Goal: Task Accomplishment & Management: Manage account settings

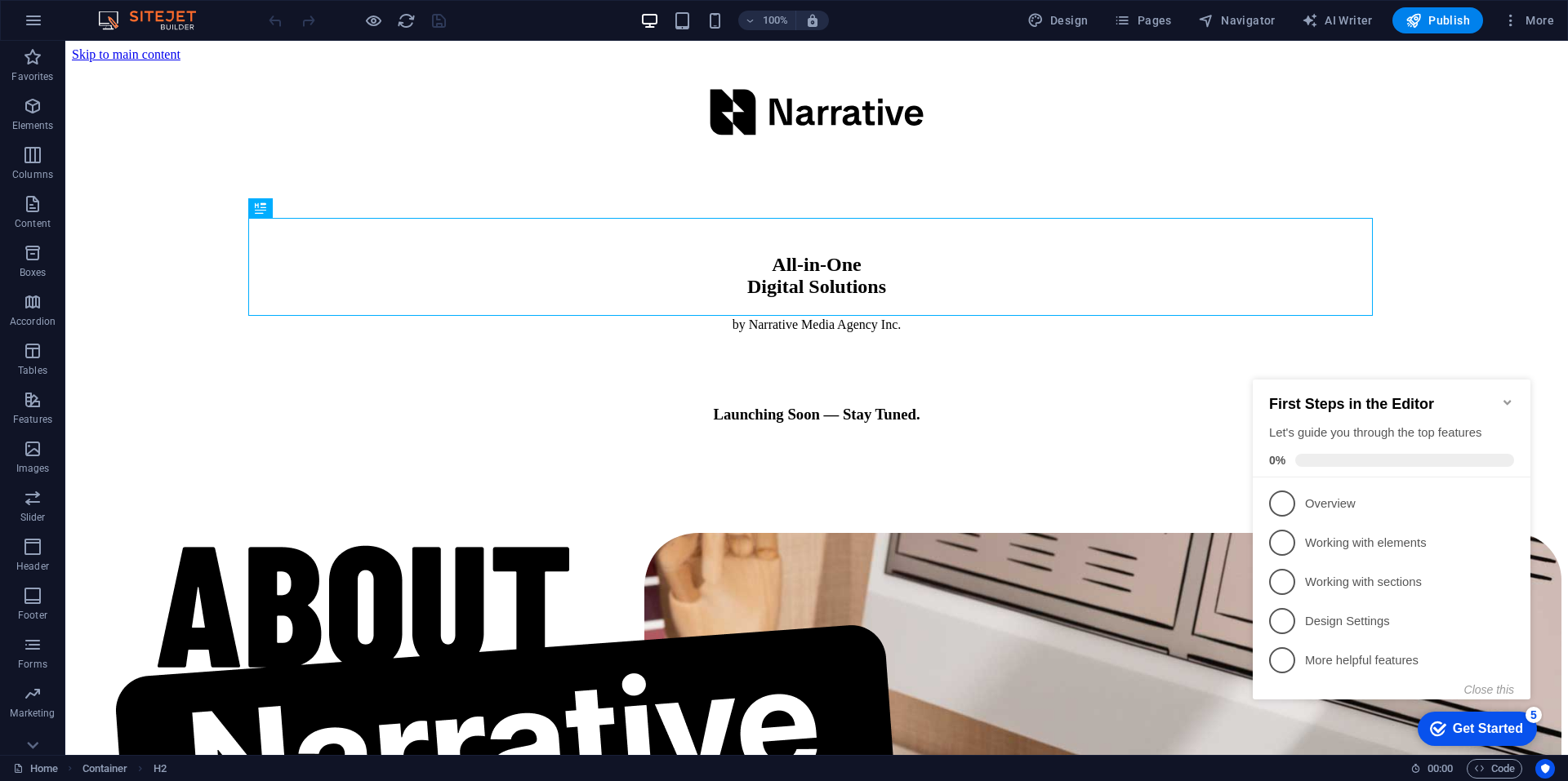
click at [1510, 396] on icon "Minimize checklist" at bounding box center [1507, 402] width 13 height 13
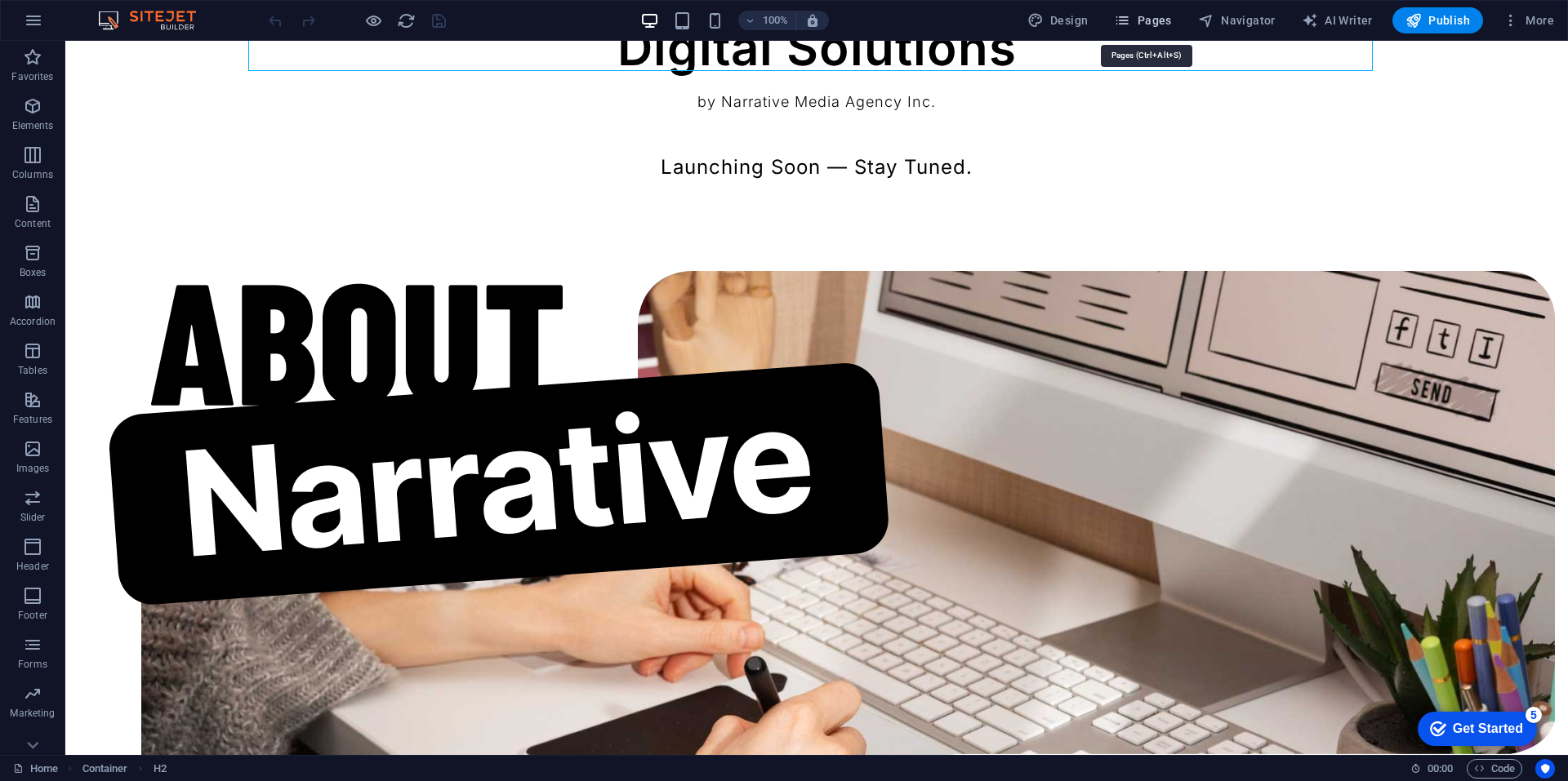
click at [1139, 16] on span "Pages" at bounding box center [1142, 20] width 57 height 16
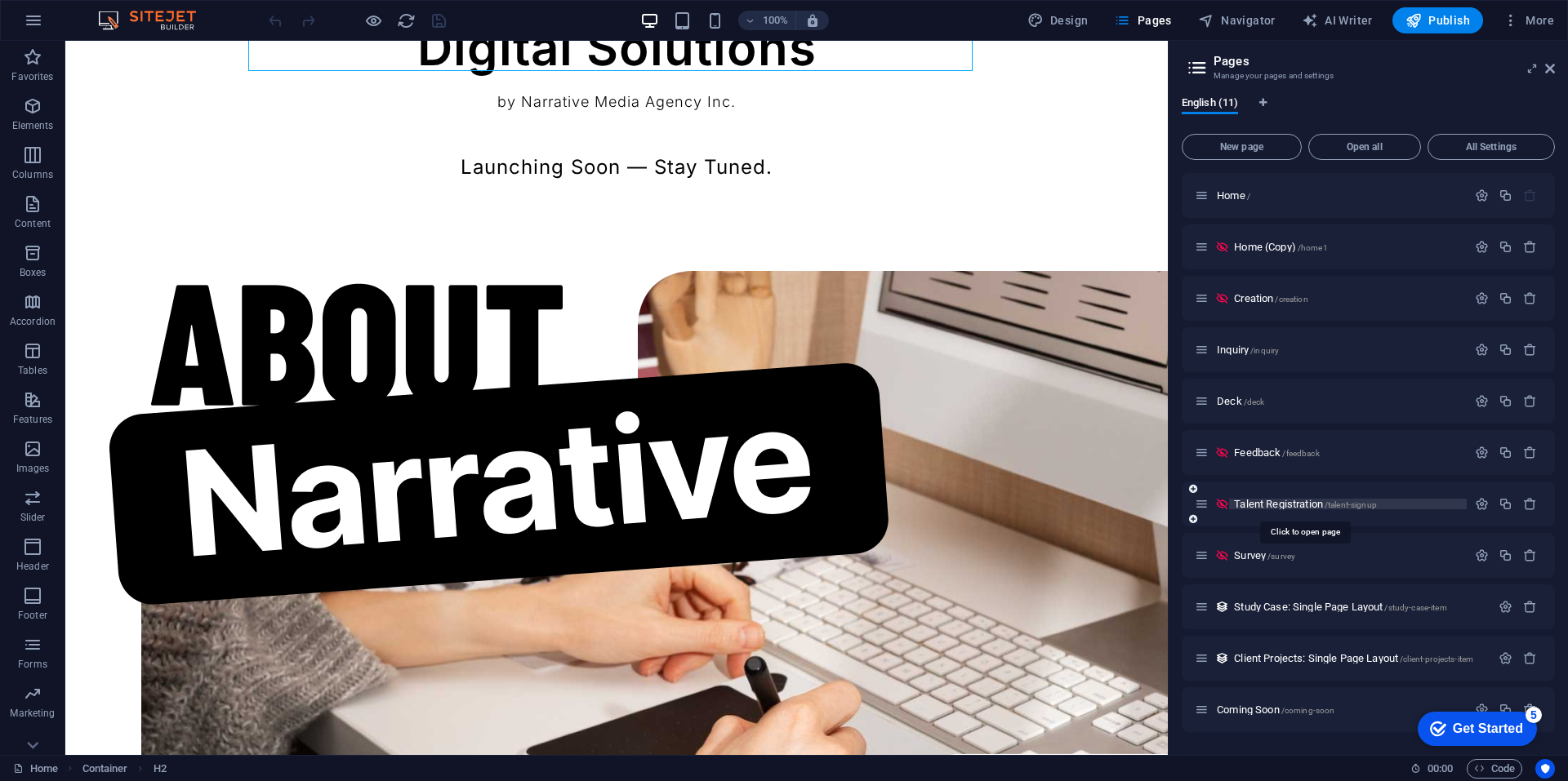
click at [1308, 506] on span "Talent Registration /talent-signup" at bounding box center [1305, 504] width 143 height 12
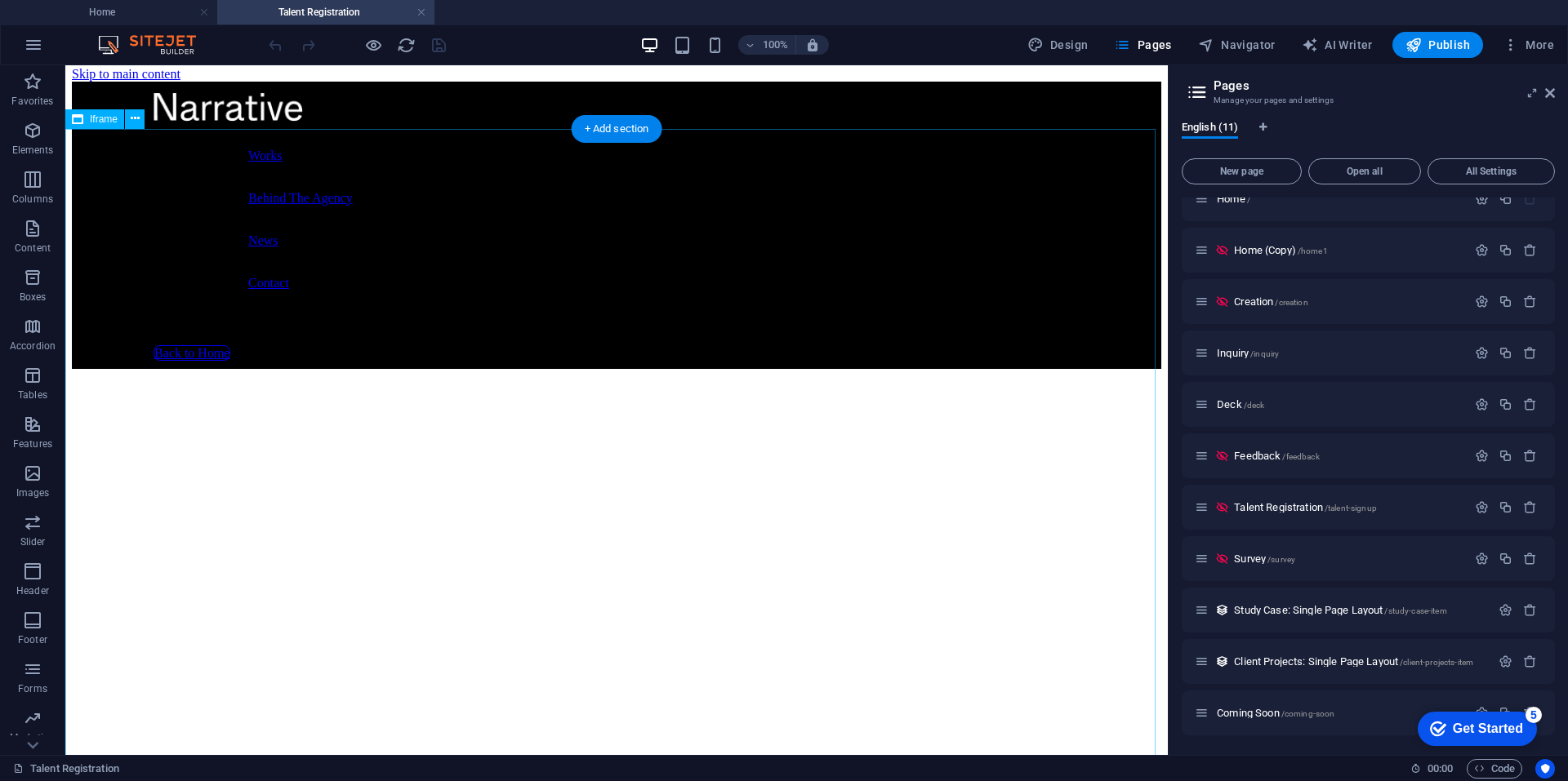
scroll to position [0, 0]
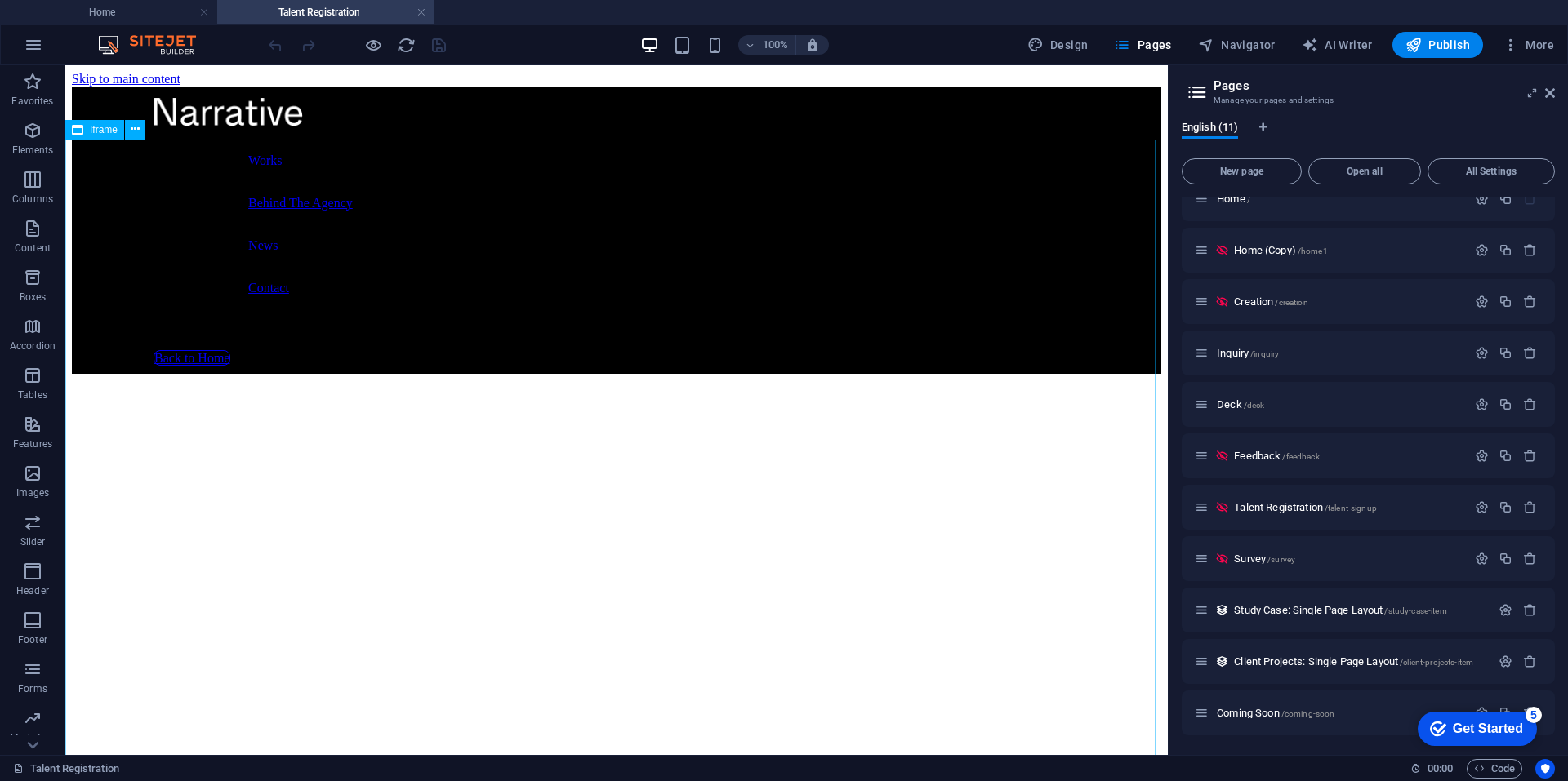
click at [103, 128] on span "Iframe" at bounding box center [104, 130] width 28 height 10
select select "%"
select select "px"
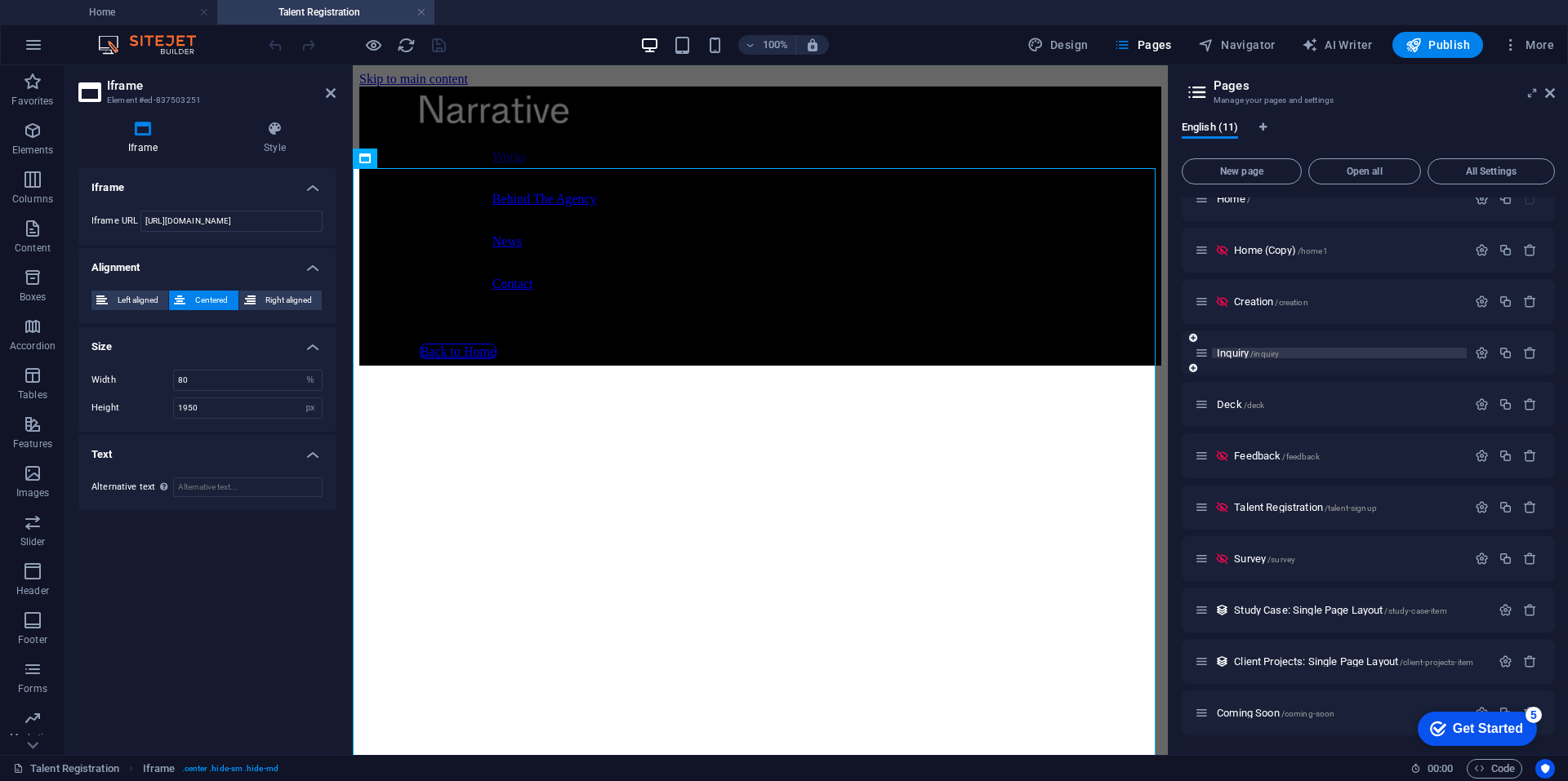
click at [1212, 352] on div "Inquiry /inquiry" at bounding box center [1339, 353] width 255 height 10
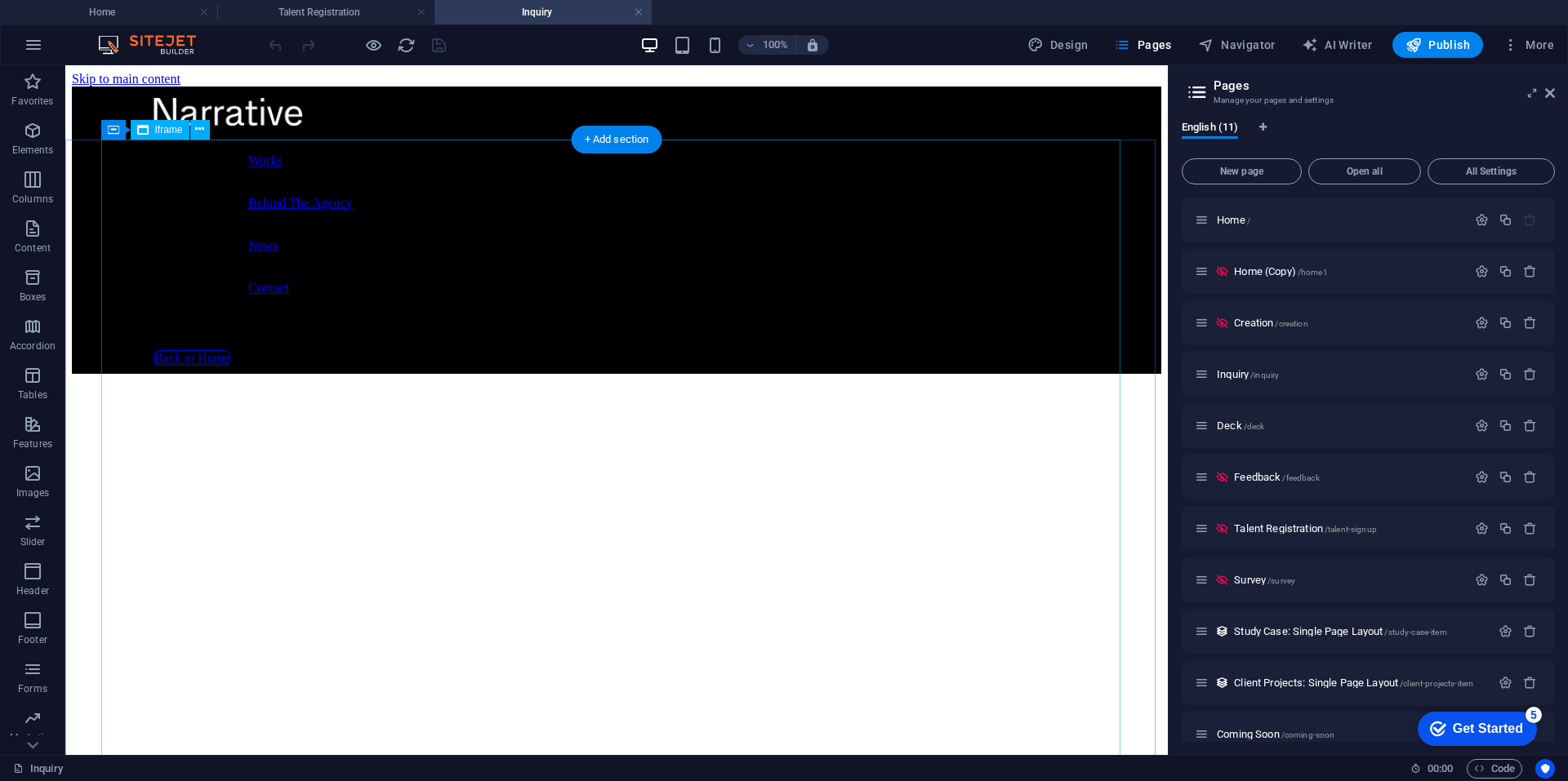
drag, startPoint x: 140, startPoint y: 311, endPoint x: 159, endPoint y: 210, distance: 102.8
click at [140, 373] on div "</div>" at bounding box center [616, 785] width 1090 height 824
click at [157, 134] on span "Iframe" at bounding box center [169, 130] width 28 height 10
select select "%"
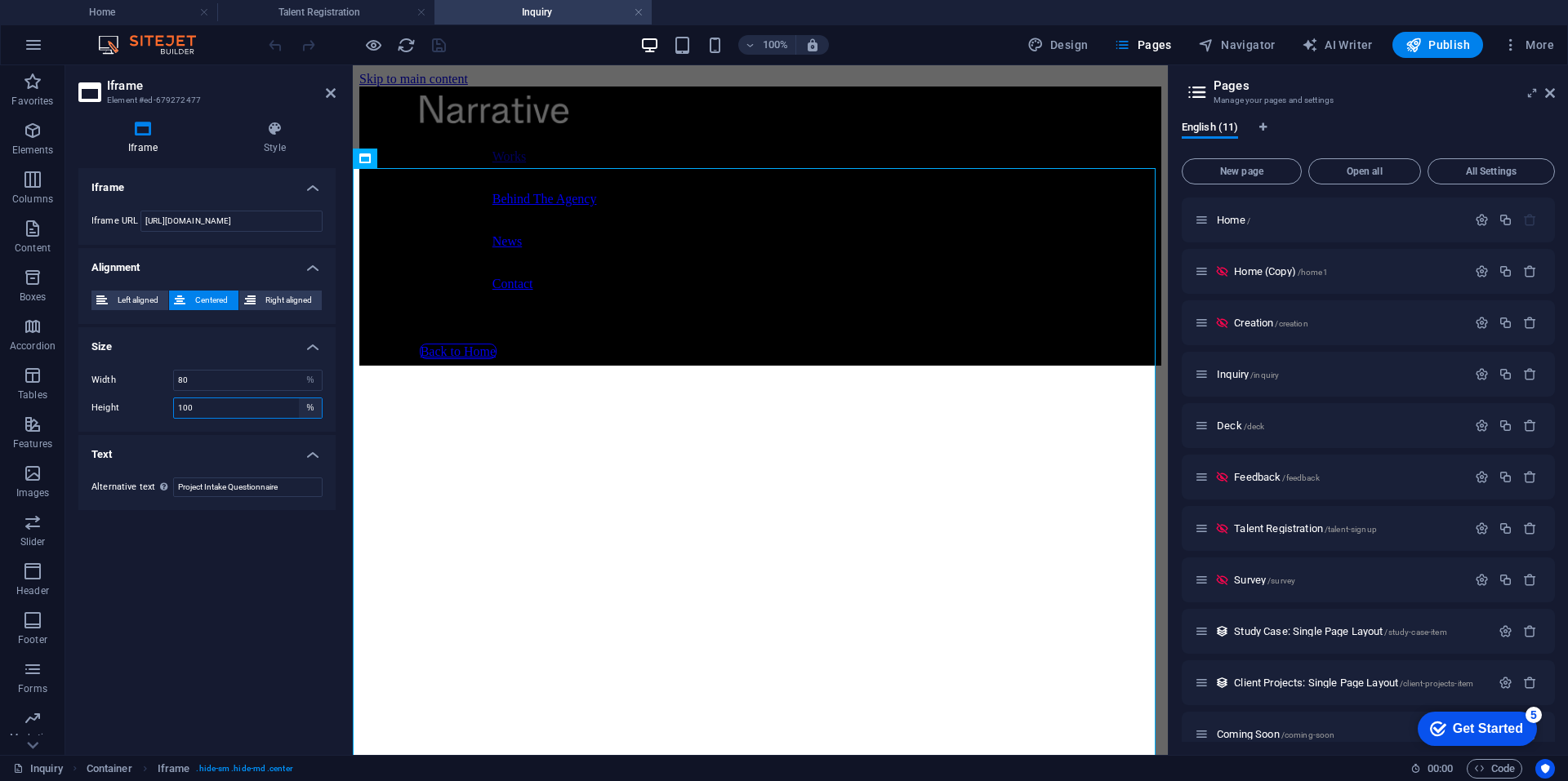
click at [316, 409] on select "px %" at bounding box center [310, 408] width 23 height 20
select select "px"
click at [299, 398] on select "px %" at bounding box center [310, 408] width 23 height 20
type input "1950"
click at [371, 161] on div "Container" at bounding box center [389, 158] width 73 height 20
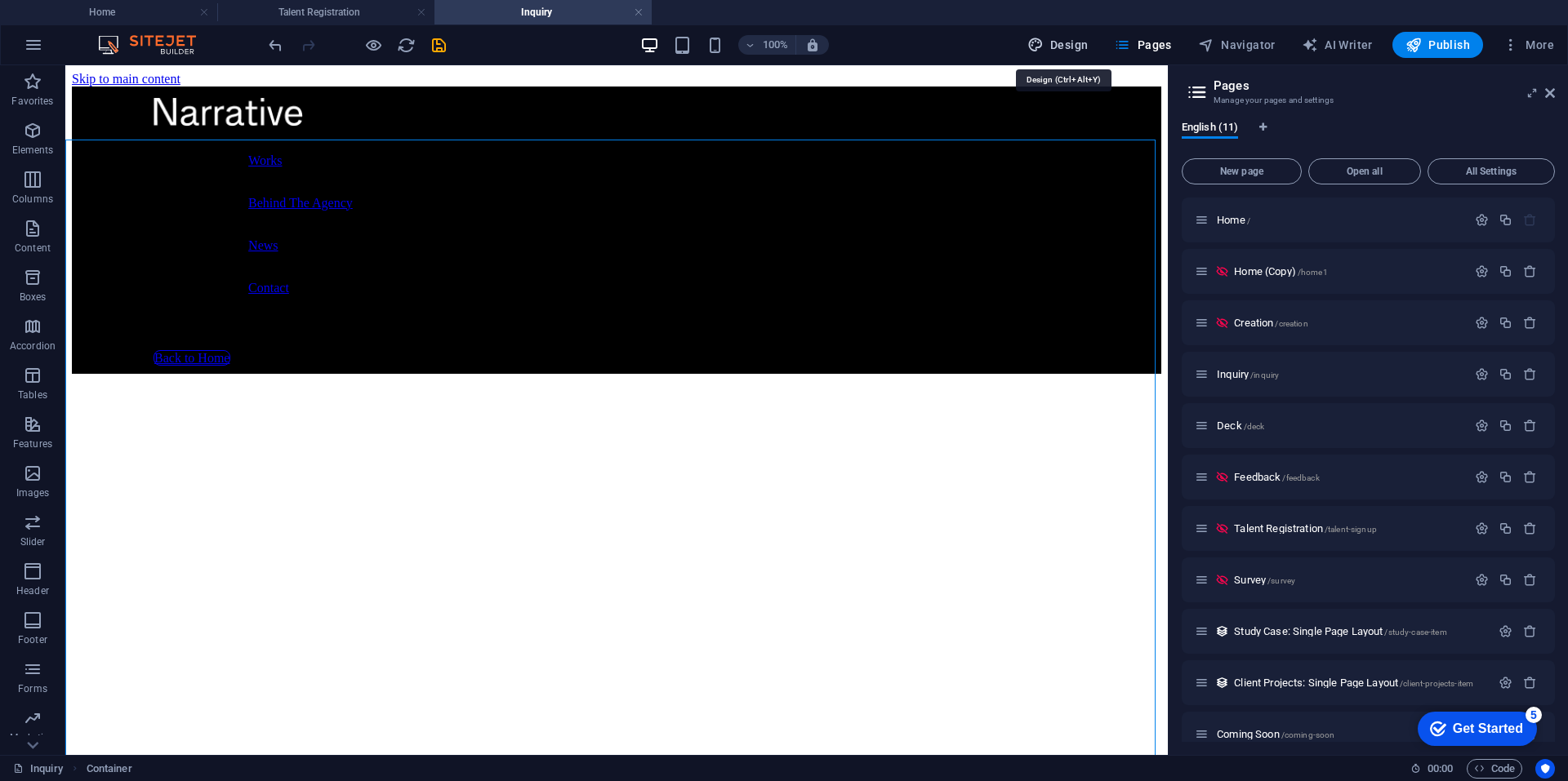
click at [1088, 37] on span "Design" at bounding box center [1058, 44] width 61 height 16
click at [1255, 48] on span "Navigator" at bounding box center [1236, 44] width 77 height 16
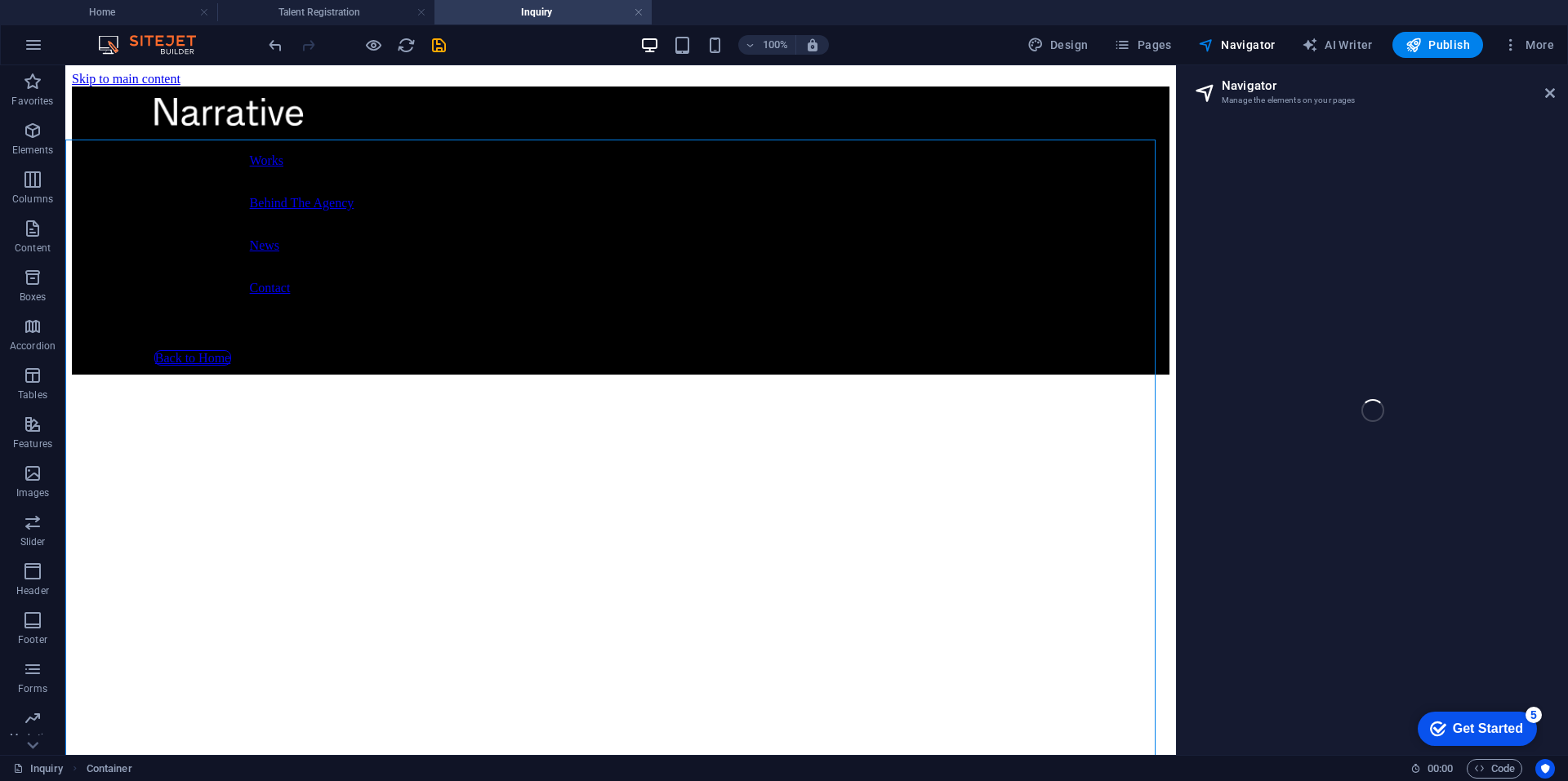
select select "13258472-en"
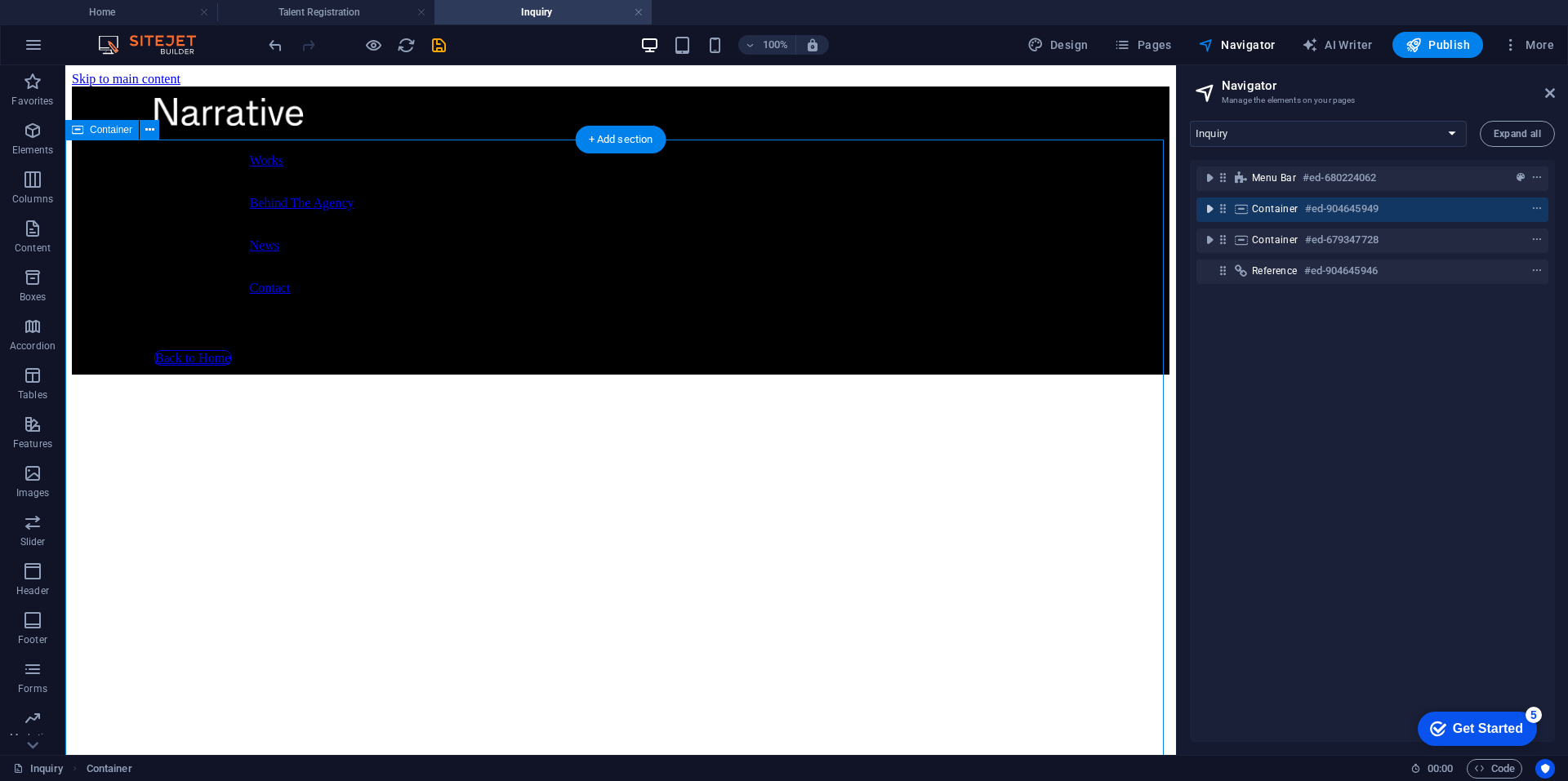
click at [1214, 215] on icon "toggle-expand" at bounding box center [1209, 208] width 16 height 16
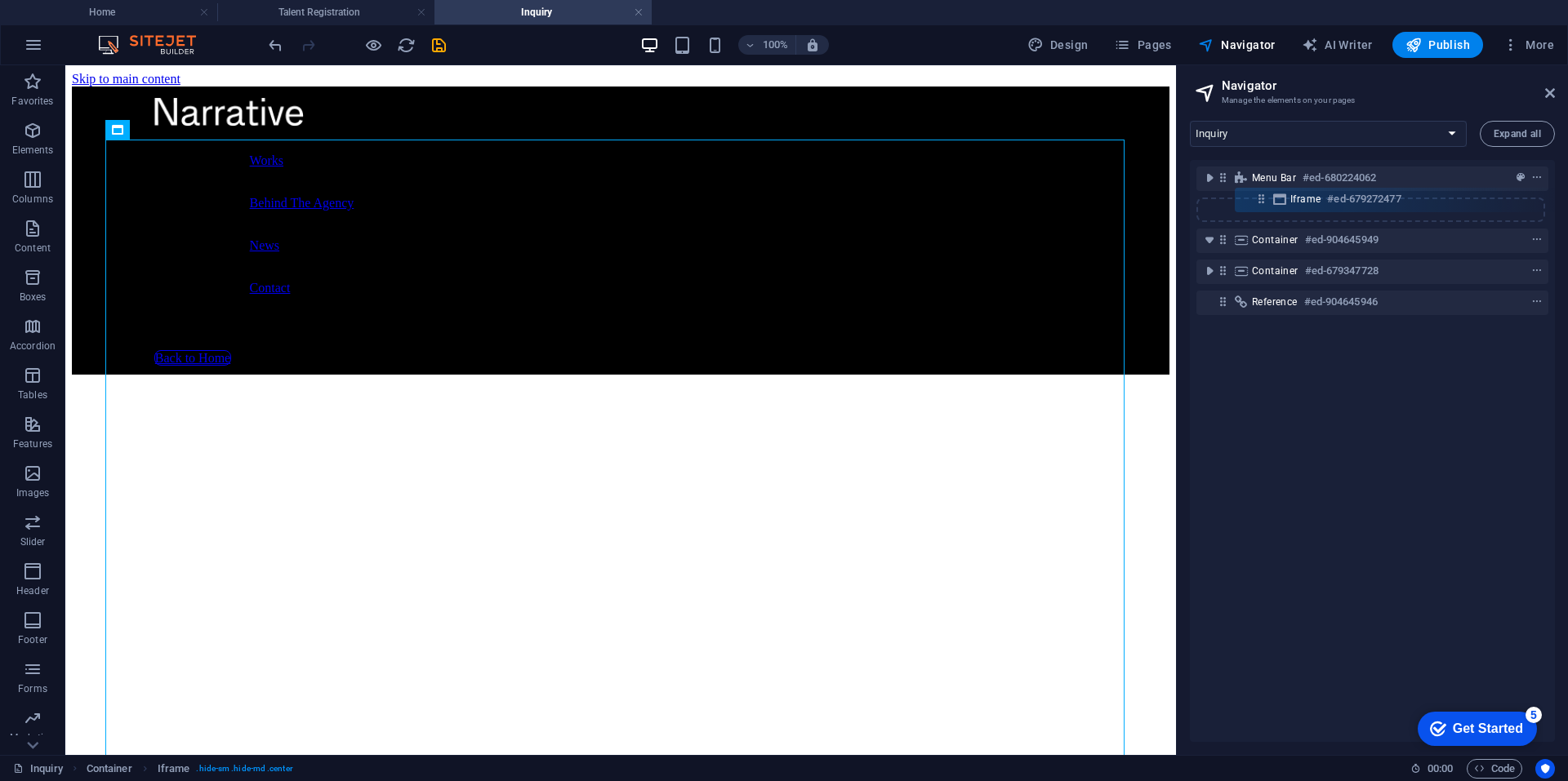
drag, startPoint x: 1254, startPoint y: 244, endPoint x: 1267, endPoint y: 198, distance: 47.8
click at [1267, 198] on div "Menu Bar #ed-680224062 Container #ed-904645949 Iframe #ed-679272477 Container #…" at bounding box center [1372, 451] width 365 height 582
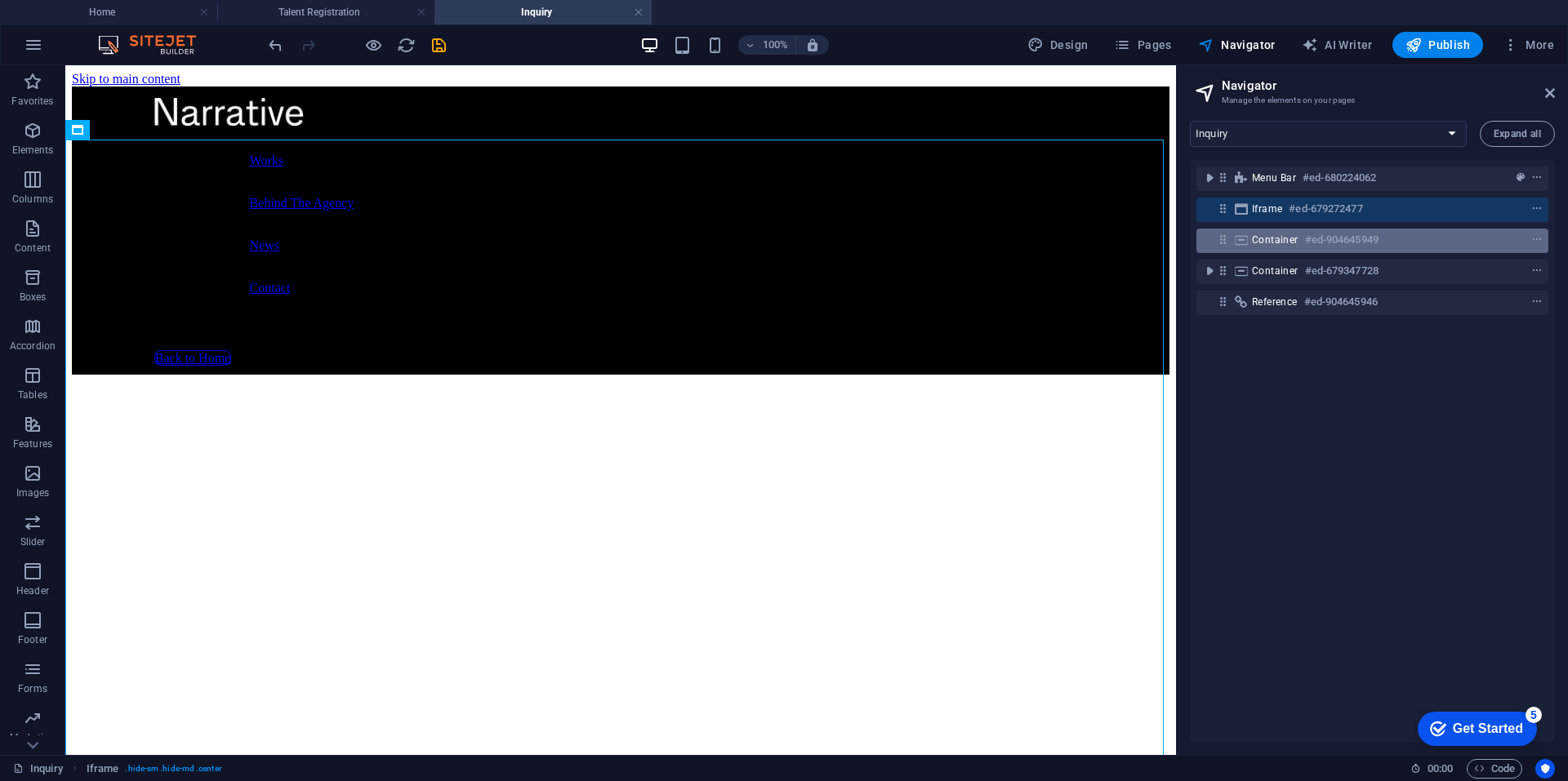
click at [1223, 246] on icon at bounding box center [1222, 239] width 14 height 14
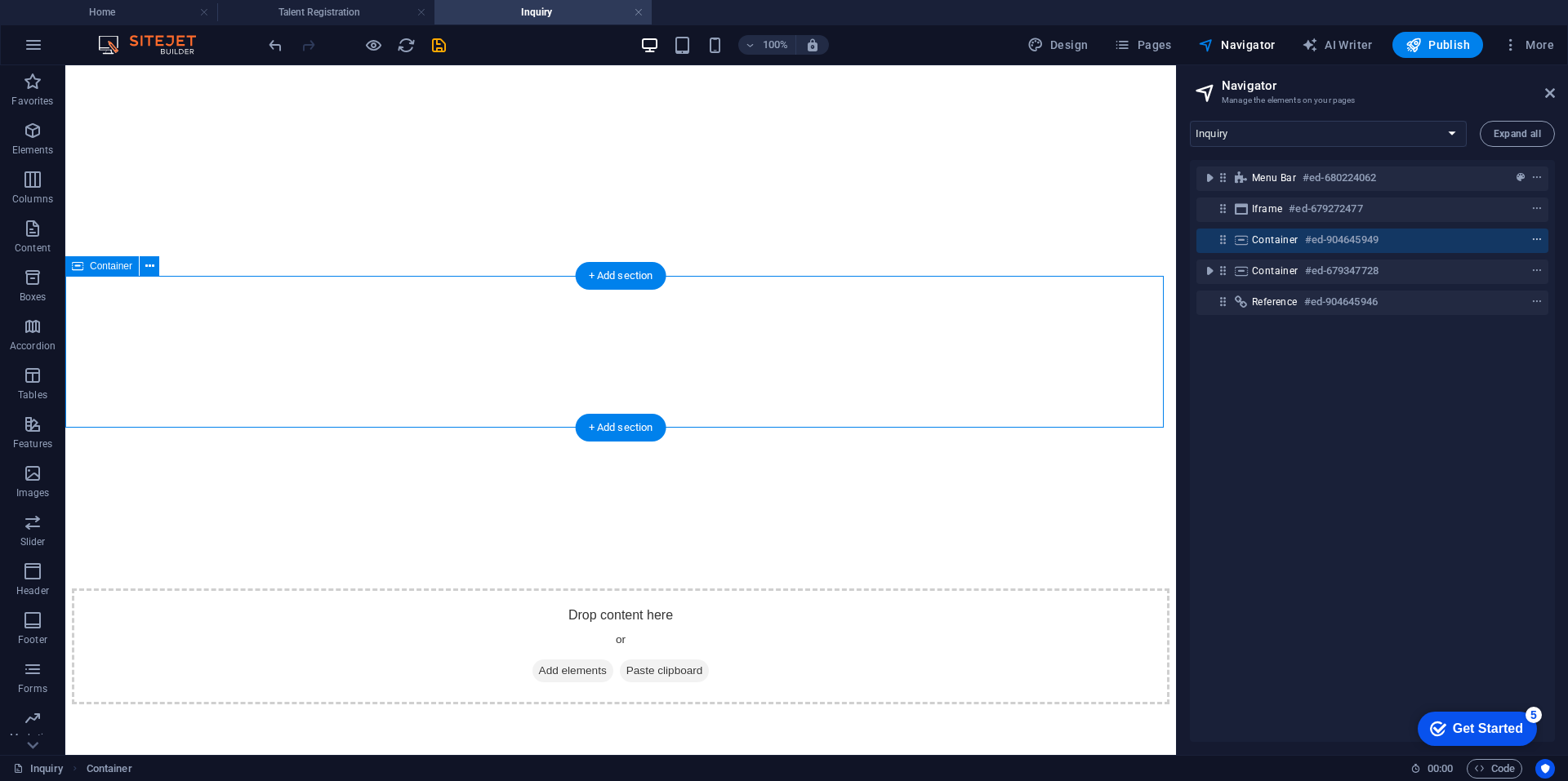
click at [1531, 236] on icon "context-menu" at bounding box center [1537, 239] width 11 height 11
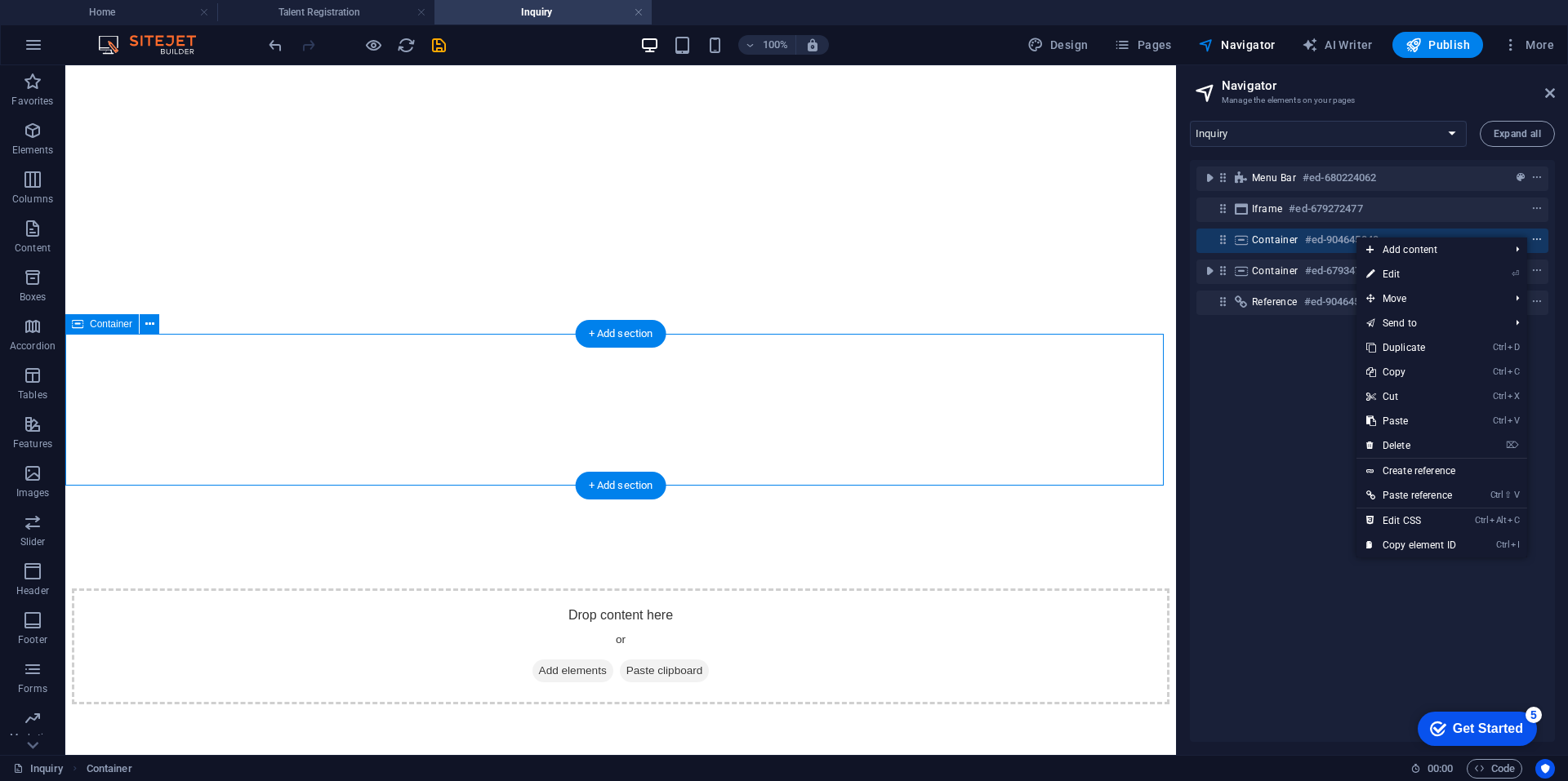
scroll to position [551, 0]
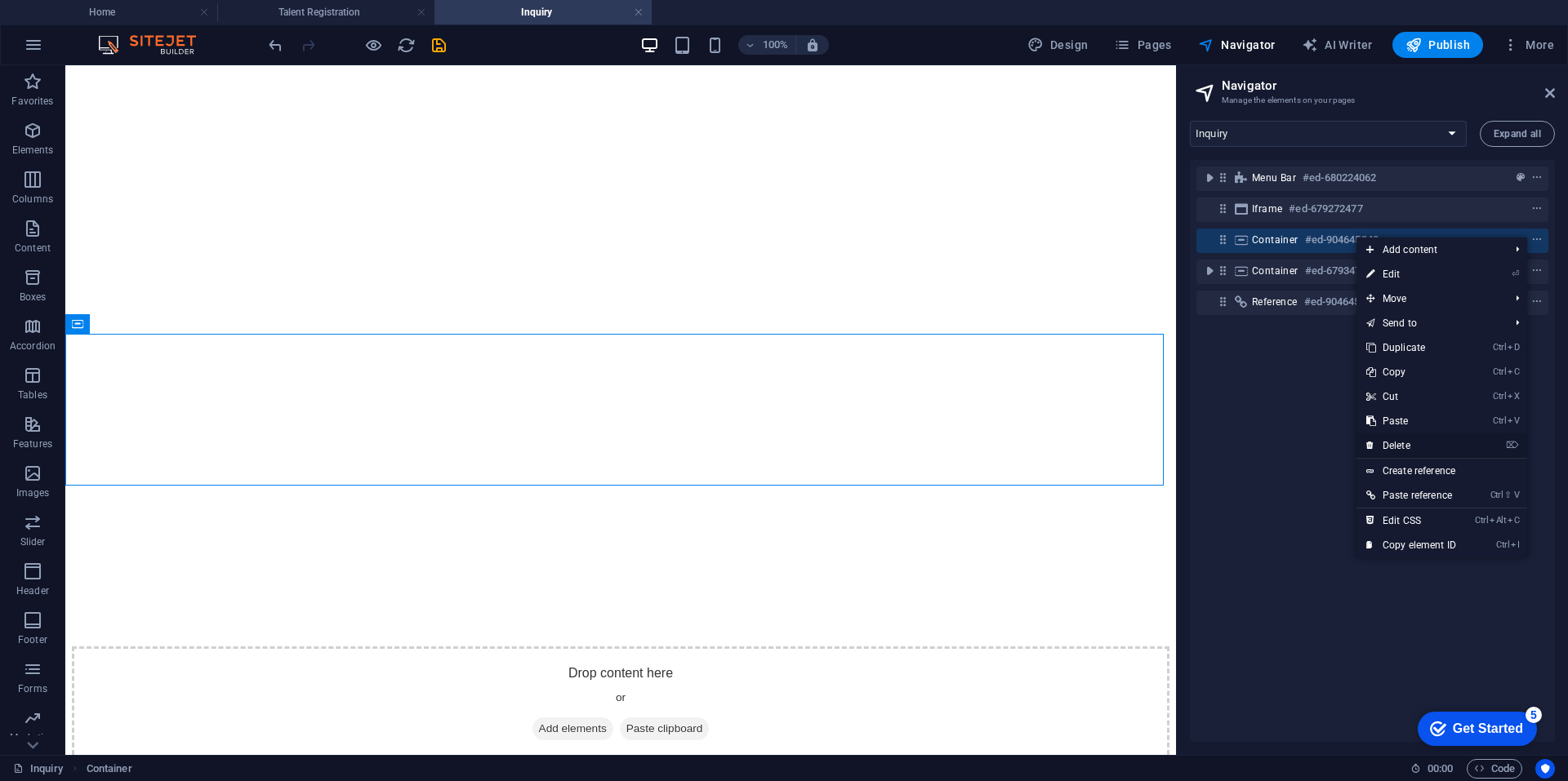
click at [1411, 447] on link "⌦ Delete" at bounding box center [1411, 445] width 110 height 25
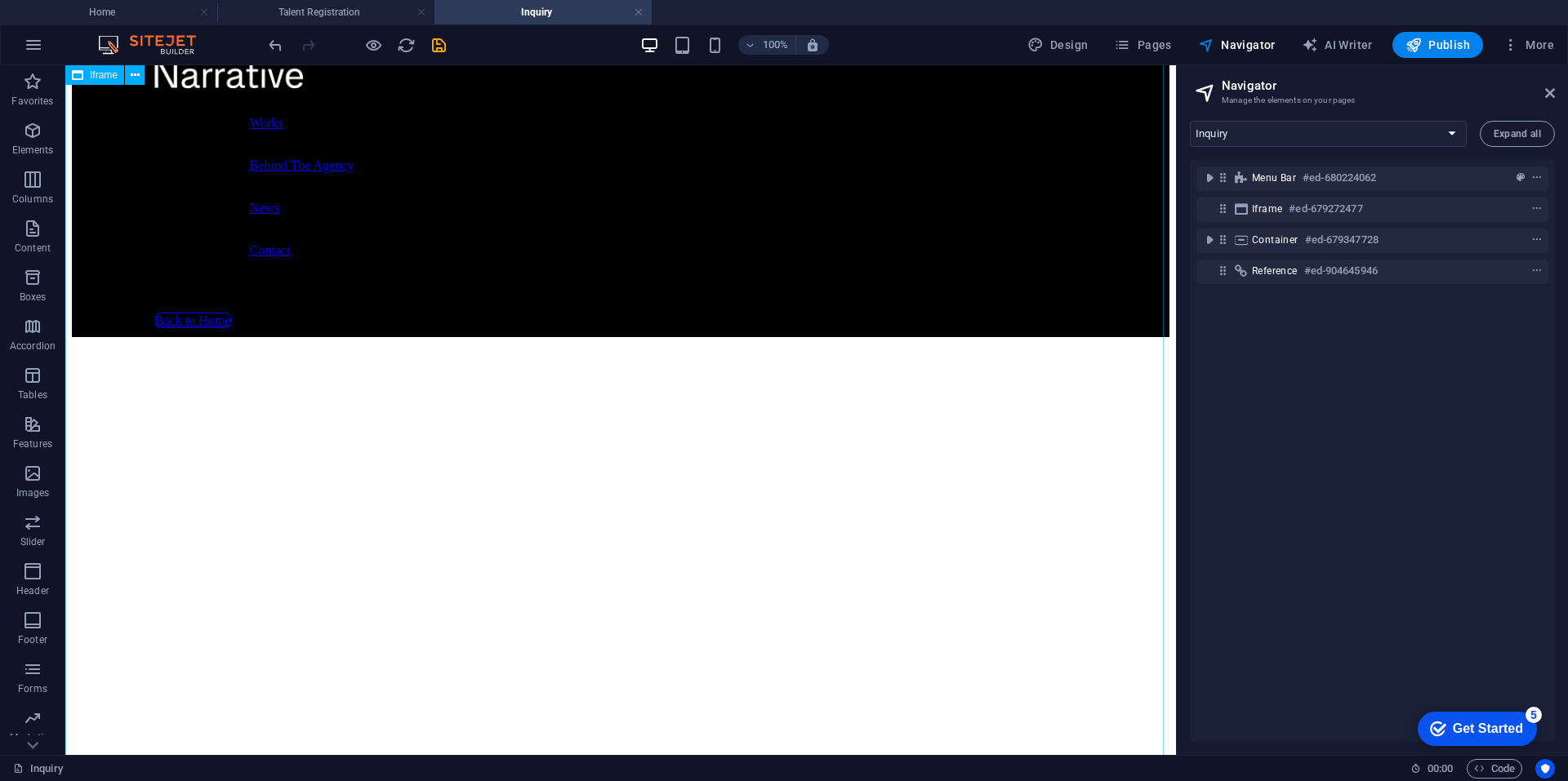
scroll to position [0, 0]
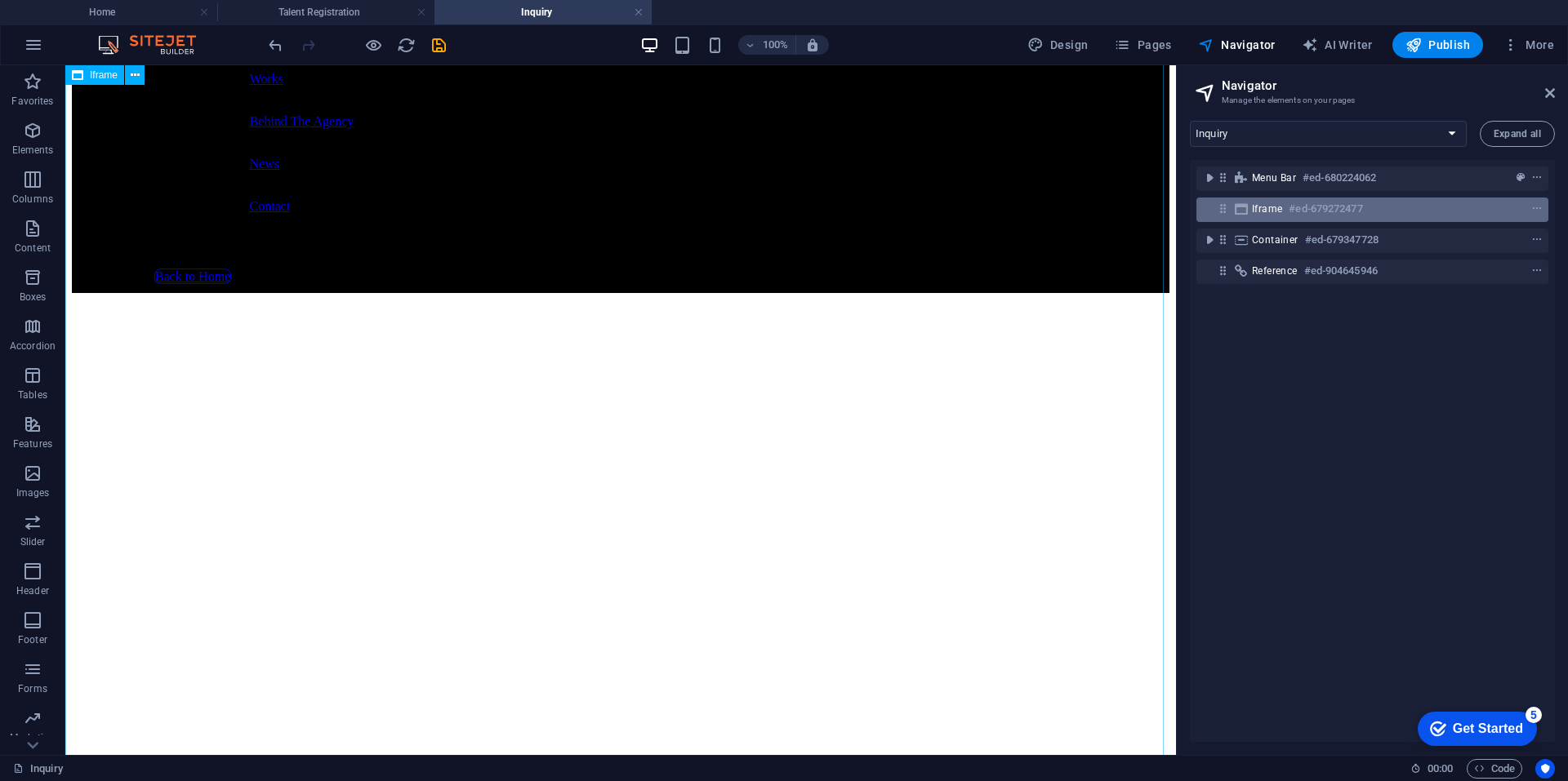
click at [1273, 204] on span "Iframe" at bounding box center [1267, 208] width 30 height 13
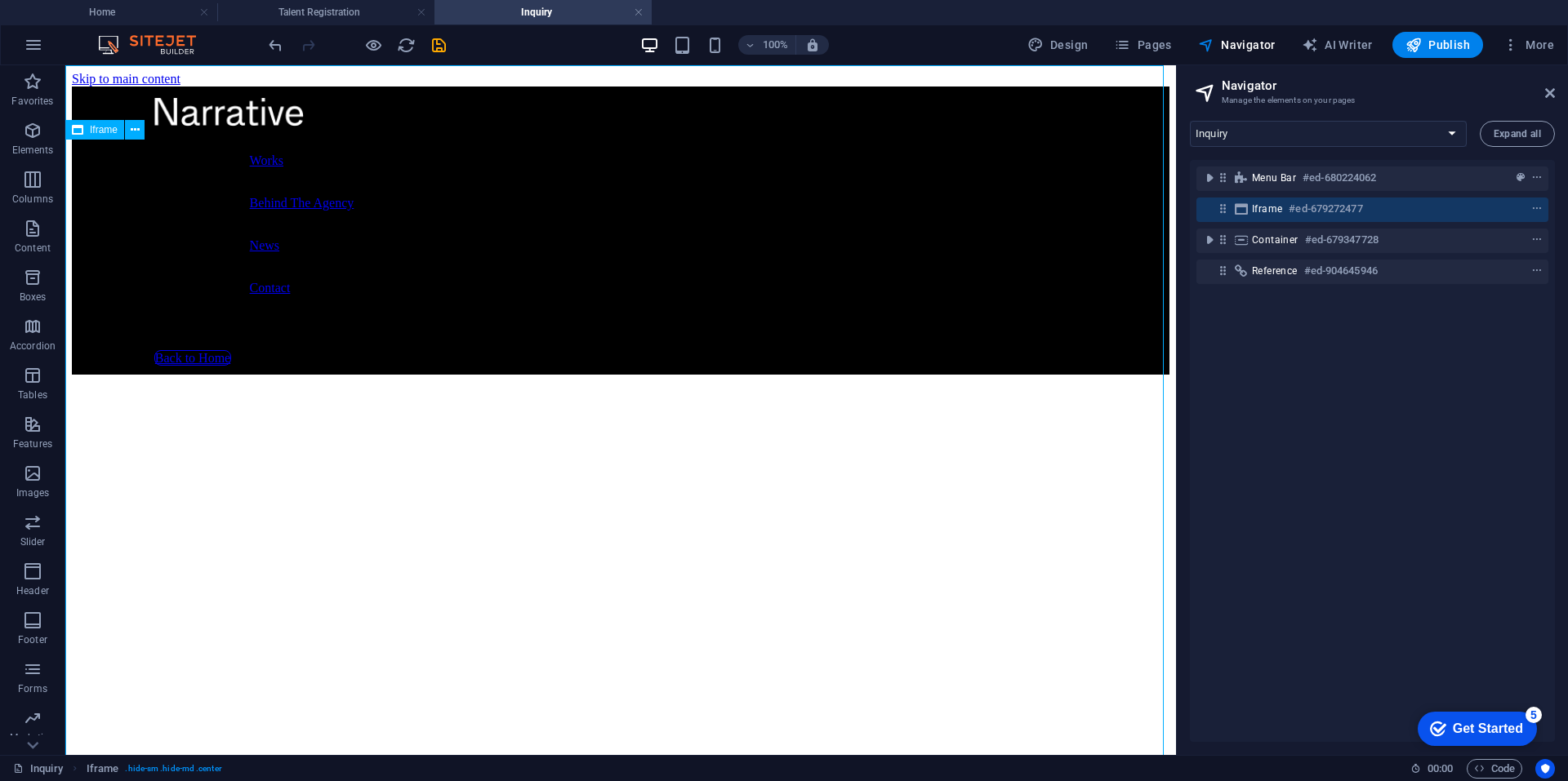
click at [100, 130] on span "Iframe" at bounding box center [104, 130] width 28 height 10
select select "%"
select select "px"
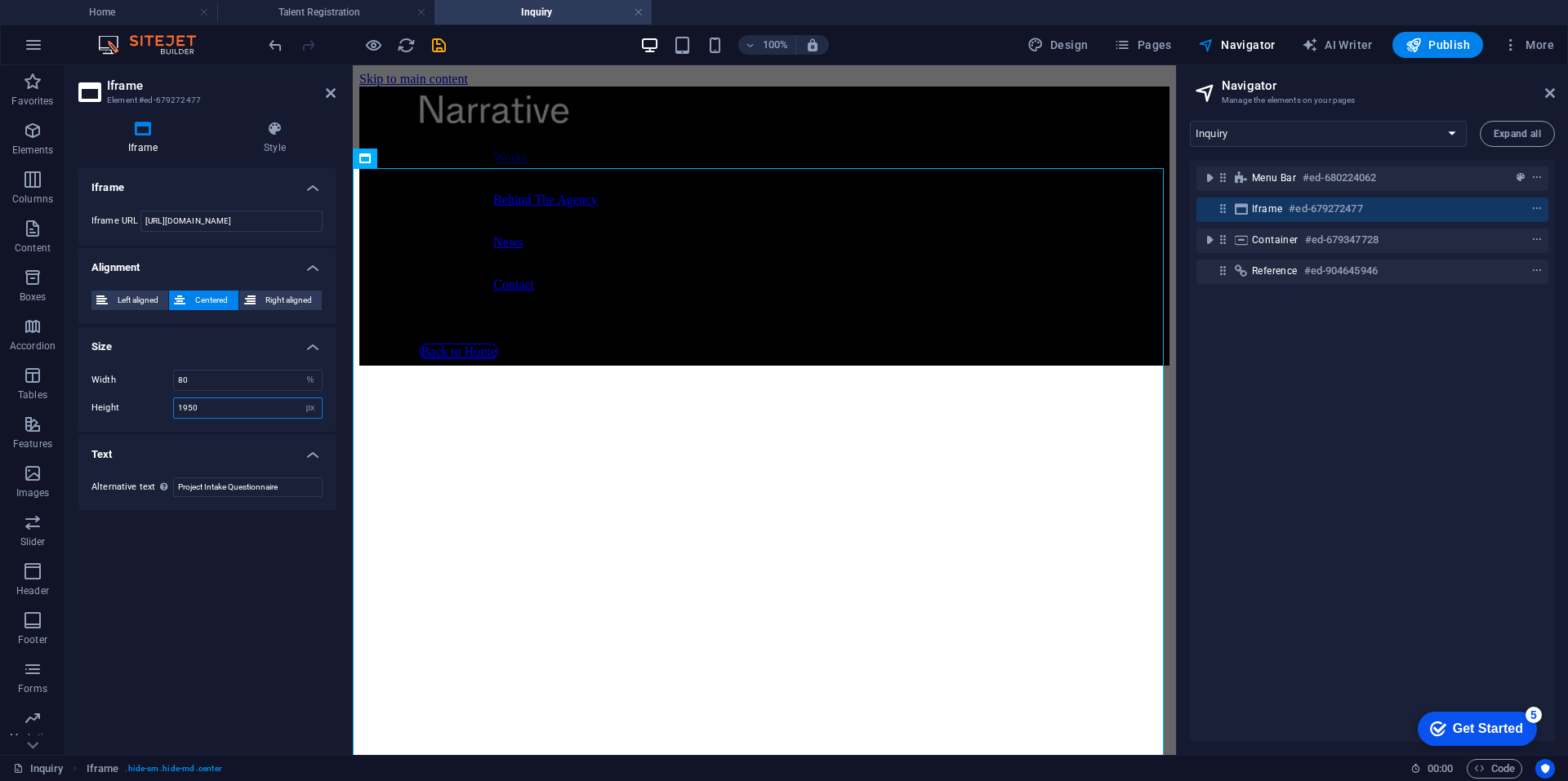
click at [226, 408] on input "1950" at bounding box center [248, 408] width 148 height 20
click at [168, 402] on div "Height 1950 px %" at bounding box center [206, 408] width 231 height 21
click at [340, 9] on h4 "Talent Registration" at bounding box center [325, 12] width 217 height 18
click at [484, 9] on h4 "Inquiry" at bounding box center [542, 12] width 217 height 18
click at [366, 7] on h4 "Talent Registration" at bounding box center [325, 12] width 217 height 18
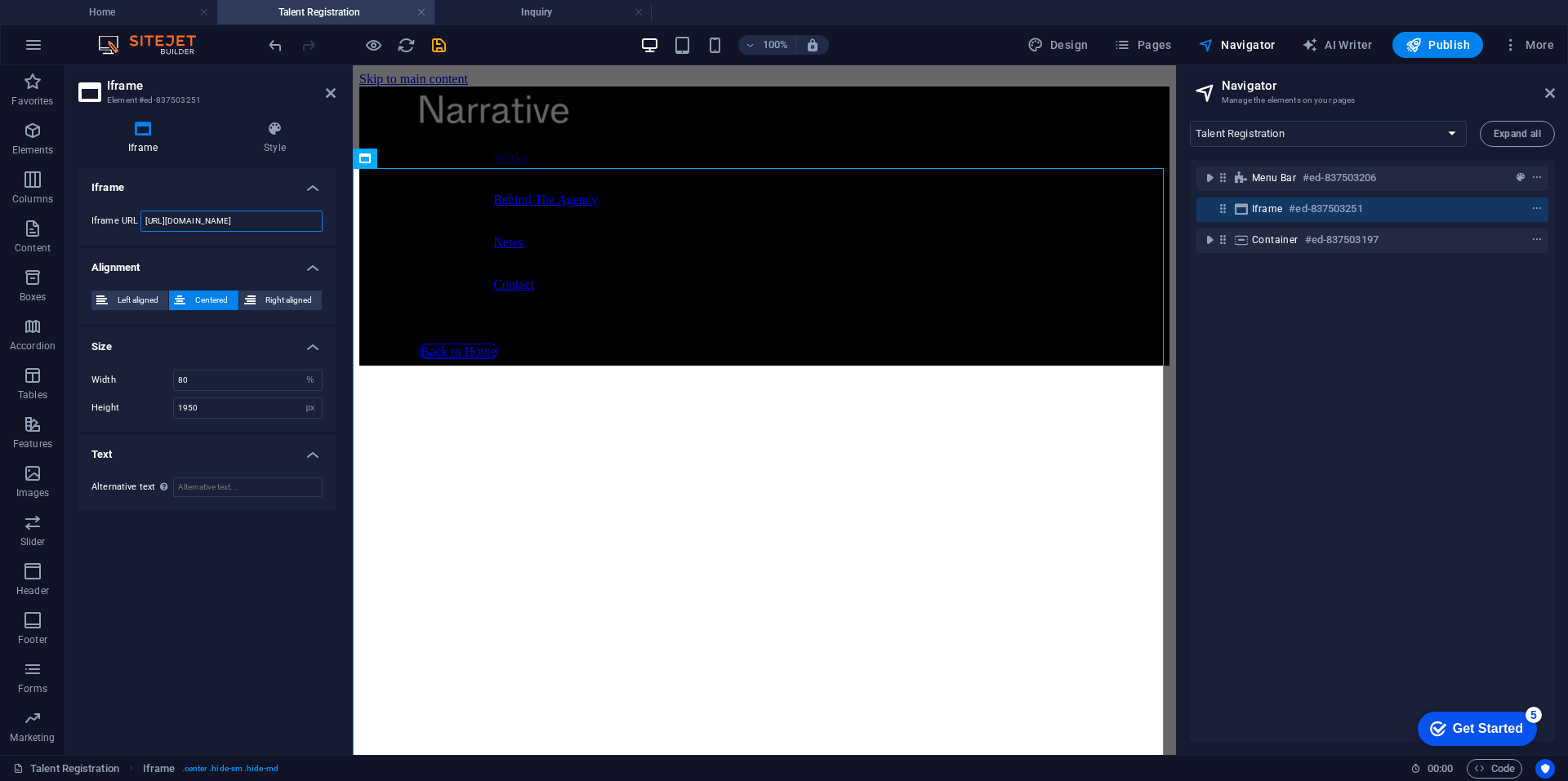
click at [278, 219] on input "https://tally.so/embed/wAXMEz?alignLeft=1&hideTitle=1&transparentBackground=1&d…" at bounding box center [232, 220] width 182 height 21
drag, startPoint x: 267, startPoint y: 221, endPoint x: 350, endPoint y: 227, distance: 83.2
click at [350, 227] on aside "Iframe Element #ed-837503251 Iframe Style Iframe Iframe URL https://tally.so/em…" at bounding box center [209, 410] width 288 height 690
click at [511, 7] on h4 "Inquiry" at bounding box center [542, 12] width 217 height 18
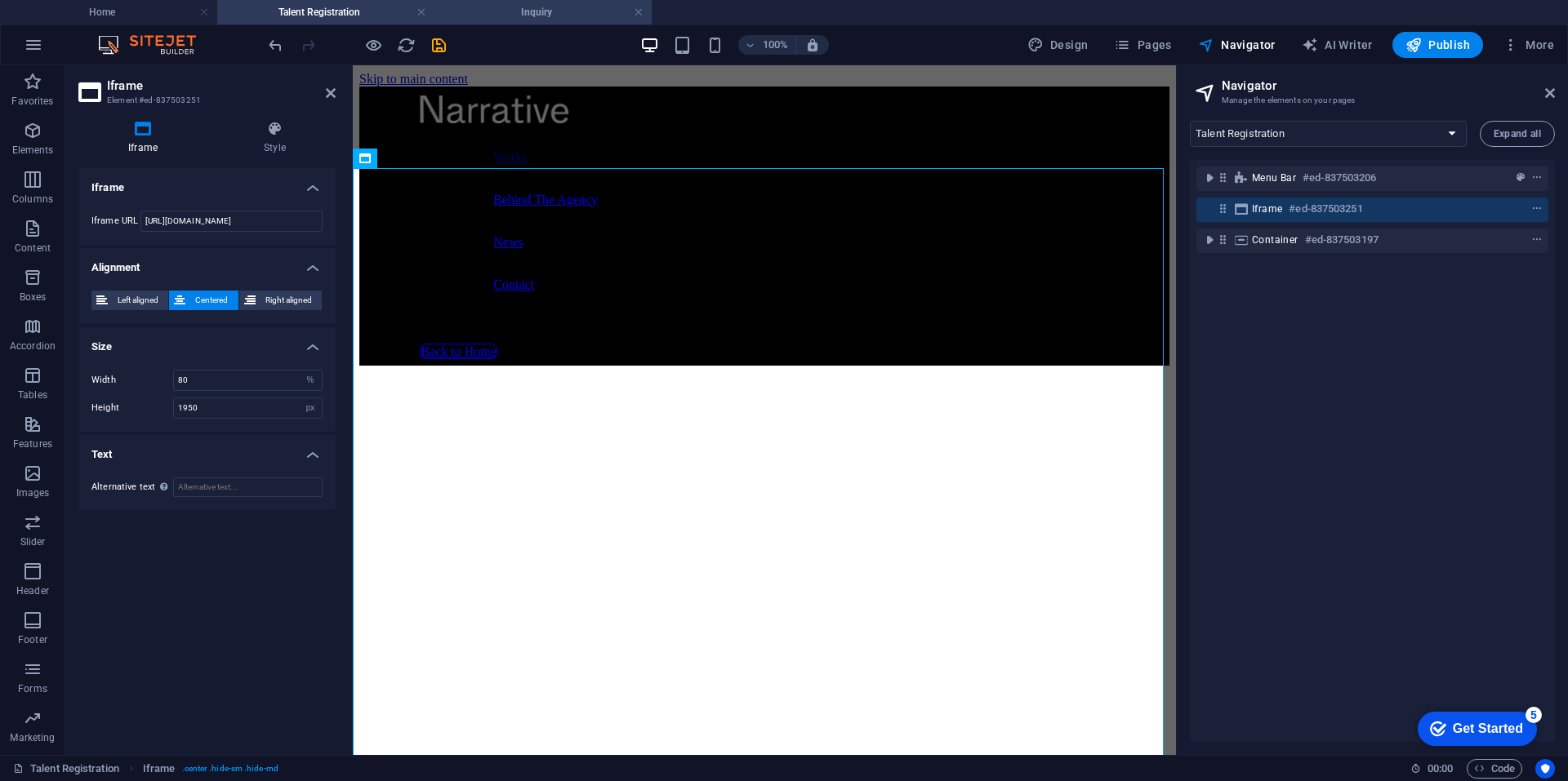
select select "13258472-en"
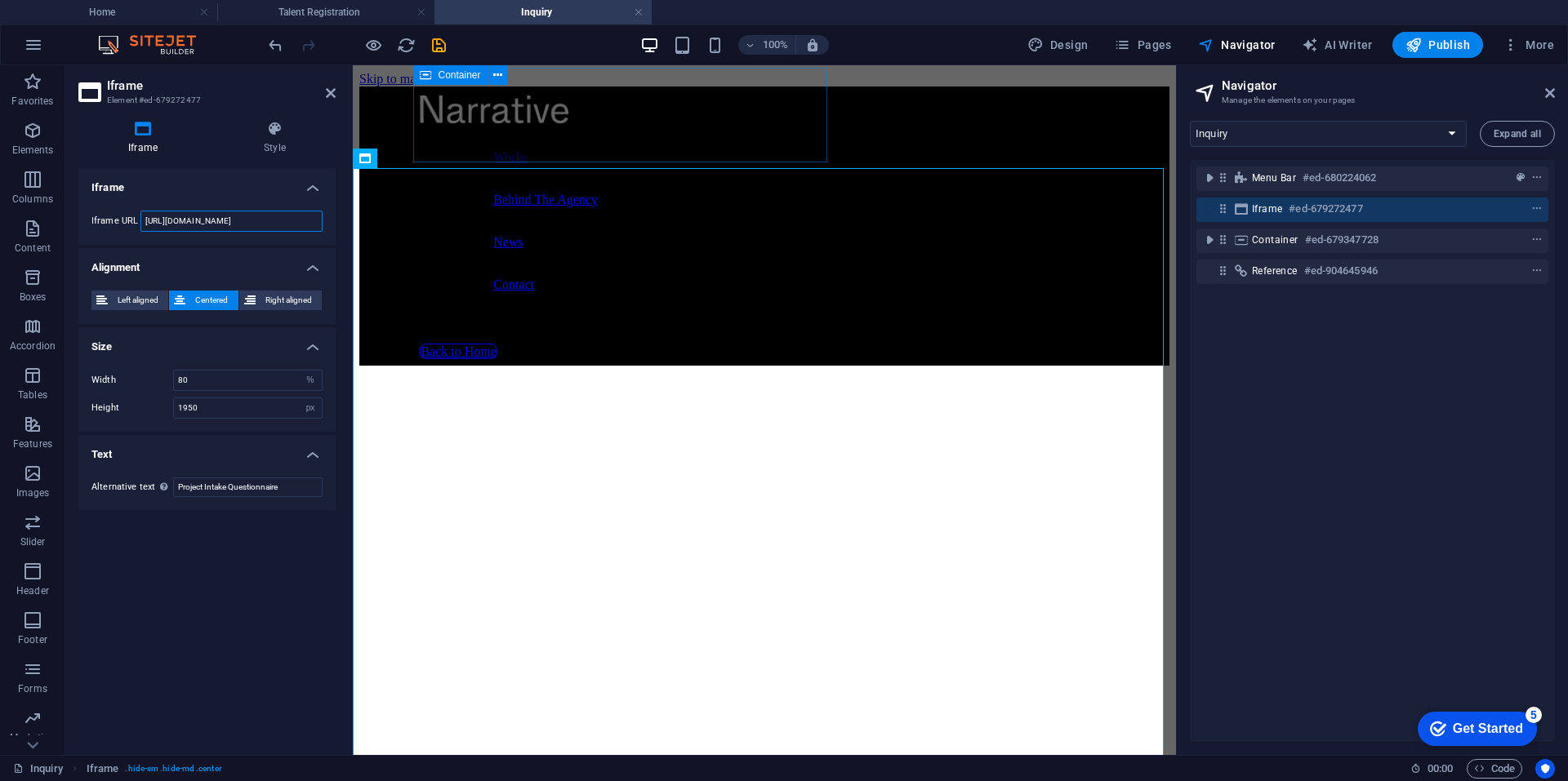
drag, startPoint x: 262, startPoint y: 224, endPoint x: 339, endPoint y: 225, distance: 77.0
click at [339, 225] on div "Iframe Style Iframe Iframe URL https://tally.so/embed/mOVjak?alignLeft=1&hideTi…" at bounding box center [207, 431] width 283 height 647
paste input "text"
type input "https://tally.so/embed/mOVjak?alignLeft=1&hideTitle=1&transparentBackground=1&d…"
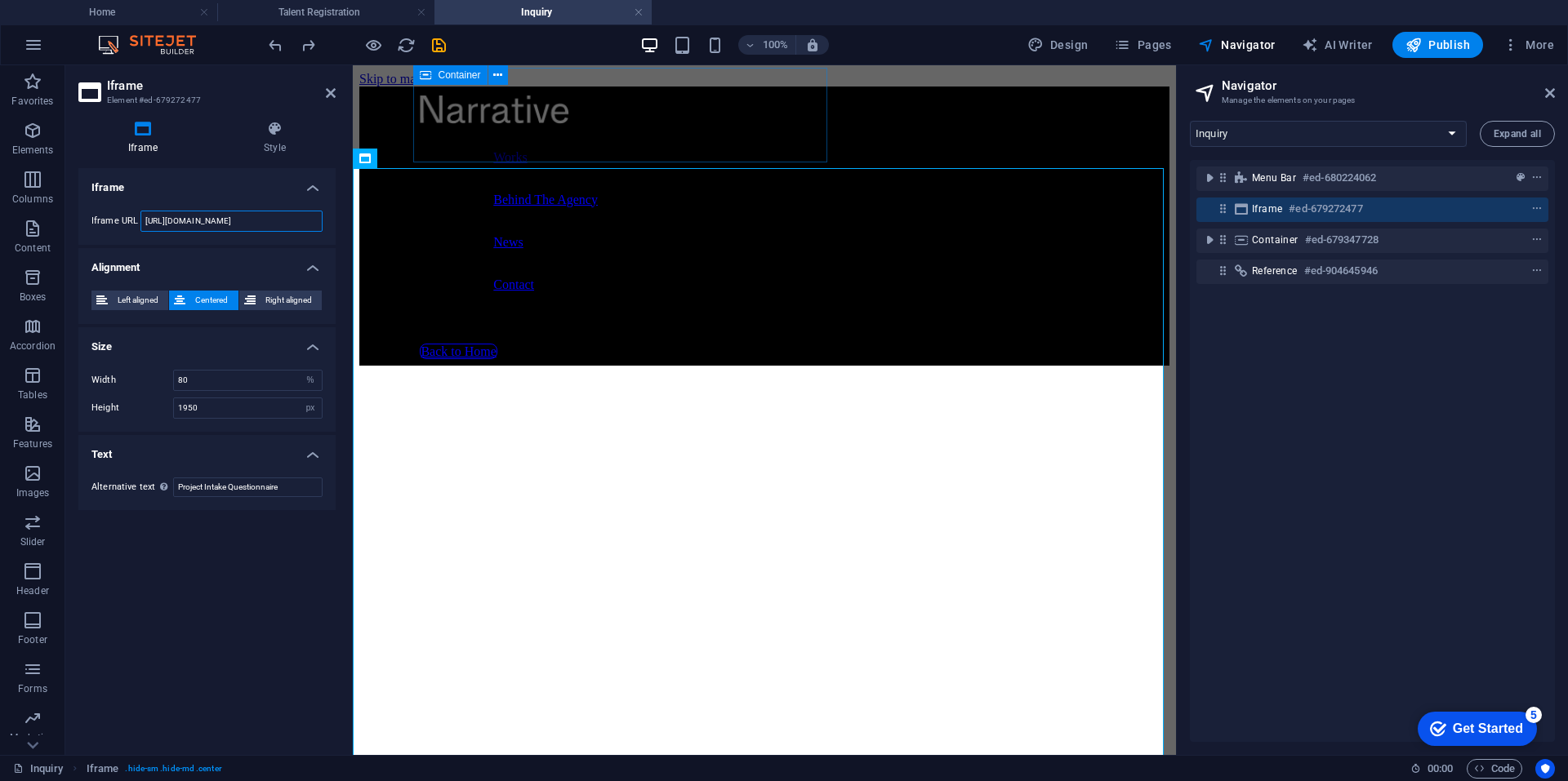
scroll to position [0, 0]
drag, startPoint x: 183, startPoint y: 216, endPoint x: 86, endPoint y: 206, distance: 97.5
click at [82, 207] on div "Iframe URL https://tally.so/embed/mOVjak?alignLeft=1&hideTitle=1&transparentBac…" at bounding box center [207, 221] width 257 height 48
click at [248, 223] on input "https://tally.so/embed/mOVjak?alignLeft=1&hideTitle=1&transparentBackground=1&d…" at bounding box center [232, 220] width 182 height 21
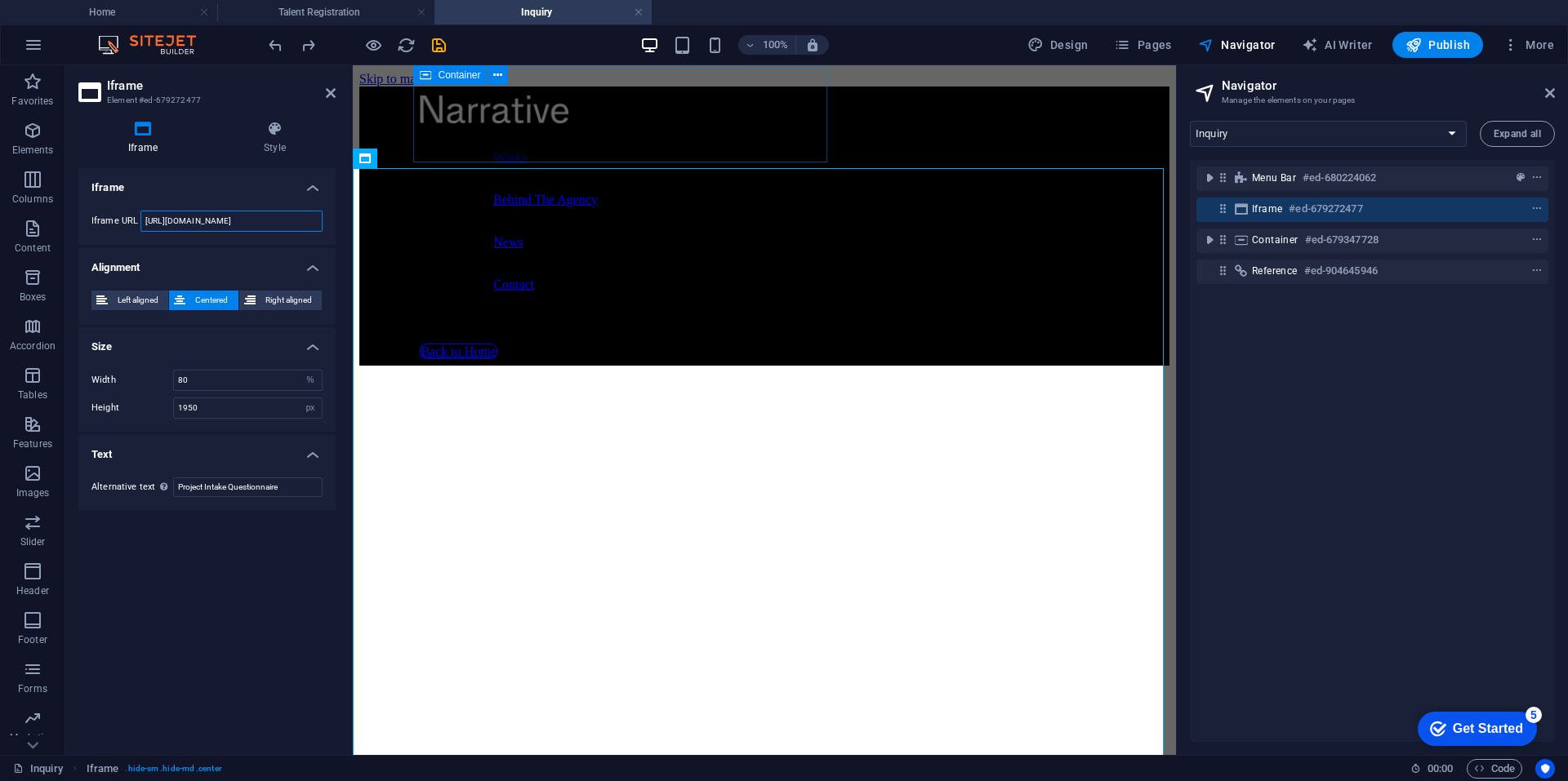
drag, startPoint x: 265, startPoint y: 220, endPoint x: 340, endPoint y: 218, distance: 75.0
click at [340, 218] on div "Iframe Style Iframe Iframe URL https://tally.so/embed/mOVjak?alignLeft=1&hideTi…" at bounding box center [207, 431] width 283 height 647
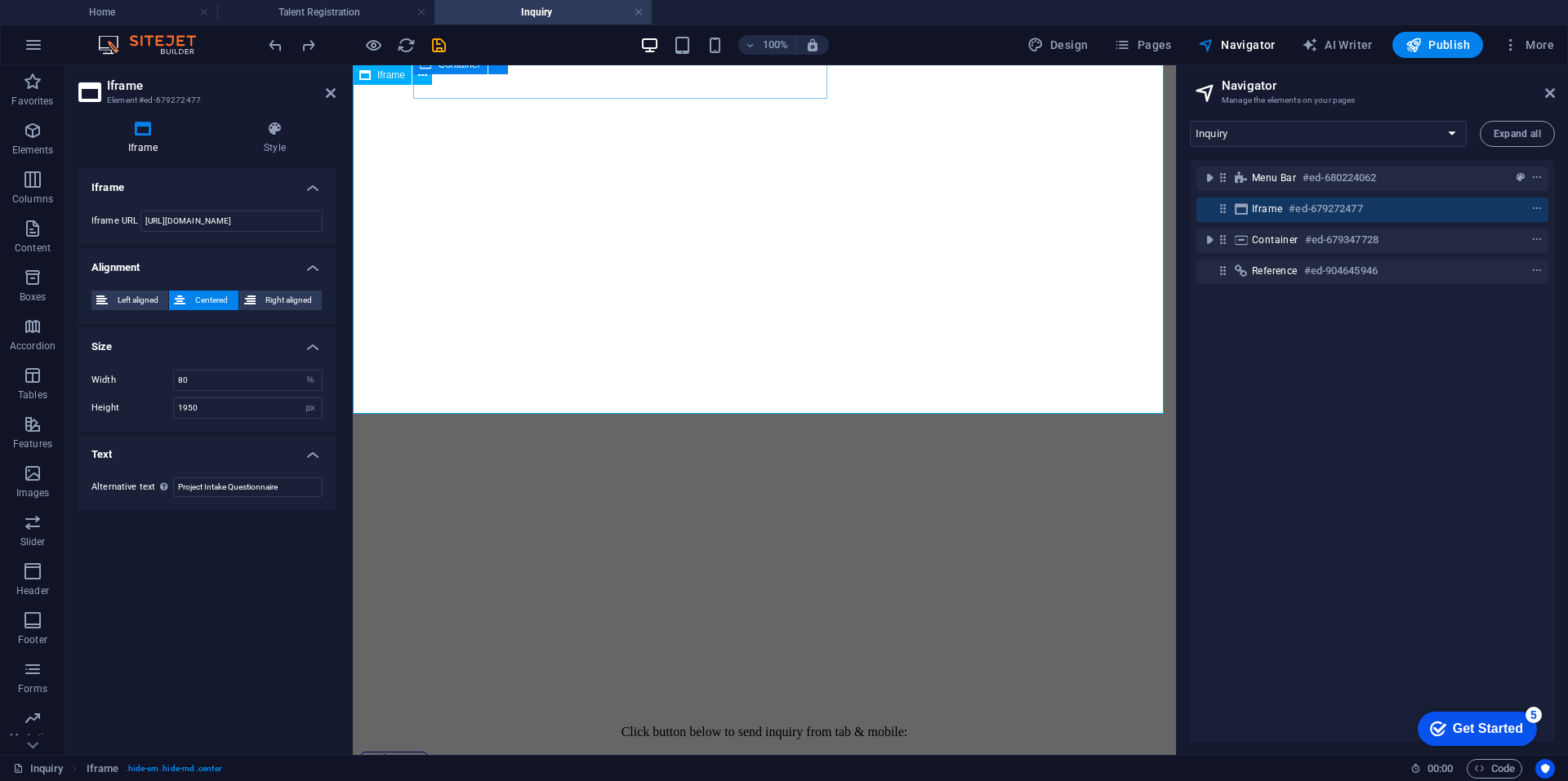
scroll to position [0, 0]
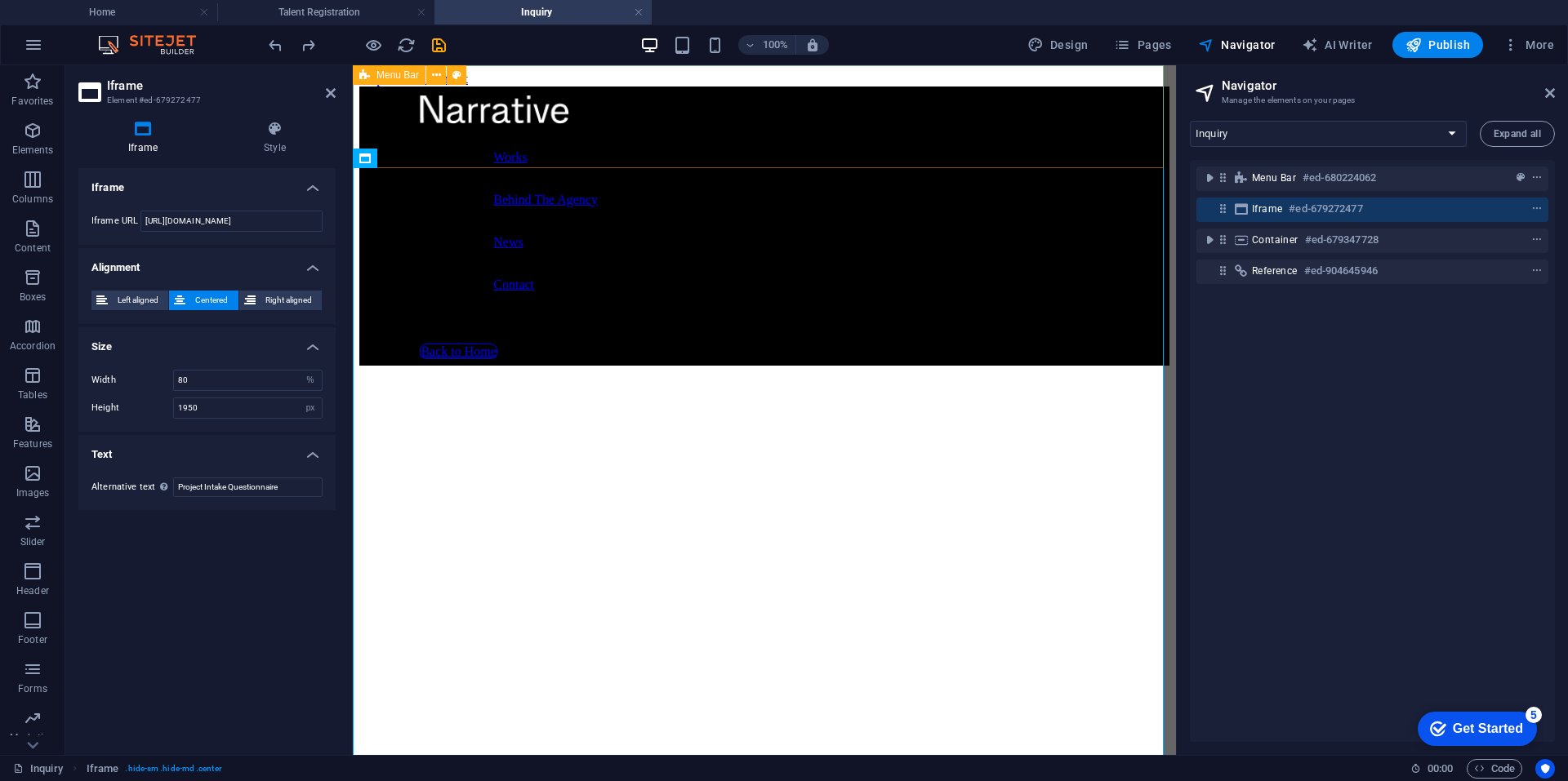
click at [367, 72] on icon at bounding box center [364, 75] width 10 height 20
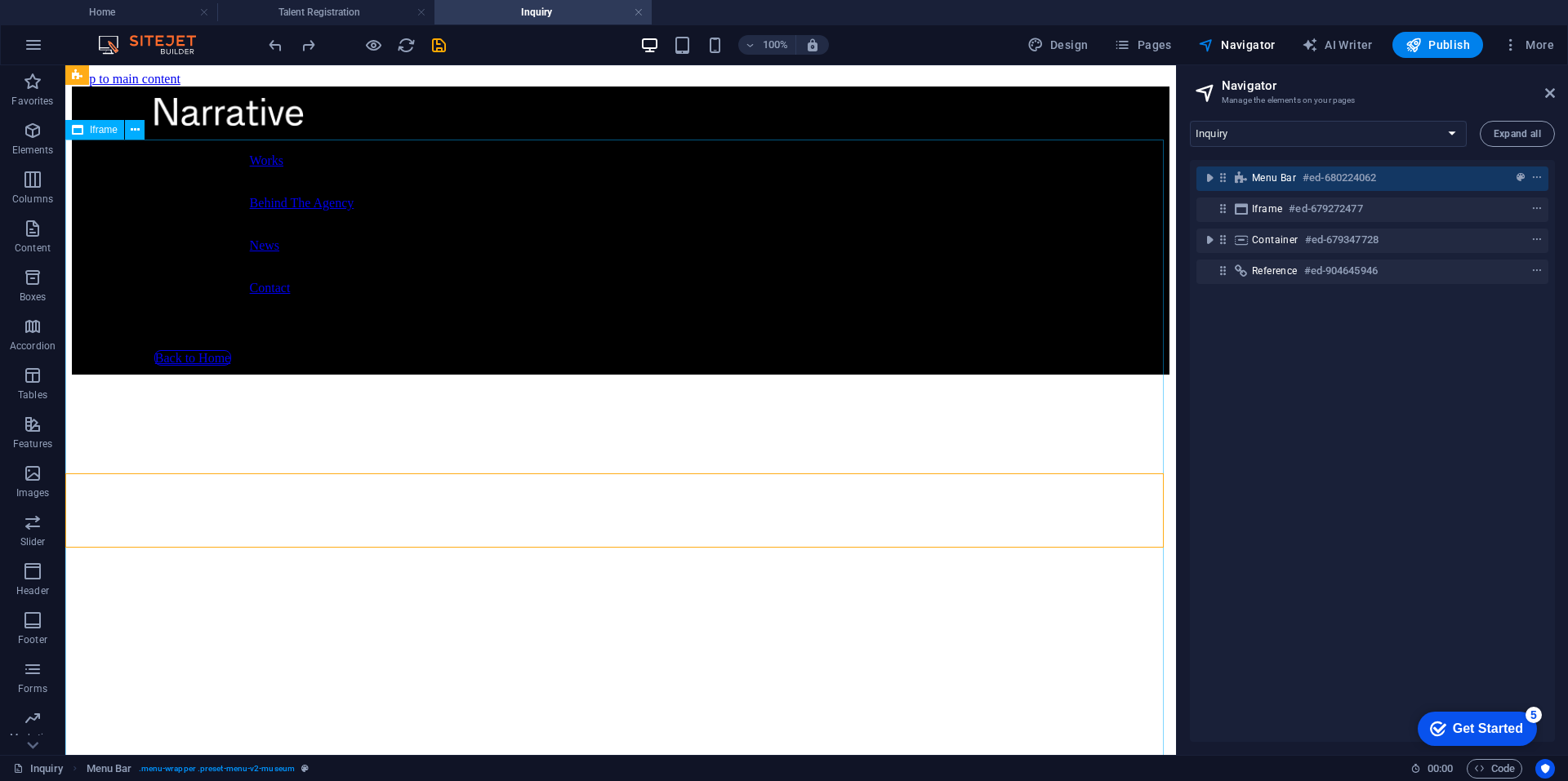
click at [116, 134] on span "Iframe" at bounding box center [104, 130] width 28 height 10
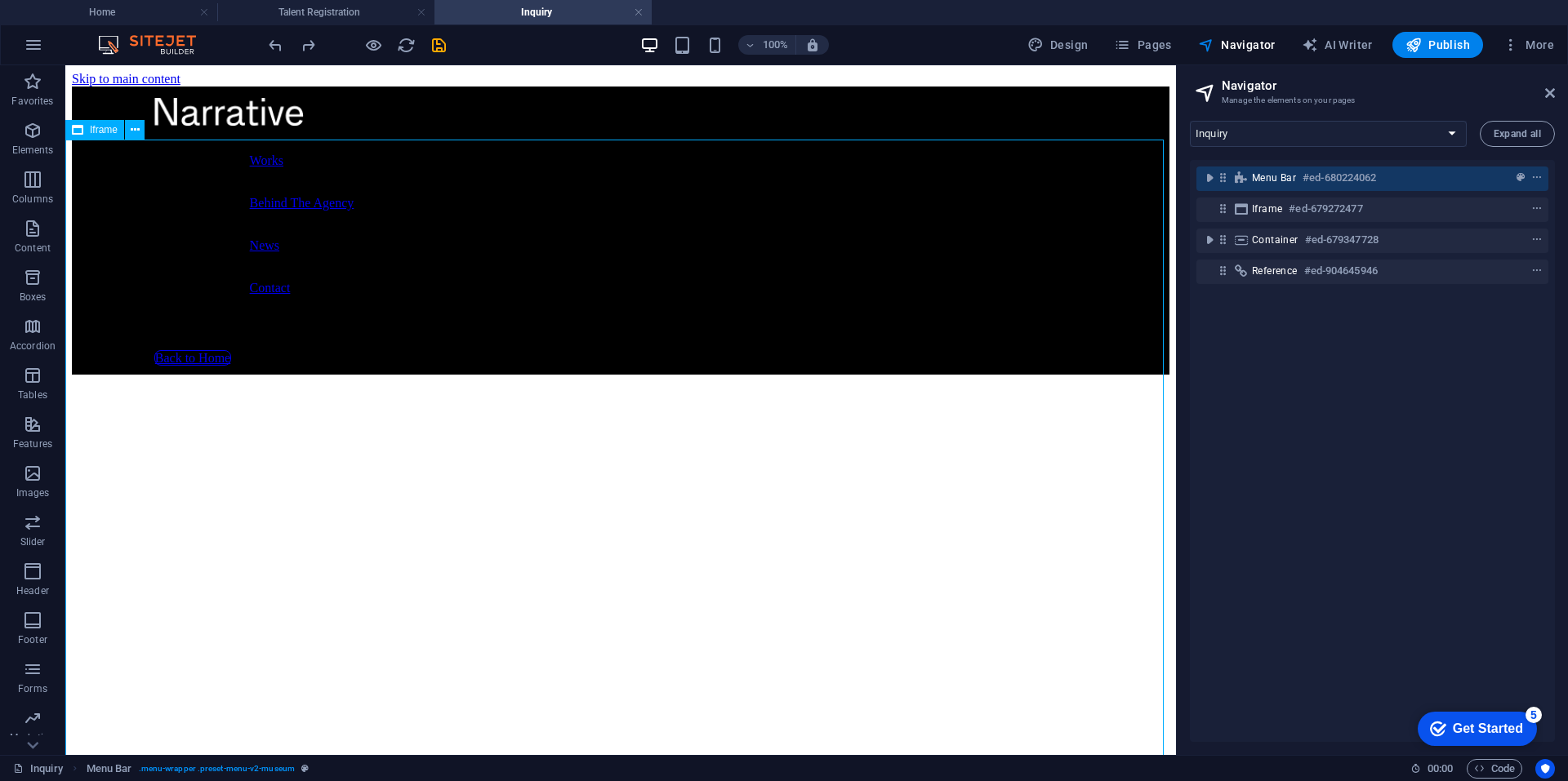
click at [116, 134] on span "Iframe" at bounding box center [104, 130] width 28 height 10
select select "%"
select select "px"
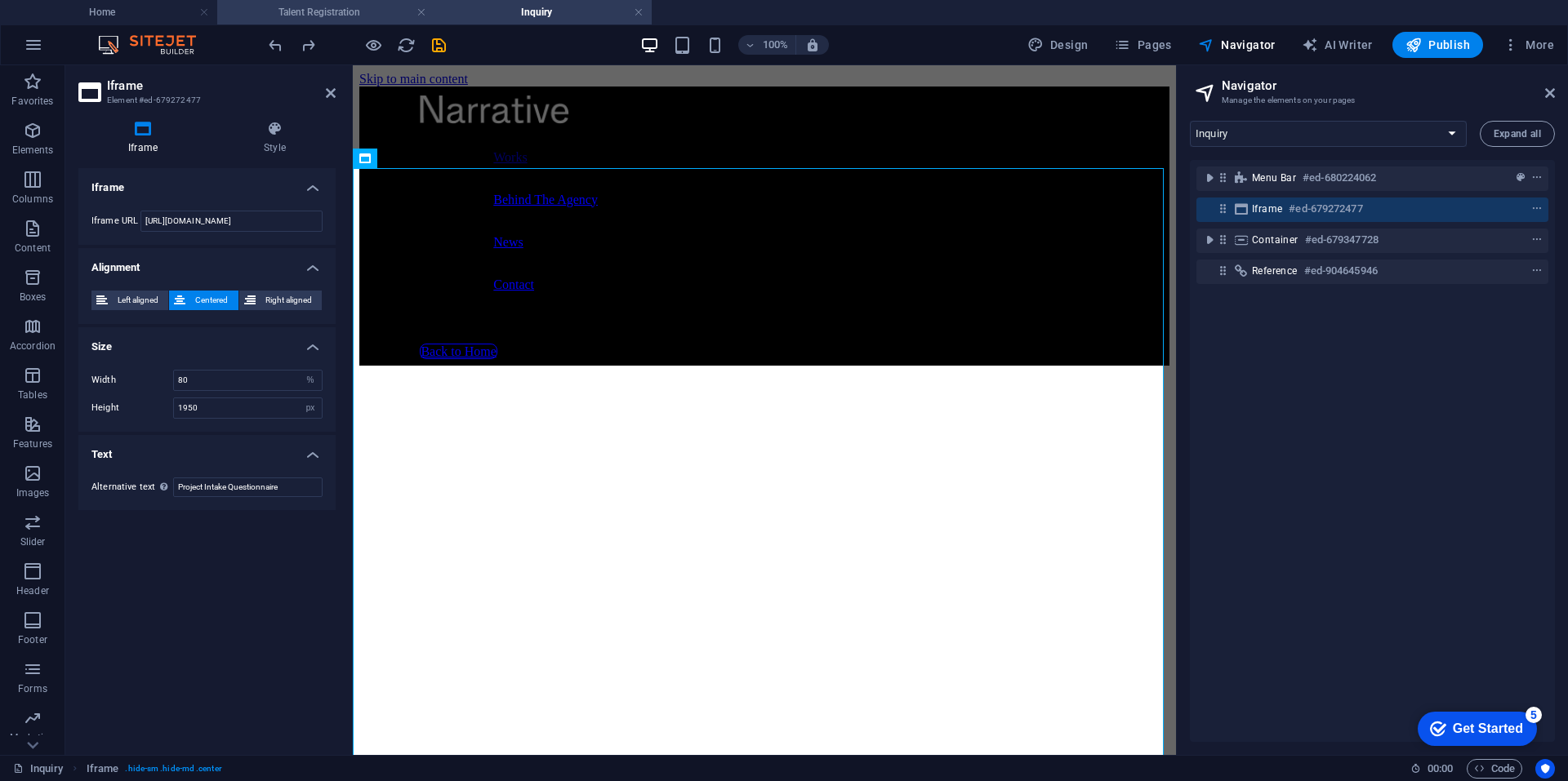
click at [285, 14] on h4 "Talent Registration" at bounding box center [325, 12] width 217 height 18
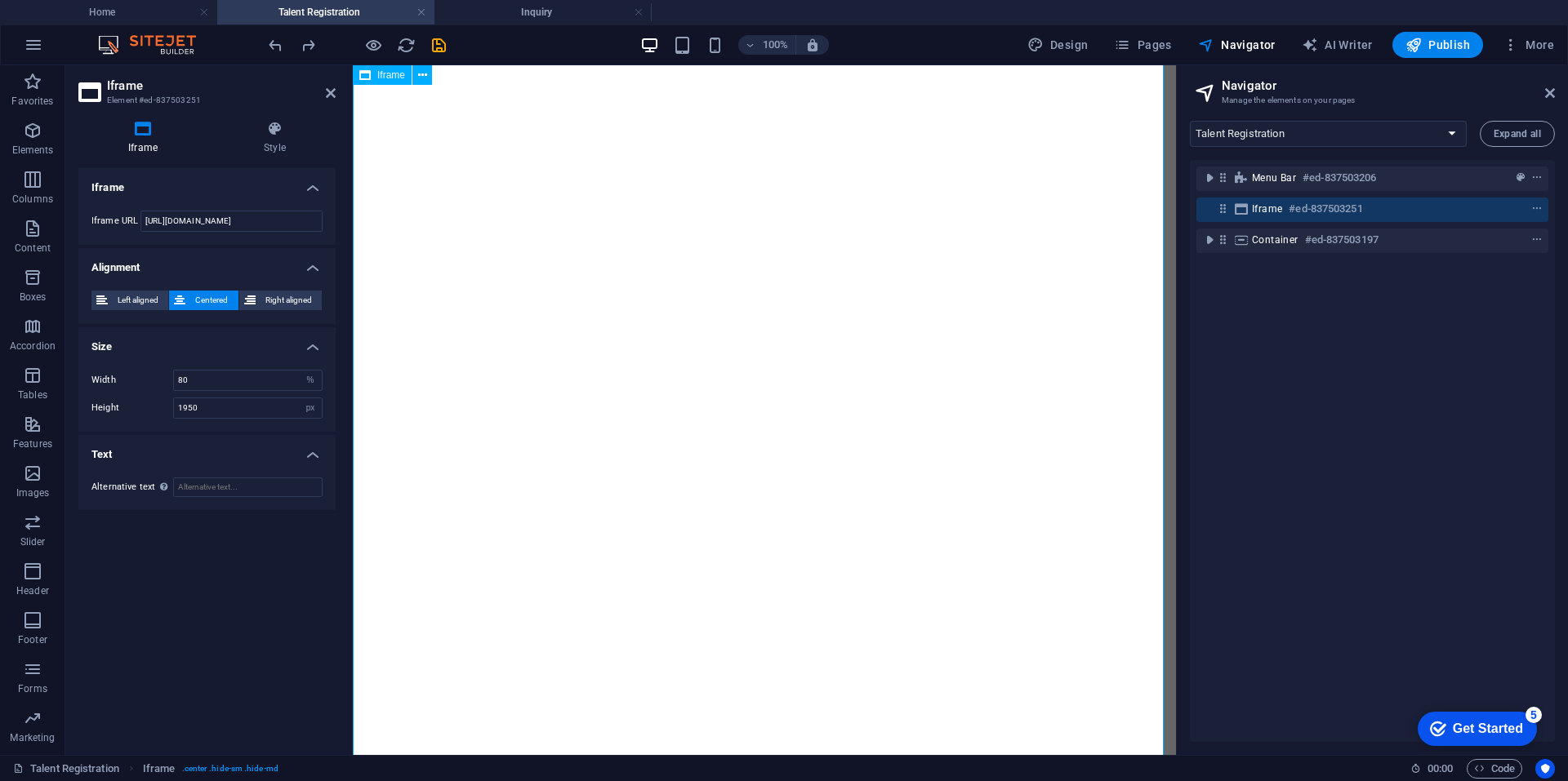
scroll to position [1194, 0]
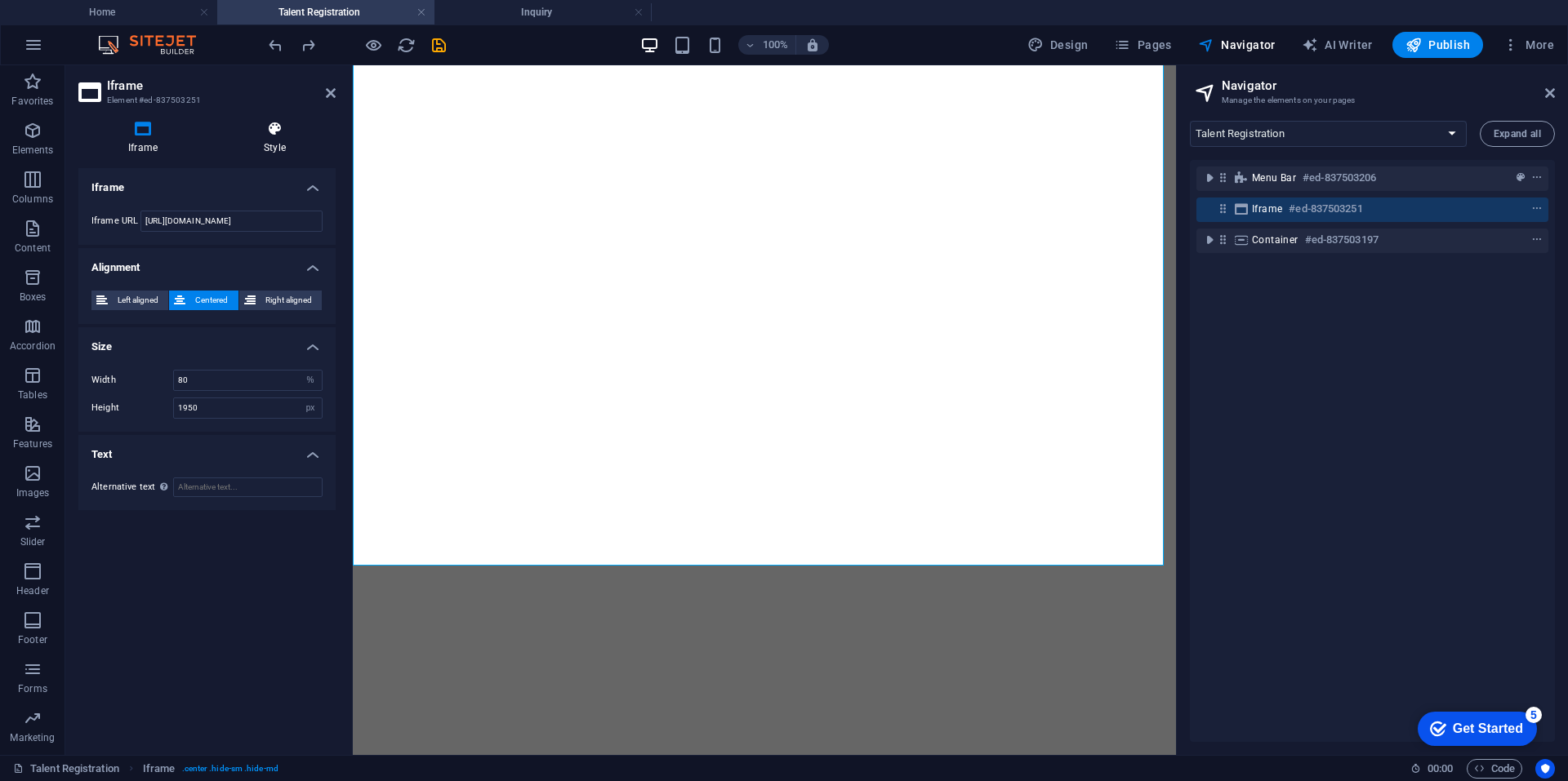
click at [266, 129] on icon at bounding box center [274, 128] width 122 height 16
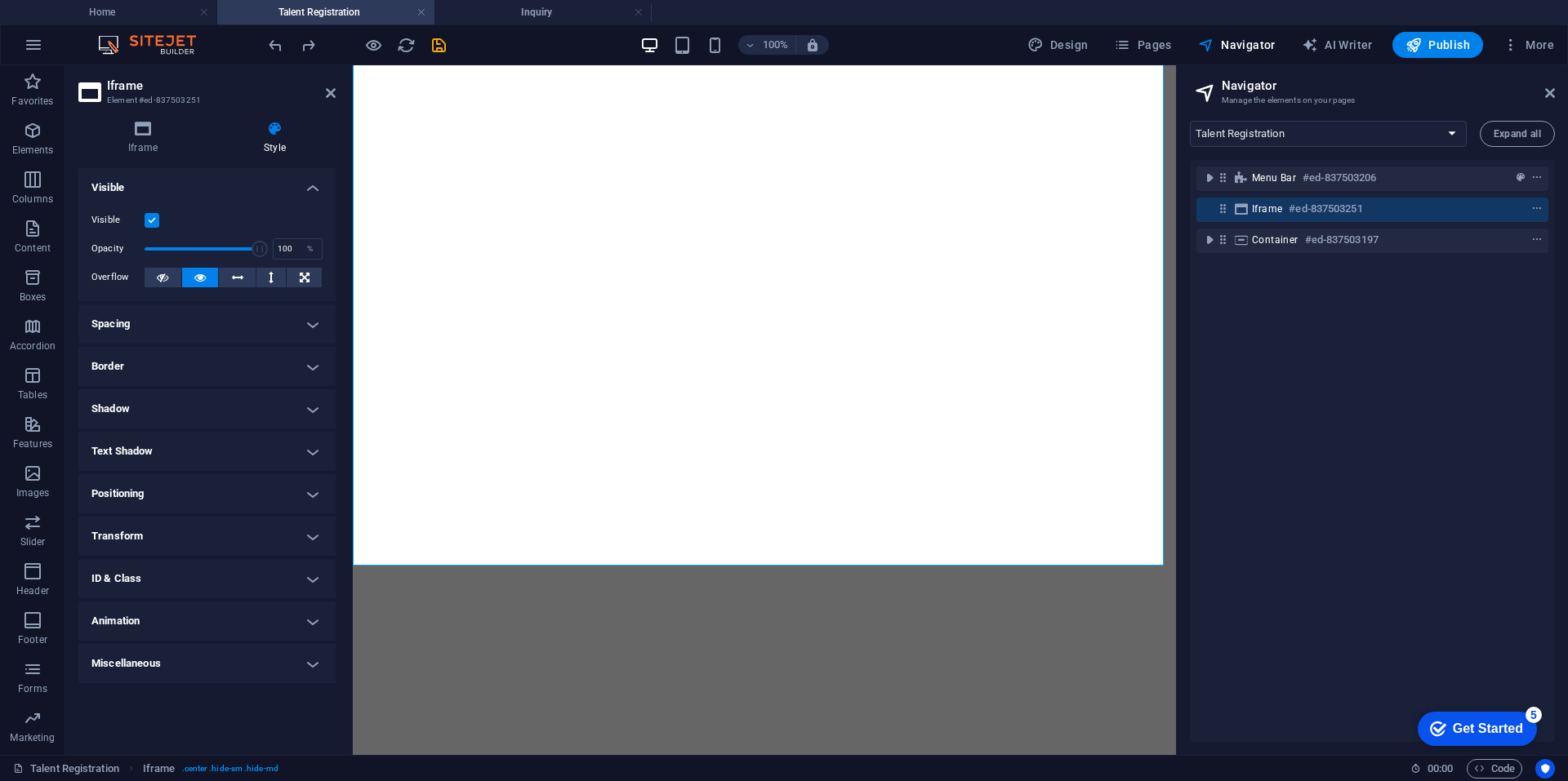
click at [177, 319] on h4 "Spacing" at bounding box center [207, 324] width 257 height 39
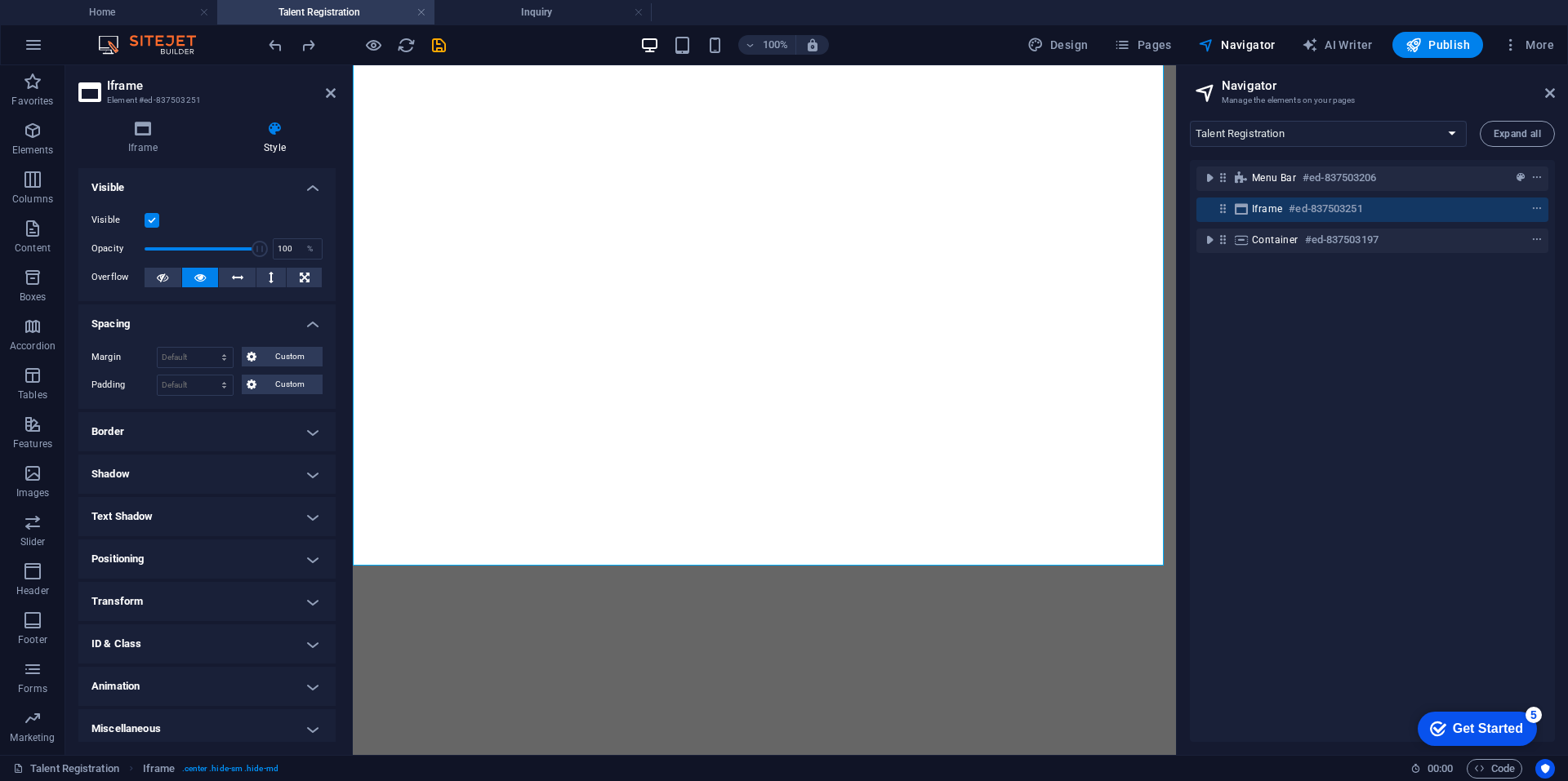
click at [170, 318] on h4 "Spacing" at bounding box center [207, 319] width 257 height 30
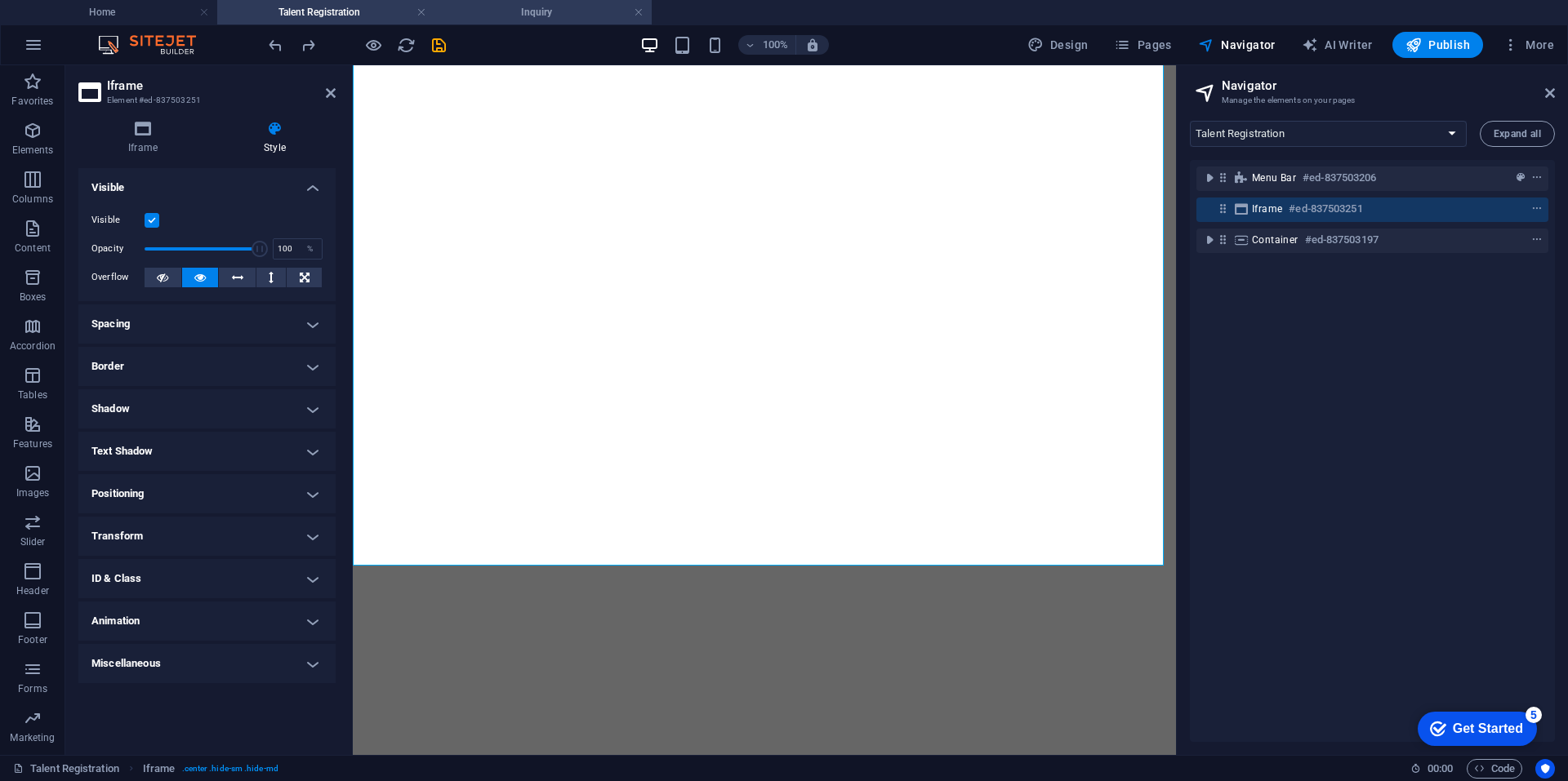
click at [480, 17] on h4 "Inquiry" at bounding box center [542, 12] width 217 height 18
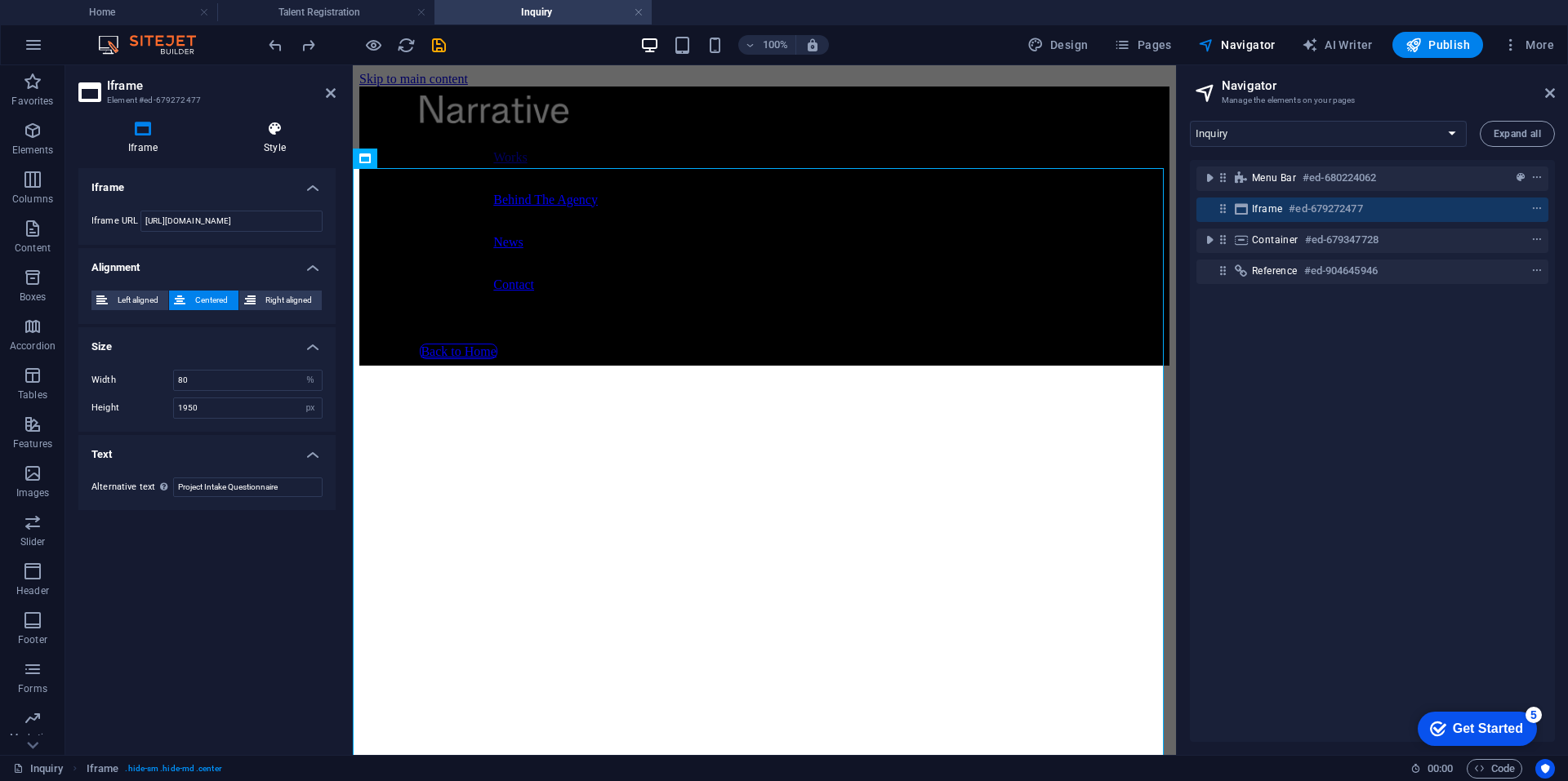
click at [266, 140] on h4 "Style" at bounding box center [274, 138] width 122 height 34
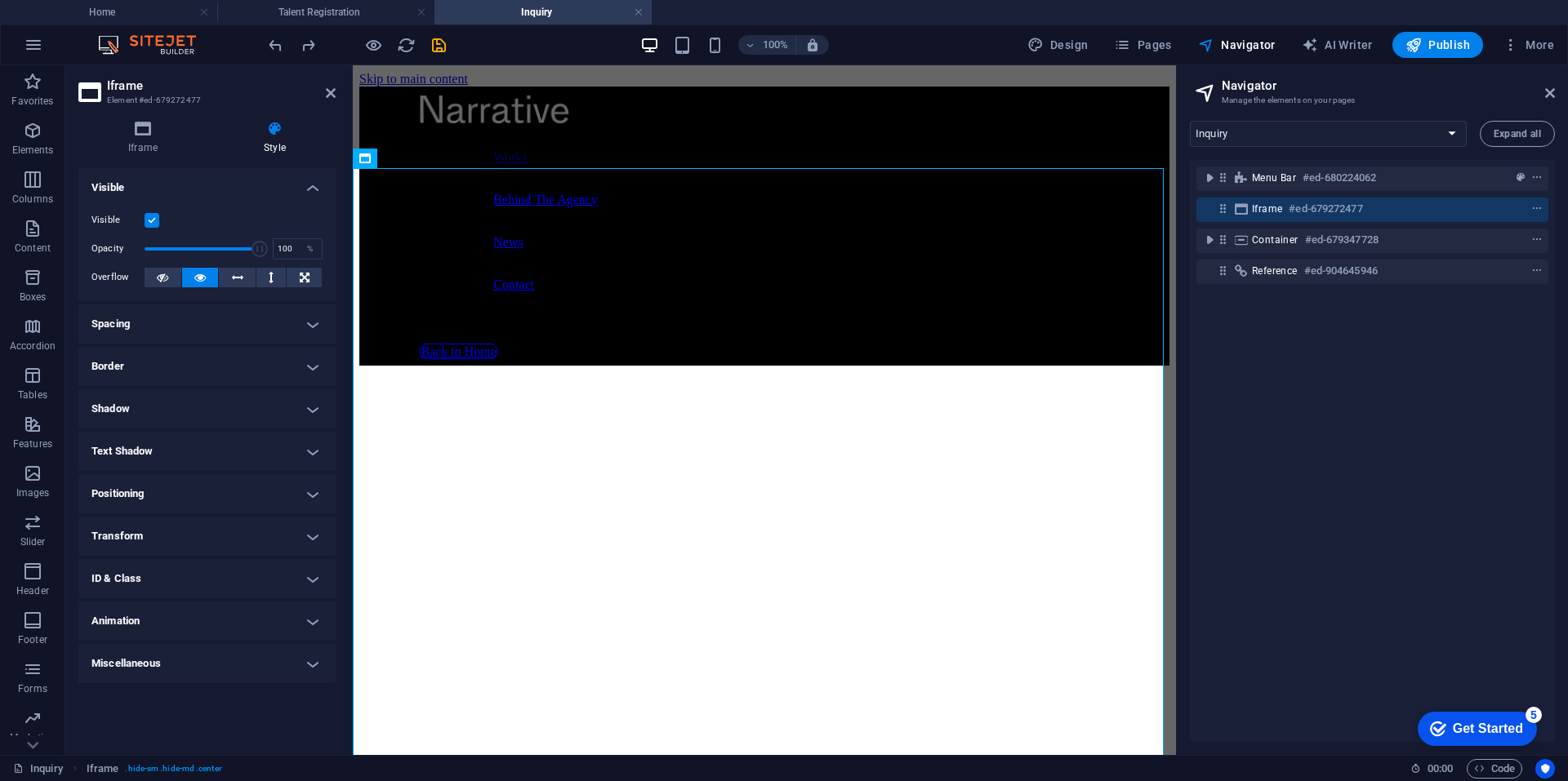
click at [196, 327] on h4 "Spacing" at bounding box center [207, 324] width 257 height 39
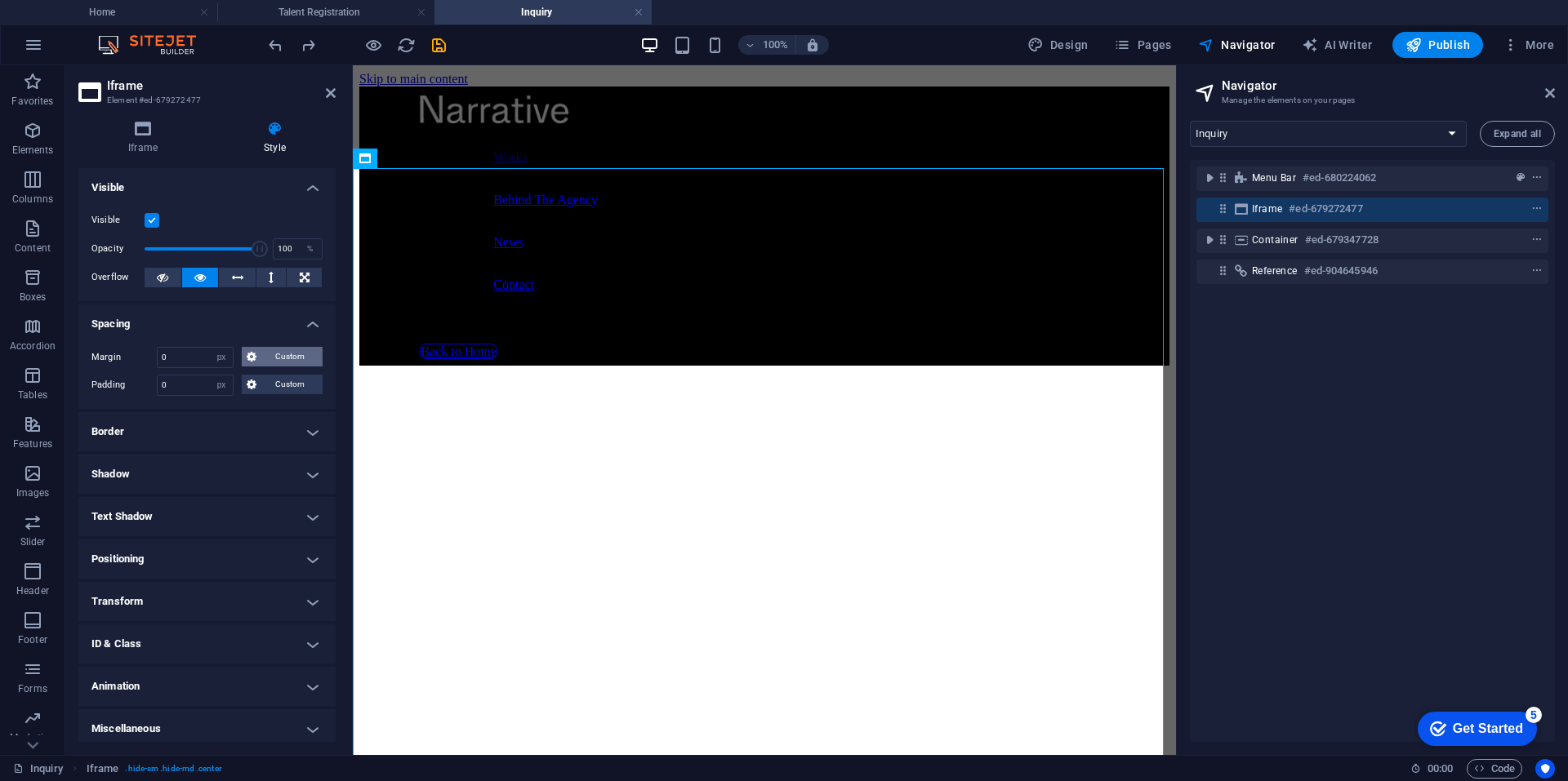
click at [277, 356] on span "Custom" at bounding box center [289, 356] width 56 height 20
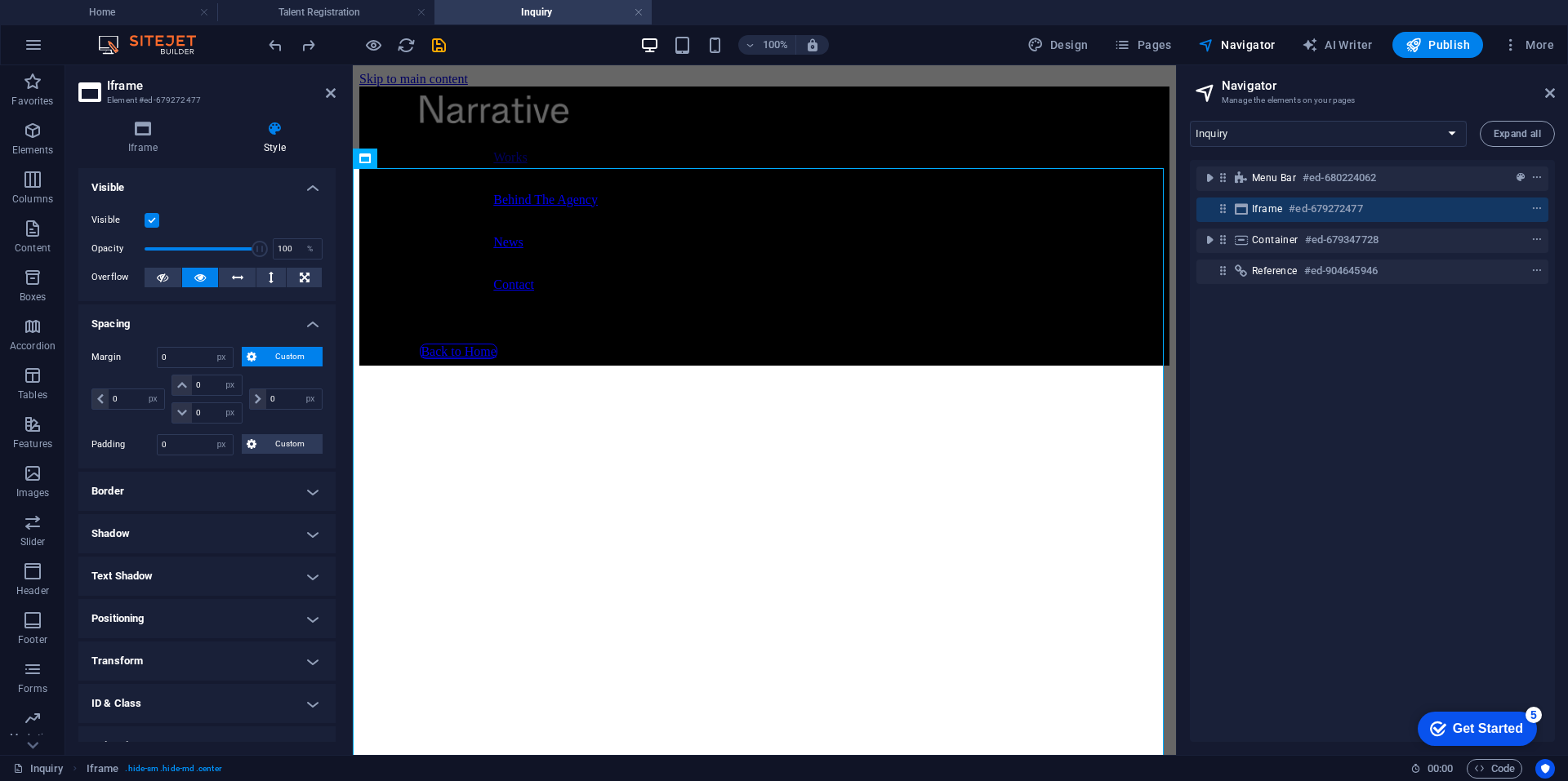
click at [273, 350] on span "Custom" at bounding box center [289, 356] width 56 height 20
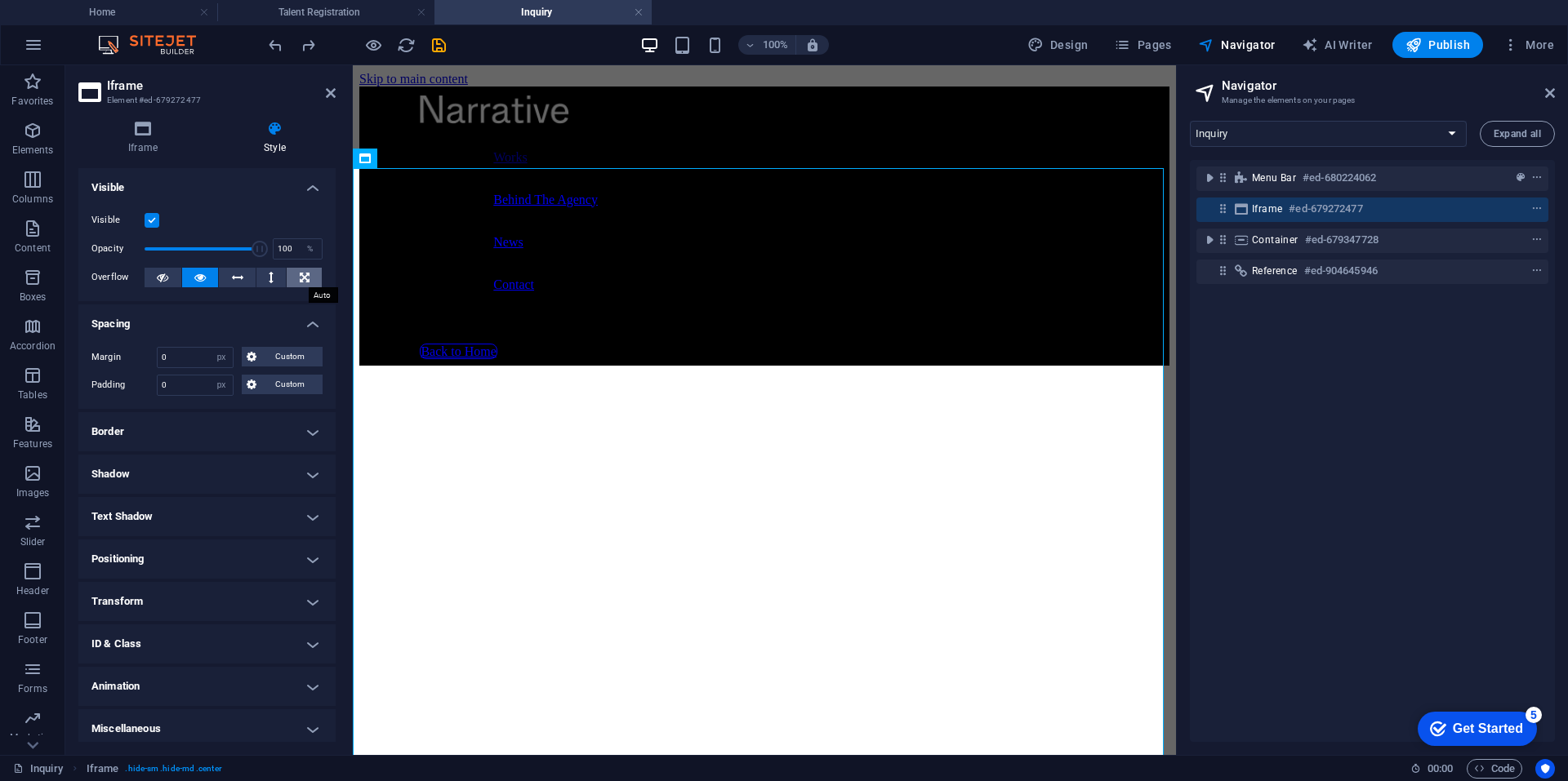
click at [300, 275] on icon at bounding box center [305, 277] width 10 height 20
click at [369, 3] on li "Talent Registration" at bounding box center [325, 12] width 217 height 25
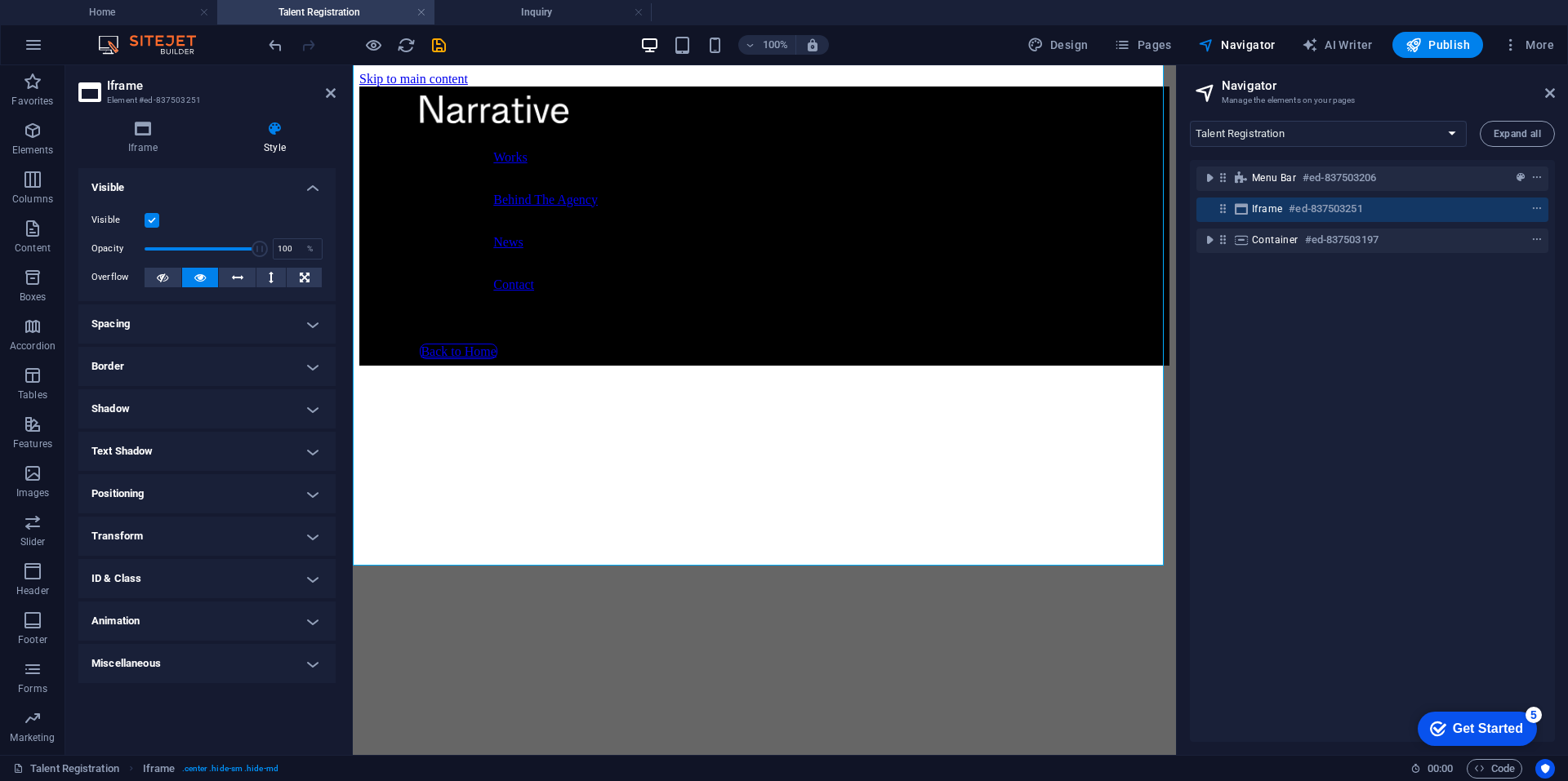
scroll to position [1194, 0]
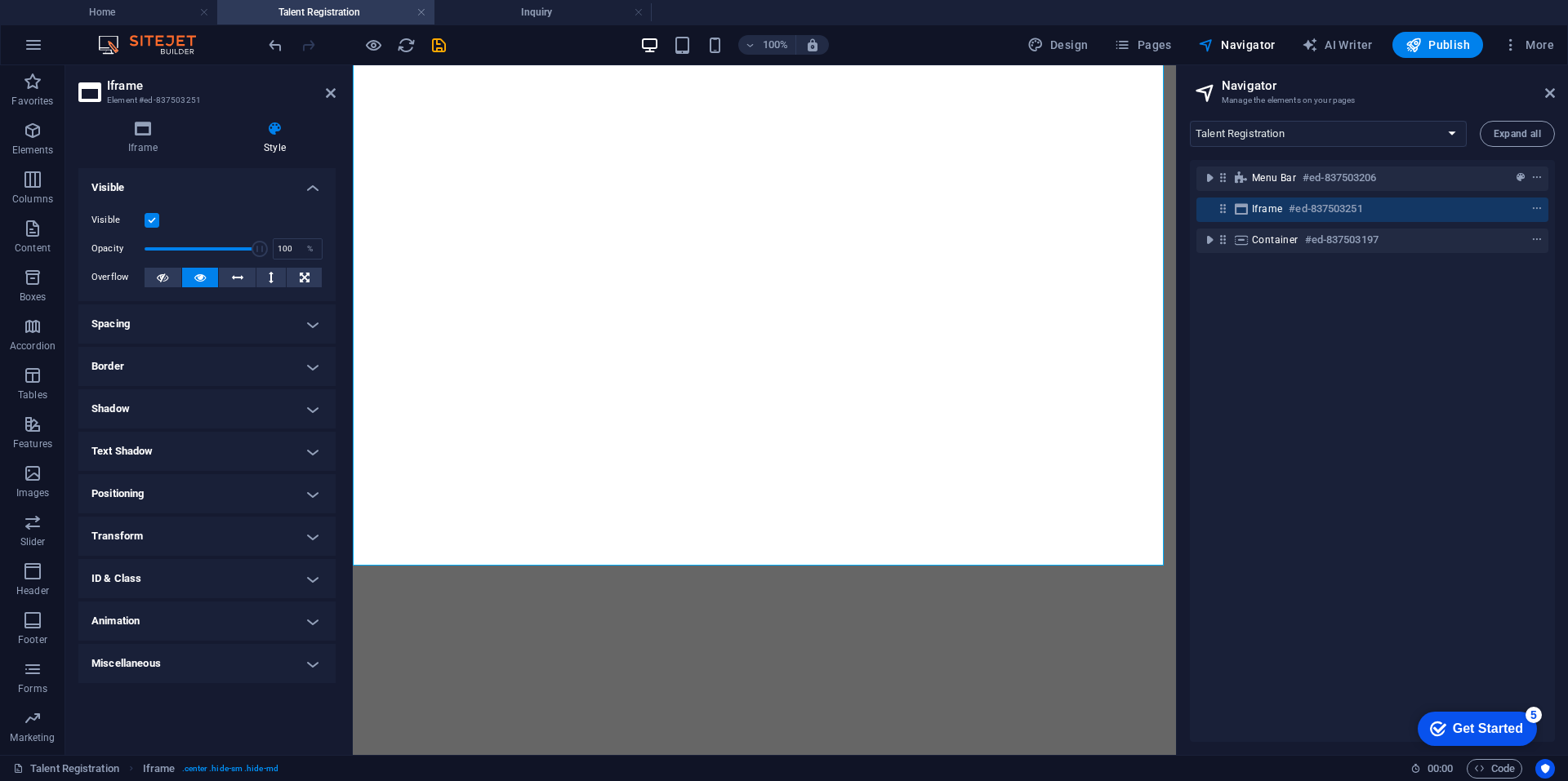
click at [210, 324] on h4 "Spacing" at bounding box center [207, 324] width 257 height 39
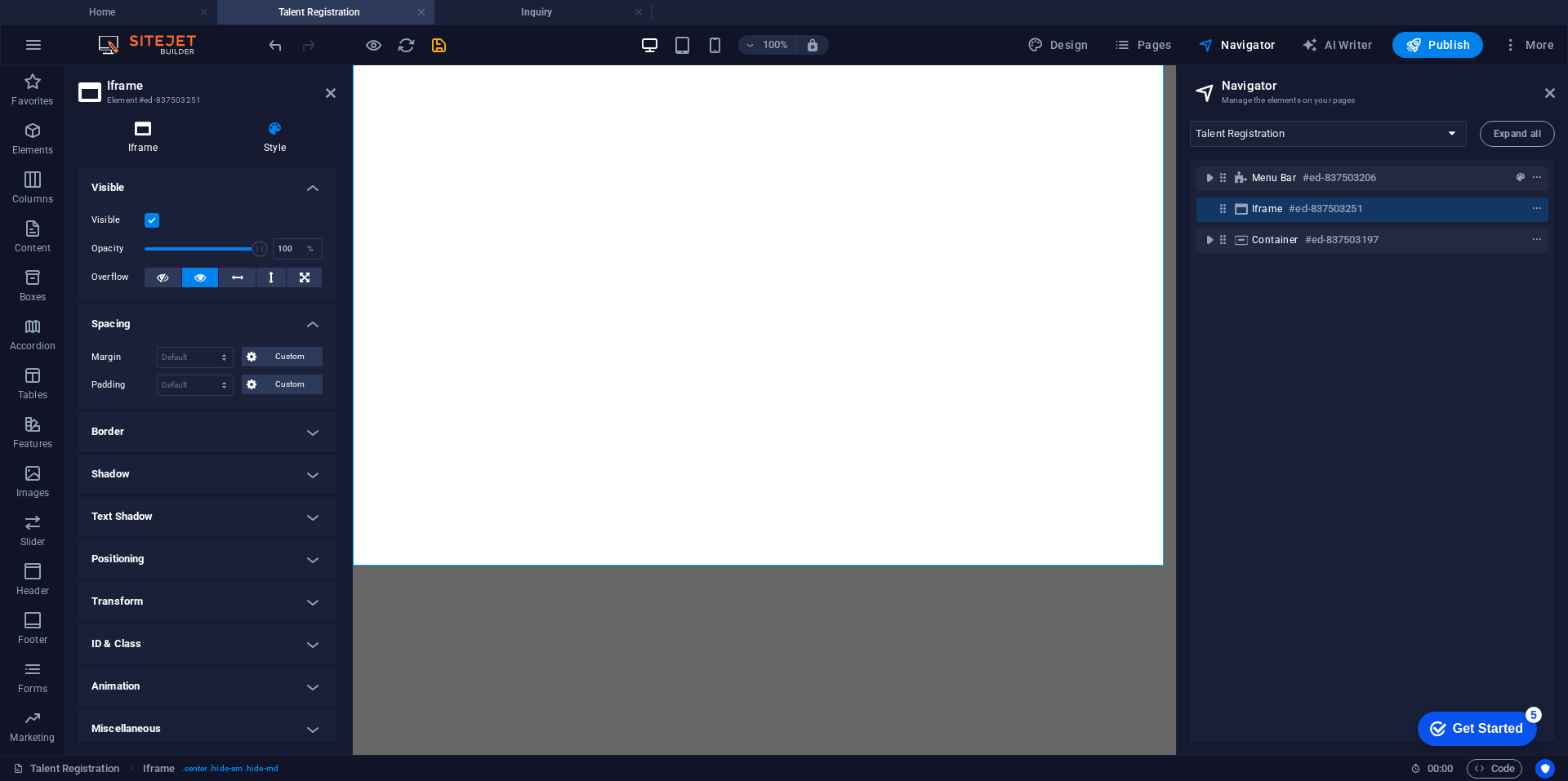
click at [140, 134] on icon at bounding box center [143, 128] width 129 height 16
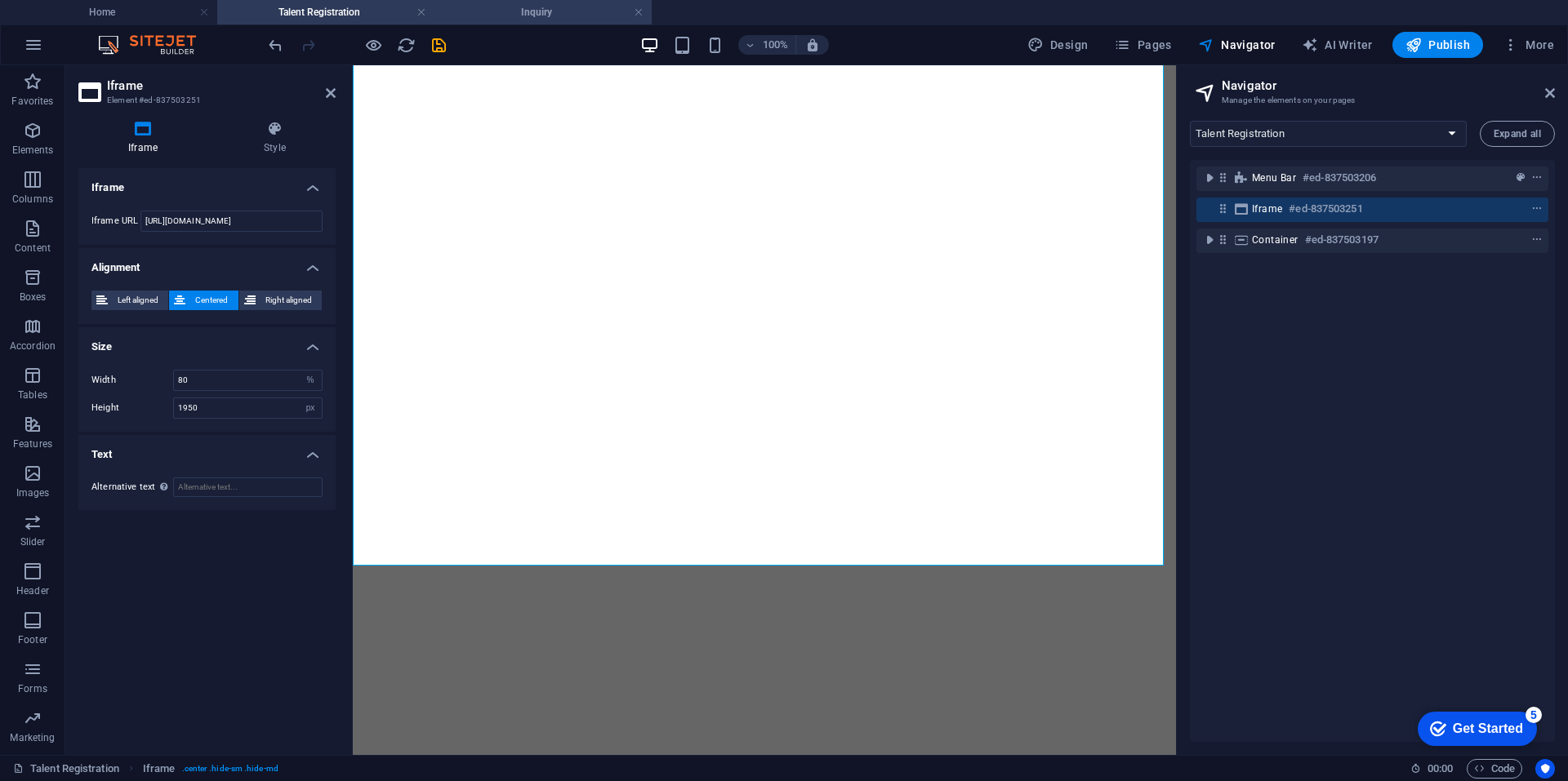
click at [541, 14] on h4 "Inquiry" at bounding box center [542, 12] width 217 height 18
select select "13258472-en"
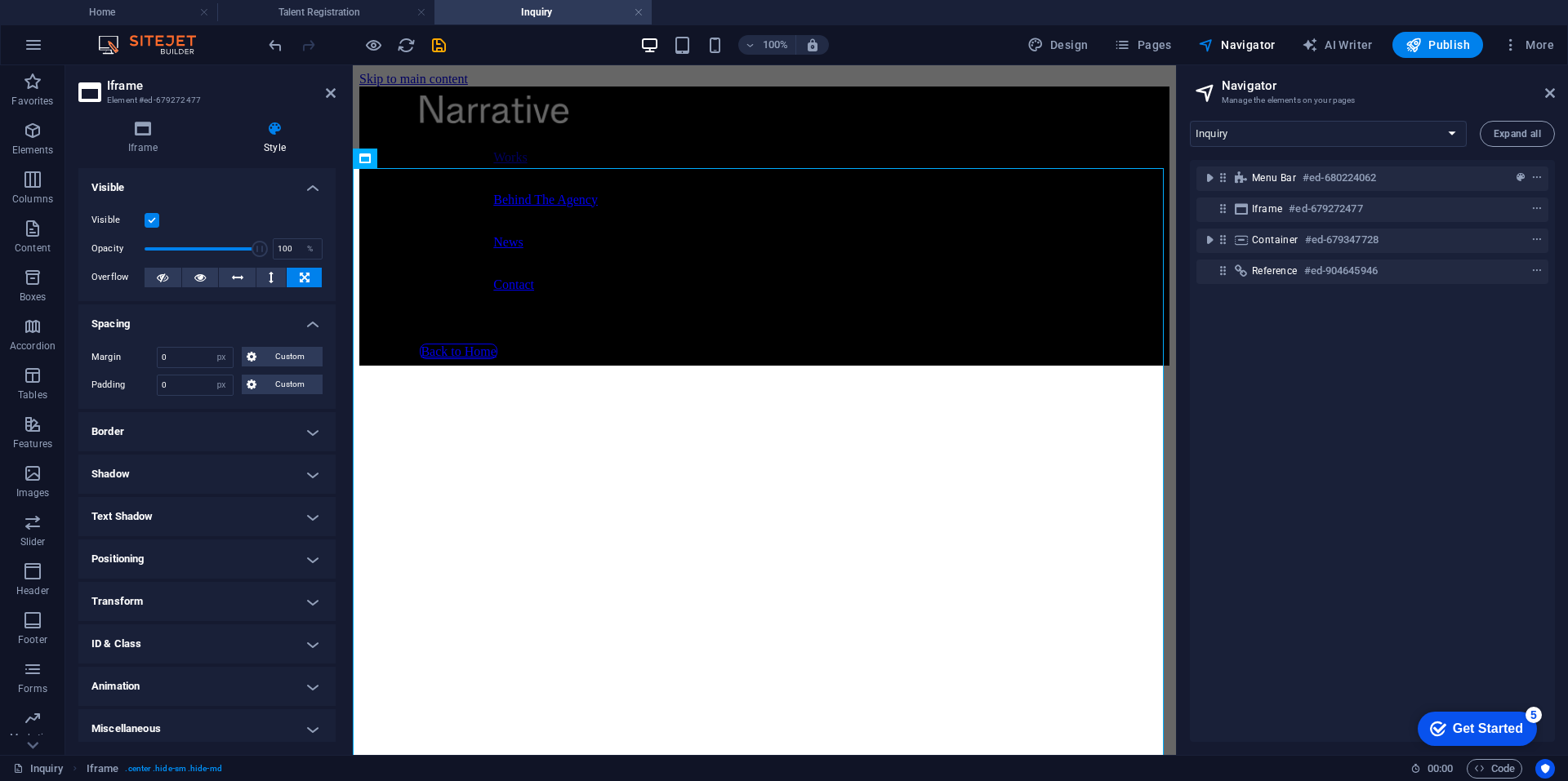
scroll to position [0, 0]
click at [272, 354] on span "Custom" at bounding box center [289, 356] width 56 height 20
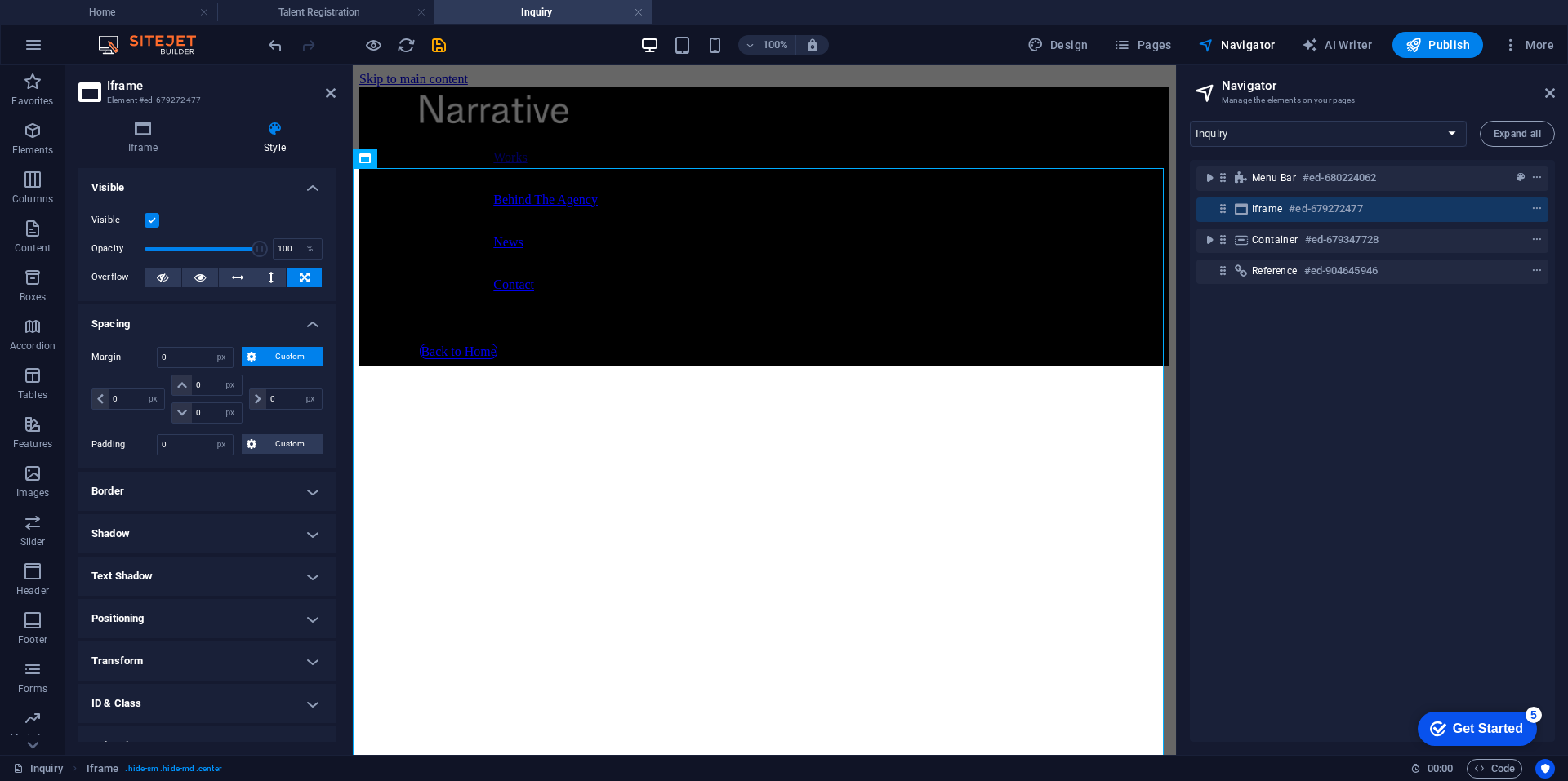
click at [272, 354] on span "Custom" at bounding box center [289, 356] width 56 height 20
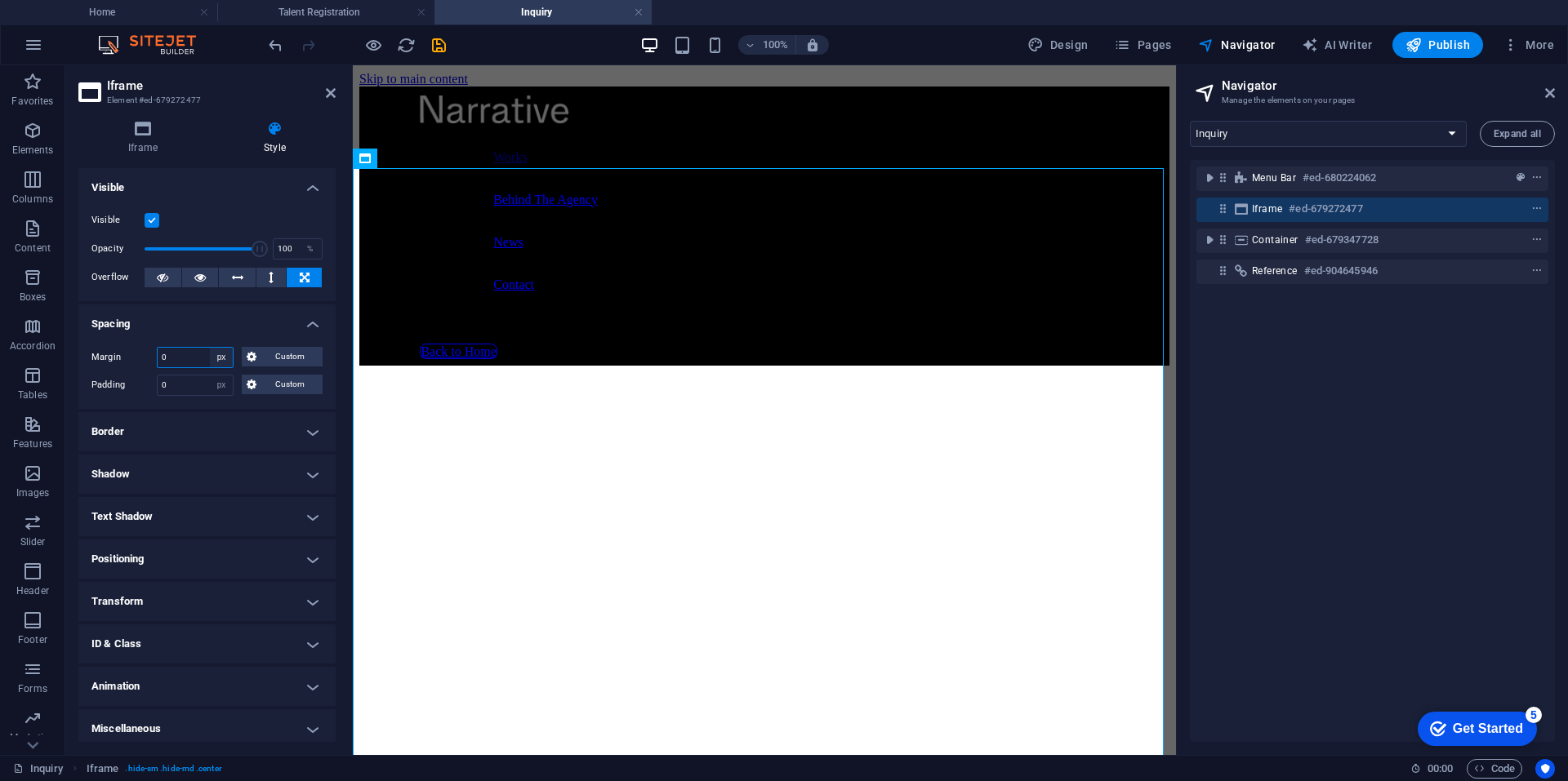
click at [231, 359] on select "Default auto px % rem vw vh Custom" at bounding box center [221, 357] width 23 height 20
select select "default"
click at [210, 348] on select "Default auto px % rem vw vh Custom" at bounding box center [221, 357] width 23 height 20
select select "DISABLED_OPTION_VALUE"
click at [222, 388] on select "Default px rem % vh vw Custom" at bounding box center [221, 385] width 23 height 20
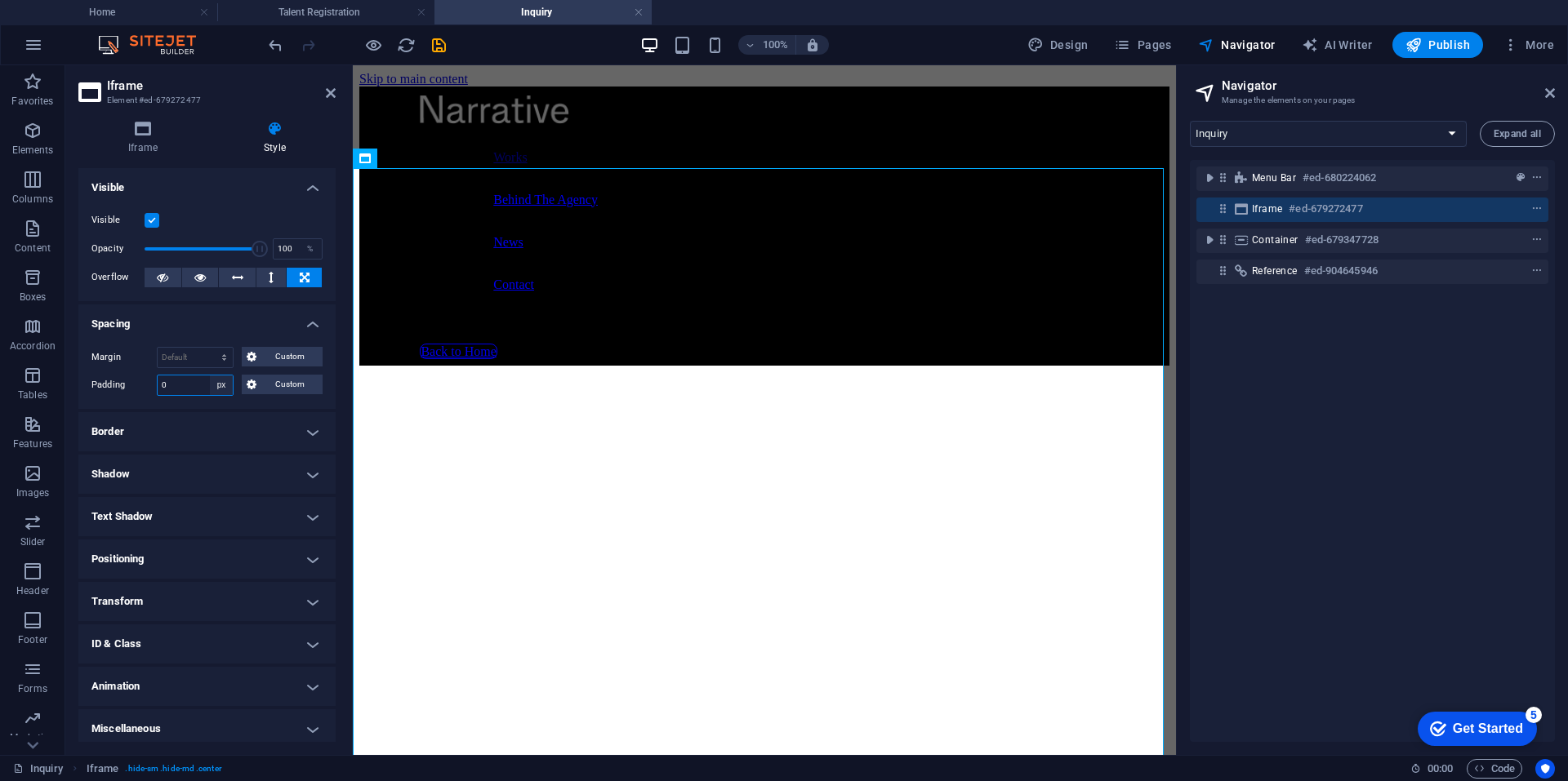
select select "default"
click at [210, 375] on select "Default px rem % vh vw Custom" at bounding box center [221, 385] width 23 height 20
select select "DISABLED_OPTION_VALUE"
click at [197, 280] on icon at bounding box center [199, 277] width 11 height 20
click at [272, 132] on icon at bounding box center [274, 128] width 122 height 16
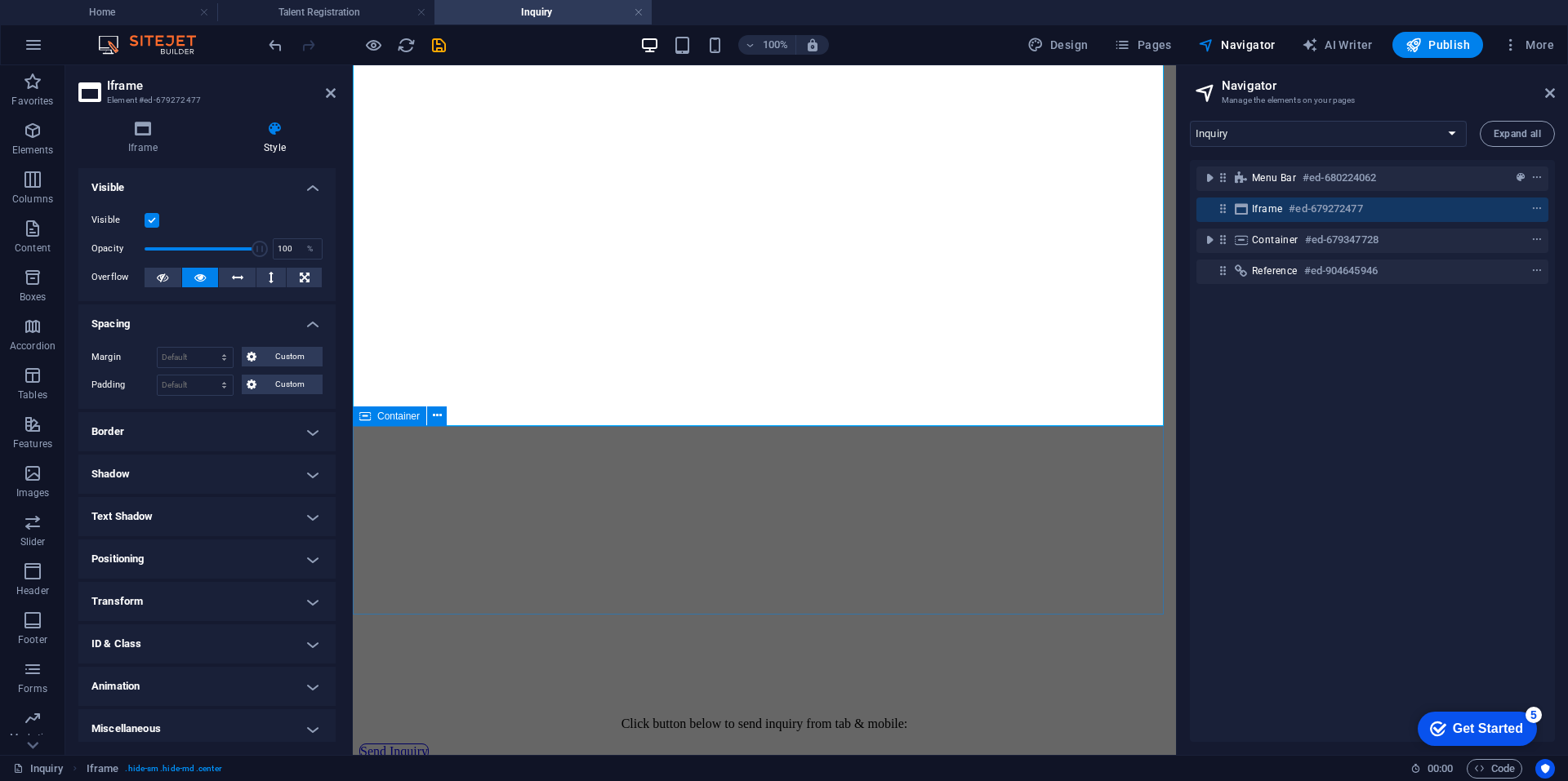
scroll to position [582, 0]
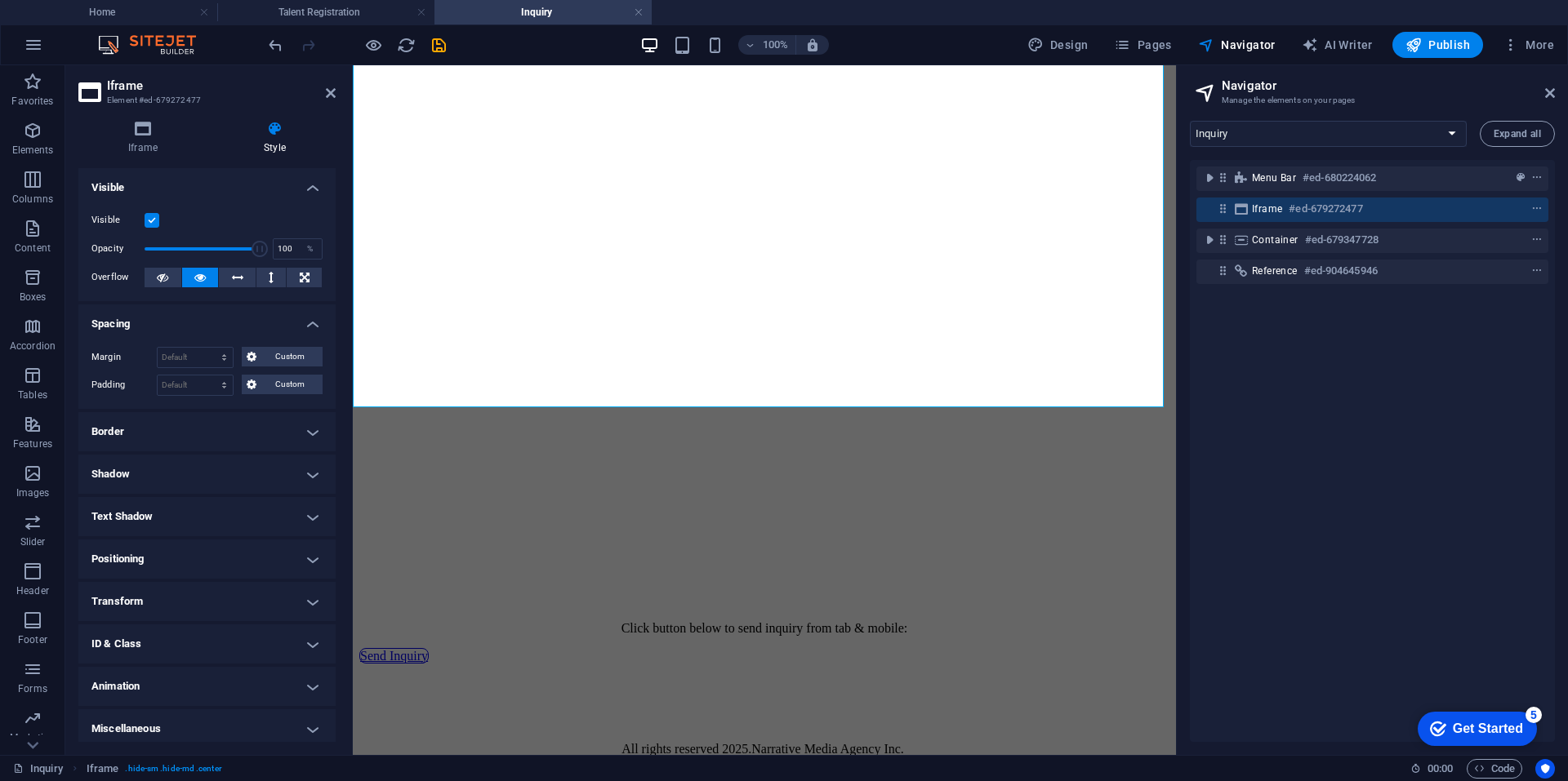
click at [305, 320] on h4 "Spacing" at bounding box center [207, 319] width 257 height 30
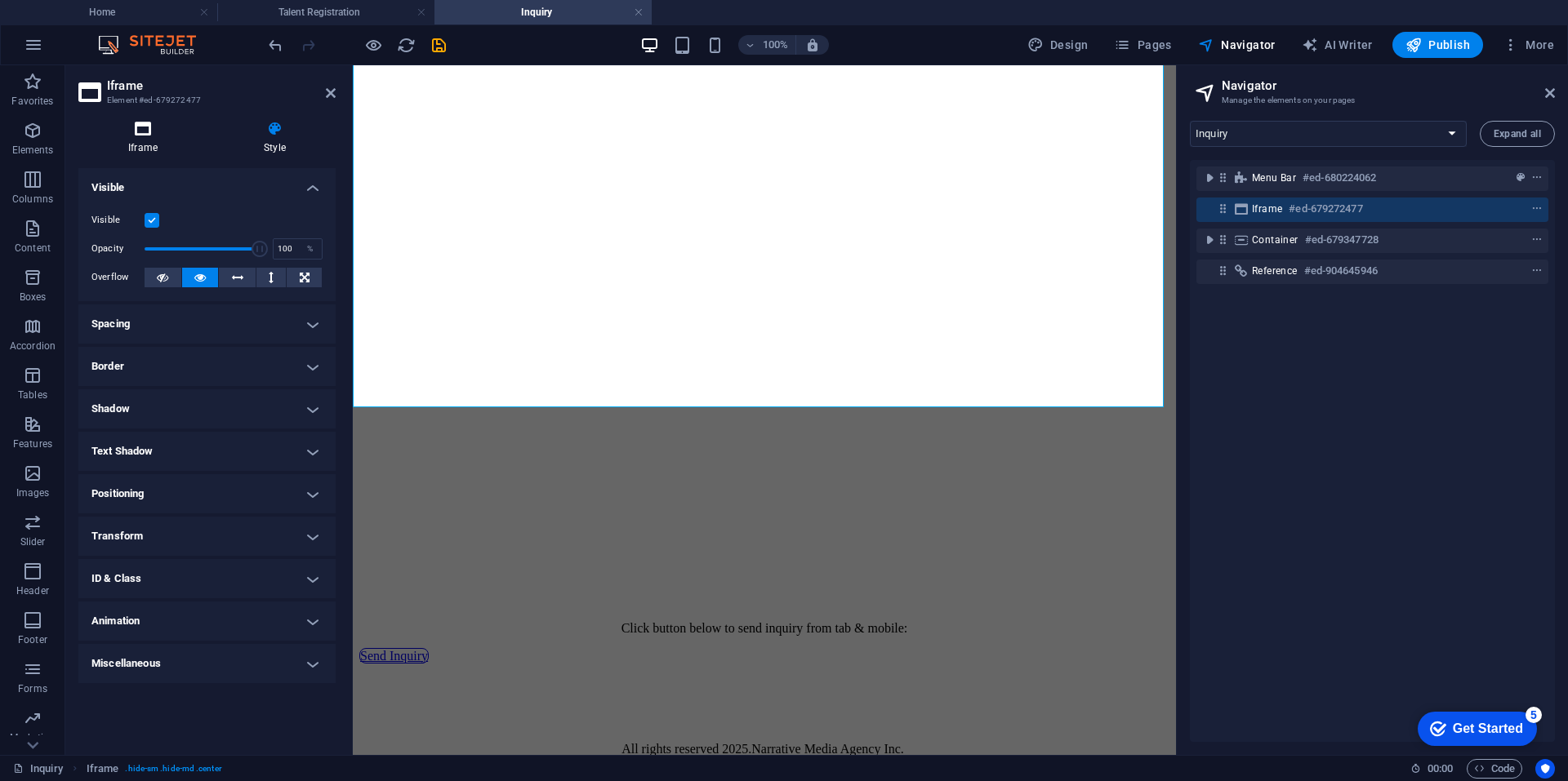
click at [151, 130] on icon at bounding box center [143, 128] width 129 height 16
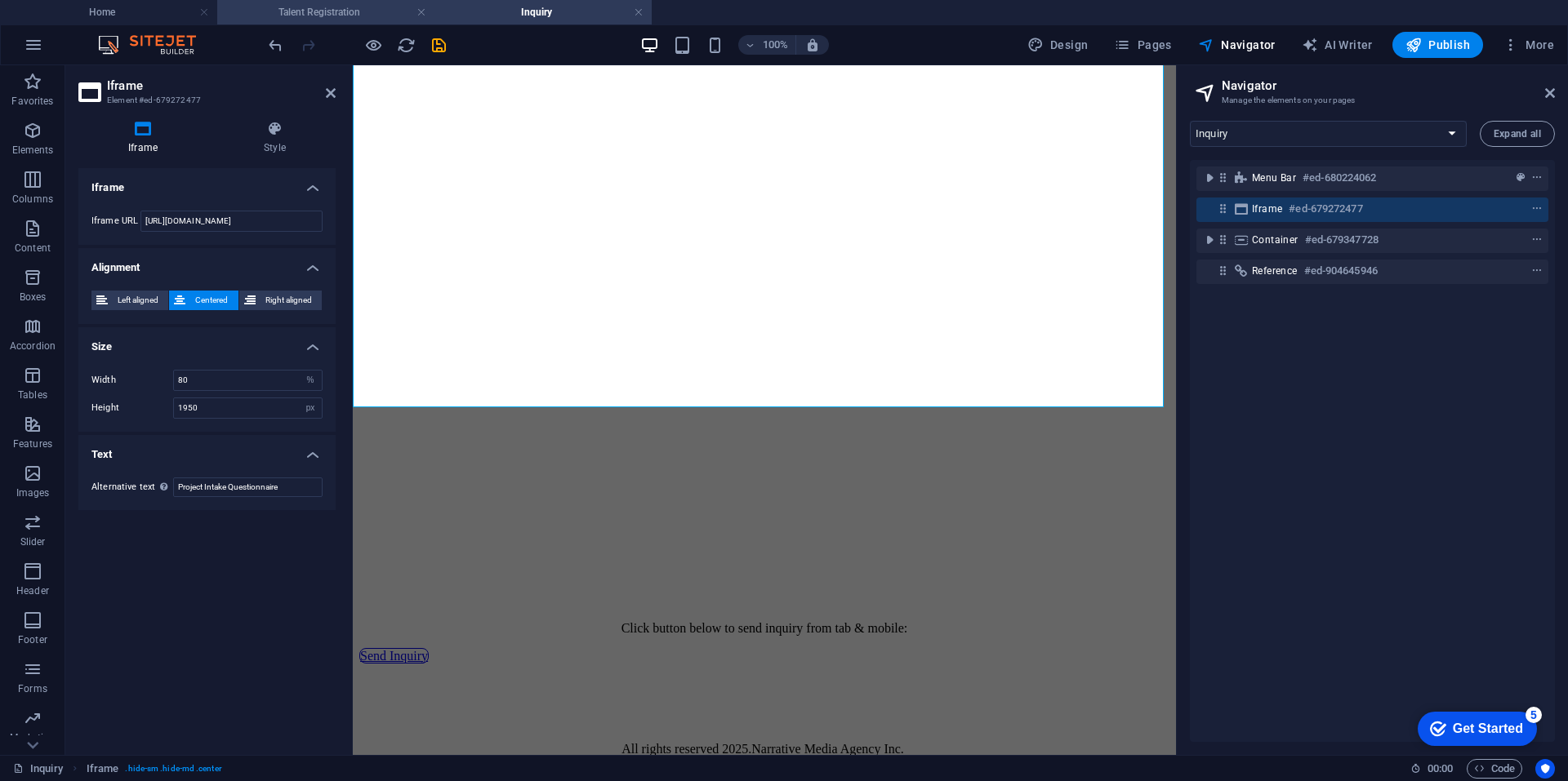
click at [284, 5] on h4 "Talent Registration" at bounding box center [325, 12] width 217 height 18
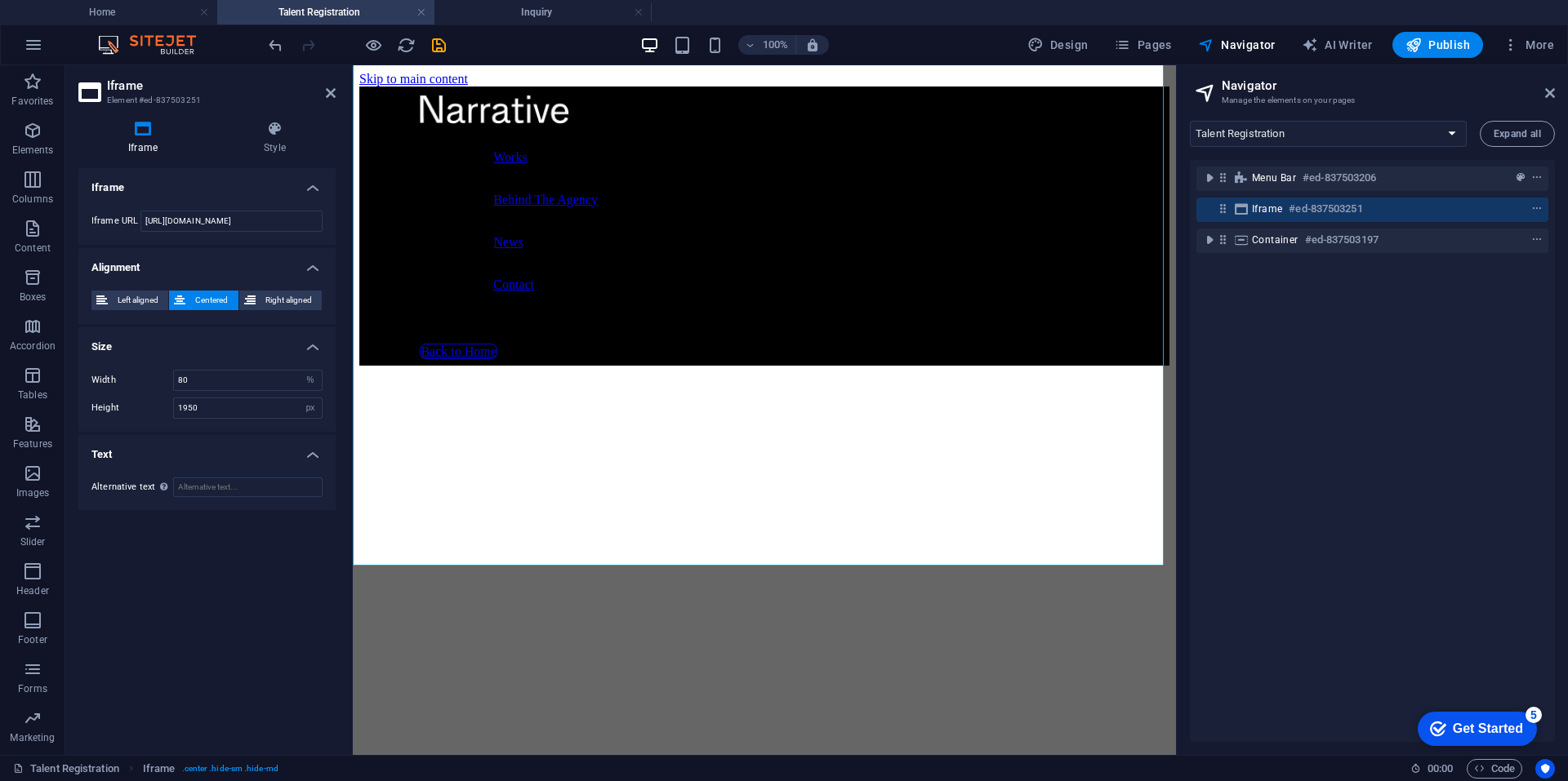
scroll to position [1194, 0]
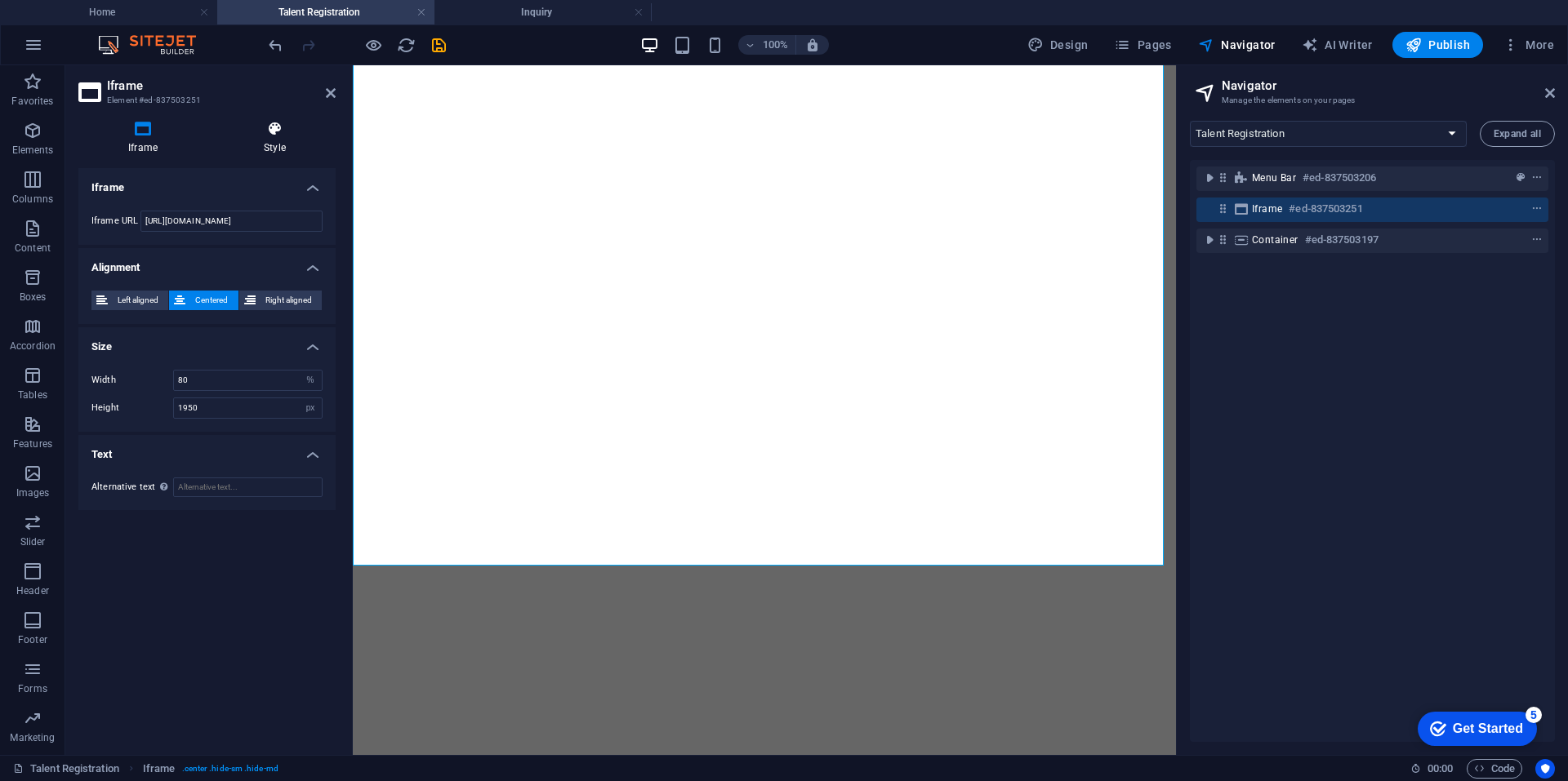
click at [264, 140] on h4 "Style" at bounding box center [274, 138] width 122 height 34
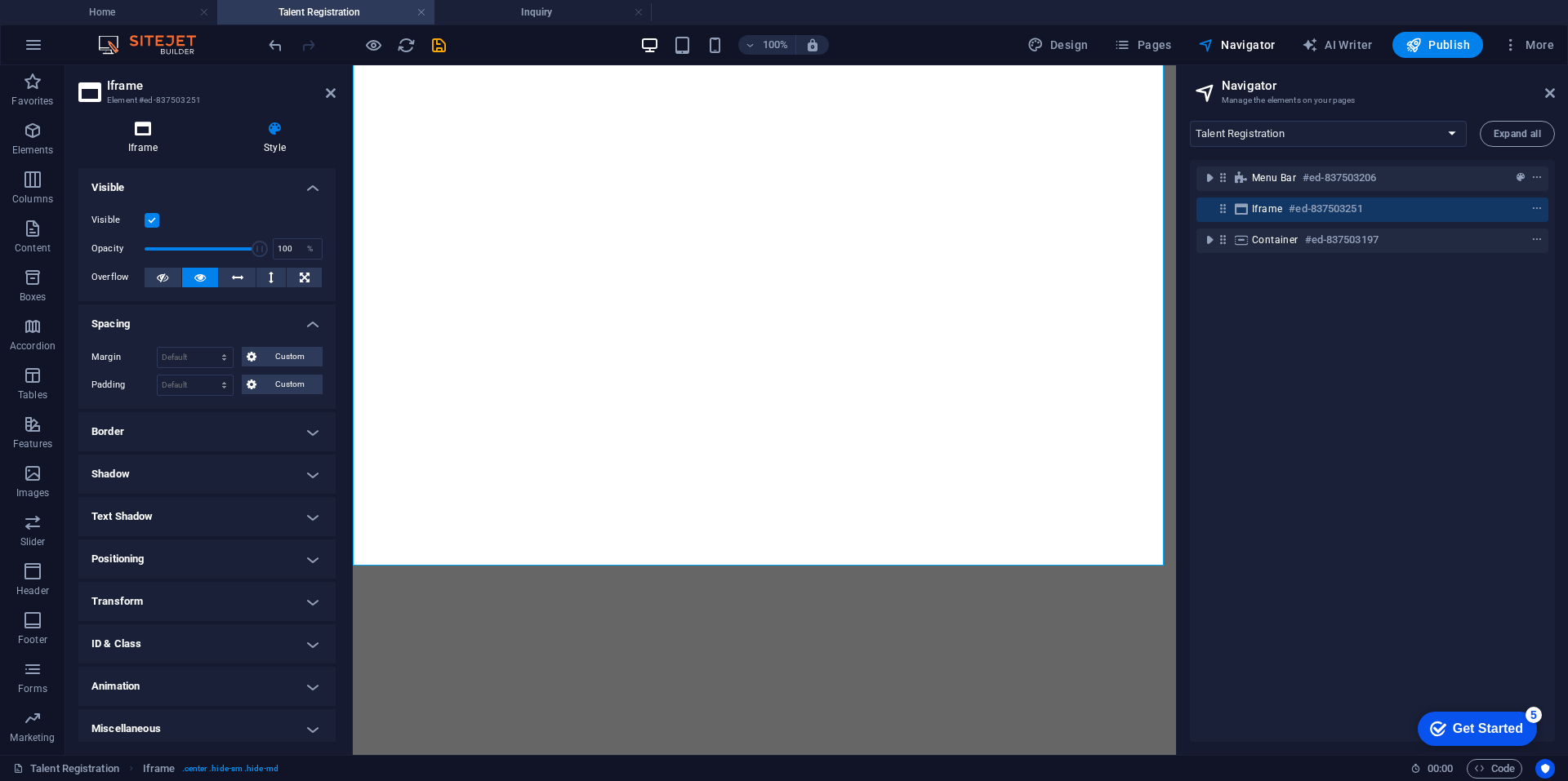
click at [159, 144] on h4 "Iframe" at bounding box center [146, 138] width 135 height 34
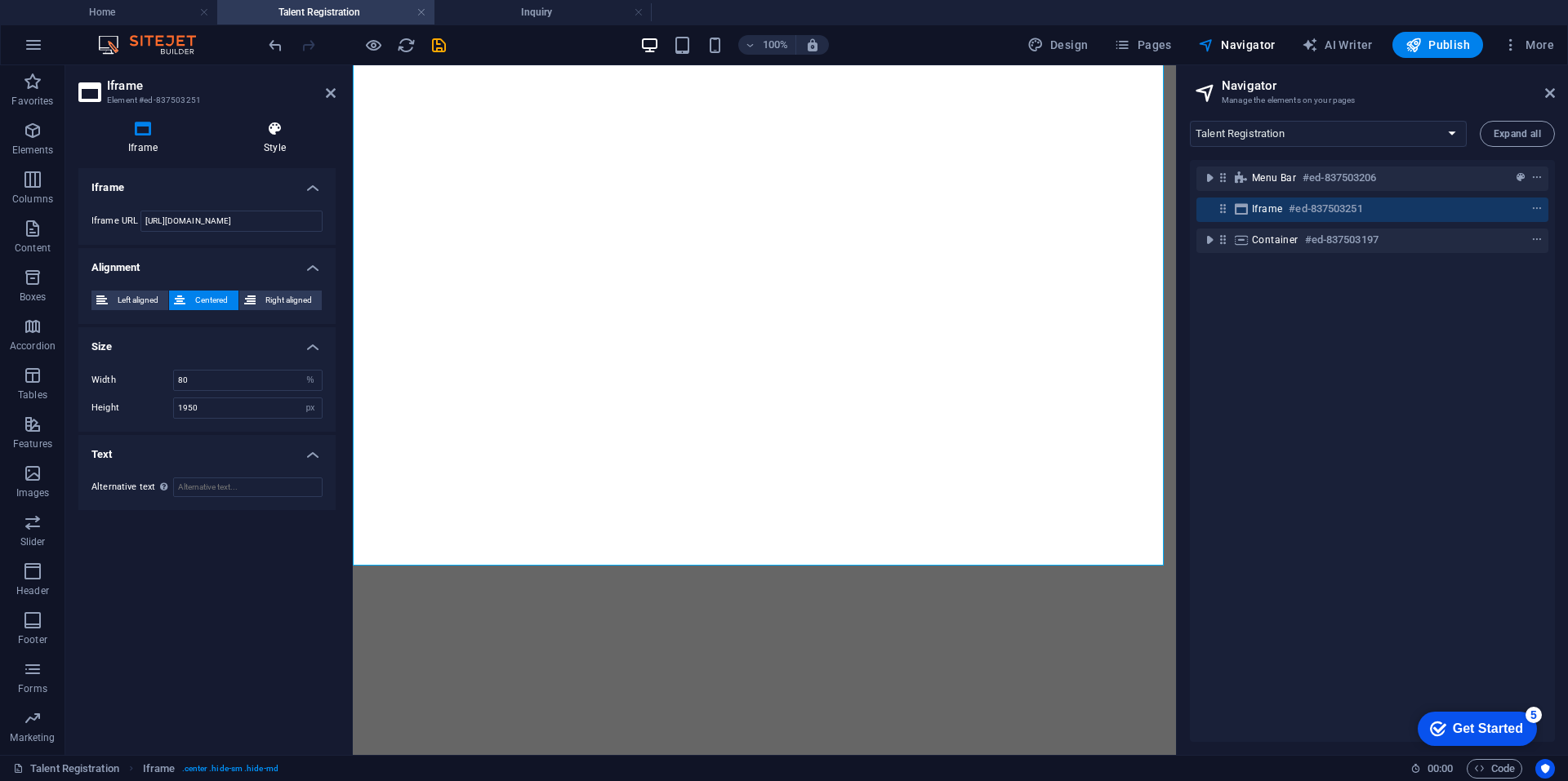
click at [267, 151] on h4 "Style" at bounding box center [274, 138] width 122 height 34
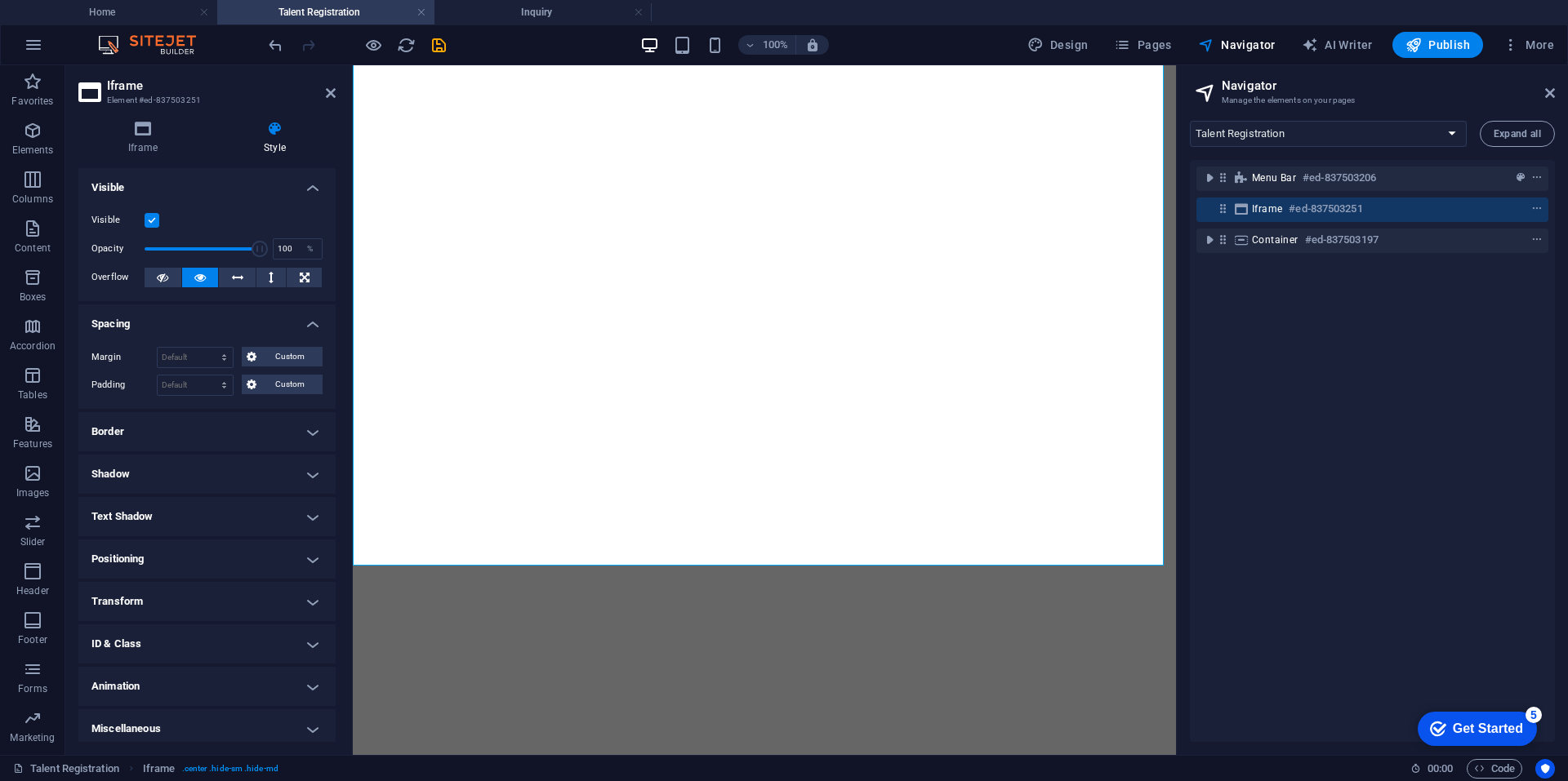
click at [260, 324] on h4 "Spacing" at bounding box center [207, 319] width 257 height 30
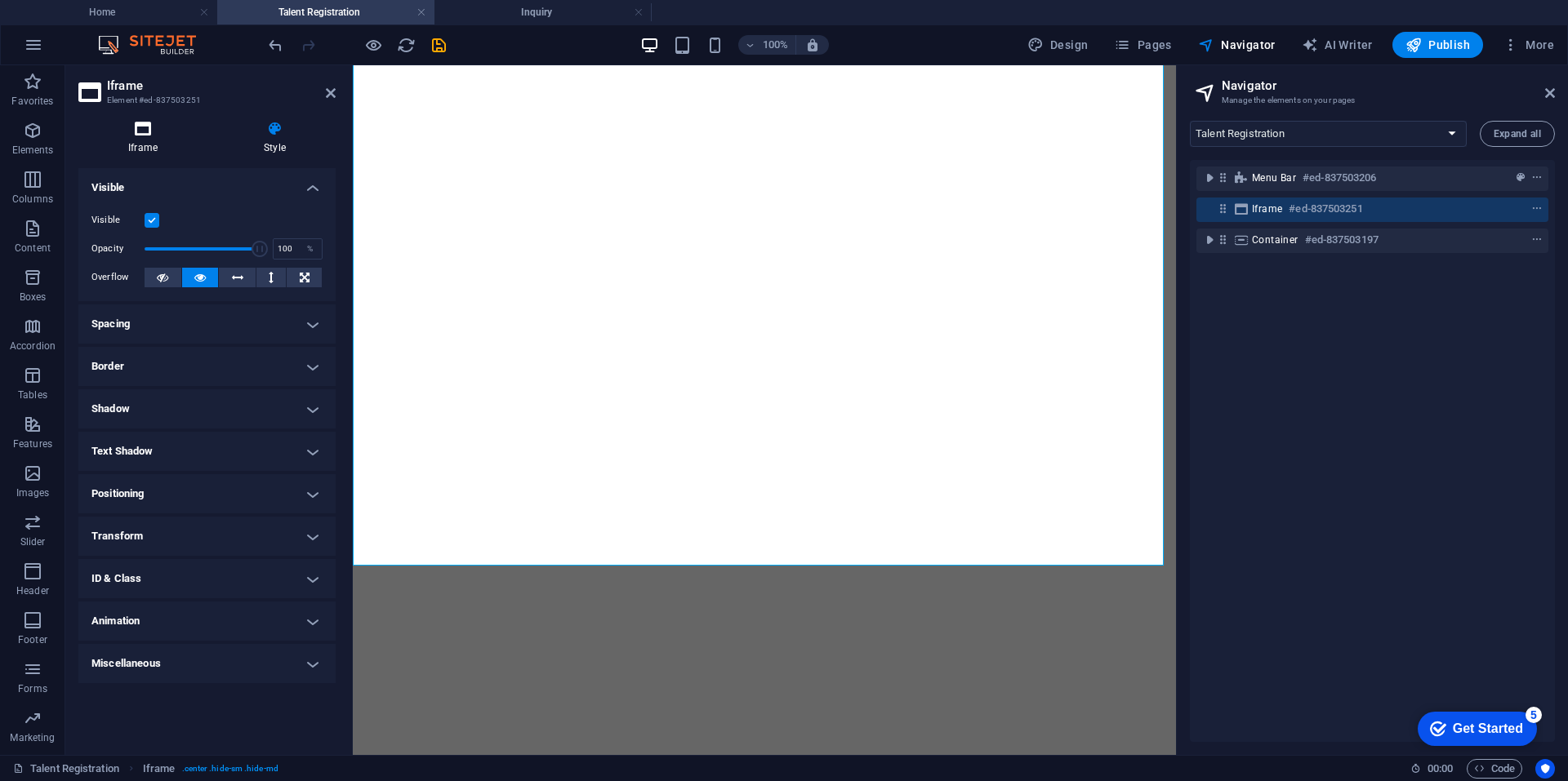
click at [140, 134] on icon at bounding box center [143, 128] width 129 height 16
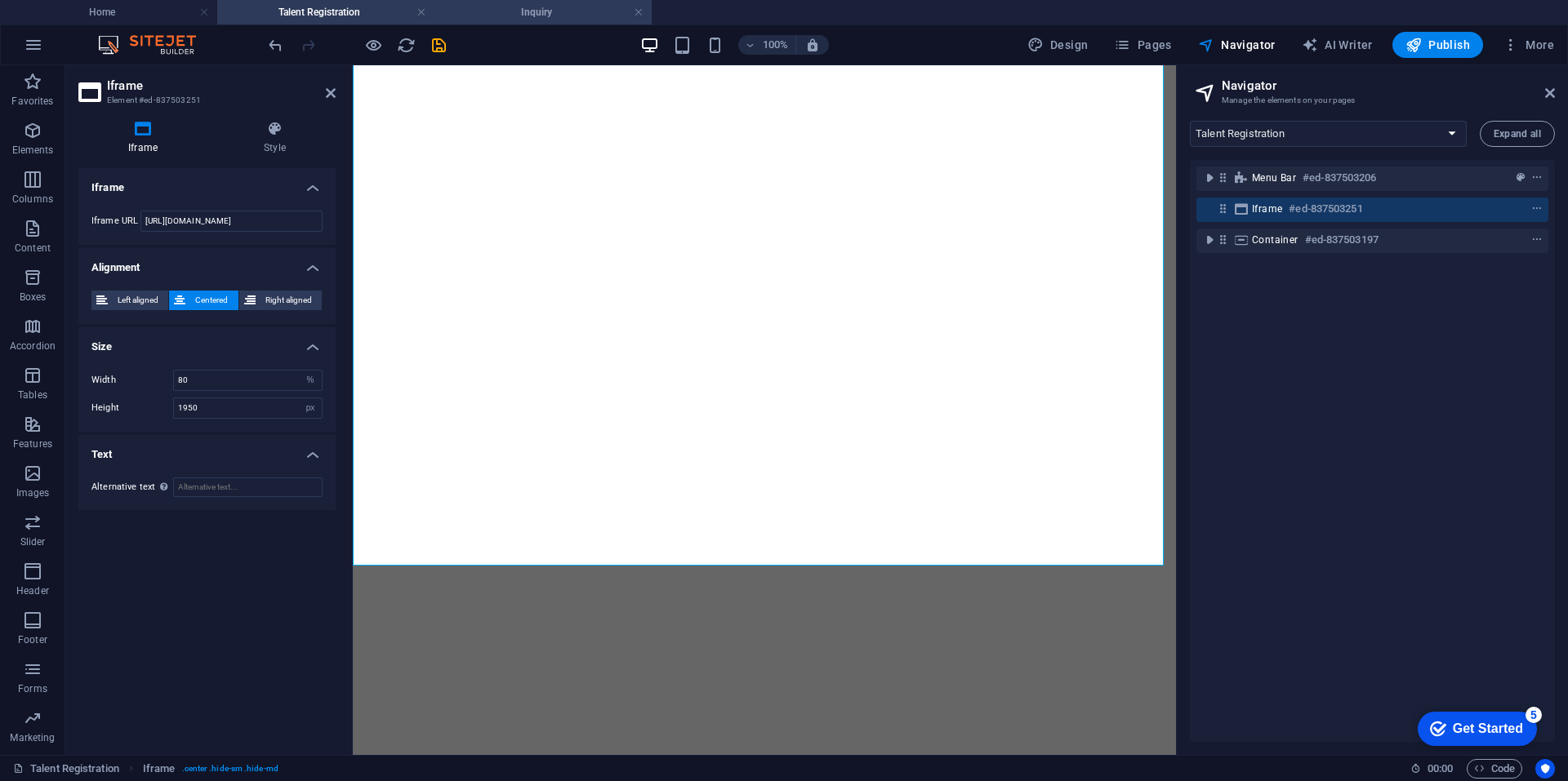
click at [511, 16] on h4 "Inquiry" at bounding box center [542, 12] width 217 height 18
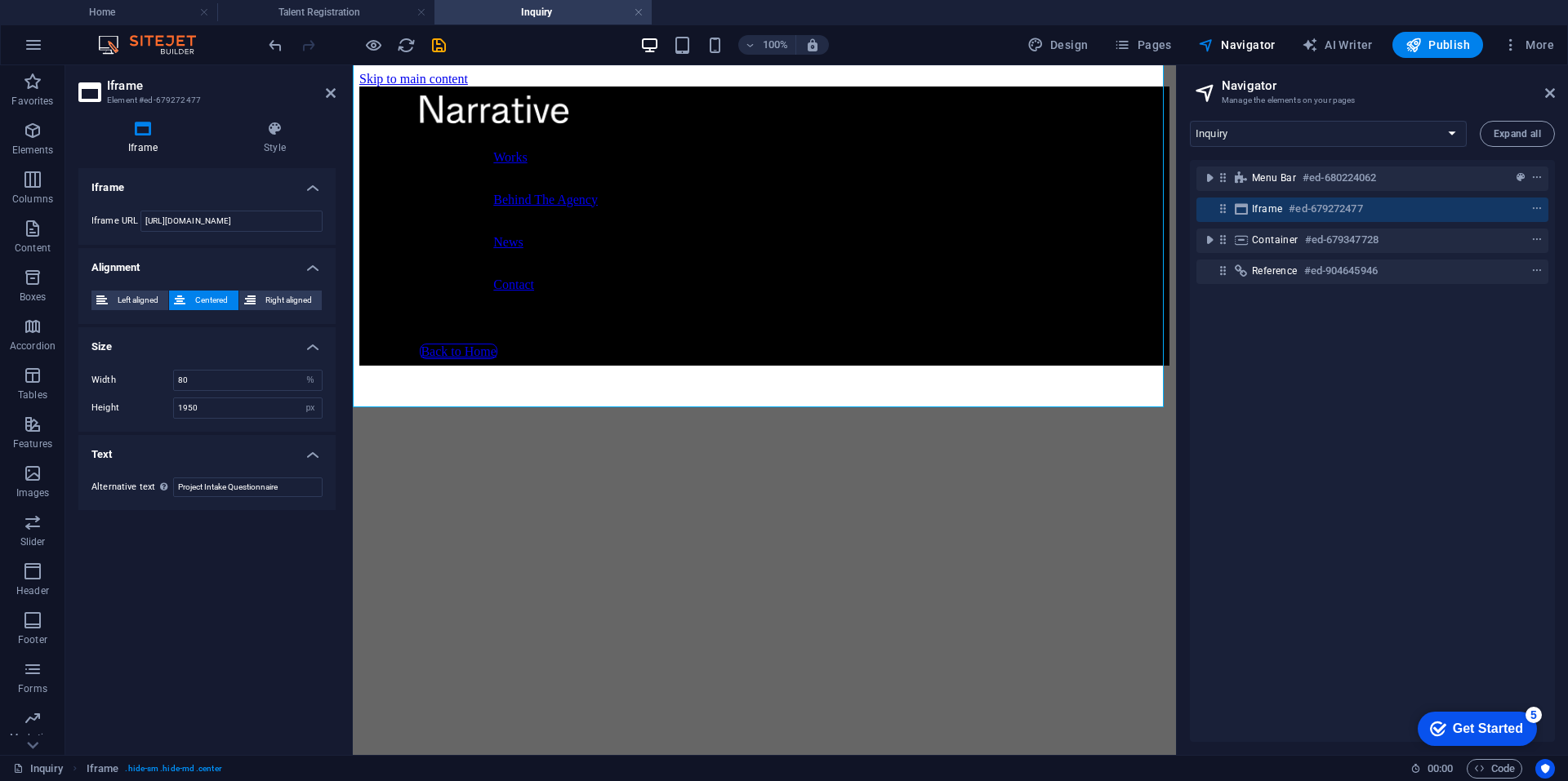
scroll to position [582, 0]
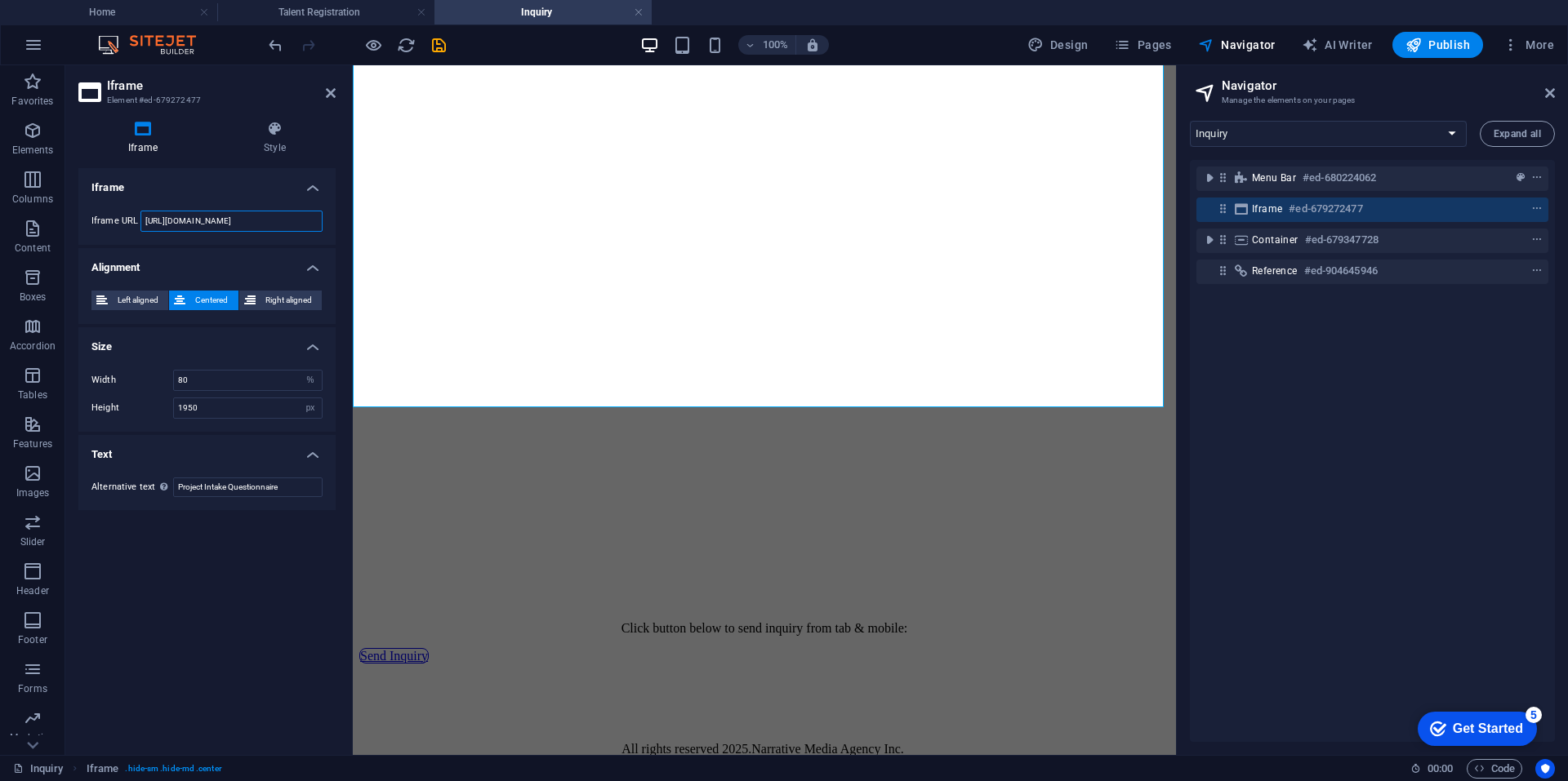
click at [270, 225] on input "https://tally.so/embed/mOVjak?alignLeft=1&hideTitle=1&transparentBackground=1&d…" at bounding box center [232, 220] width 182 height 21
click at [334, 4] on h4 "Talent Registration" at bounding box center [325, 12] width 217 height 18
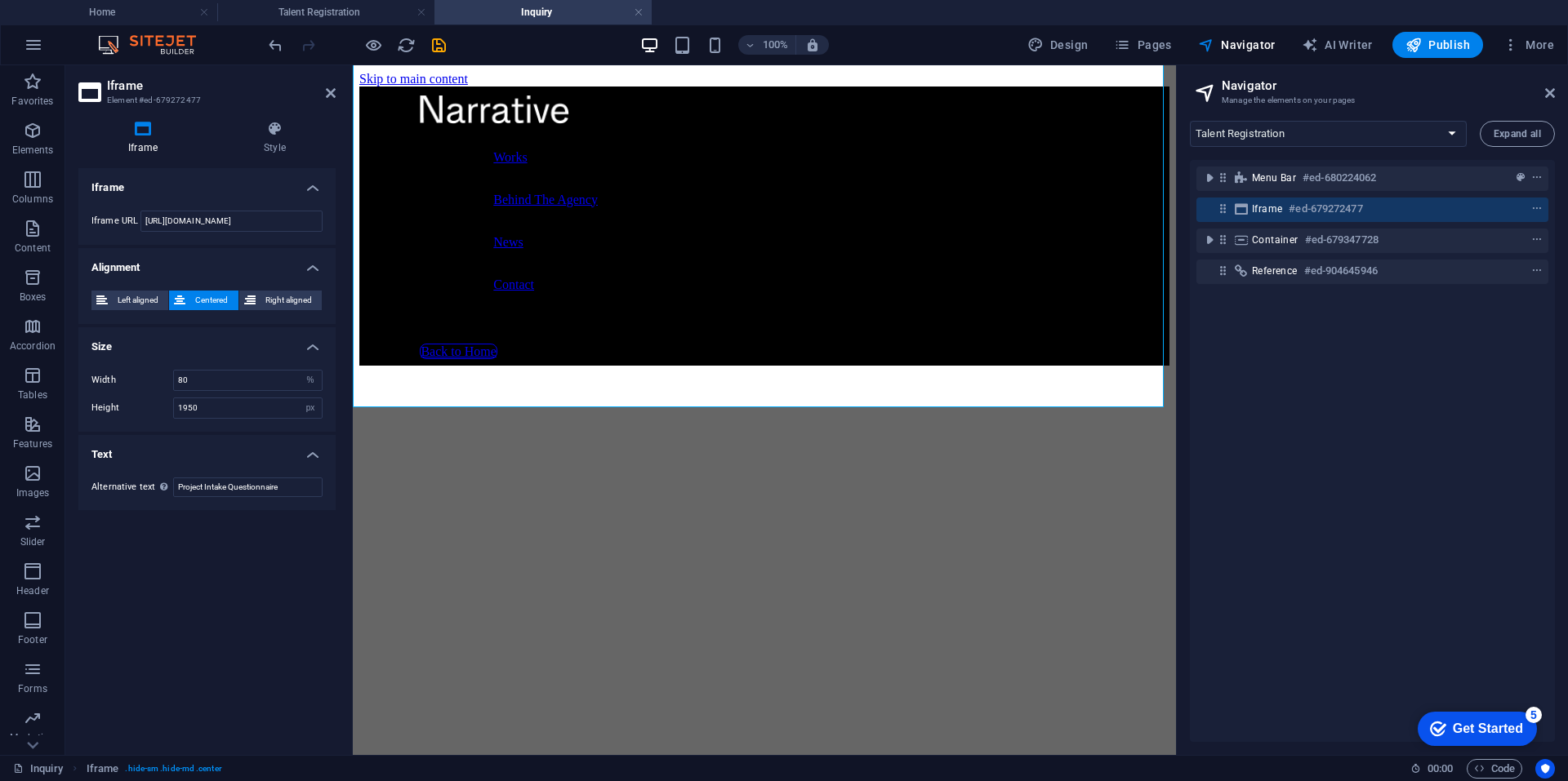
scroll to position [1194, 0]
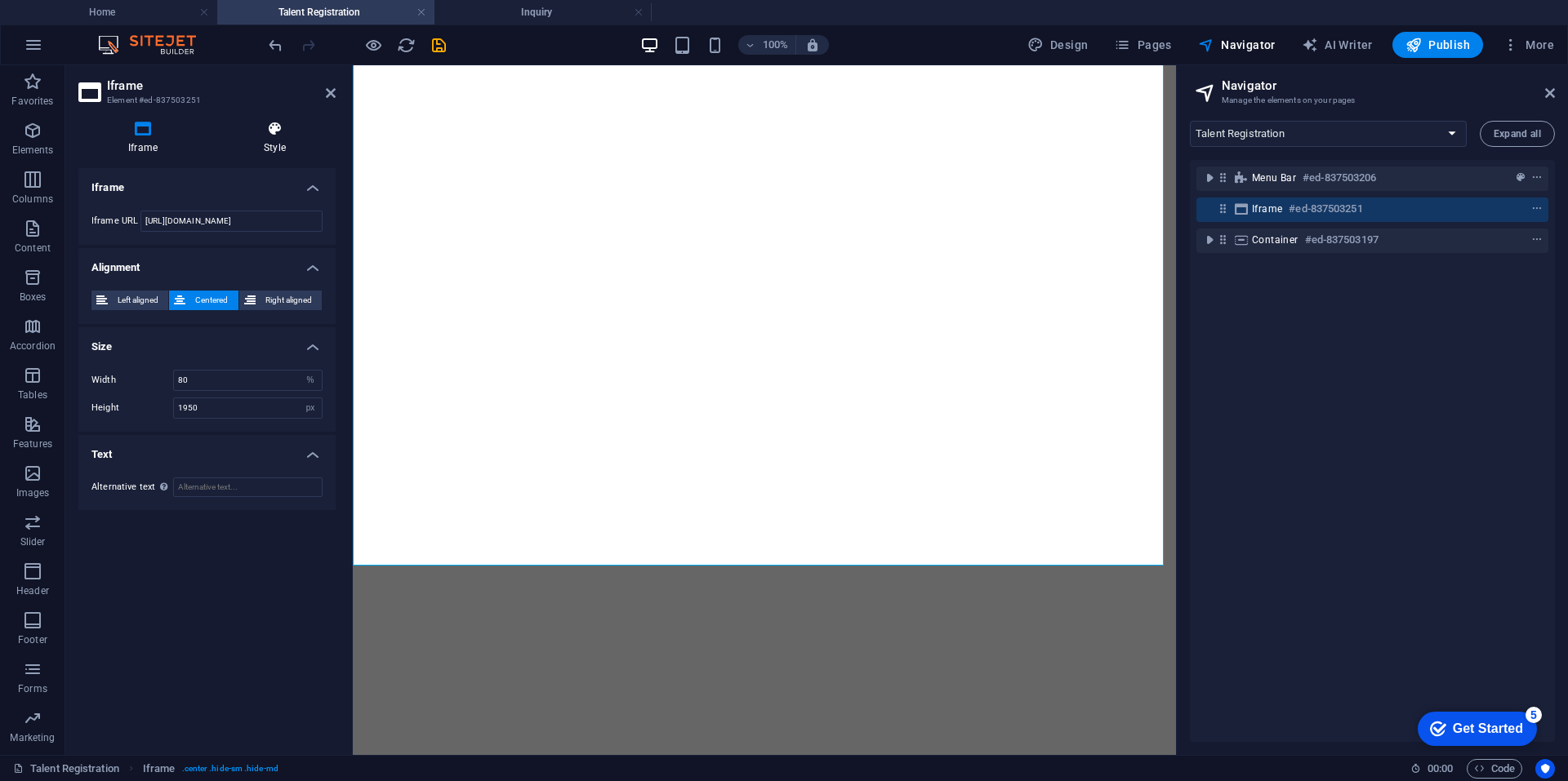
click at [271, 132] on icon at bounding box center [274, 128] width 122 height 16
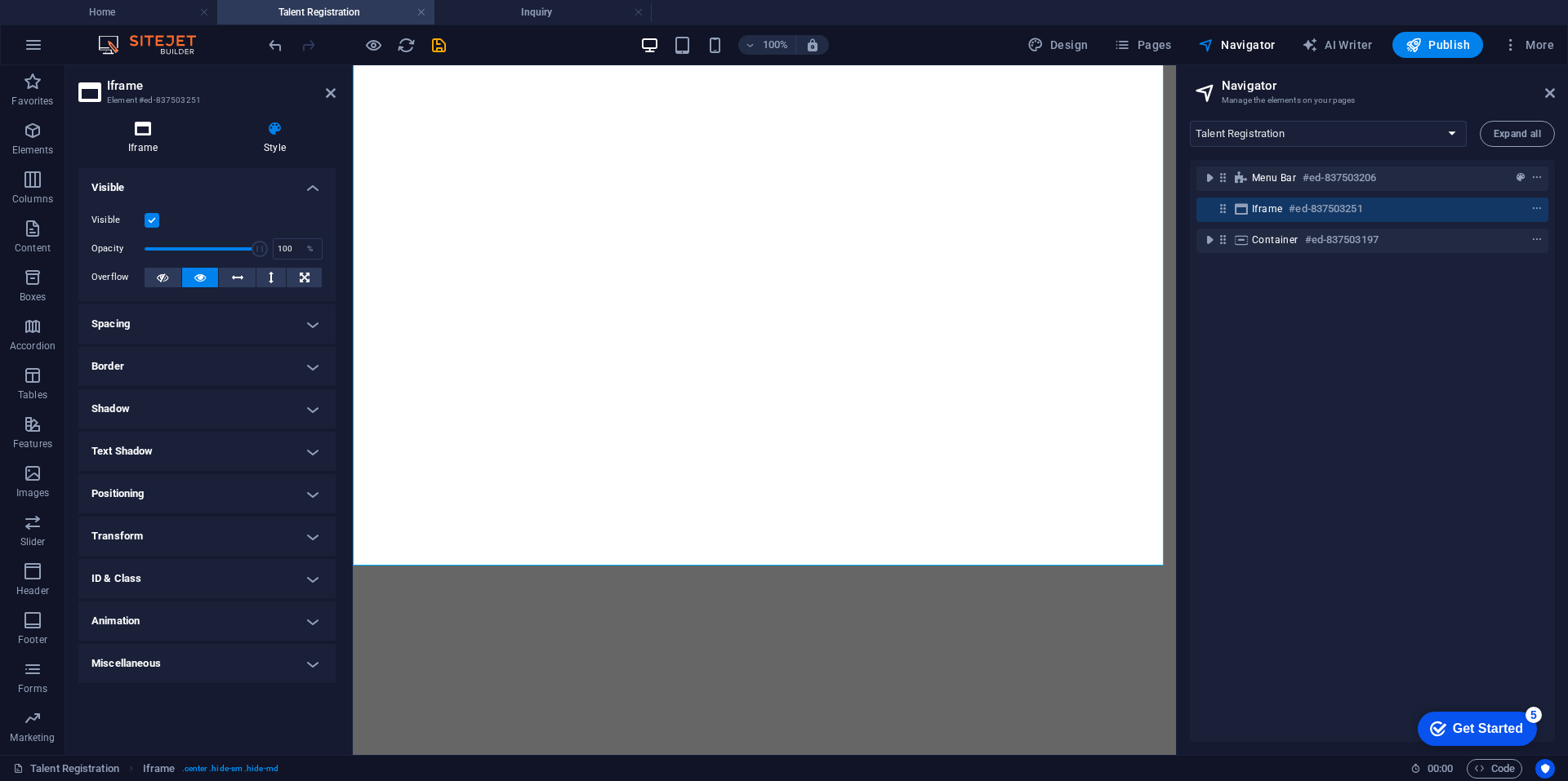
click at [149, 135] on icon at bounding box center [143, 128] width 129 height 16
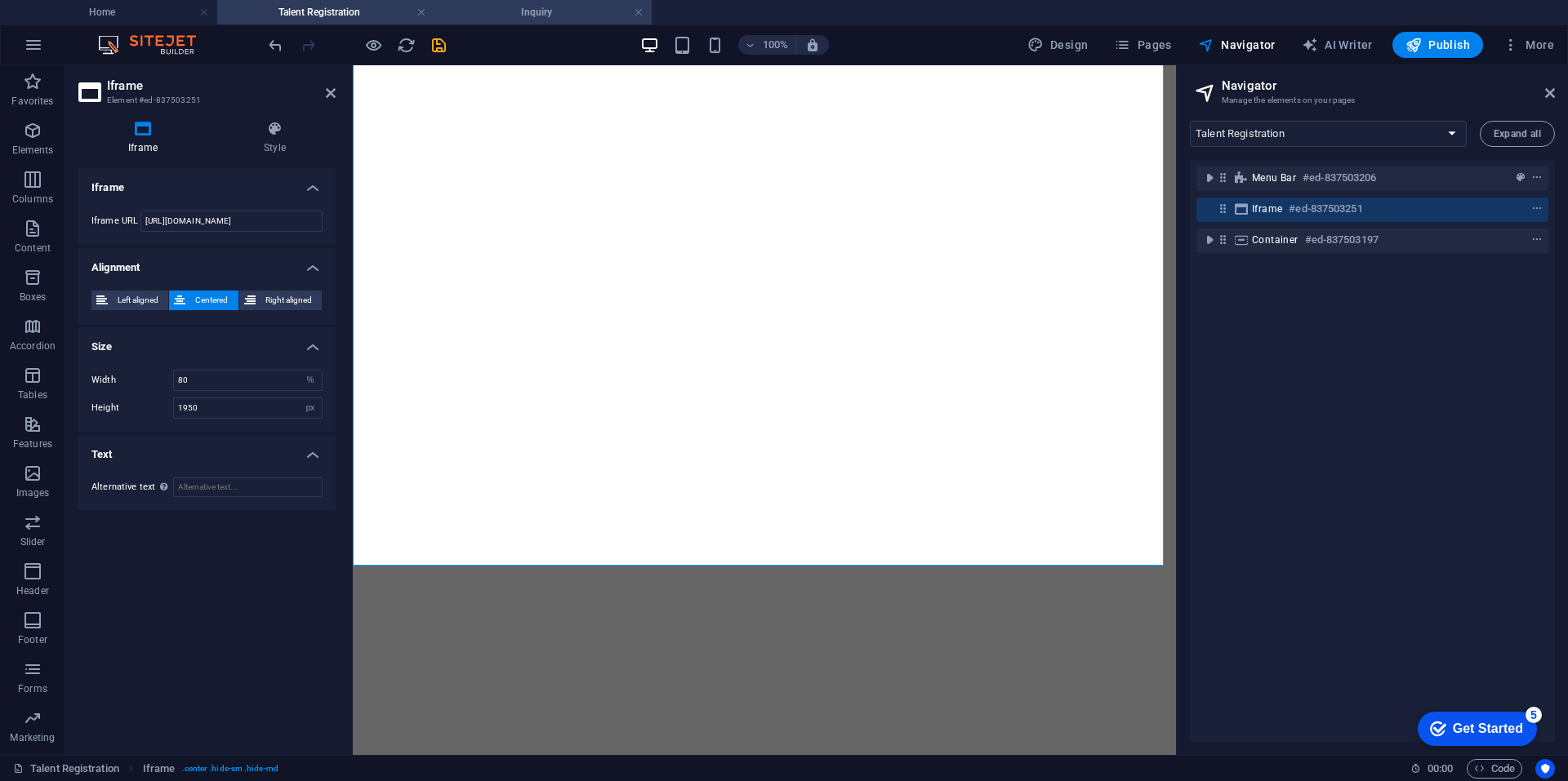
click at [521, 20] on h4 "Inquiry" at bounding box center [542, 12] width 217 height 18
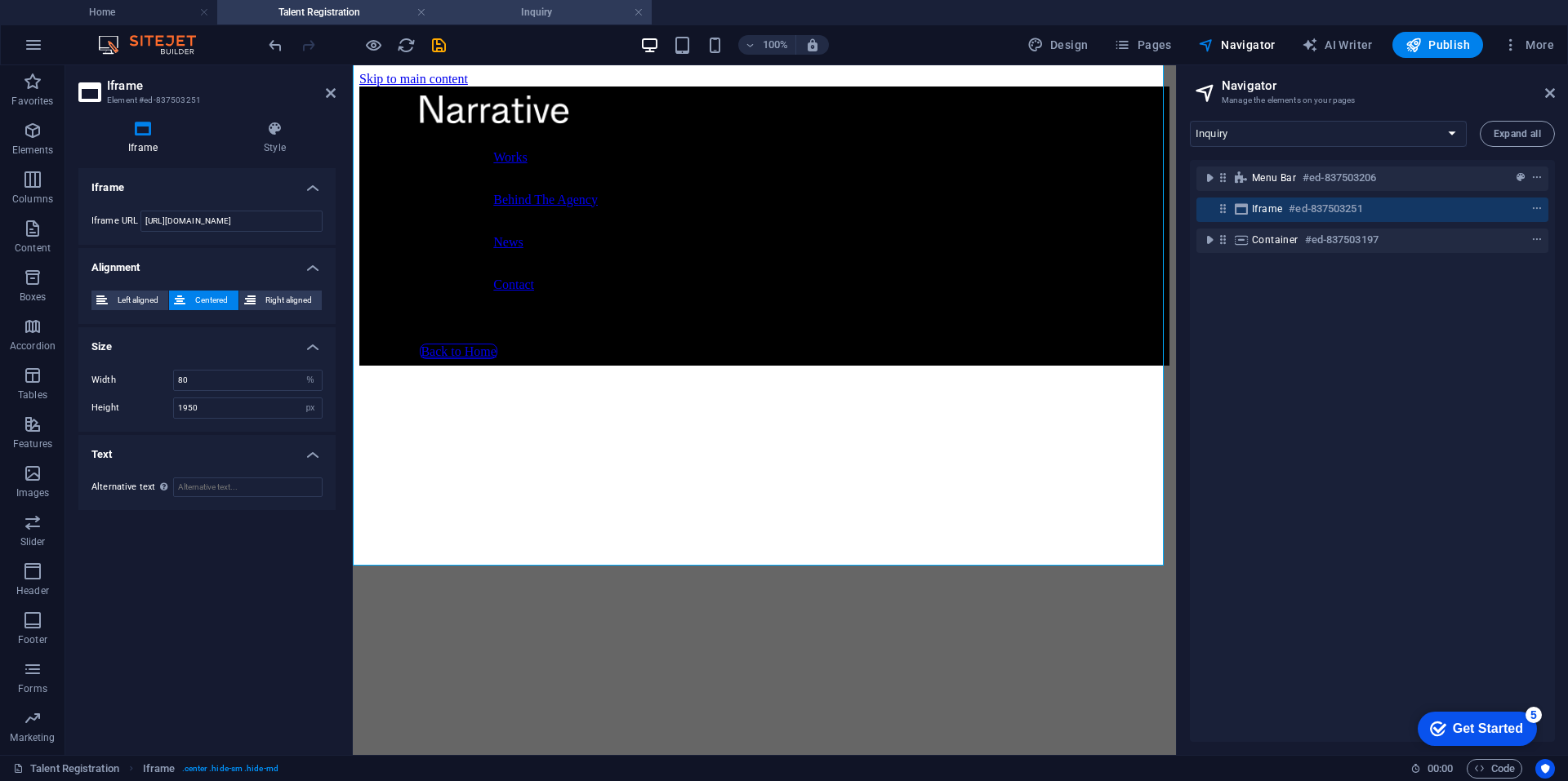
scroll to position [582, 0]
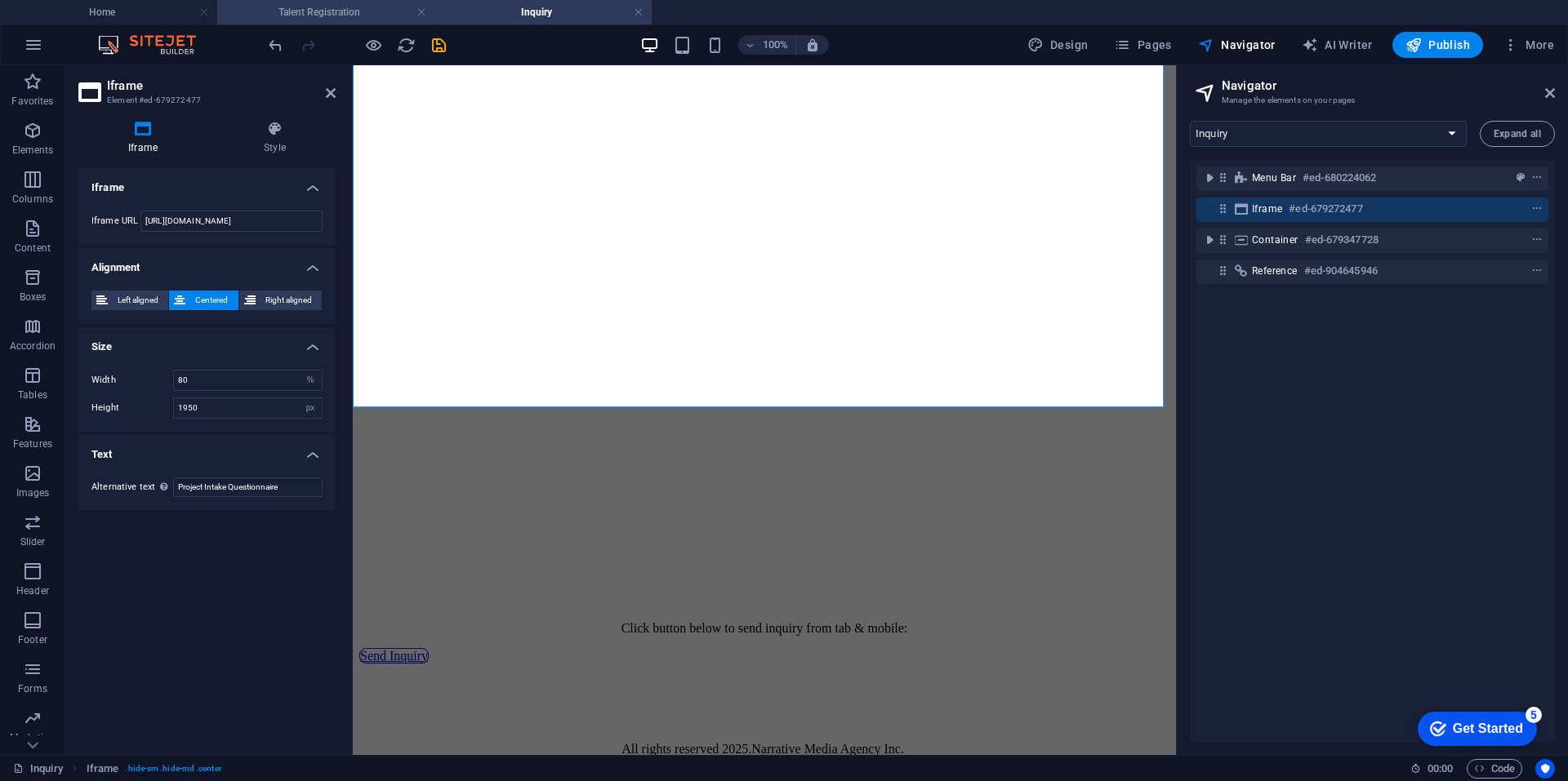
click at [371, 12] on h4 "Talent Registration" at bounding box center [325, 12] width 217 height 18
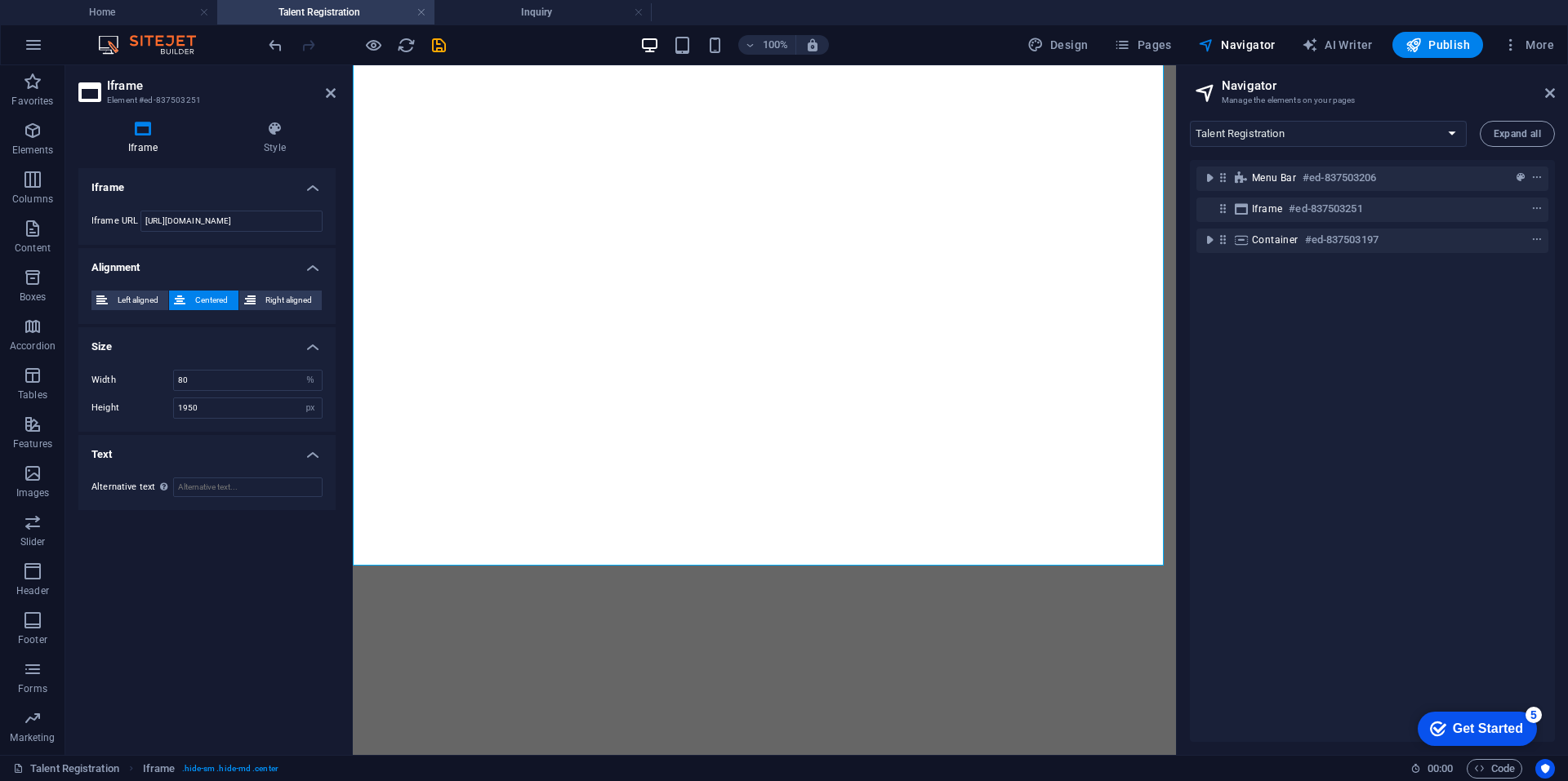
scroll to position [0, 0]
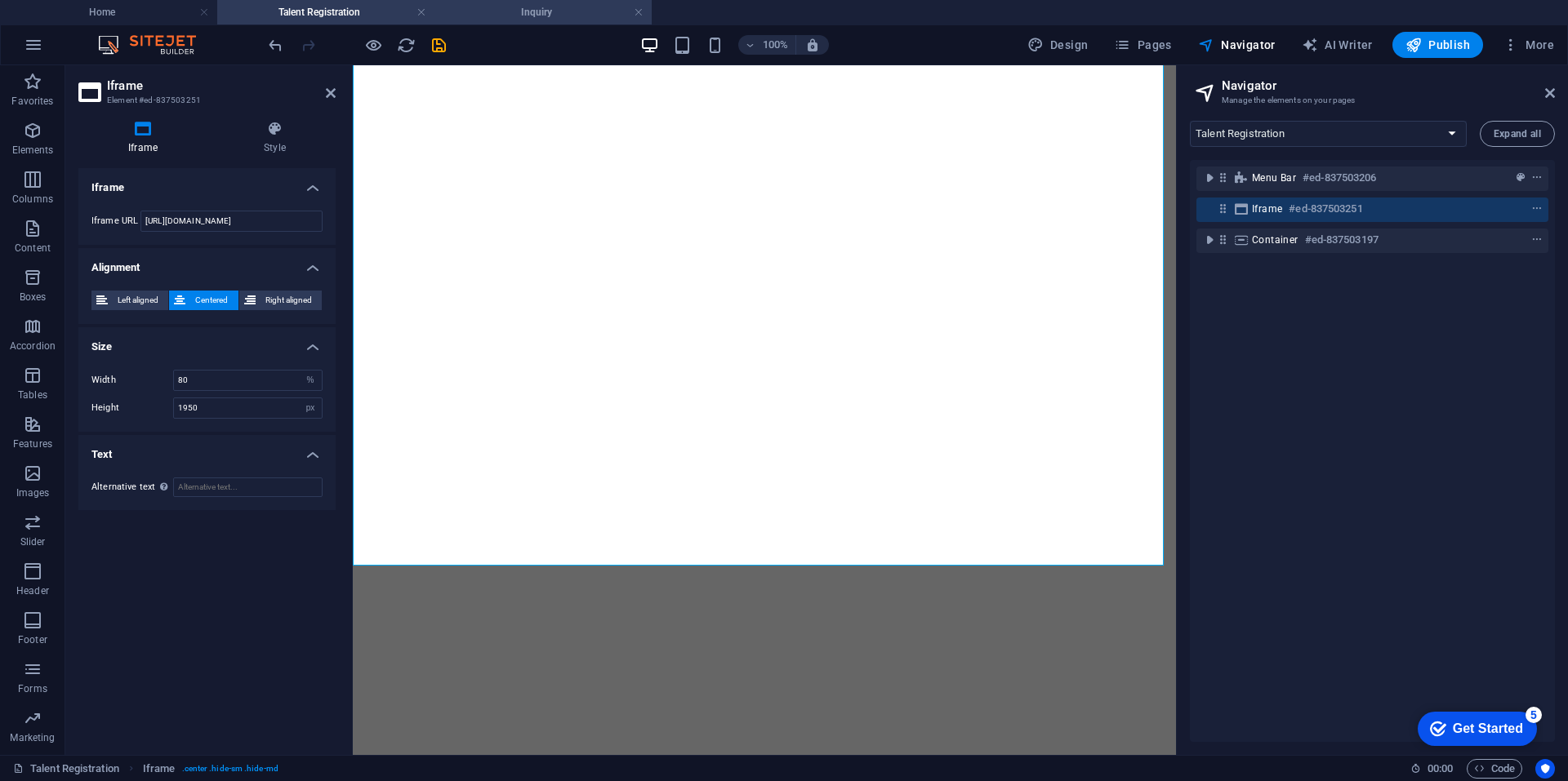
click at [505, 4] on h4 "Inquiry" at bounding box center [542, 12] width 217 height 18
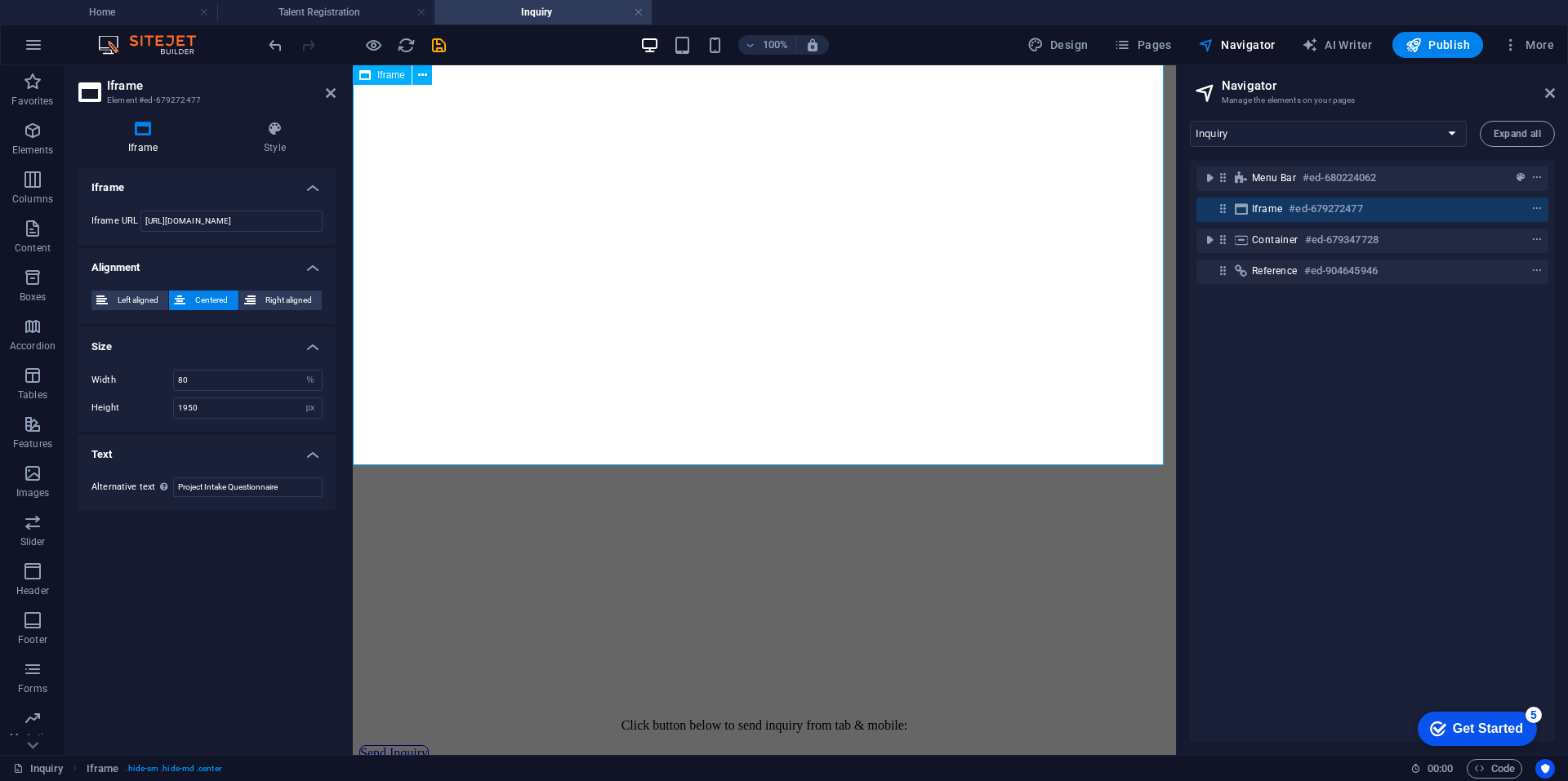
scroll to position [582, 0]
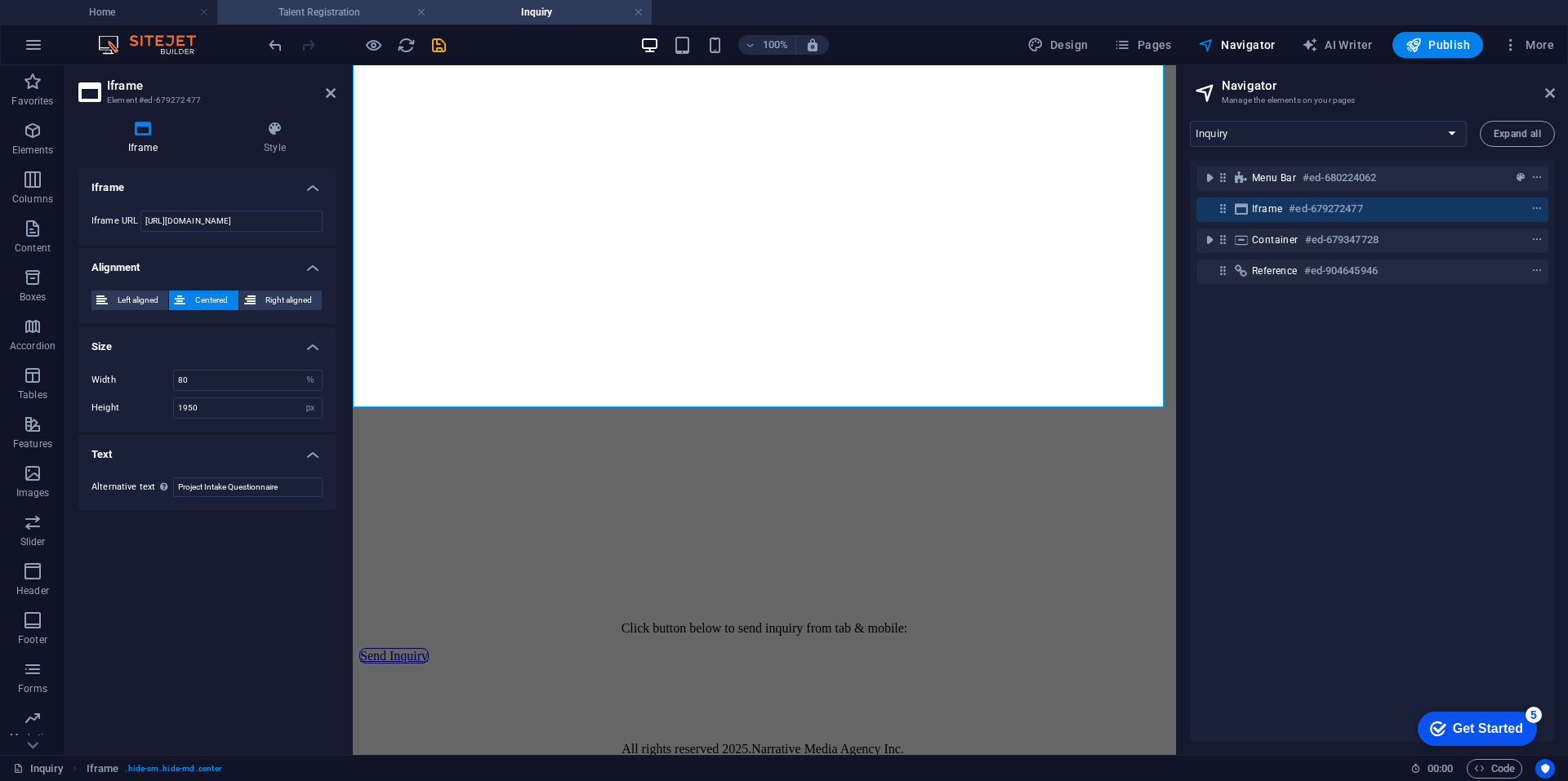
click at [363, 19] on h4 "Talent Registration" at bounding box center [325, 12] width 217 height 18
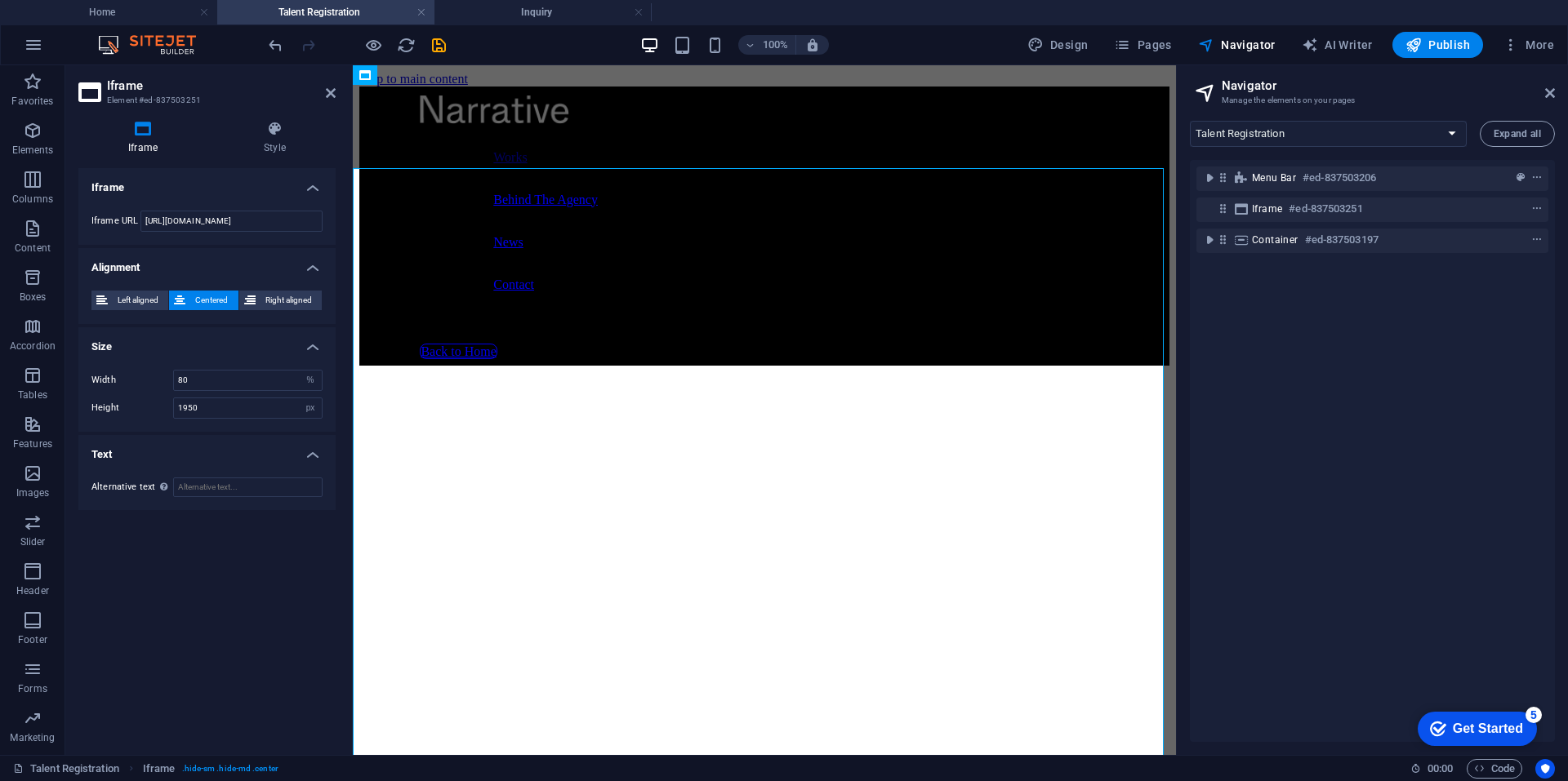
scroll to position [0, 0]
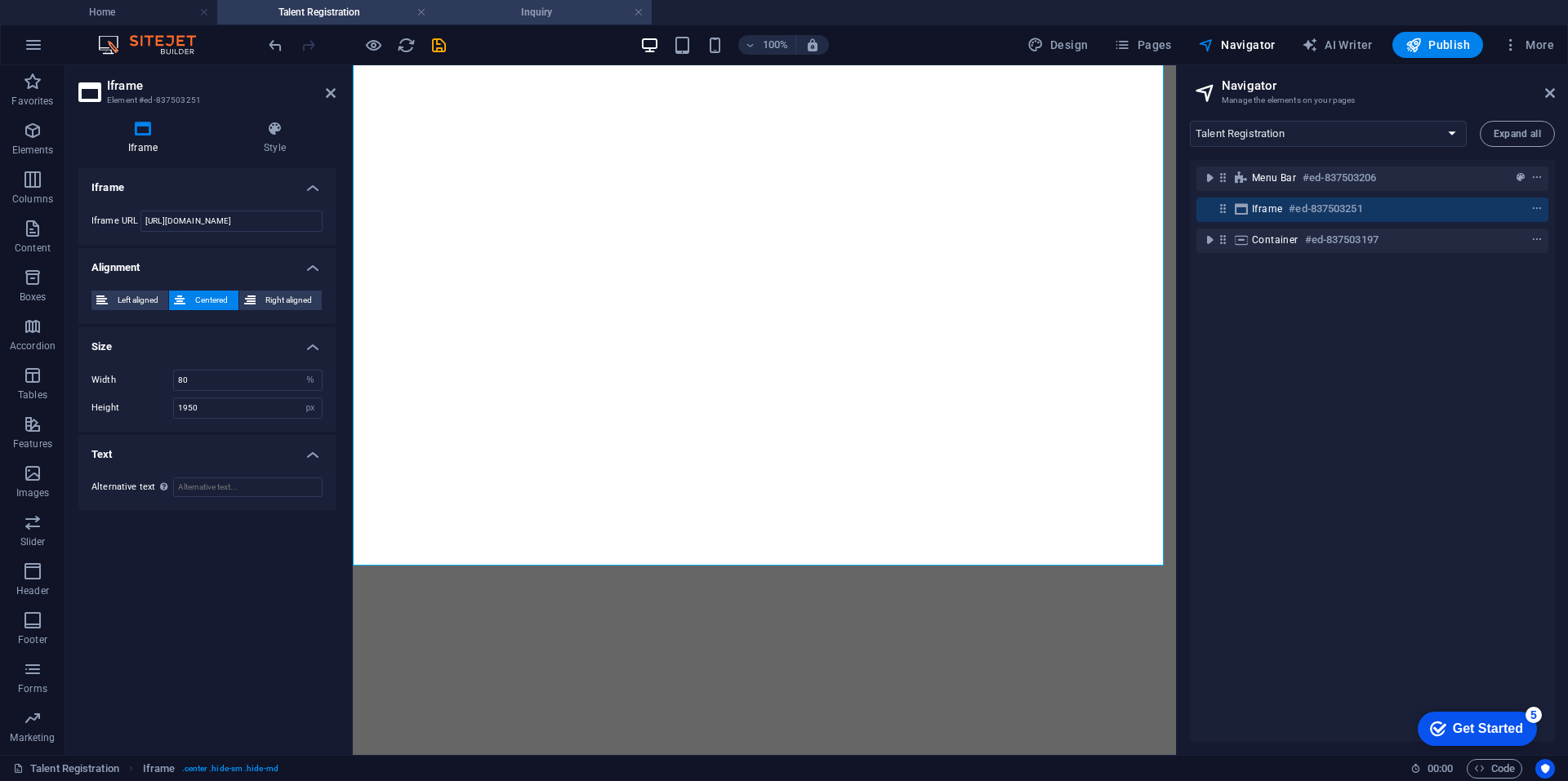
click at [512, 17] on h4 "Inquiry" at bounding box center [542, 12] width 217 height 18
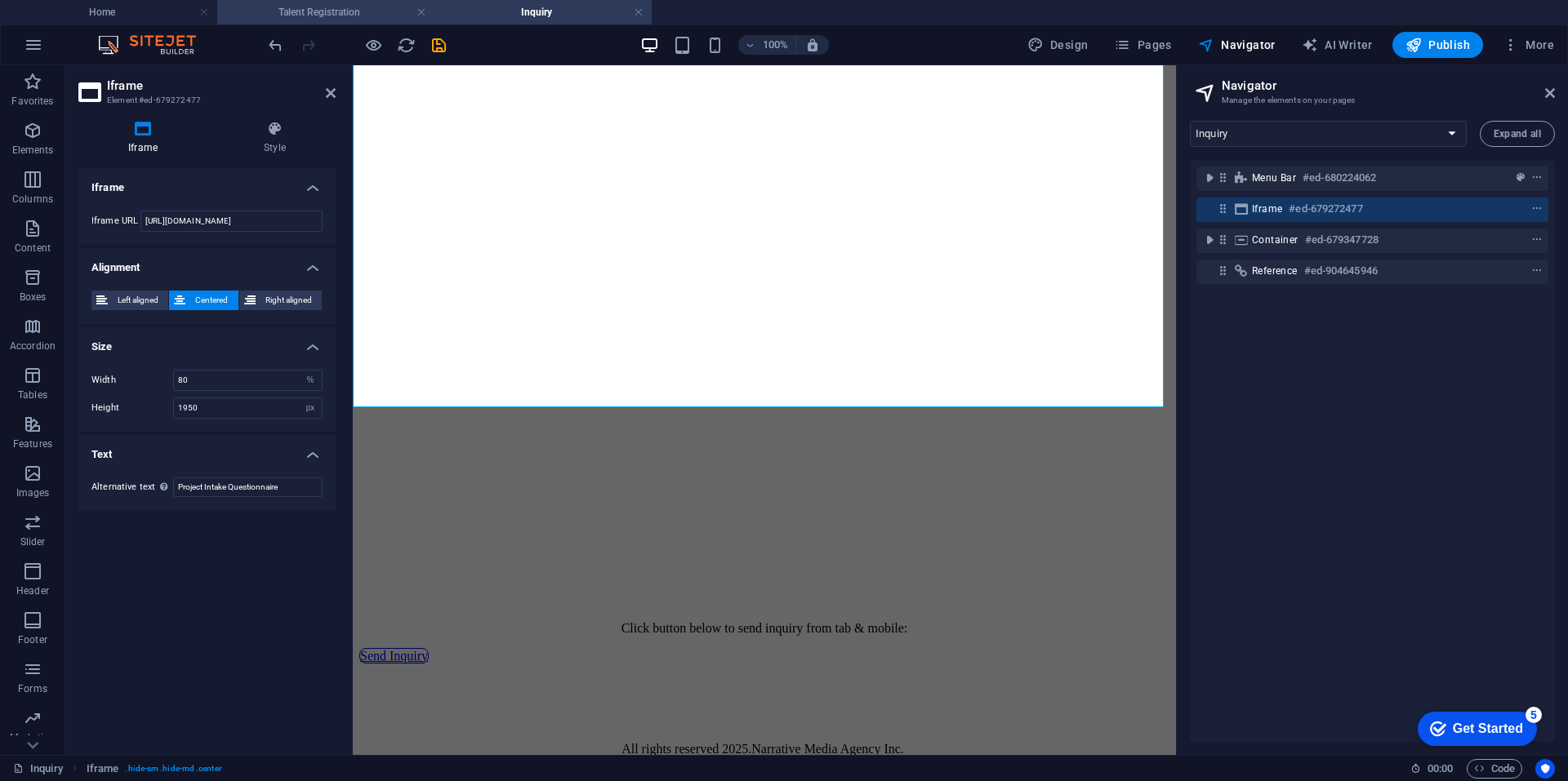
click at [342, 10] on h4 "Talent Registration" at bounding box center [325, 12] width 217 height 18
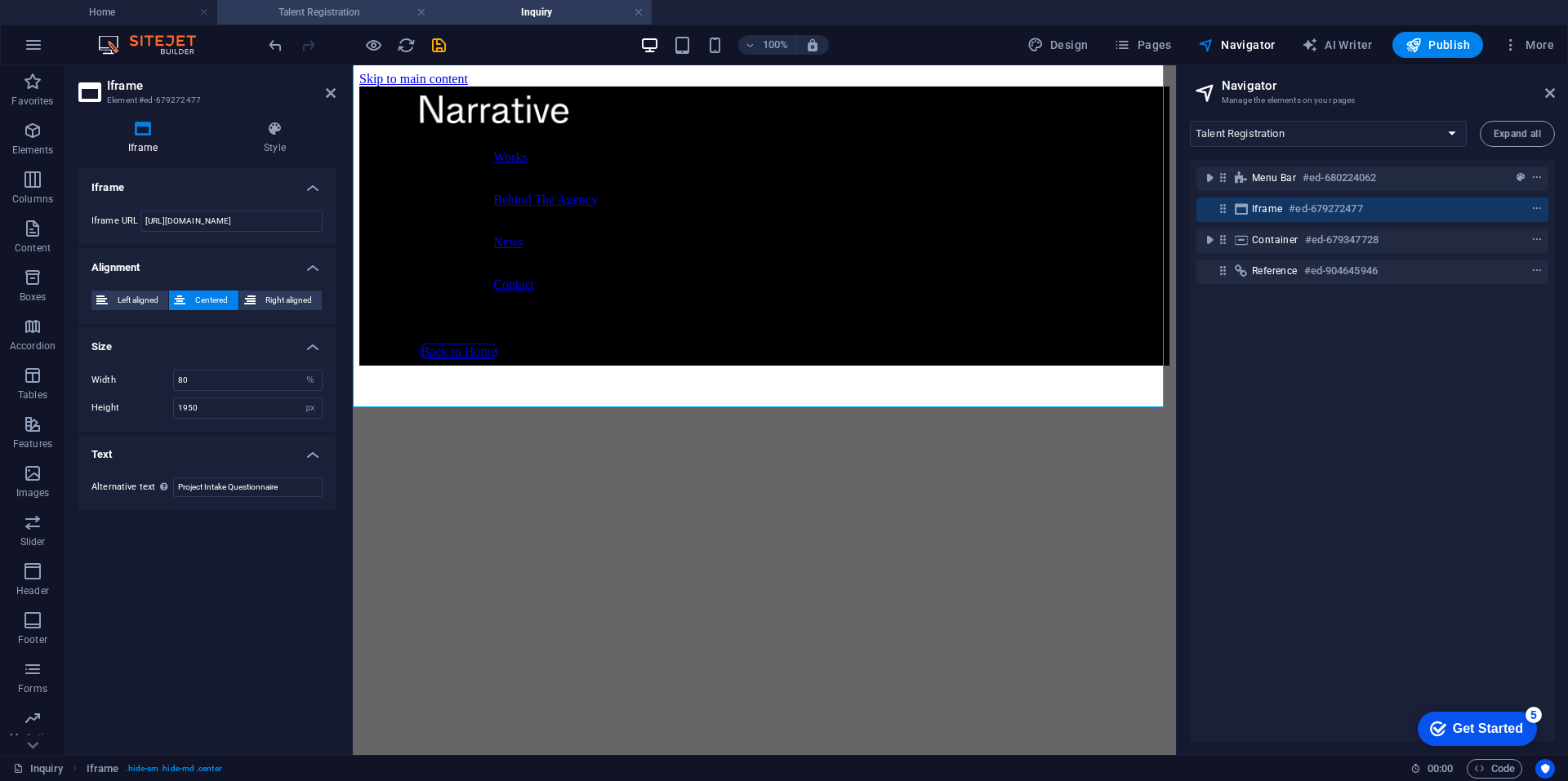
scroll to position [1194, 0]
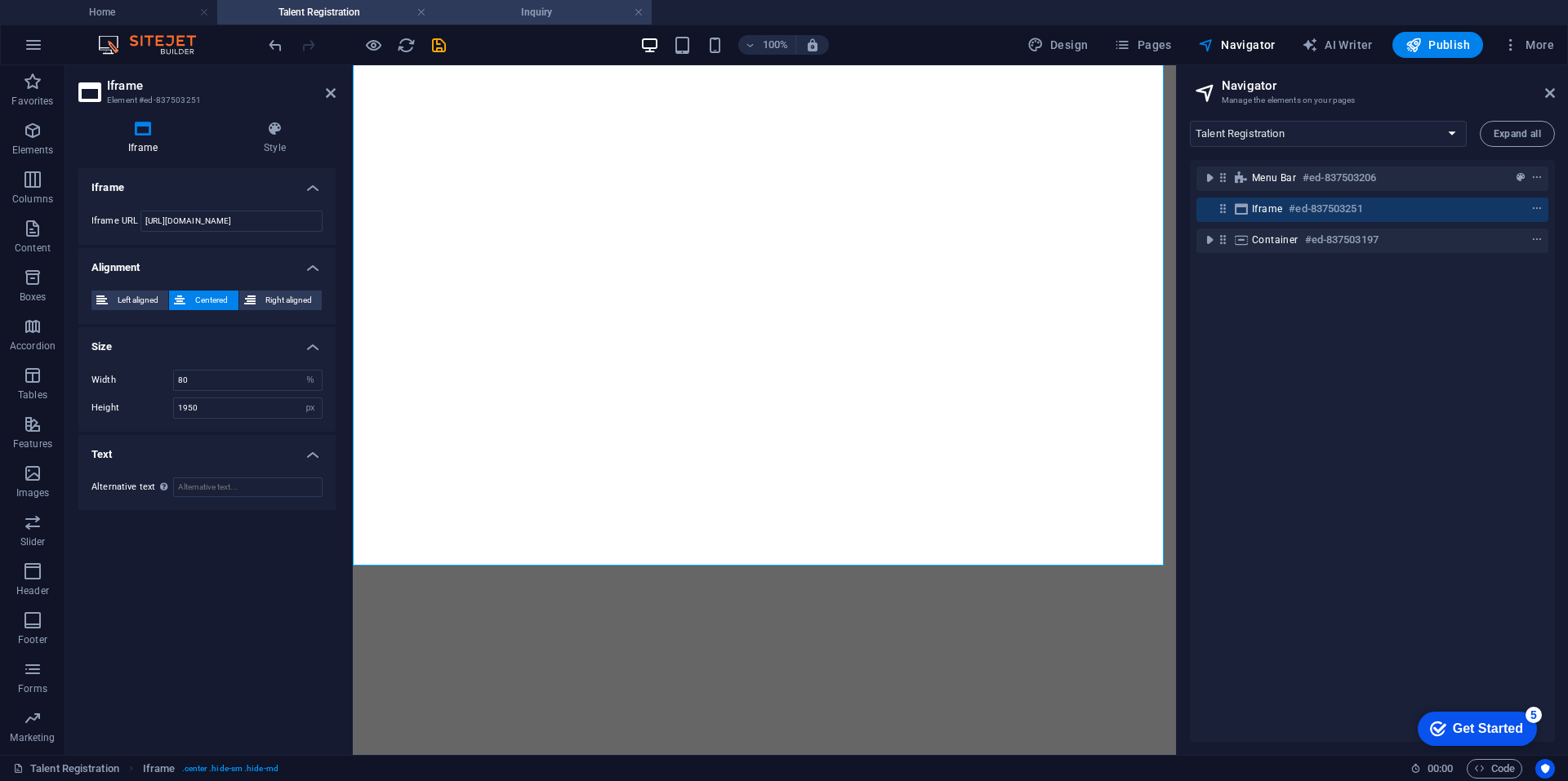
click at [544, 9] on h4 "Inquiry" at bounding box center [542, 12] width 217 height 18
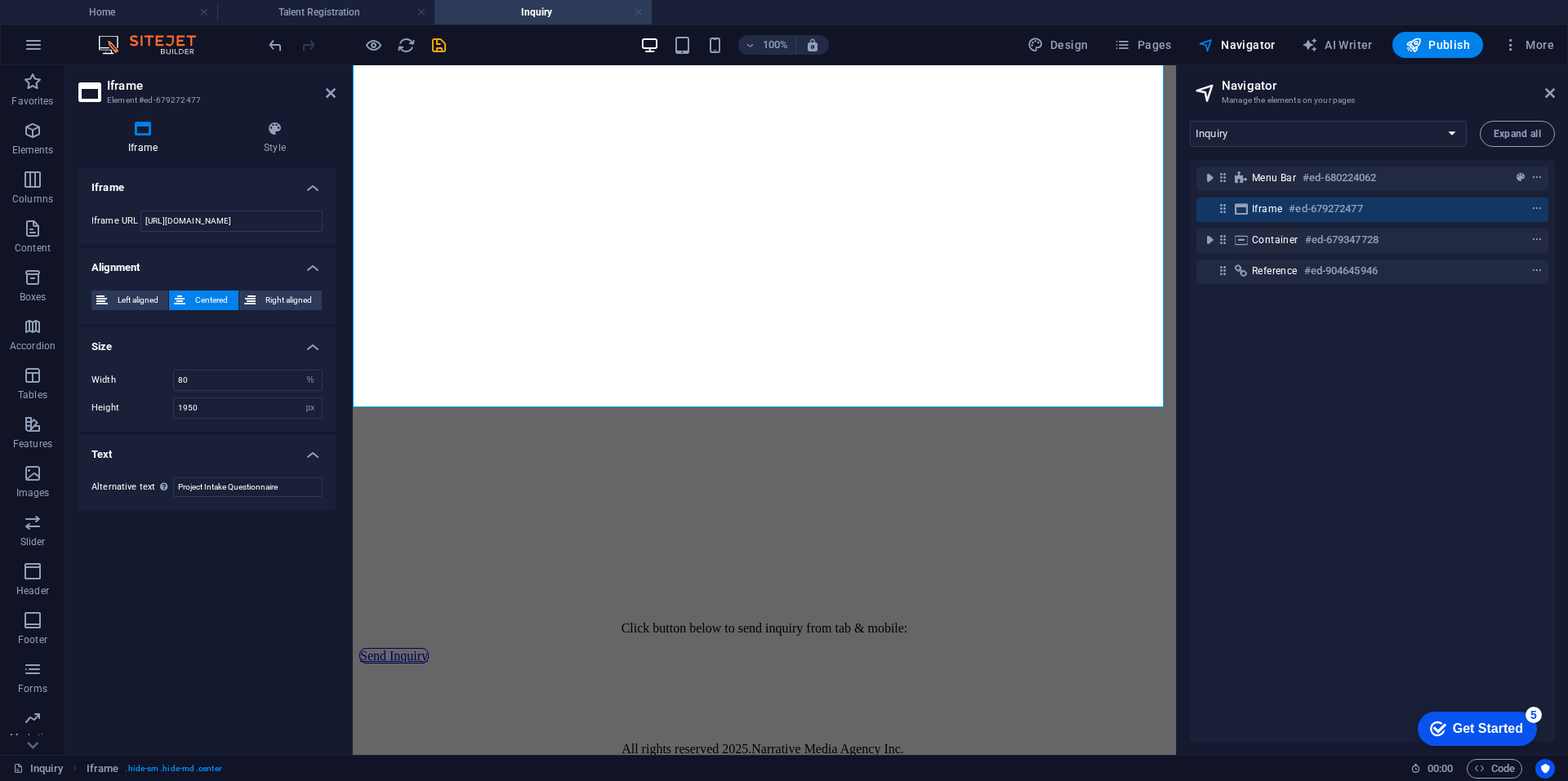
click at [642, 15] on link at bounding box center [638, 13] width 10 height 15
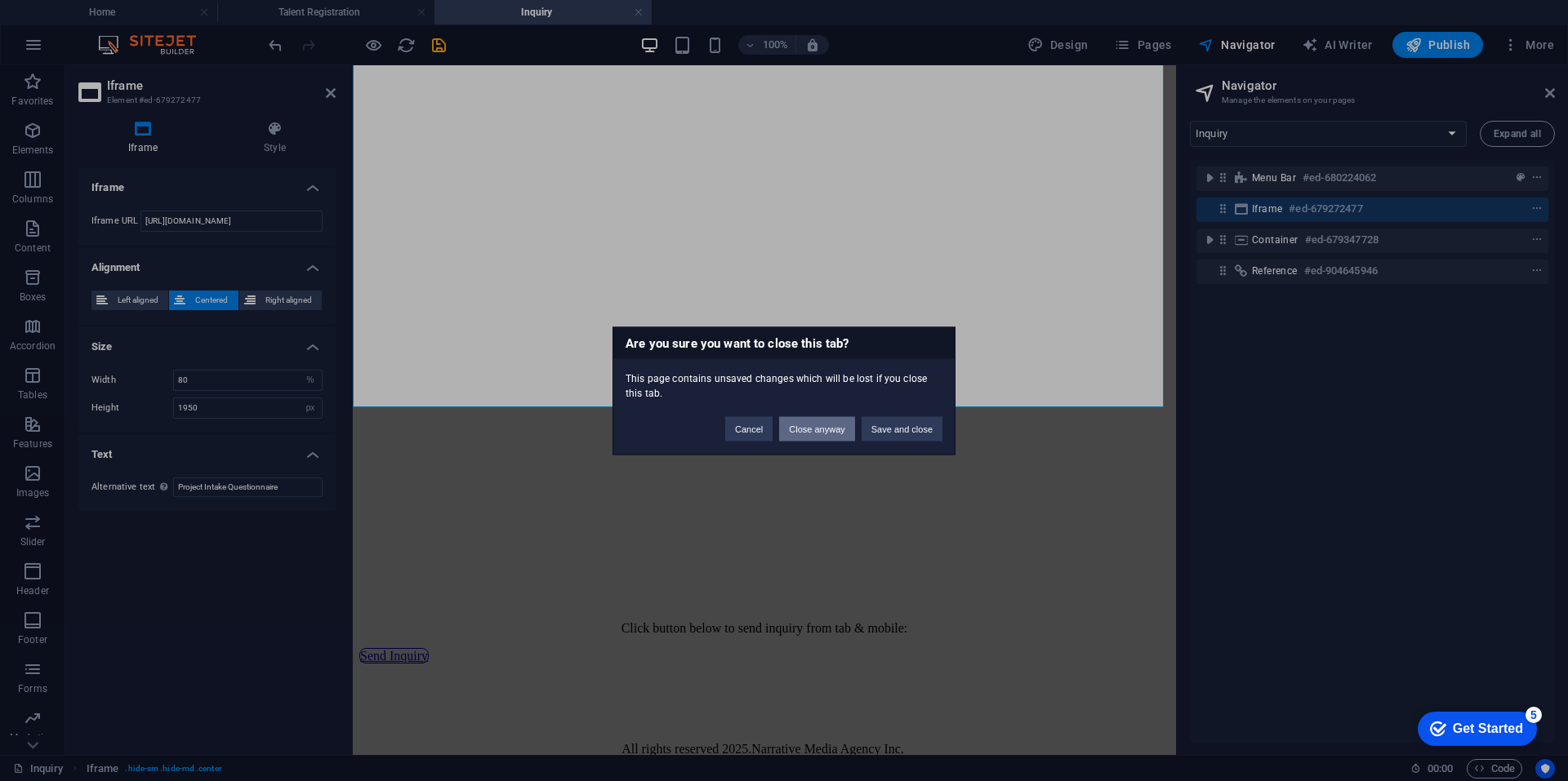
click at [818, 430] on button "Close anyway" at bounding box center [816, 428] width 75 height 25
select select "16093207-en"
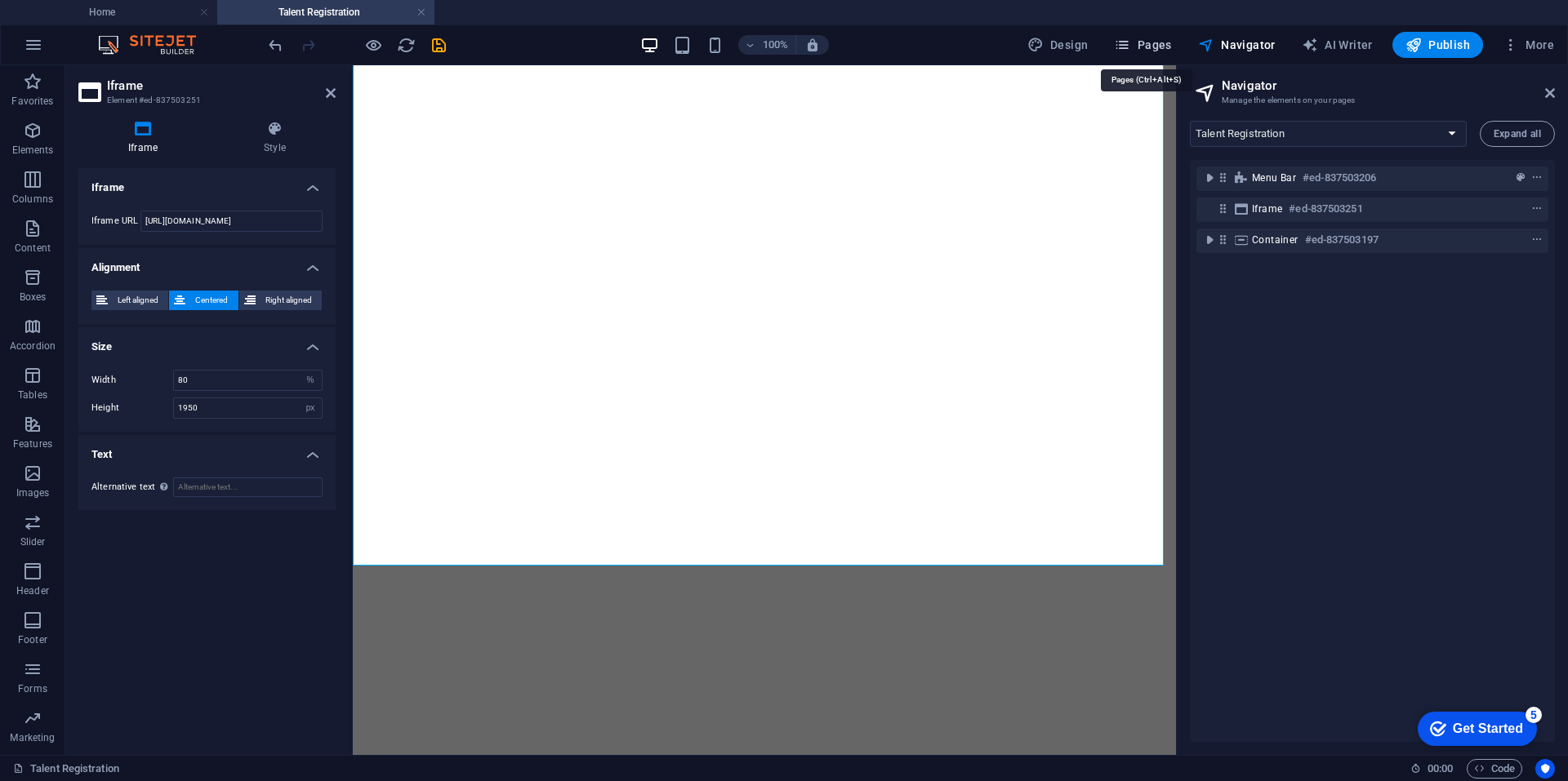
click at [1142, 44] on span "Pages" at bounding box center [1142, 44] width 57 height 16
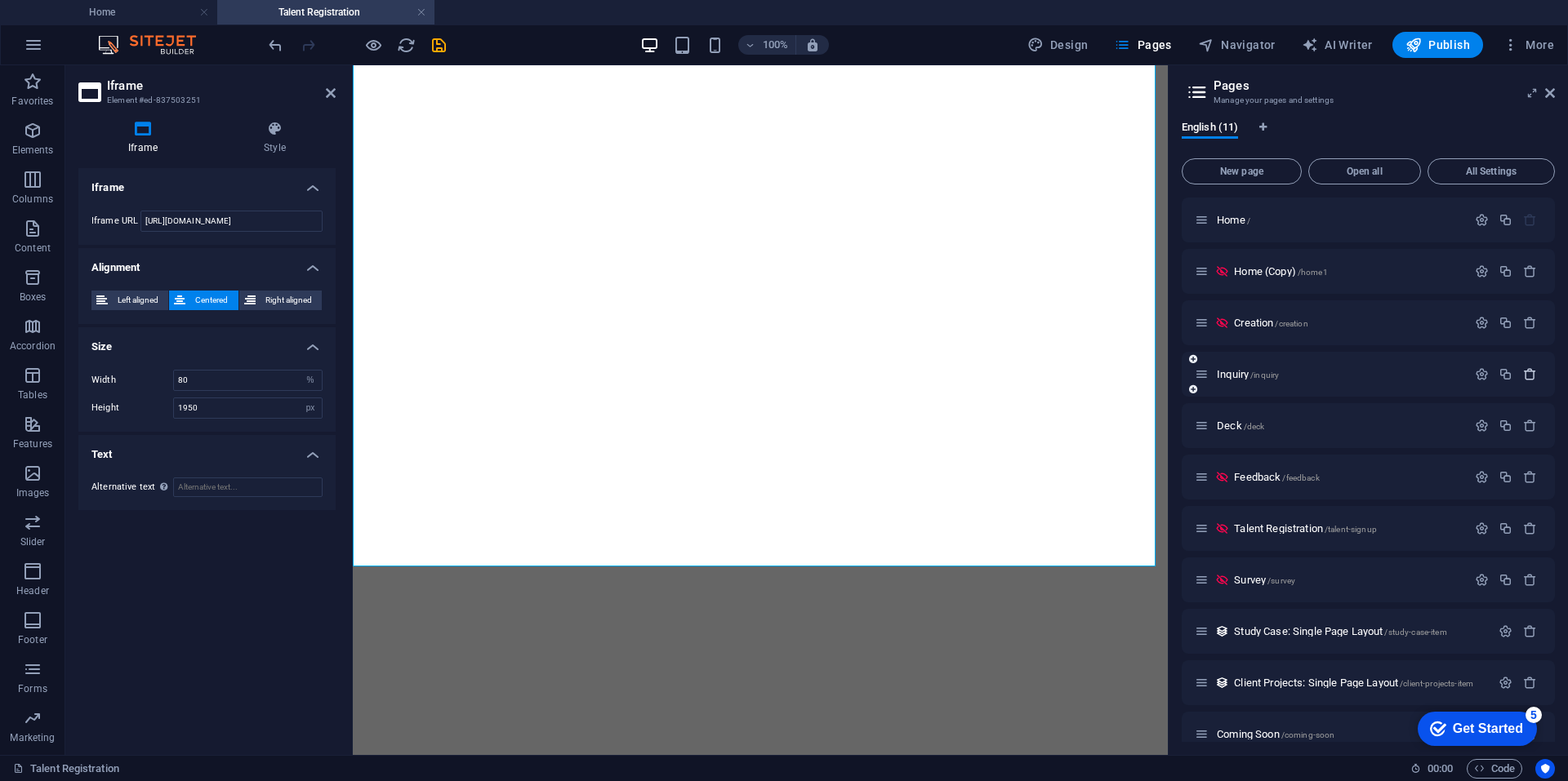
click at [1527, 378] on icon "button" at bounding box center [1530, 374] width 14 height 14
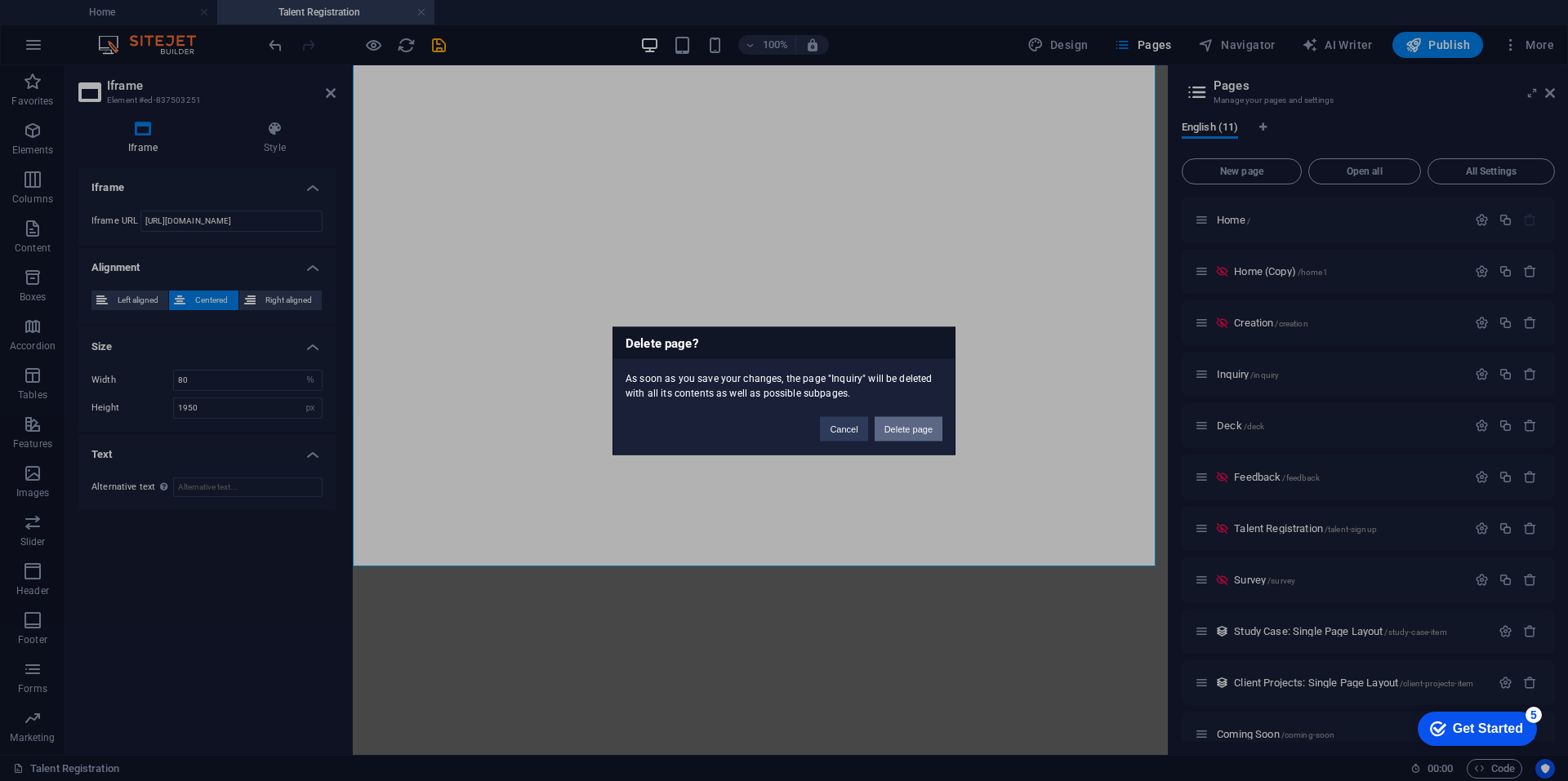
click at [892, 431] on button "Delete page" at bounding box center [908, 428] width 68 height 25
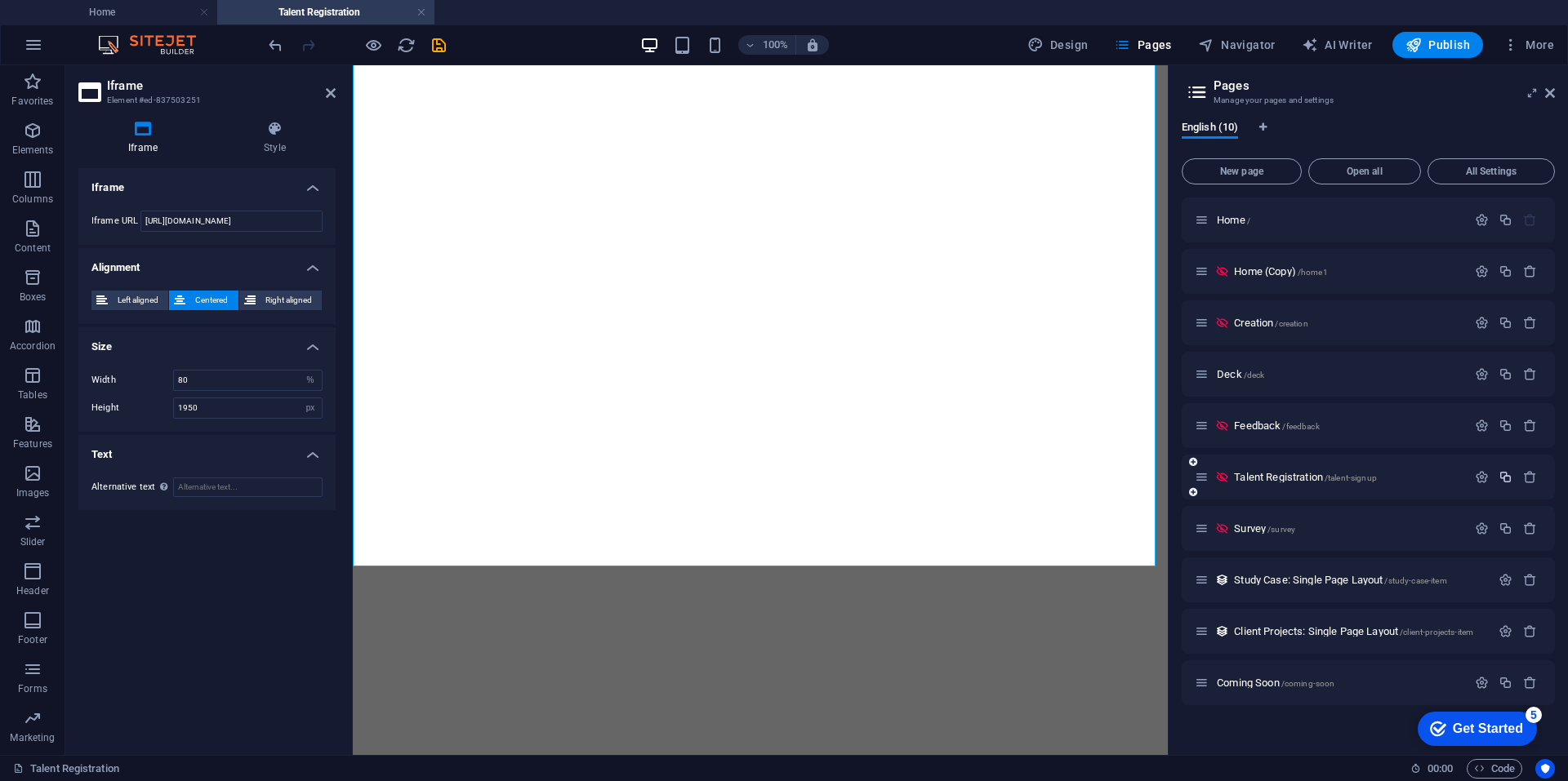
click at [1504, 477] on icon "button" at bounding box center [1505, 477] width 14 height 14
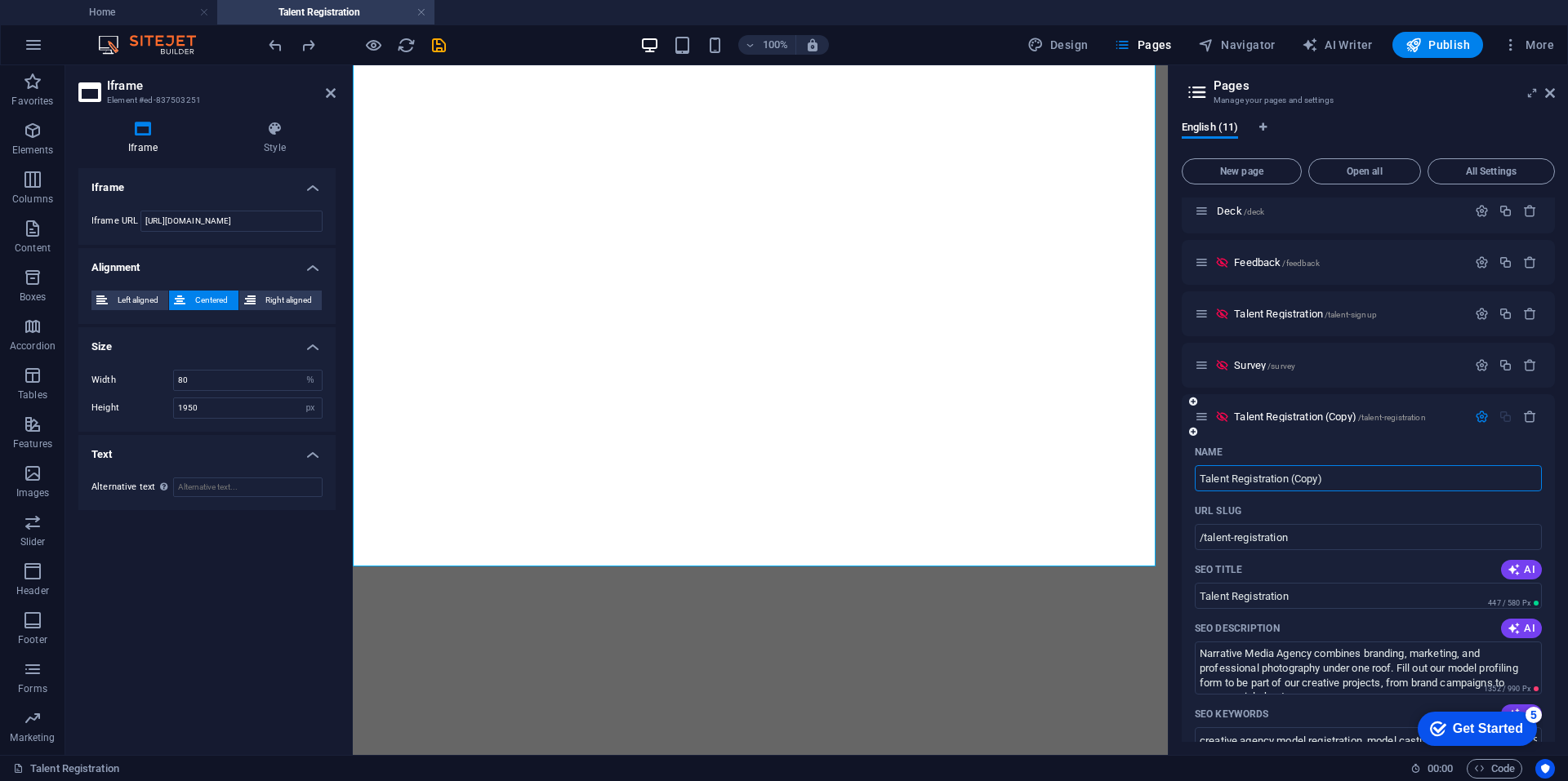
scroll to position [0, 0]
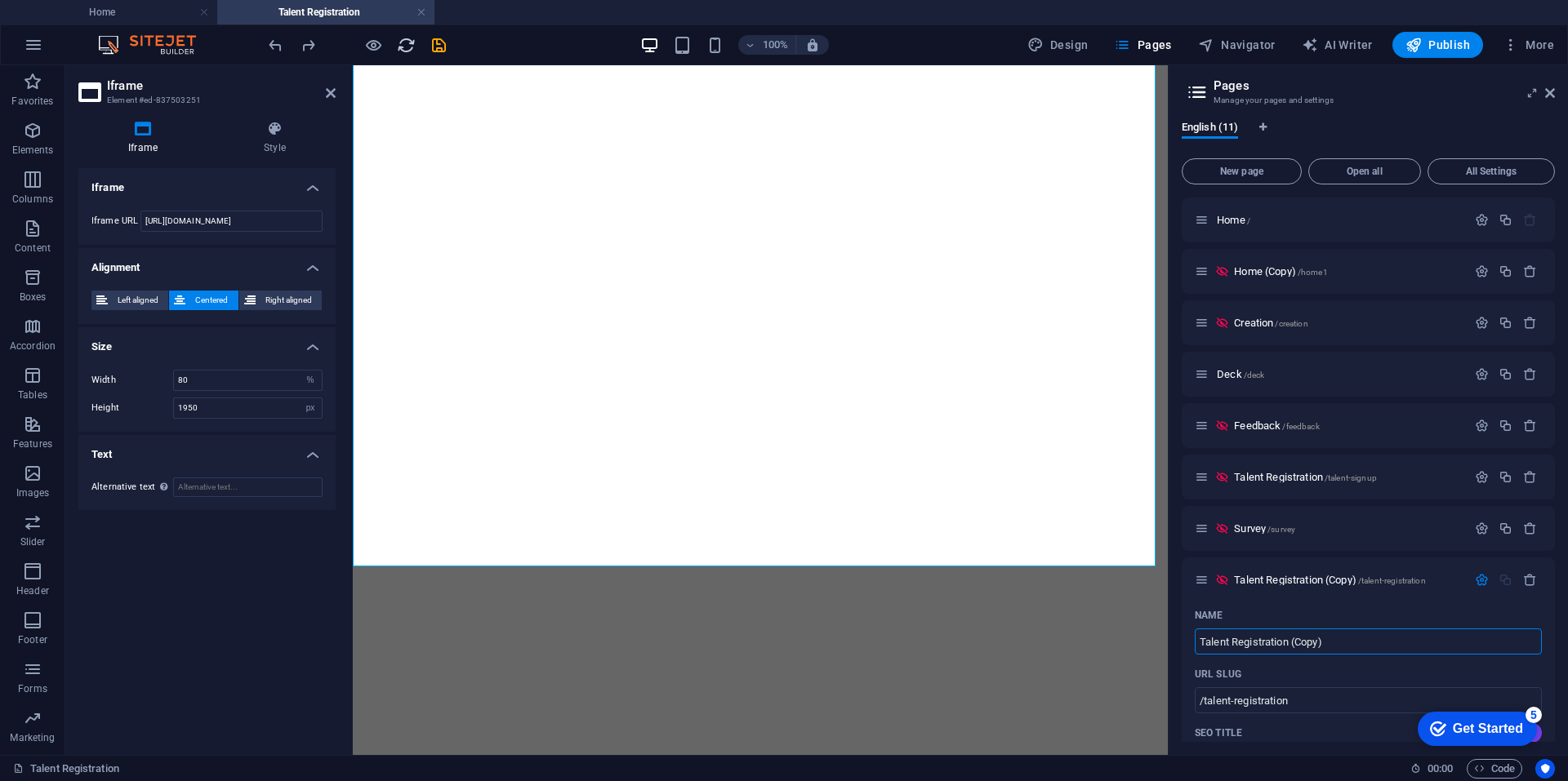
click at [402, 39] on icon "reload" at bounding box center [406, 45] width 19 height 19
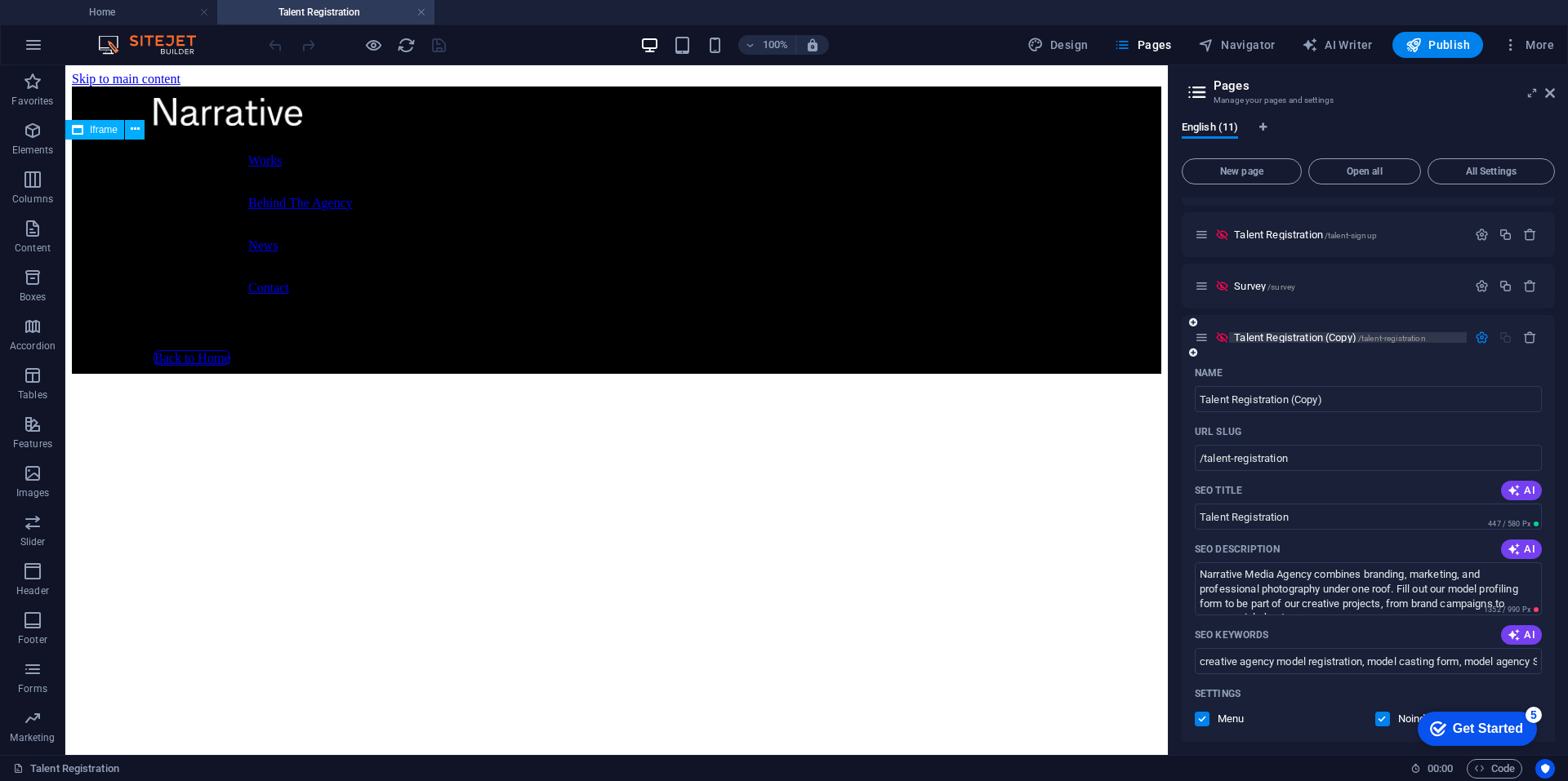
scroll to position [163, 0]
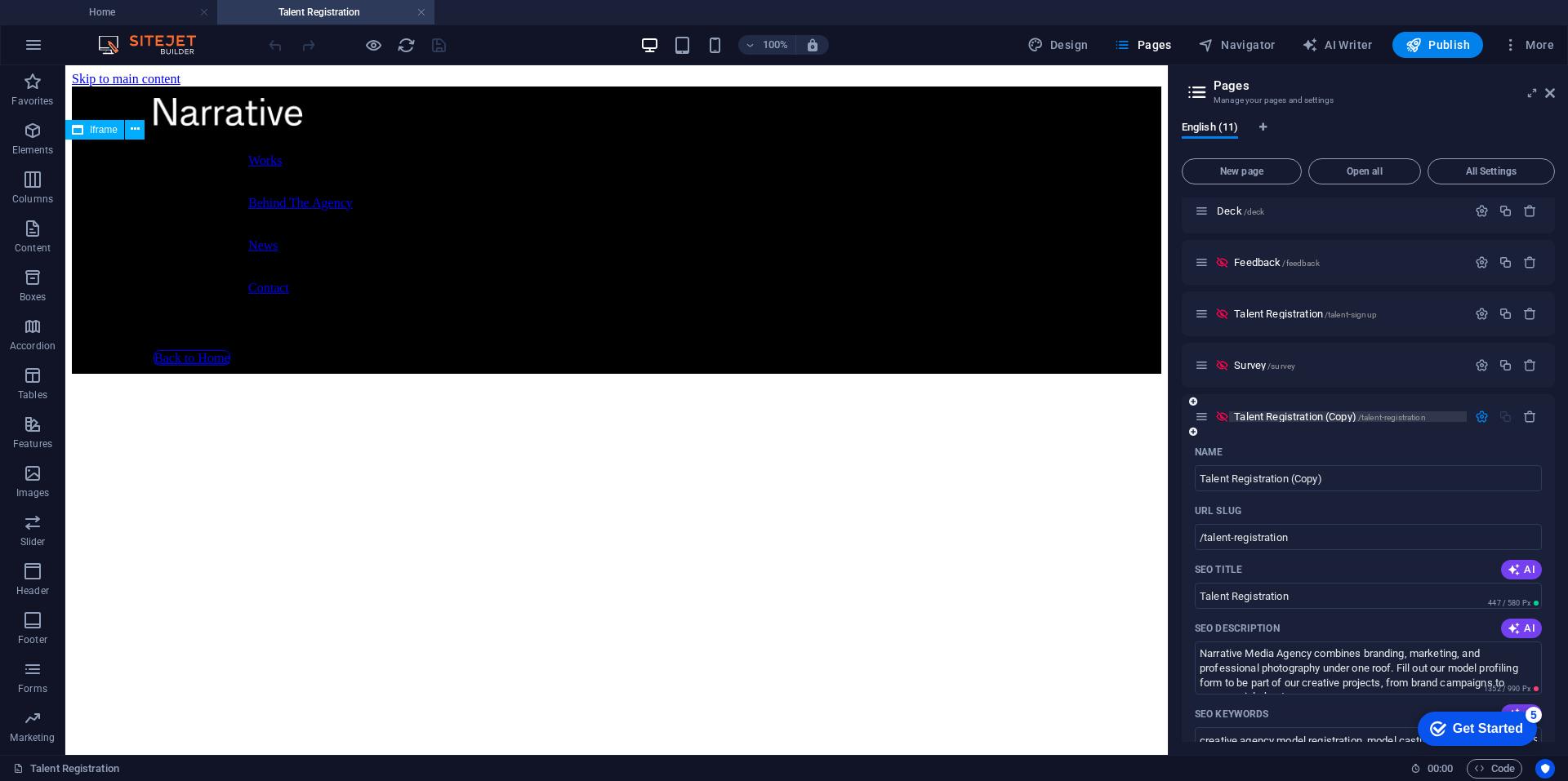
click at [1332, 411] on span "Talent Registration (Copy) /talent-registration" at bounding box center [1329, 417] width 191 height 12
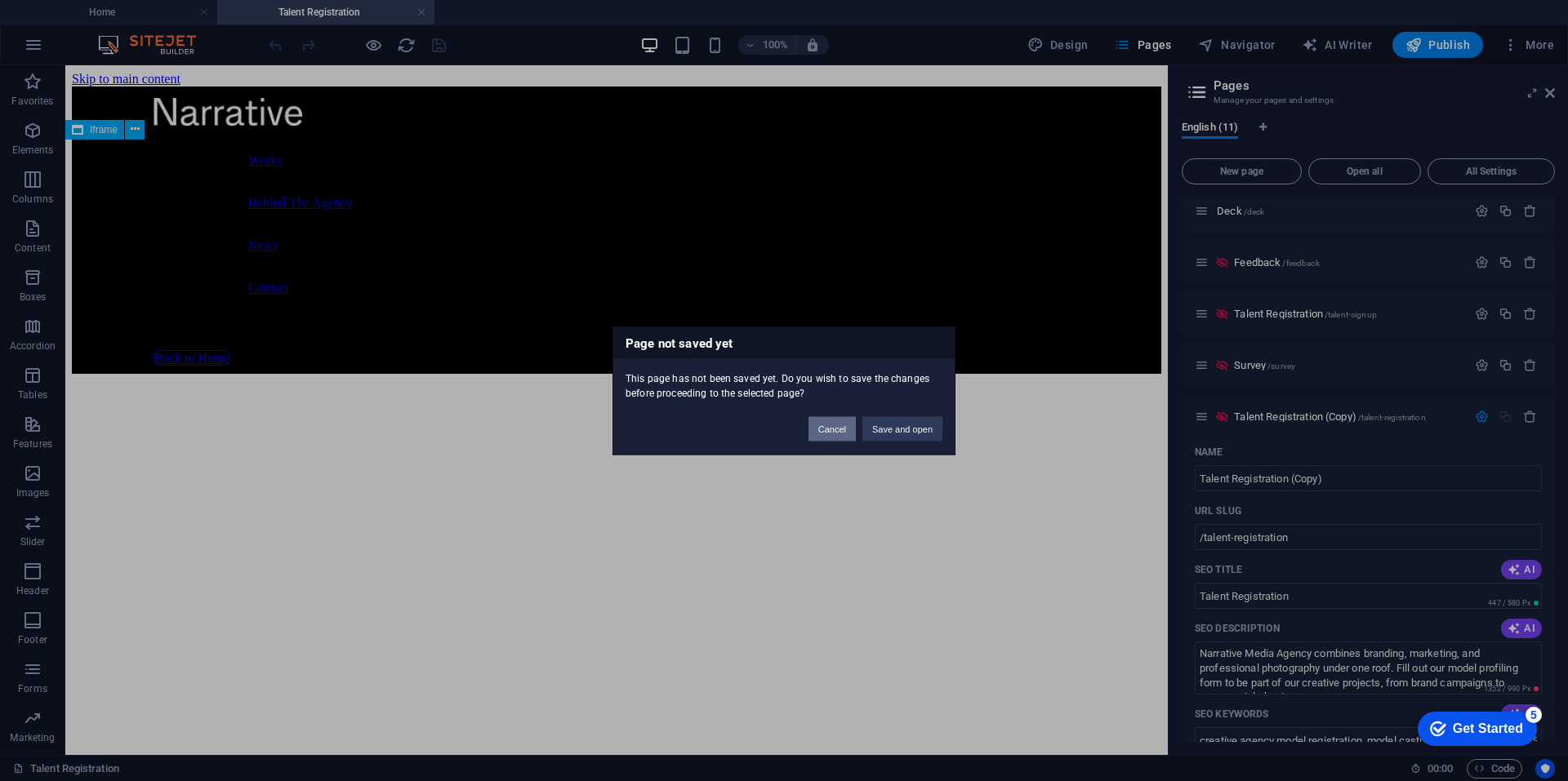
click at [828, 424] on button "Cancel" at bounding box center [833, 428] width 48 height 25
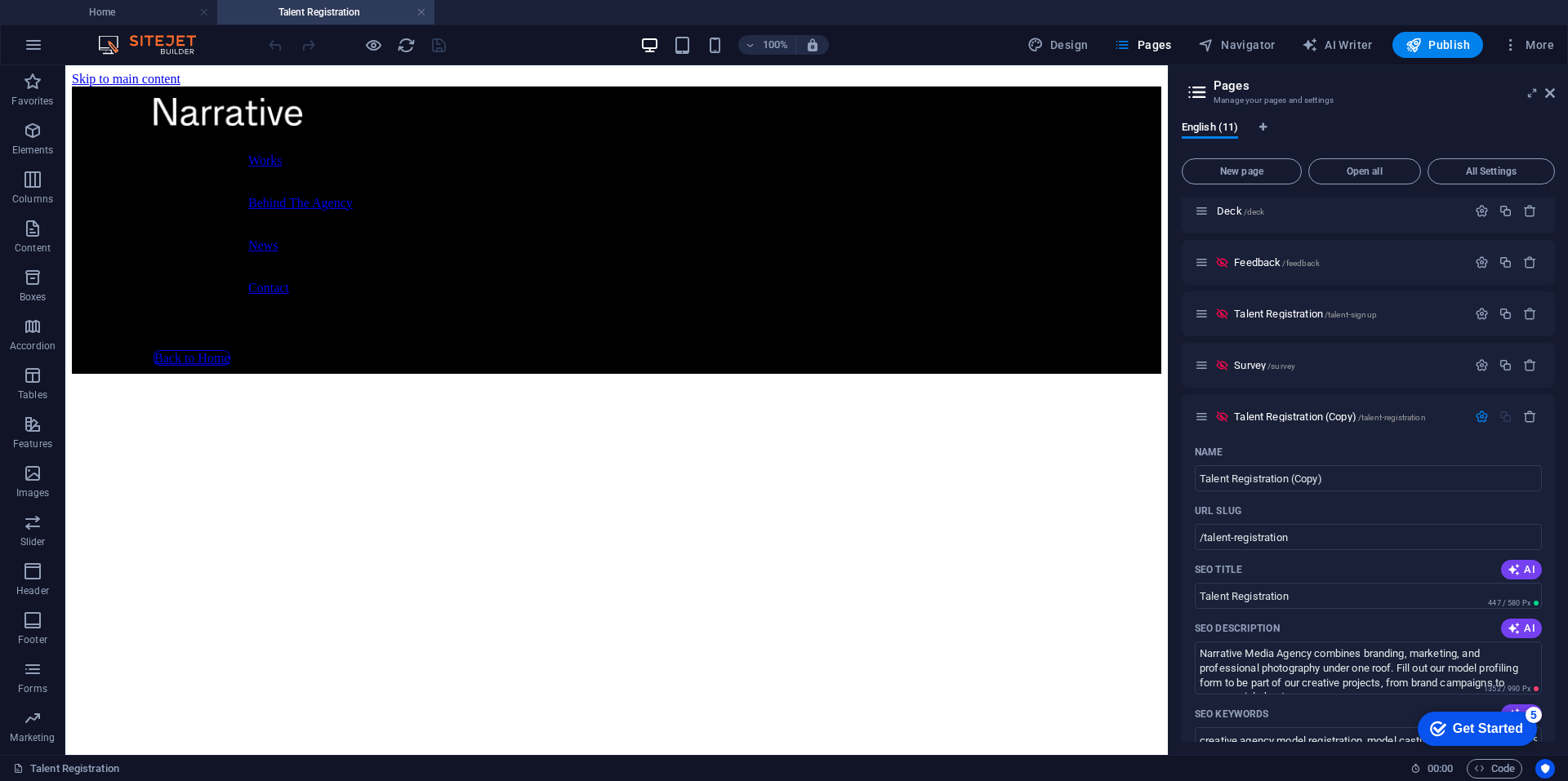
click at [418, 14] on link at bounding box center [421, 13] width 10 height 15
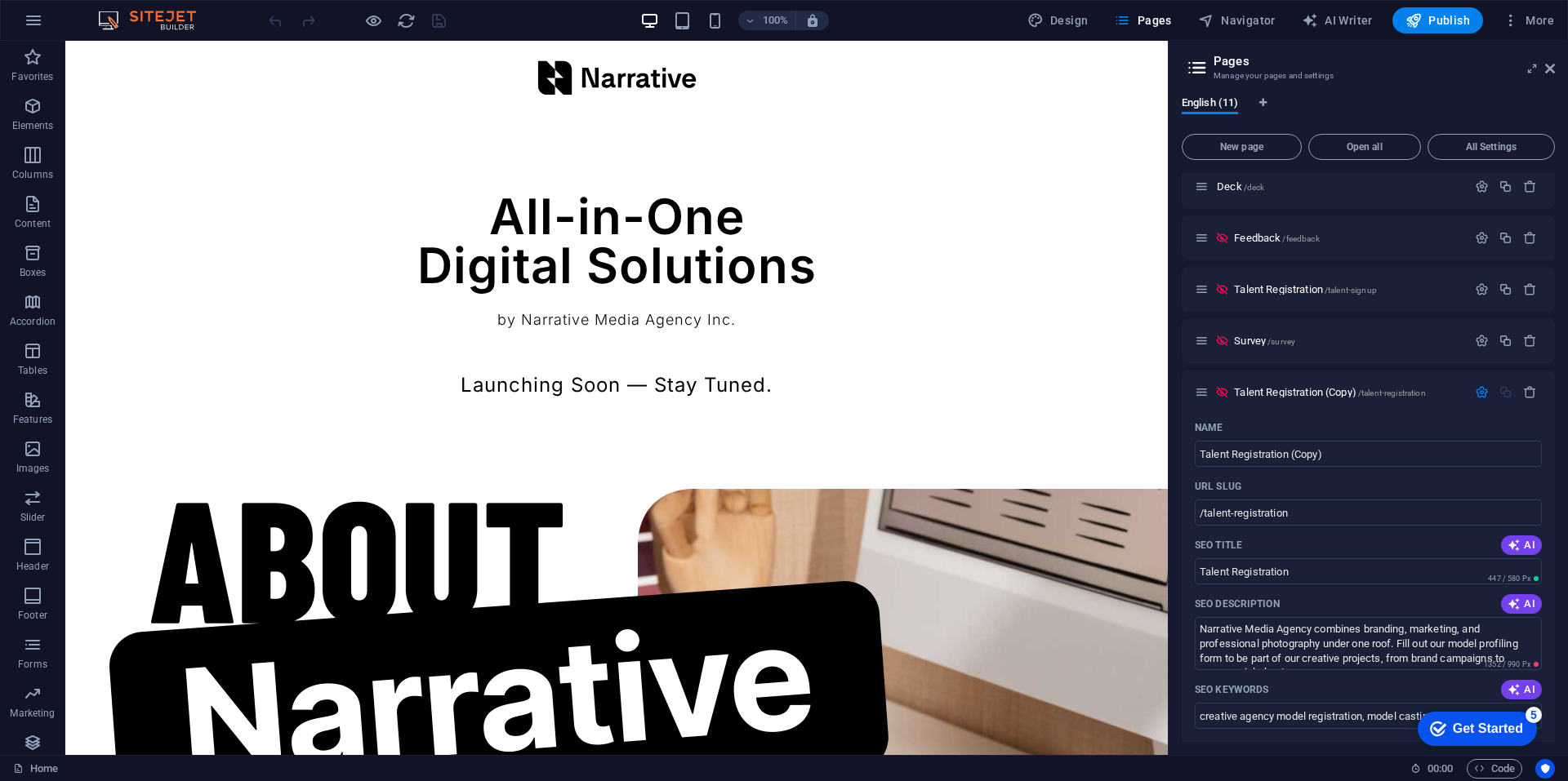
scroll to position [218, 0]
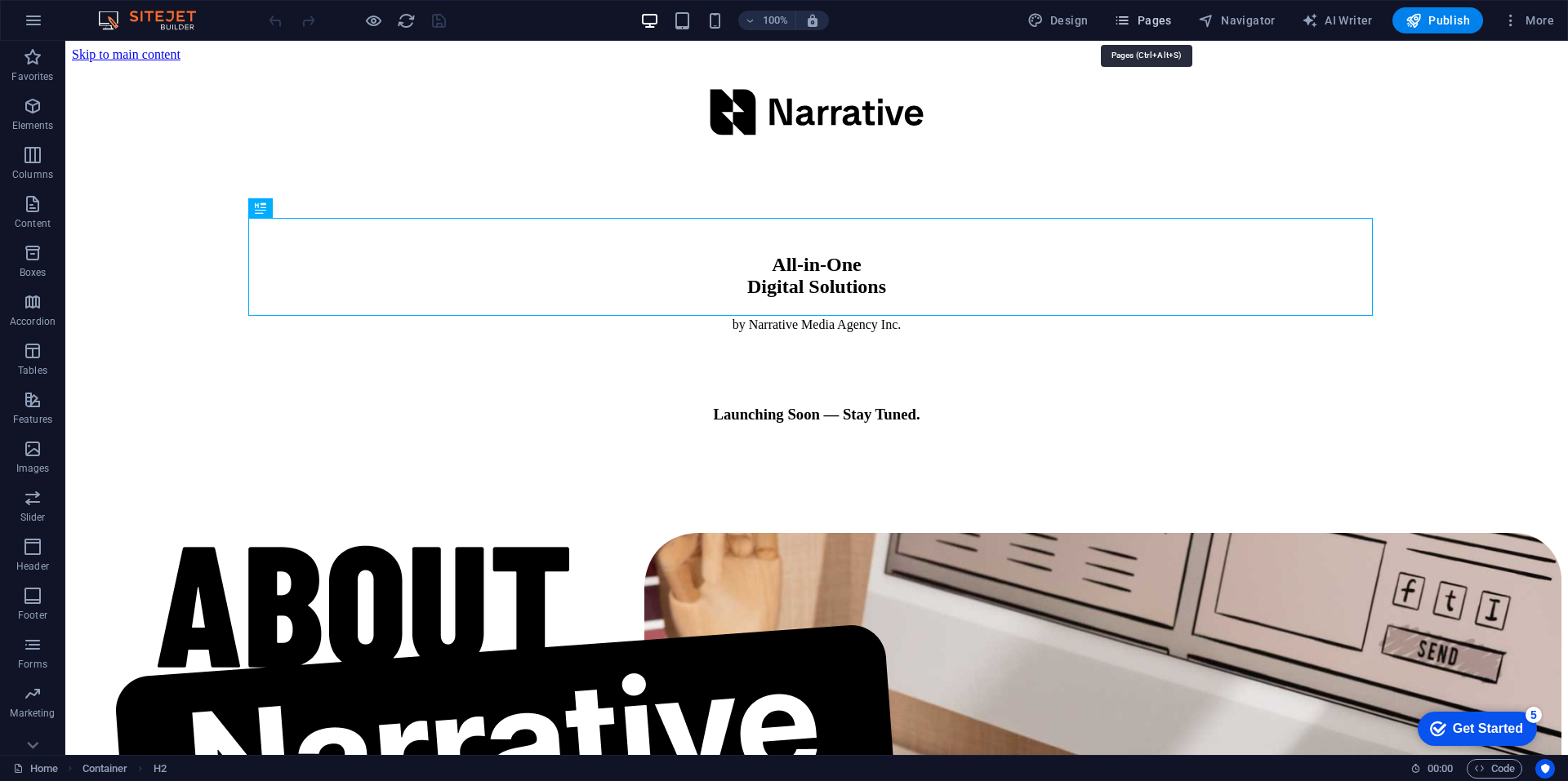
click at [1153, 18] on span "Pages" at bounding box center [1142, 20] width 57 height 16
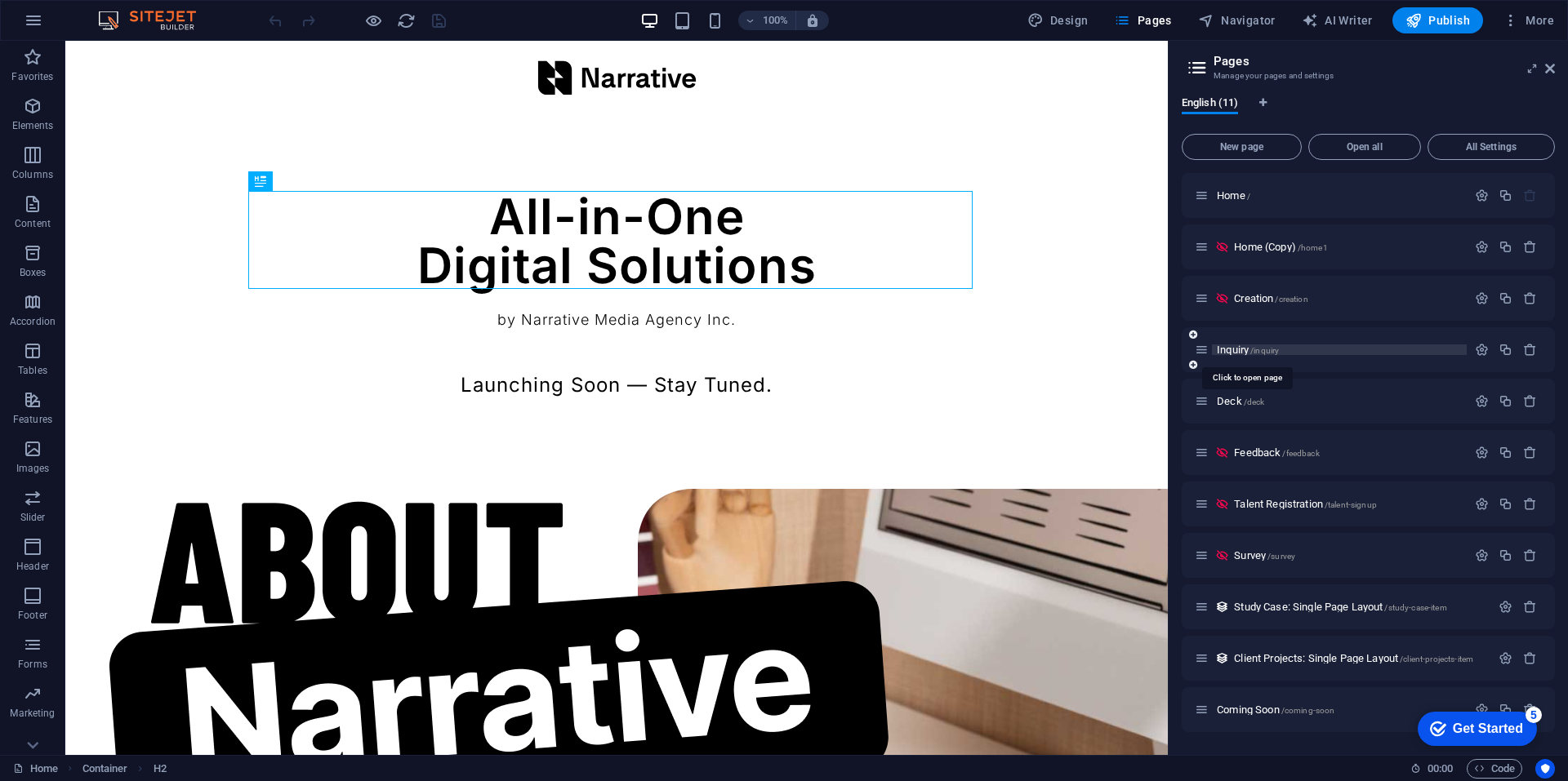
click at [1259, 346] on span "/inquiry" at bounding box center [1265, 351] width 29 height 9
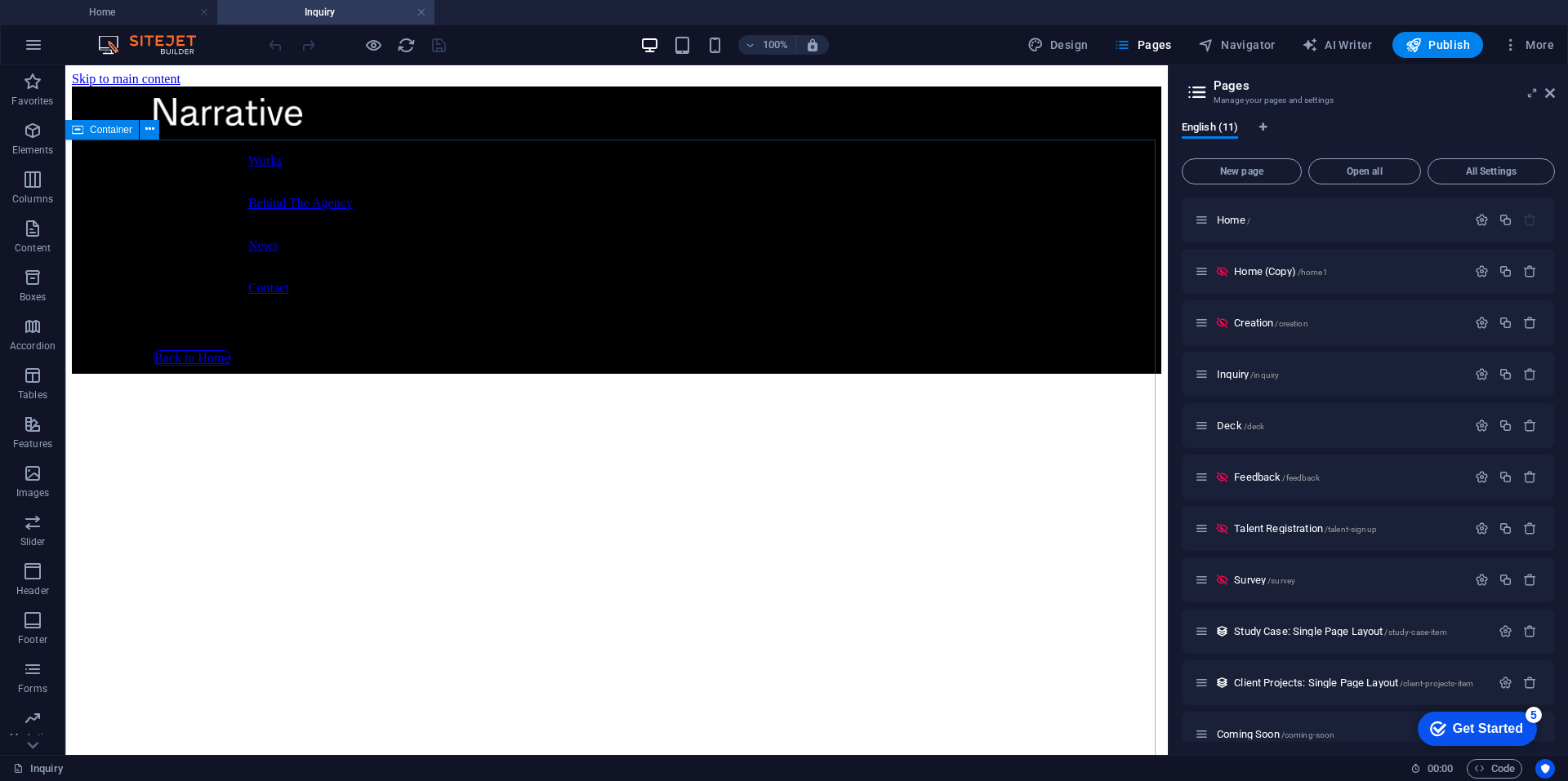
click at [115, 130] on span "Container" at bounding box center [112, 130] width 43 height 10
click at [146, 129] on icon at bounding box center [150, 129] width 9 height 17
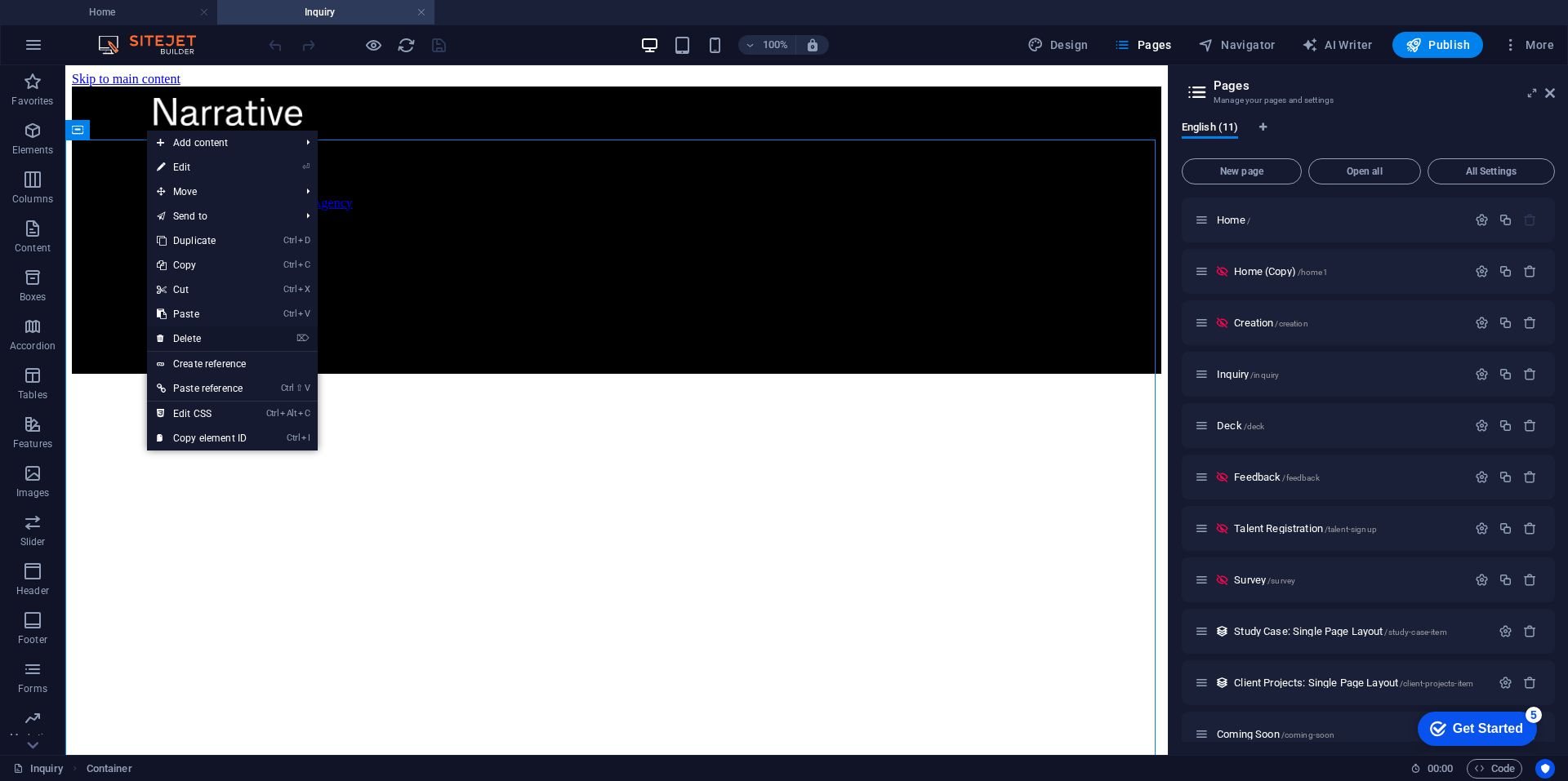
click at [210, 337] on link "⌦ Delete" at bounding box center [202, 339] width 110 height 25
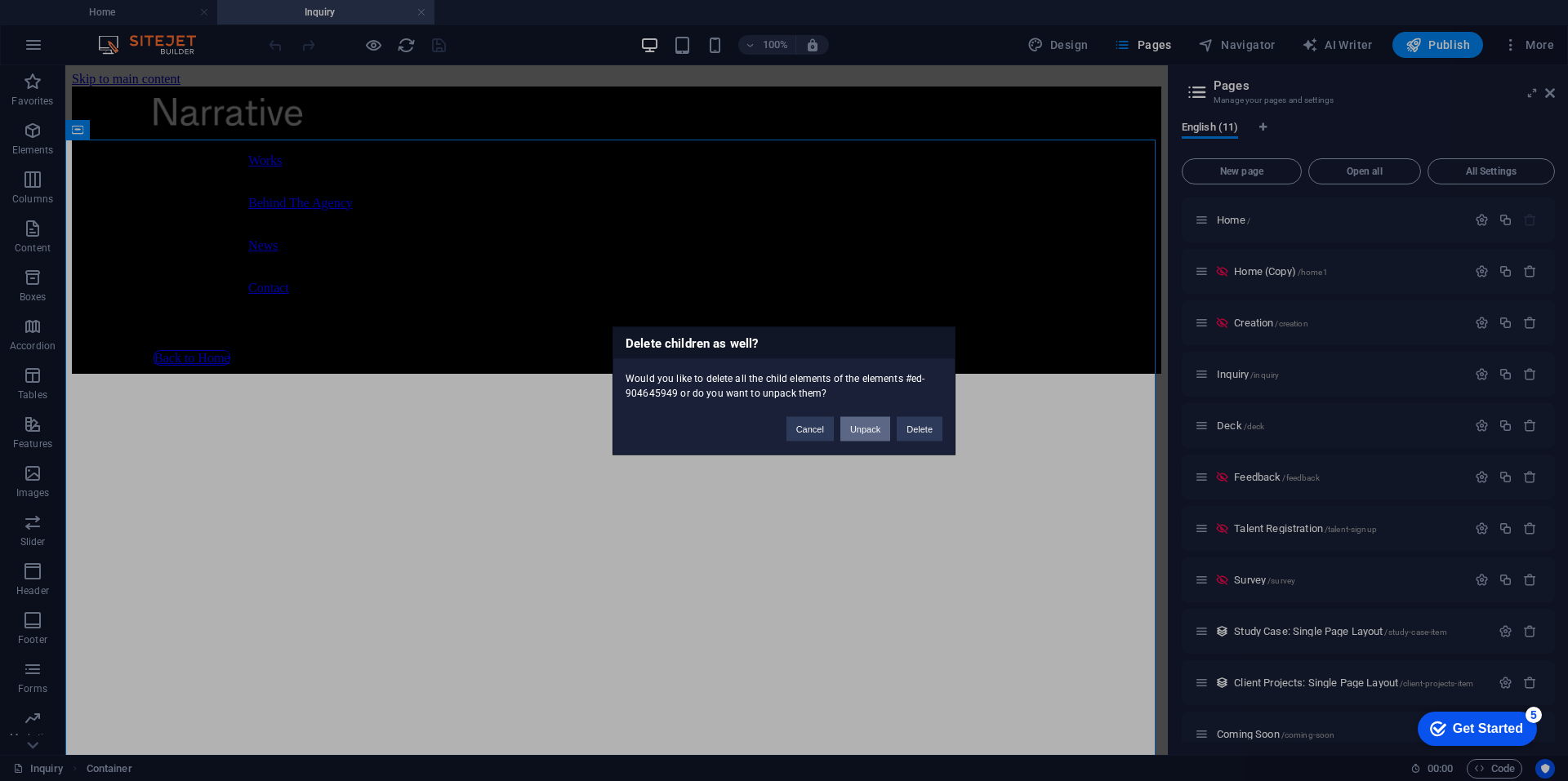
click at [879, 431] on button "Unpack" at bounding box center [865, 428] width 50 height 25
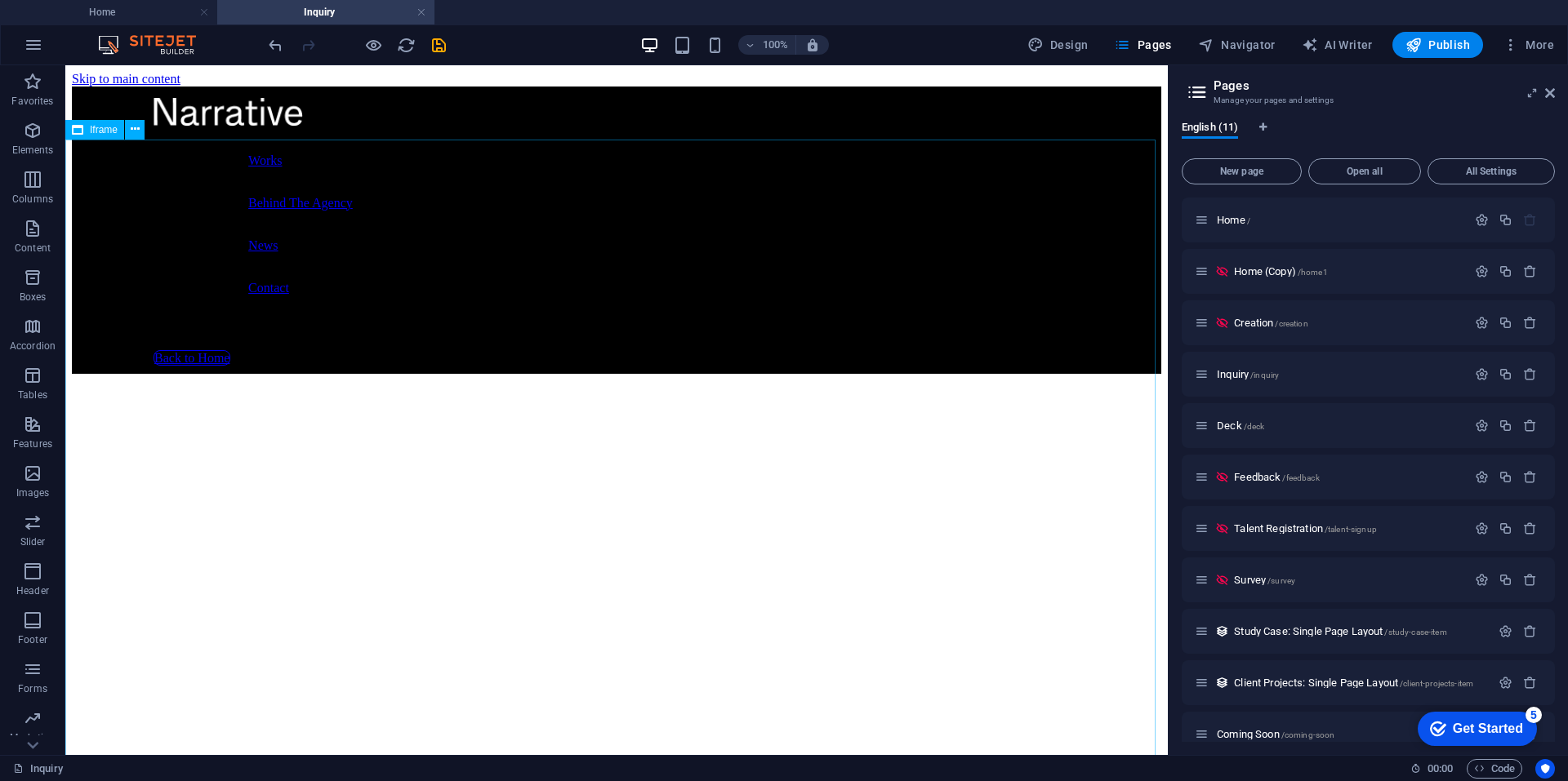
click at [109, 137] on div "Iframe" at bounding box center [94, 129] width 59 height 20
select select "%"
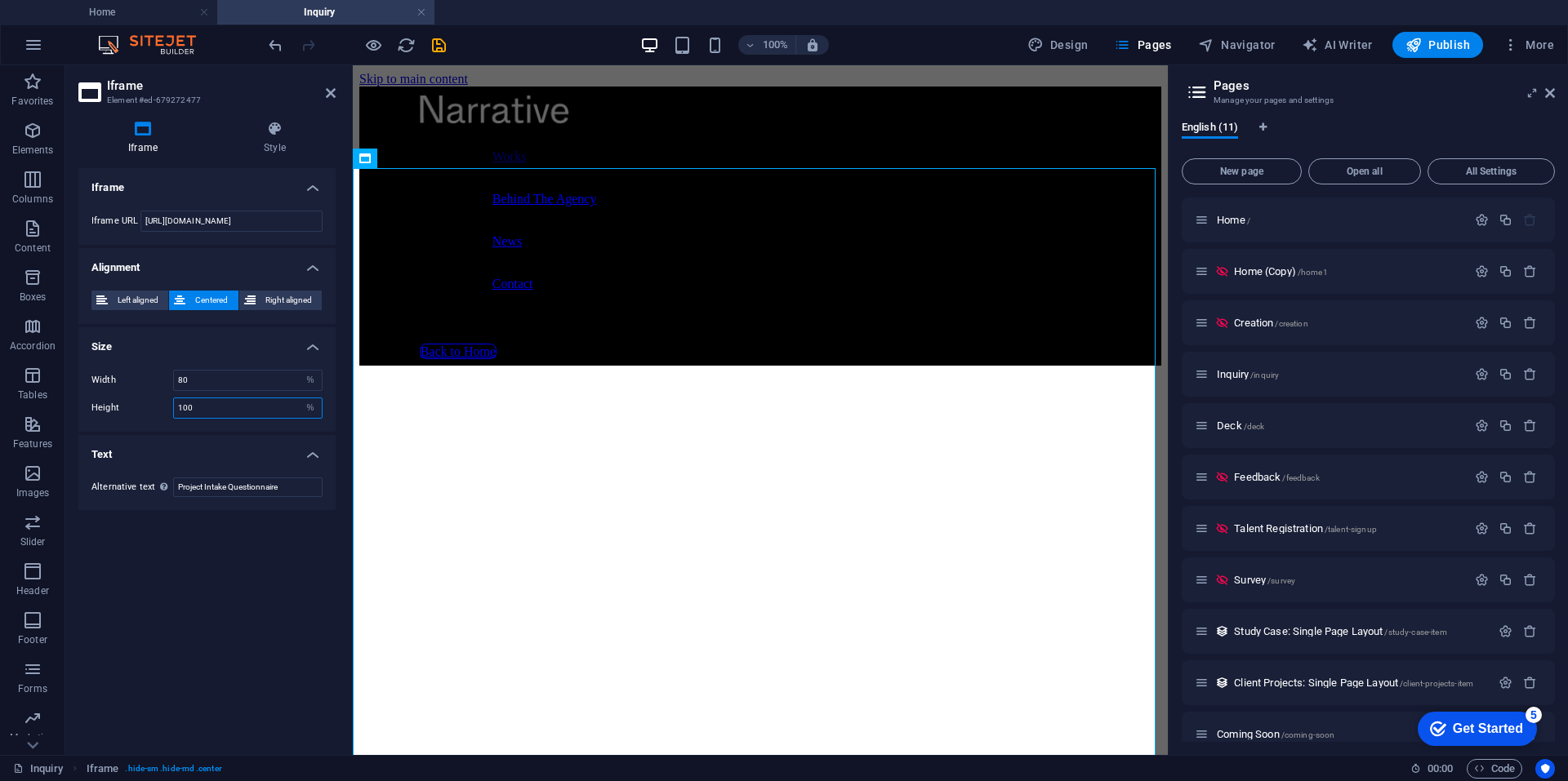
click at [212, 413] on input "100" at bounding box center [248, 408] width 148 height 20
click at [310, 407] on select "px %" at bounding box center [310, 408] width 23 height 20
select select "px"
click at [299, 398] on select "px %" at bounding box center [310, 408] width 23 height 20
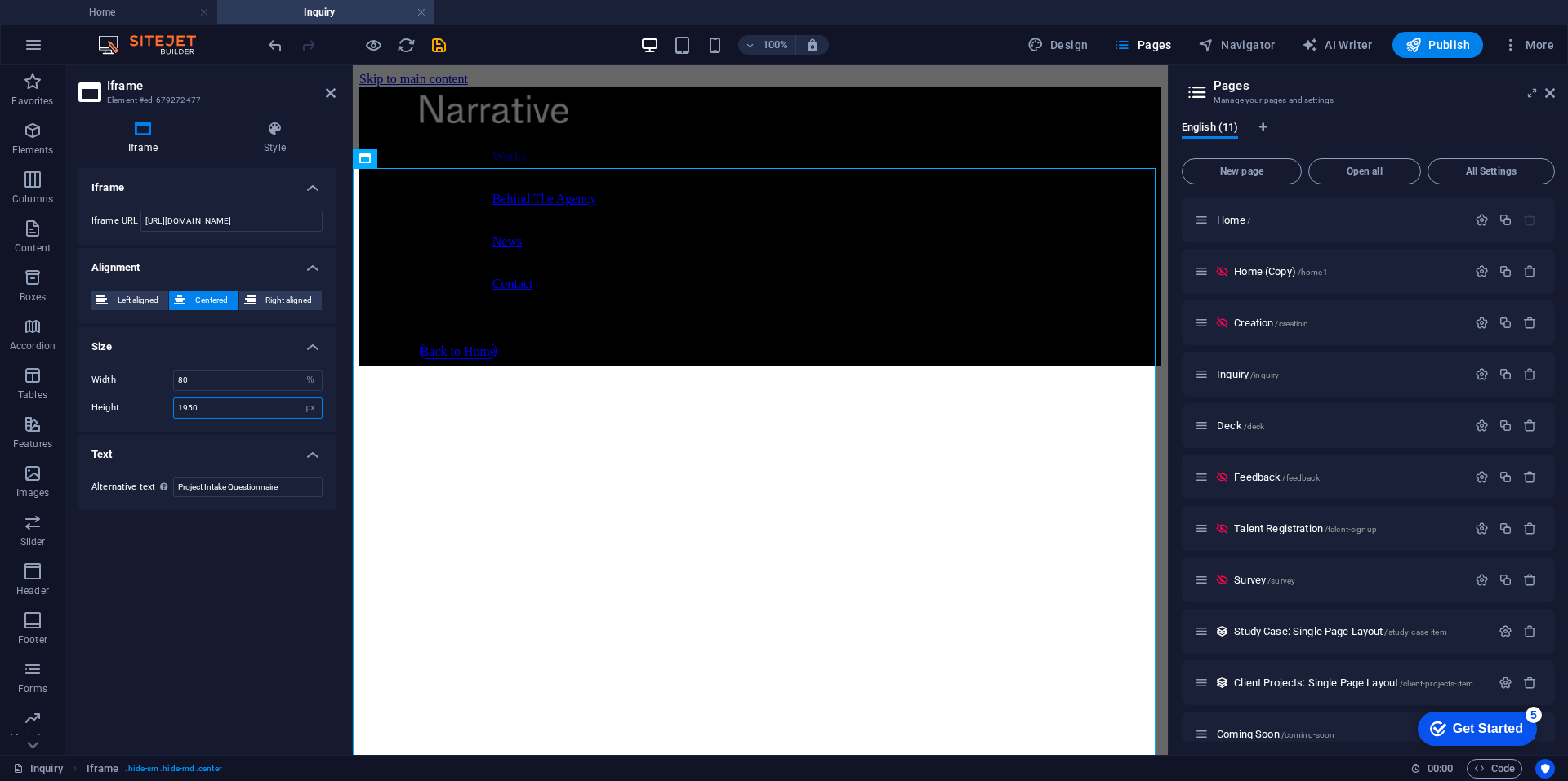
type input "1950"
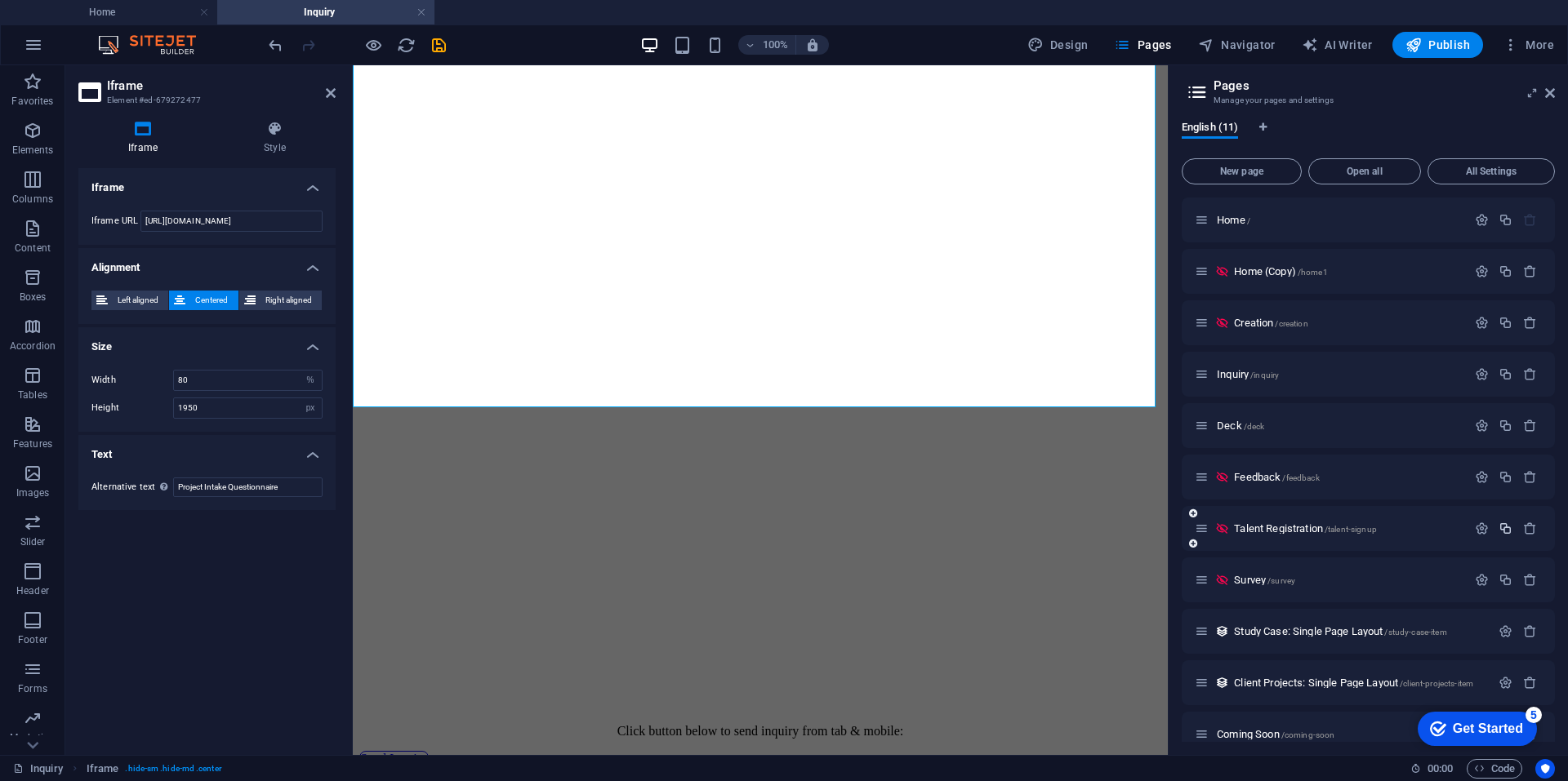
click at [1499, 529] on icon "button" at bounding box center [1505, 528] width 14 height 14
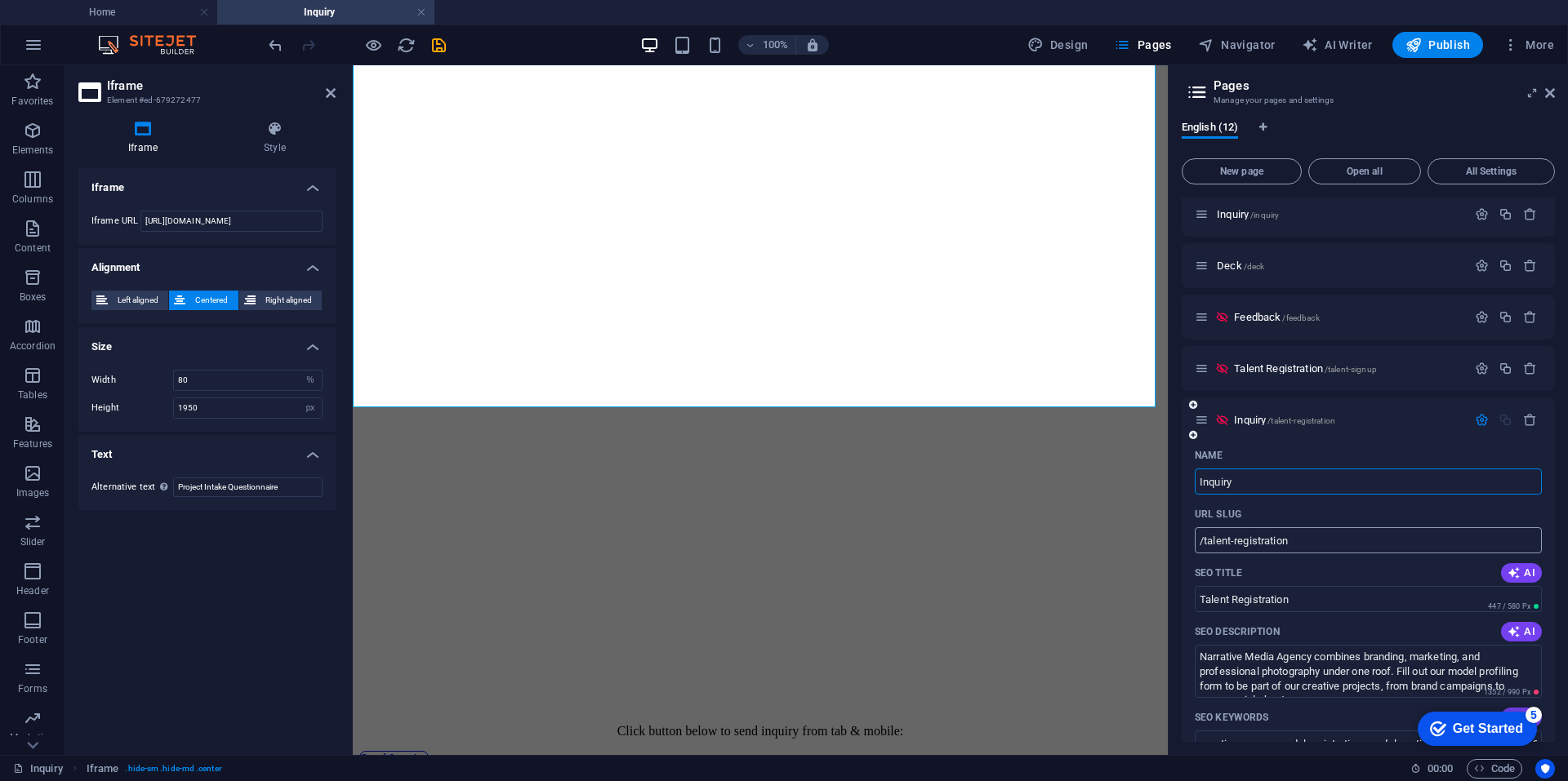
scroll to position [163, 0]
type input "Inquiry"
drag, startPoint x: 1303, startPoint y: 539, endPoint x: 1204, endPoint y: 529, distance: 99.5
click at [1204, 529] on input "/talent-registration" at bounding box center [1368, 537] width 347 height 26
type input "/inquiry"
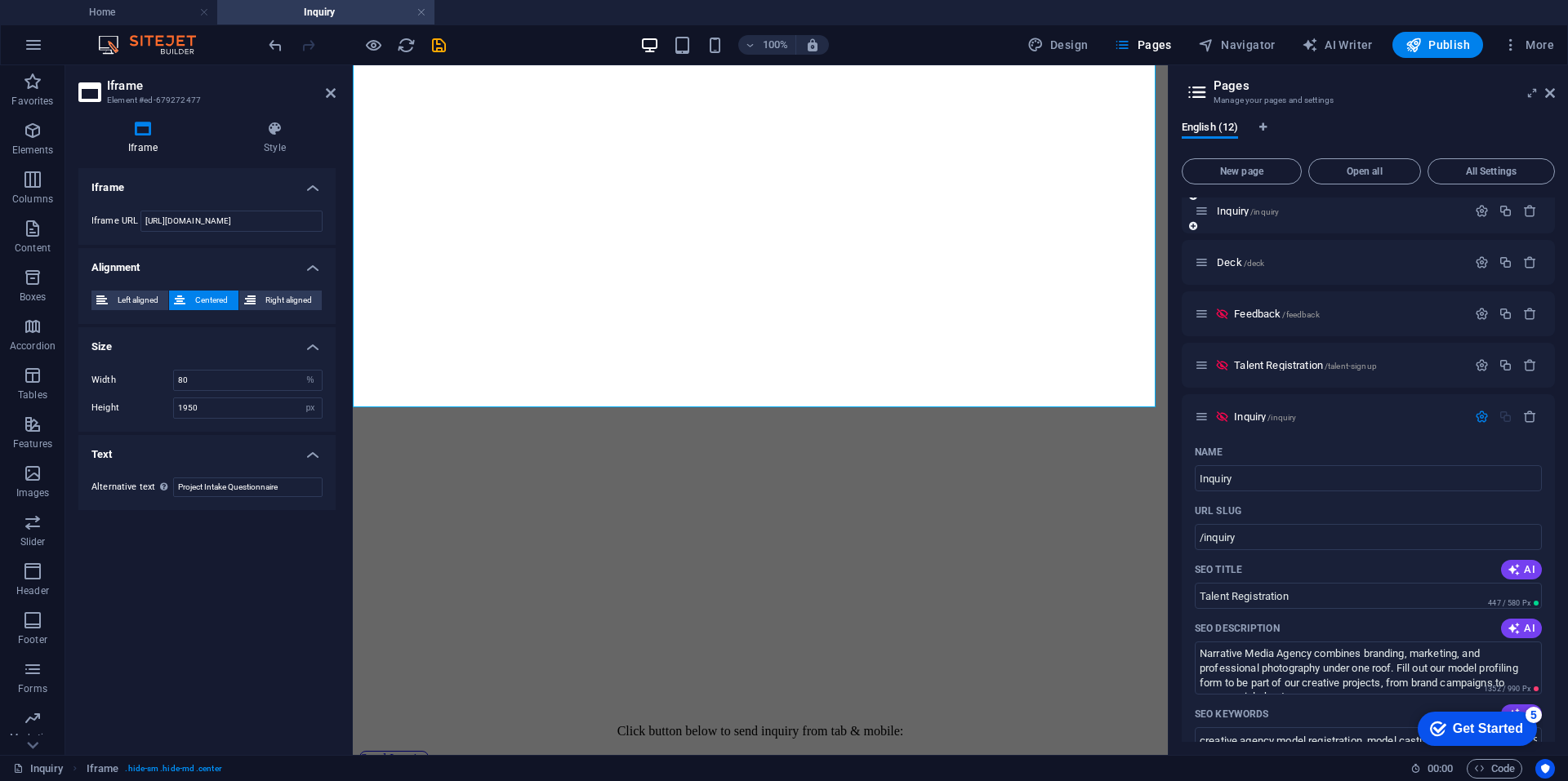
click at [1268, 218] on div "Inquiry /inquiry" at bounding box center [1330, 211] width 272 height 19
click at [1261, 210] on span "/inquiry" at bounding box center [1265, 212] width 29 height 9
click at [1207, 214] on icon at bounding box center [1201, 211] width 14 height 14
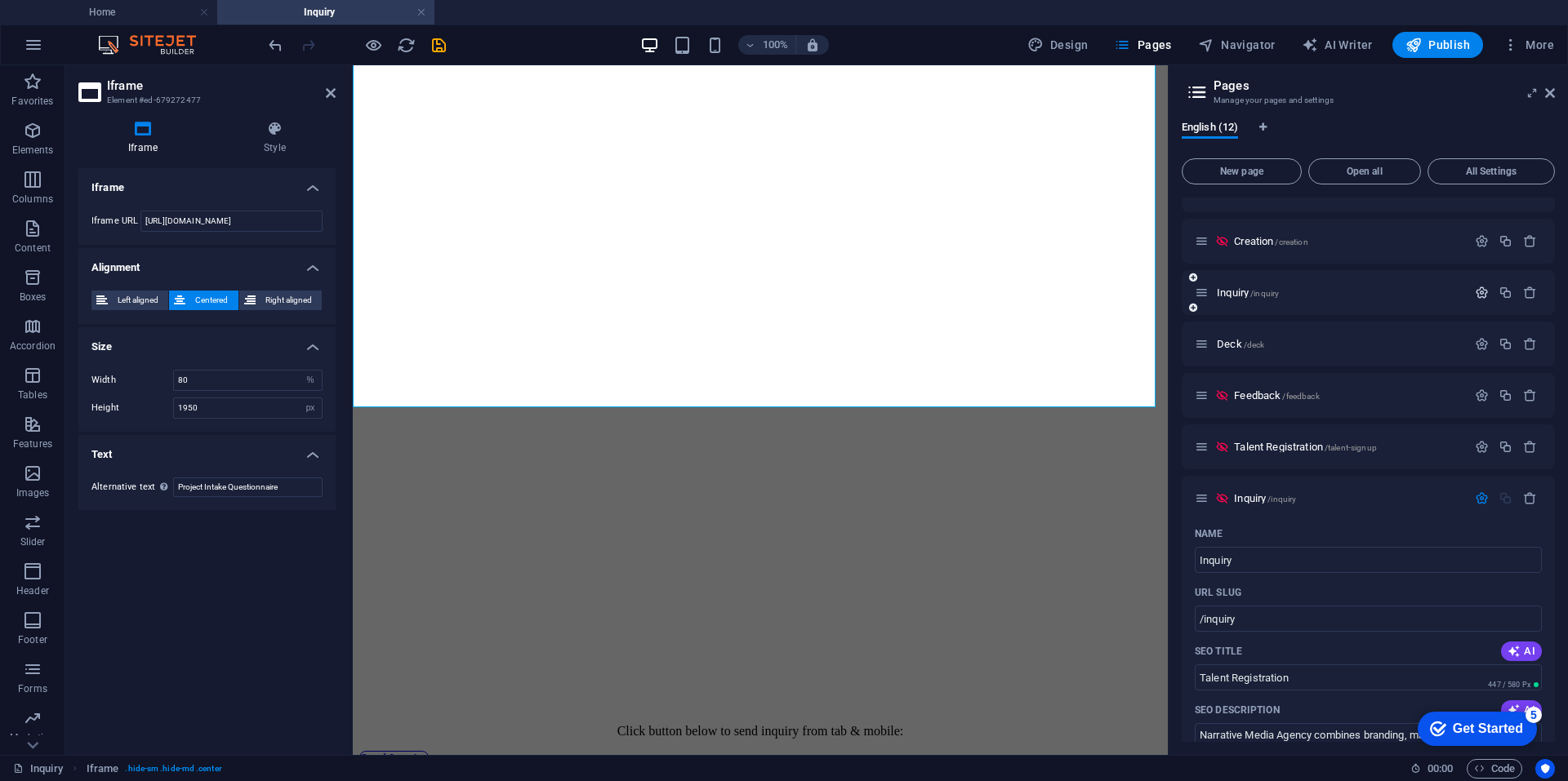
click at [1474, 288] on icon "button" at bounding box center [1481, 293] width 14 height 14
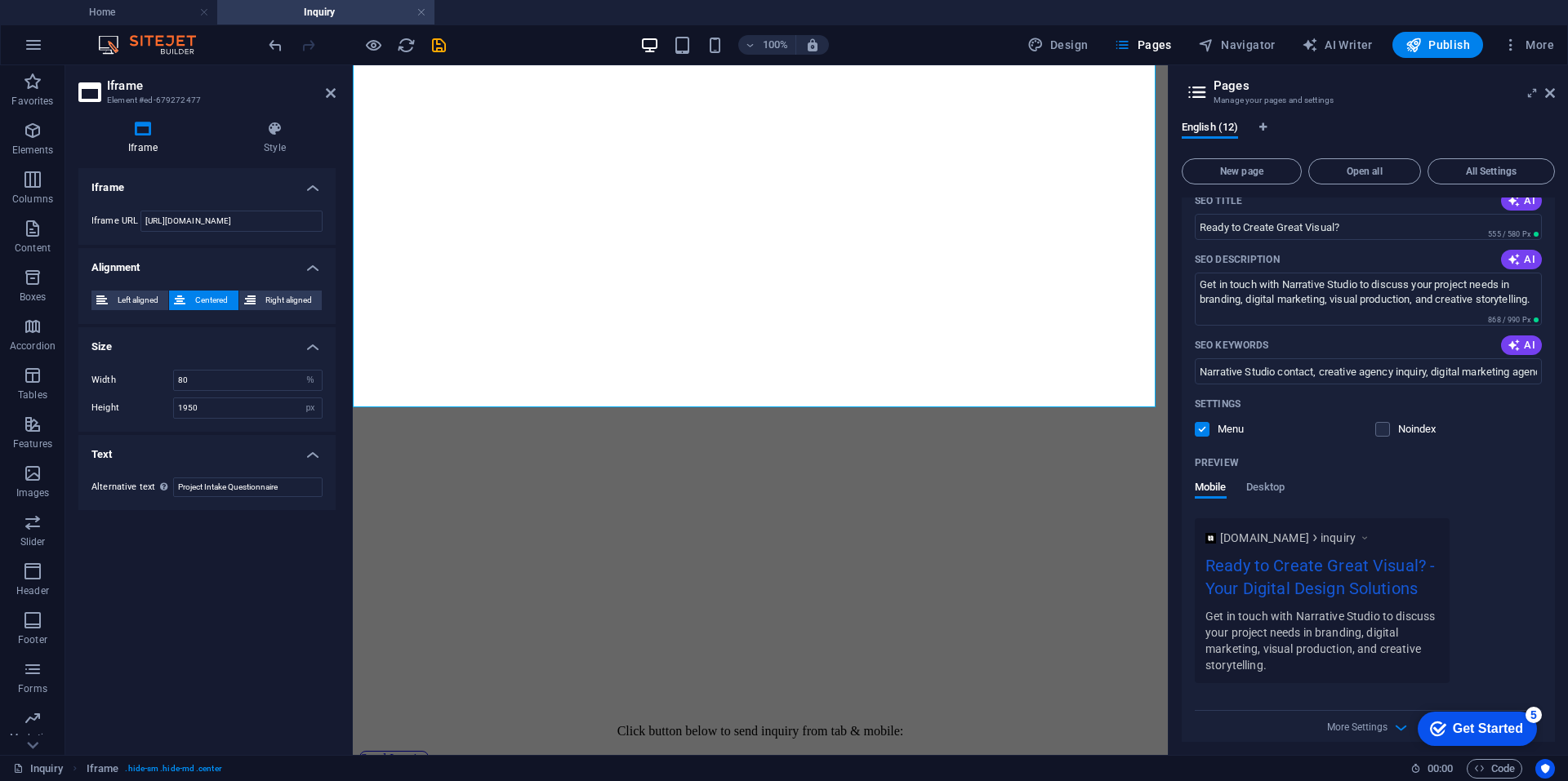
scroll to position [163, 0]
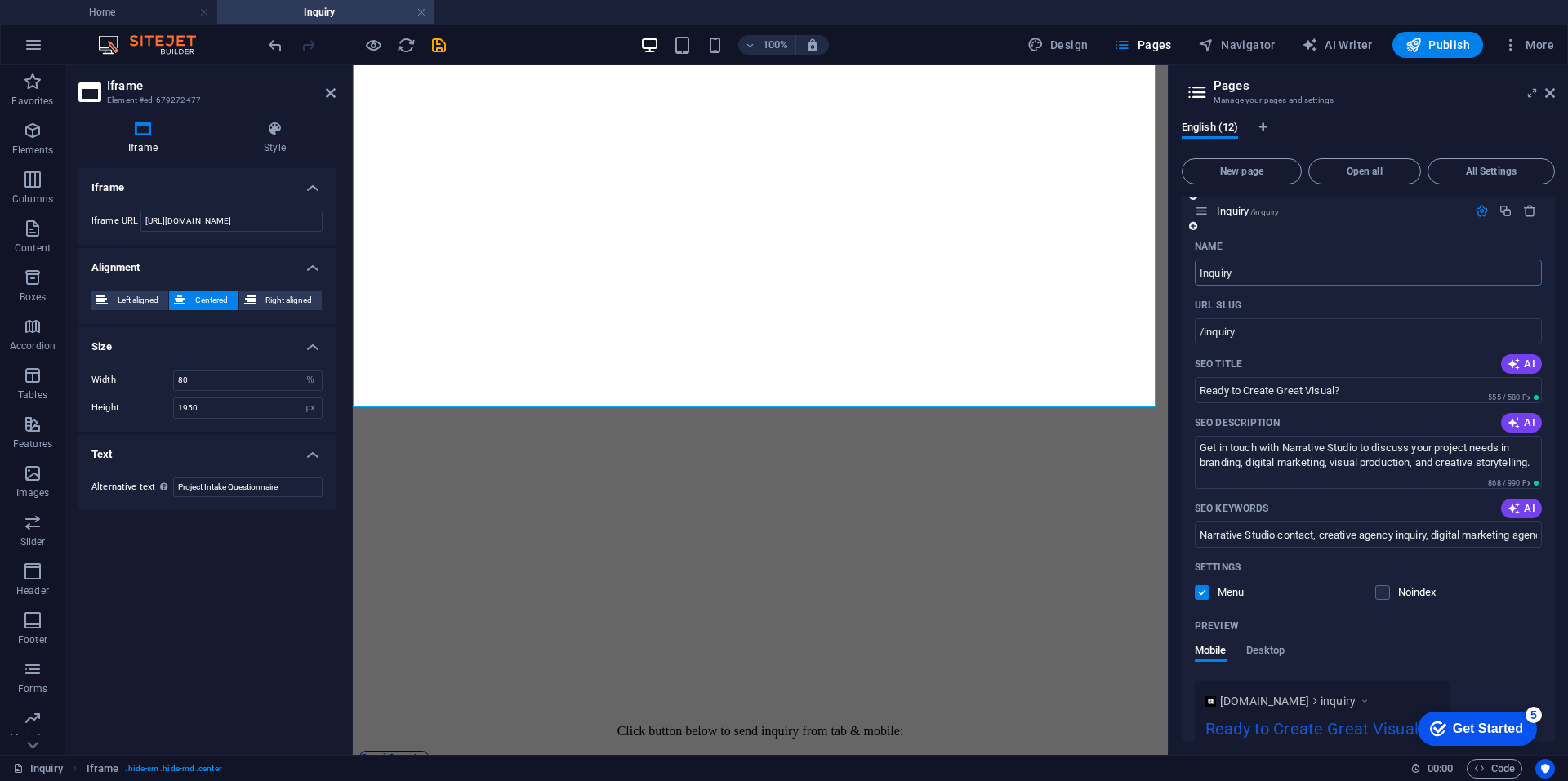
click at [1265, 273] on input "Inquiry" at bounding box center [1368, 272] width 347 height 26
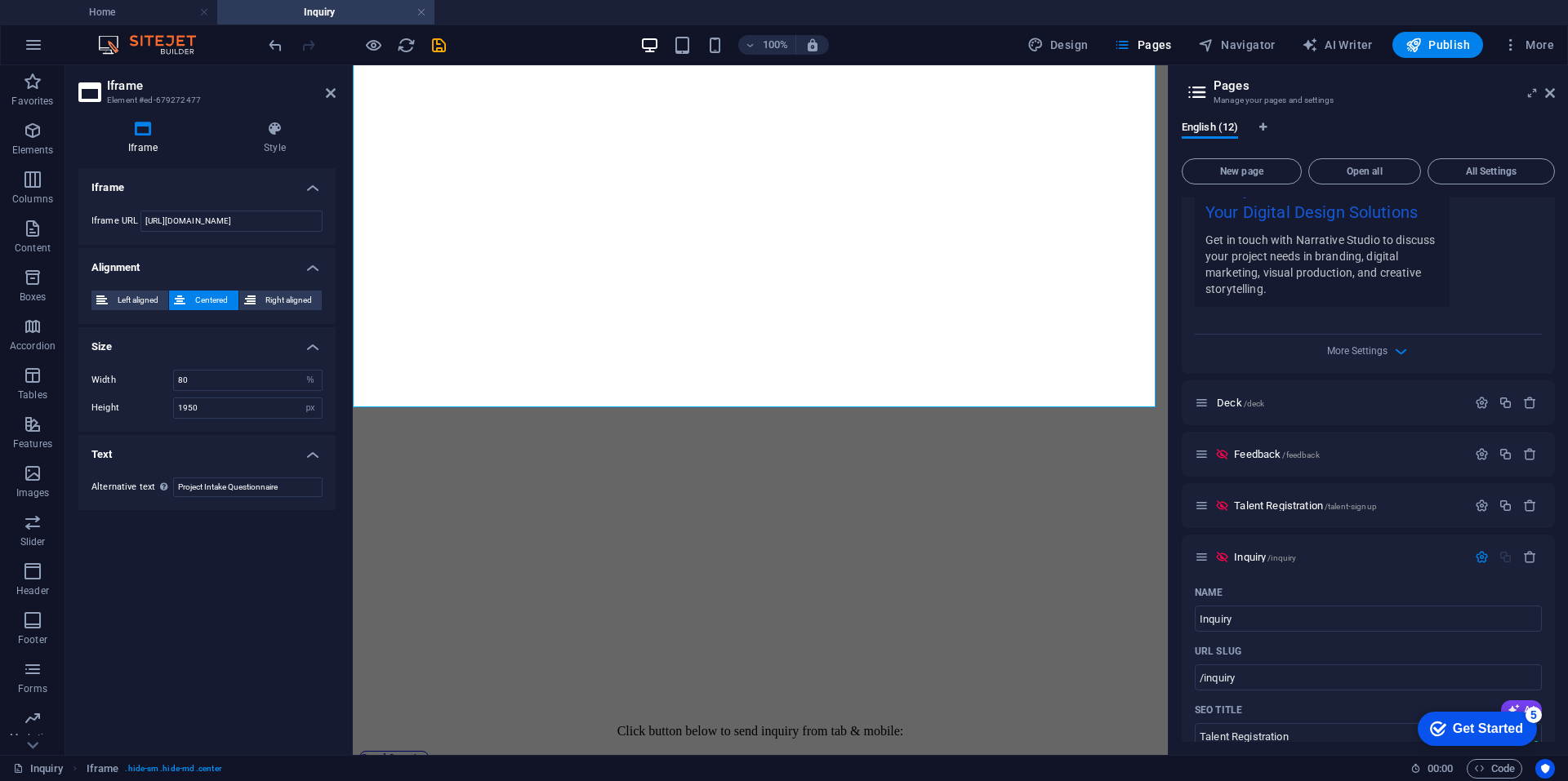
scroll to position [734, 0]
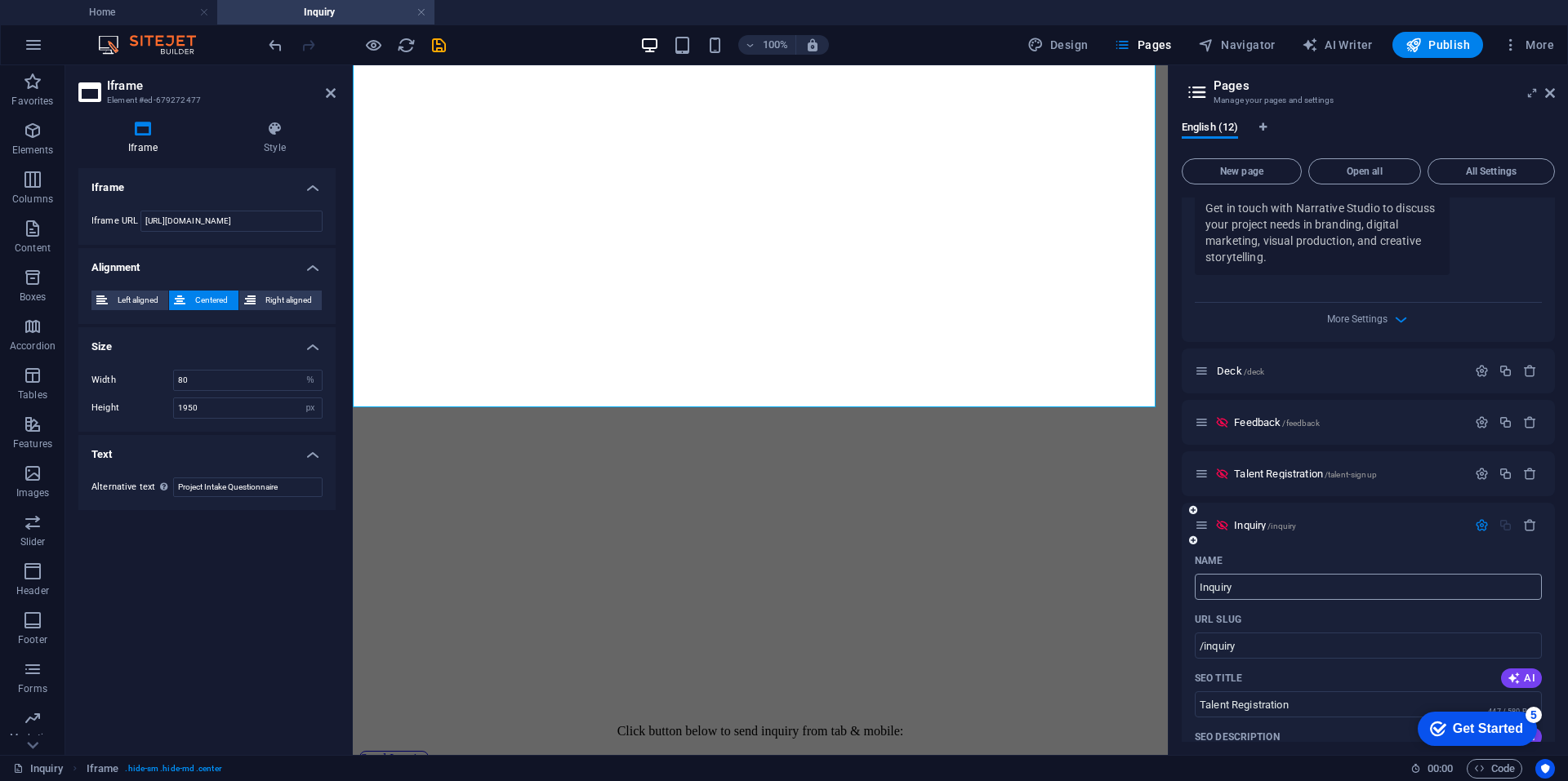
click at [1252, 582] on input "Inquiry" at bounding box center [1368, 586] width 347 height 26
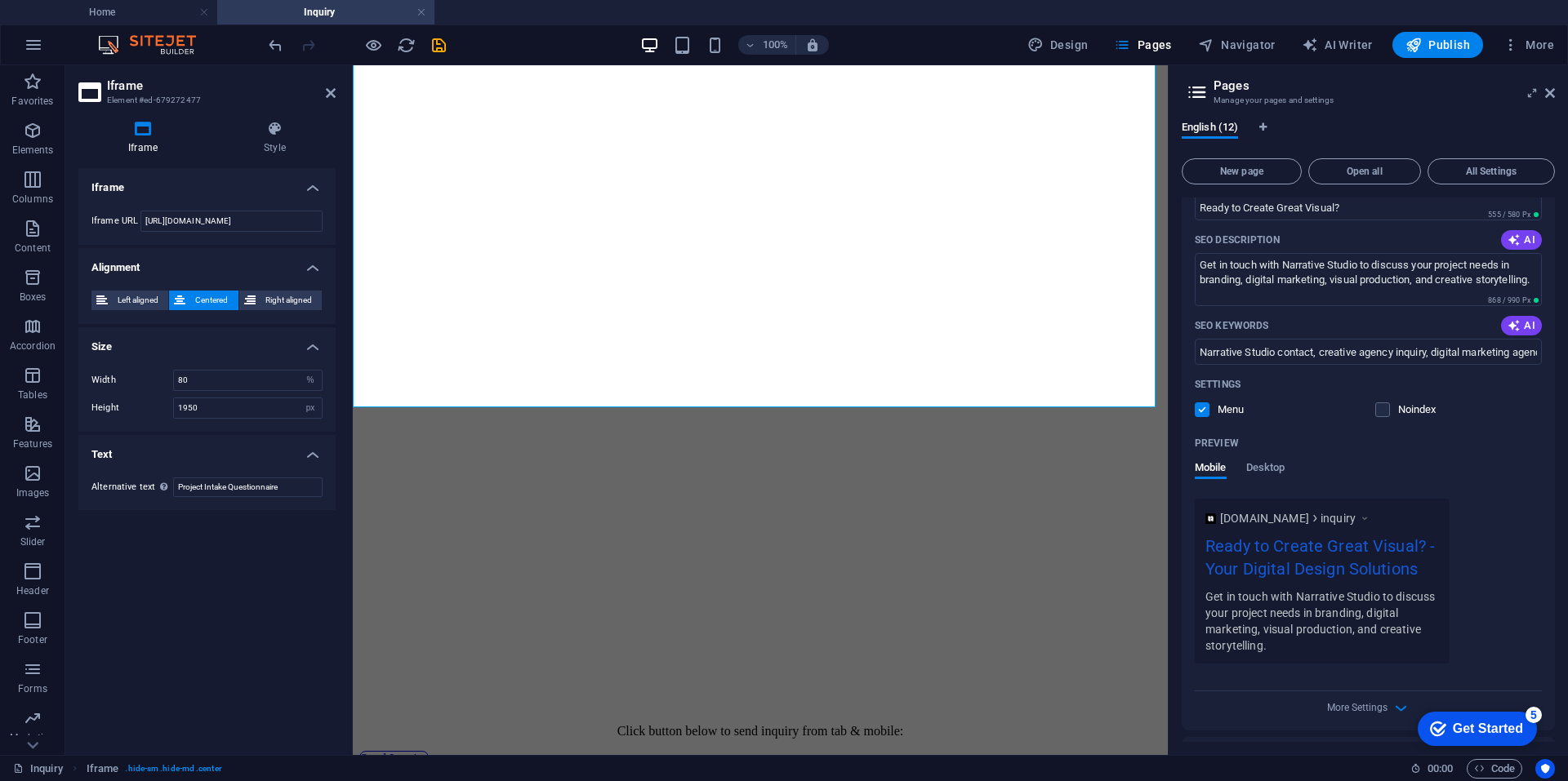
scroll to position [163, 0]
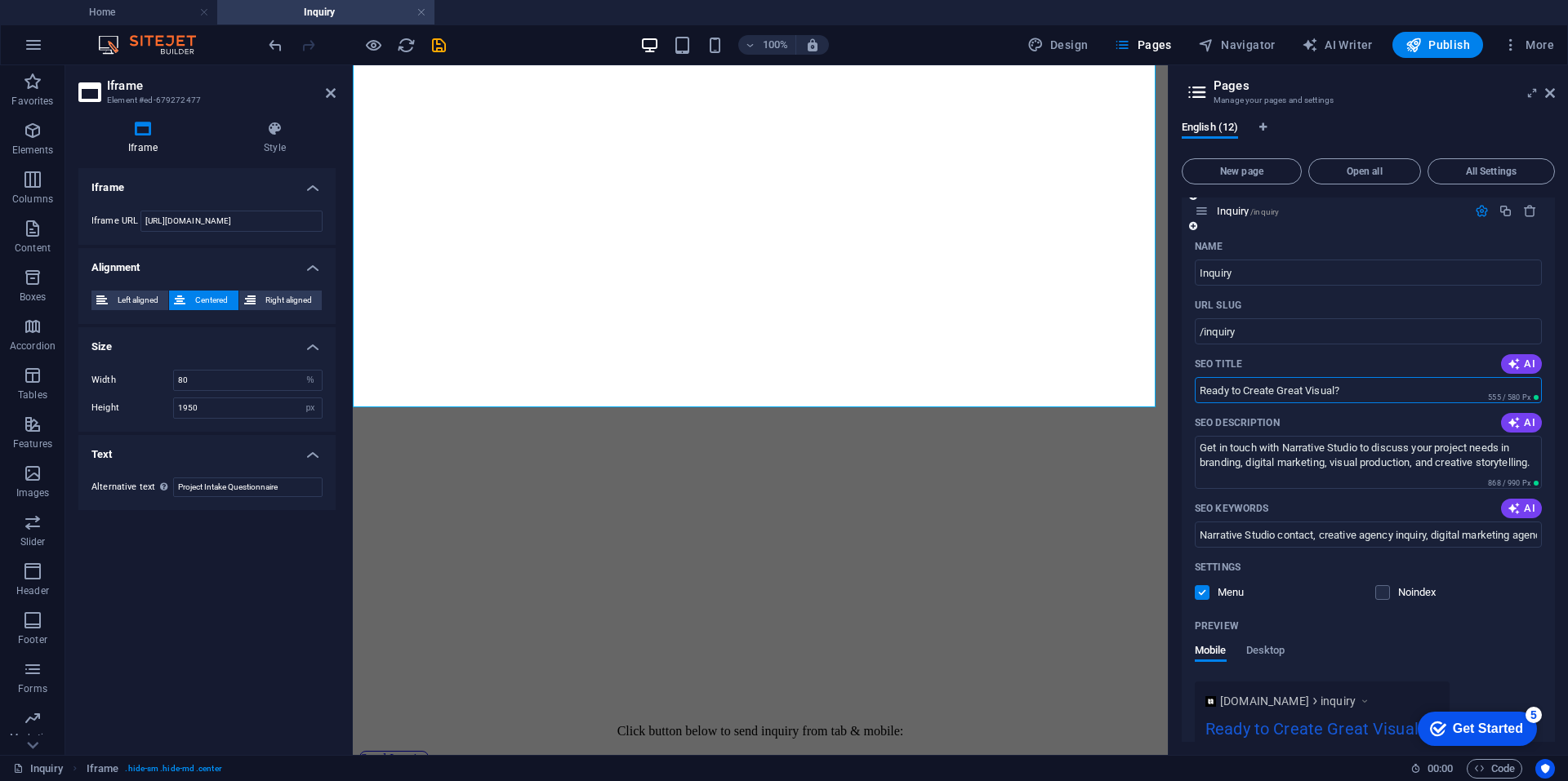
click at [1345, 388] on input "Ready to Create Great Visual?" at bounding box center [1368, 390] width 347 height 26
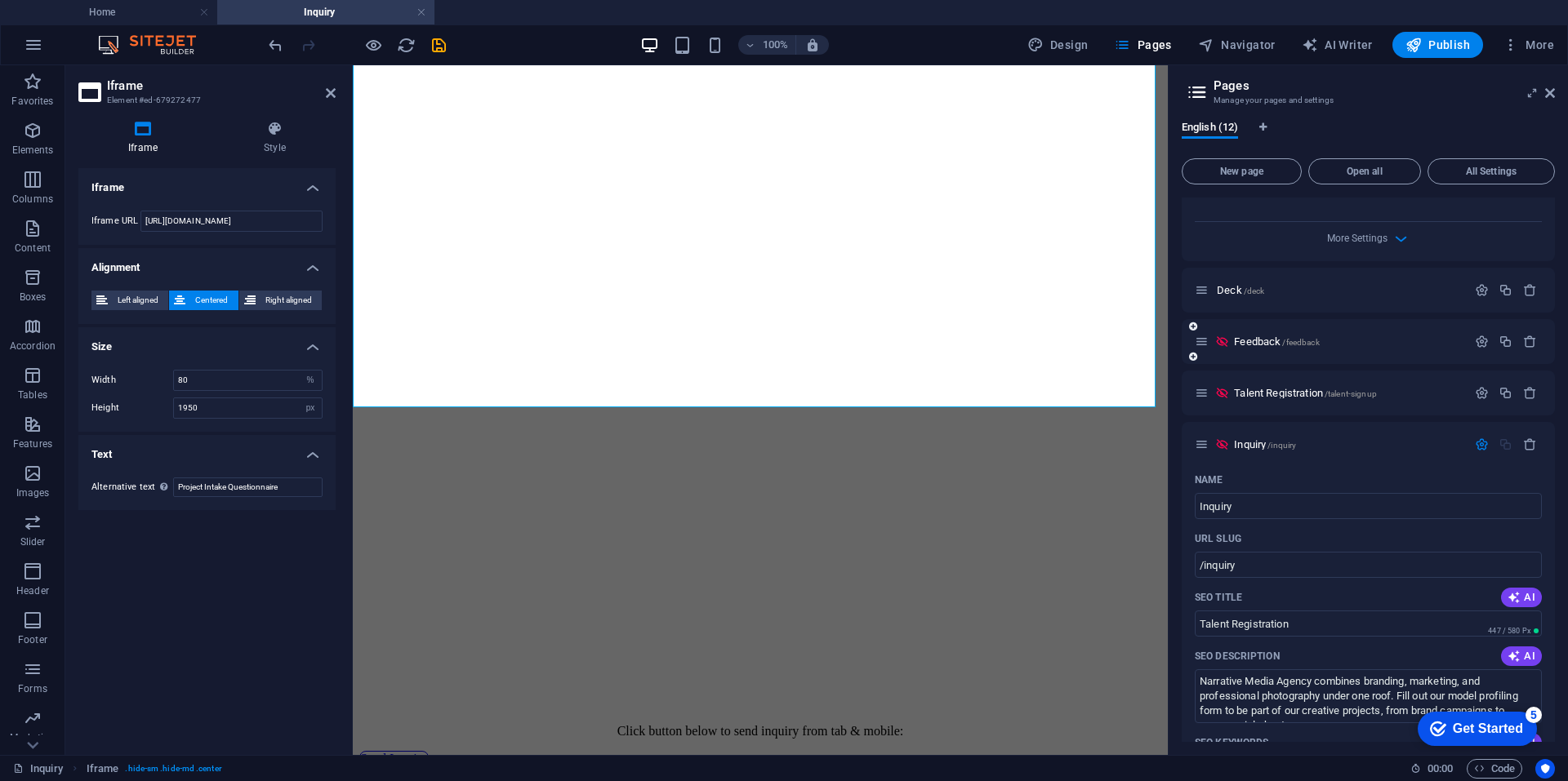
scroll to position [816, 0]
click at [1276, 619] on input "Talent Registration" at bounding box center [1368, 623] width 347 height 26
paste input "Ready to Create Great Visual?"
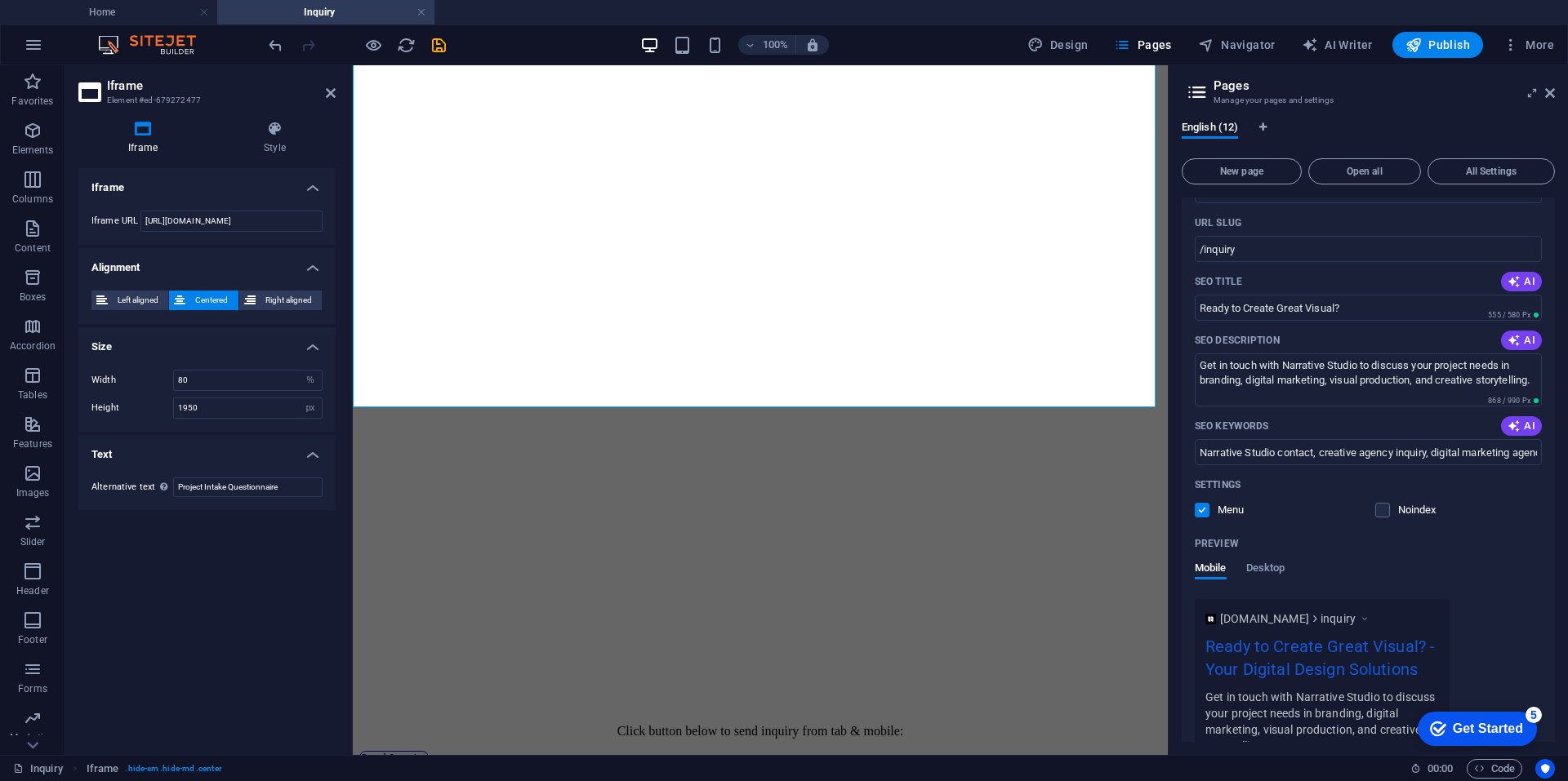
scroll to position [245, 0]
type input "Ready to Create Great Visual?"
click at [1298, 401] on textarea "Get in touch with Narrative Studio to discuss your project needs in branding, d…" at bounding box center [1368, 380] width 347 height 53
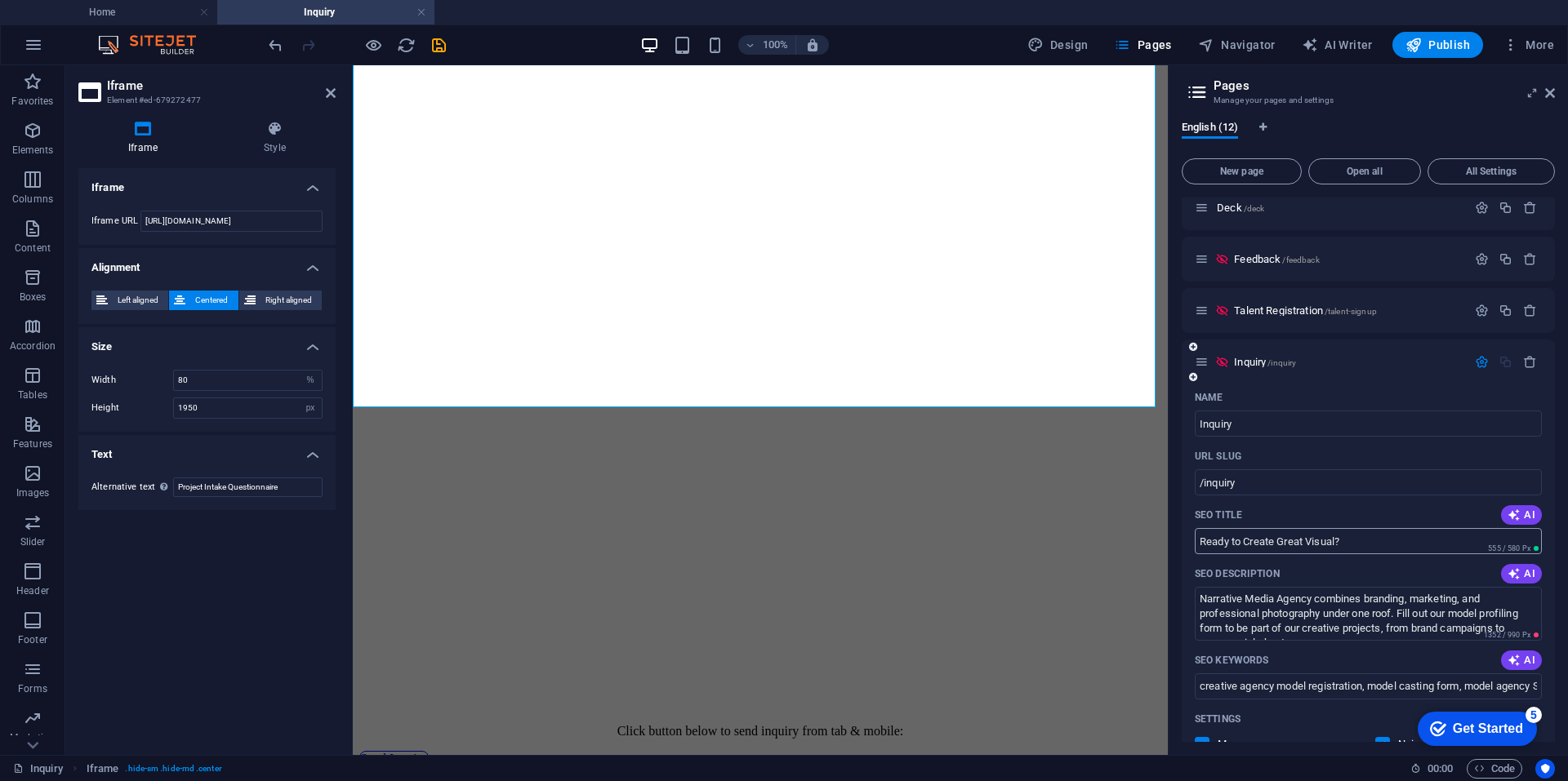
scroll to position [1061, 0]
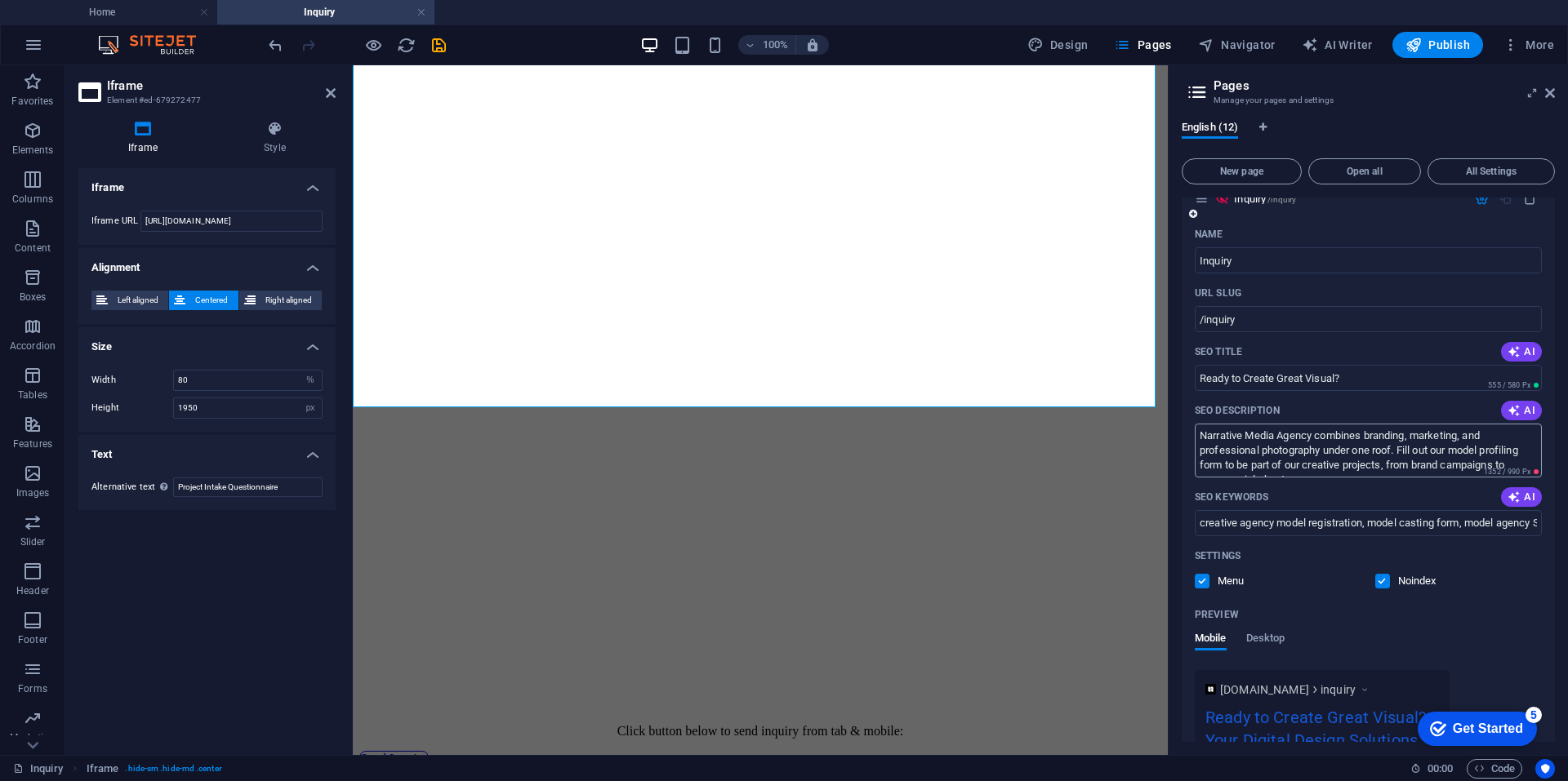
click at [1328, 464] on textarea "Narrative Media Agency combines branding, marketing, and professional photograp…" at bounding box center [1368, 450] width 347 height 53
paste textarea "Get in touch with Narrative Studio to discuss your project needs in branding, d…"
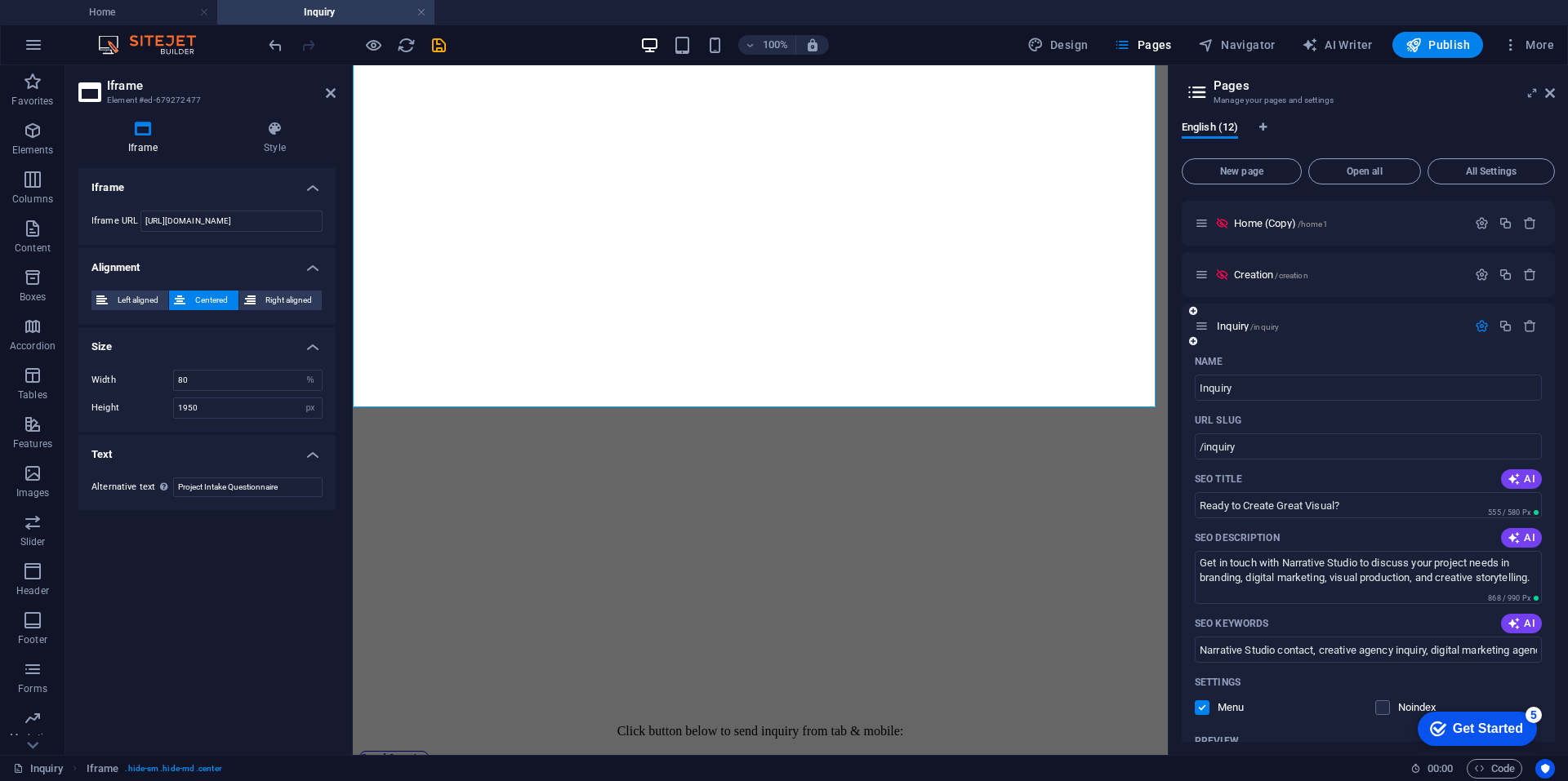
scroll to position [163, 0]
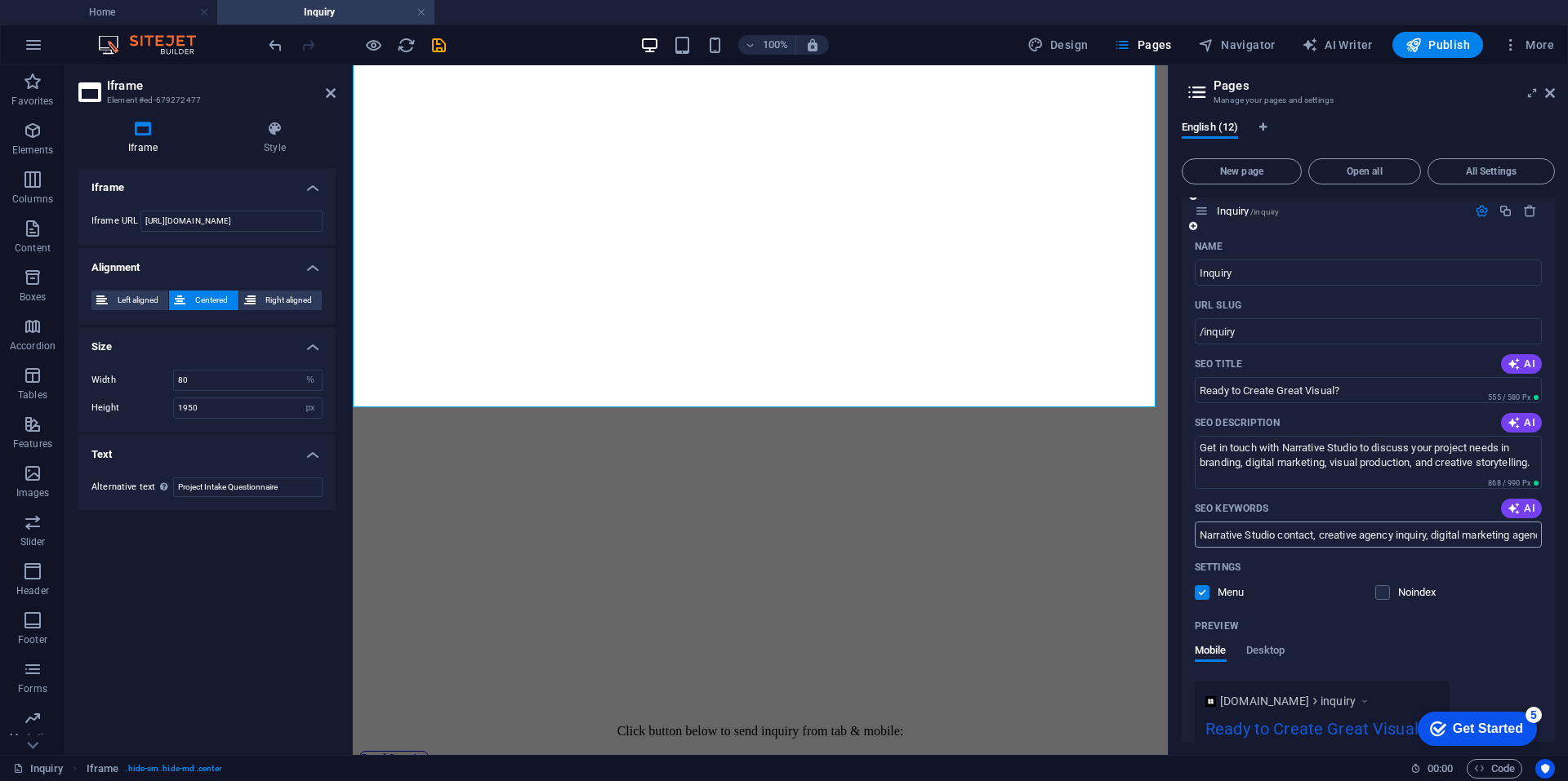
type textarea "Get in touch with Narrative Studio to discuss your project needs in branding, d…"
click at [1328, 536] on input "Narrative Studio contact, creative agency inquiry, digital marketing agency con…" at bounding box center [1368, 534] width 347 height 26
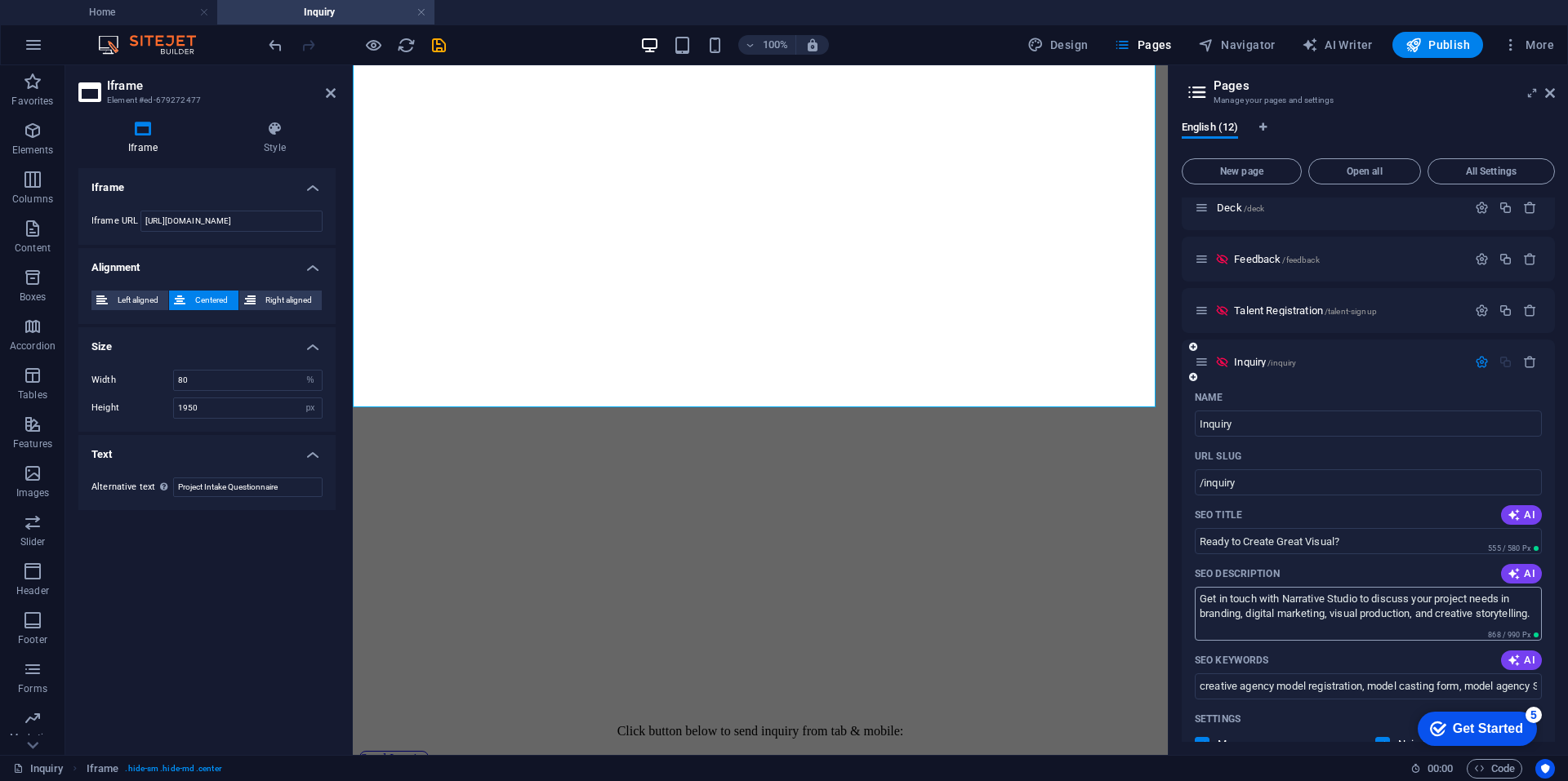
scroll to position [1061, 0]
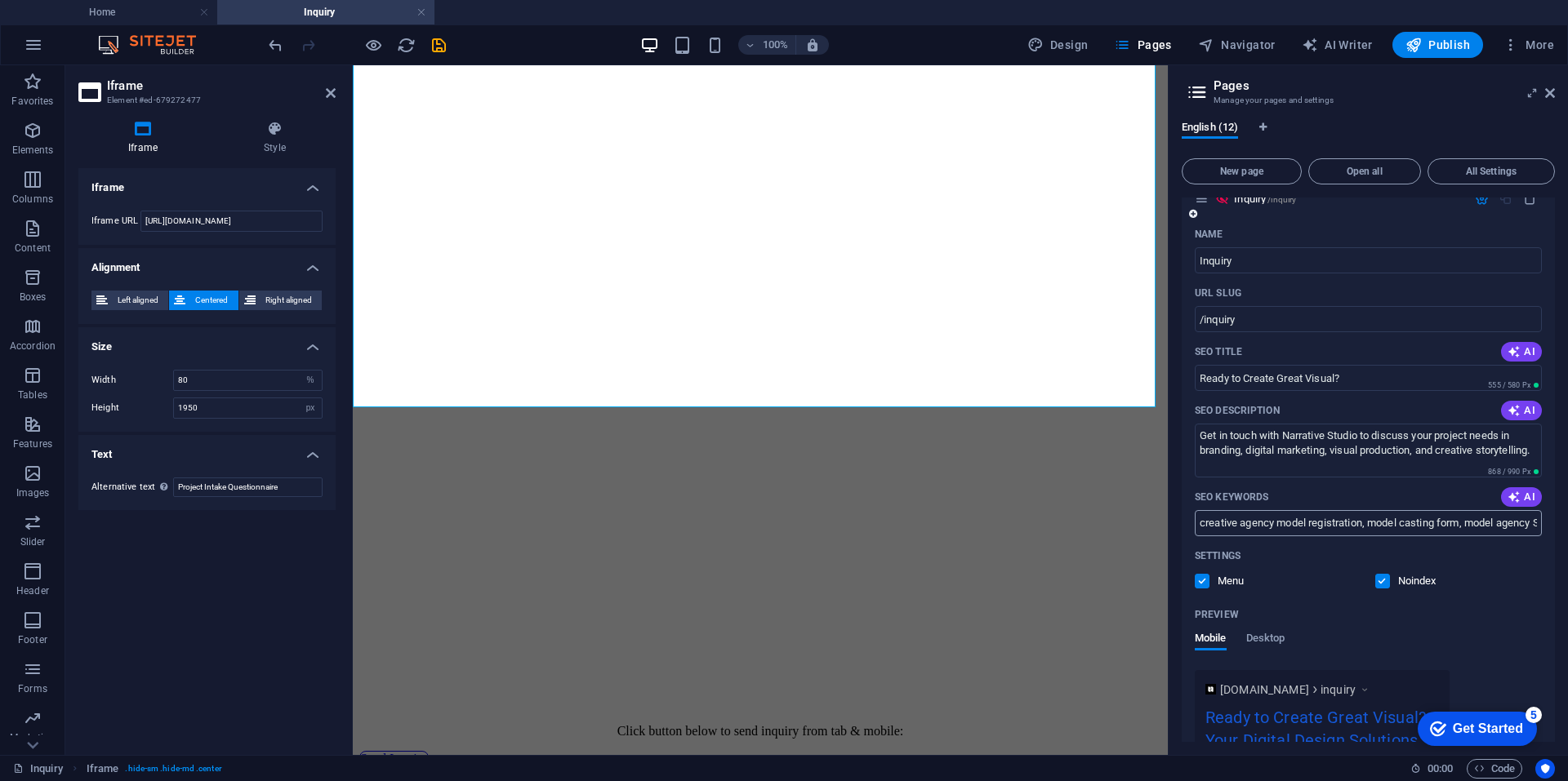
click at [1280, 522] on input "creative agency model registration, model casting form, model agency Surakarta,…" at bounding box center [1368, 523] width 347 height 26
paste input "Narrative Studio contact, creative agency inquiry, digital marketing agency con…"
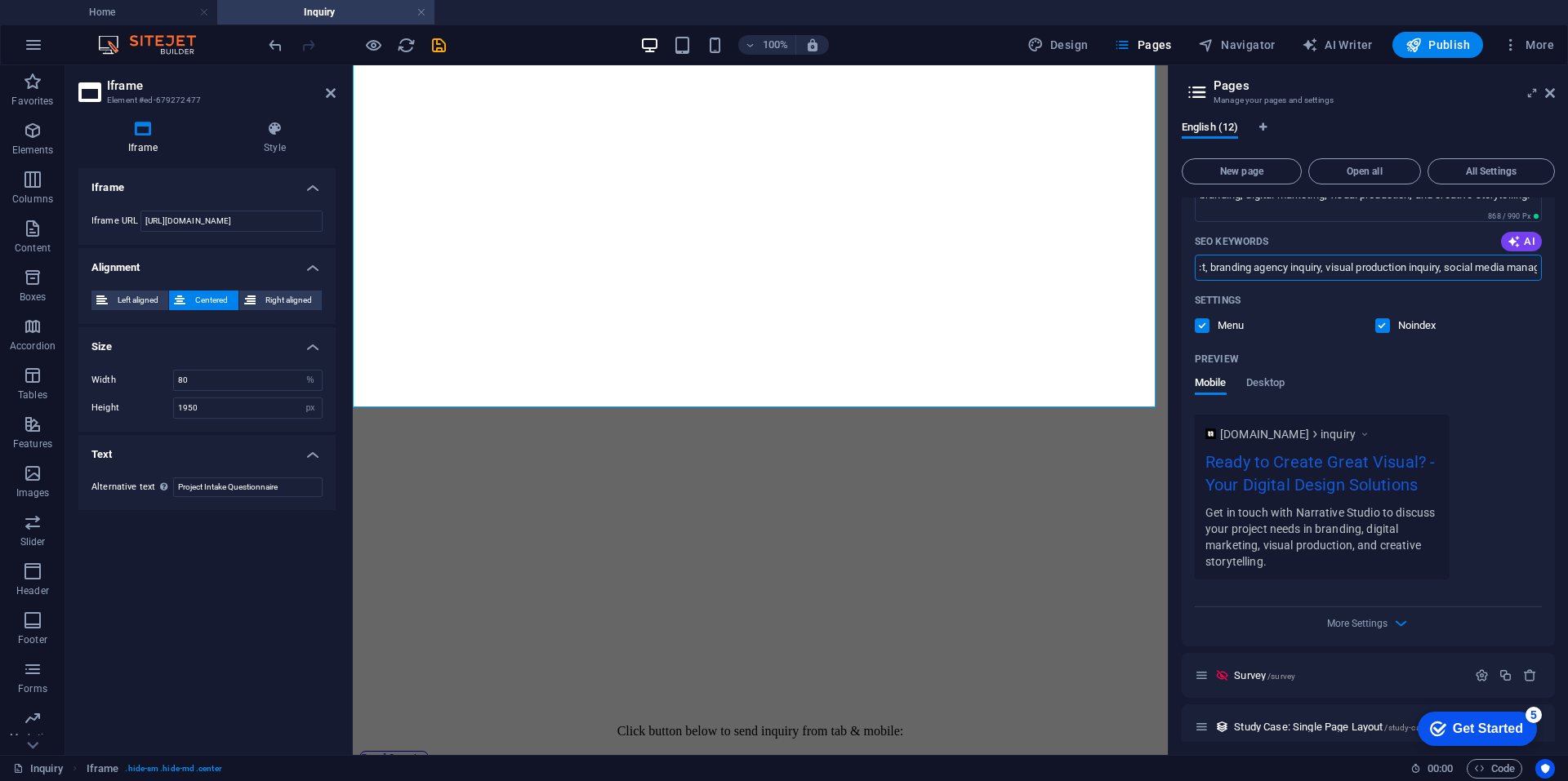
scroll to position [1434, 0]
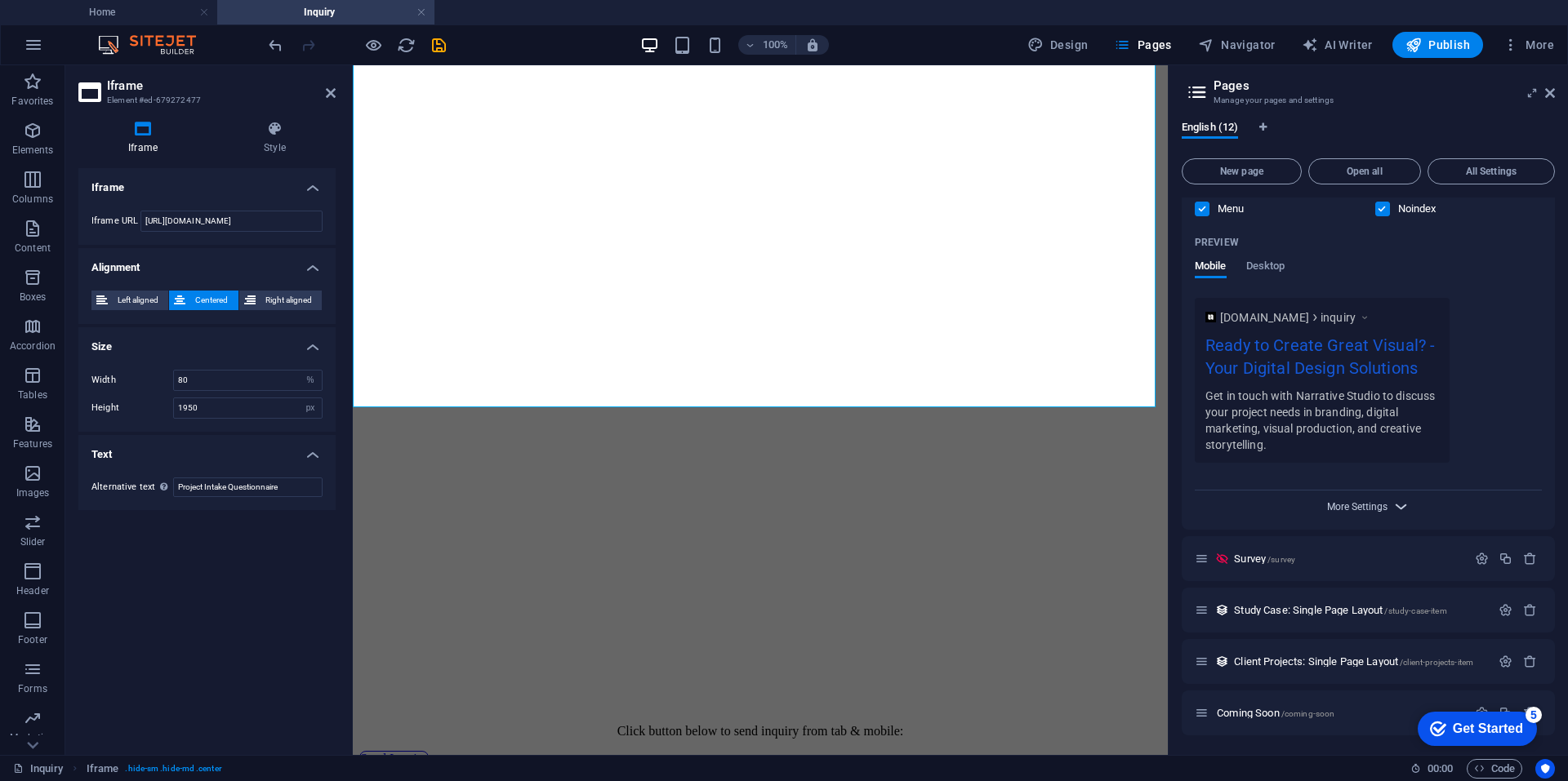
type input "Narrative Studio contact, creative agency inquiry, digital marketing agency con…"
click at [1349, 509] on span "More Settings" at bounding box center [1357, 506] width 60 height 11
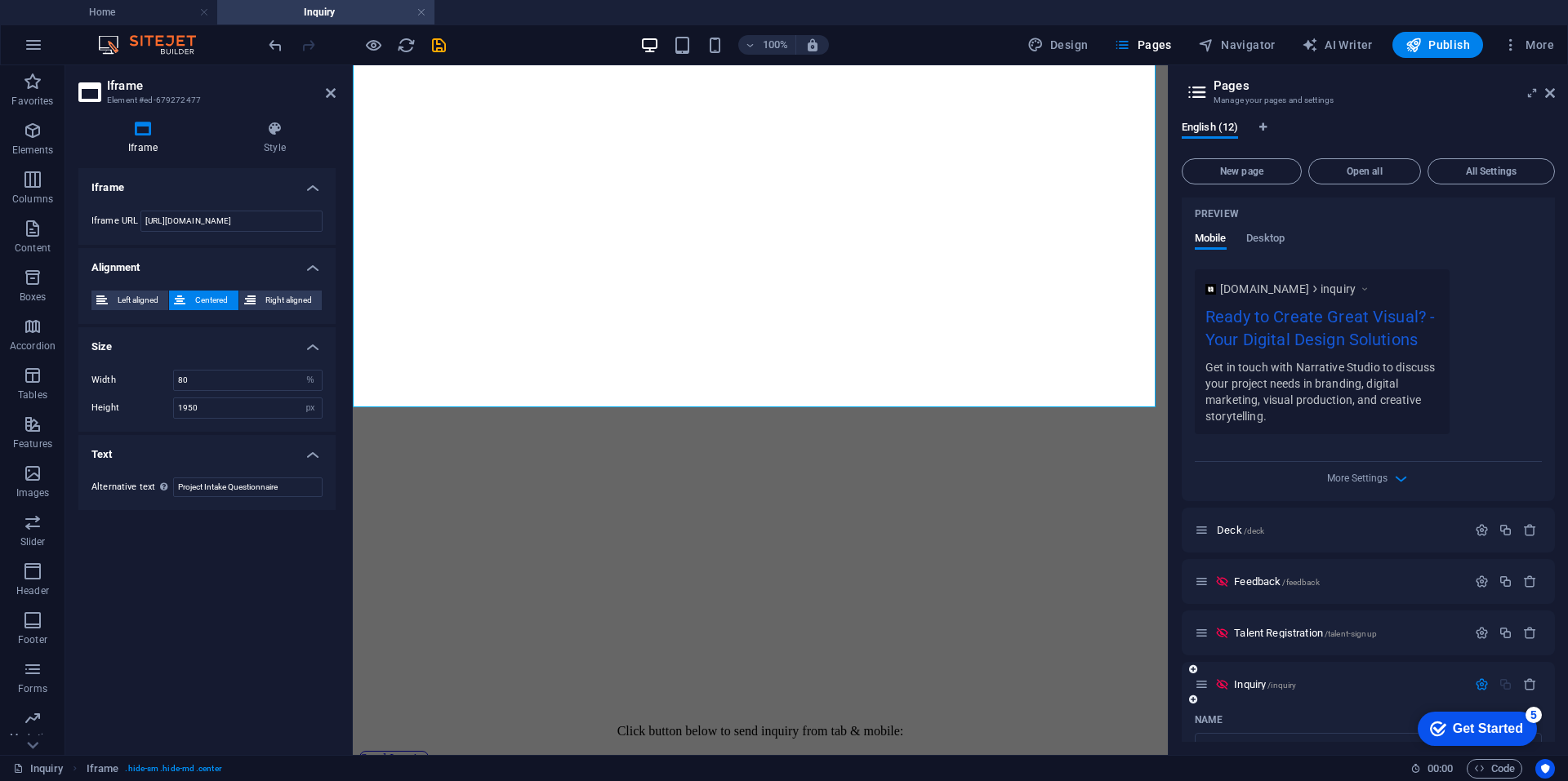
scroll to position [453, 0]
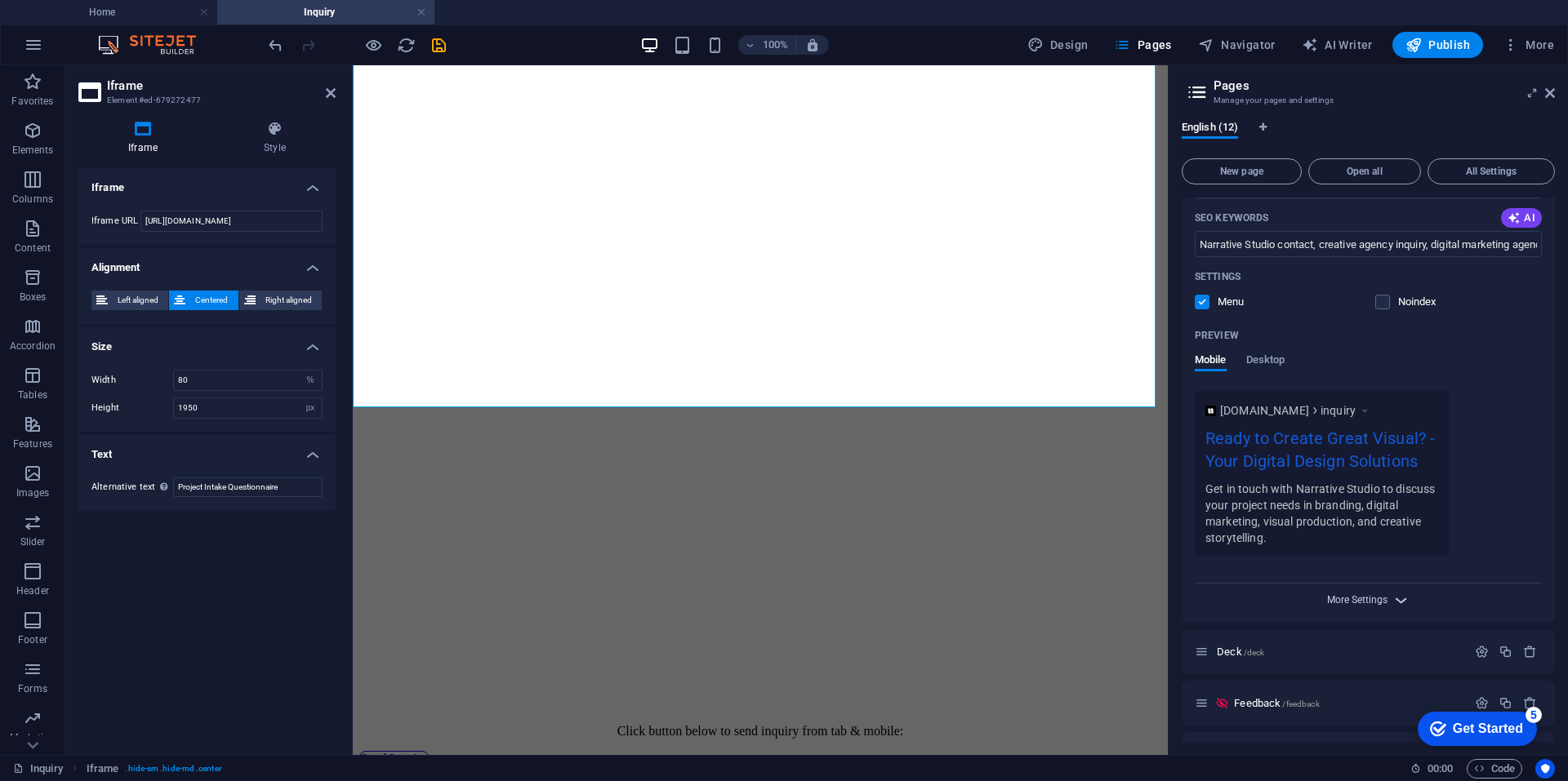
click at [1338, 599] on span "More Settings" at bounding box center [1357, 599] width 60 height 11
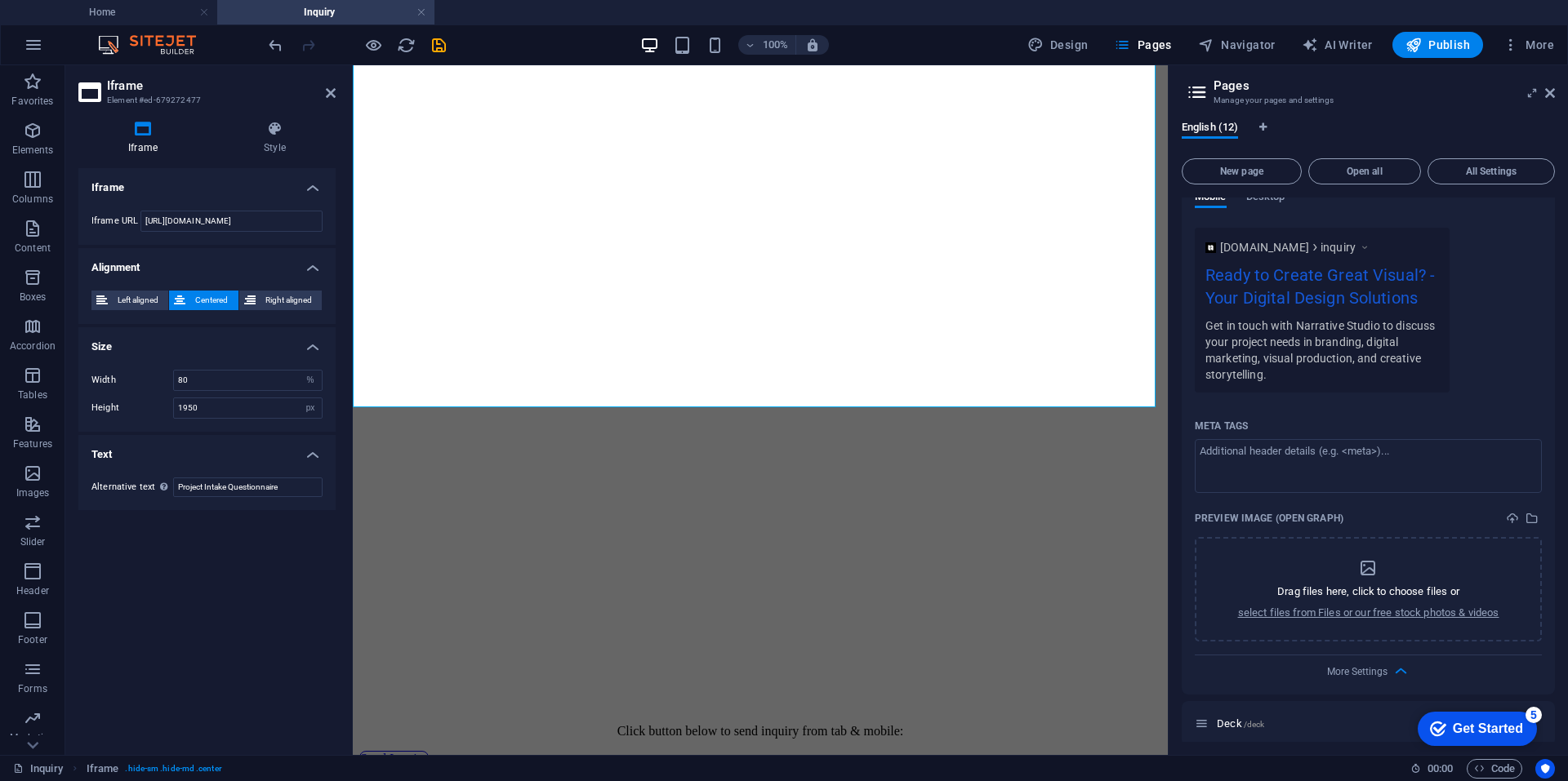
click at [1370, 659] on div "More Settings" at bounding box center [1368, 668] width 347 height 26
click at [1354, 667] on span "More Settings" at bounding box center [1357, 671] width 60 height 11
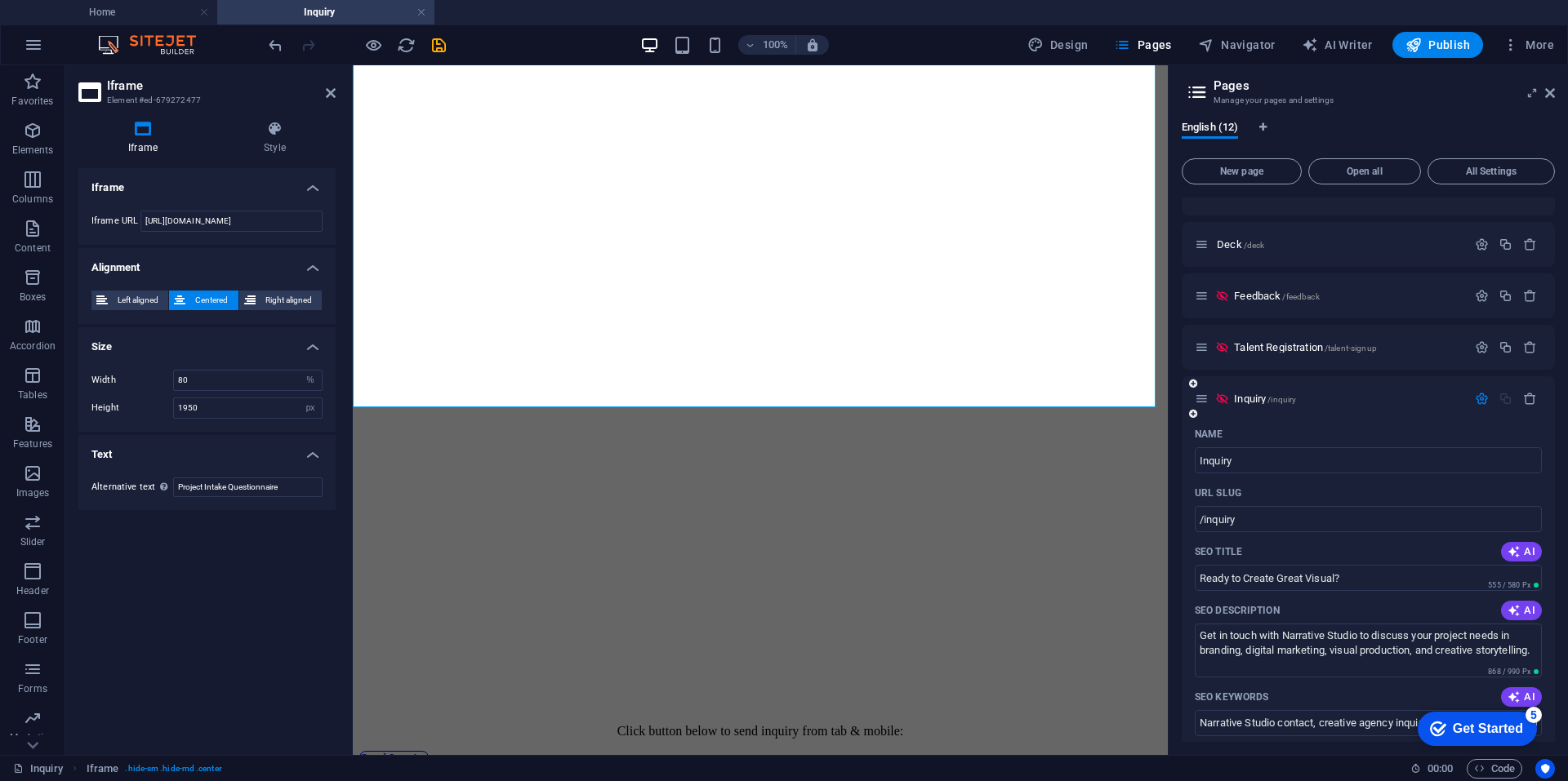
scroll to position [1025, 0]
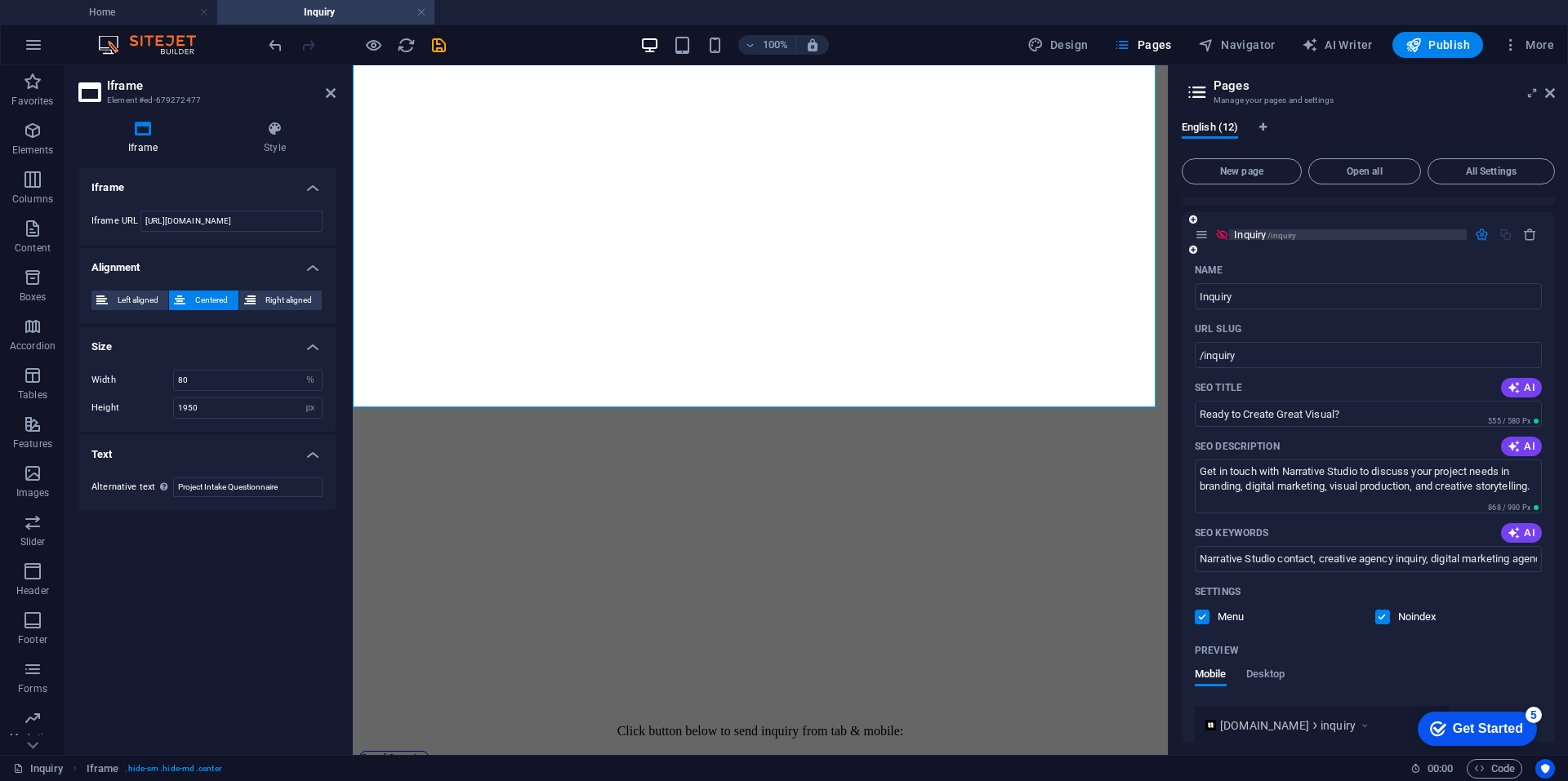
click at [1235, 231] on span "Inquiry /inquiry" at bounding box center [1264, 235] width 62 height 12
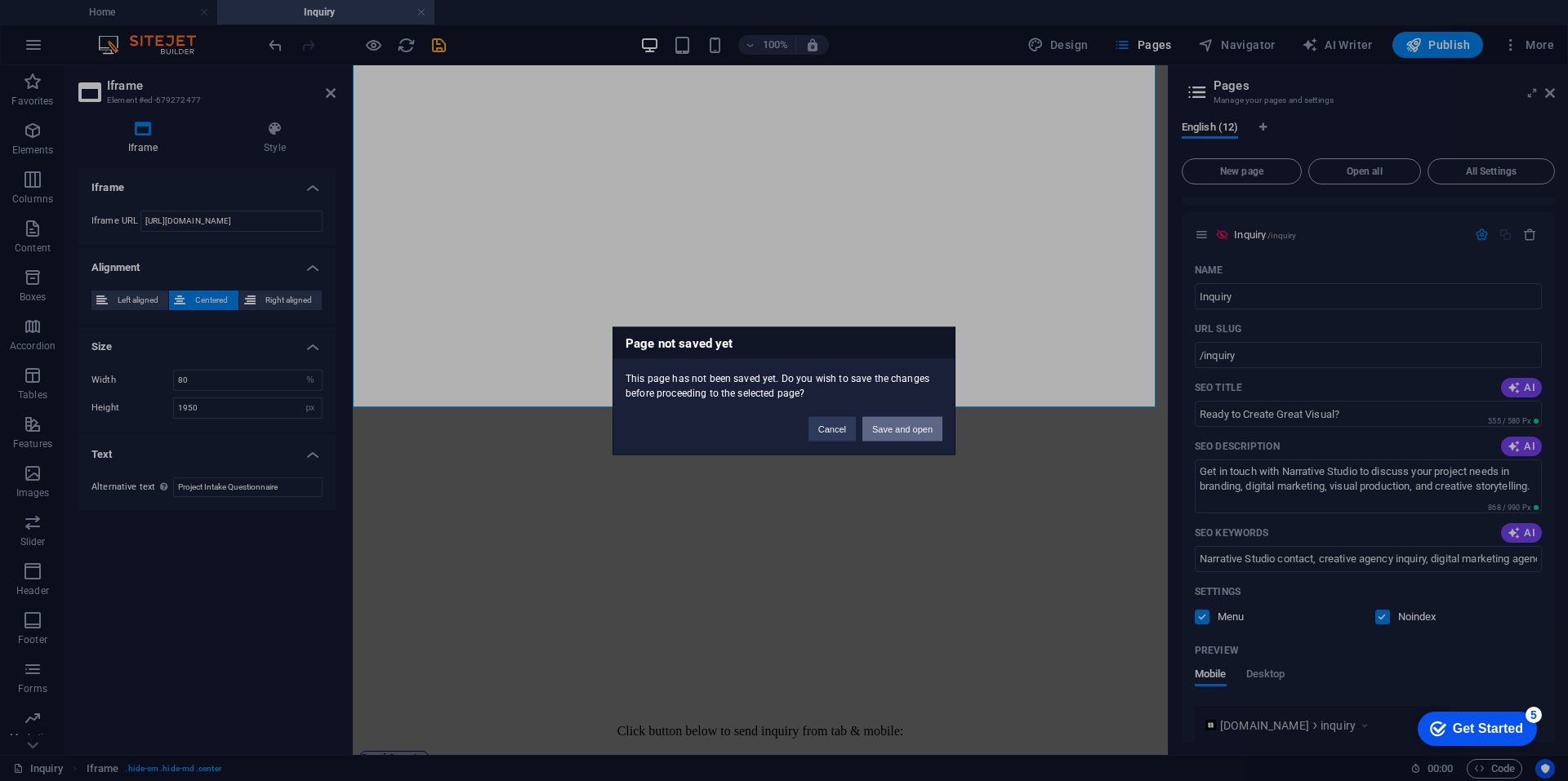
click at [889, 428] on button "Save and open" at bounding box center [902, 428] width 80 height 25
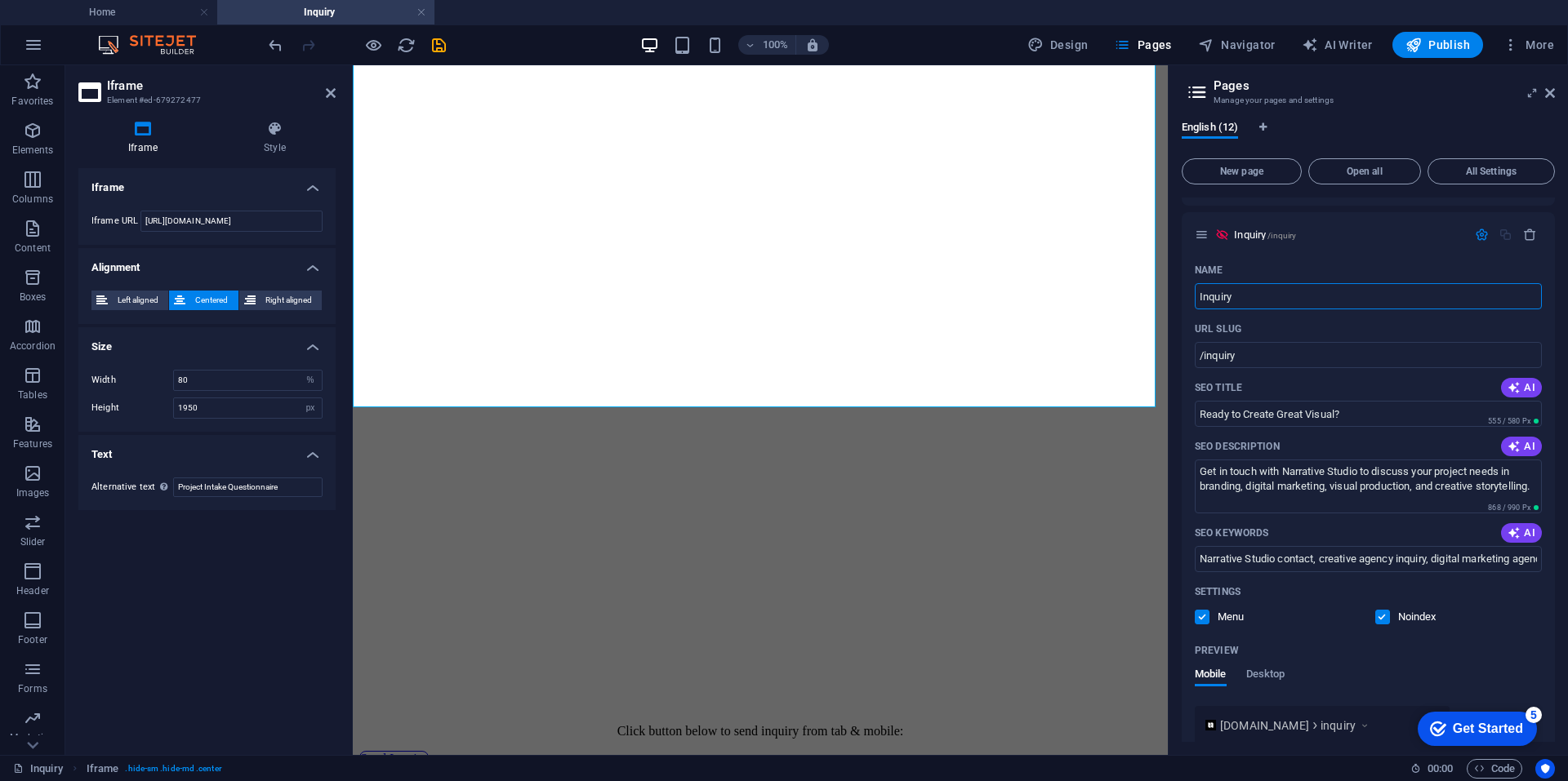
click at [319, 12] on h4 "Inquiry" at bounding box center [325, 12] width 217 height 18
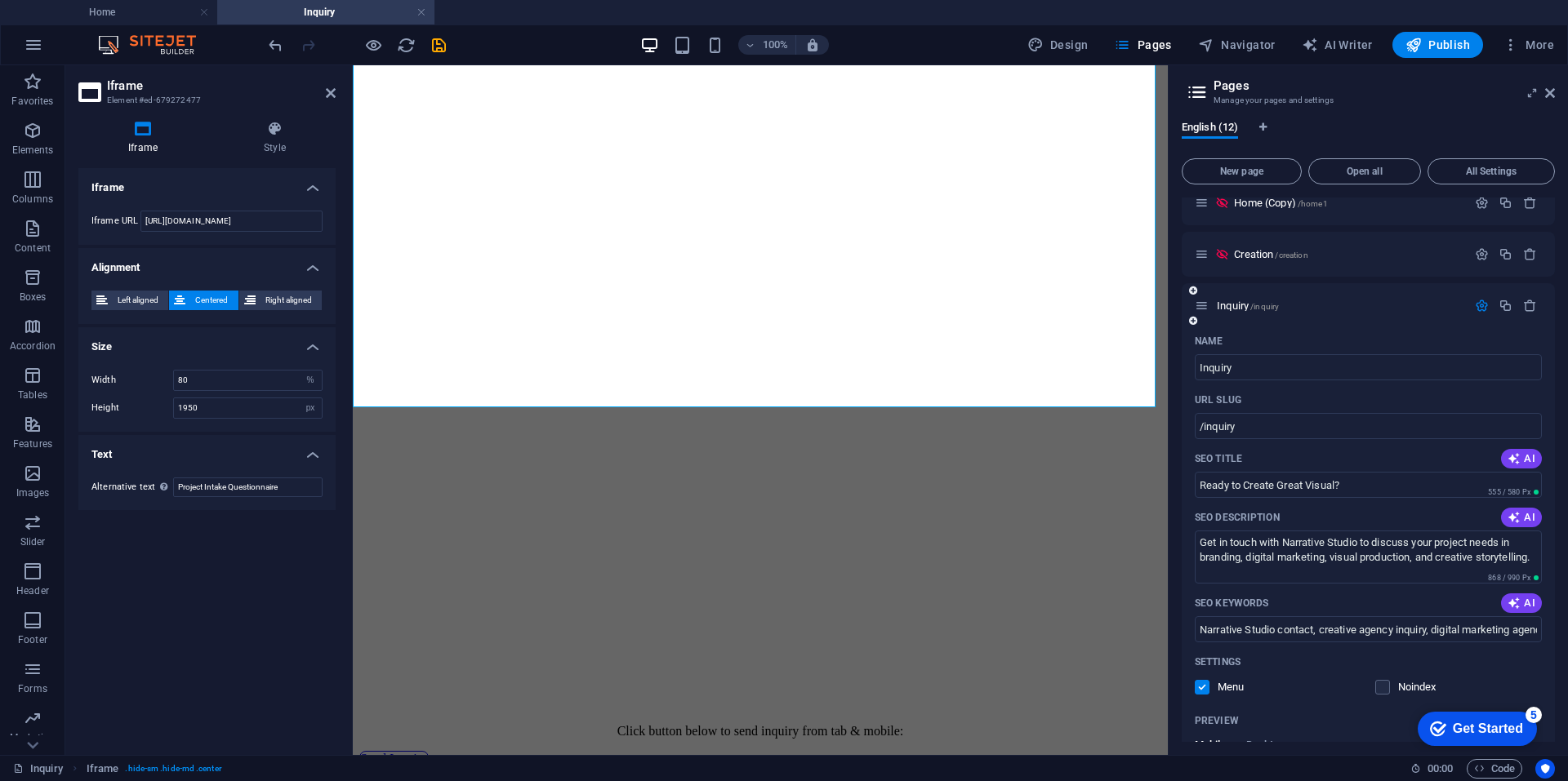
scroll to position [0, 0]
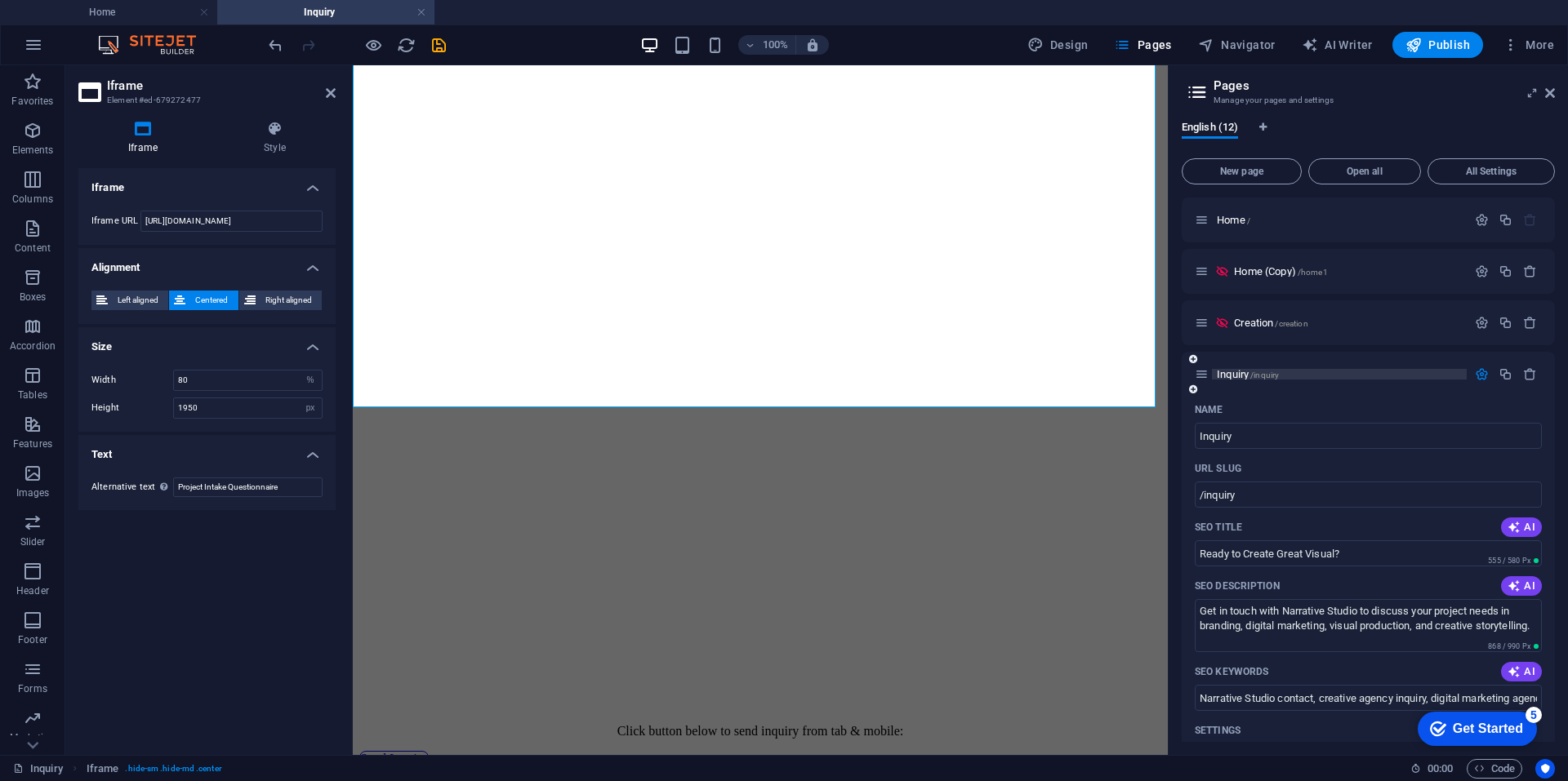
click at [1254, 371] on span "/inquiry" at bounding box center [1265, 375] width 29 height 9
click at [1217, 372] on span "Inquiry /inquiry" at bounding box center [1247, 374] width 62 height 12
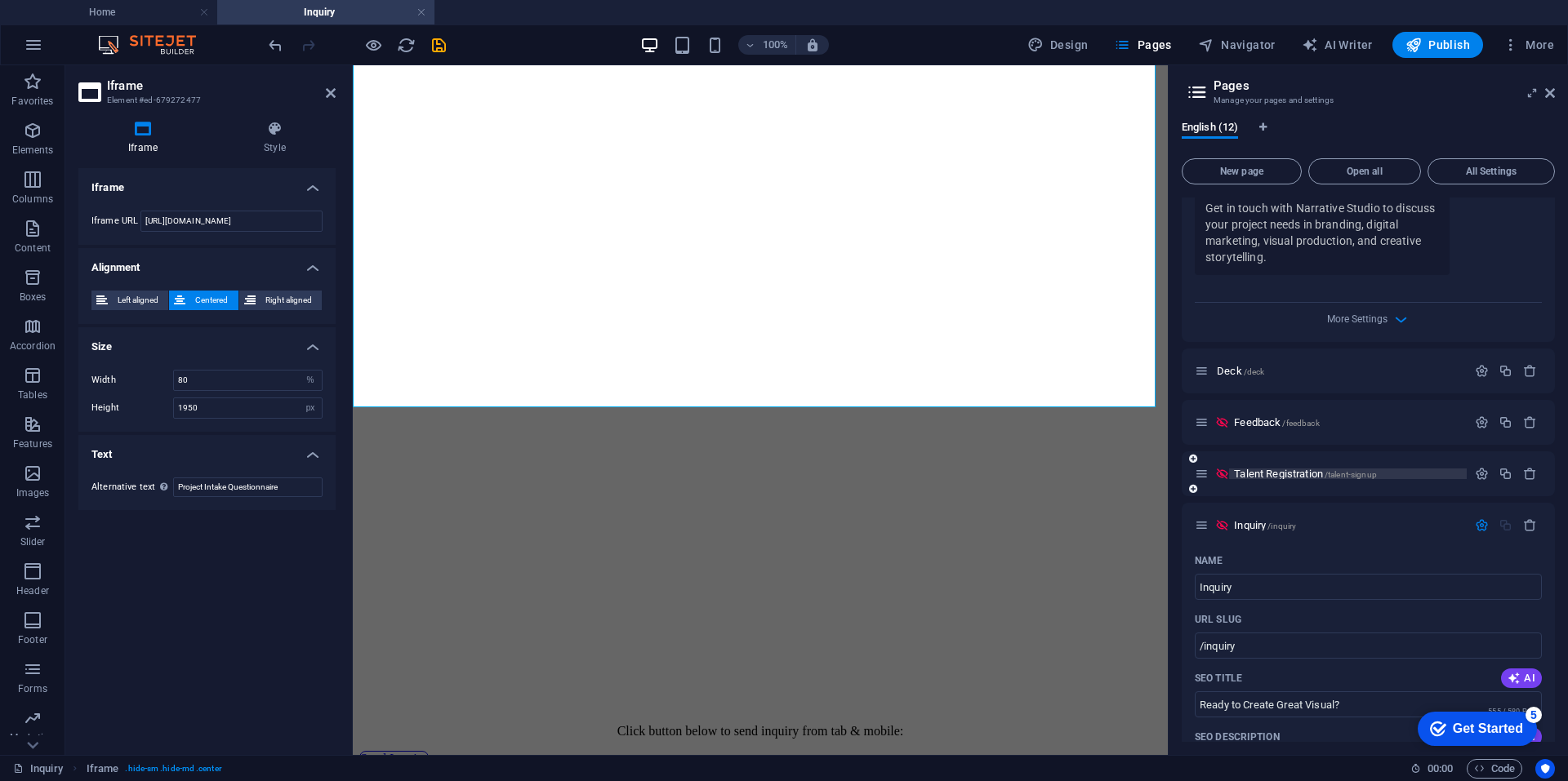
scroll to position [1061, 0]
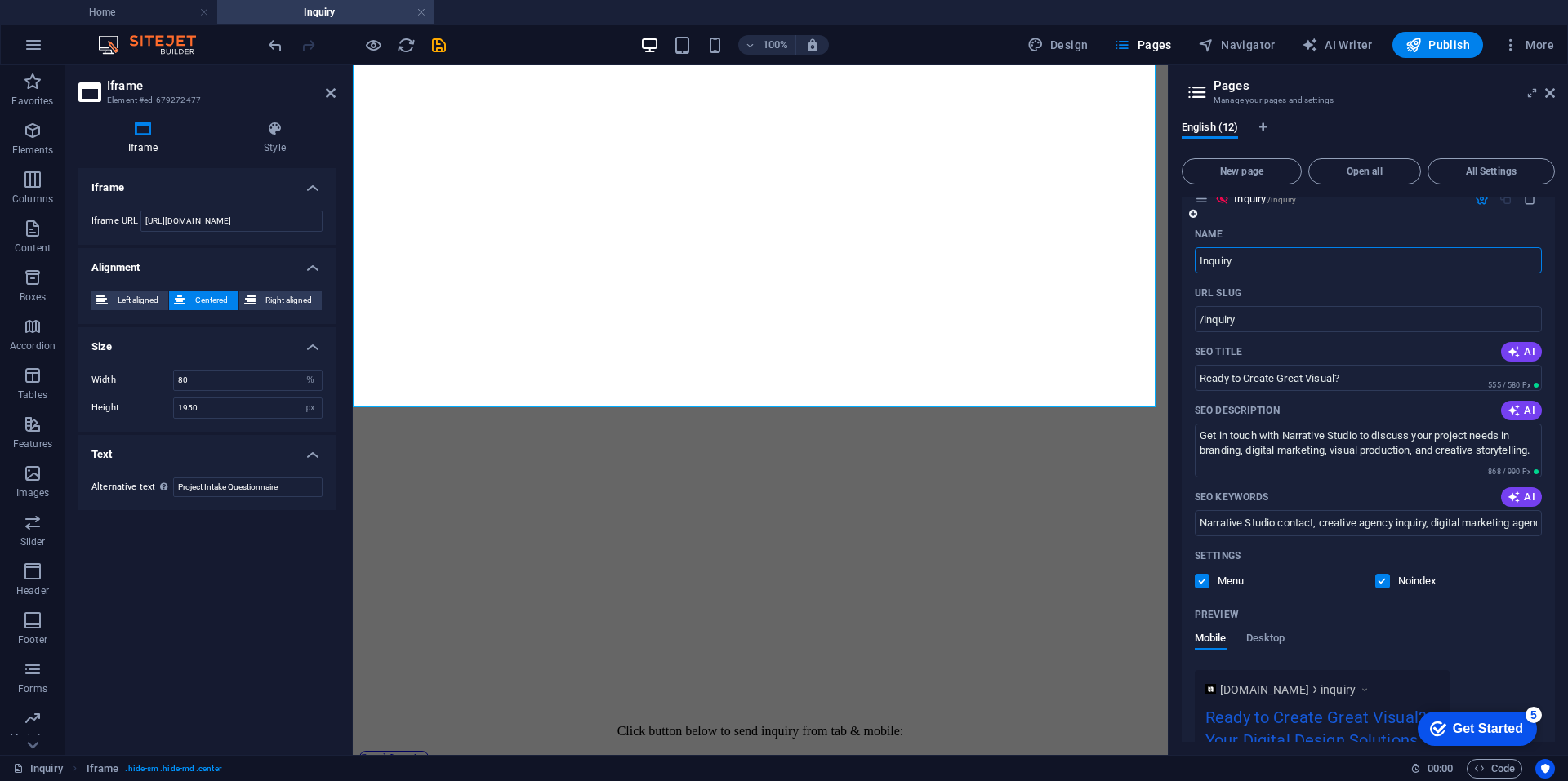
click at [1265, 258] on input "Inquiry" at bounding box center [1368, 260] width 347 height 26
click at [1263, 322] on input "/inquiry" at bounding box center [1368, 319] width 347 height 26
click at [1270, 267] on input "Inquiry" at bounding box center [1368, 260] width 347 height 26
type input "/inquiry2"
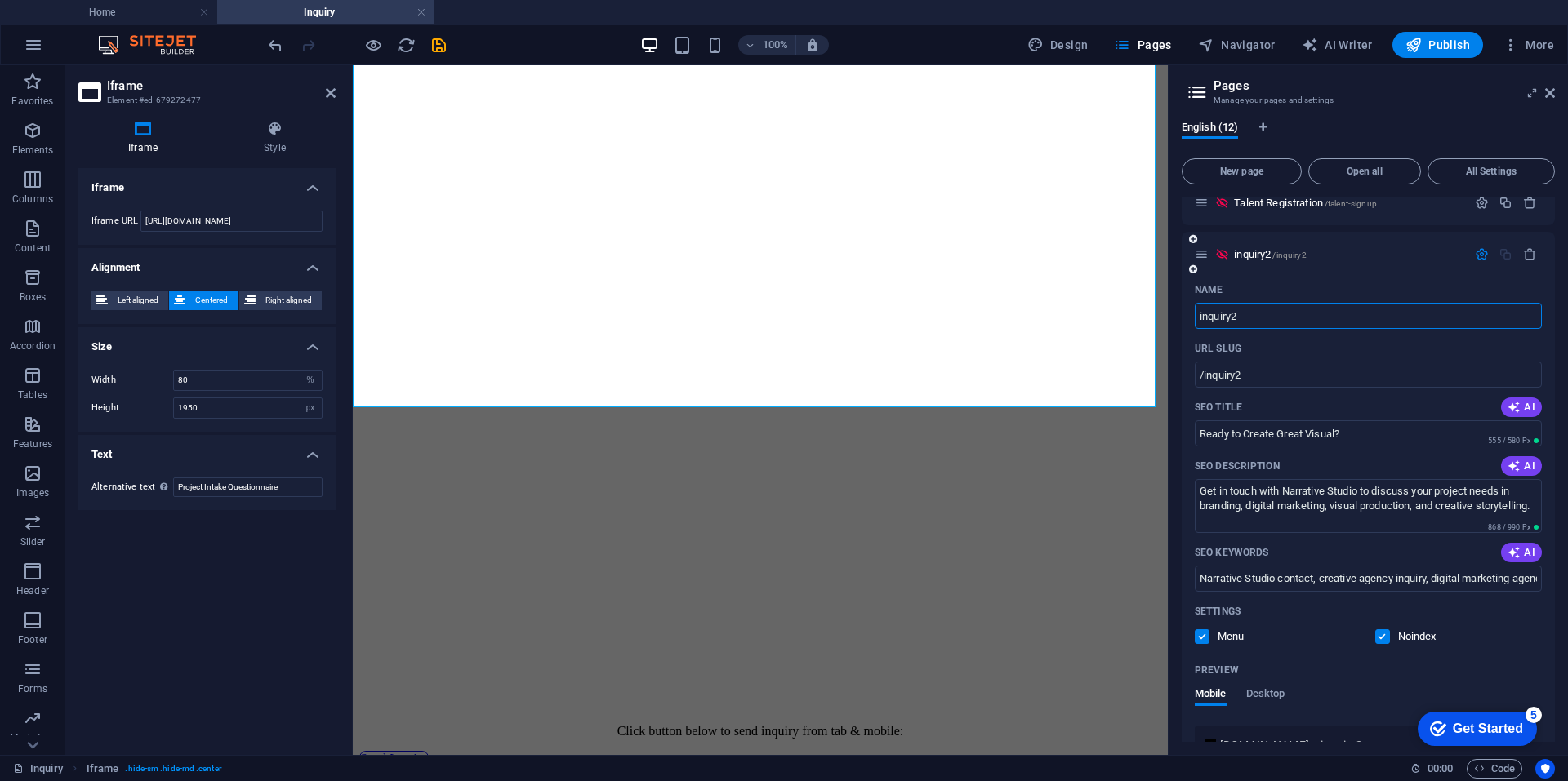
scroll to position [979, 0]
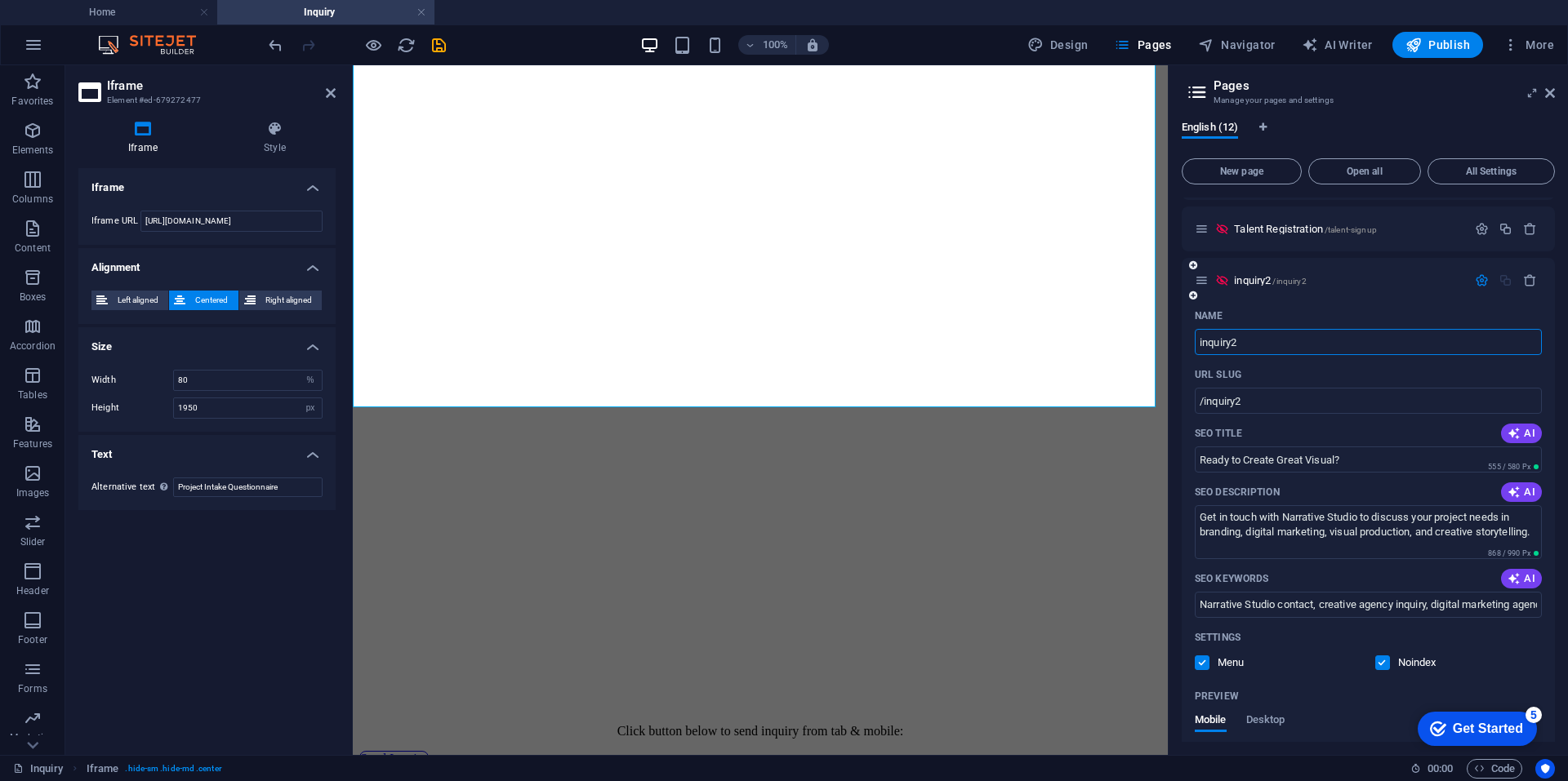
type input "inquiry2"
click at [1255, 267] on div "inquiry2 /inquiry2" at bounding box center [1368, 280] width 373 height 45
click at [1239, 284] on span "inquiry2 /inquiry2" at bounding box center [1269, 280] width 72 height 12
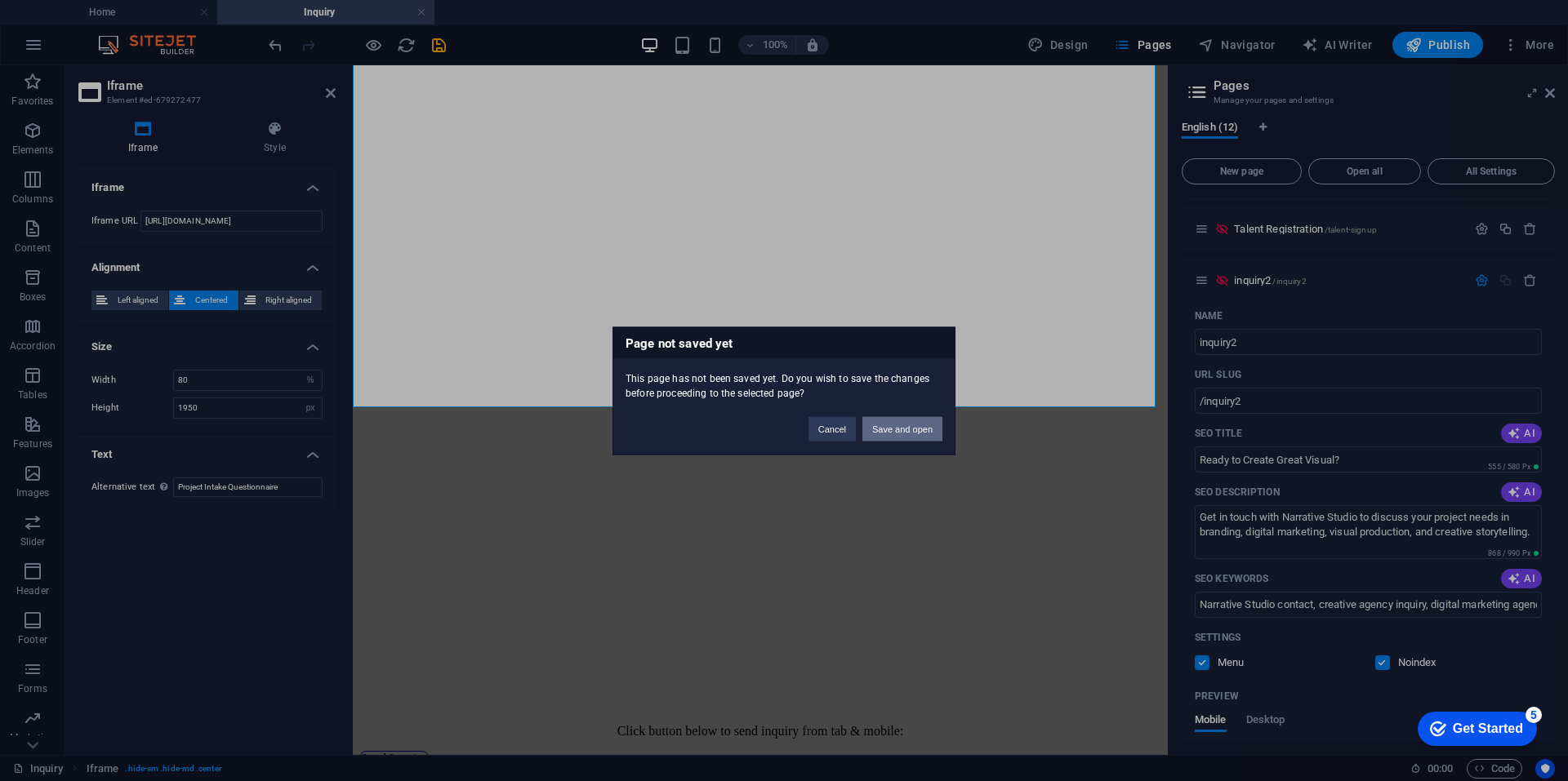
drag, startPoint x: 895, startPoint y: 423, endPoint x: 542, endPoint y: 356, distance: 359.3
click at [895, 423] on button "Save and open" at bounding box center [902, 428] width 80 height 25
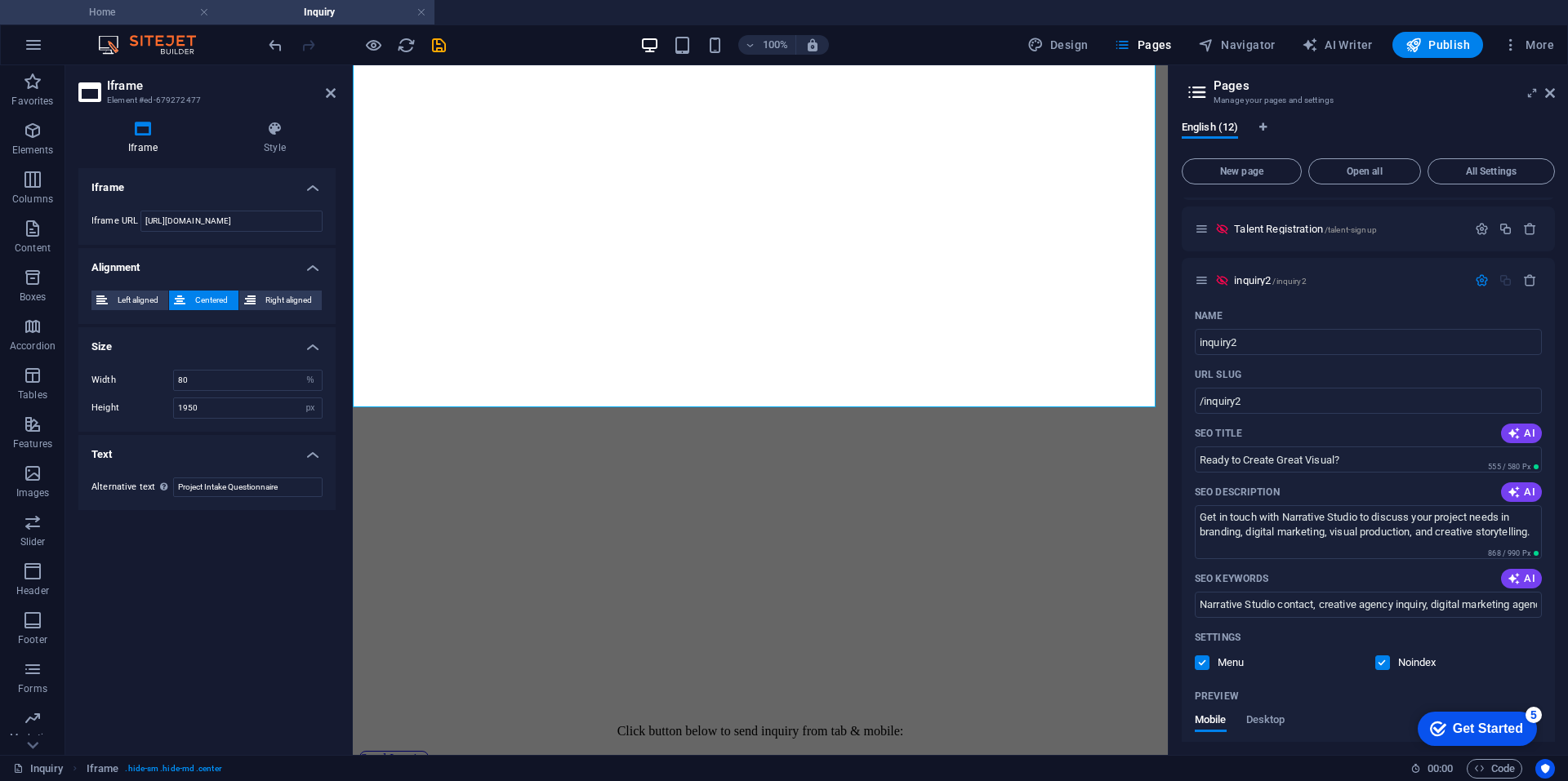
click at [120, 0] on li "Home" at bounding box center [108, 12] width 217 height 25
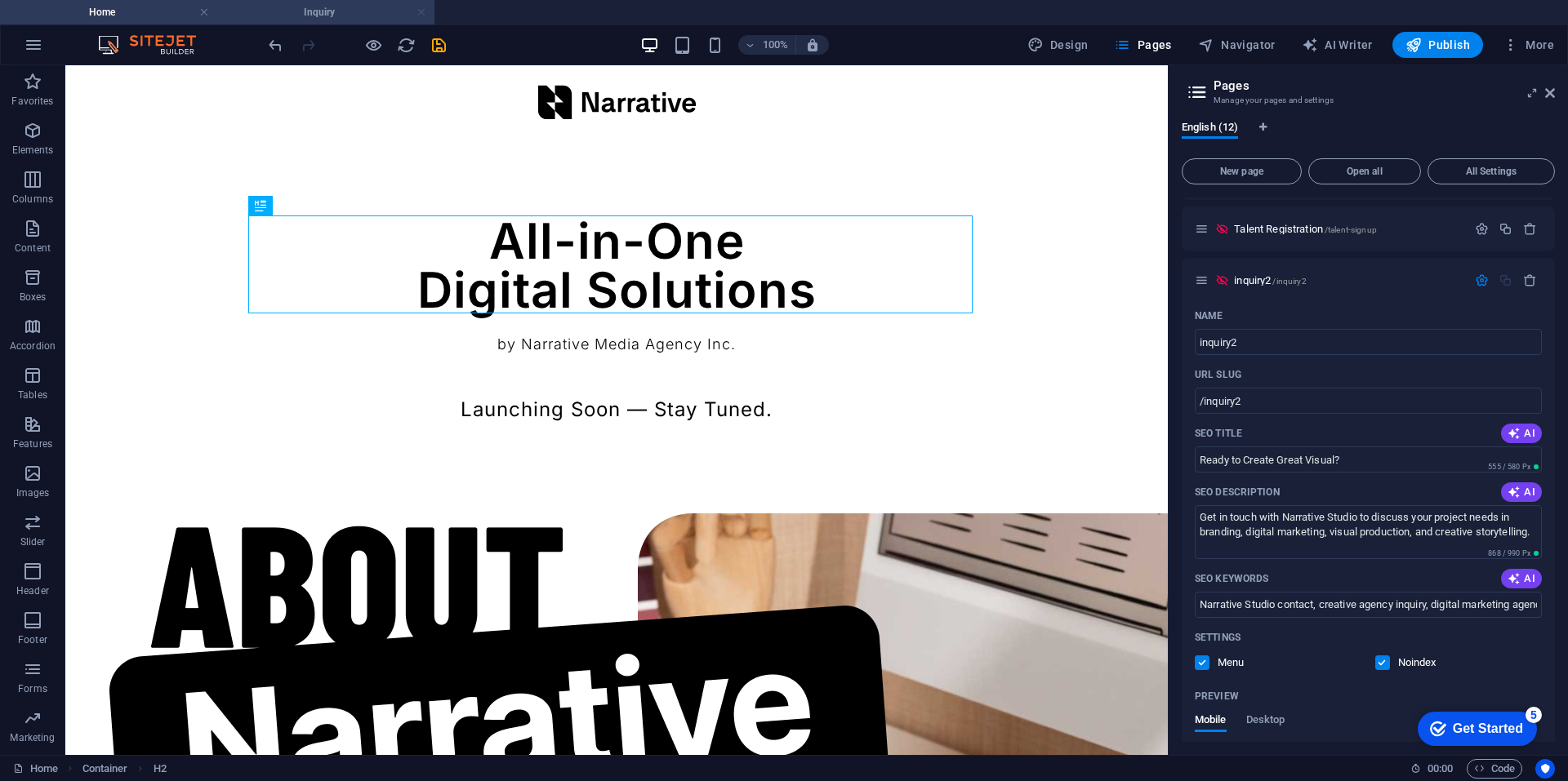
click at [422, 8] on link at bounding box center [421, 13] width 10 height 15
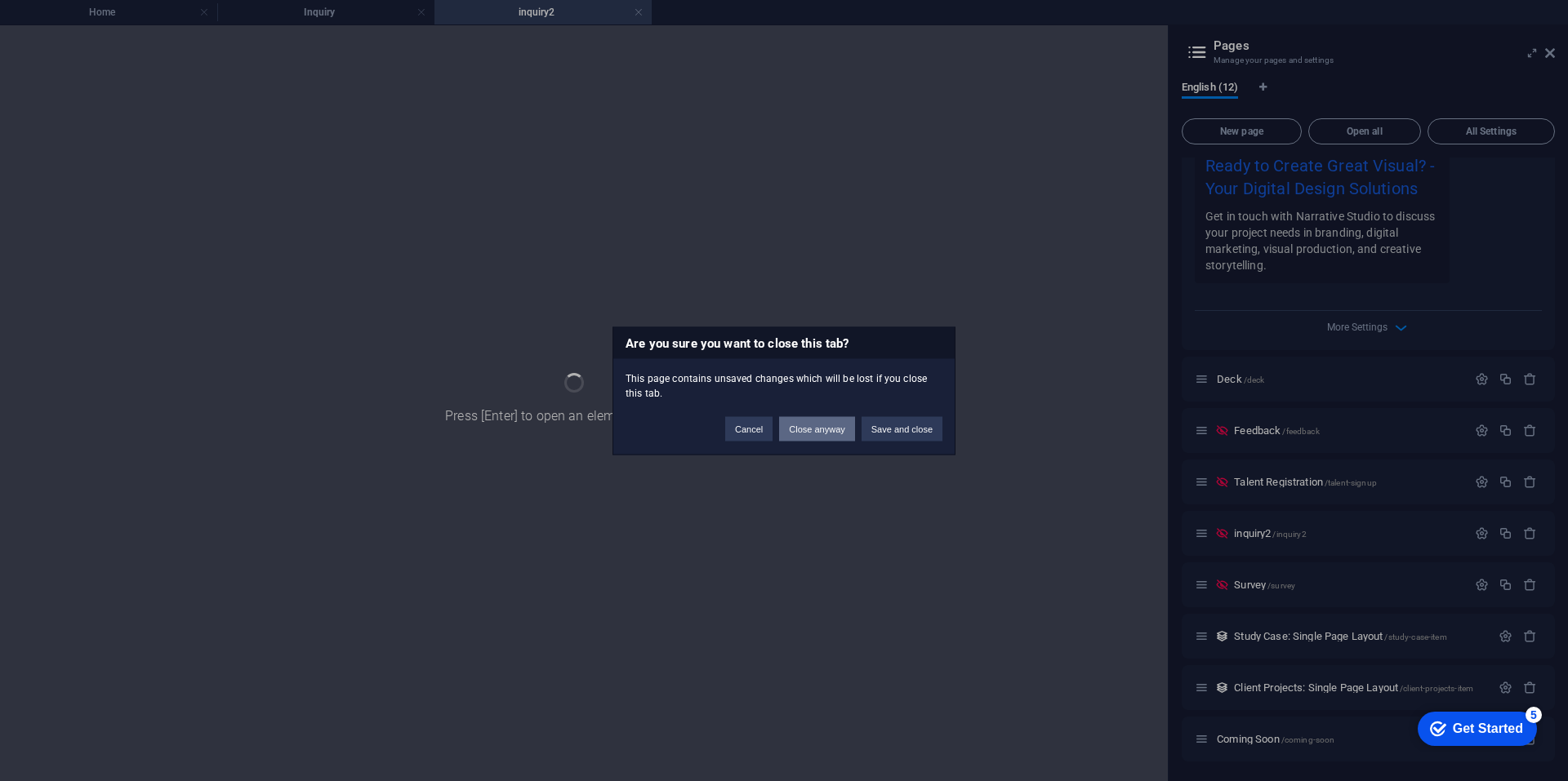
scroll to position [687, 0]
click at [805, 424] on button "Close anyway" at bounding box center [816, 428] width 75 height 25
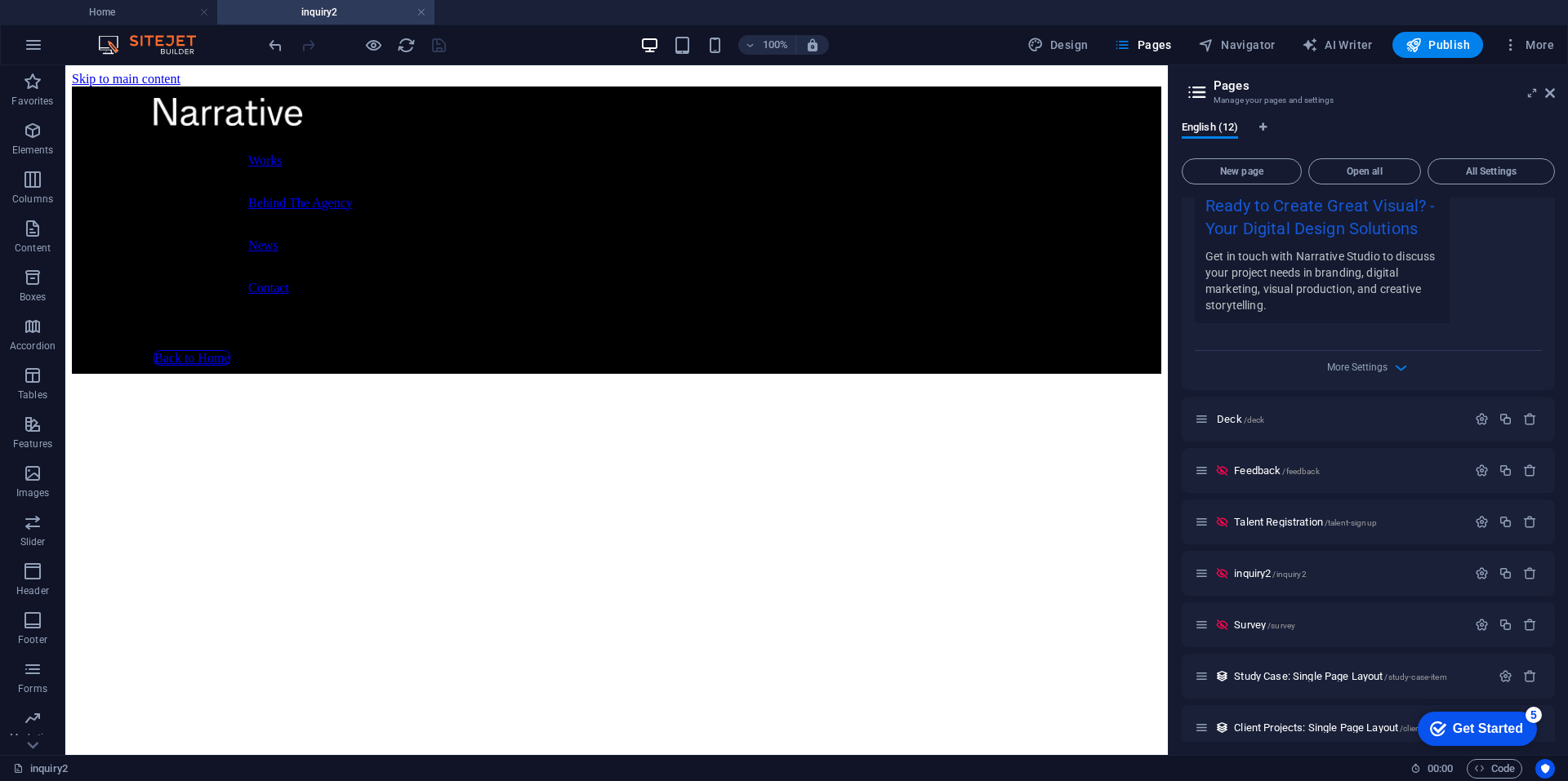
scroll to position [0, 0]
click at [1259, 573] on span "inquiry2 /inquiry2" at bounding box center [1269, 573] width 72 height 12
click at [355, 13] on h4 "inquiry2" at bounding box center [325, 12] width 217 height 18
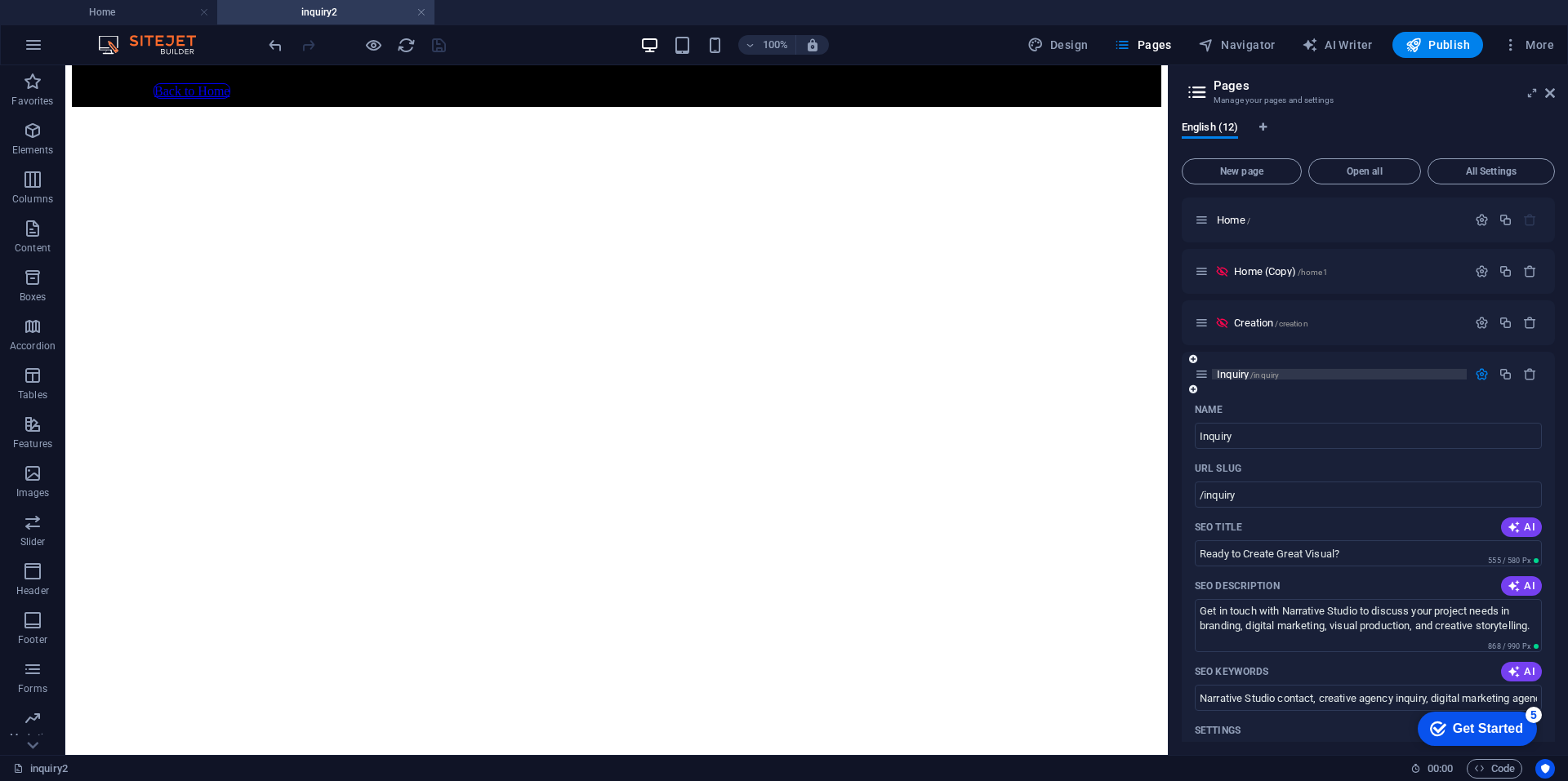
click at [1242, 372] on span "Inquiry /inquiry" at bounding box center [1247, 374] width 62 height 12
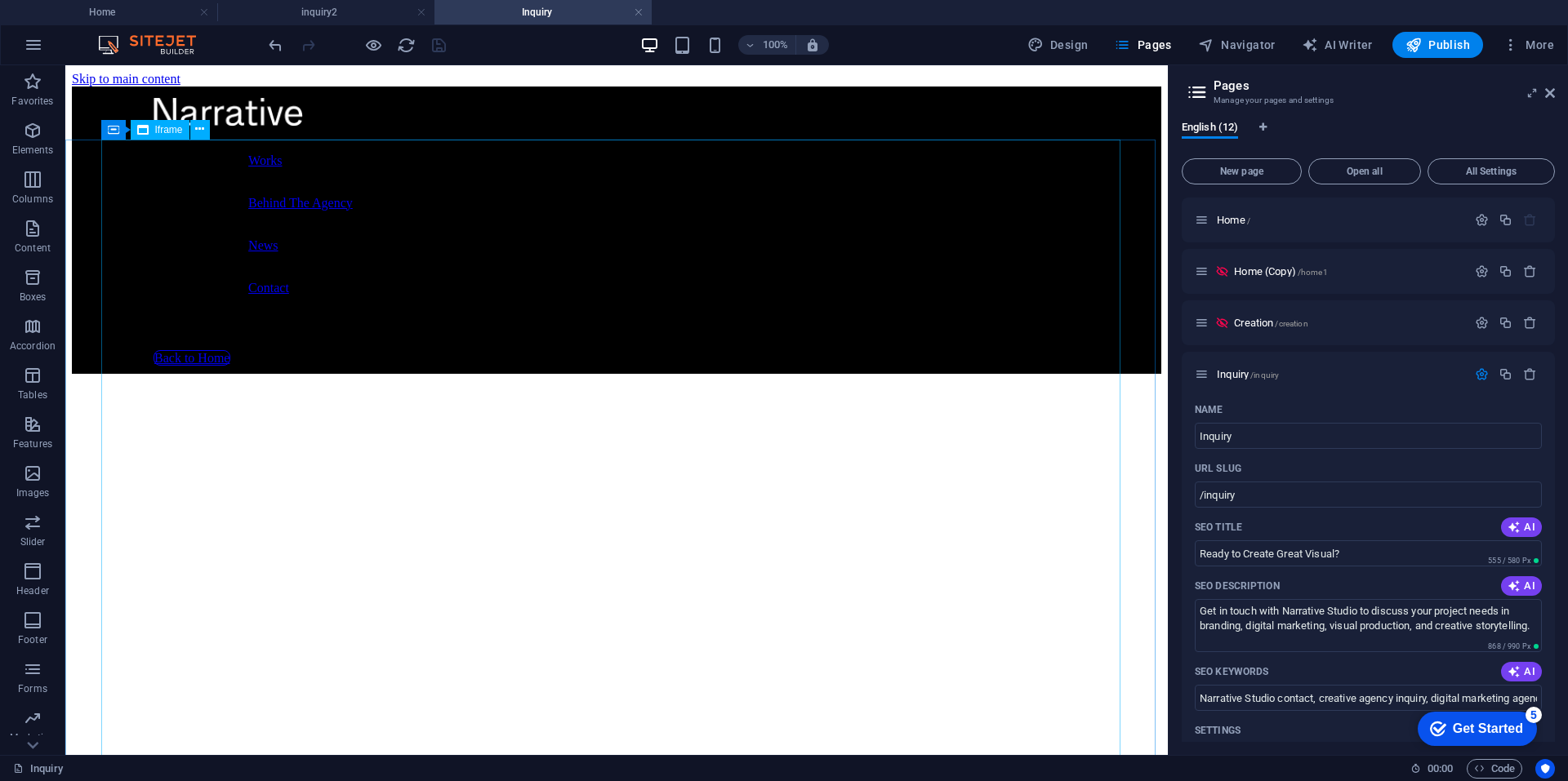
click at [167, 131] on span "Iframe" at bounding box center [169, 130] width 28 height 10
select select "%"
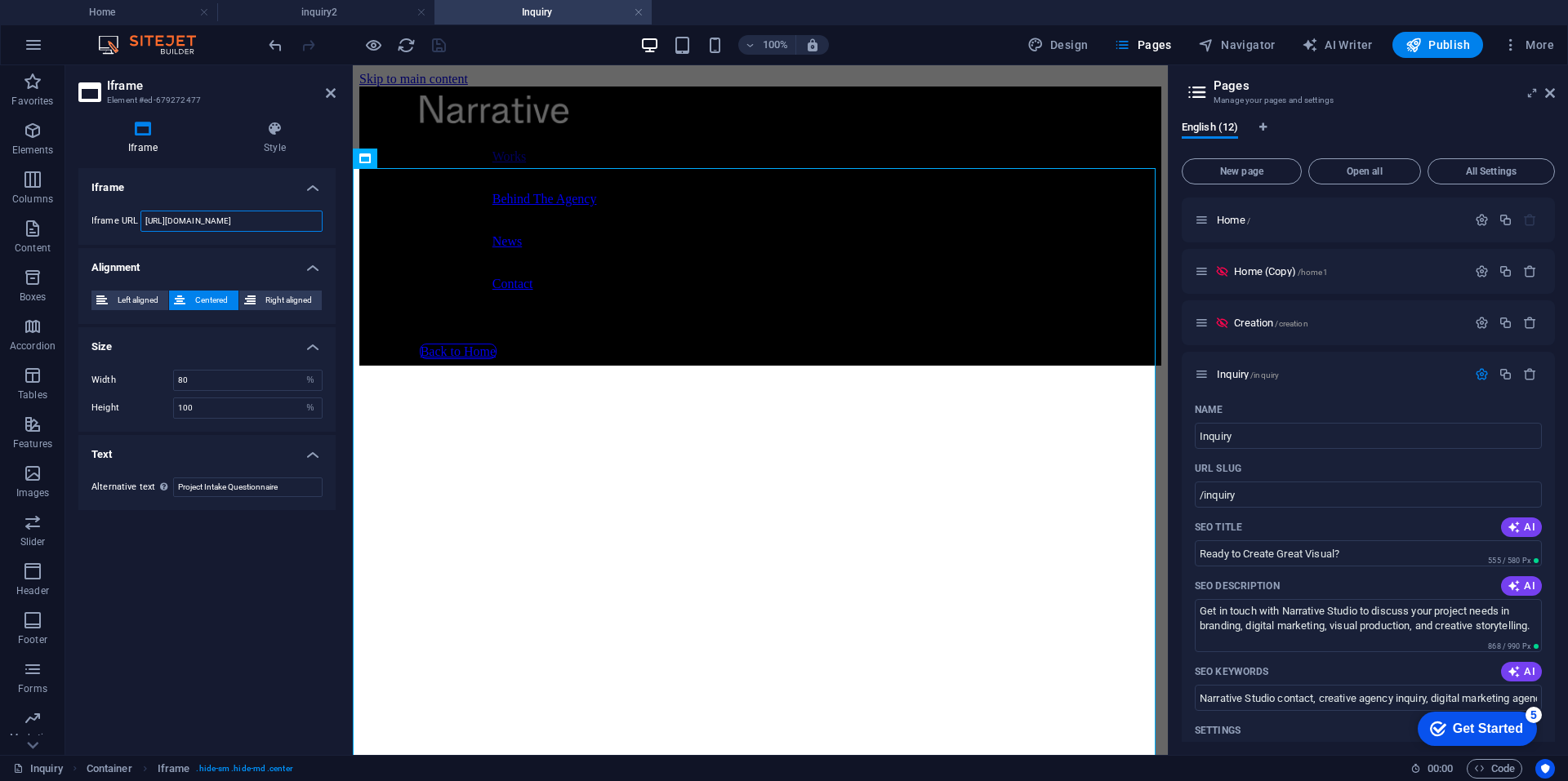
click at [211, 223] on input "https://tally.so/embed/mOVjak?alignLeft=1&hideTitle=1&transparentBackground=1&d…" at bounding box center [232, 220] width 182 height 21
click at [338, 2] on li "inquiry2" at bounding box center [325, 12] width 217 height 25
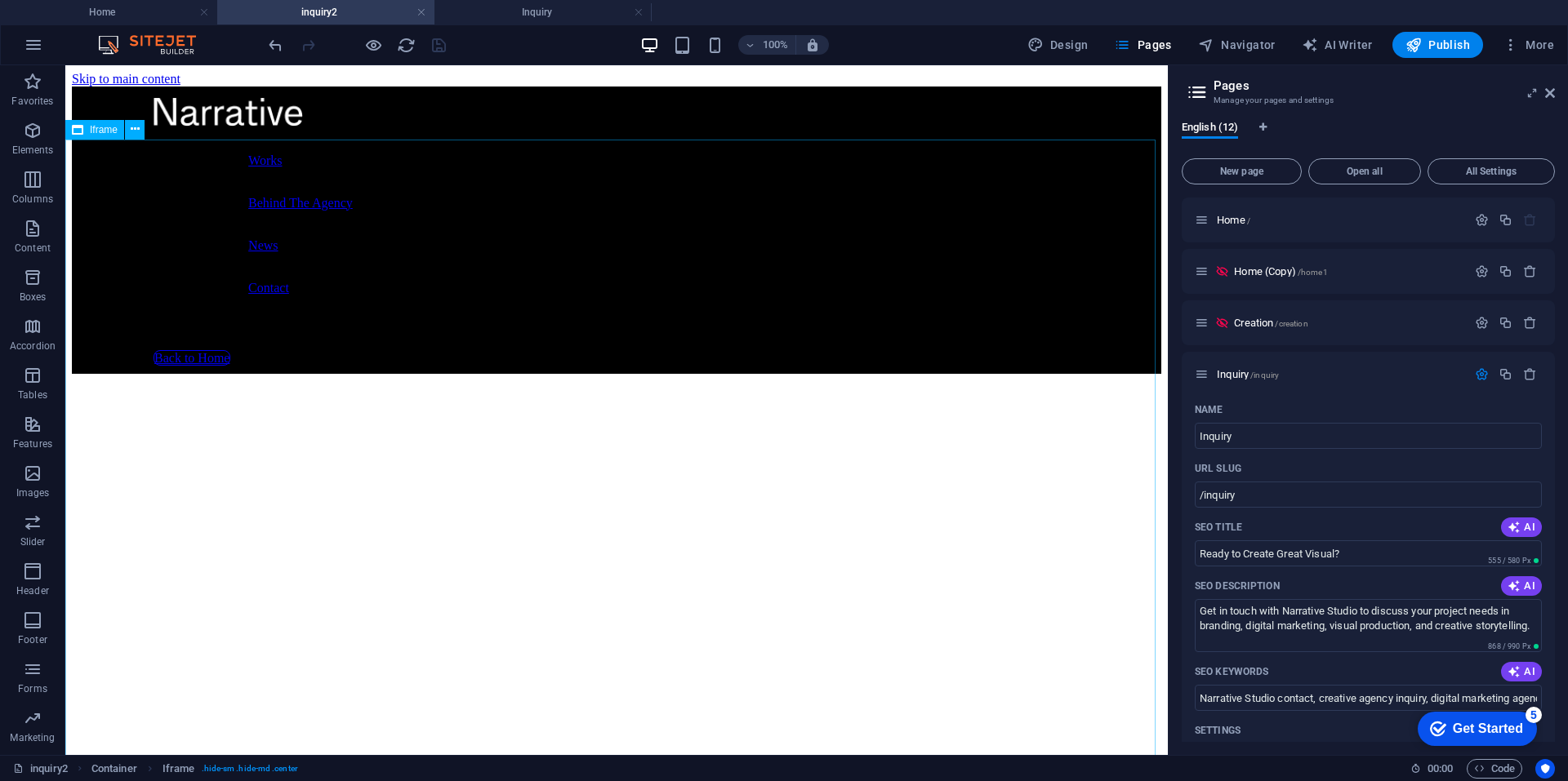
click at [115, 128] on span "Iframe" at bounding box center [104, 130] width 28 height 10
select select "%"
select select "px"
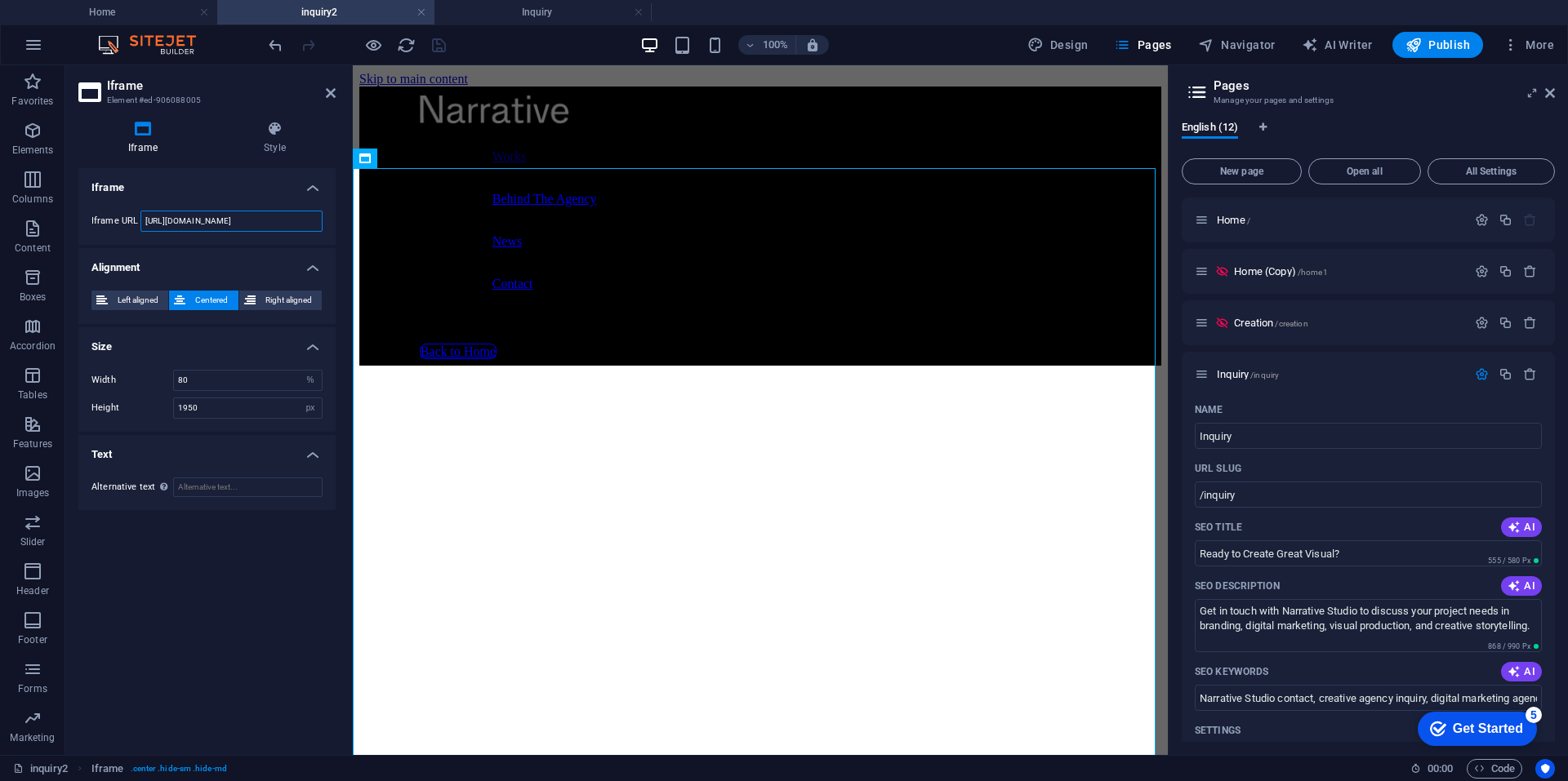
click at [207, 225] on input "https://tally.so/embed/wAXMEz?alignLeft=1&hideTitle=1&transparentBackground=1&d…" at bounding box center [232, 220] width 182 height 21
paste input "mOVjak"
type input "https://tally.so/embed/mOVjak?alignLeft=1&hideTitle=1&transparentBackground=1&d…"
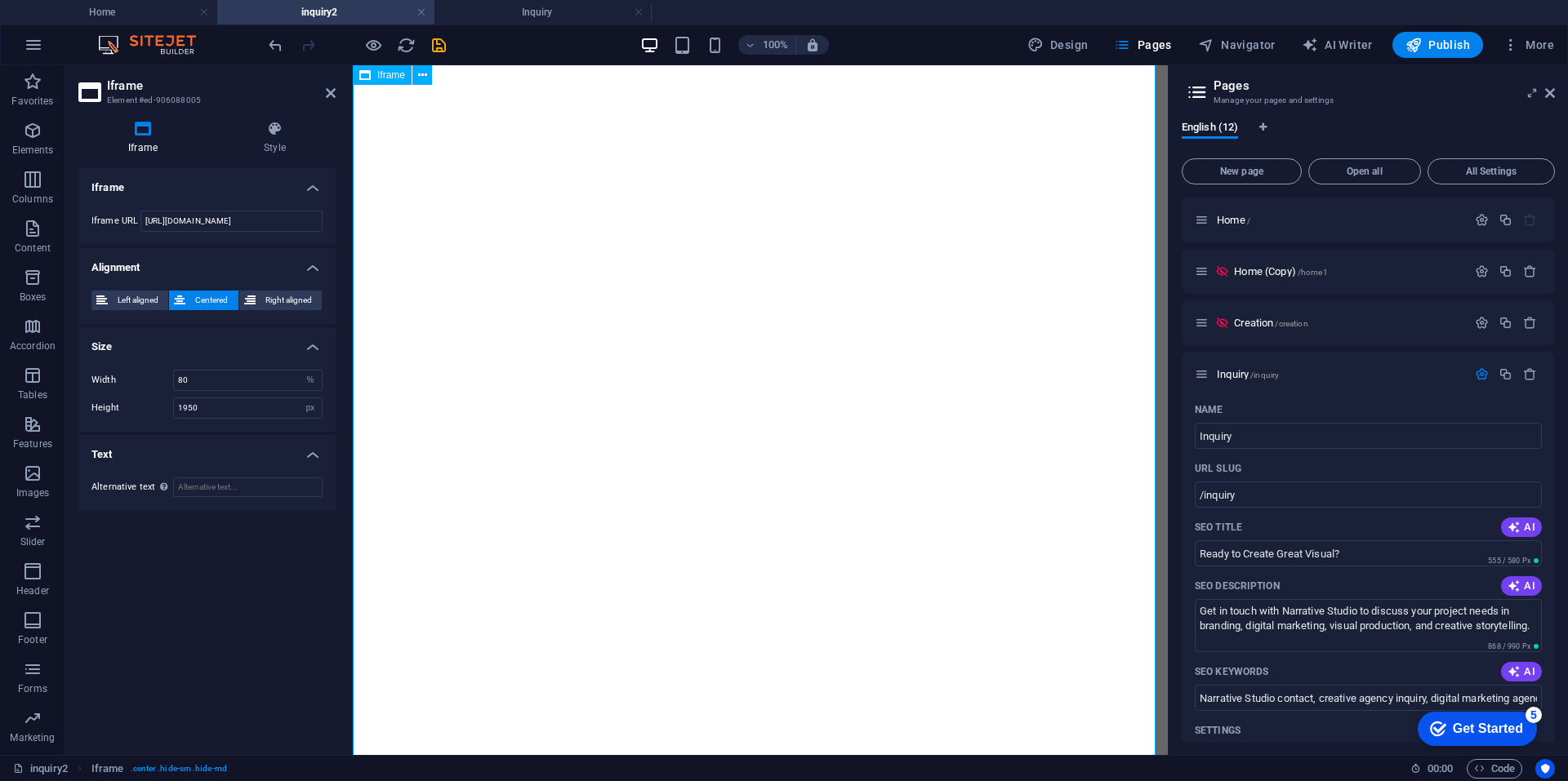
scroll to position [0, 0]
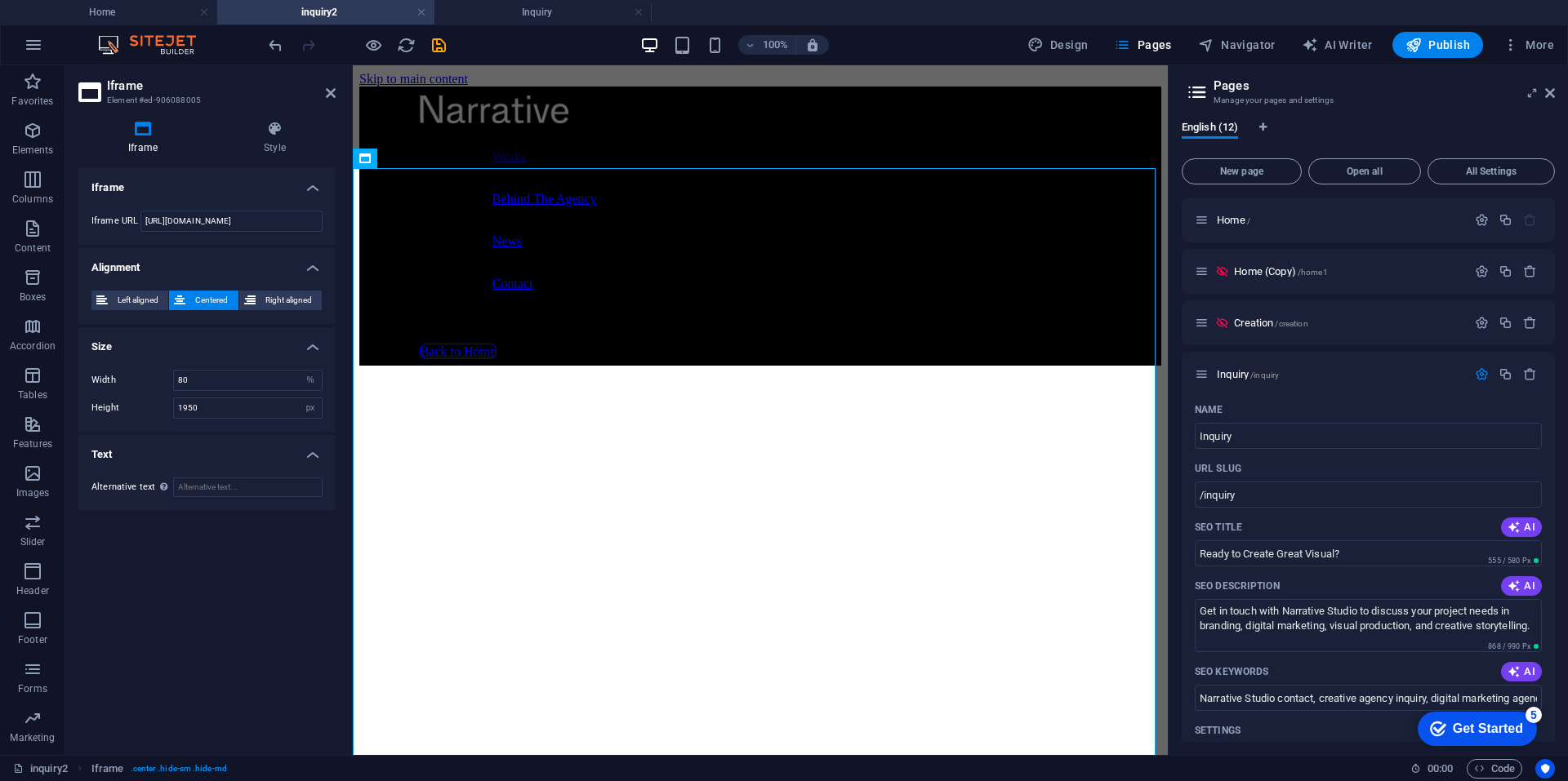
click at [266, 577] on div "Iframe Iframe URL https://tally.so/embed/mOVjak?alignLeft=1&hideTitle=1&transpa…" at bounding box center [207, 455] width 257 height 573
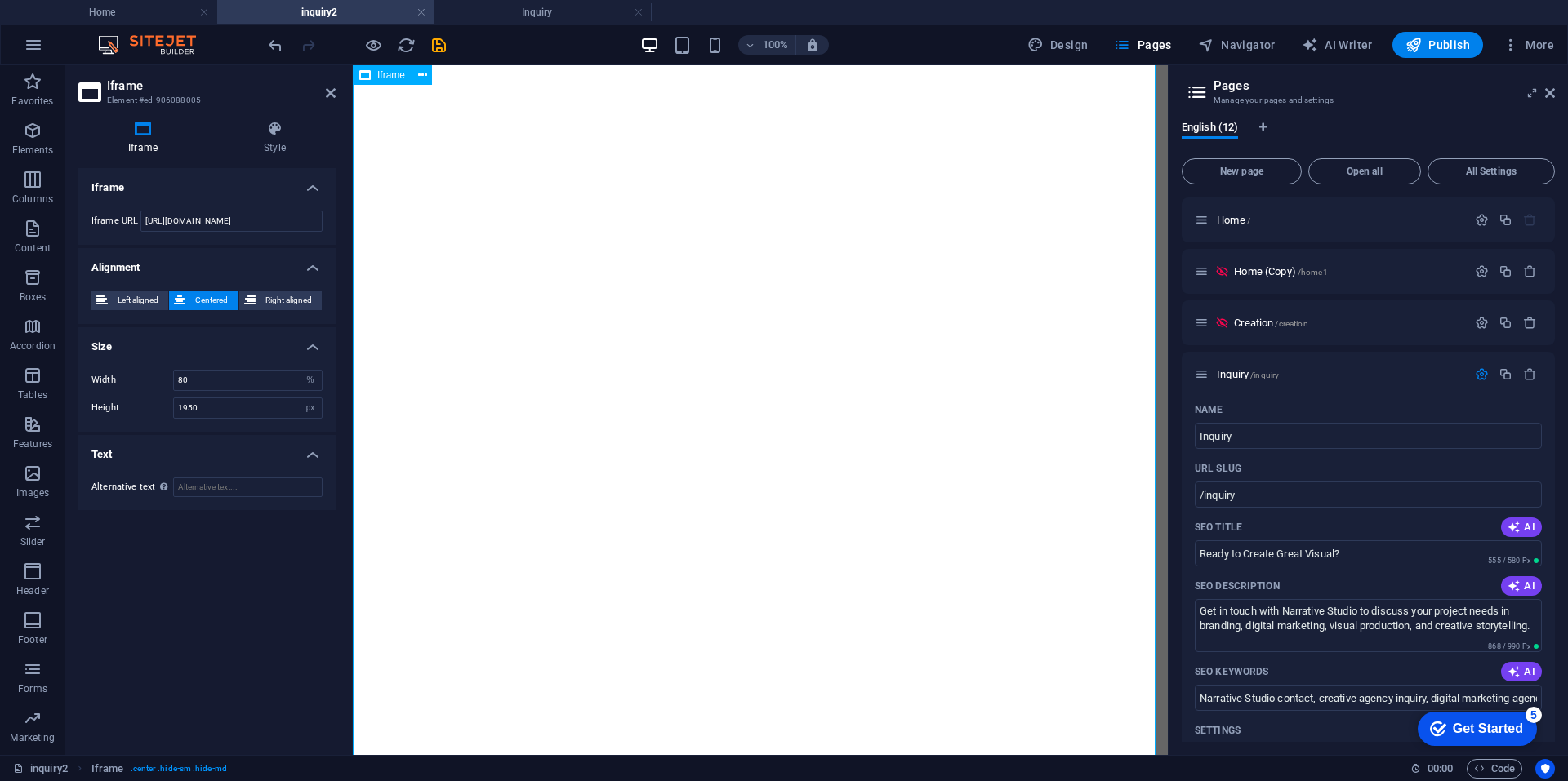
scroll to position [1193, 0]
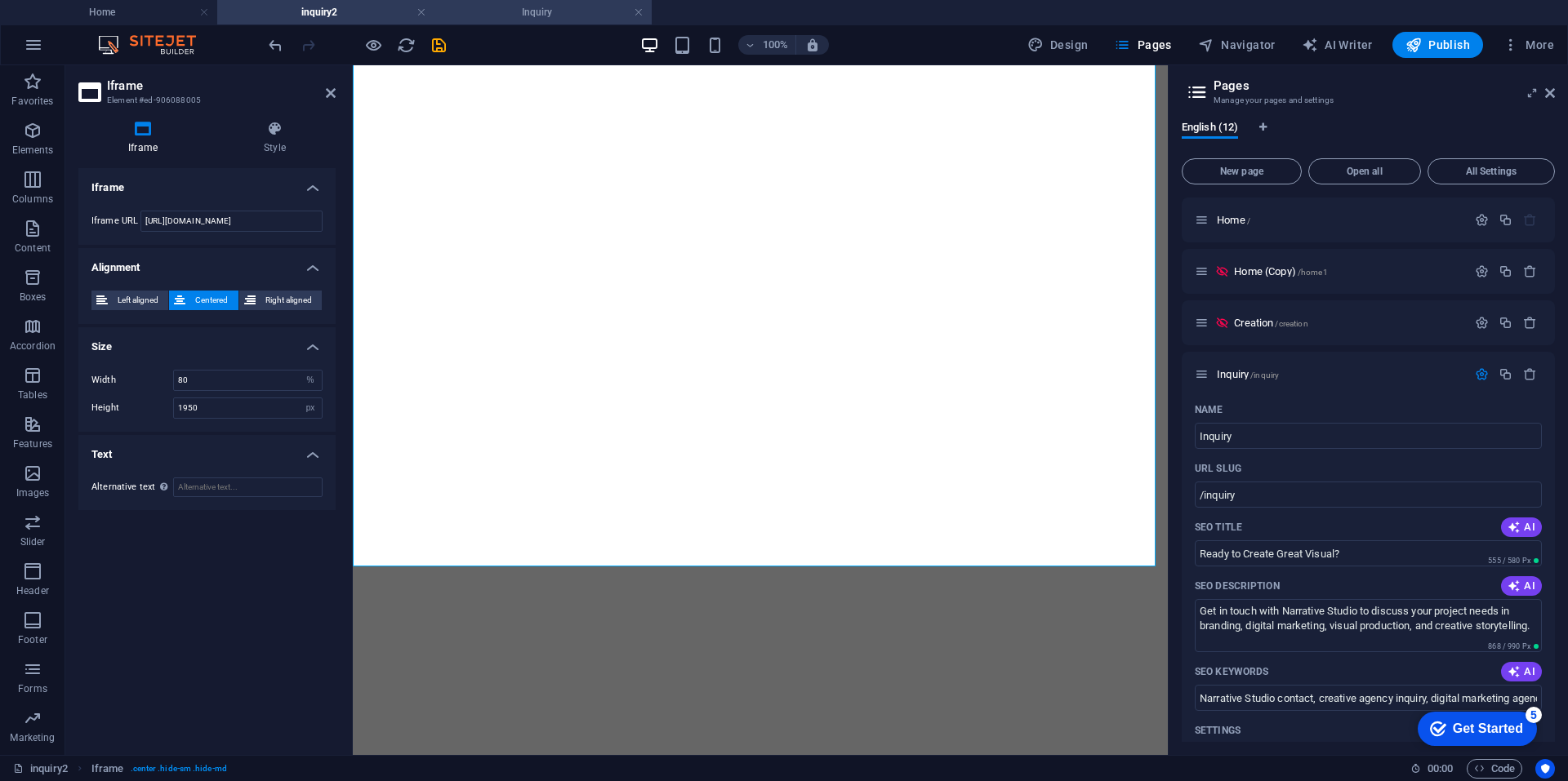
click at [524, 10] on h4 "Inquiry" at bounding box center [542, 12] width 217 height 18
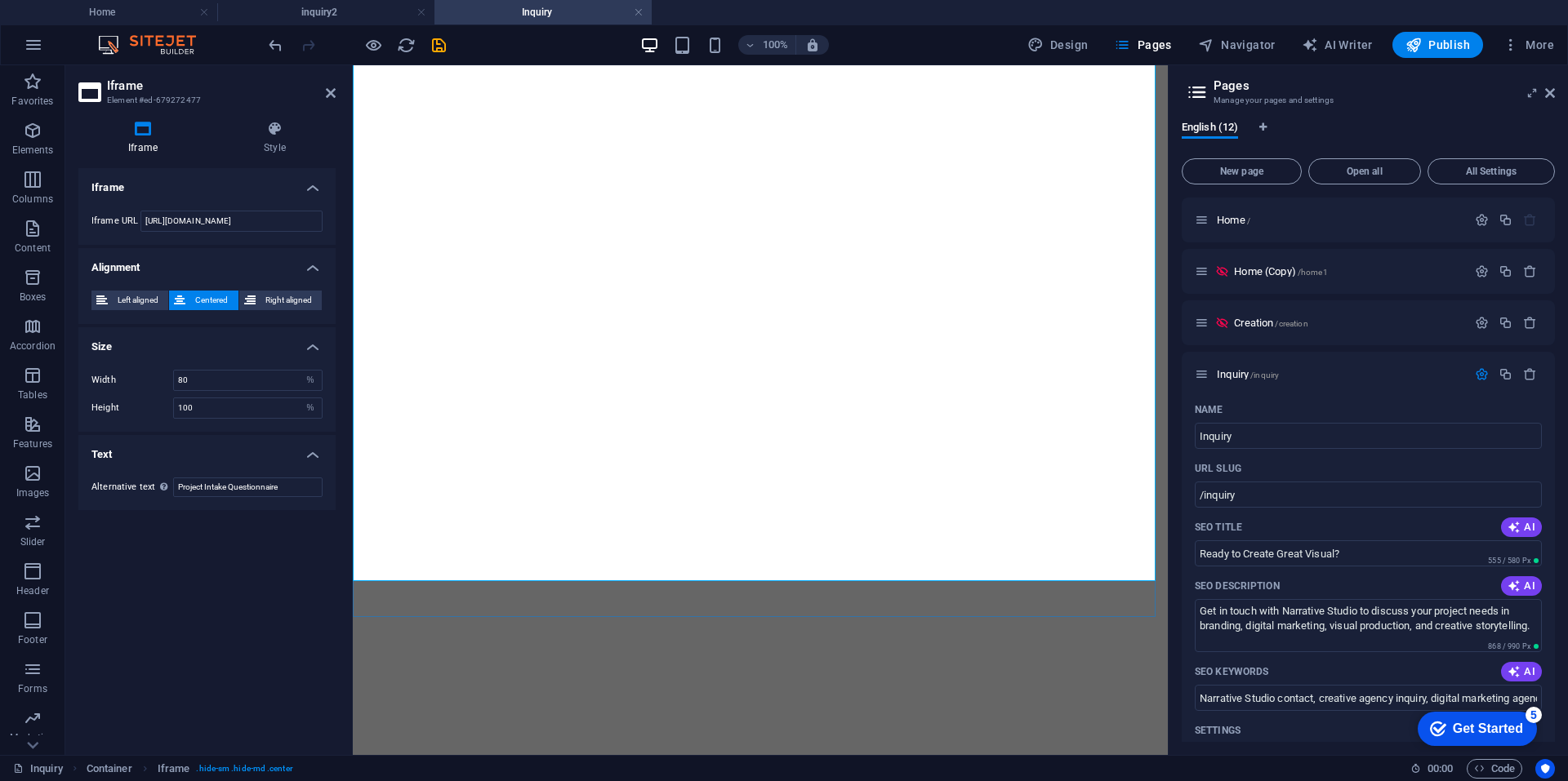
scroll to position [617, 0]
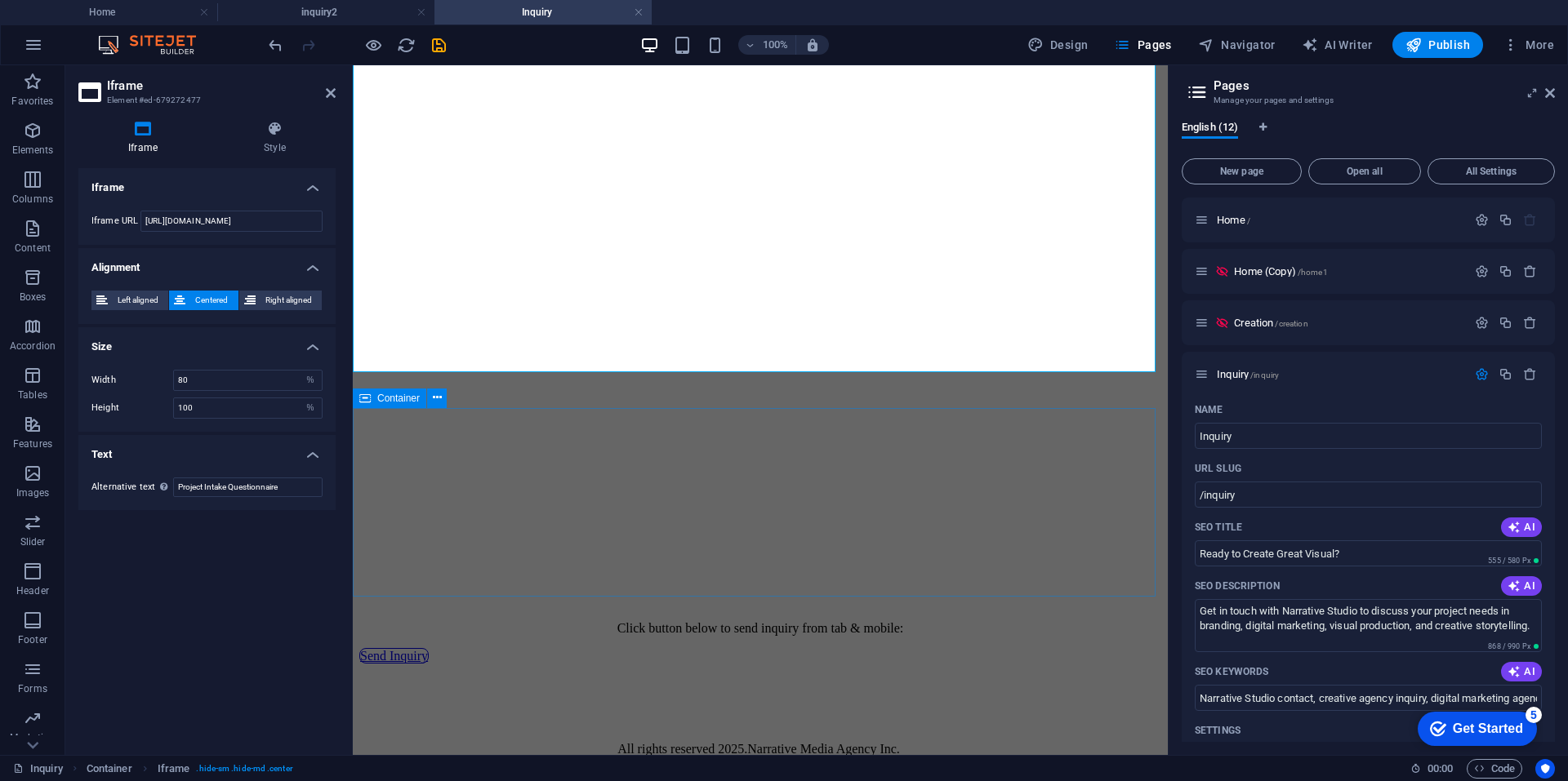
click at [389, 397] on span "Container" at bounding box center [398, 398] width 43 height 10
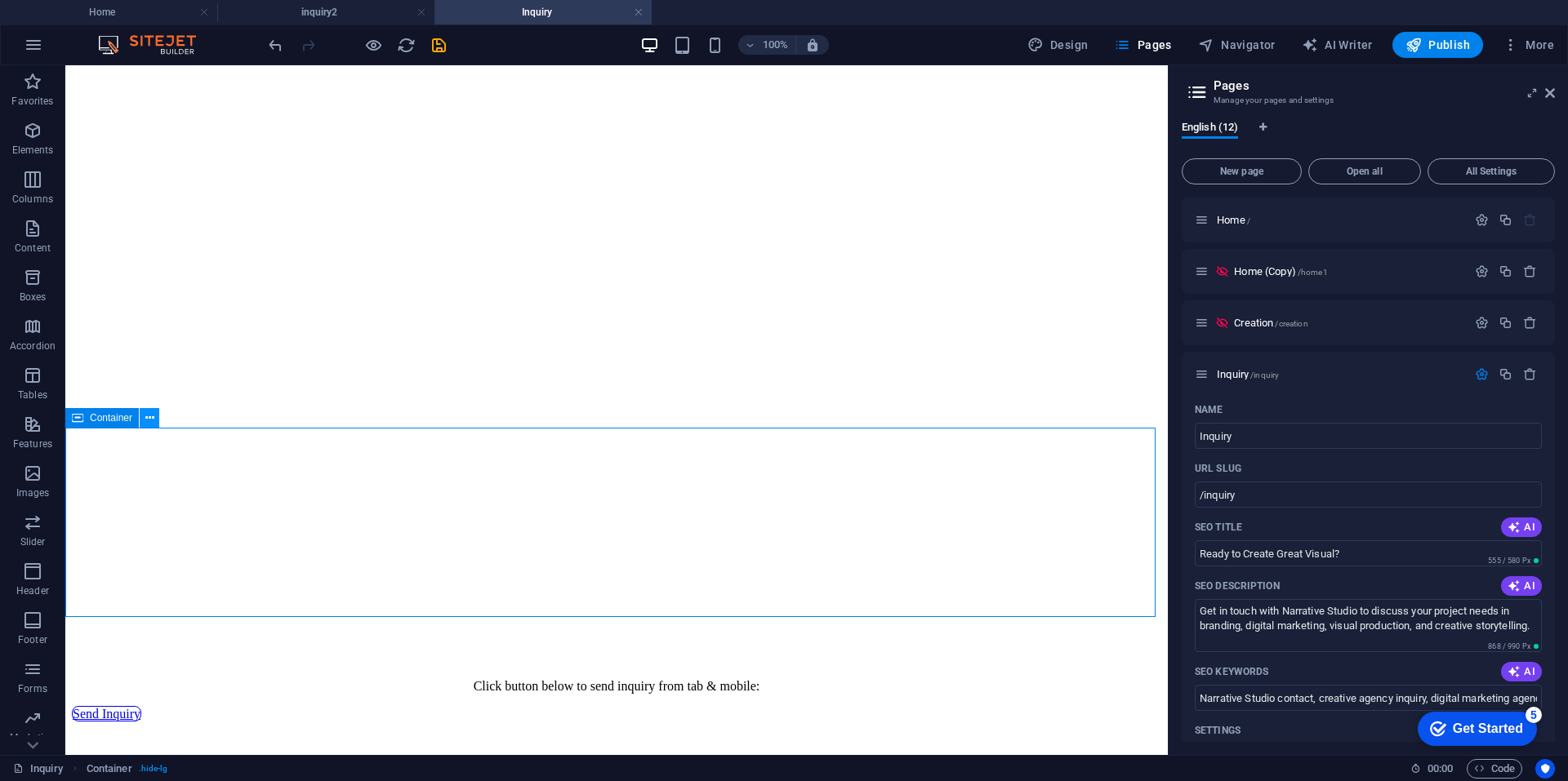
click at [150, 422] on icon at bounding box center [150, 419] width 9 height 17
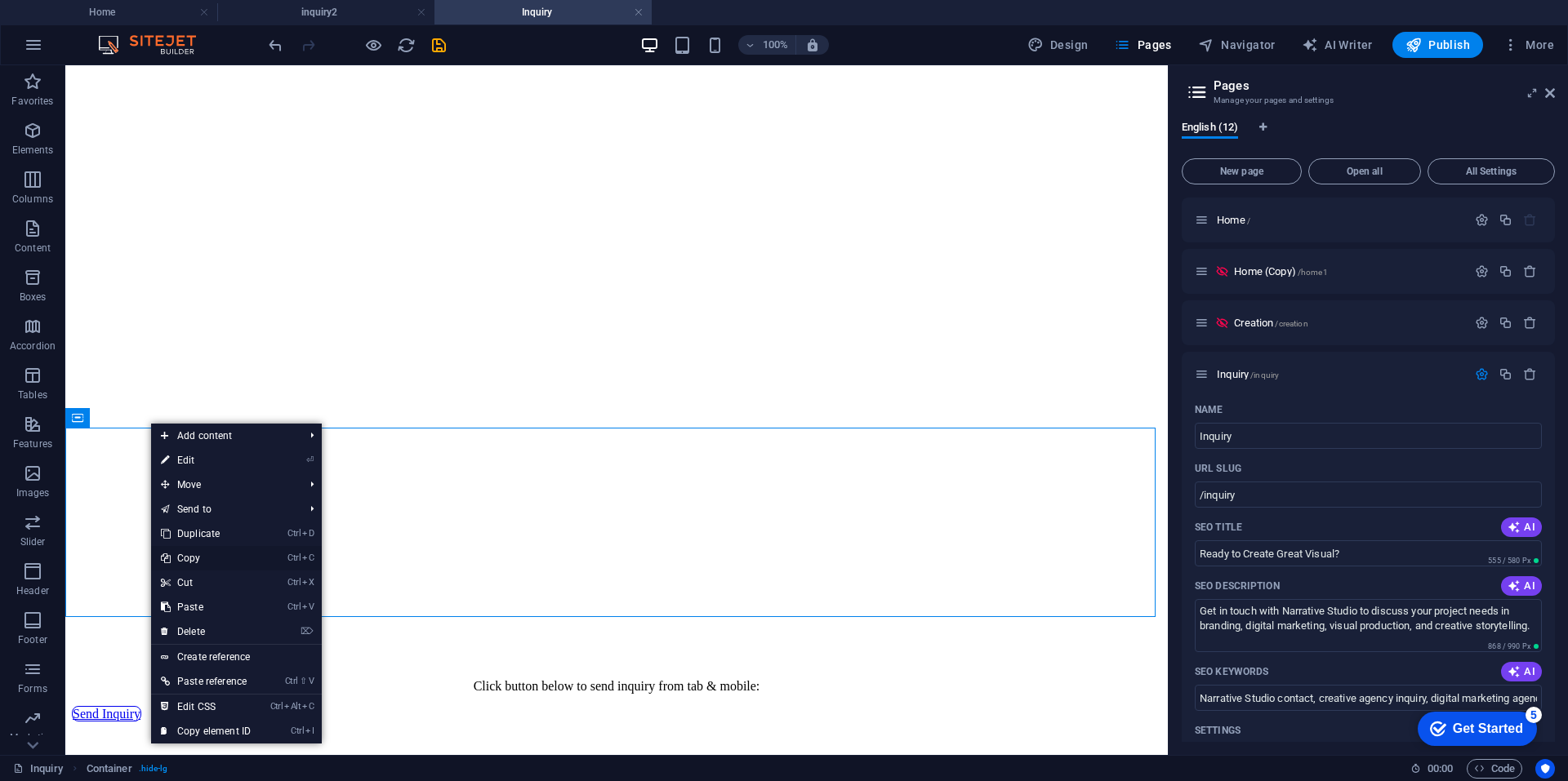
click at [234, 557] on link "Ctrl C Copy" at bounding box center [205, 558] width 110 height 25
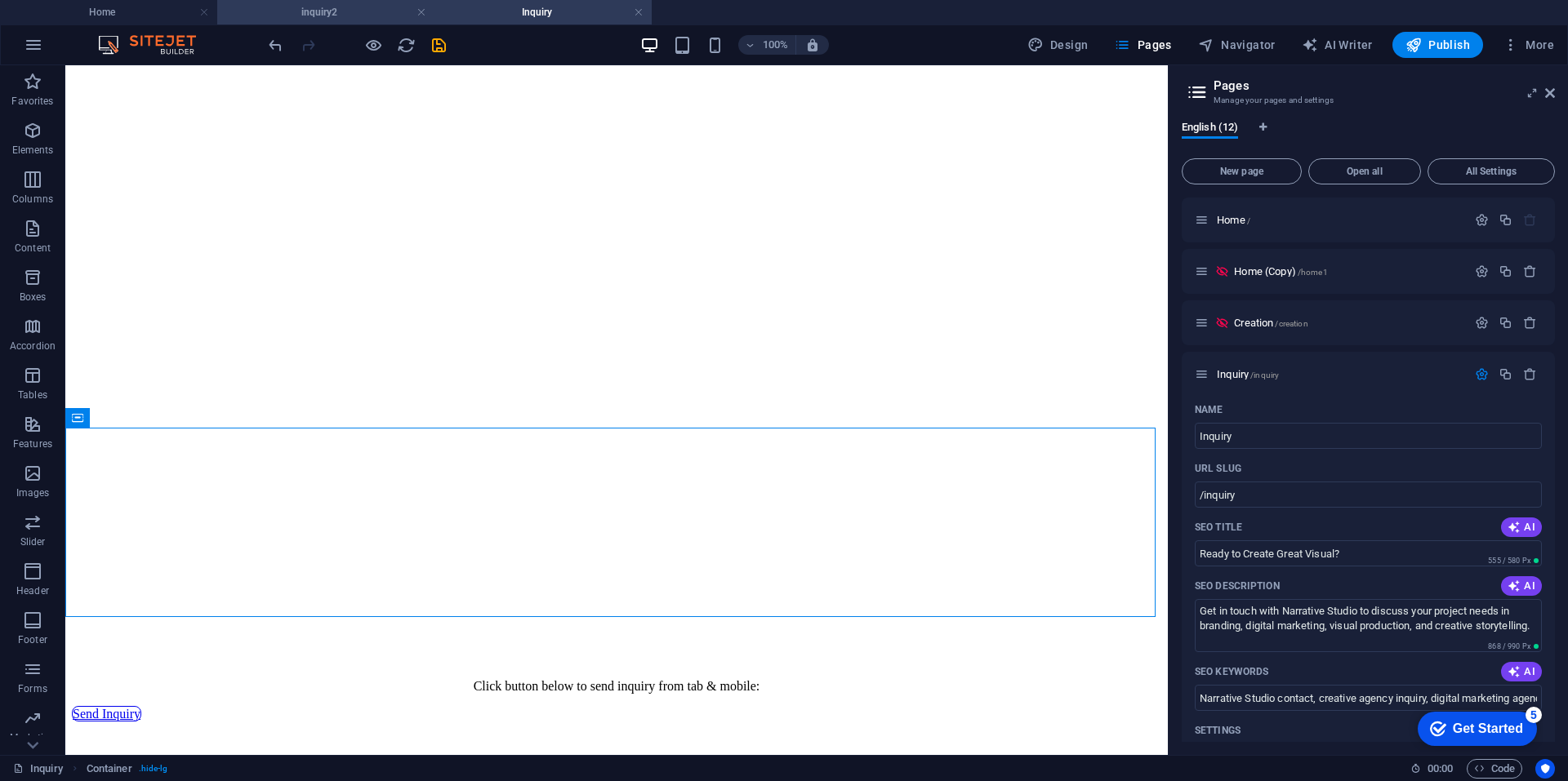
click at [323, 10] on h4 "inquiry2" at bounding box center [325, 12] width 217 height 18
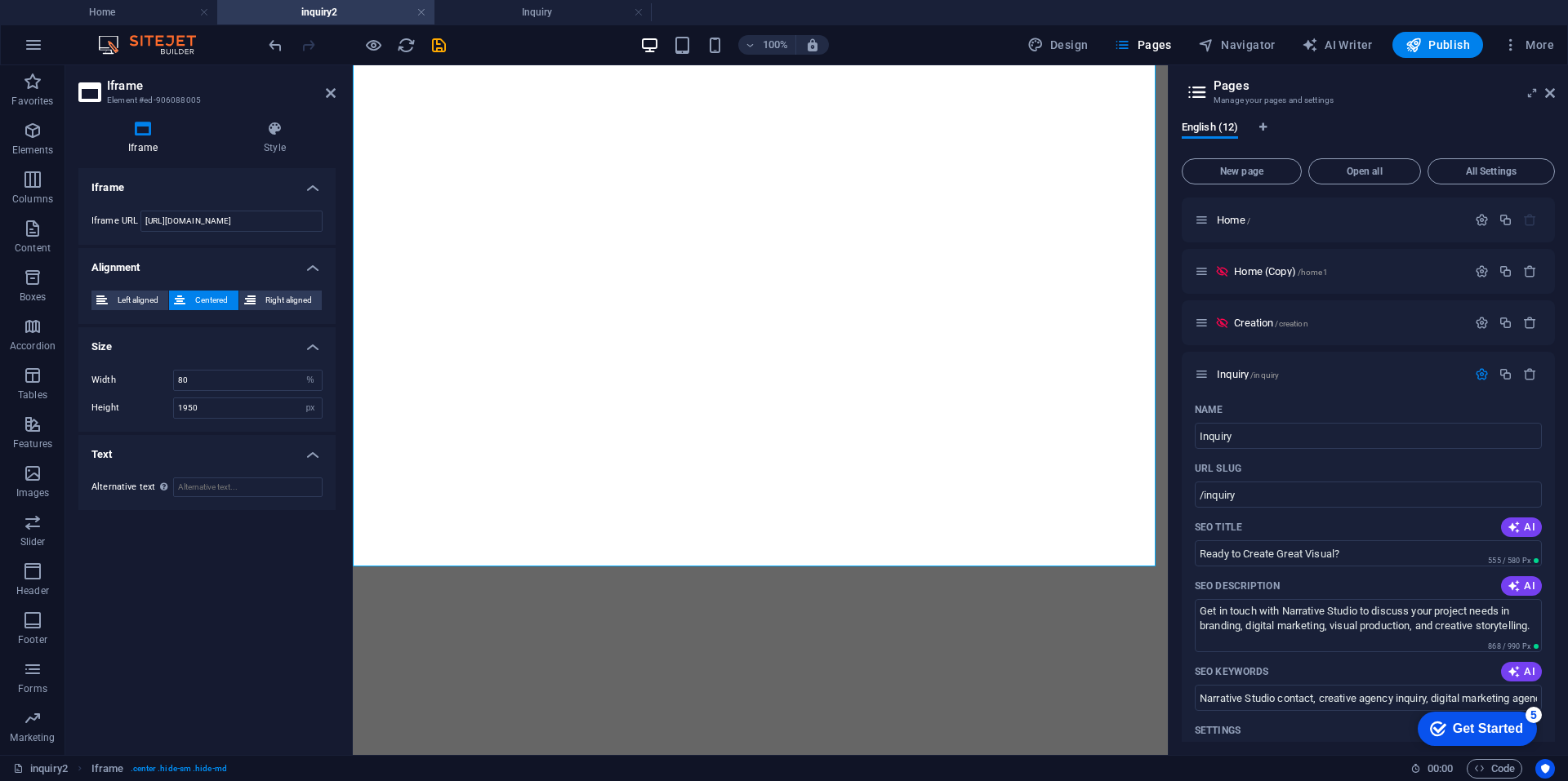
scroll to position [0, 0]
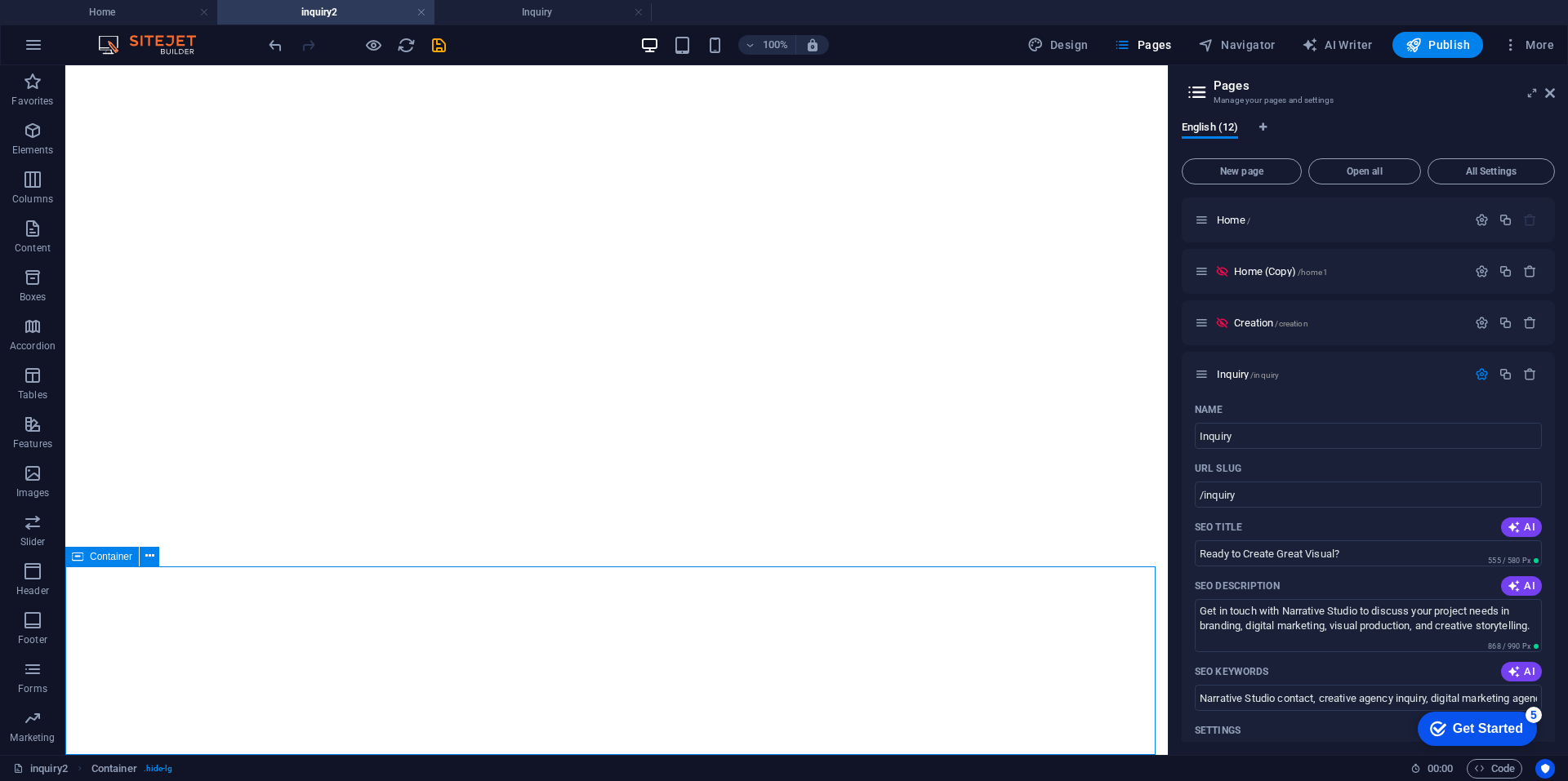
scroll to position [1354, 0]
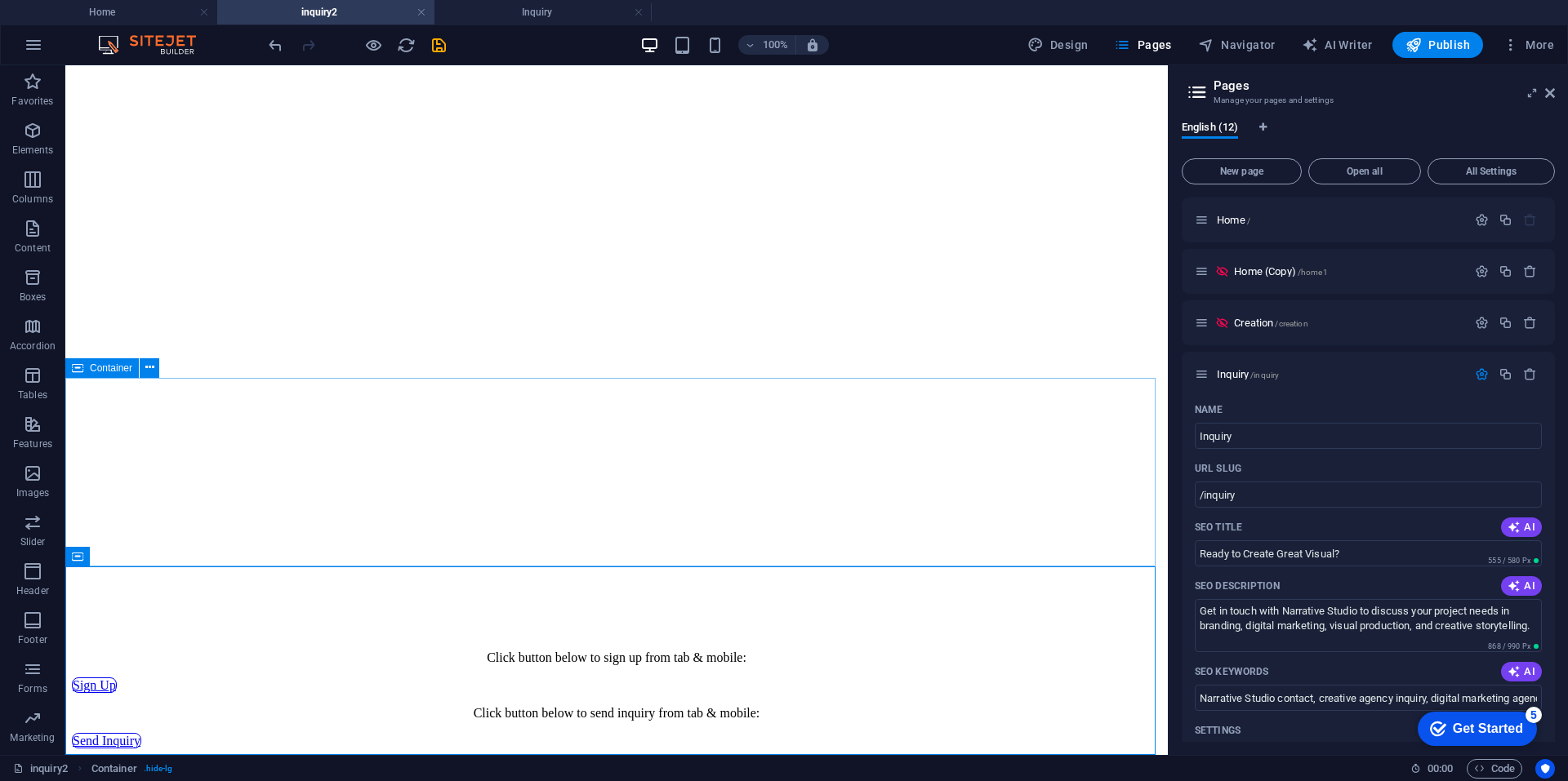
click at [117, 370] on span "Container" at bounding box center [112, 368] width 43 height 10
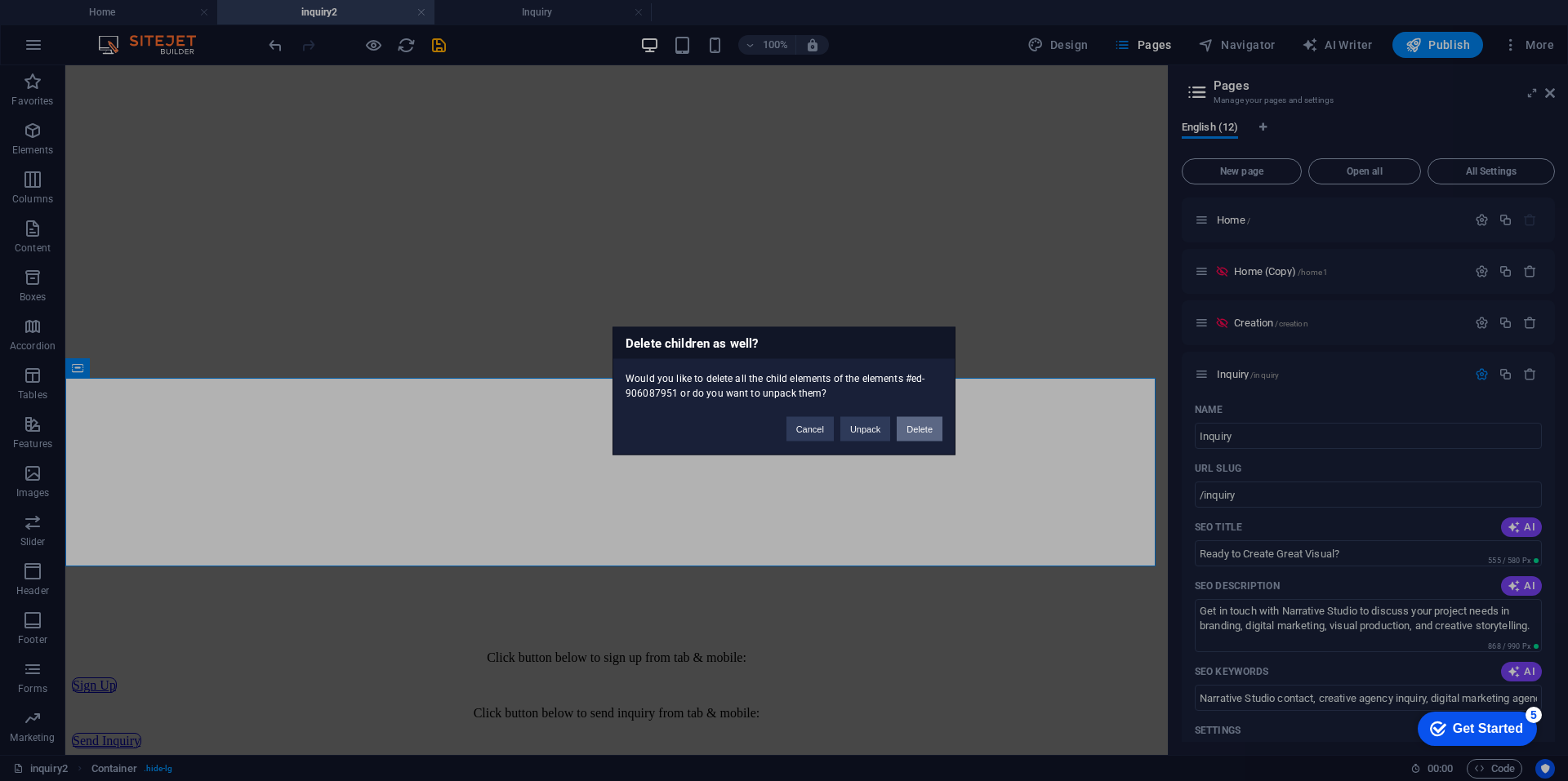
click at [915, 423] on button "Delete" at bounding box center [919, 428] width 46 height 25
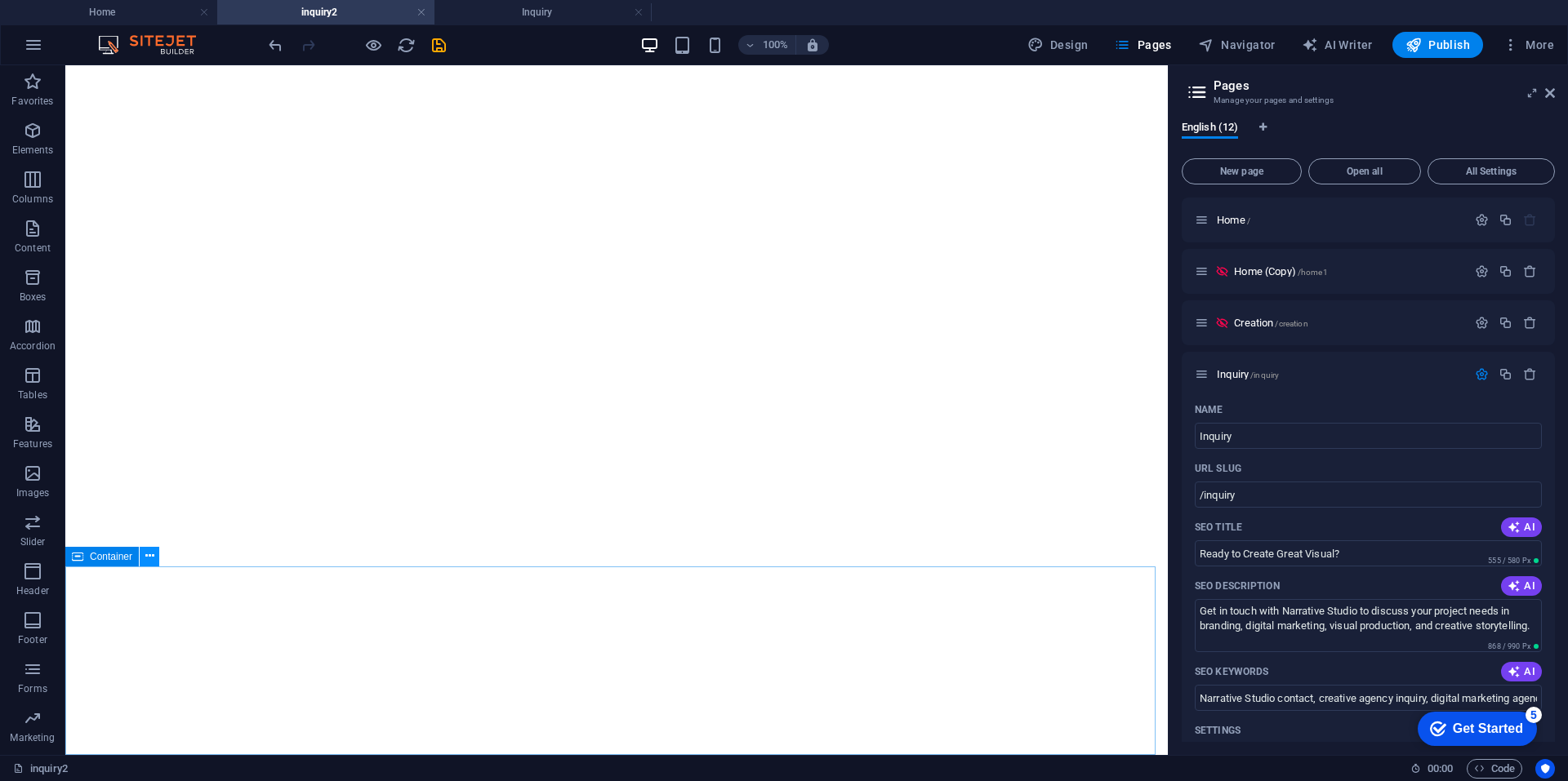
click at [152, 557] on icon at bounding box center [150, 556] width 9 height 17
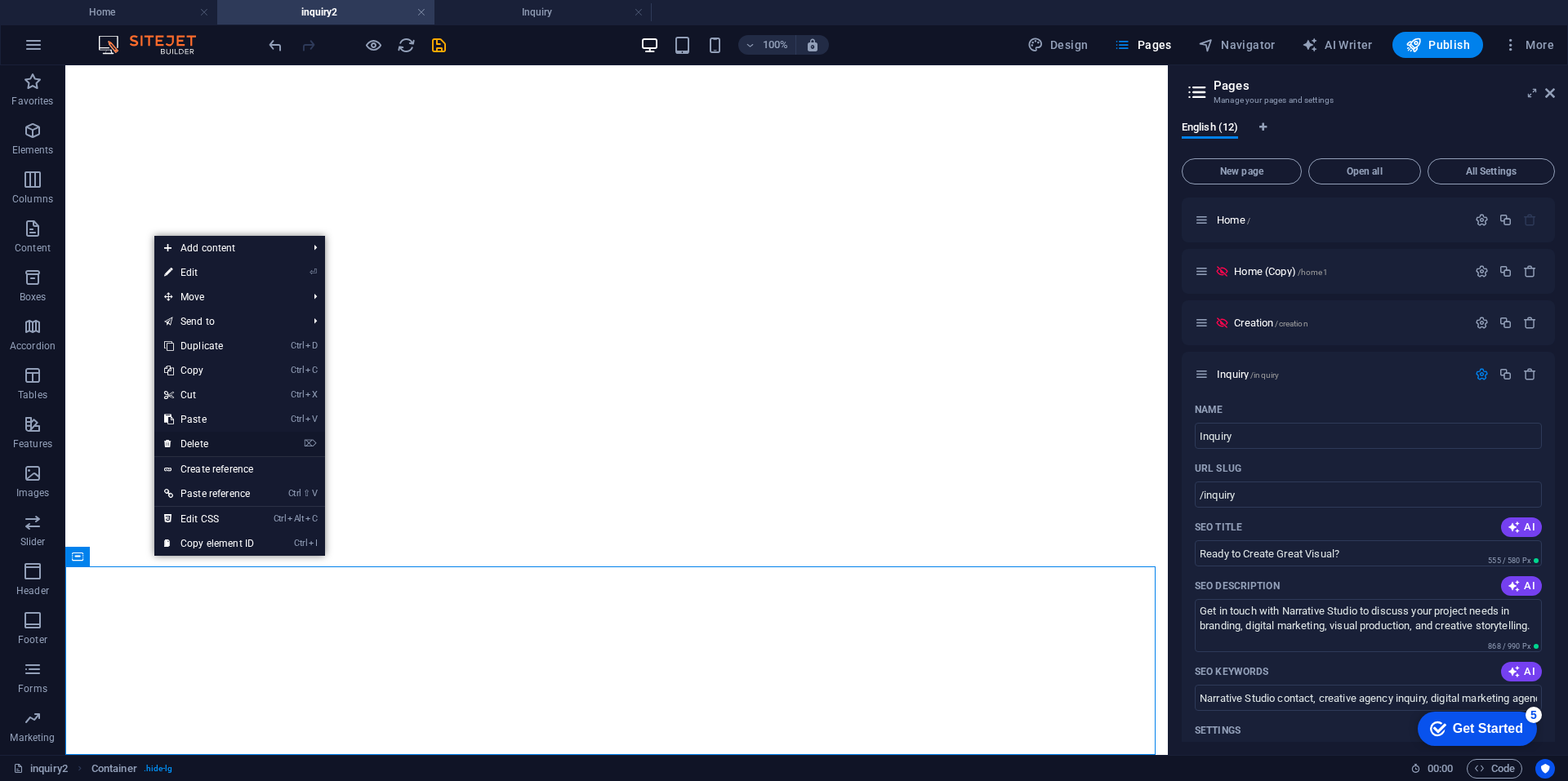
click at [218, 443] on link "⌦ Delete" at bounding box center [209, 443] width 110 height 25
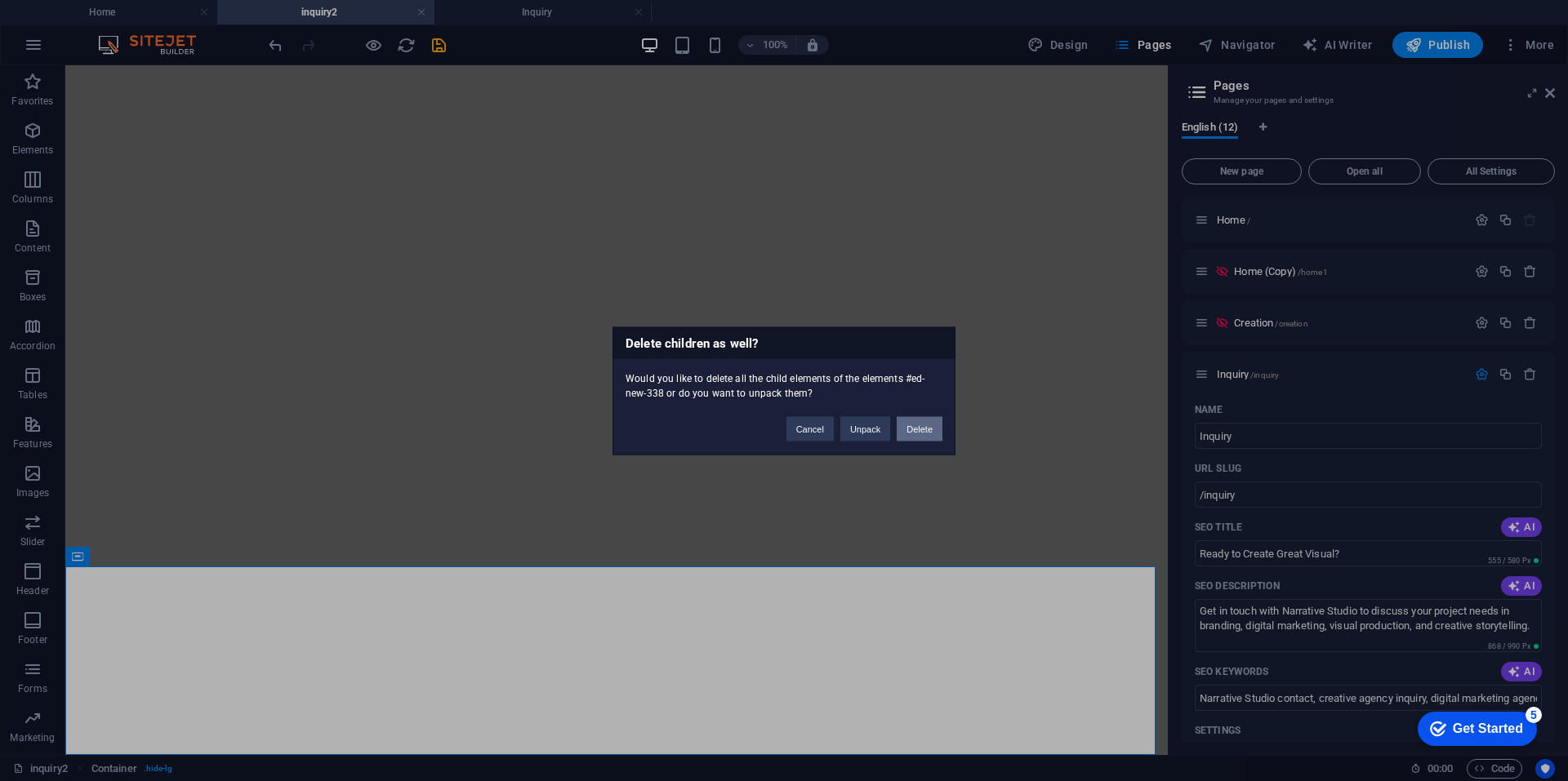
click at [923, 429] on button "Delete" at bounding box center [919, 428] width 46 height 25
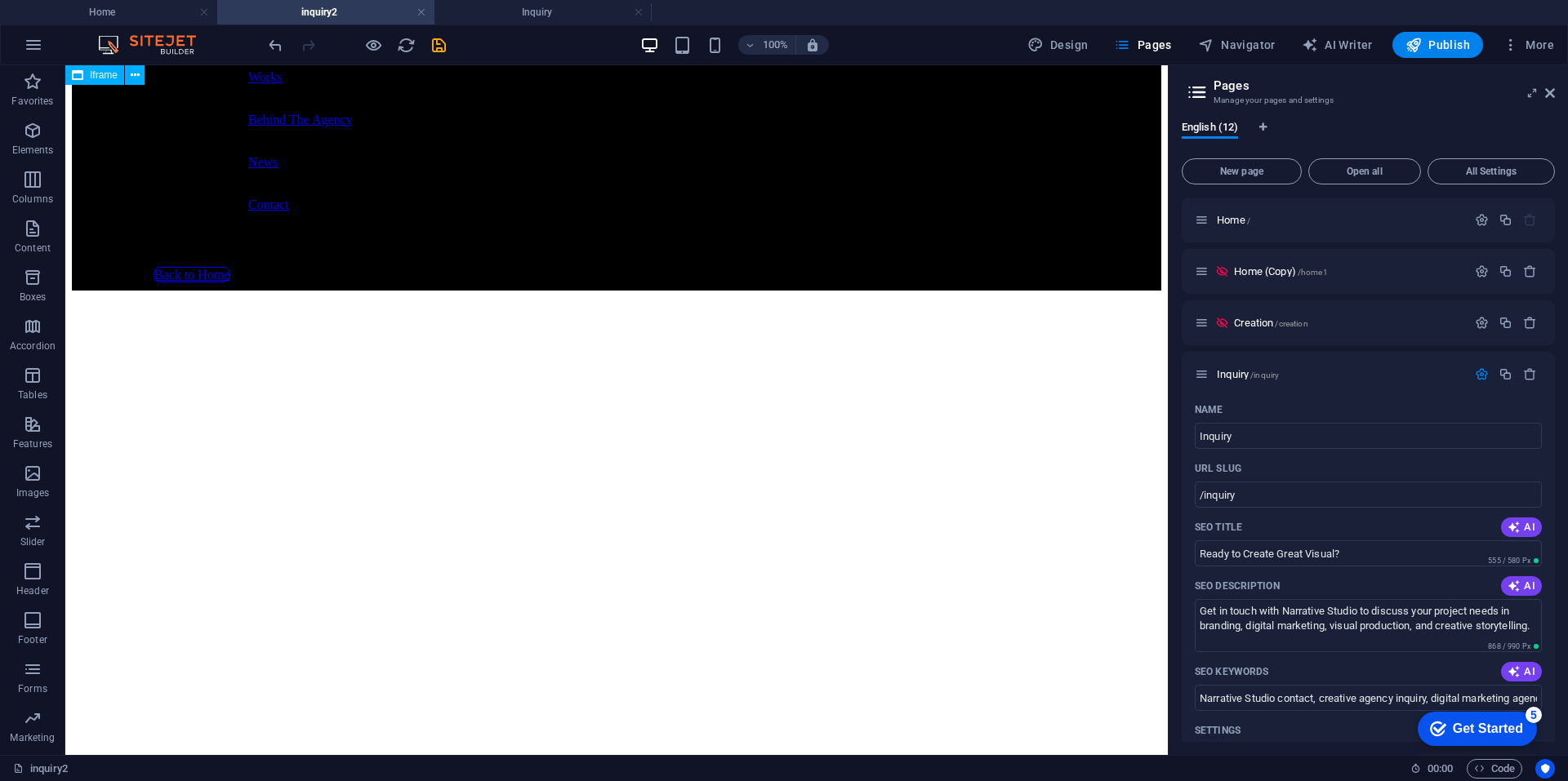
scroll to position [0, 0]
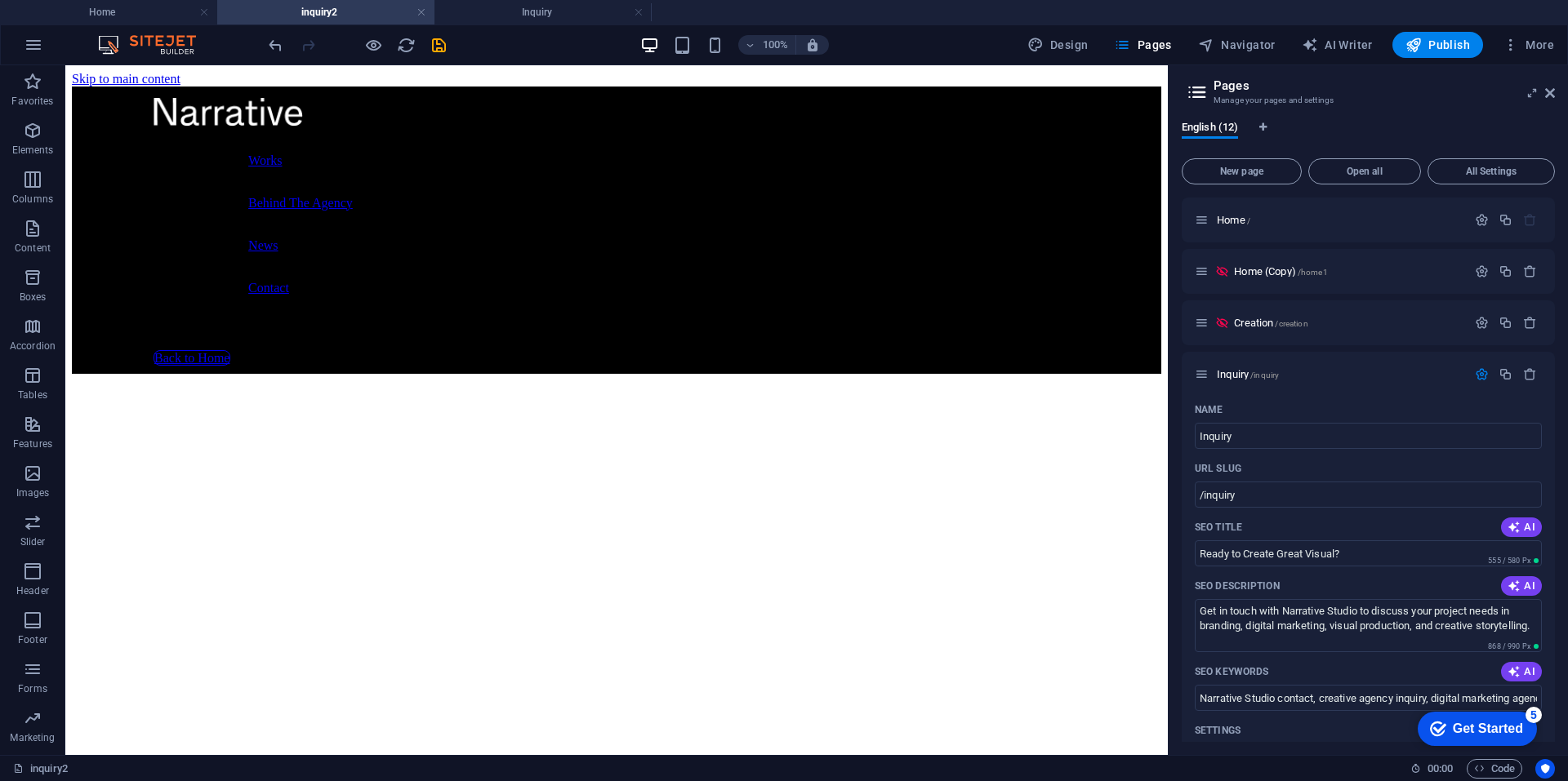
click at [382, 8] on h4 "inquiry2" at bounding box center [325, 12] width 217 height 18
drag, startPoint x: 495, startPoint y: 12, endPoint x: 411, endPoint y: 5, distance: 84.3
click at [495, 12] on h4 "Inquiry" at bounding box center [542, 12] width 217 height 18
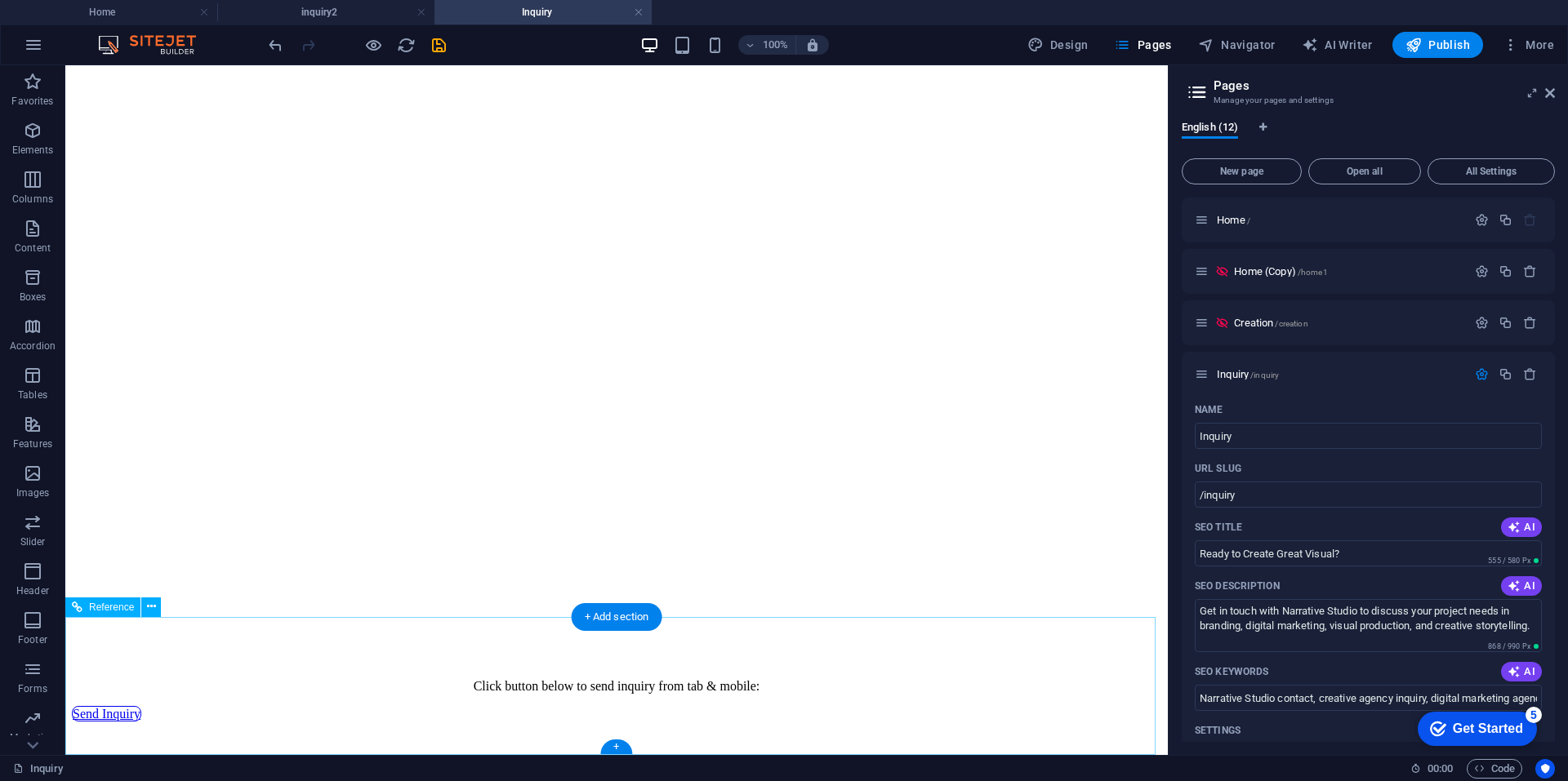
click at [111, 605] on span "Reference" at bounding box center [112, 607] width 45 height 10
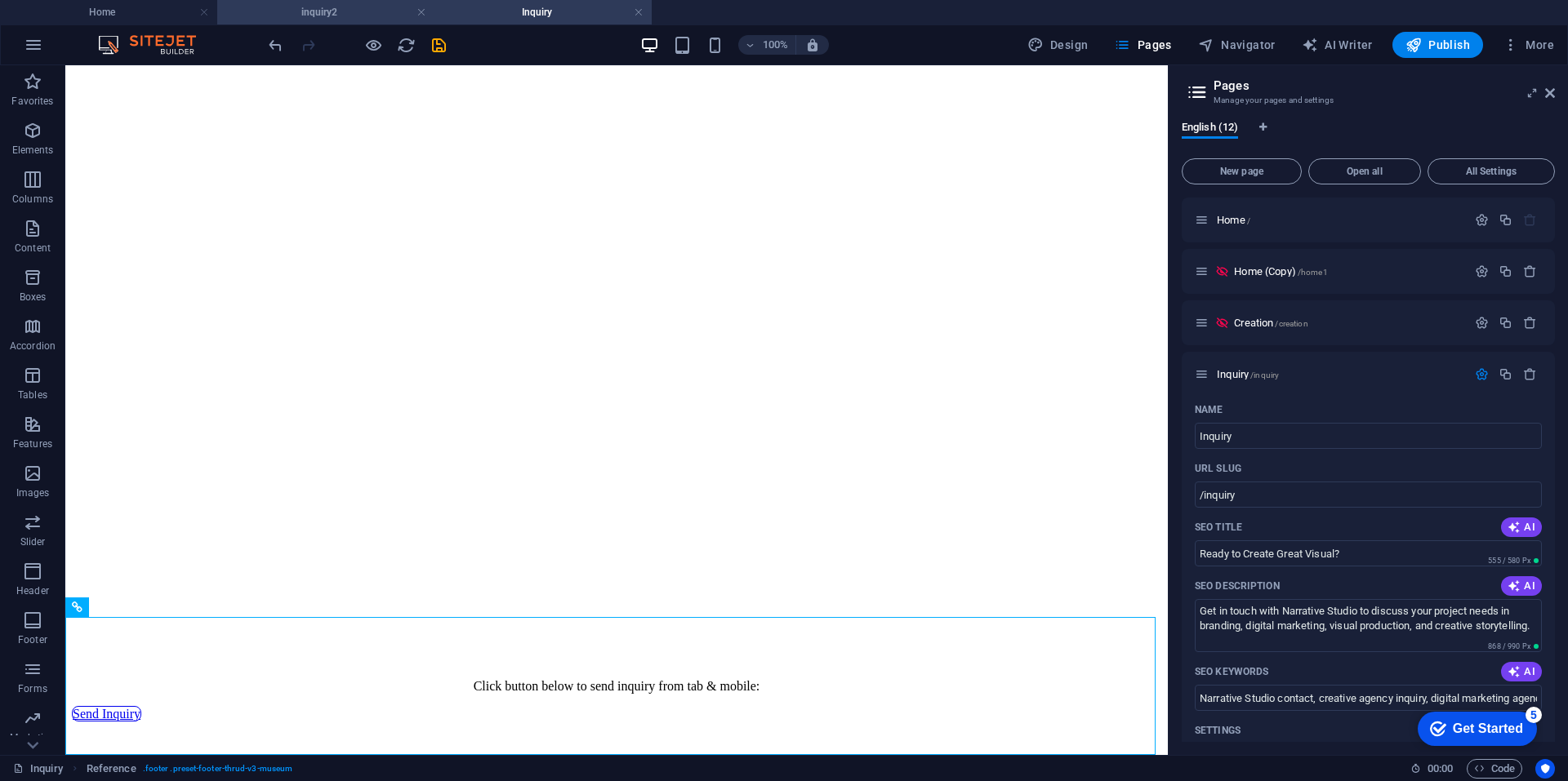
drag, startPoint x: 345, startPoint y: 10, endPoint x: 322, endPoint y: 114, distance: 106.5
click at [345, 10] on h4 "inquiry2" at bounding box center [325, 12] width 217 height 18
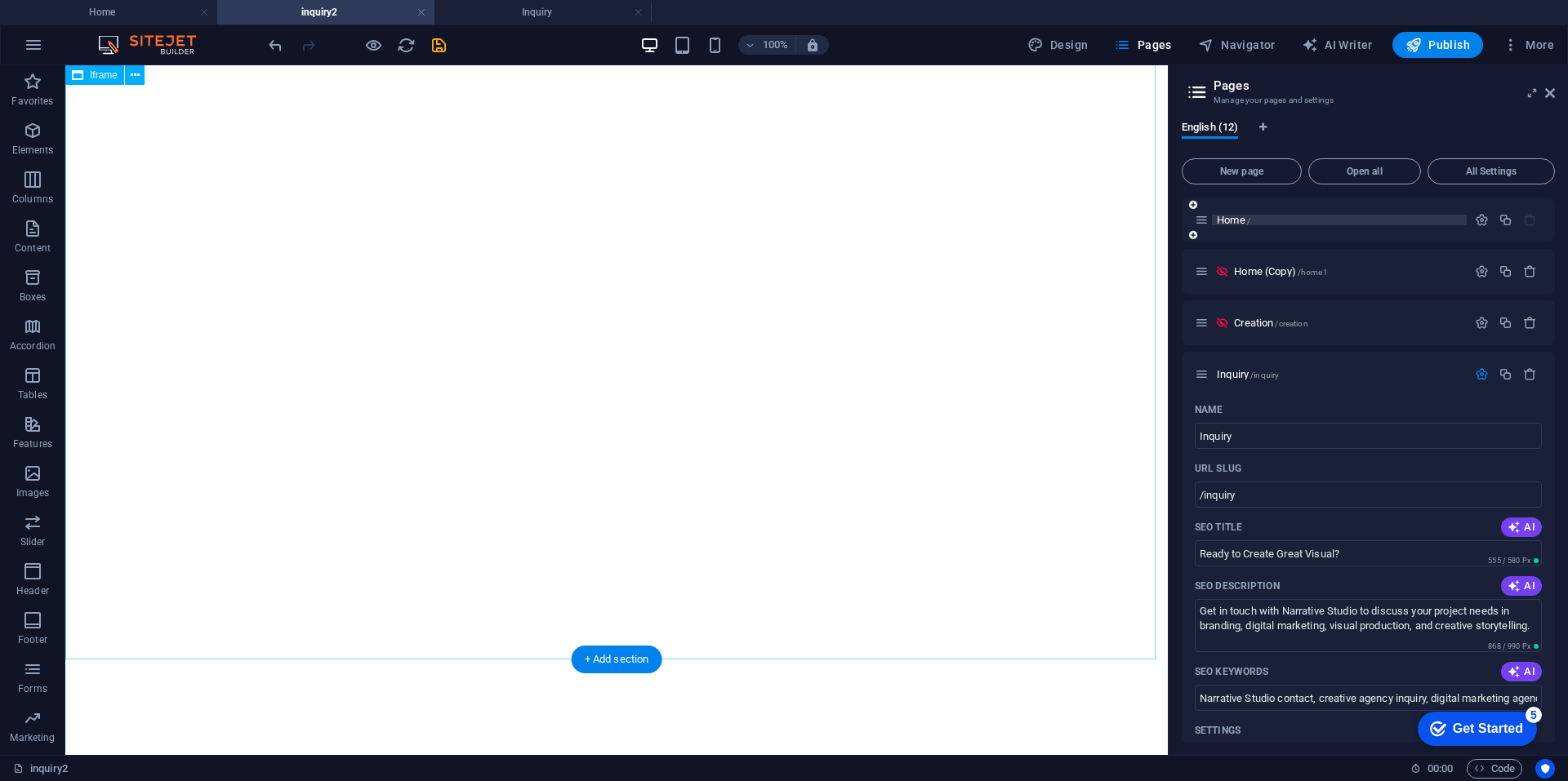
scroll to position [1224, 0]
click at [1526, 374] on icon "button" at bounding box center [1530, 374] width 14 height 14
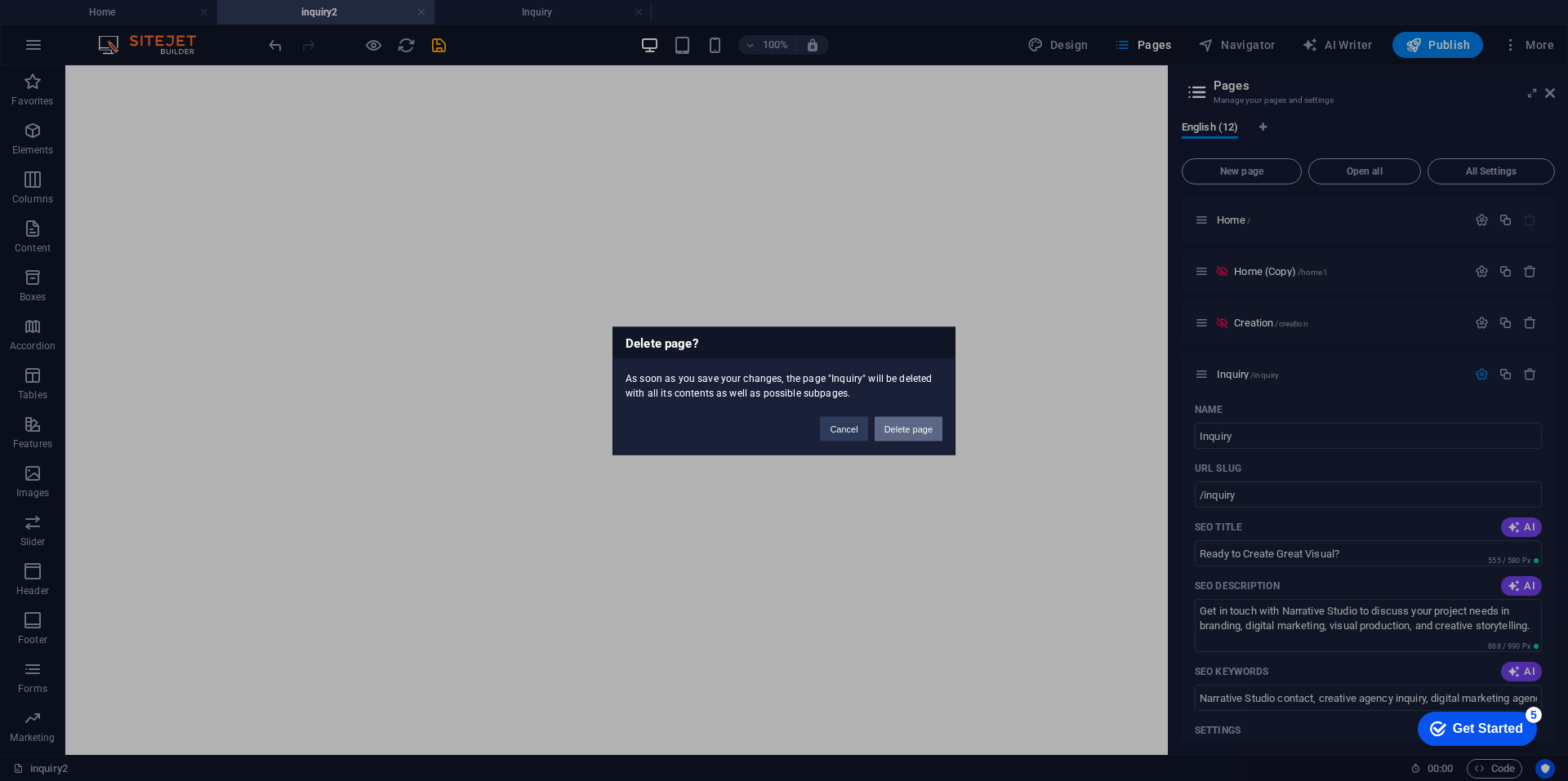
click at [899, 430] on button "Delete page" at bounding box center [908, 428] width 68 height 25
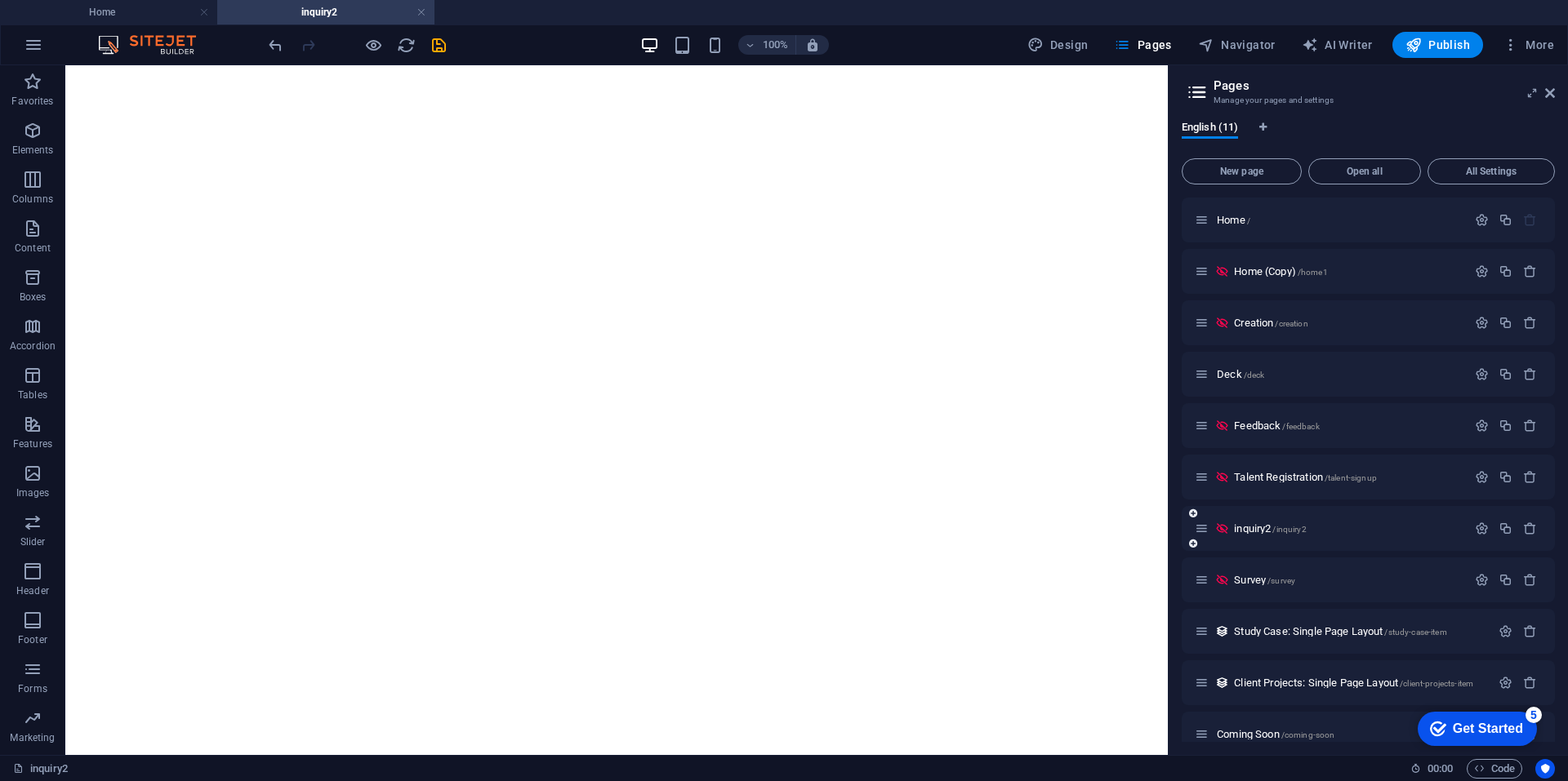
click at [1219, 528] on icon at bounding box center [1222, 528] width 14 height 14
click at [1474, 533] on icon "button" at bounding box center [1481, 528] width 14 height 14
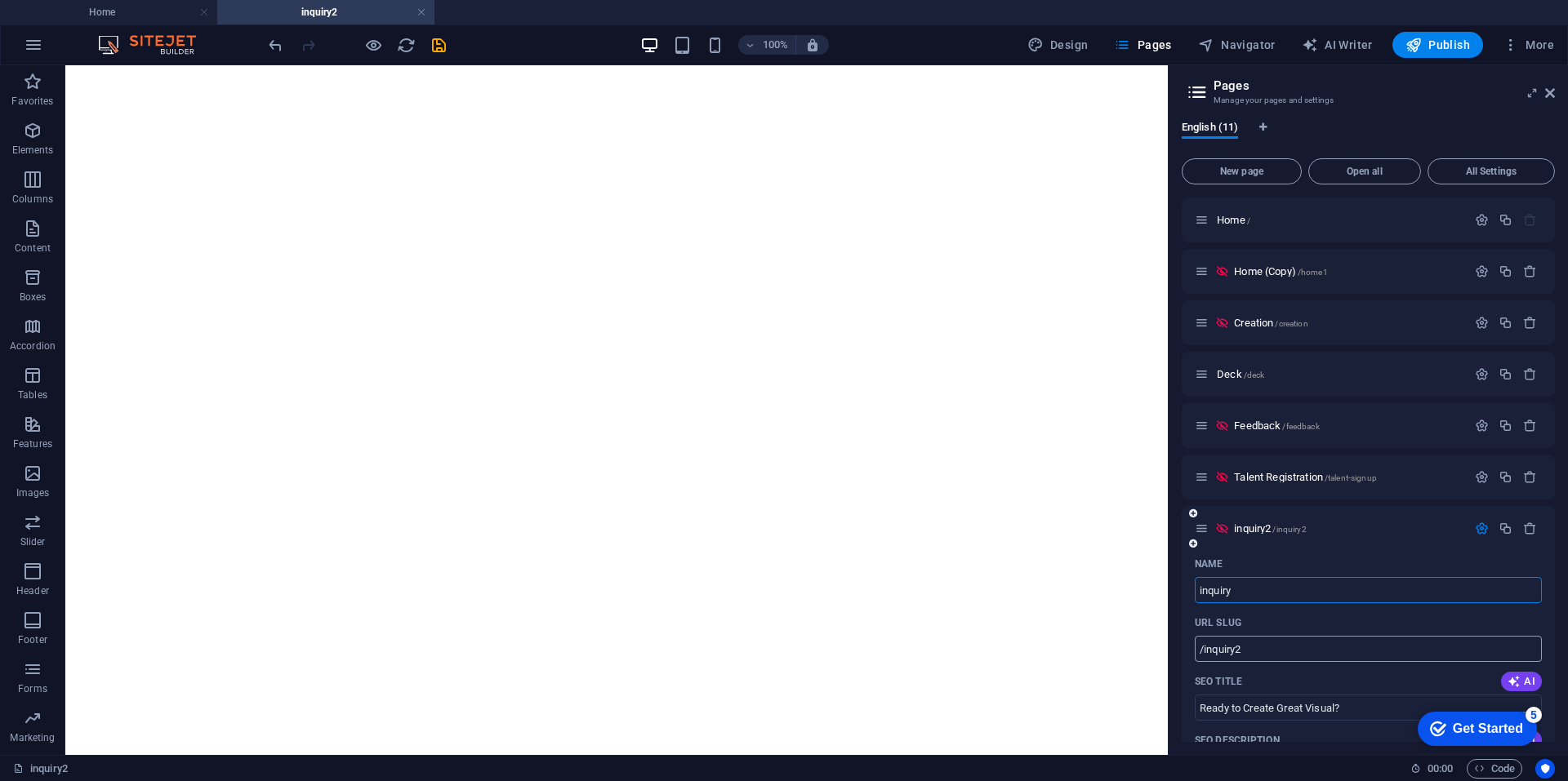
drag, startPoint x: 1264, startPoint y: 645, endPoint x: 1256, endPoint y: 650, distance: 9.4
click at [1264, 645] on input "/inquiry2" at bounding box center [1368, 648] width 347 height 26
type input "inquiry"
type input "/inquiry"
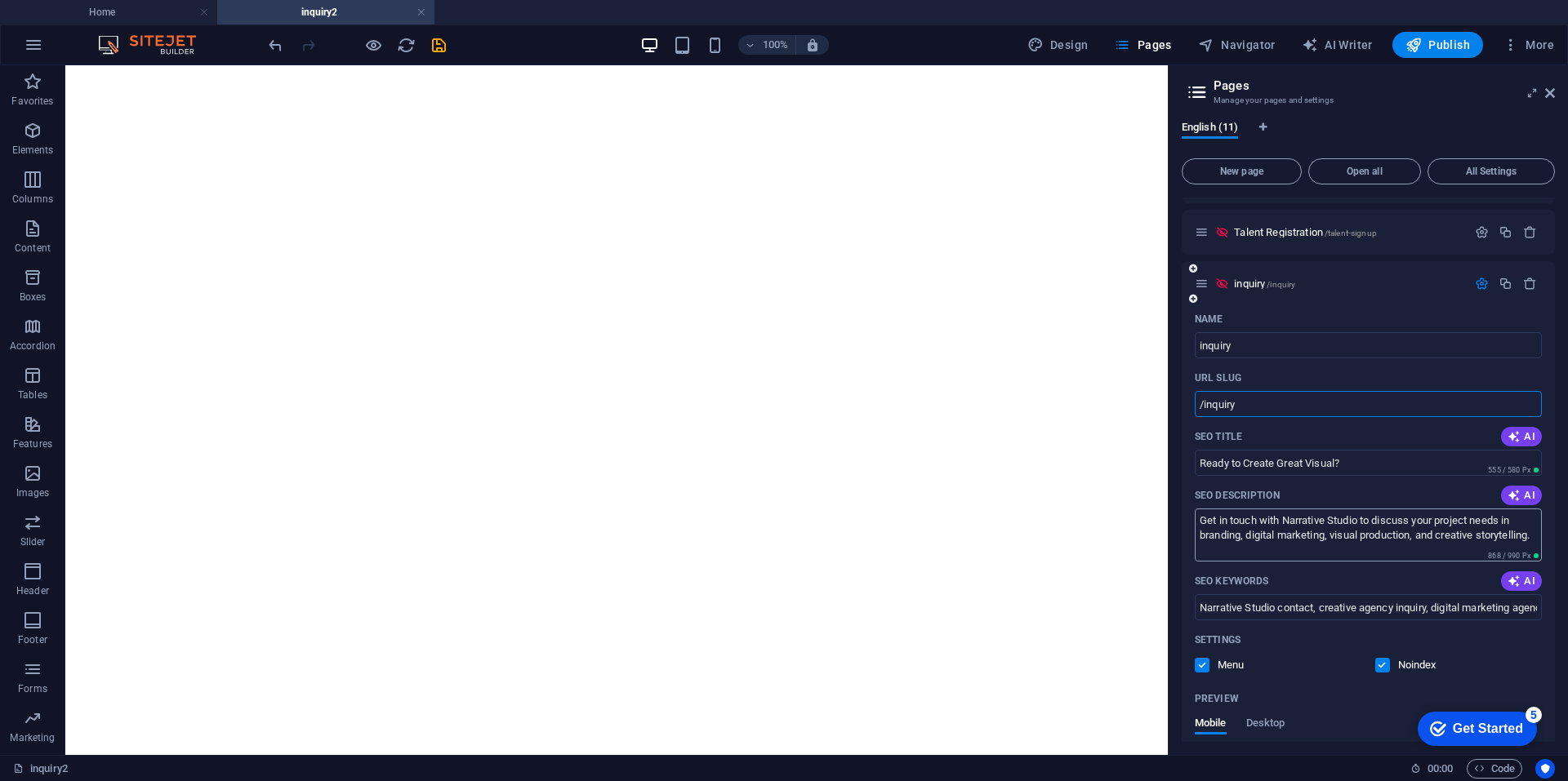
scroll to position [408, 0]
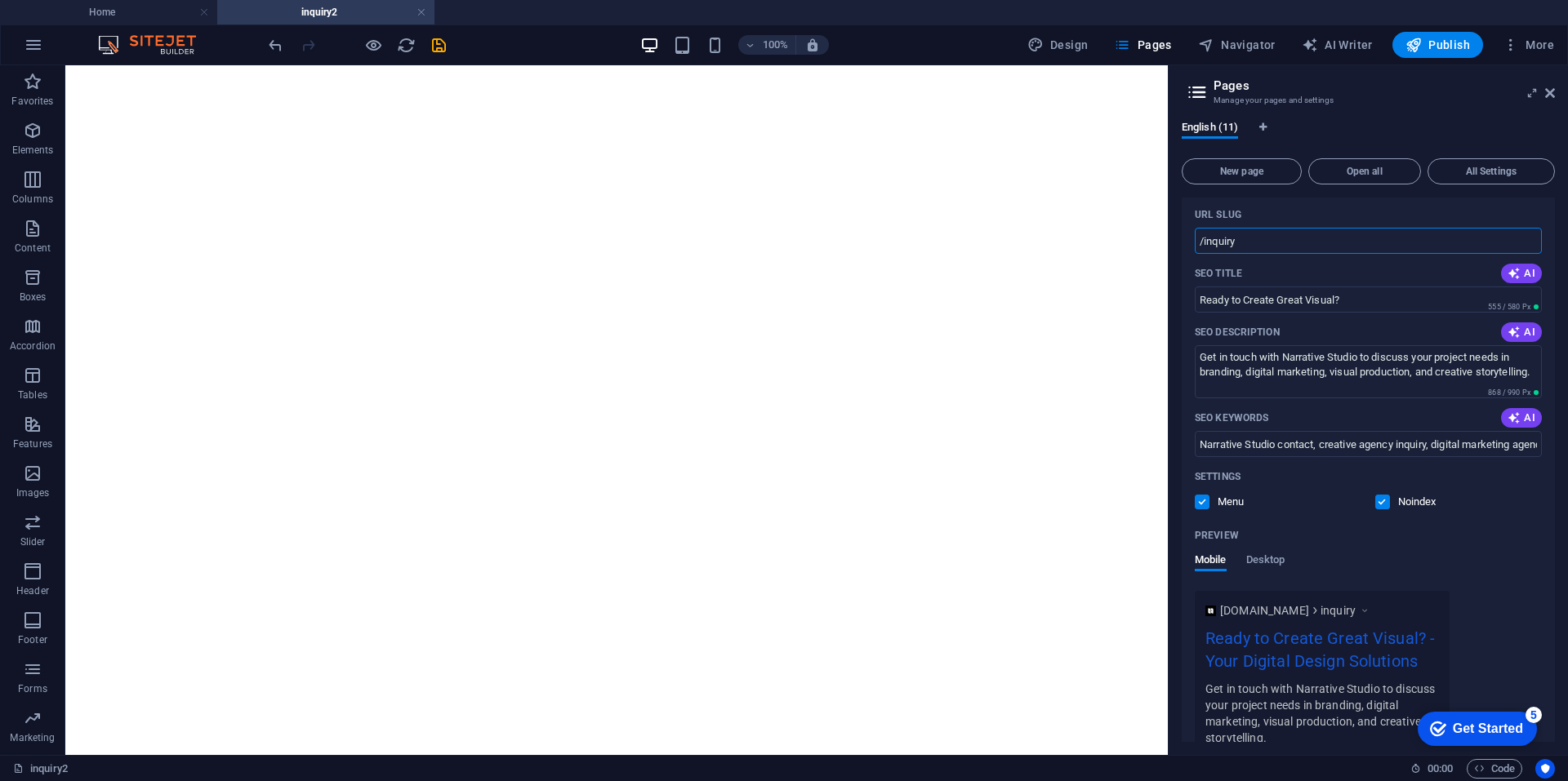
click at [1390, 499] on span at bounding box center [1394, 502] width 9 height 9
click at [1382, 502] on label at bounding box center [1382, 501] width 14 height 14
click at [0, 0] on input "checkbox" at bounding box center [0, 0] width 0 height 0
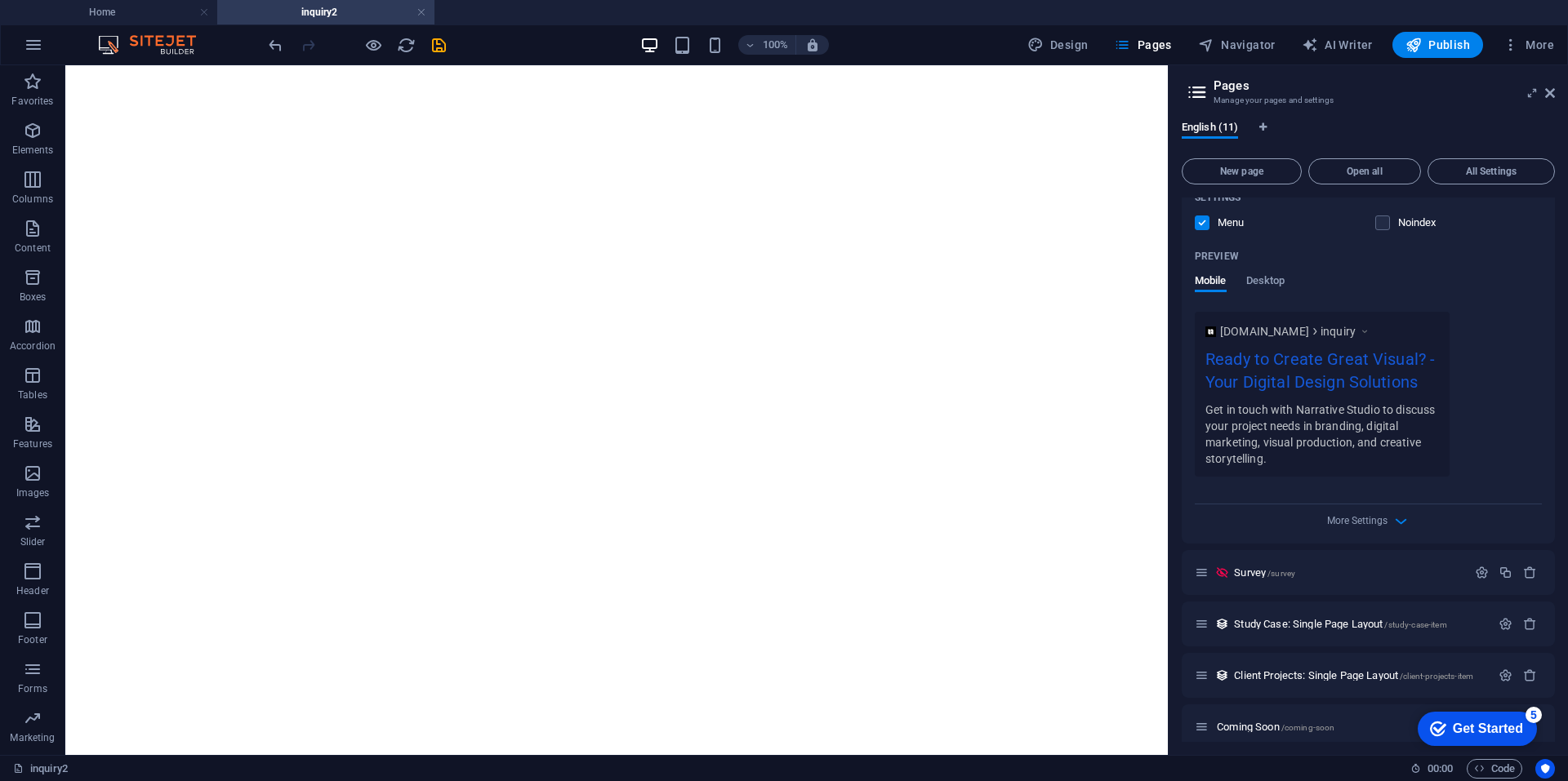
scroll to position [701, 0]
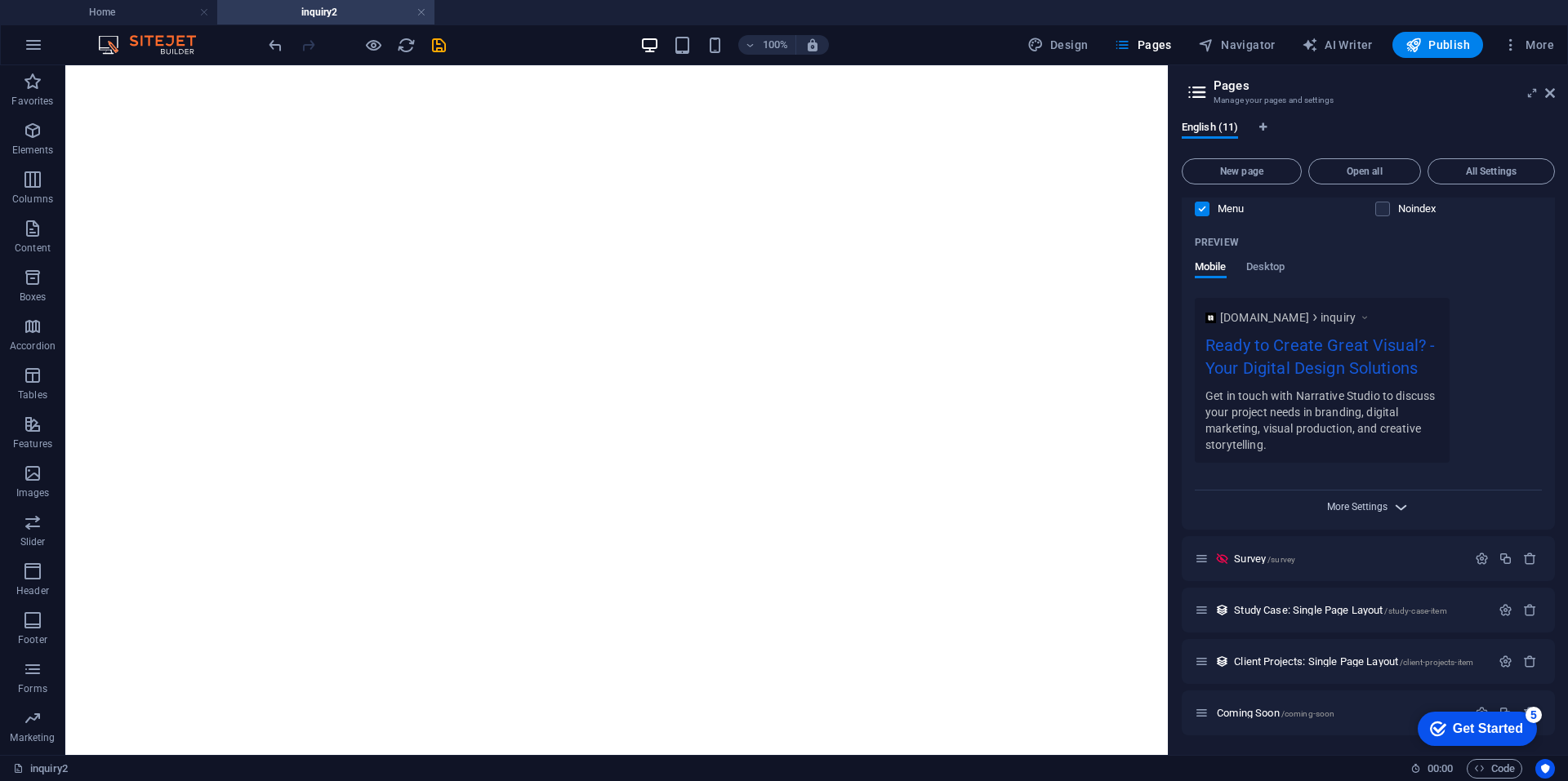
click at [1376, 510] on span "More Settings" at bounding box center [1357, 506] width 60 height 11
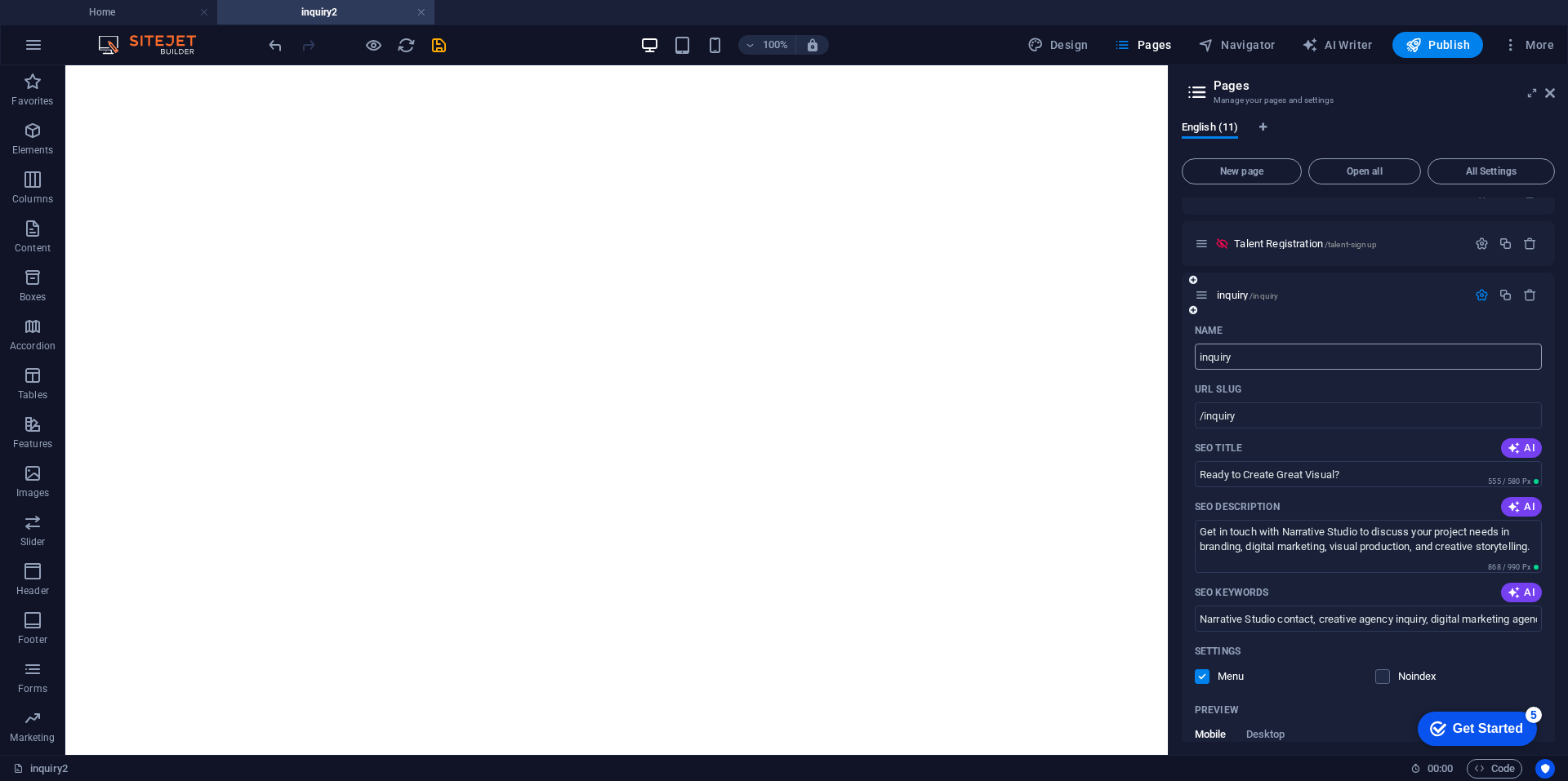
scroll to position [211, 0]
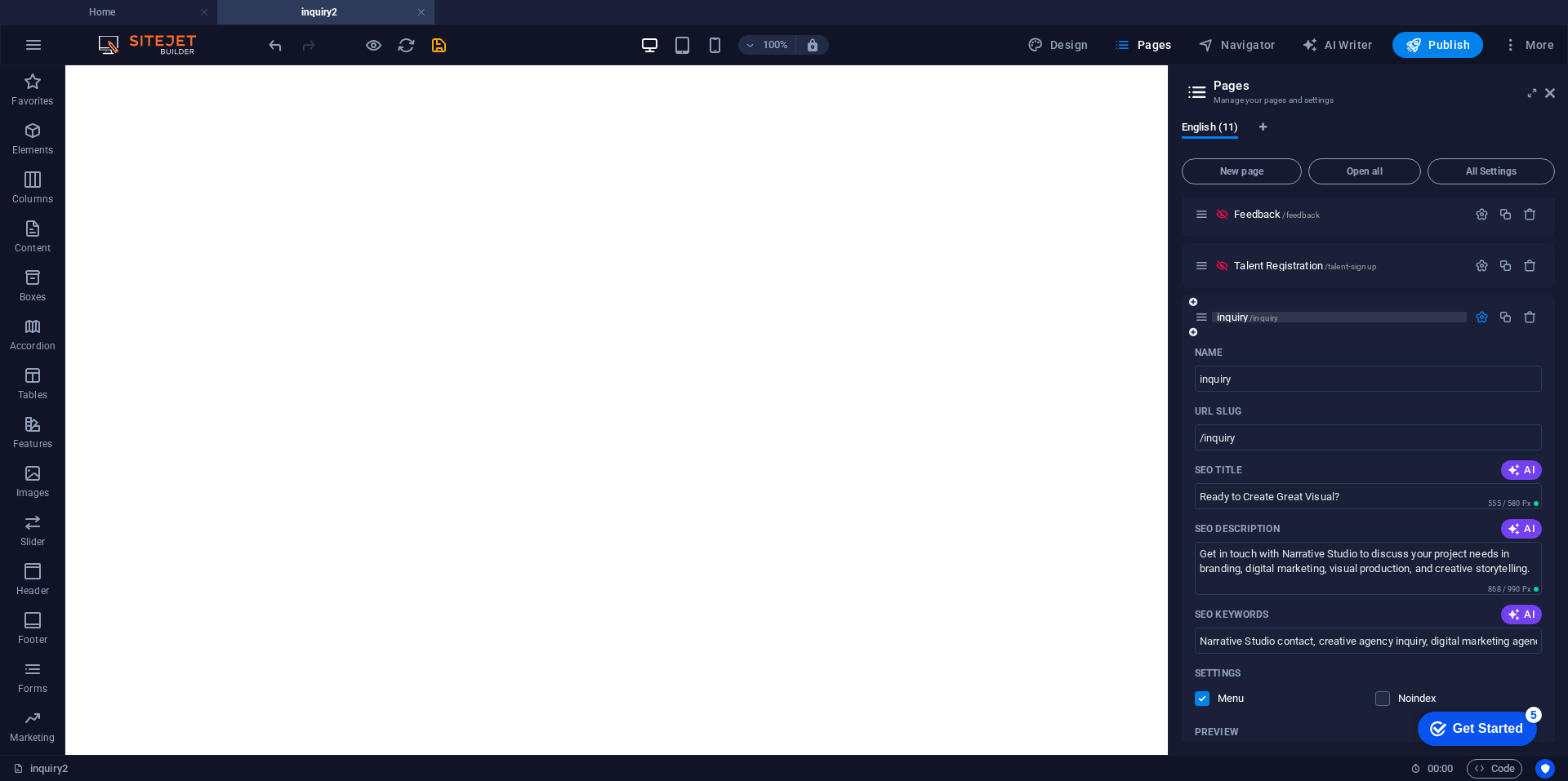
click at [1228, 318] on span "inquiry /inquiry" at bounding box center [1247, 316] width 61 height 12
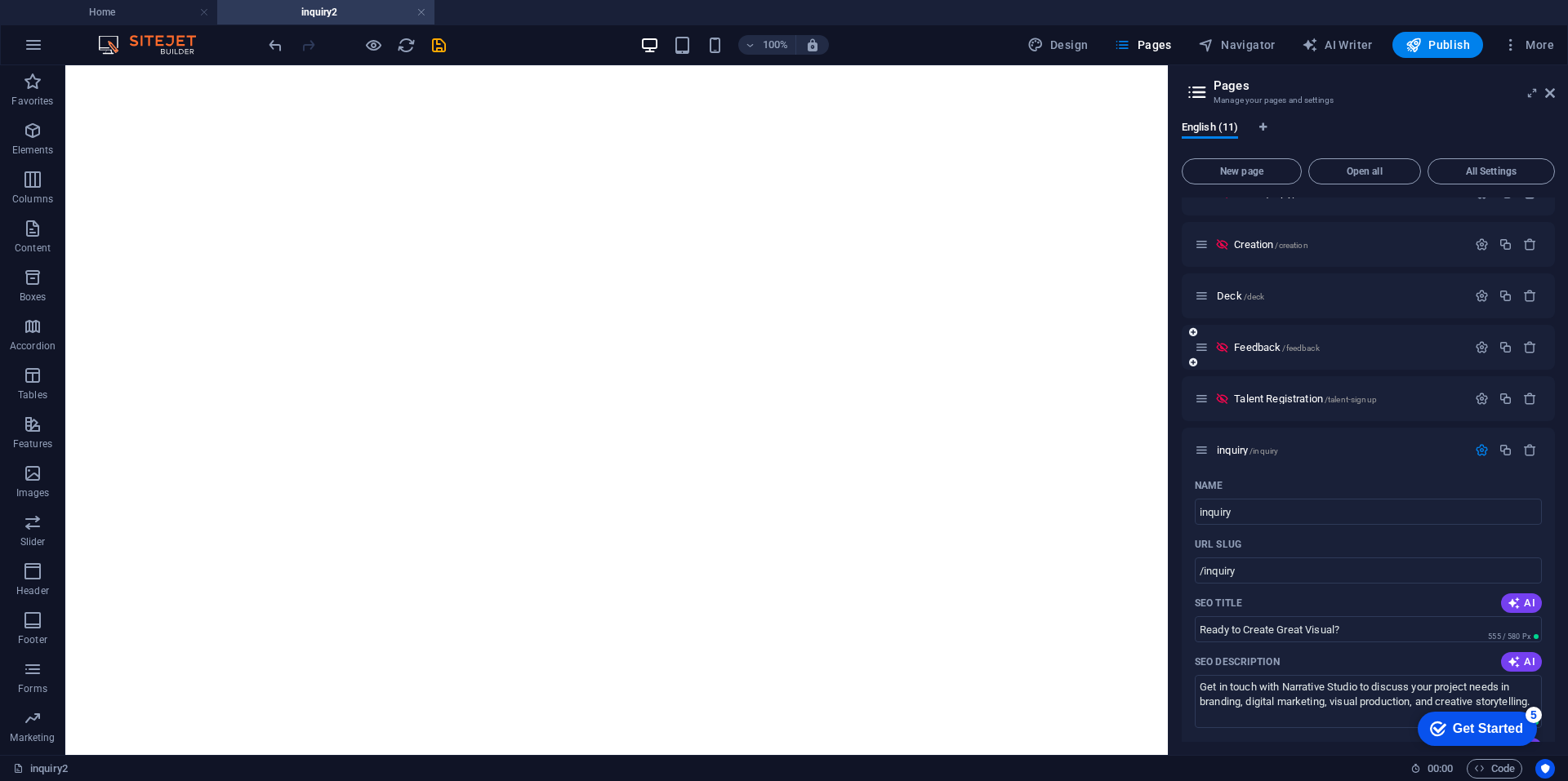
scroll to position [0, 0]
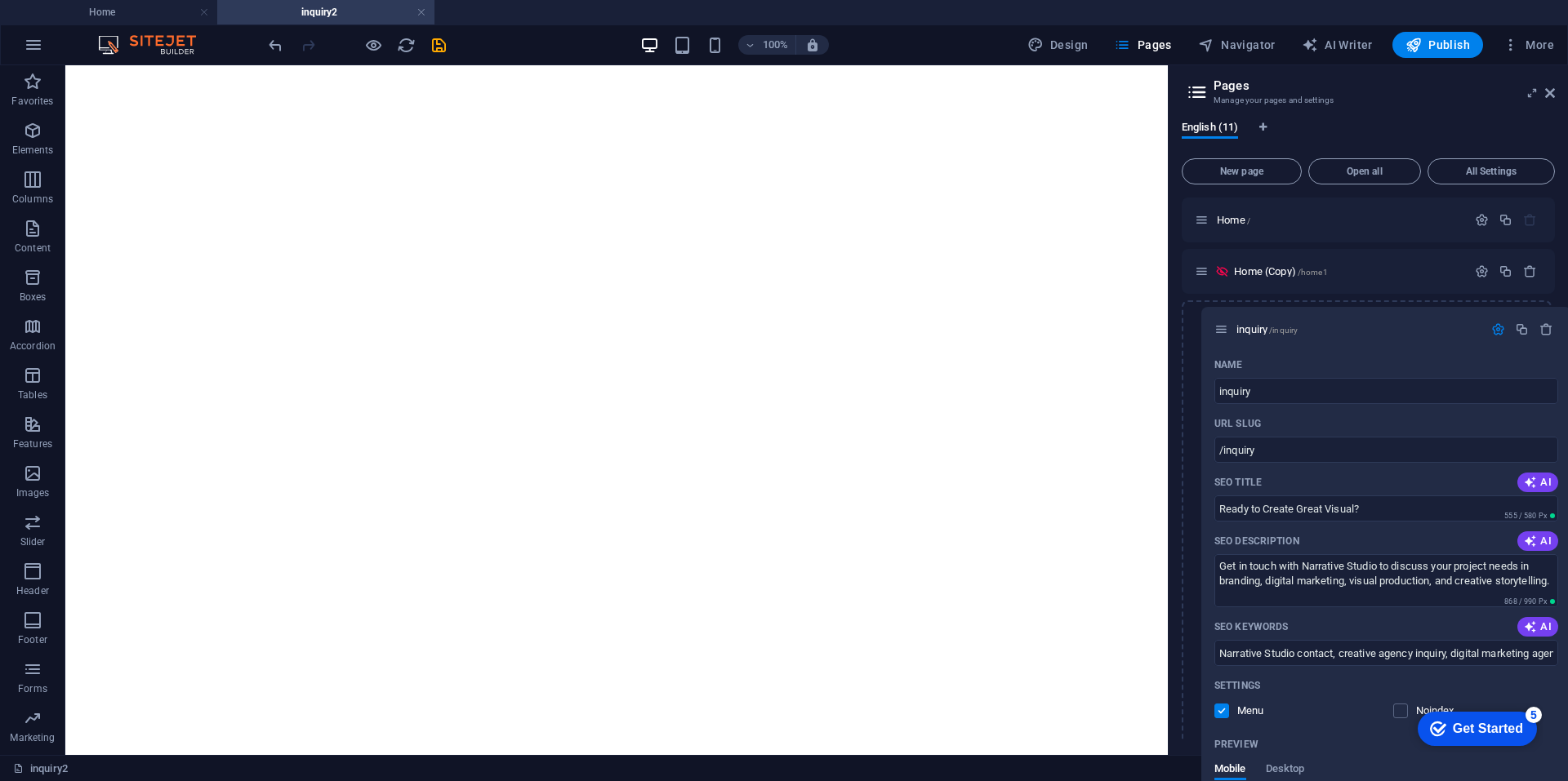
drag, startPoint x: 1204, startPoint y: 527, endPoint x: 1226, endPoint y: 322, distance: 206.2
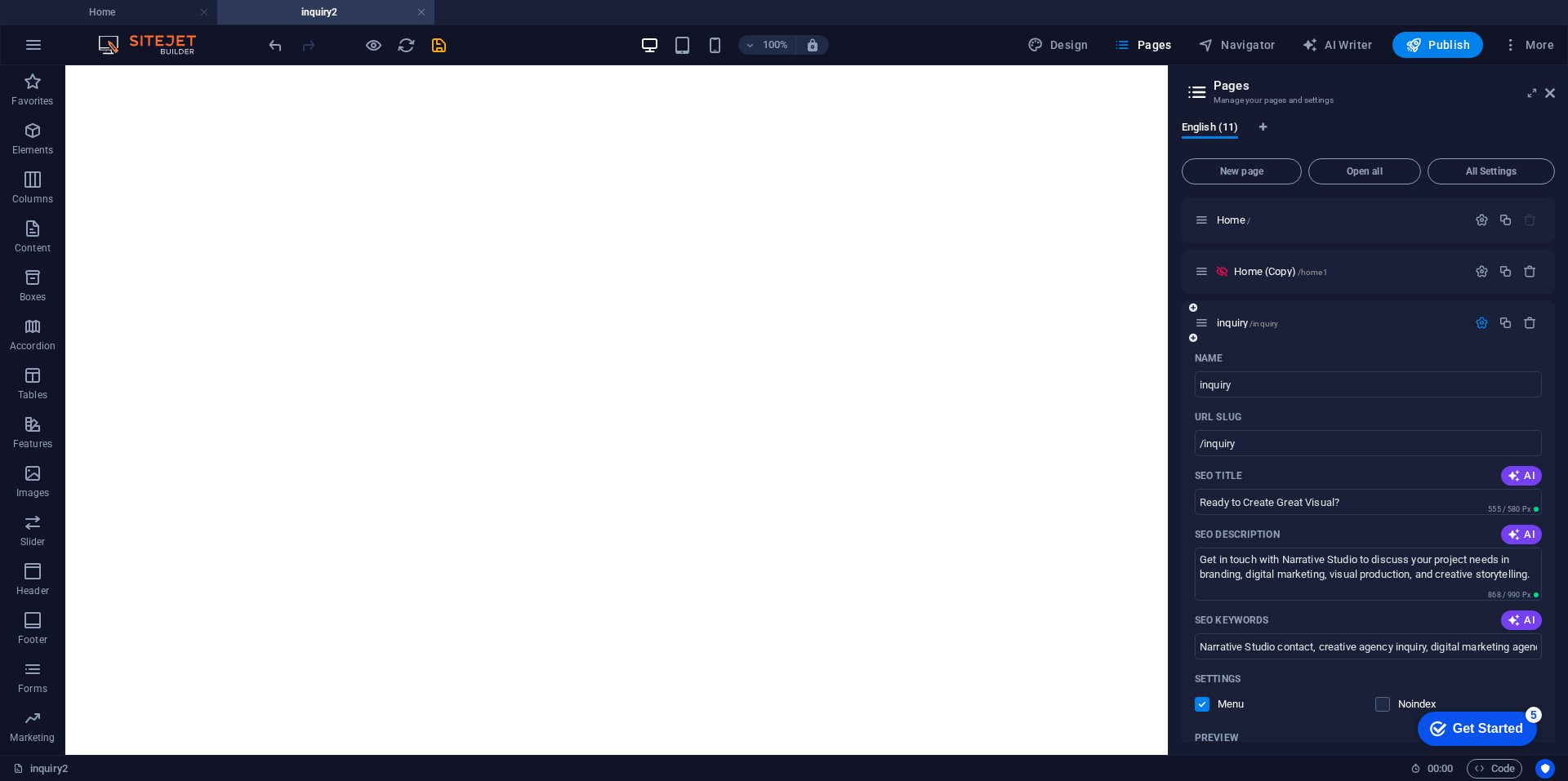
click at [1479, 322] on icon "button" at bounding box center [1481, 322] width 14 height 14
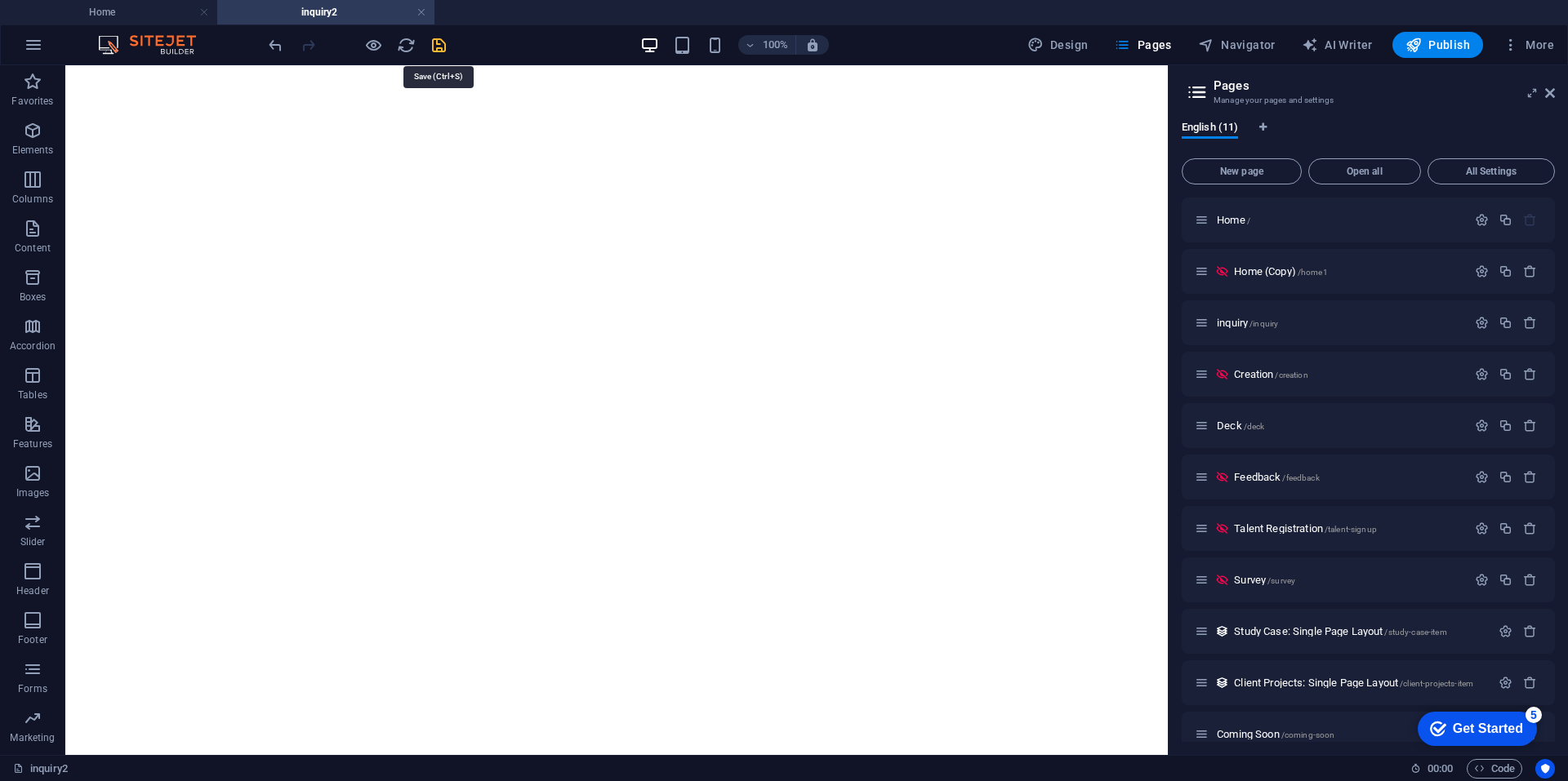
click at [448, 46] on icon "save" at bounding box center [439, 45] width 19 height 19
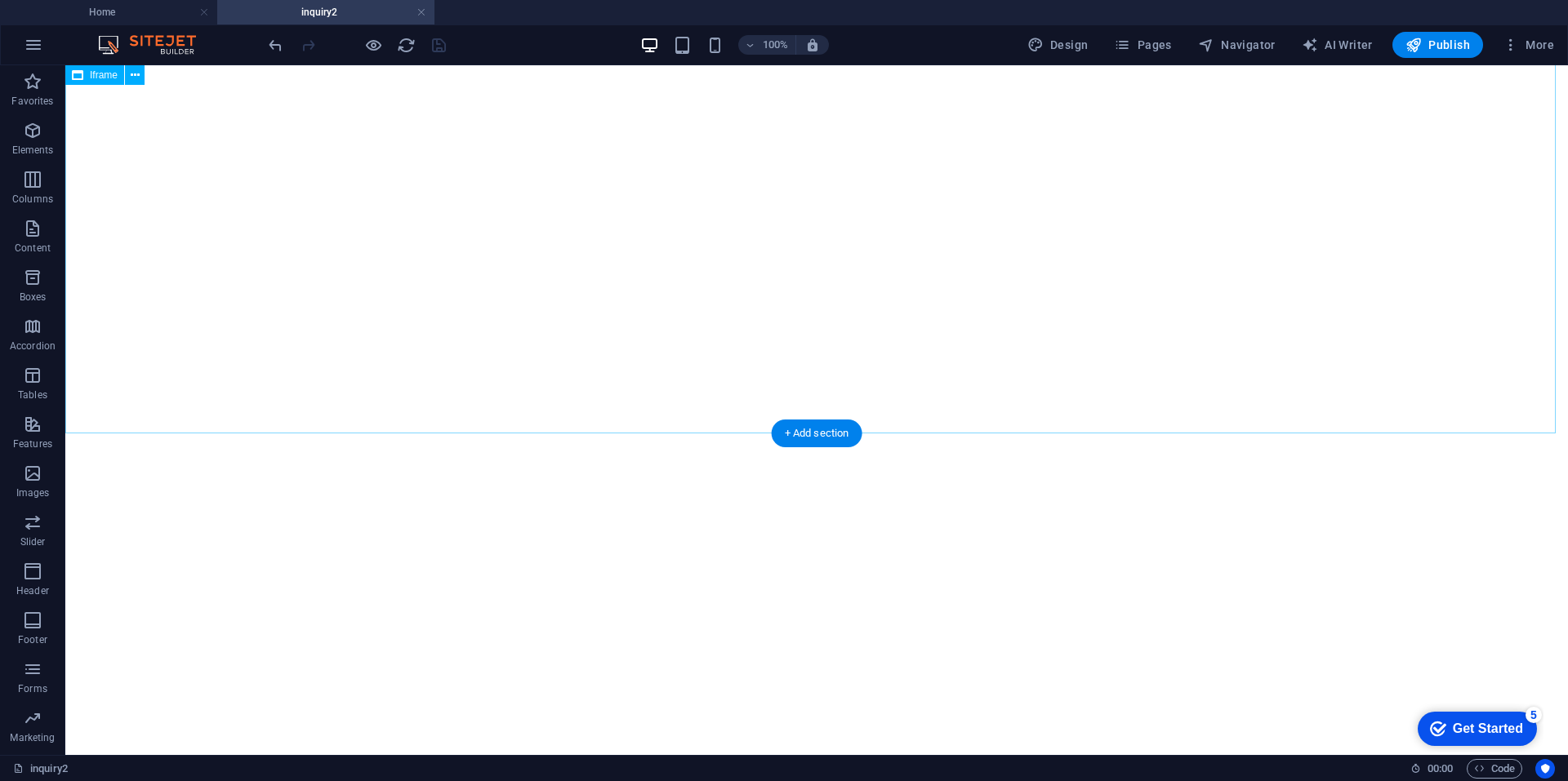
scroll to position [968, 0]
click at [384, 53] on div at bounding box center [357, 44] width 183 height 26
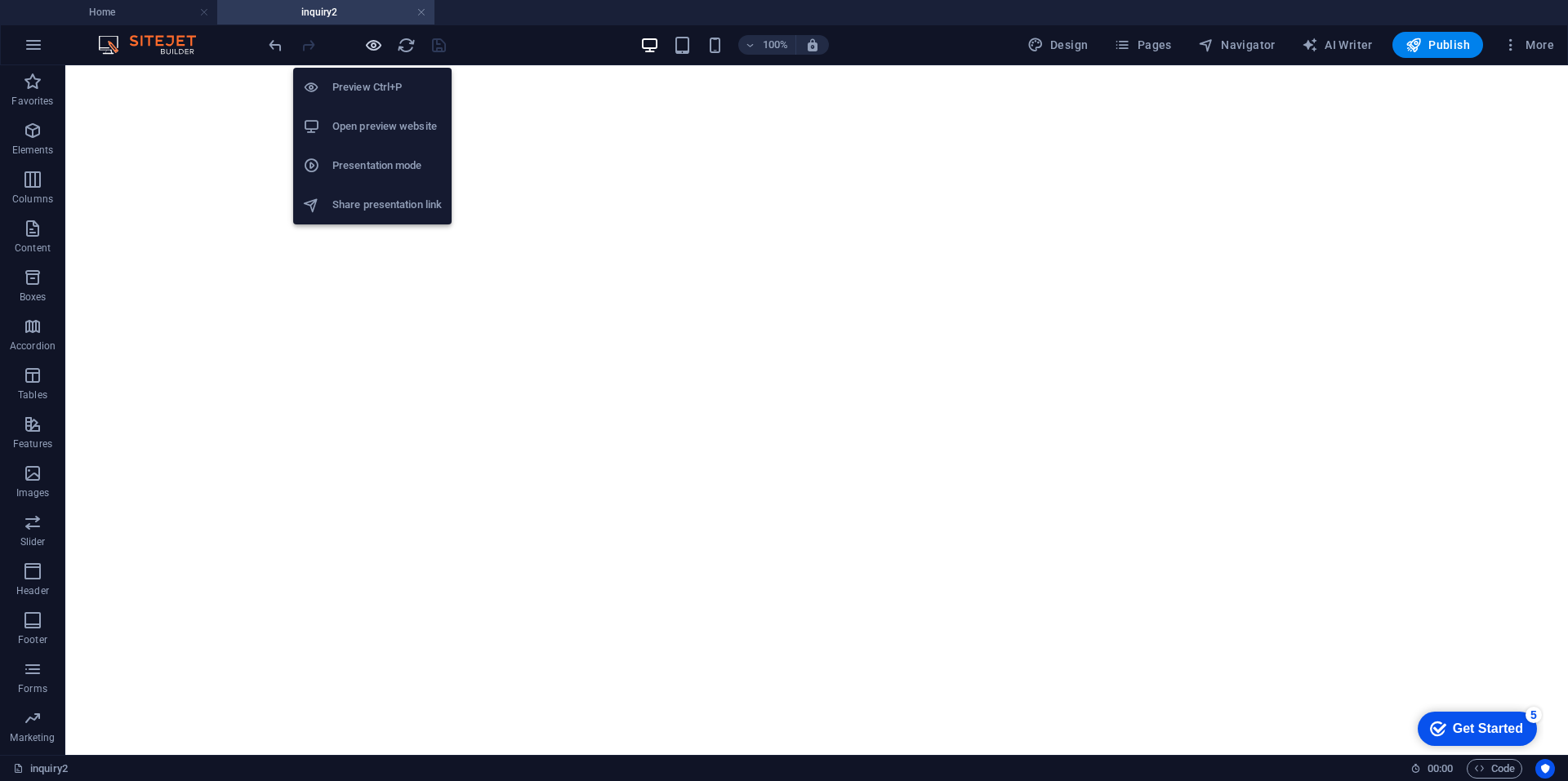
click at [376, 41] on icon "button" at bounding box center [374, 45] width 19 height 19
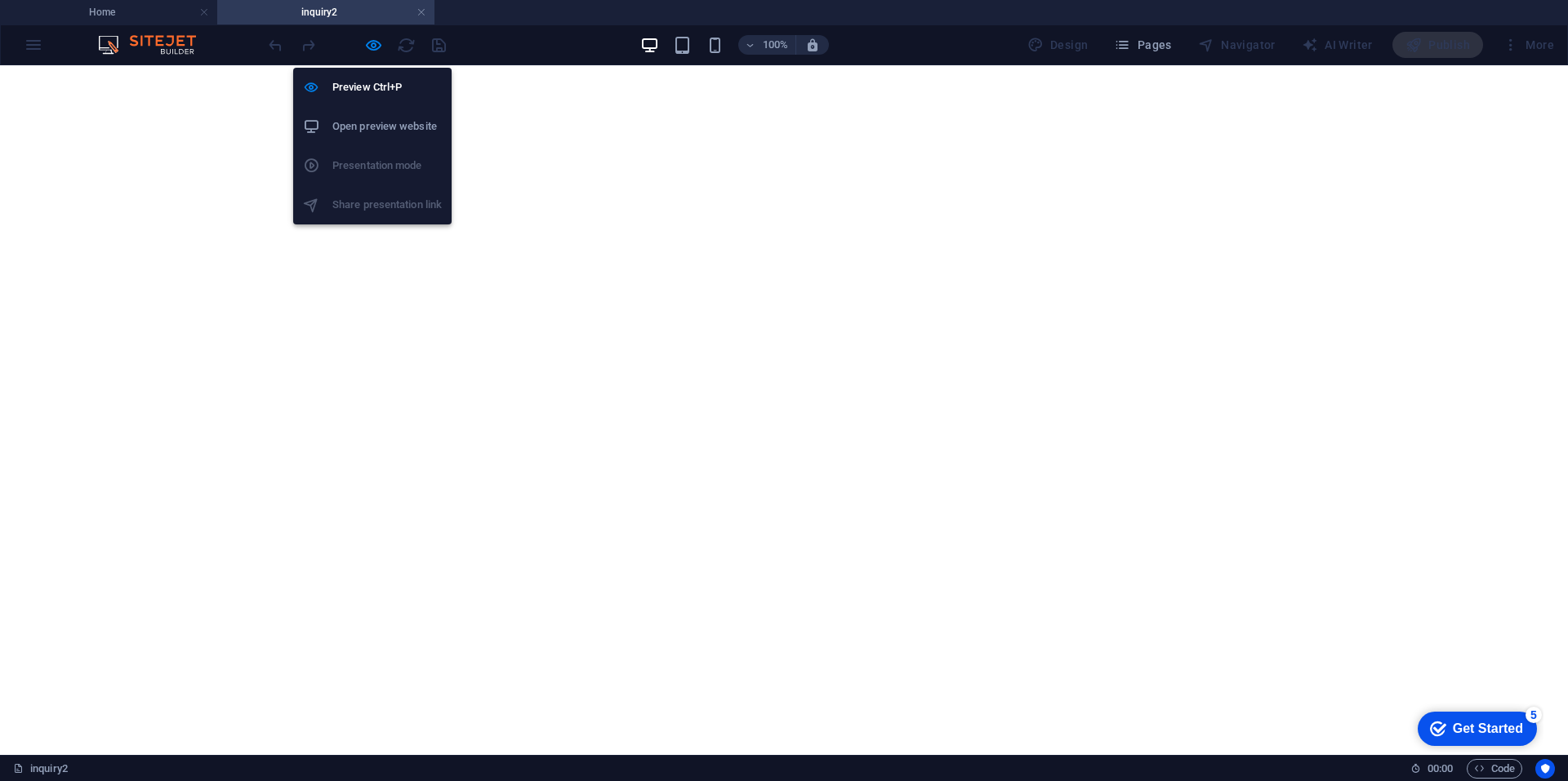
click at [374, 132] on h6 "Open preview website" at bounding box center [386, 126] width 110 height 20
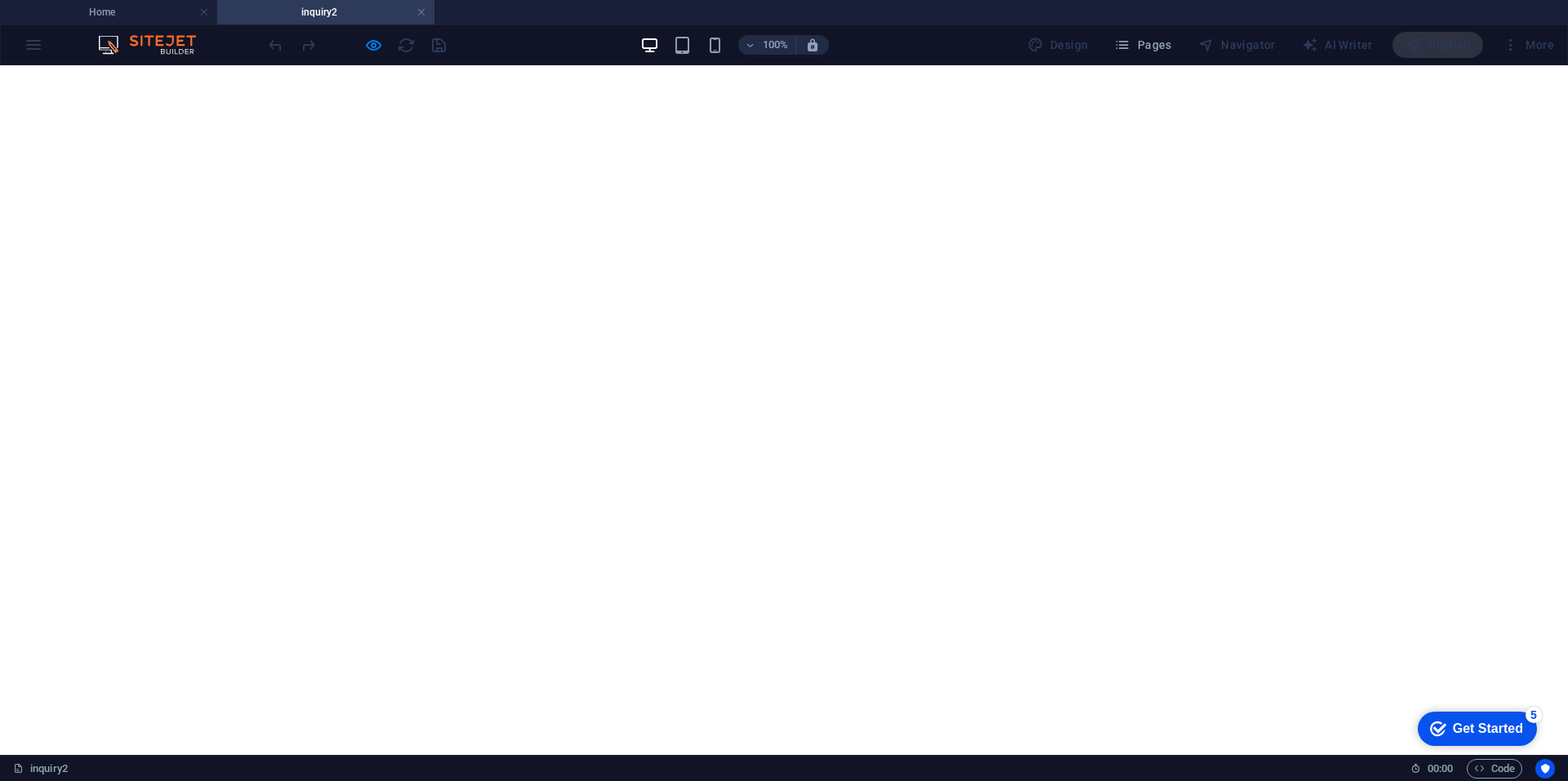
scroll to position [1103, 0]
click at [377, 17] on h4 "inquiry2" at bounding box center [325, 12] width 217 height 18
click at [352, 18] on h4 "inquiry2" at bounding box center [325, 12] width 217 height 18
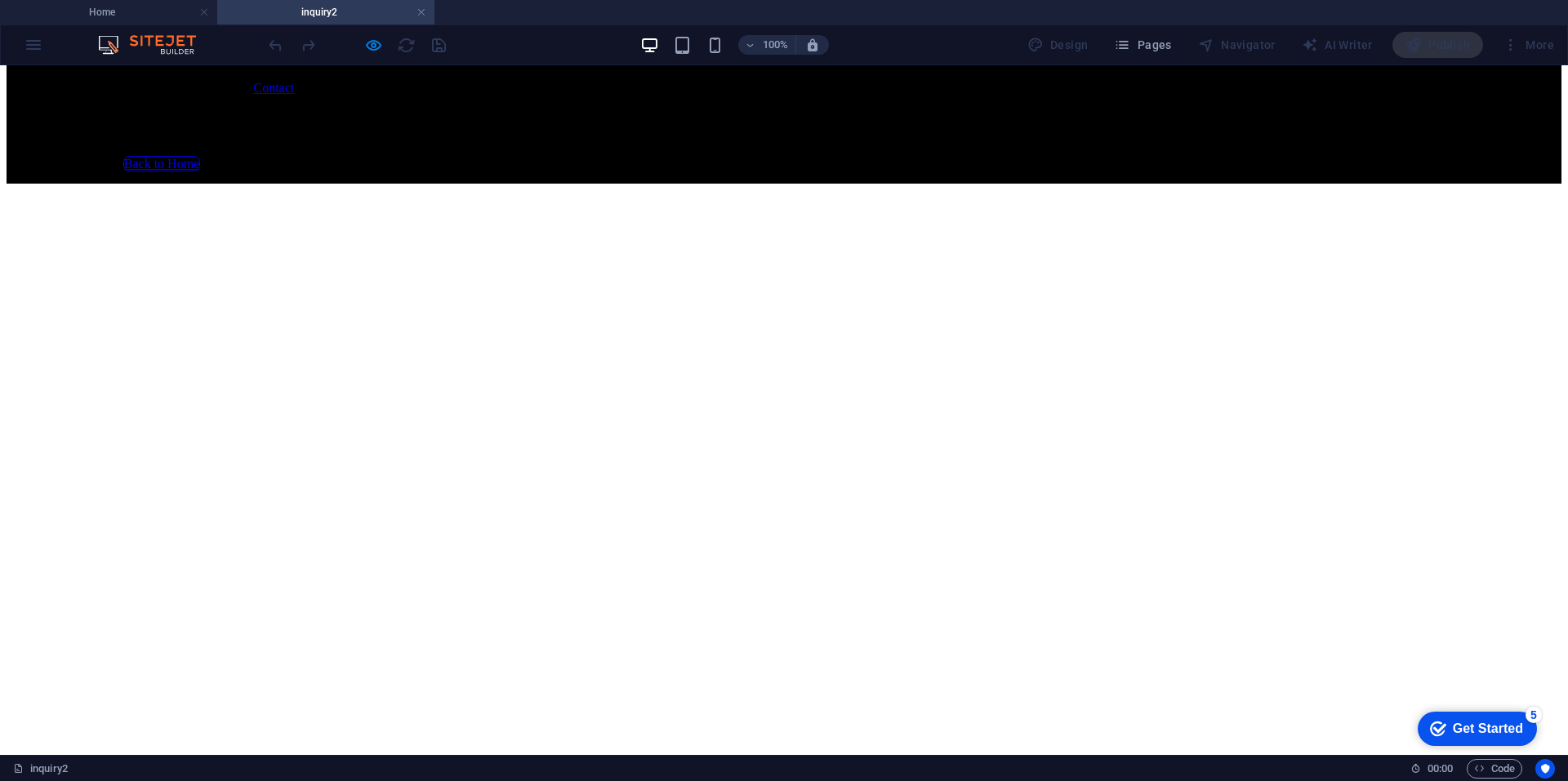
scroll to position [0, 0]
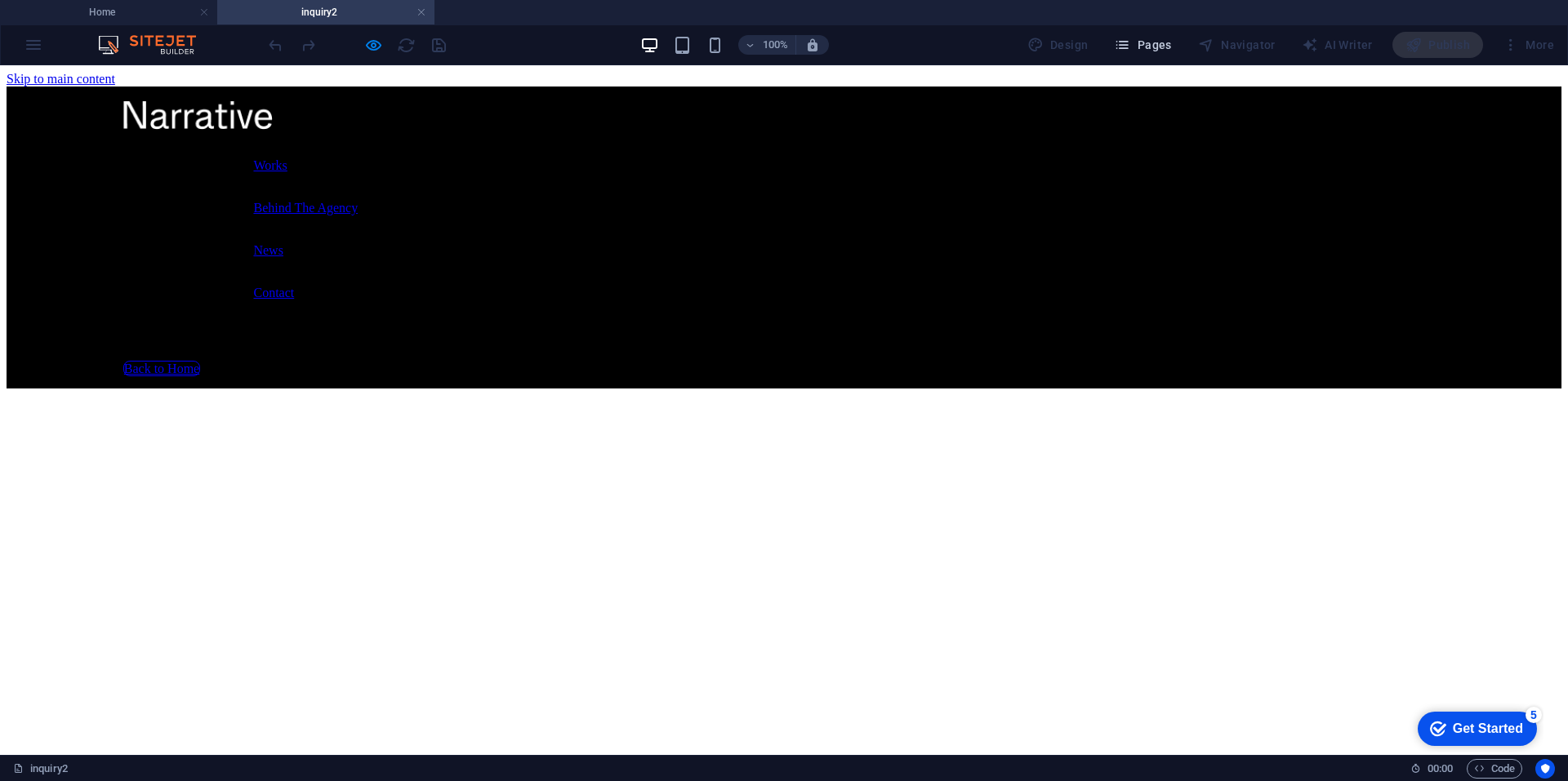
click at [1153, 46] on span "Pages" at bounding box center [1142, 44] width 57 height 16
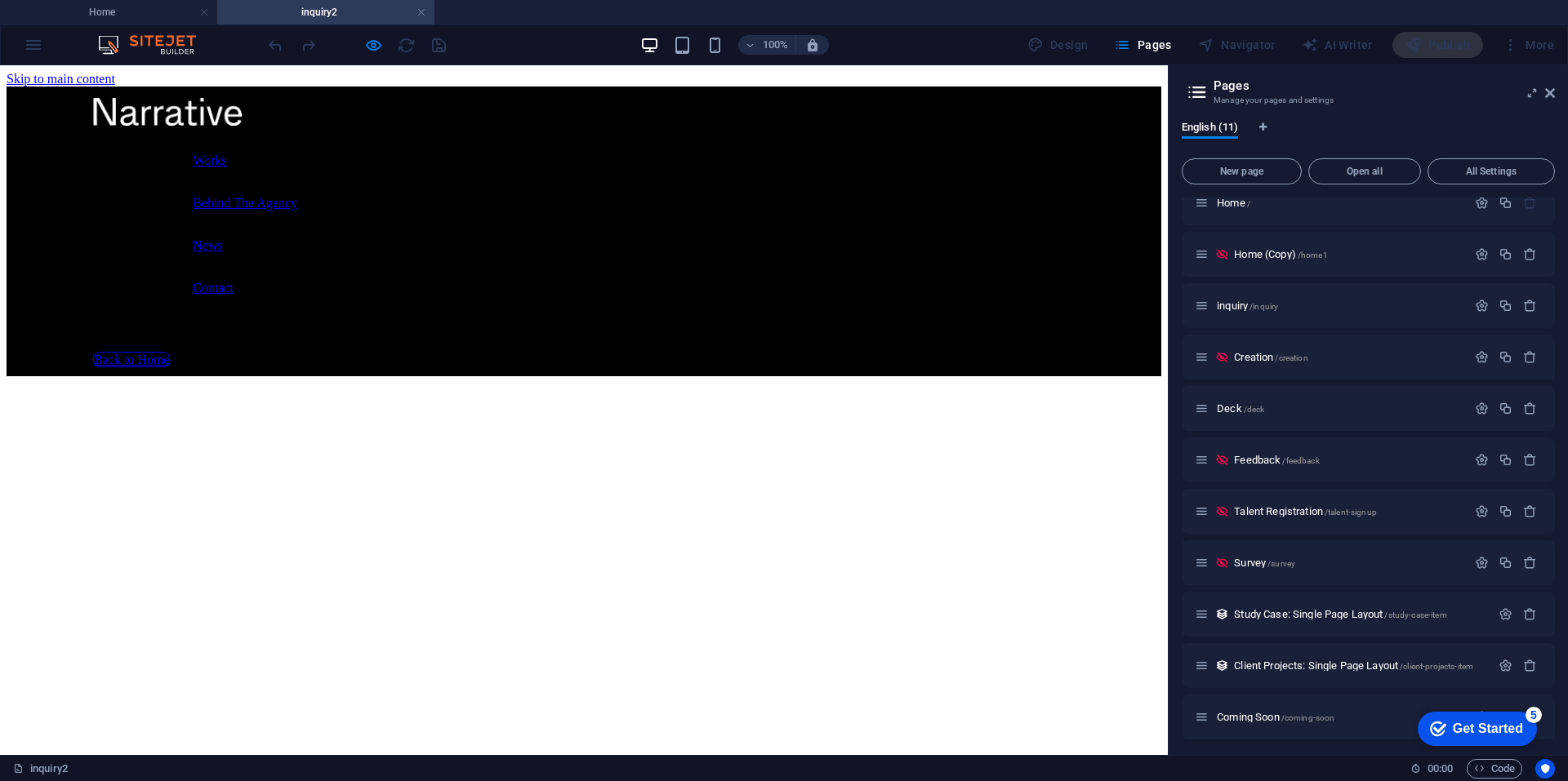
scroll to position [21, 0]
click at [1274, 170] on span "New page" at bounding box center [1242, 172] width 106 height 10
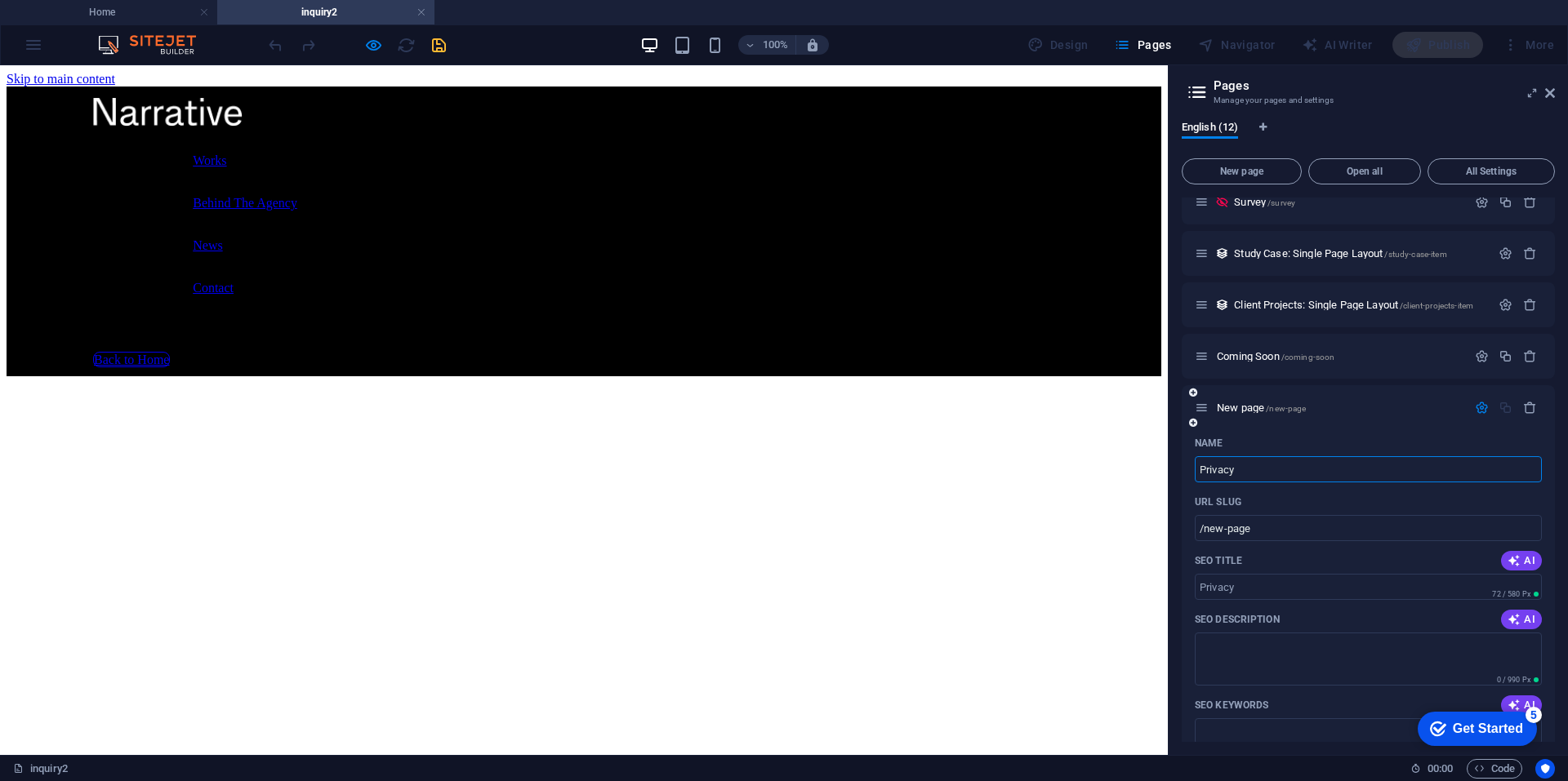
type input "Privacy P"
type input "/privacy"
type input "Privacy Policy"
type input "/privacy-policy"
type input "Privacy Policy"
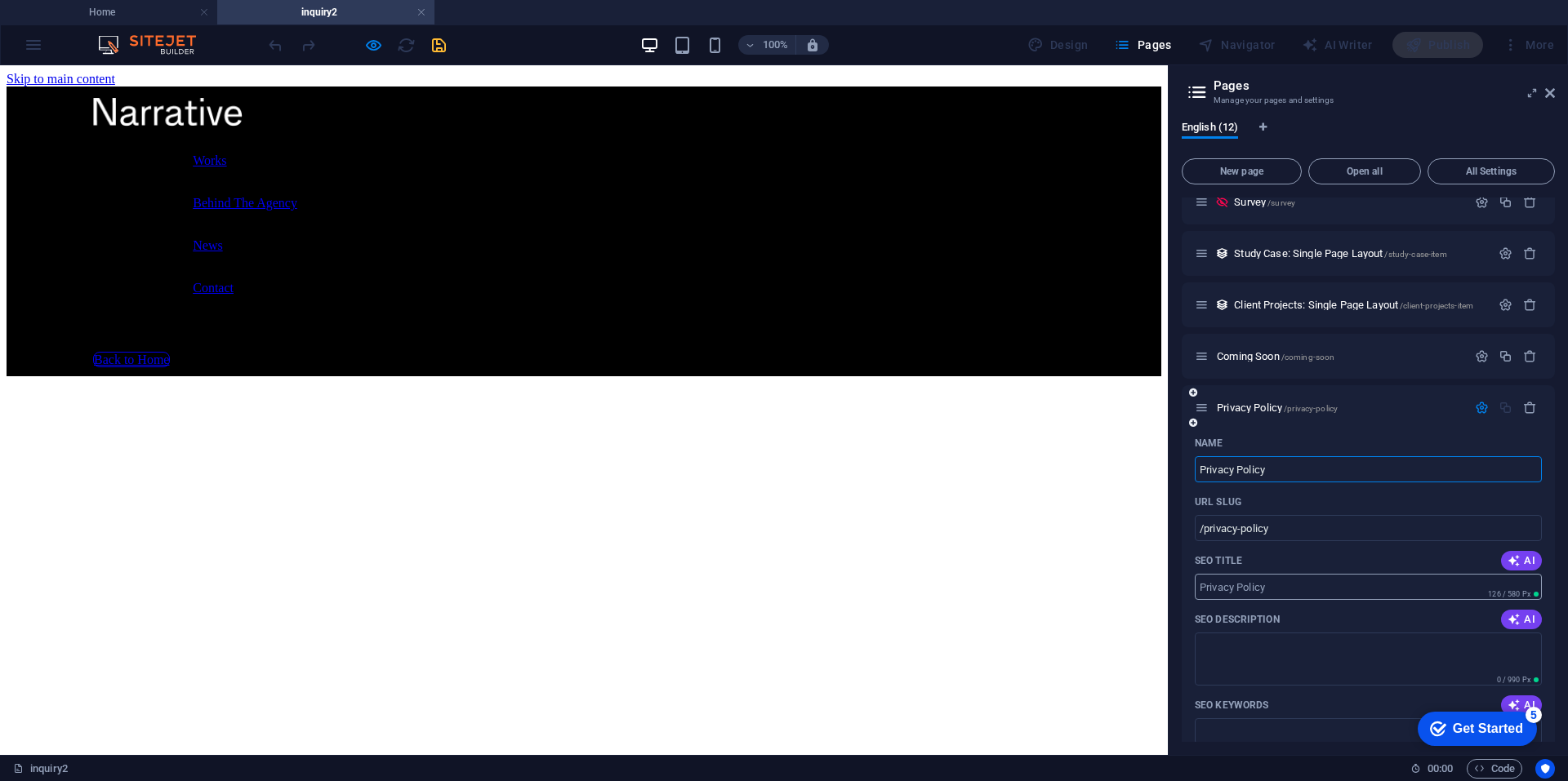
click at [1270, 579] on input "SEO Title" at bounding box center [1368, 586] width 347 height 26
paste input "Odama Studio - Privacy & Policy"
drag, startPoint x: 1268, startPoint y: 652, endPoint x: 1139, endPoint y: 560, distance: 158.4
type input "Narrative Media Agency - Privacy & Policy"
click at [1269, 647] on textarea "SEO Description" at bounding box center [1368, 658] width 347 height 53
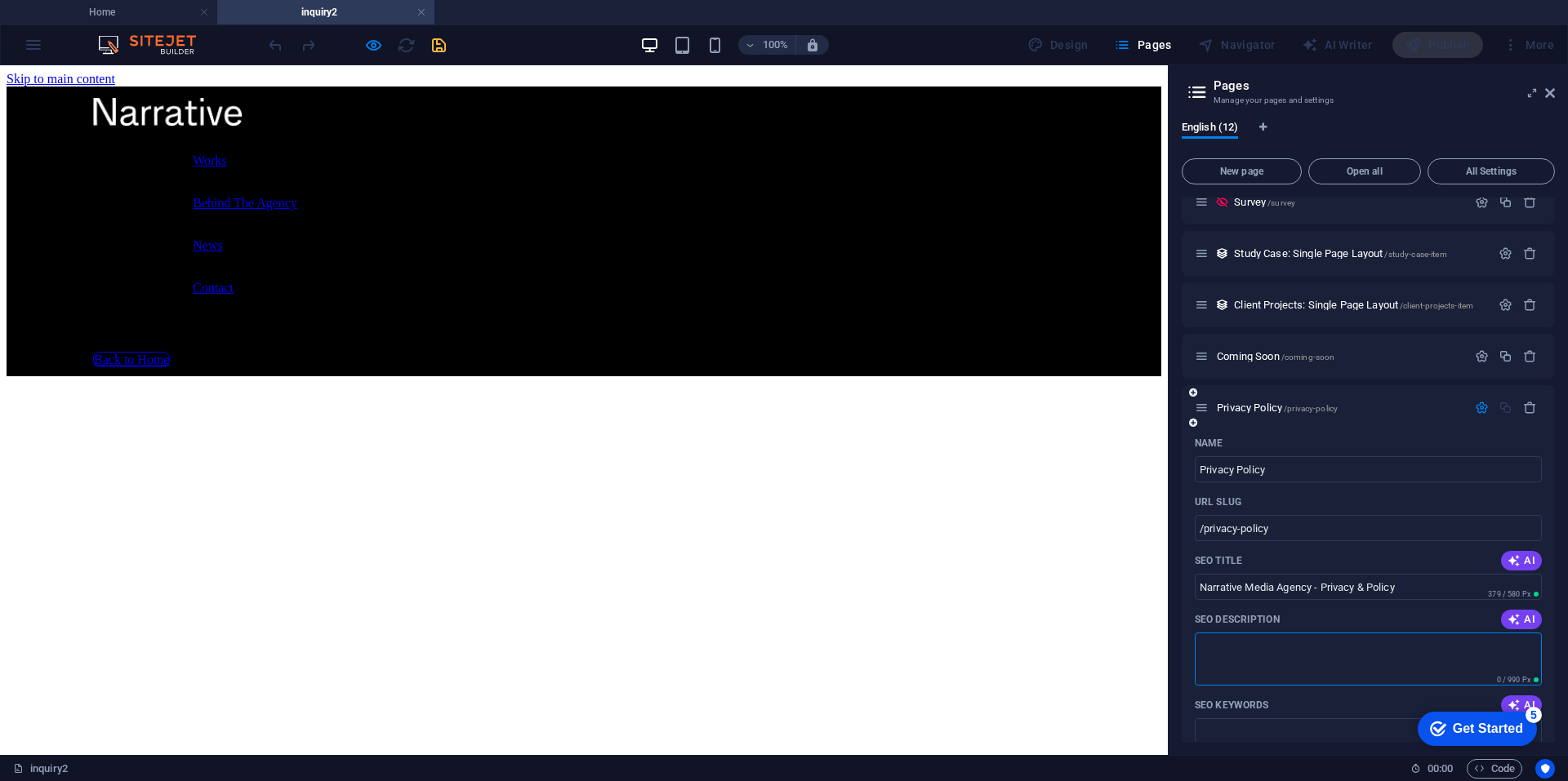
paste textarea "Discover our commitment to safeguarding your data and ensuring your online priv…"
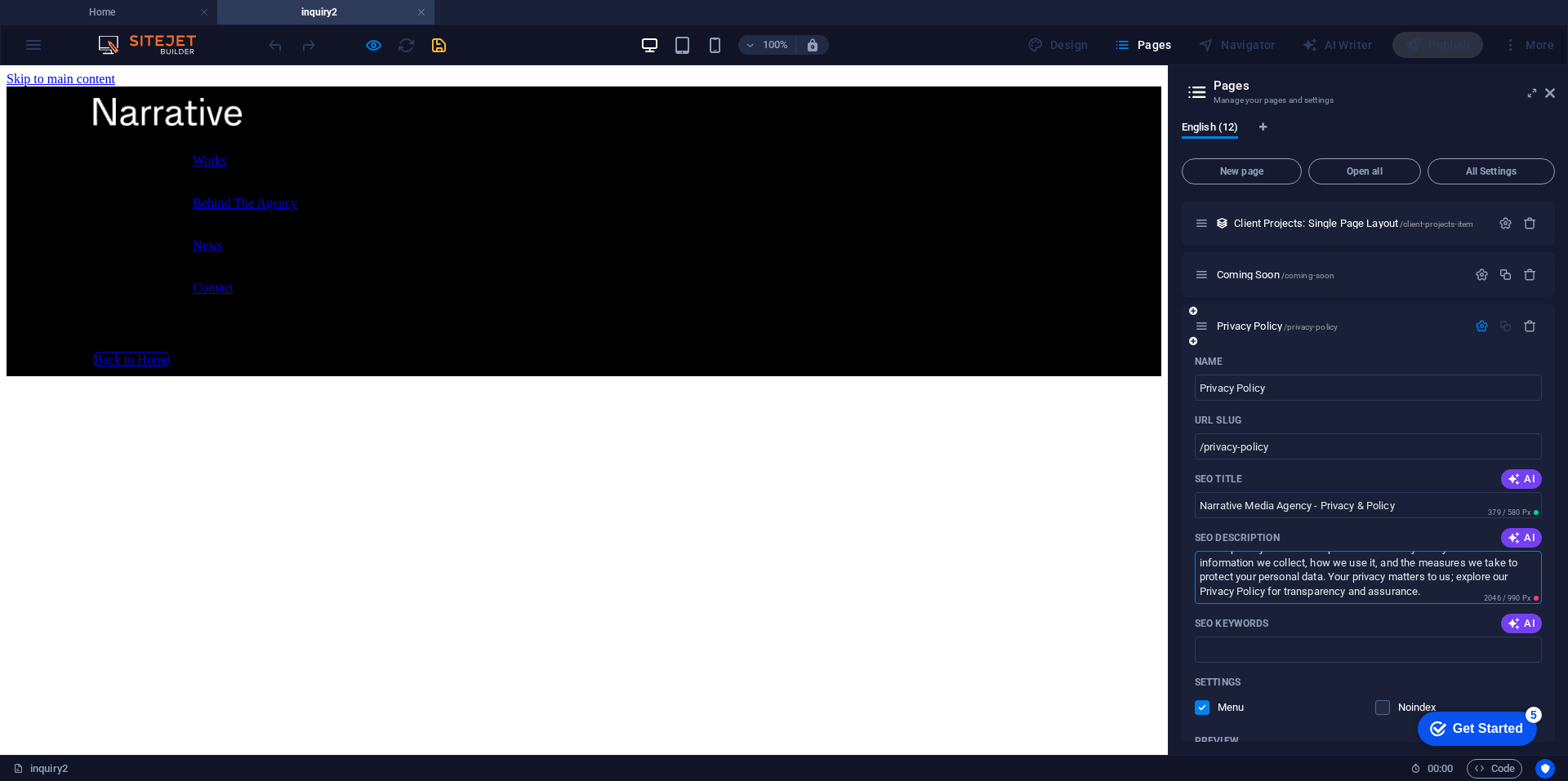
scroll to position [541, 0]
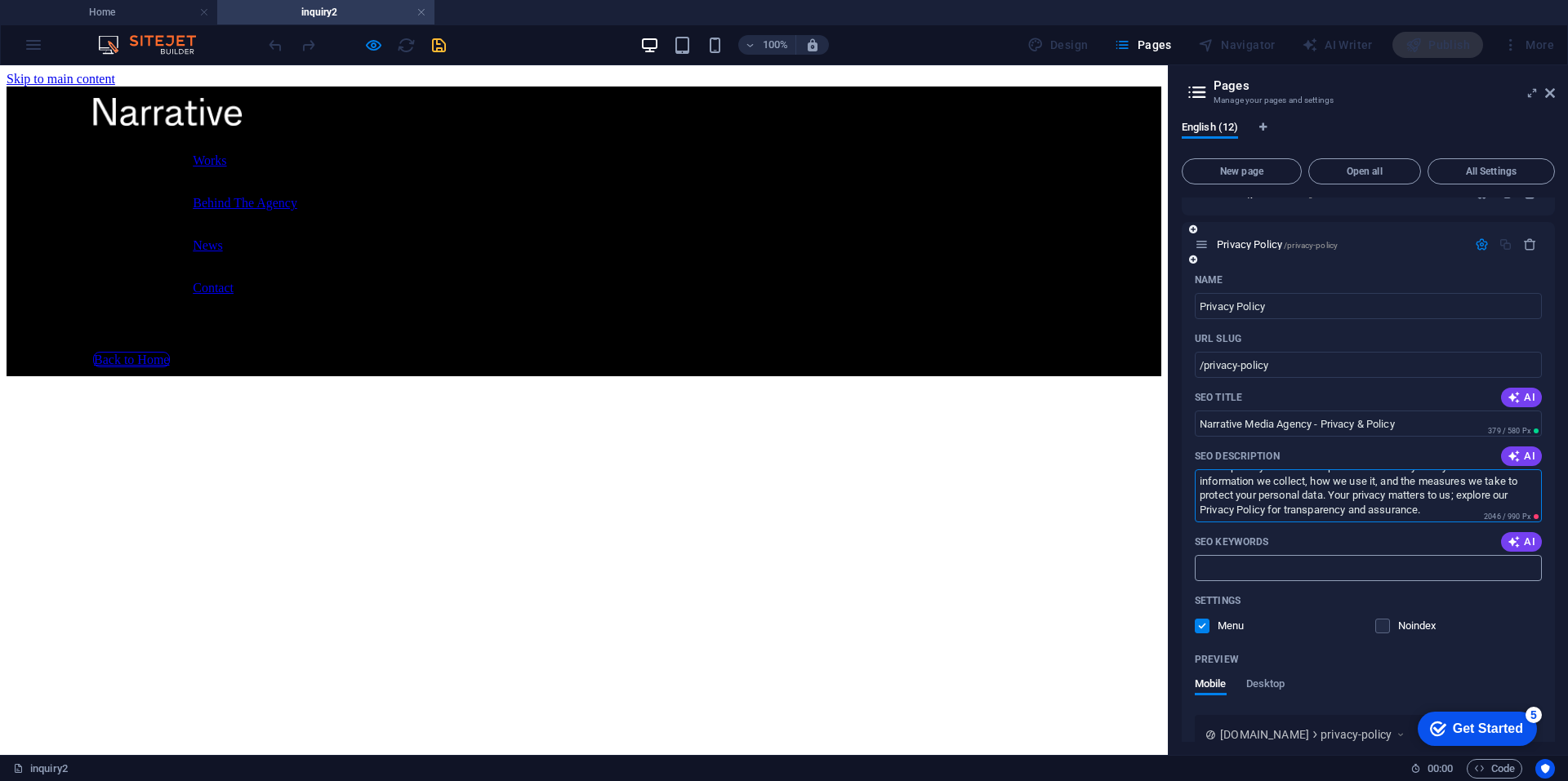
type textarea "Discover our commitment to safeguarding your data and ensuring your online priv…"
click at [1268, 572] on input "SEO Keywords" at bounding box center [1368, 567] width 347 height 26
paste input "Design Agency,Web Design,UI/UX Design,Saas Design,Animation"
click at [1275, 563] on input "Design Agency,Web Design,UI/UX Design,Saas Design,Animation,Mark" at bounding box center [1368, 567] width 347 height 26
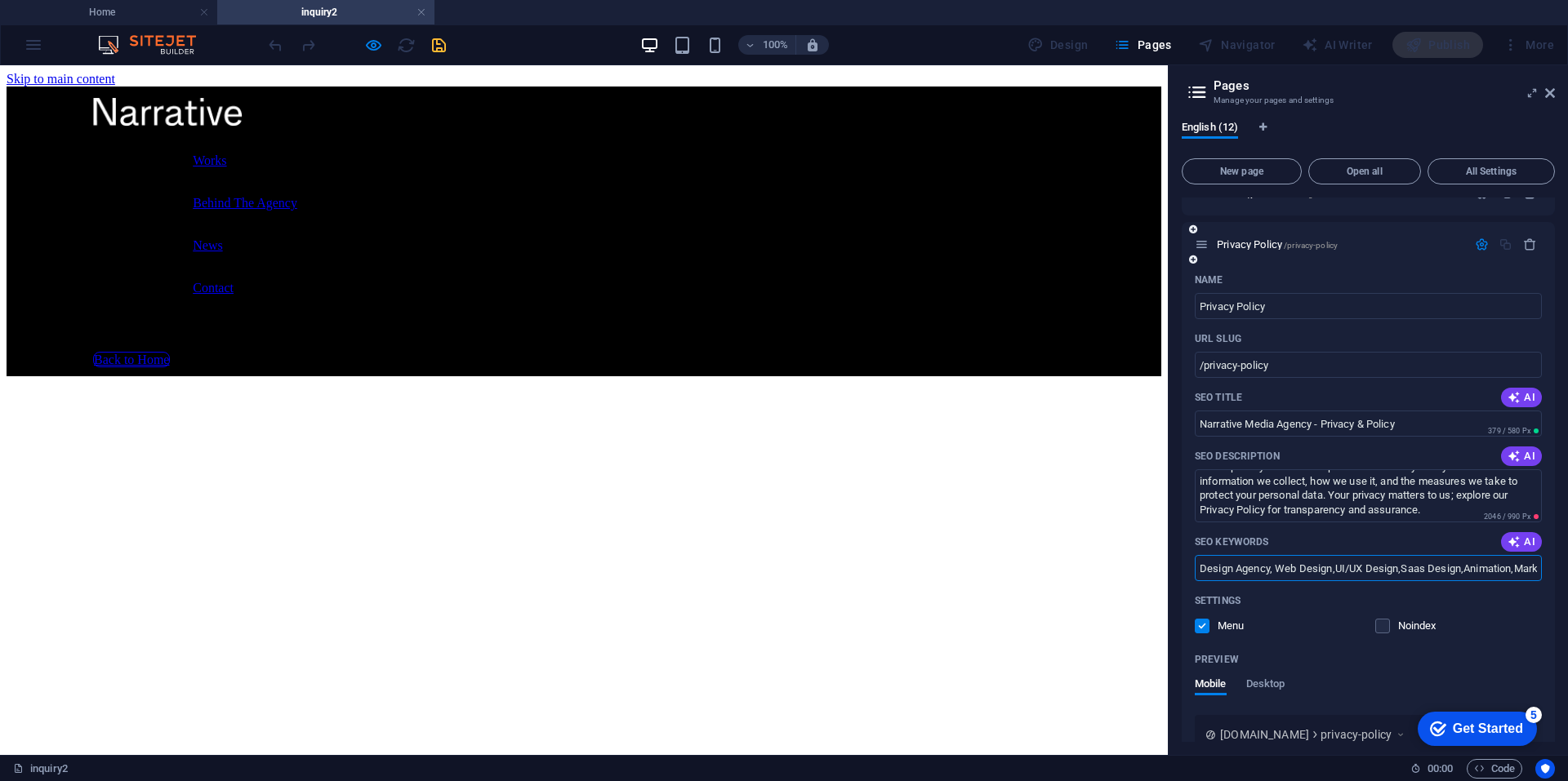
click at [1336, 571] on input "Design Agency, Web Design,UI/UX Design,Saas Design,Animation,Mark" at bounding box center [1368, 567] width 347 height 26
click at [1407, 571] on input "Design Agency, Web Design, UI/UX Design,Saas Design,Animation,Mark" at bounding box center [1368, 567] width 347 height 26
click at [1467, 572] on input "Design Agency, Web Design, UI/UX Design, Saas Design,Animation,Mark" at bounding box center [1368, 567] width 347 height 26
click at [1472, 569] on input "Design Agency, Web Design, UI/UX Design, Saas Design,Animation,Mark" at bounding box center [1368, 567] width 347 height 26
click at [1524, 572] on input "Design Agency, Web Design, UI/UX Design, Saas Design, Animation,Mark" at bounding box center [1368, 567] width 347 height 26
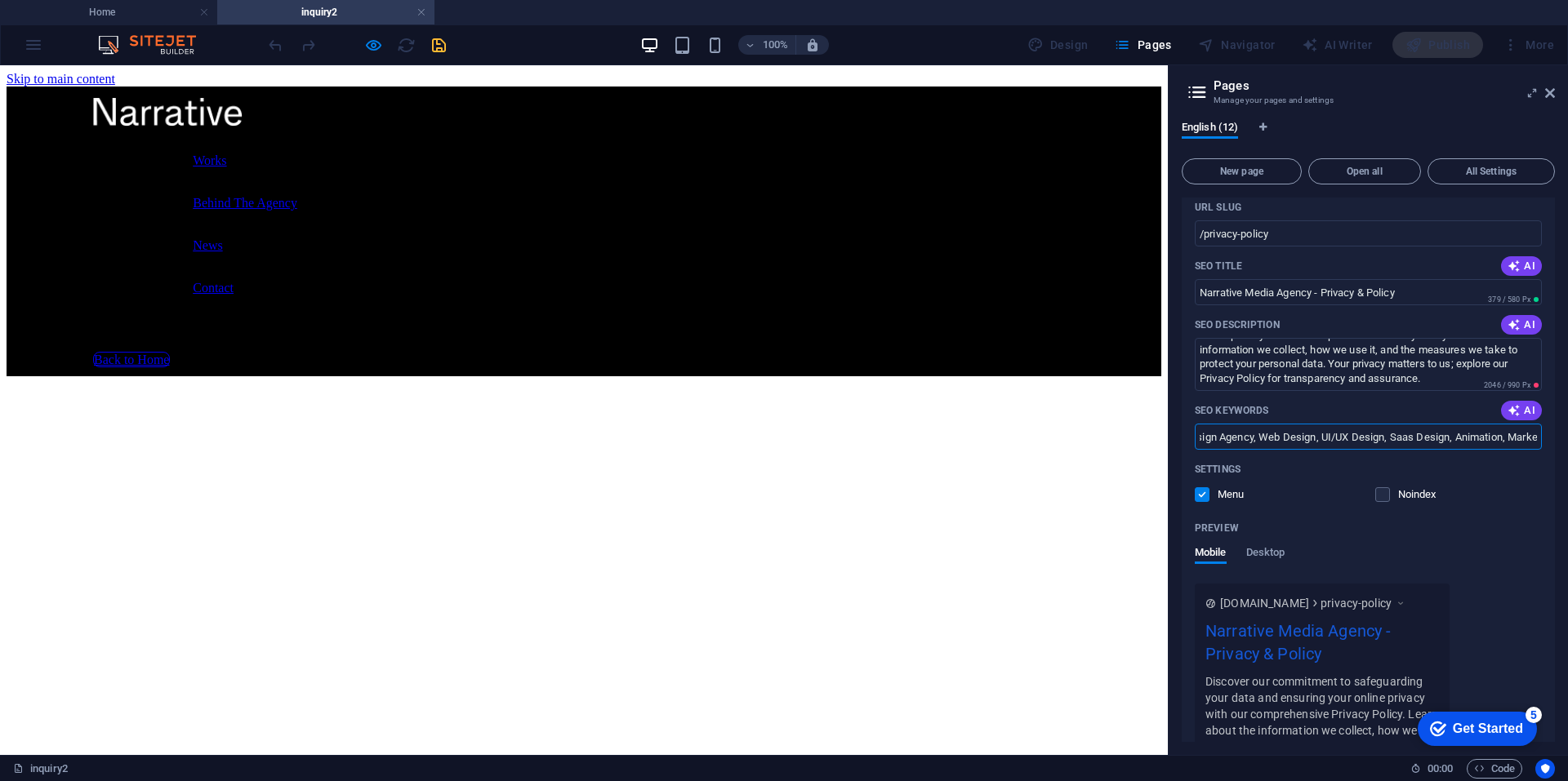
scroll to position [769, 0]
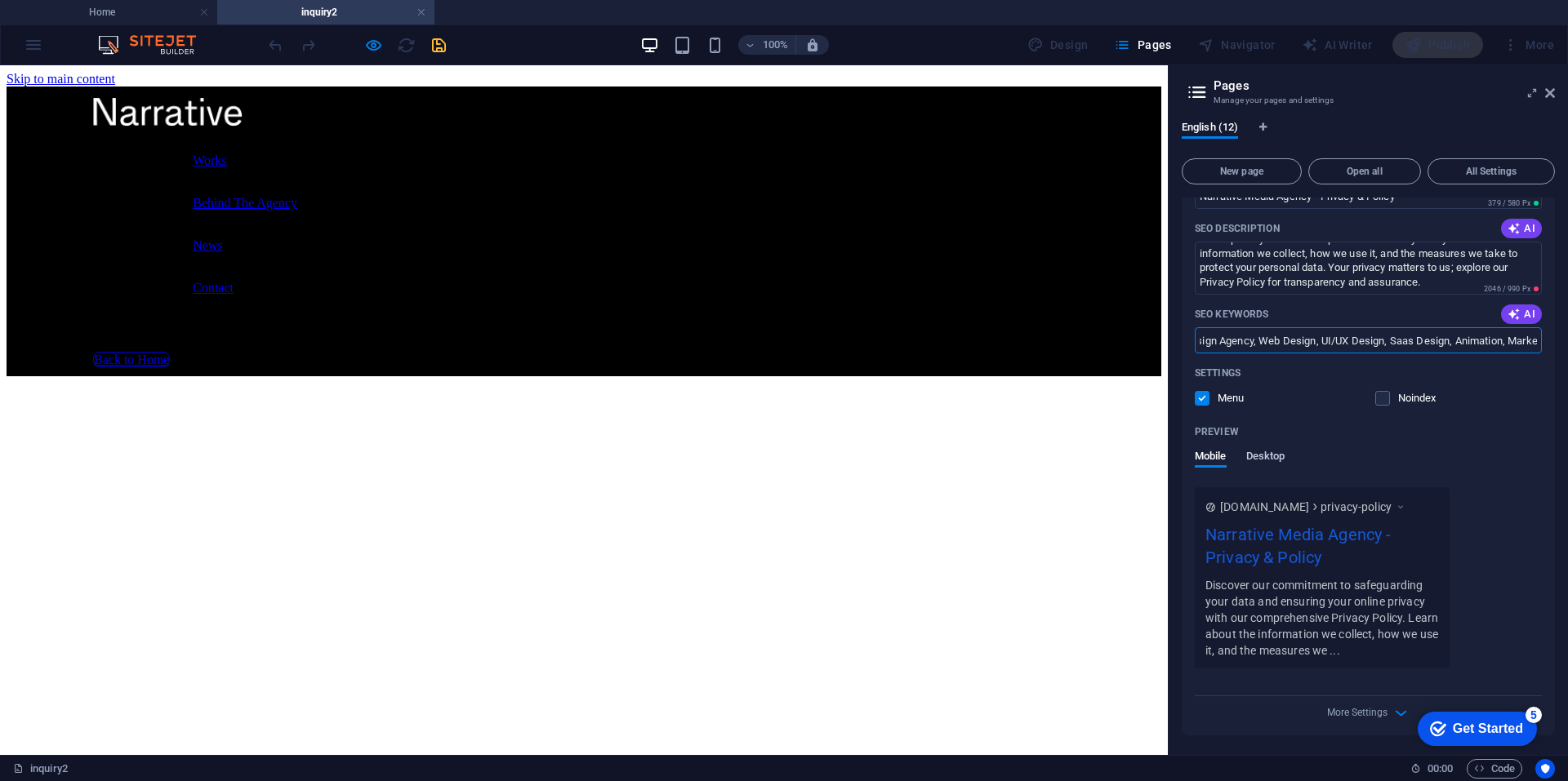
type input "Design Agency, Web Design, UI/UX Design, Saas Design, Animation, Marketing Agen…"
click at [1273, 456] on span "Desktop" at bounding box center [1266, 458] width 39 height 23
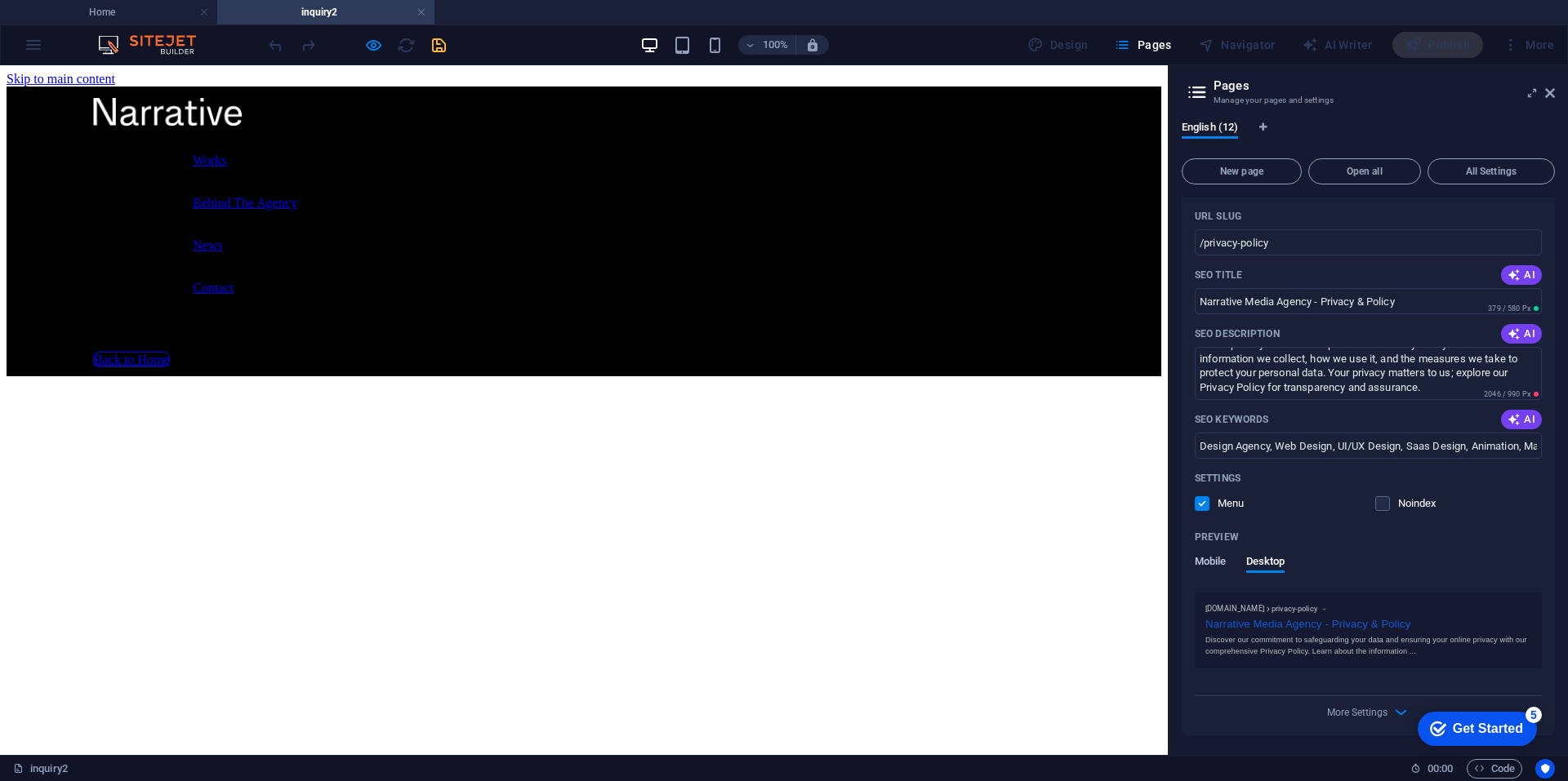
click at [1212, 555] on span "Mobile" at bounding box center [1210, 562] width 31 height 23
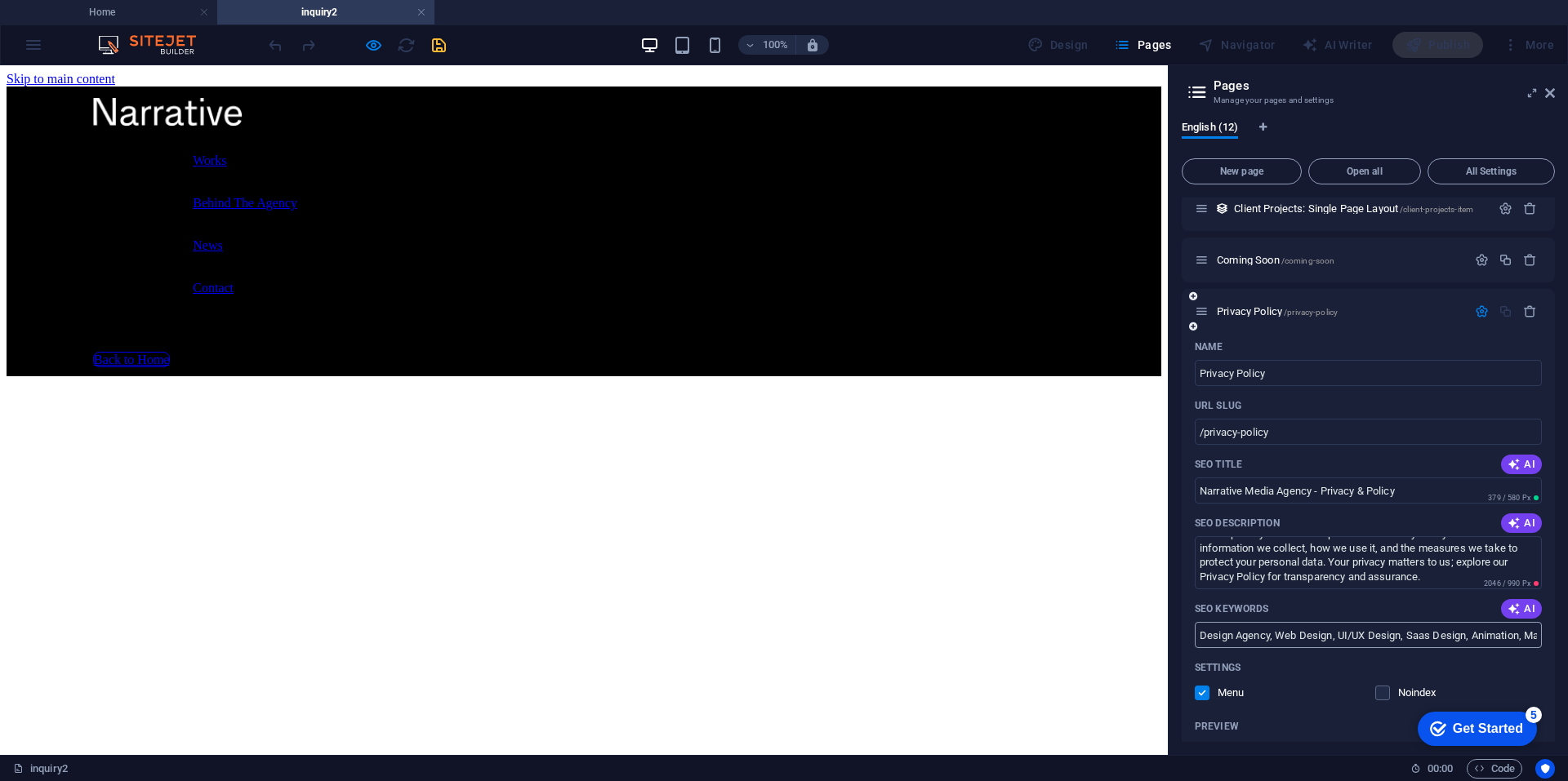
scroll to position [442, 0]
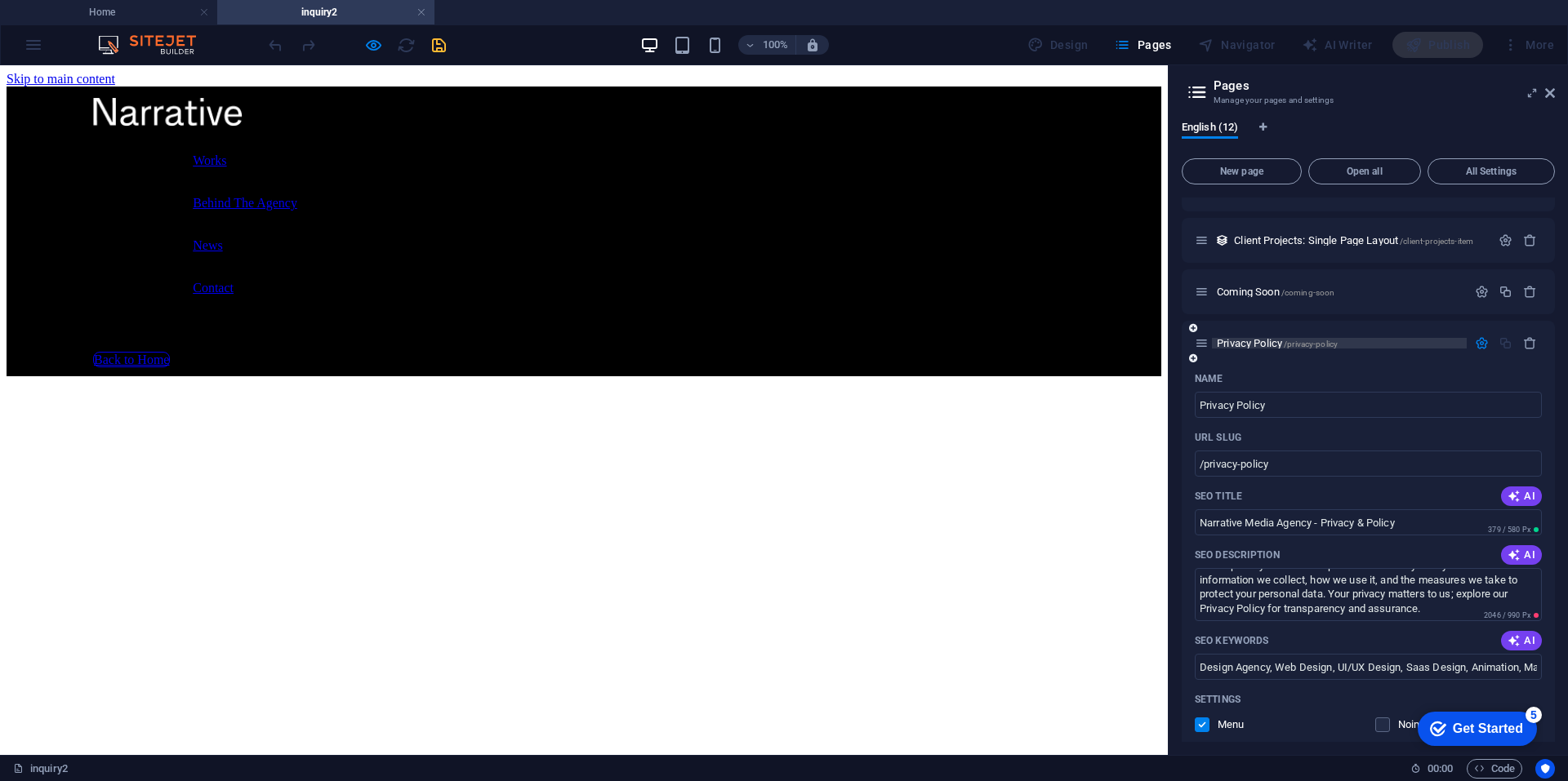
click at [1260, 344] on span "Privacy Policy /privacy-policy" at bounding box center [1277, 343] width 121 height 12
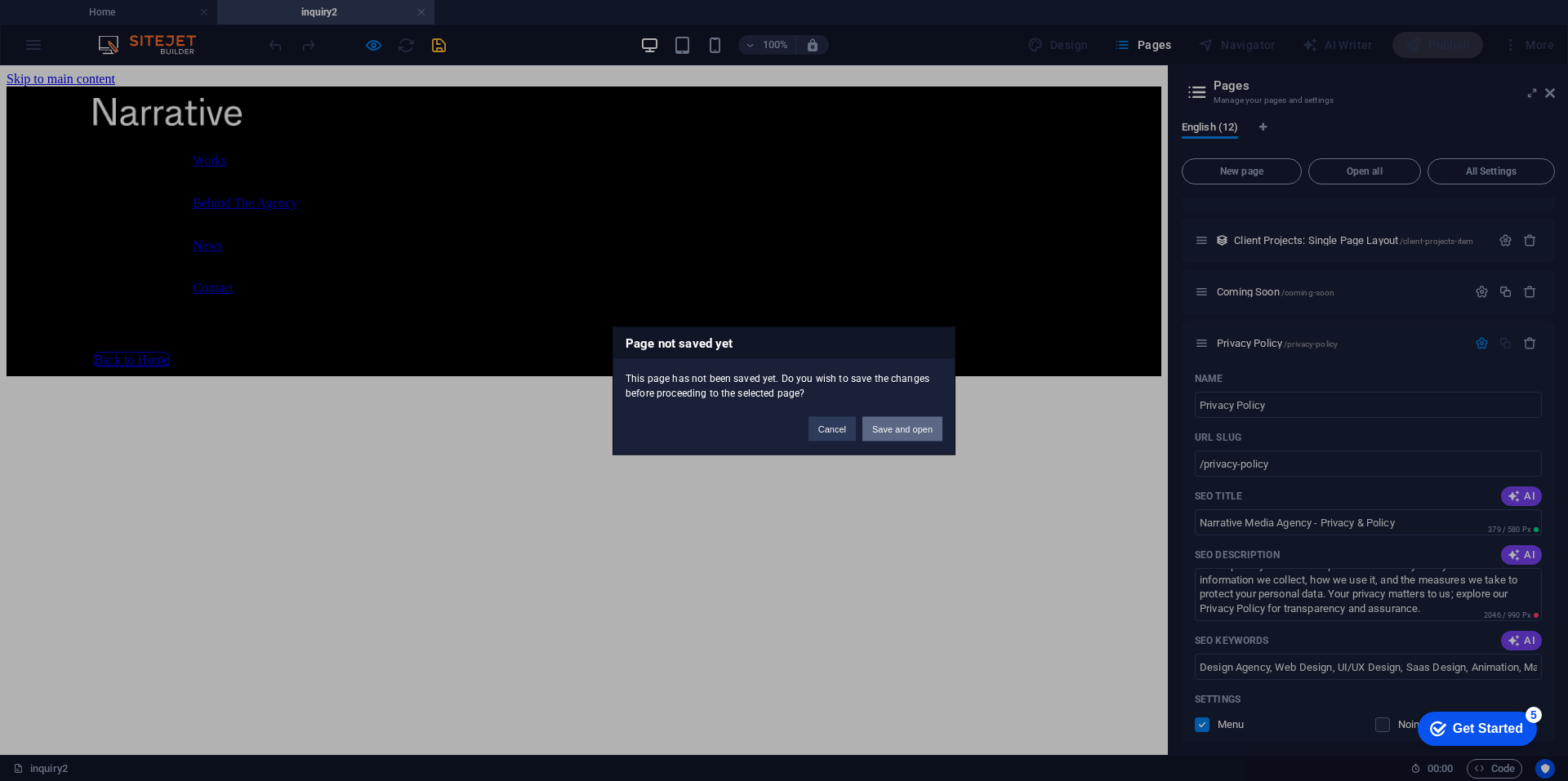
click at [929, 430] on button "Save and open" at bounding box center [902, 428] width 80 height 25
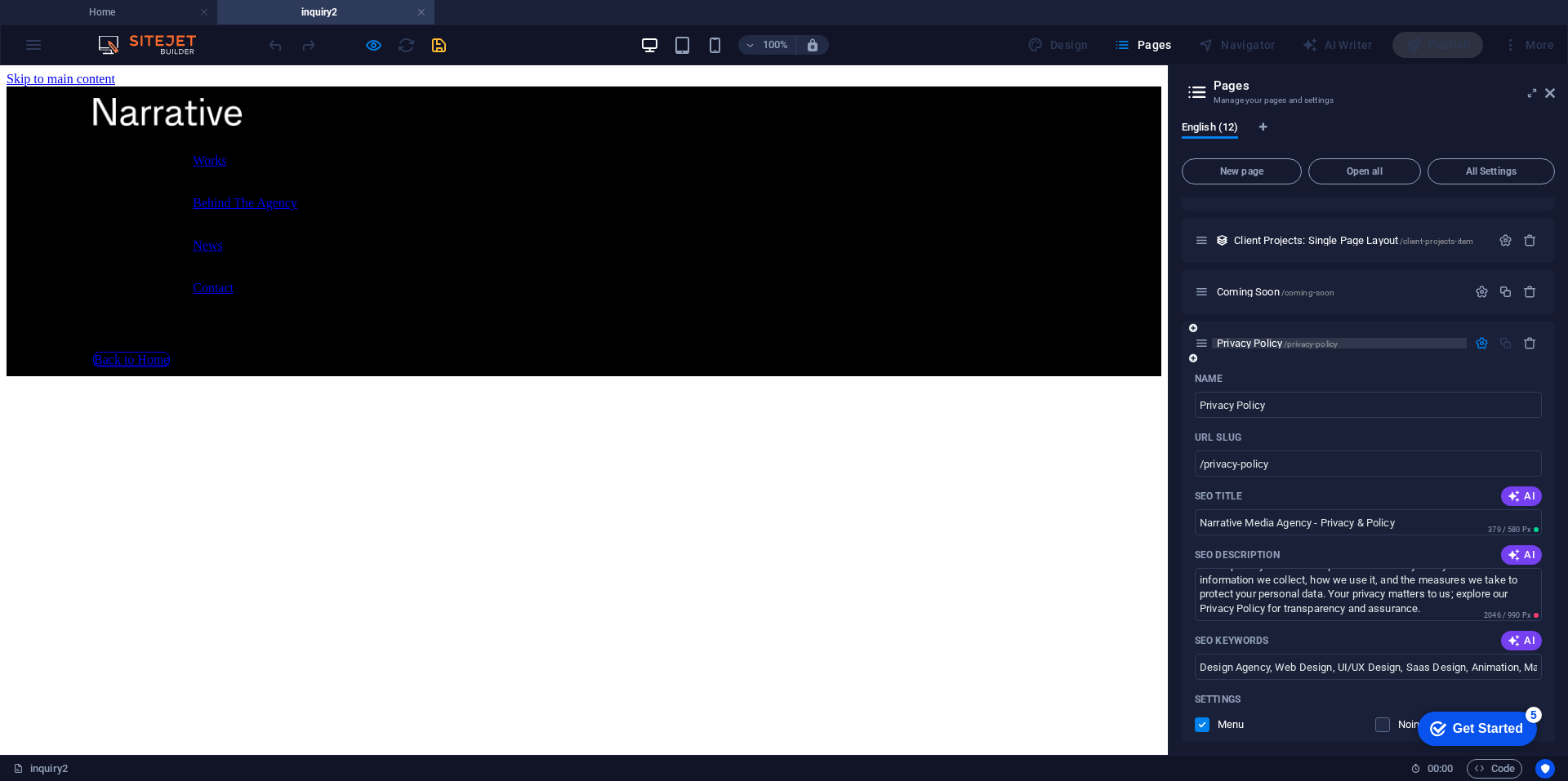
click at [1274, 345] on span "Privacy Policy /privacy-policy" at bounding box center [1277, 343] width 121 height 12
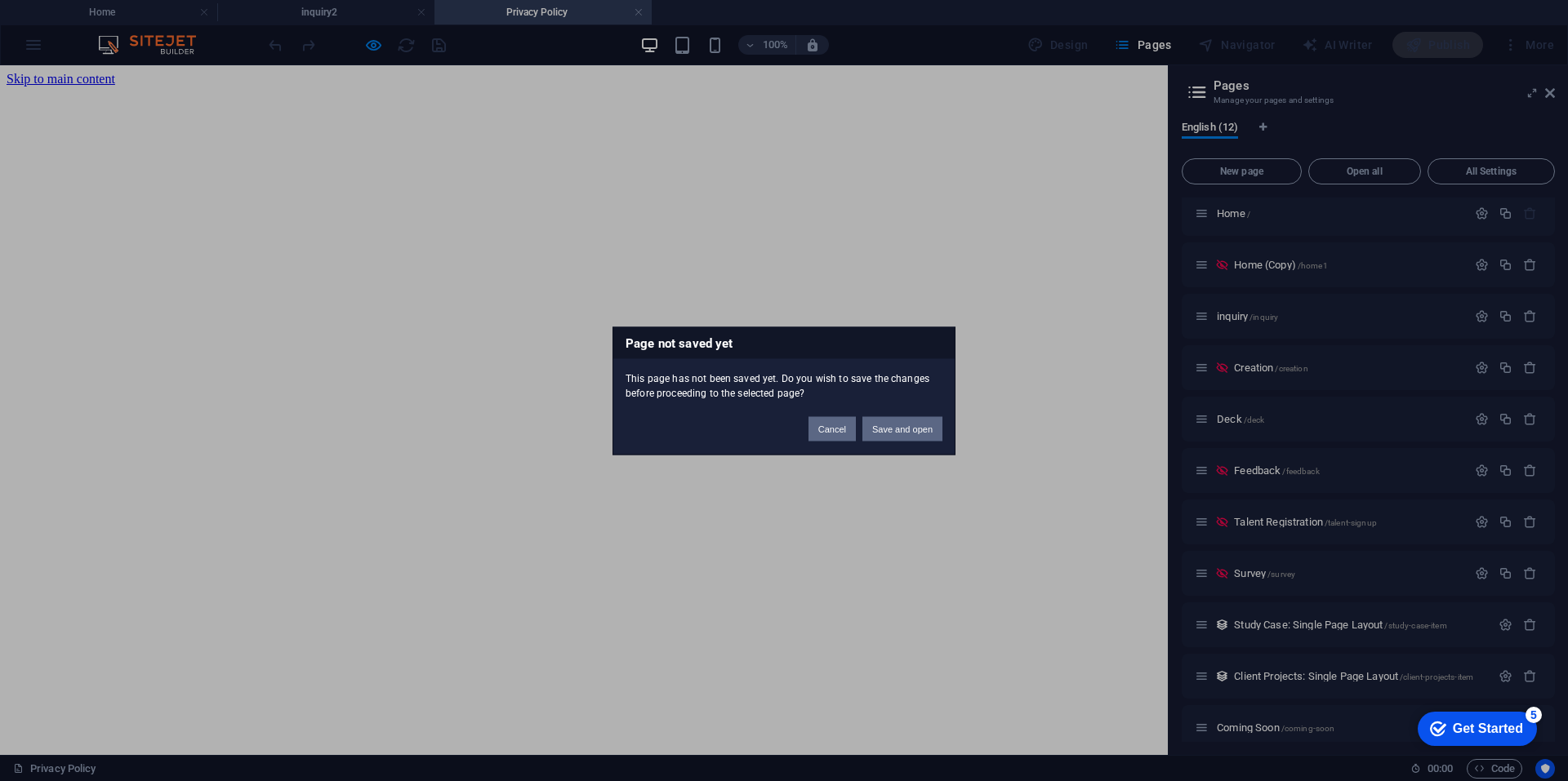
scroll to position [0, 0]
click at [838, 428] on button "Cancel" at bounding box center [833, 428] width 48 height 25
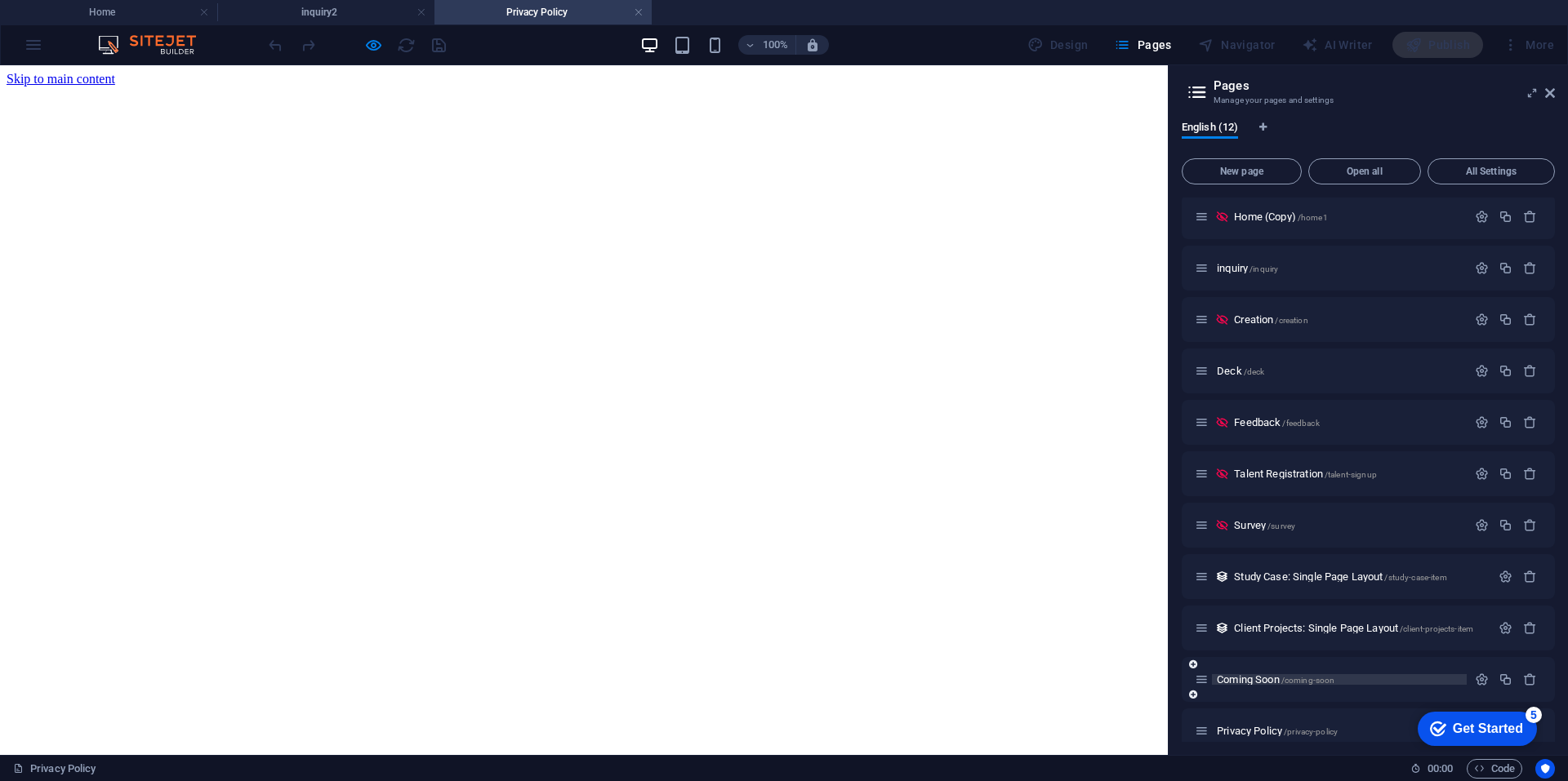
scroll to position [72, 0]
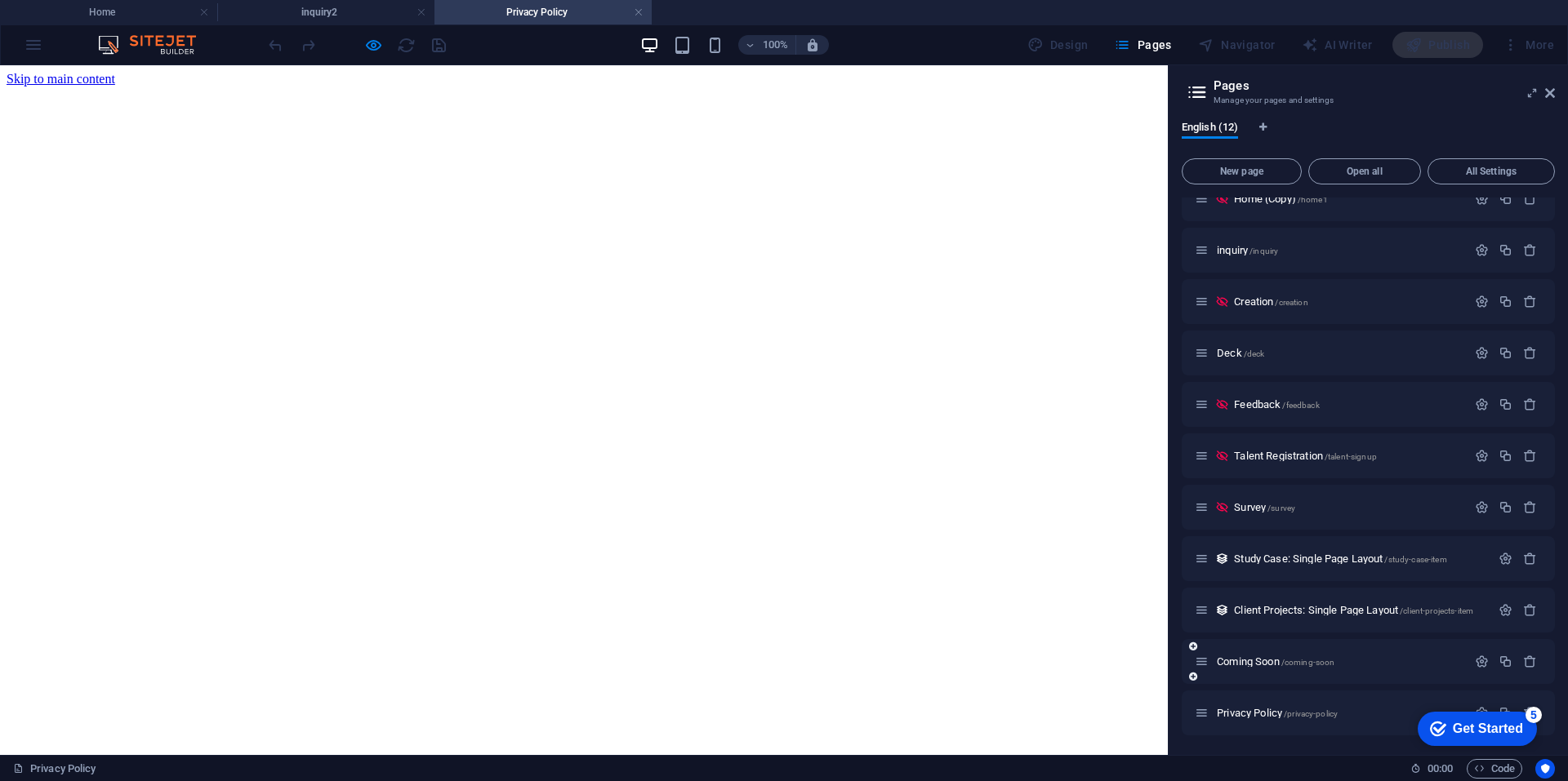
click at [1252, 654] on div "Coming Soon /coming-soon" at bounding box center [1330, 661] width 272 height 19
click at [1247, 665] on span "Coming Soon /coming-soon" at bounding box center [1275, 661] width 117 height 12
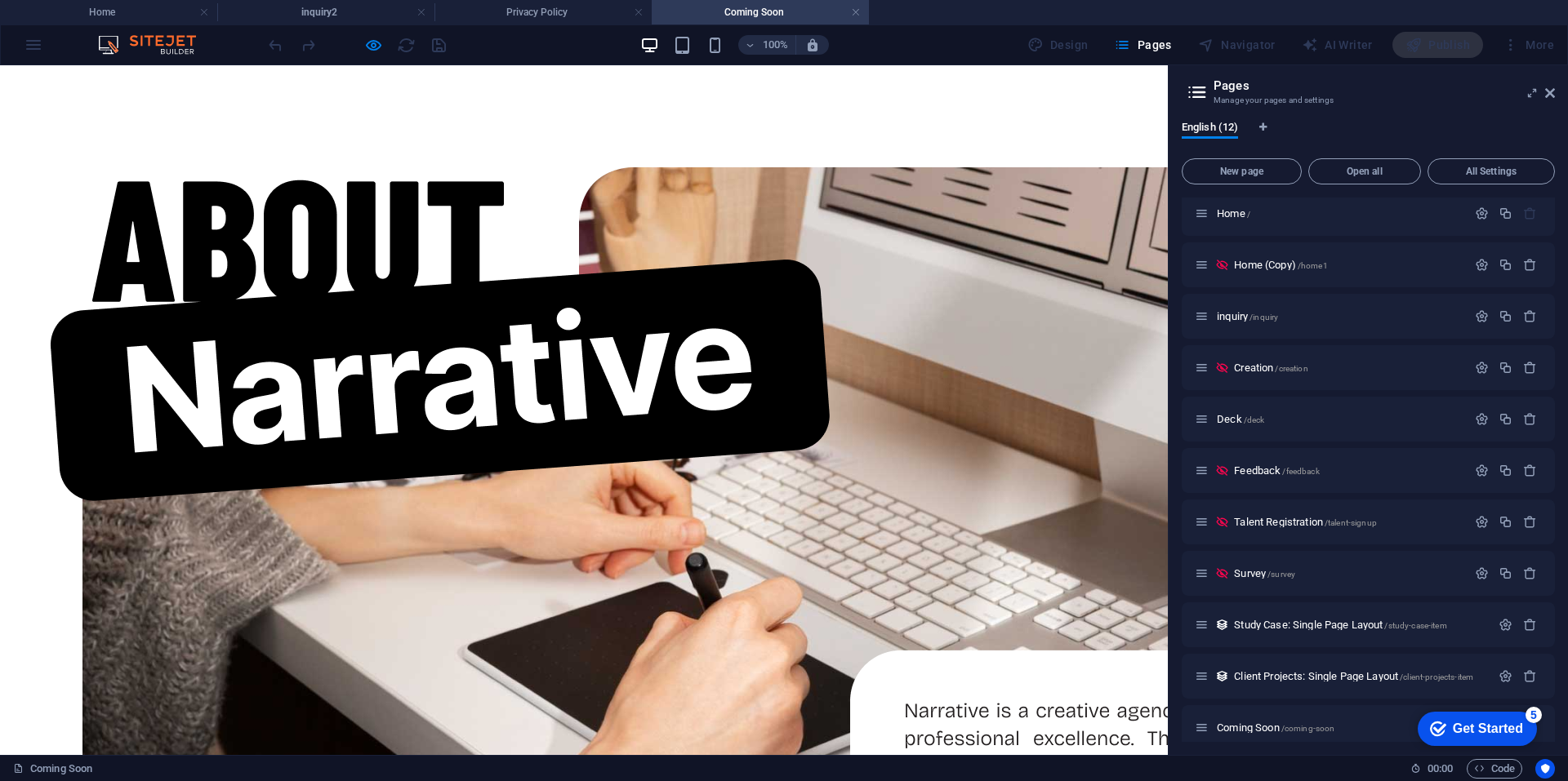
scroll to position [0, 0]
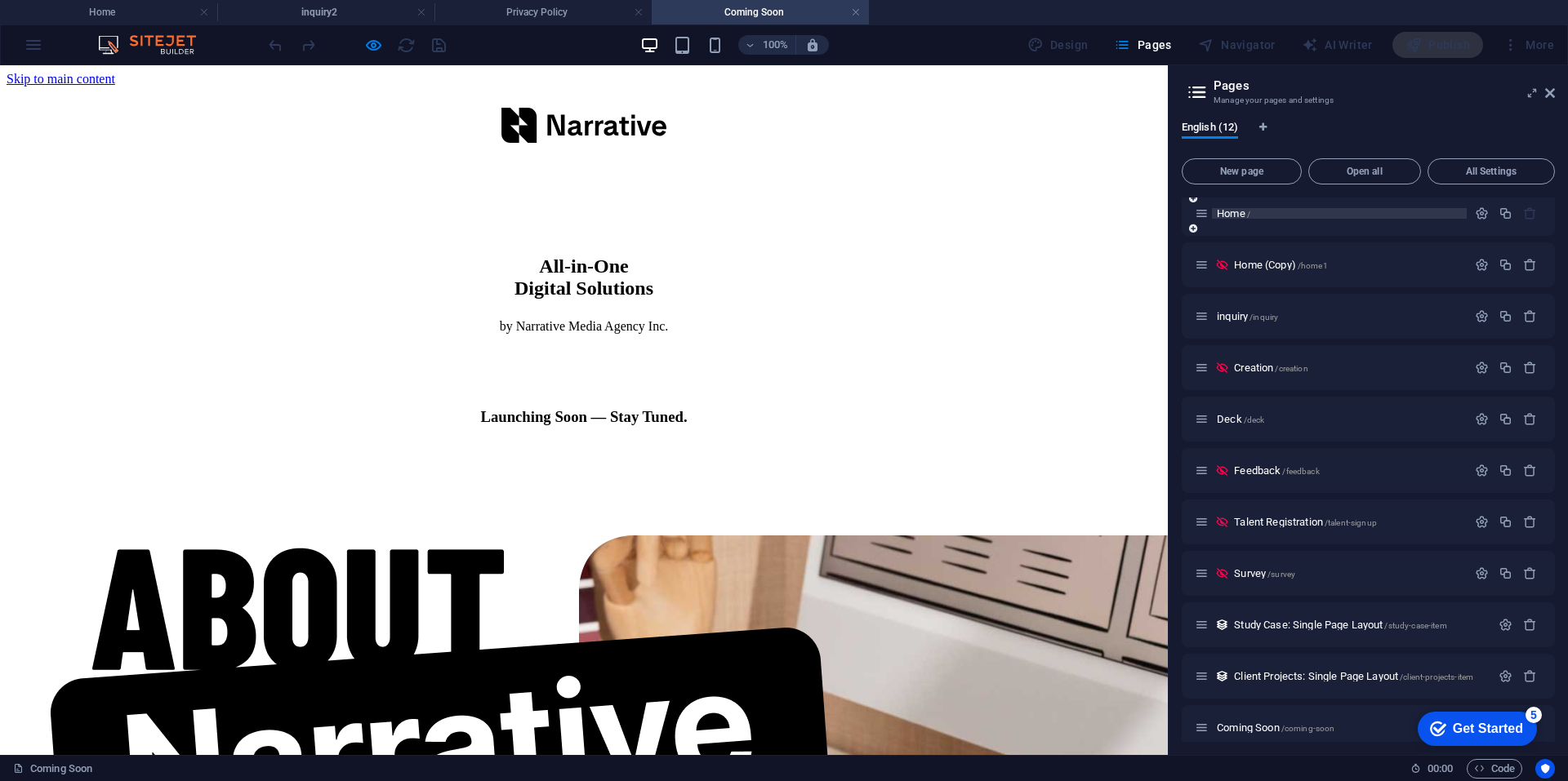
click at [1233, 210] on span "Home /" at bounding box center [1233, 214] width 33 height 12
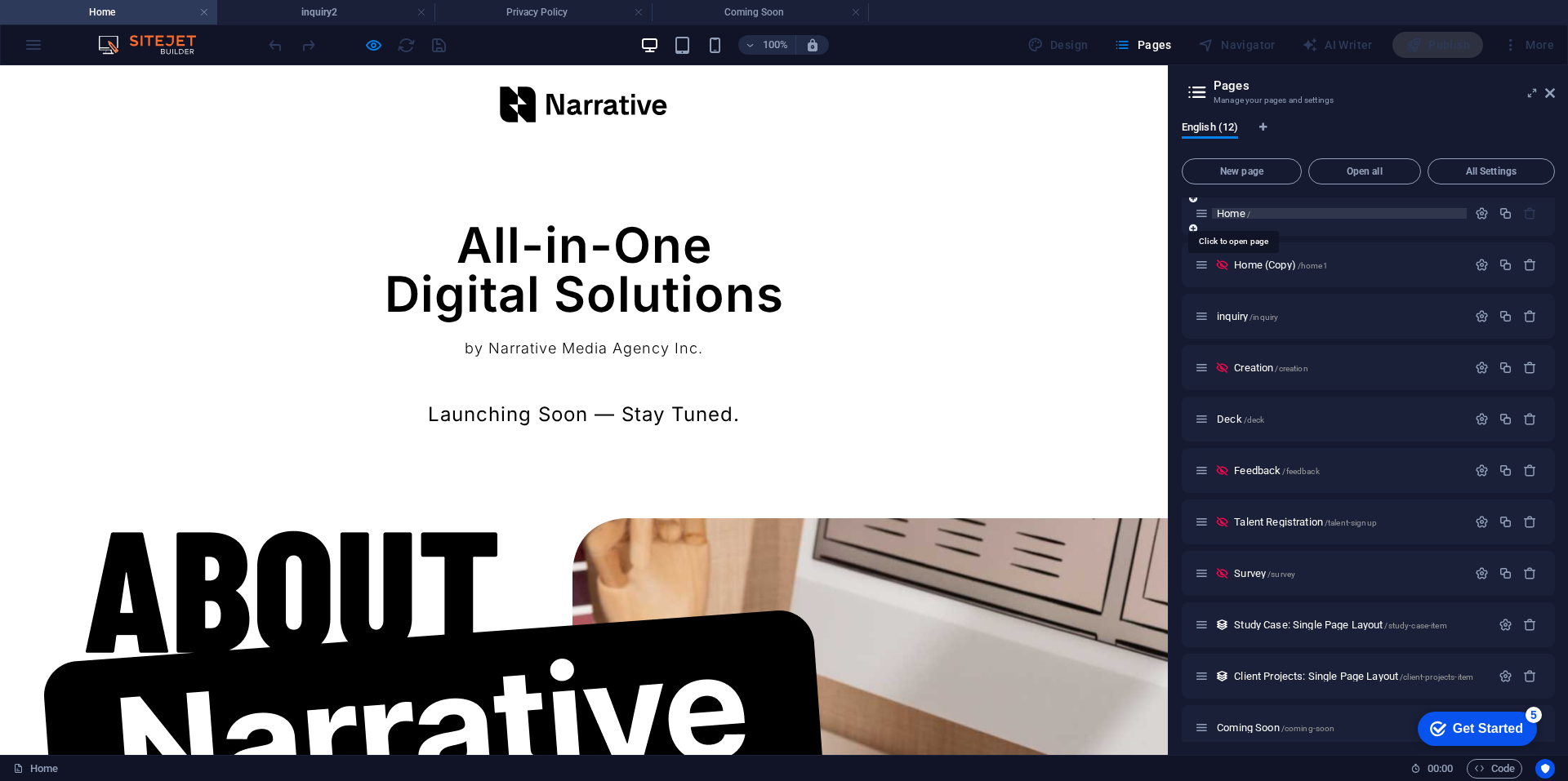
click at [1239, 210] on span "Home /" at bounding box center [1233, 214] width 33 height 12
click at [725, 13] on h4 "Coming Soon" at bounding box center [760, 12] width 217 height 18
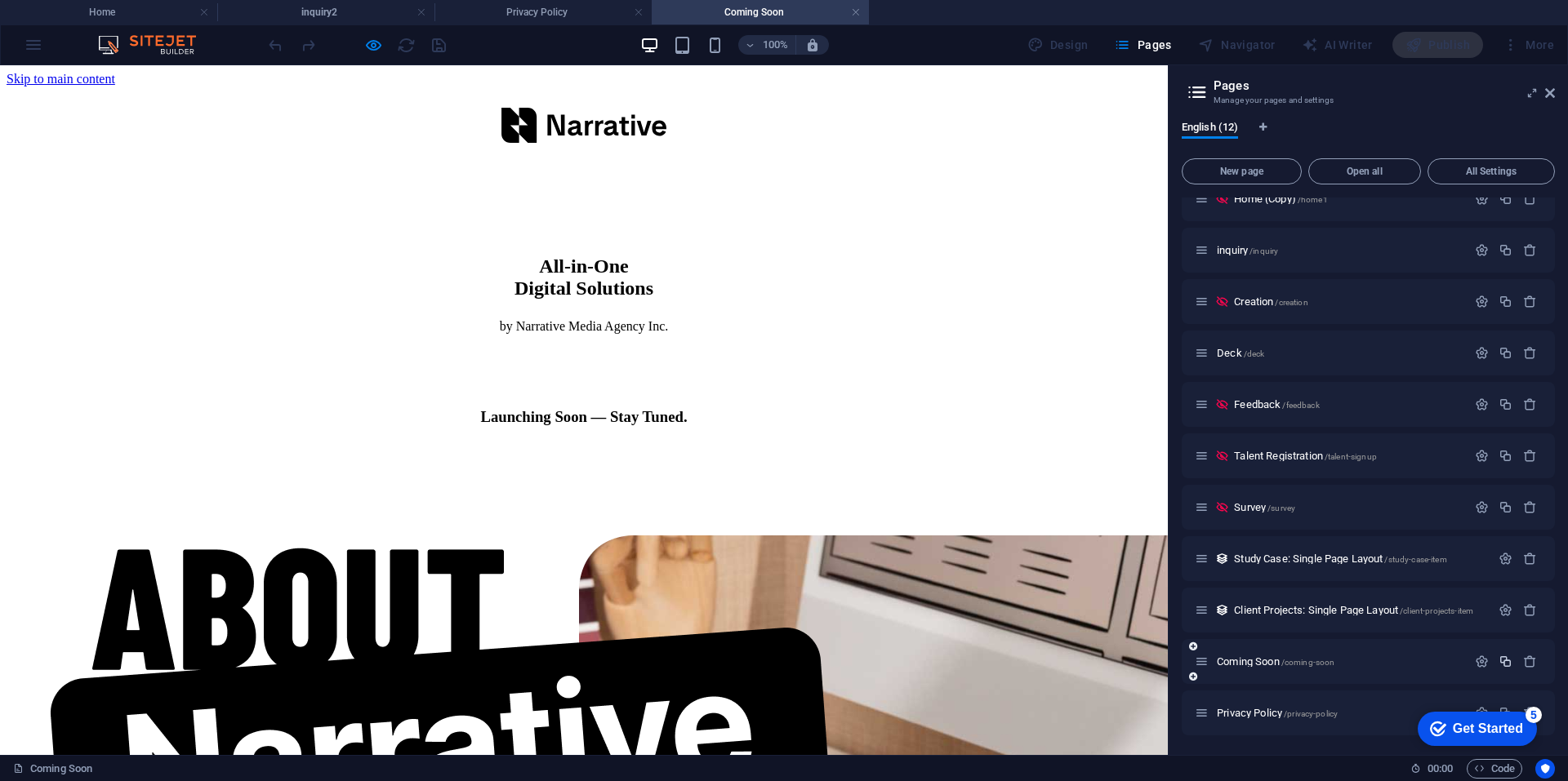
click at [1502, 664] on icon "button" at bounding box center [1505, 661] width 14 height 14
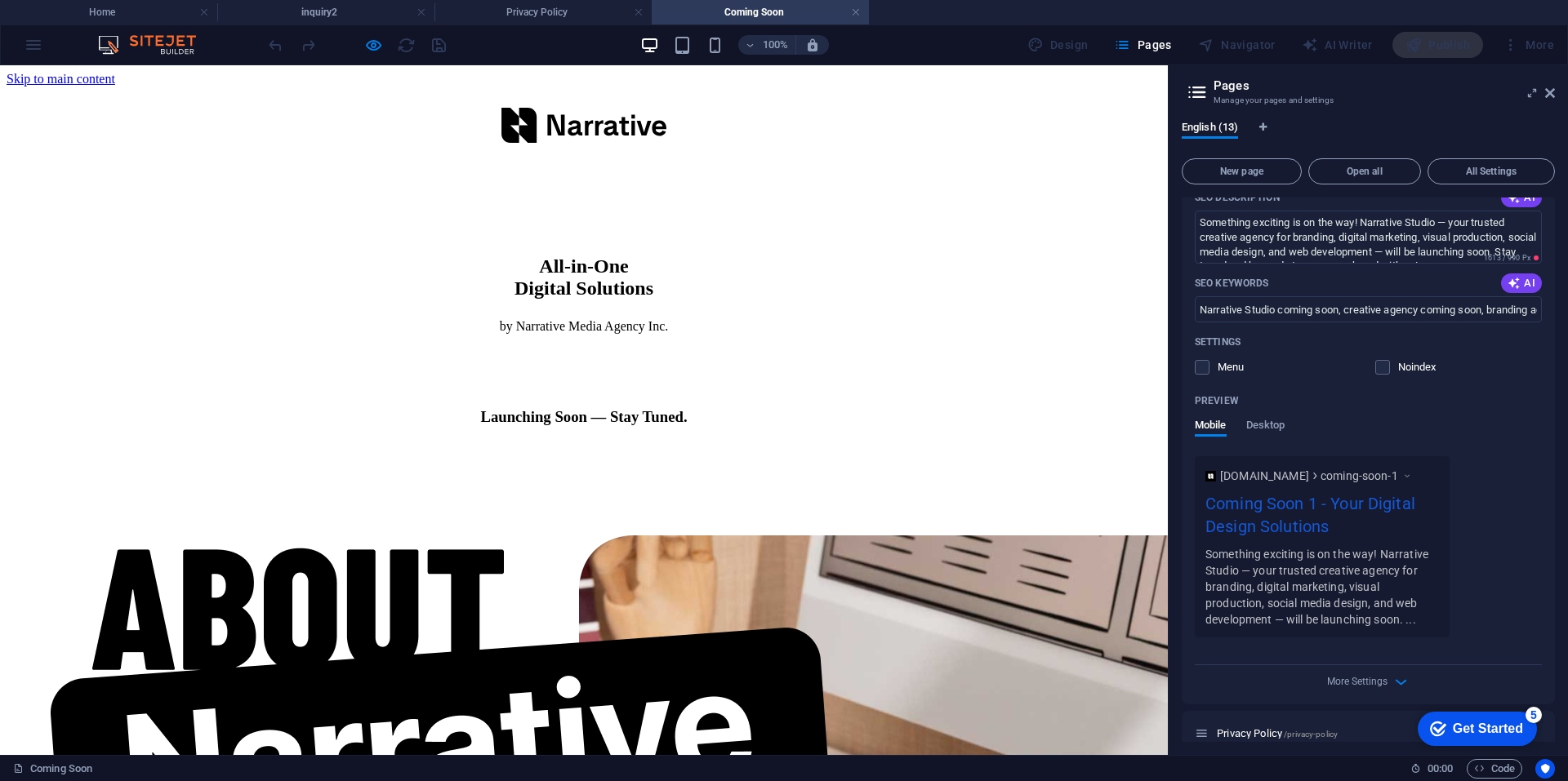
scroll to position [820, 0]
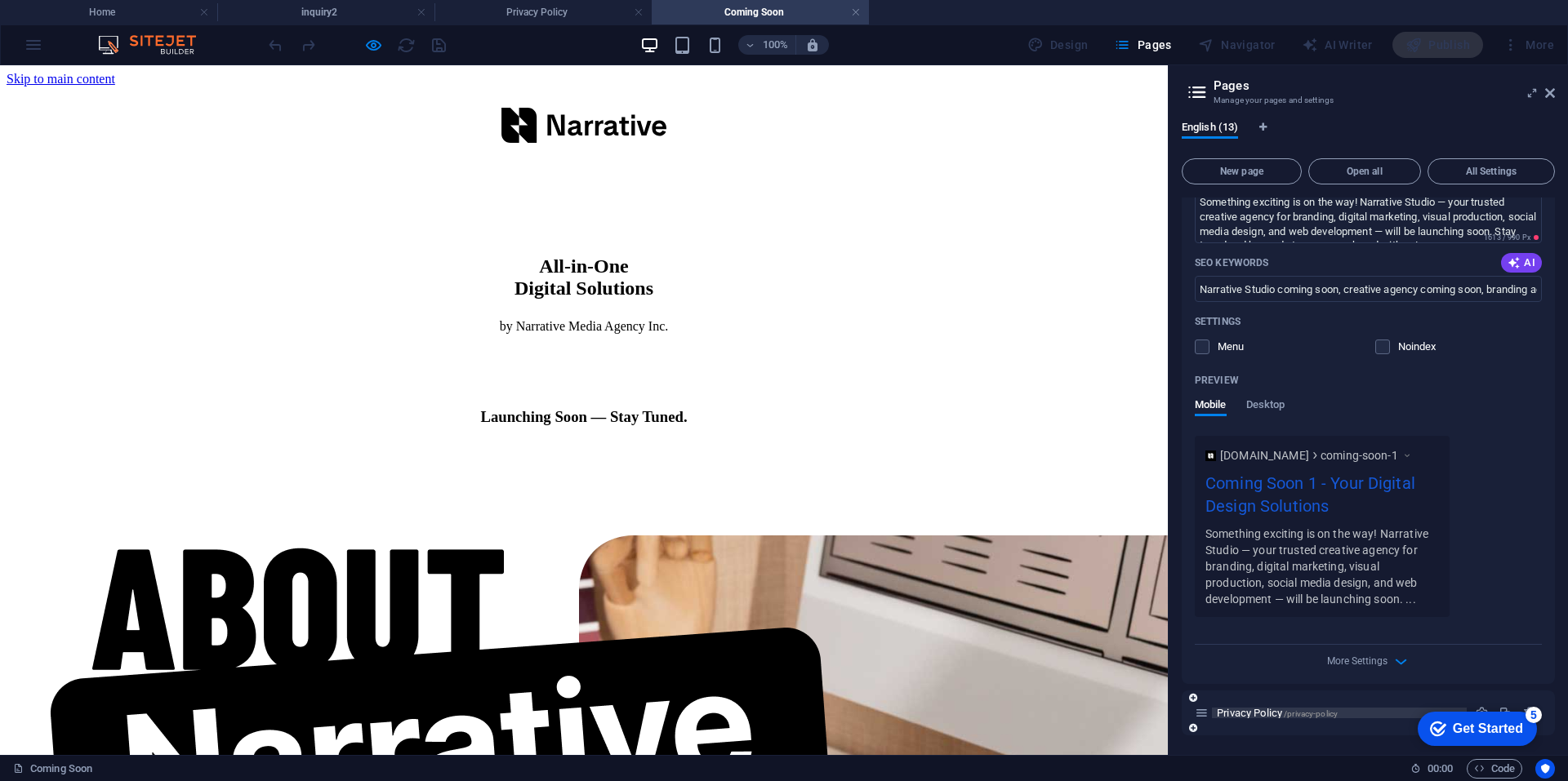
click at [1302, 710] on span "/privacy-policy" at bounding box center [1310, 714] width 54 height 9
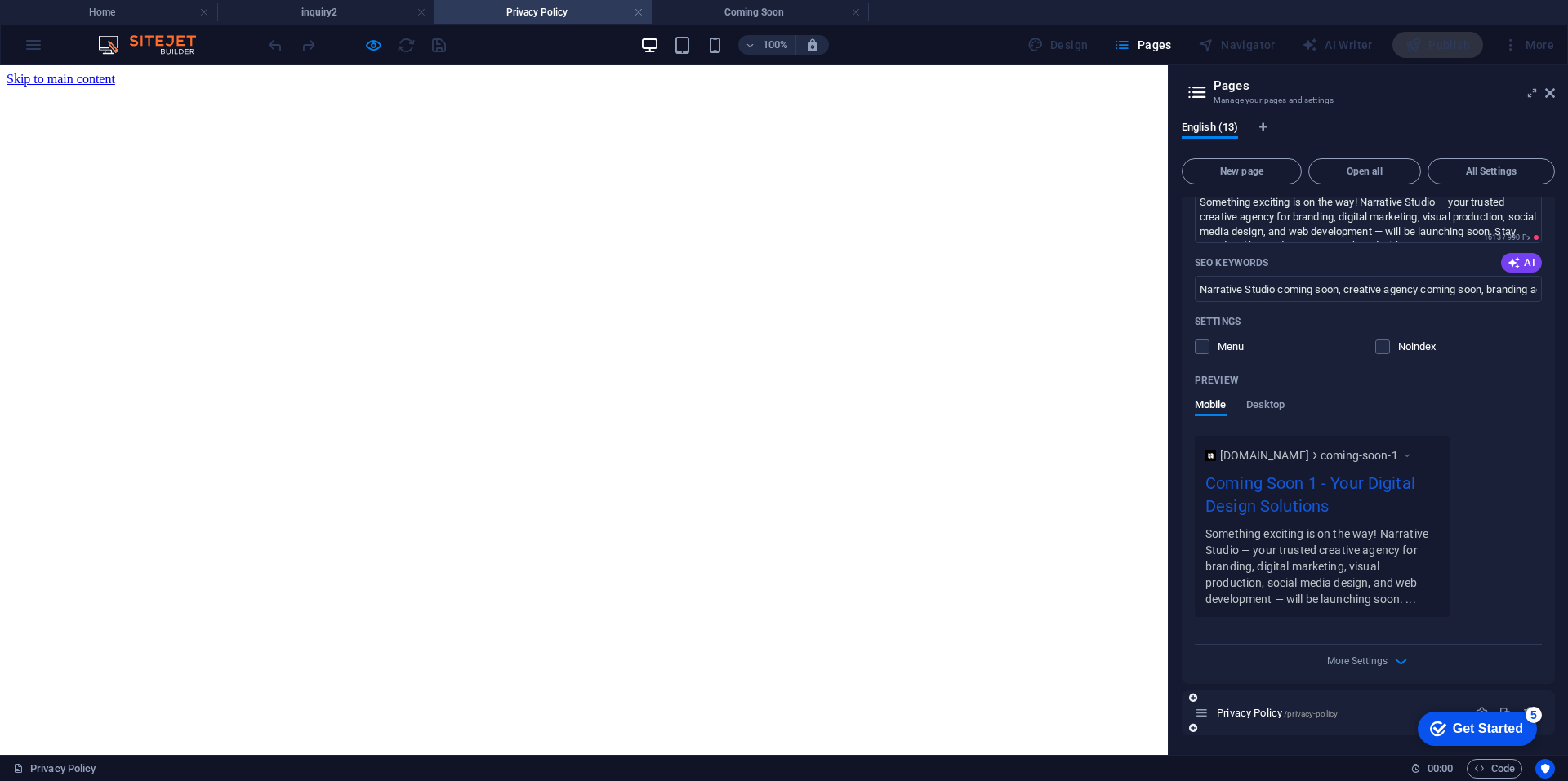
click at [1204, 715] on icon at bounding box center [1201, 713] width 14 height 14
drag, startPoint x: 1484, startPoint y: 722, endPoint x: 1476, endPoint y: 704, distance: 19.7
click at [1405, 704] on html "checkmark Get Started 5 First Steps in the Editor Let's guide you through the t…" at bounding box center [1474, 728] width 139 height 49
click at [1481, 712] on div "checkmark Get Started 5" at bounding box center [1477, 729] width 119 height 34
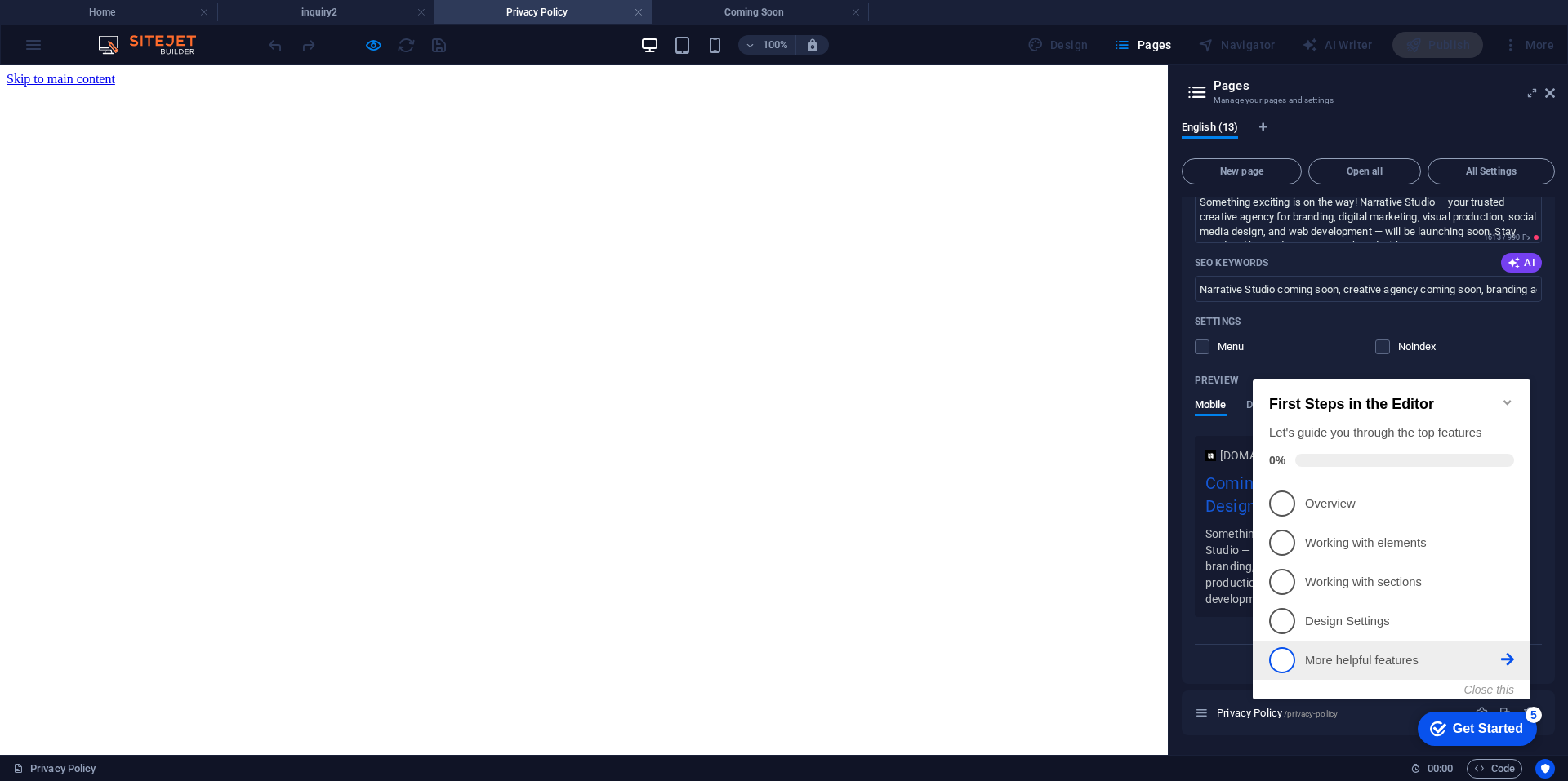
click at [1368, 662] on p "More helpful features - incomplete" at bounding box center [1403, 660] width 196 height 17
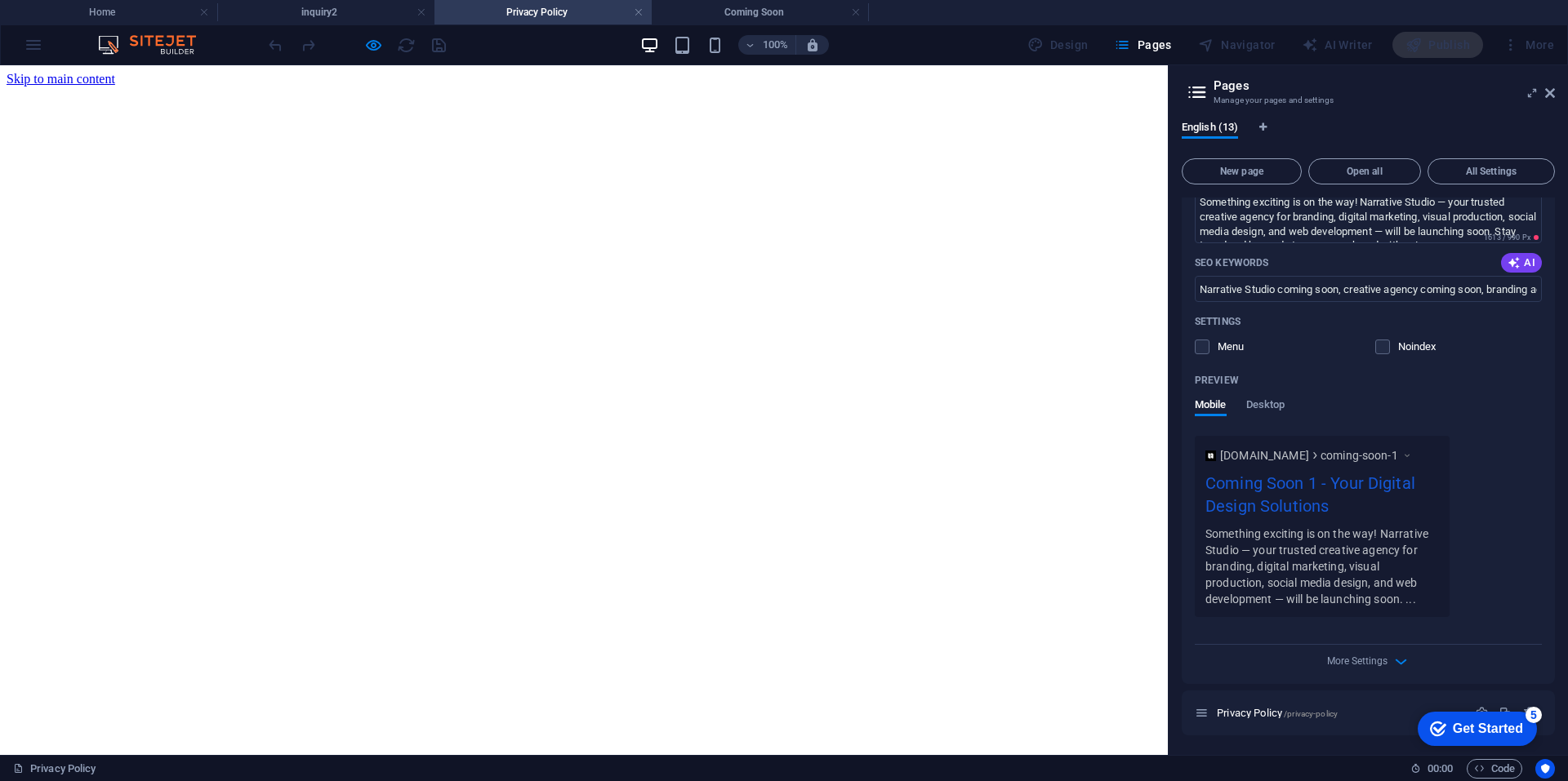
click at [1477, 732] on div "Get Started" at bounding box center [1488, 728] width 70 height 14
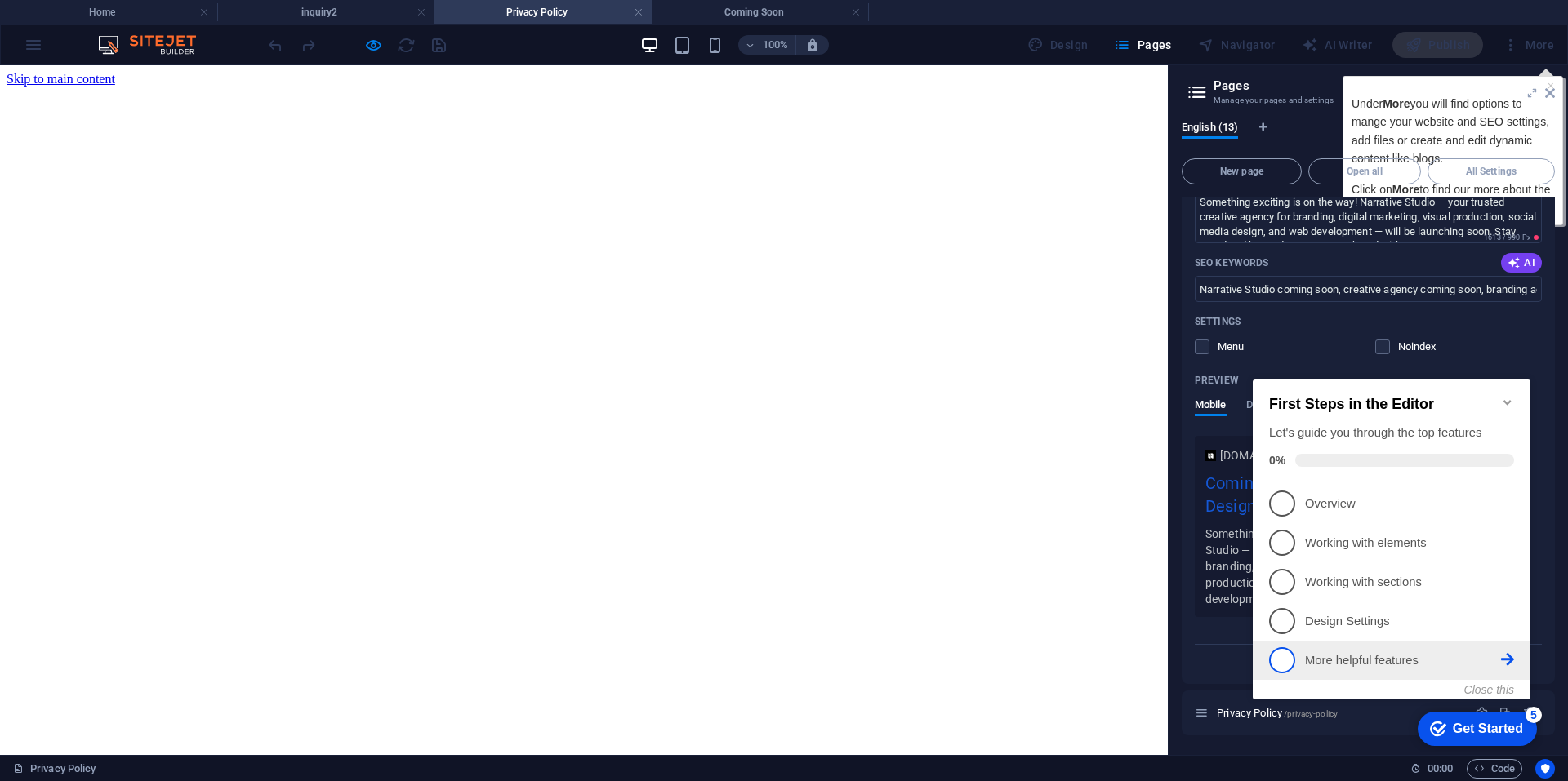
click at [1282, 654] on span "5" at bounding box center [1282, 660] width 26 height 26
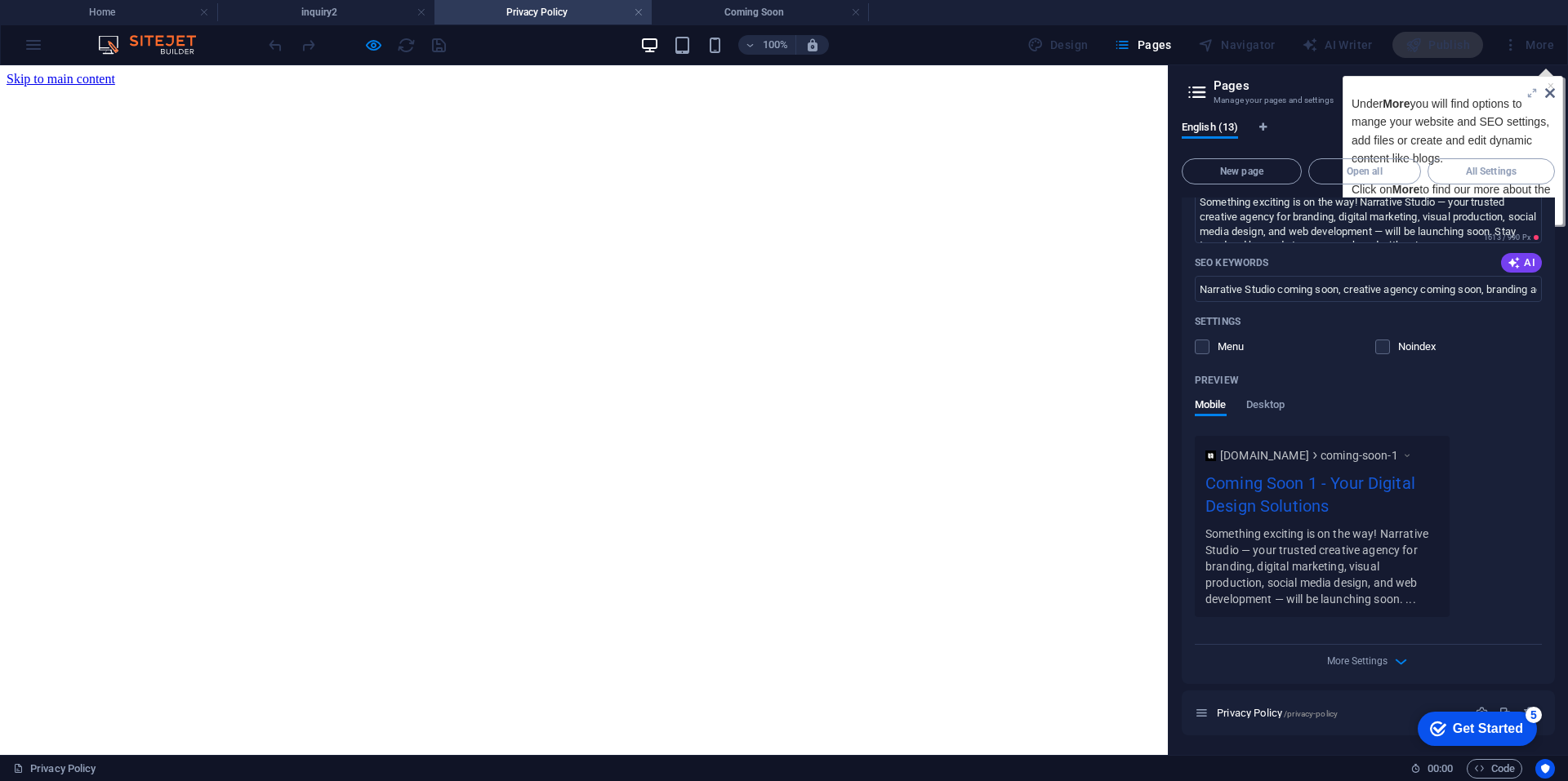
drag, startPoint x: 198, startPoint y: 62, endPoint x: 1552, endPoint y: 96, distance: 1354.4
click at [1552, 96] on icon at bounding box center [1550, 93] width 10 height 13
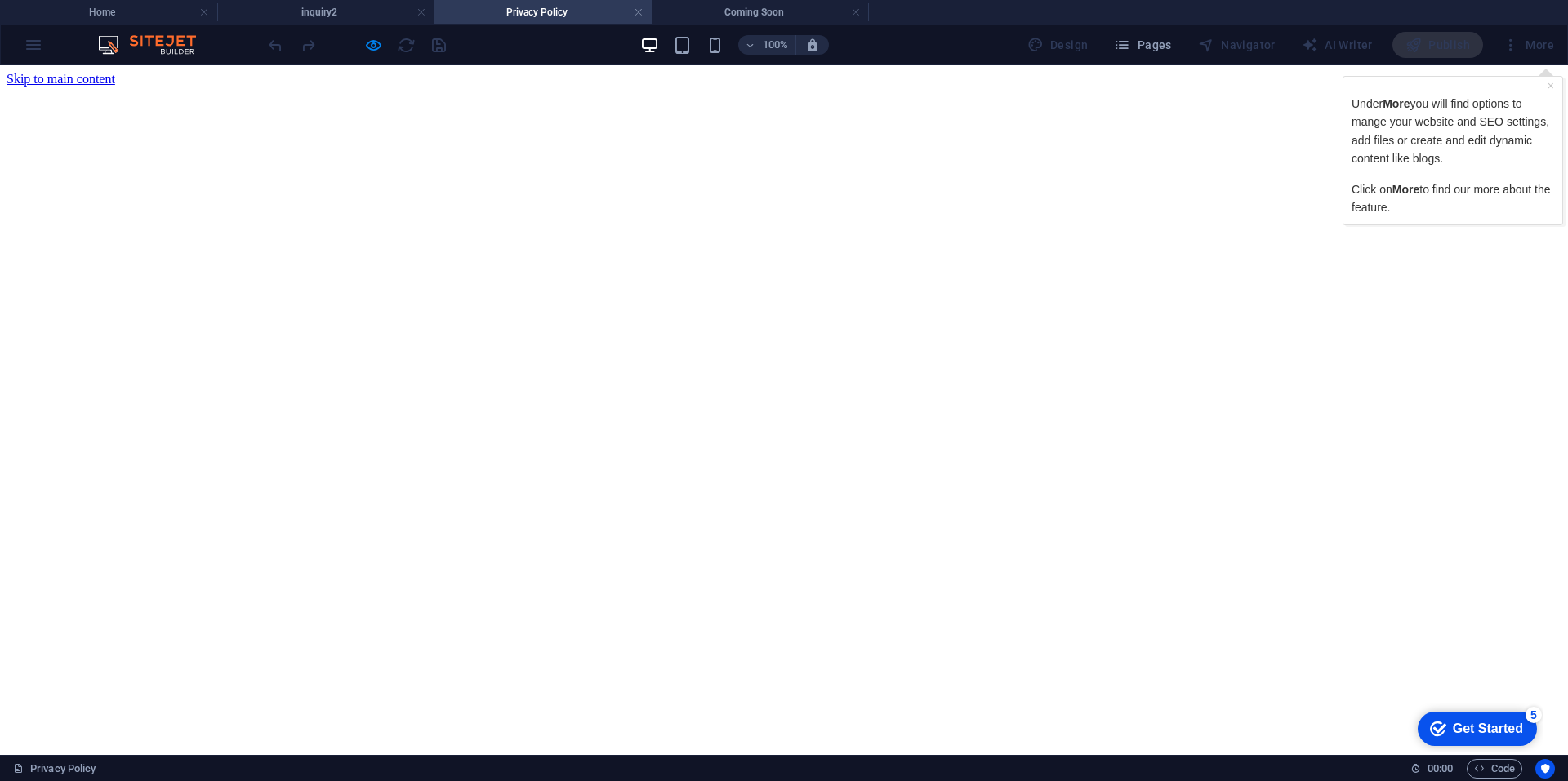
click at [1546, 81] on div "× Under More you will find options to mange your website and SEO settings, add …" at bounding box center [1452, 151] width 210 height 140
click at [1553, 87] on link "×" at bounding box center [1551, 85] width 7 height 13
click at [1531, 53] on div "More" at bounding box center [1528, 44] width 65 height 26
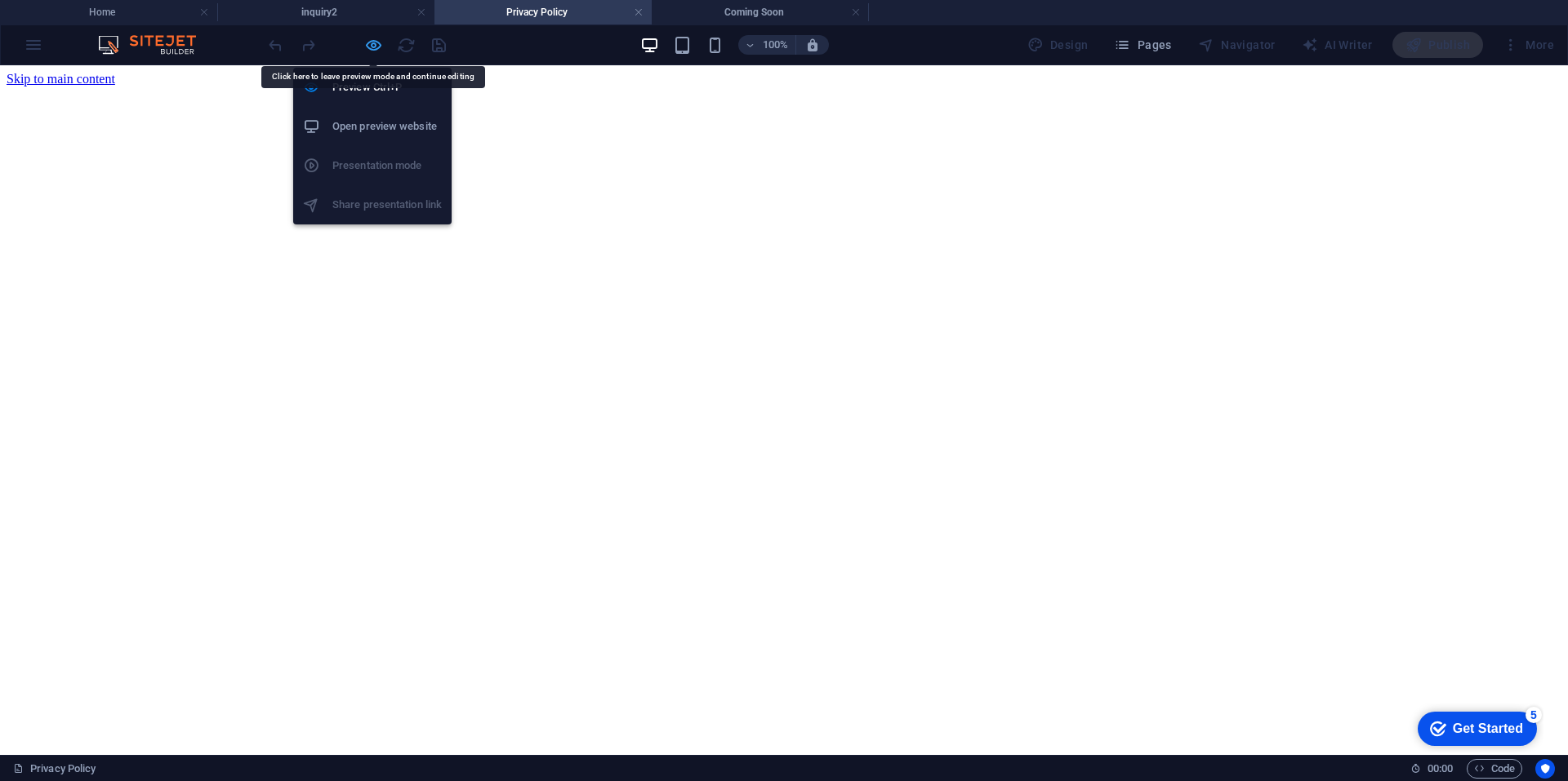
click at [374, 49] on icon "button" at bounding box center [374, 45] width 19 height 19
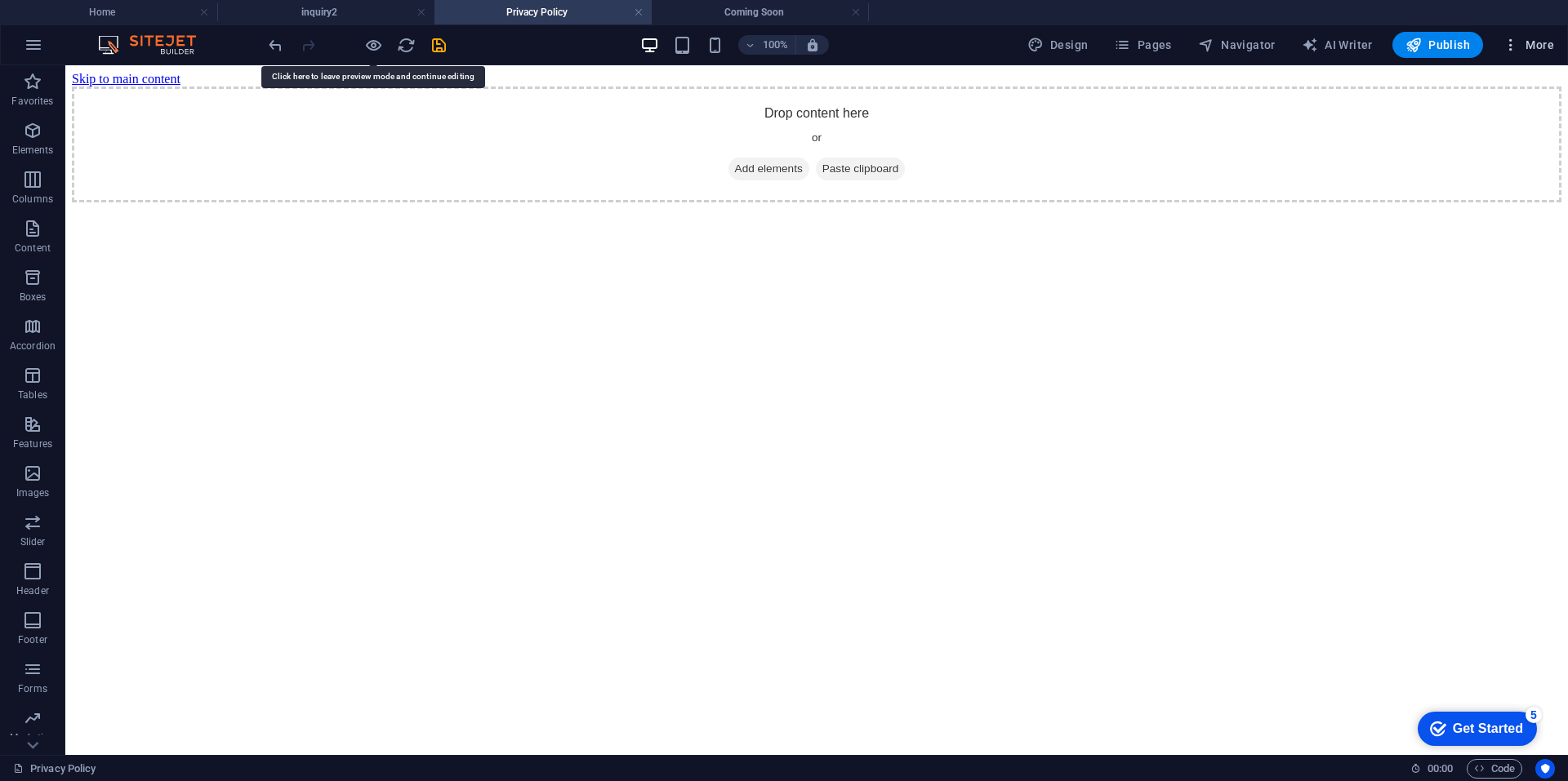
click at [1540, 51] on span "More" at bounding box center [1528, 44] width 51 height 16
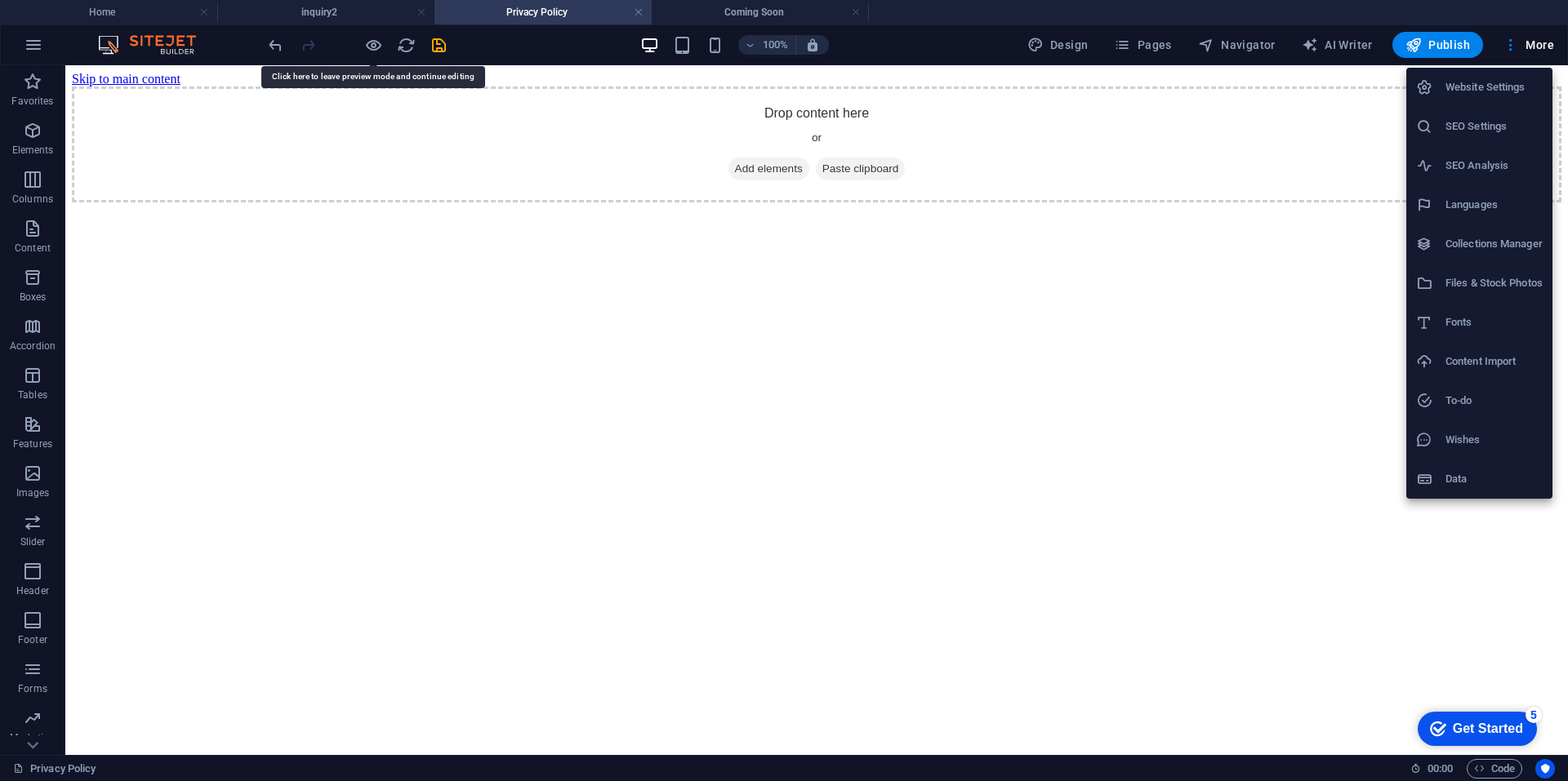
click at [1474, 723] on div "Get Started" at bounding box center [1488, 728] width 70 height 14
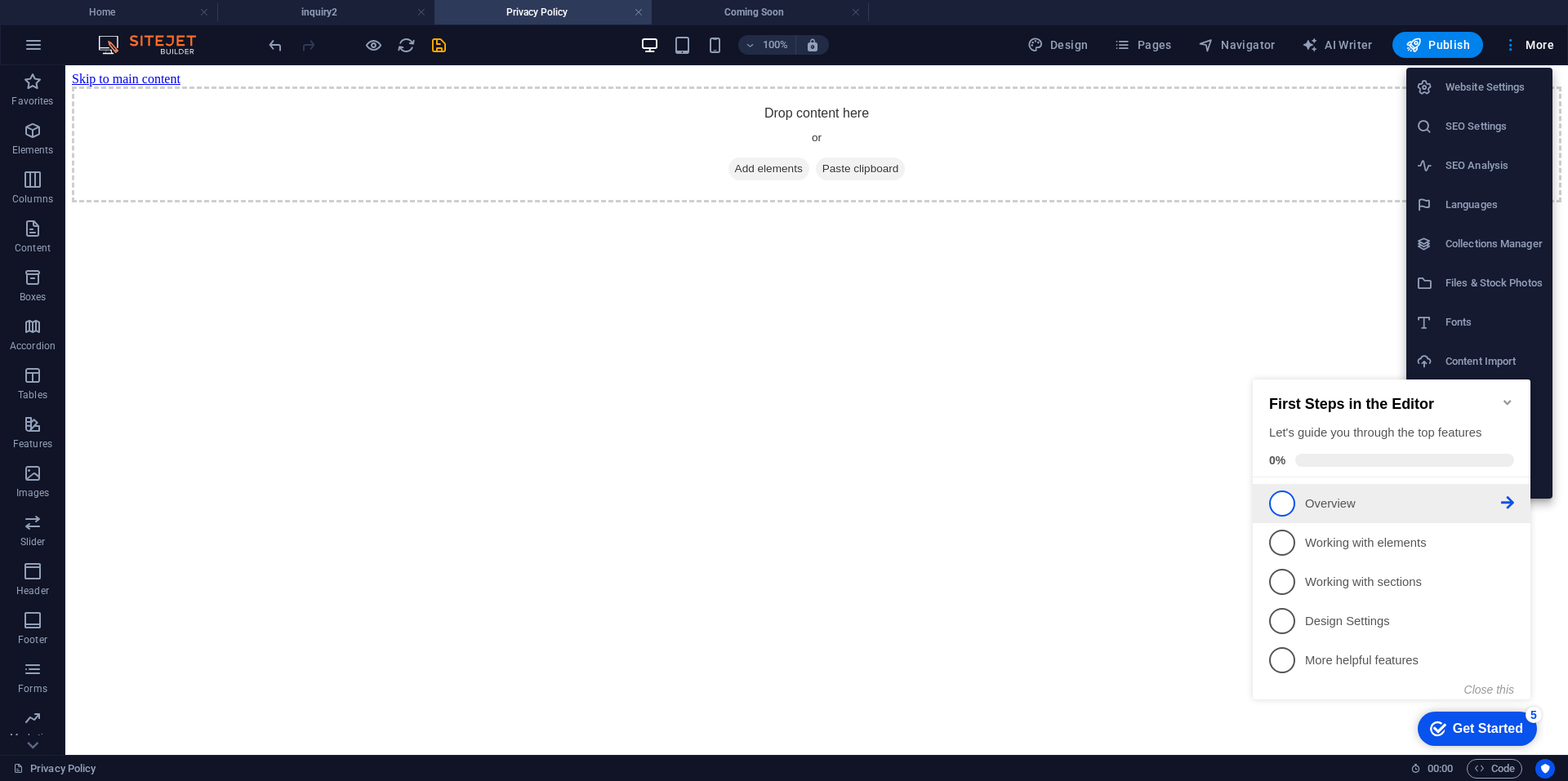
click at [1287, 502] on span "1" at bounding box center [1282, 504] width 26 height 26
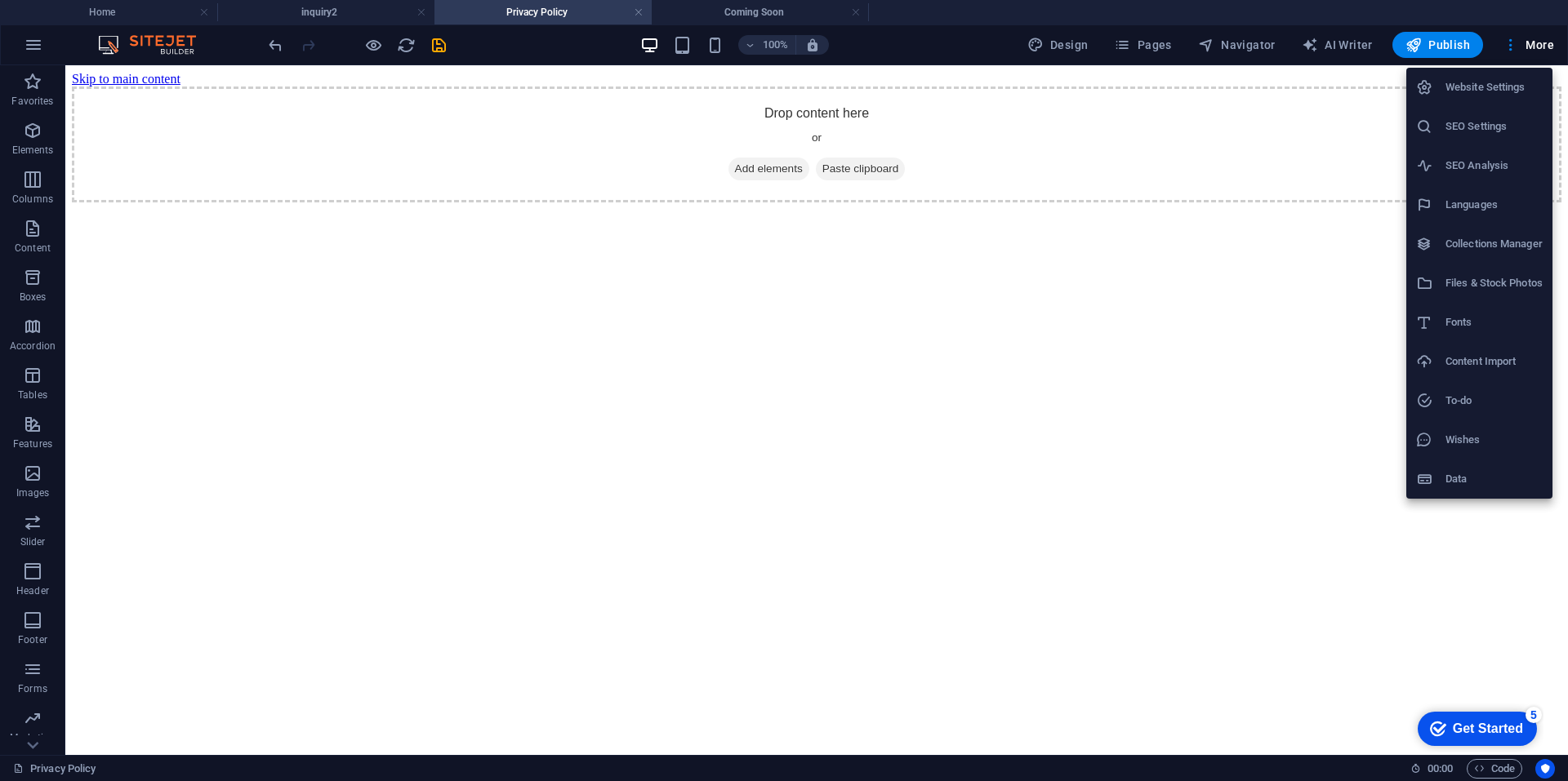
click at [1500, 724] on div "Get Started" at bounding box center [1488, 728] width 70 height 14
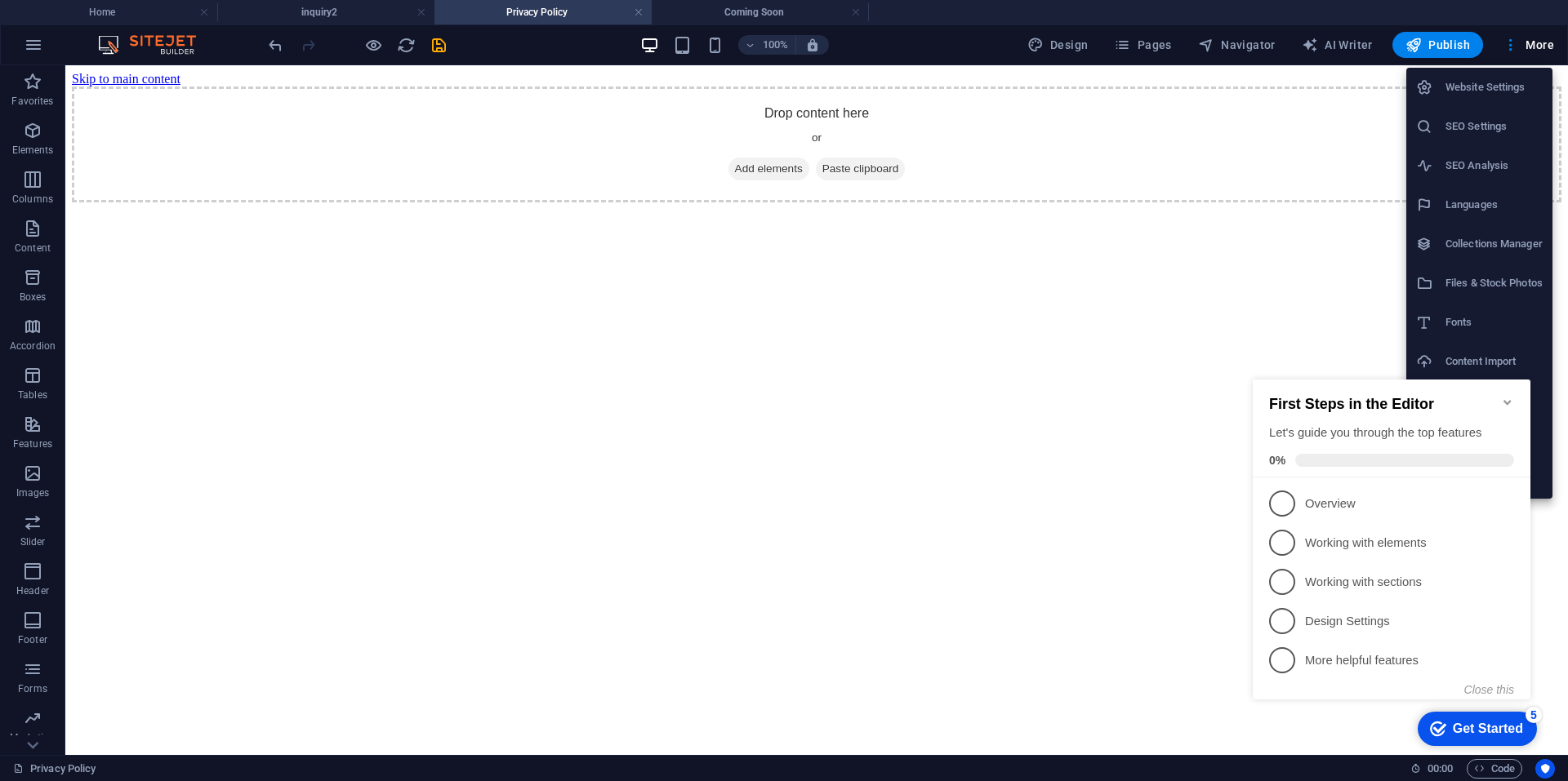
click at [1507, 396] on icon "Minimize checklist" at bounding box center [1507, 402] width 13 height 13
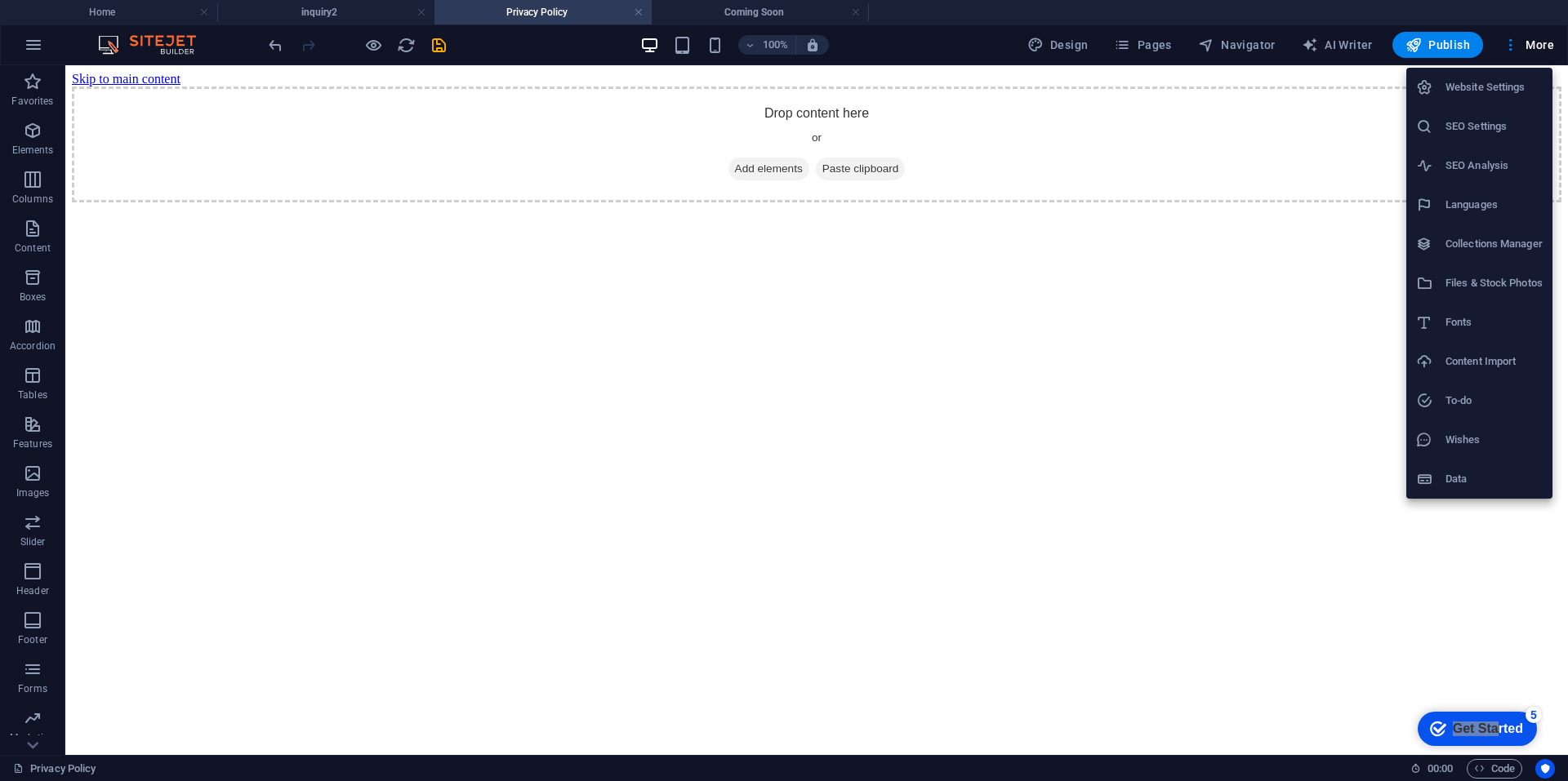
drag, startPoint x: 1655, startPoint y: 1073, endPoint x: 1280, endPoint y: 589, distance: 612.3
click at [1405, 704] on html "checkmark Get Started 5 First Steps in the Editor Let's guide you through the t…" at bounding box center [1474, 728] width 139 height 49
click at [1528, 713] on div "5" at bounding box center [1533, 715] width 16 height 16
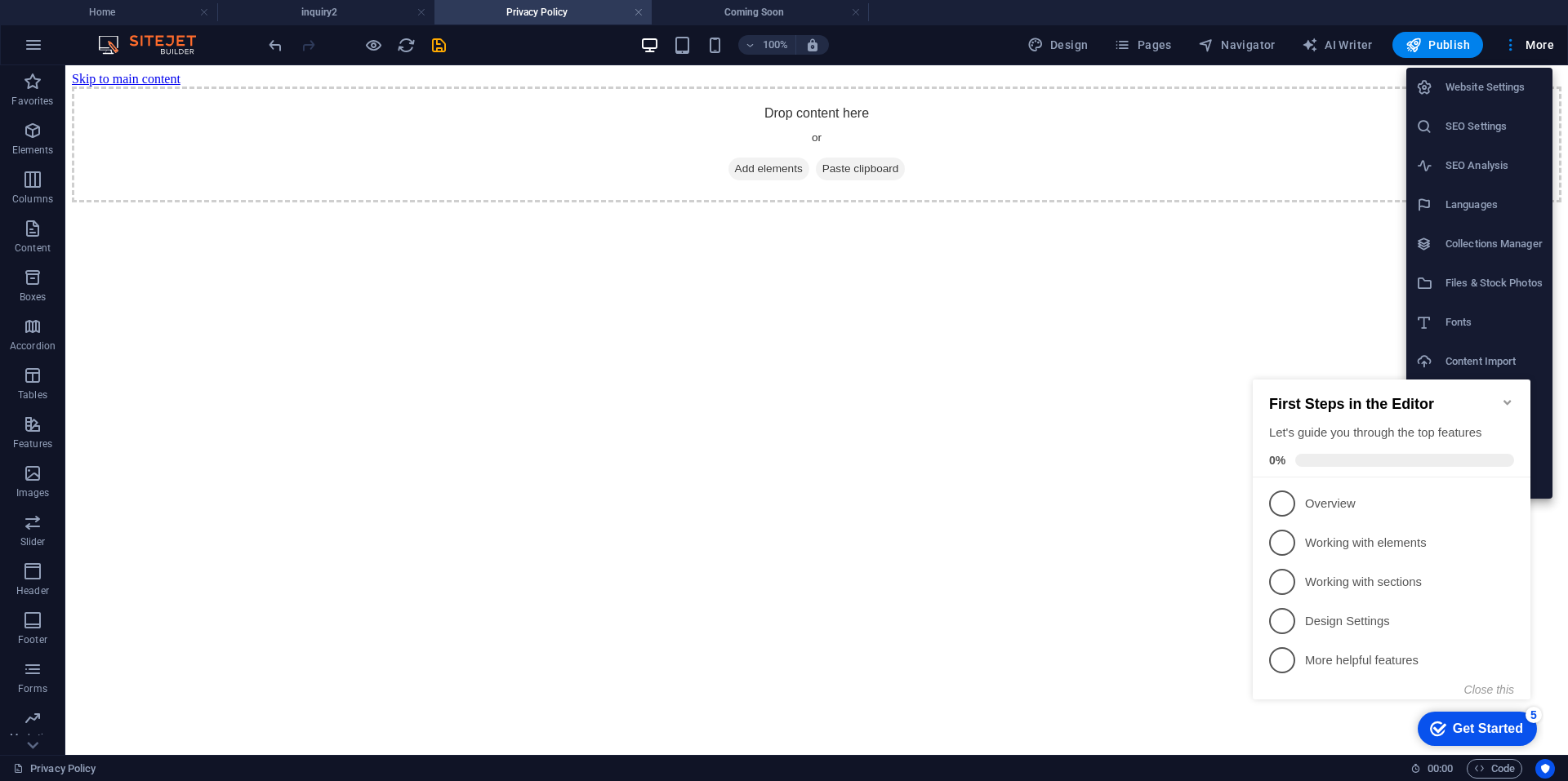
click at [1537, 714] on div "5" at bounding box center [1533, 715] width 16 height 16
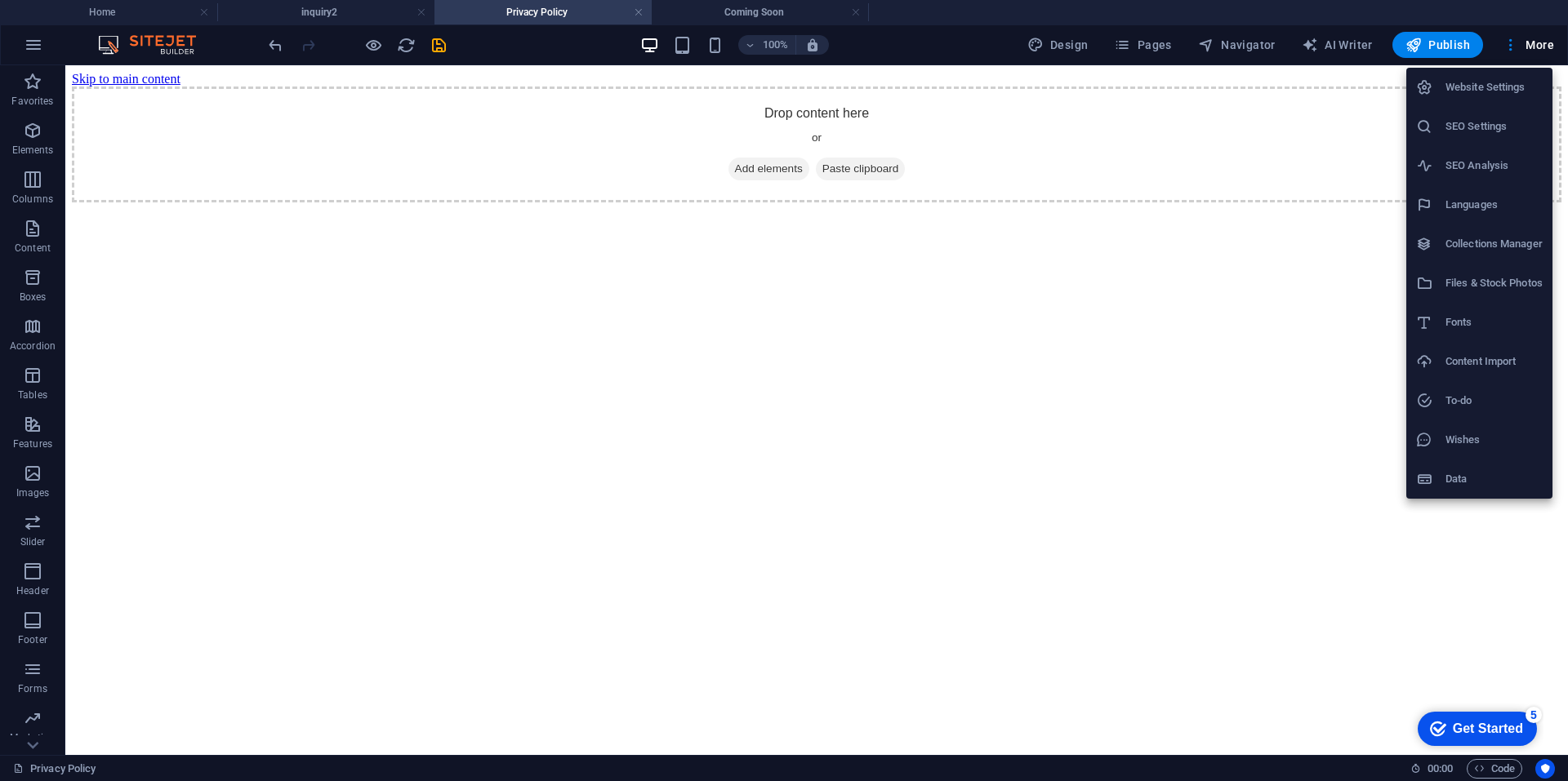
drag, startPoint x: 1553, startPoint y: 767, endPoint x: 1539, endPoint y: 769, distance: 14.1
click at [1552, 765] on div at bounding box center [784, 390] width 1568 height 781
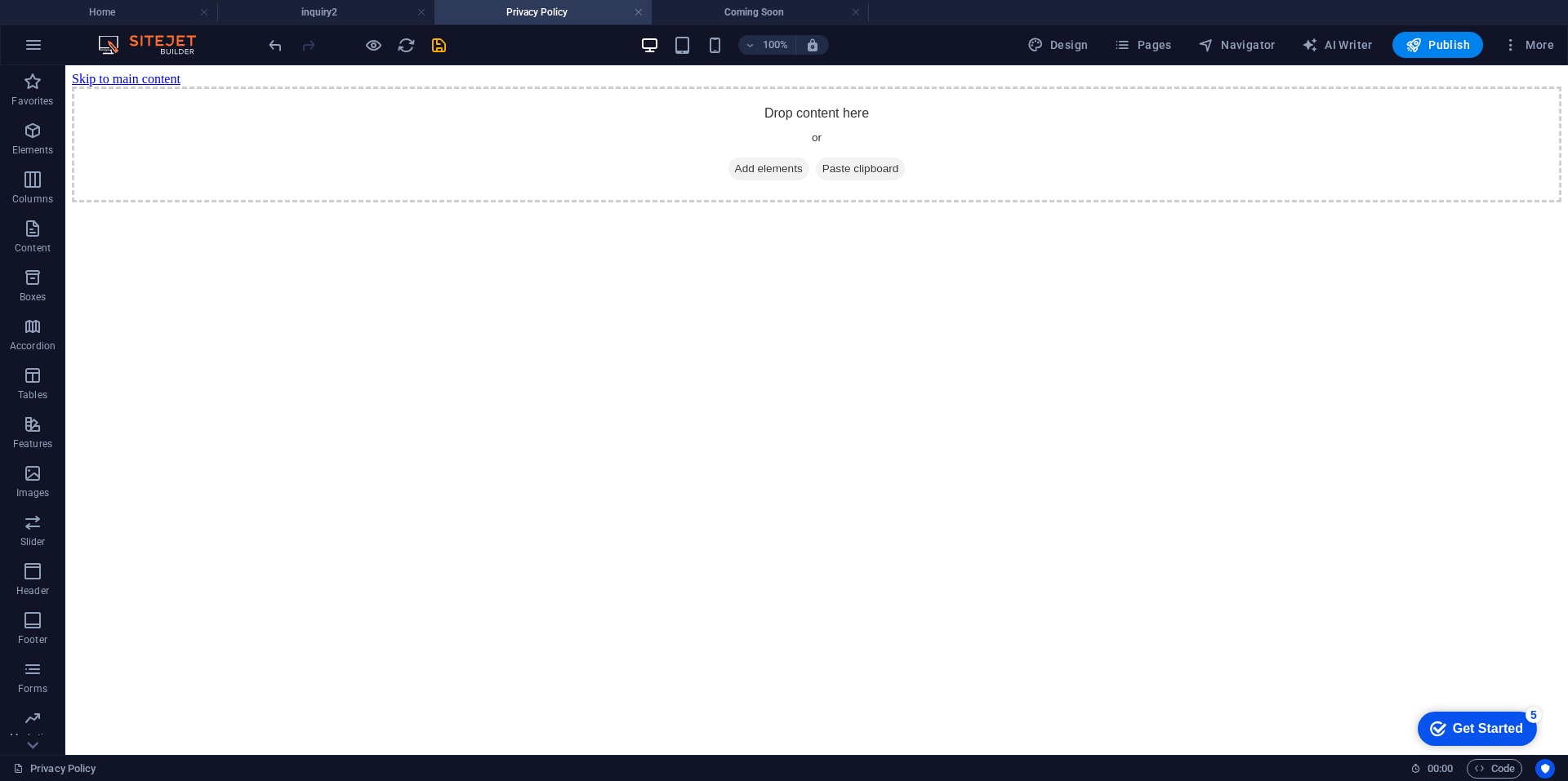
click at [1539, 769] on icon "Usercentrics" at bounding box center [1544, 768] width 11 height 11
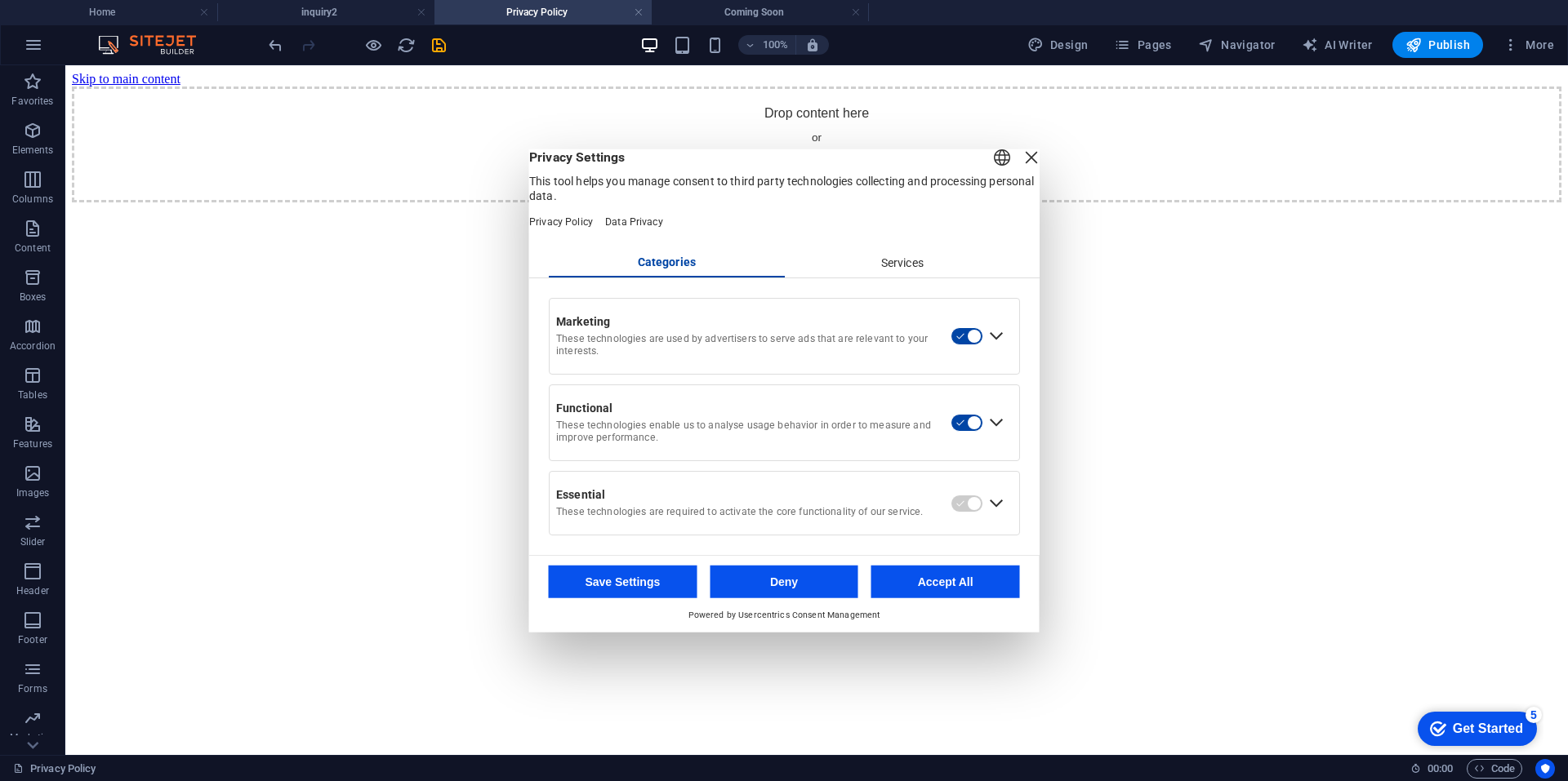
click at [1020, 161] on div "Close Layer" at bounding box center [1031, 157] width 23 height 23
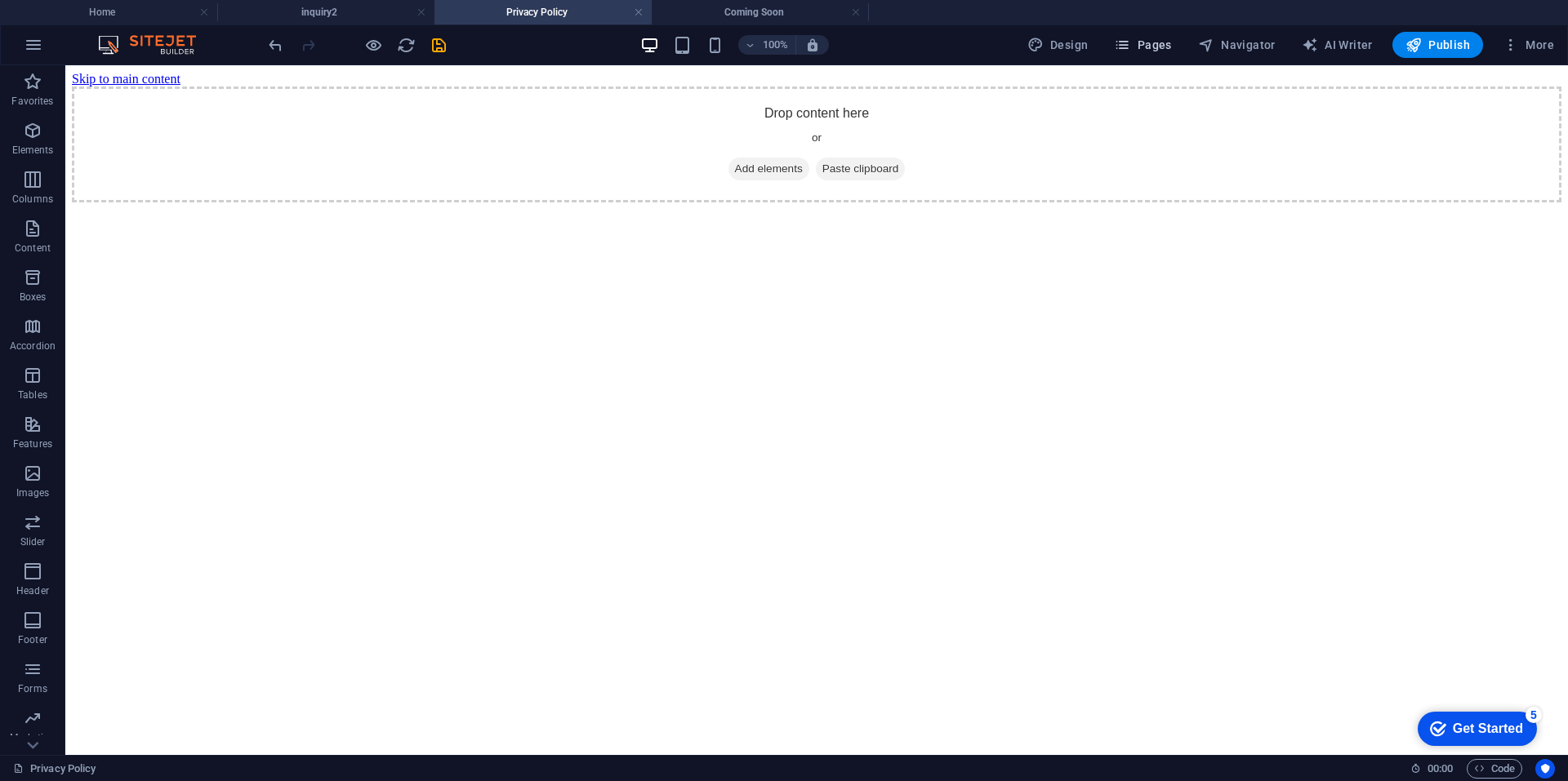
click at [1151, 39] on span "Pages" at bounding box center [1142, 44] width 57 height 16
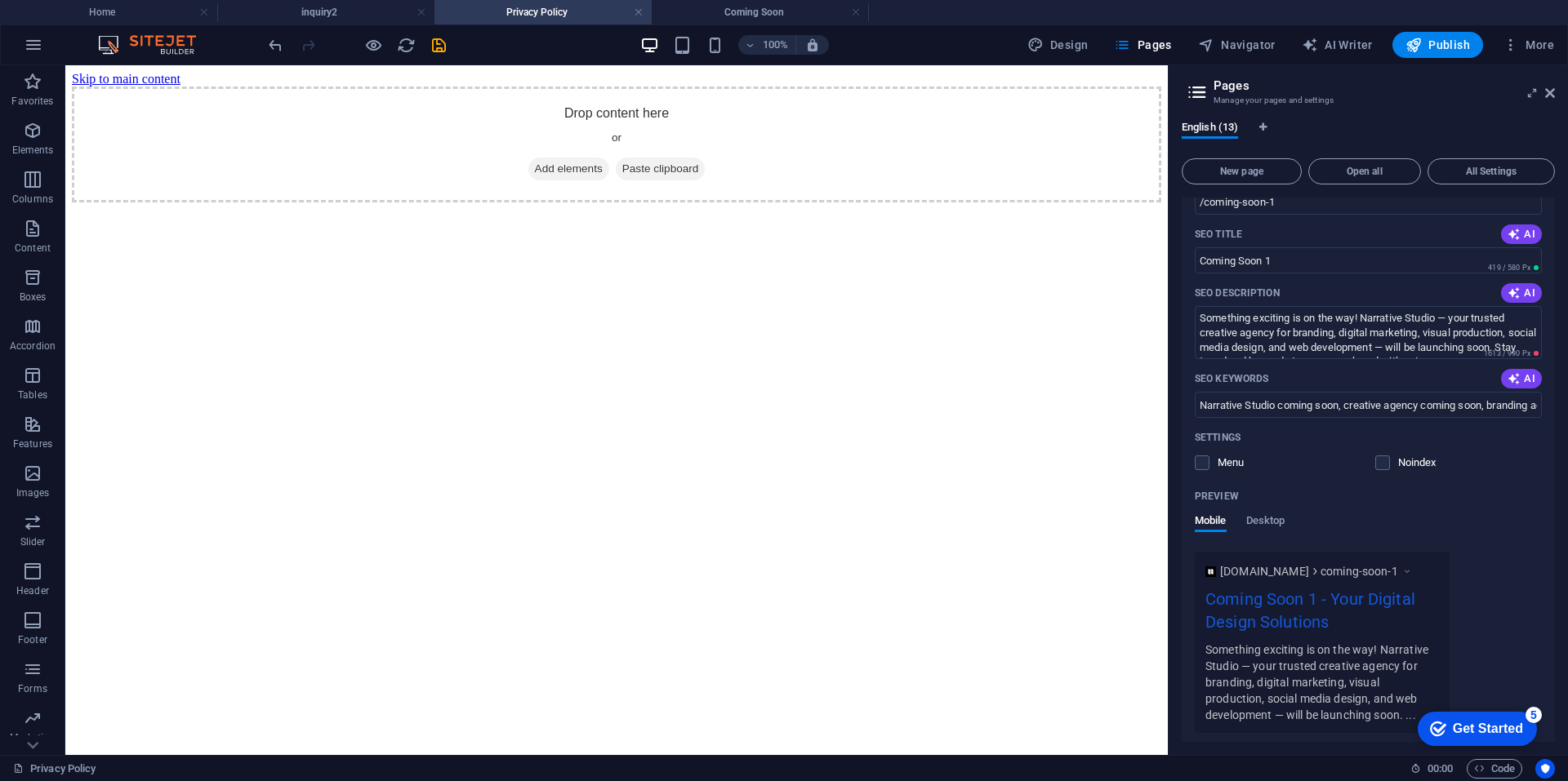
scroll to position [820, 0]
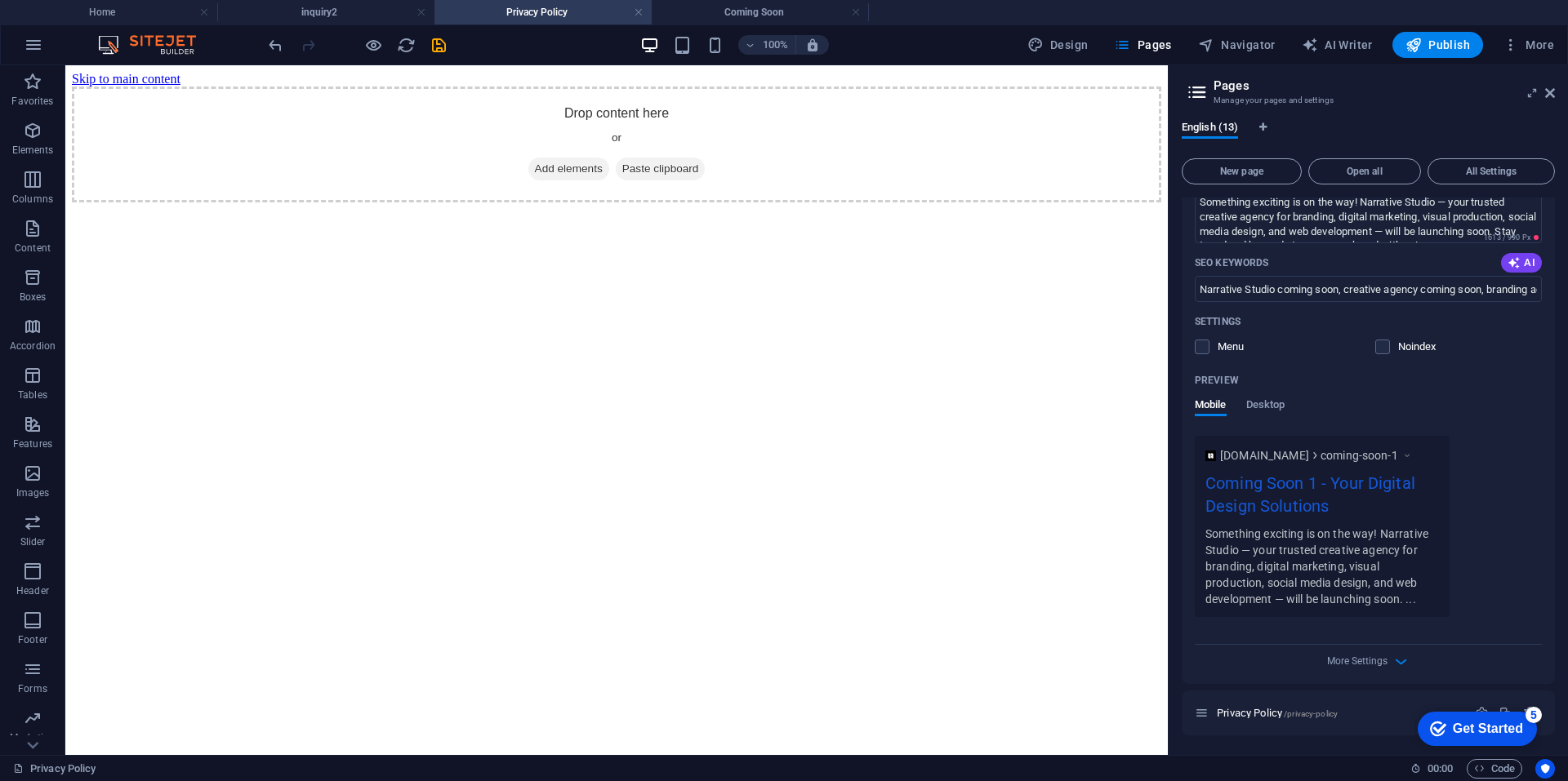
click at [1478, 712] on div "checkmark Get Started 5" at bounding box center [1477, 729] width 119 height 34
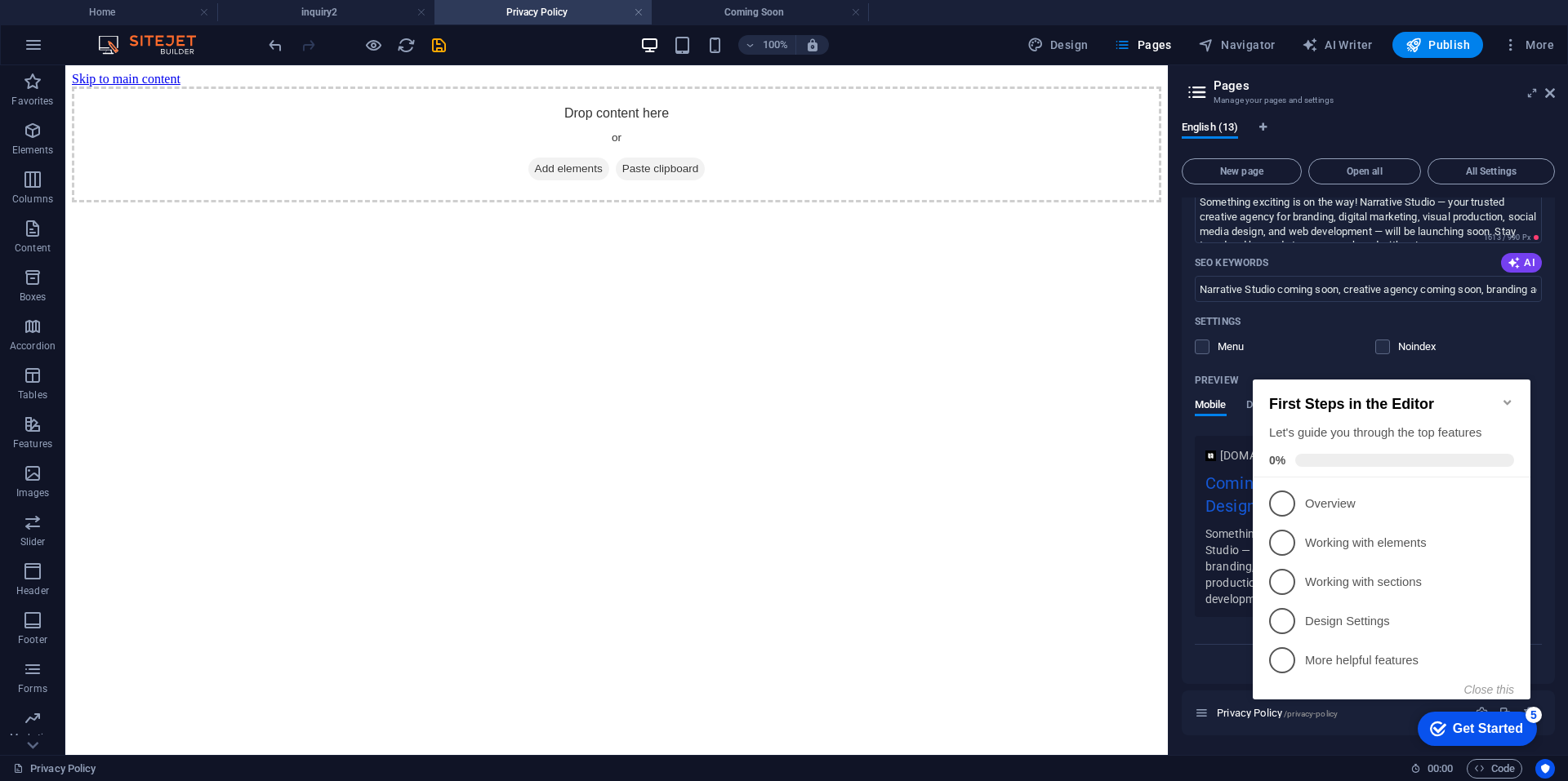
click at [1411, 722] on div "checkmark Get Started 5 First Steps in the Editor Let's guide you through the t…" at bounding box center [1394, 554] width 297 height 396
click at [1334, 727] on div "checkmark Get Started 5 First Steps in the Editor Let's guide you through the t…" at bounding box center [1394, 554] width 297 height 396
click at [1223, 719] on div "Privacy Policy /privacy-policy" at bounding box center [1330, 713] width 272 height 19
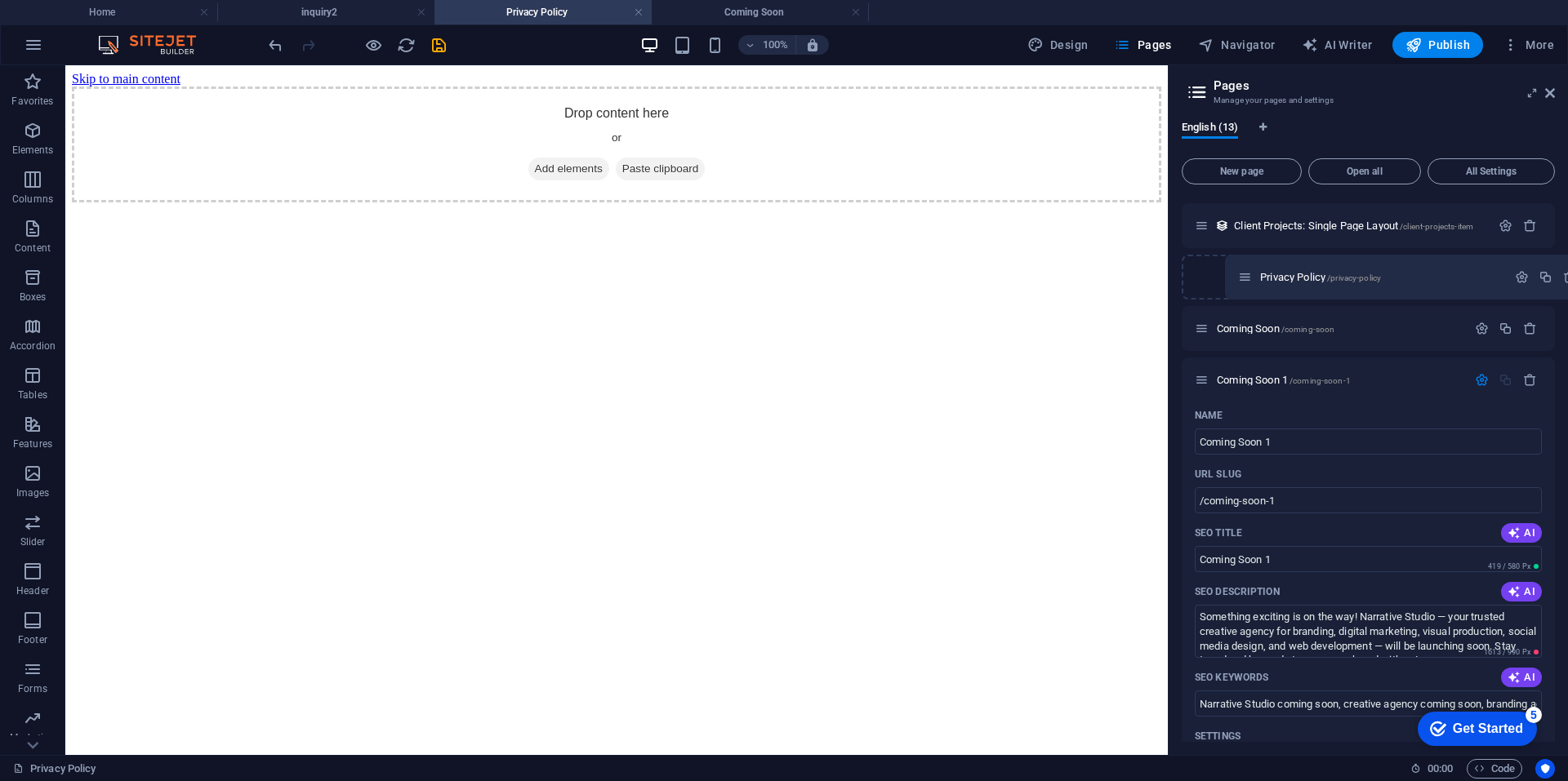
scroll to position [432, 0]
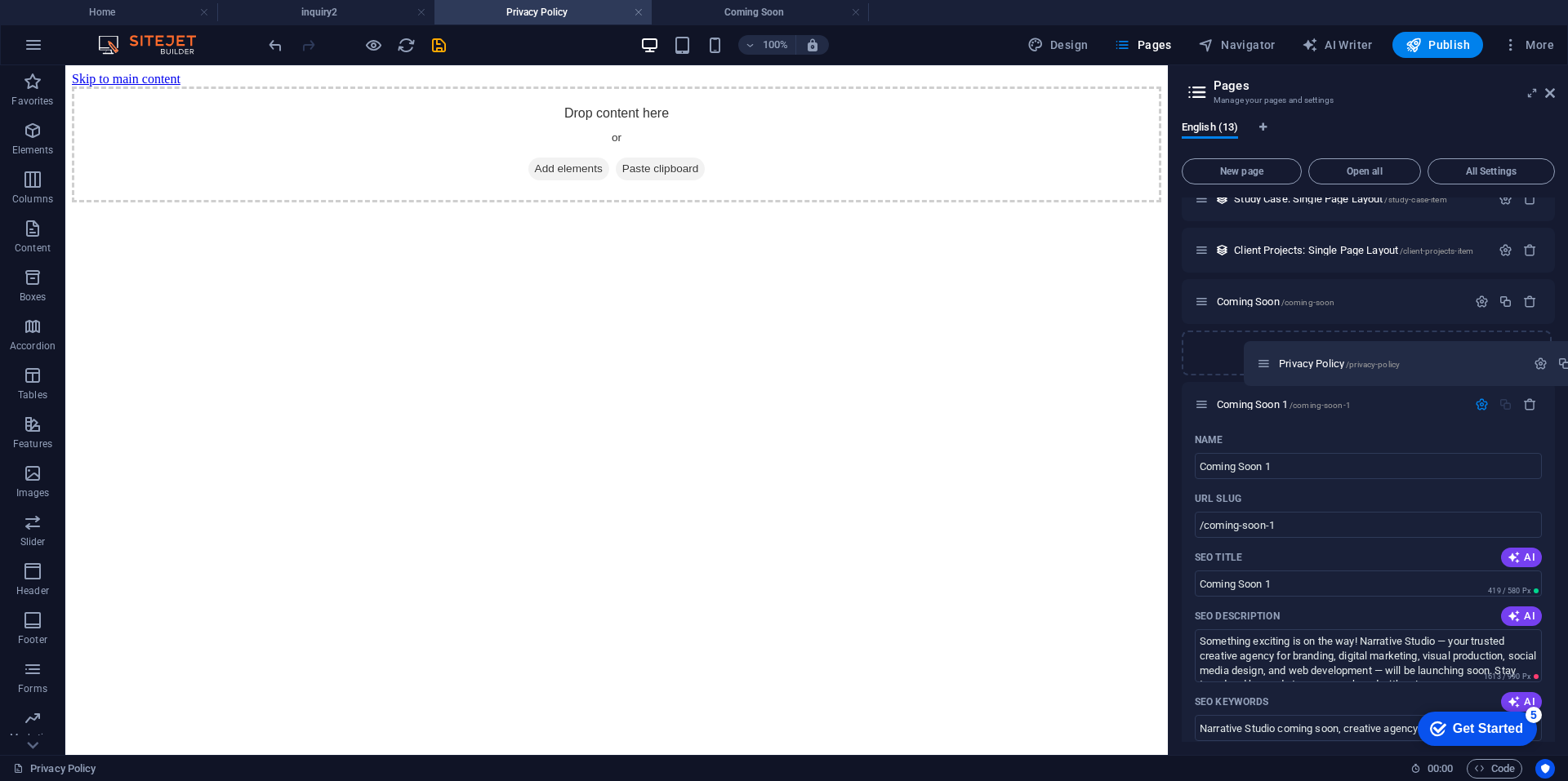
drag, startPoint x: 1203, startPoint y: 713, endPoint x: 1266, endPoint y: 355, distance: 363.5
click at [1266, 355] on div "Home / Home (Copy) /home1 inquiry /inquiry Creation /creation Deck /deck Feedba…" at bounding box center [1368, 444] width 373 height 1358
click at [1479, 356] on icon "button" at bounding box center [1481, 353] width 14 height 14
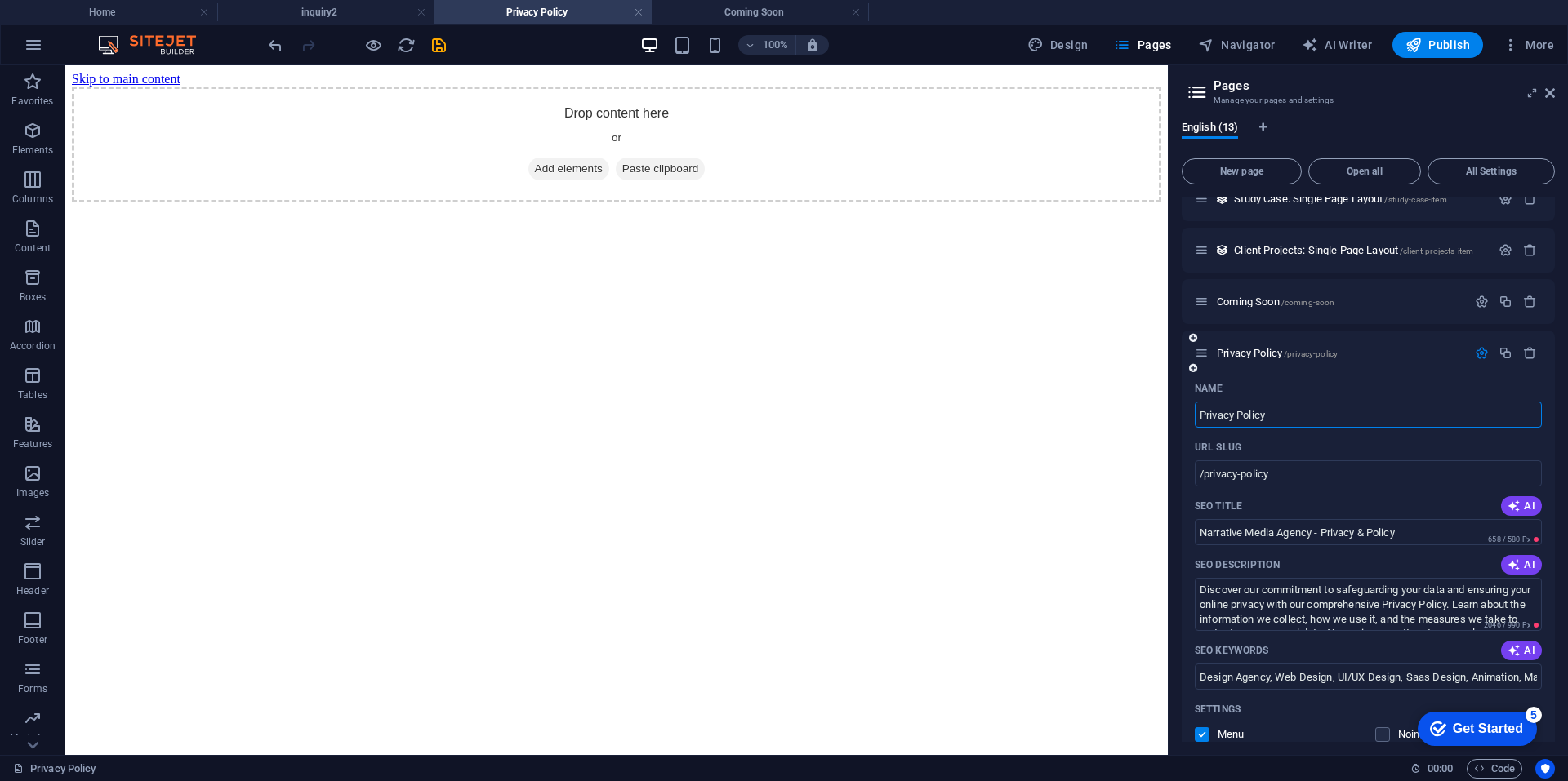
click at [1279, 419] on input "Privacy Policy" at bounding box center [1368, 414] width 347 height 26
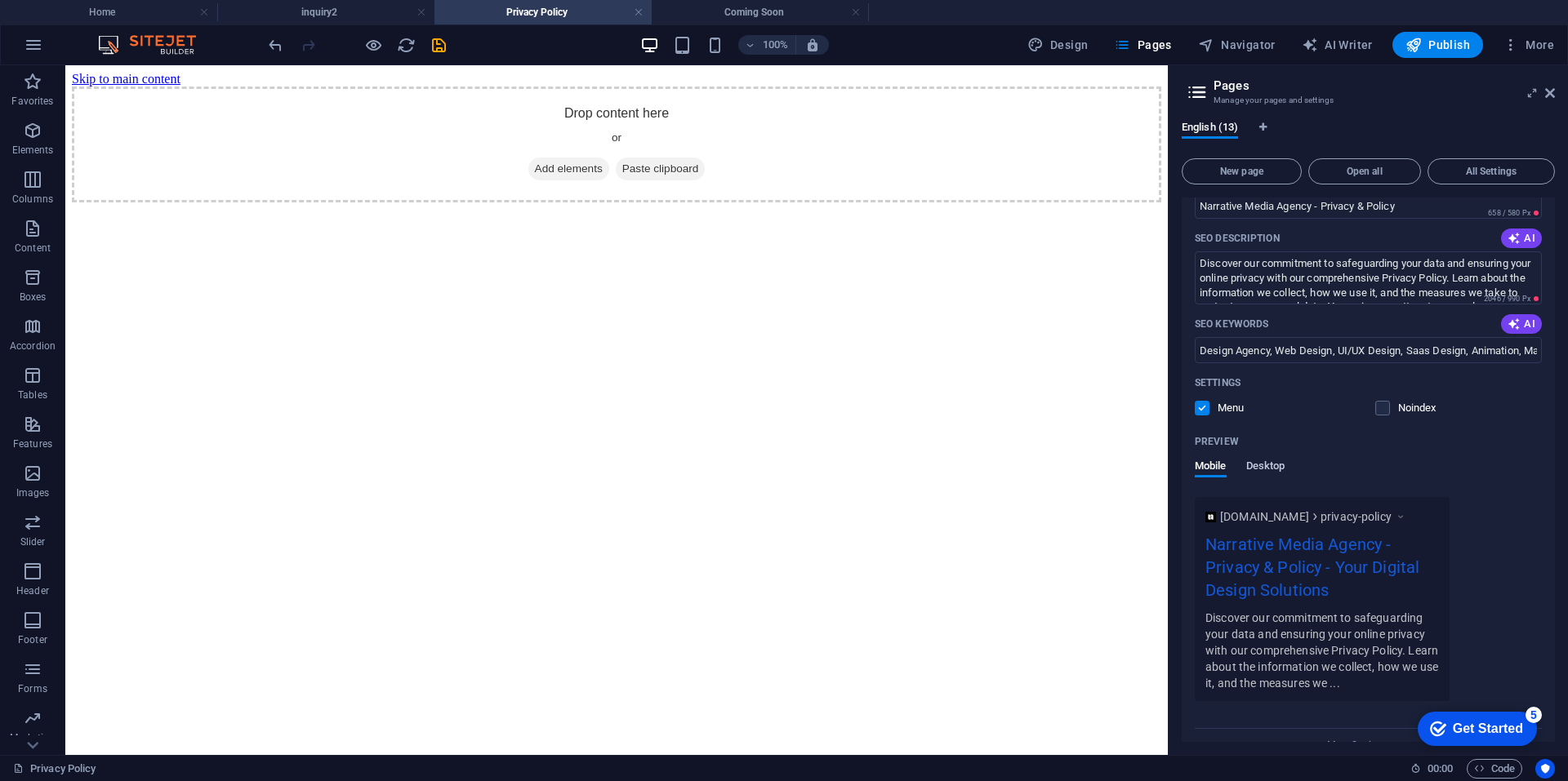
scroll to position [922, 0]
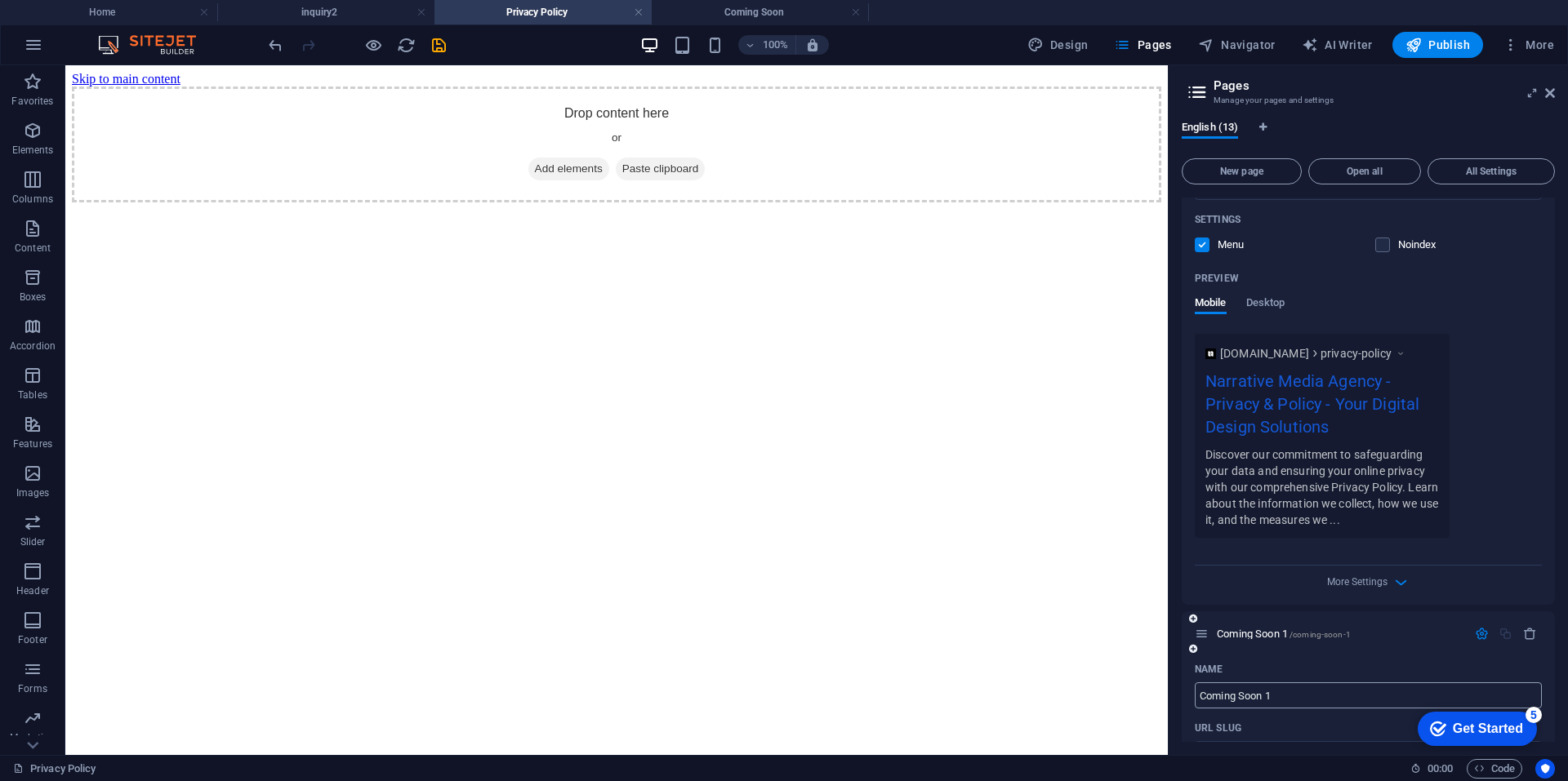
click at [1282, 699] on input "Coming Soon 1" at bounding box center [1368, 695] width 347 height 26
paste input "Privacy Policy"
type input "Privacy Policy2"
type input "/privacy-policy-13"
type input "Privacy Policy"
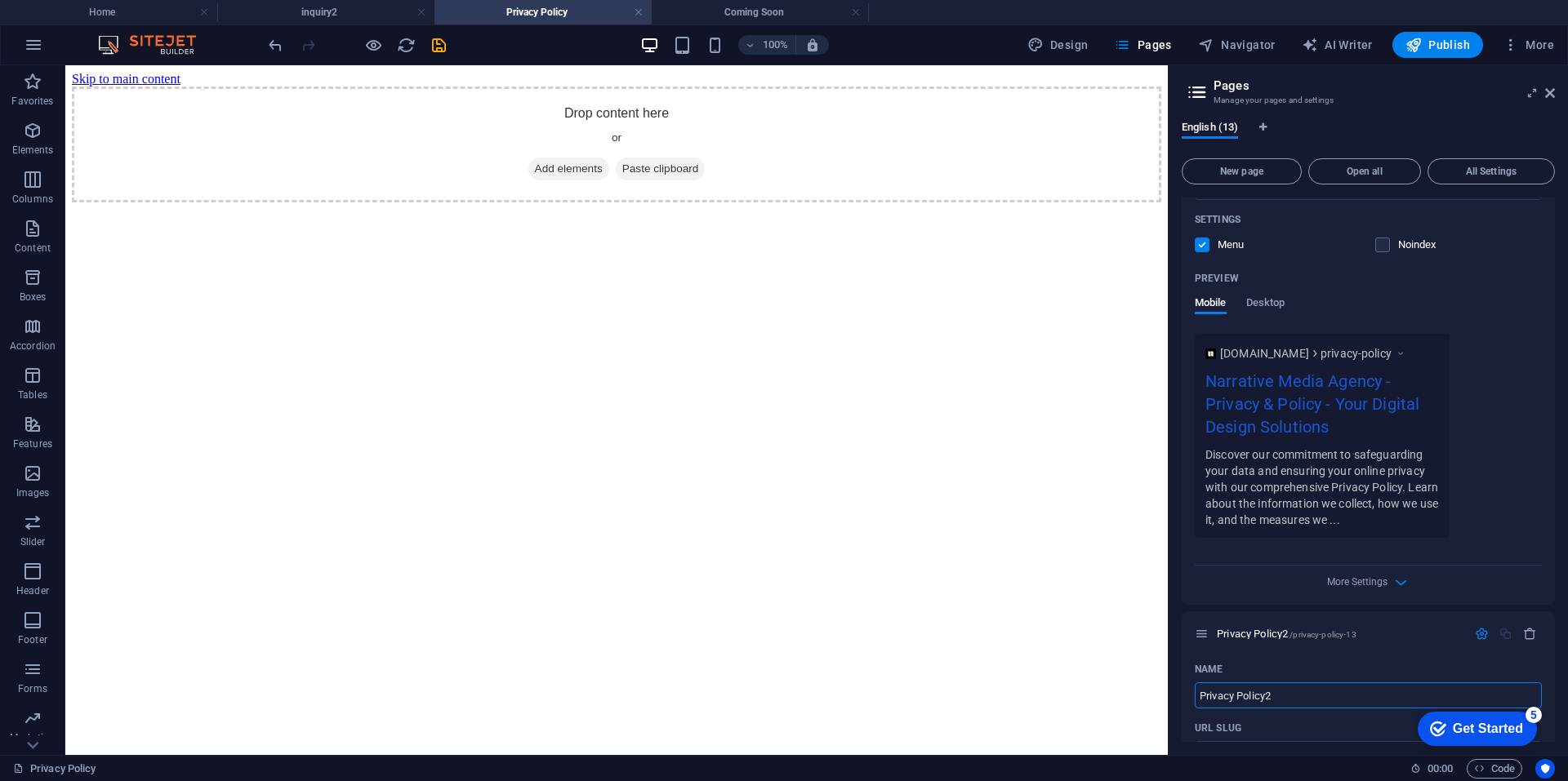
type input "Privacy Policy2"
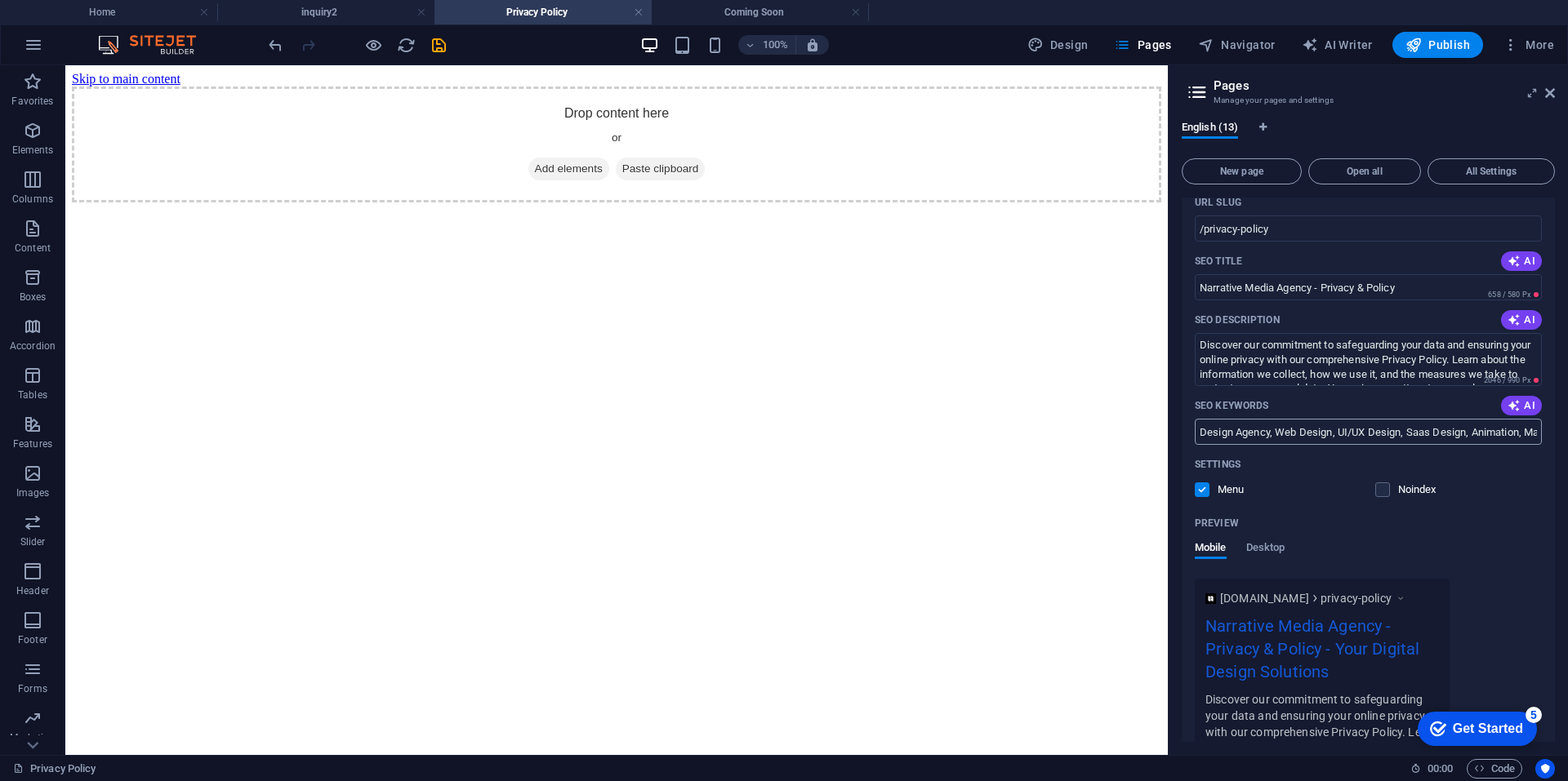
scroll to position [596, 0]
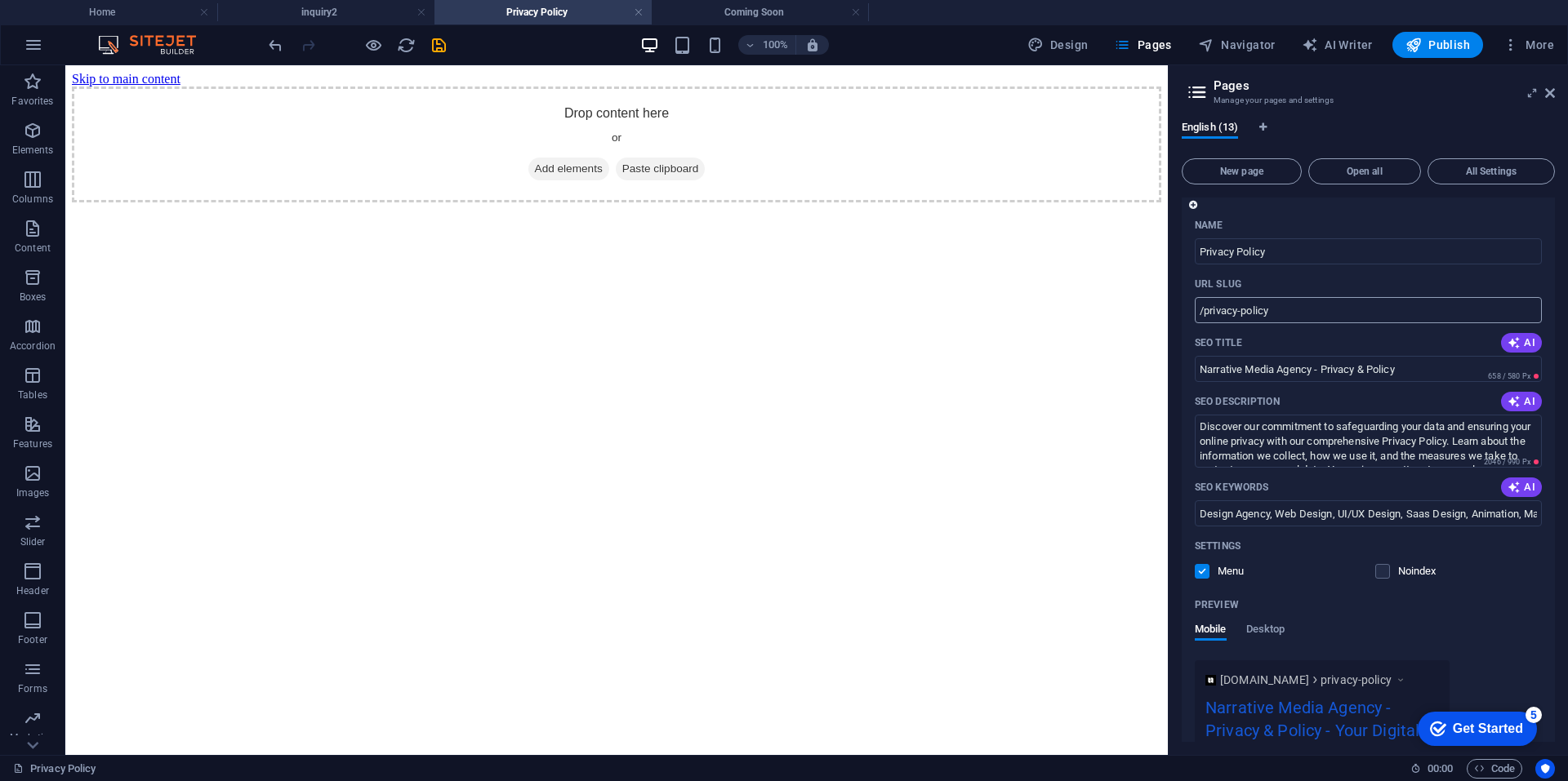
type input "Privacy Policy2"
click at [1293, 311] on input "/privacy-policy" at bounding box center [1368, 310] width 347 height 26
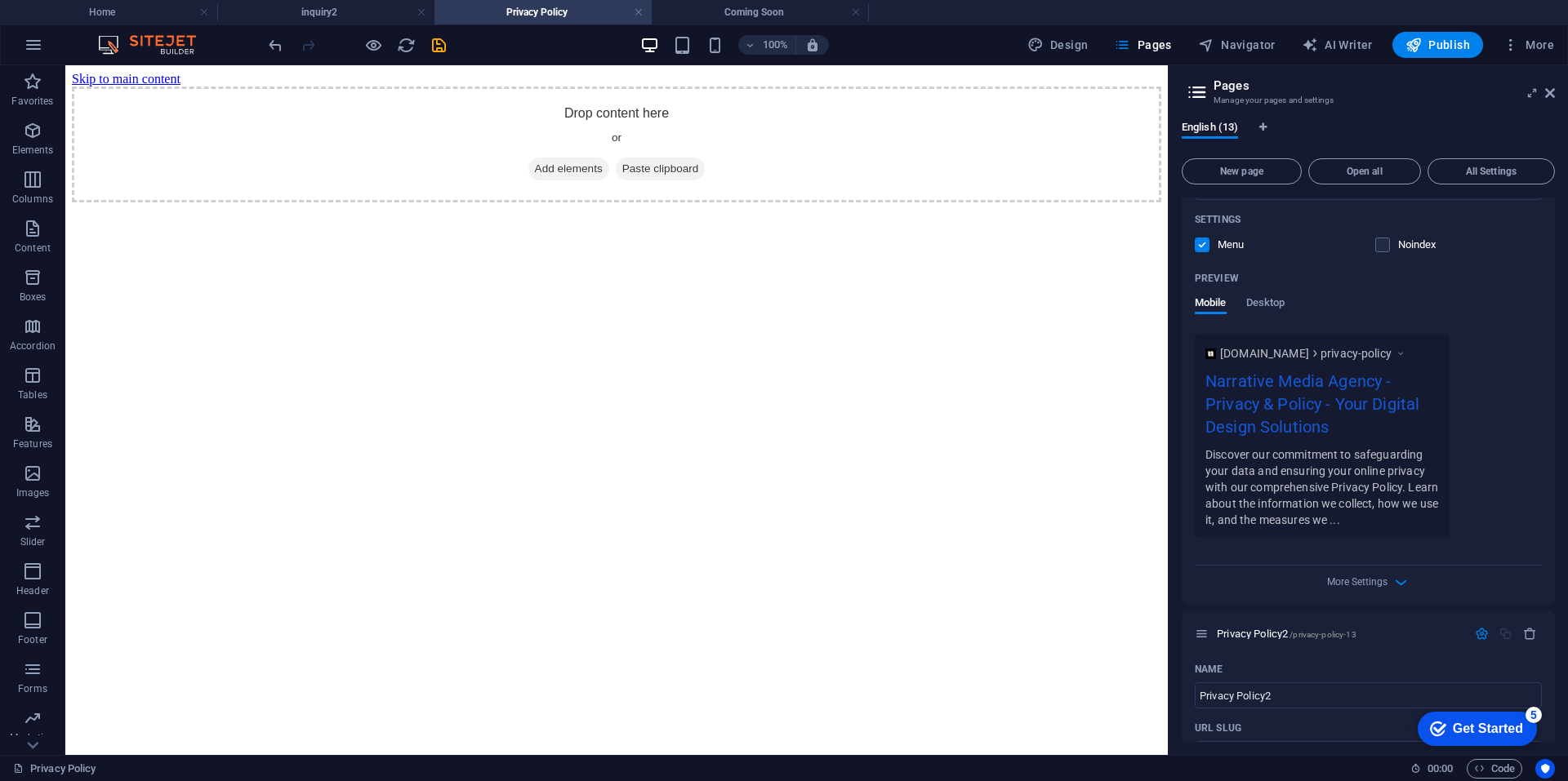
scroll to position [1167, 0]
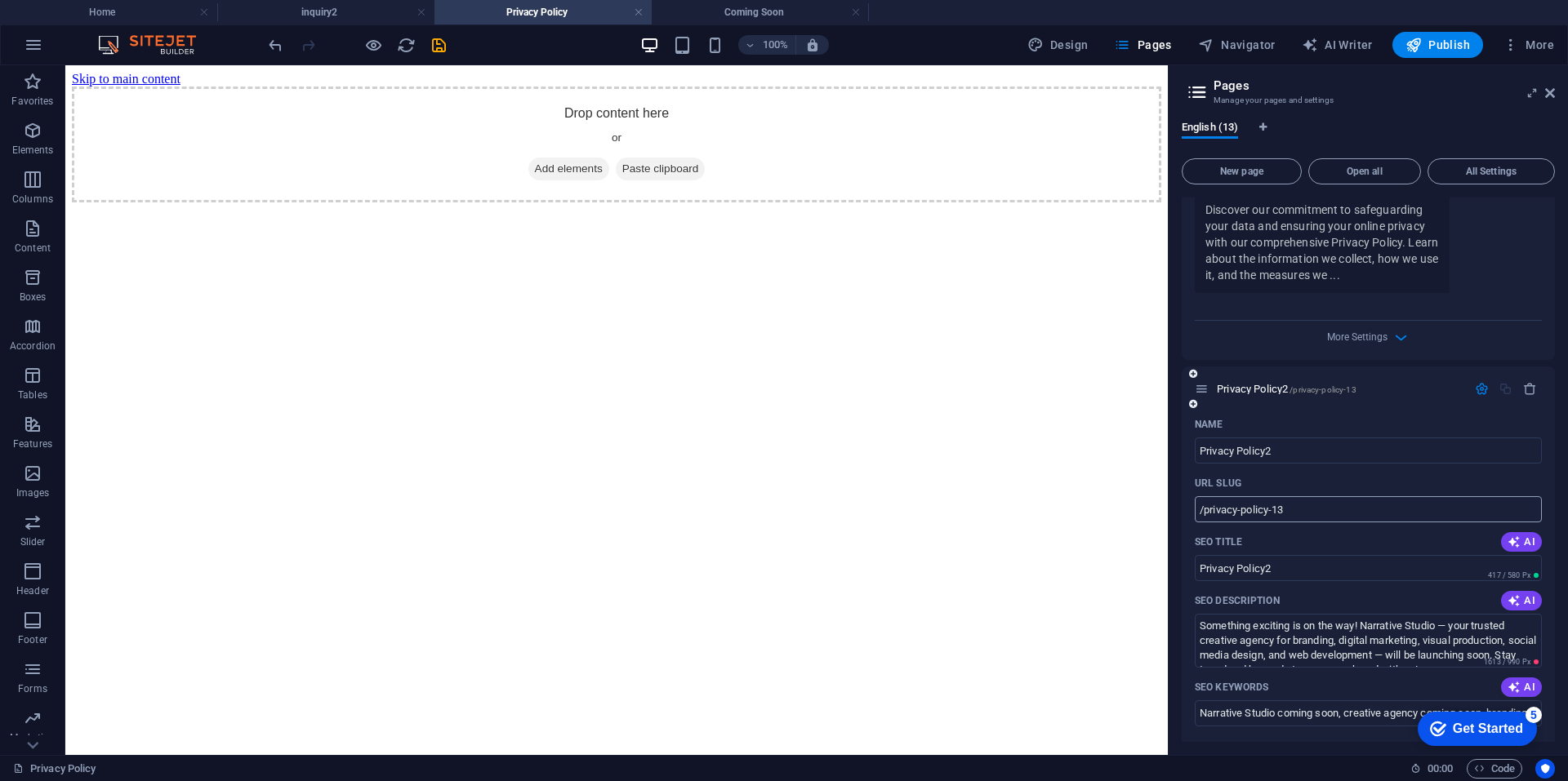
click at [1307, 516] on input "/privacy-policy-13" at bounding box center [1368, 509] width 347 height 26
paste input "text"
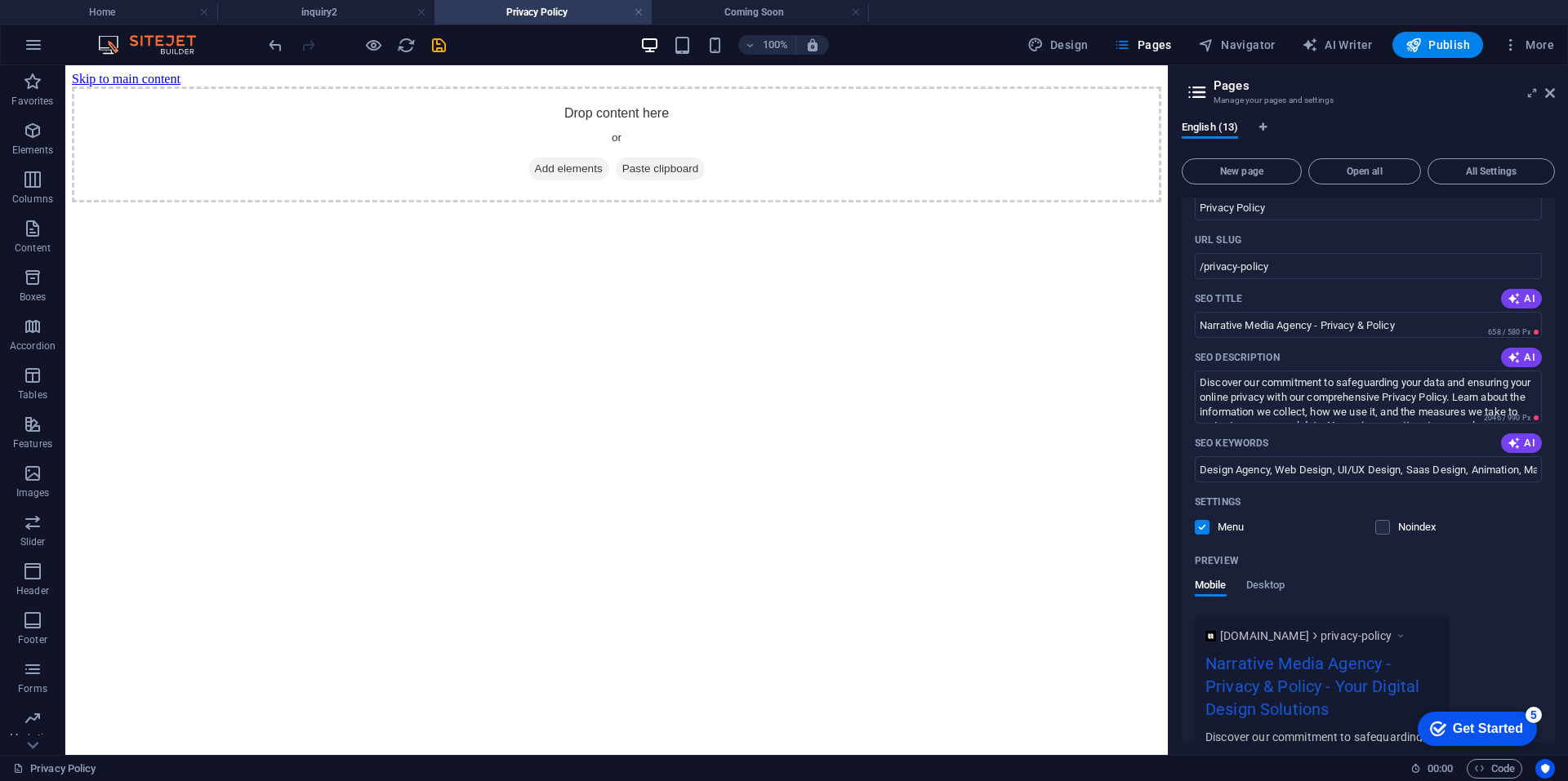
scroll to position [514, 0]
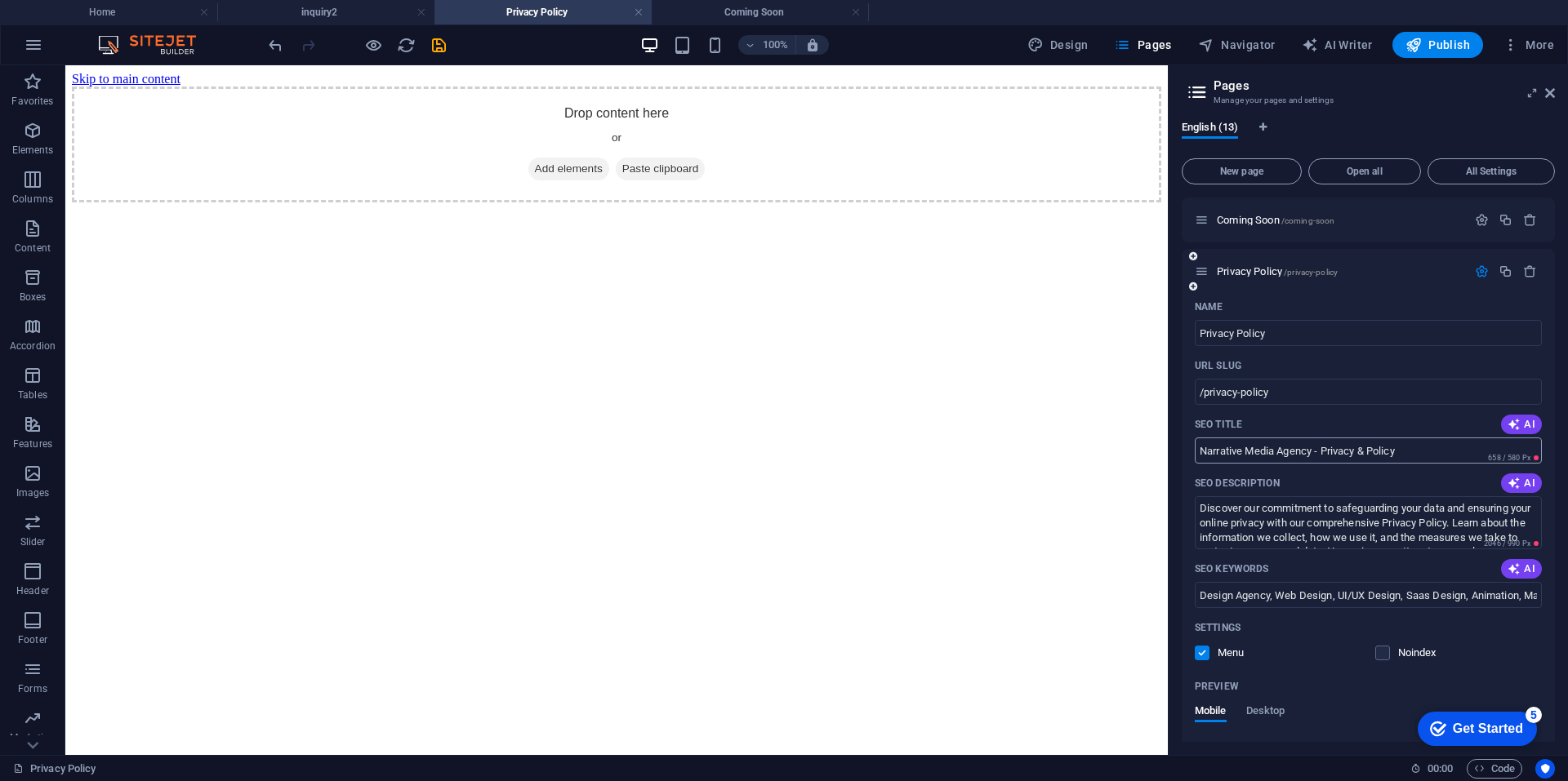
type input "/privacy-policy2"
click at [1305, 453] on input "Narrative Media Agency - Privacy & Policy" at bounding box center [1368, 450] width 347 height 26
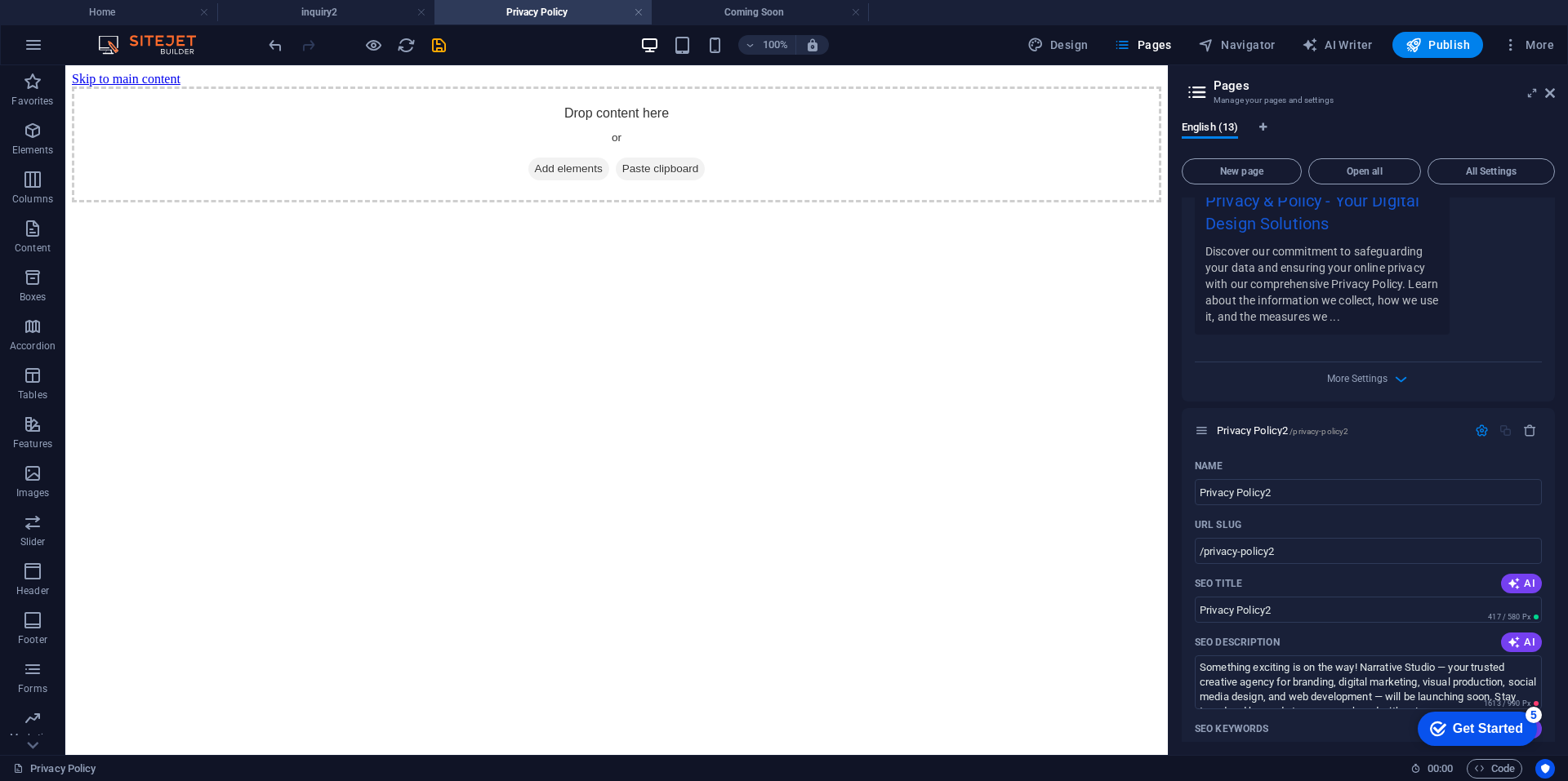
scroll to position [1249, 0]
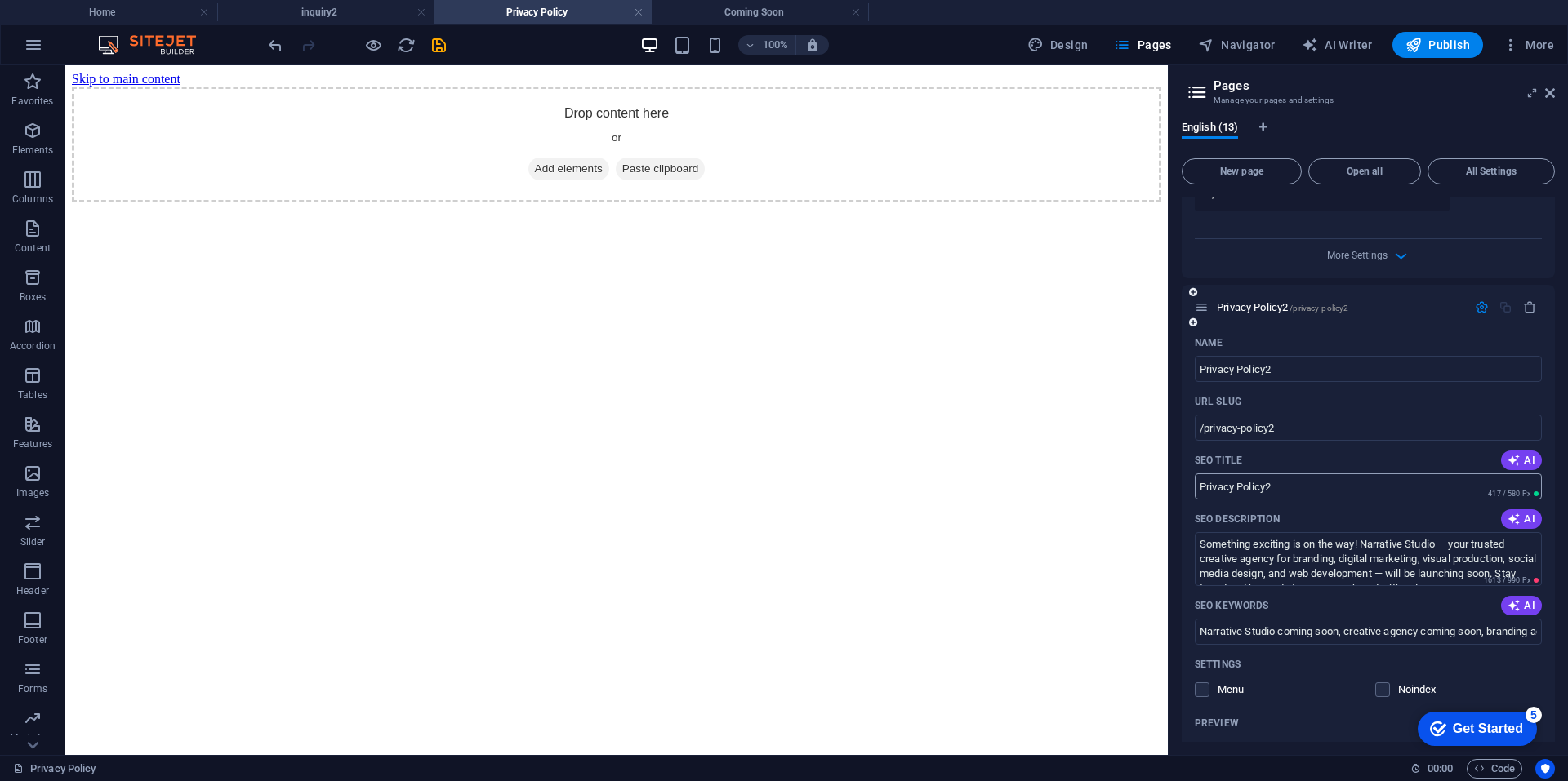
click at [1293, 494] on input "Privacy Policy2" at bounding box center [1368, 486] width 347 height 26
paste input "Narrative Media Agency - Privacy & Policy"
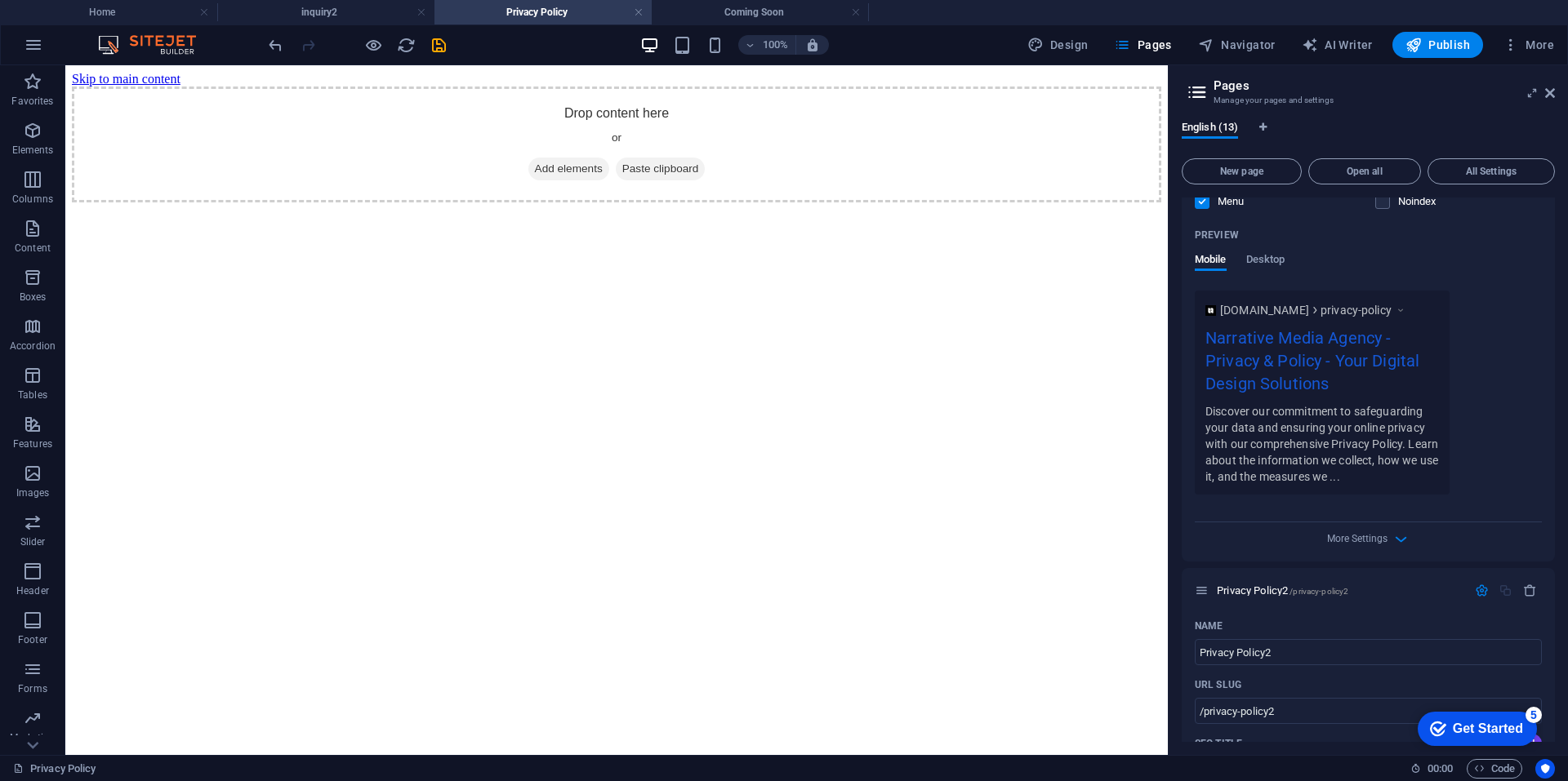
scroll to position [514, 0]
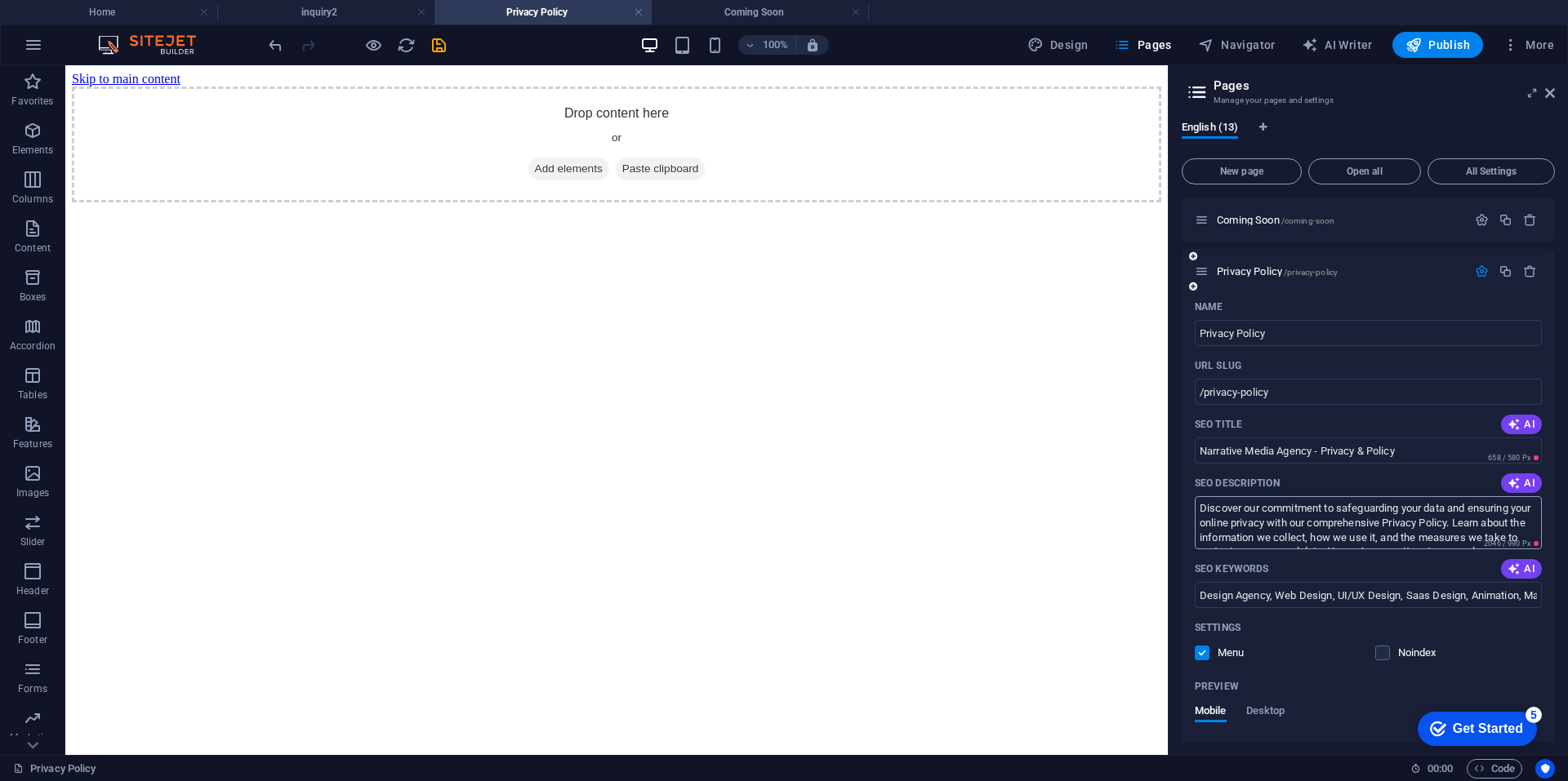
type input "Narrative Media Agency - Privacy & Policy"
click at [1303, 516] on textarea "Discover our commitment to safeguarding your data and ensuring your online priv…" at bounding box center [1368, 522] width 347 height 53
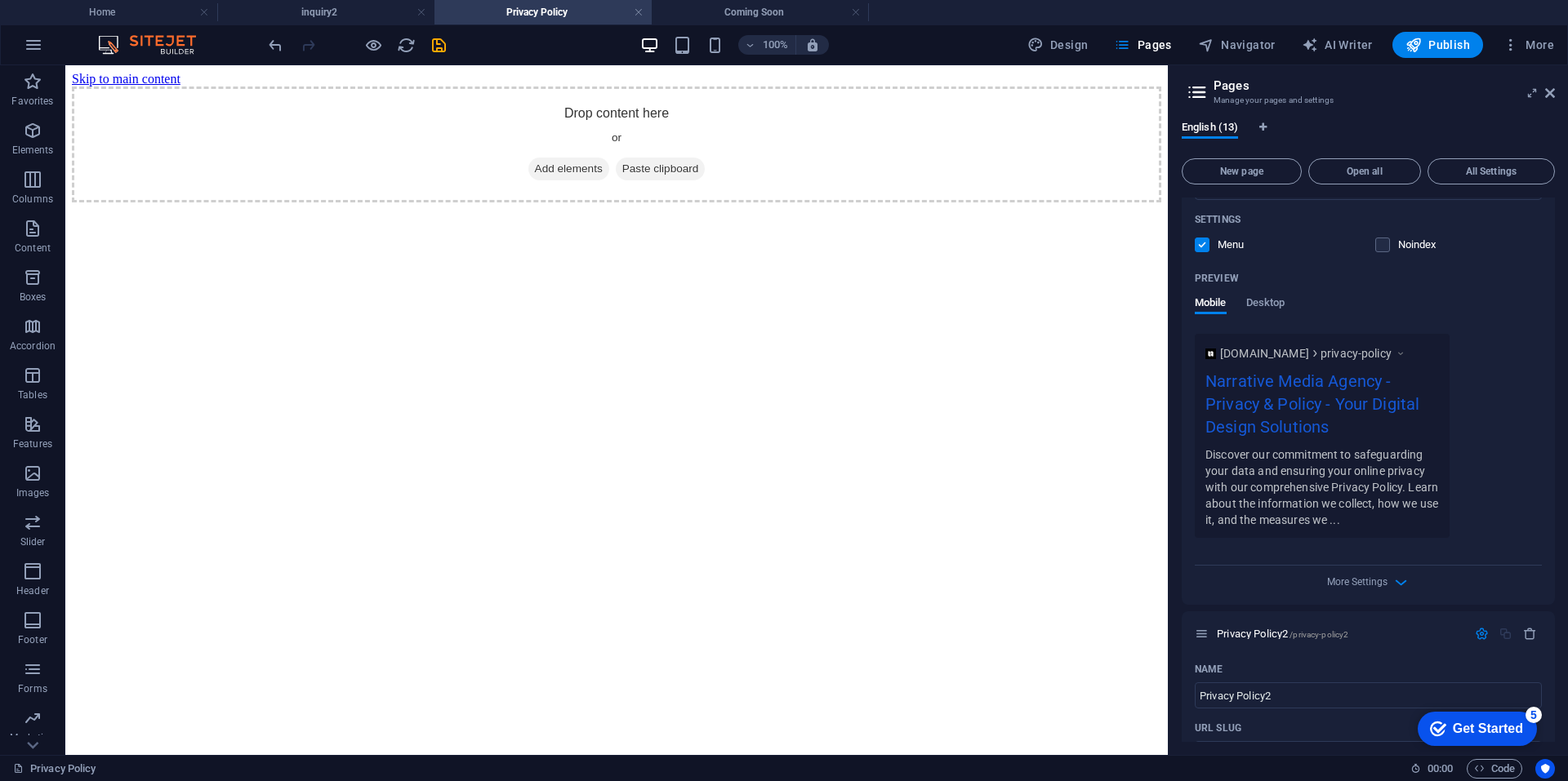
scroll to position [1331, 0]
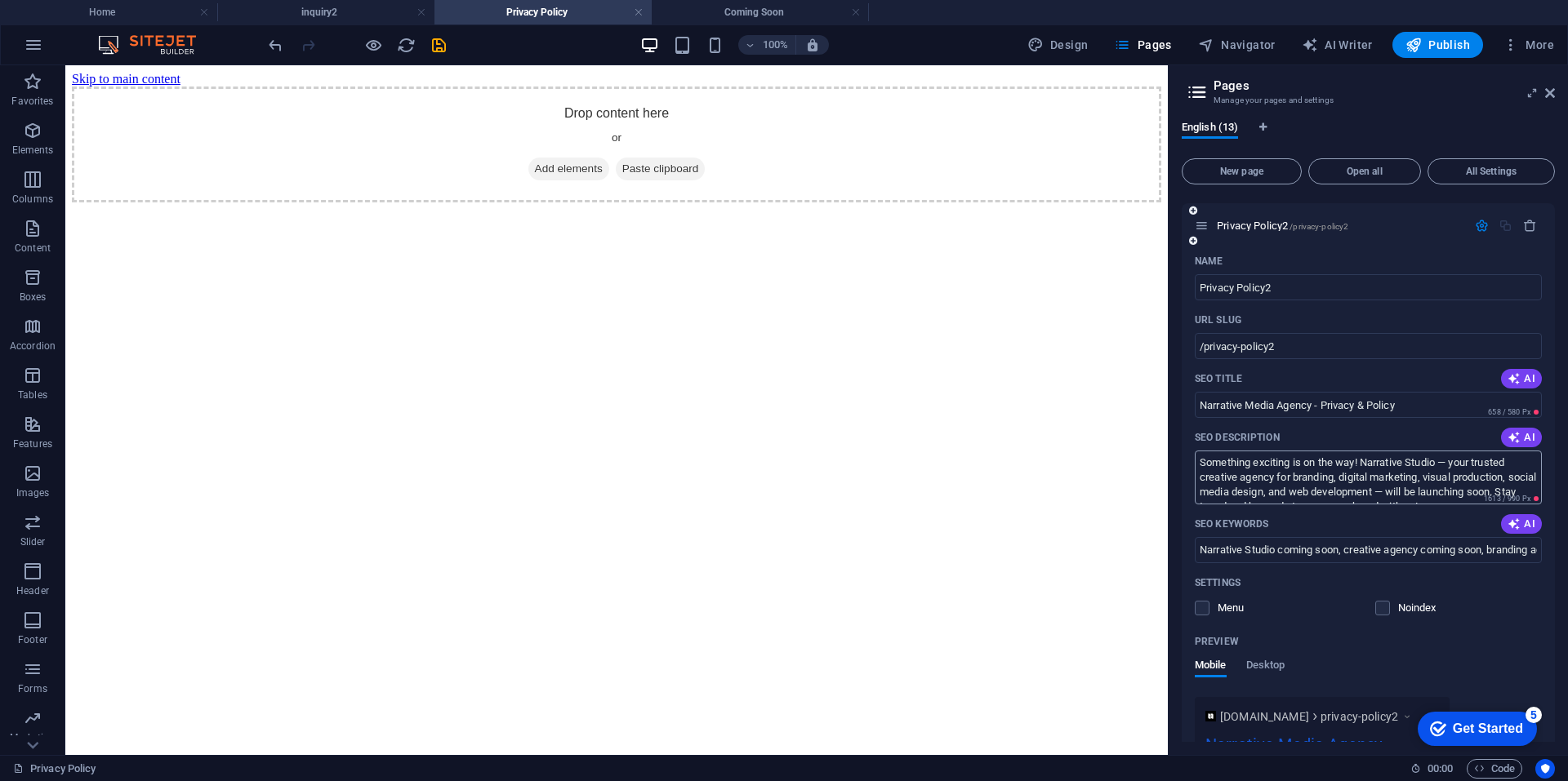
click at [1266, 469] on textarea "Something exciting is on the way! Narrative Studio — your trusted creative agen…" at bounding box center [1368, 477] width 347 height 53
paste textarea "Discover our commitment to safeguarding your data and ensuring your online priv…"
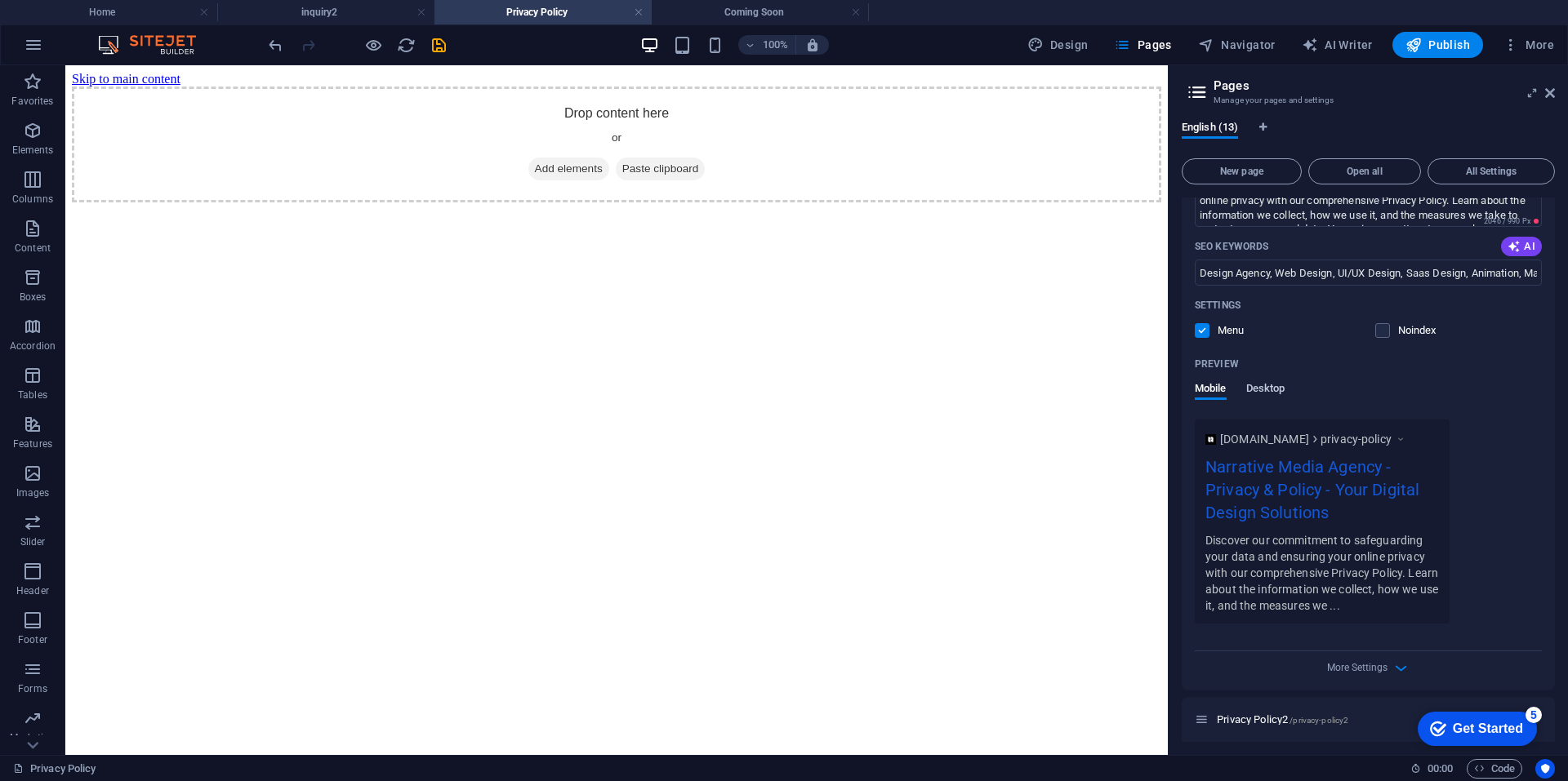
scroll to position [677, 0]
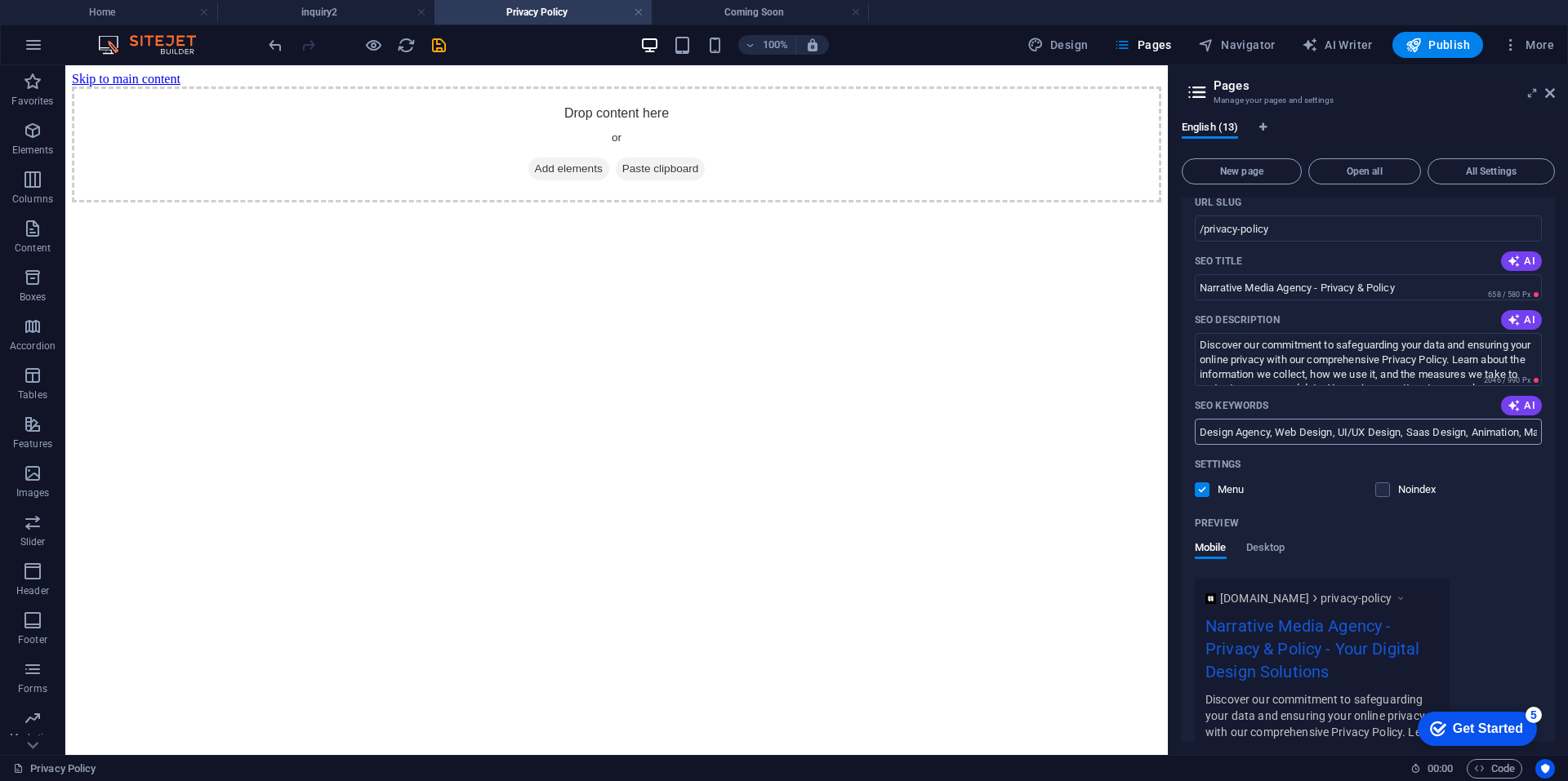
type textarea "Discover our commitment to safeguarding your data and ensuring your online priv…"
click at [1304, 440] on input "Design Agency, Web Design, UI/UX Design, Saas Design, Animation, Marketing Agen…" at bounding box center [1368, 431] width 347 height 26
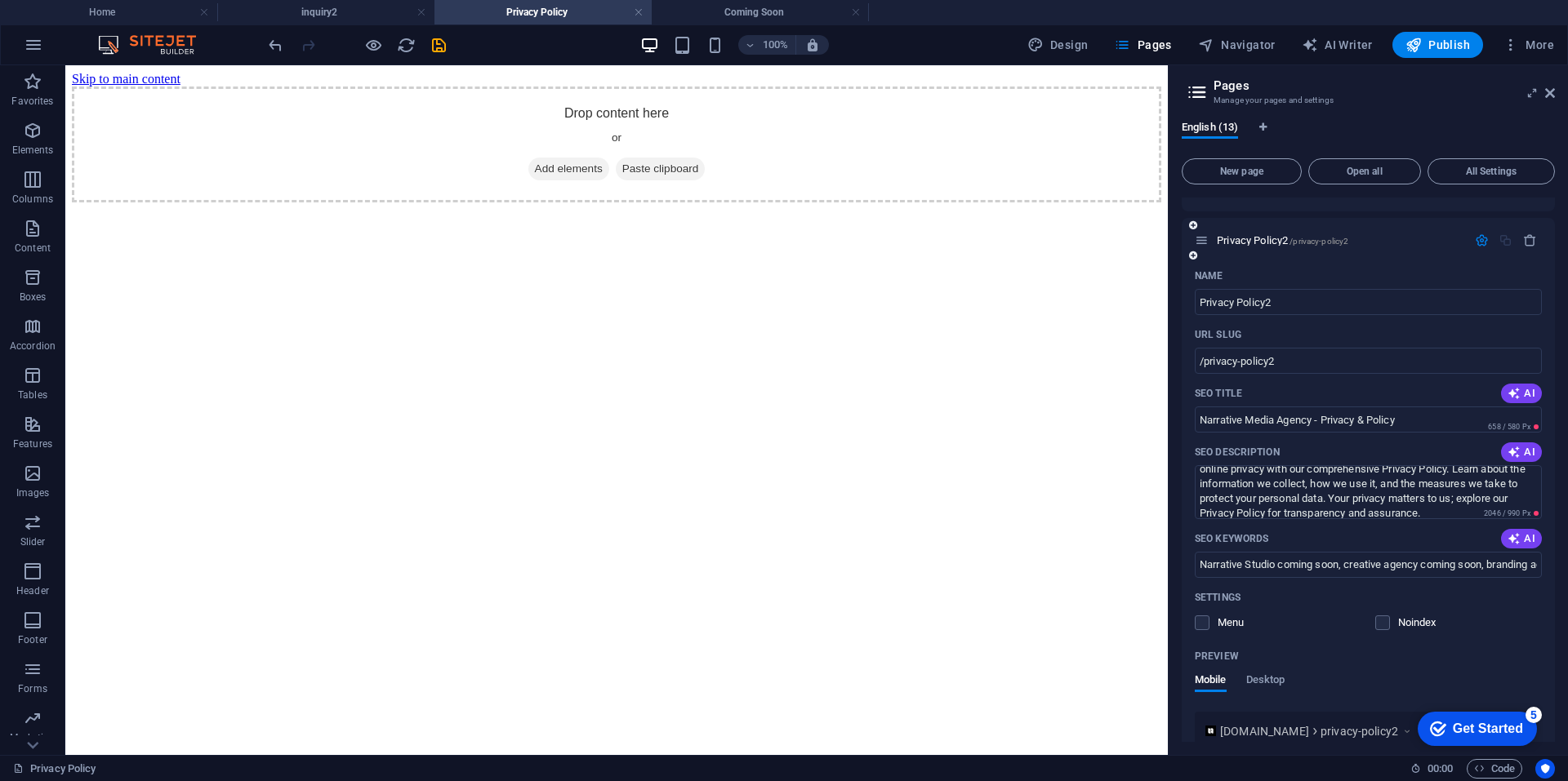
scroll to position [1494, 0]
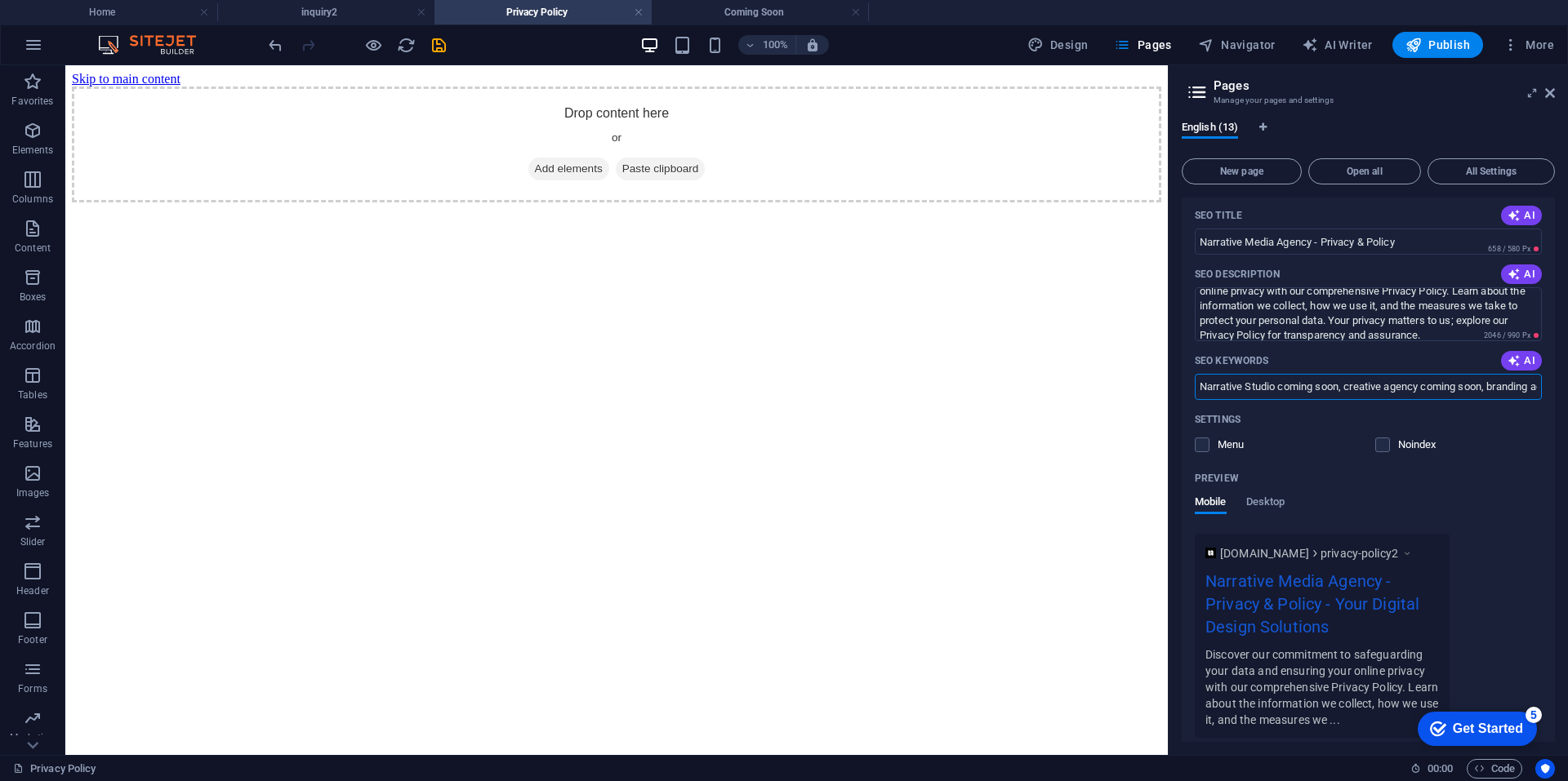
click at [1295, 396] on input "Narrative Studio coming soon, creative agency coming soon, branding agency Indo…" at bounding box center [1368, 386] width 347 height 26
paste input "Design Agency, Web Design, UI/UX Design, Saas Design, Animation, Marketing Agen…"
type input "Design Agency, Web Design, UI/UX Design, Saas Design, Animation, Marketing Agen…"
click at [1203, 446] on label at bounding box center [1201, 444] width 14 height 14
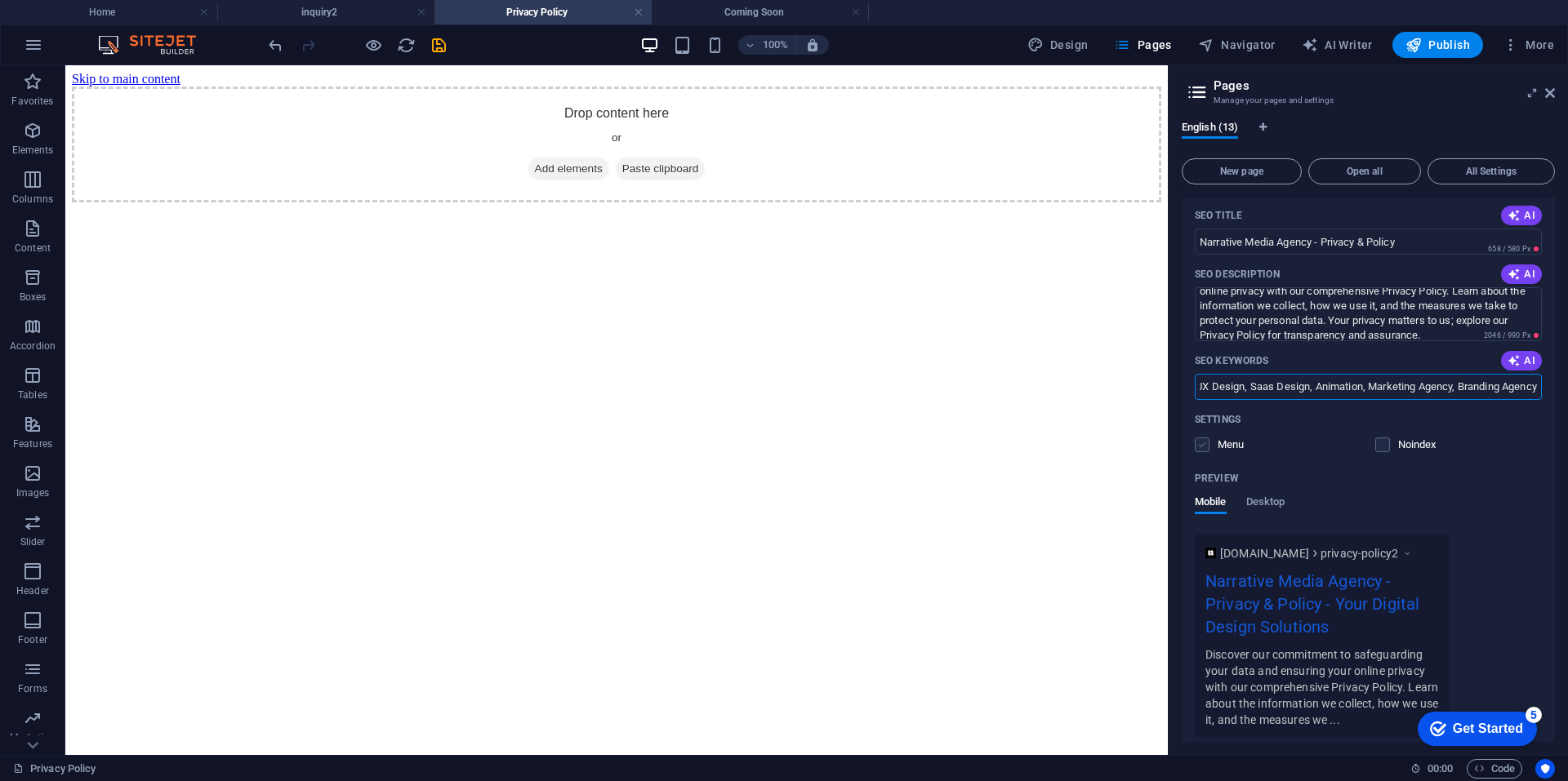
click at [0, 0] on input "checkbox" at bounding box center [0, 0] width 0 height 0
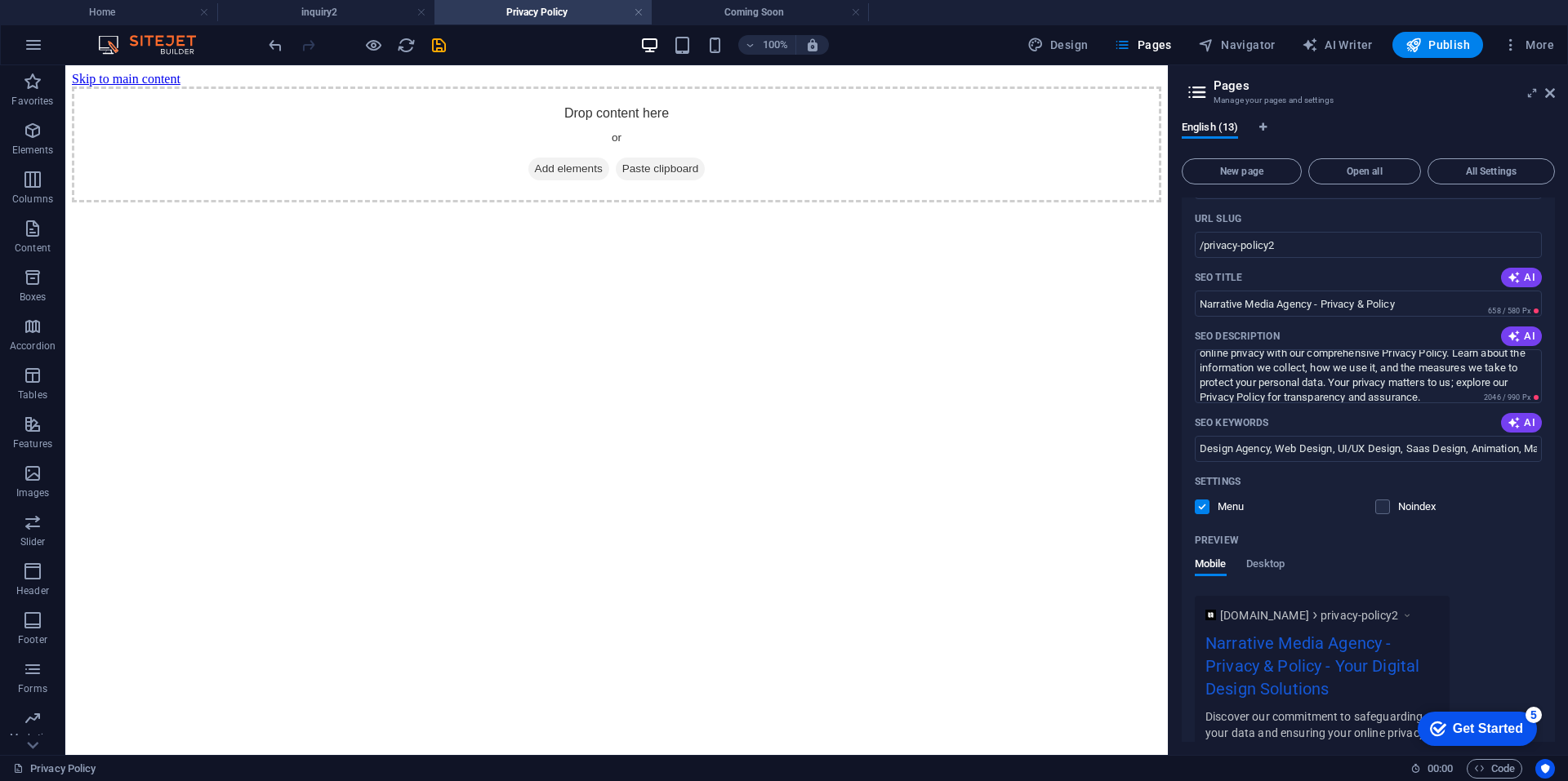
scroll to position [1494, 0]
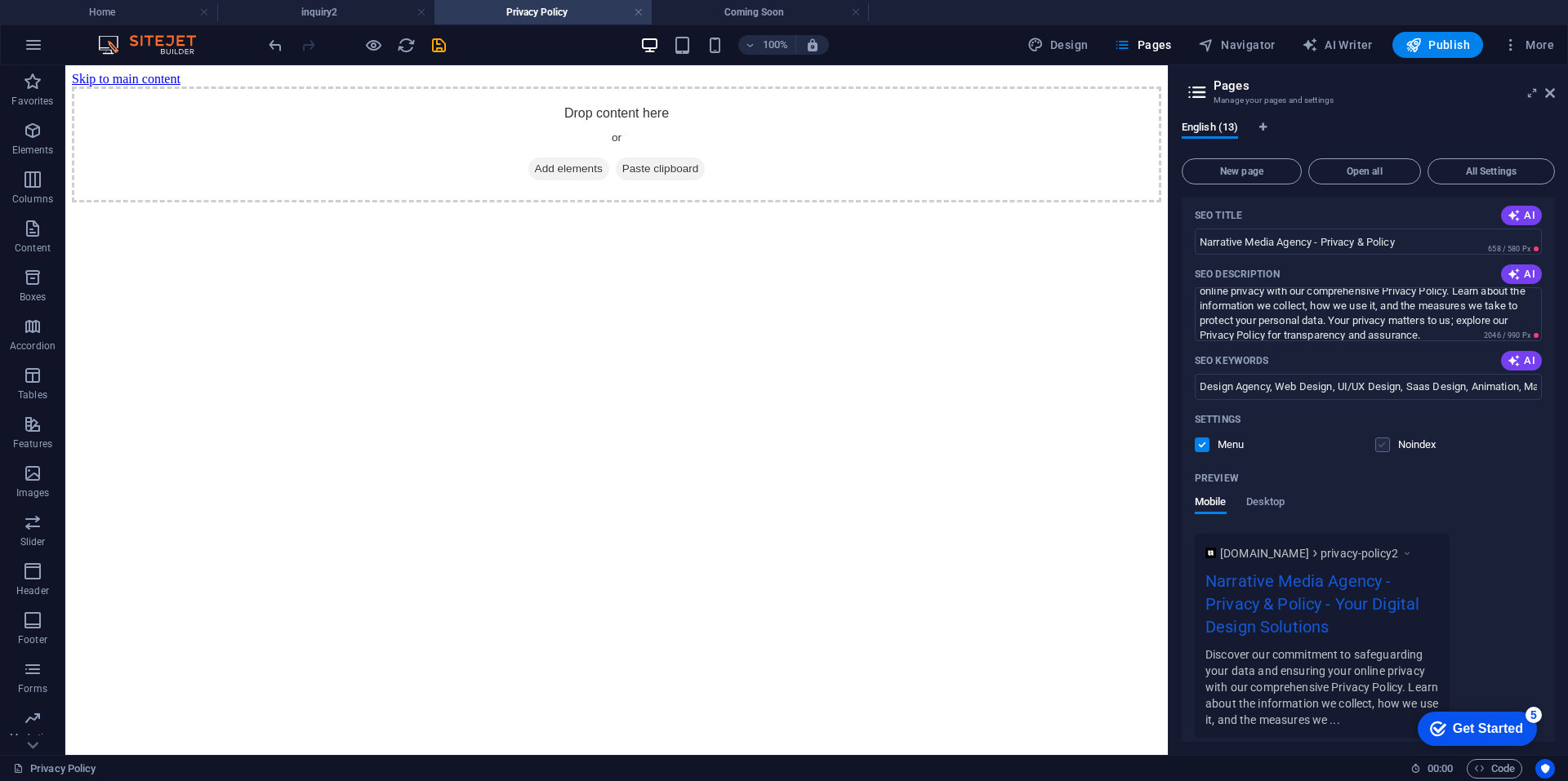
click at [1377, 447] on label at bounding box center [1382, 444] width 14 height 14
click at [0, 0] on input "checkbox" at bounding box center [0, 0] width 0 height 0
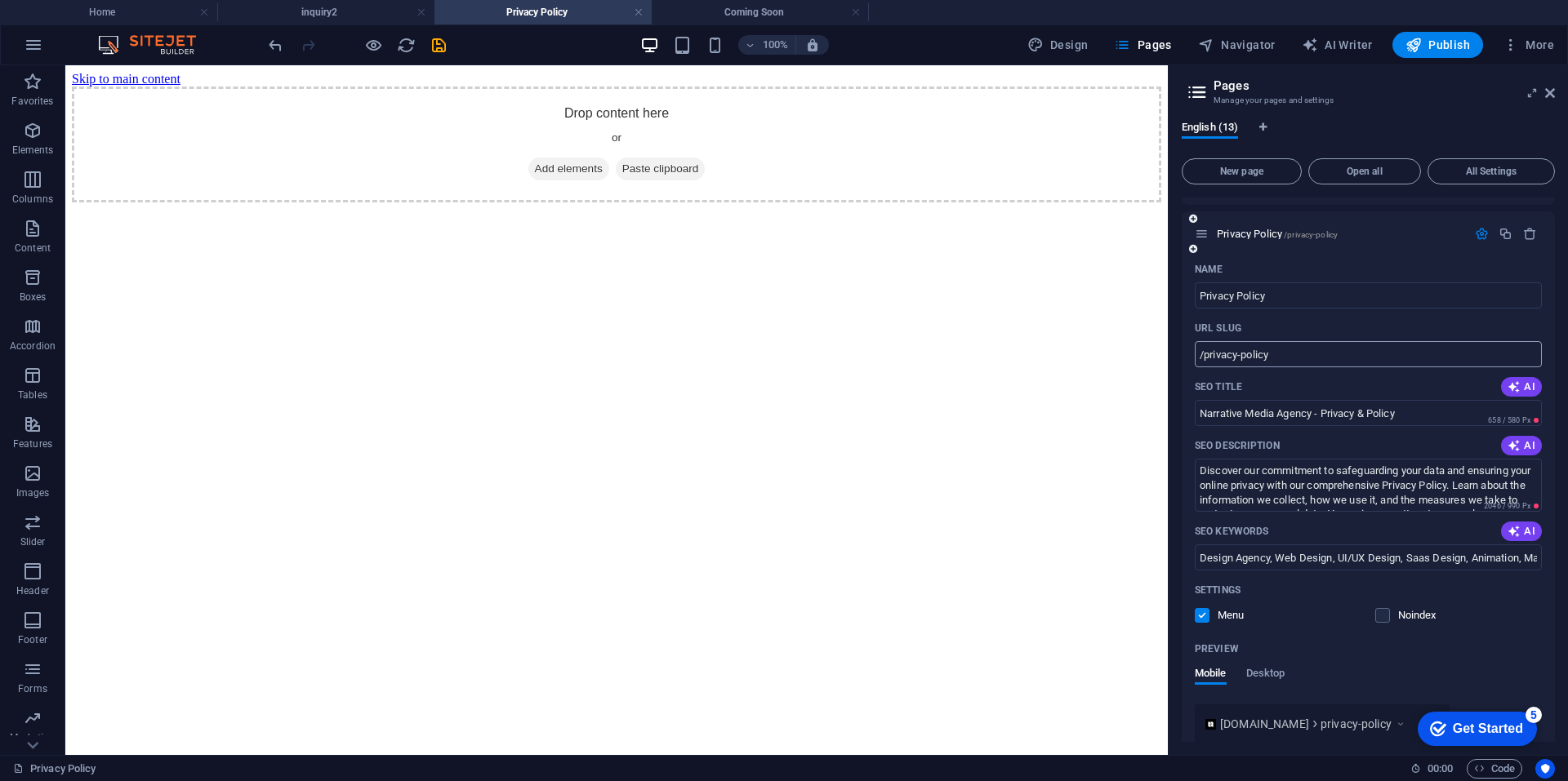
scroll to position [432, 0]
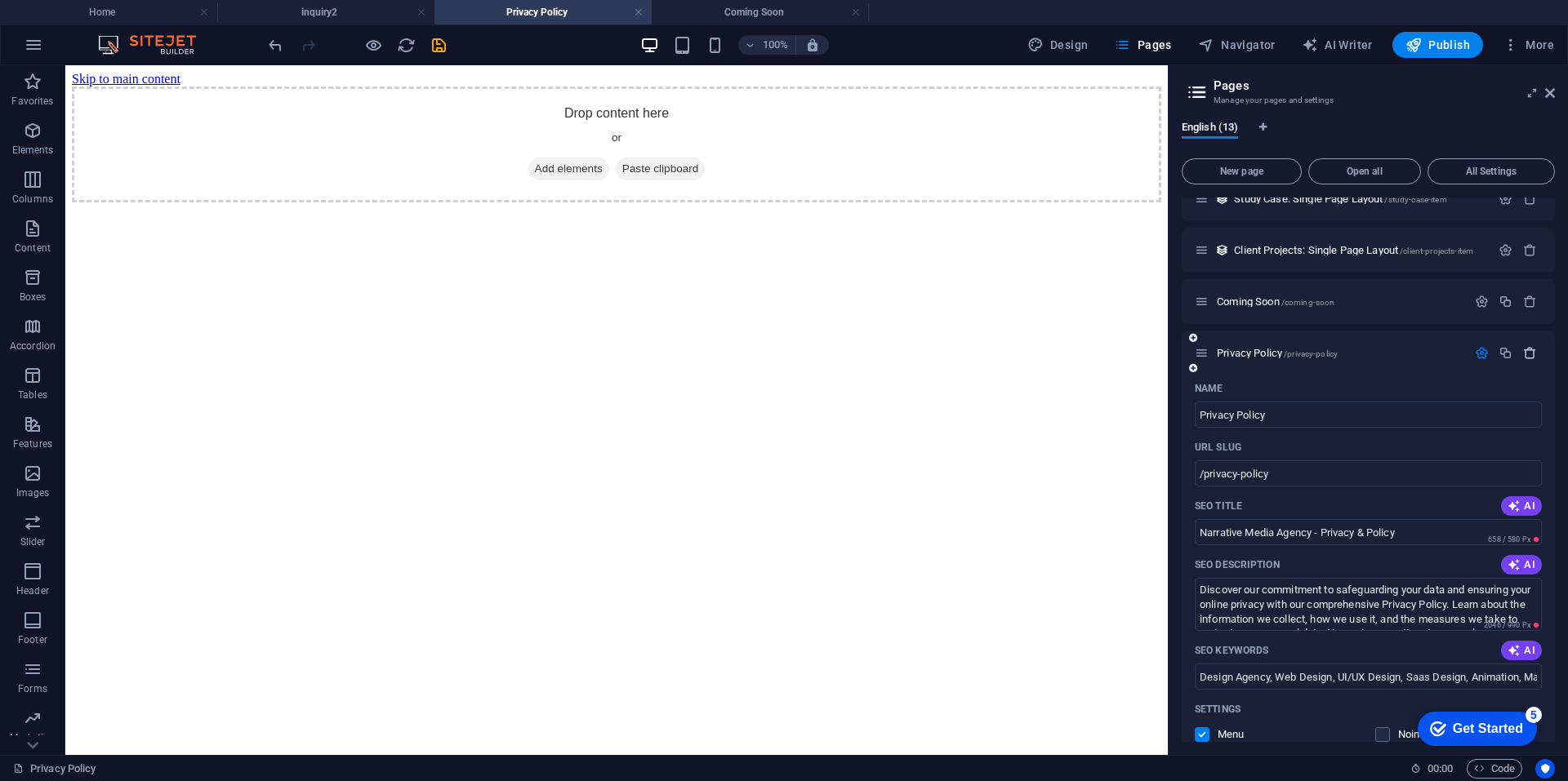
click at [1527, 352] on icon "button" at bounding box center [1530, 353] width 14 height 14
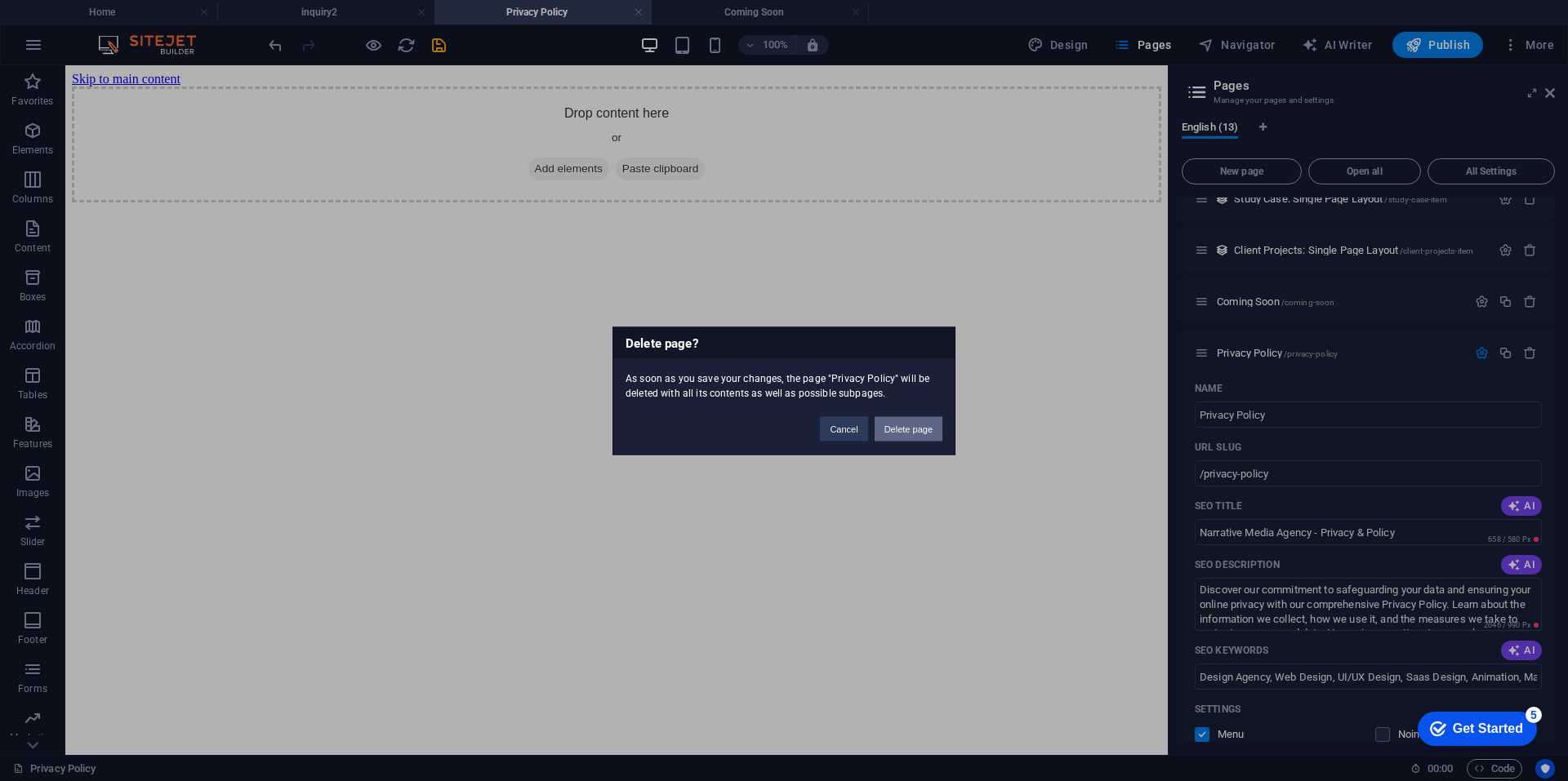
click at [899, 425] on button "Delete page" at bounding box center [908, 428] width 68 height 25
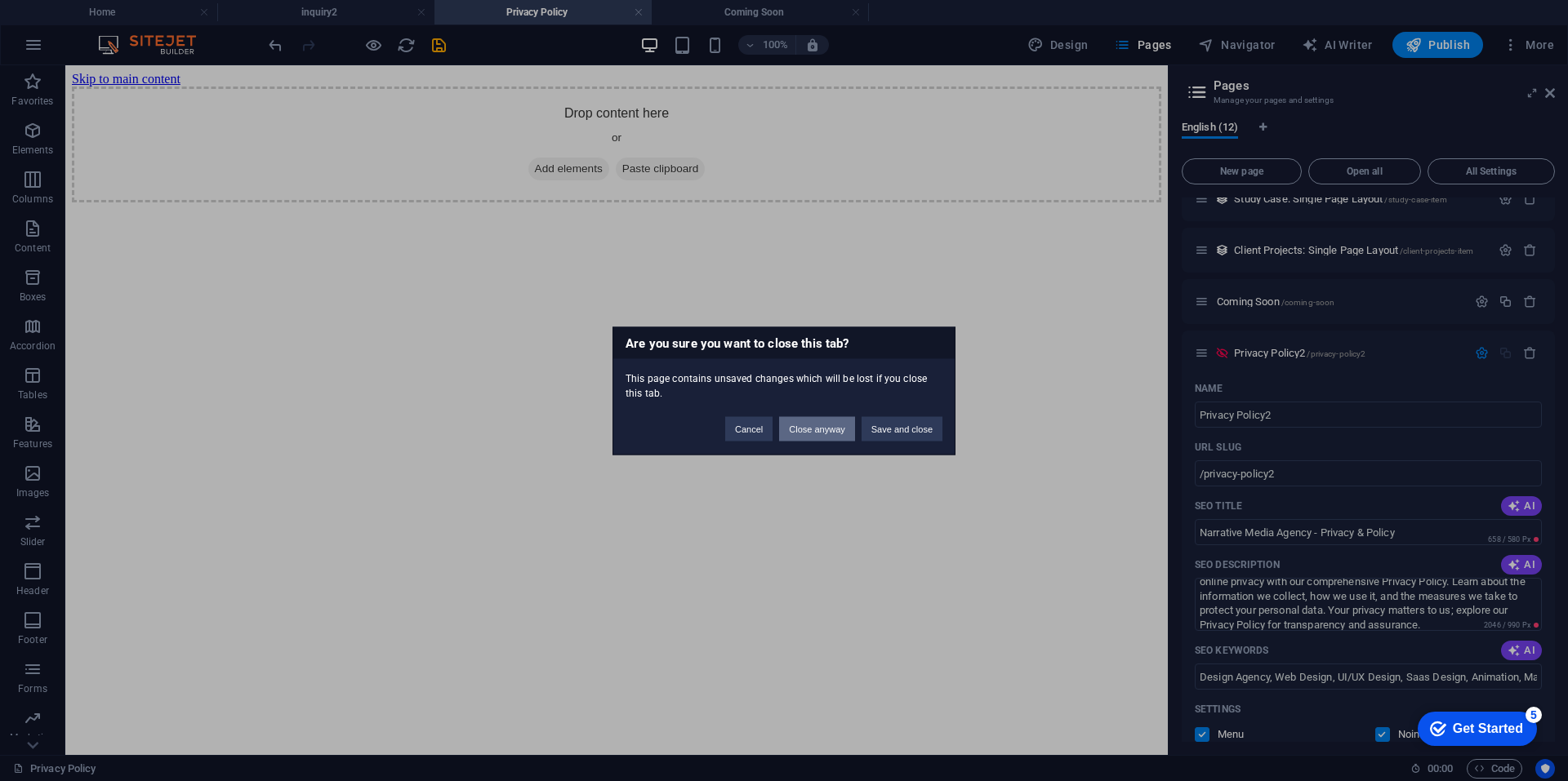
click at [821, 425] on button "Close anyway" at bounding box center [816, 428] width 75 height 25
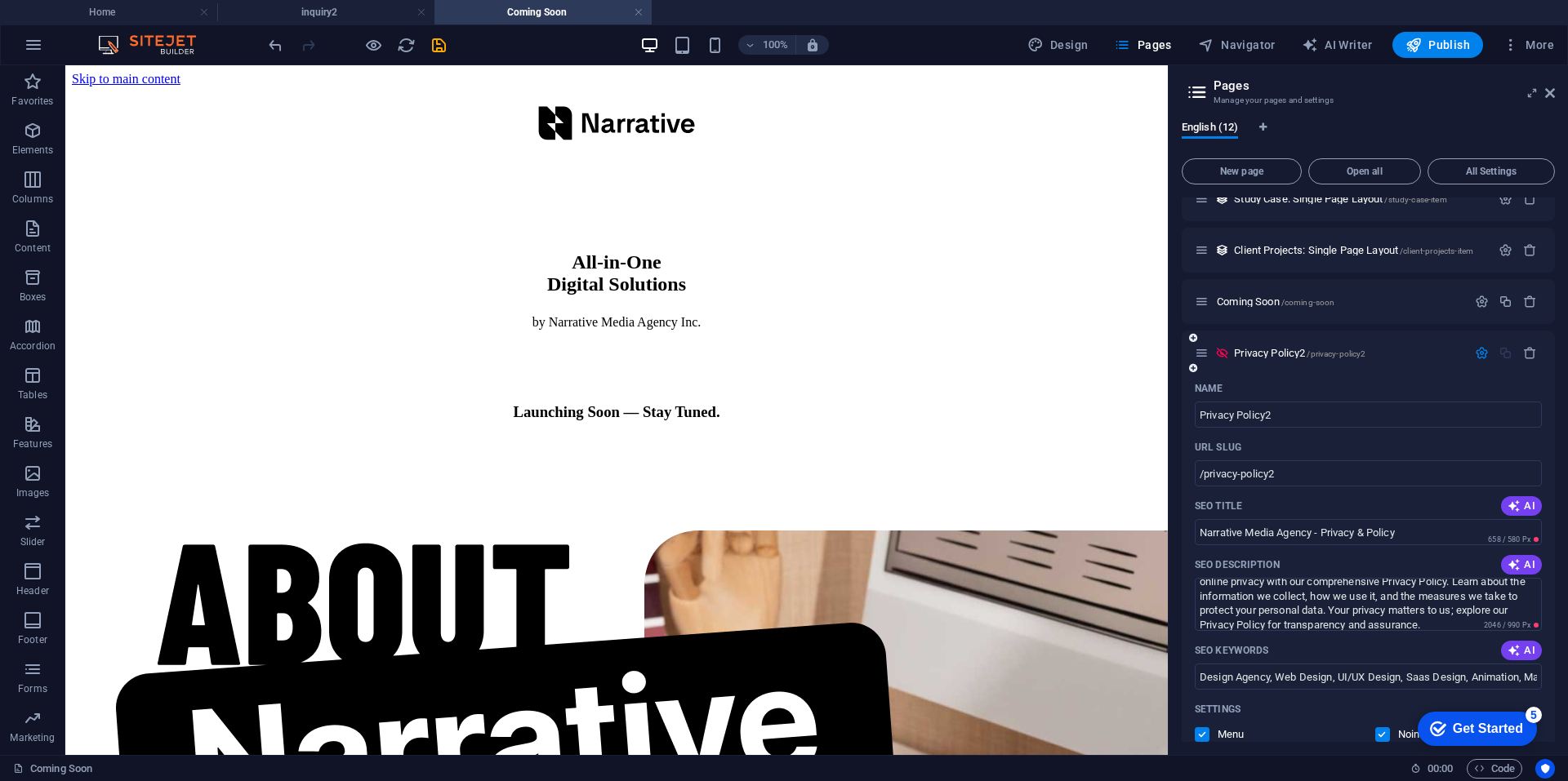
click at [1300, 428] on div "Name Privacy Policy2 ​ URL SLUG /privacy-policy2 ​ SEO Title AI Narrative Media…" at bounding box center [1368, 734] width 373 height 719
click at [1296, 418] on input "Privacy Policy2" at bounding box center [1368, 414] width 347 height 26
click at [1310, 414] on input "Privacy Policy2" at bounding box center [1368, 414] width 347 height 26
type input "Privacy Policy"
click at [1295, 471] on input "/privacy-policy2" at bounding box center [1368, 473] width 347 height 26
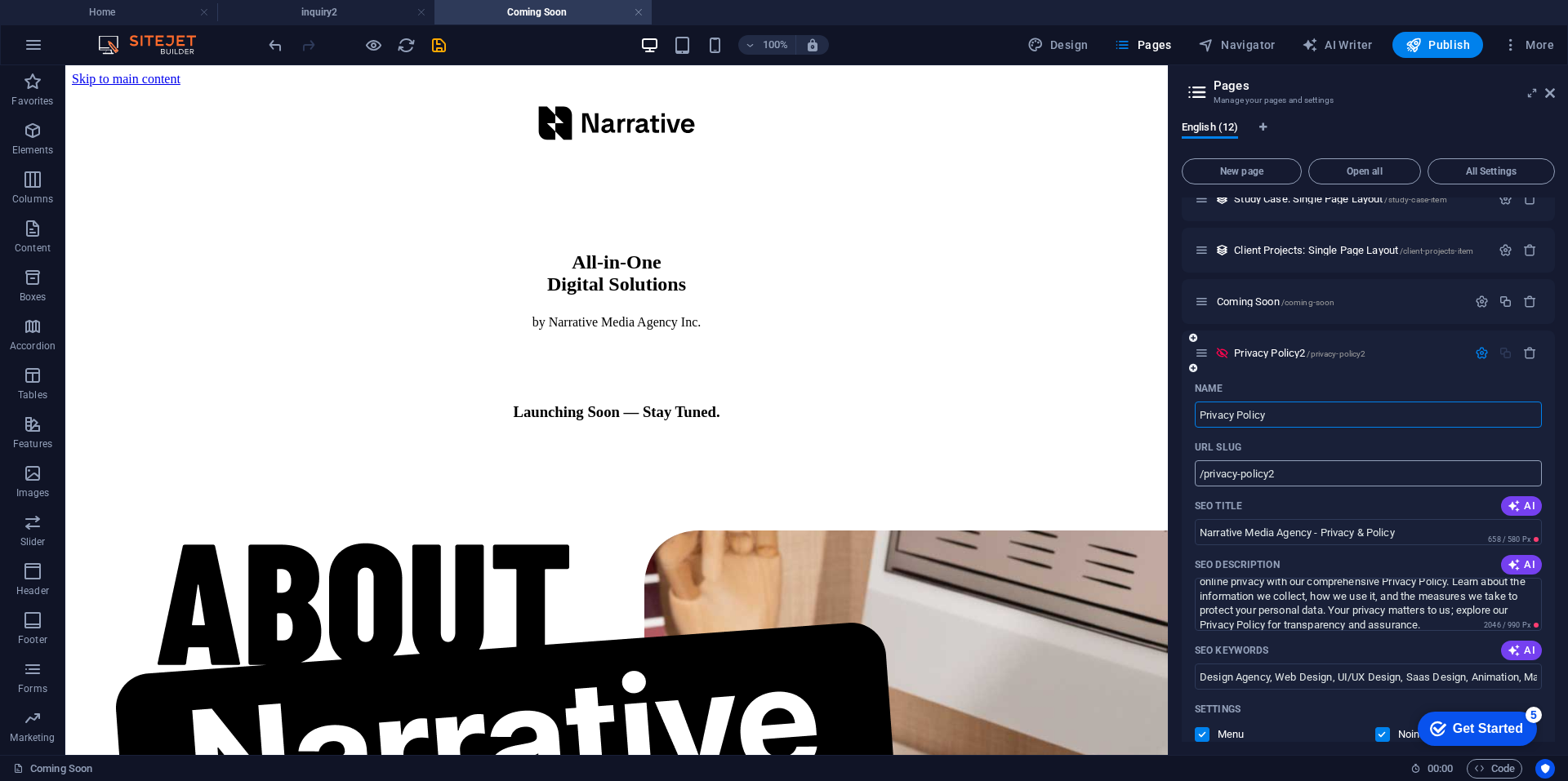
type input "/privacy-policy"
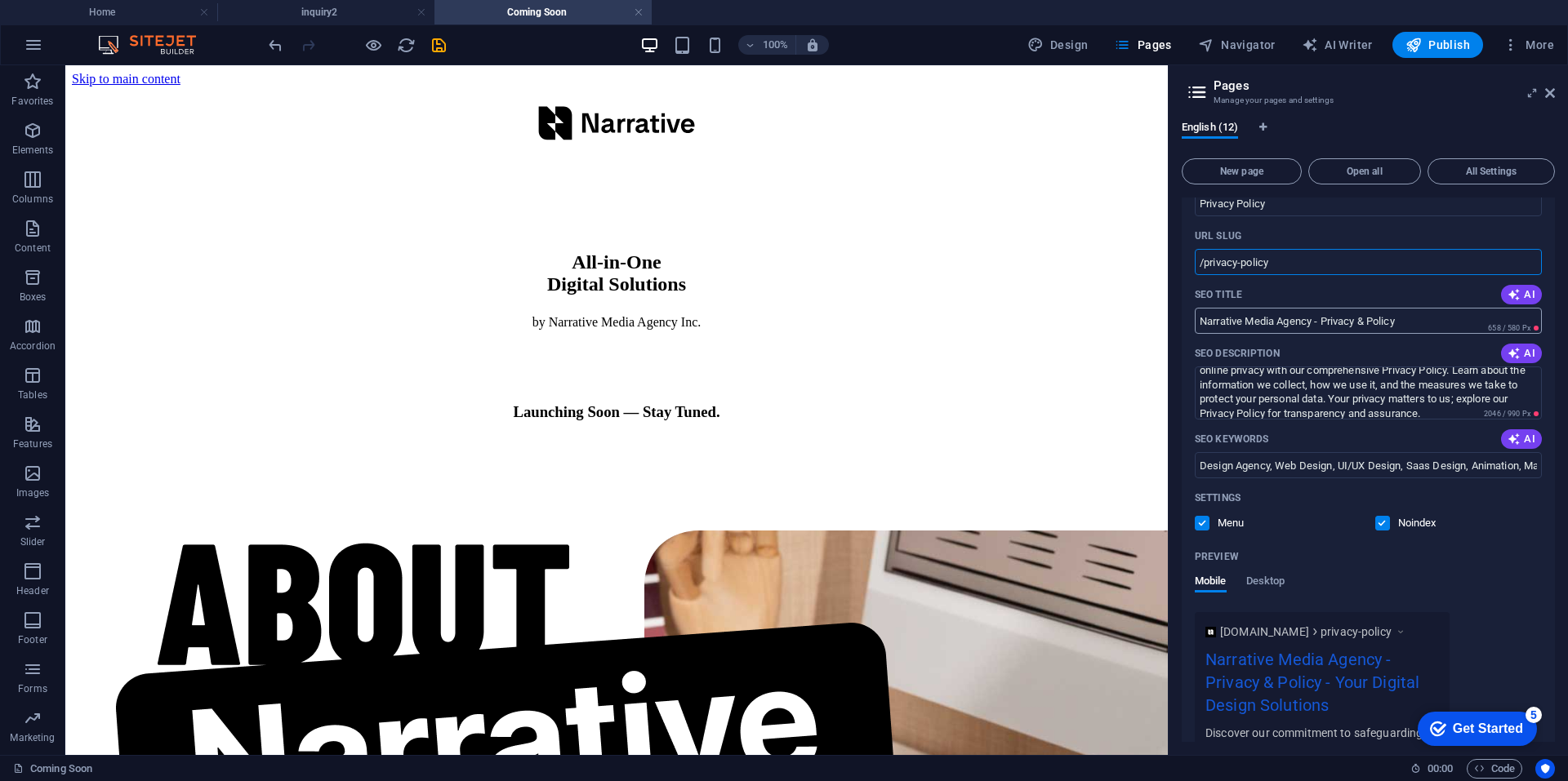
scroll to position [547, 0]
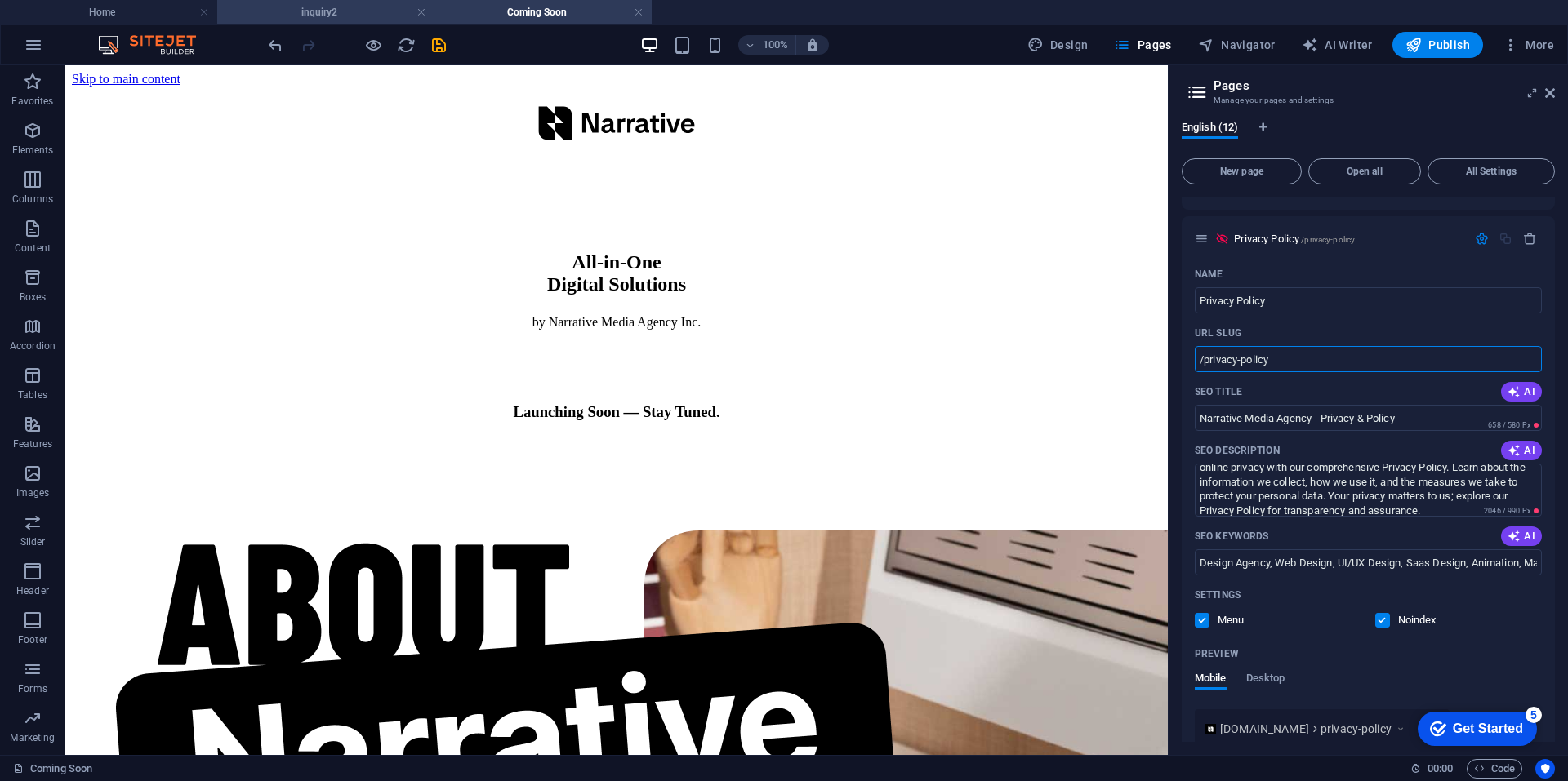
click at [346, 14] on h4 "inquiry2" at bounding box center [325, 12] width 217 height 18
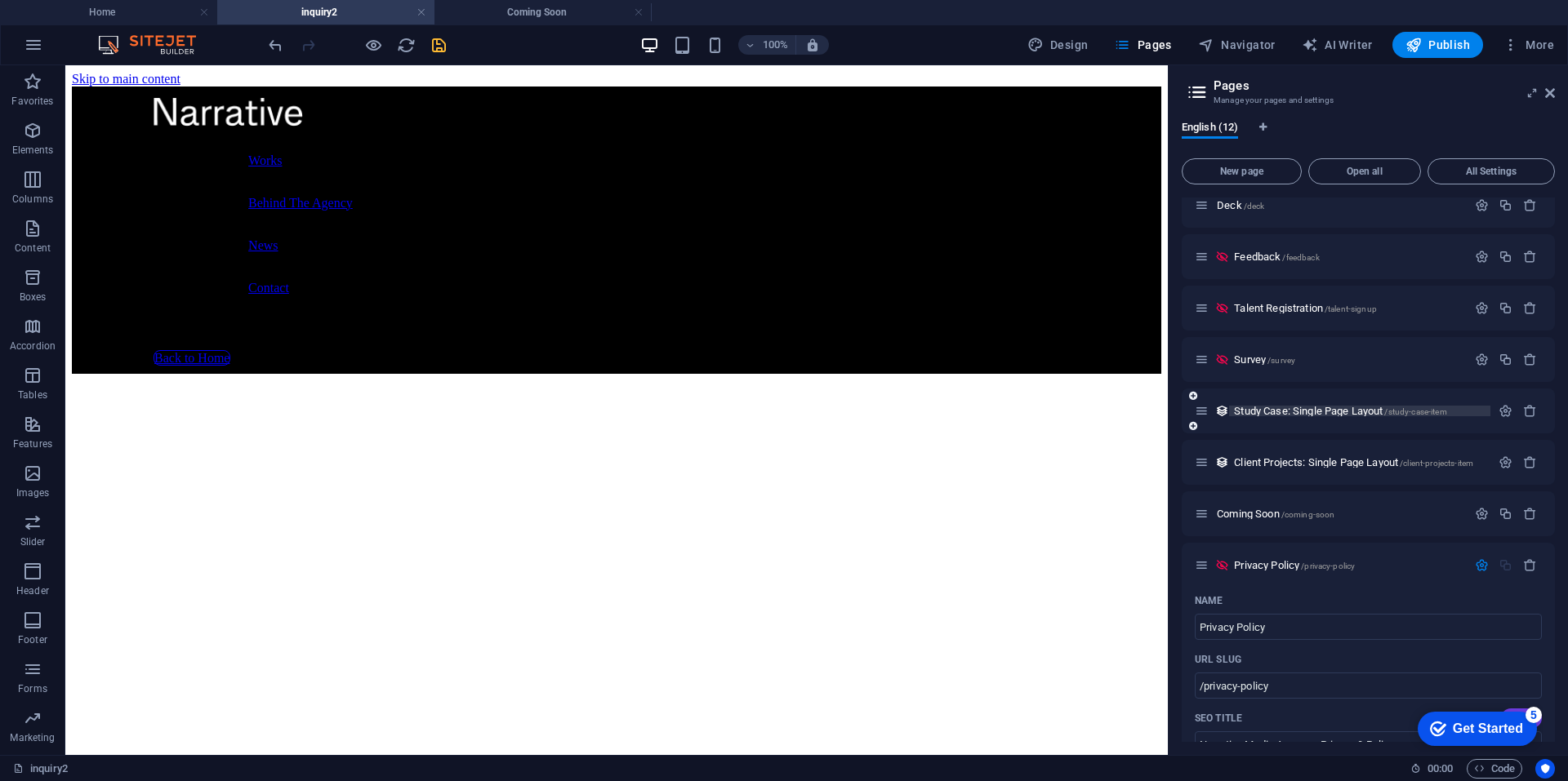
scroll to position [0, 0]
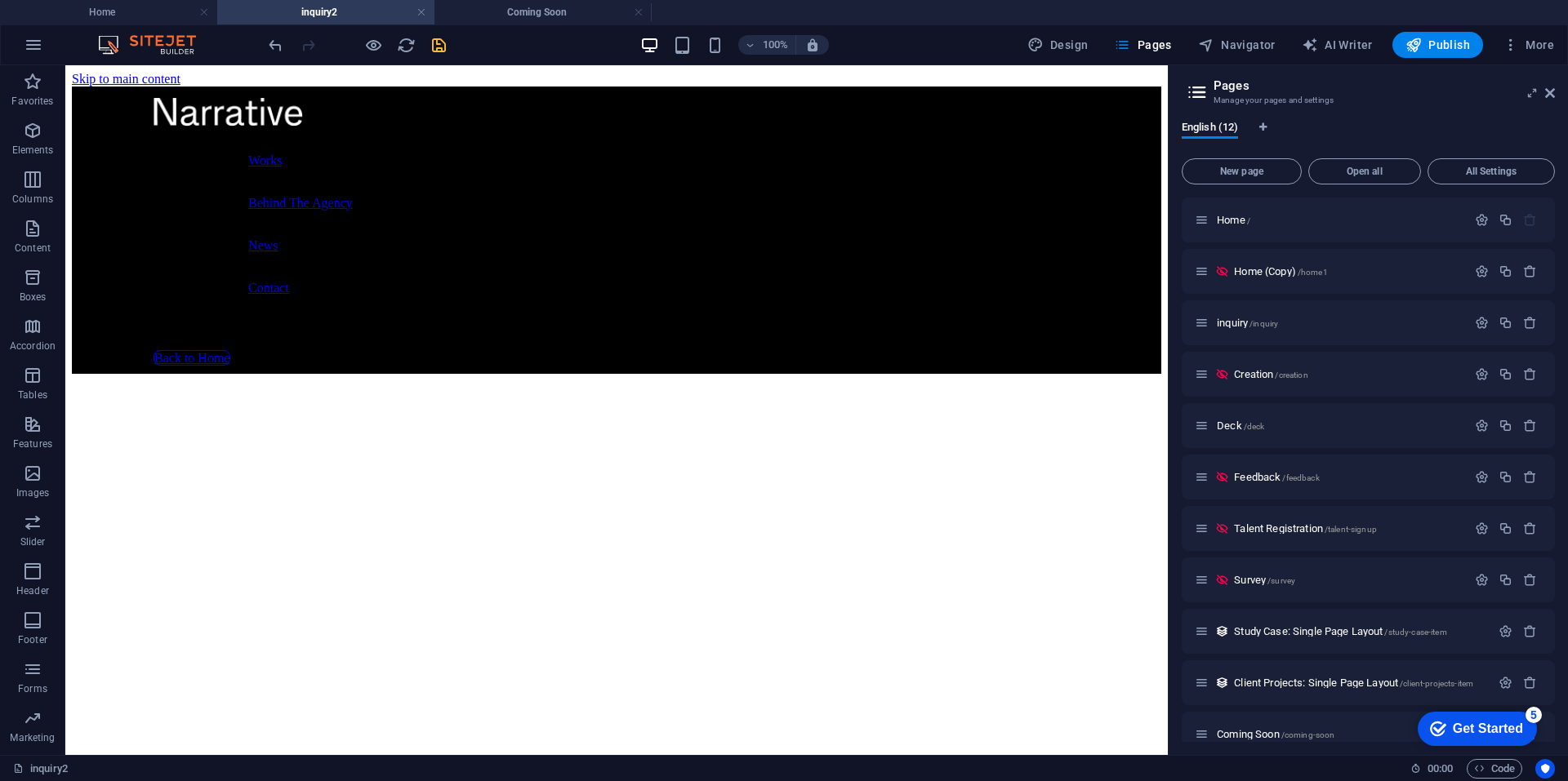
click at [336, 12] on h4 "inquiry2" at bounding box center [325, 12] width 217 height 18
click at [420, 14] on link at bounding box center [421, 13] width 10 height 15
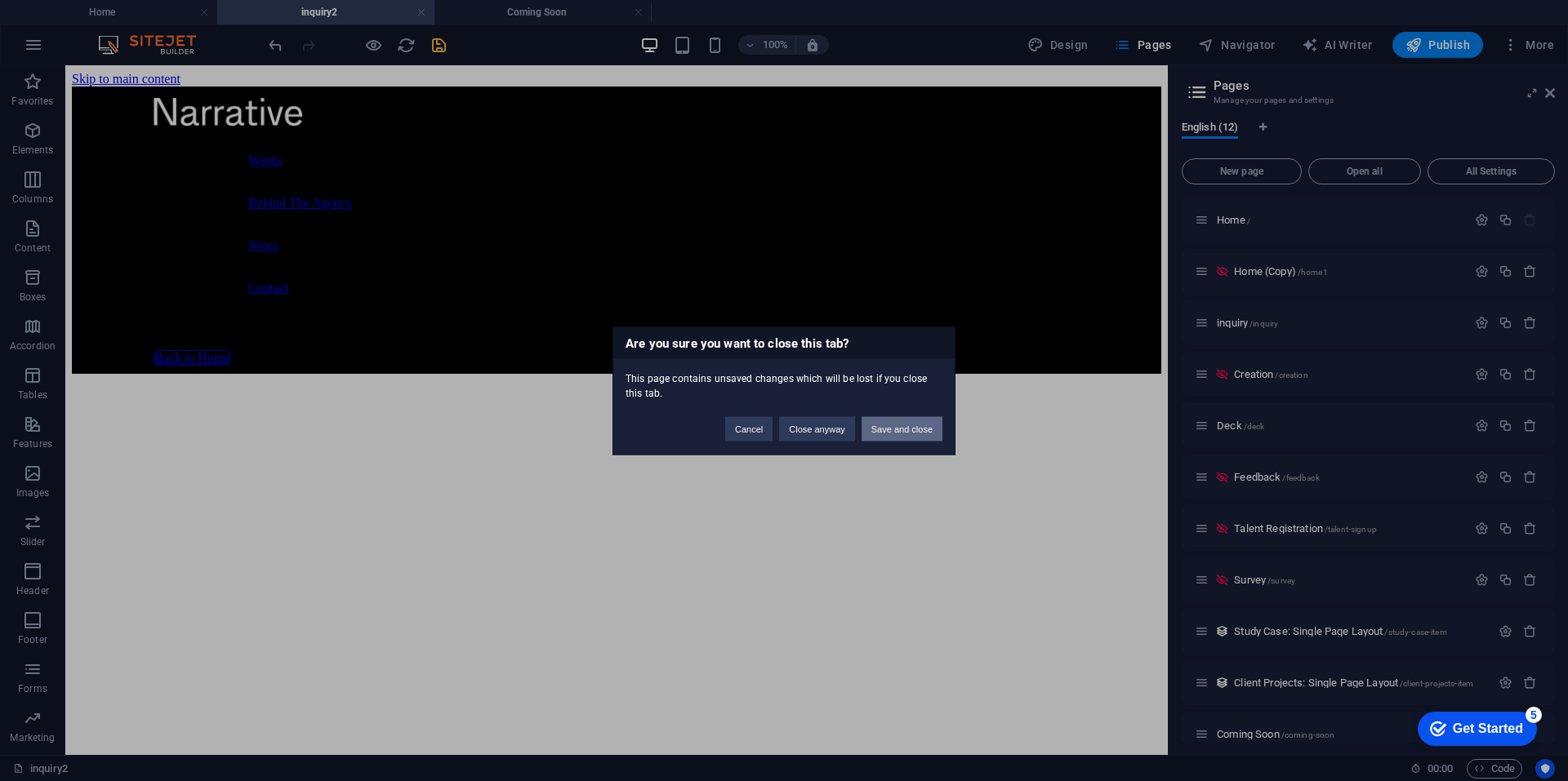
click at [916, 431] on button "Save and close" at bounding box center [901, 428] width 81 height 25
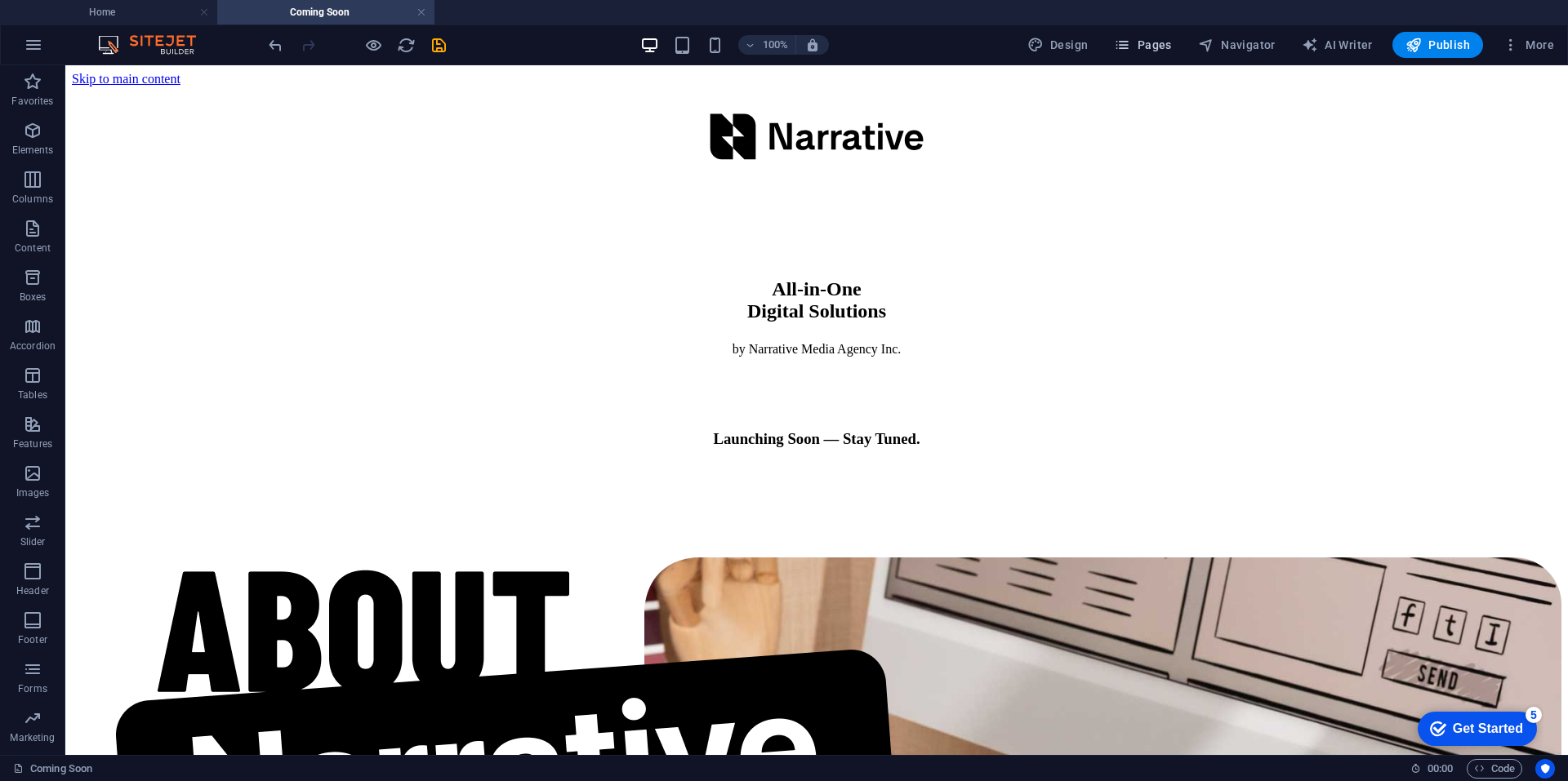
click at [1159, 46] on span "Pages" at bounding box center [1142, 44] width 57 height 16
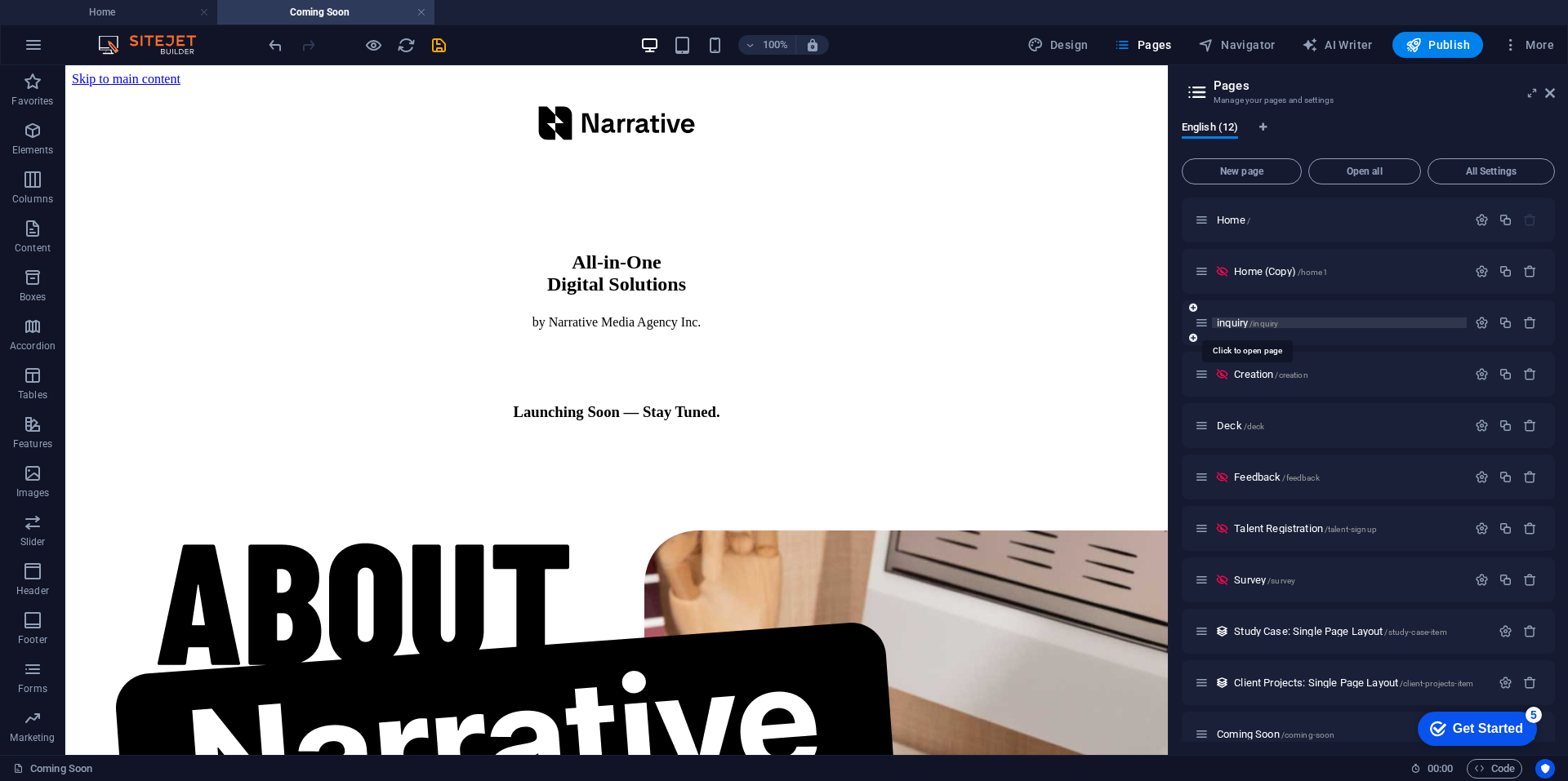
click at [1243, 318] on span "inquiry /inquiry" at bounding box center [1247, 322] width 61 height 12
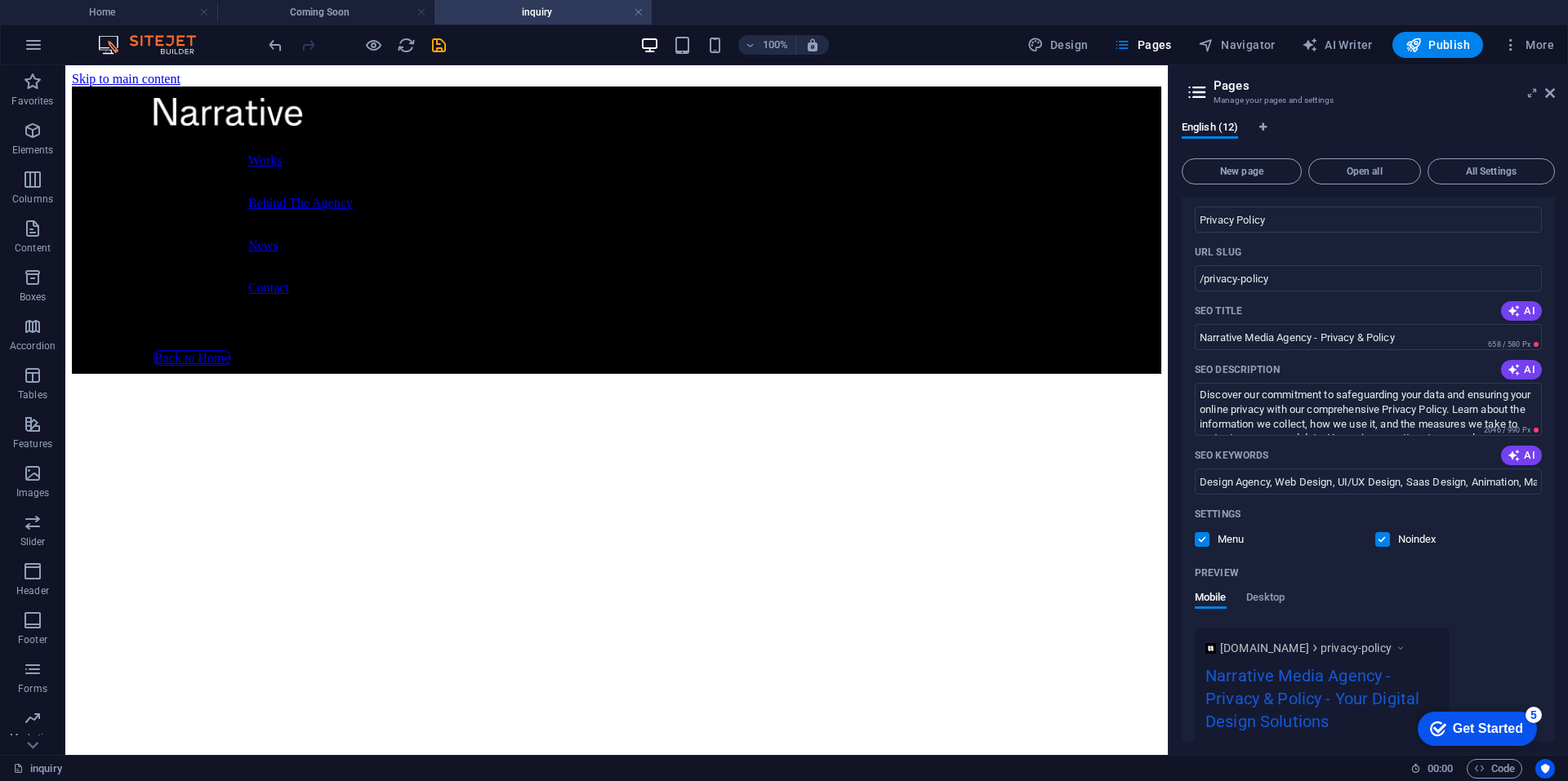
scroll to position [465, 0]
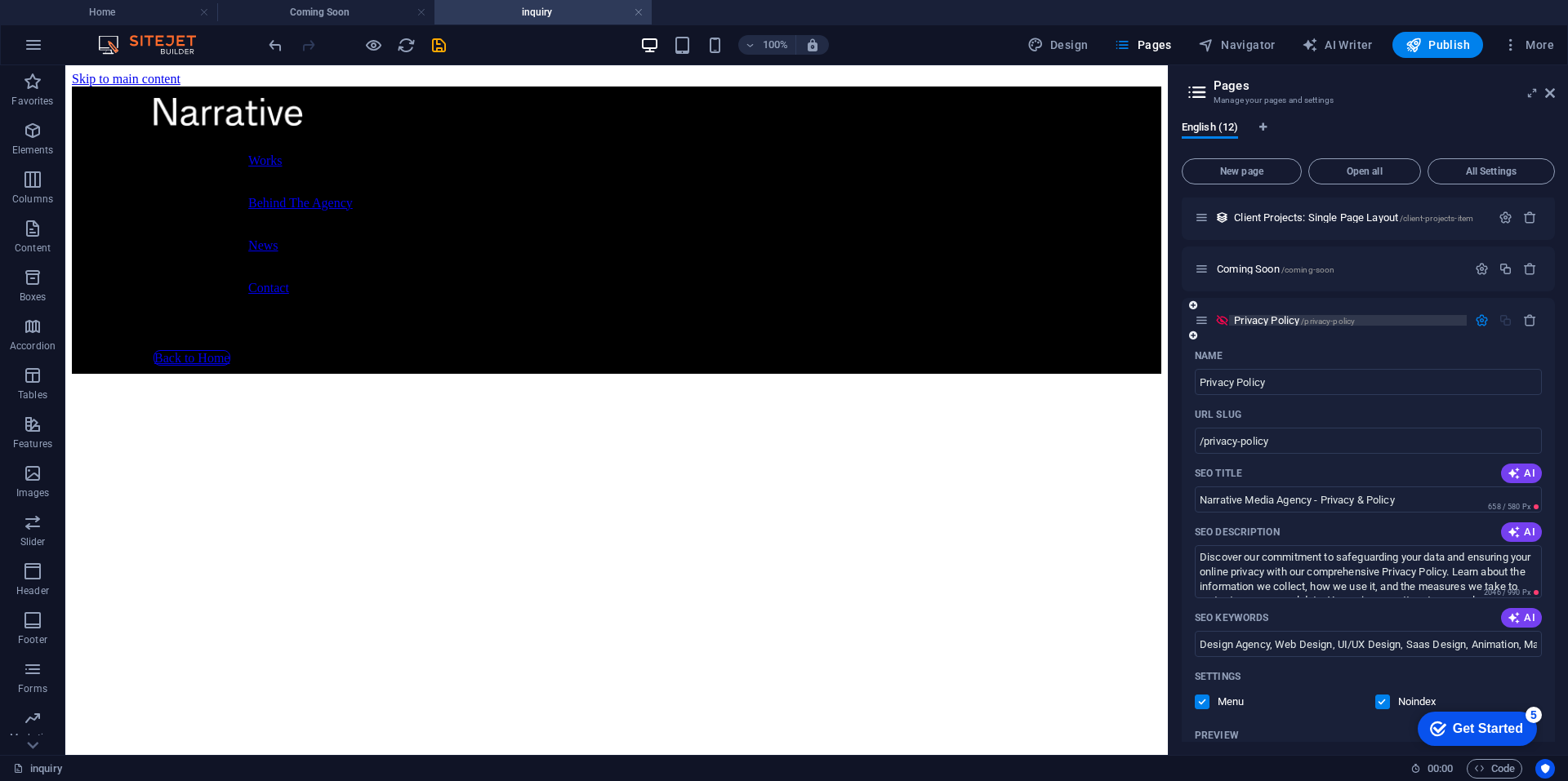
click at [1272, 315] on span "Privacy Policy /privacy-policy" at bounding box center [1294, 320] width 121 height 12
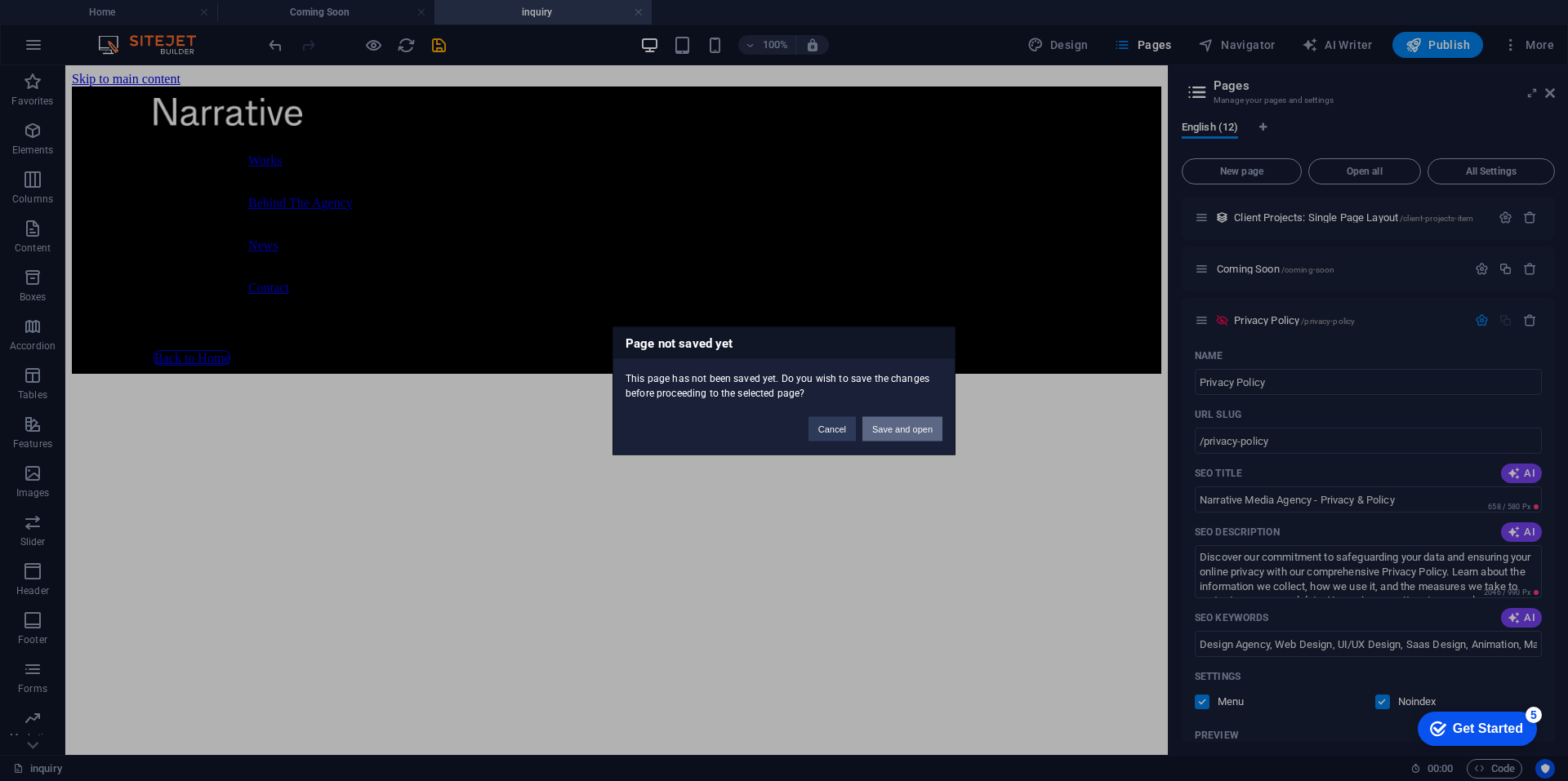
click at [907, 436] on button "Save and open" at bounding box center [902, 428] width 80 height 25
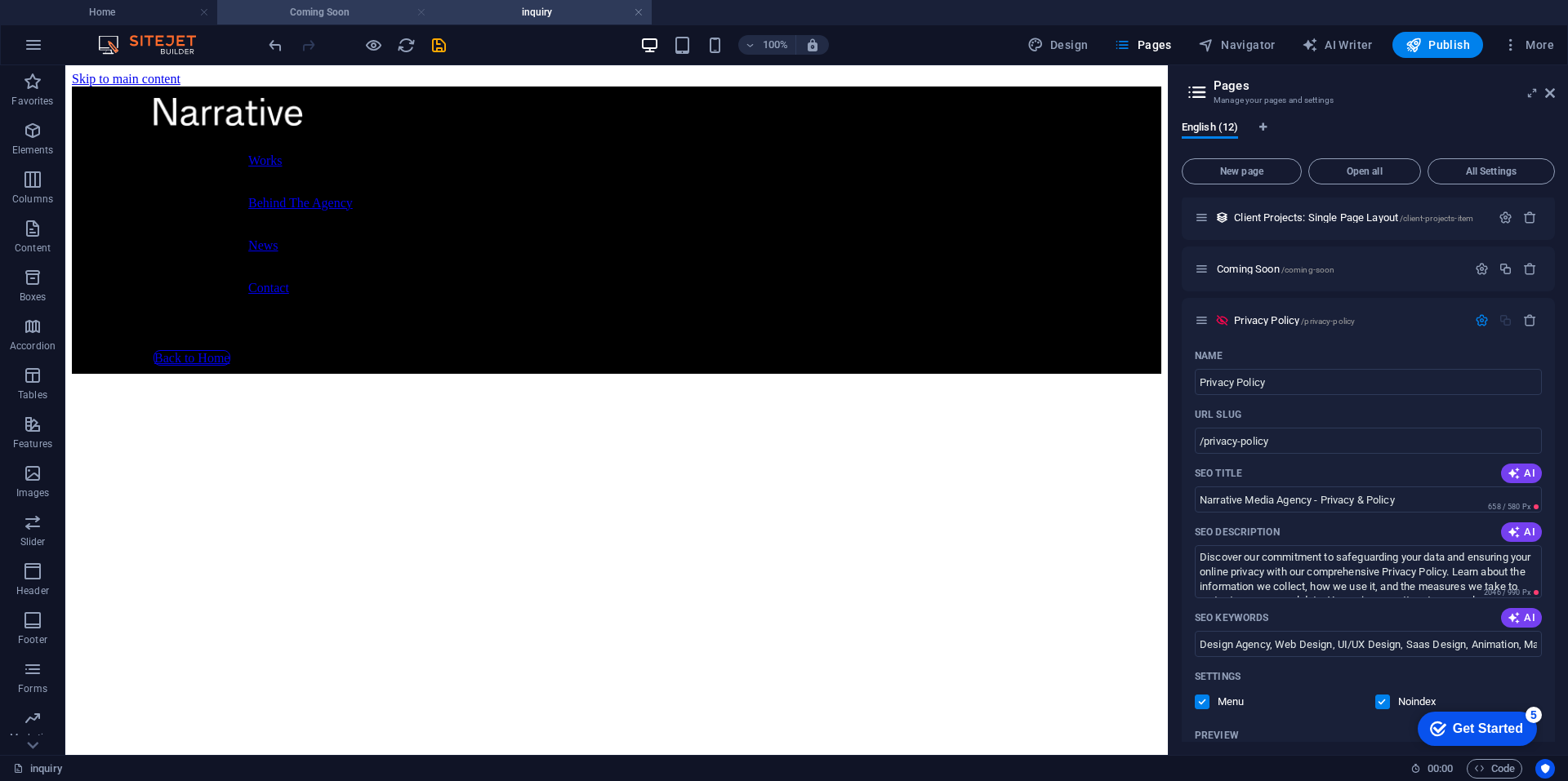
click at [421, 10] on link at bounding box center [421, 13] width 10 height 15
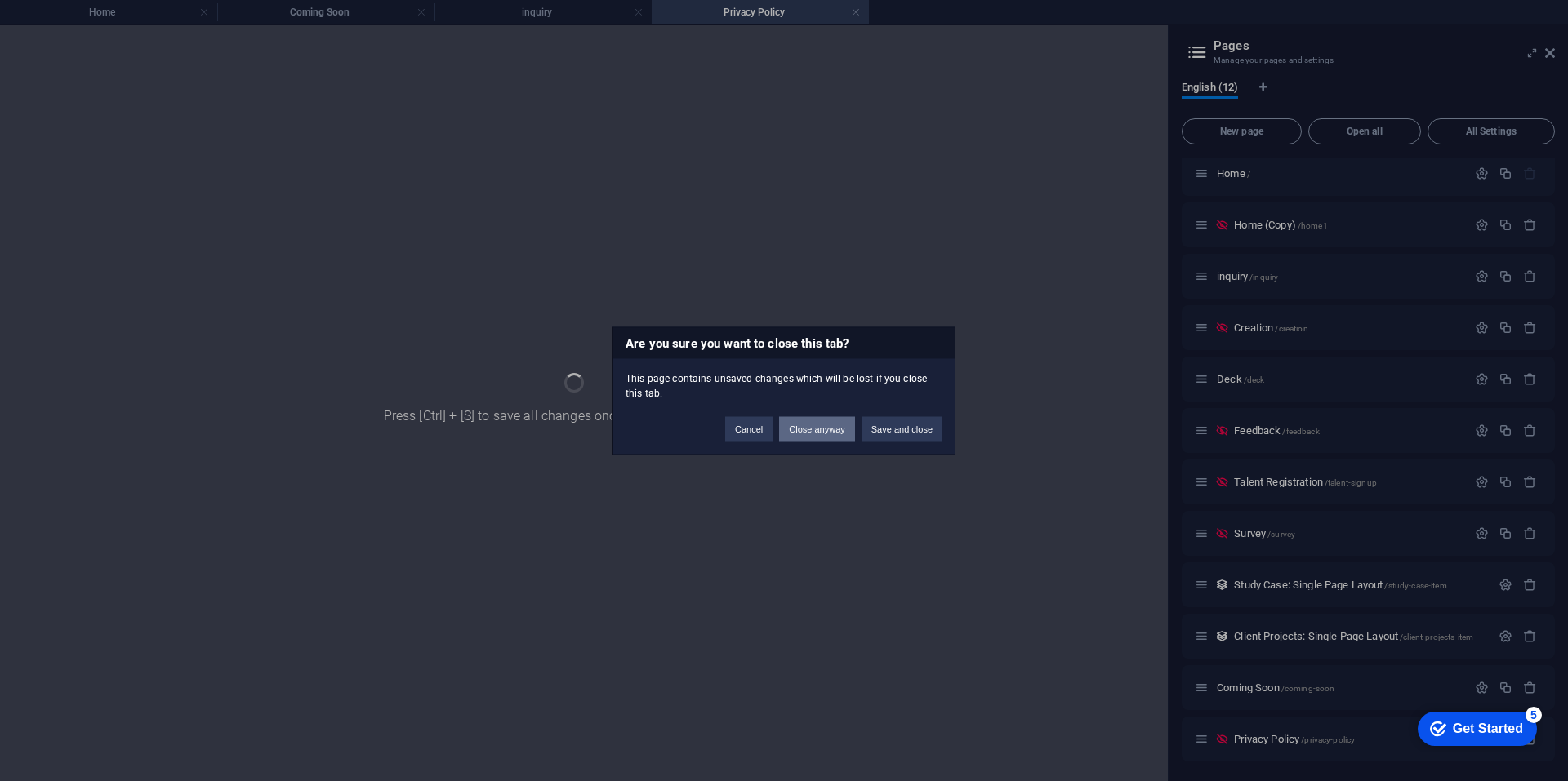
scroll to position [7, 0]
click at [892, 431] on button "Save and close" at bounding box center [901, 428] width 81 height 25
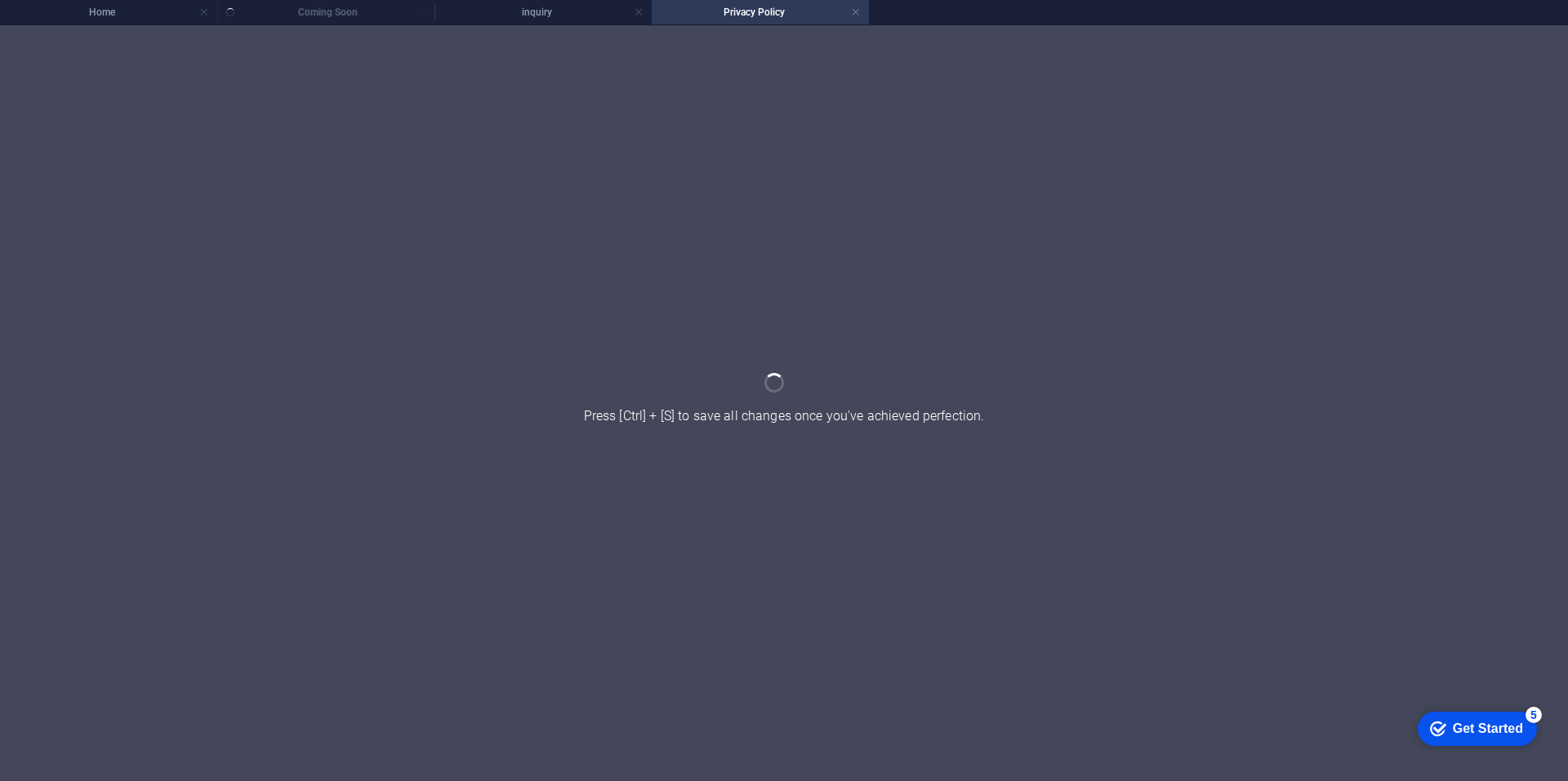
scroll to position [0, 0]
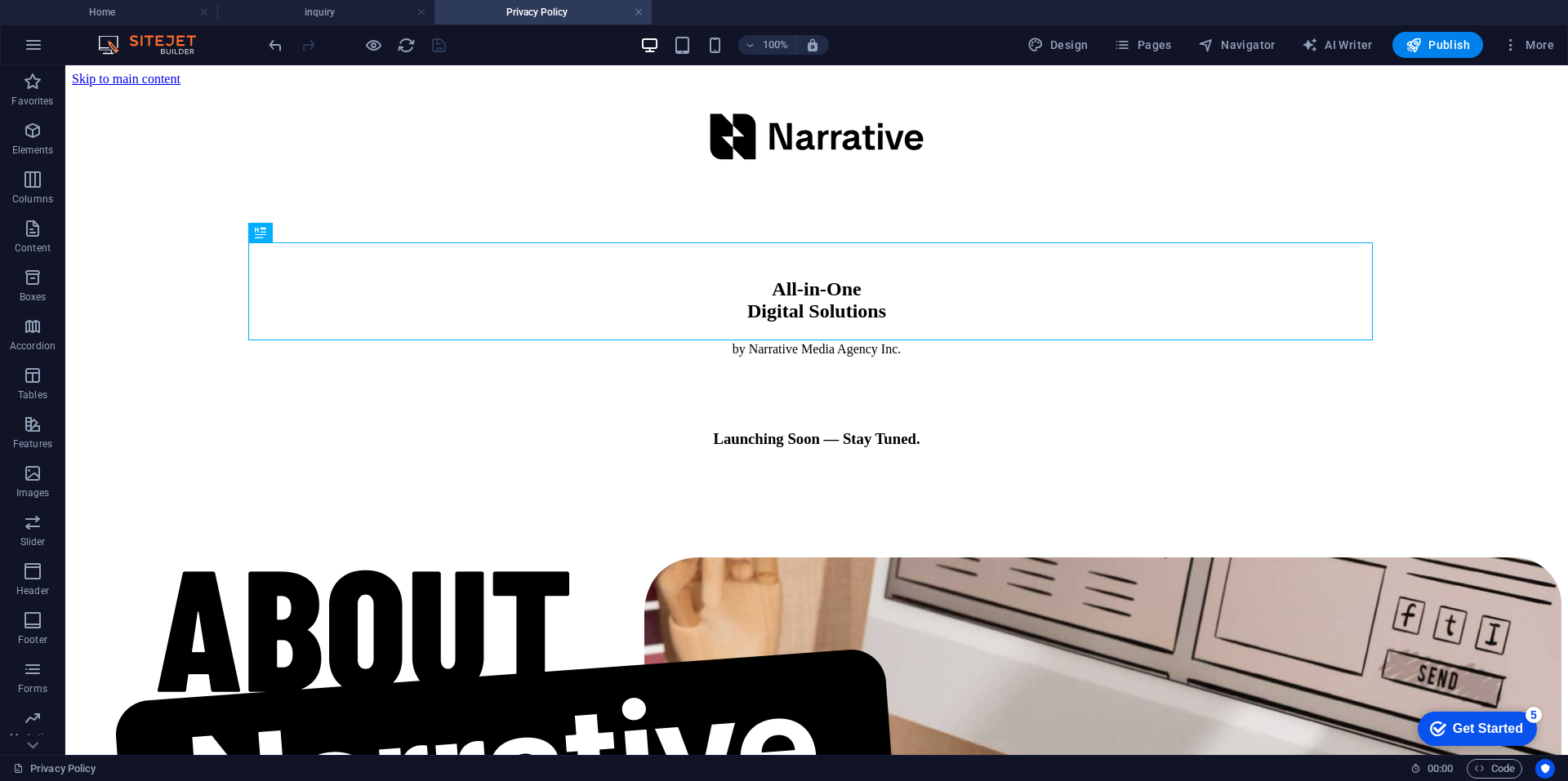
click at [552, 18] on h4 "Privacy Policy" at bounding box center [542, 12] width 217 height 18
click at [261, 237] on icon at bounding box center [260, 232] width 11 height 20
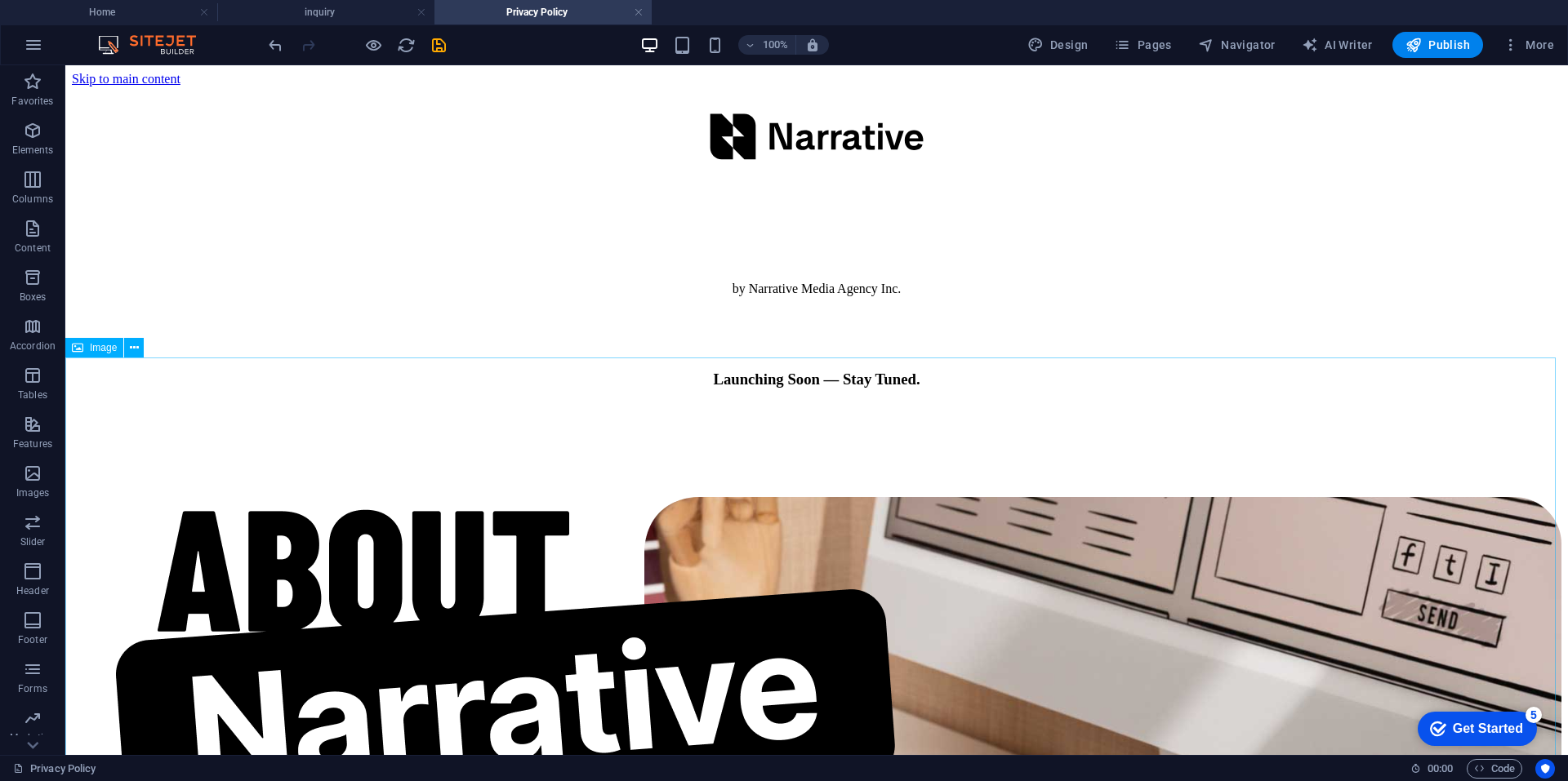
click at [108, 349] on span "Image" at bounding box center [104, 348] width 27 height 10
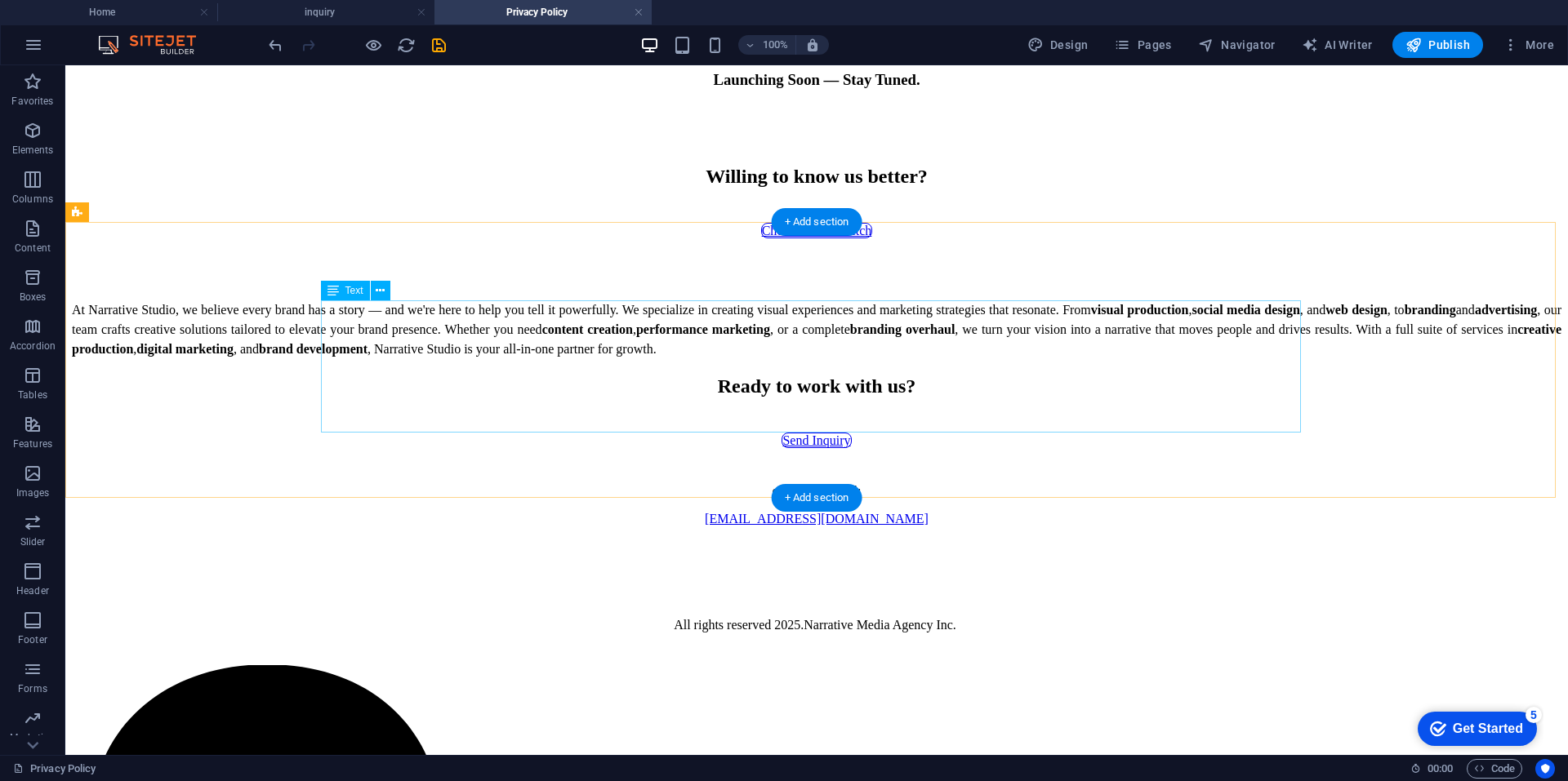
scroll to position [296, 0]
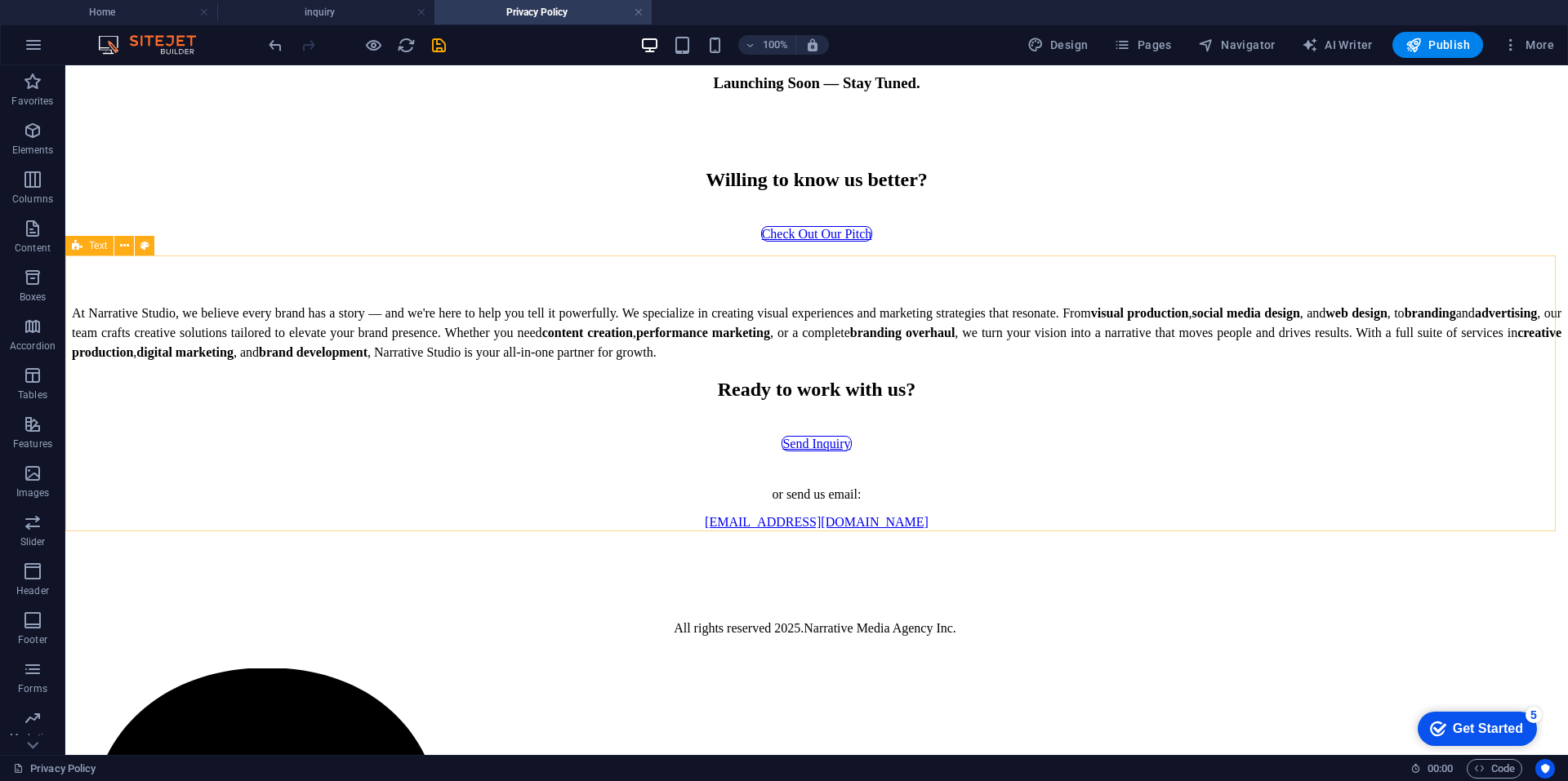
click at [97, 245] on span "Text" at bounding box center [98, 246] width 18 height 10
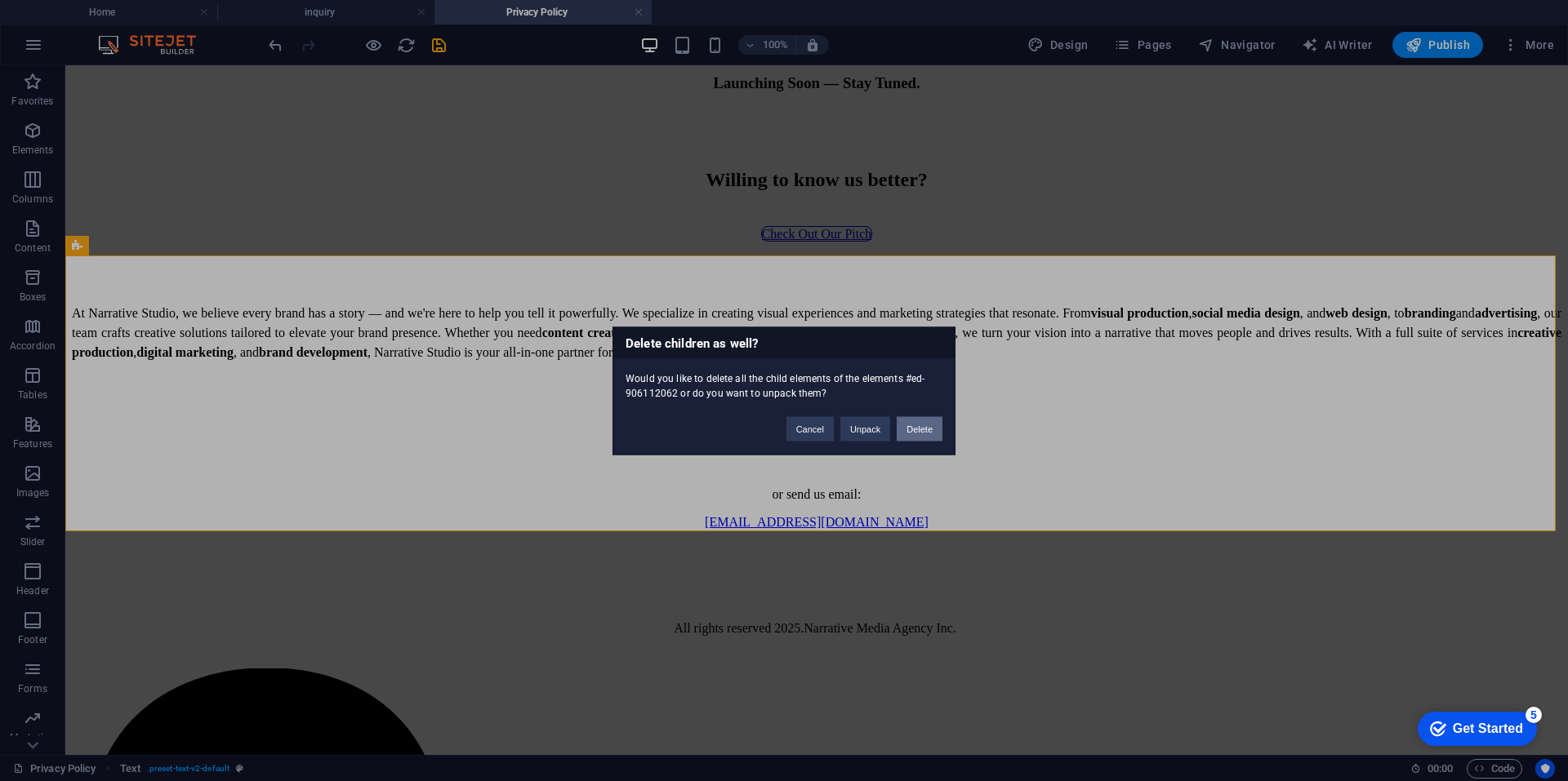
click at [912, 430] on button "Delete" at bounding box center [919, 428] width 46 height 25
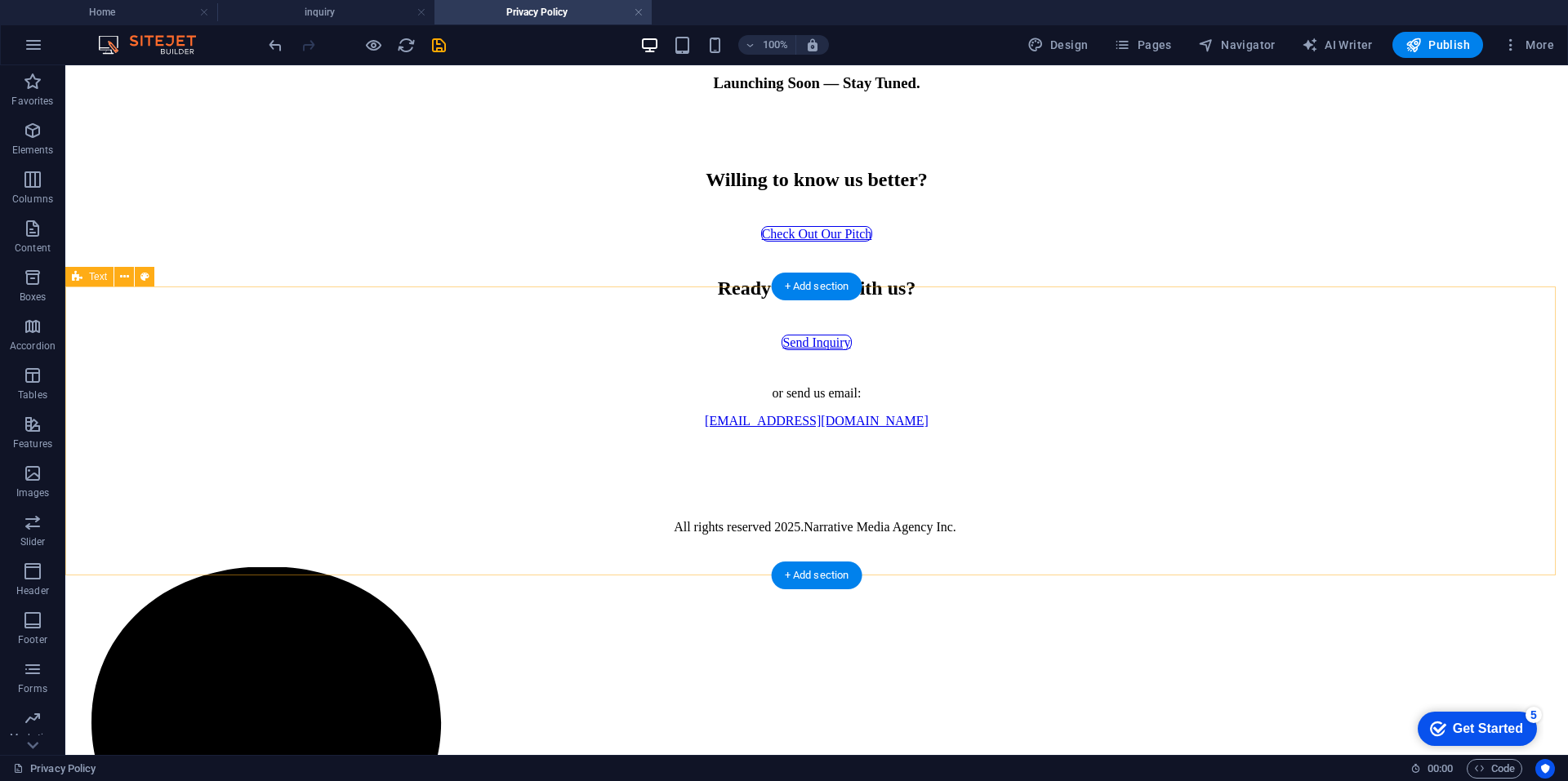
scroll to position [265, 0]
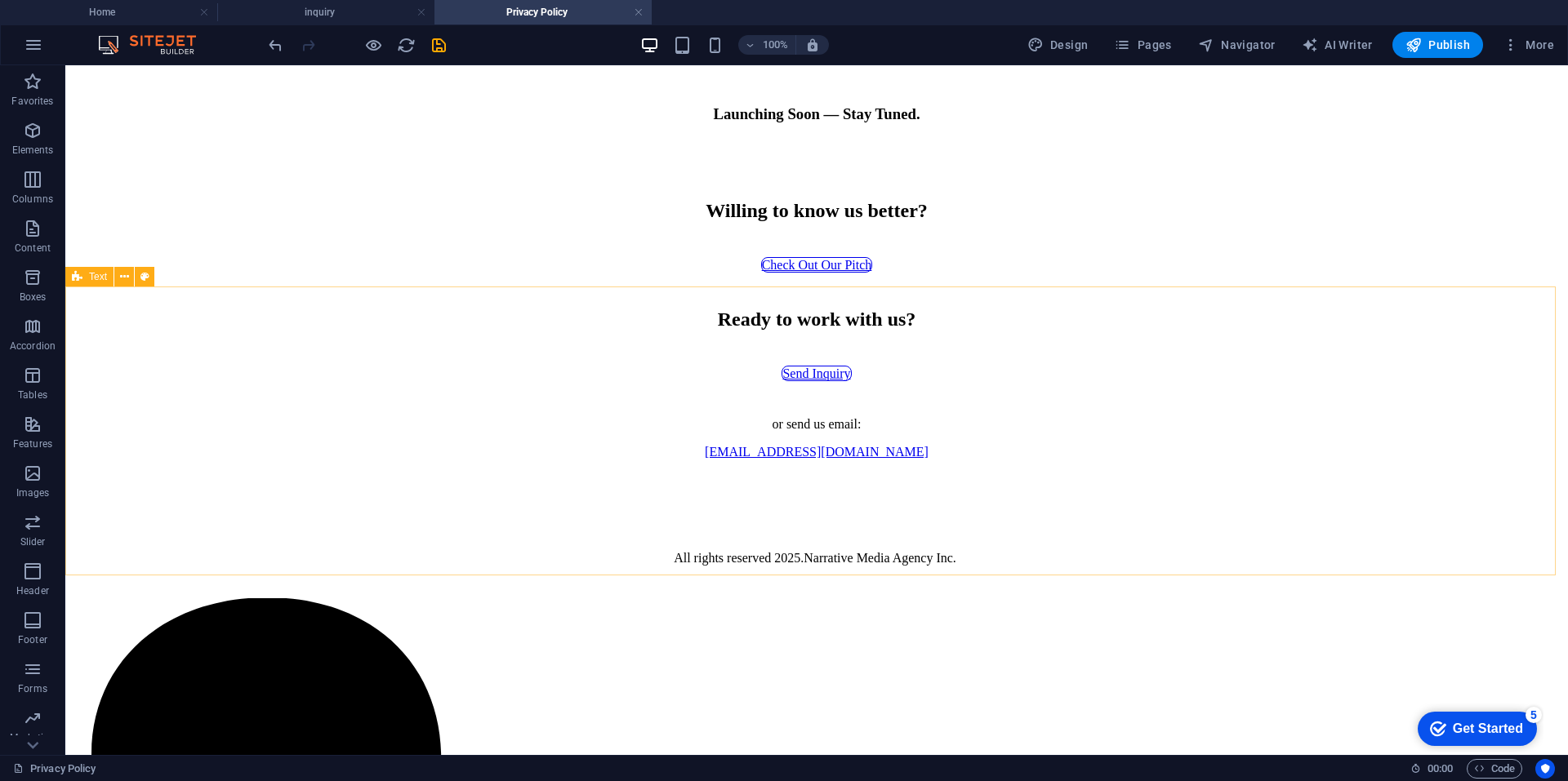
click at [90, 271] on span "Text" at bounding box center [98, 276] width 18 height 10
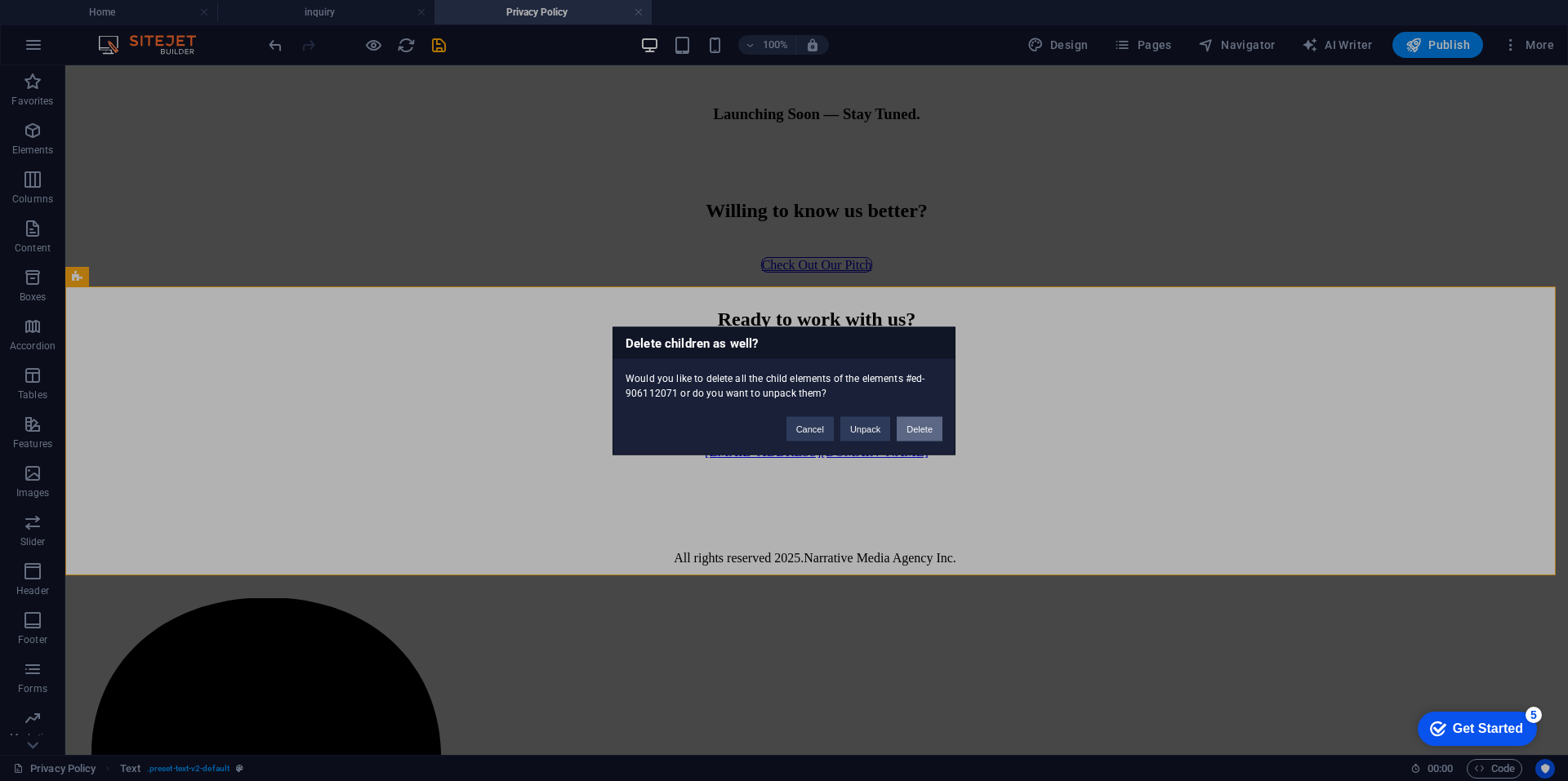
drag, startPoint x: 932, startPoint y: 431, endPoint x: 842, endPoint y: 368, distance: 109.9
click at [932, 431] on button "Delete" at bounding box center [919, 428] width 46 height 25
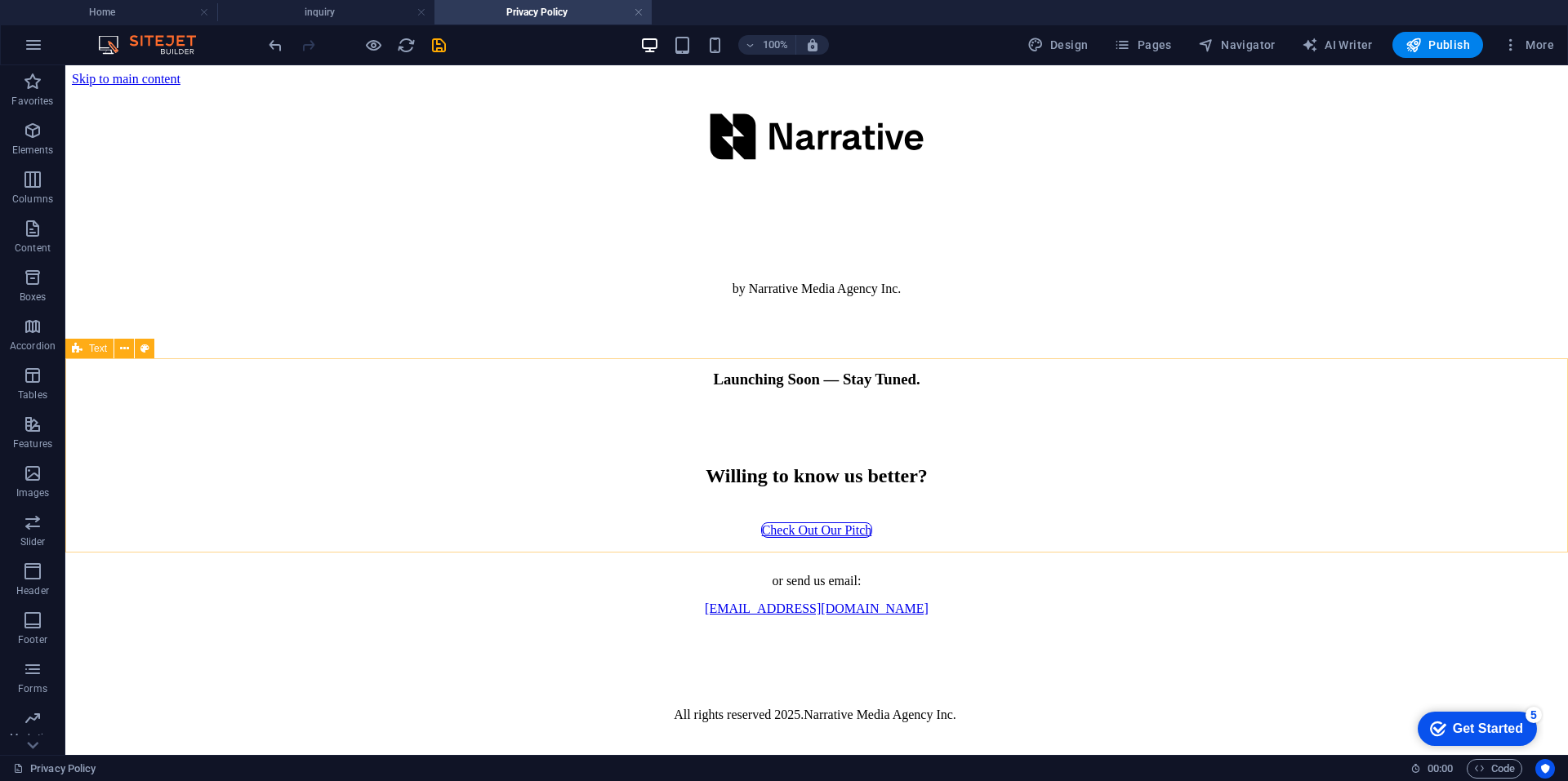
click at [90, 350] on span "Text" at bounding box center [98, 349] width 18 height 10
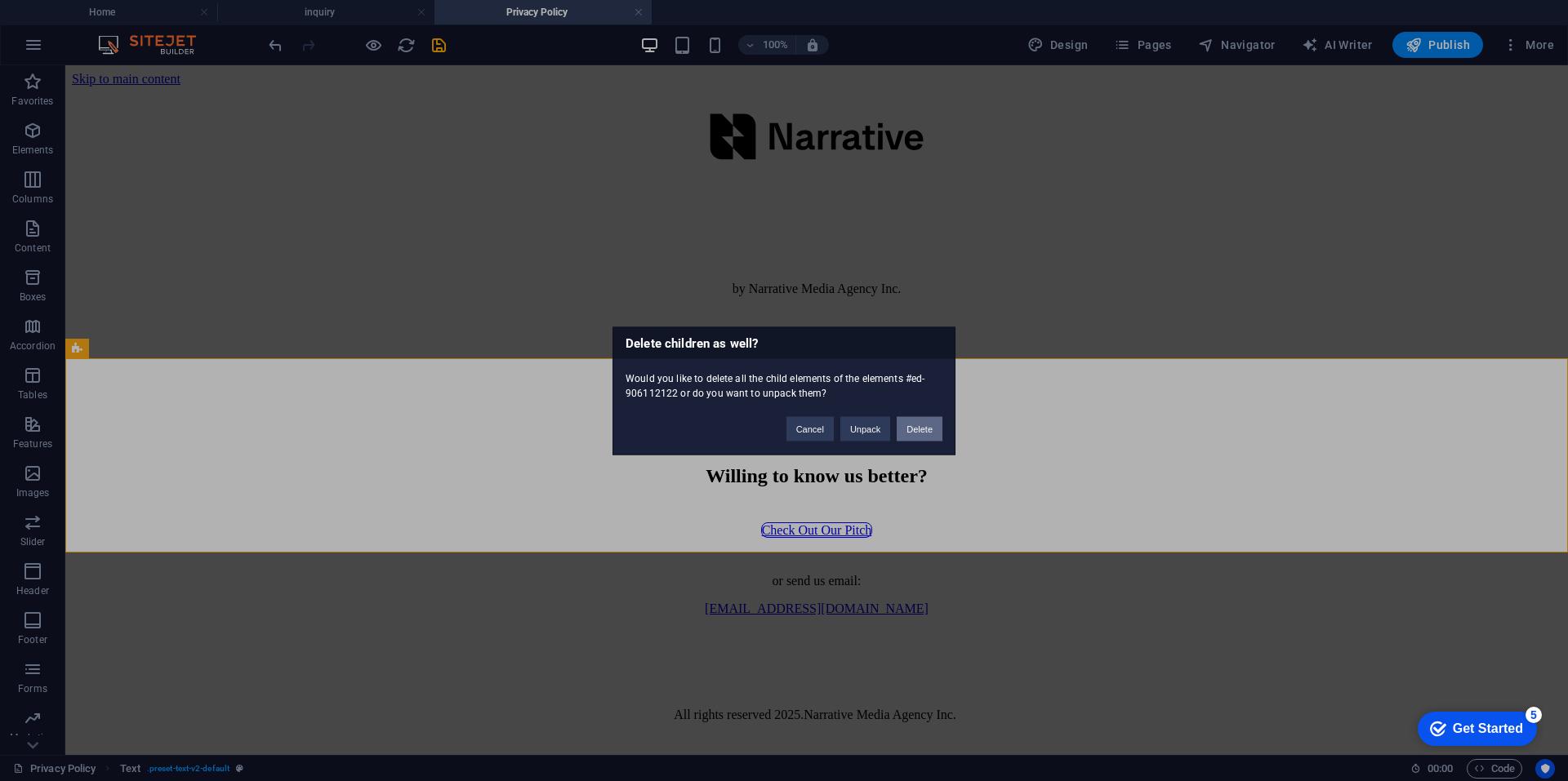
click at [910, 430] on button "Delete" at bounding box center [919, 428] width 46 height 25
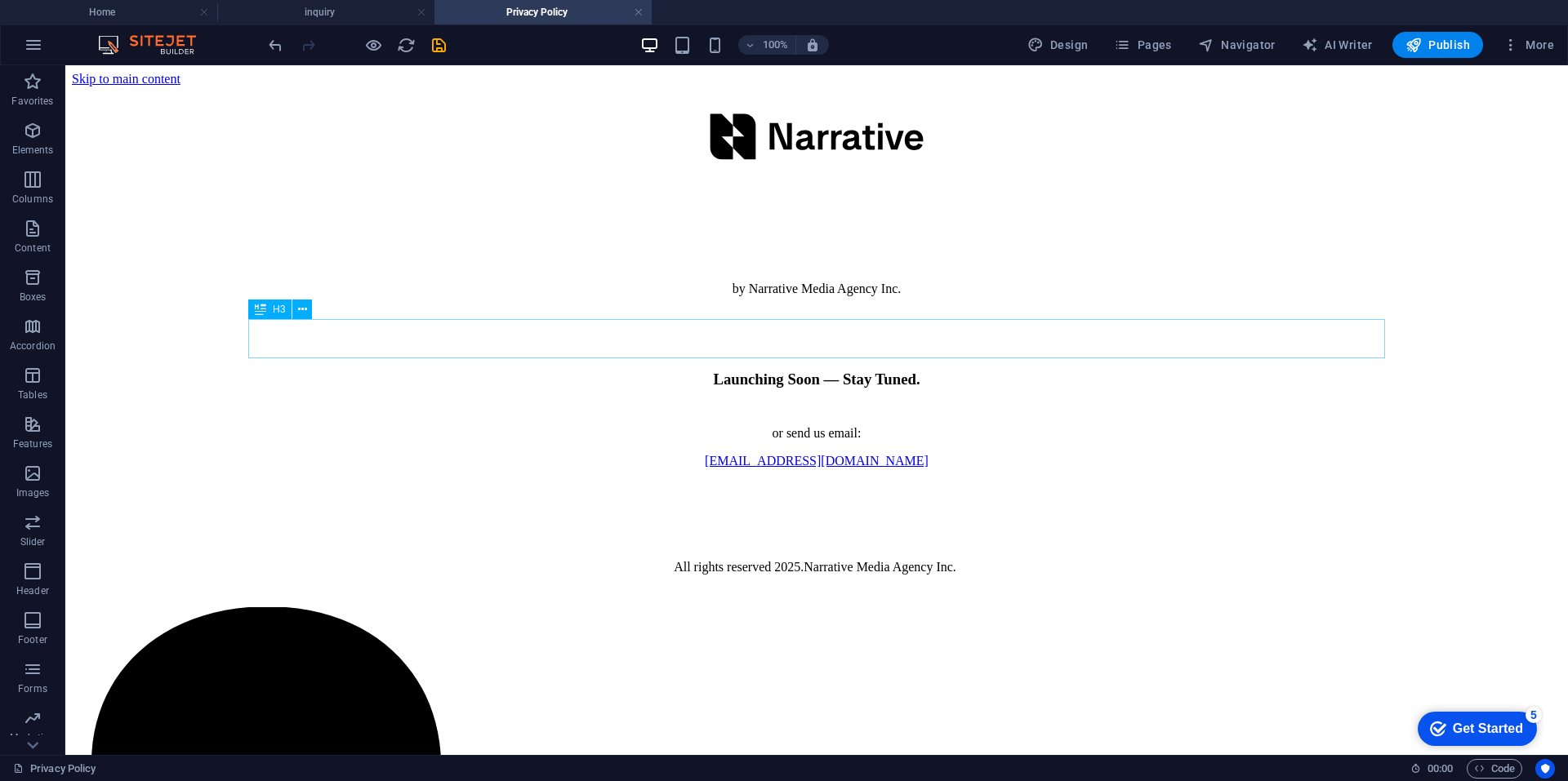
click at [279, 306] on span "H3" at bounding box center [278, 310] width 12 height 10
click at [267, 311] on div "H3" at bounding box center [270, 309] width 43 height 20
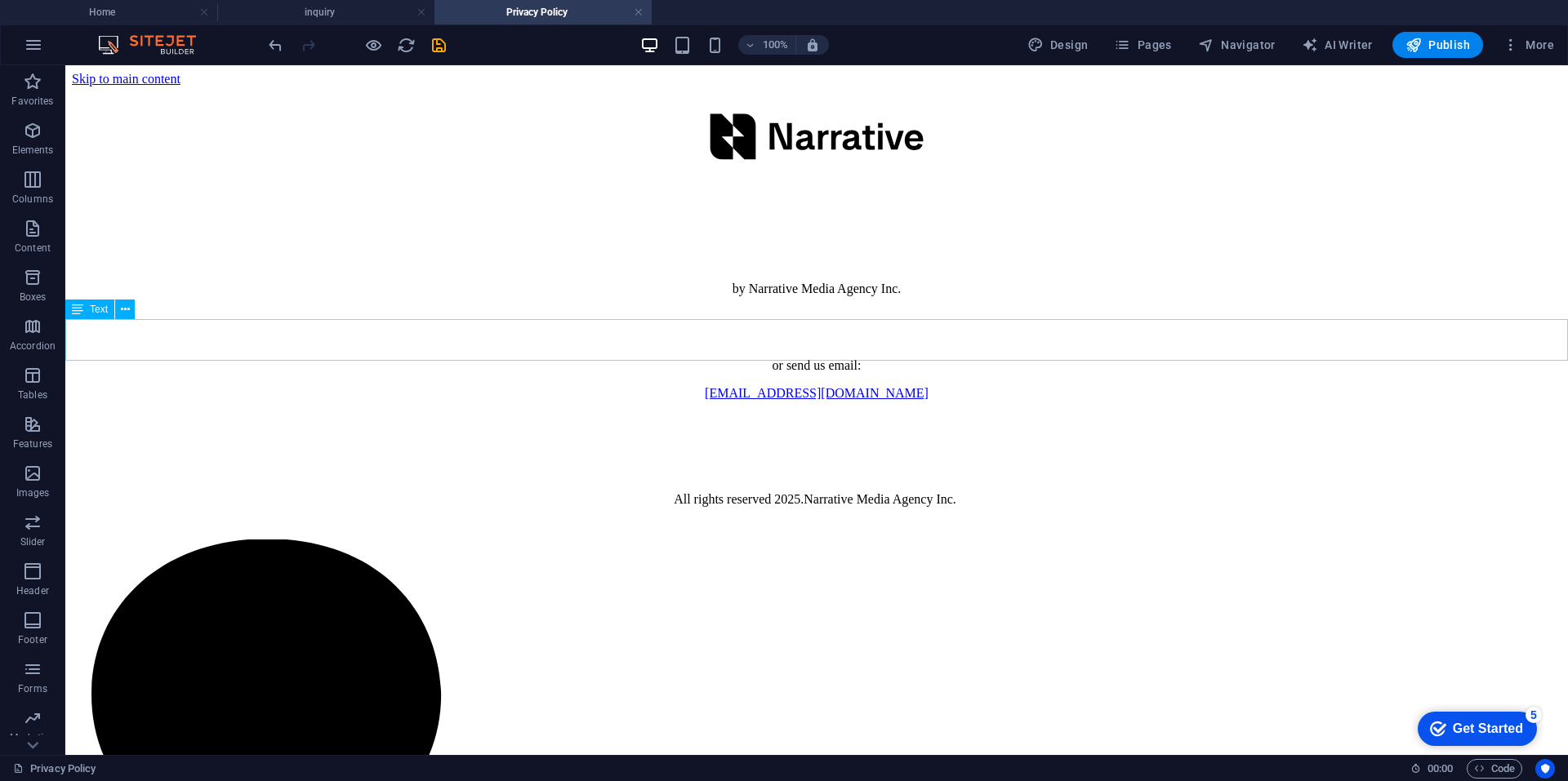
click at [90, 305] on span "Text" at bounding box center [99, 310] width 18 height 10
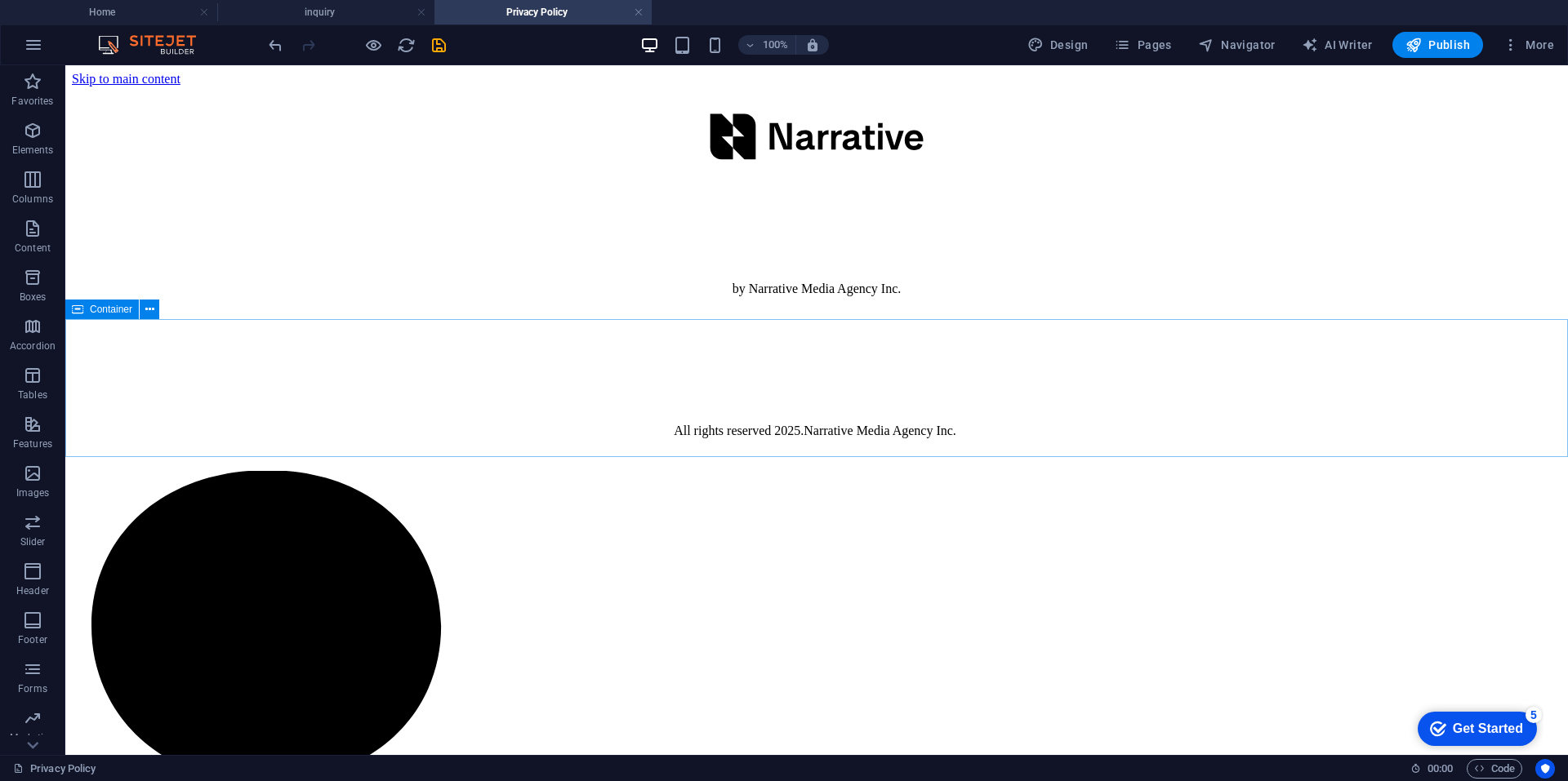
click at [109, 306] on span "Container" at bounding box center [112, 310] width 43 height 10
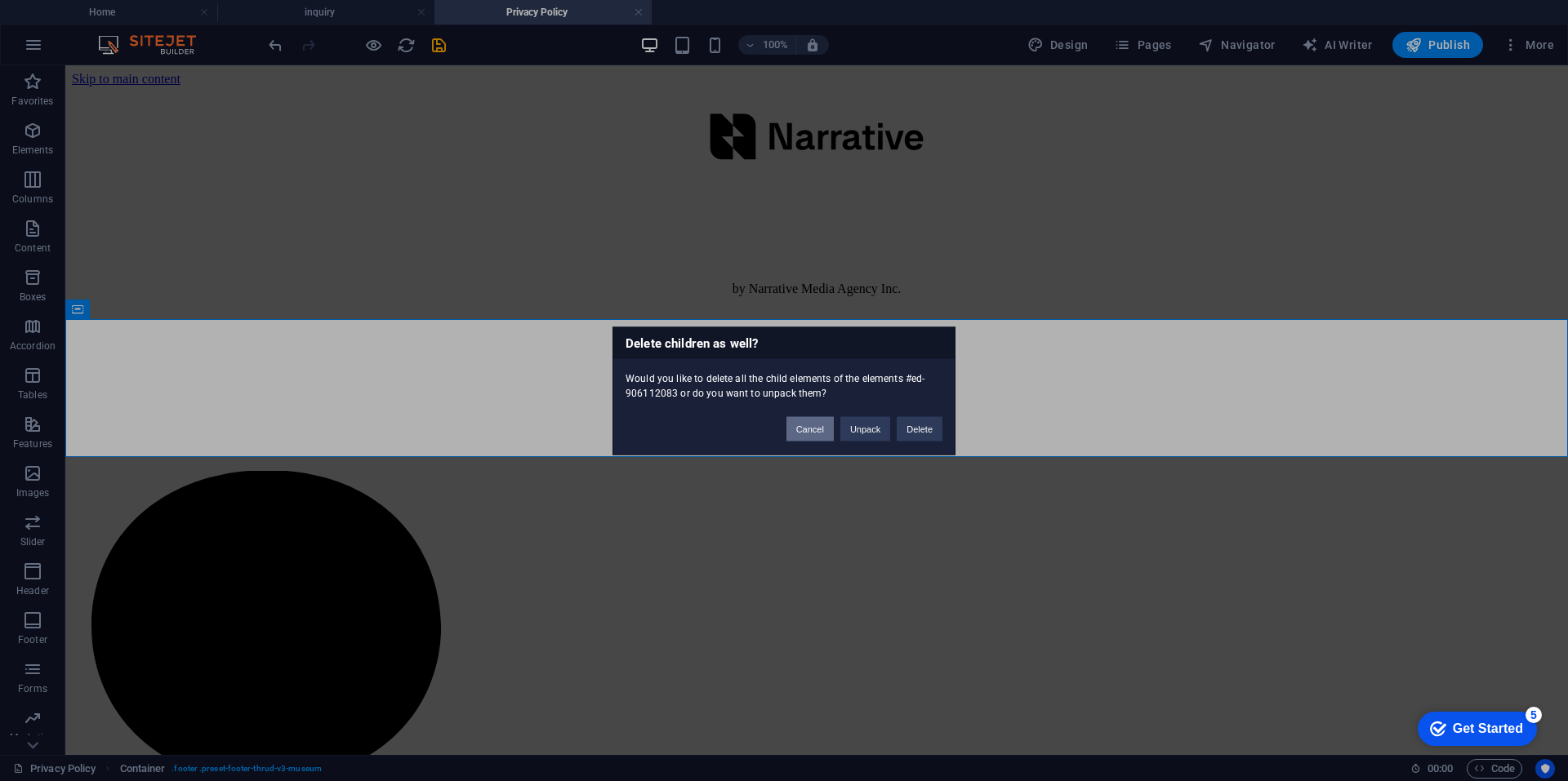
click at [813, 431] on button "Cancel" at bounding box center [810, 428] width 48 height 25
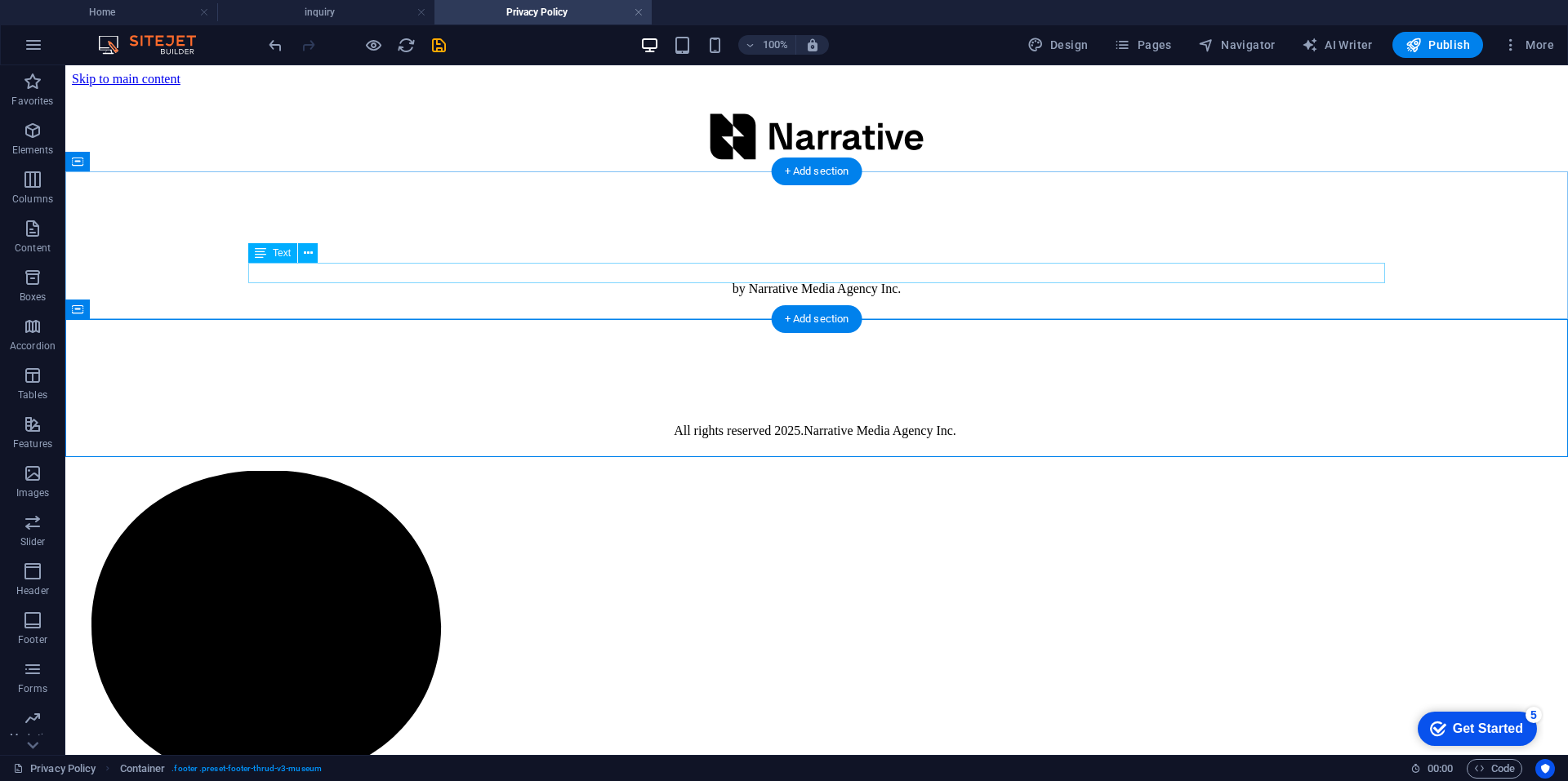
click at [832, 282] on div "by Narrative Media Agency Inc." at bounding box center [816, 288] width 1124 height 14
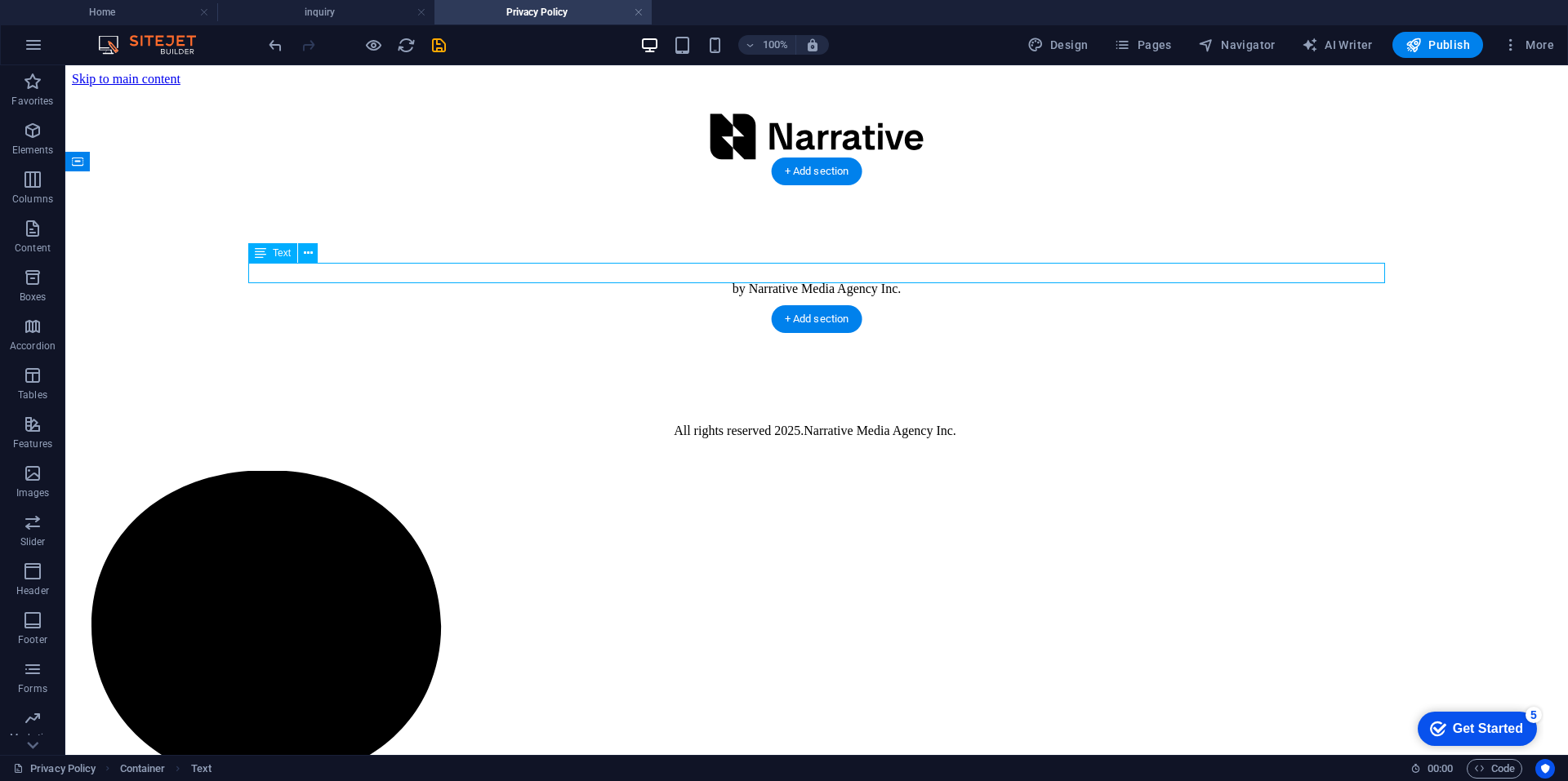
click at [832, 282] on div "by Narrative Media Agency Inc." at bounding box center [816, 288] width 1124 height 14
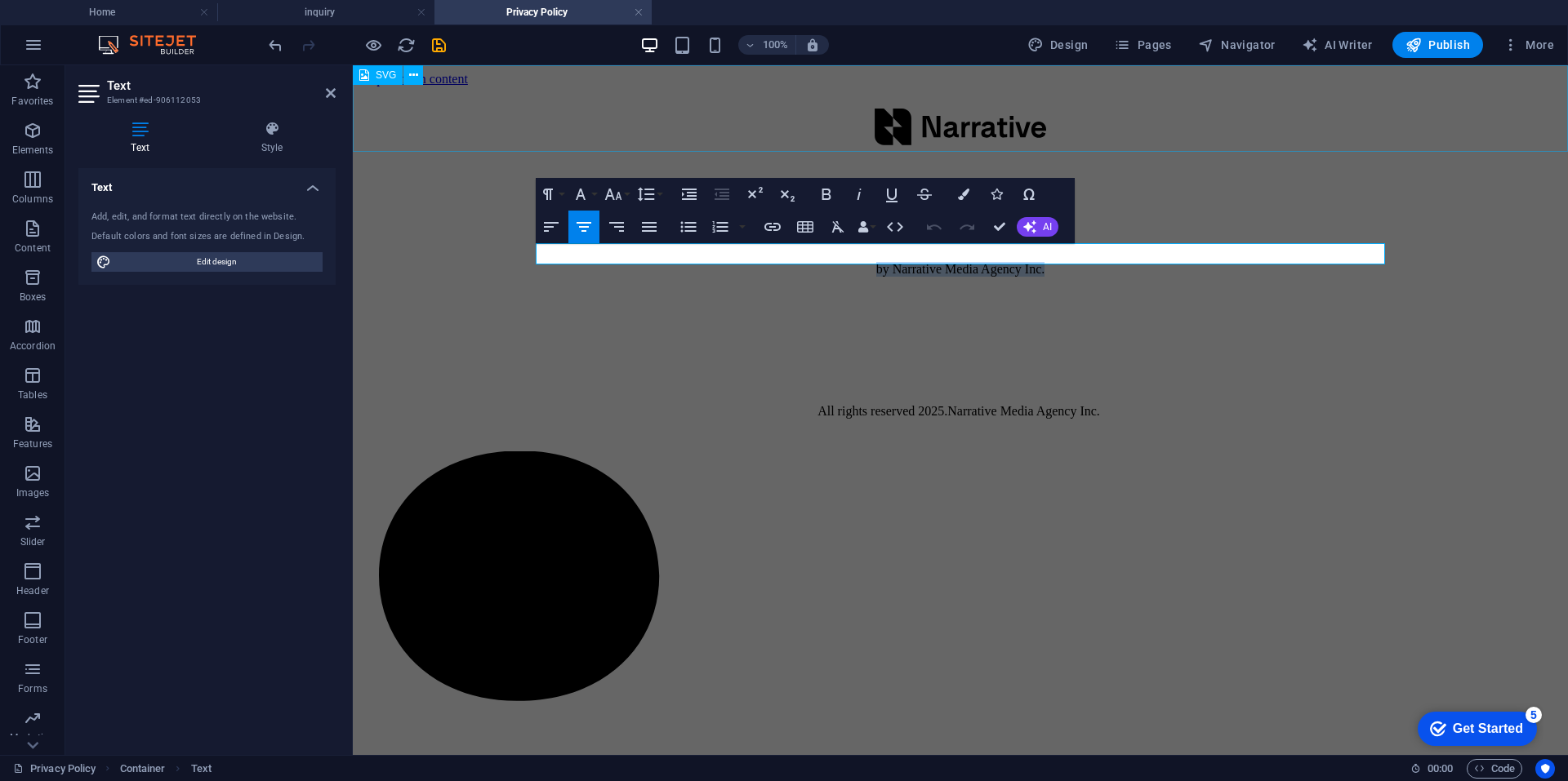
click at [1035, 100] on figure at bounding box center [960, 128] width 1202 height 84
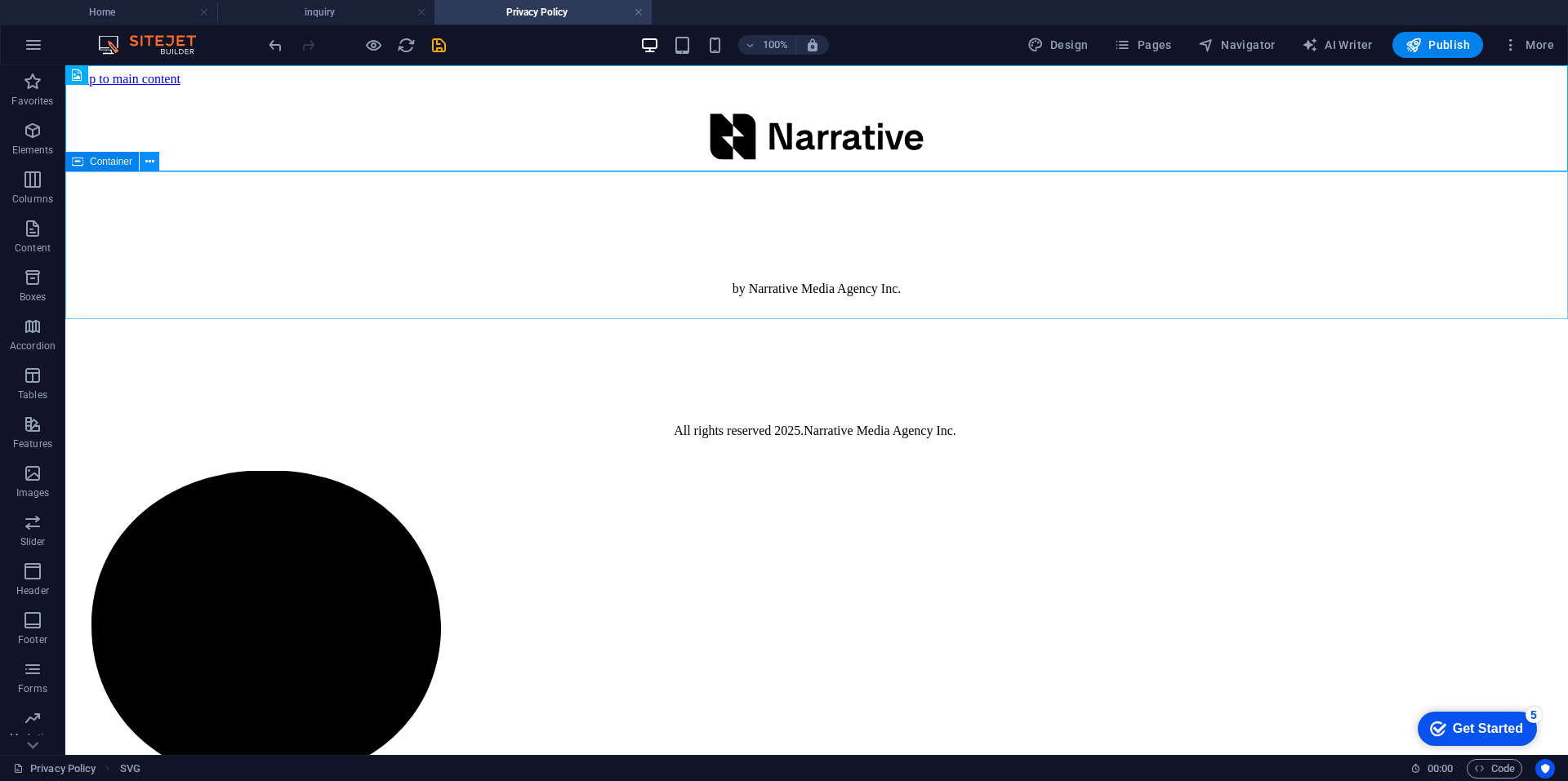
click at [152, 165] on icon at bounding box center [150, 162] width 9 height 17
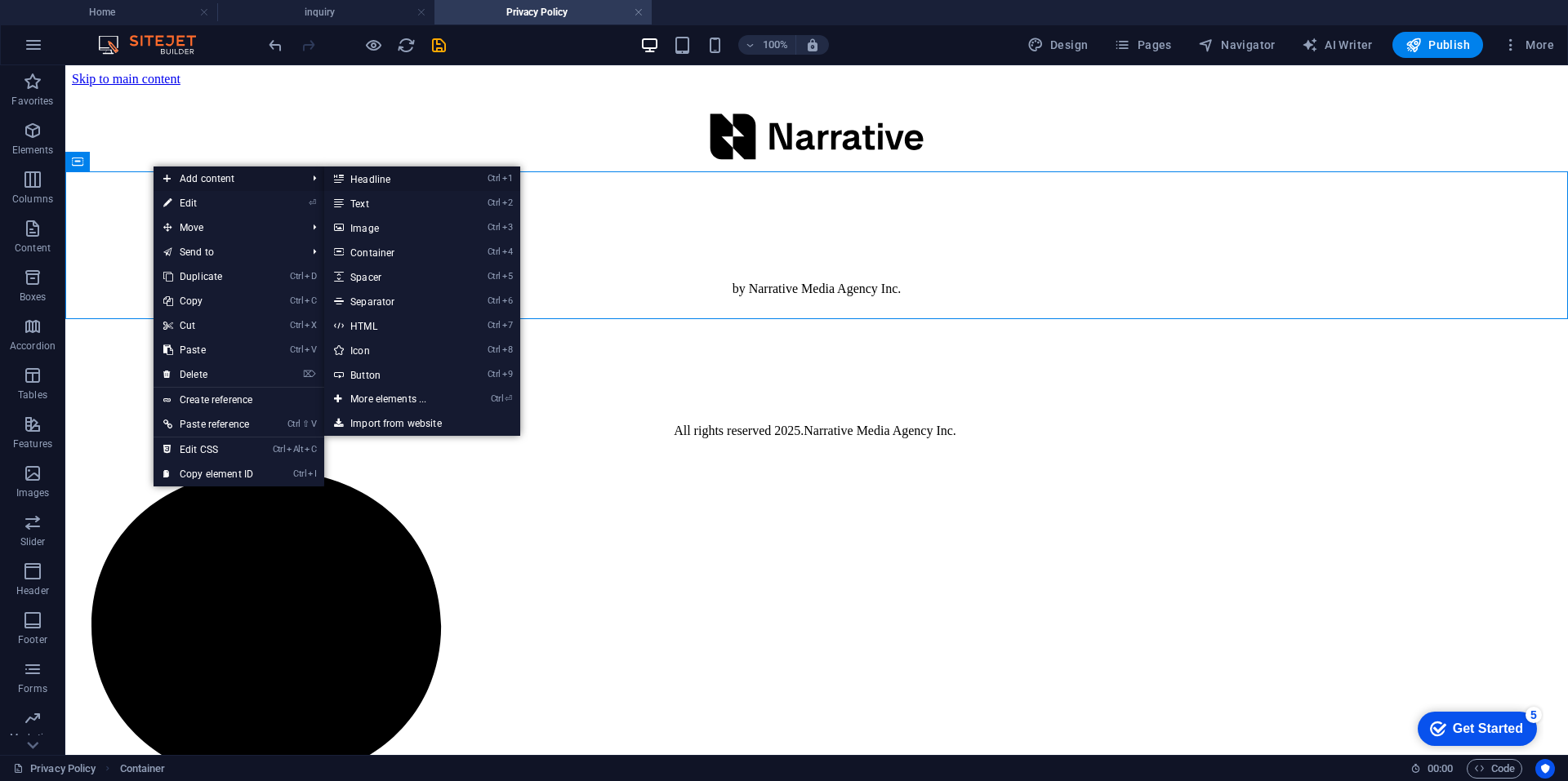
click at [403, 176] on link "Ctrl 1 Headline" at bounding box center [392, 179] width 134 height 25
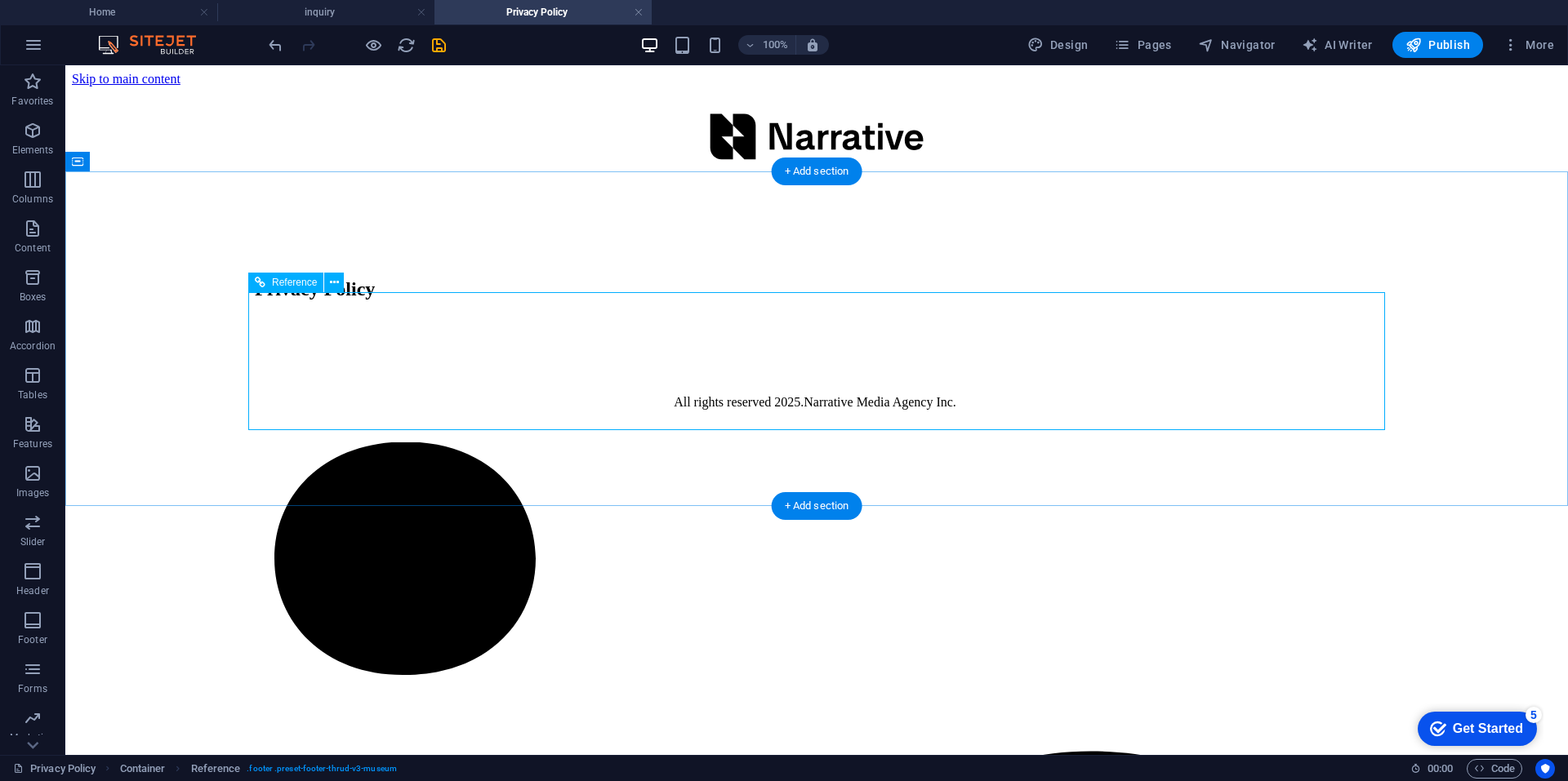
click at [592, 423] on div at bounding box center [816, 428] width 1084 height 10
click at [466, 395] on div "All rights reserved 2025. Narrative Media Agency Inc." at bounding box center [816, 402] width 1084 height 14
click at [333, 288] on icon at bounding box center [335, 282] width 9 height 17
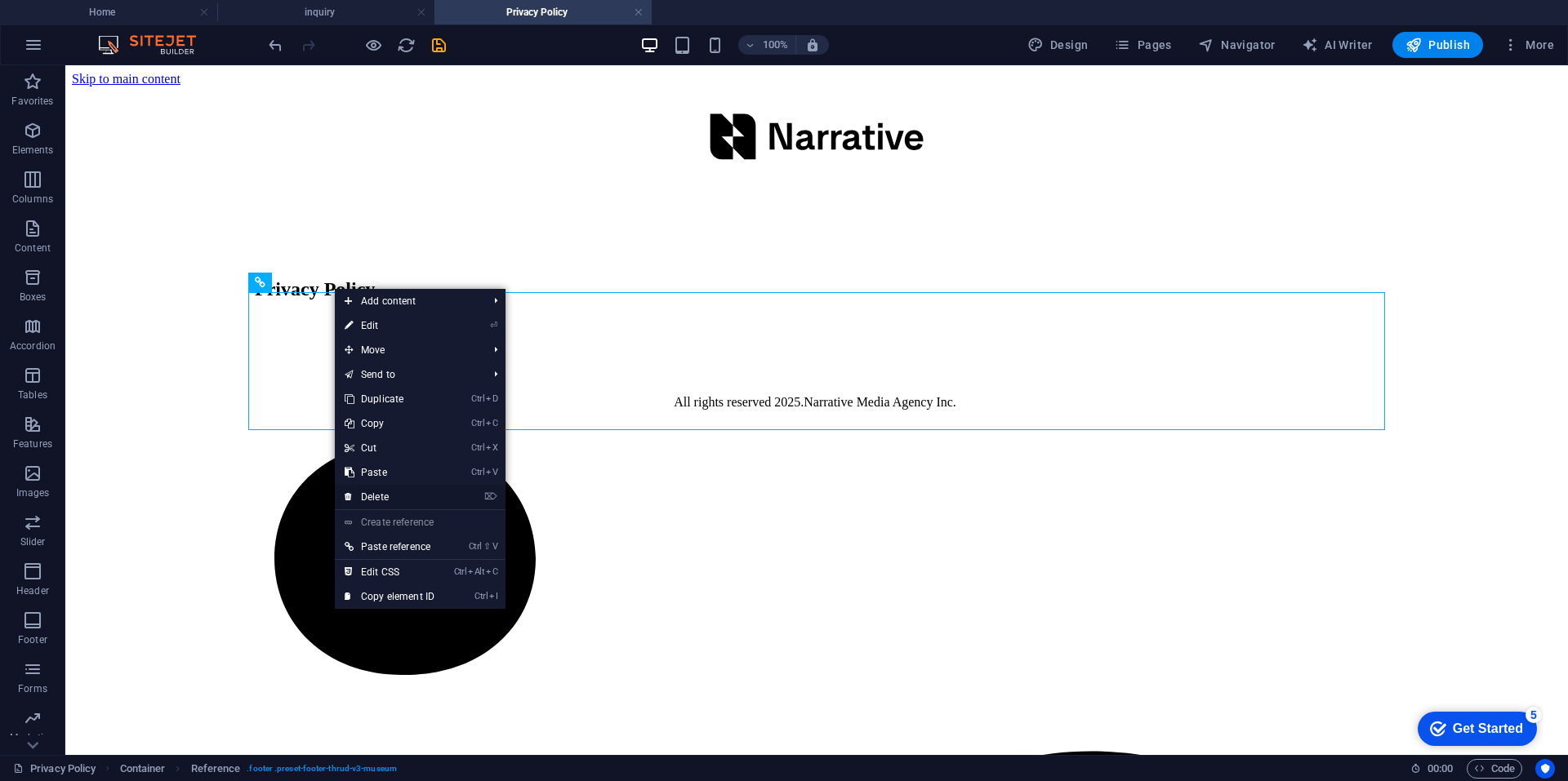
click at [396, 501] on link "⌦ Delete" at bounding box center [389, 497] width 110 height 25
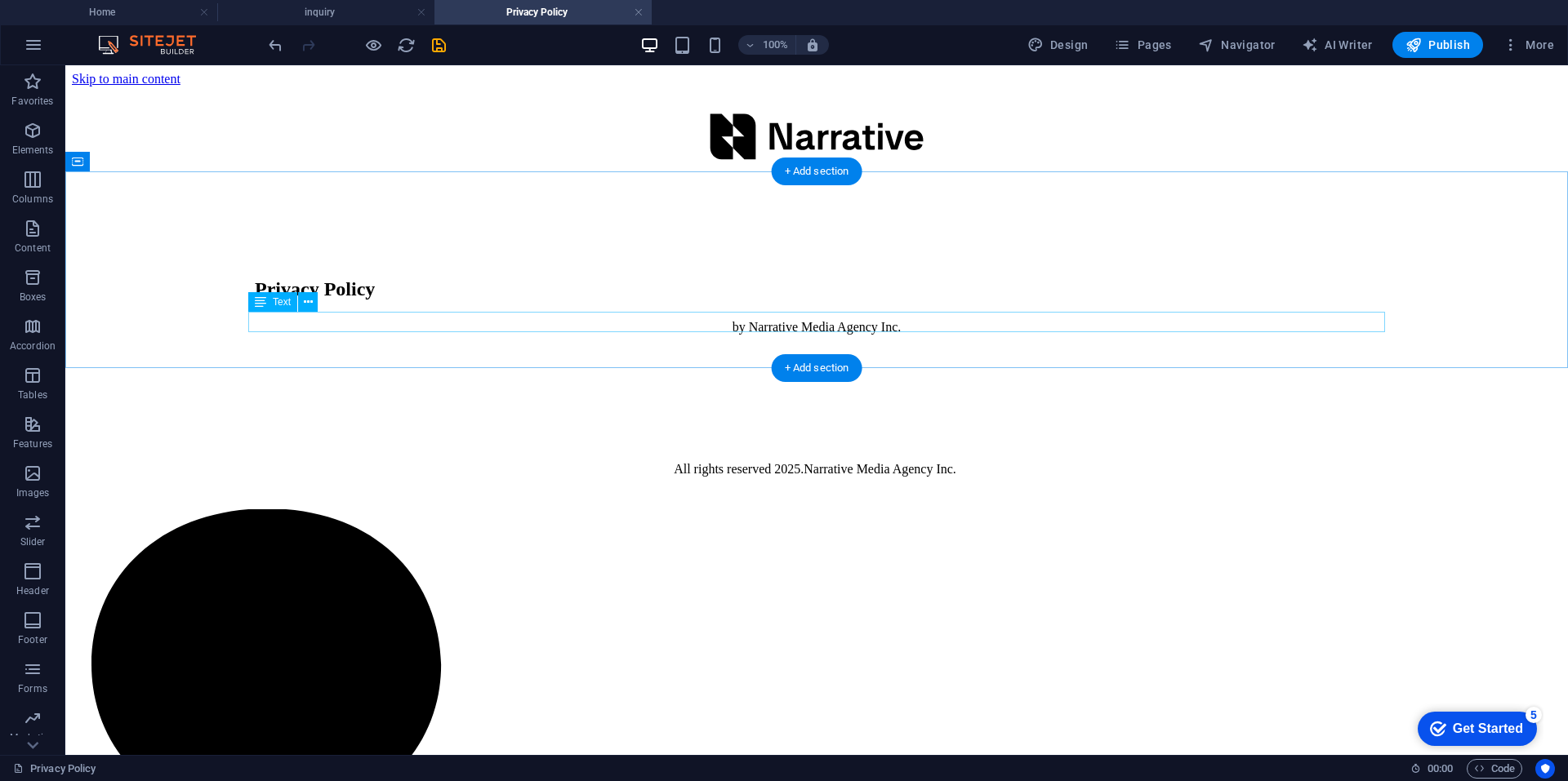
click at [763, 325] on div "by Narrative Media Agency Inc." at bounding box center [816, 327] width 1124 height 14
click at [280, 306] on span "Text" at bounding box center [281, 302] width 18 height 10
drag, startPoint x: 715, startPoint y: 309, endPoint x: 710, endPoint y: 320, distance: 12.1
click at [716, 309] on div "Privacy Policy by Narrative Media Agency Inc." at bounding box center [816, 287] width 1490 height 193
click at [710, 320] on div "by Narrative Media Agency Inc." at bounding box center [816, 327] width 1124 height 14
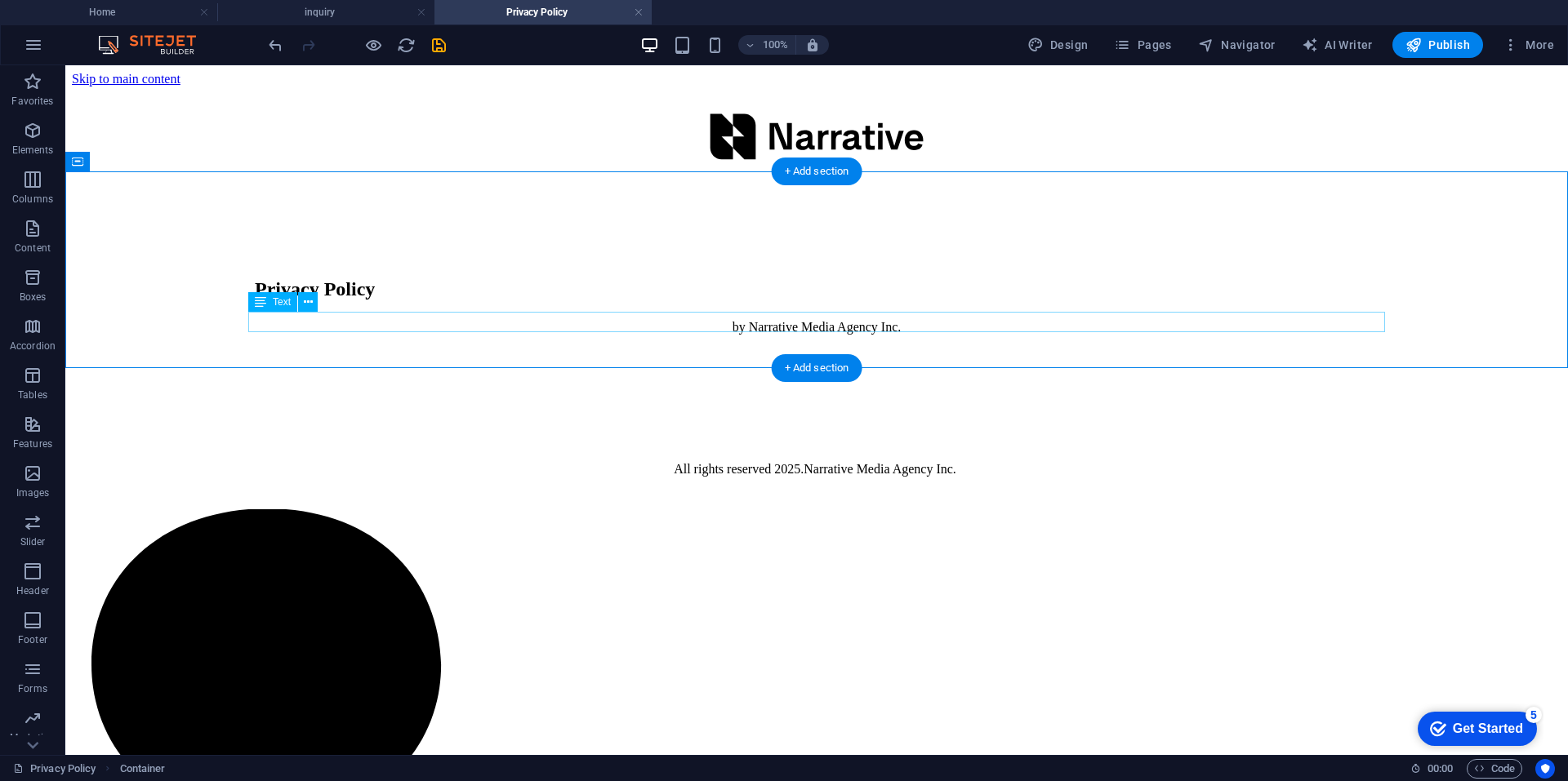
click at [710, 320] on div "by Narrative Media Agency Inc." at bounding box center [816, 327] width 1124 height 14
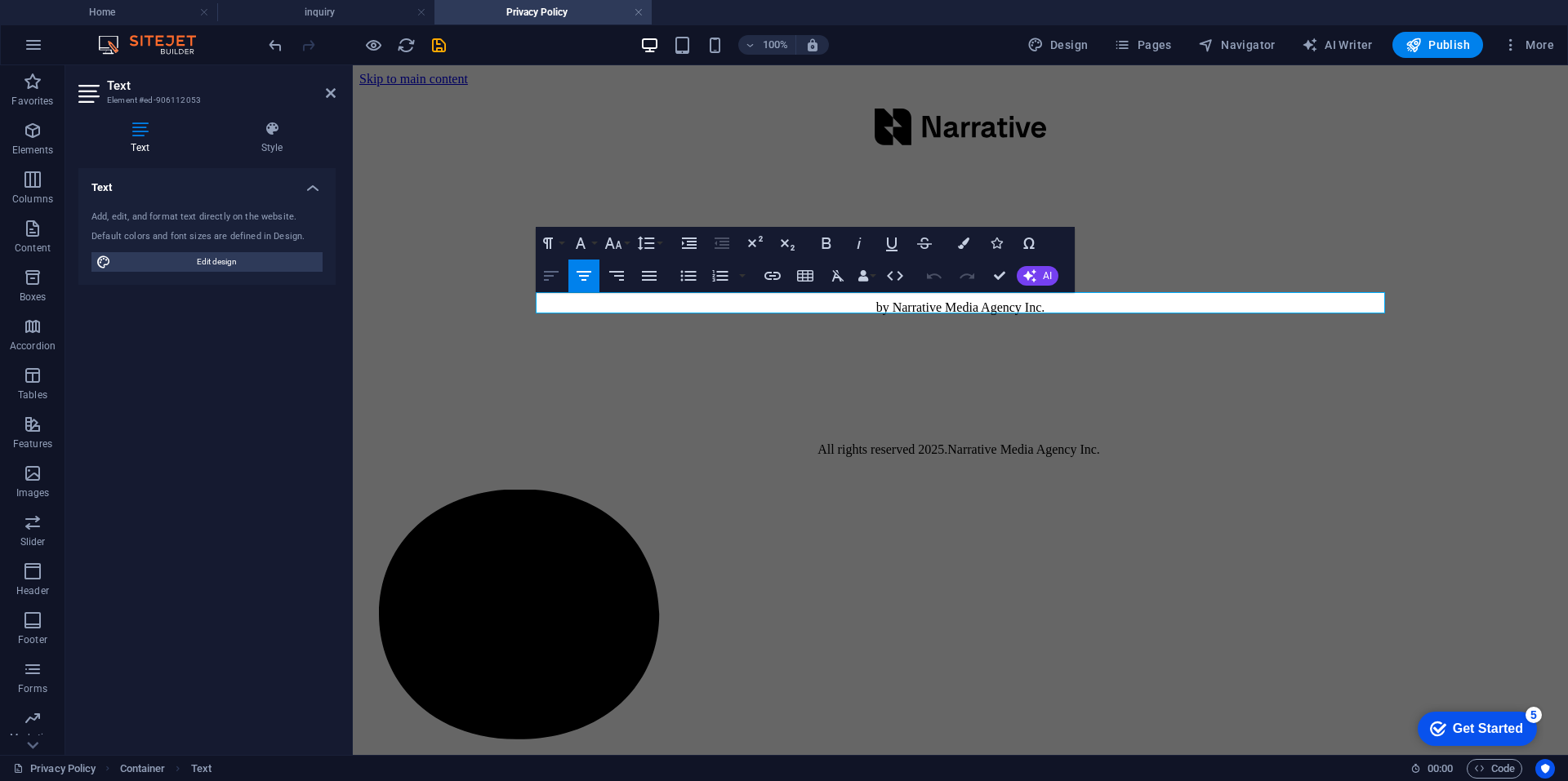
click at [554, 280] on icon "button" at bounding box center [551, 276] width 20 height 20
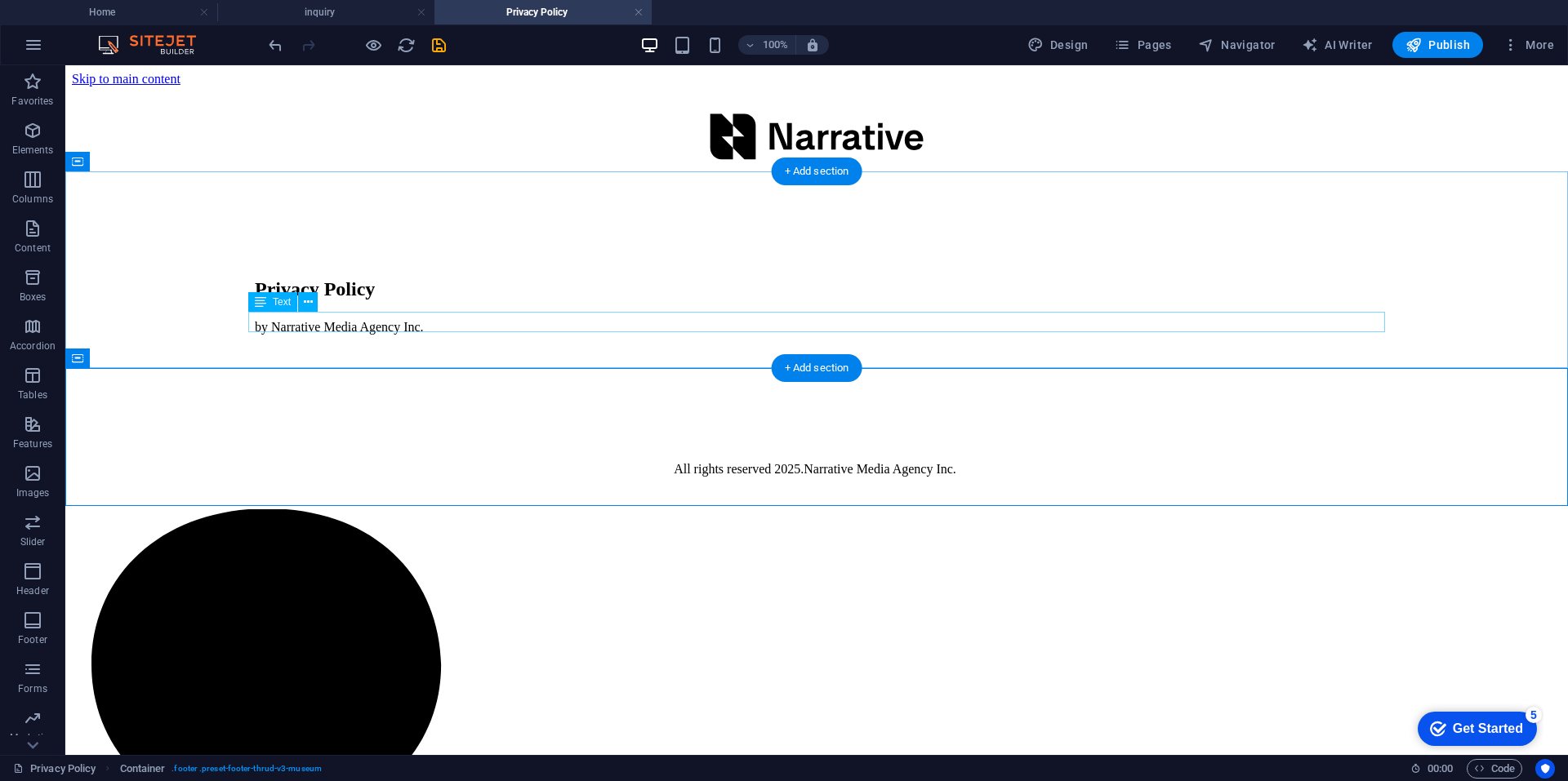
click at [432, 328] on div "by Narrative Media Agency Inc." at bounding box center [816, 327] width 1124 height 14
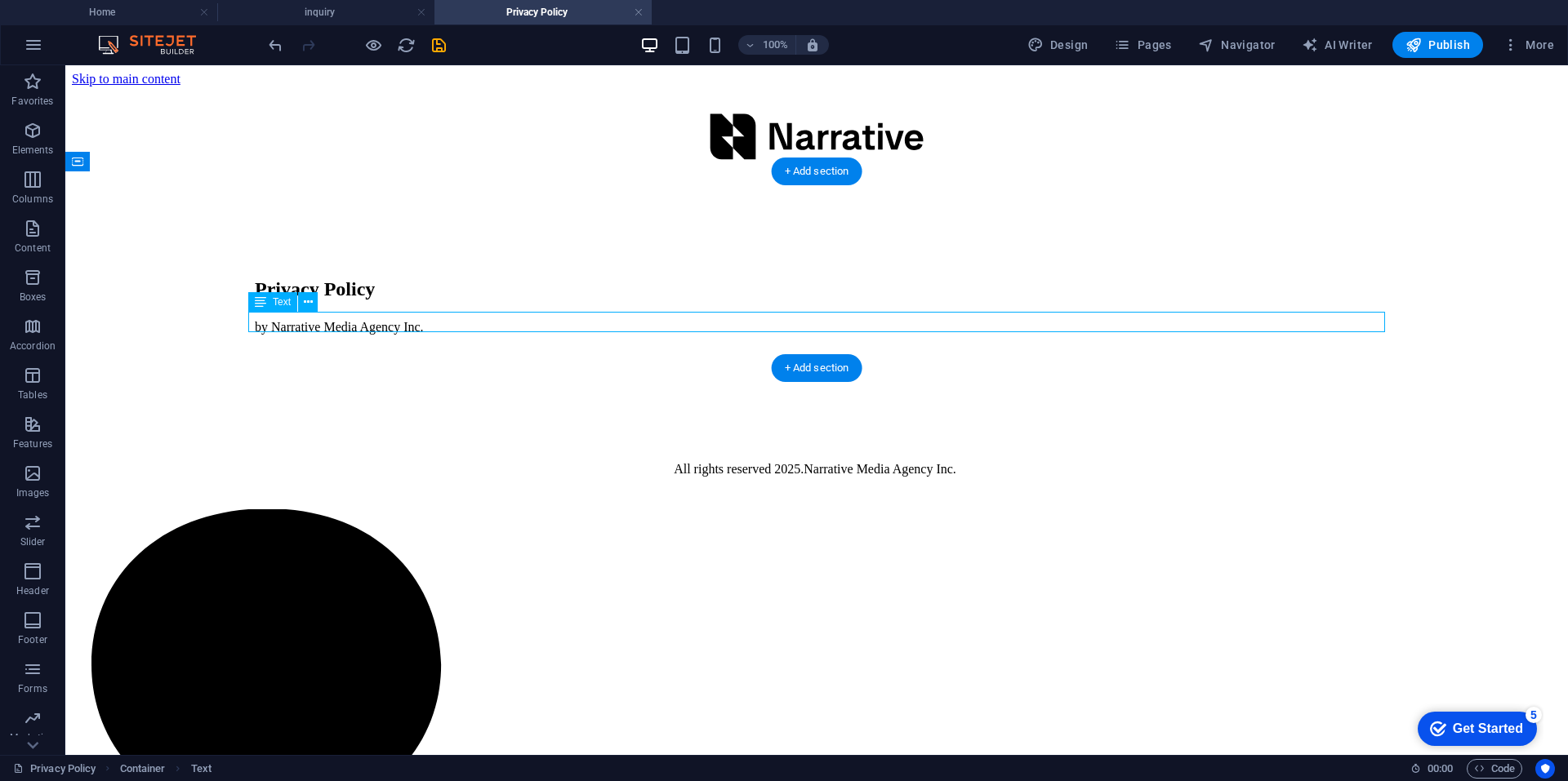
click at [432, 328] on div "by Narrative Media Agency Inc." at bounding box center [816, 327] width 1124 height 14
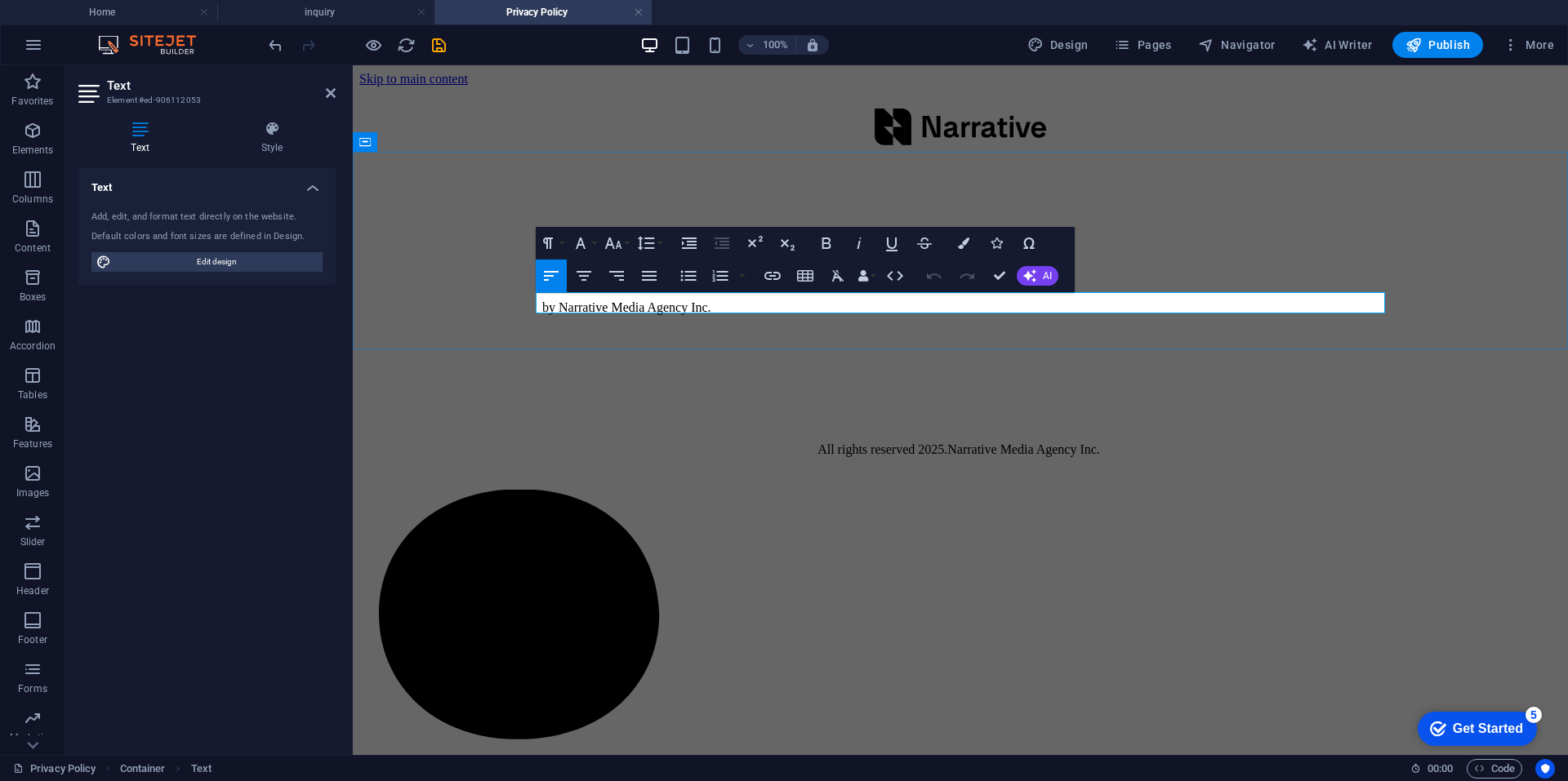
click at [613, 300] on p "by Narrative Media Agency Inc." at bounding box center [960, 307] width 836 height 14
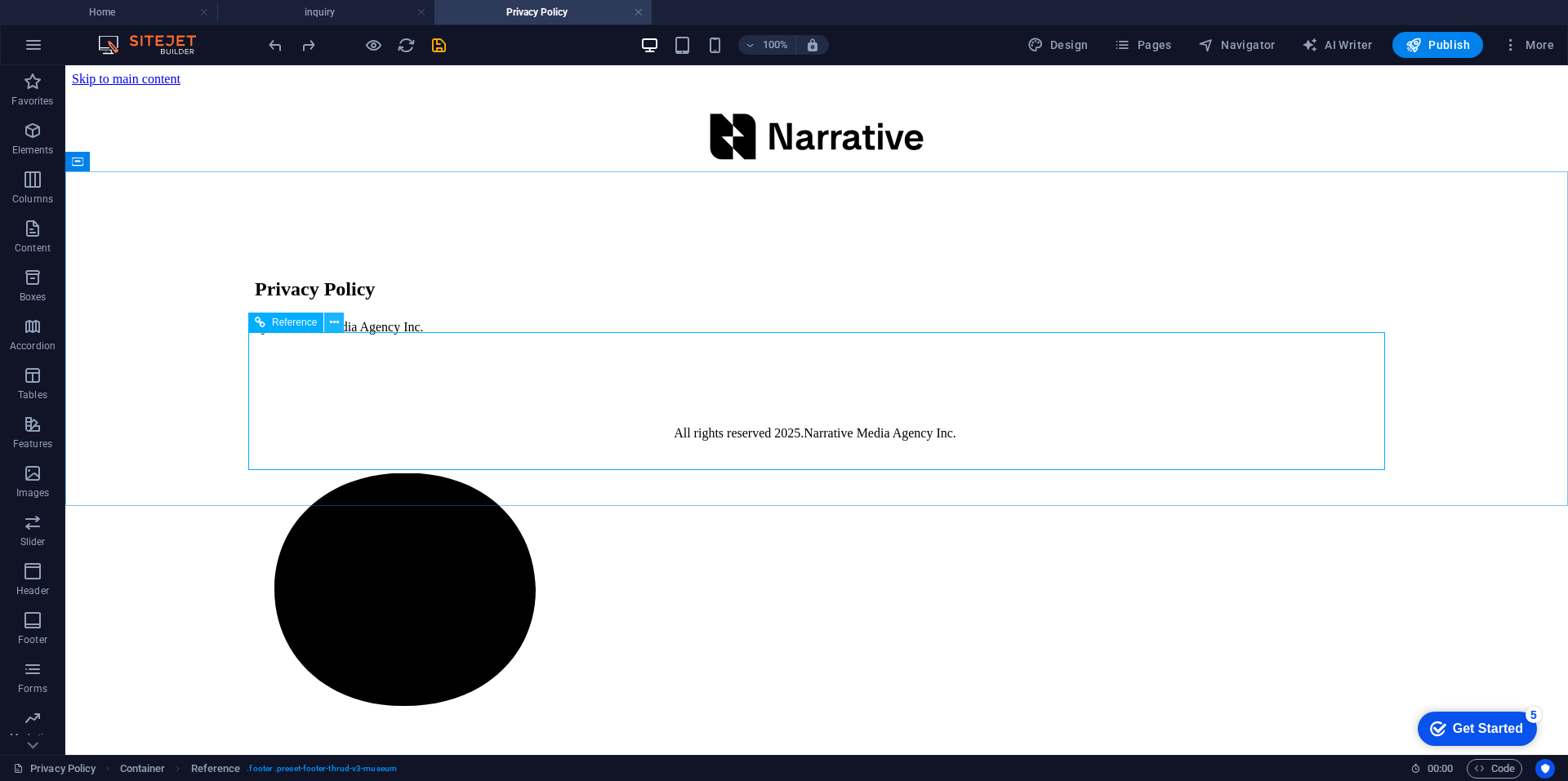
click at [332, 320] on icon at bounding box center [335, 322] width 9 height 17
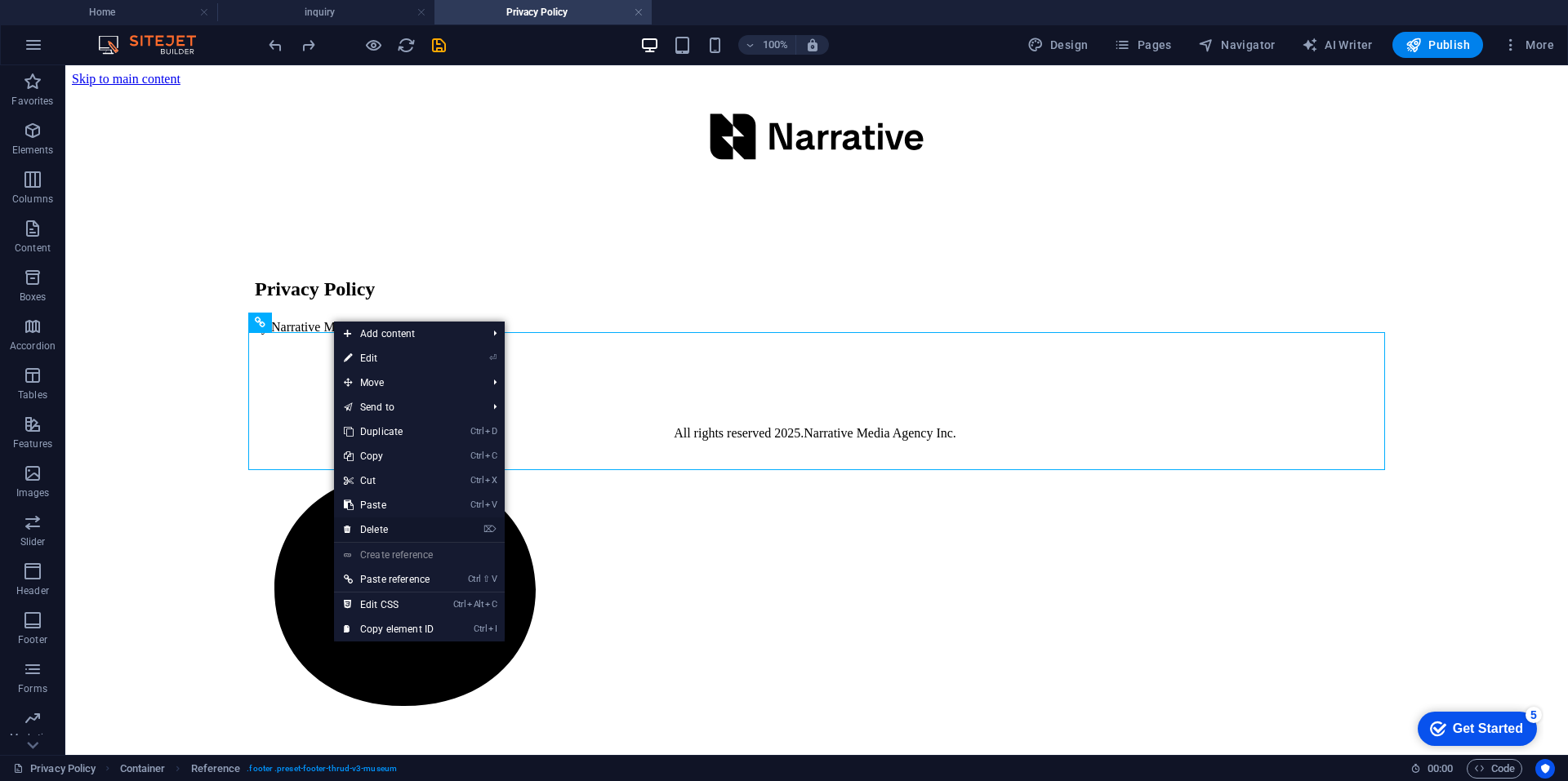
click at [395, 528] on link "⌦ Delete" at bounding box center [388, 529] width 110 height 25
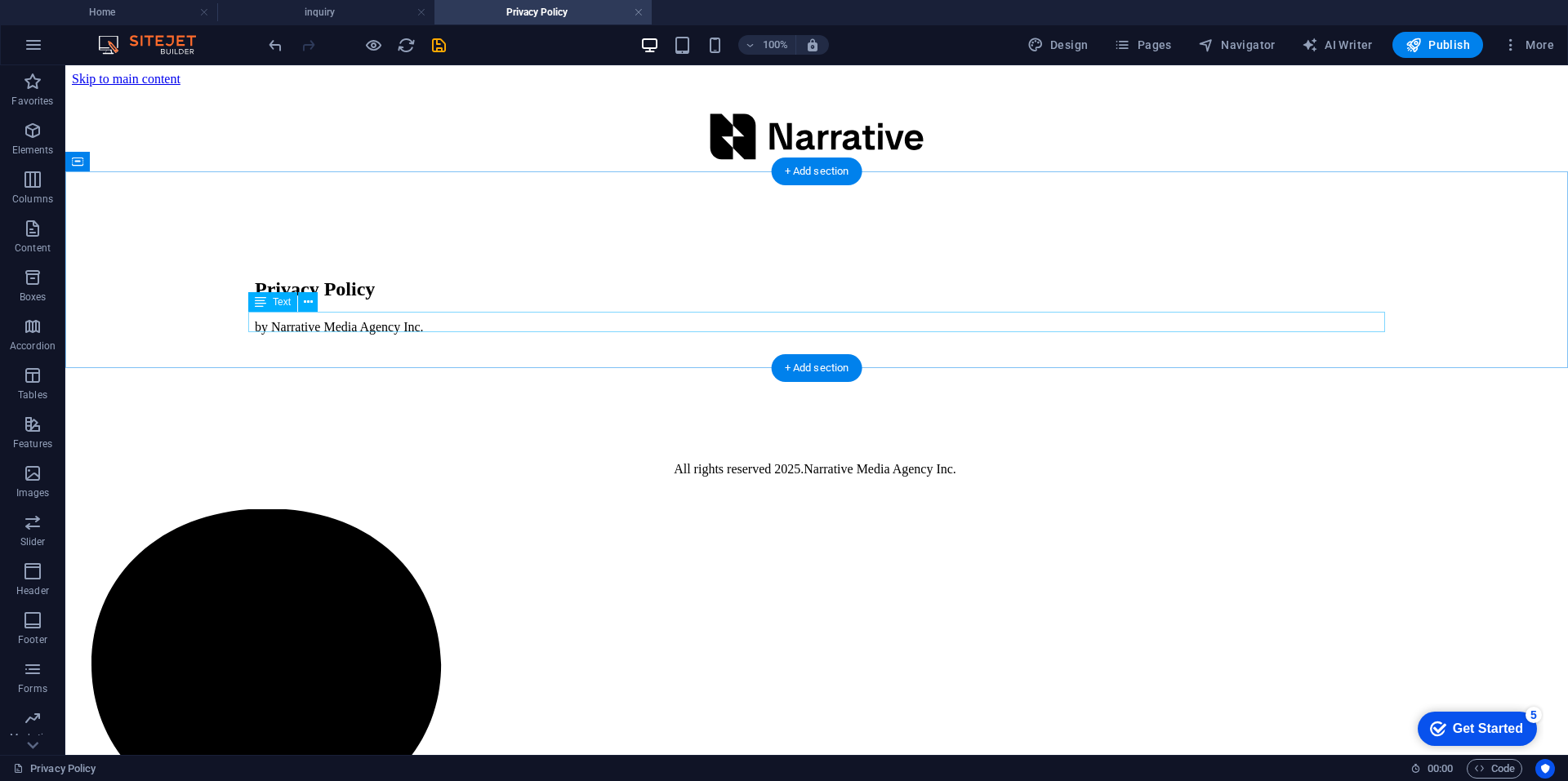
click at [341, 321] on div "by Narrative Media Agency Inc." at bounding box center [816, 327] width 1124 height 14
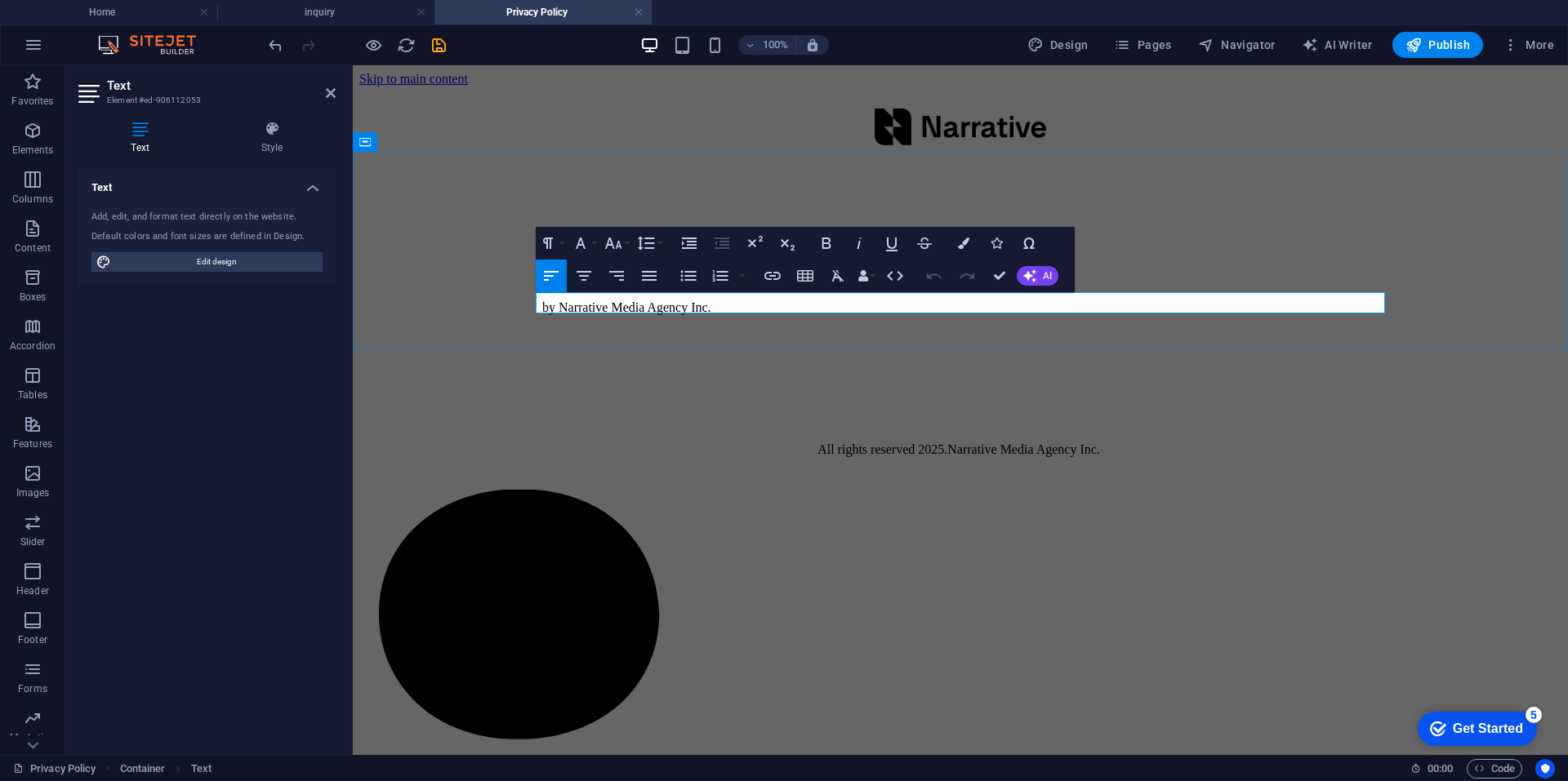
click at [686, 302] on p "by Narrative Media Agency Inc." at bounding box center [960, 307] width 836 height 14
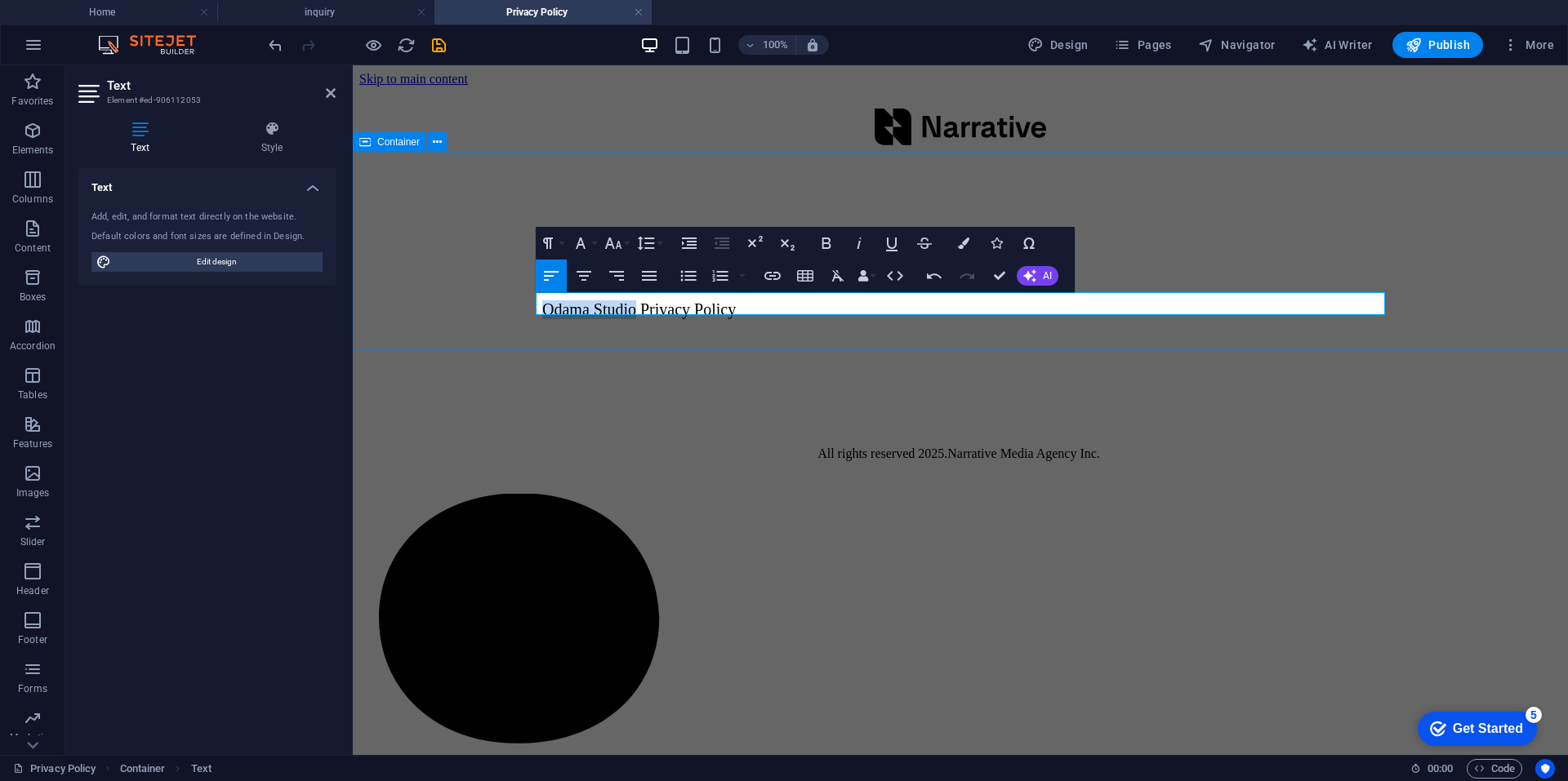
drag, startPoint x: 629, startPoint y: 303, endPoint x: 491, endPoint y: 298, distance: 138.1
click at [491, 298] on div "Privacy Policy Odama Studio Privacy Policy" at bounding box center [960, 269] width 1202 height 197
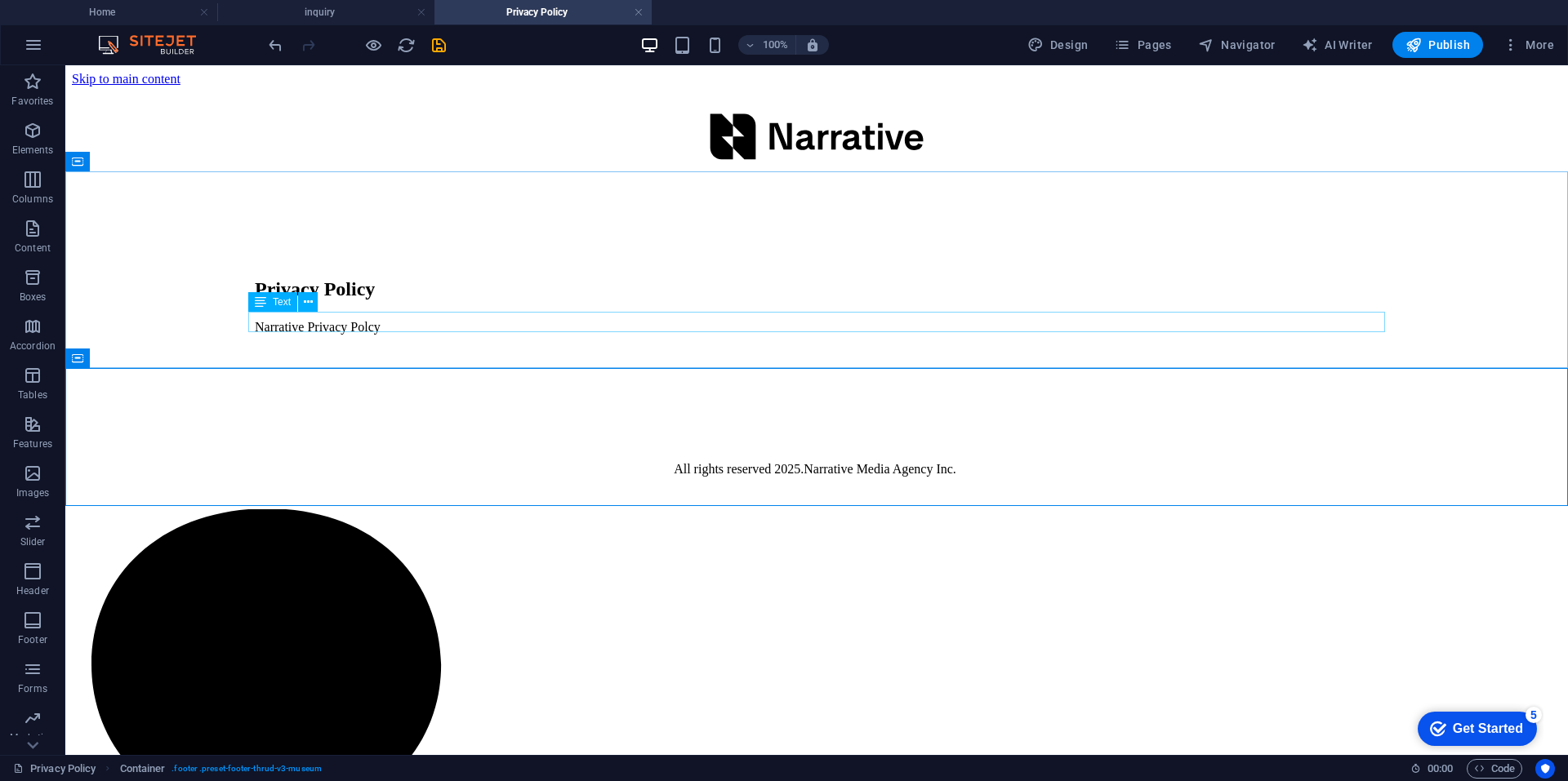
click at [280, 303] on span "Text" at bounding box center [281, 302] width 18 height 10
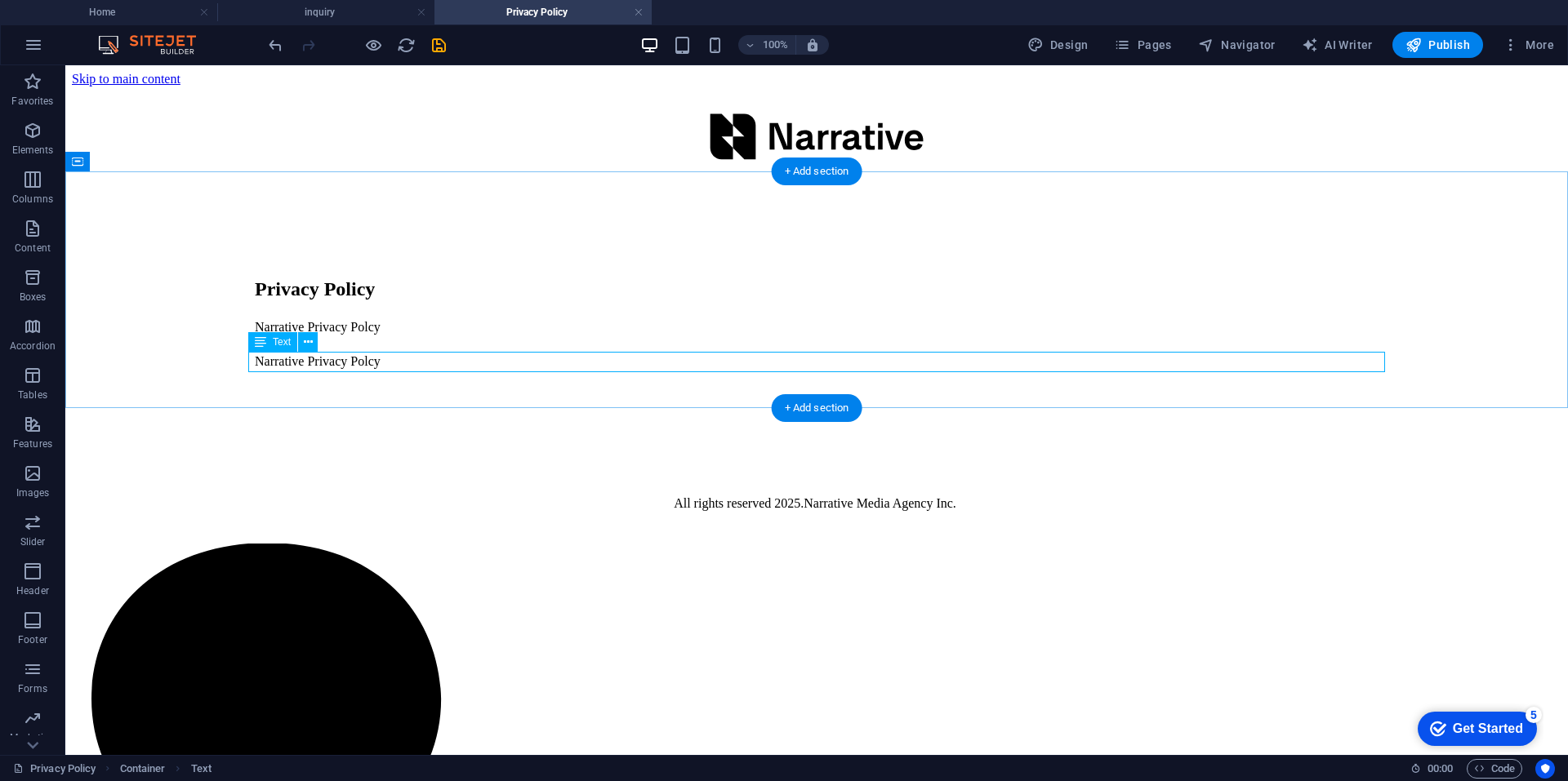
click at [395, 367] on div "Narrative Privacy Polcy" at bounding box center [816, 361] width 1124 height 14
click at [406, 364] on div "Narrative Privacy Polcy" at bounding box center [816, 361] width 1124 height 14
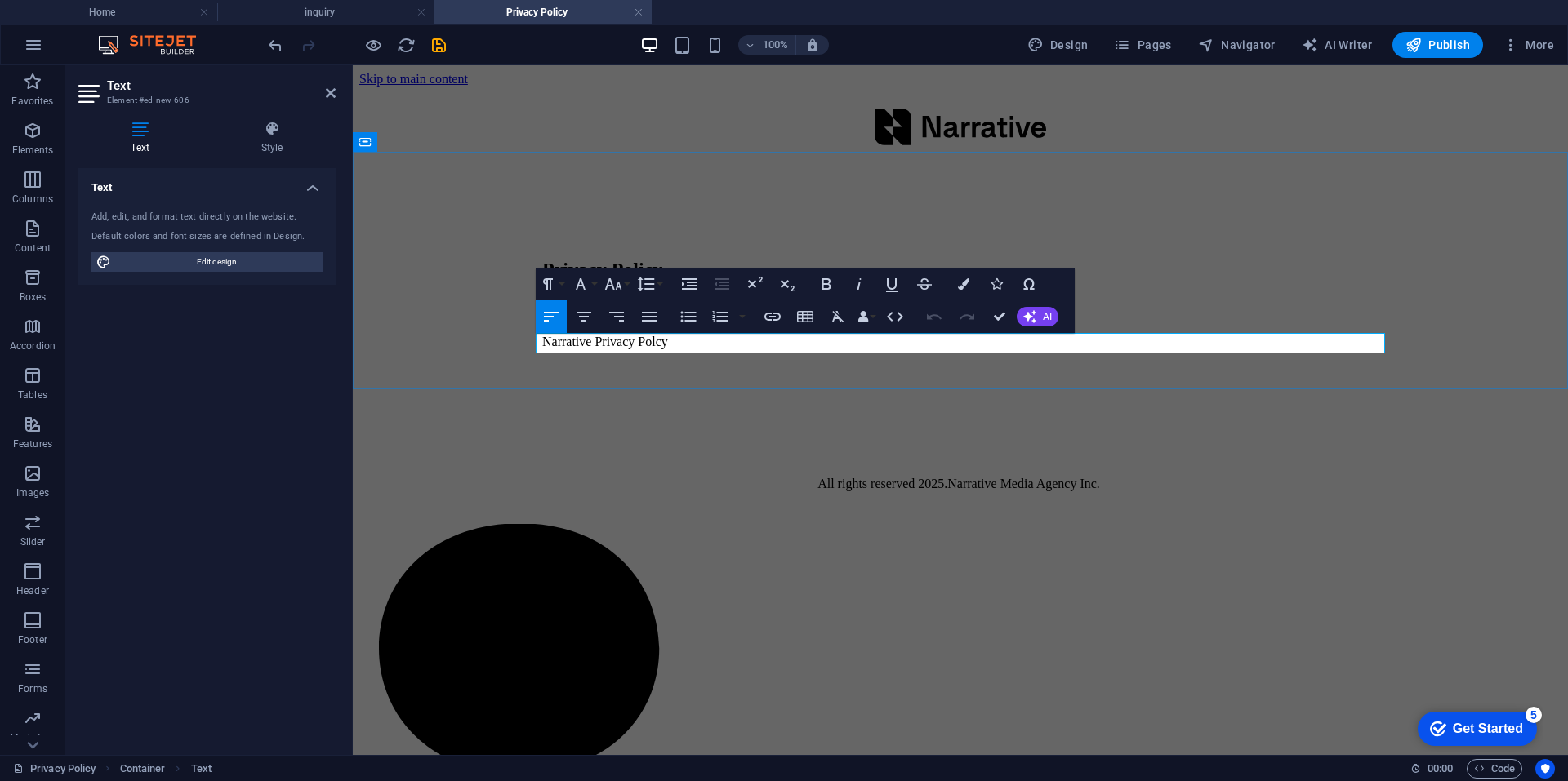
click at [711, 345] on p "Narrative Privacy Polcy" at bounding box center [960, 341] width 836 height 14
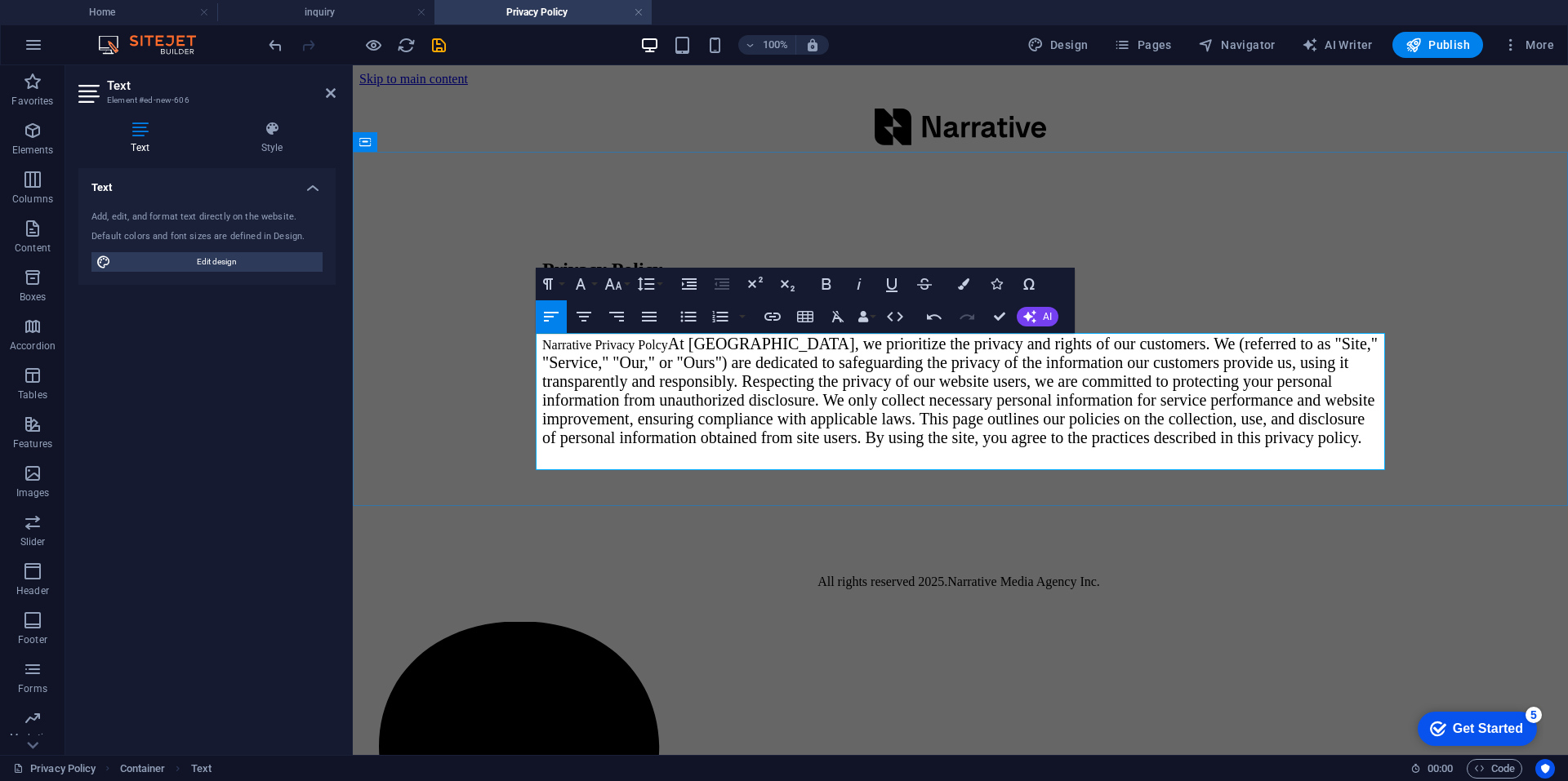
click at [727, 348] on span "At Odama Studio, we prioritize the privacy and rights of our customers. We (ref…" at bounding box center [959, 390] width 835 height 111
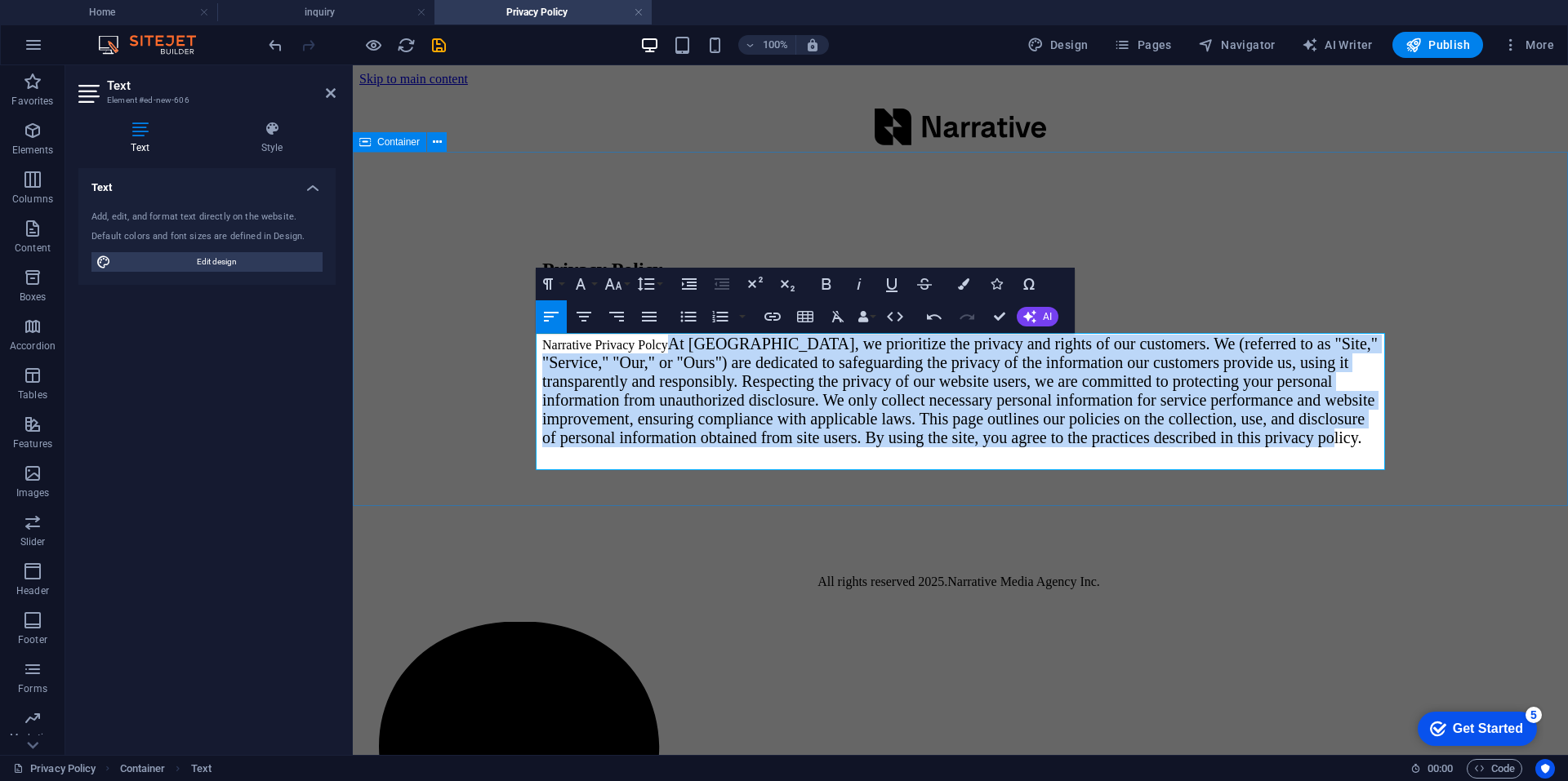
drag, startPoint x: 718, startPoint y: 349, endPoint x: 1370, endPoint y: 485, distance: 666.0
click at [1370, 485] on div "Privacy Policy Narrative Privacy Polcy Narrative Privacy Polcy At Odama Studio,…" at bounding box center [960, 333] width 1202 height 326
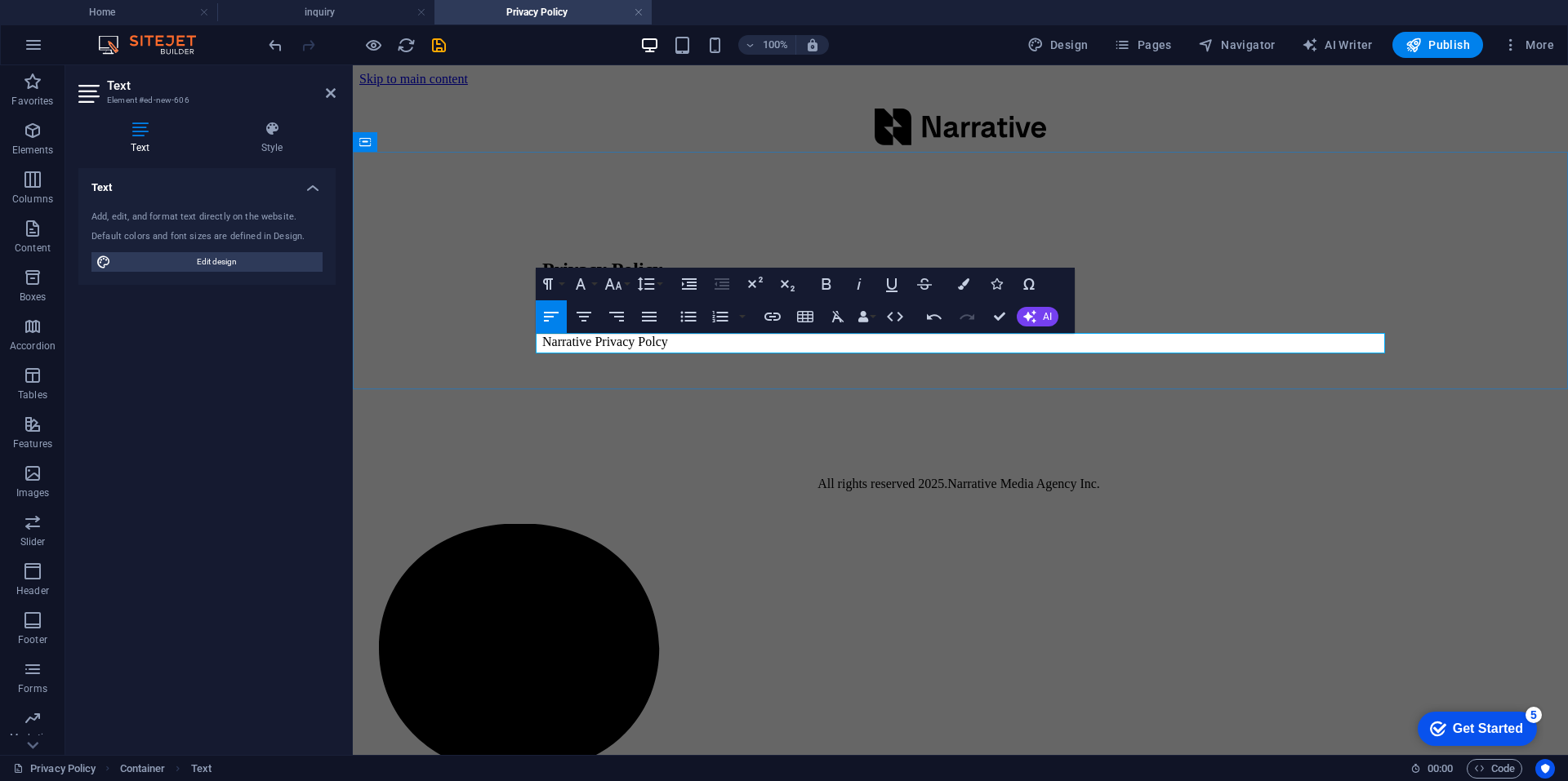
click at [708, 341] on p "Narrative Privacy Polcy" at bounding box center [960, 341] width 836 height 14
drag, startPoint x: 707, startPoint y: 341, endPoint x: 723, endPoint y: 340, distance: 16.0
click at [723, 340] on p "Narrative Privacy Polcy" at bounding box center [960, 341] width 836 height 14
click at [555, 283] on icon "button" at bounding box center [547, 283] width 20 height 20
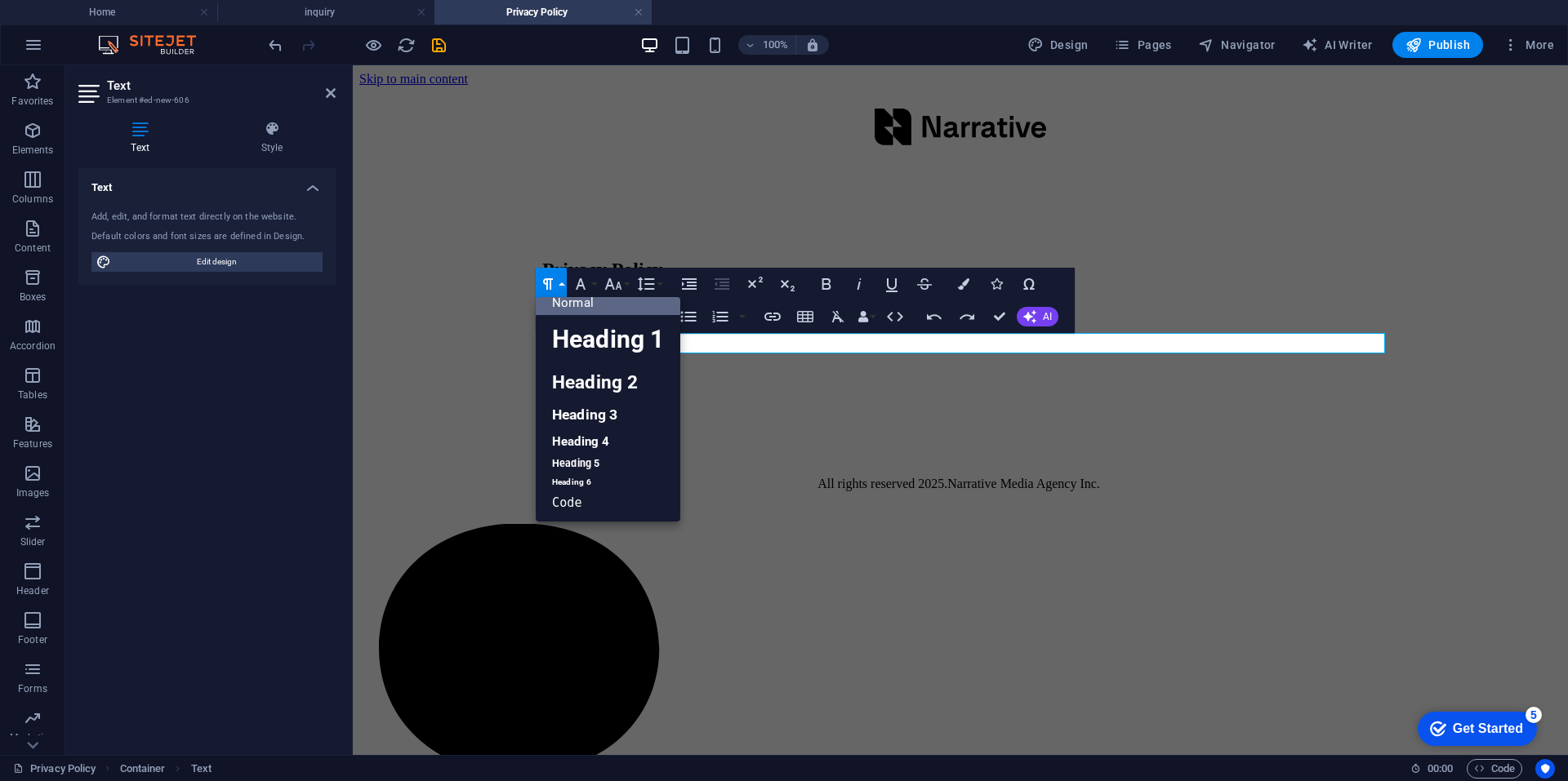
scroll to position [13, 0]
click at [555, 283] on icon "button" at bounding box center [547, 283] width 20 height 20
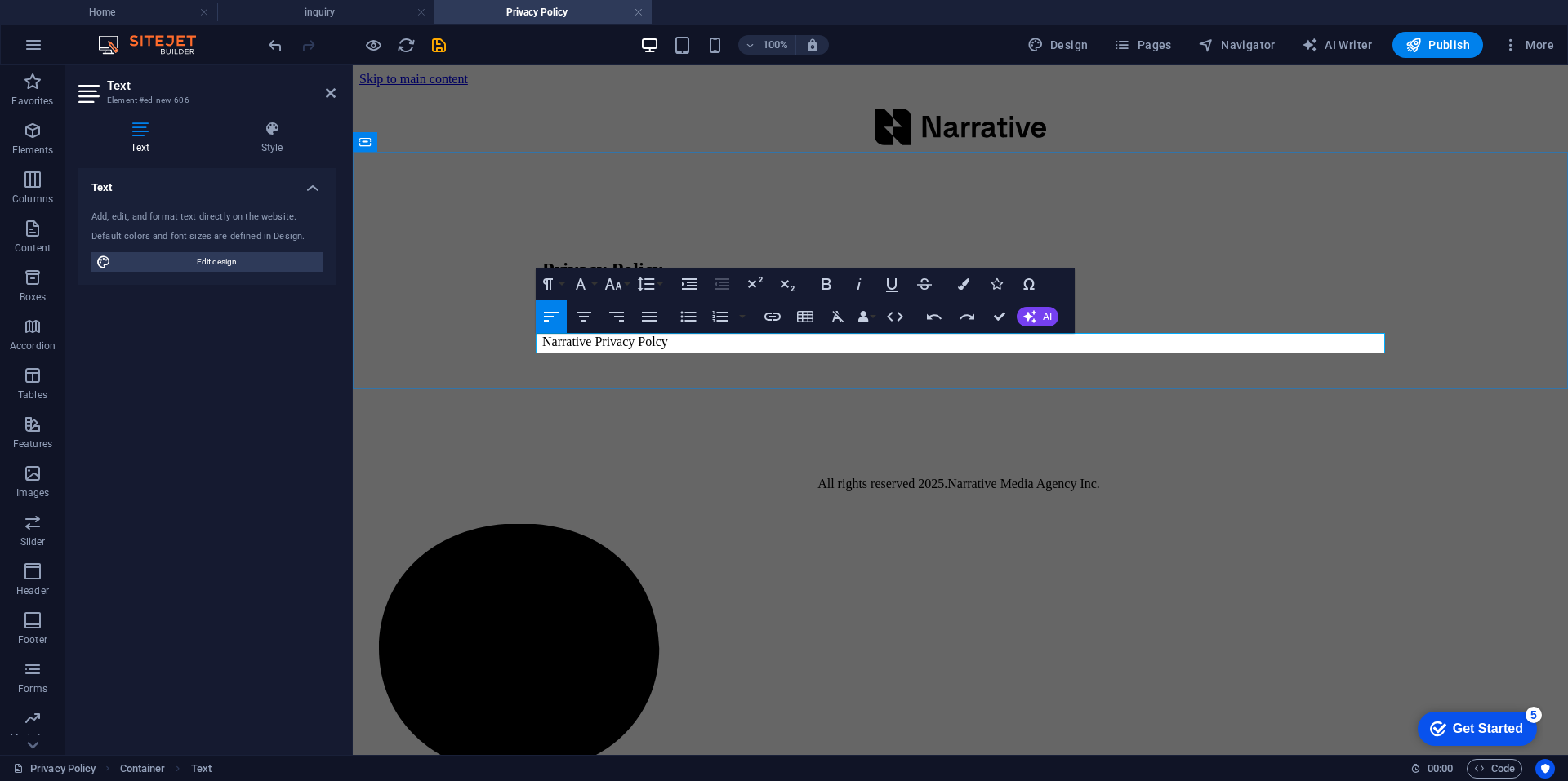
click at [738, 346] on p "Narrative Privacy Polcy" at bounding box center [960, 341] width 836 height 14
click at [742, 345] on p "Narrative Privacy Polcy" at bounding box center [960, 341] width 836 height 14
click at [582, 284] on icon "button" at bounding box center [581, 283] width 10 height 11
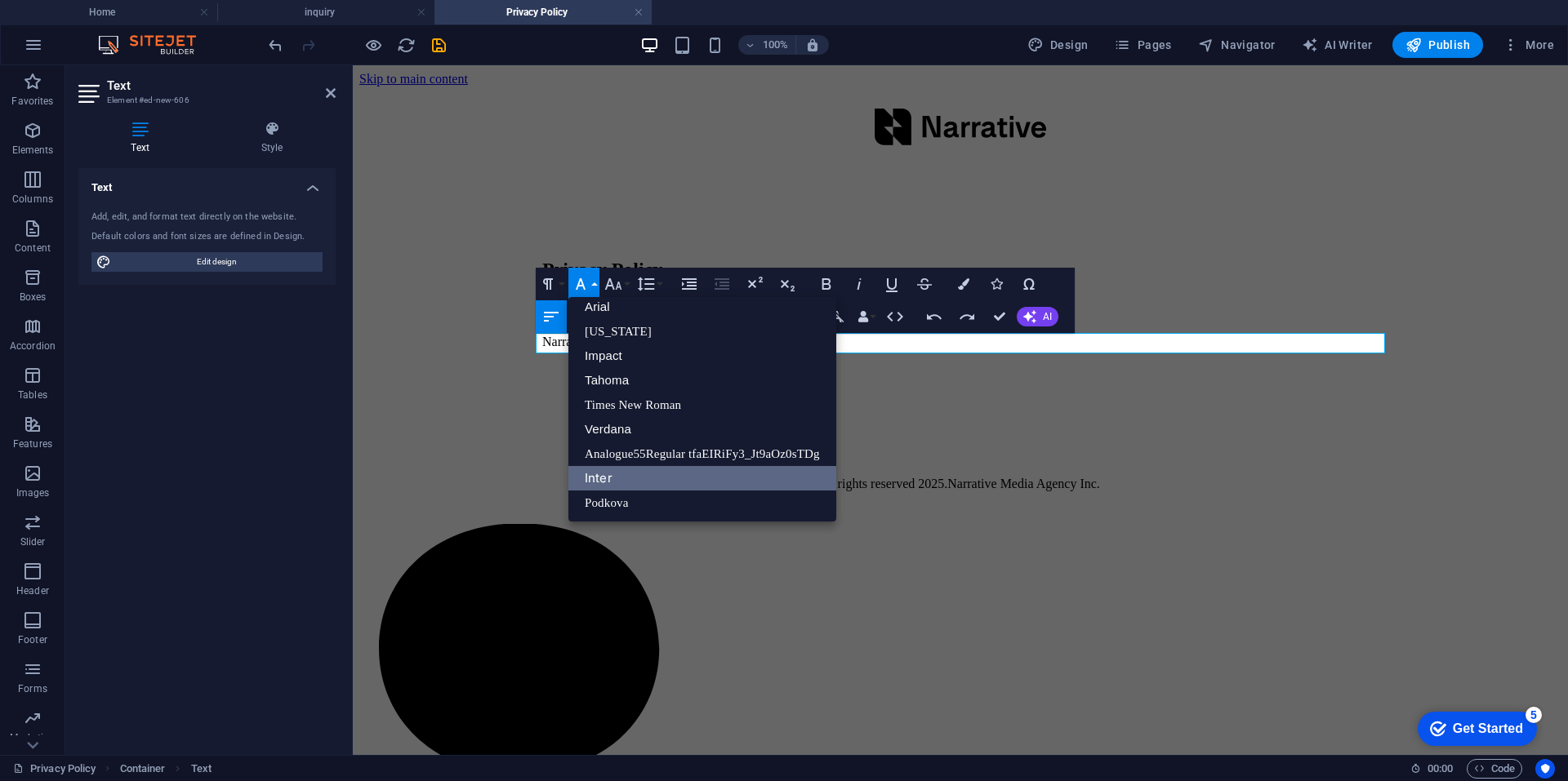
scroll to position [9, 0]
click at [584, 282] on icon "button" at bounding box center [581, 283] width 20 height 20
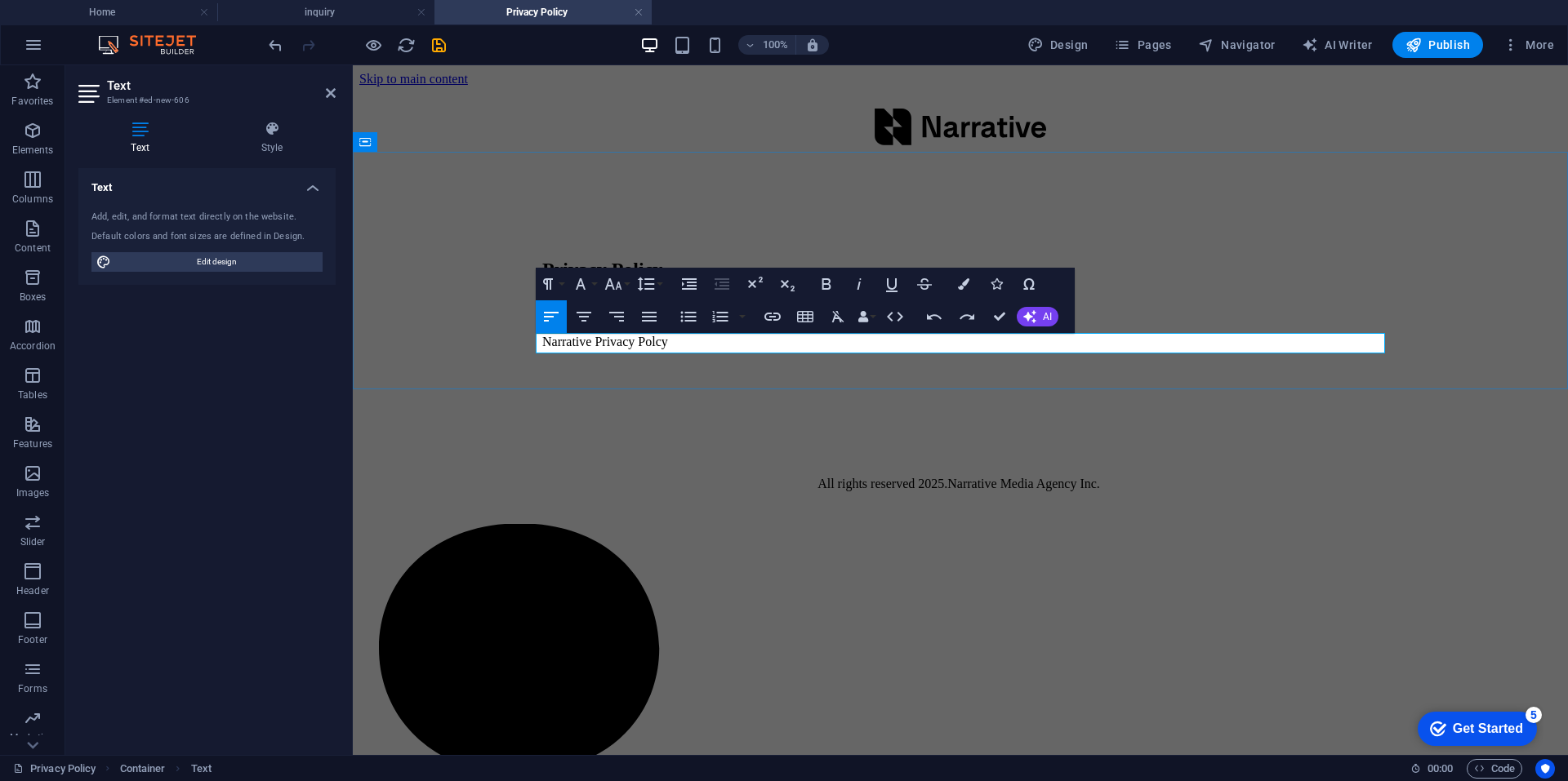
click at [737, 345] on p "Narrative Privacy Polcy" at bounding box center [960, 341] width 836 height 14
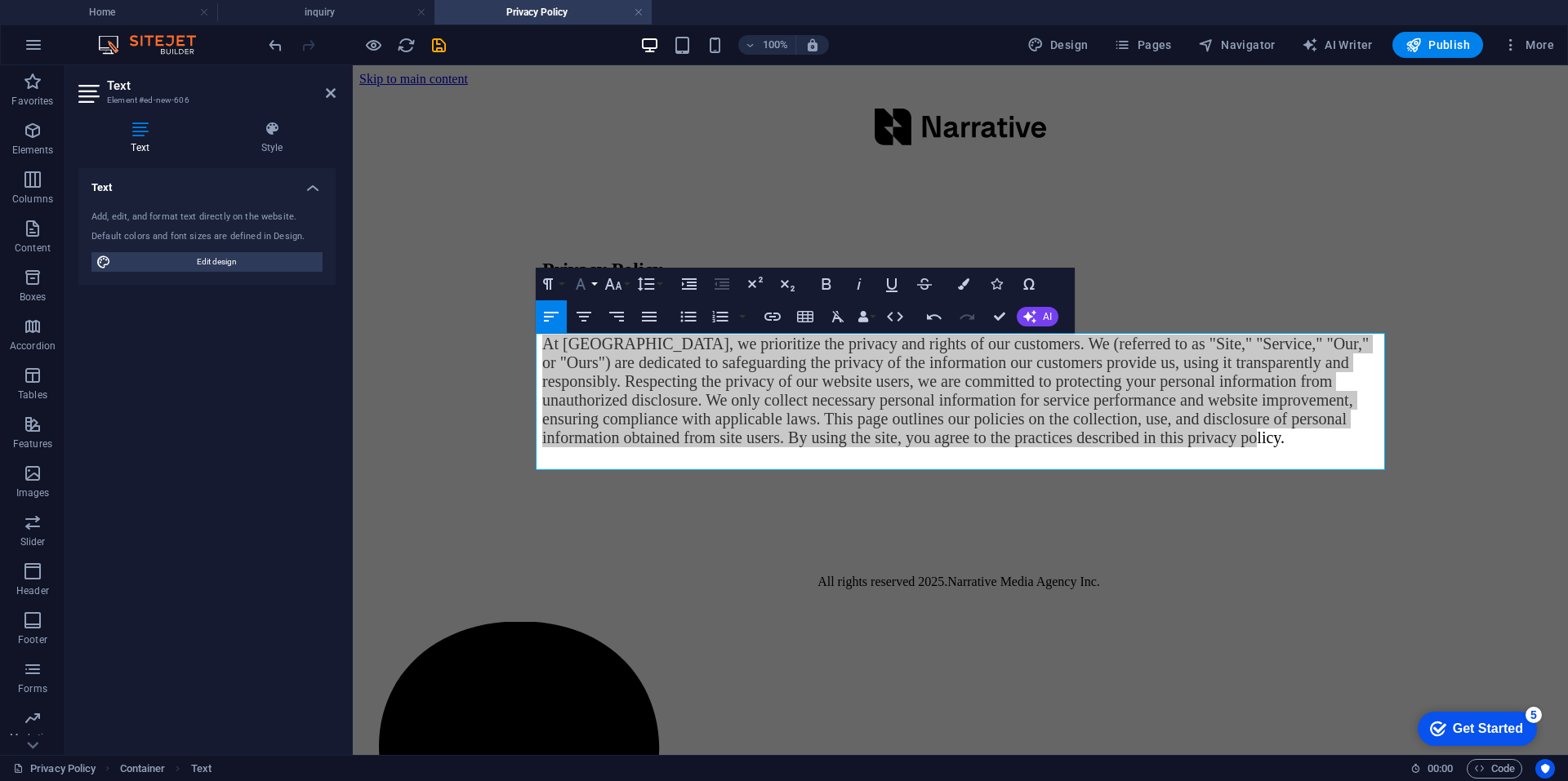
click at [594, 283] on button "Font Family" at bounding box center [584, 284] width 31 height 32
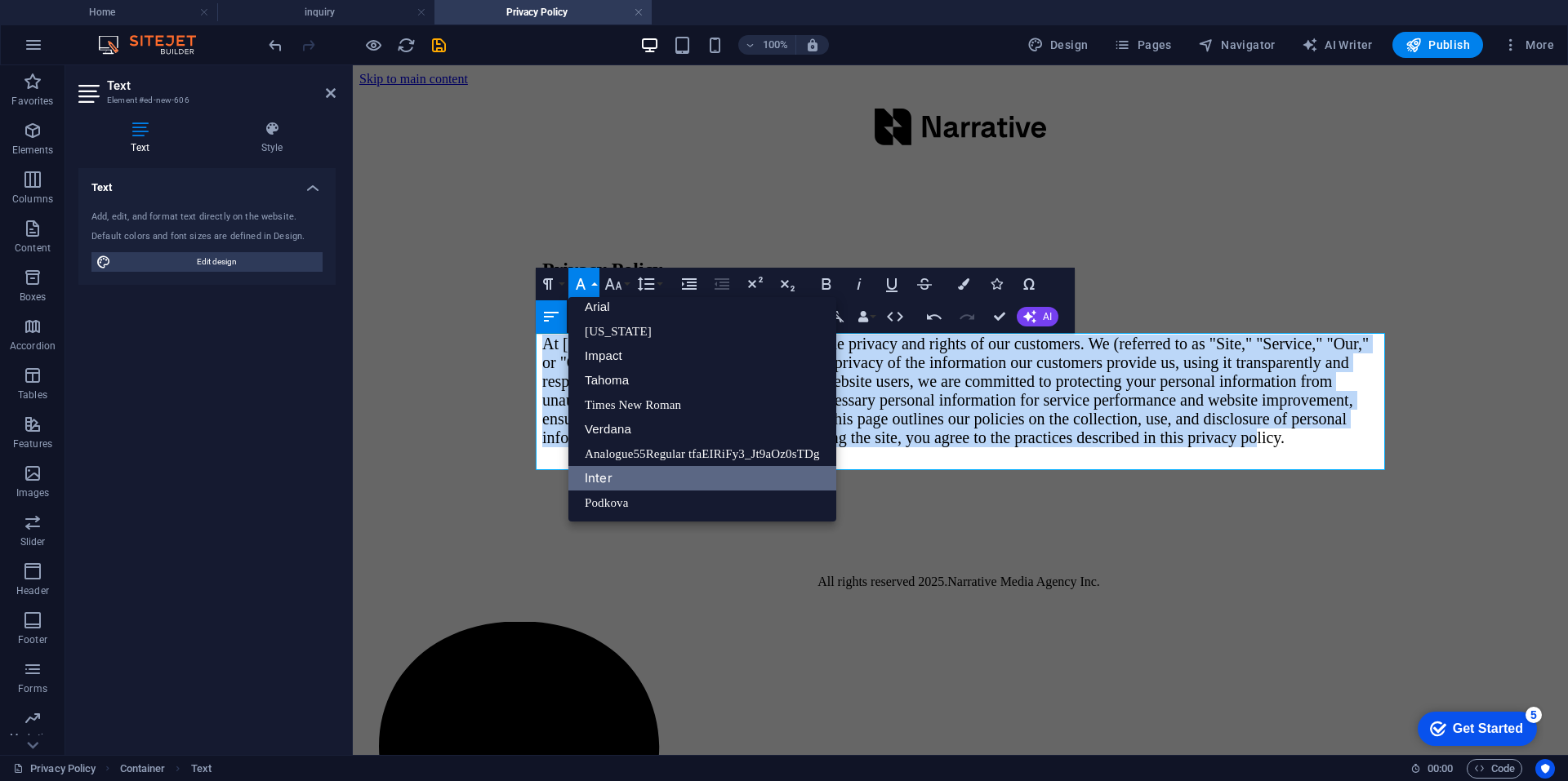
click at [634, 470] on link "Inter" at bounding box center [702, 478] width 268 height 25
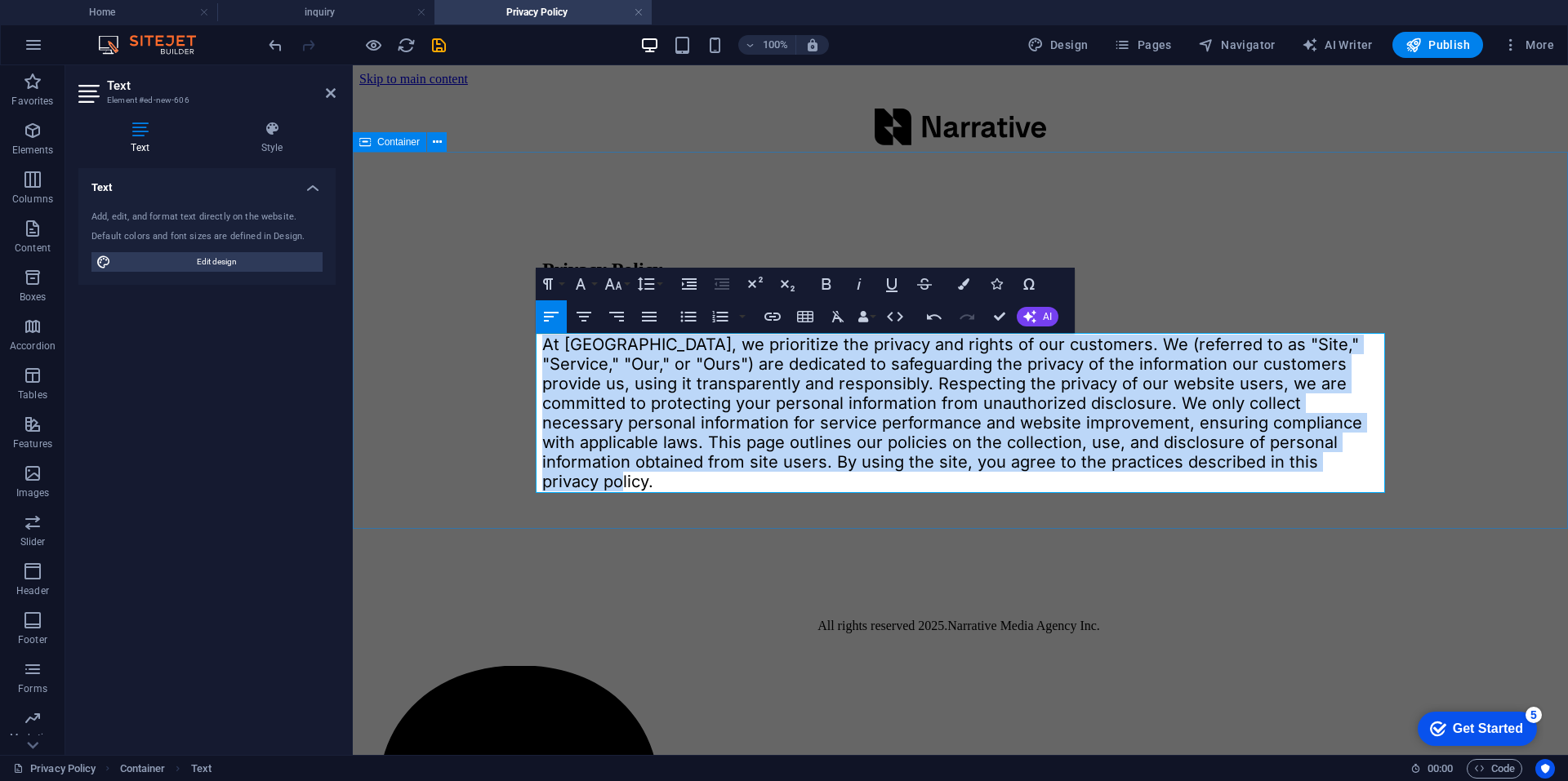
click at [477, 396] on div "Privacy Policy Narrative Privacy Polcy At Odama Studio, we prioritize the priva…" at bounding box center [960, 355] width 1202 height 370
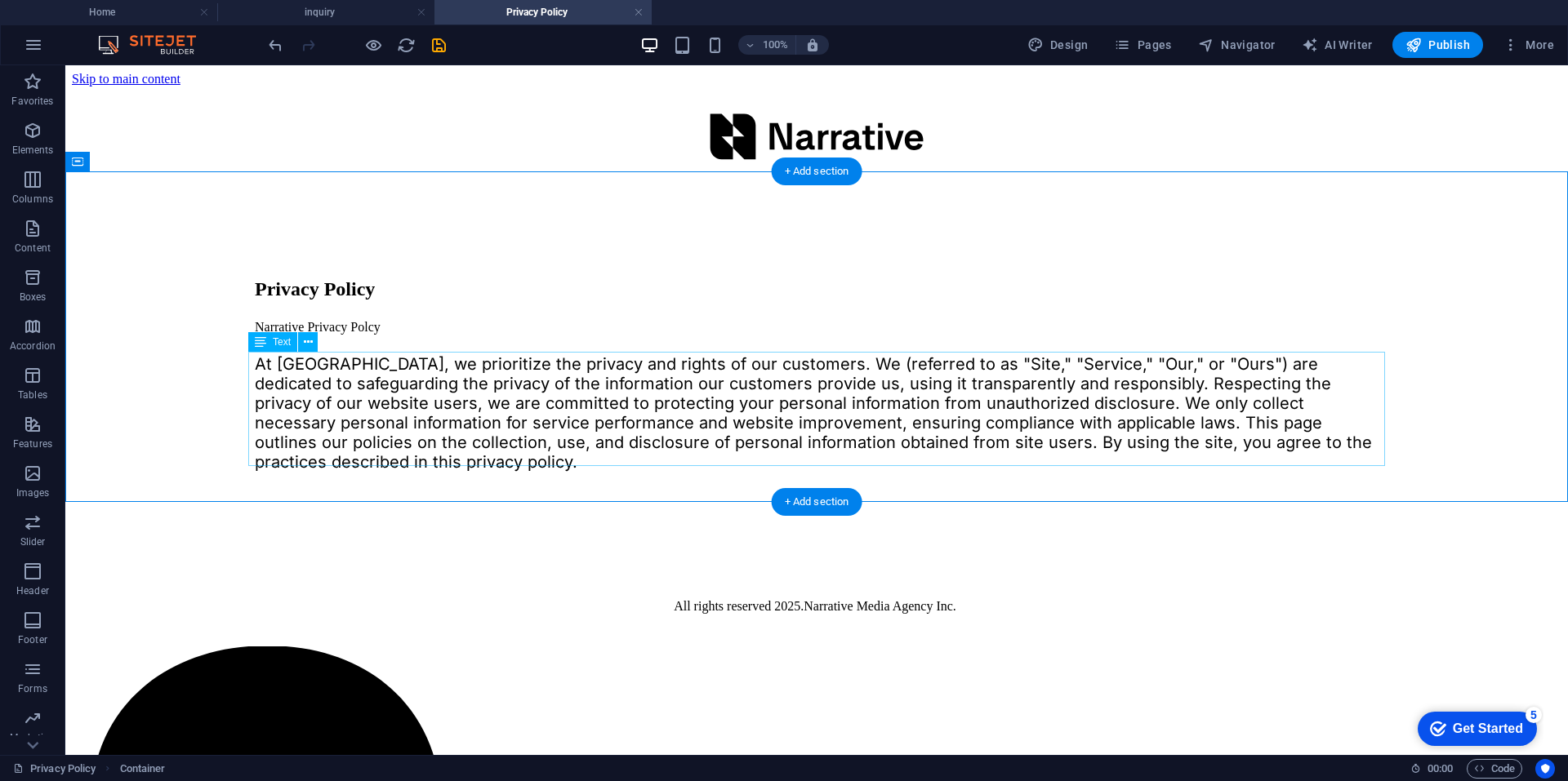
click at [386, 391] on div "At Odama Studio, we prioritize the privacy and rights of our customers. We (ref…" at bounding box center [816, 413] width 1124 height 117
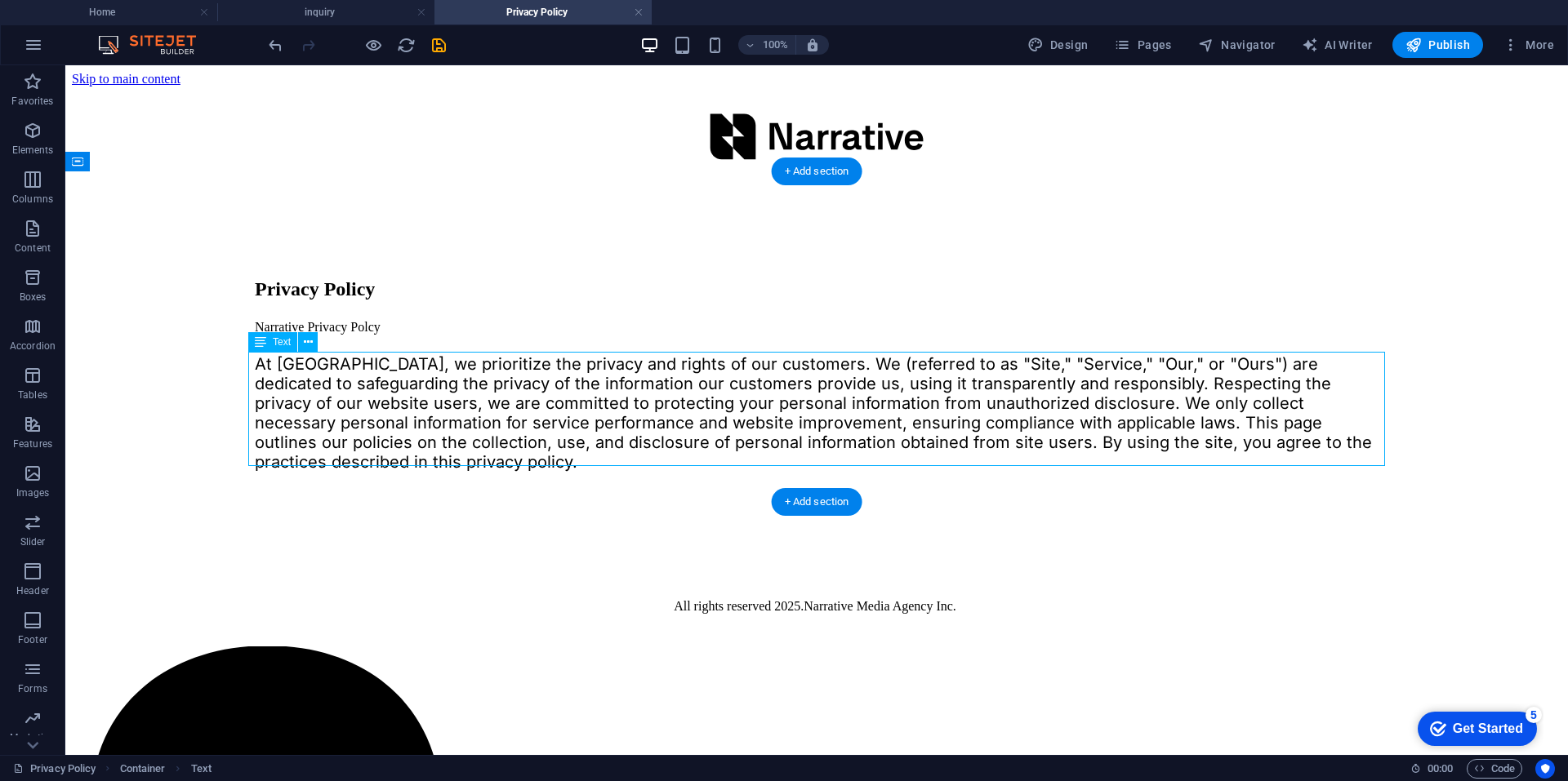
click at [386, 391] on div "At Odama Studio, we prioritize the privacy and rights of our customers. We (ref…" at bounding box center [816, 413] width 1124 height 117
click at [98, 391] on div "Privacy Policy Narrative Privacy Polcy At Odama Studio, we prioritize the priva…" at bounding box center [816, 356] width 1490 height 331
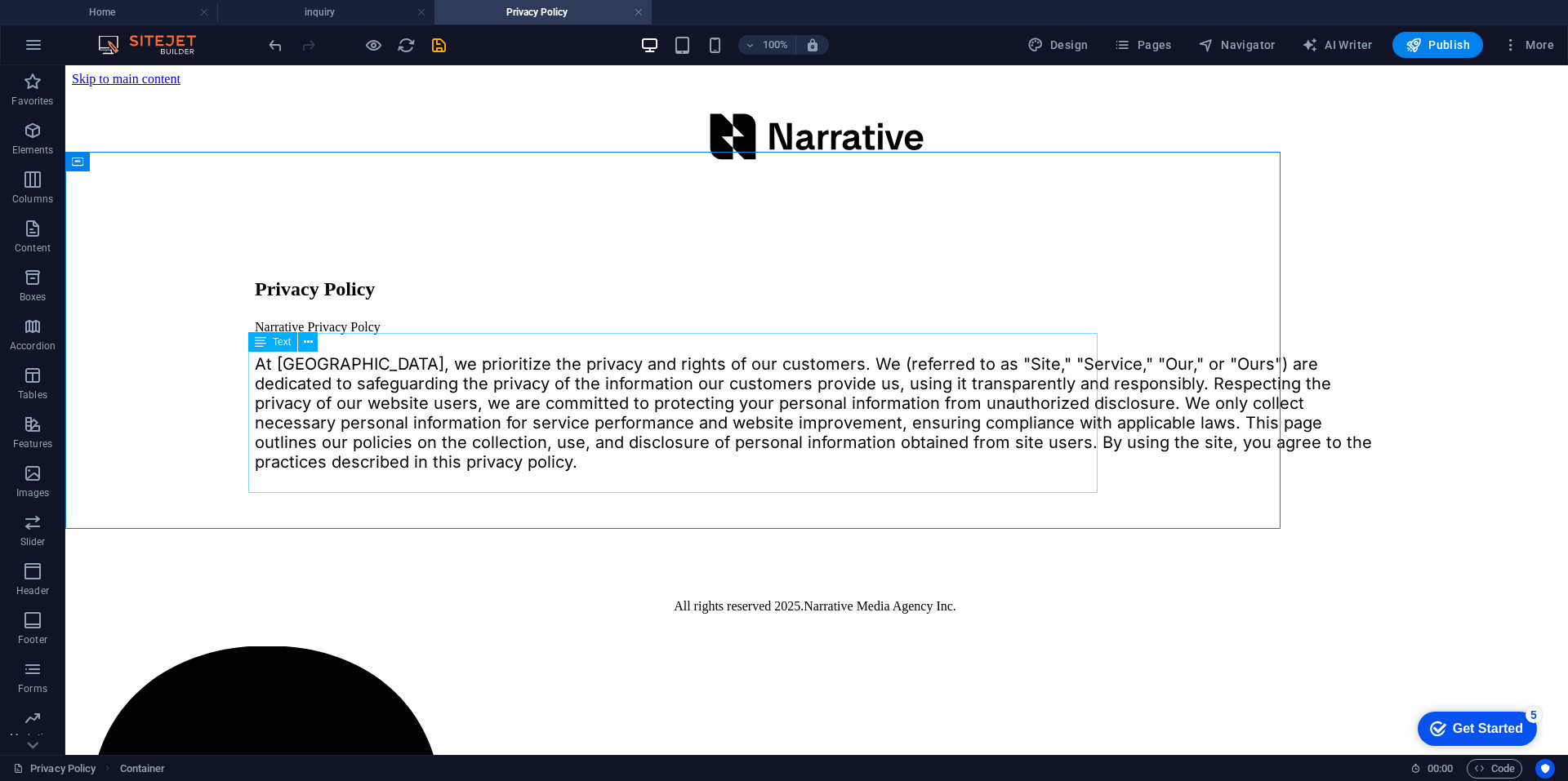
click at [628, 355] on div "At Odama Studio, we prioritize the privacy and rights of our customers. We (ref…" at bounding box center [816, 413] width 1124 height 117
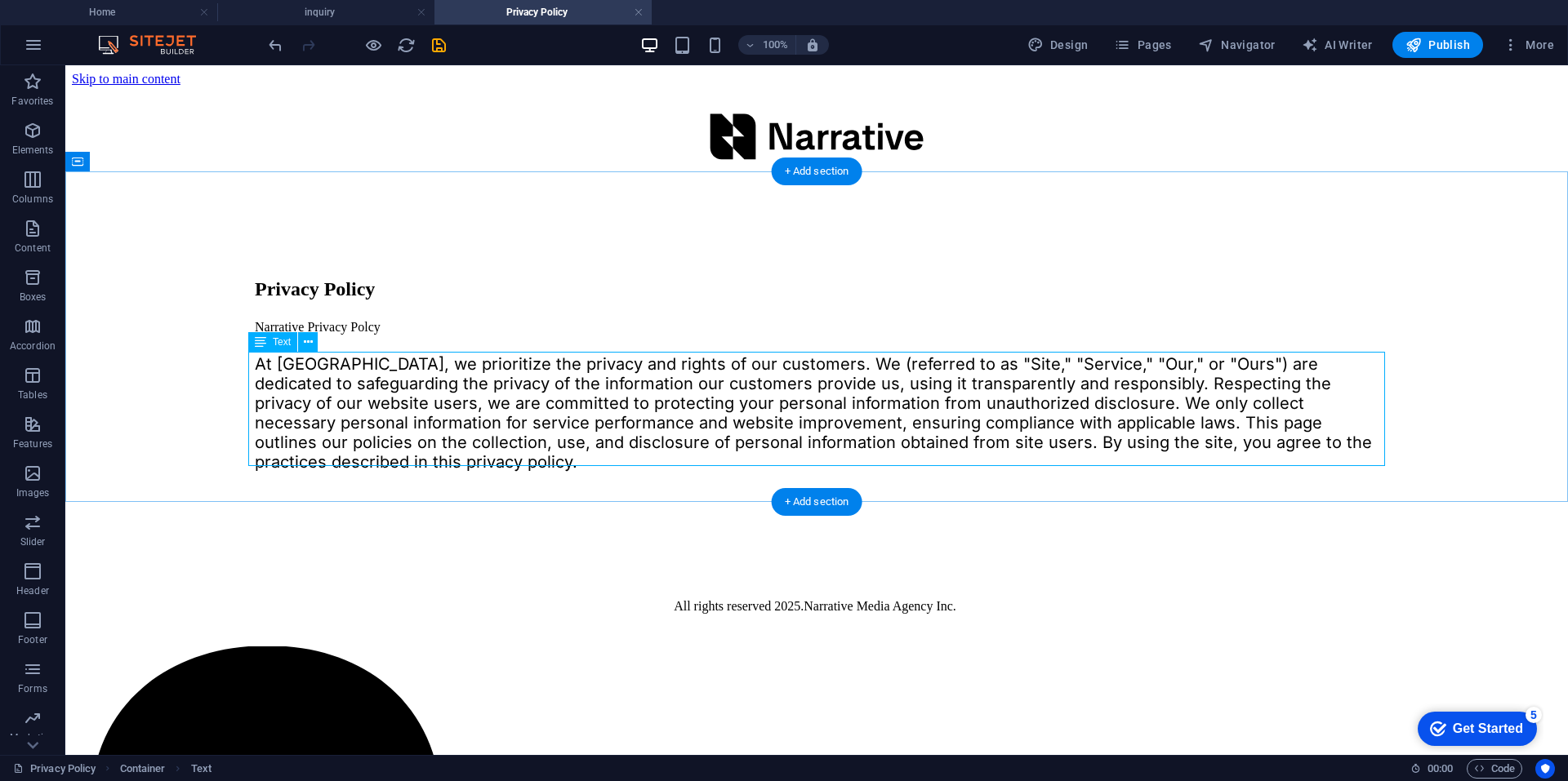
click at [422, 386] on div "At Odama Studio, we prioritize the privacy and rights of our customers. We (ref…" at bounding box center [816, 413] width 1124 height 117
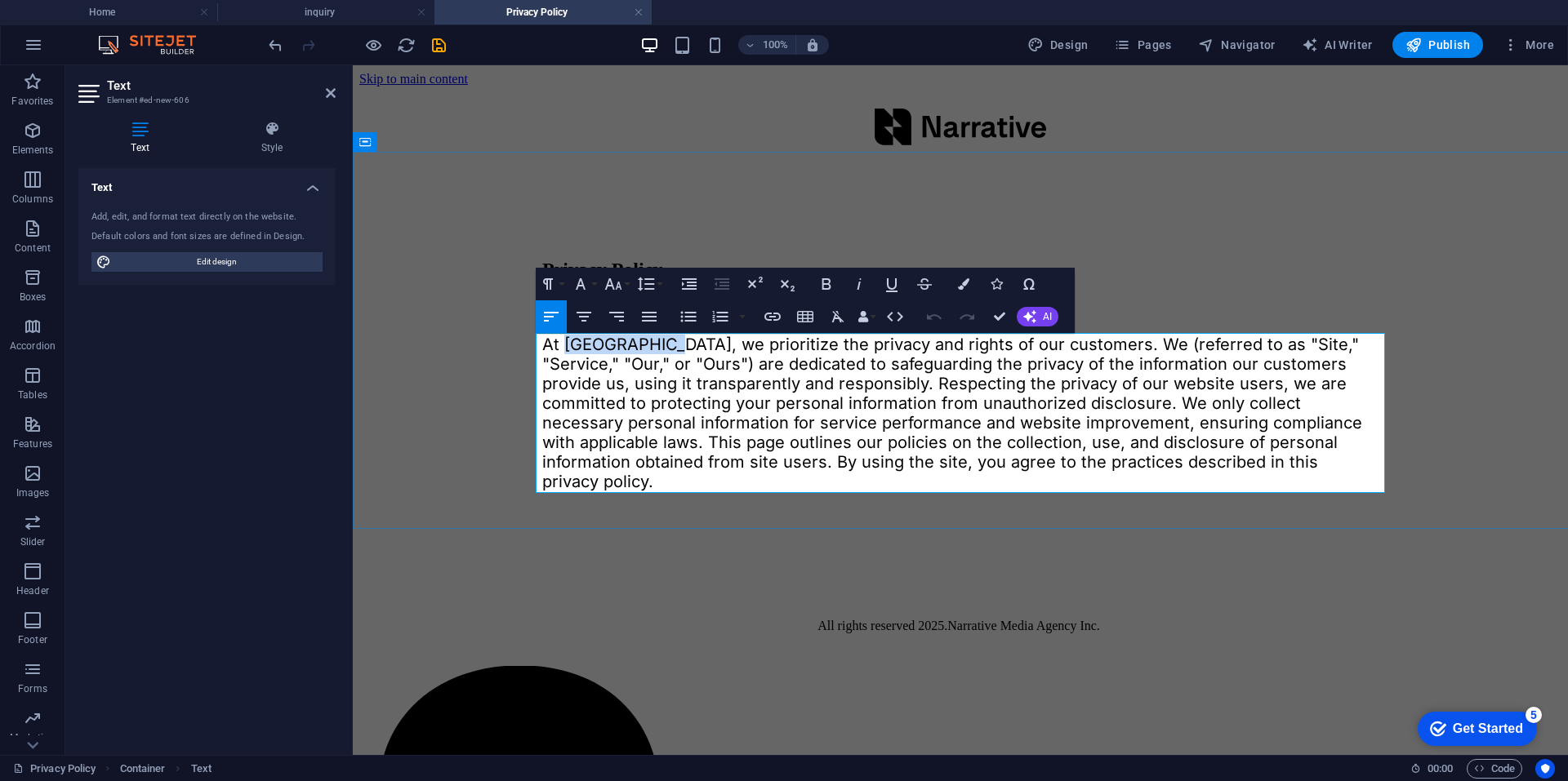
drag, startPoint x: 557, startPoint y: 344, endPoint x: 664, endPoint y: 351, distance: 107.2
click at [664, 351] on span "At Odama Studio, we prioritize the privacy and rights of our customers. We (ref…" at bounding box center [952, 413] width 820 height 157
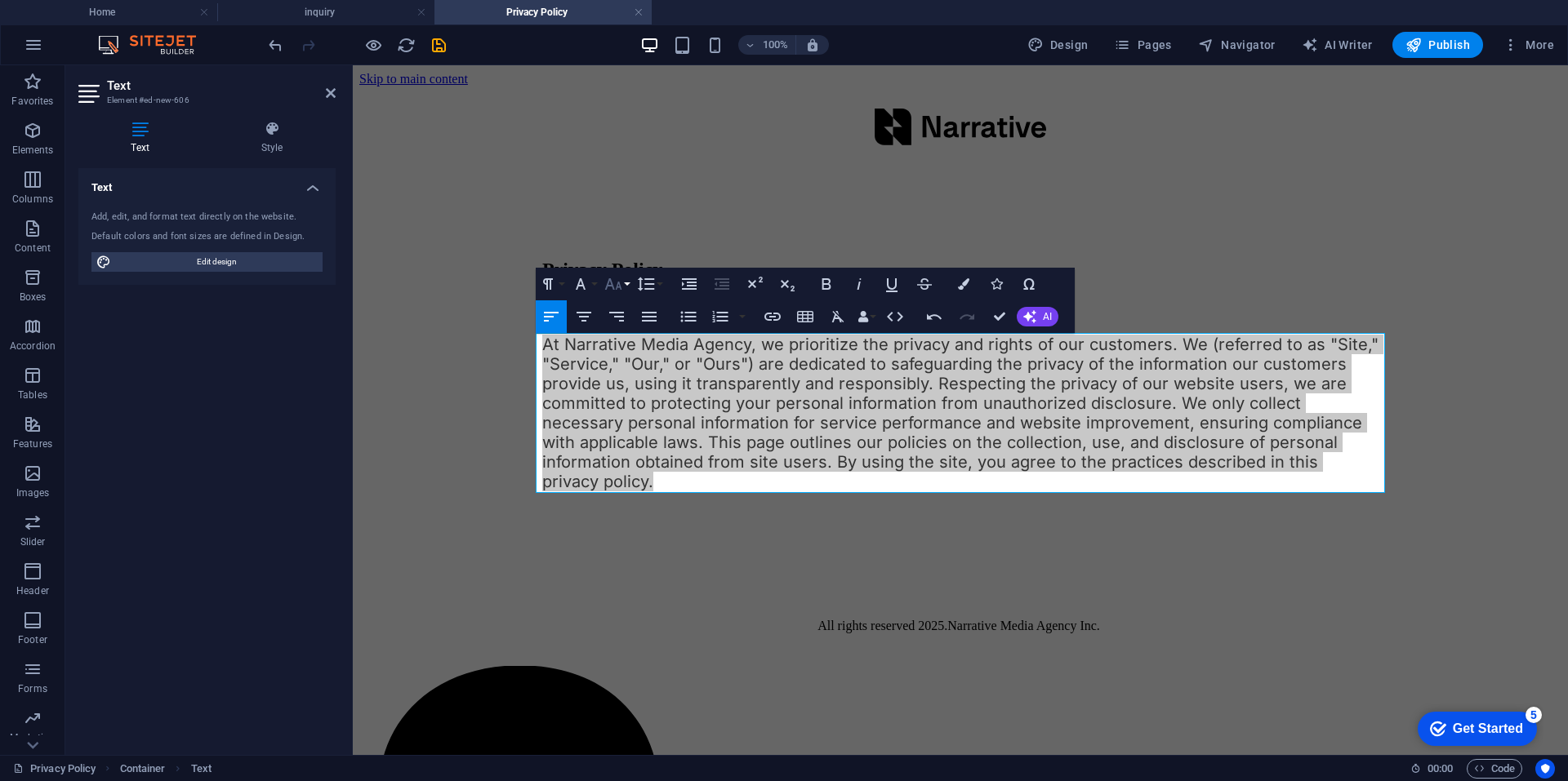
click at [618, 282] on icon "button" at bounding box center [614, 283] width 17 height 11
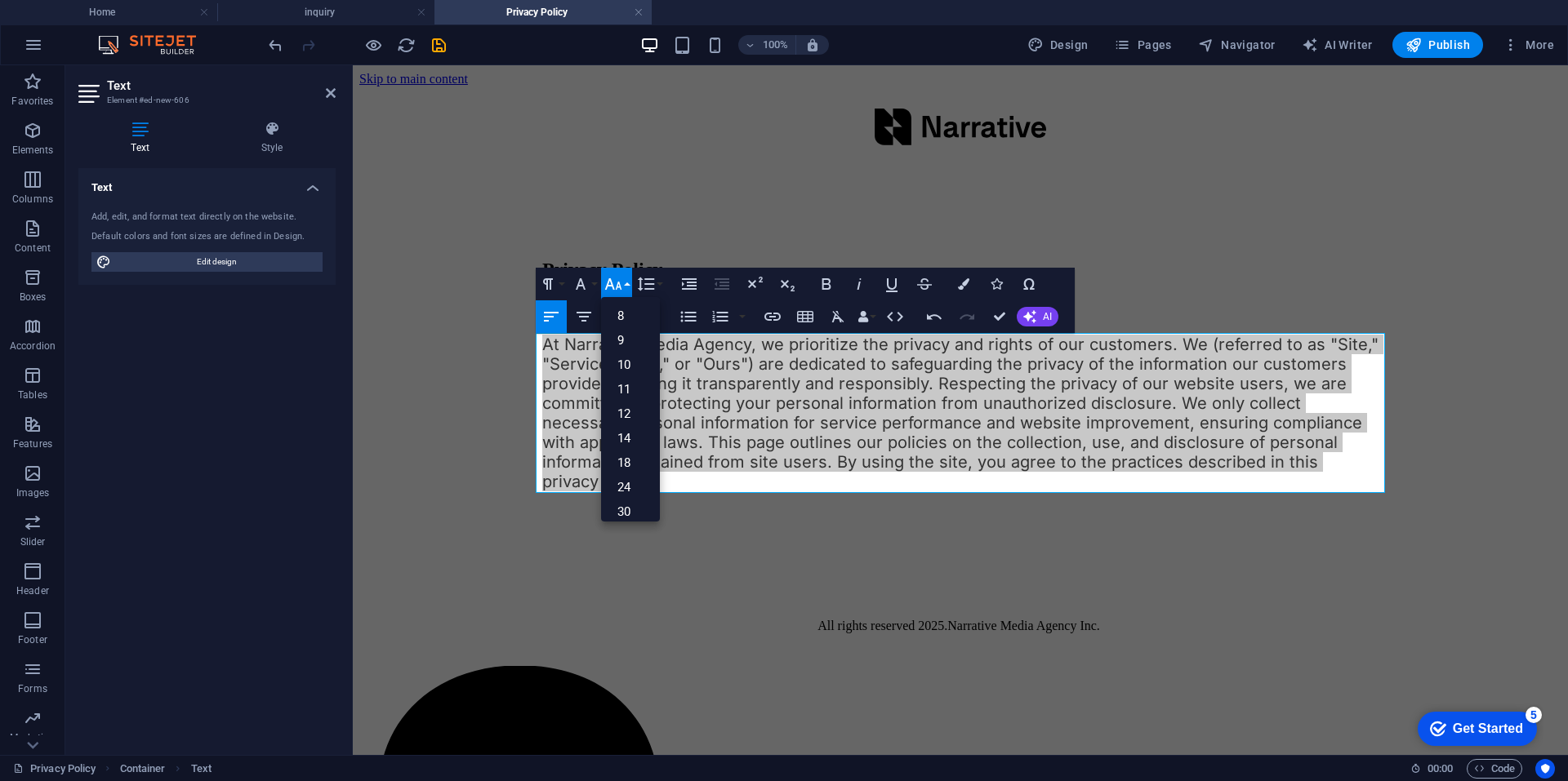
click at [618, 282] on icon "button" at bounding box center [614, 283] width 17 height 11
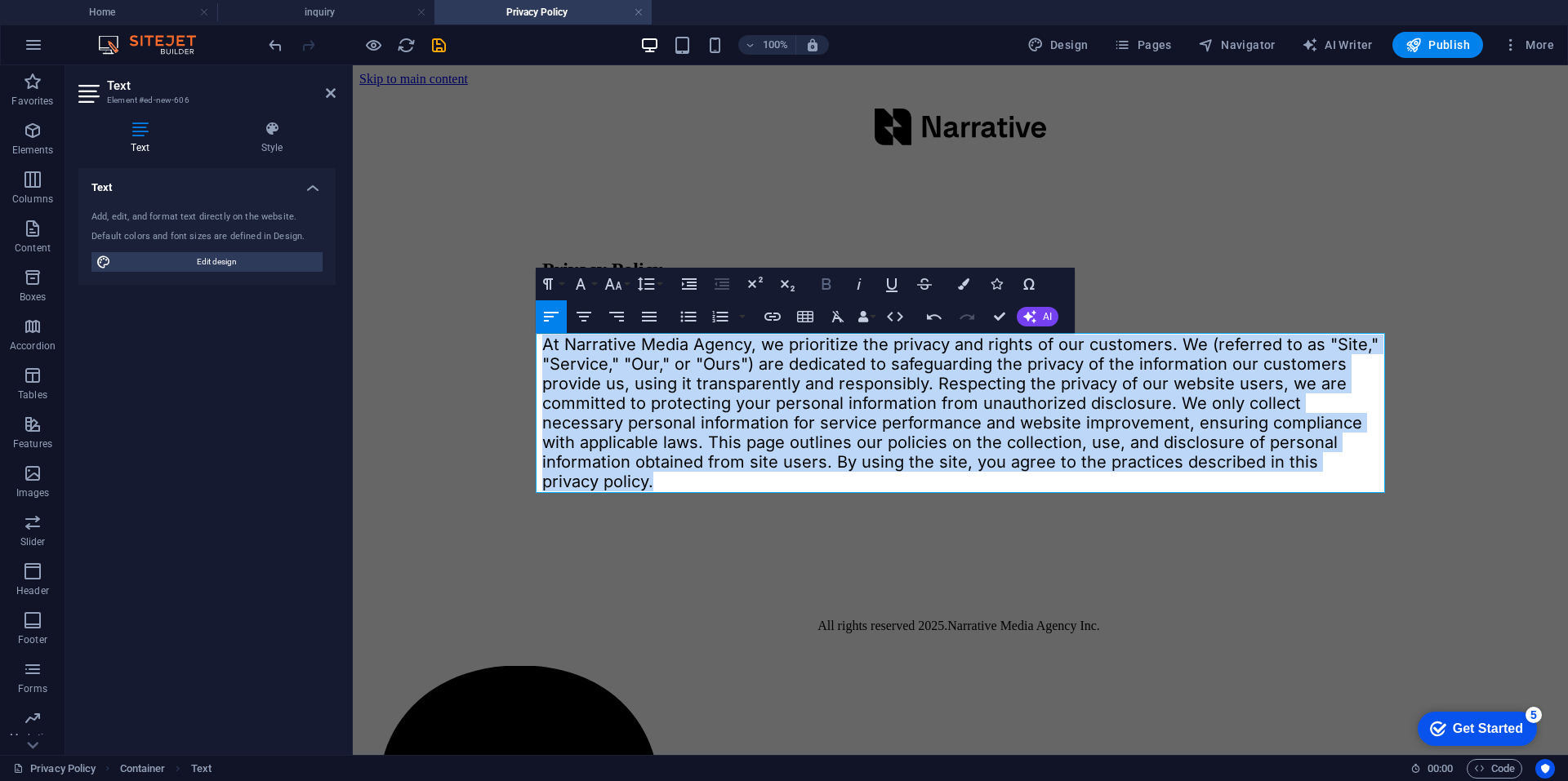
click at [833, 283] on icon "button" at bounding box center [826, 283] width 20 height 20
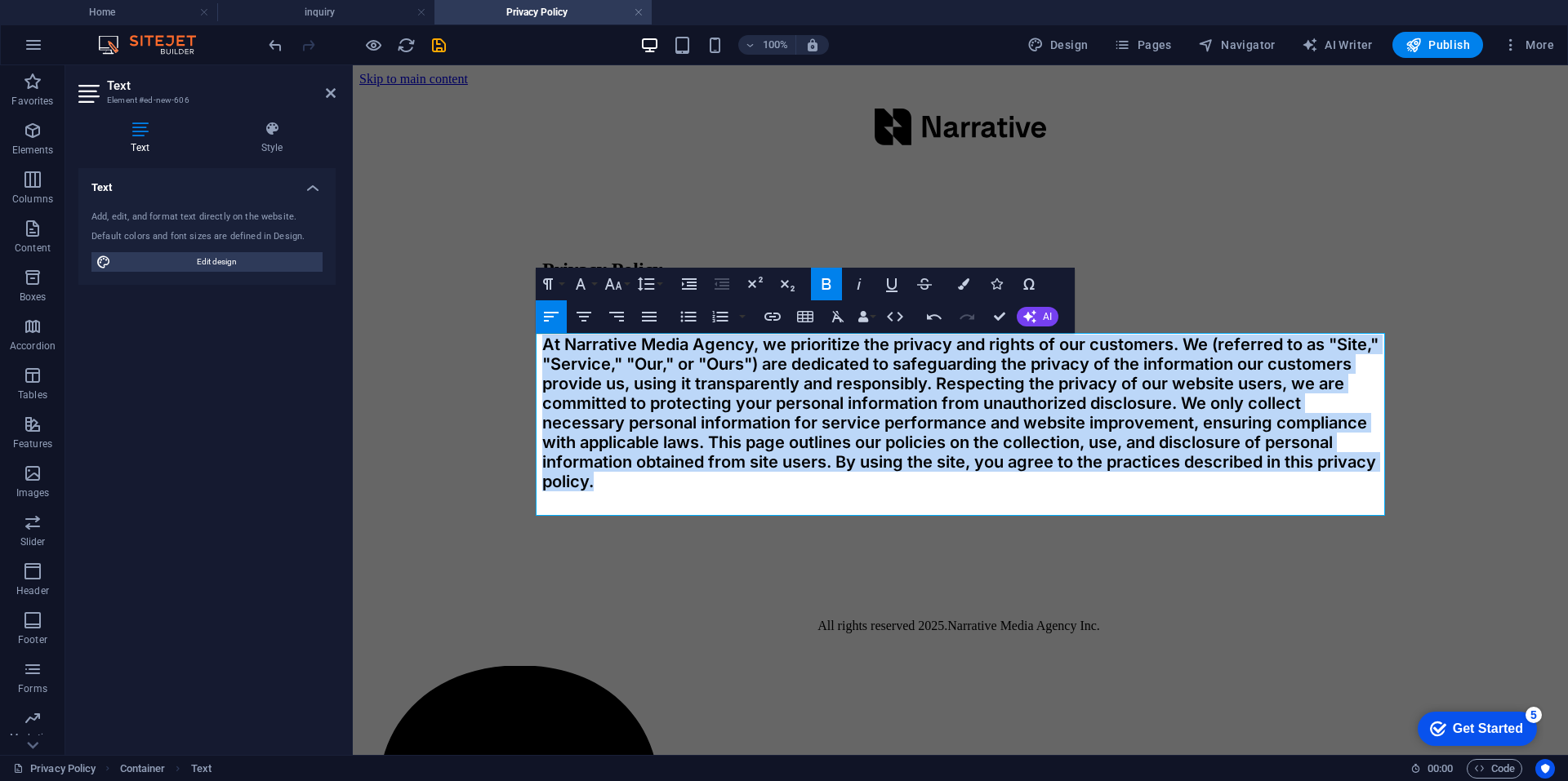
click at [829, 283] on icon "button" at bounding box center [827, 283] width 9 height 11
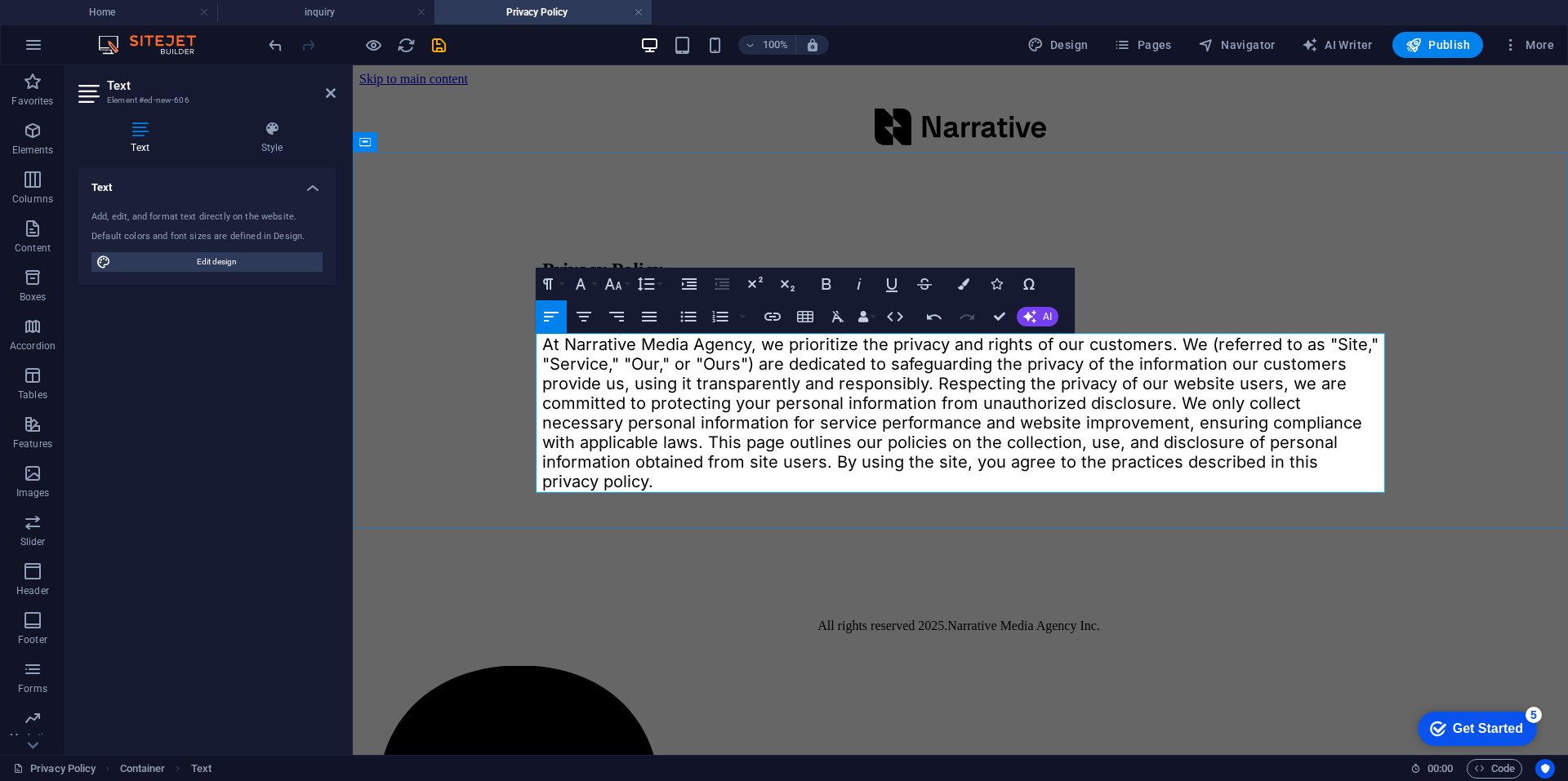
click at [614, 375] on span "At Narrative Media Agency, we prioritize the privacy and rights of our customer…" at bounding box center [960, 413] width 836 height 157
click at [624, 283] on button "Font Size" at bounding box center [616, 284] width 31 height 32
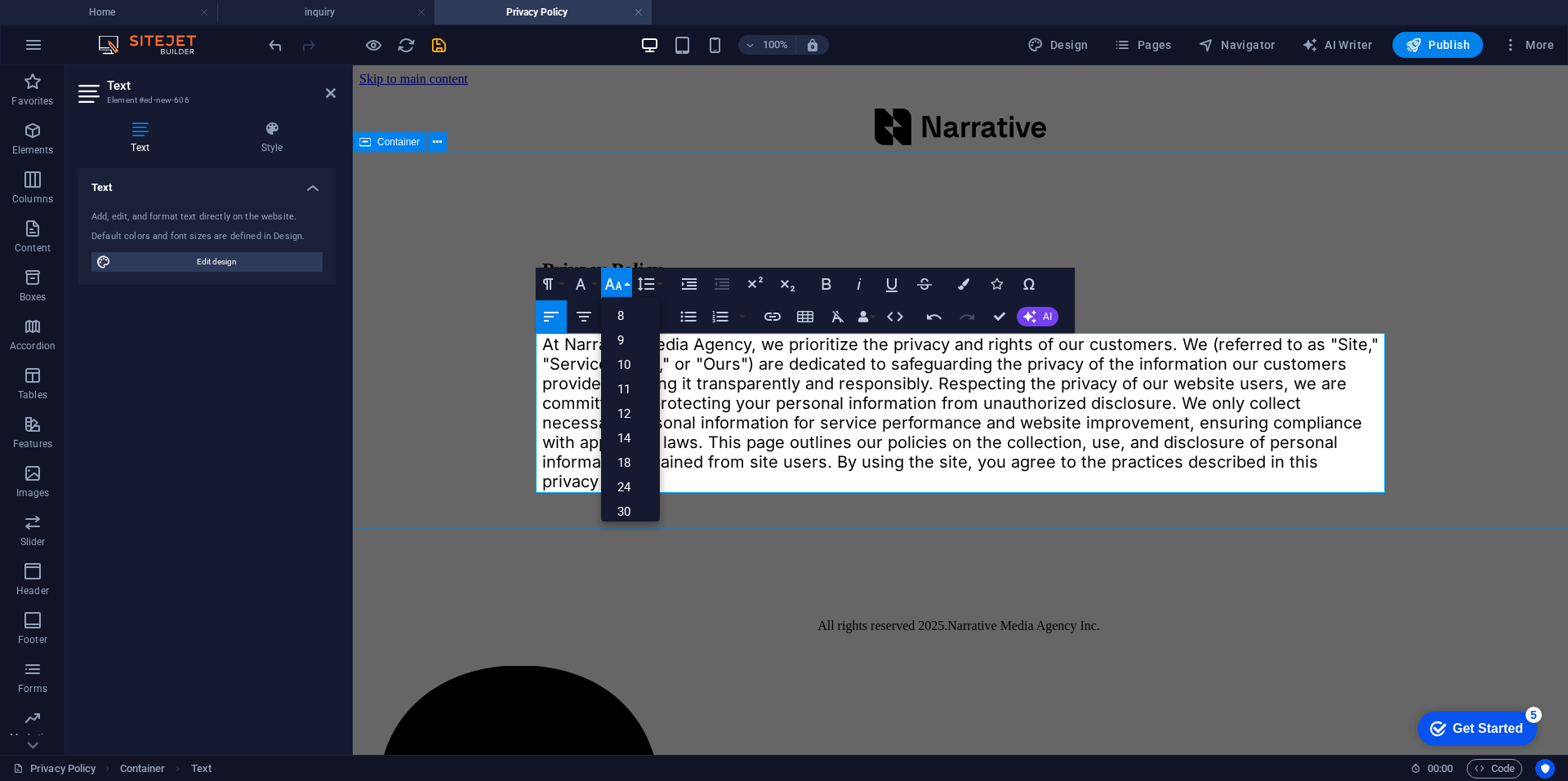
click at [472, 413] on div "Privacy Policy Narrative Privacy Polcy At Narrative Media Agency, we prioritize…" at bounding box center [960, 355] width 1202 height 370
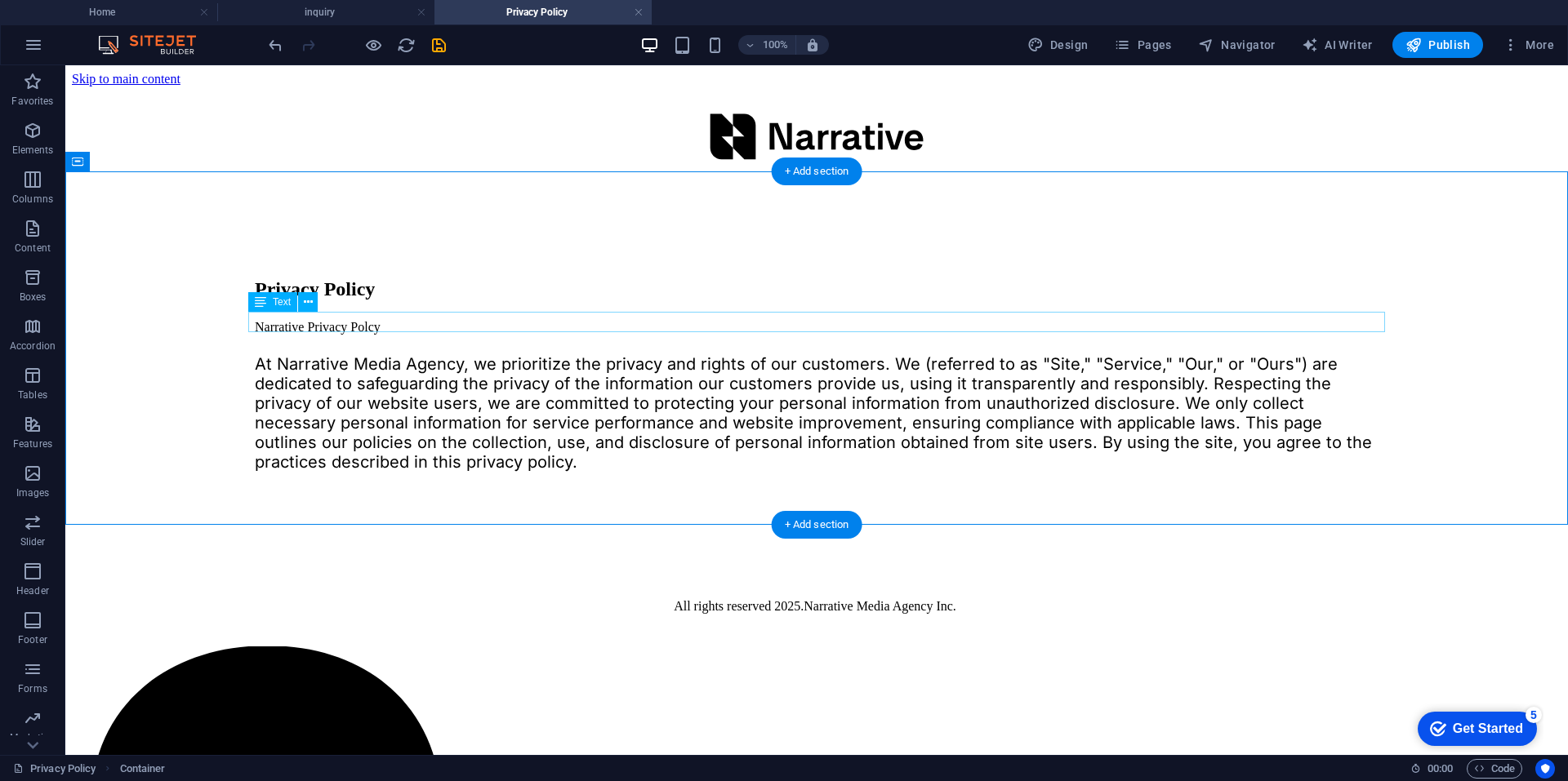
click at [354, 325] on div "Narrative Privacy Polcy" at bounding box center [816, 327] width 1124 height 14
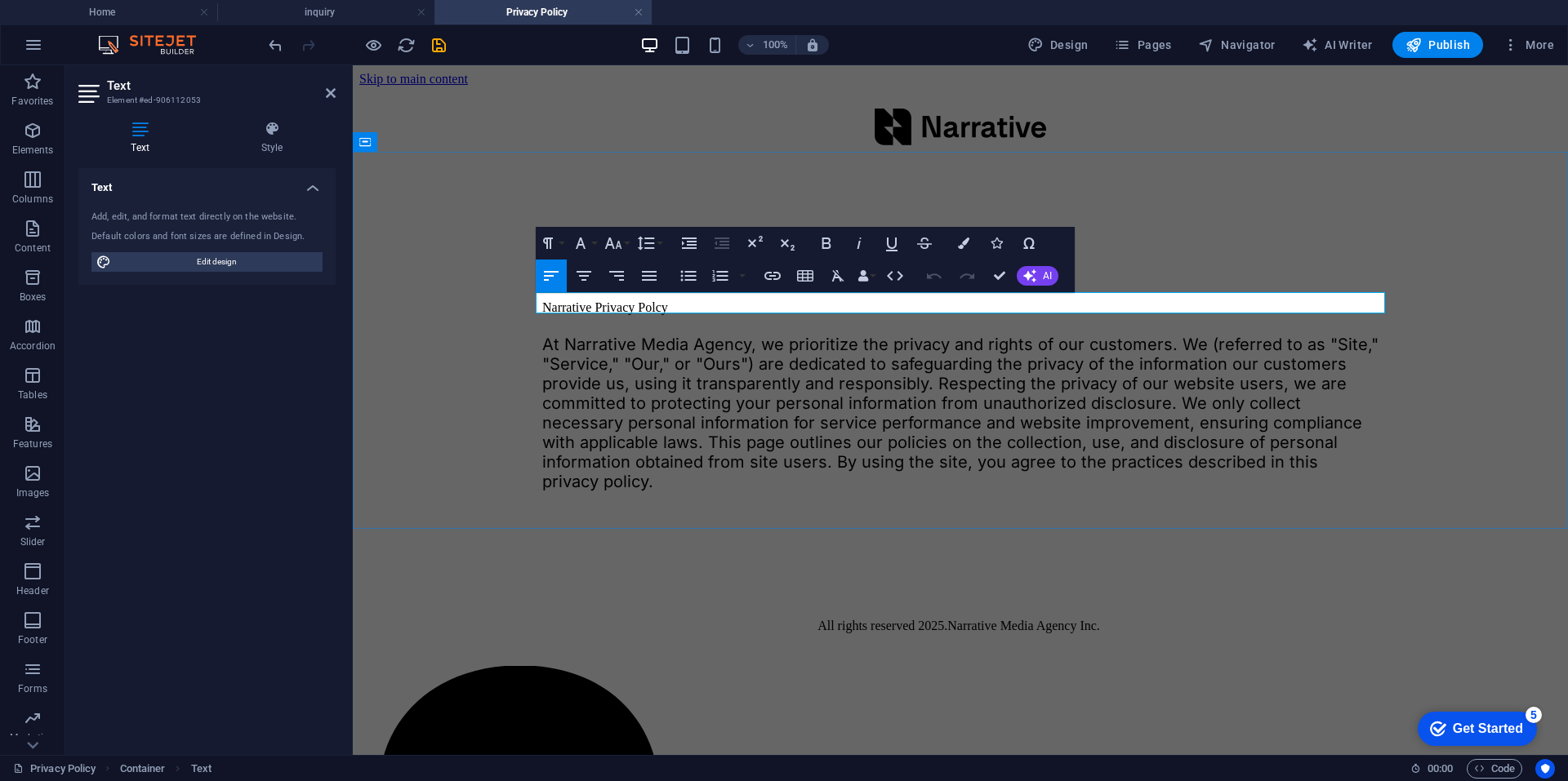
click at [635, 304] on p "Narrative Privacy Polcy" at bounding box center [960, 307] width 836 height 14
click at [617, 242] on icon "button" at bounding box center [613, 242] width 20 height 20
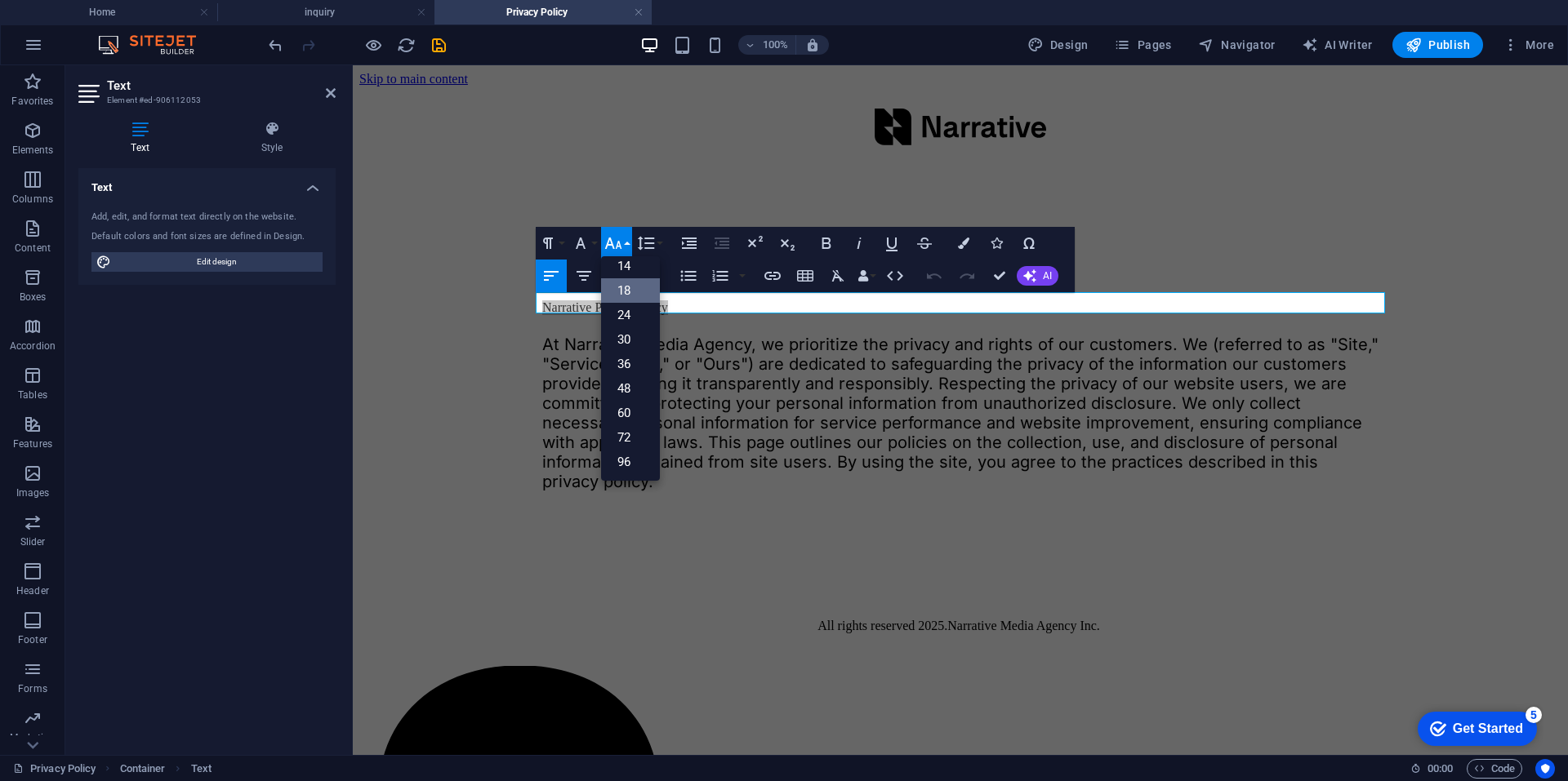
scroll to position [131, 0]
click at [619, 237] on icon "button" at bounding box center [613, 242] width 20 height 20
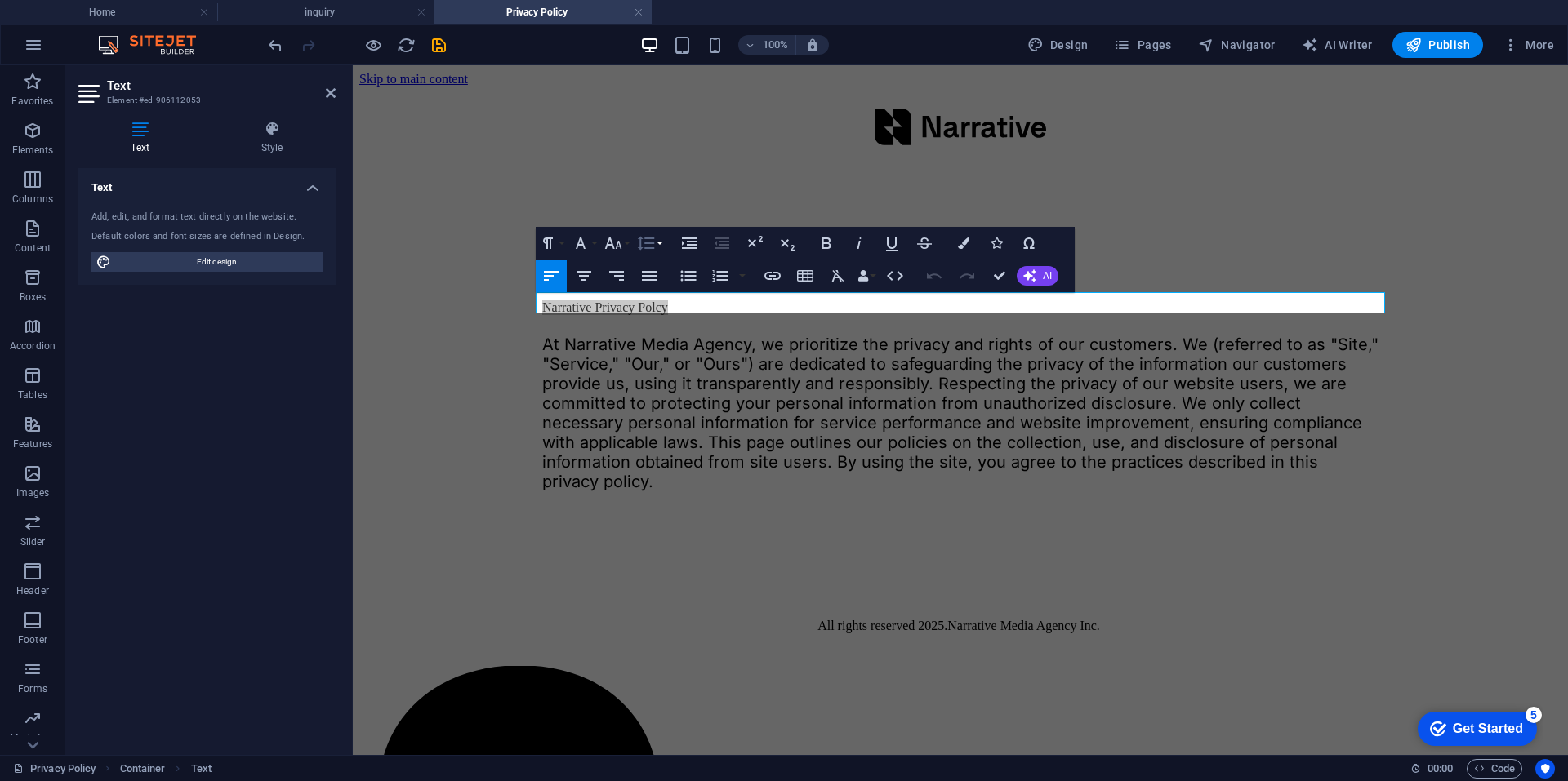
click at [651, 245] on icon "button" at bounding box center [645, 242] width 20 height 20
click at [655, 242] on button "Line Height" at bounding box center [649, 243] width 31 height 32
click at [588, 246] on icon "button" at bounding box center [581, 242] width 20 height 20
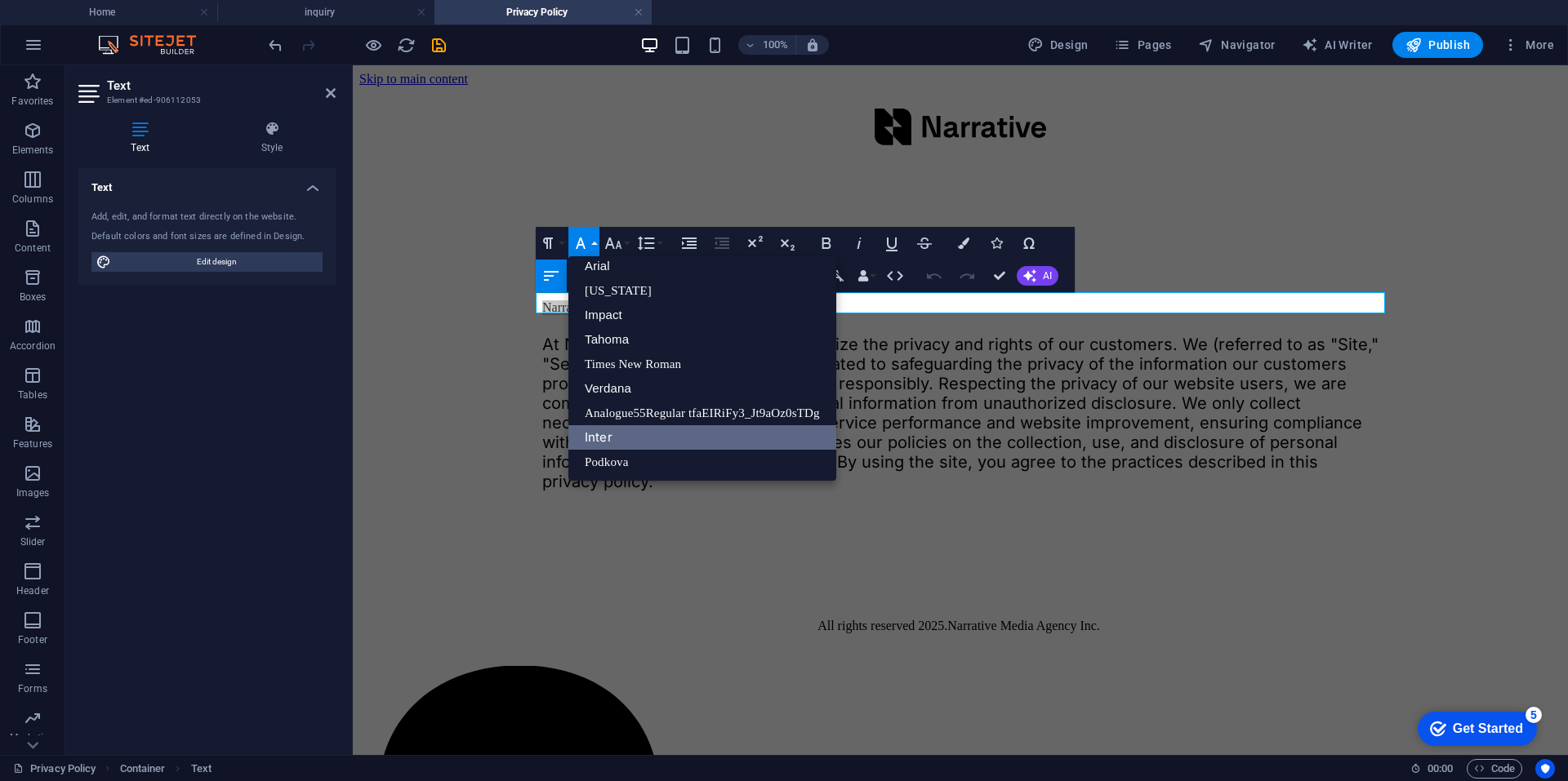
scroll to position [9, 0]
click at [592, 238] on button "Font Family" at bounding box center [584, 243] width 31 height 32
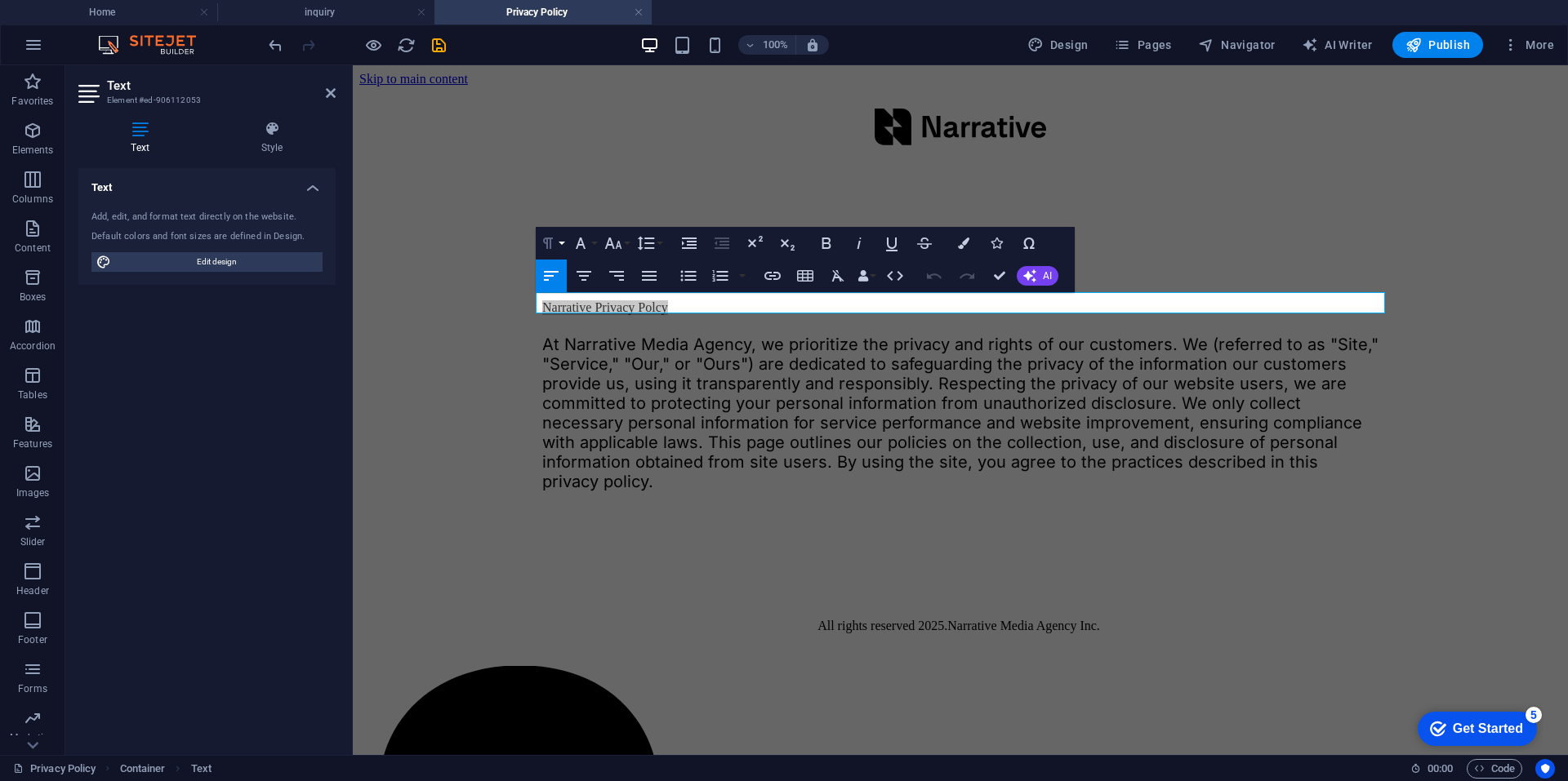
click at [558, 240] on button "Paragraph Format" at bounding box center [551, 243] width 31 height 32
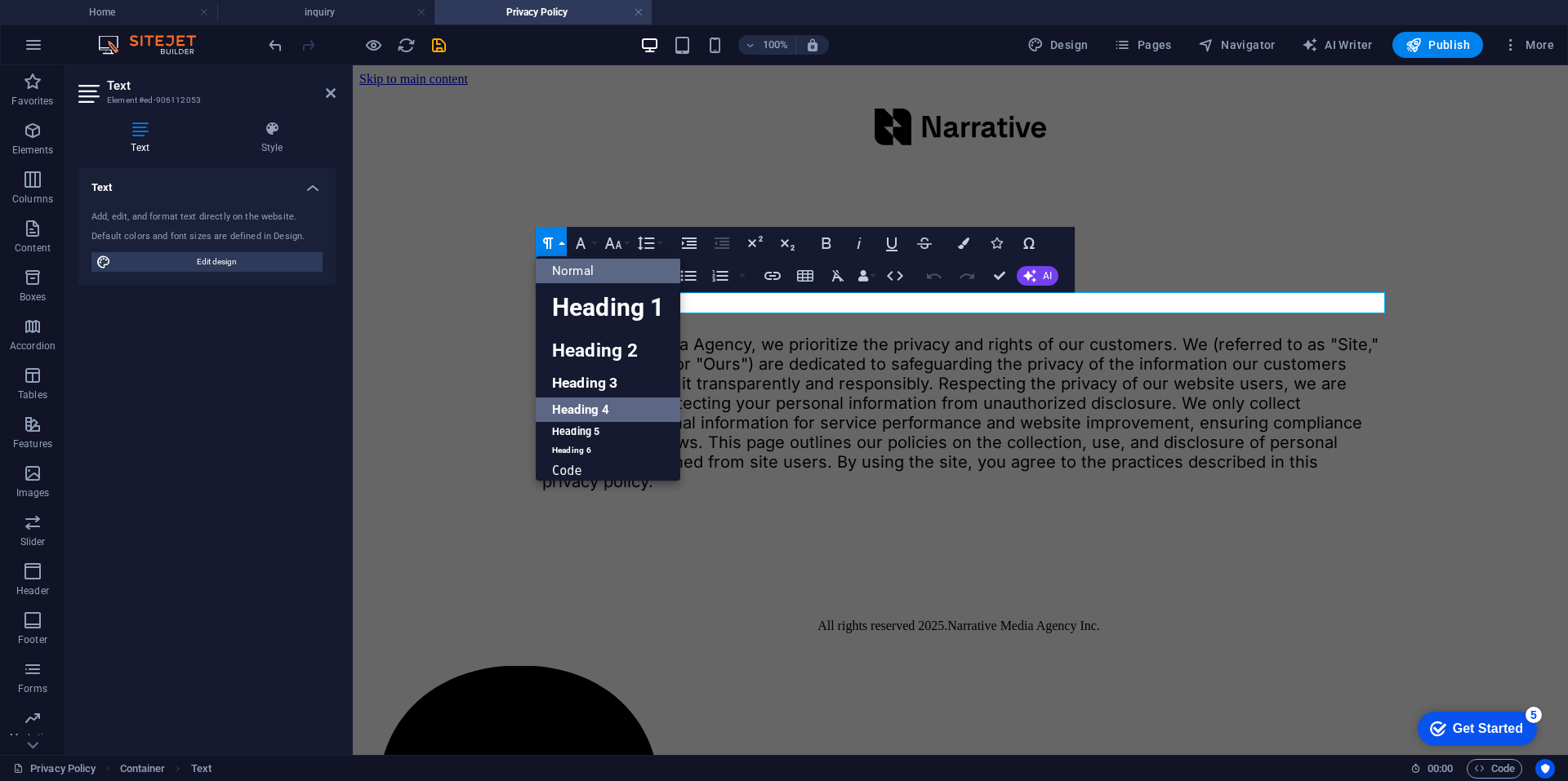
scroll to position [0, 0]
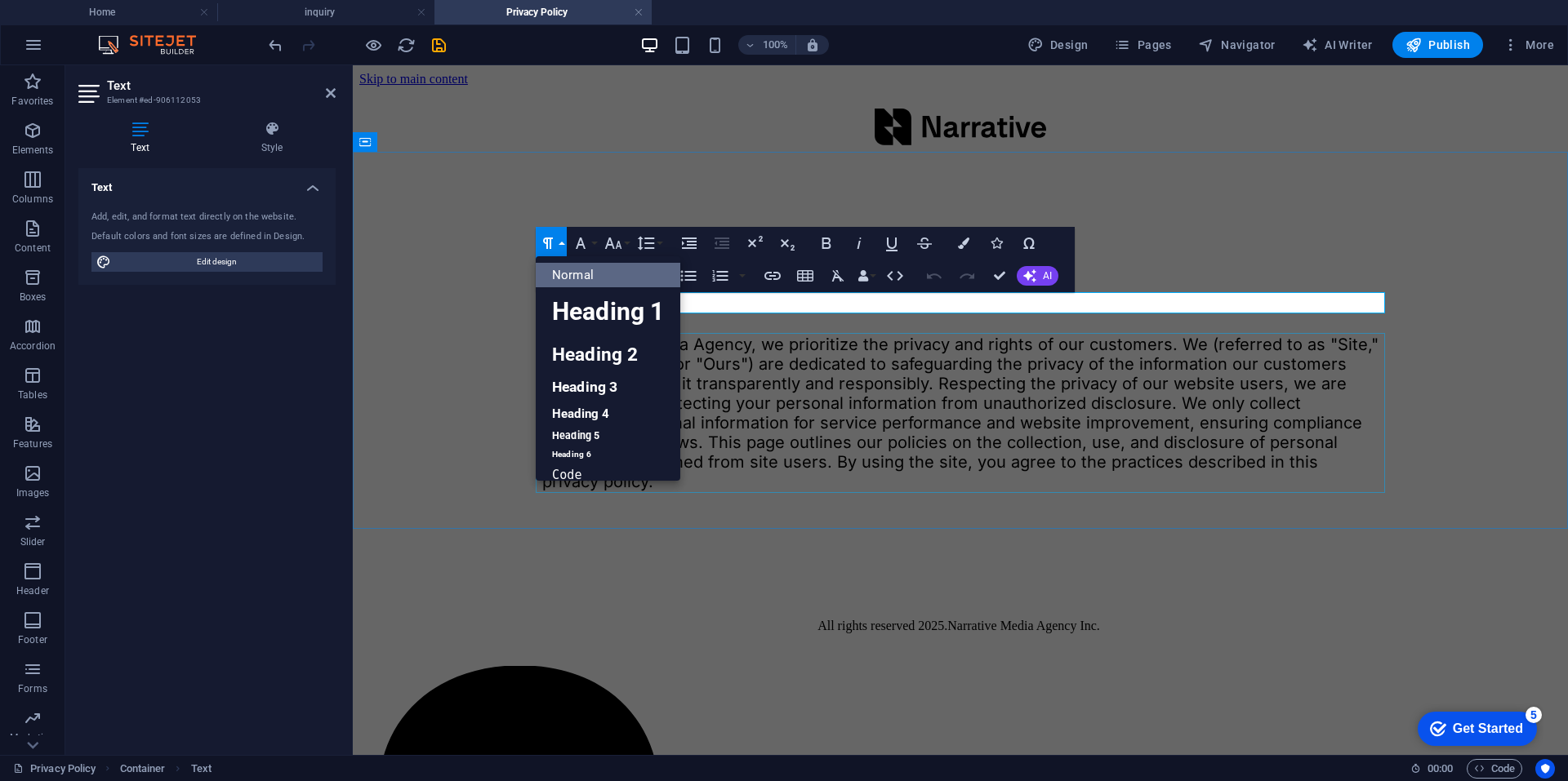
click at [808, 396] on div "At Narrative Media Agency, we prioritize the privacy and rights of our customer…" at bounding box center [960, 413] width 836 height 157
click at [1004, 385] on div "At Narrative Media Agency, we prioritize the privacy and rights of our customer…" at bounding box center [960, 413] width 836 height 157
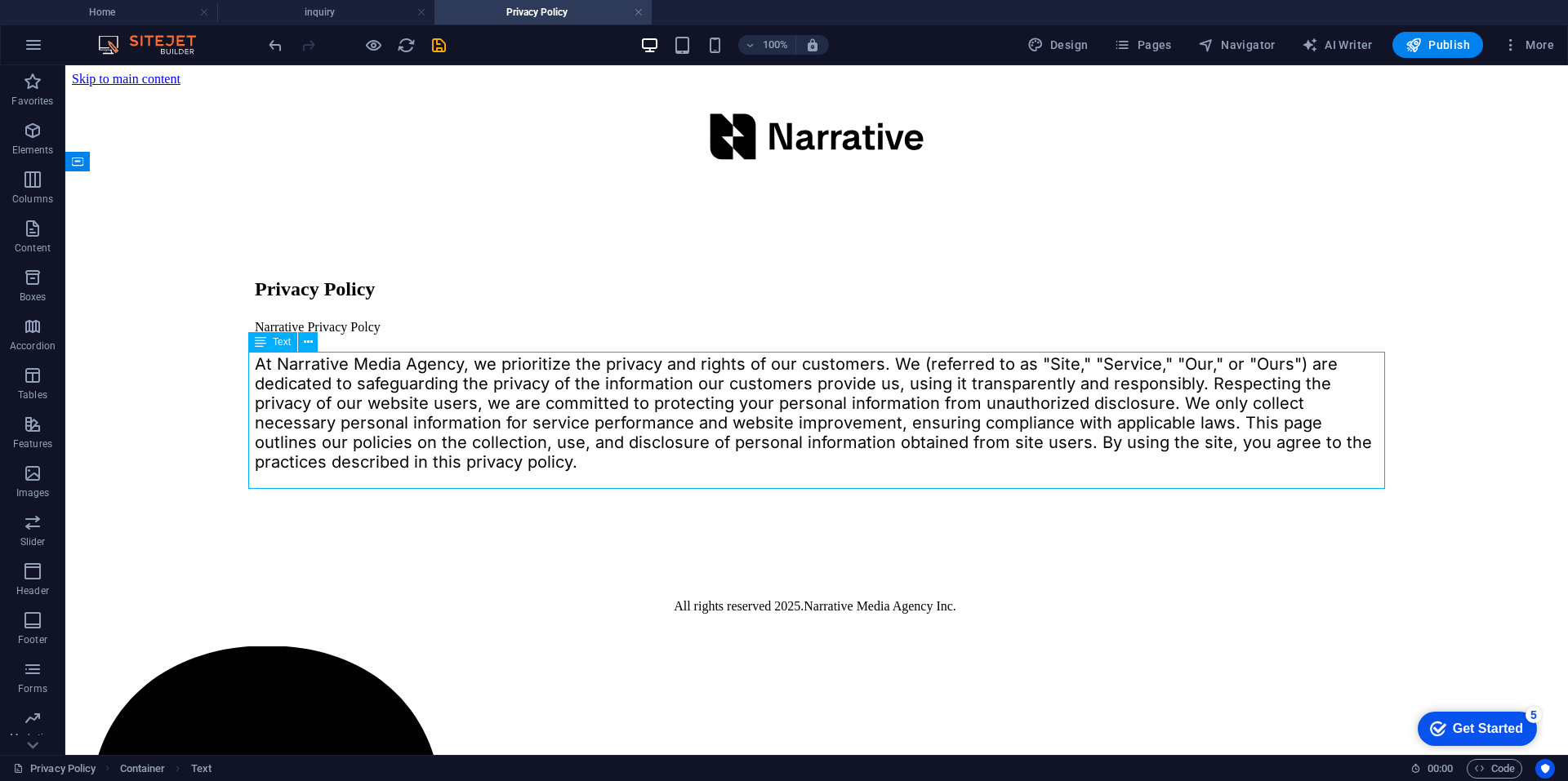
click at [469, 381] on div "At Narrative Media Agency, we prioritize the privacy and rights of our customer…" at bounding box center [816, 413] width 1124 height 117
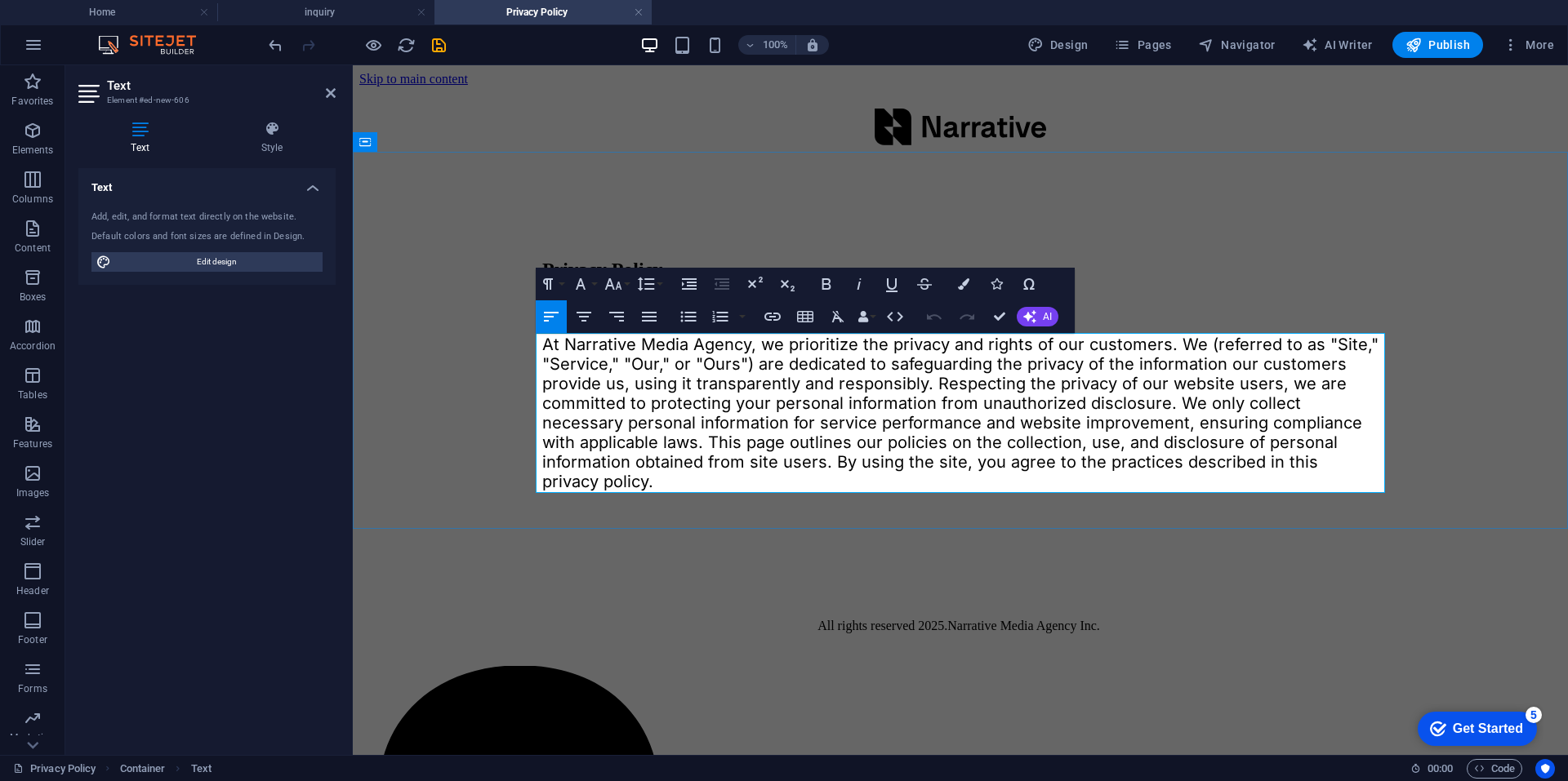
click at [729, 367] on span "At Narrative Media Agency, we prioritize the privacy and rights of our customer…" at bounding box center [960, 413] width 836 height 157
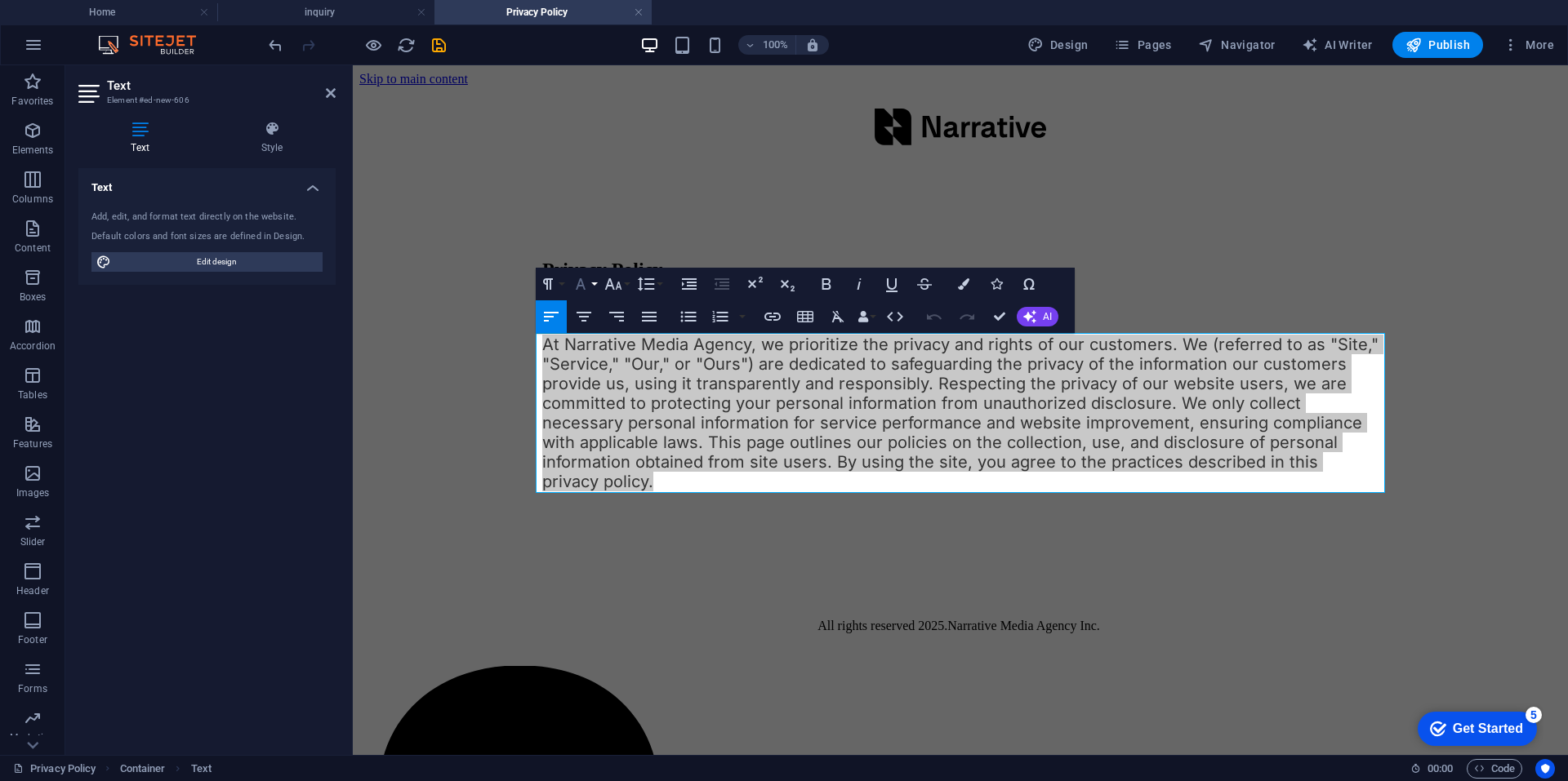
click at [587, 280] on icon "button" at bounding box center [581, 283] width 20 height 20
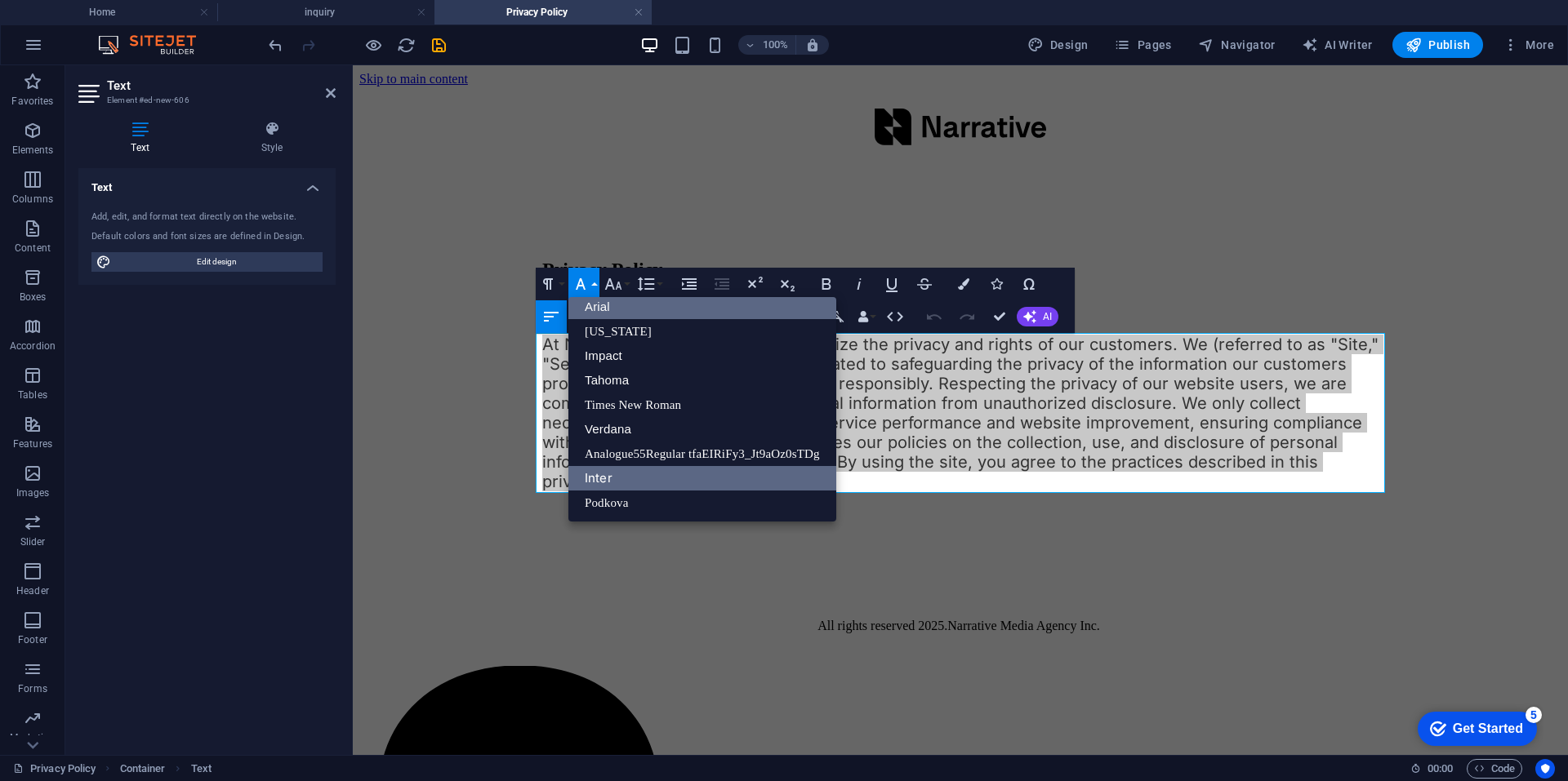
scroll to position [9, 0]
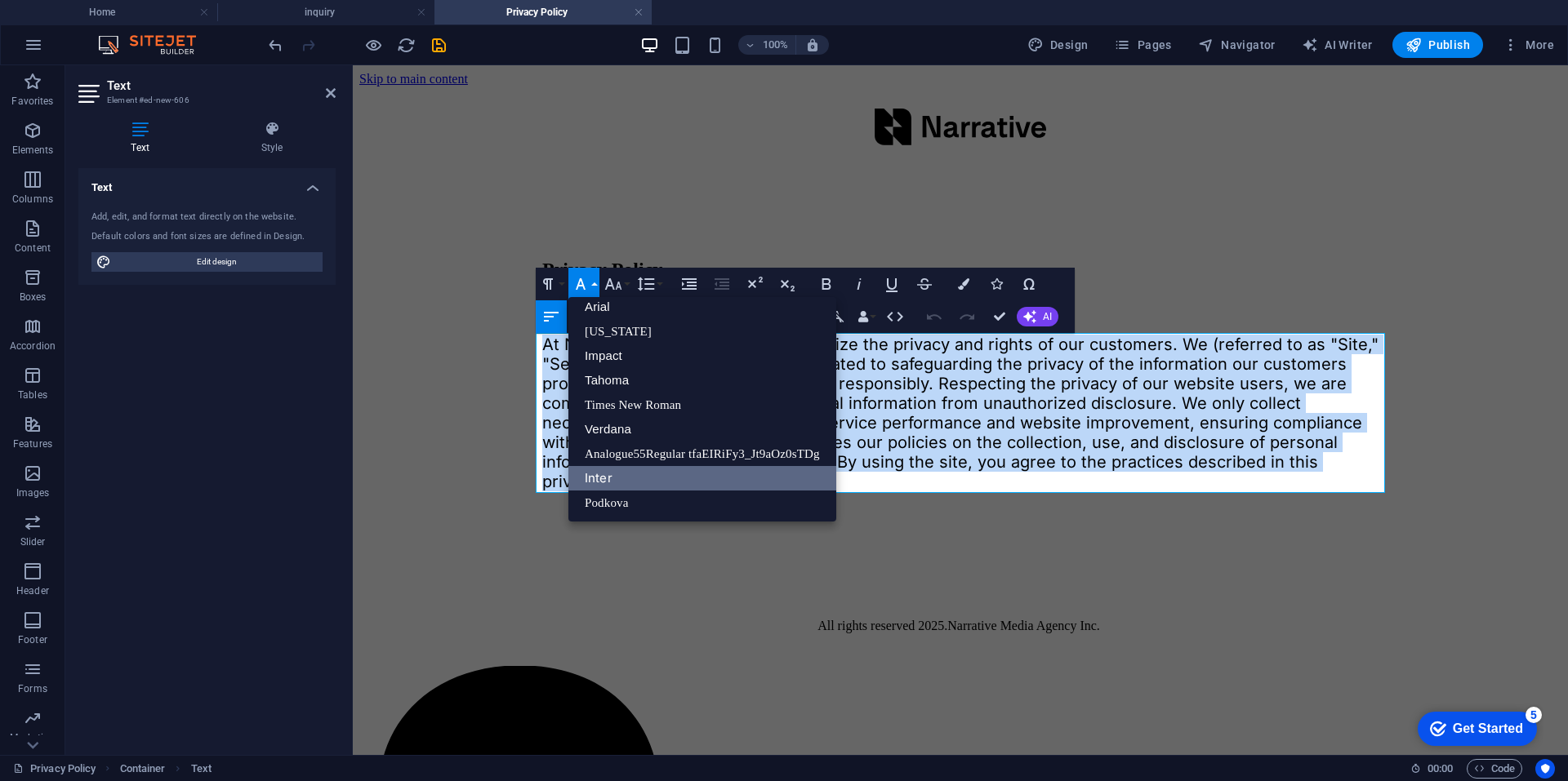
click at [609, 475] on link "Inter" at bounding box center [702, 478] width 268 height 25
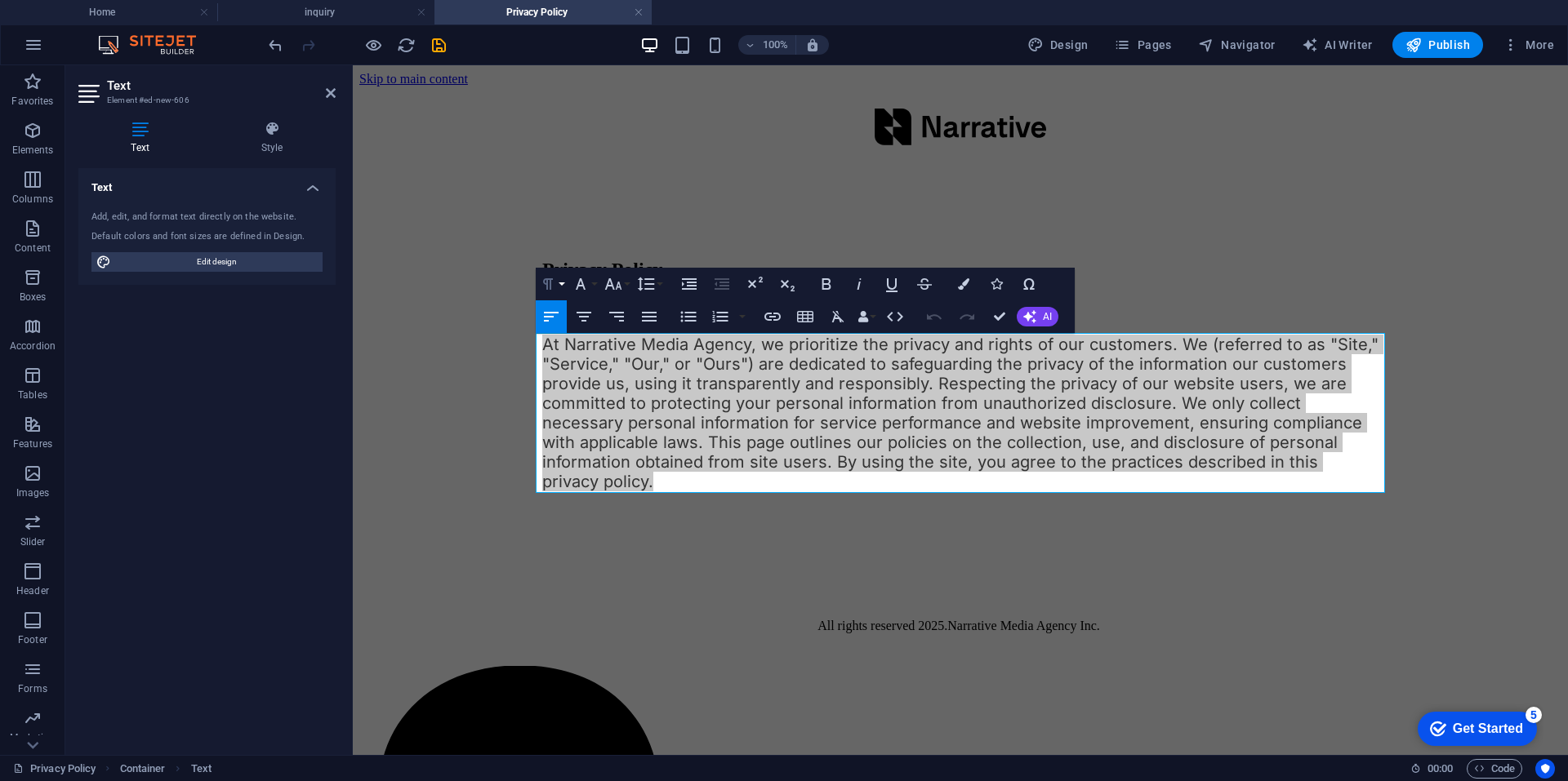
click at [555, 276] on icon "button" at bounding box center [547, 283] width 20 height 20
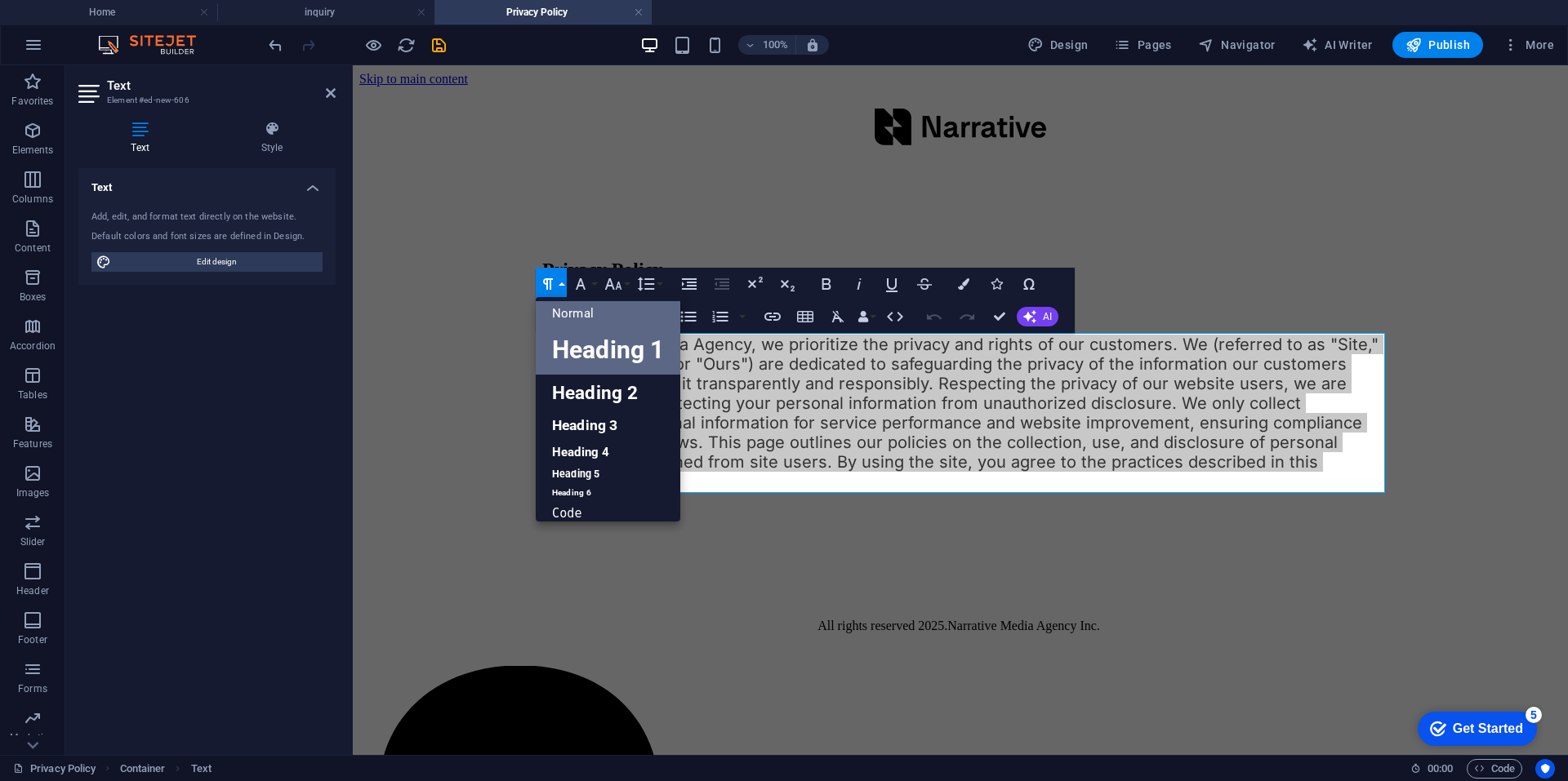
scroll to position [0, 0]
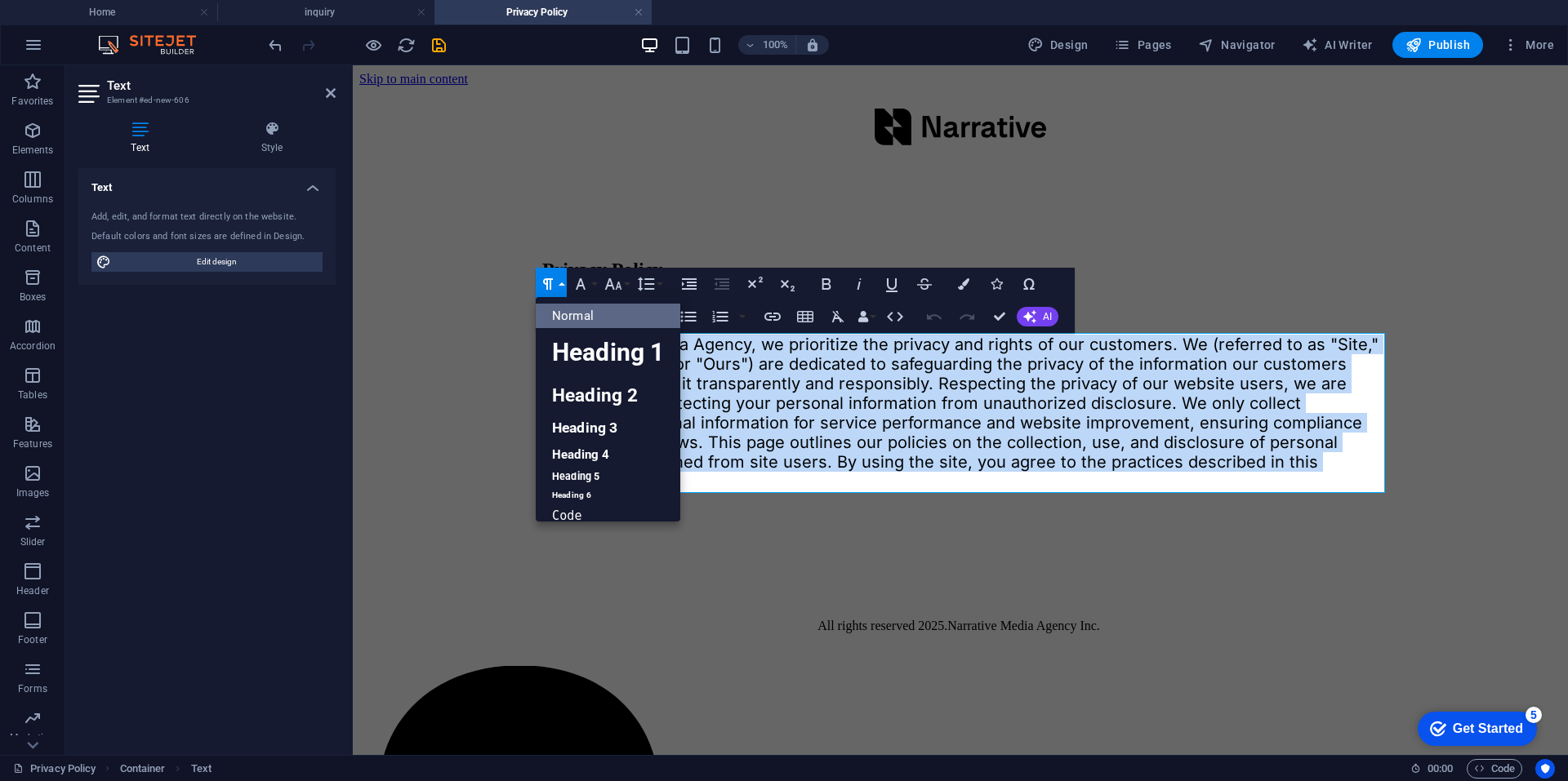
click at [598, 310] on link "Normal" at bounding box center [608, 316] width 145 height 25
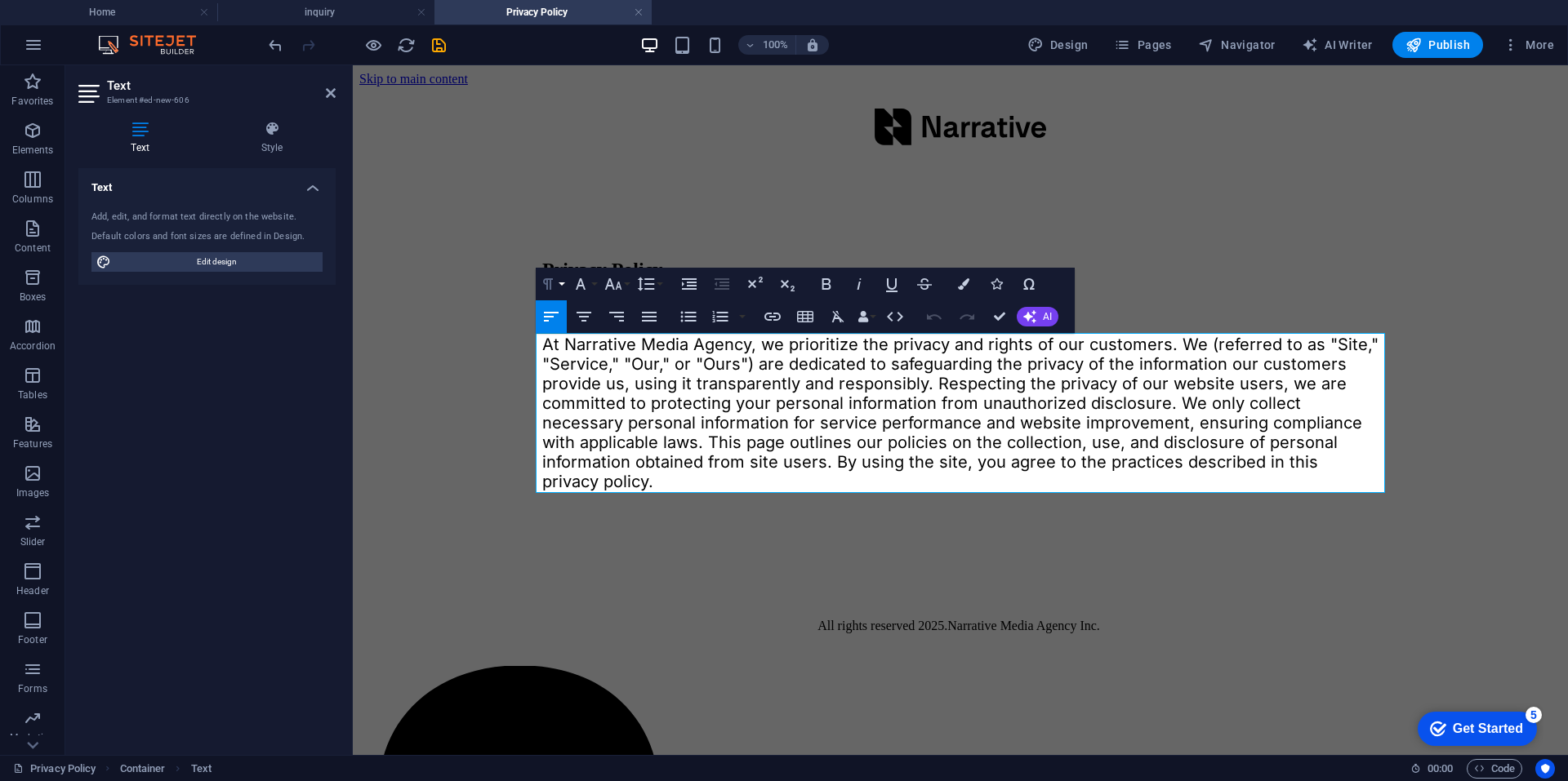
click at [554, 282] on icon "button" at bounding box center [547, 283] width 20 height 20
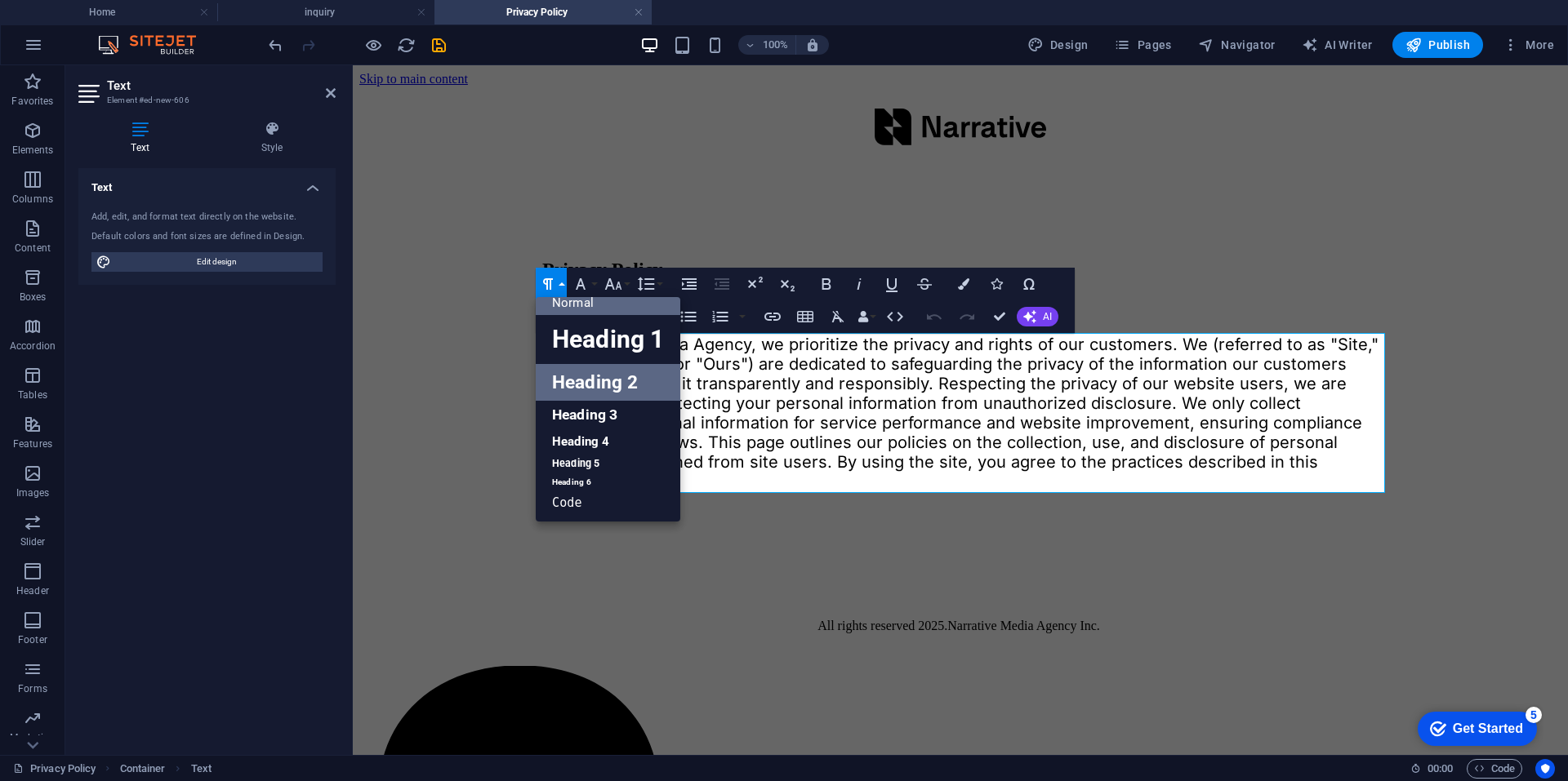
scroll to position [13, 0]
click at [595, 482] on link "Heading 6" at bounding box center [608, 482] width 145 height 16
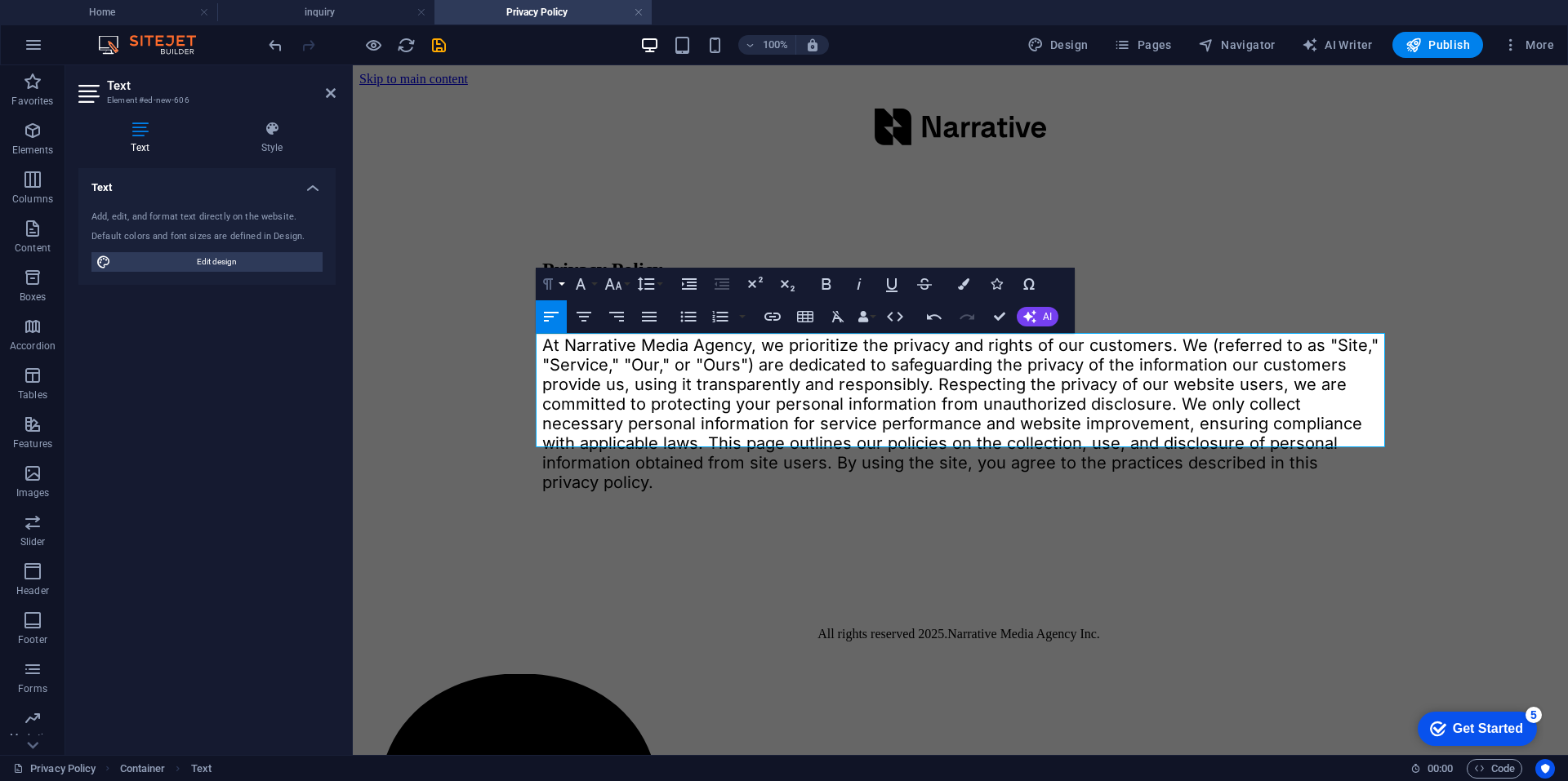
click at [562, 282] on button "Paragraph Format" at bounding box center [551, 284] width 31 height 32
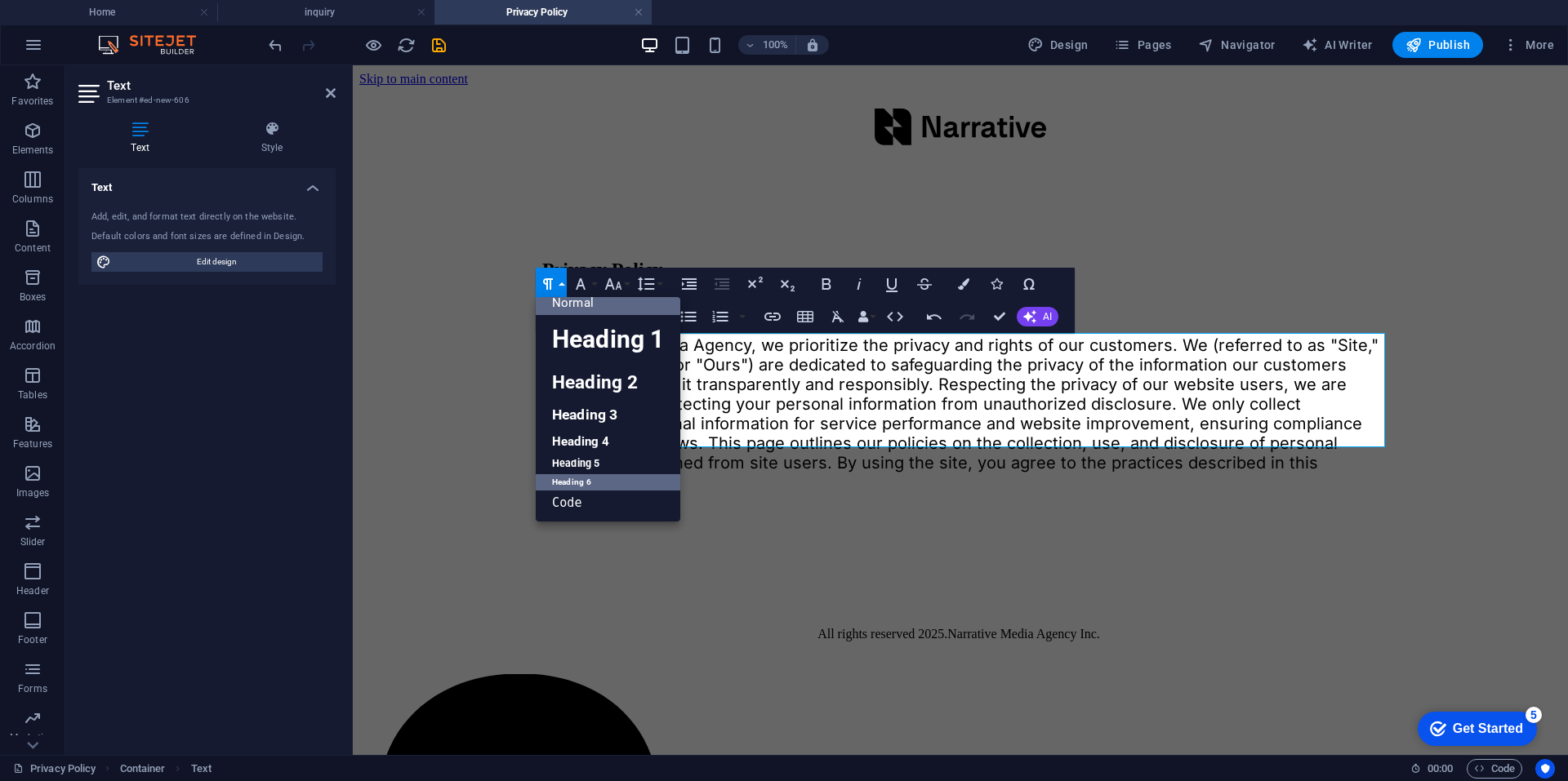
click at [609, 302] on link "Normal" at bounding box center [608, 303] width 145 height 25
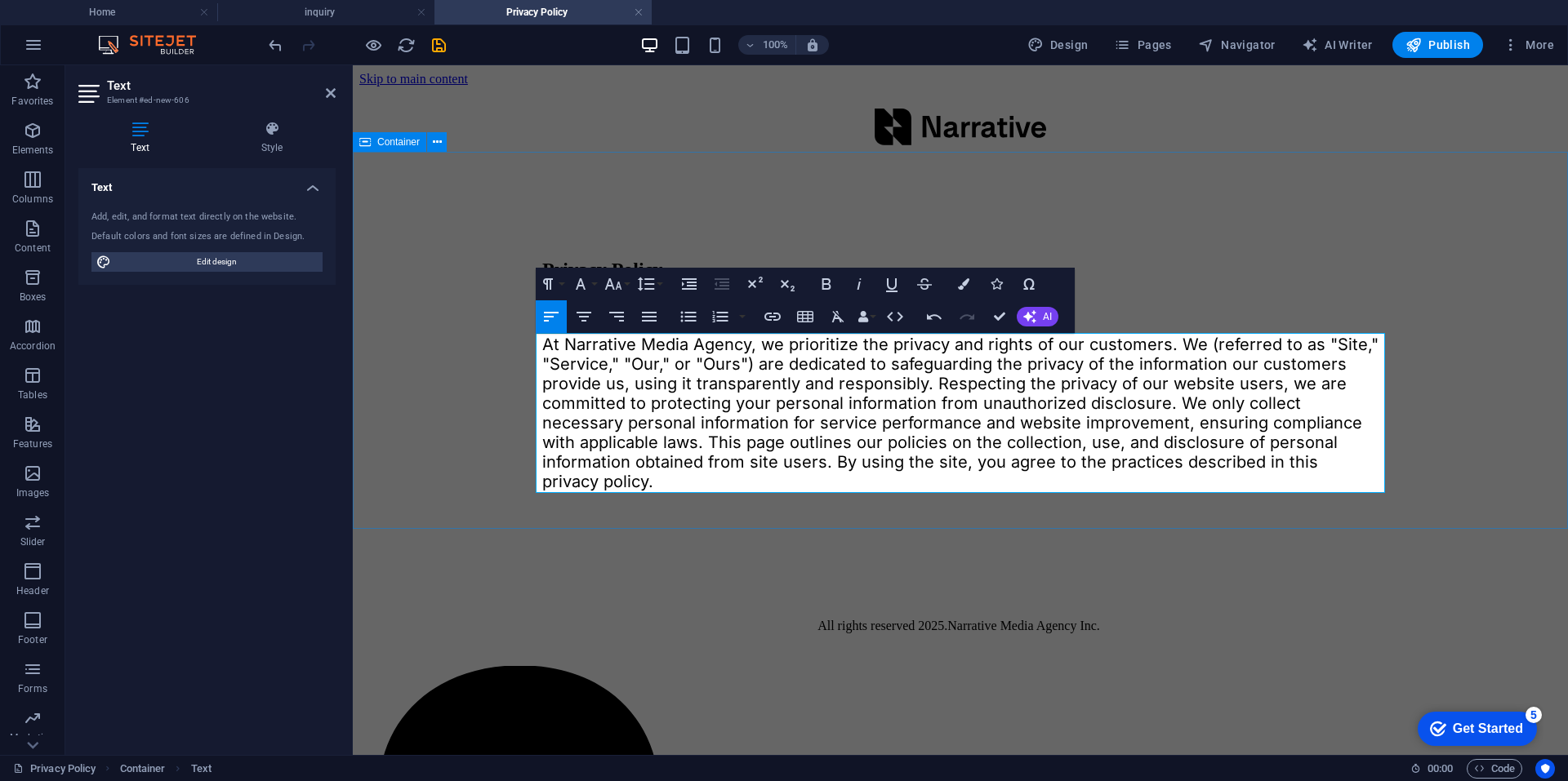
click at [464, 396] on div "Privacy Policy Narrative Privacy Polcy At Narrative Media Agency, we prioritize…" at bounding box center [960, 355] width 1202 height 370
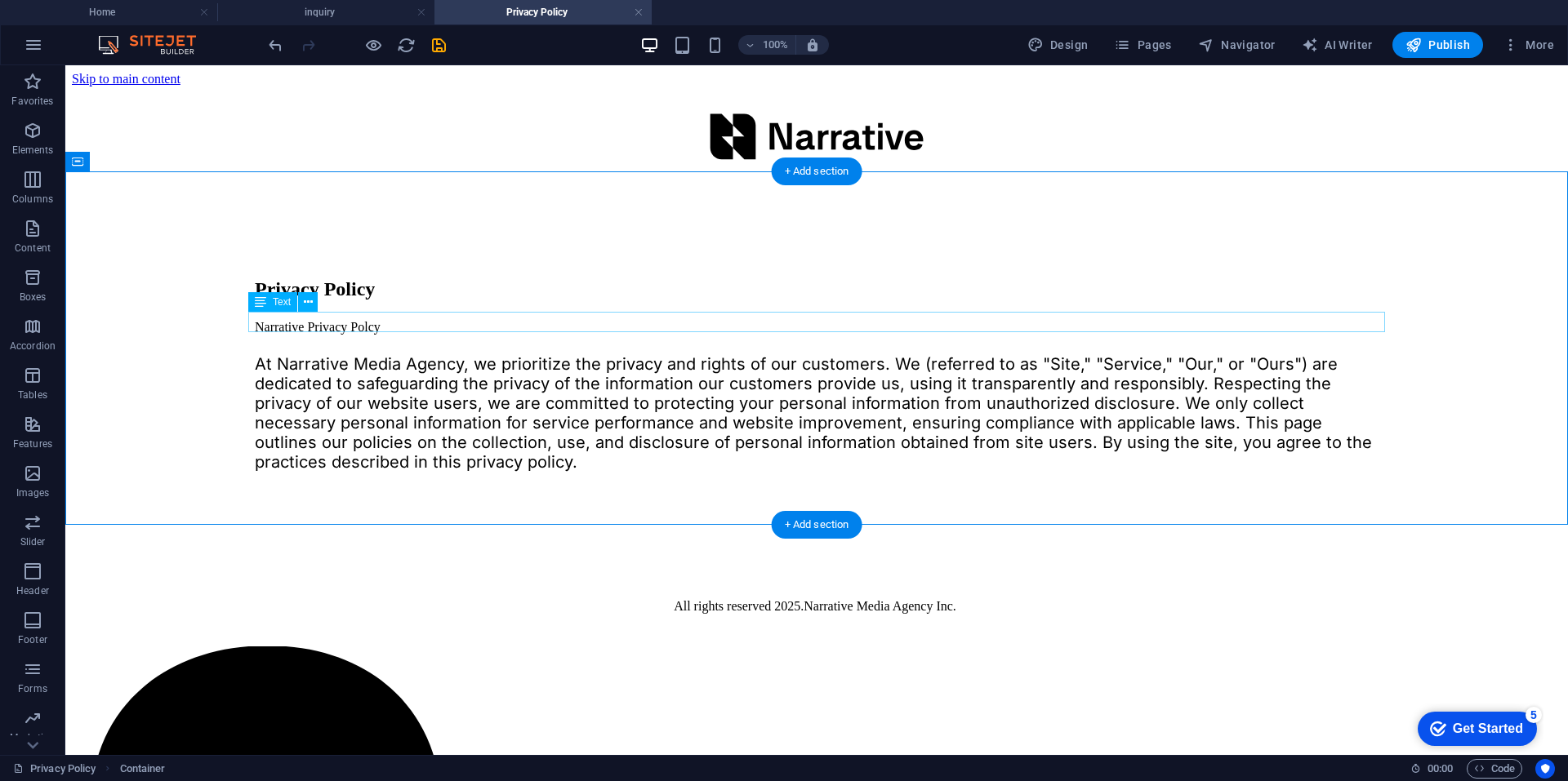
click at [403, 321] on div "Narrative Privacy Polcy" at bounding box center [816, 327] width 1124 height 14
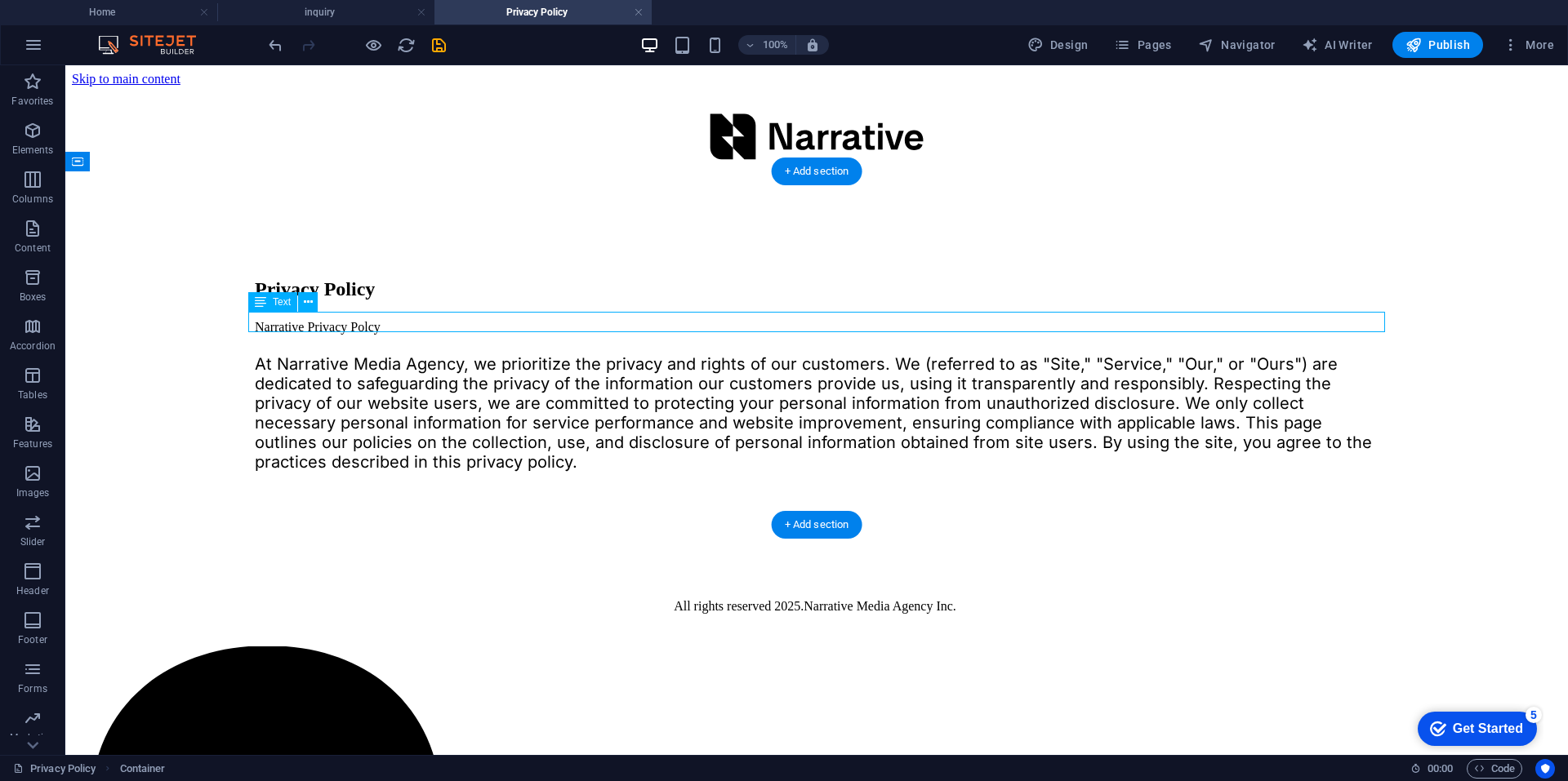
click at [403, 321] on div "Narrative Privacy Polcy" at bounding box center [816, 327] width 1124 height 14
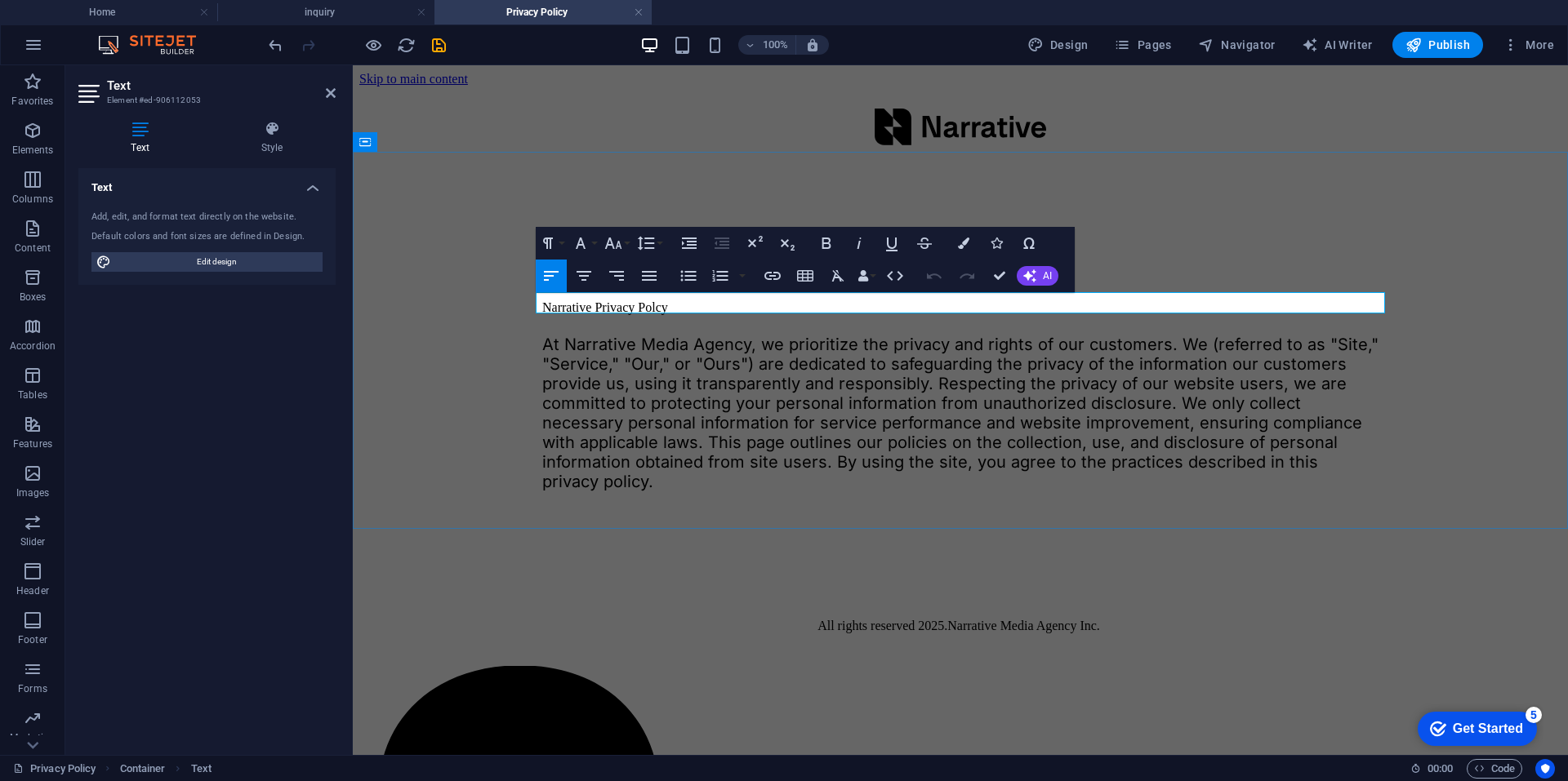
click at [685, 307] on p "Narrative Privacy Polcy" at bounding box center [960, 307] width 836 height 14
click at [559, 240] on button "Paragraph Format" at bounding box center [551, 243] width 31 height 32
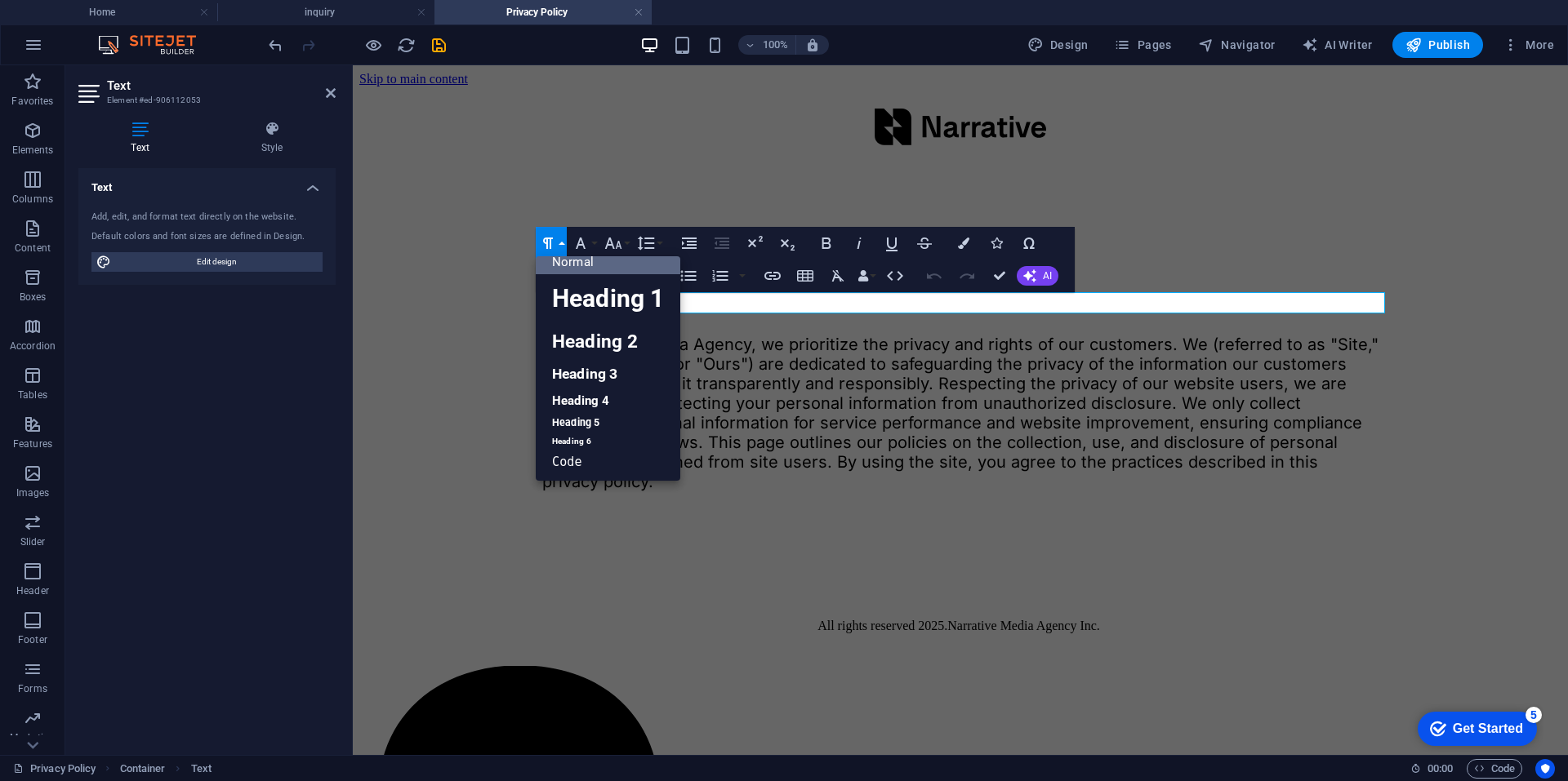
click at [589, 263] on link "Normal" at bounding box center [608, 262] width 145 height 25
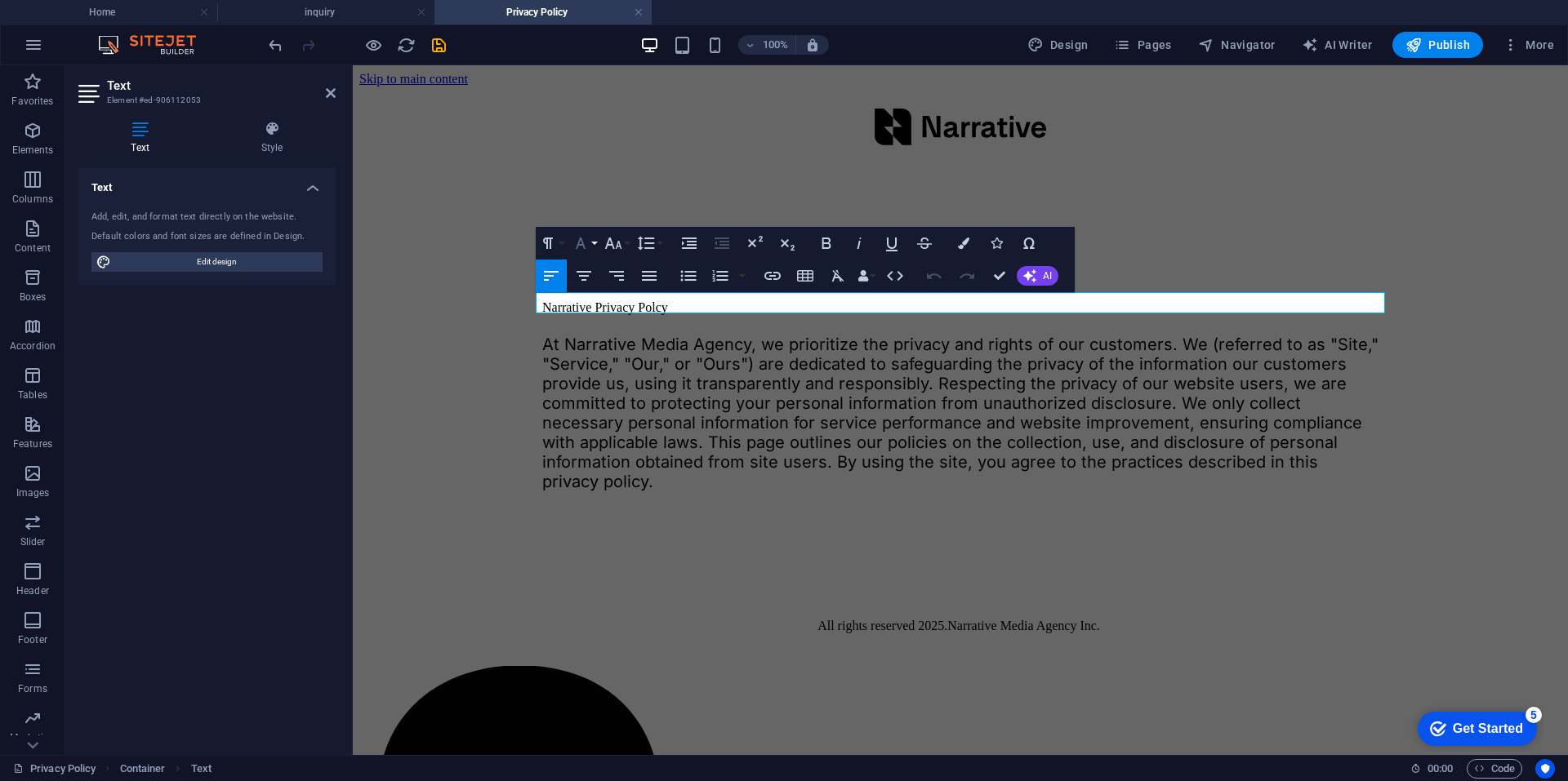
click at [588, 247] on icon "button" at bounding box center [581, 242] width 20 height 20
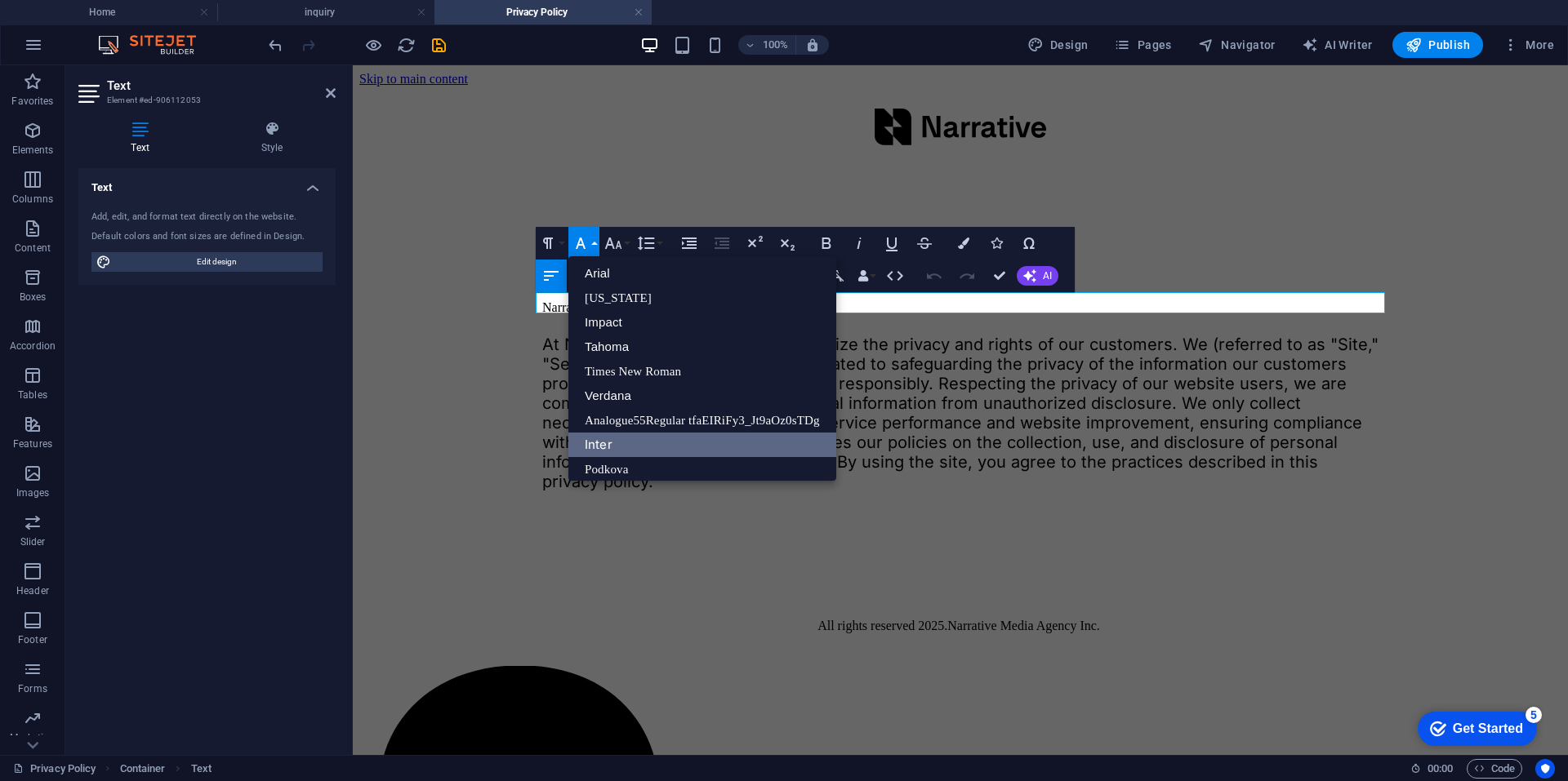
scroll to position [0, 0]
click at [606, 447] on link "Inter" at bounding box center [702, 446] width 268 height 25
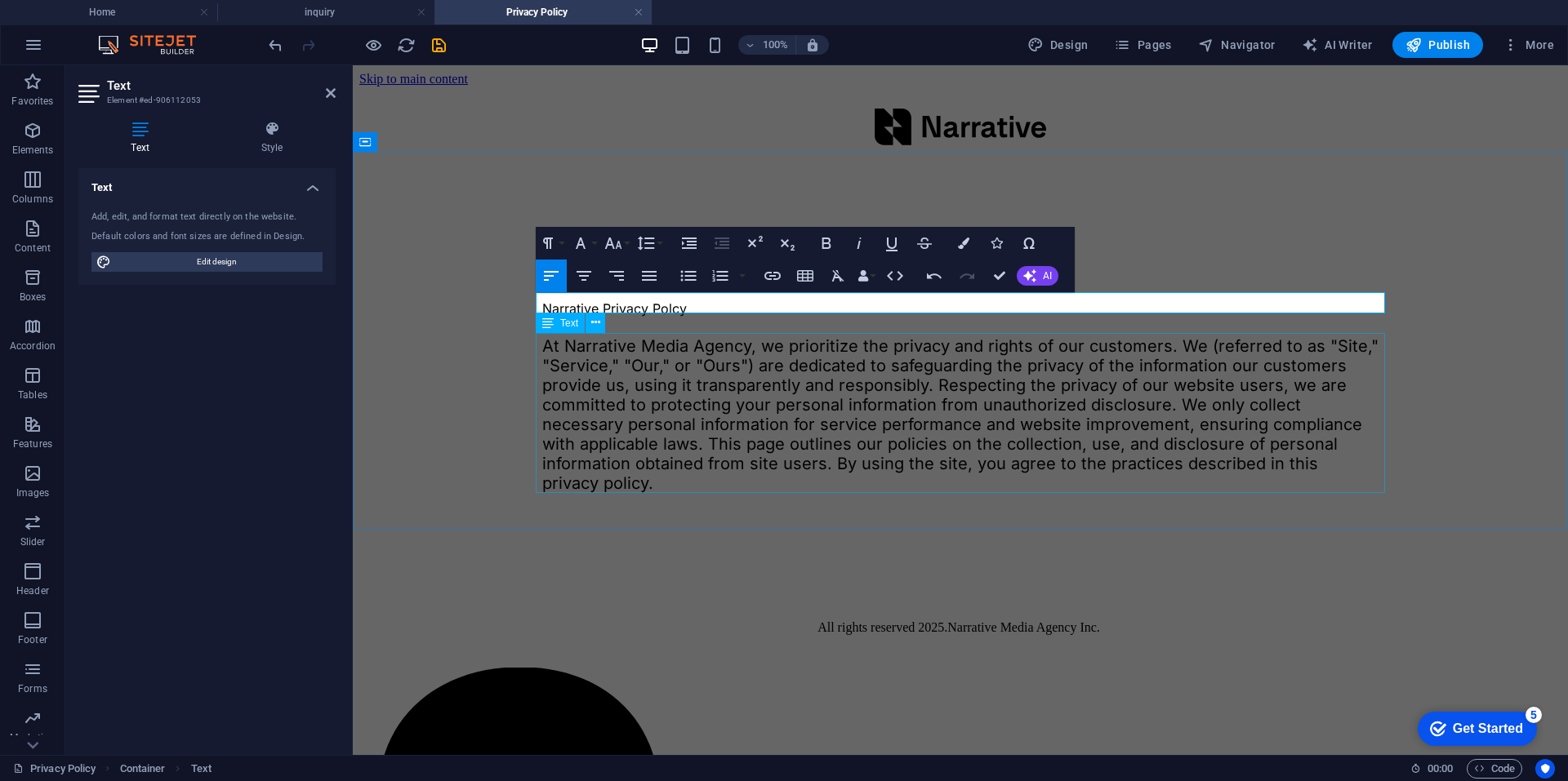
click at [451, 408] on div "Privacy Policy Narrative Privacy Polcy At Narrative Media Agency, we prioritize…" at bounding box center [960, 356] width 1202 height 371
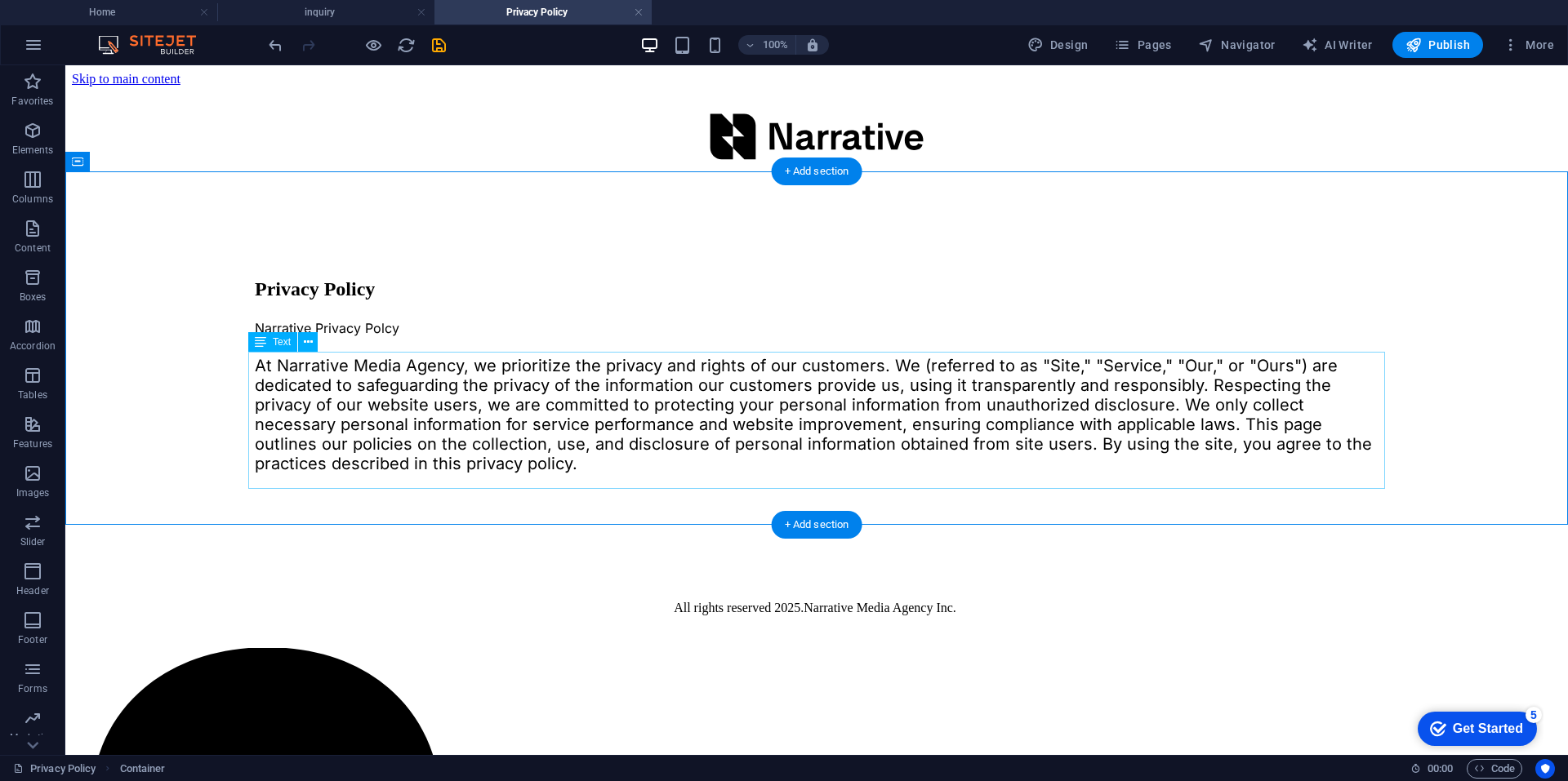
click at [609, 437] on div "At Narrative Media Agency, we prioritize the privacy and rights of our customer…" at bounding box center [816, 414] width 1124 height 117
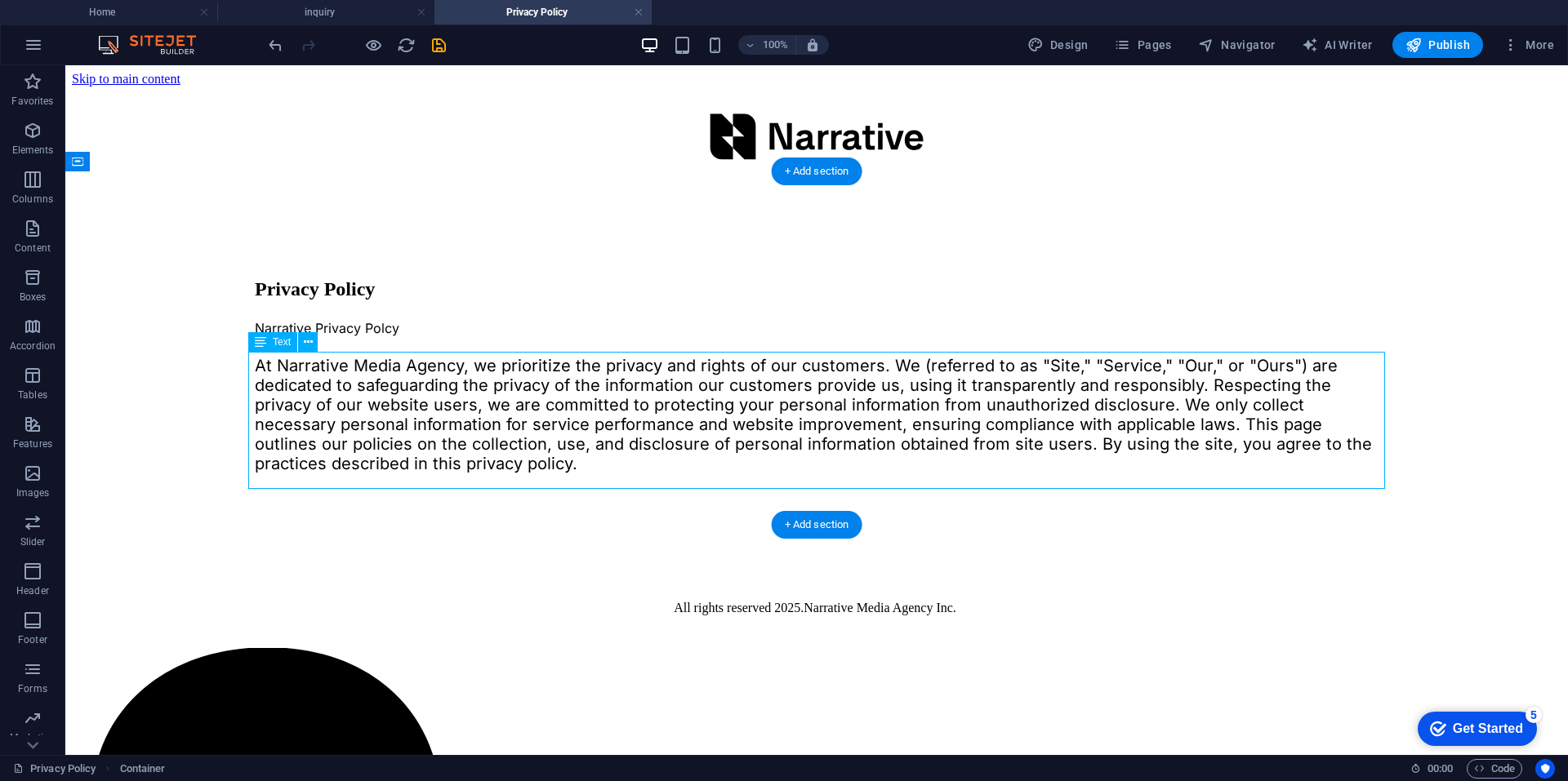
click at [609, 437] on div "At Narrative Media Agency, we prioritize the privacy and rights of our customer…" at bounding box center [816, 414] width 1124 height 117
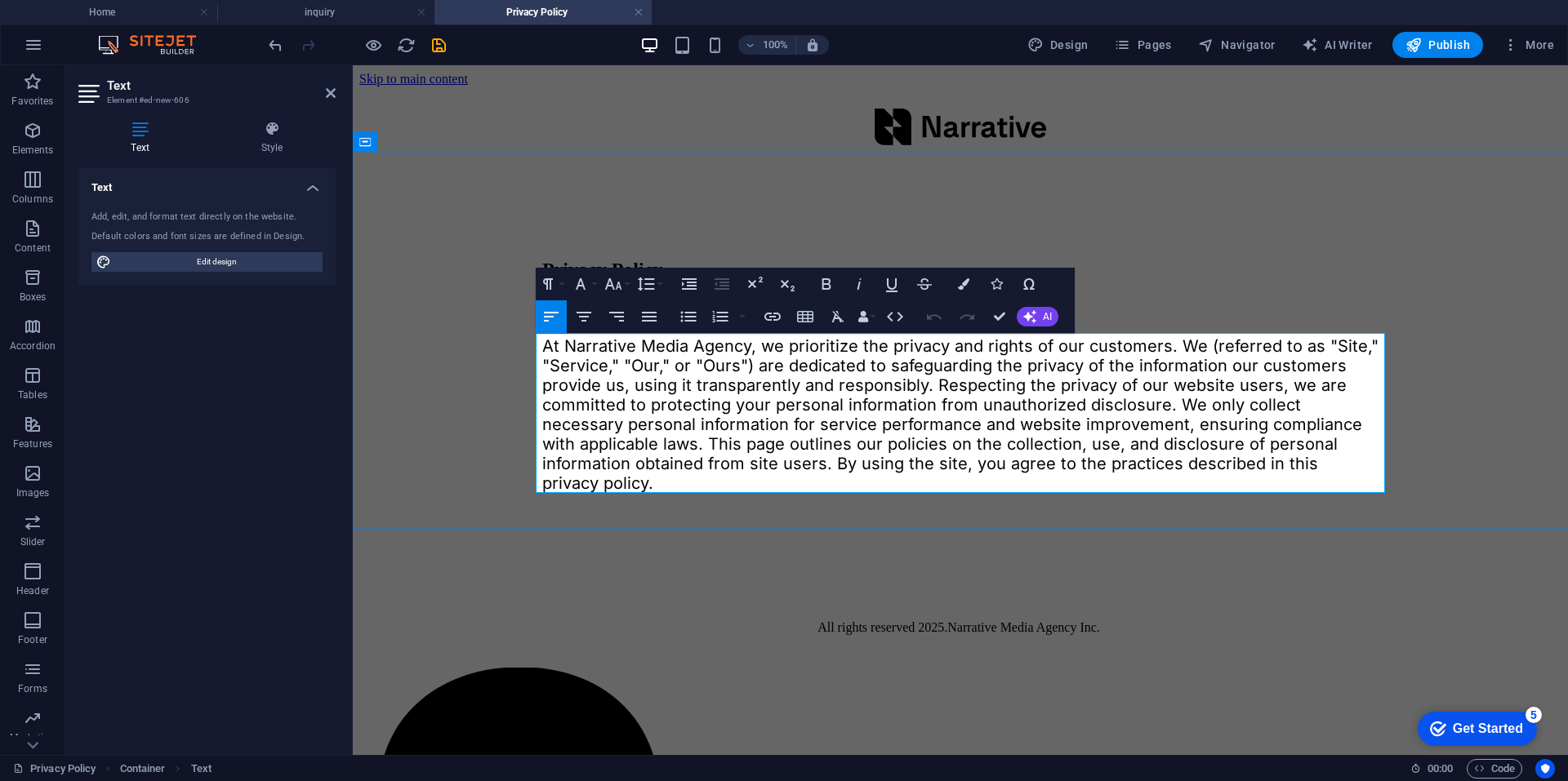
click at [767, 390] on span "At Narrative Media Agency, we prioritize the privacy and rights of our customer…" at bounding box center [960, 414] width 836 height 157
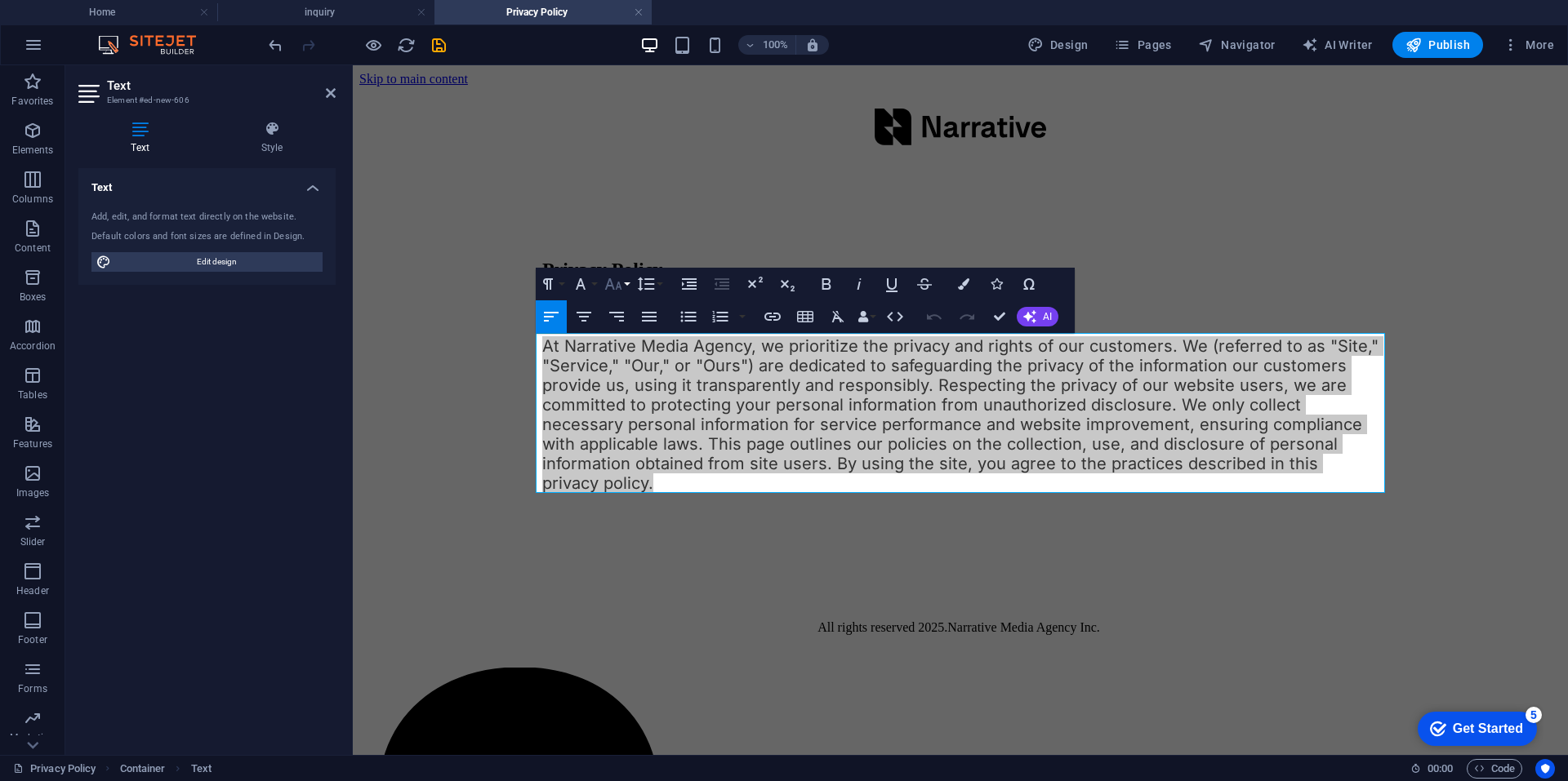
click at [628, 288] on button "Font Size" at bounding box center [616, 284] width 31 height 32
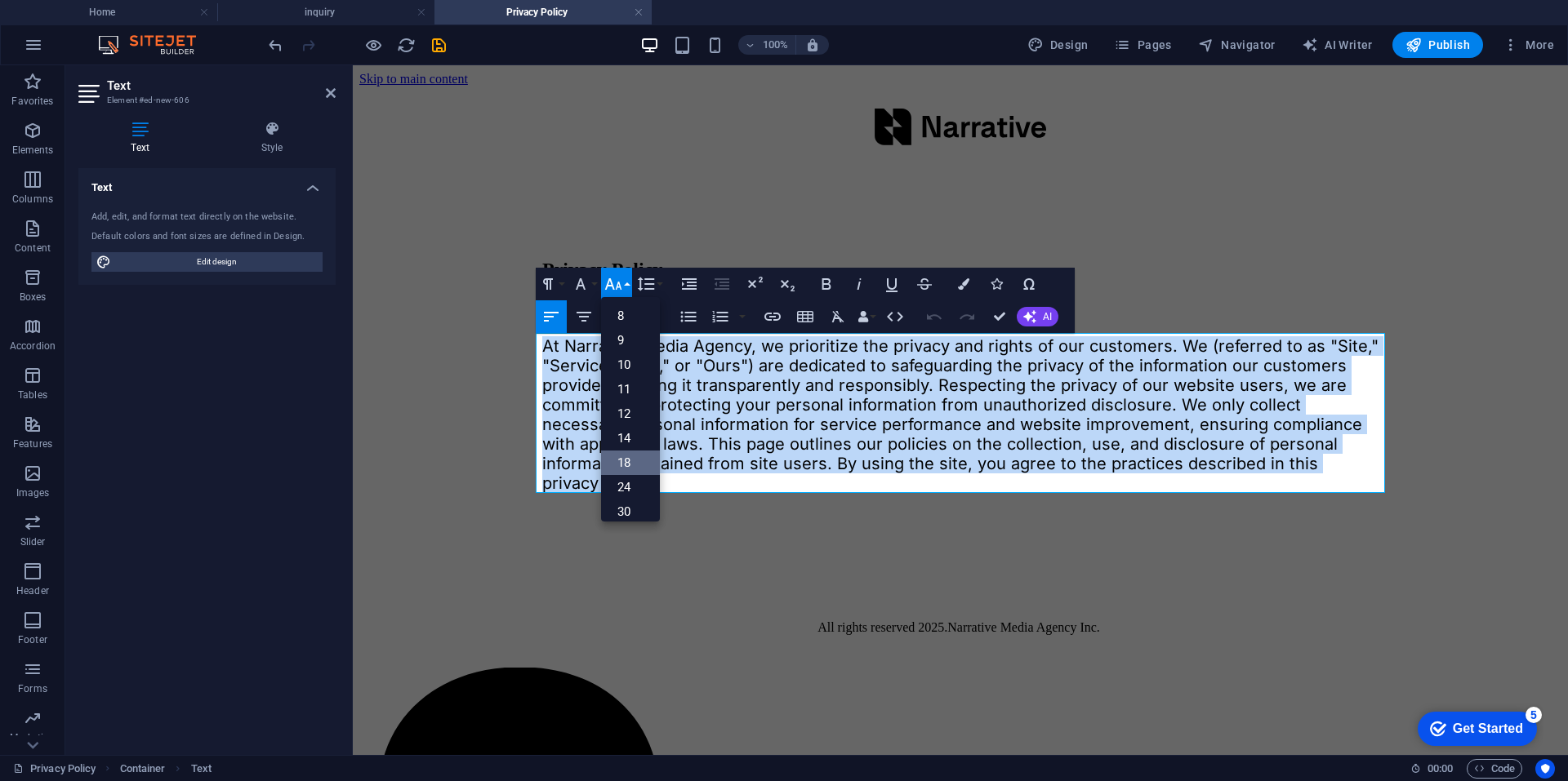
click at [632, 461] on link "18" at bounding box center [630, 463] width 59 height 25
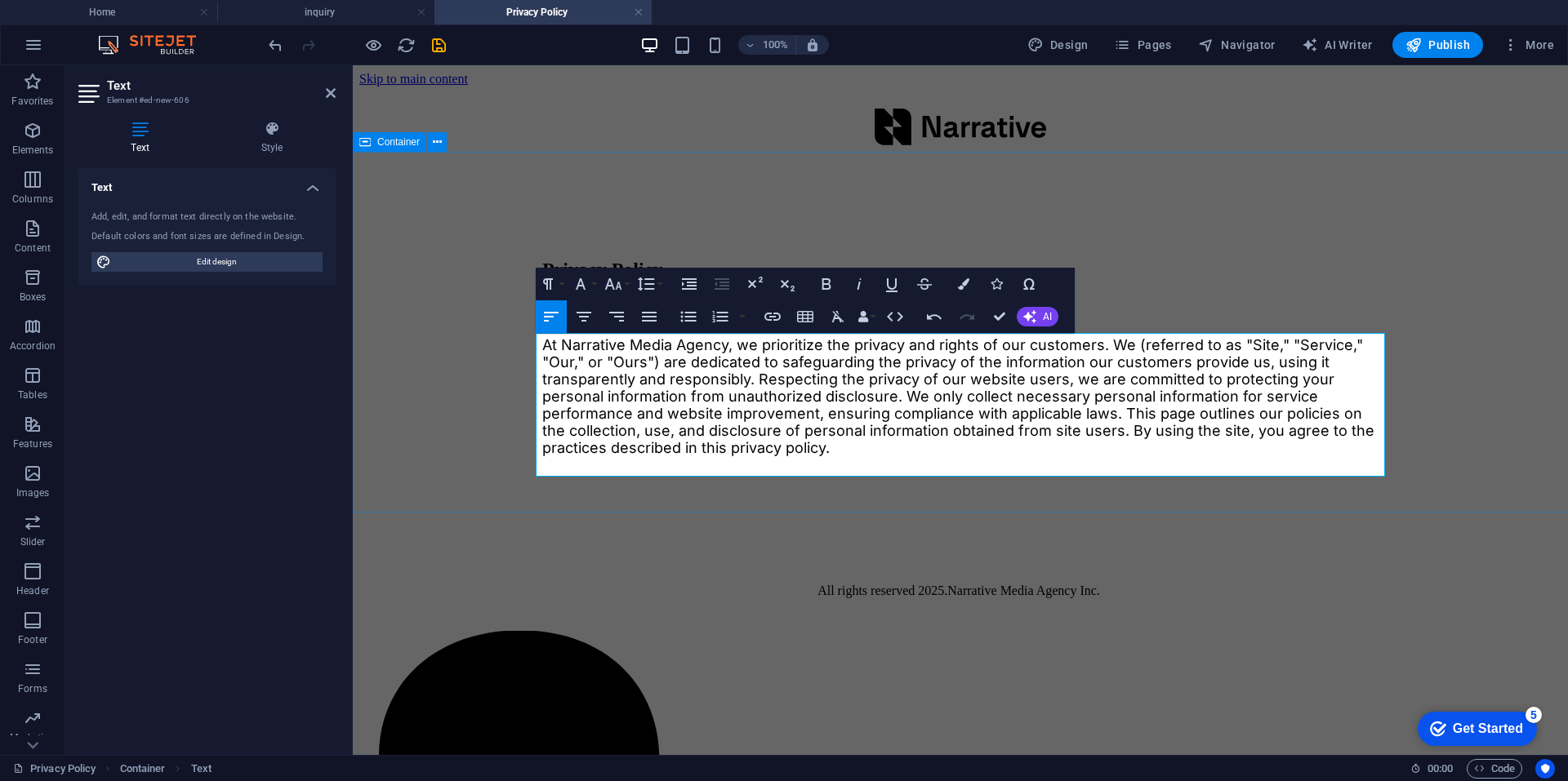
click at [391, 447] on div "Privacy Policy Narrative Privacy Polcy At Narrative Media Agency, we prioritize…" at bounding box center [960, 337] width 1202 height 334
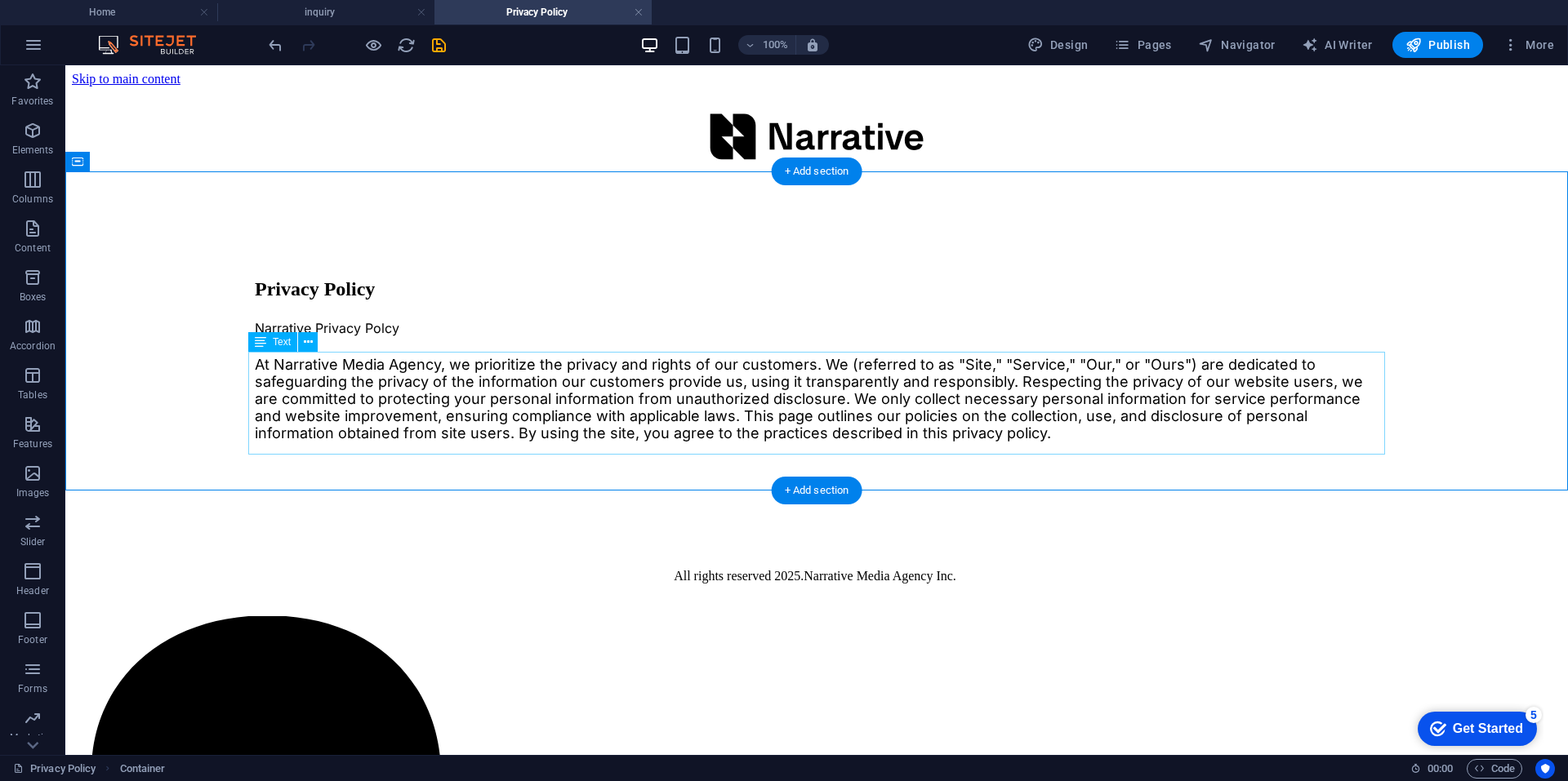
click at [447, 414] on div "At Narrative Media Agency, we prioritize the privacy and rights of our customer…" at bounding box center [816, 398] width 1124 height 86
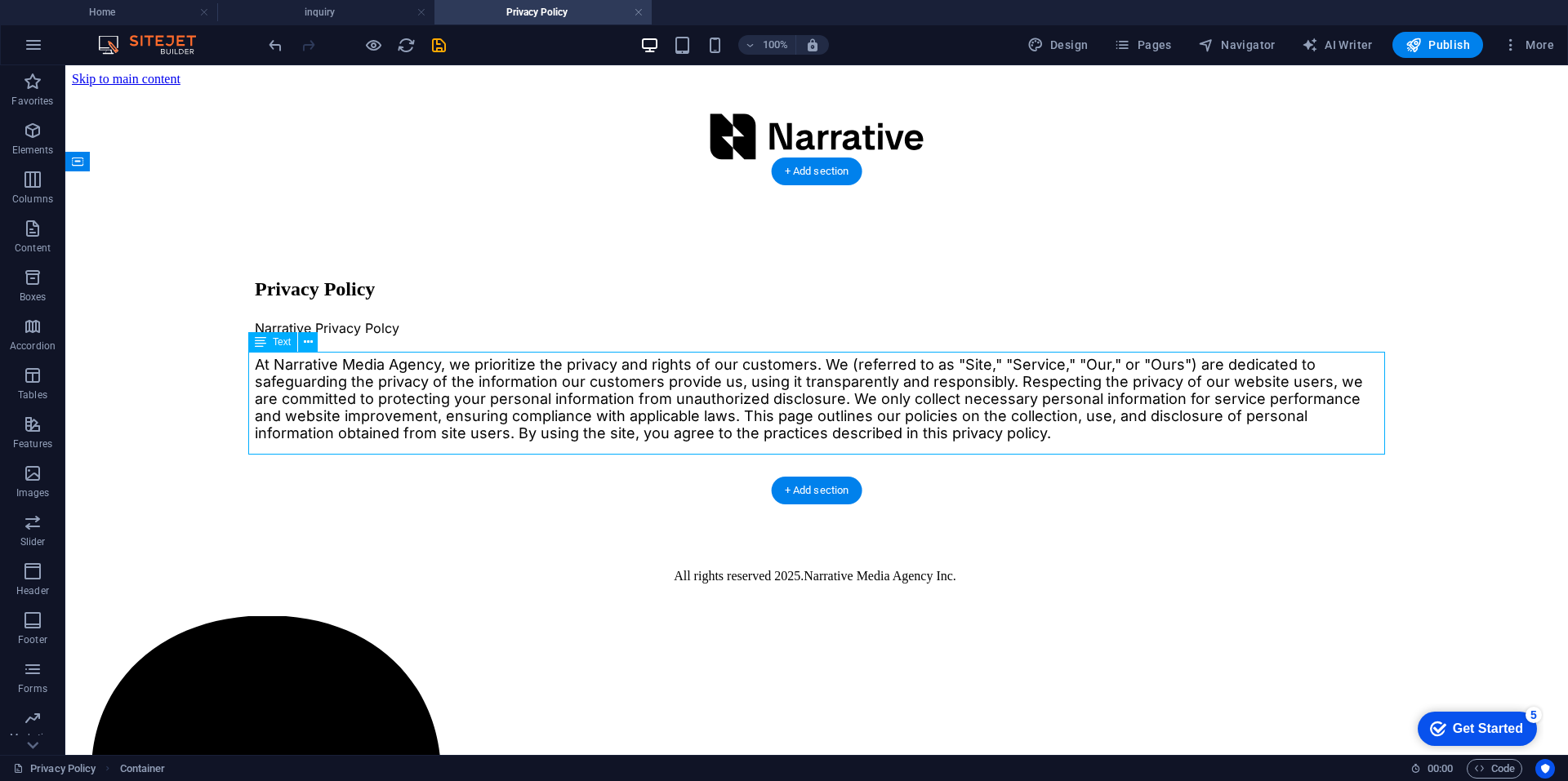
click at [447, 414] on div "At Narrative Media Agency, we prioritize the privacy and rights of our customer…" at bounding box center [816, 398] width 1124 height 86
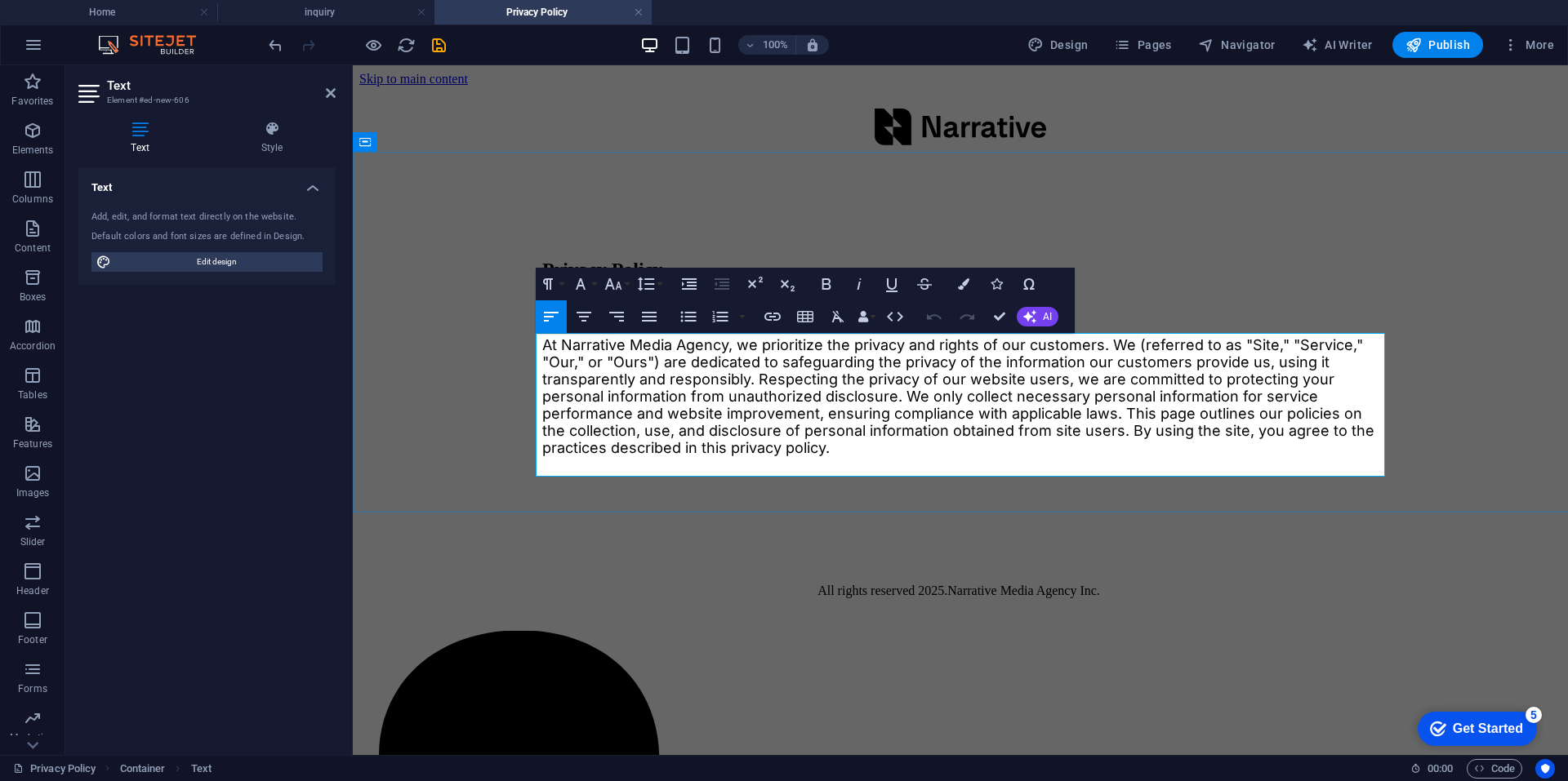
click at [853, 423] on span "At Narrative Media Agency, we prioritize the privacy and rights of our customer…" at bounding box center [959, 396] width 833 height 120
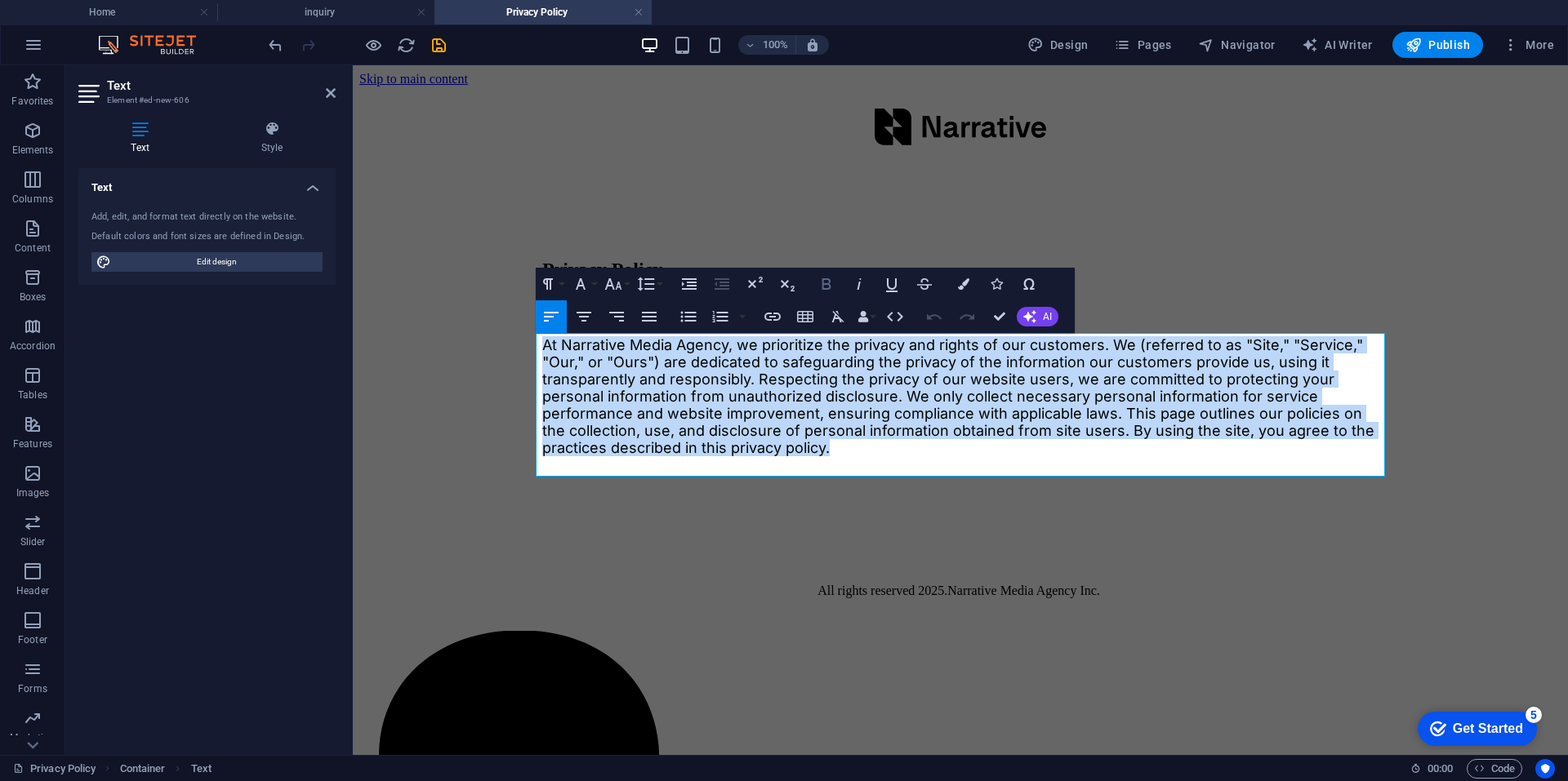
click at [833, 287] on icon "button" at bounding box center [826, 283] width 20 height 20
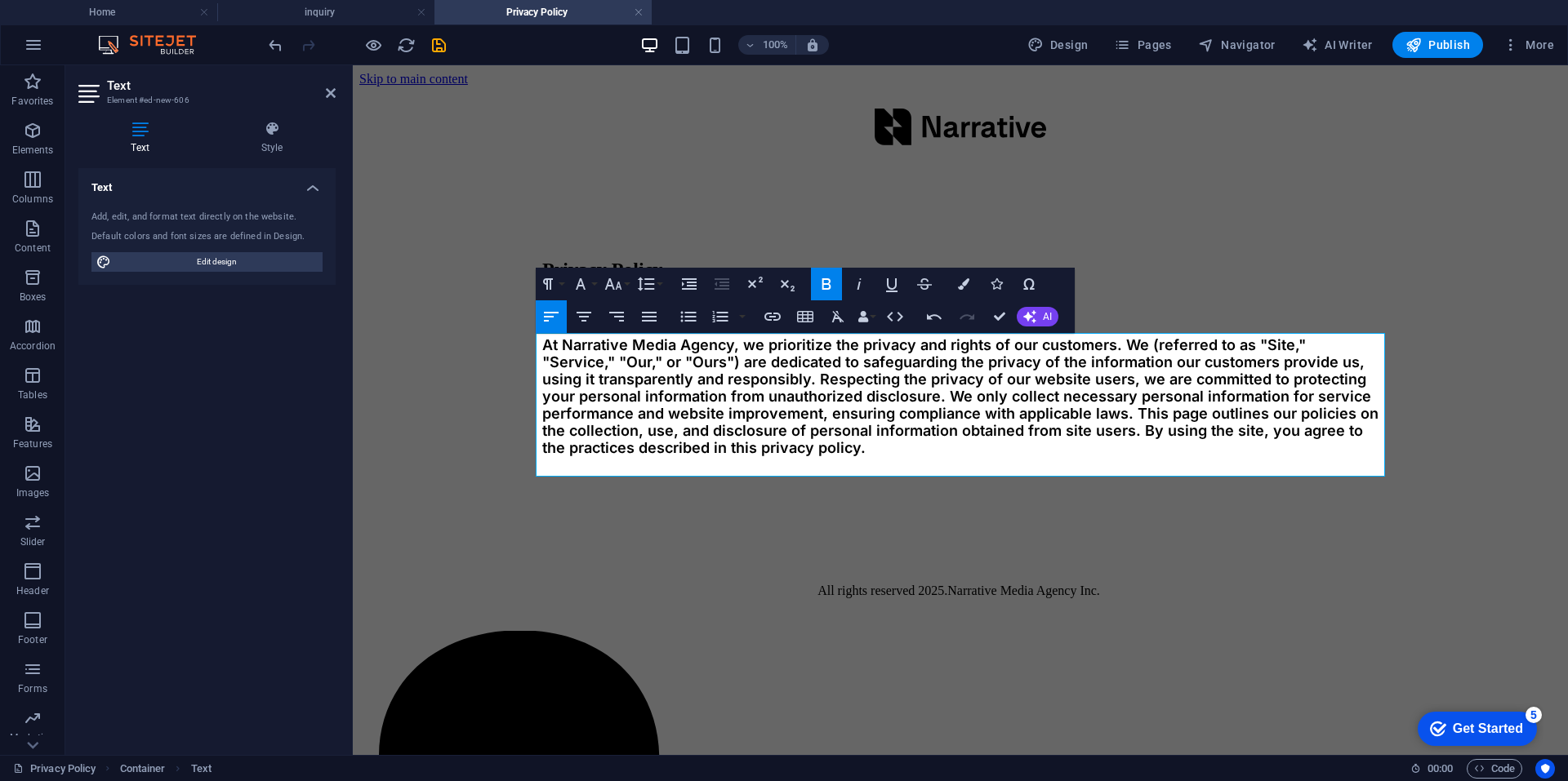
click at [829, 287] on icon "button" at bounding box center [826, 283] width 20 height 20
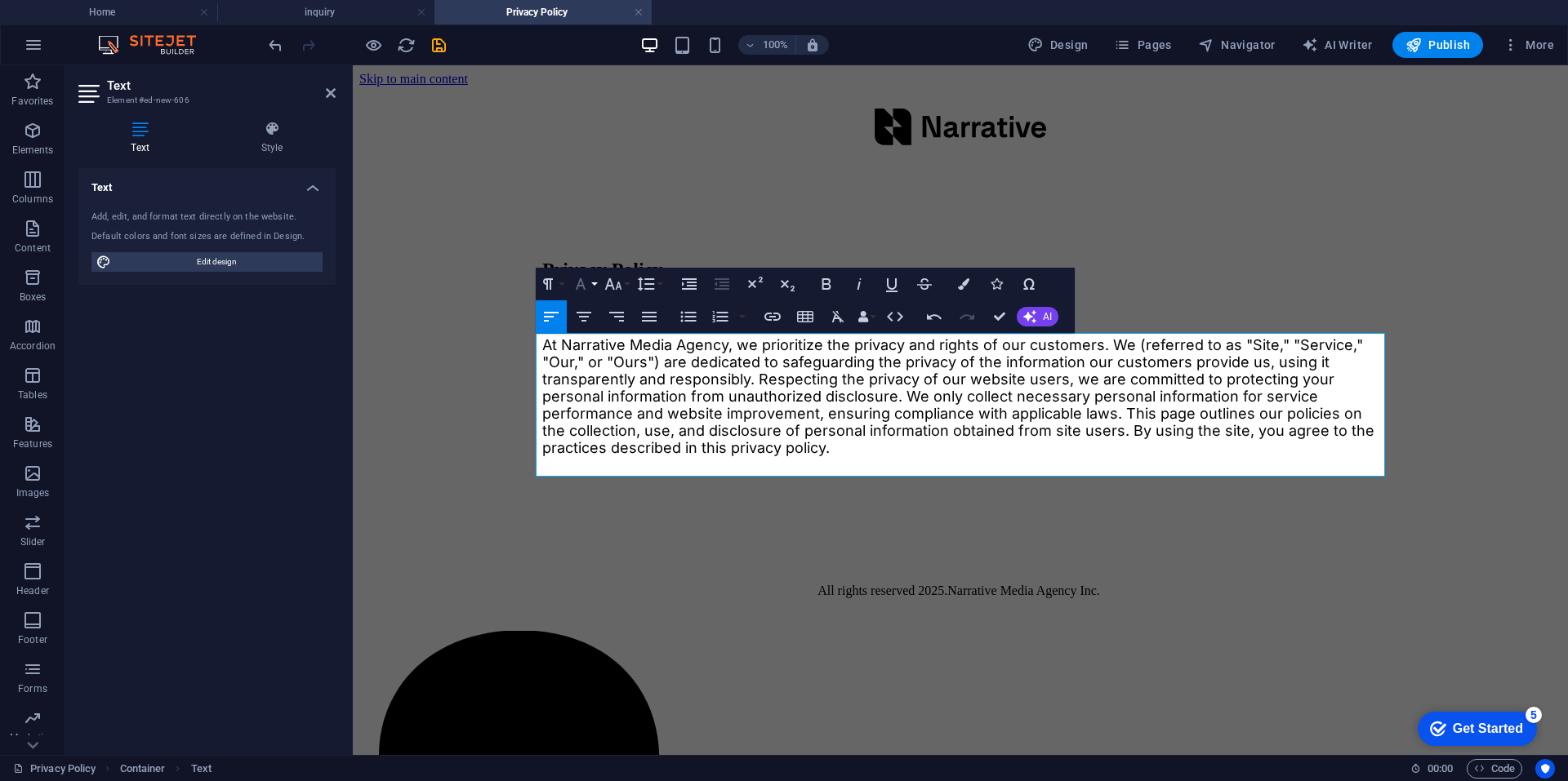
click at [592, 282] on button "Font Family" at bounding box center [584, 284] width 31 height 32
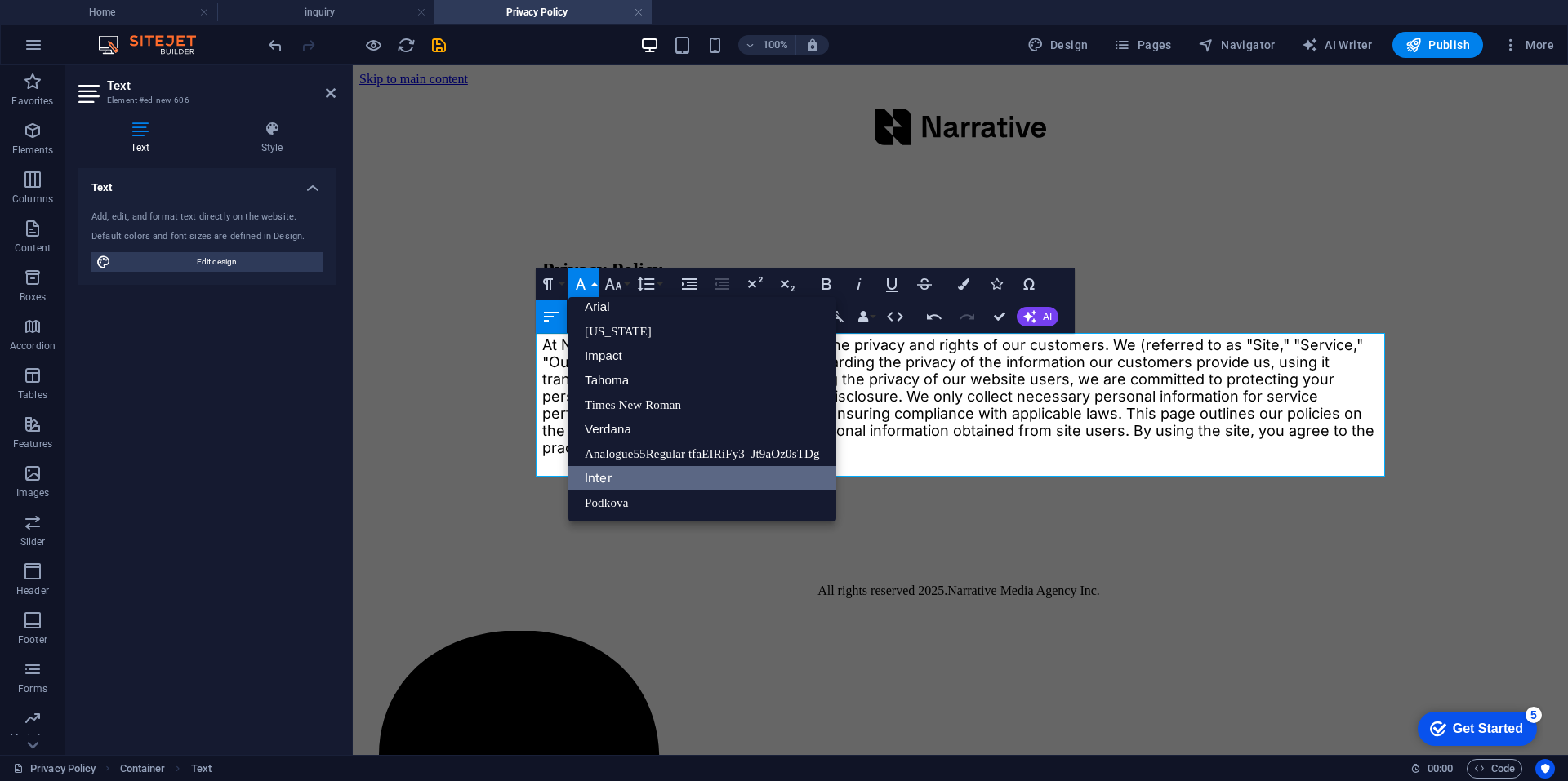
scroll to position [9, 0]
click at [592, 283] on button "Font Family" at bounding box center [584, 284] width 31 height 32
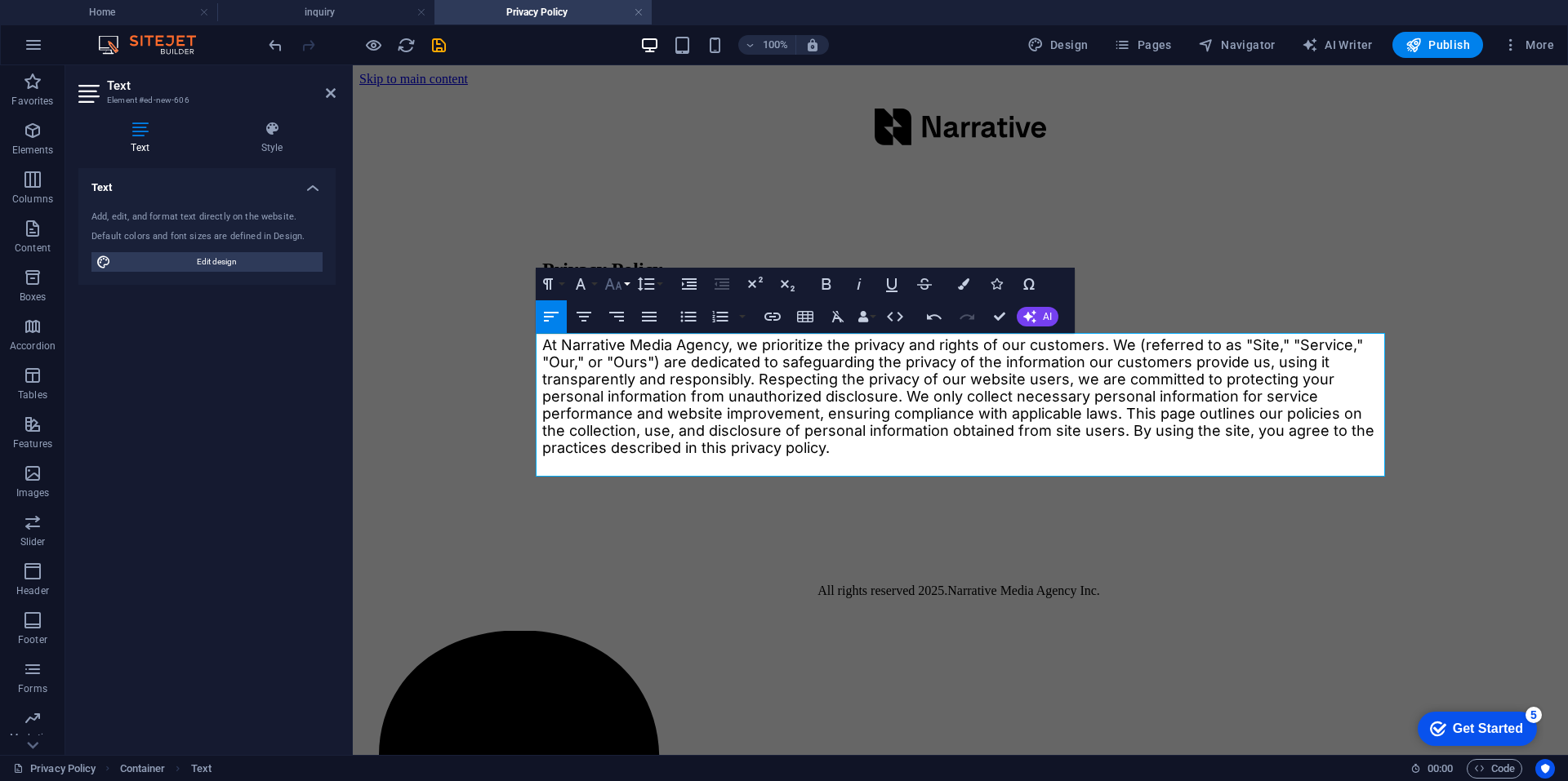
click at [621, 283] on icon "button" at bounding box center [613, 283] width 20 height 20
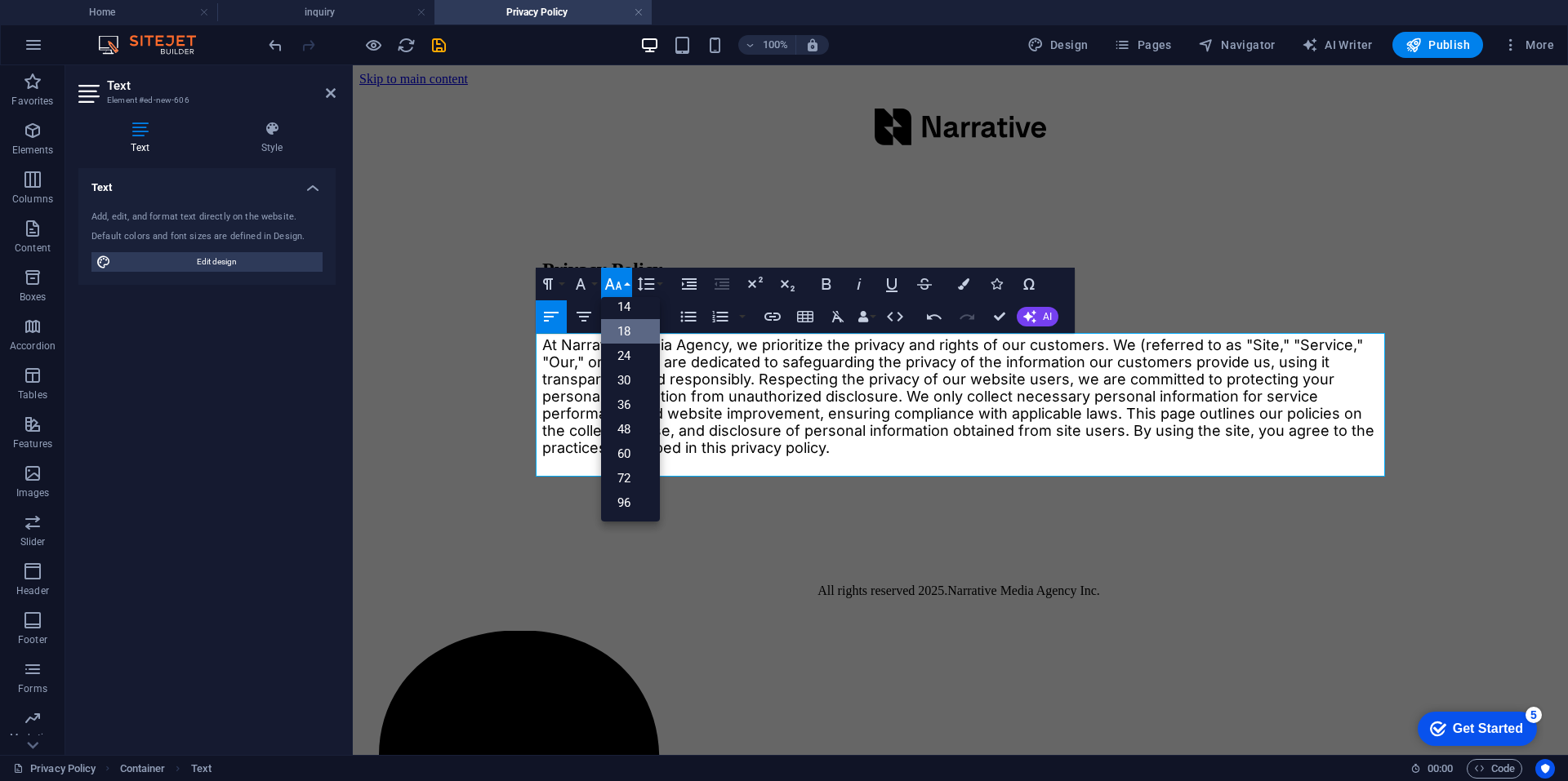
scroll to position [131, 0]
click at [621, 283] on icon "button" at bounding box center [613, 283] width 20 height 20
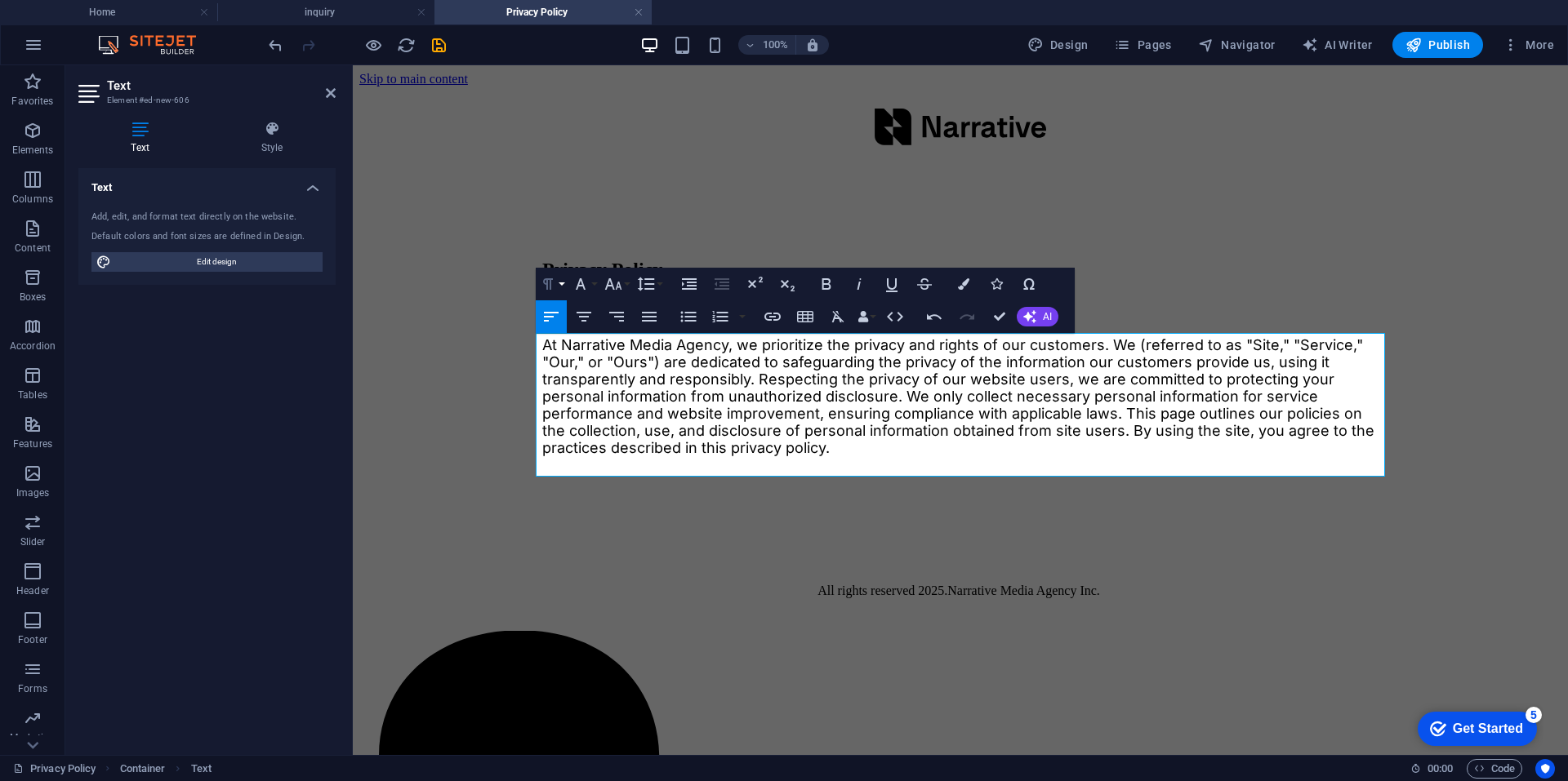
click at [558, 283] on button "Paragraph Format" at bounding box center [551, 284] width 31 height 32
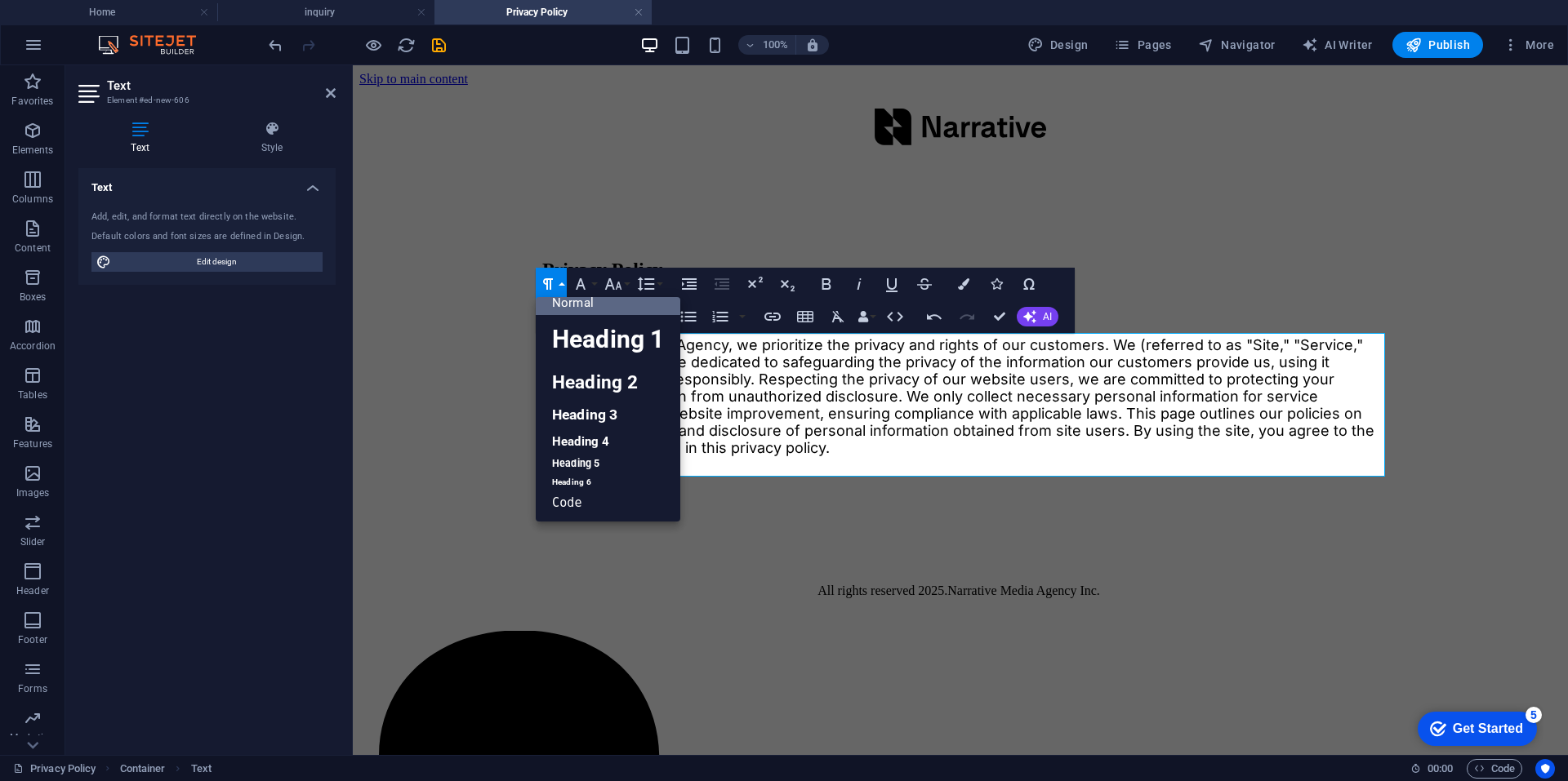
scroll to position [13, 0]
click at [590, 443] on link "Heading 4" at bounding box center [608, 442] width 145 height 25
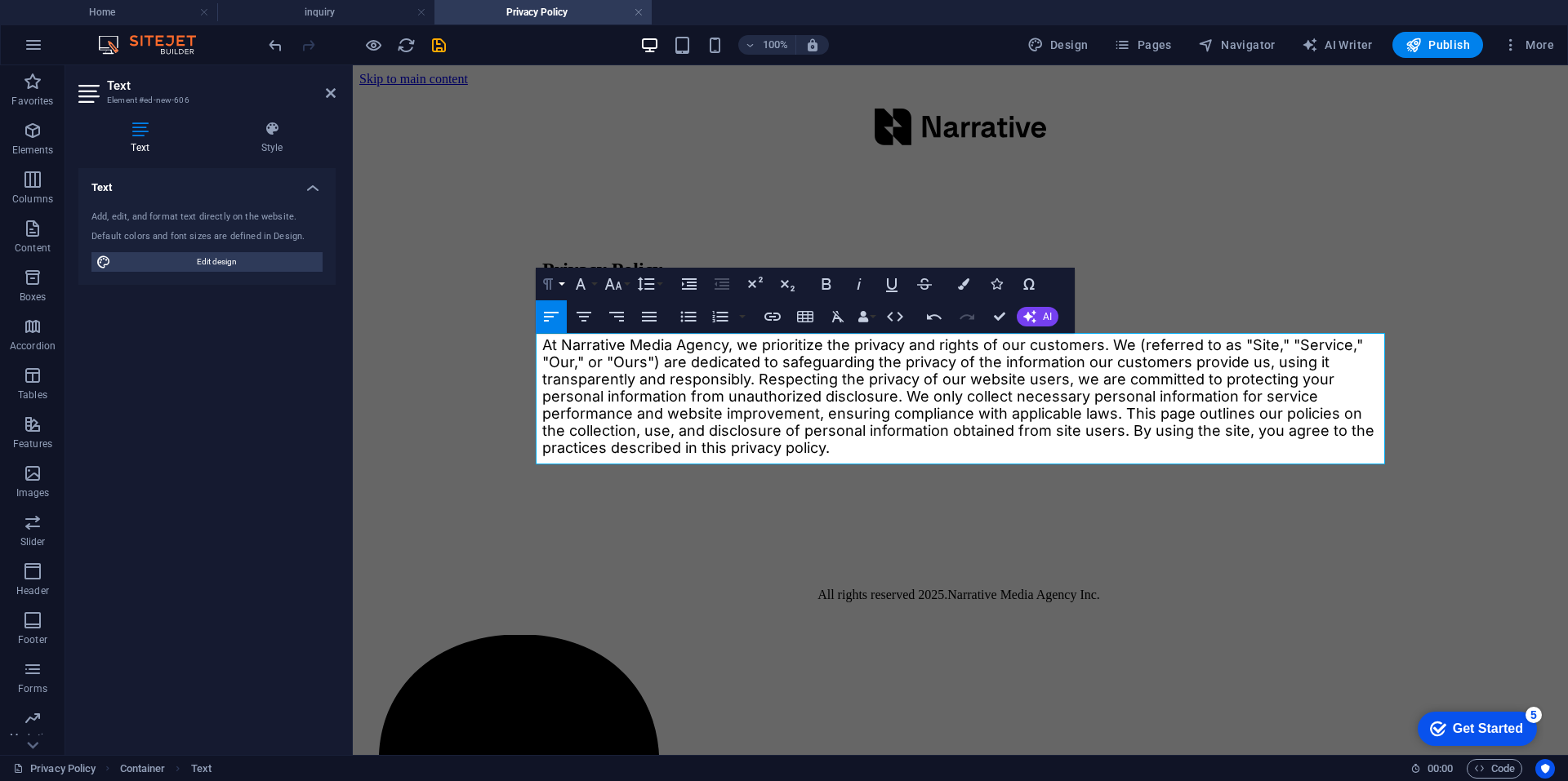
click at [558, 279] on button "Paragraph Format" at bounding box center [551, 284] width 31 height 32
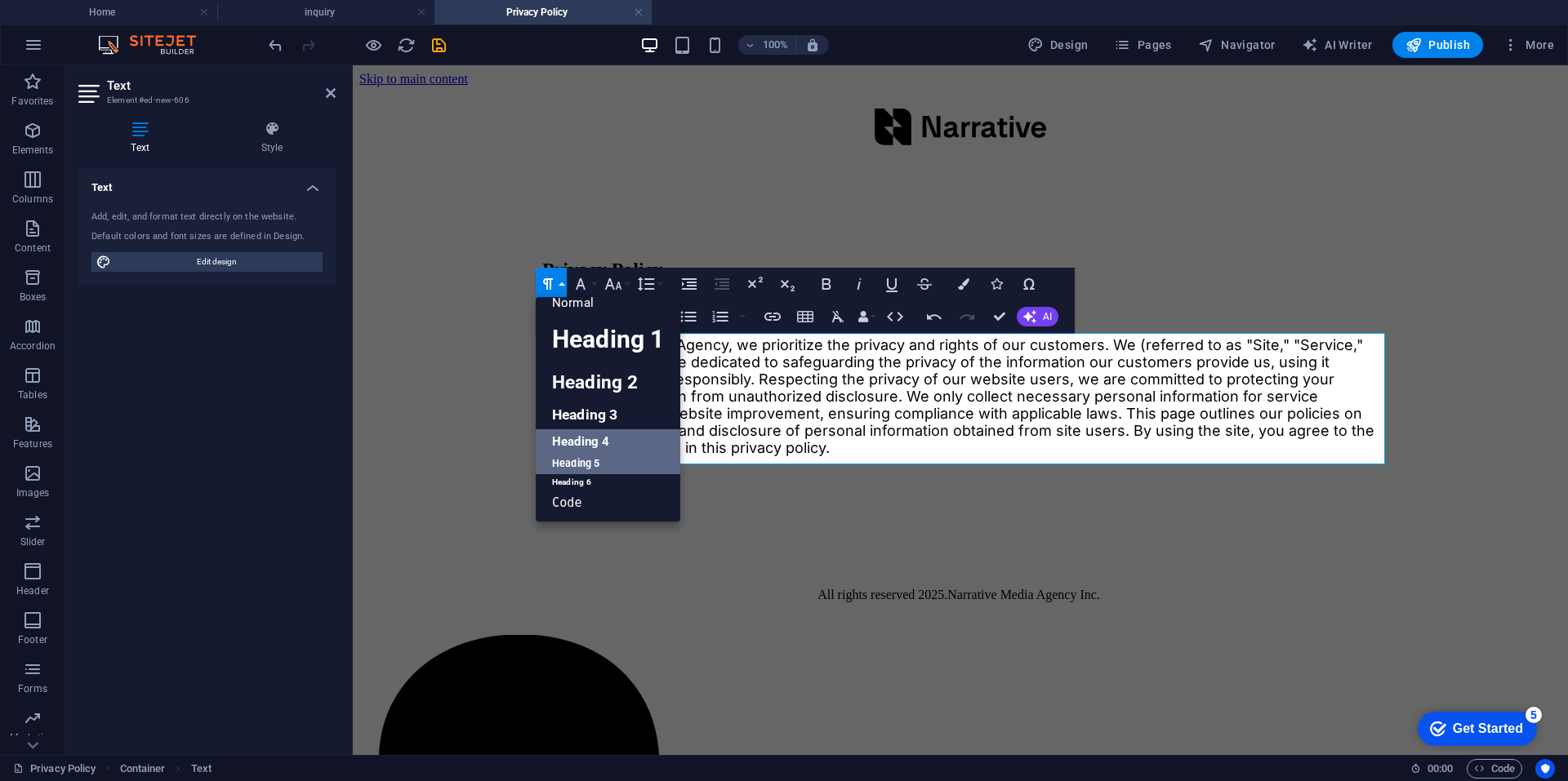
click at [578, 466] on link "Heading 5" at bounding box center [608, 464] width 145 height 20
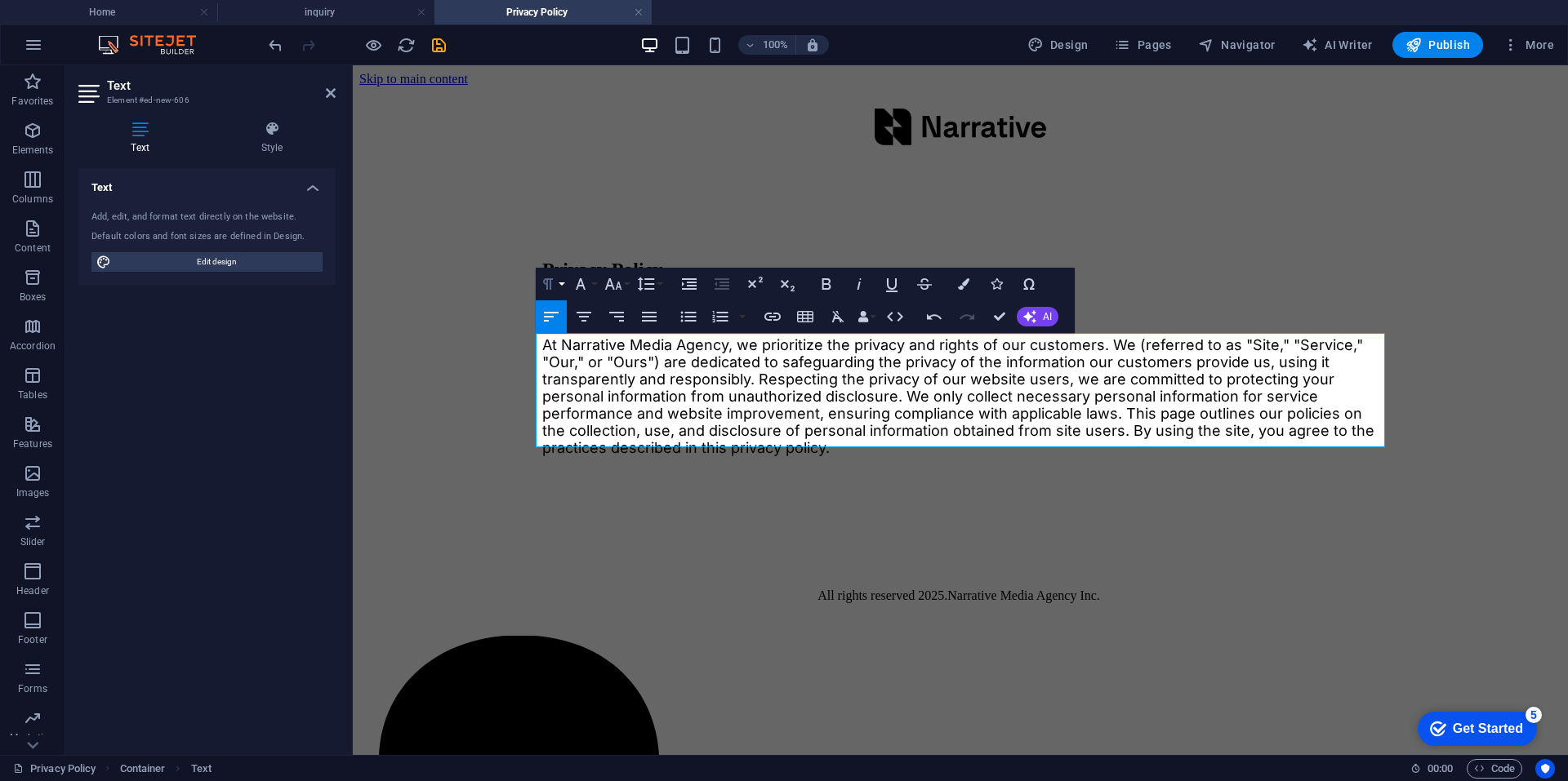
click at [558, 271] on button "Paragraph Format" at bounding box center [551, 284] width 31 height 32
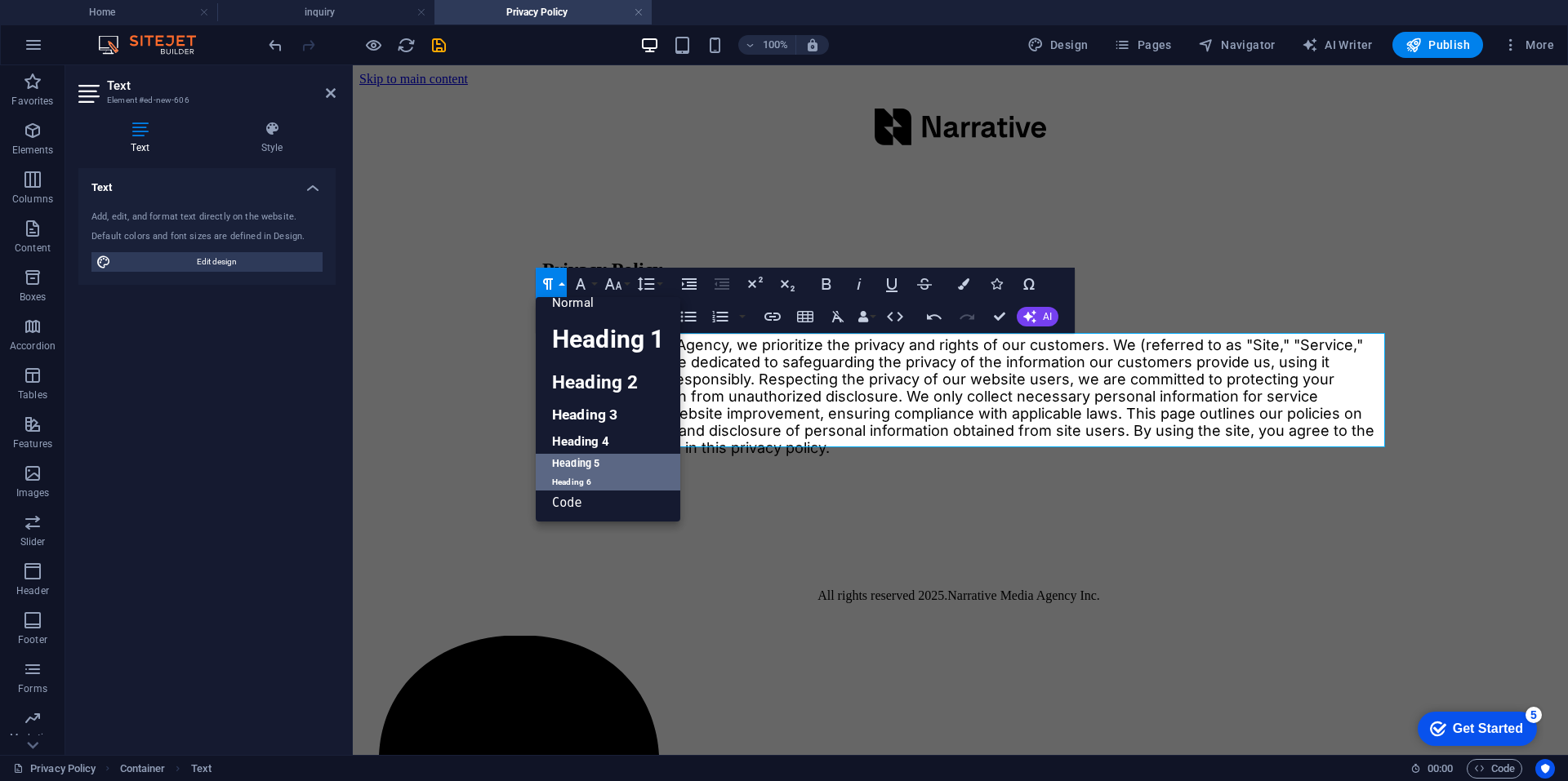
click at [581, 482] on link "Heading 6" at bounding box center [608, 482] width 145 height 16
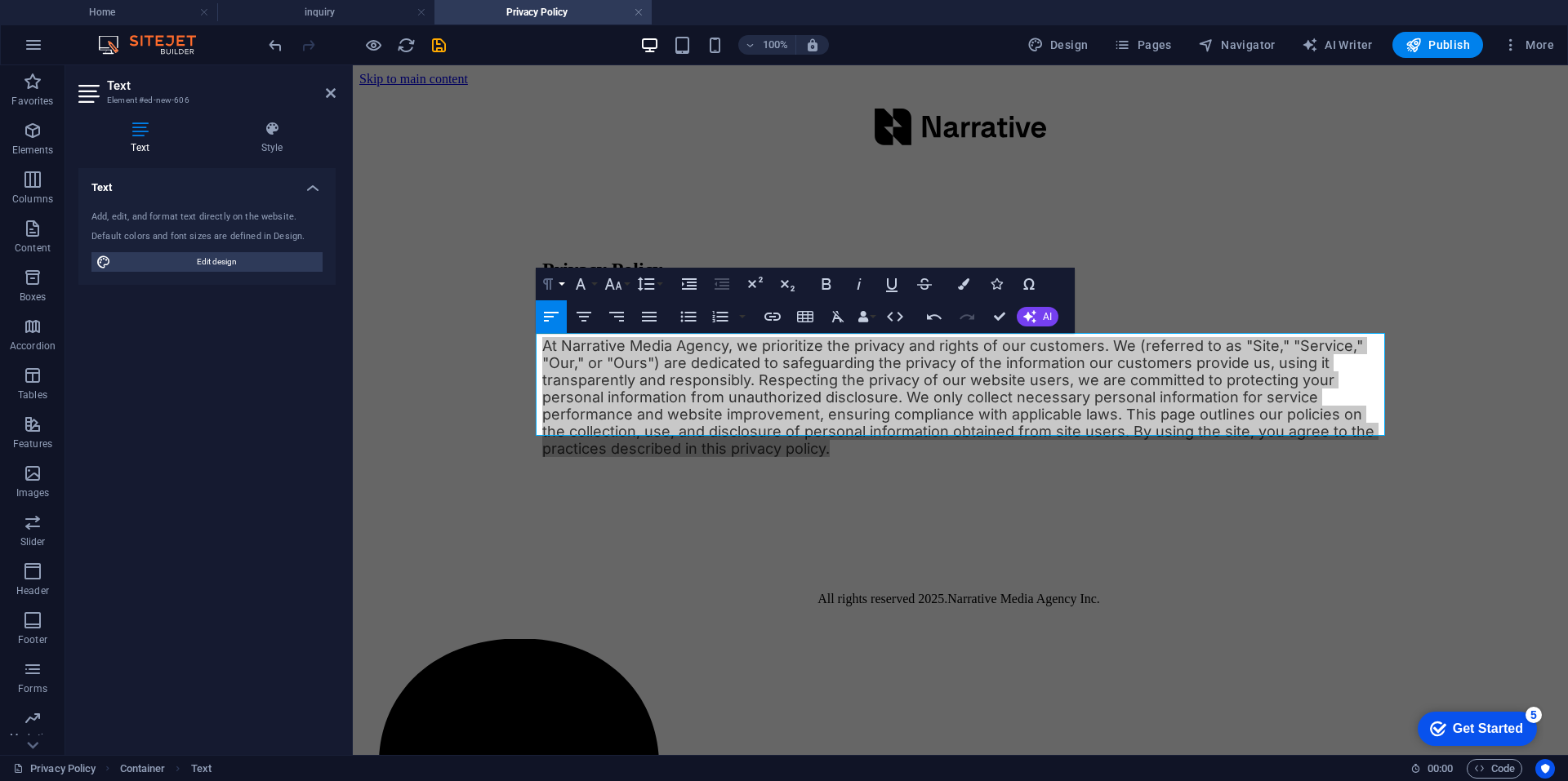
click at [557, 282] on icon "button" at bounding box center [547, 283] width 20 height 20
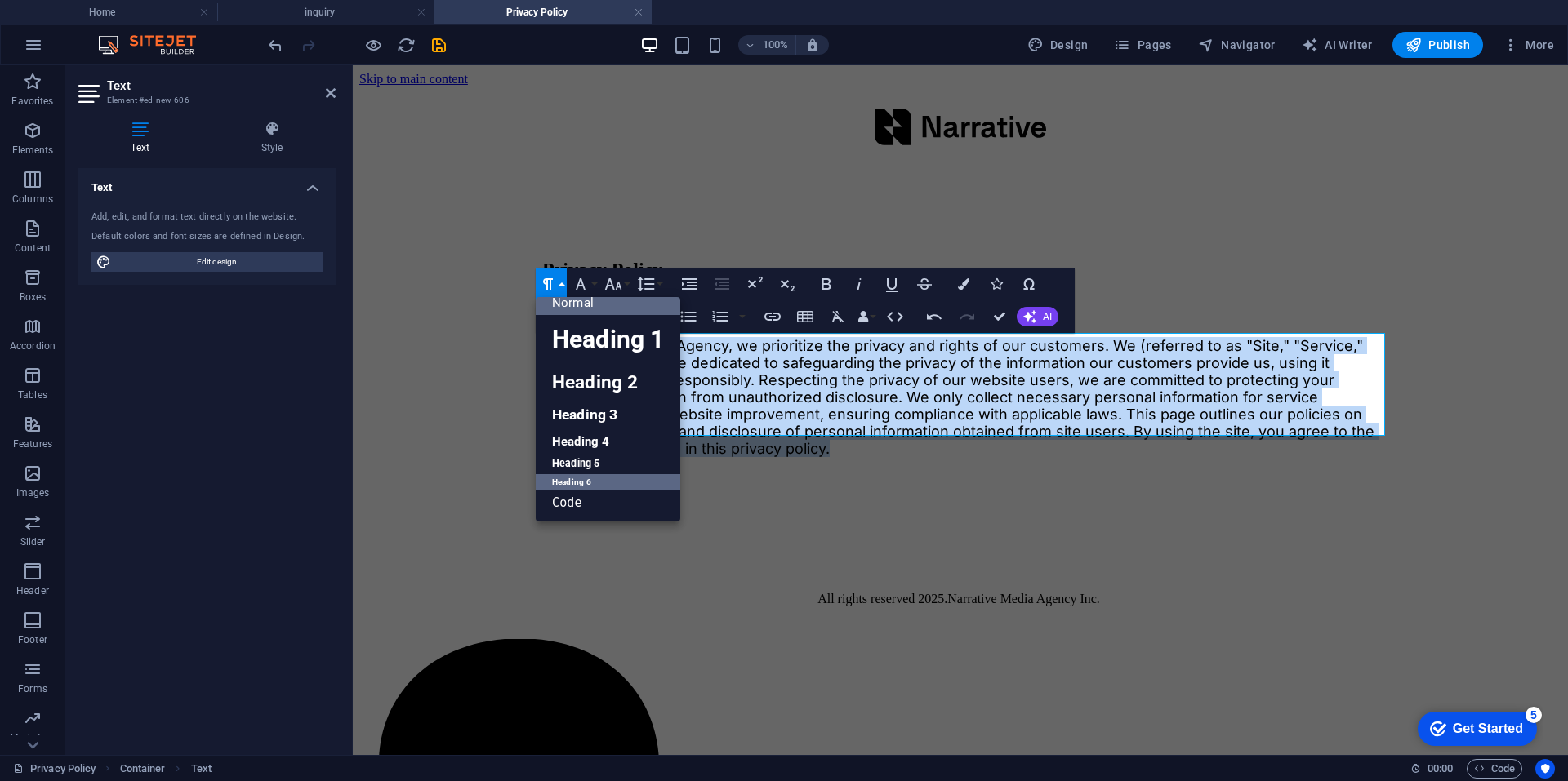
click at [587, 302] on link "Normal" at bounding box center [608, 303] width 145 height 25
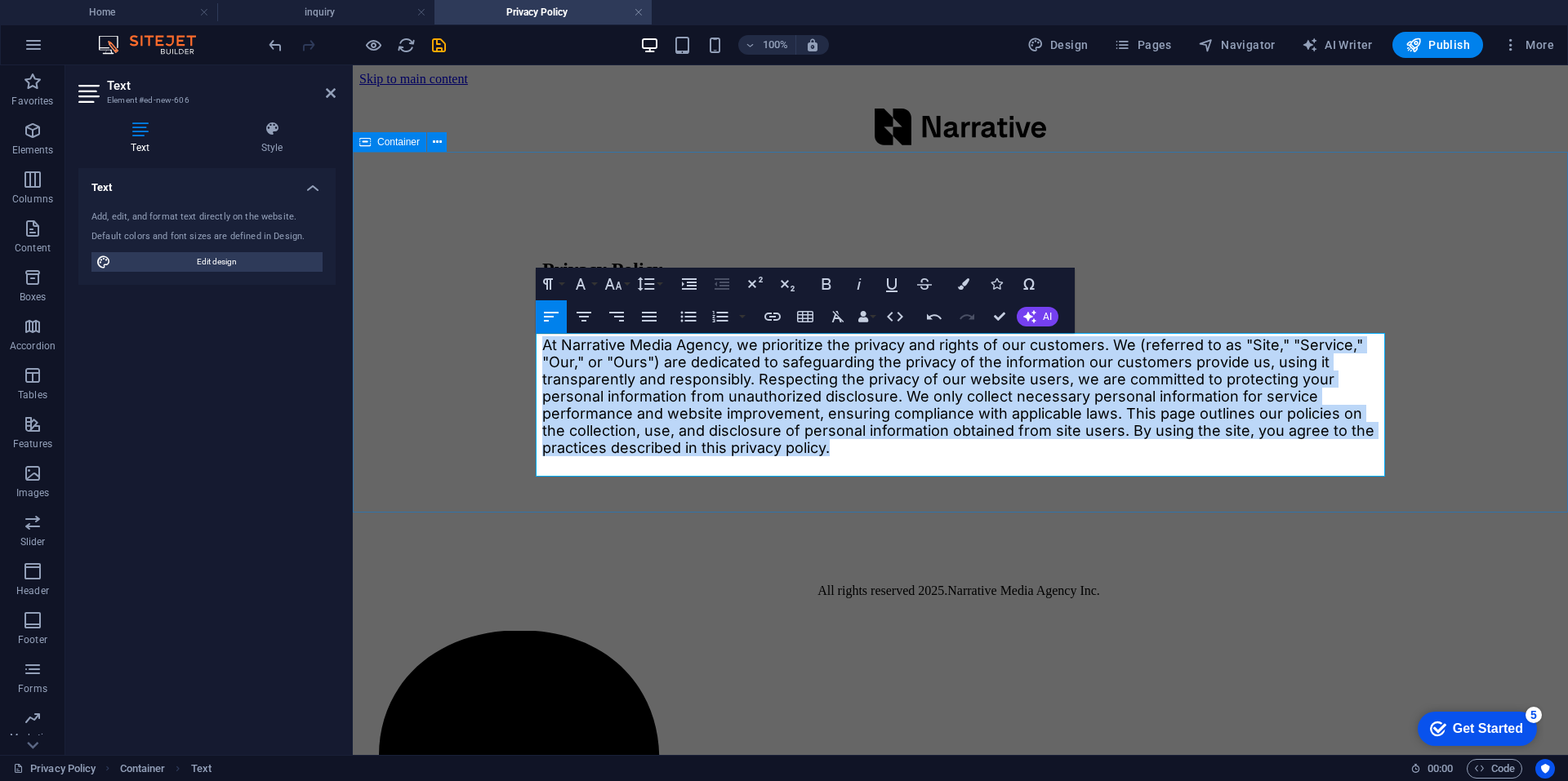
click at [494, 429] on div "Privacy Policy Narrative Privacy Polcy At Narrative Media Agency, we prioritize…" at bounding box center [960, 337] width 1202 height 334
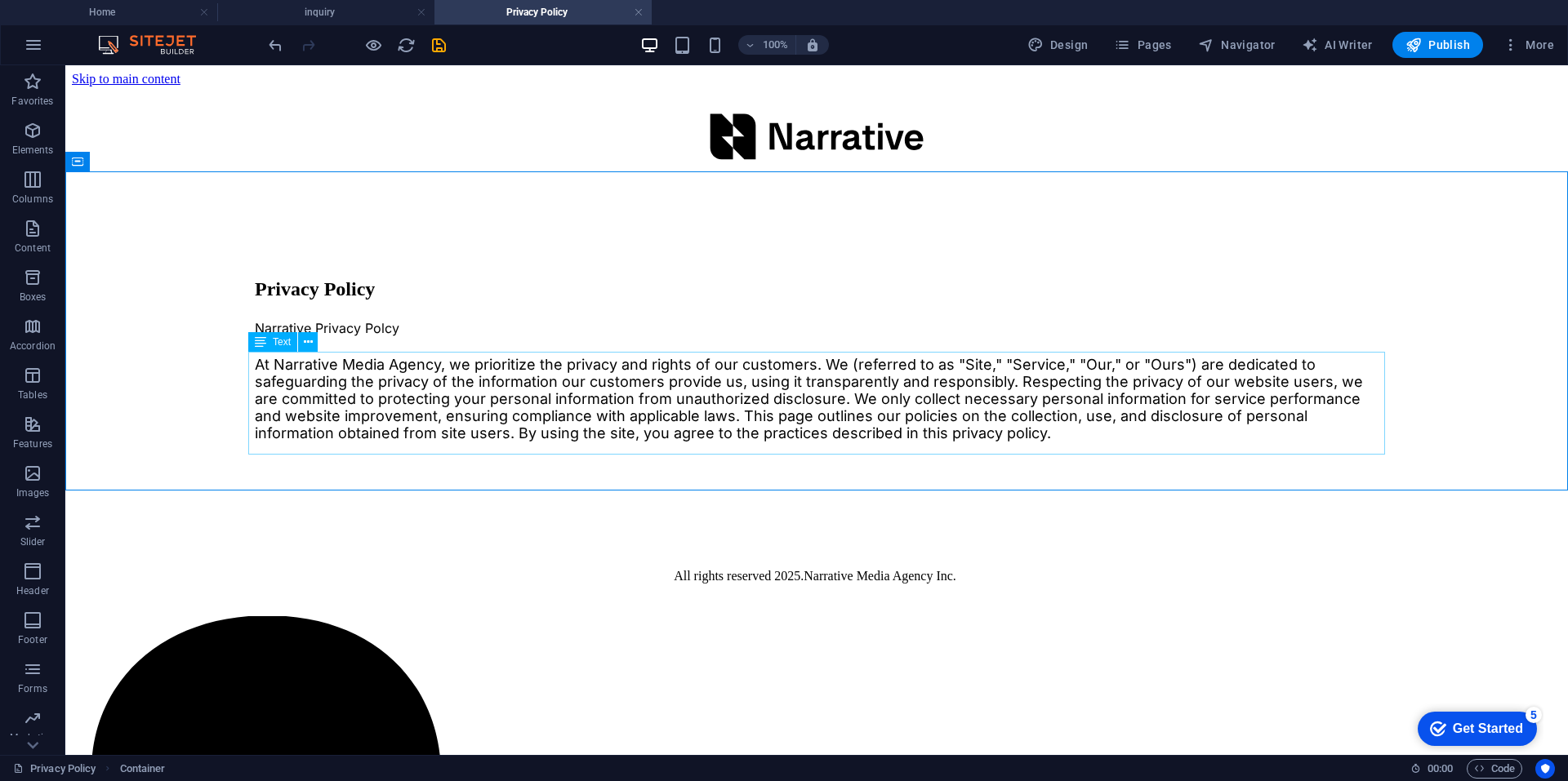
click at [277, 340] on span "Text" at bounding box center [281, 342] width 18 height 10
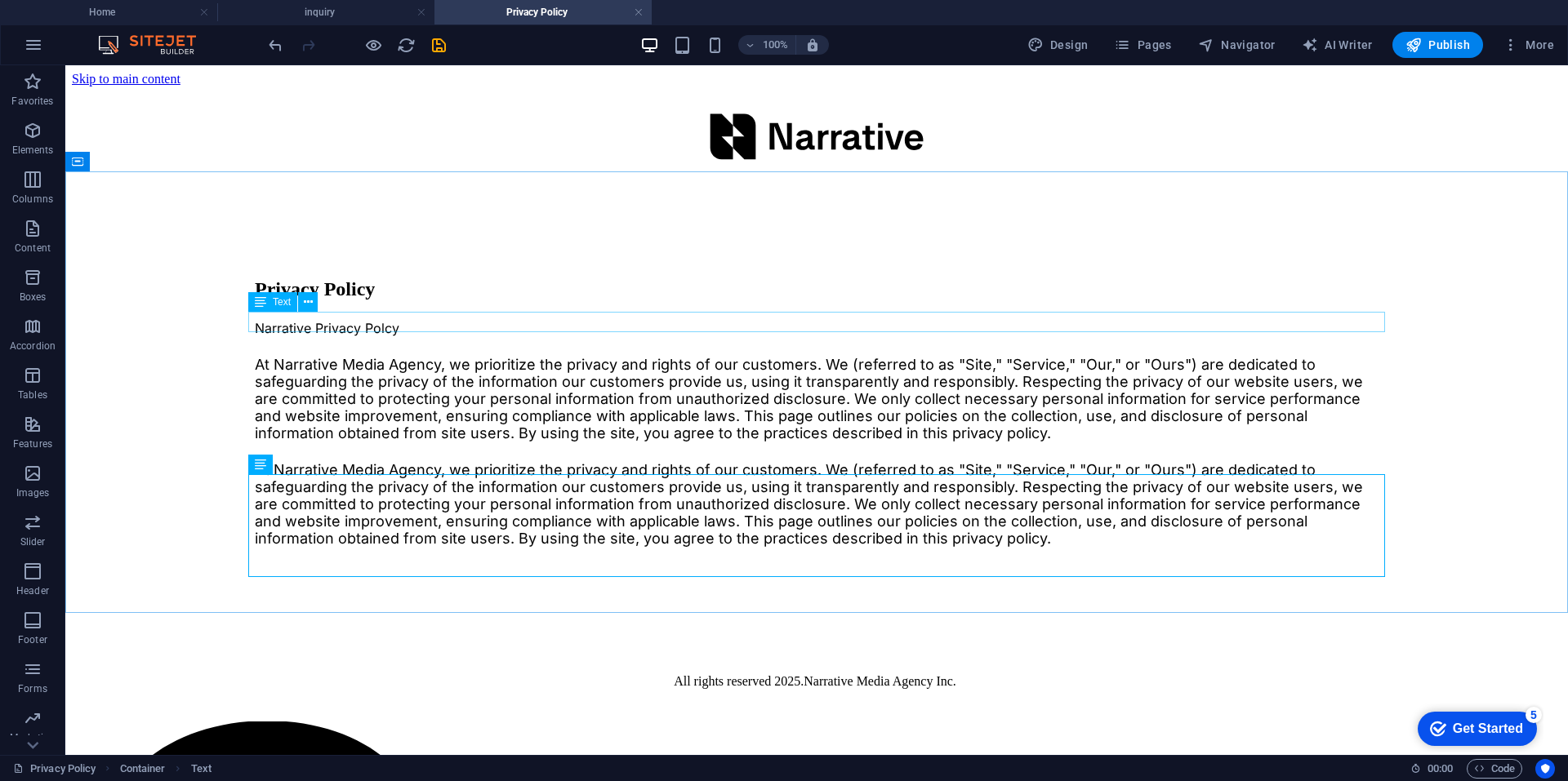
click at [268, 305] on div "Text" at bounding box center [273, 301] width 49 height 20
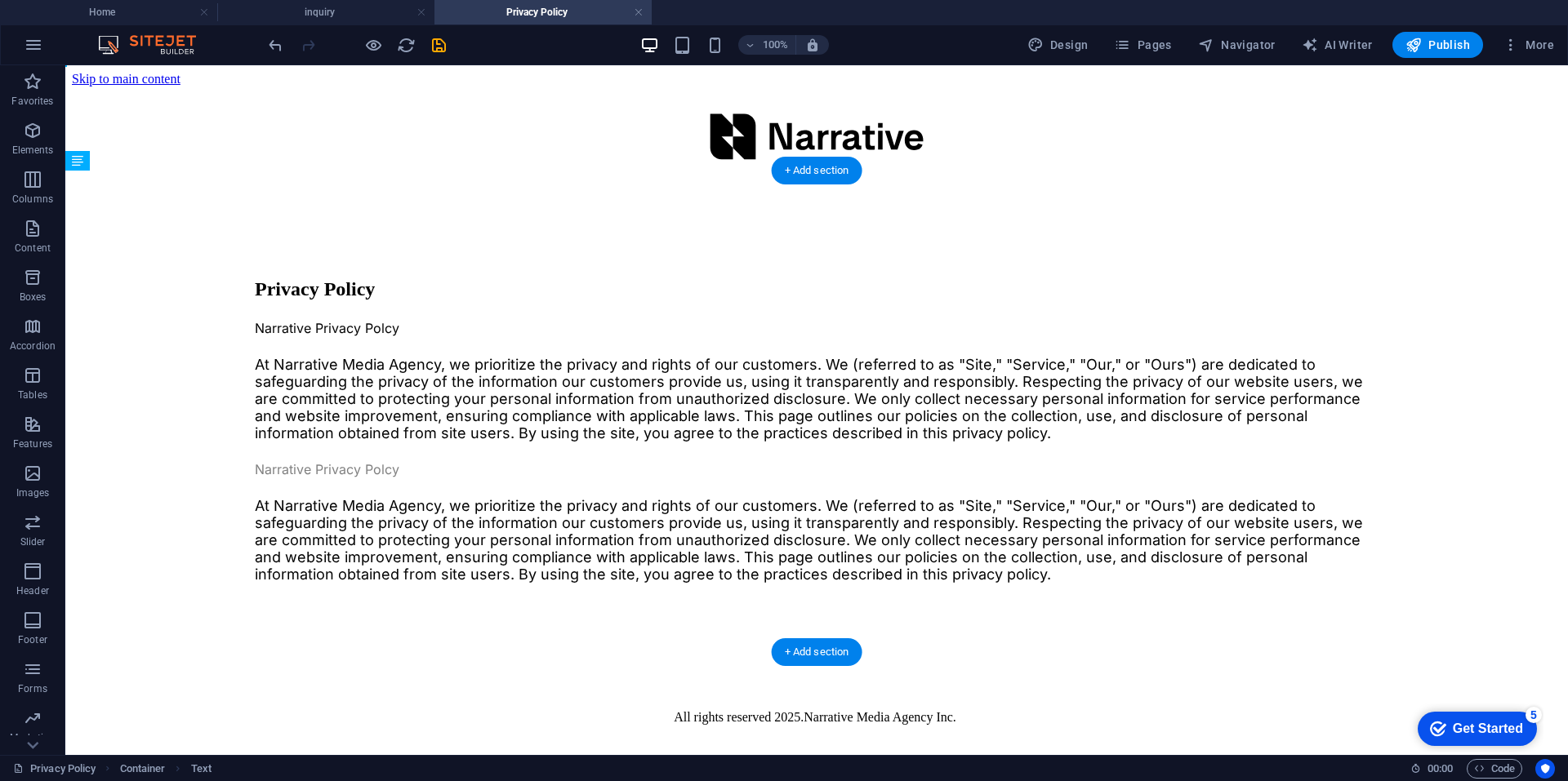
drag, startPoint x: 325, startPoint y: 407, endPoint x: 275, endPoint y: 478, distance: 86.8
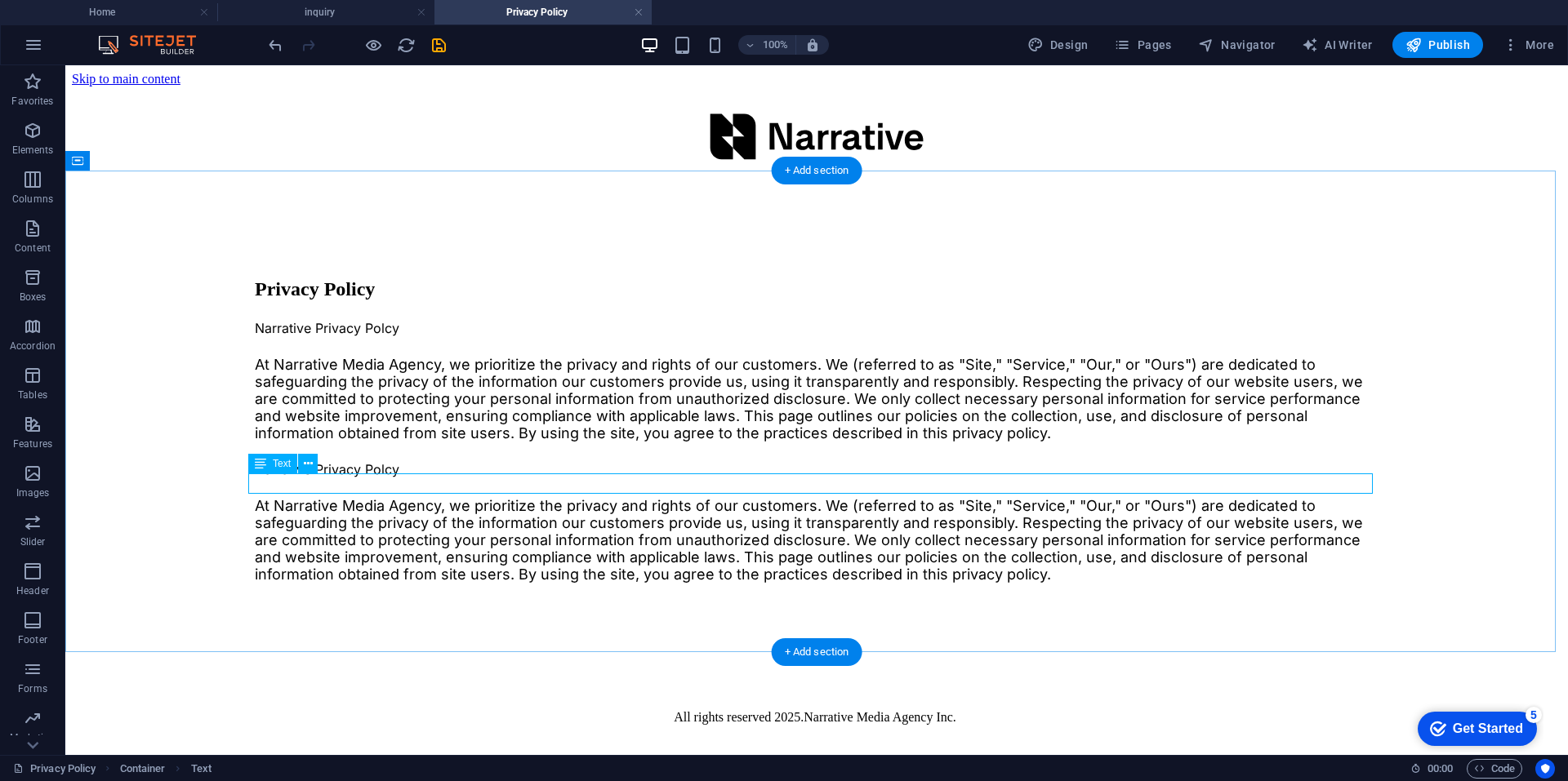
click at [317, 477] on div "Narrative Privacy Polcy" at bounding box center [816, 469] width 1124 height 16
click at [329, 477] on div "Narrative Privacy Polcy" at bounding box center [816, 469] width 1124 height 16
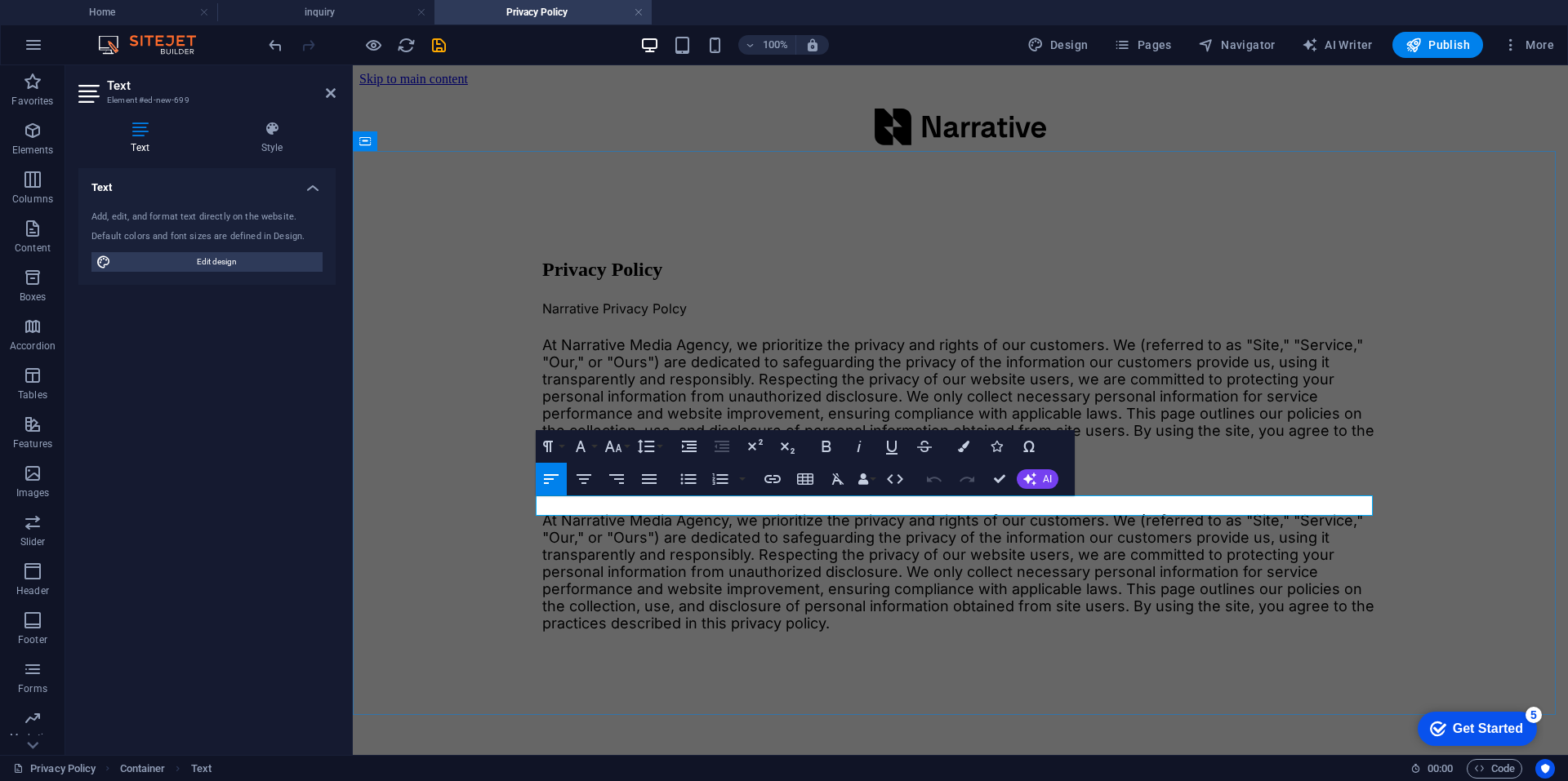
click at [687, 492] on span "Narrative Privacy Polcy" at bounding box center [615, 483] width 145 height 16
click at [554, 449] on icon "button" at bounding box center [547, 446] width 20 height 20
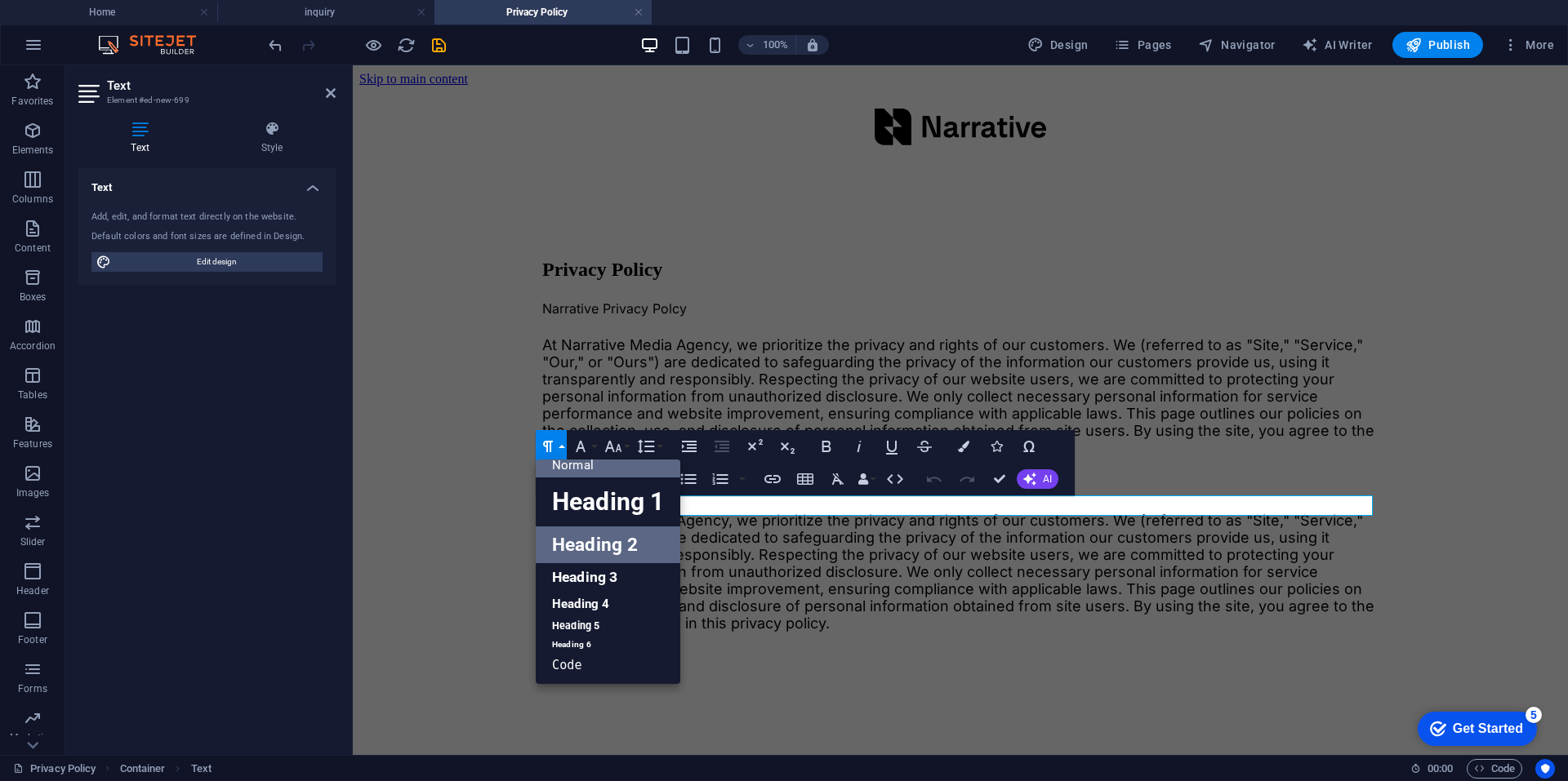
click at [587, 551] on link "Heading 2" at bounding box center [608, 544] width 145 height 37
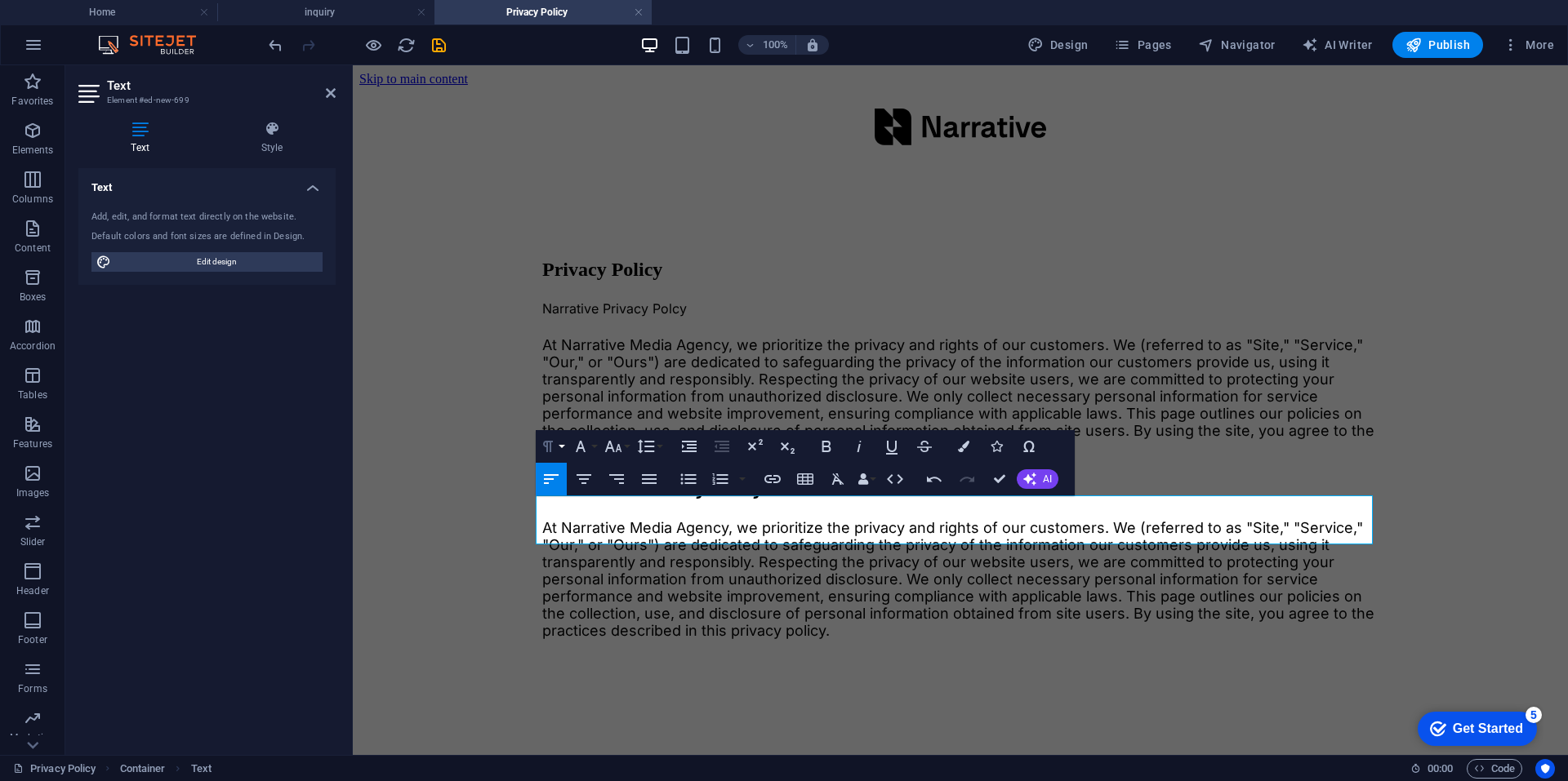
click at [559, 444] on button "Paragraph Format" at bounding box center [551, 447] width 31 height 32
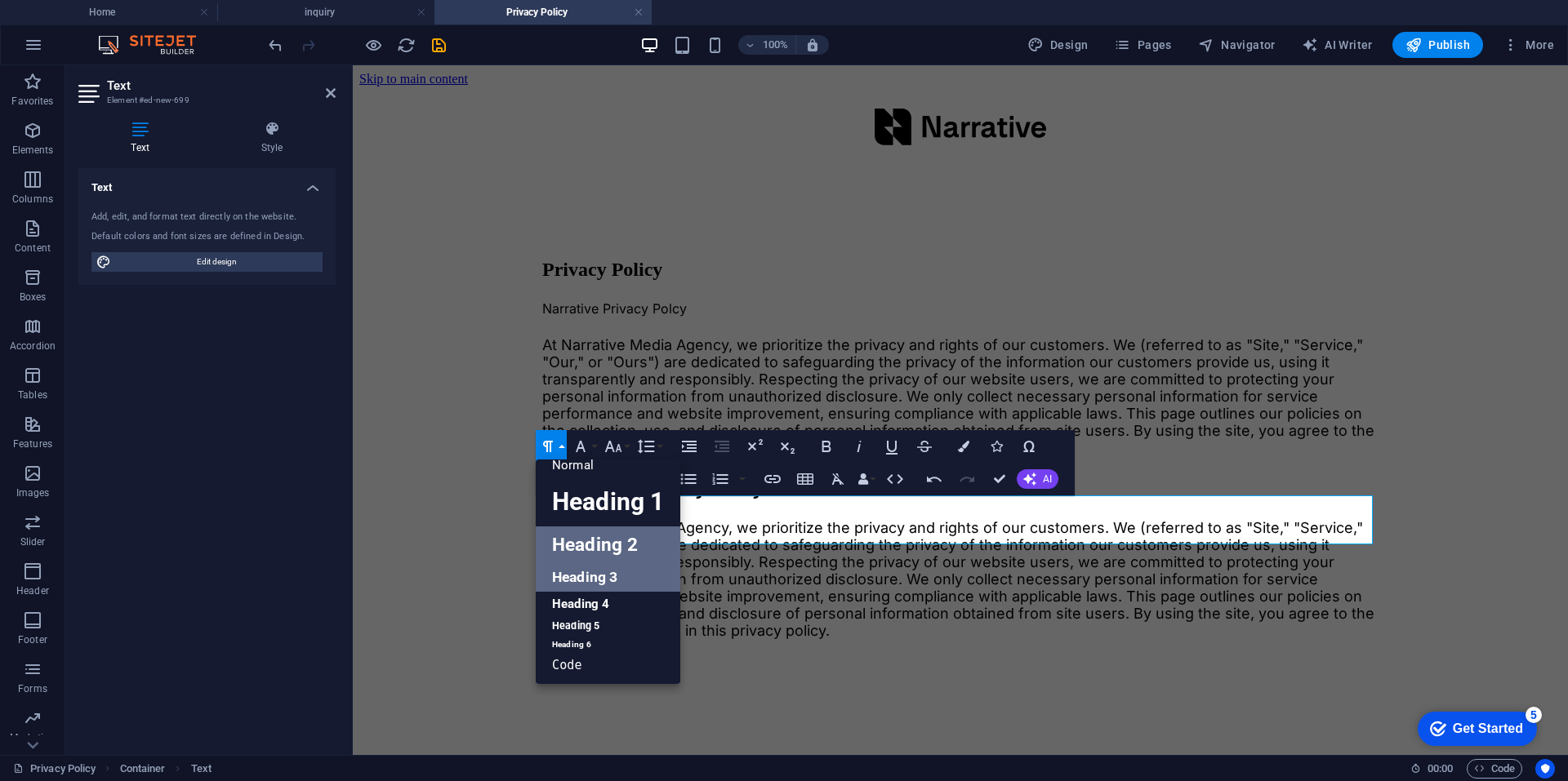
click at [596, 573] on link "Heading 3" at bounding box center [608, 578] width 145 height 29
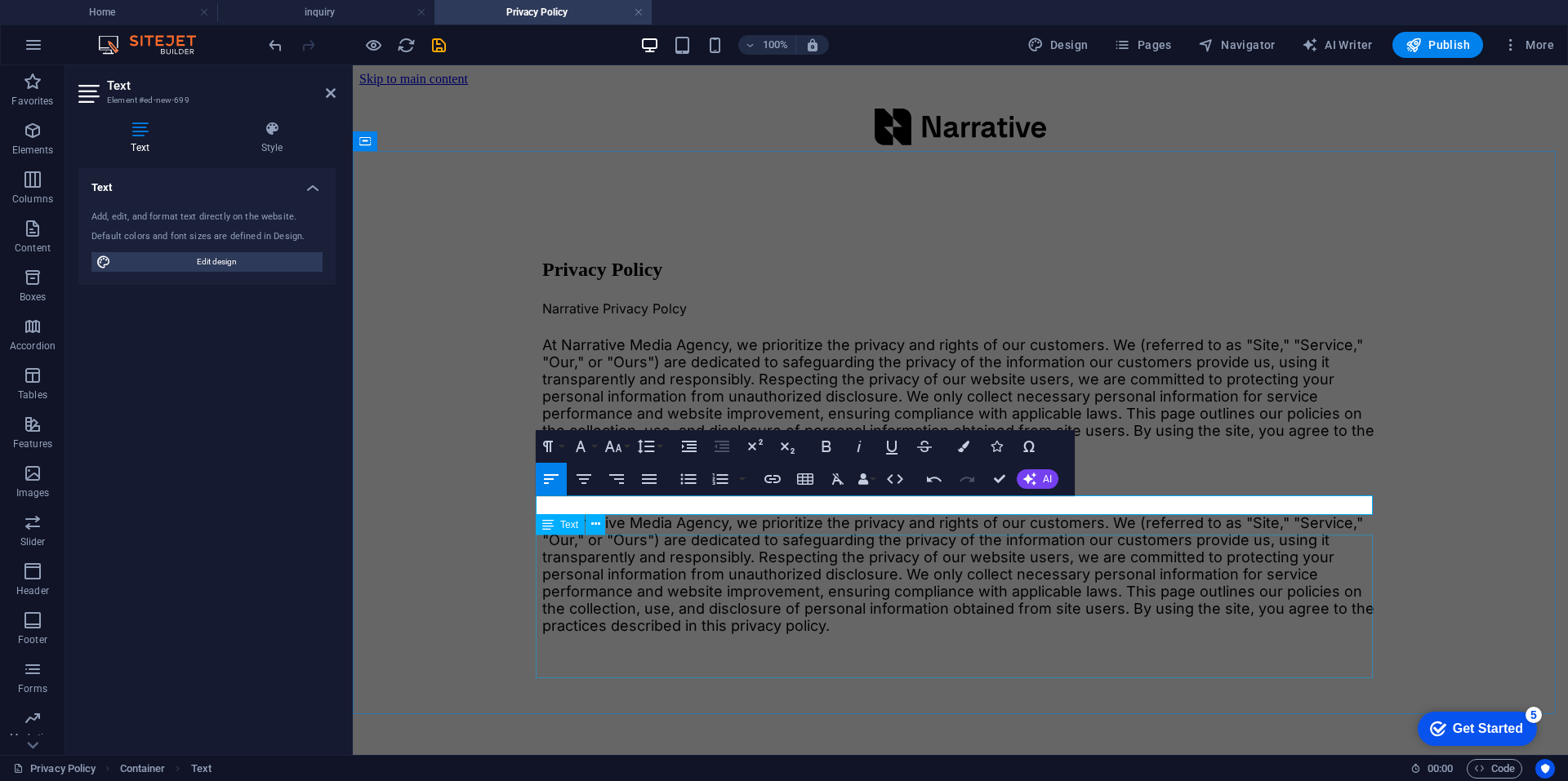
click at [581, 583] on div "At Narrative Media Agency, we prioritize the privacy and rights of our customer…" at bounding box center [960, 573] width 836 height 120
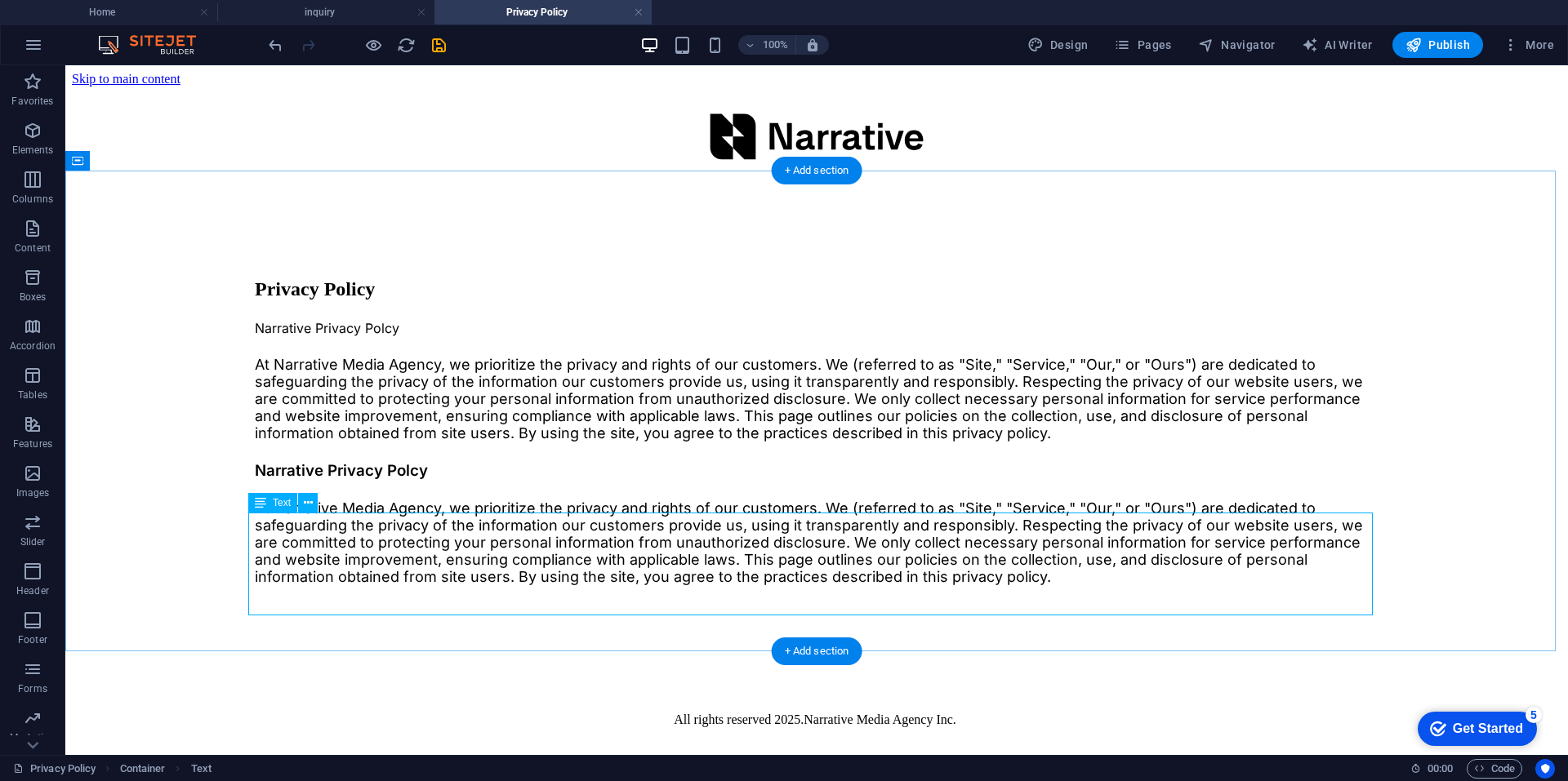
click at [417, 552] on div "At Narrative Media Agency, we prioritize the privacy and rights of our customer…" at bounding box center [816, 542] width 1124 height 86
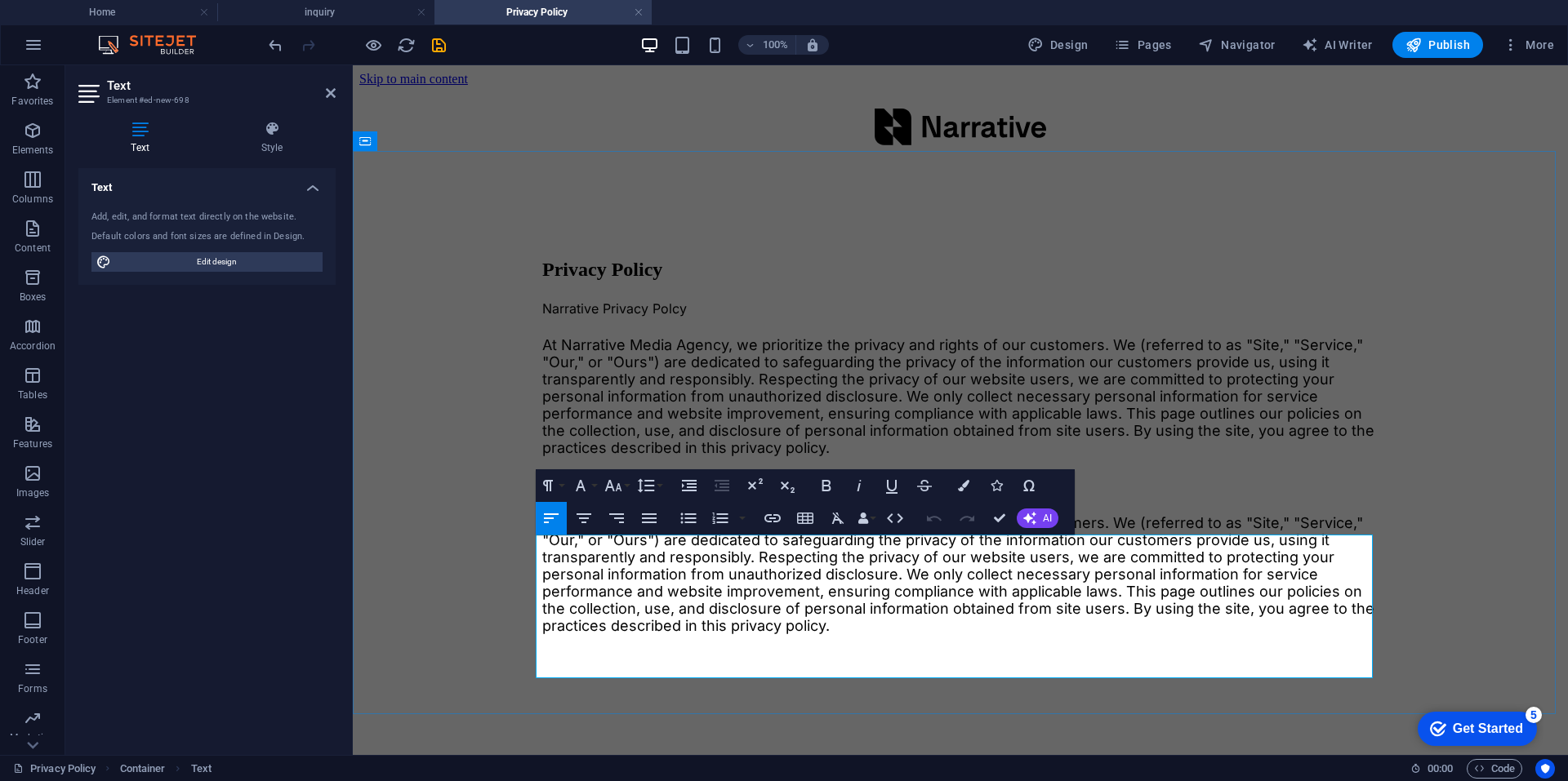
click at [695, 573] on p "At Narrative Media Agency, we prioritize the privacy and rights of our customer…" at bounding box center [960, 573] width 836 height 120
click at [454, 503] on div "Privacy Policy Narrative Privacy Polcy At Narrative Media Agency, we prioritize…" at bounding box center [960, 426] width 1202 height 512
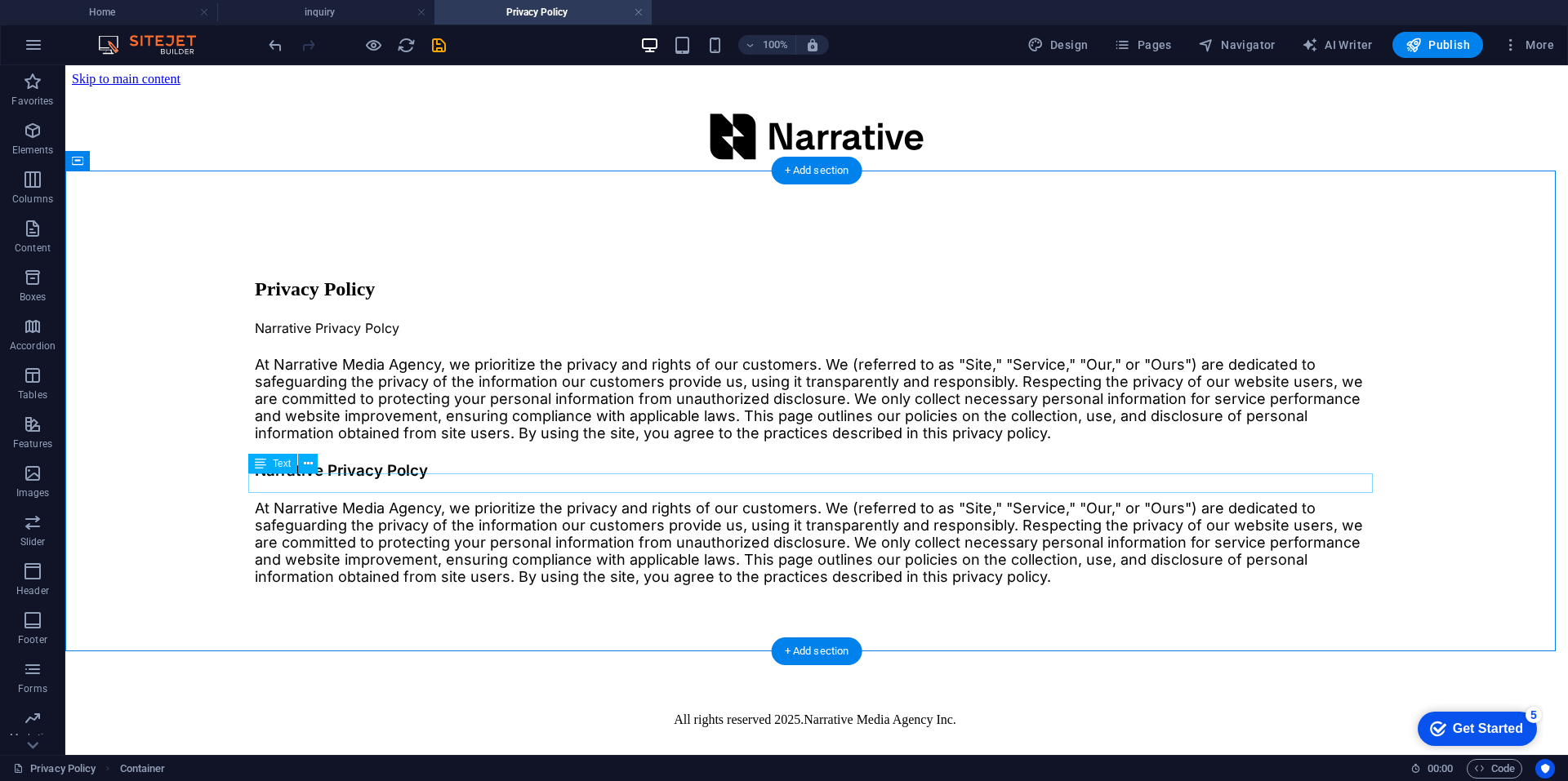
click at [411, 479] on div "Narrative Privacy Polcy" at bounding box center [816, 470] width 1124 height 19
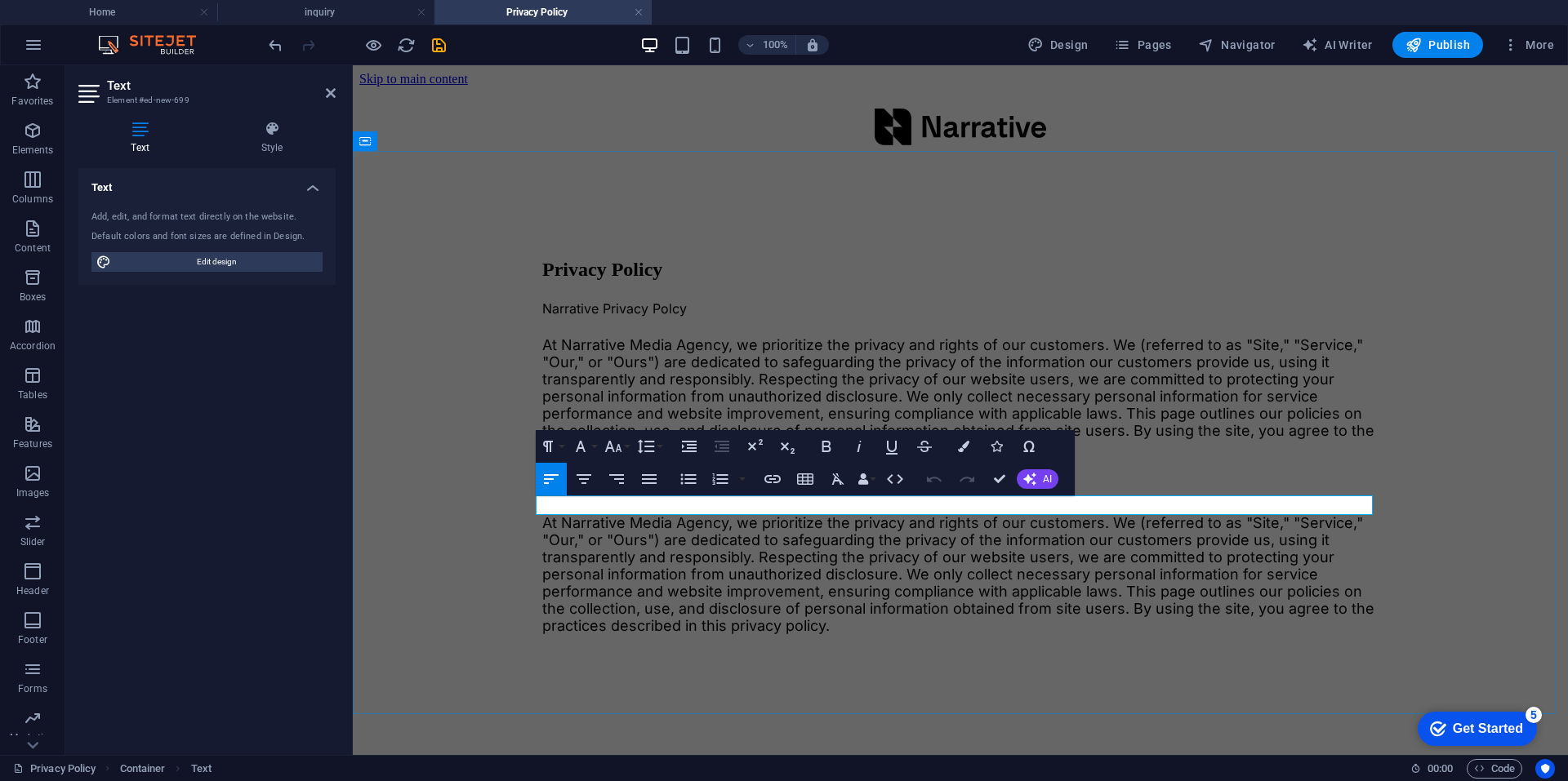
click at [678, 494] on span "Narrative Privacy Polcy" at bounding box center [628, 485] width 173 height 19
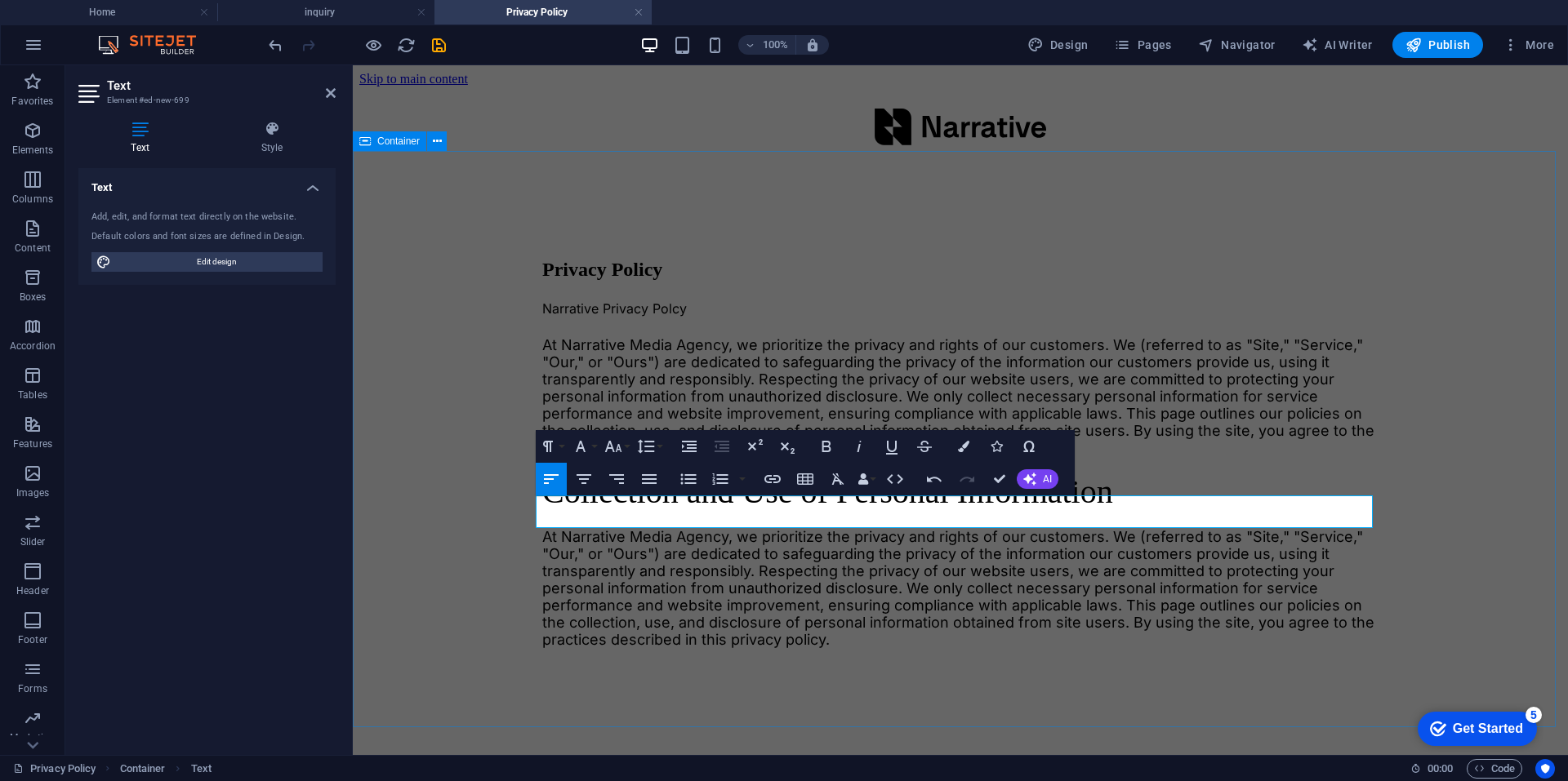
click at [507, 549] on div "Privacy Policy Narrative Privacy Polcy At Narrative Media Agency, we prioritize…" at bounding box center [960, 433] width 1202 height 527
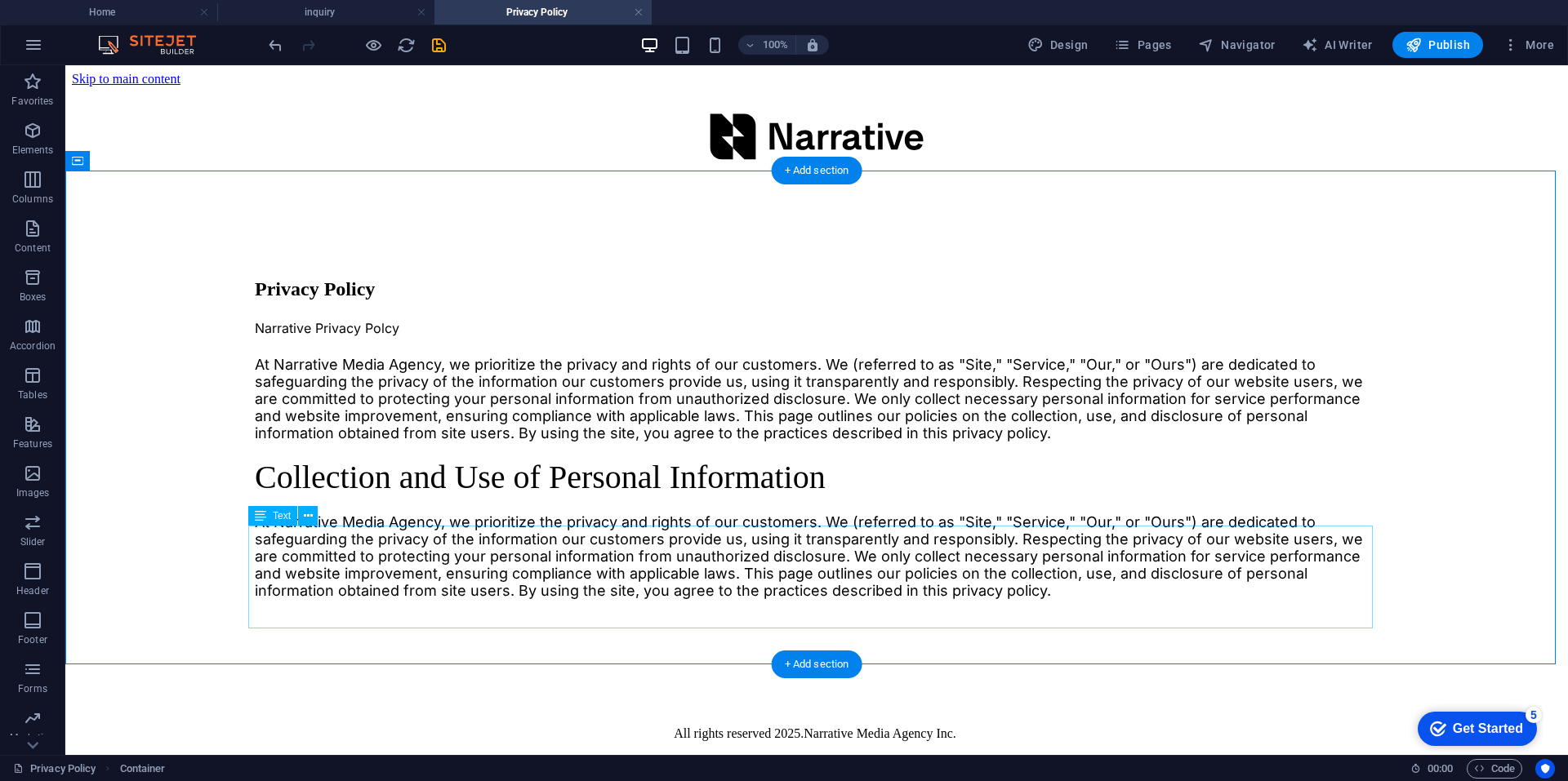
click at [311, 585] on div "At Narrative Media Agency, we prioritize the privacy and rights of our customer…" at bounding box center [816, 556] width 1124 height 86
click at [309, 584] on div "At Narrative Media Agency, we prioritize the privacy and rights of our customer…" at bounding box center [816, 556] width 1124 height 86
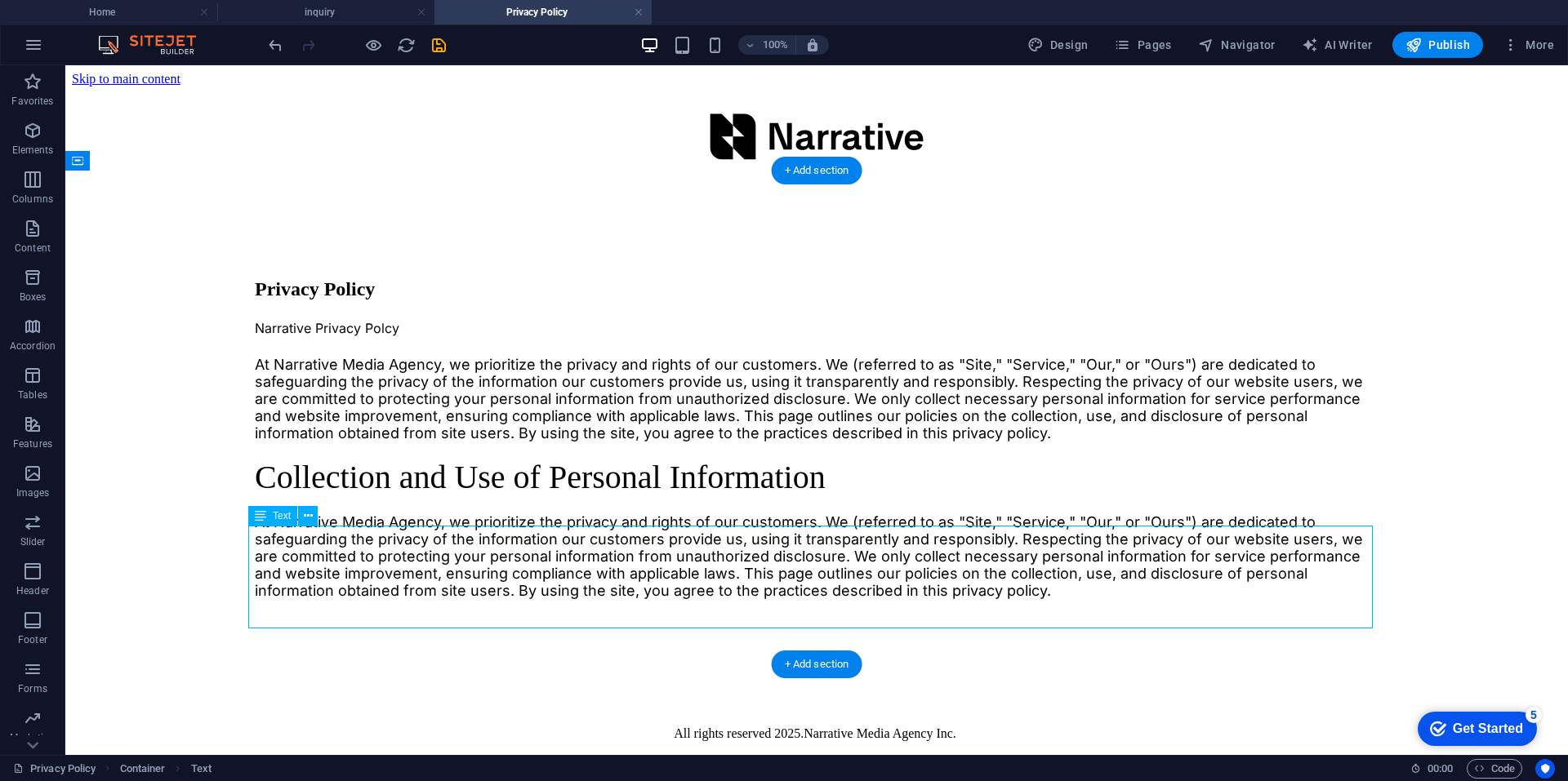
click at [646, 590] on div "At Narrative Media Agency, we prioritize the privacy and rights of our customer…" at bounding box center [816, 556] width 1124 height 86
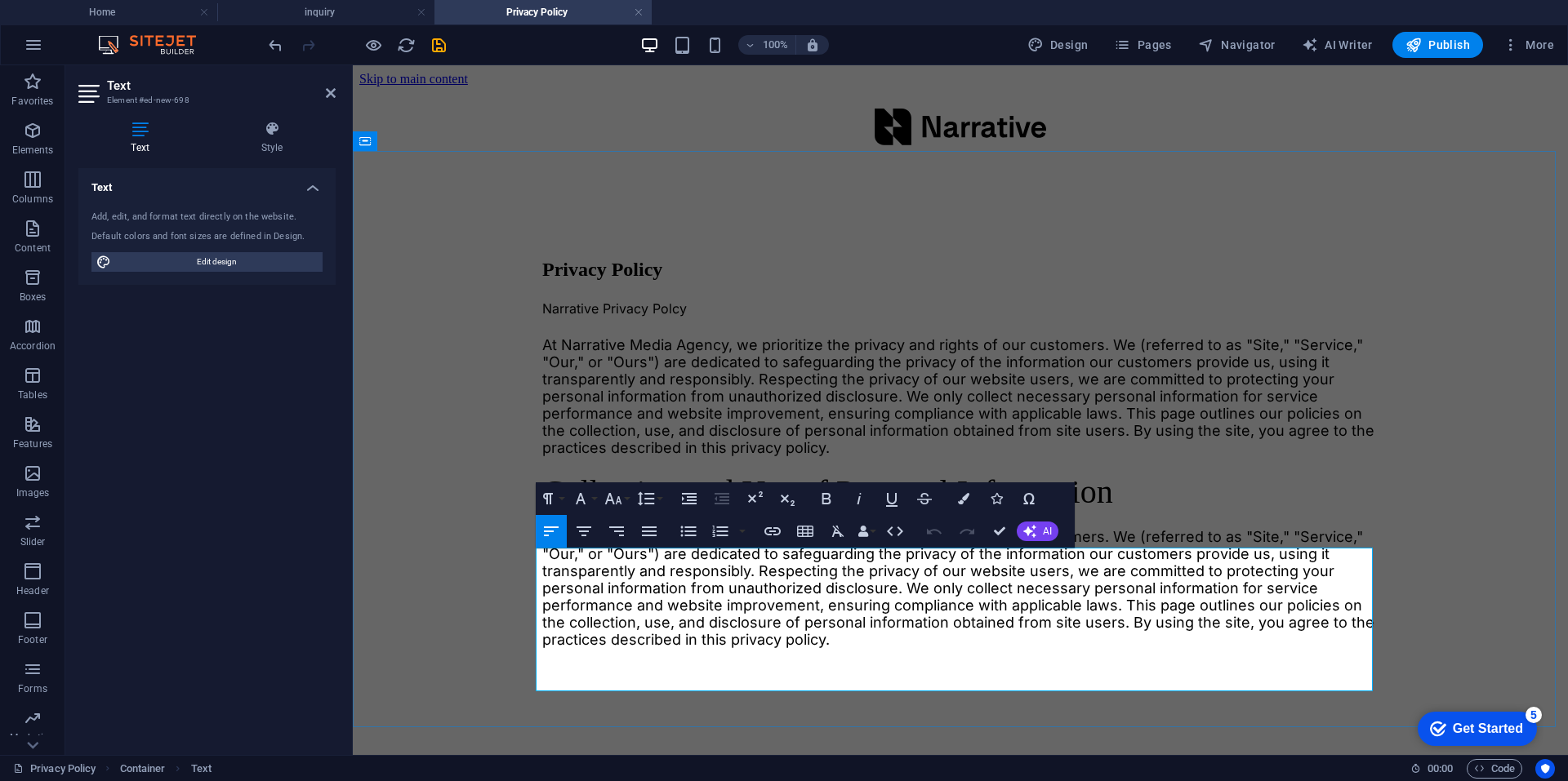
click at [733, 584] on span "At Narrative Media Agency, we prioritize the privacy and rights of our customer…" at bounding box center [959, 588] width 833 height 120
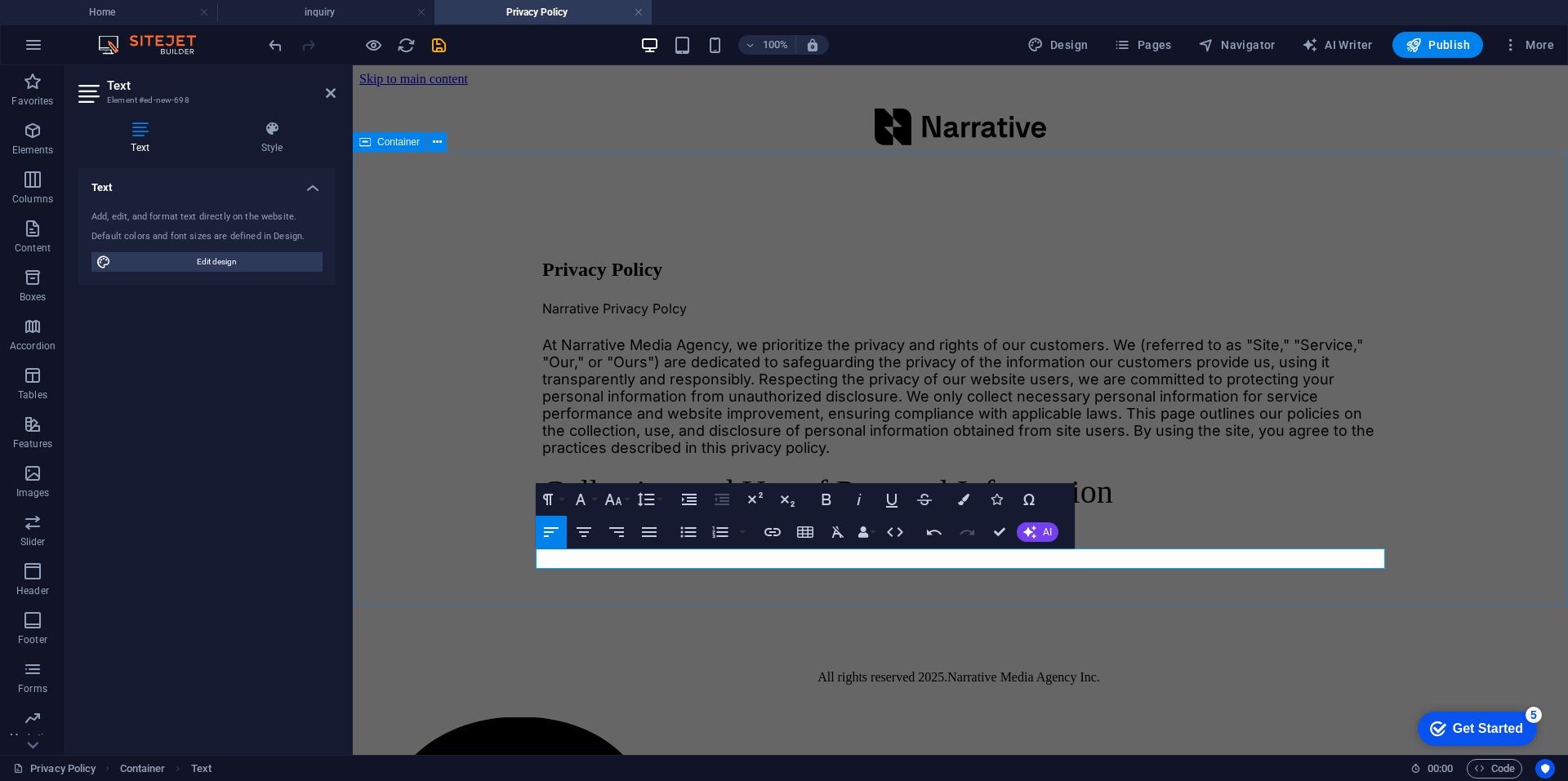
click at [498, 544] on div "Privacy Policy Narrative Privacy Polcy At Narrative Media Agency, we prioritize…" at bounding box center [960, 380] width 1202 height 421
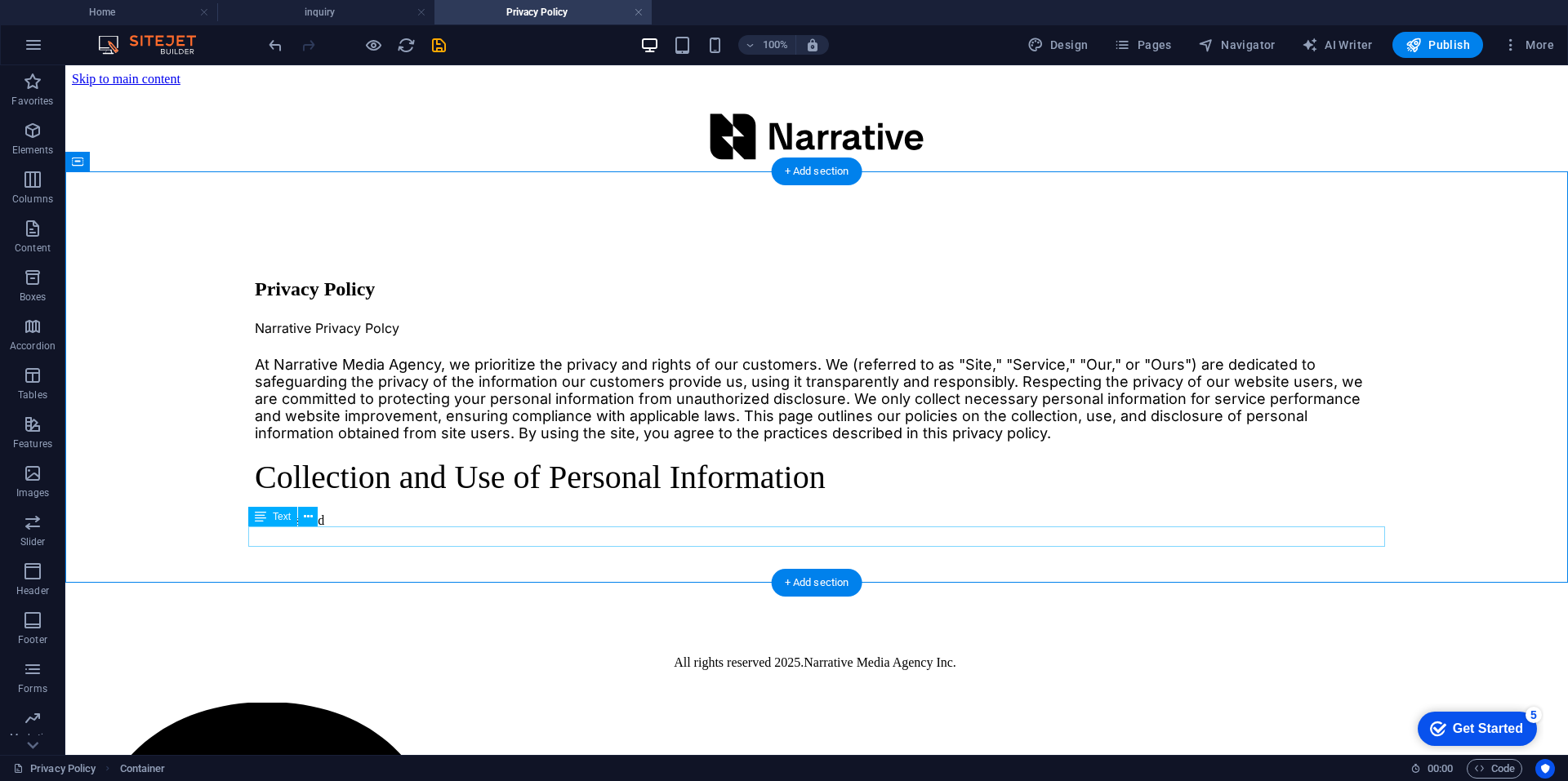
click at [340, 528] on div "asdasdasdasd" at bounding box center [816, 520] width 1124 height 14
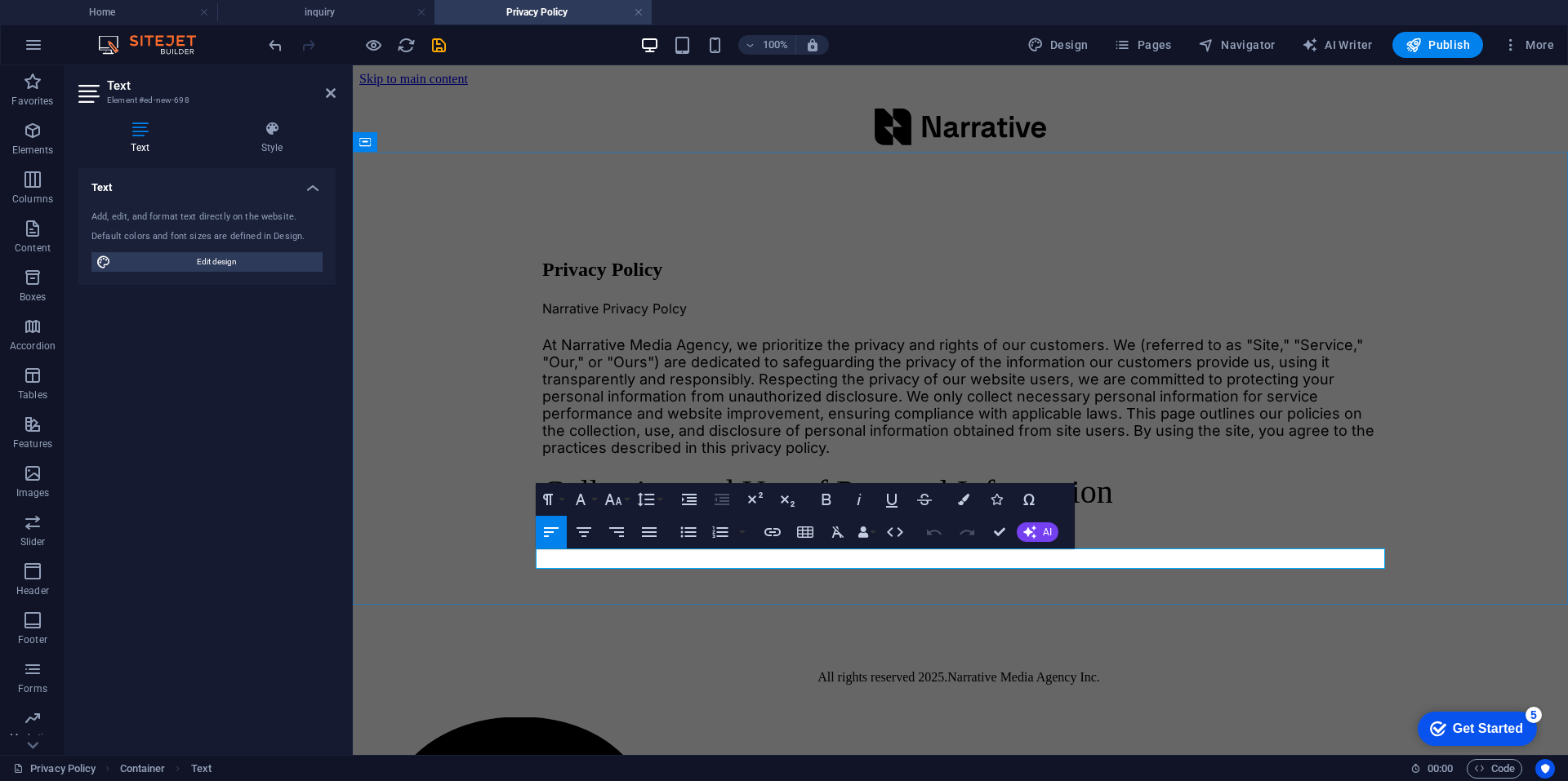
click at [652, 543] on p "asdasdasdasd" at bounding box center [960, 535] width 836 height 14
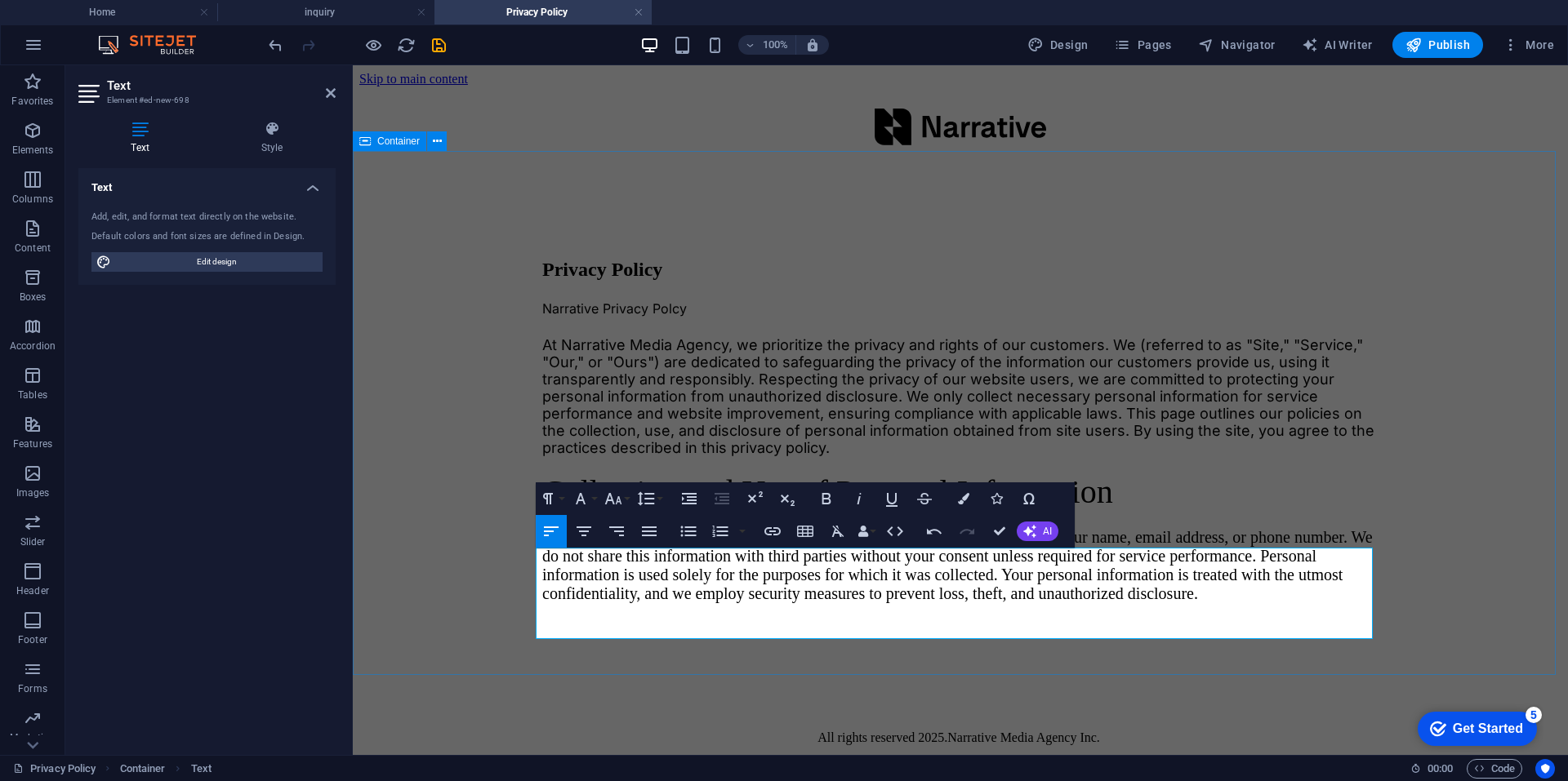
click at [492, 445] on div "Privacy Policy Narrative Privacy Polcy At Narrative Media Agency, we prioritize…" at bounding box center [960, 411] width 1202 height 482
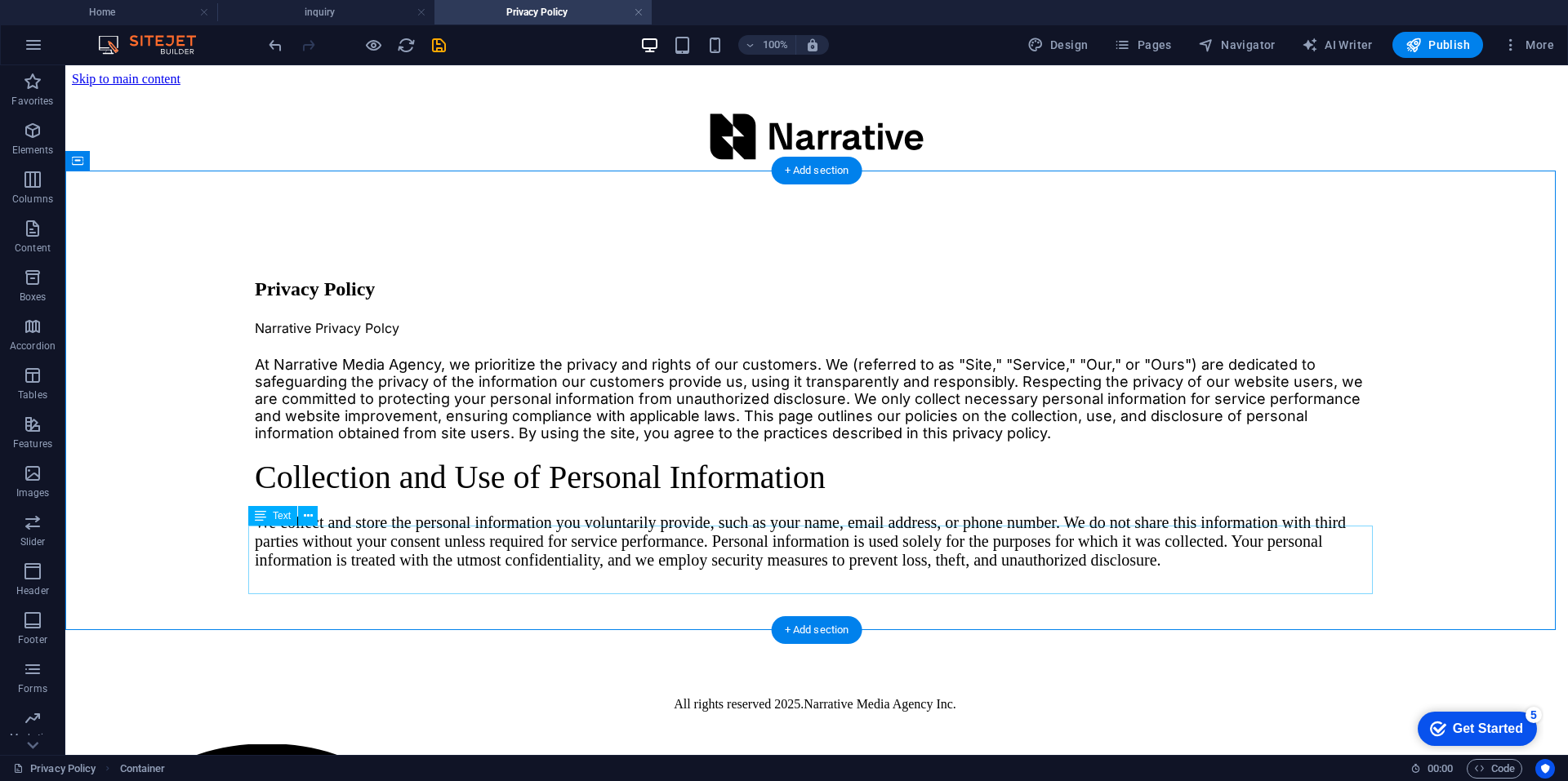
click at [527, 570] on div "We collect and store the personal information you voluntarily provide, such as …" at bounding box center [816, 541] width 1124 height 56
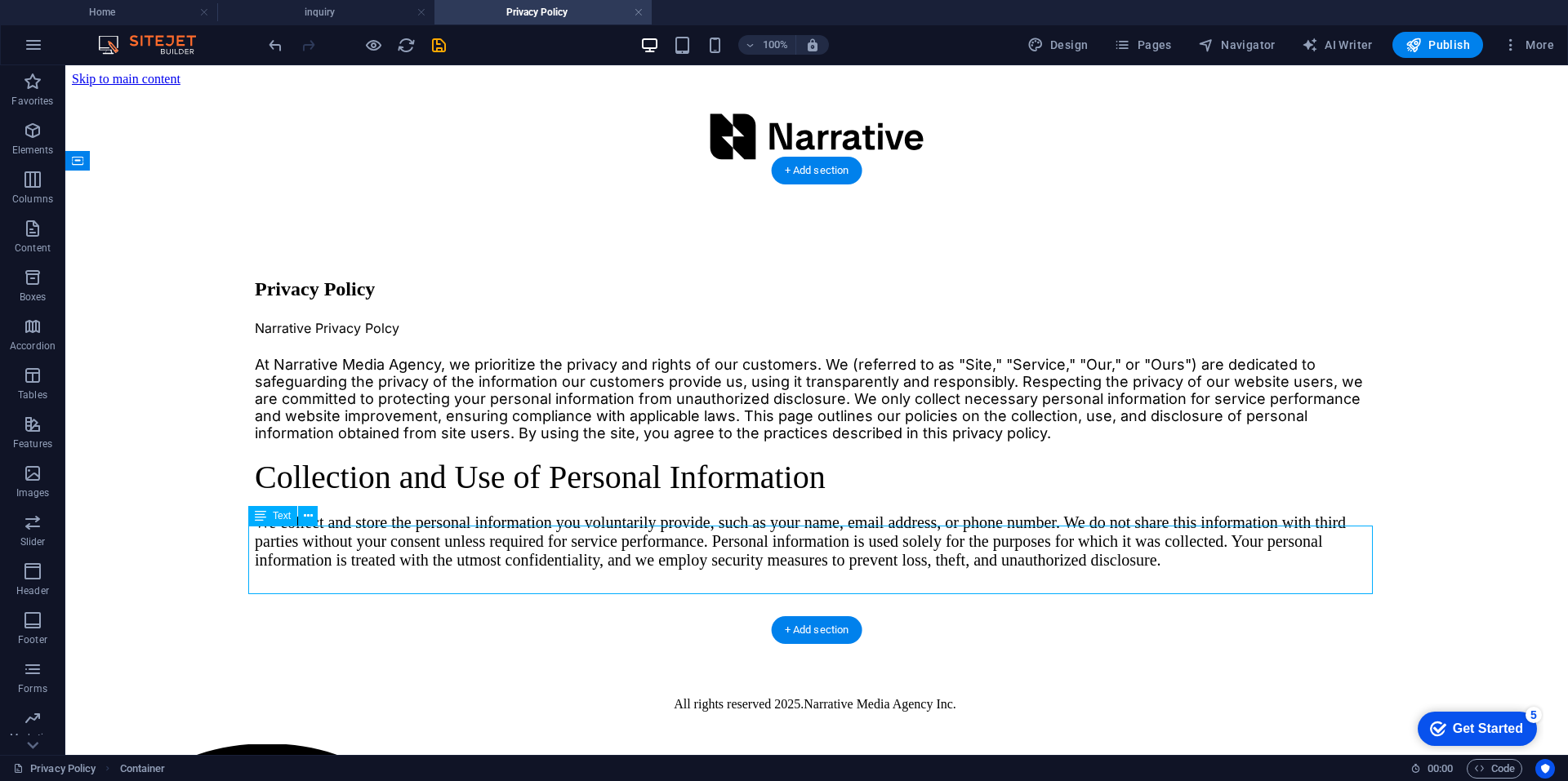
click at [527, 570] on div "We collect and store the personal information you voluntarily provide, such as …" at bounding box center [816, 541] width 1124 height 56
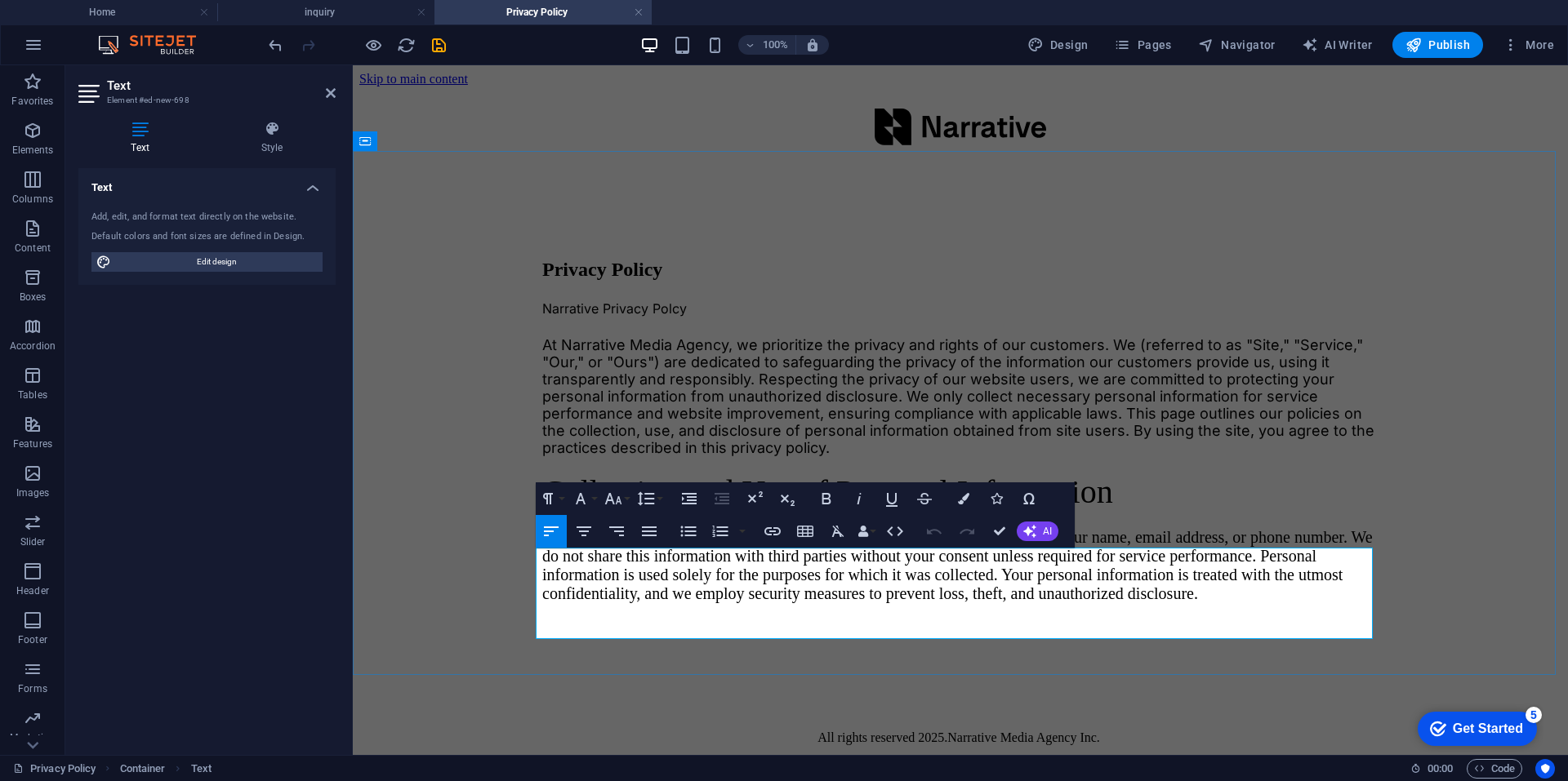
click at [605, 602] on span "We collect and store the personal information you voluntarily provide, such as …" at bounding box center [958, 565] width 831 height 74
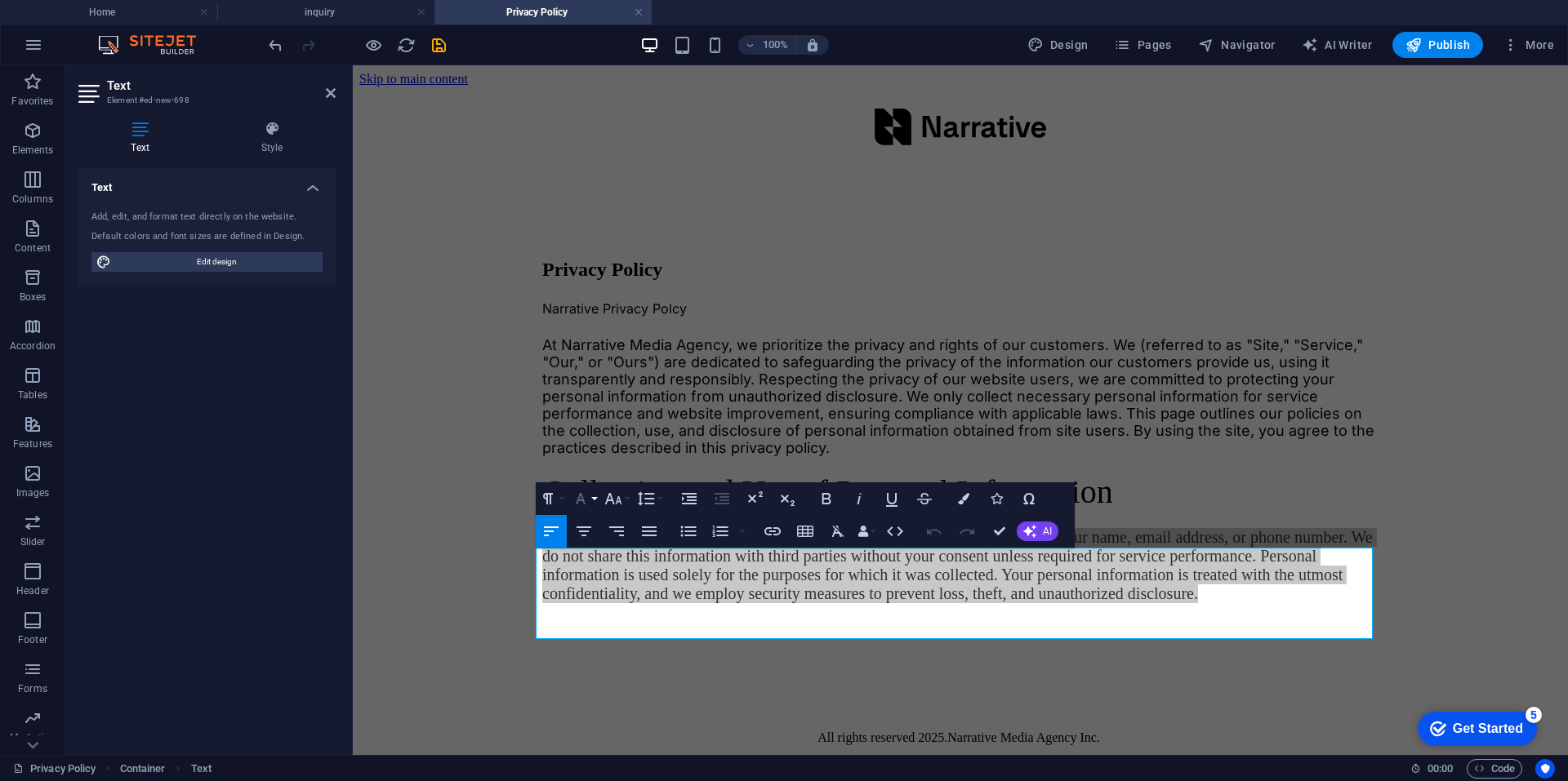
click at [592, 499] on button "Font Family" at bounding box center [584, 499] width 31 height 32
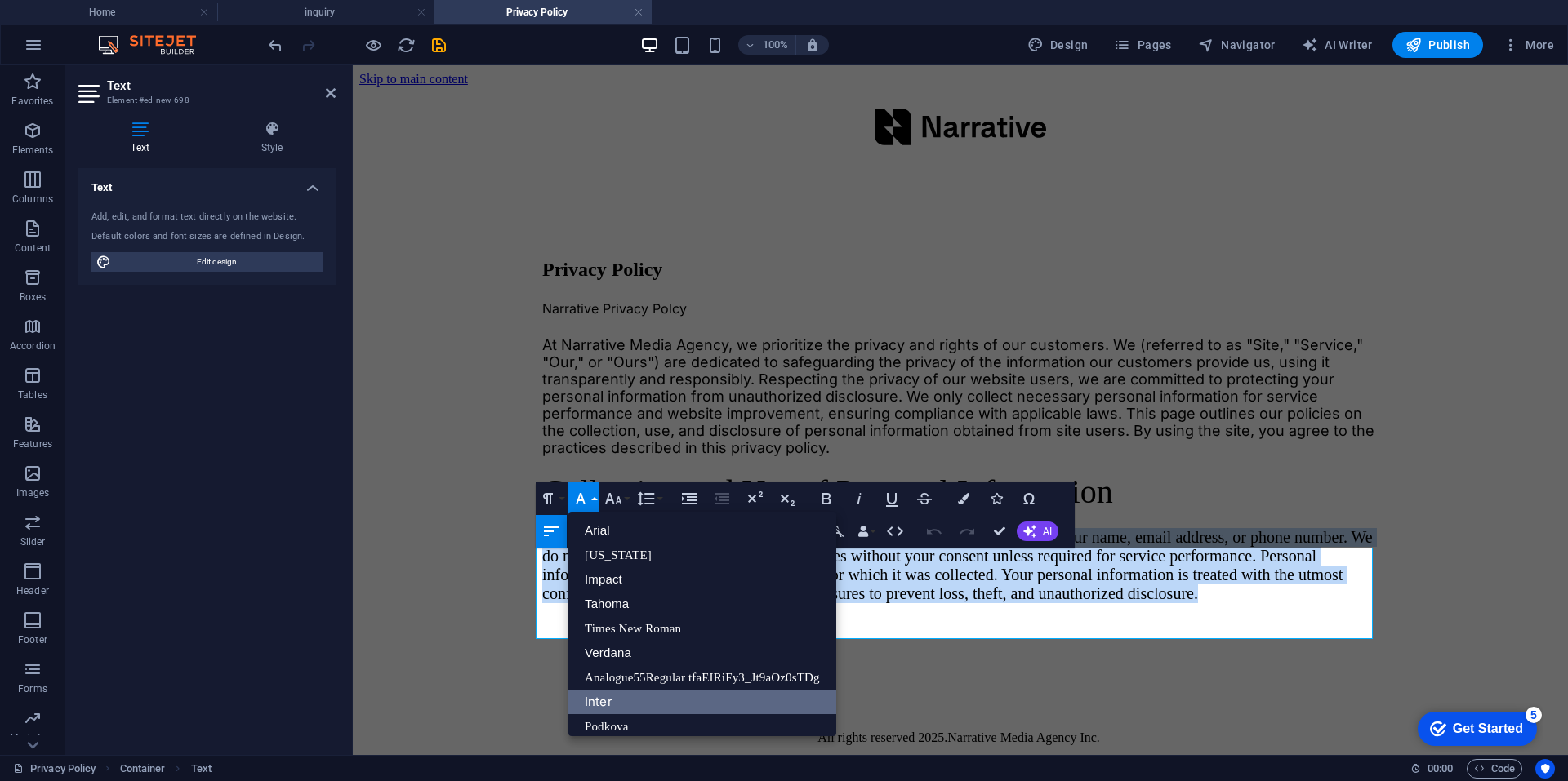
click at [599, 704] on link "Inter" at bounding box center [702, 702] width 268 height 25
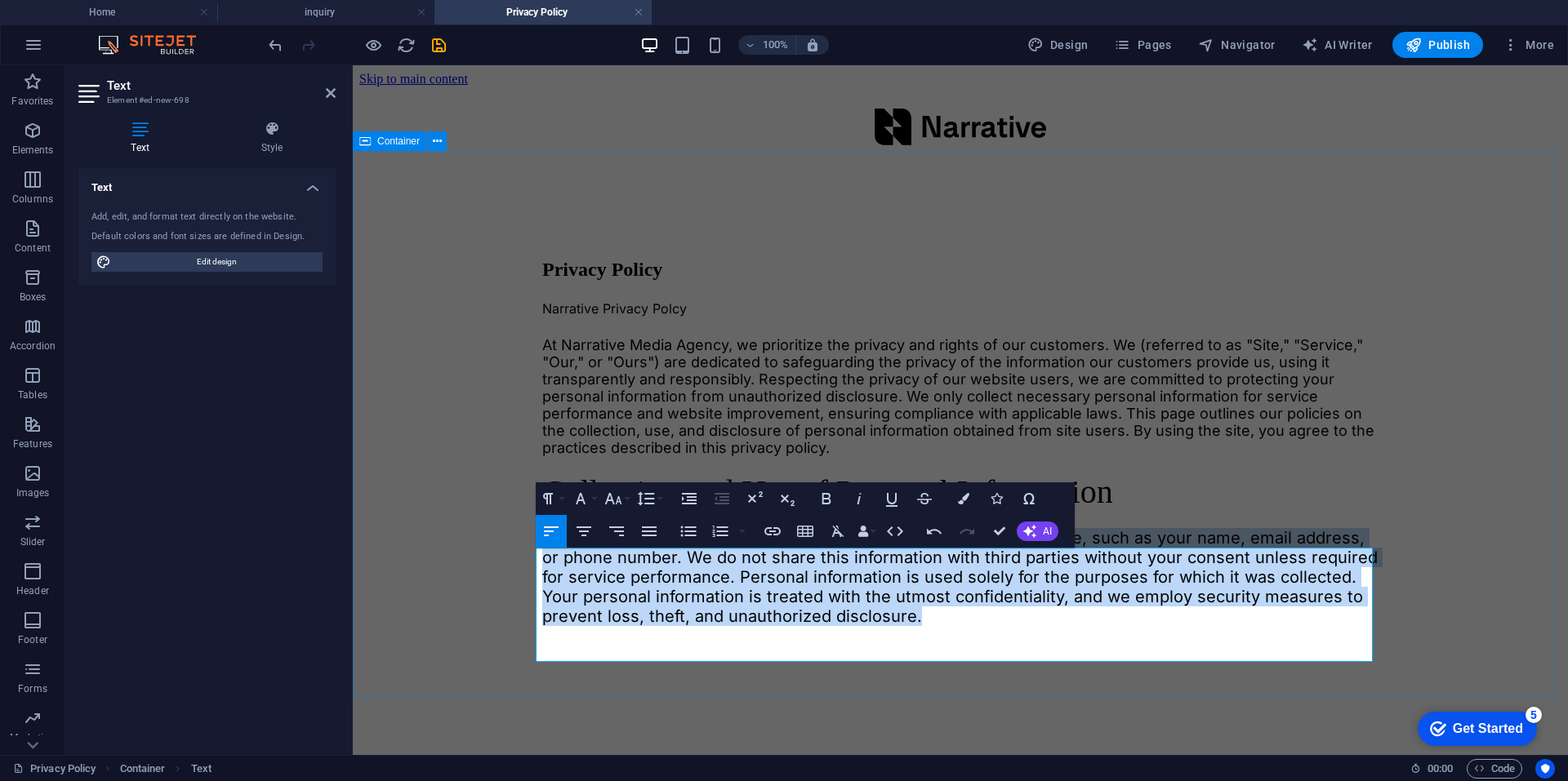
click at [478, 601] on div "Privacy Policy Narrative Privacy Polcy At Narrative Media Agency, we prioritize…" at bounding box center [960, 422] width 1202 height 505
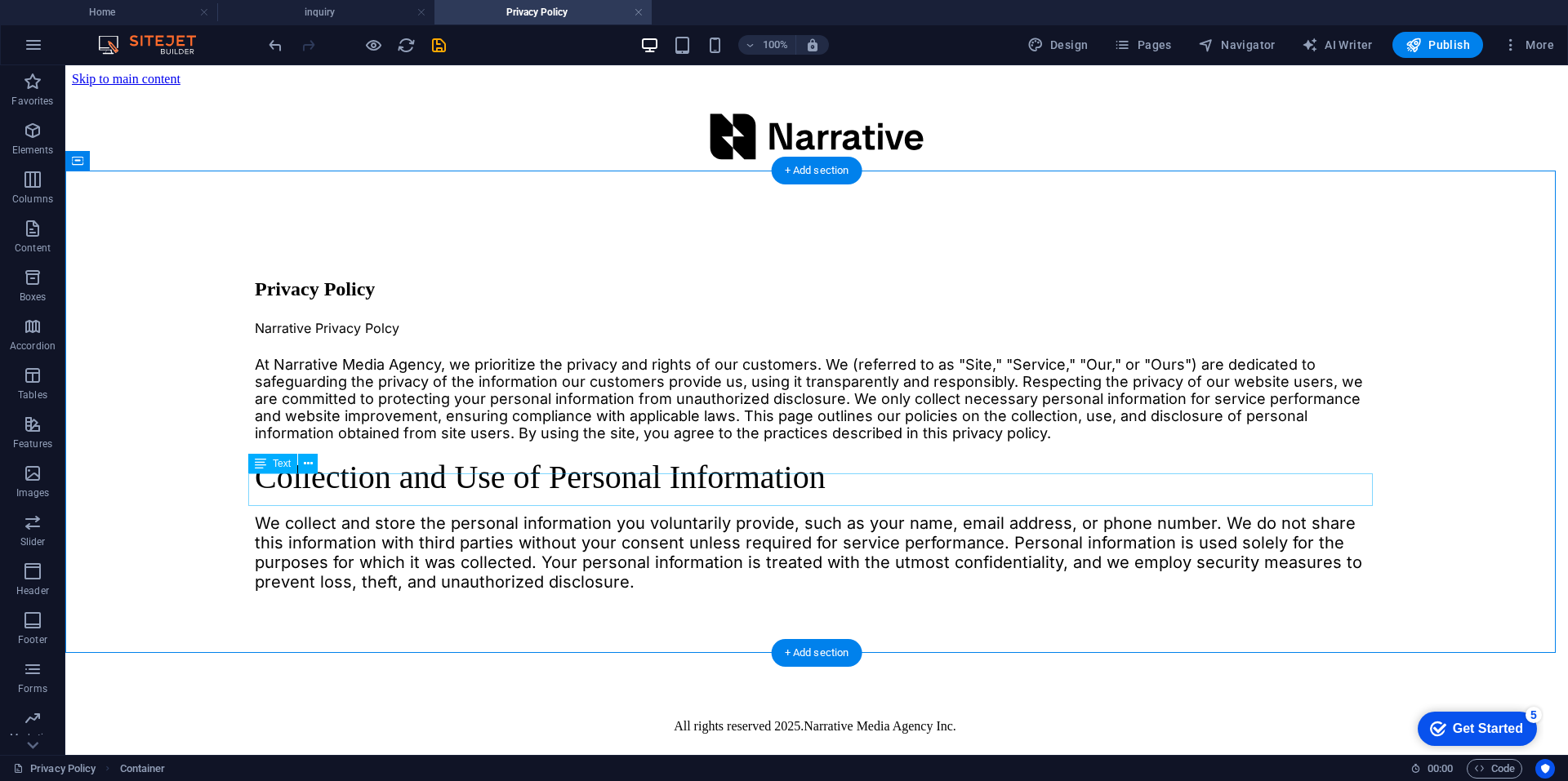
click at [472, 481] on div "Collection and Use of Personal Information" at bounding box center [816, 477] width 1124 height 32
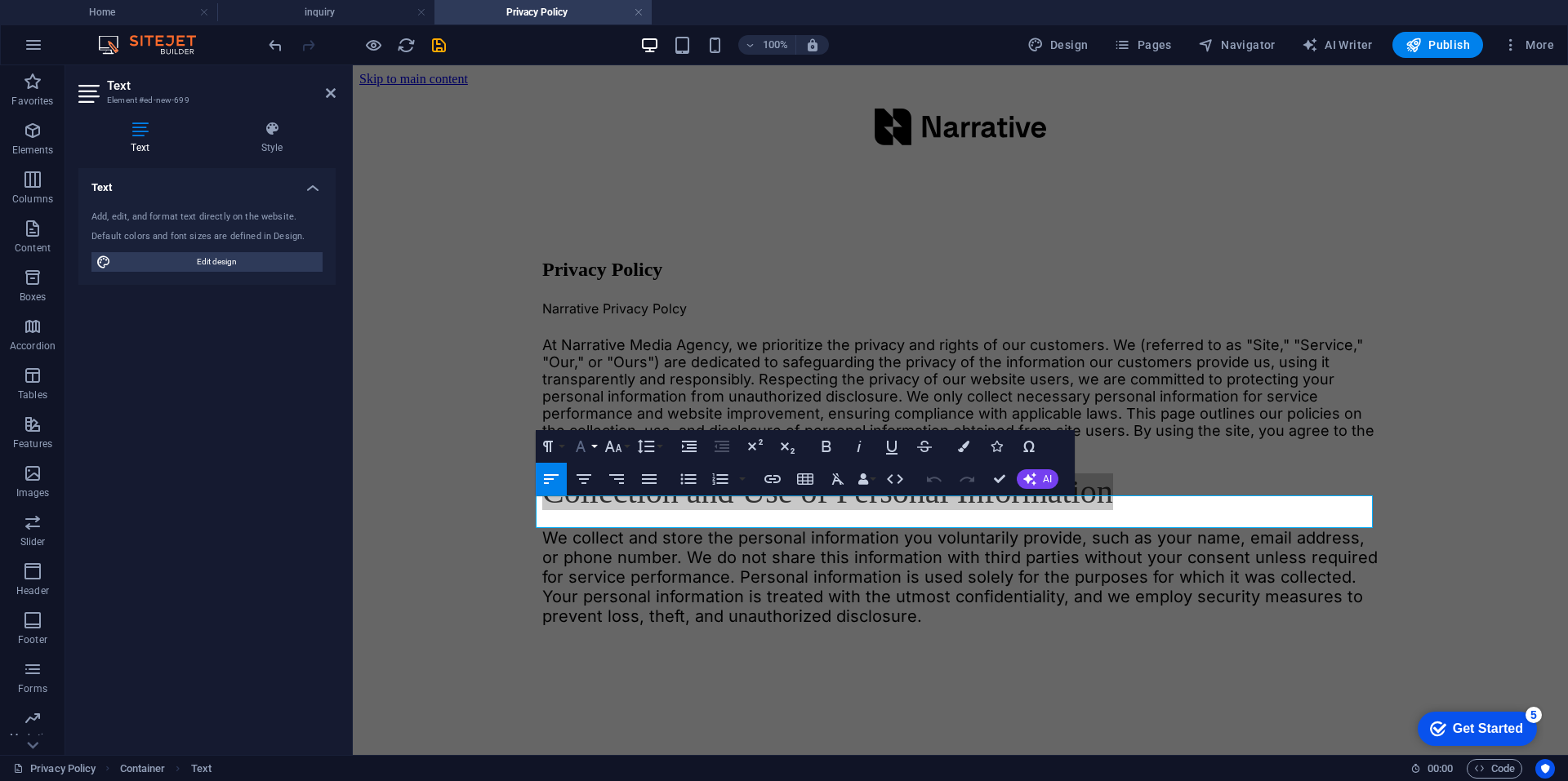
click at [593, 447] on button "Font Family" at bounding box center [584, 447] width 31 height 32
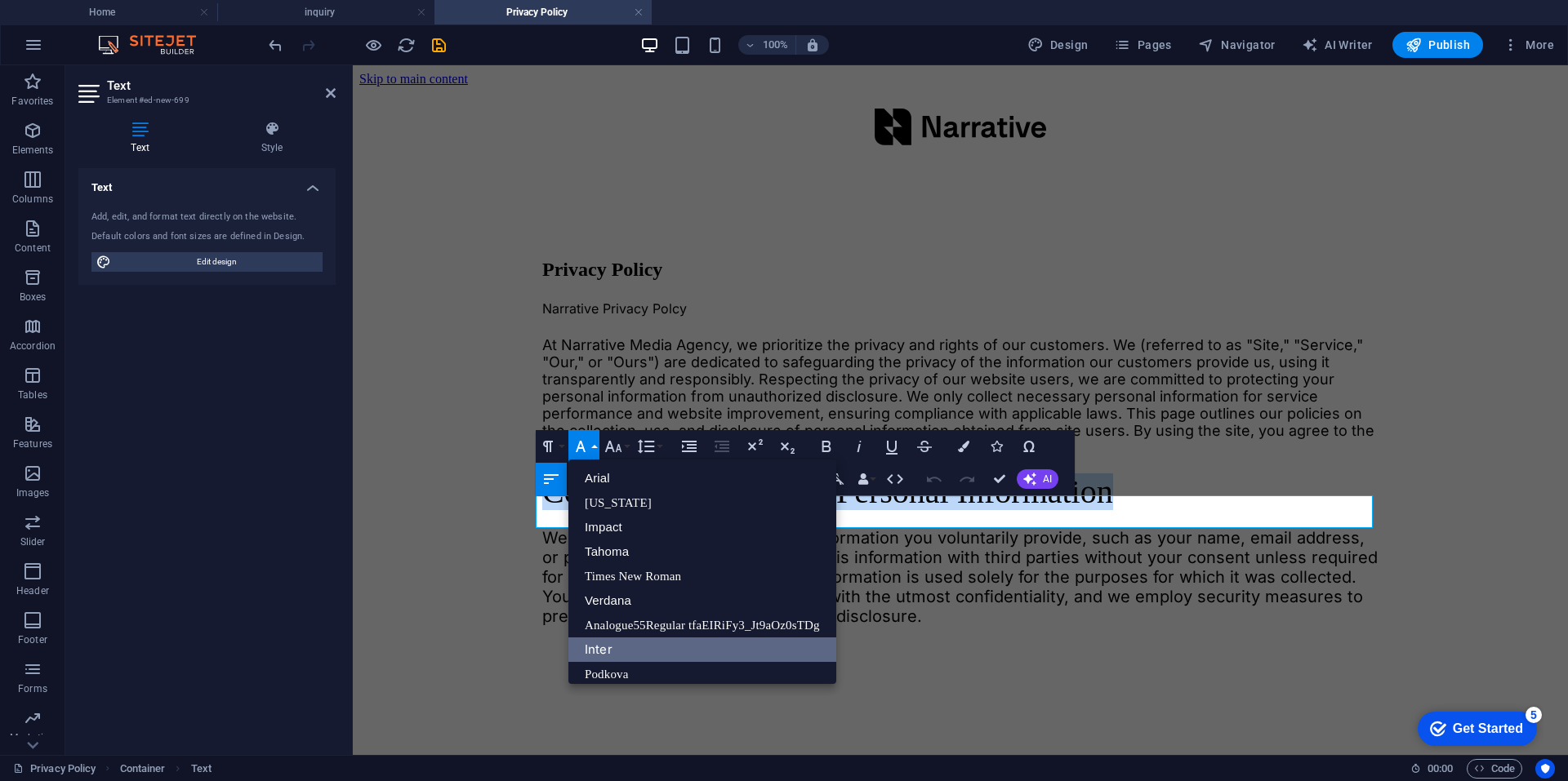
click at [619, 648] on link "Inter" at bounding box center [702, 649] width 268 height 25
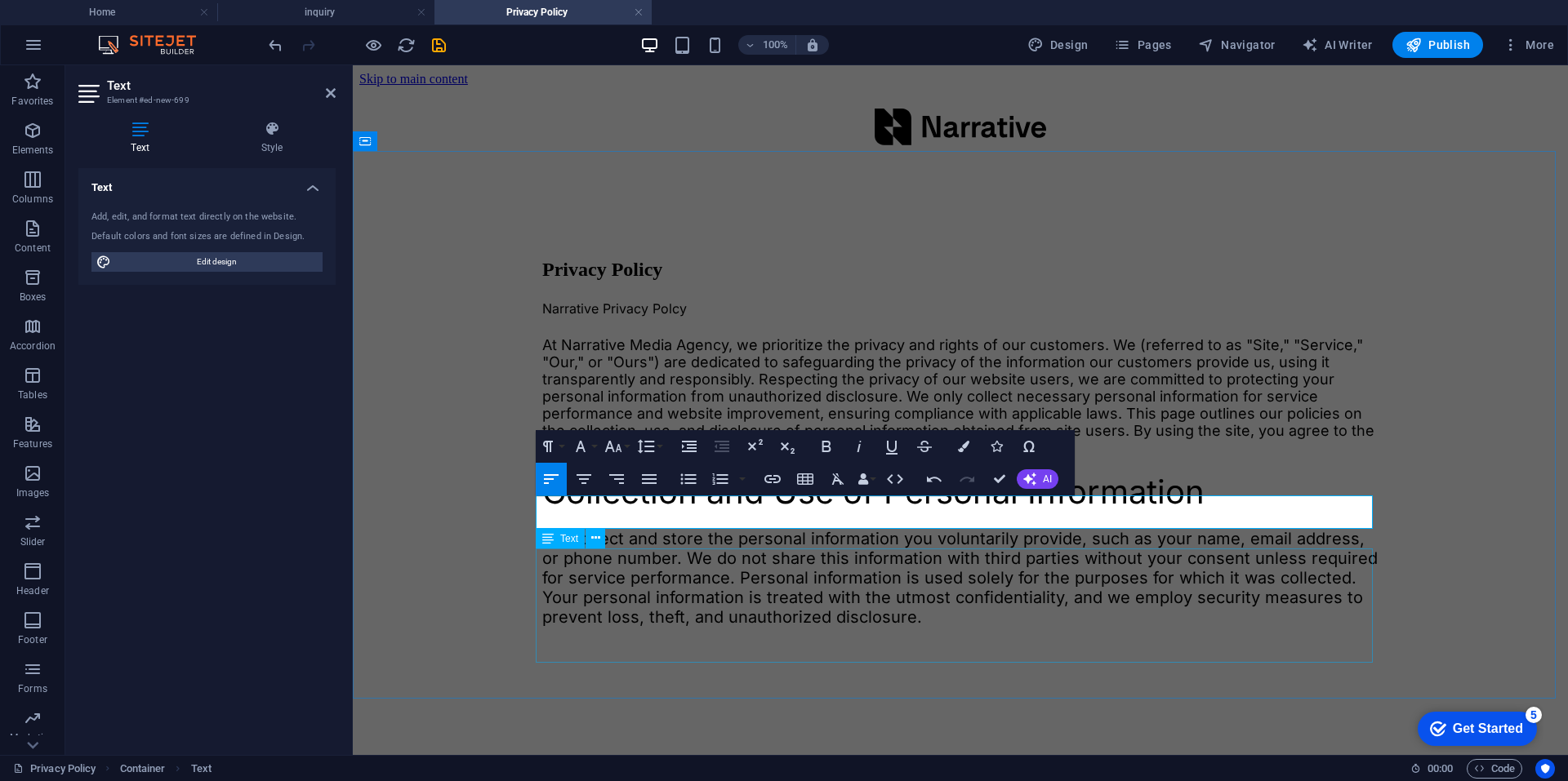
click at [773, 581] on div "We collect and store the personal information you voluntarily provide, such as …" at bounding box center [960, 578] width 836 height 98
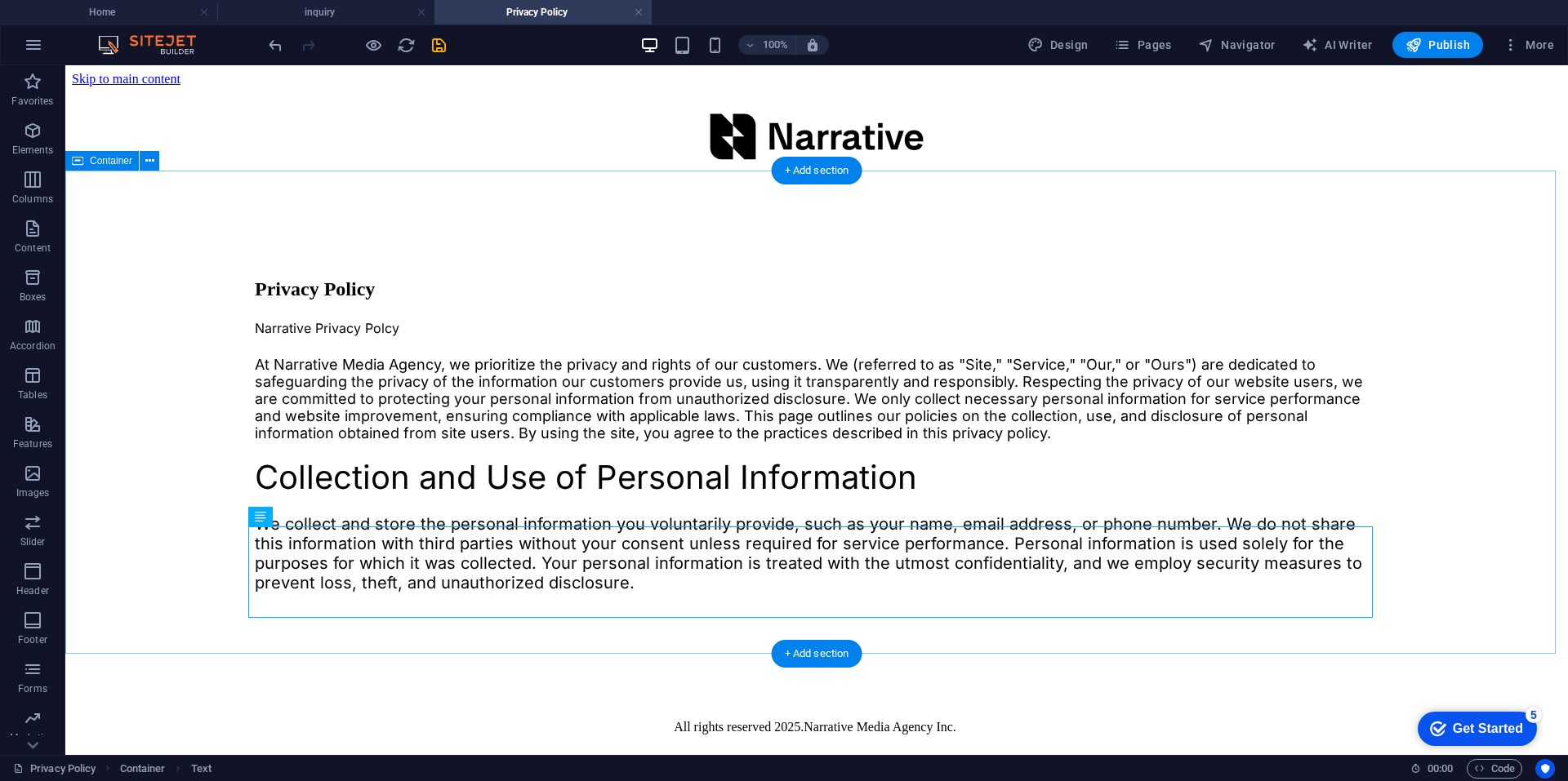
click at [211, 433] on div "Privacy Policy Narrative Privacy Polcy At Narrative Media Agency, we prioritize…" at bounding box center [816, 416] width 1490 height 451
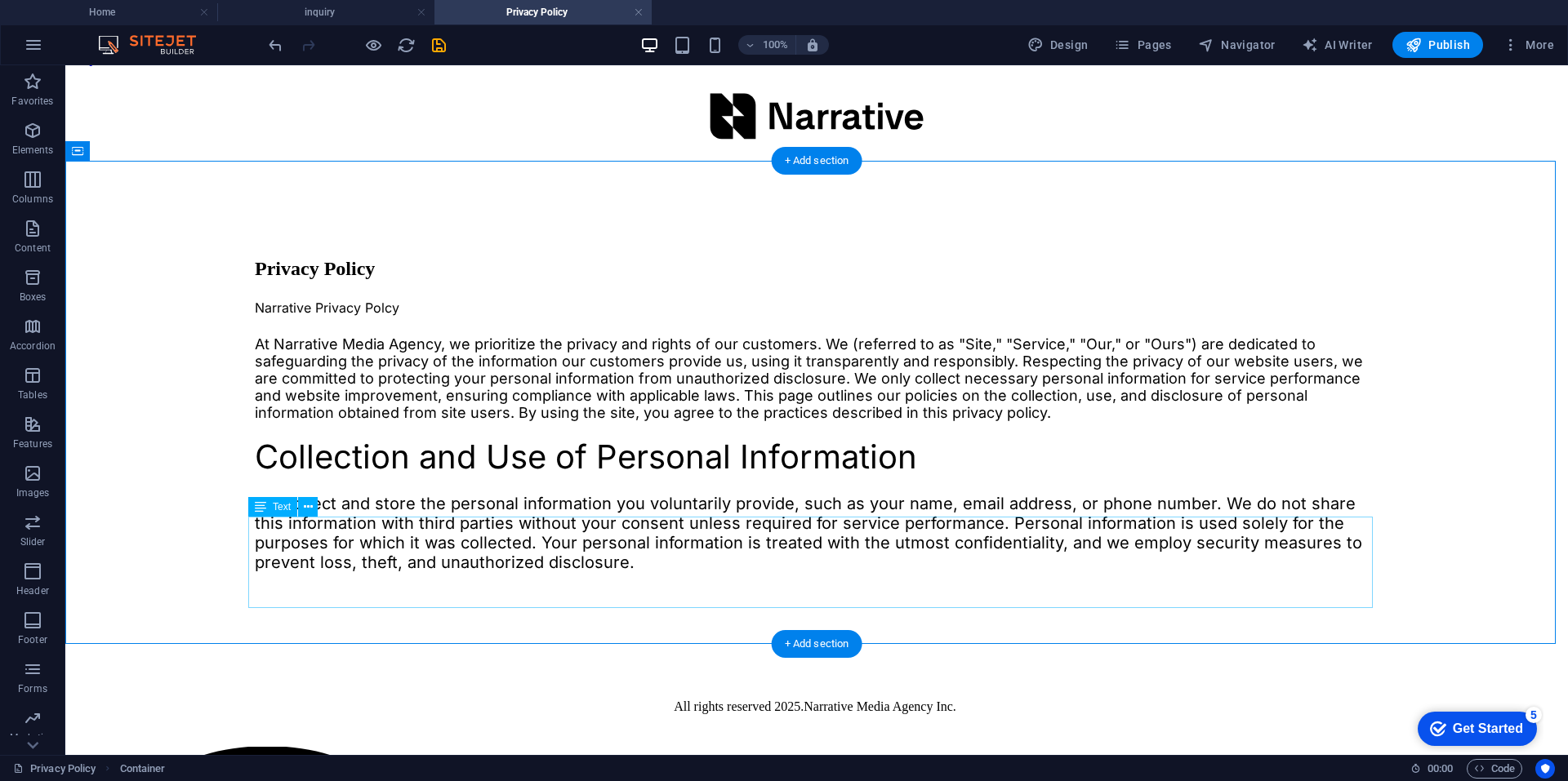
scroll to position [37, 0]
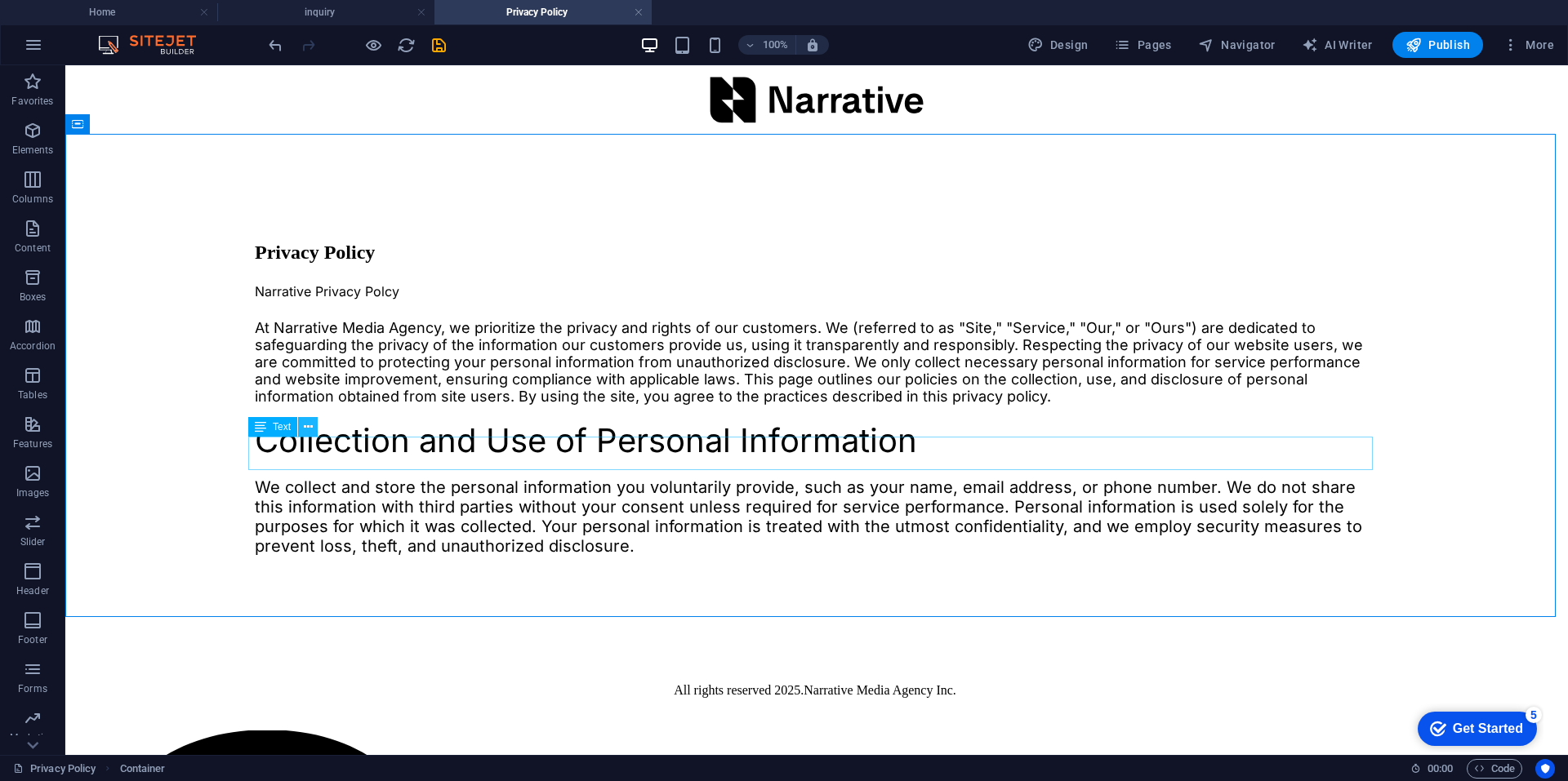
click at [301, 427] on button at bounding box center [307, 426] width 20 height 20
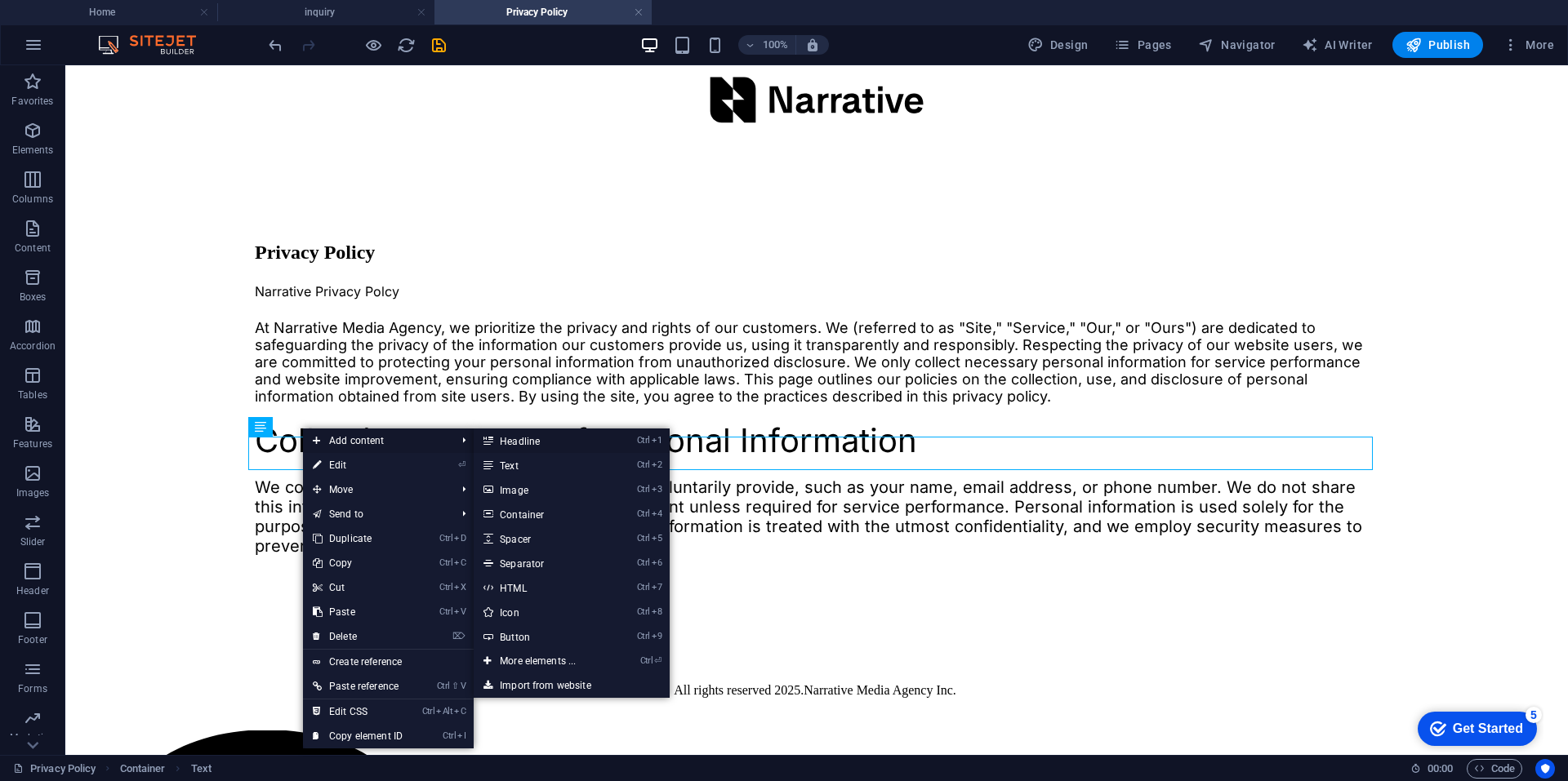
click at [554, 441] on link "Ctrl 1 Headline" at bounding box center [541, 441] width 134 height 25
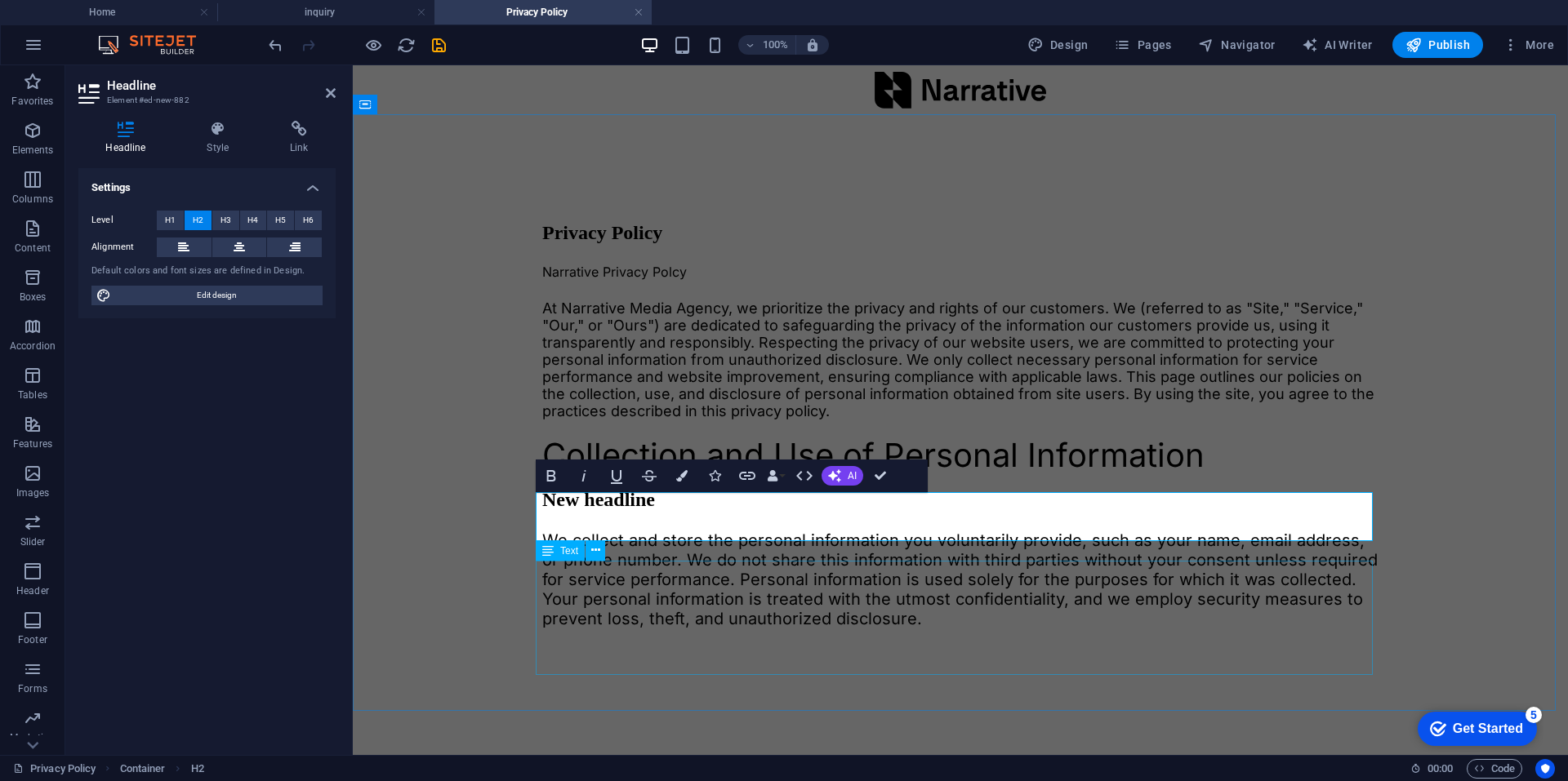
click at [787, 565] on div "We collect and store the personal information you voluntarily provide, such as …" at bounding box center [960, 579] width 836 height 98
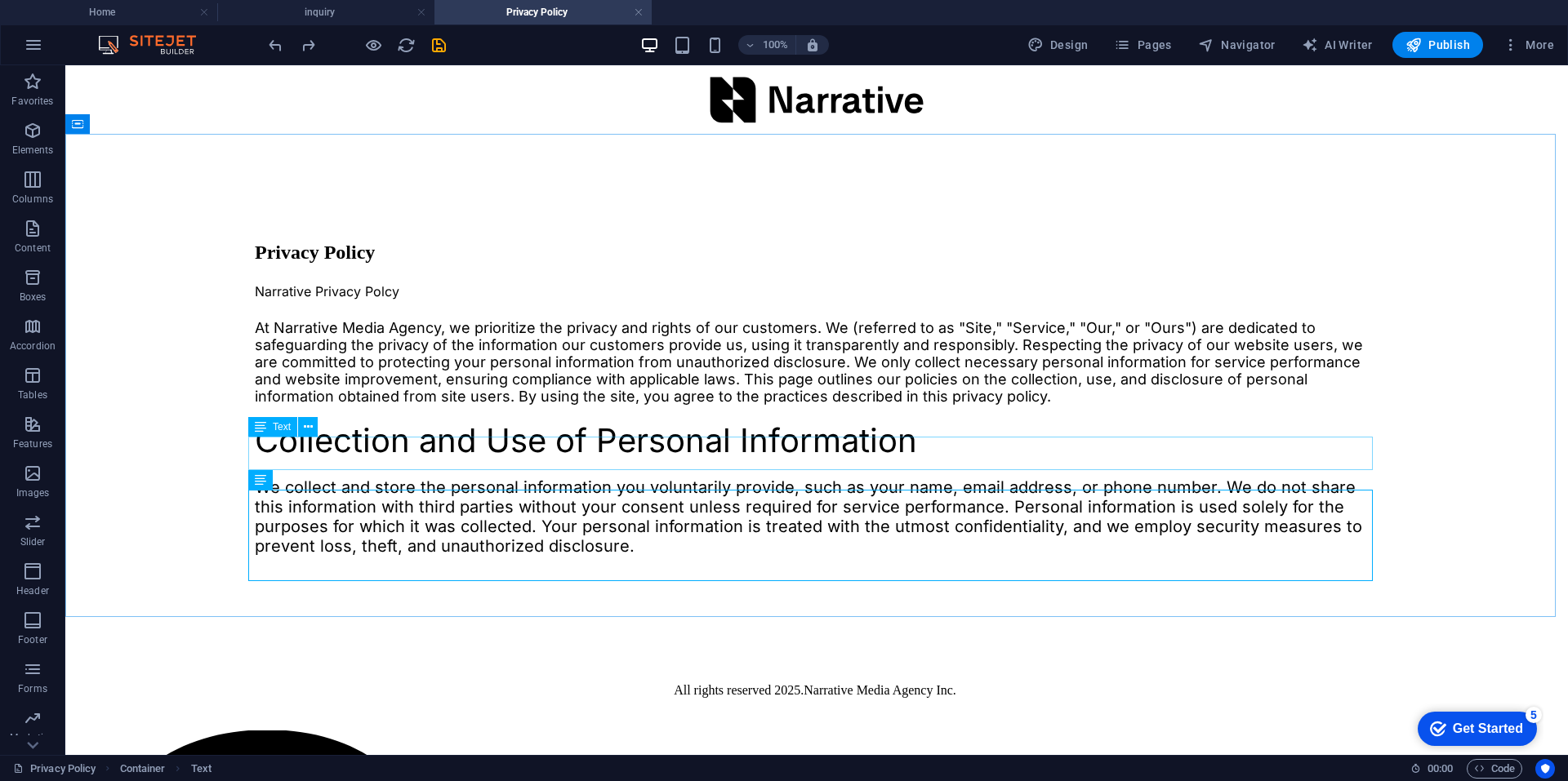
click at [259, 422] on icon at bounding box center [260, 426] width 11 height 20
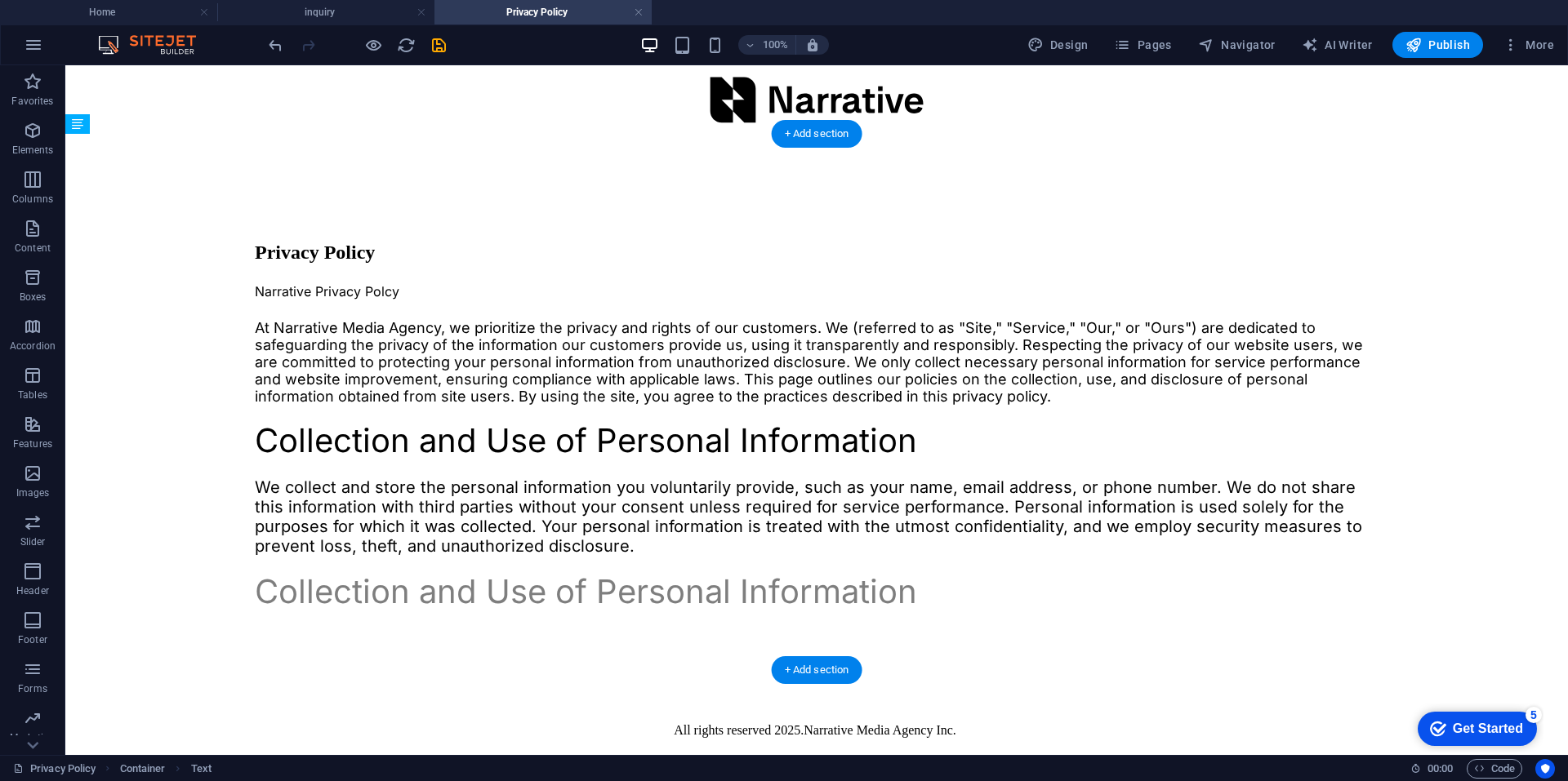
drag, startPoint x: 266, startPoint y: 492, endPoint x: 272, endPoint y: 584, distance: 92.2
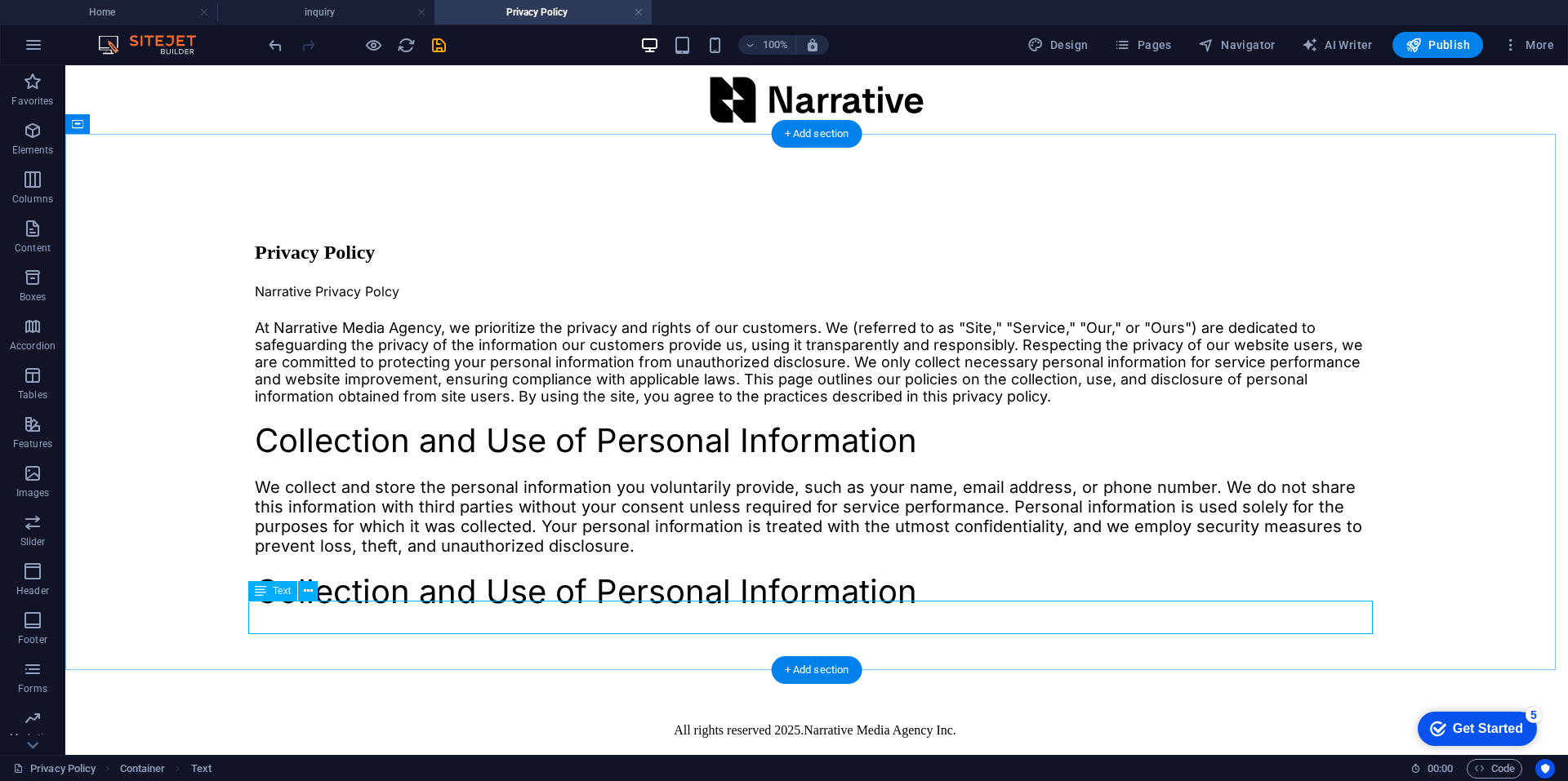
click at [388, 609] on div "Collection and Use of Personal Information" at bounding box center [816, 591] width 1124 height 33
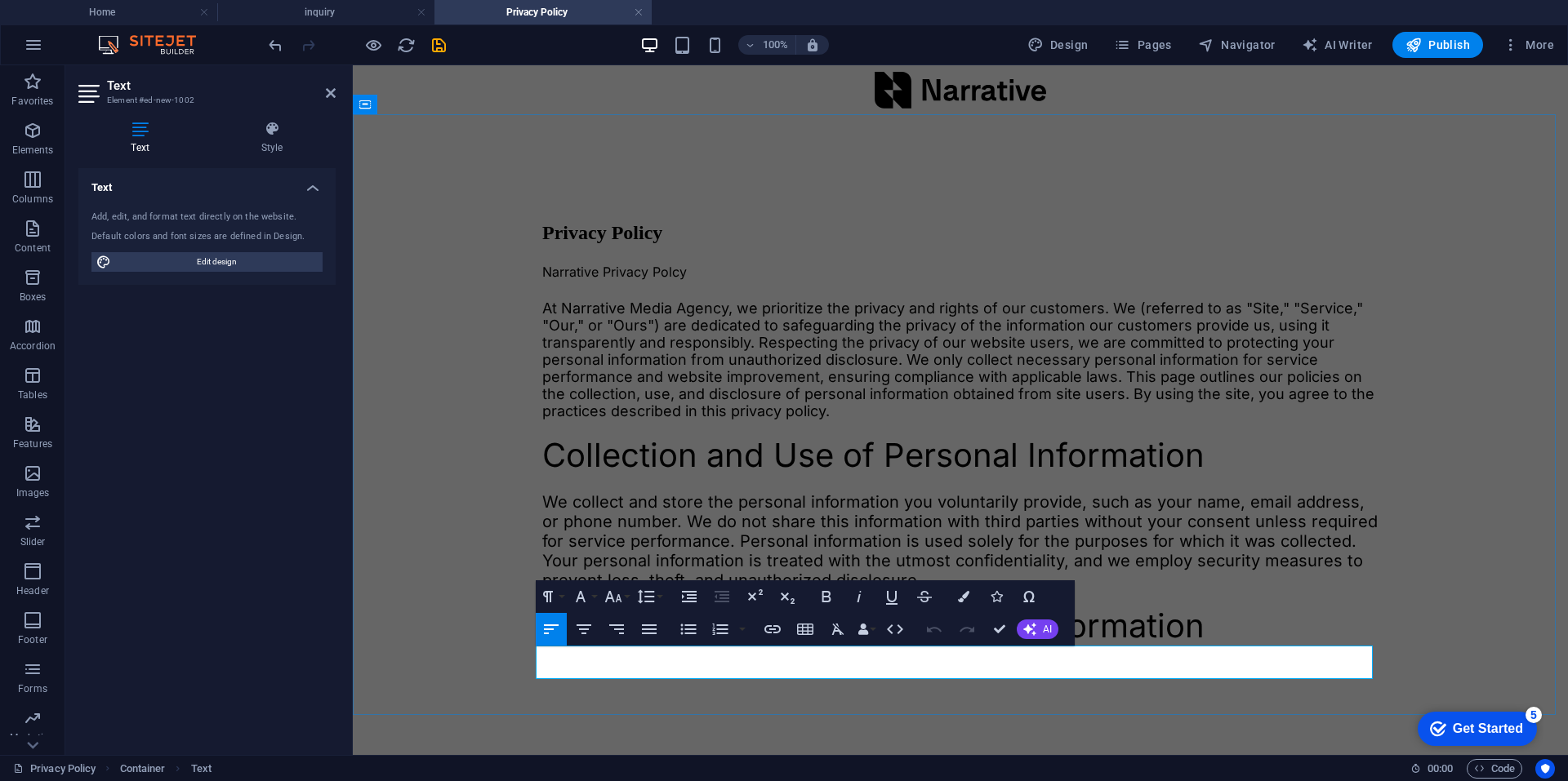
click at [815, 646] on span "Collection and Use of Personal Information" at bounding box center [873, 625] width 662 height 40
click at [589, 598] on icon "button" at bounding box center [581, 596] width 20 height 20
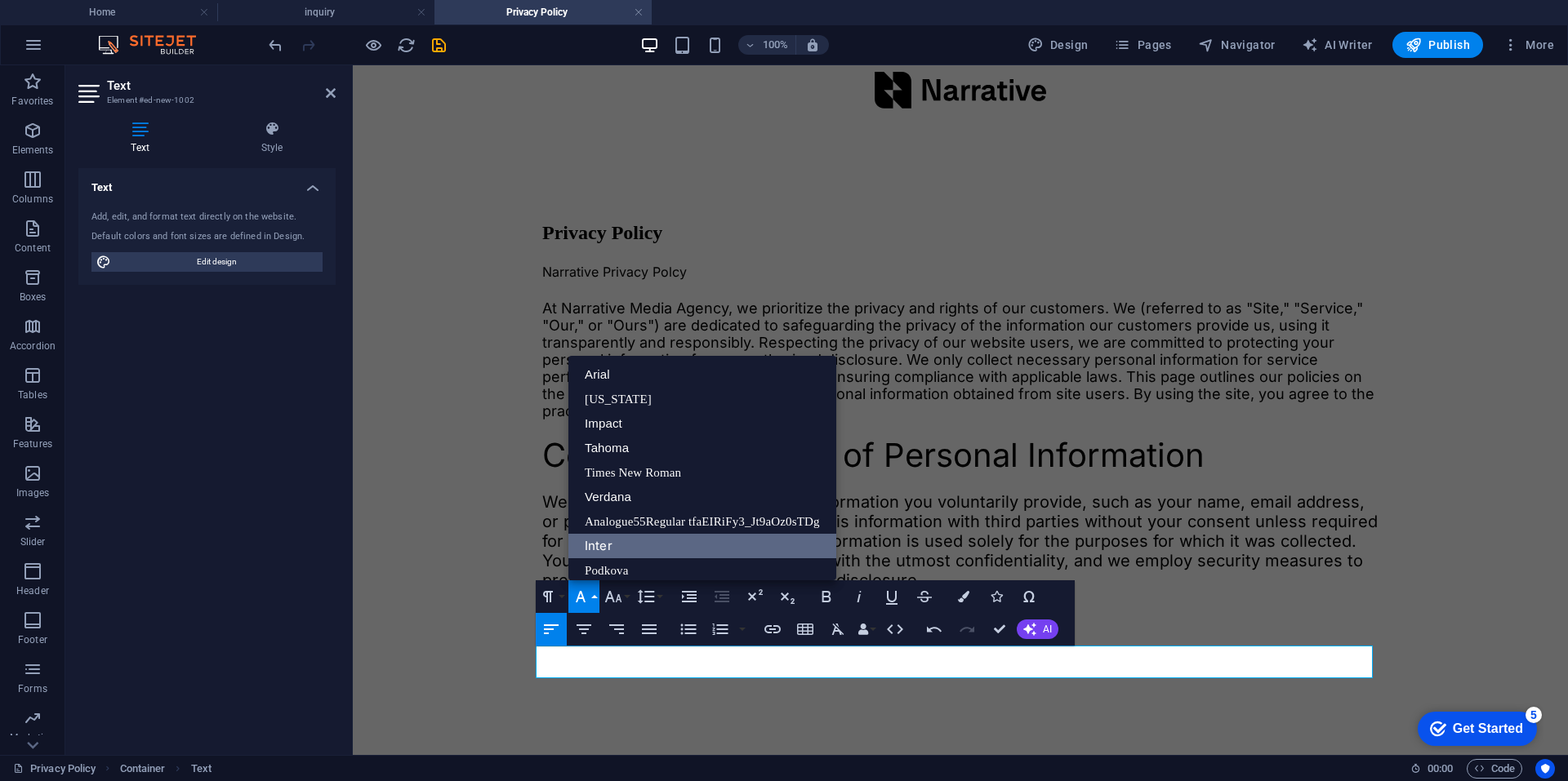
click at [612, 537] on link "Inter" at bounding box center [702, 545] width 268 height 25
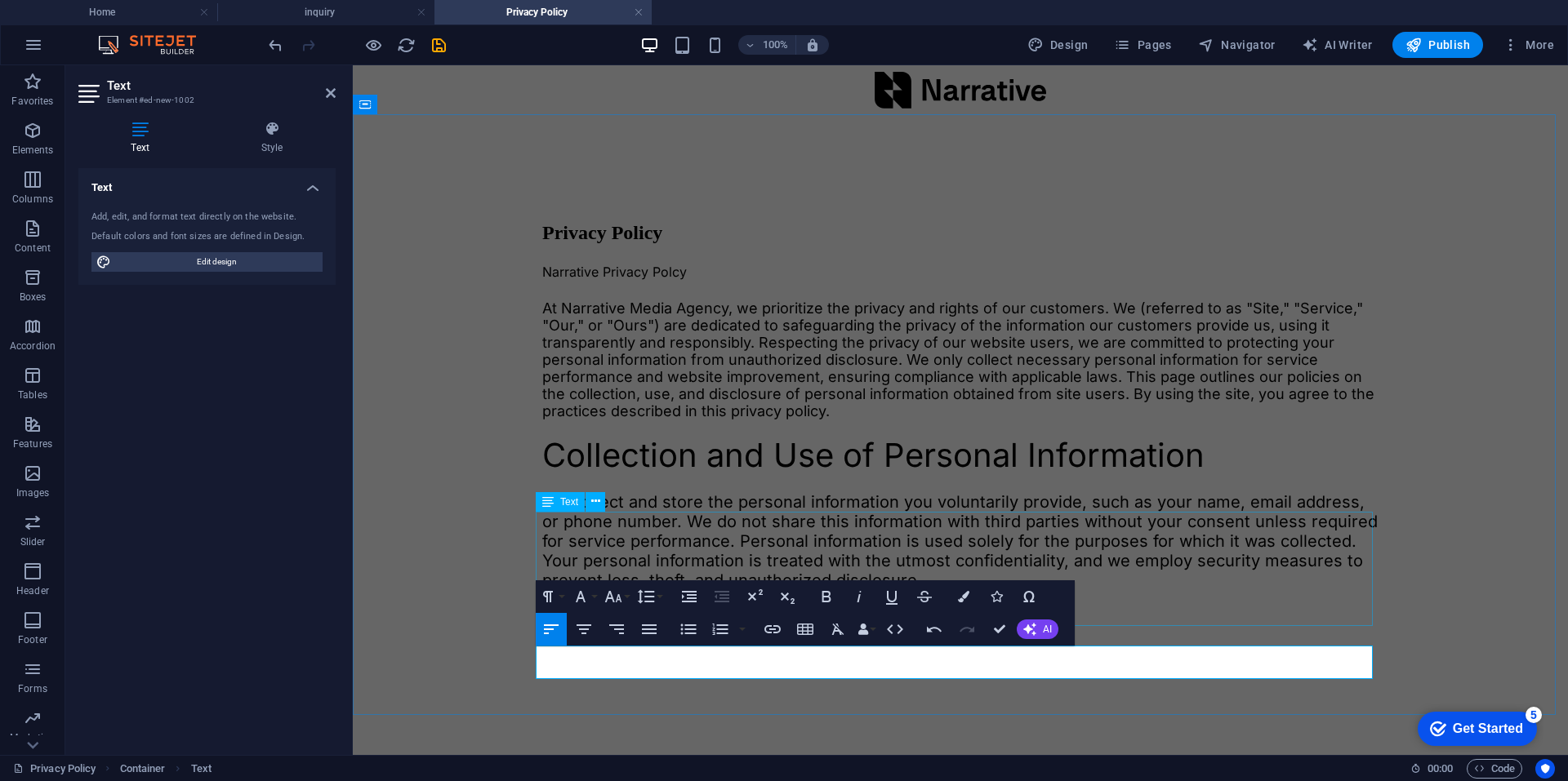
click at [821, 550] on div "We collect and store the personal information you voluntarily provide, such as …" at bounding box center [960, 540] width 836 height 98
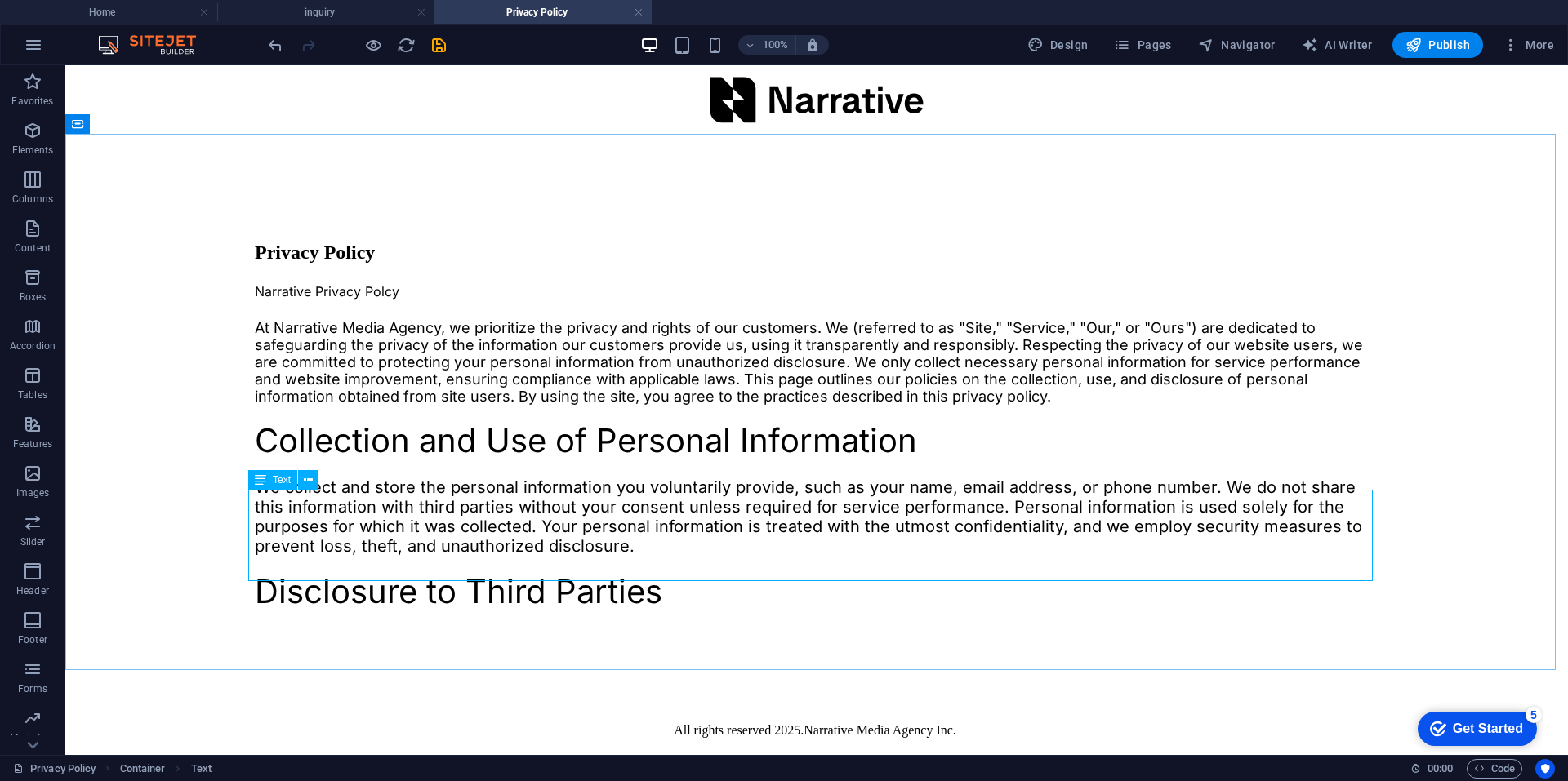
drag, startPoint x: 268, startPoint y: 484, endPoint x: 295, endPoint y: 475, distance: 28.5
click at [268, 484] on div "Text" at bounding box center [273, 480] width 49 height 20
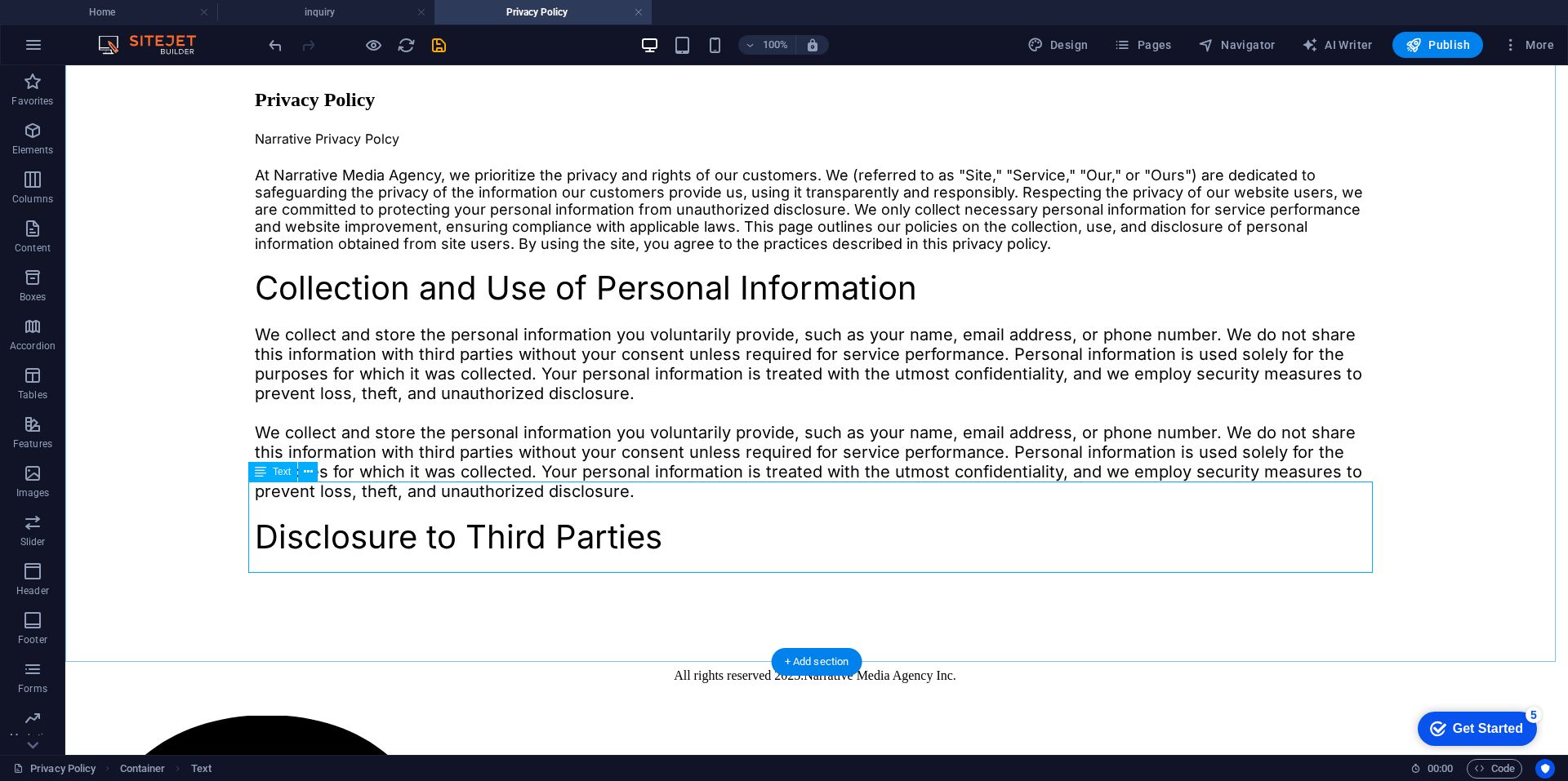
scroll to position [200, 0]
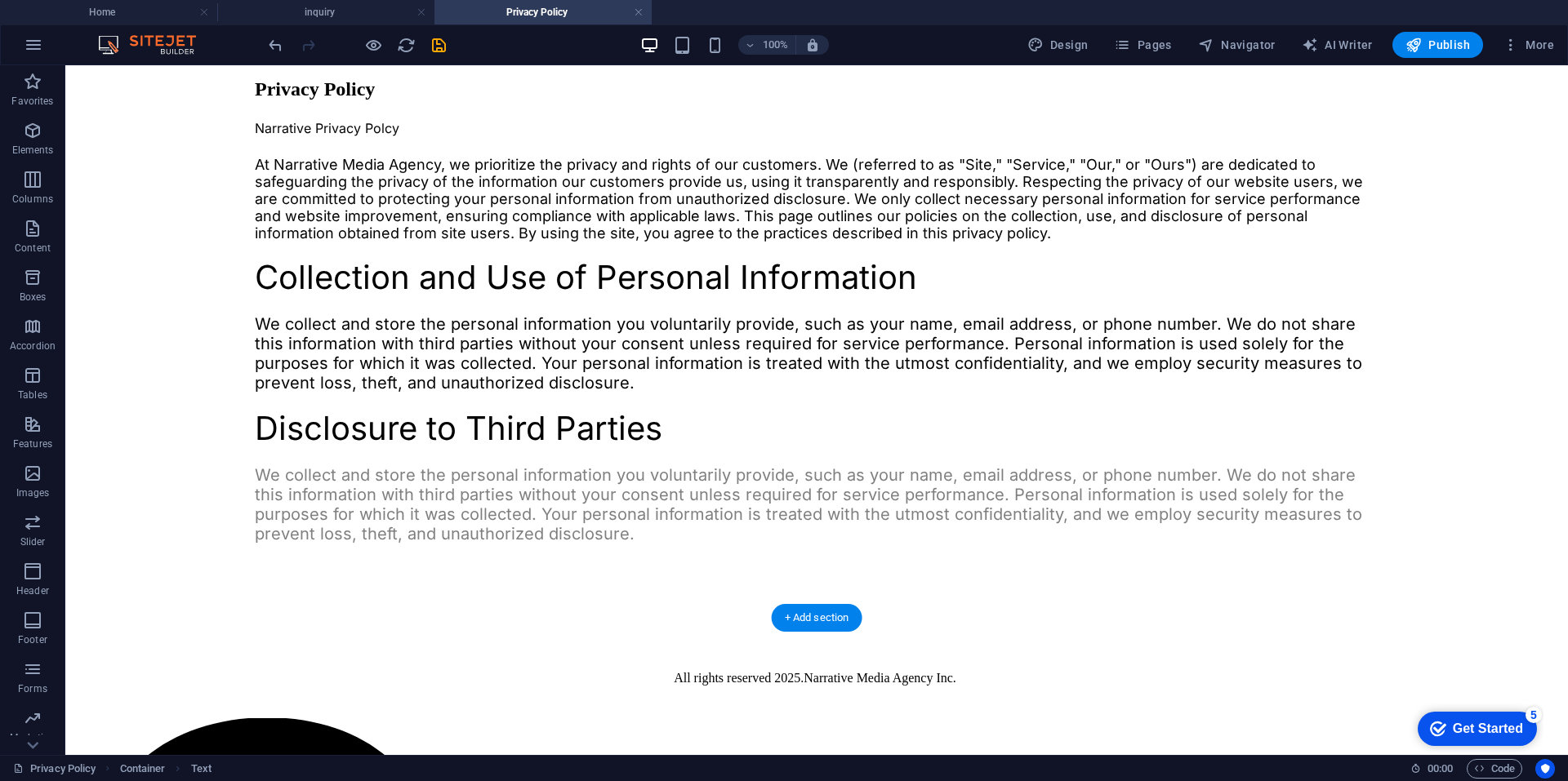
drag, startPoint x: 327, startPoint y: 490, endPoint x: 289, endPoint y: 544, distance: 66.0
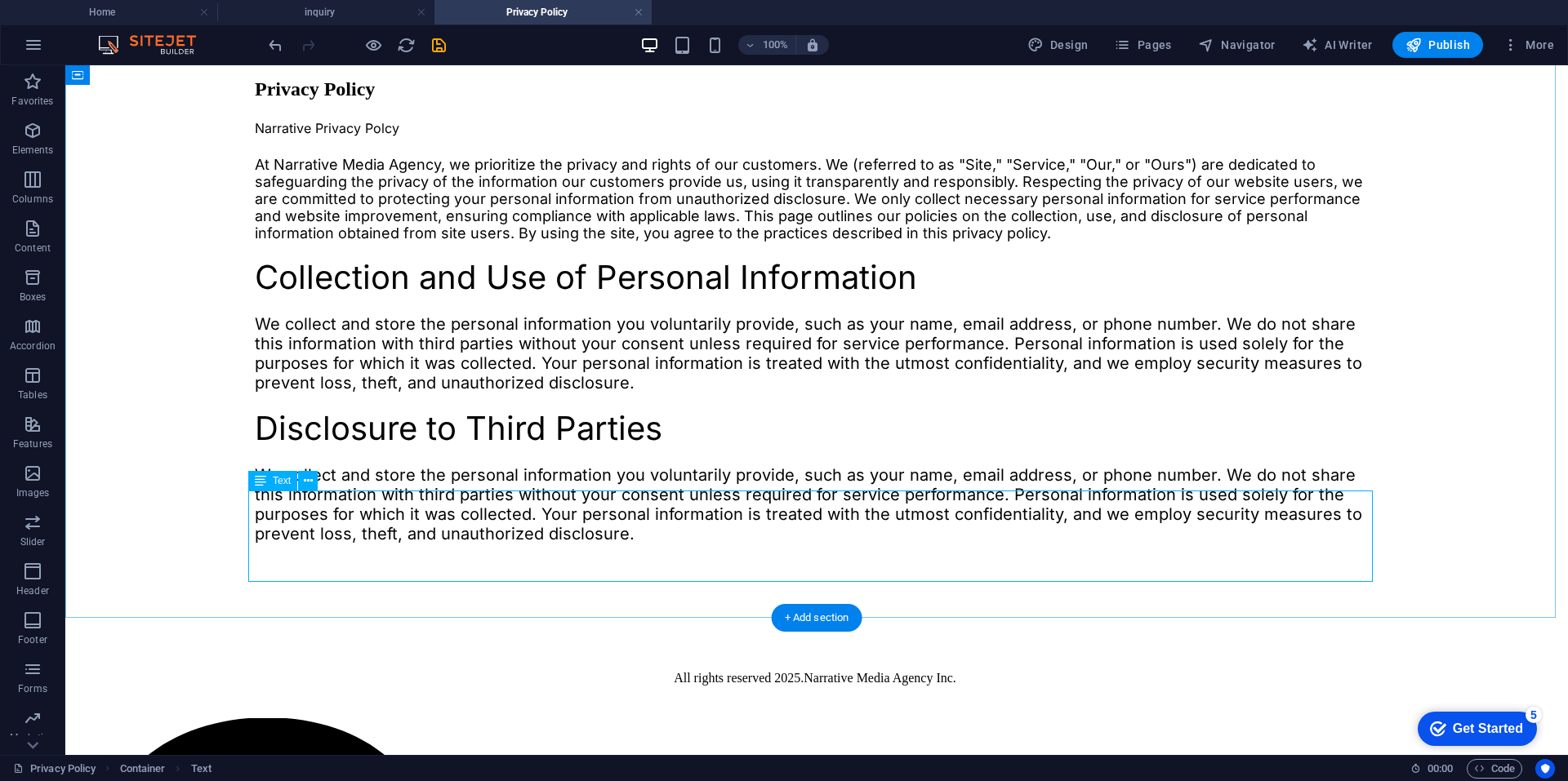
click at [549, 531] on div "We collect and store the personal information you voluntarily provide, such as …" at bounding box center [816, 505] width 1124 height 78
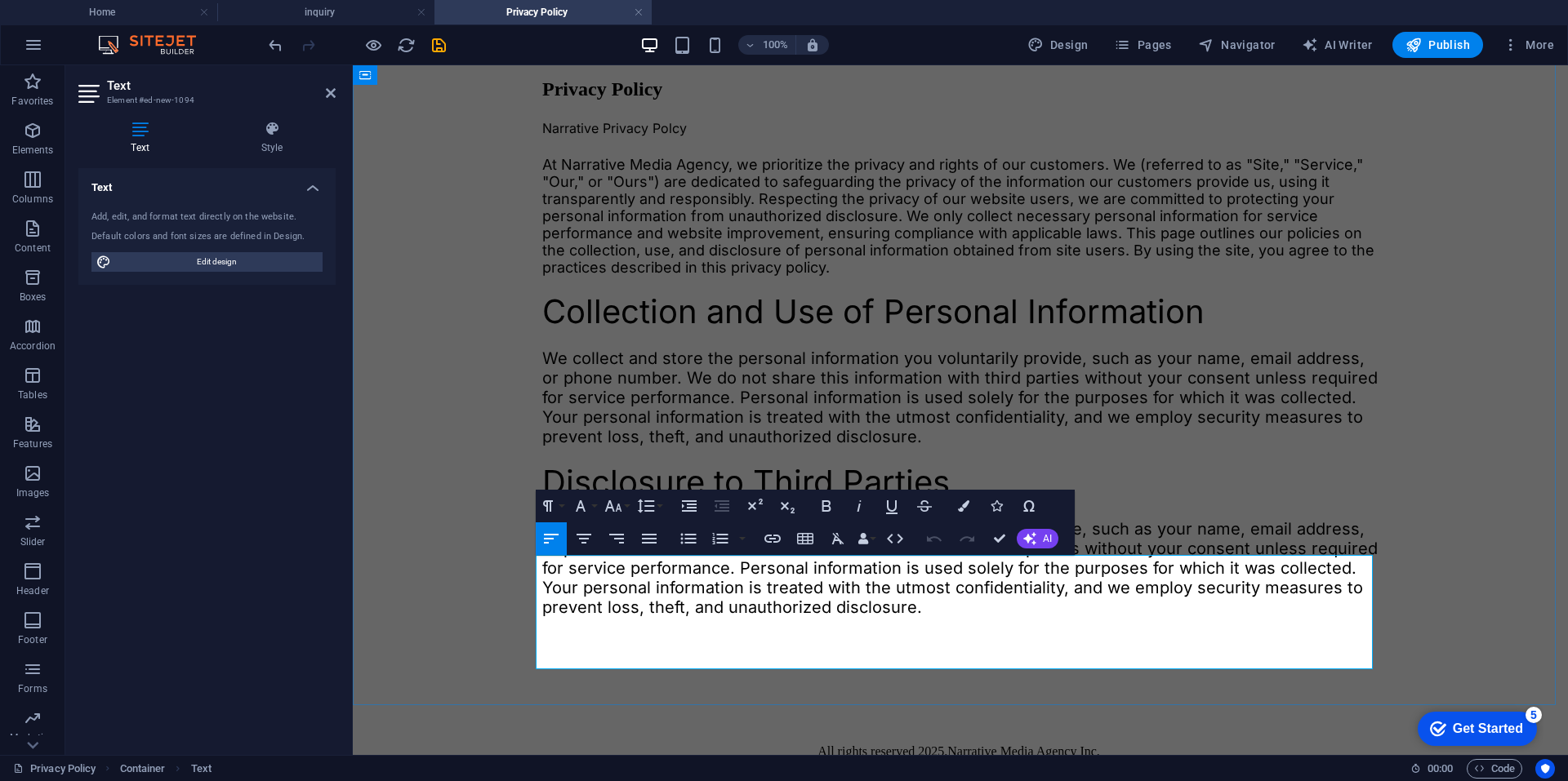
click at [775, 593] on span "We collect and store the personal information you voluntarily provide, such as …" at bounding box center [959, 567] width 835 height 98
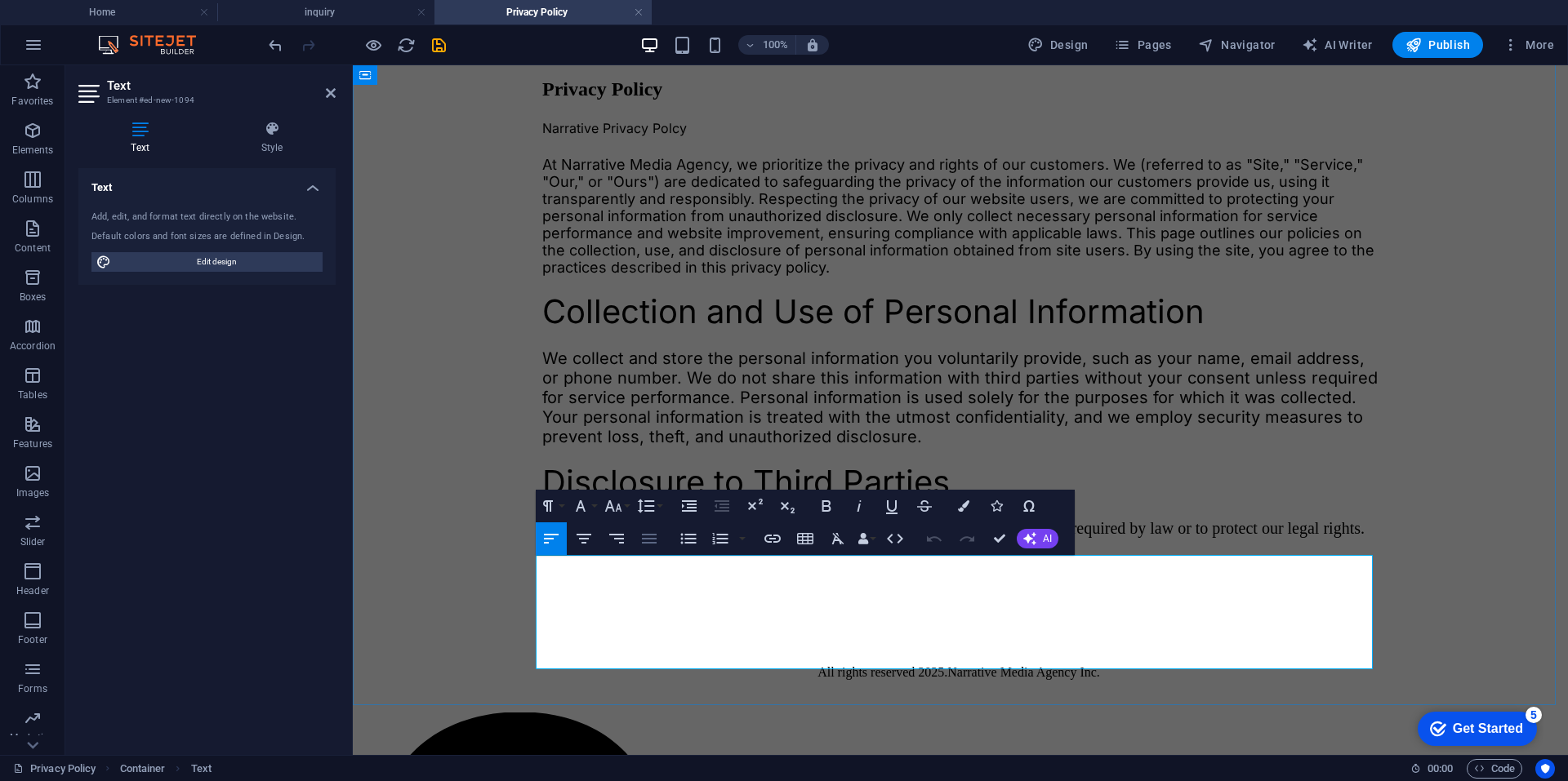
scroll to position [177, 0]
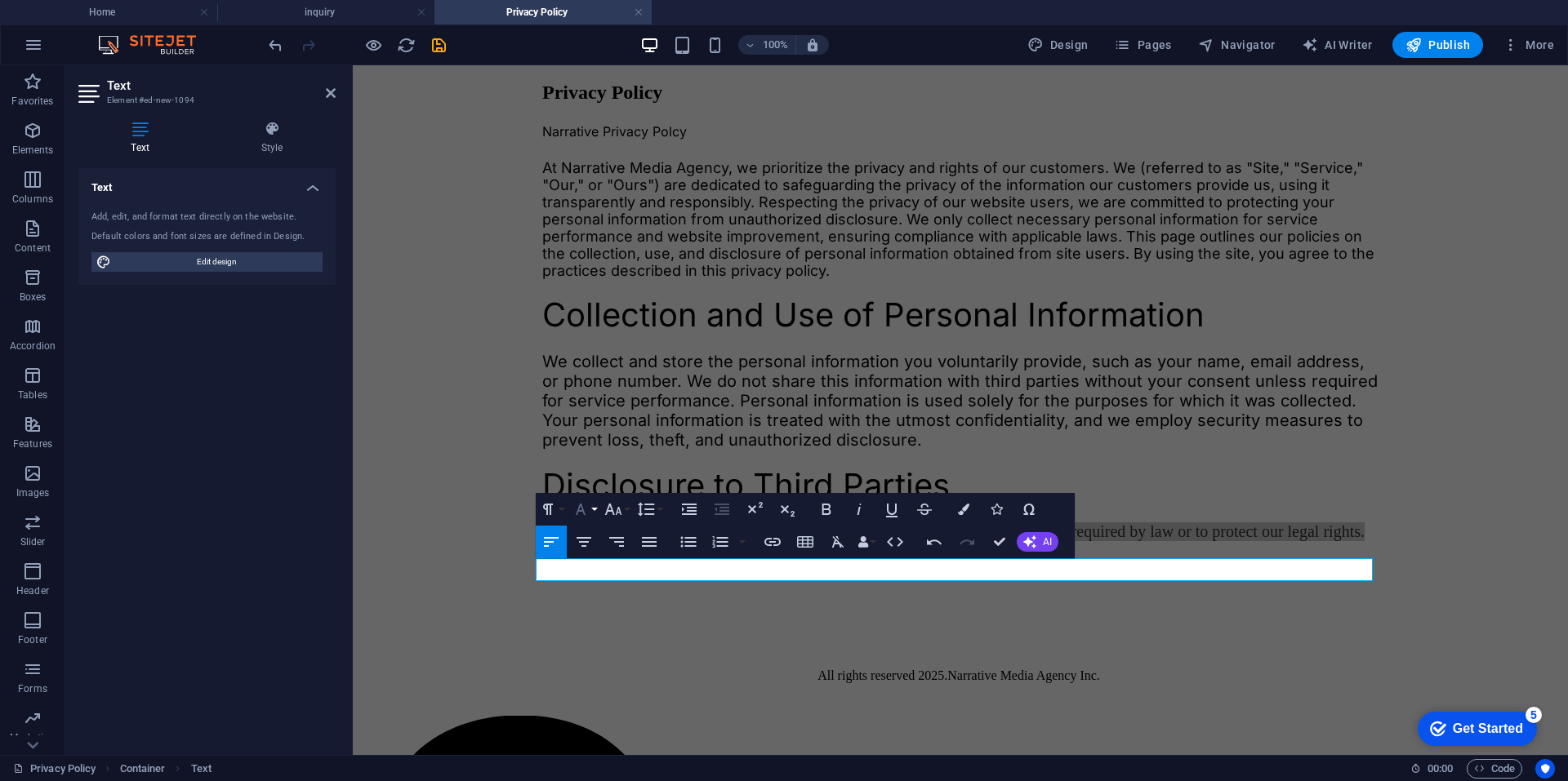
click at [589, 510] on icon "button" at bounding box center [581, 509] width 20 height 20
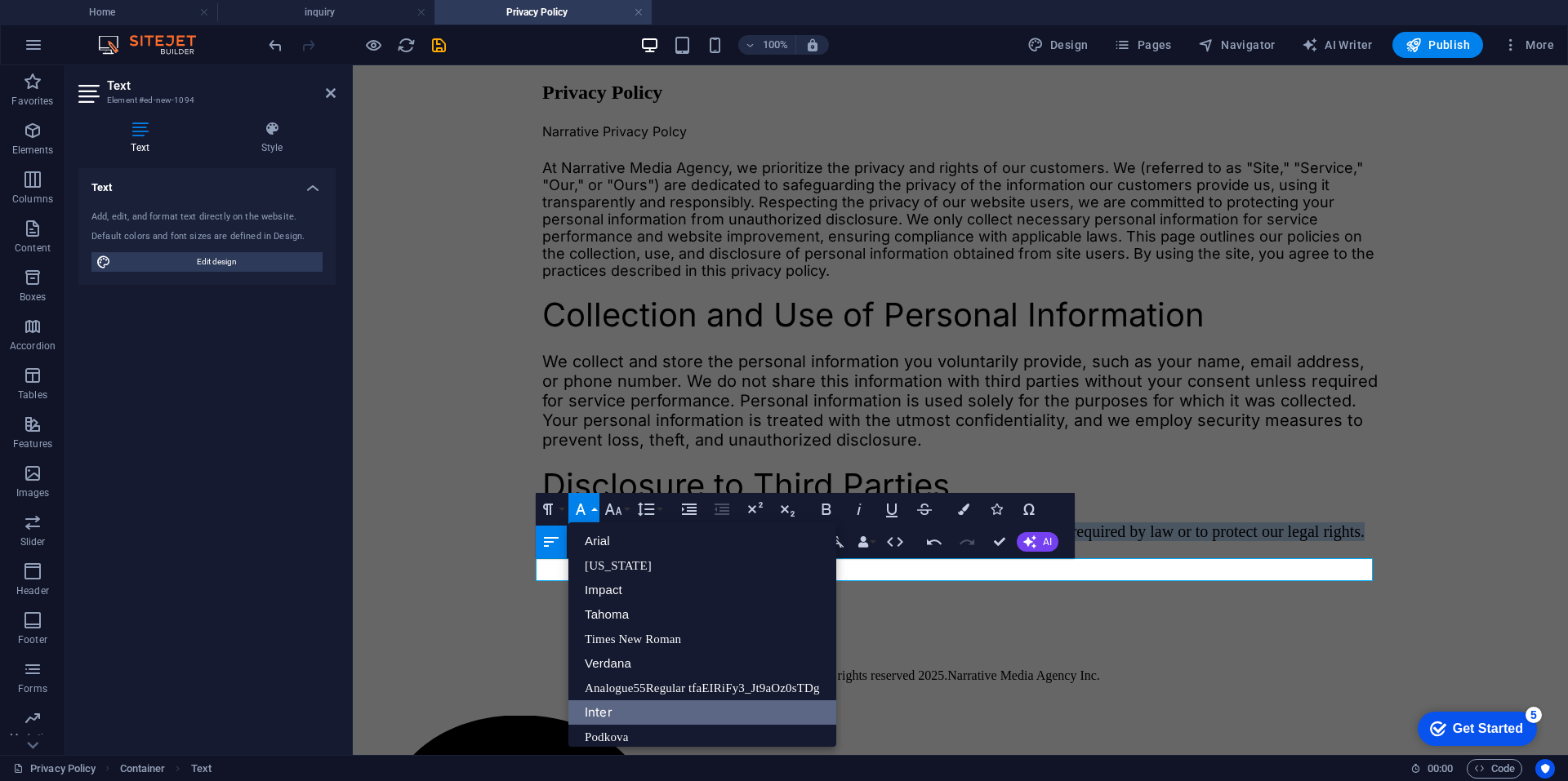
click at [606, 716] on link "Inter" at bounding box center [702, 712] width 268 height 25
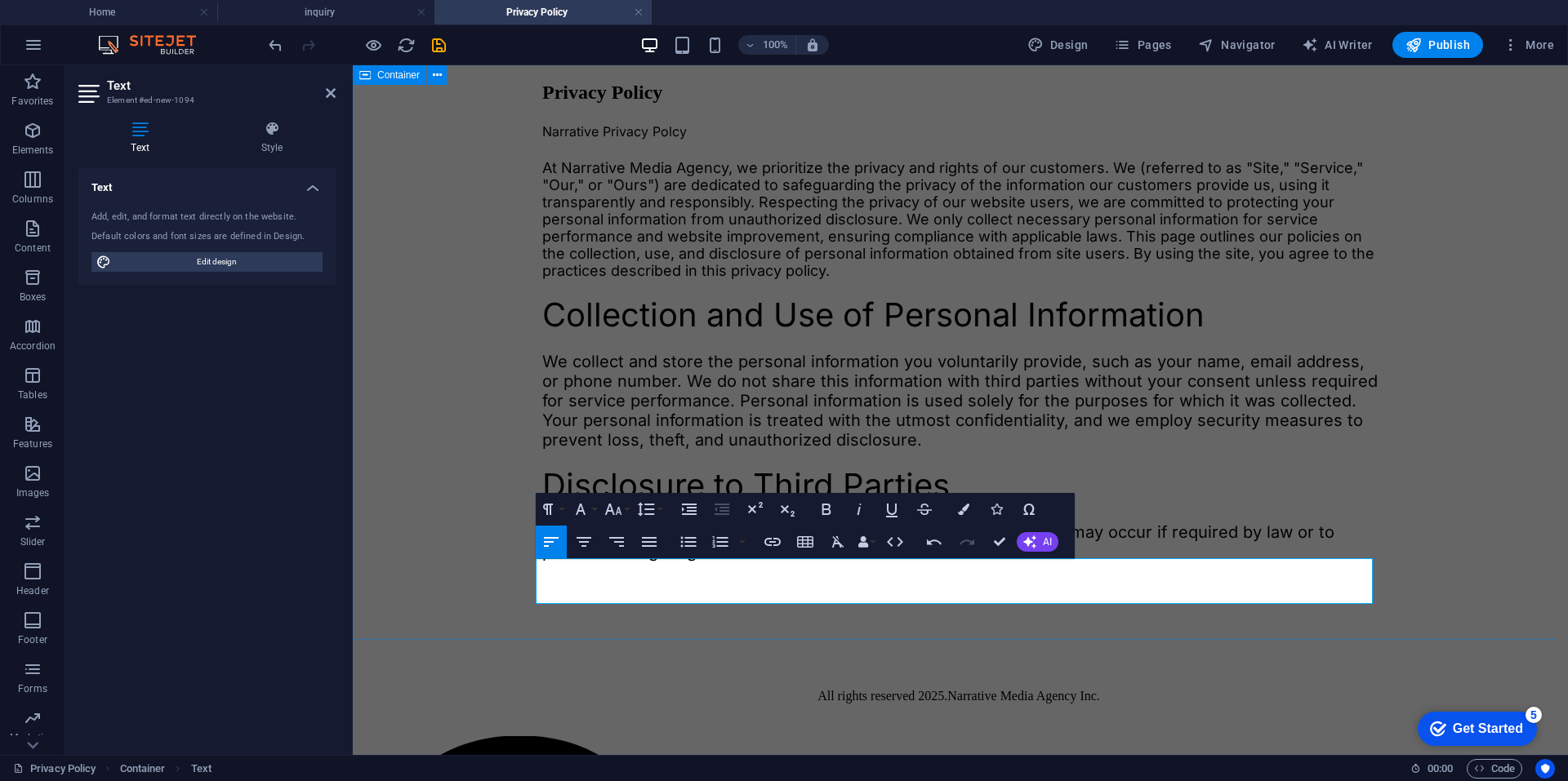
click at [922, 611] on div "Privacy Policy Narrative Privacy Polcy At Narrative Media Agency, we prioritize…" at bounding box center [960, 301] width 1202 height 617
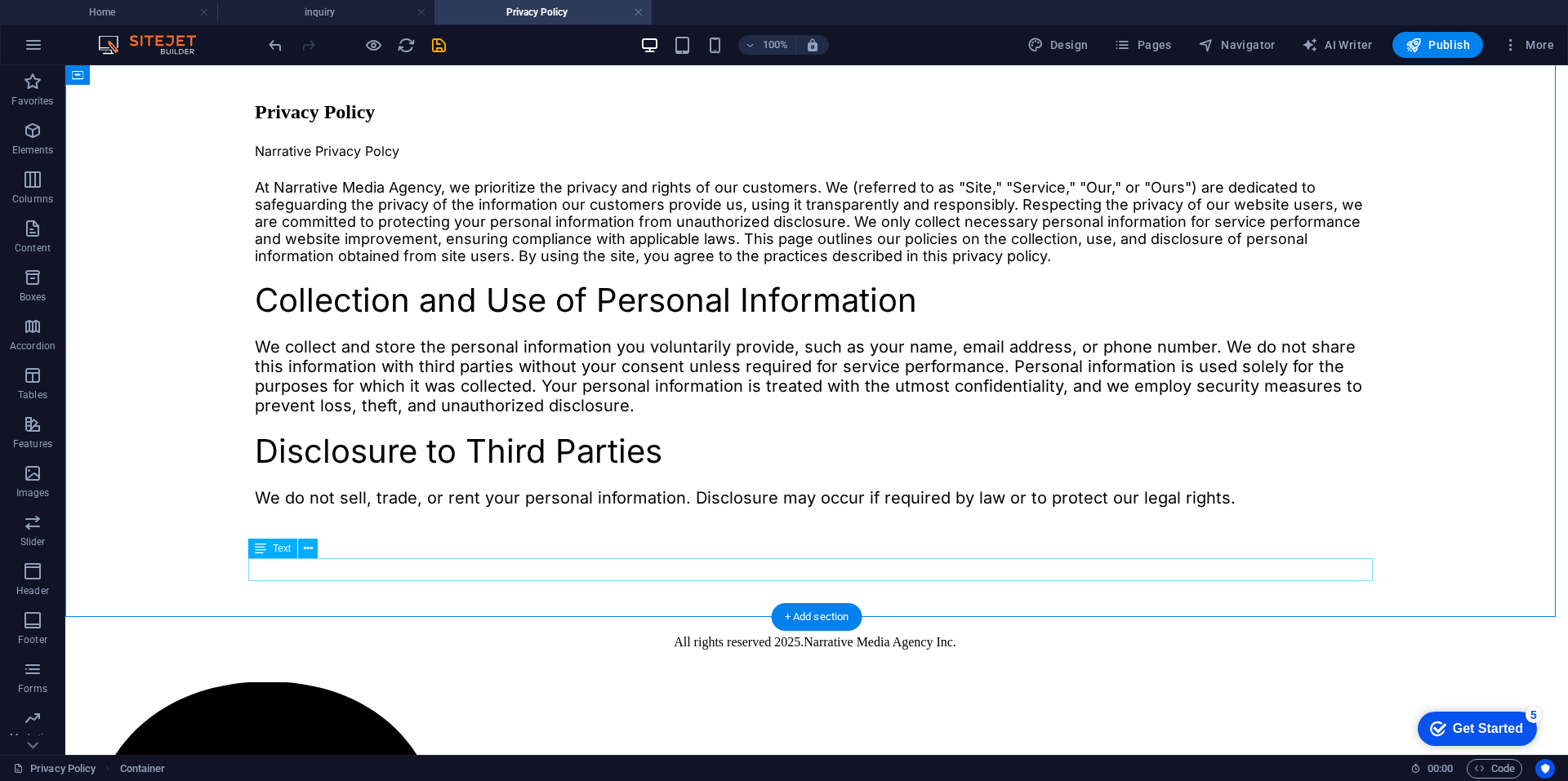
scroll to position [132, 0]
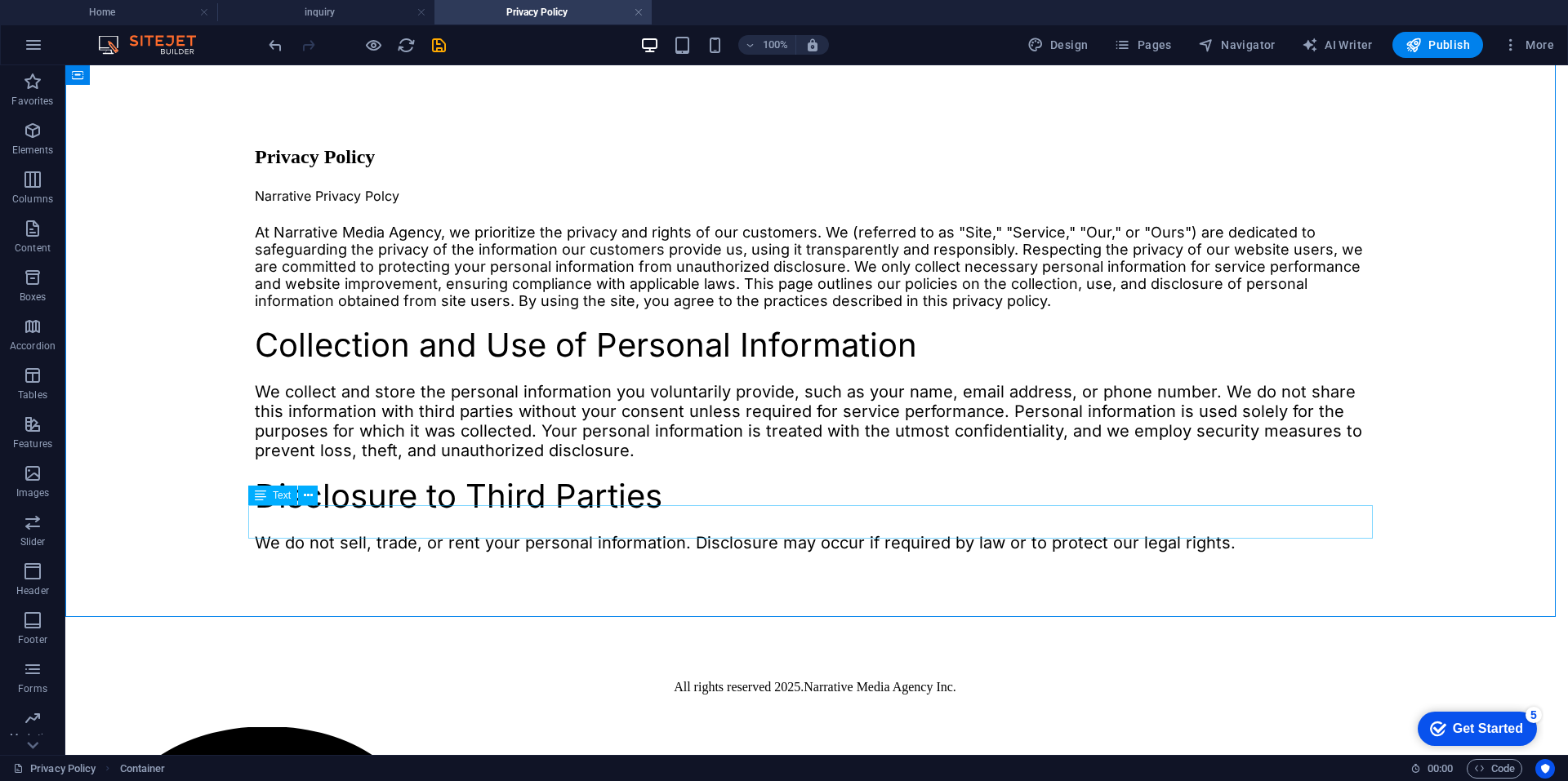
drag, startPoint x: 279, startPoint y: 502, endPoint x: 280, endPoint y: 449, distance: 53.0
click at [279, 502] on div "Text" at bounding box center [273, 495] width 49 height 20
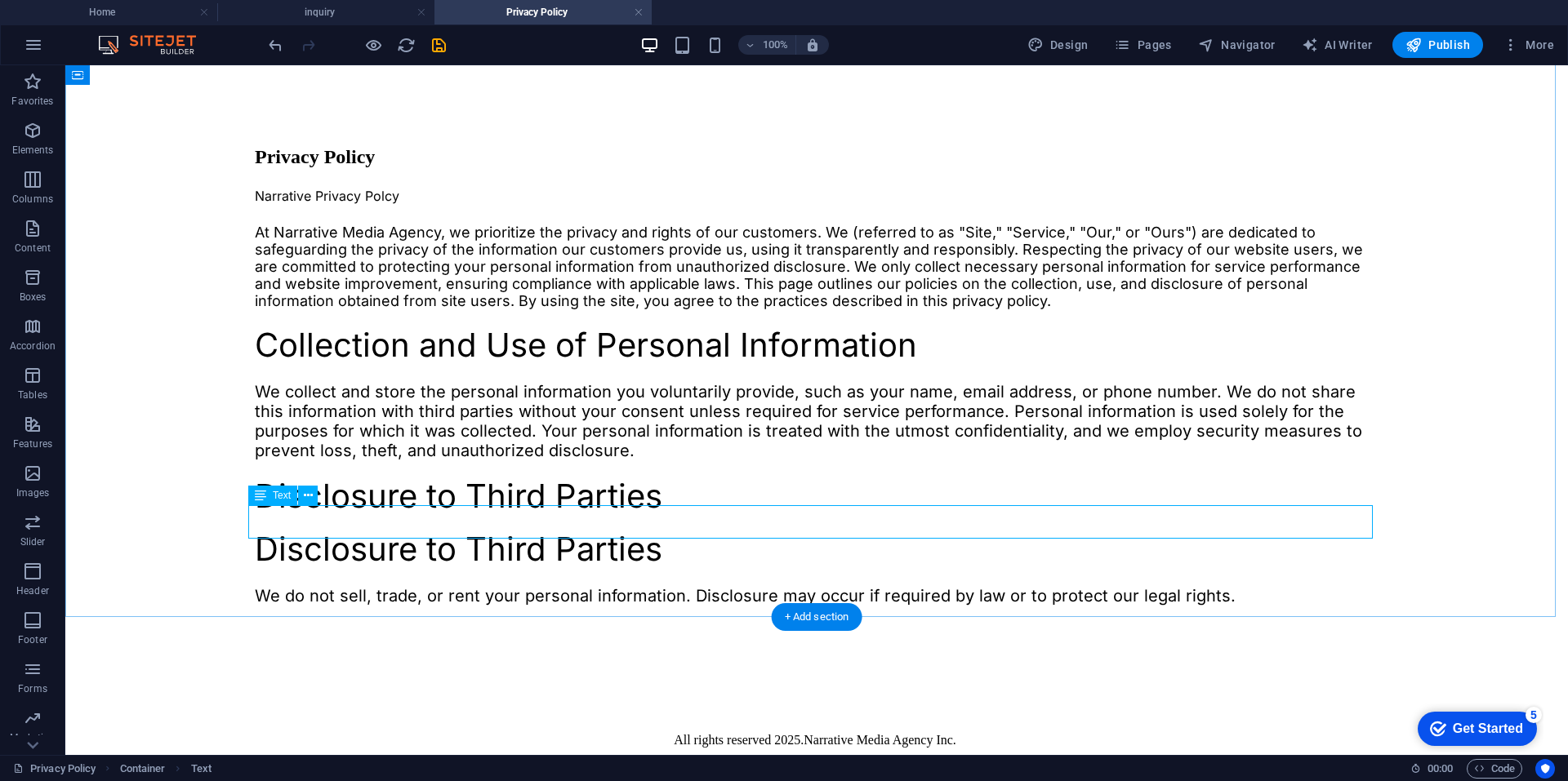
scroll to position [185, 0]
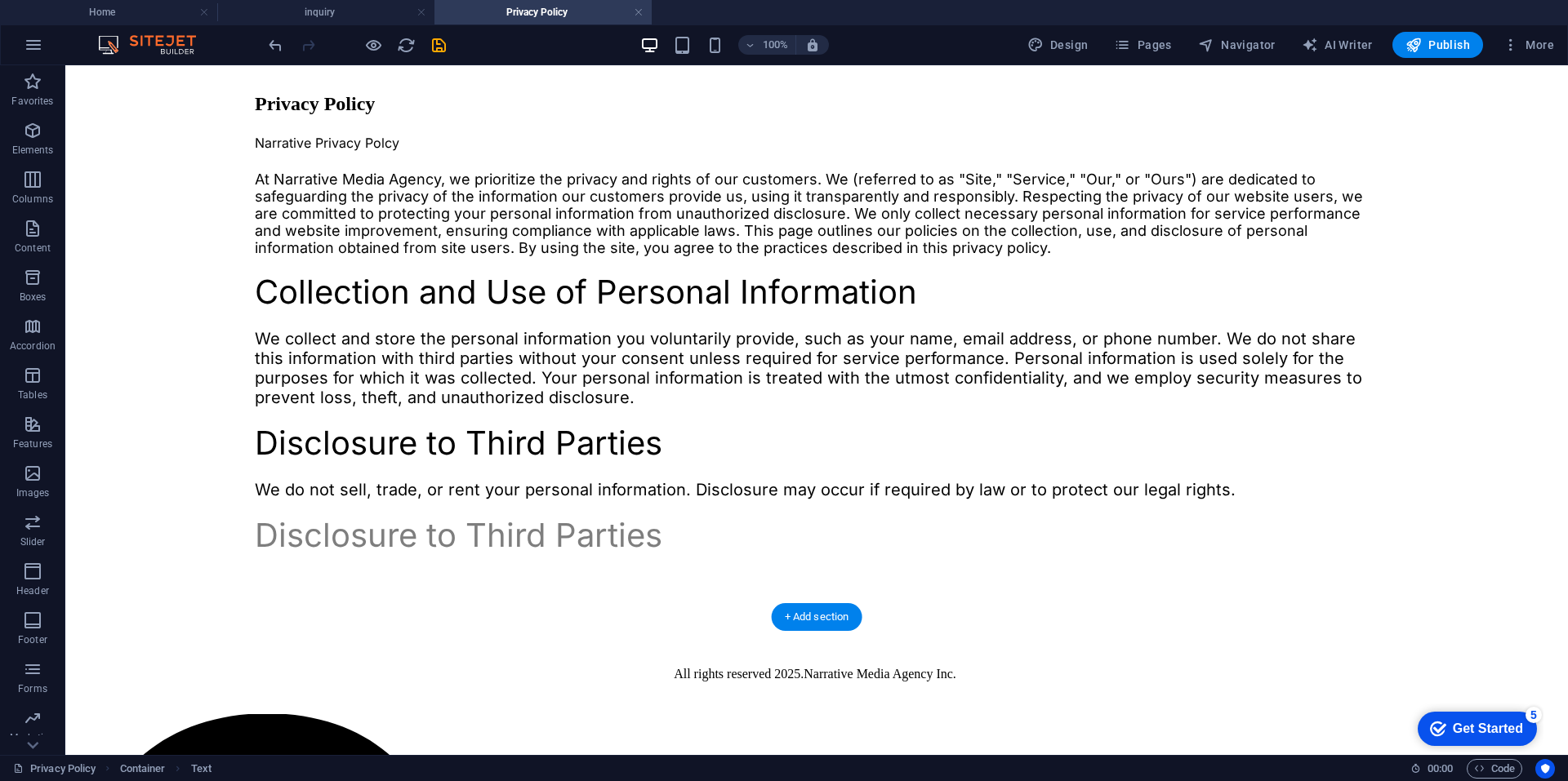
drag, startPoint x: 325, startPoint y: 562, endPoint x: 260, endPoint y: 558, distance: 65.1
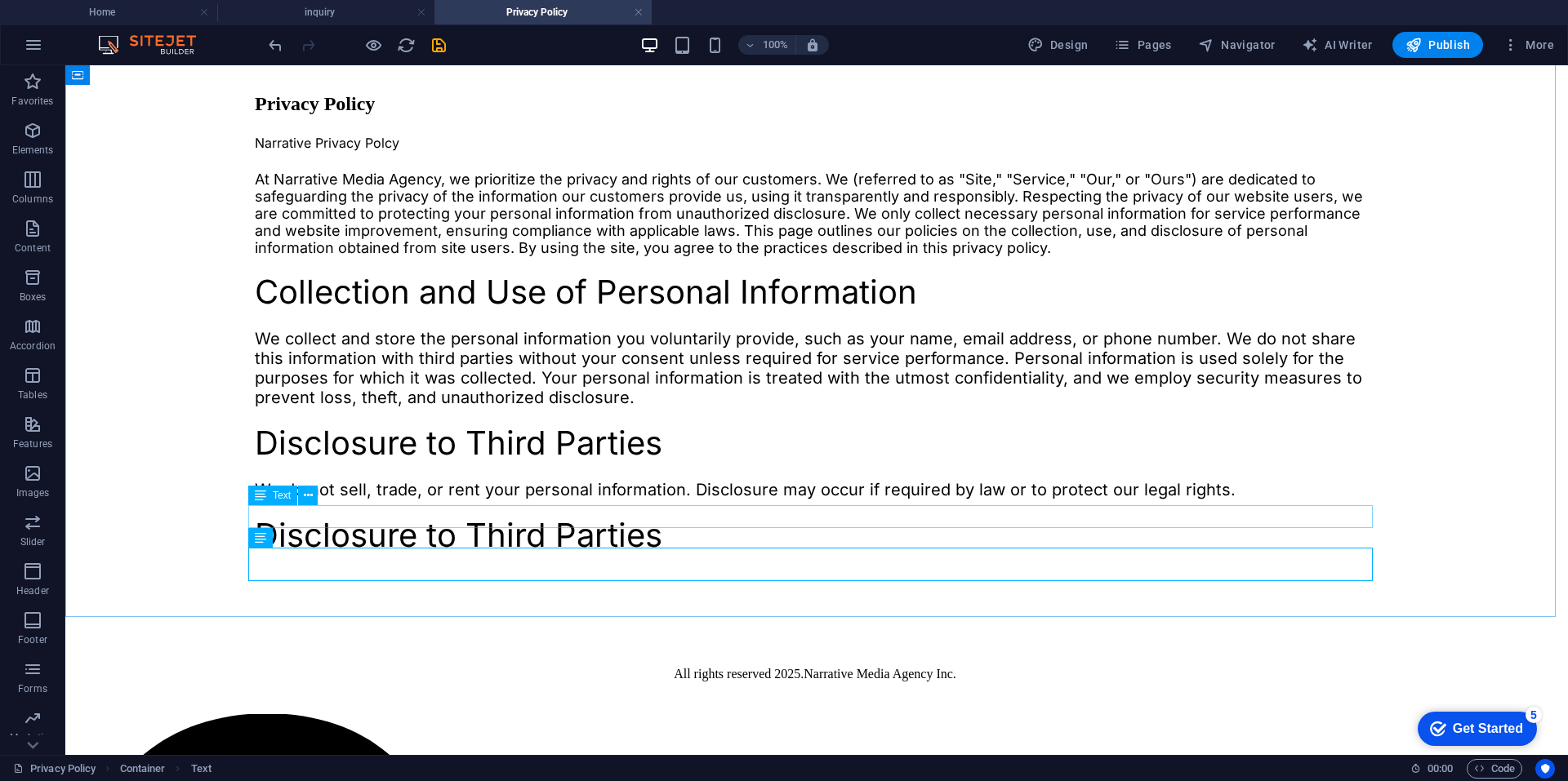
click at [269, 495] on div "Text" at bounding box center [273, 495] width 49 height 20
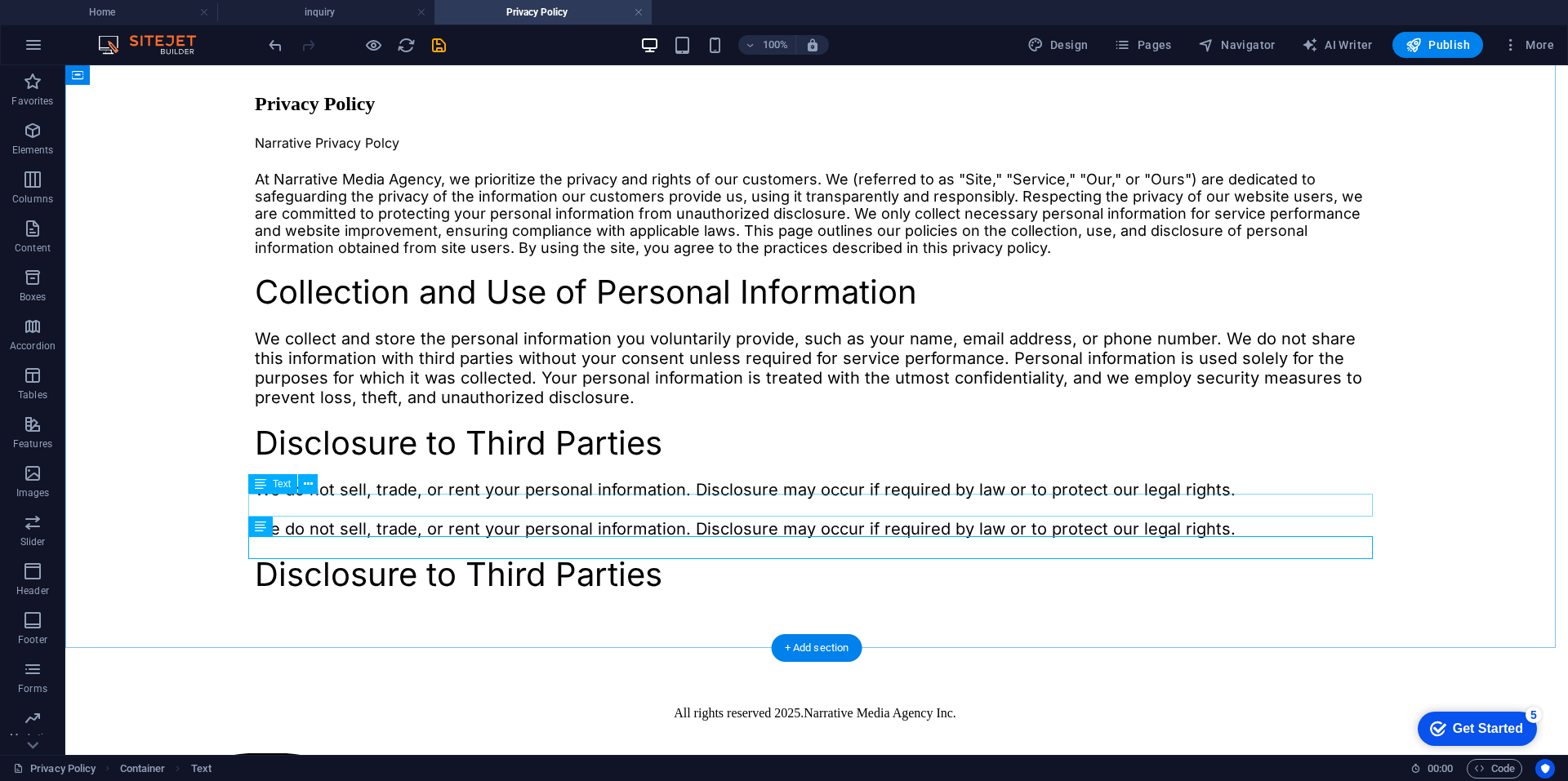
scroll to position [197, 0]
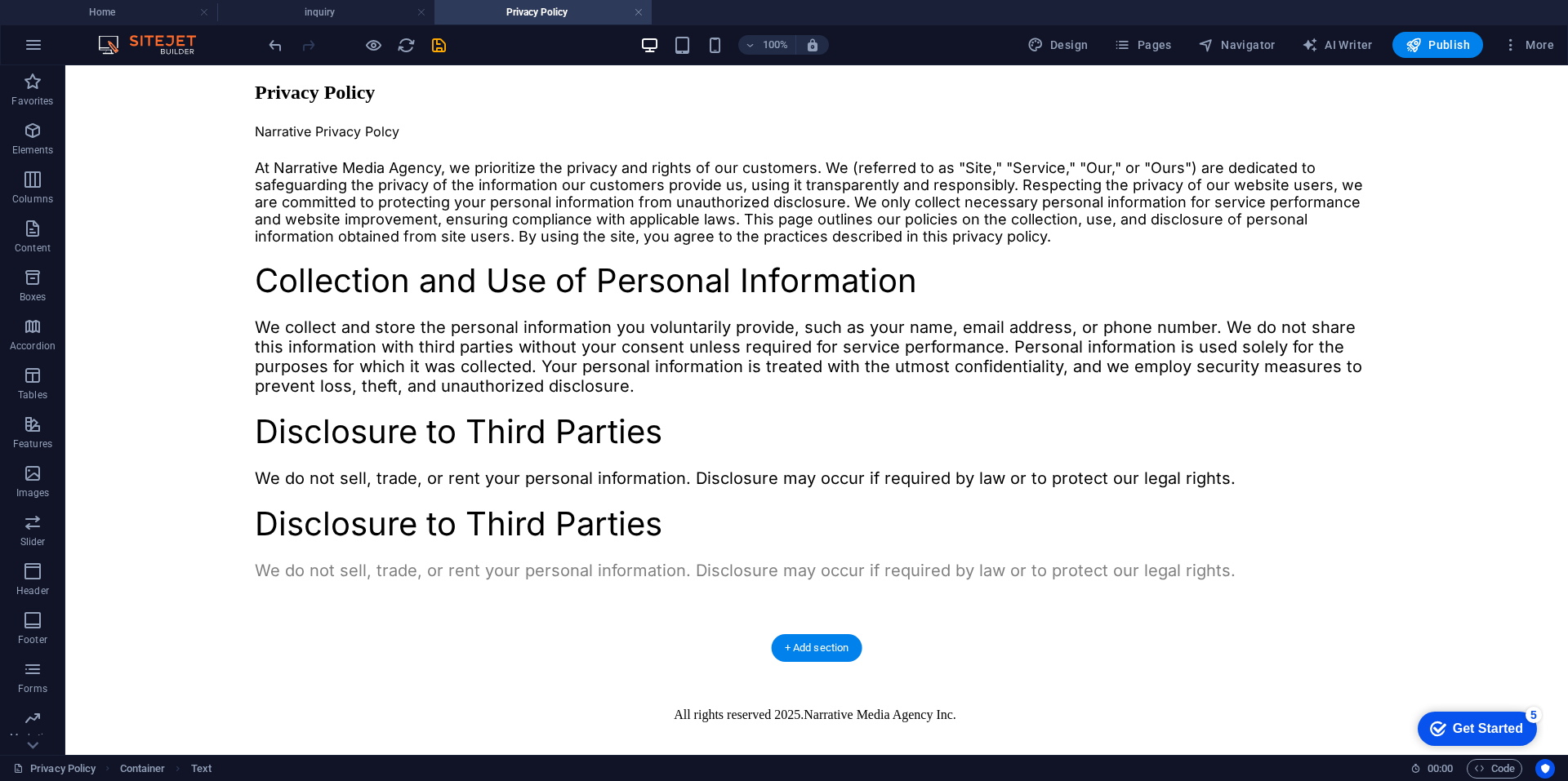
drag, startPoint x: 324, startPoint y: 593, endPoint x: 369, endPoint y: 636, distance: 62.2
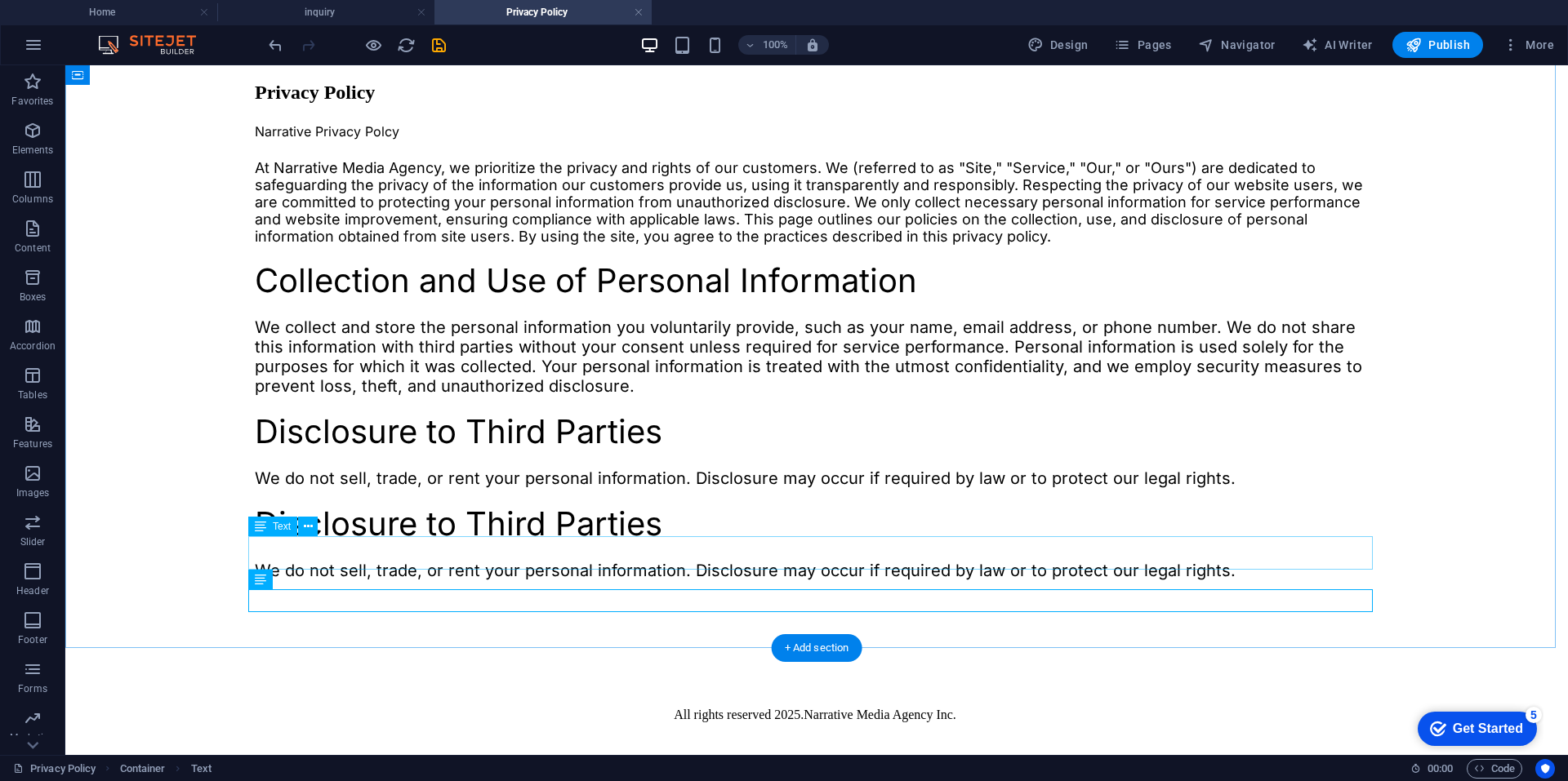
click at [425, 541] on div "Disclosure to Third Parties" at bounding box center [816, 524] width 1124 height 33
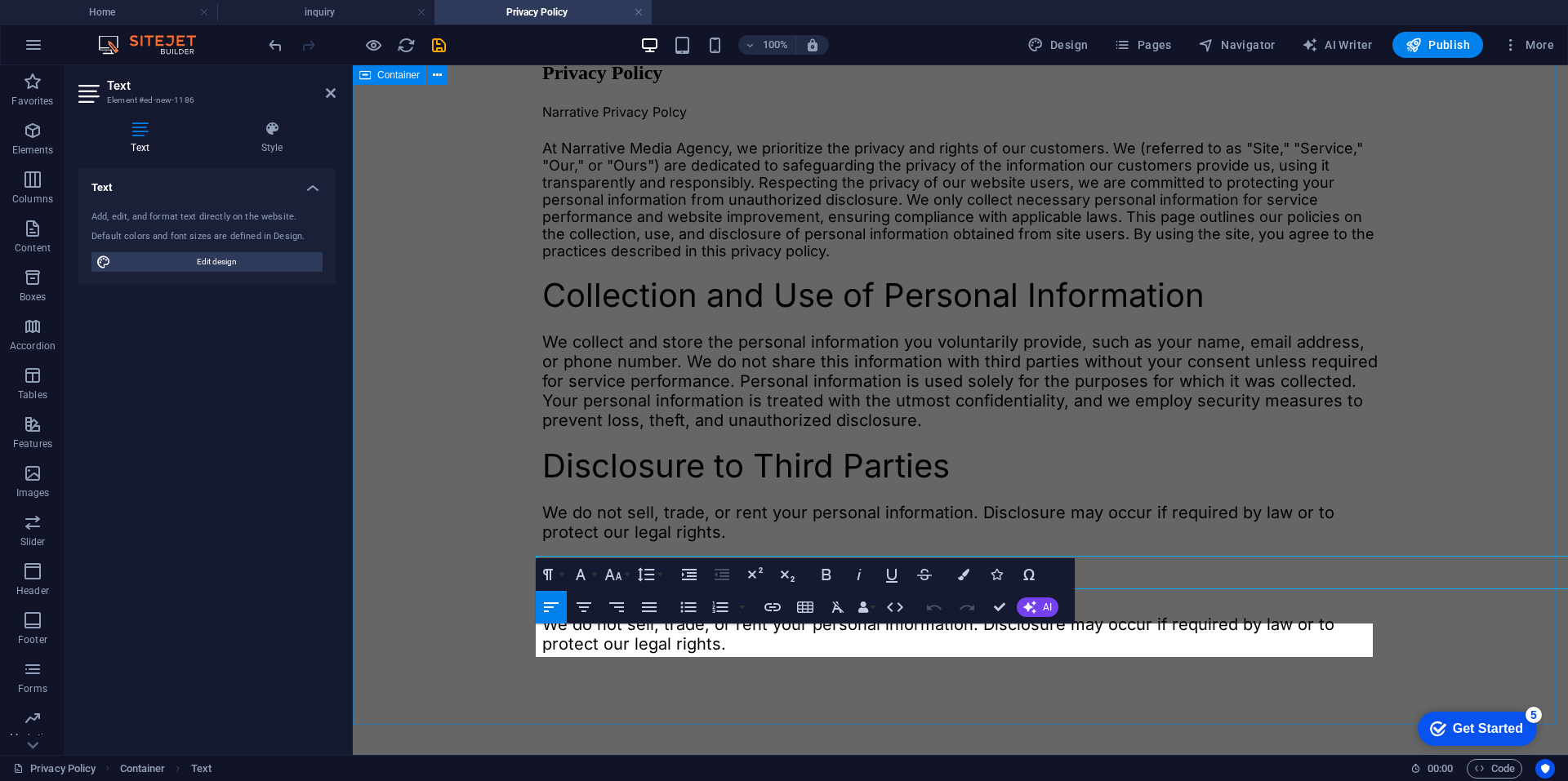
scroll to position [177, 0]
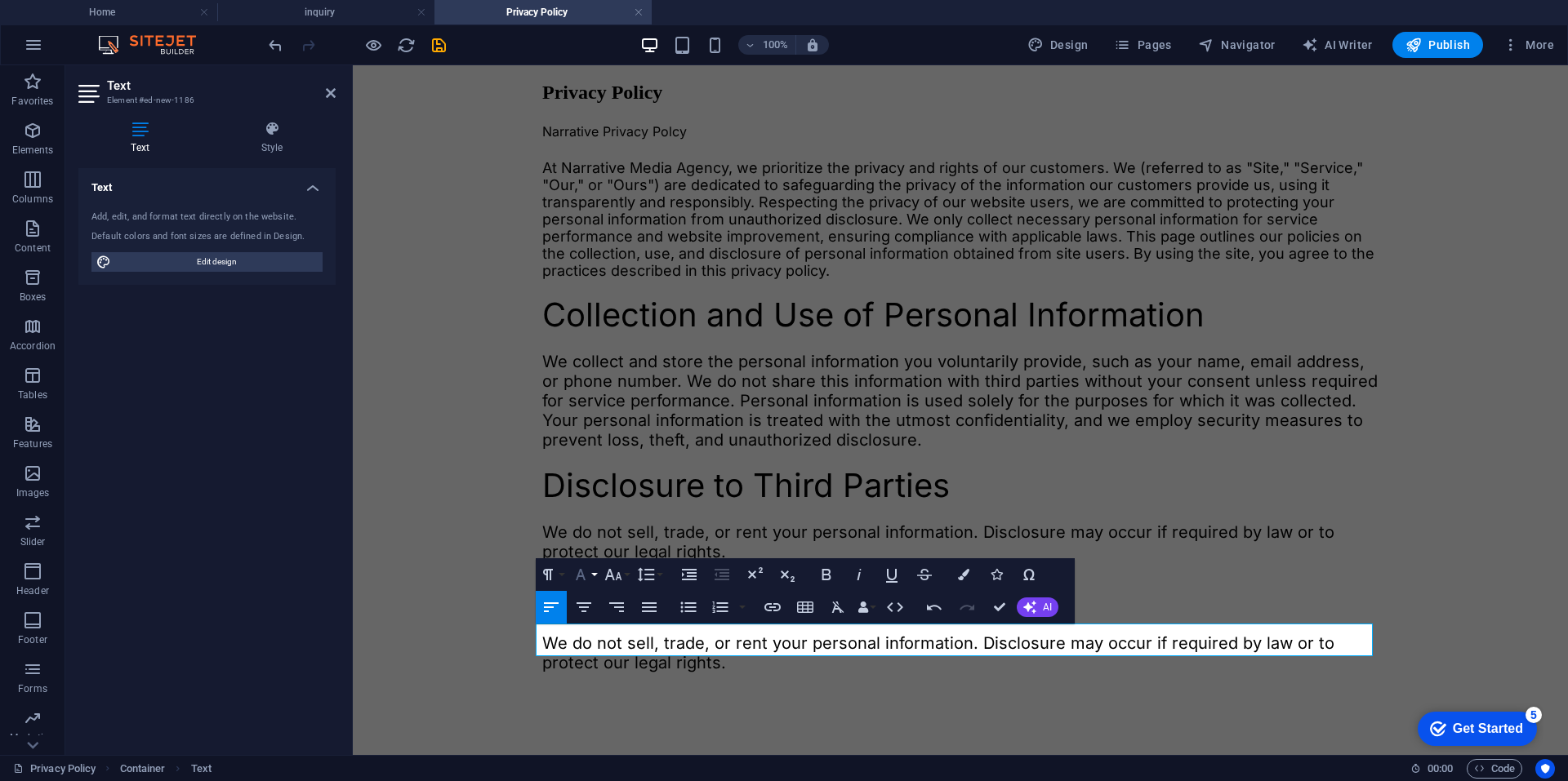
click at [584, 573] on icon "button" at bounding box center [581, 574] width 20 height 20
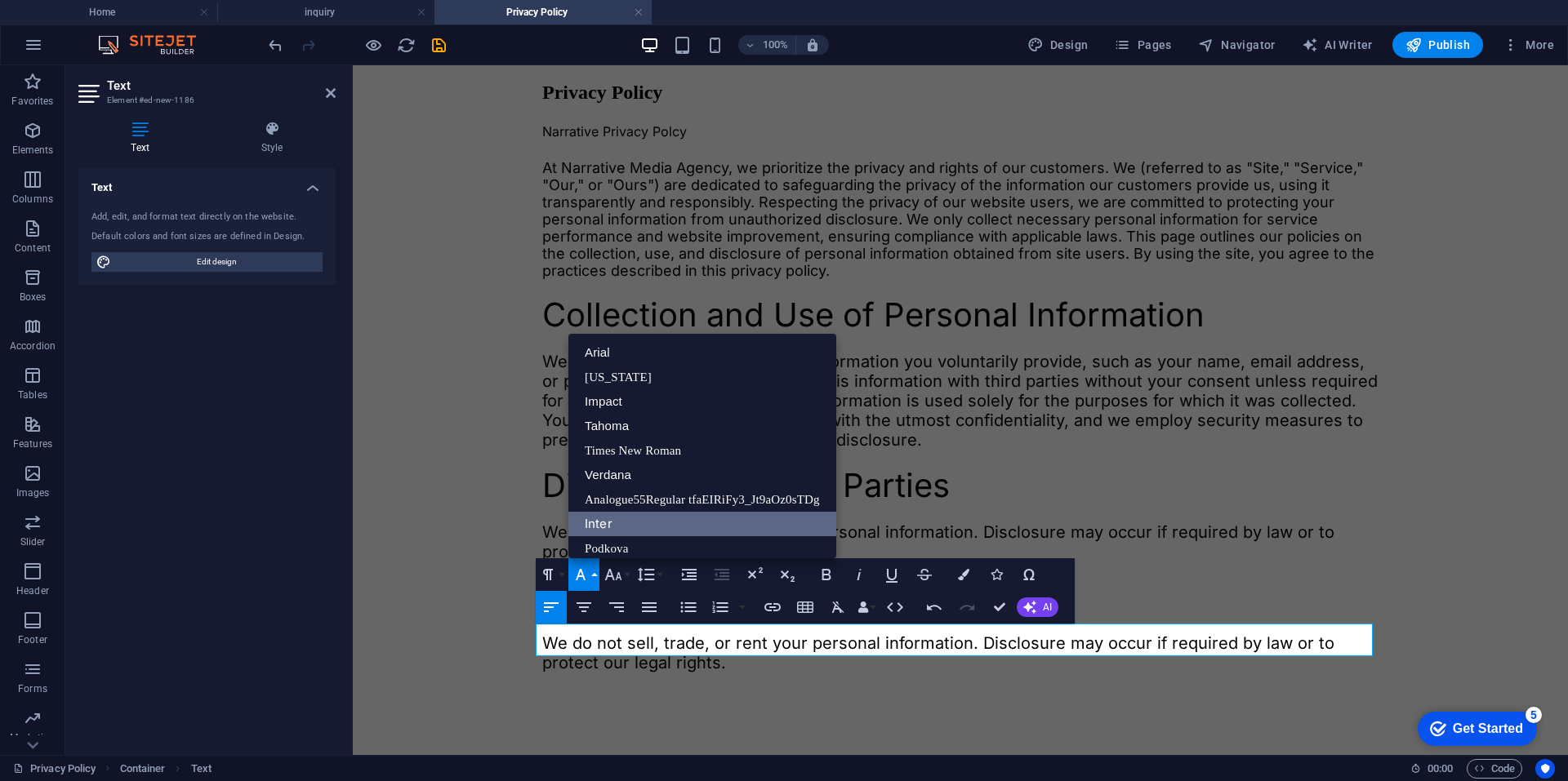
drag, startPoint x: 655, startPoint y: 522, endPoint x: 301, endPoint y: 467, distance: 358.2
click at [655, 522] on link "Inter" at bounding box center [702, 523] width 268 height 25
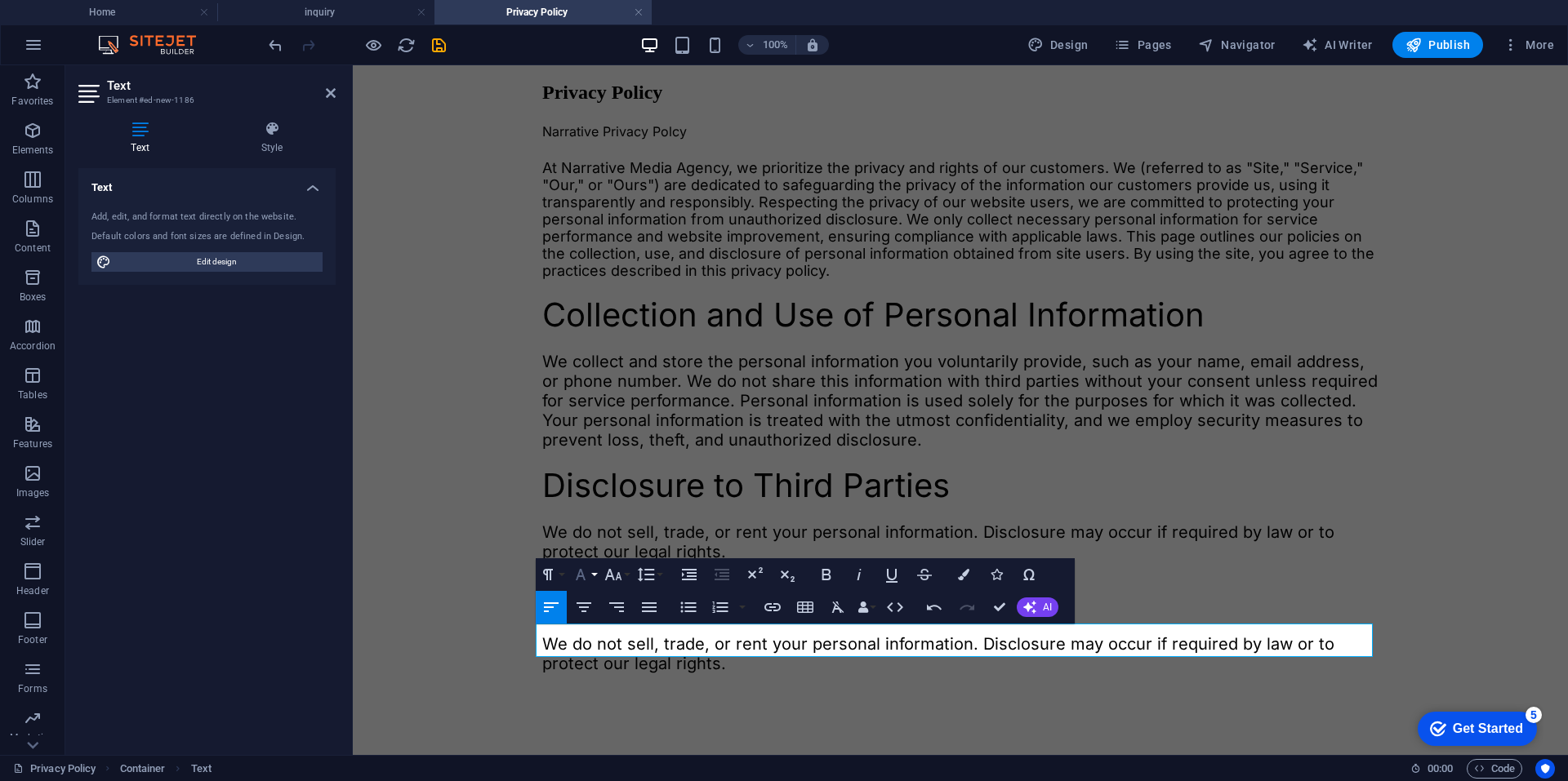
click at [584, 582] on icon "button" at bounding box center [581, 574] width 20 height 20
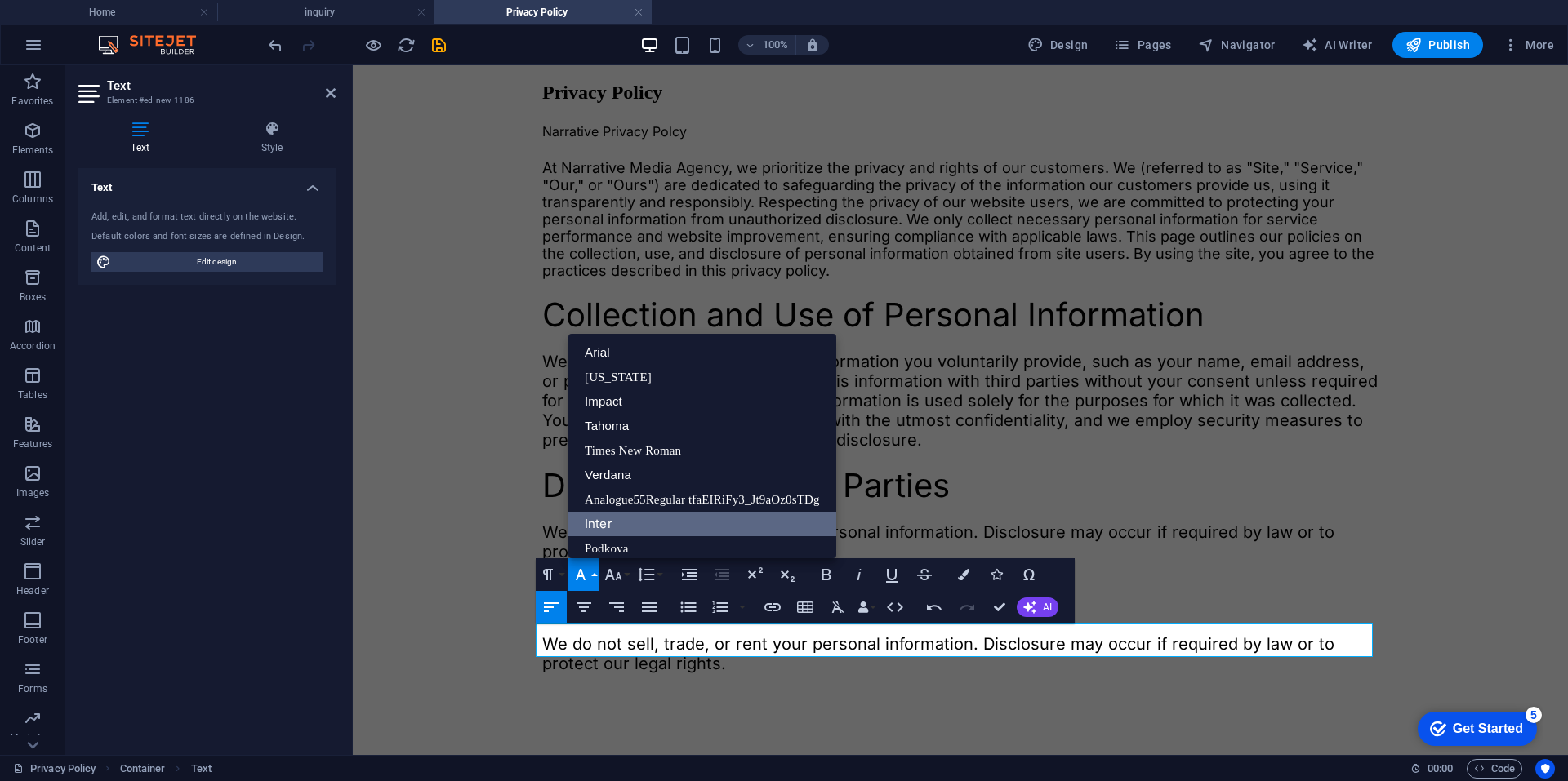
click at [625, 516] on link "Inter" at bounding box center [702, 523] width 268 height 25
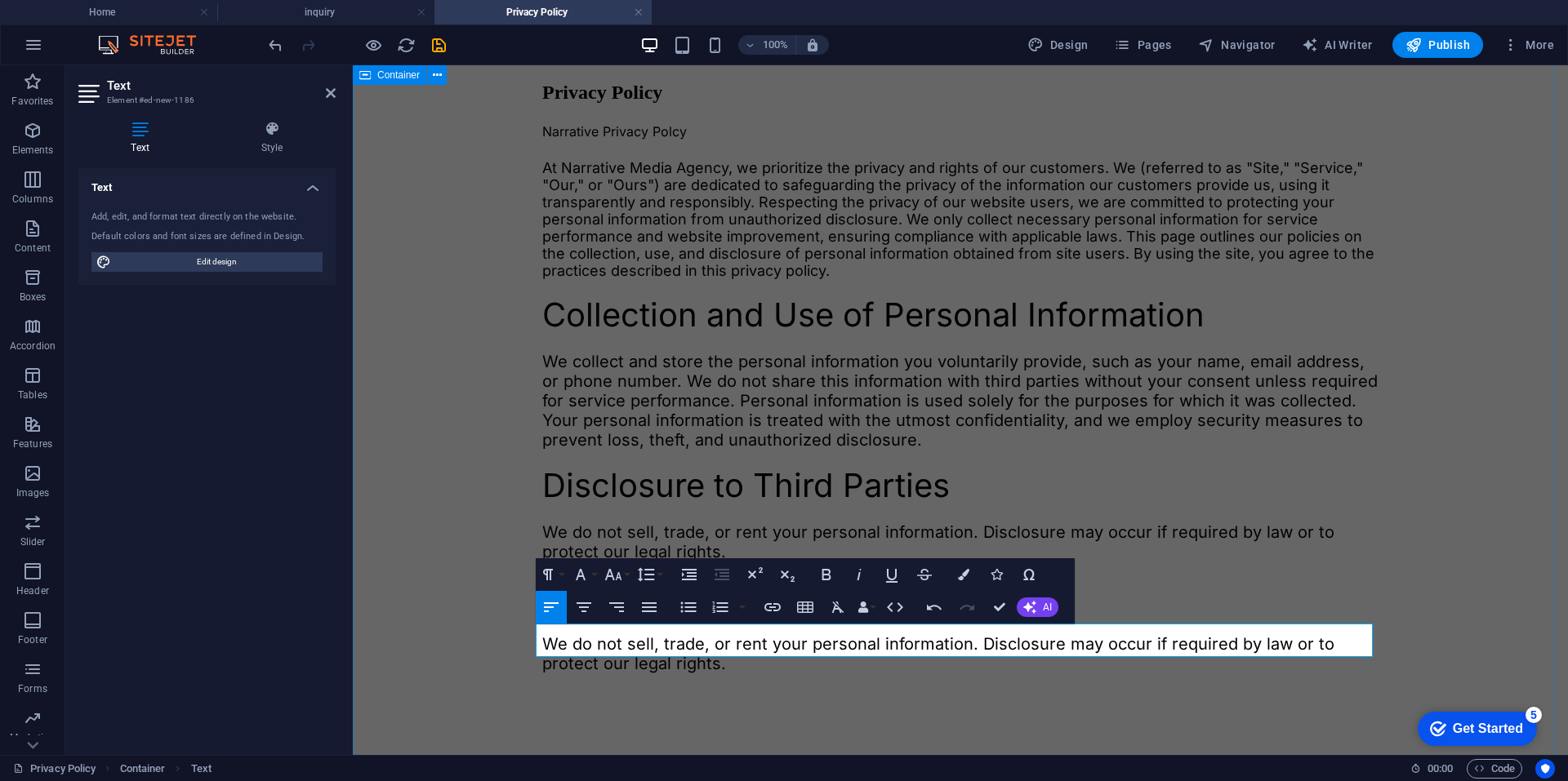
click at [495, 594] on div "Privacy Policy Narrative Privacy Polcy At Narrative Media Agency, we prioritize…" at bounding box center [960, 357] width 1202 height 729
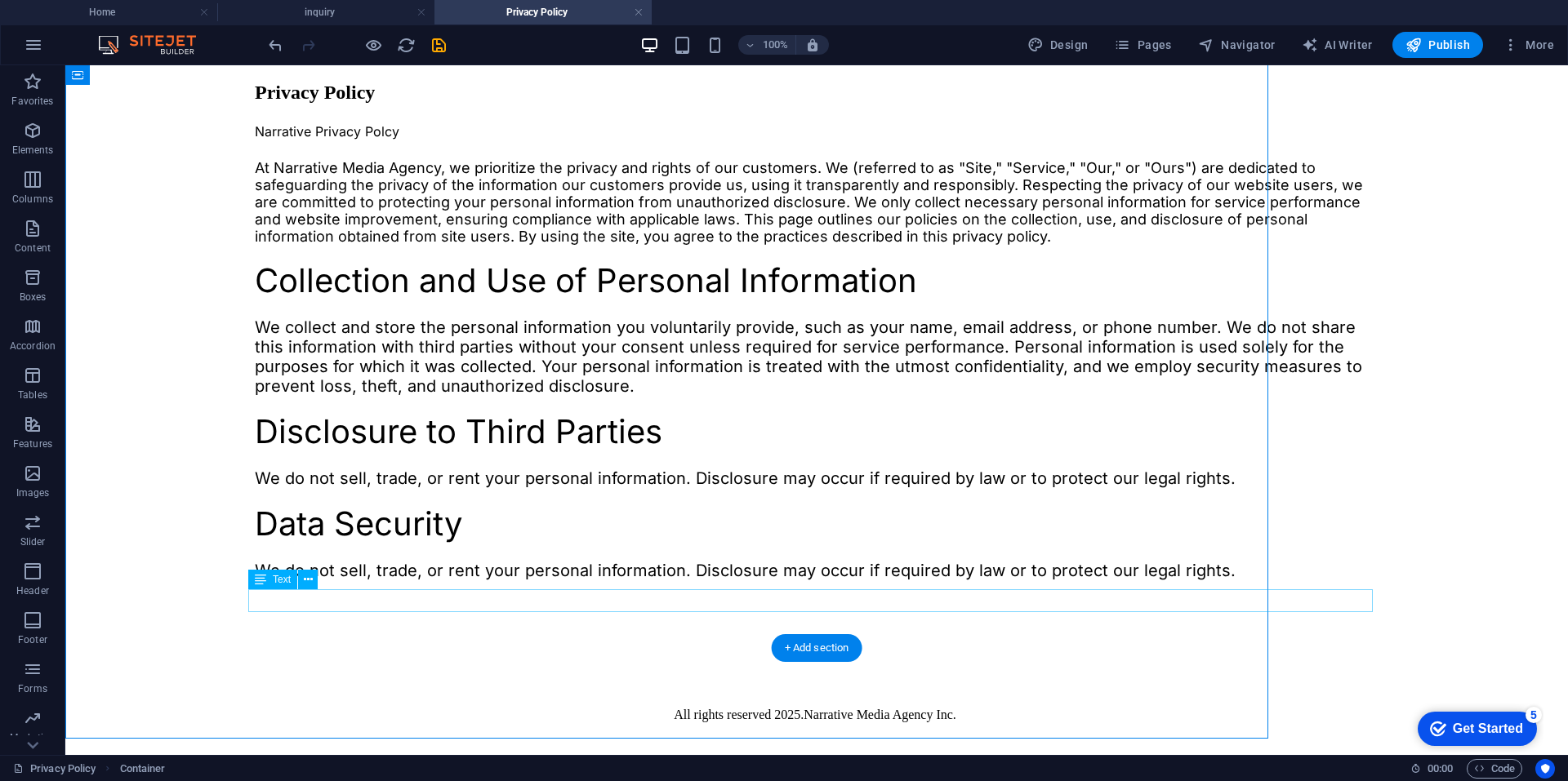
scroll to position [228, 0]
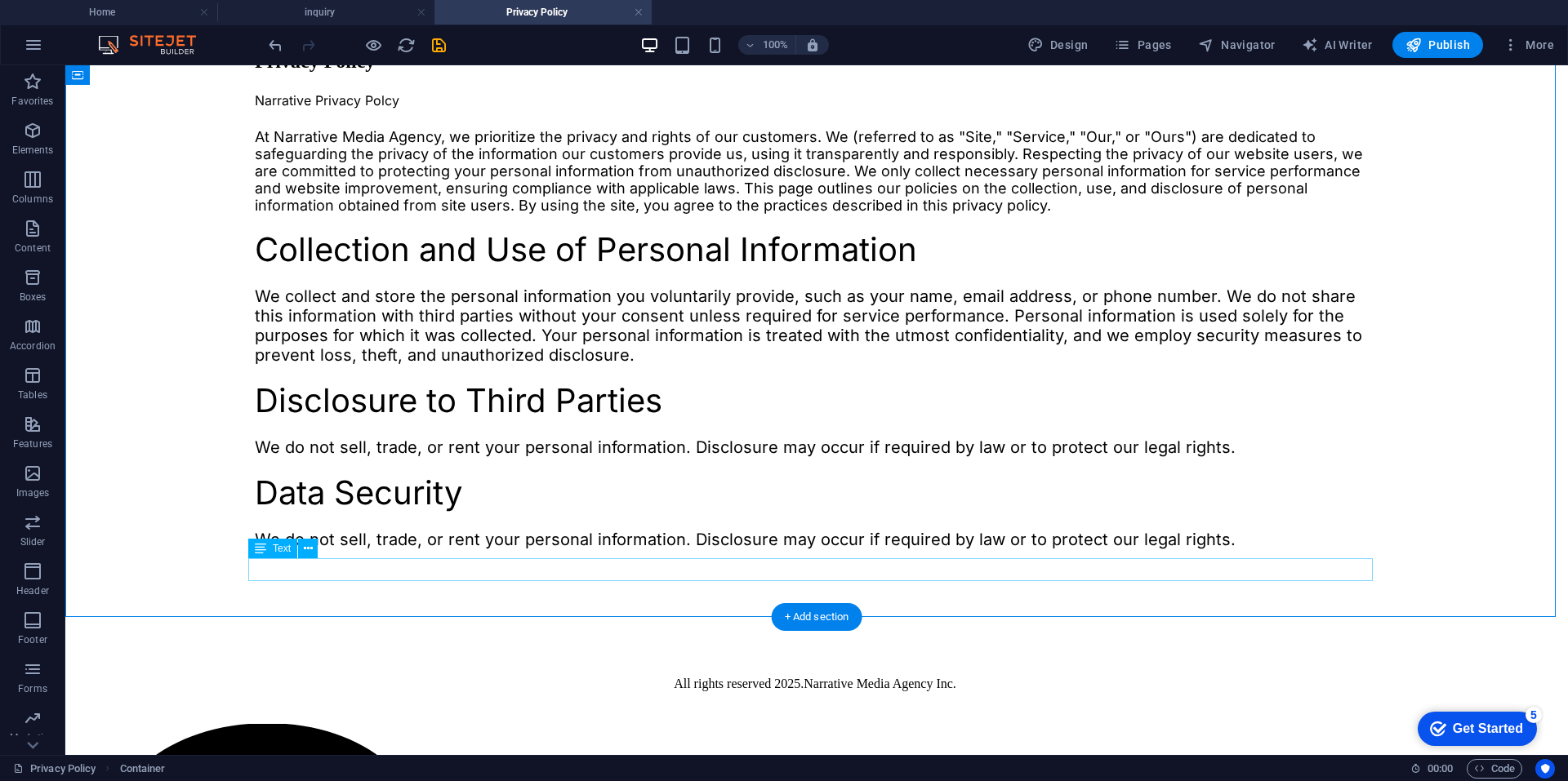
click at [396, 550] on div "We do not sell, trade, or rent your personal information. Disclosure may occur …" at bounding box center [816, 539] width 1124 height 20
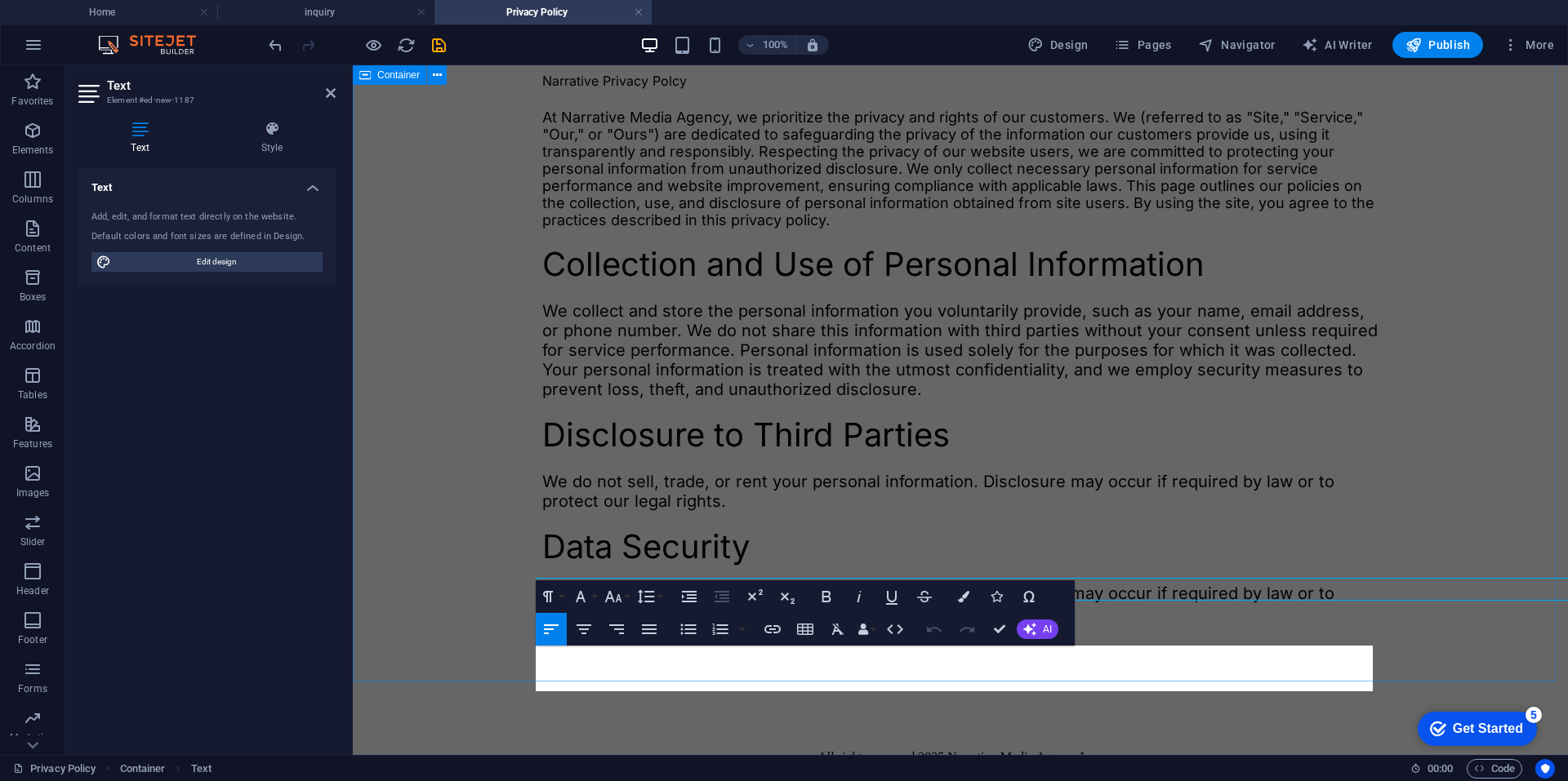
scroll to position [208, 0]
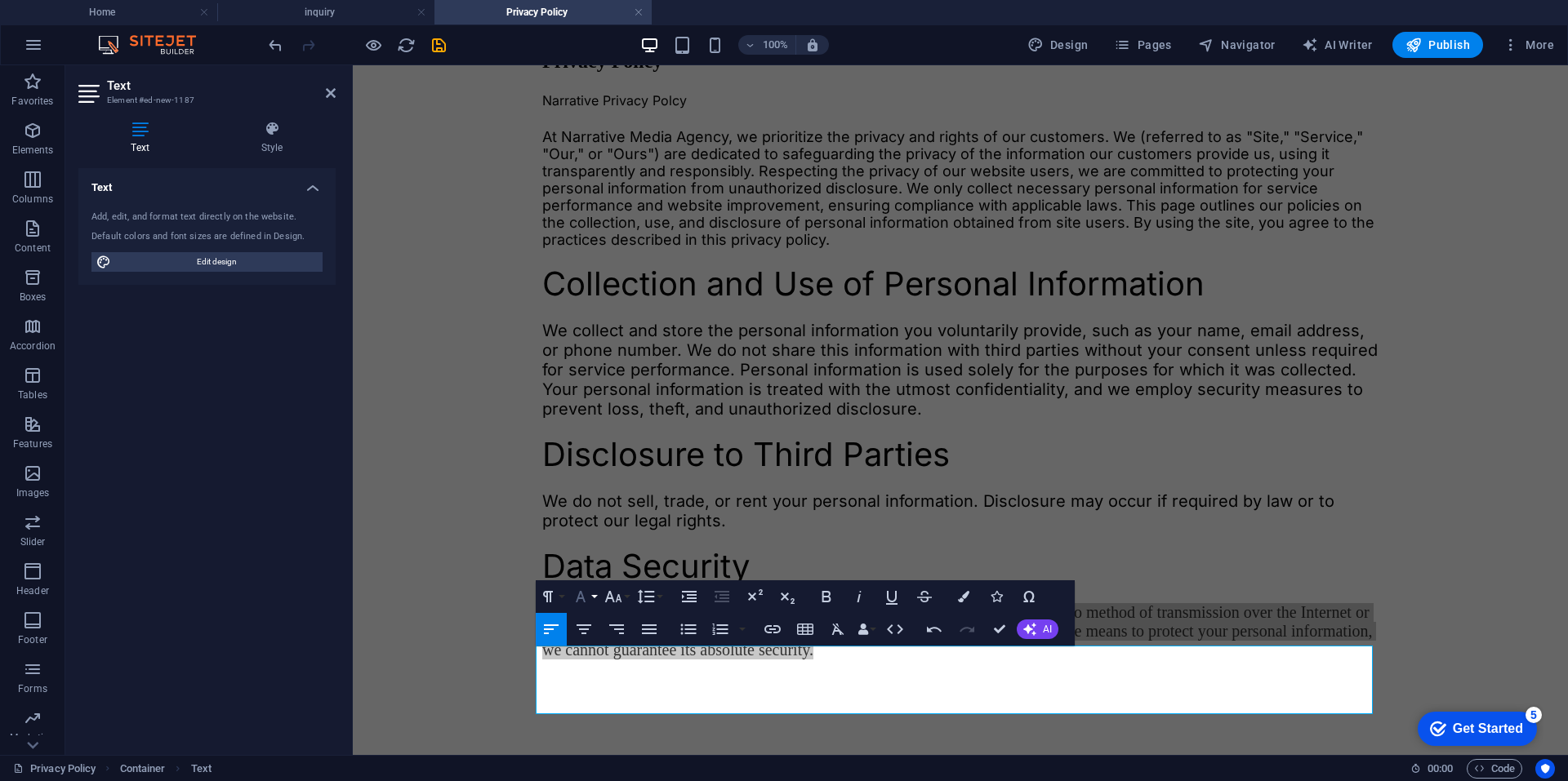
click at [588, 599] on icon "button" at bounding box center [581, 596] width 20 height 20
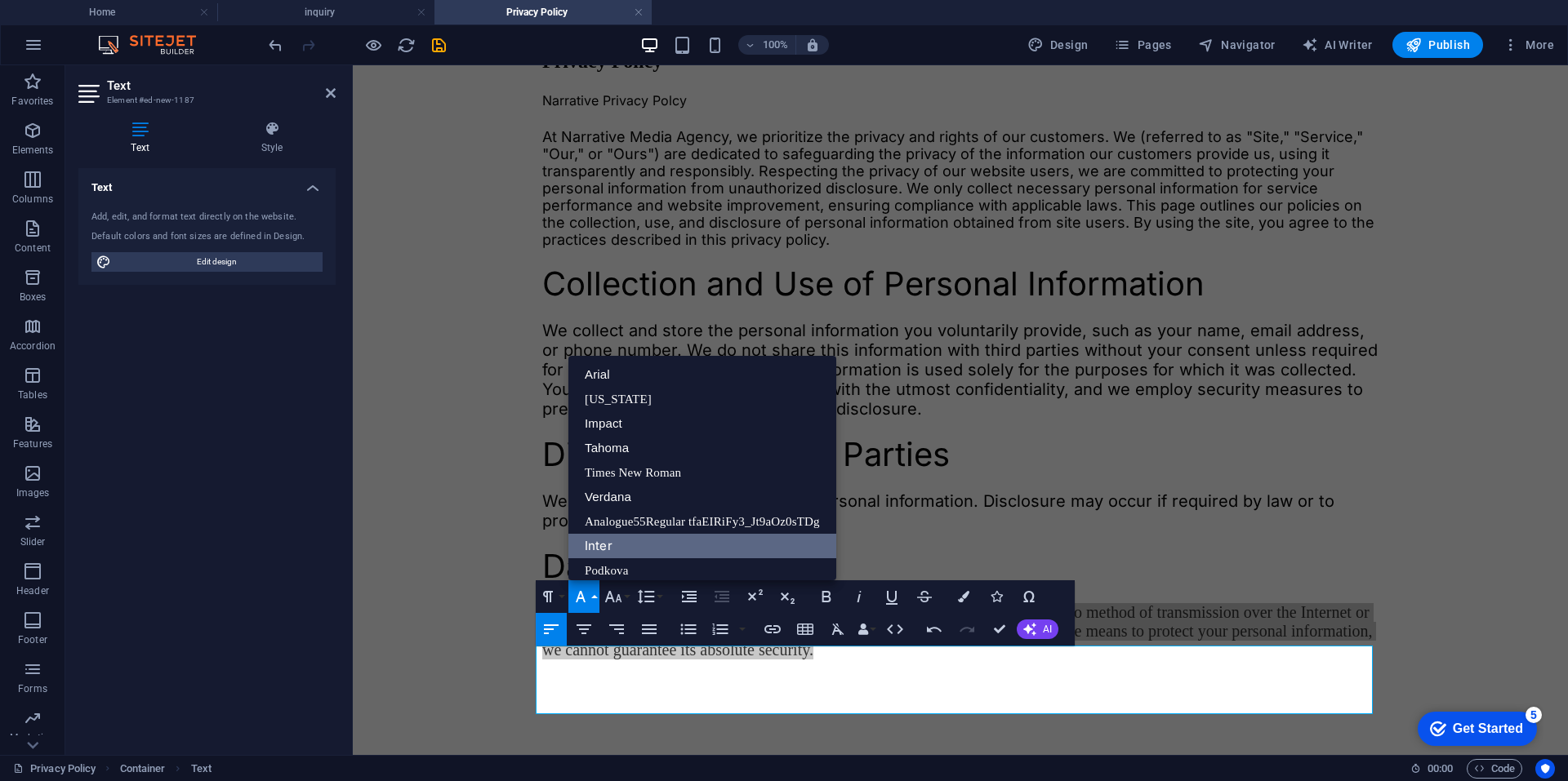
drag, startPoint x: 604, startPoint y: 546, endPoint x: 215, endPoint y: 487, distance: 393.4
click at [604, 546] on link "Inter" at bounding box center [702, 545] width 268 height 25
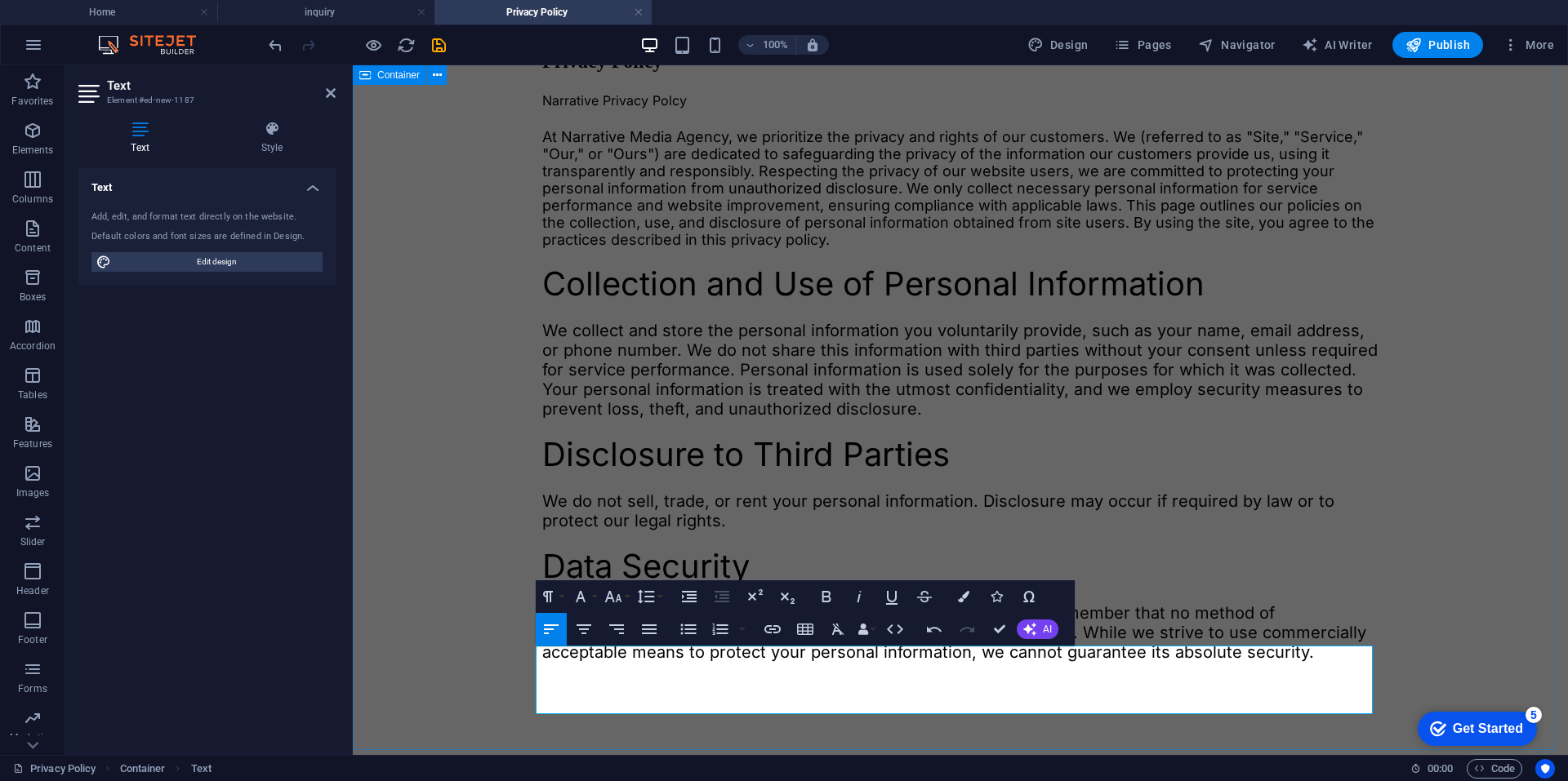
click at [441, 572] on div "Privacy Policy Narrative Privacy Polcy At Narrative Media Agency, we prioritize…" at bounding box center [960, 337] width 1202 height 749
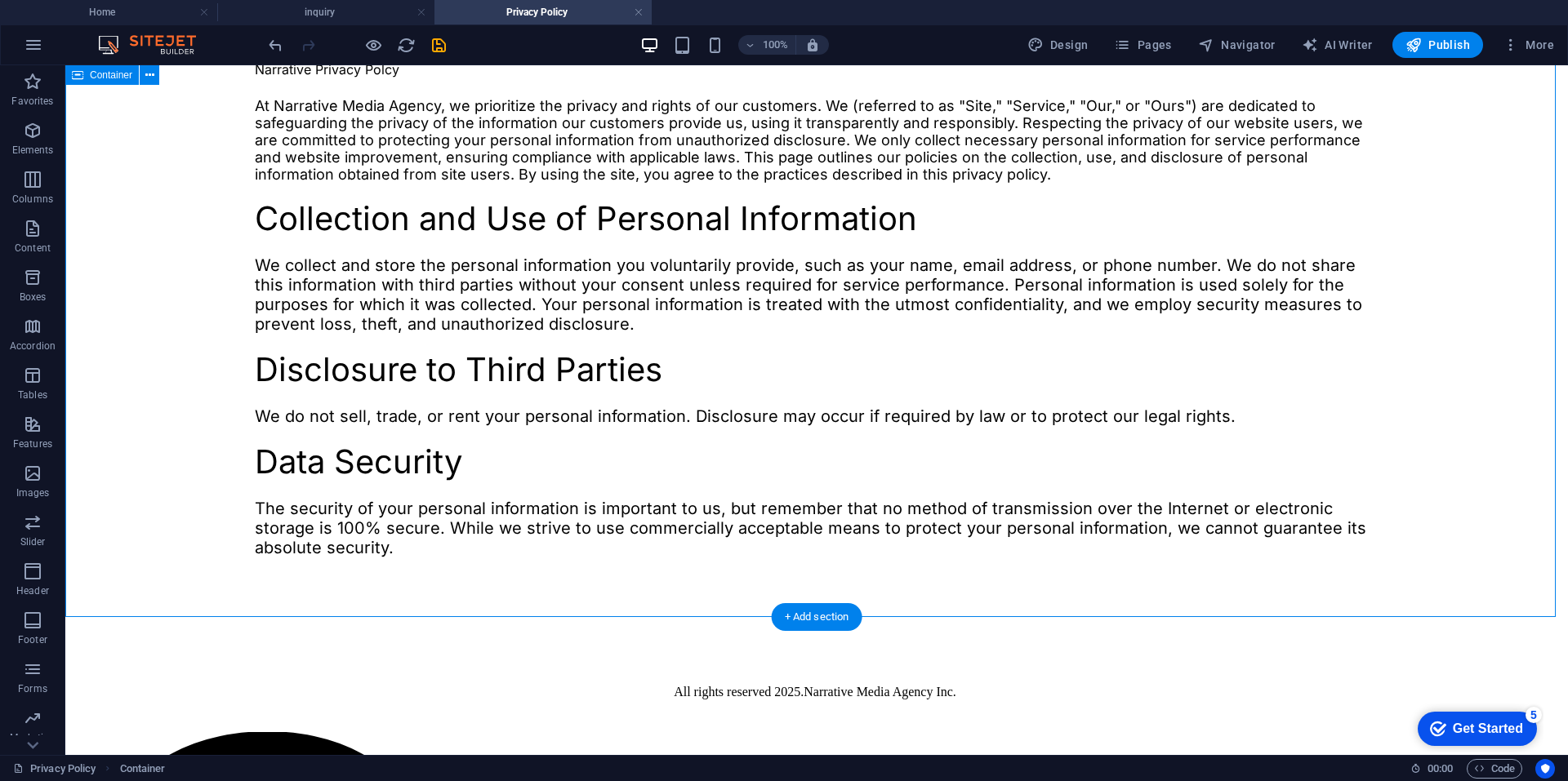
scroll to position [273, 0]
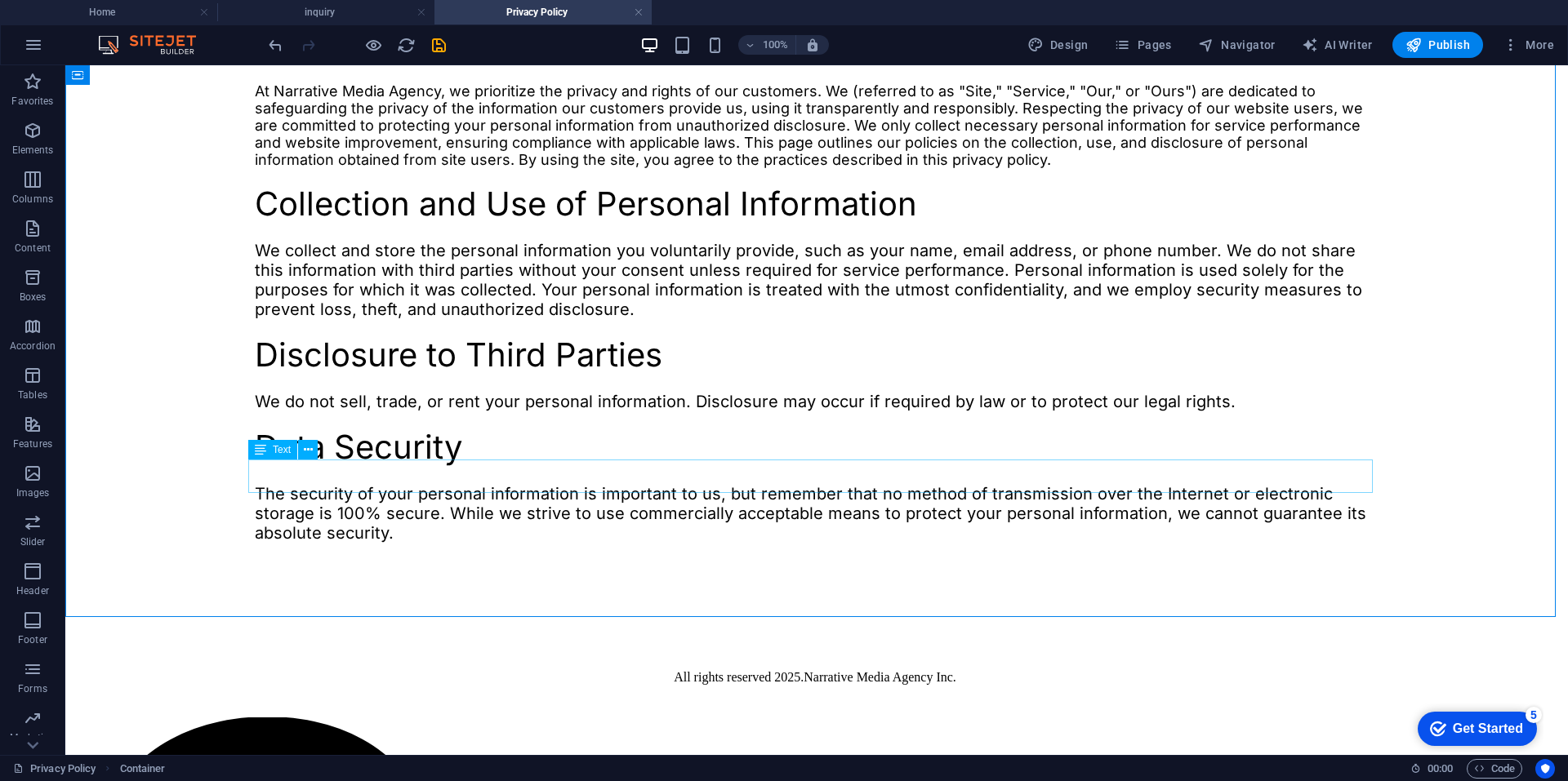
click at [278, 448] on span "Text" at bounding box center [281, 450] width 18 height 10
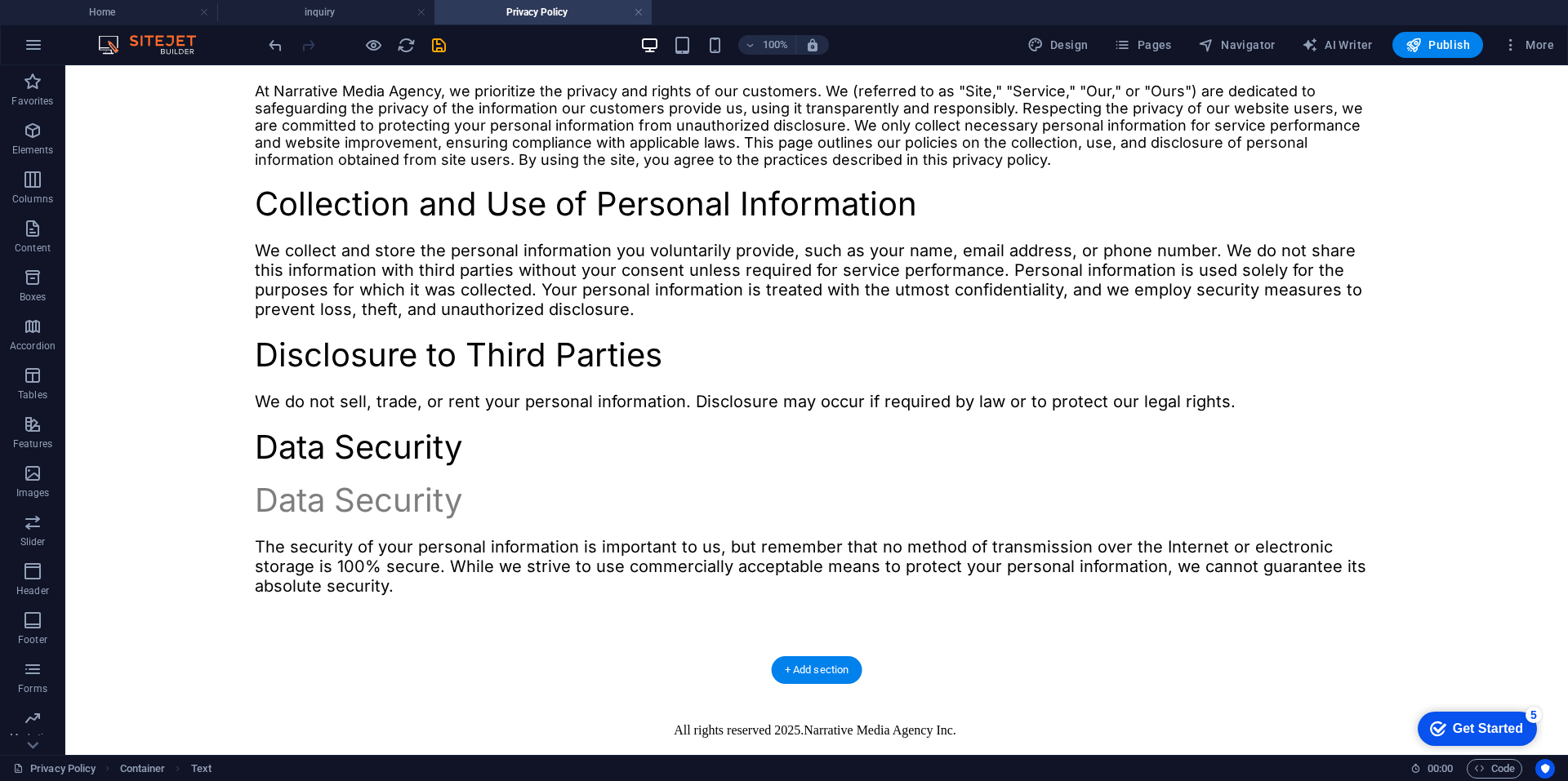
drag, startPoint x: 332, startPoint y: 567, endPoint x: 302, endPoint y: 567, distance: 30.0
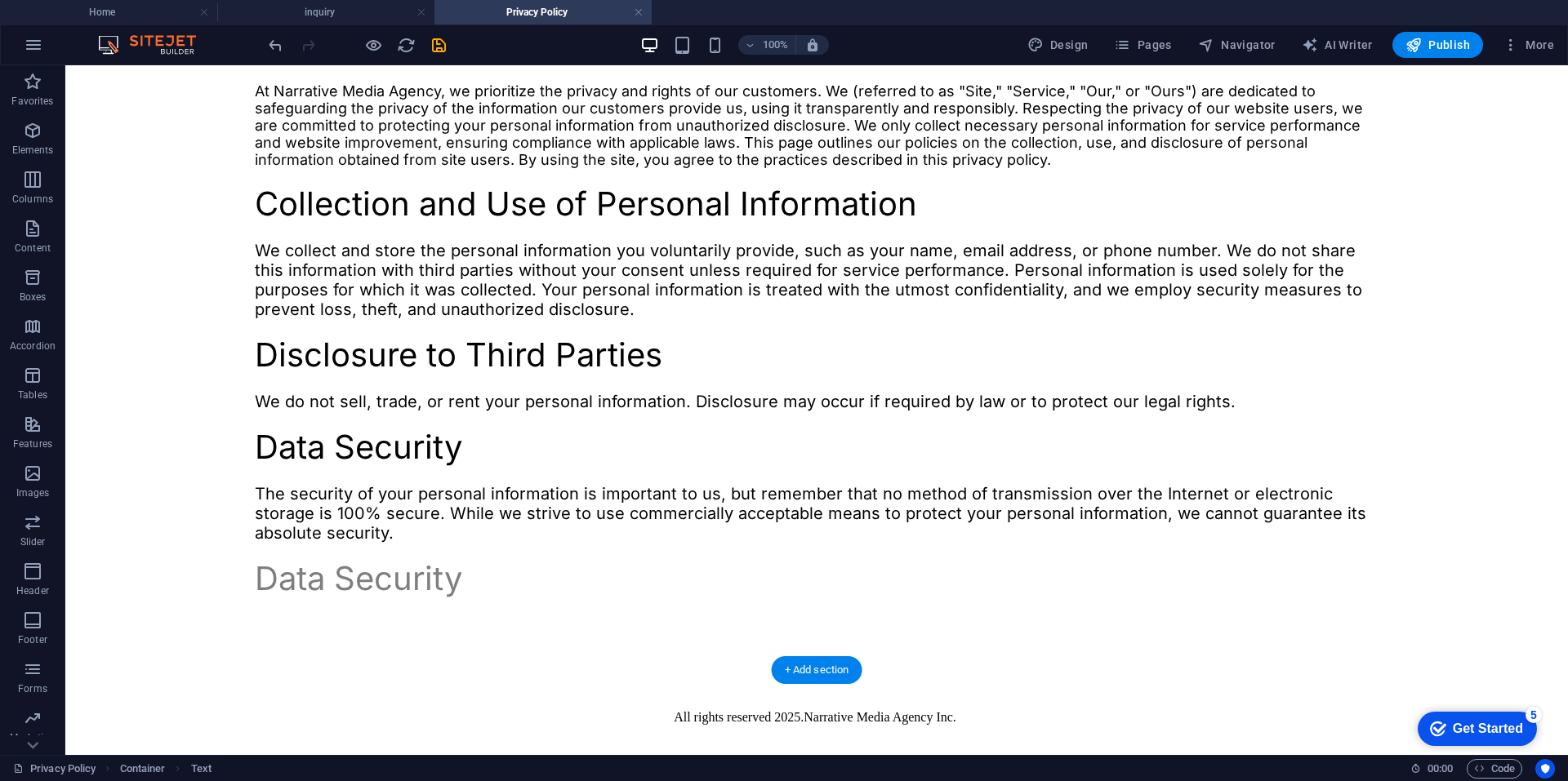
drag, startPoint x: 340, startPoint y: 569, endPoint x: 263, endPoint y: 576, distance: 77.3
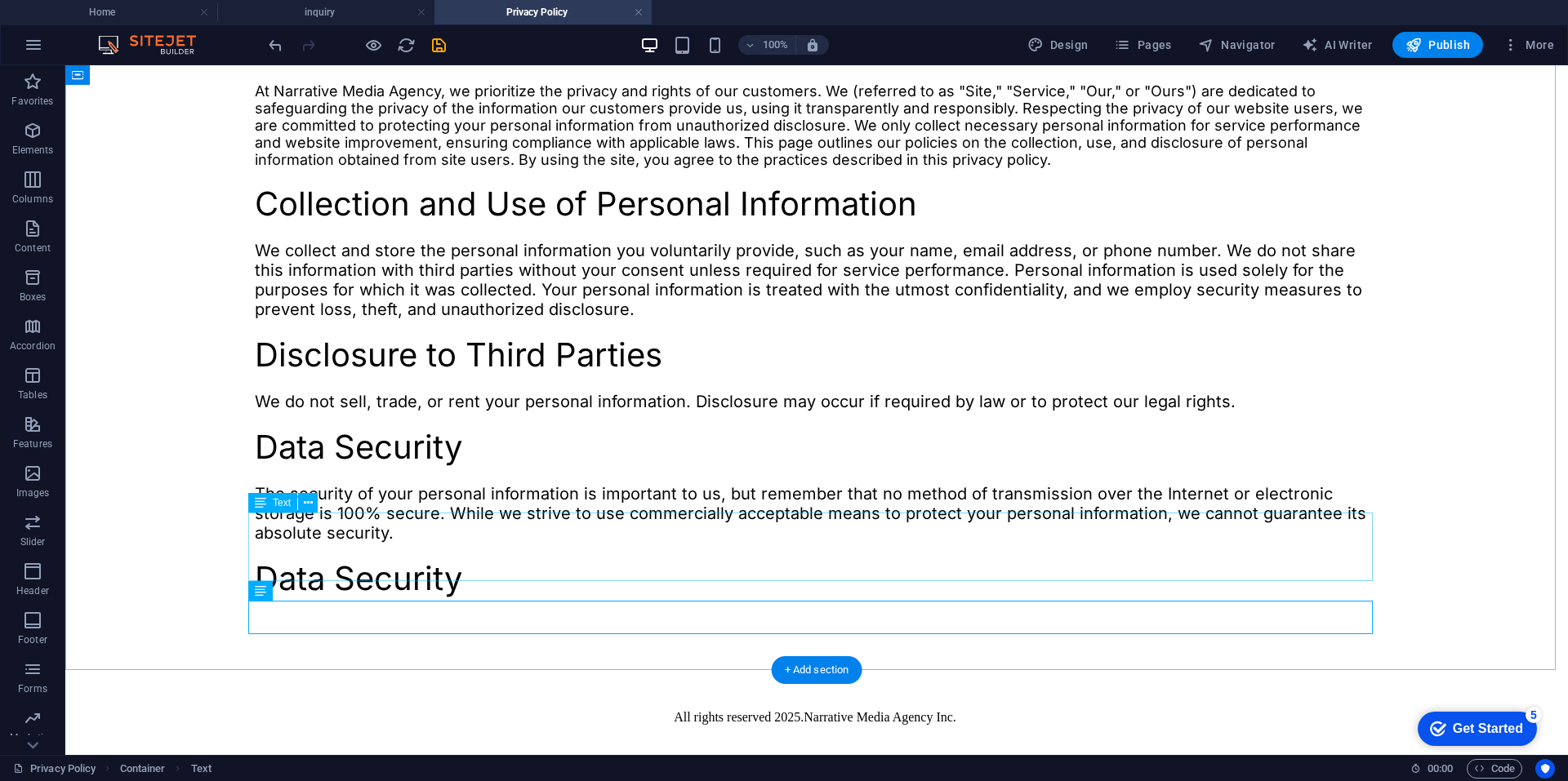
click at [286, 539] on div "The security of your personal information is important to us, but remember that…" at bounding box center [816, 513] width 1124 height 59
click at [277, 505] on span "Text" at bounding box center [281, 503] width 18 height 10
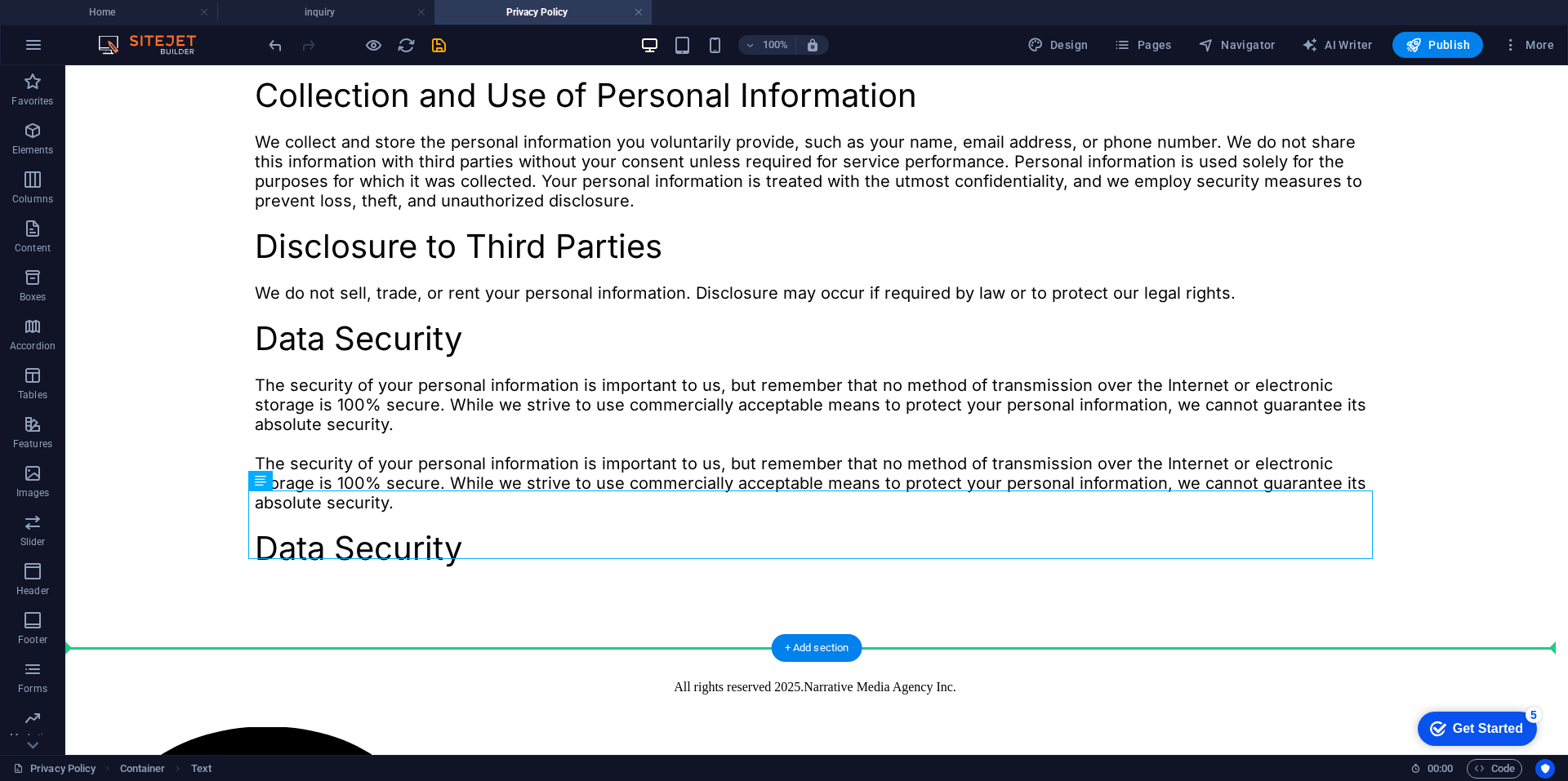
scroll to position [384, 0]
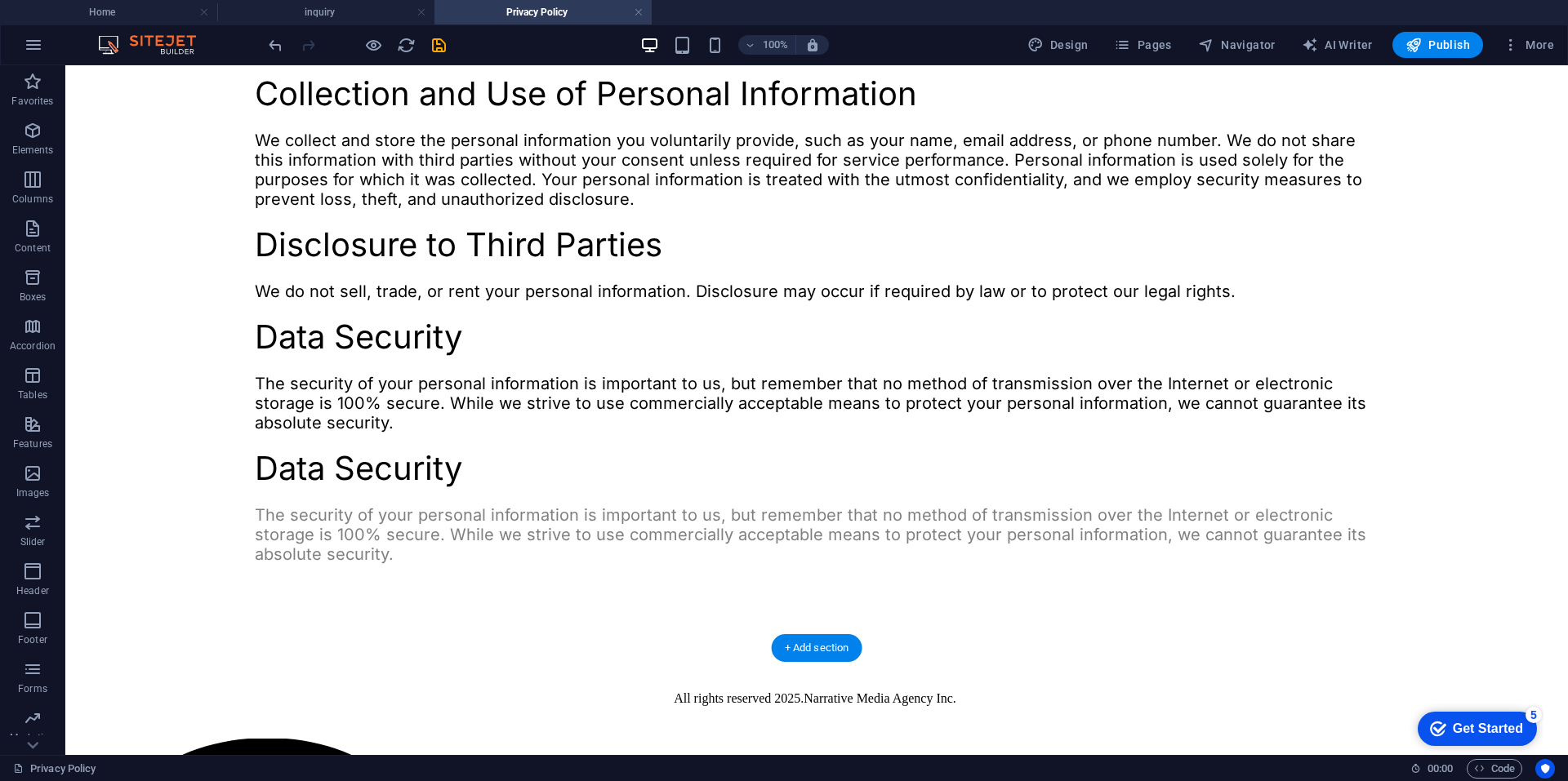
drag, startPoint x: 324, startPoint y: 654, endPoint x: 295, endPoint y: 592, distance: 68.4
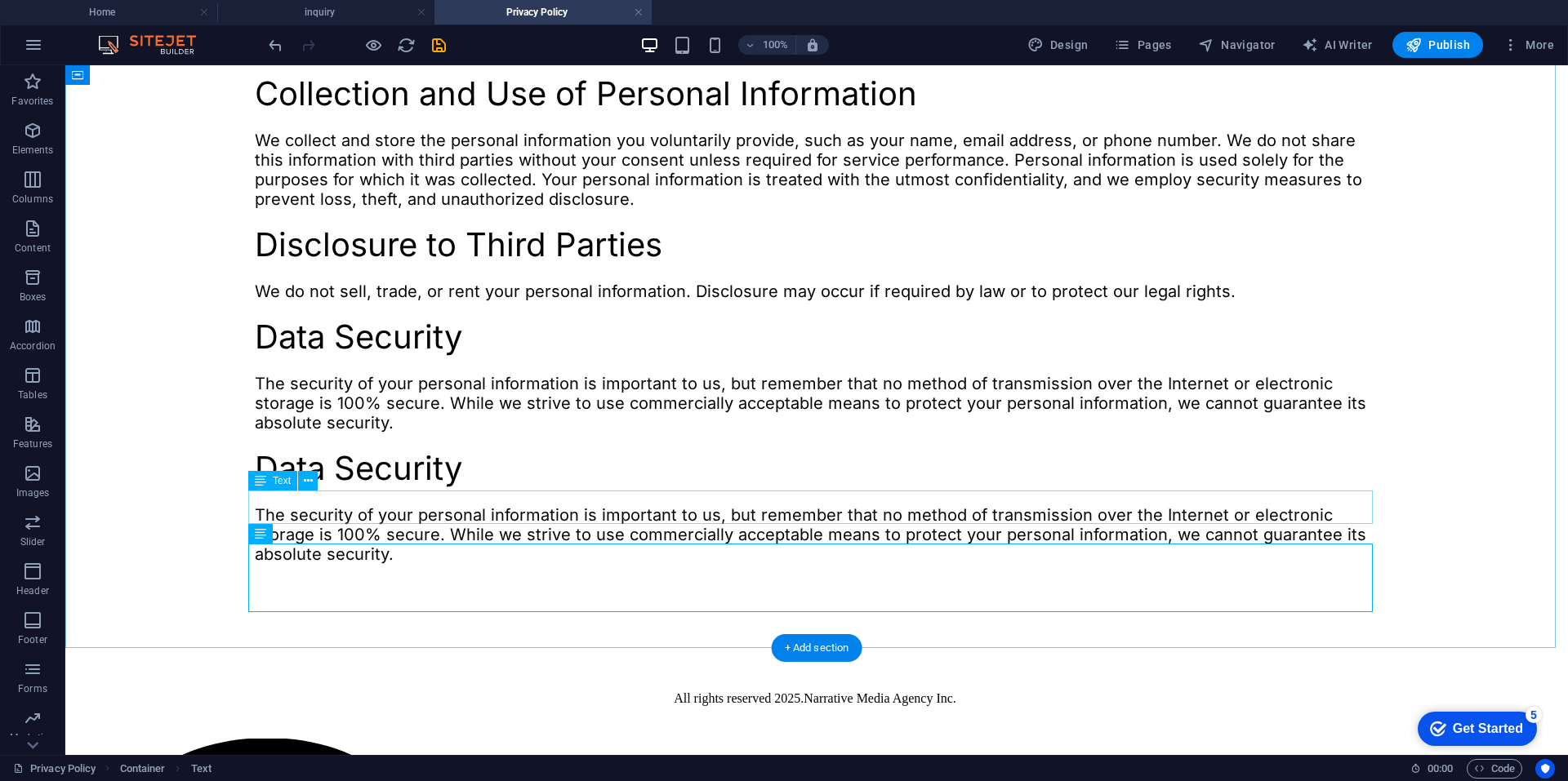
click at [392, 486] on div "Data Security" at bounding box center [816, 468] width 1124 height 33
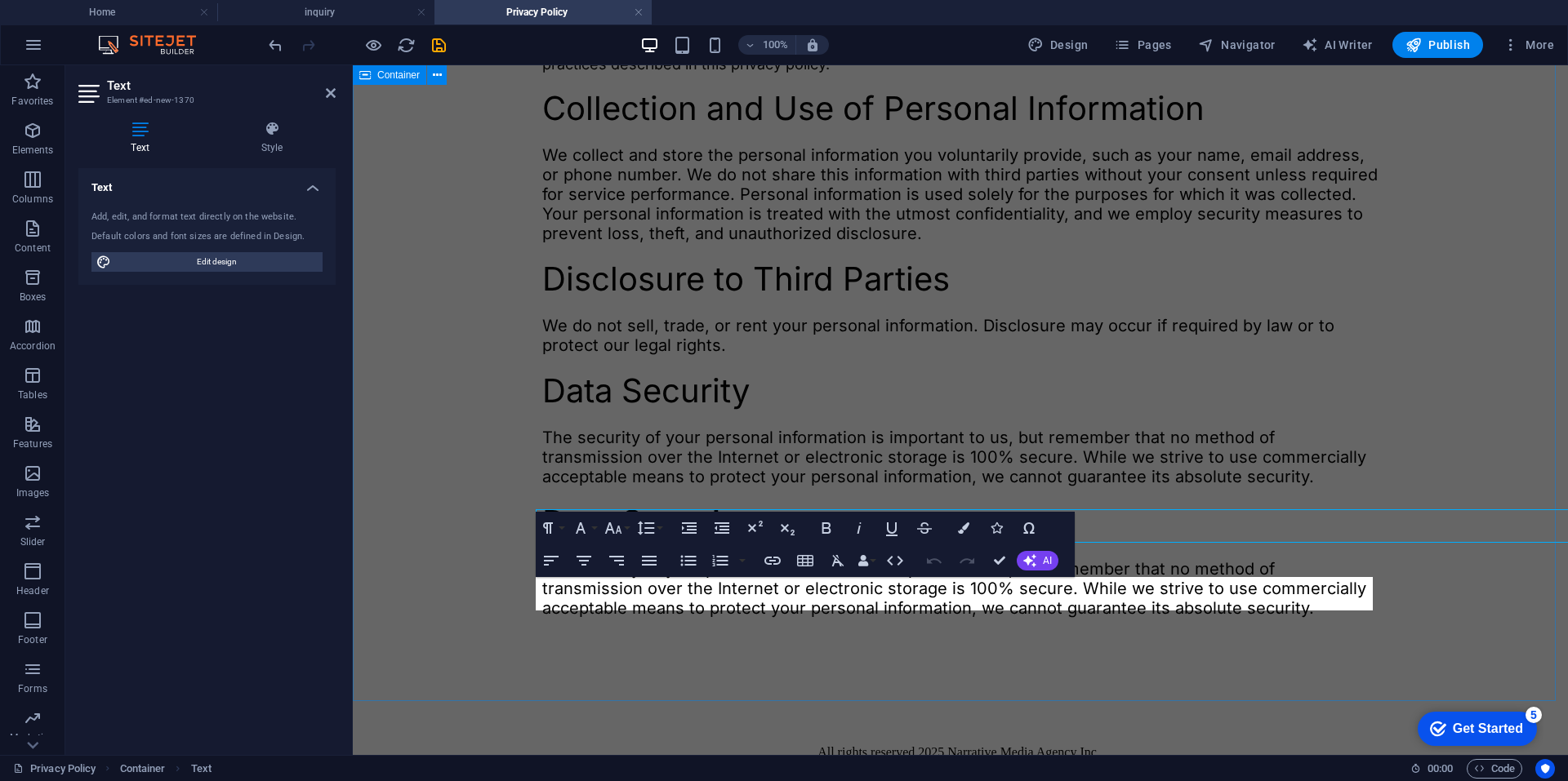
scroll to position [365, 0]
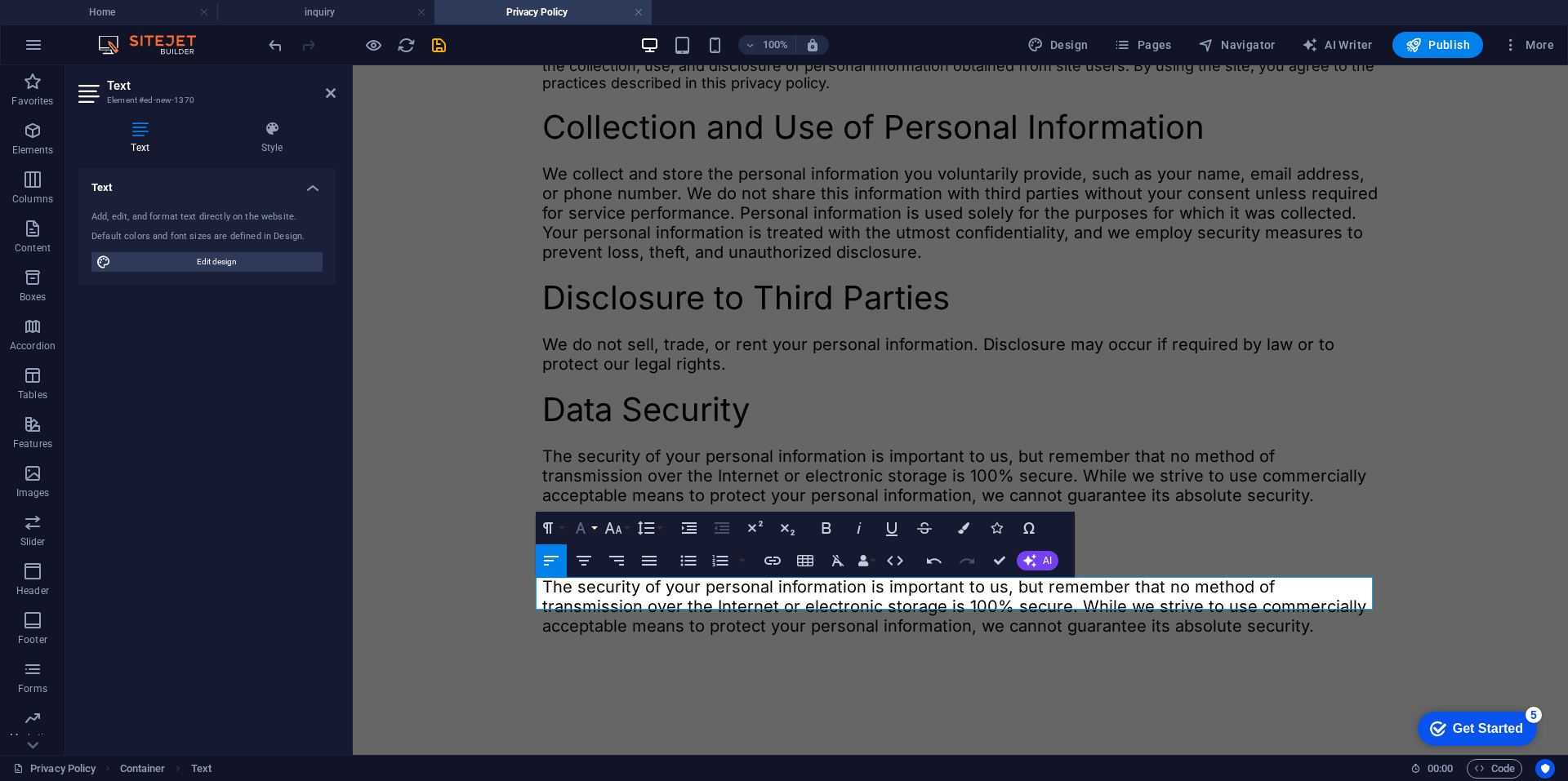
click at [583, 521] on icon "button" at bounding box center [581, 527] width 20 height 20
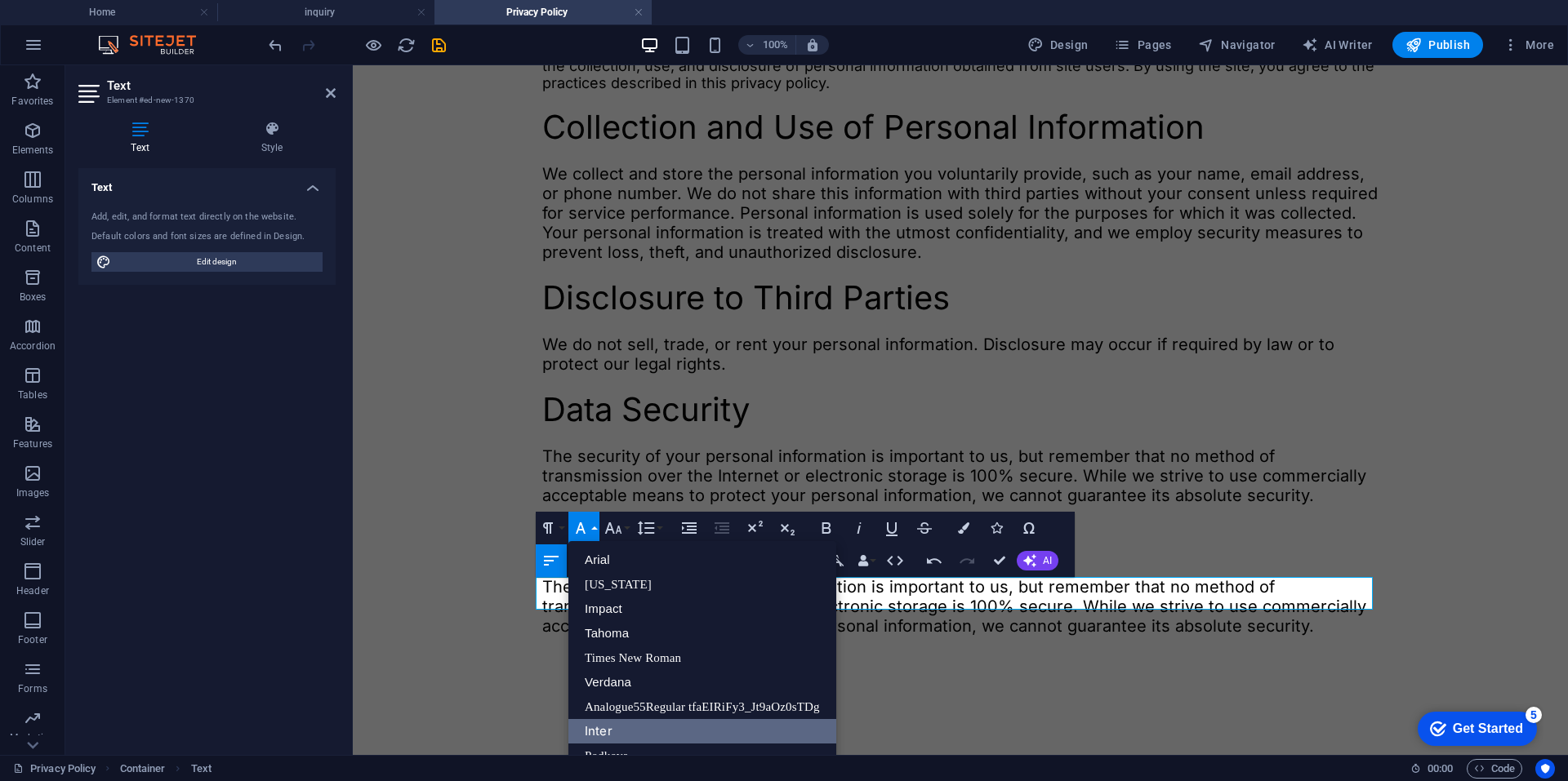
click at [620, 722] on link "Inter" at bounding box center [702, 731] width 268 height 25
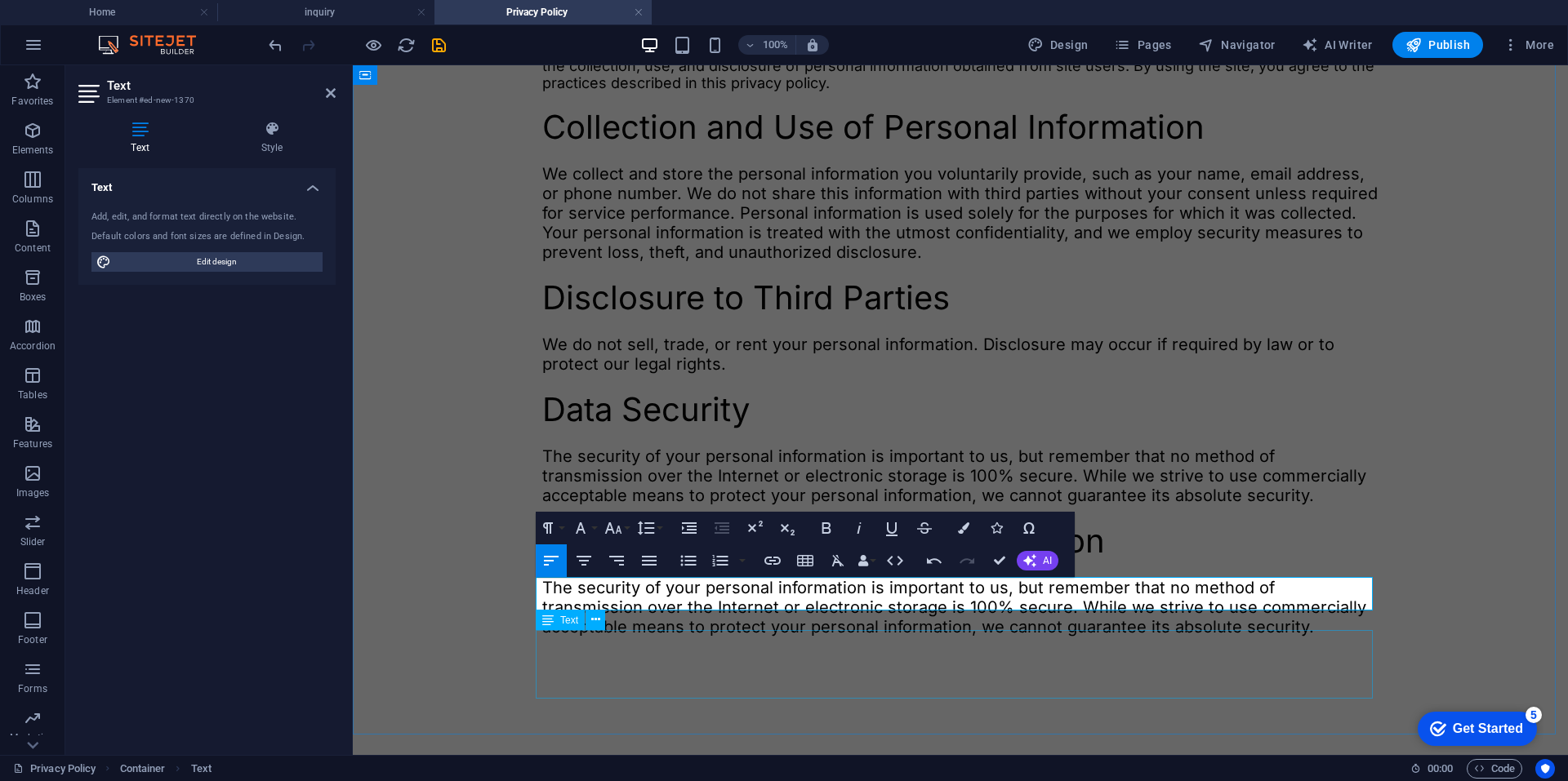
click at [626, 636] on div "The security of your personal information is important to us, but remember that…" at bounding box center [960, 607] width 836 height 59
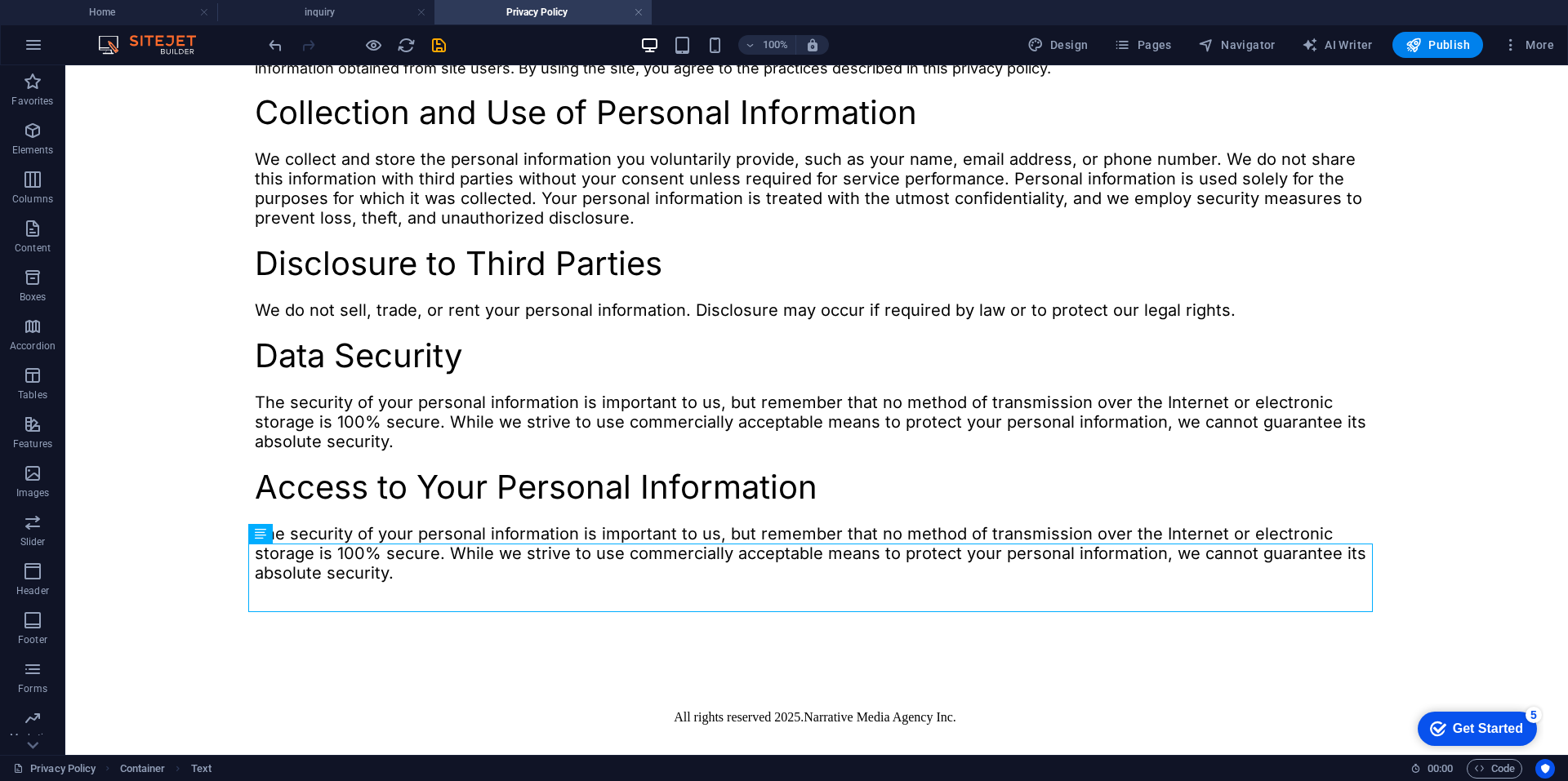
scroll to position [384, 0]
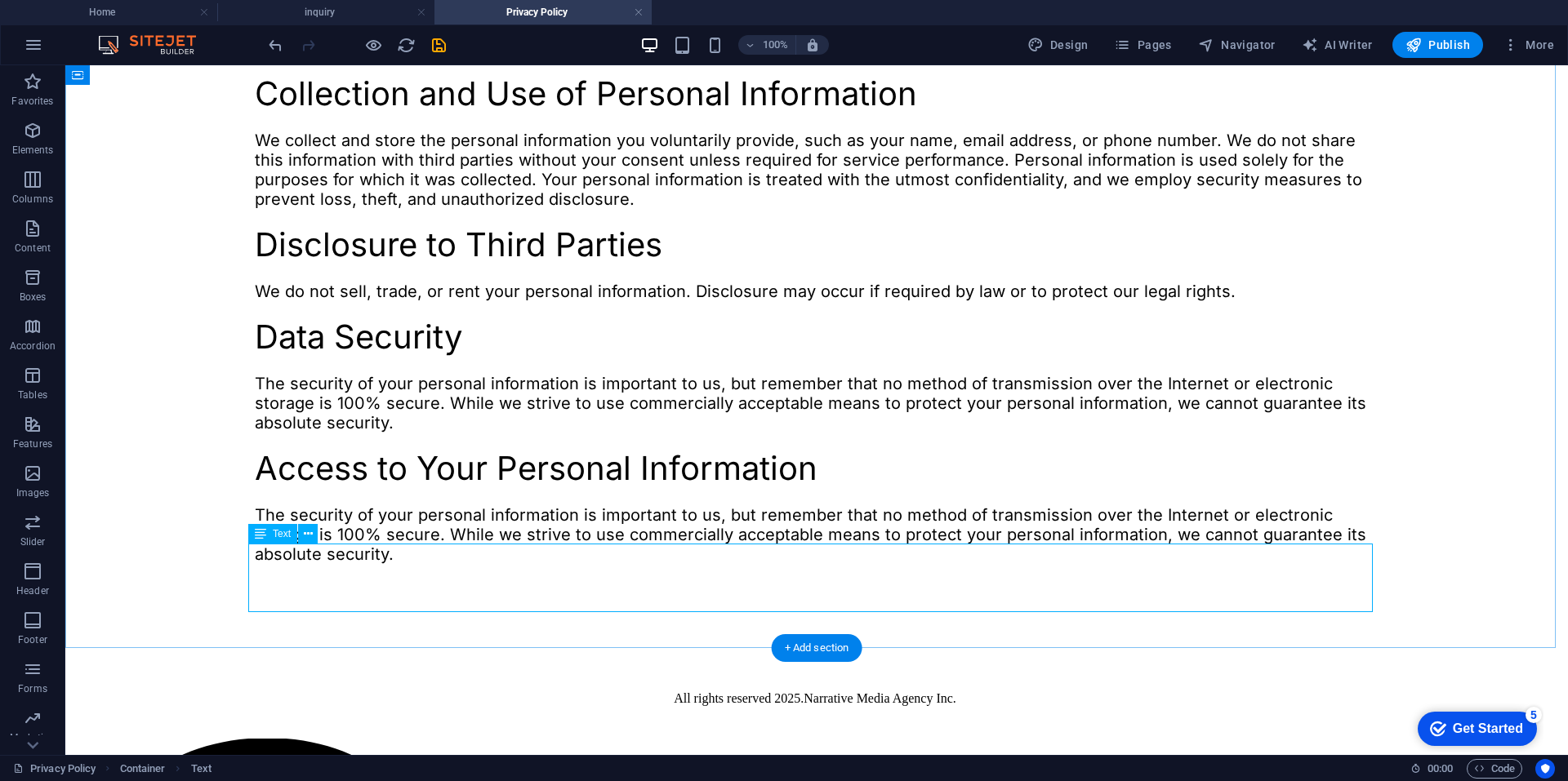
click at [567, 554] on div "The security of your personal information is important to us, but remember that…" at bounding box center [816, 534] width 1124 height 59
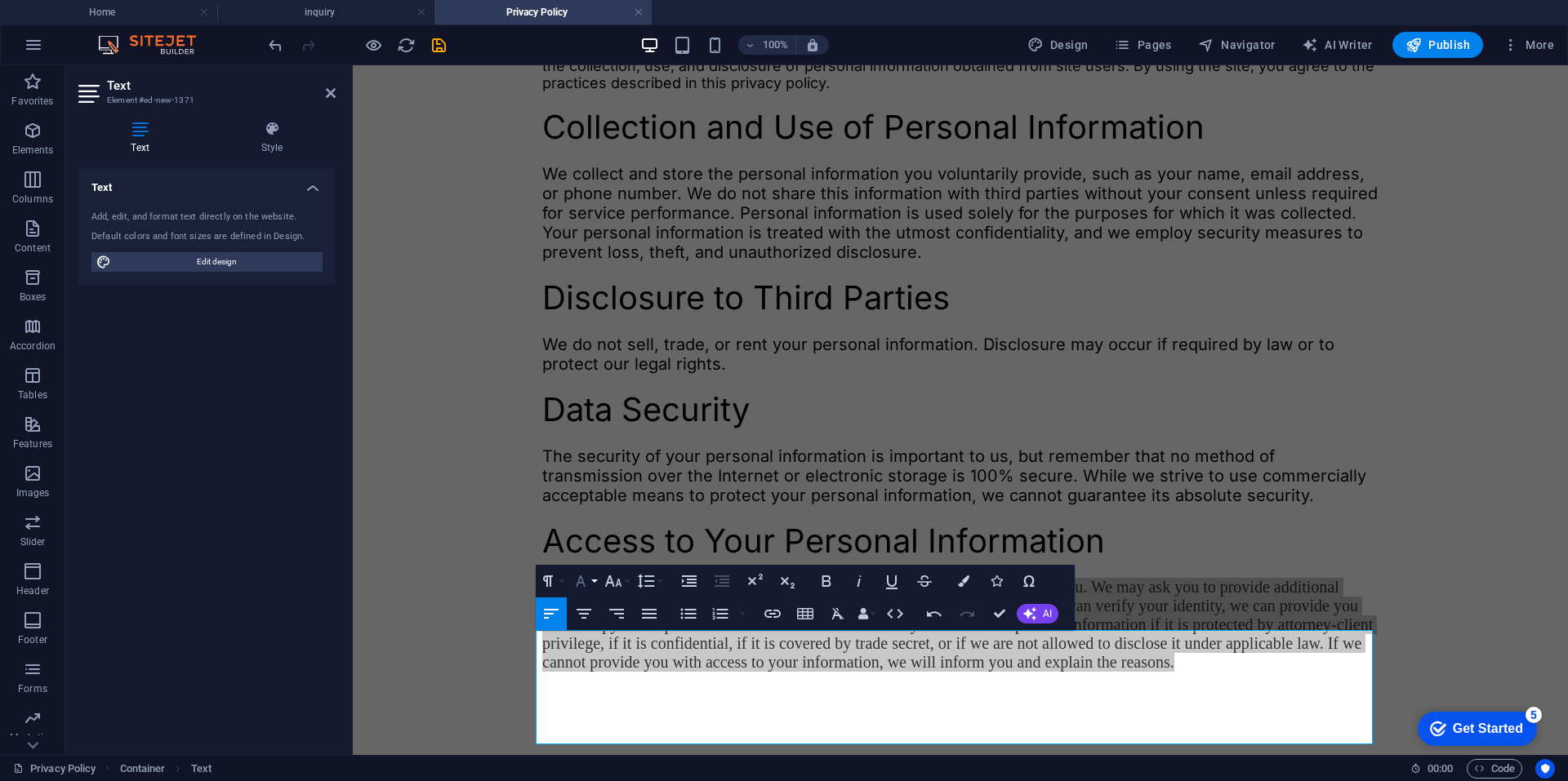
click at [584, 581] on icon "button" at bounding box center [581, 581] width 20 height 20
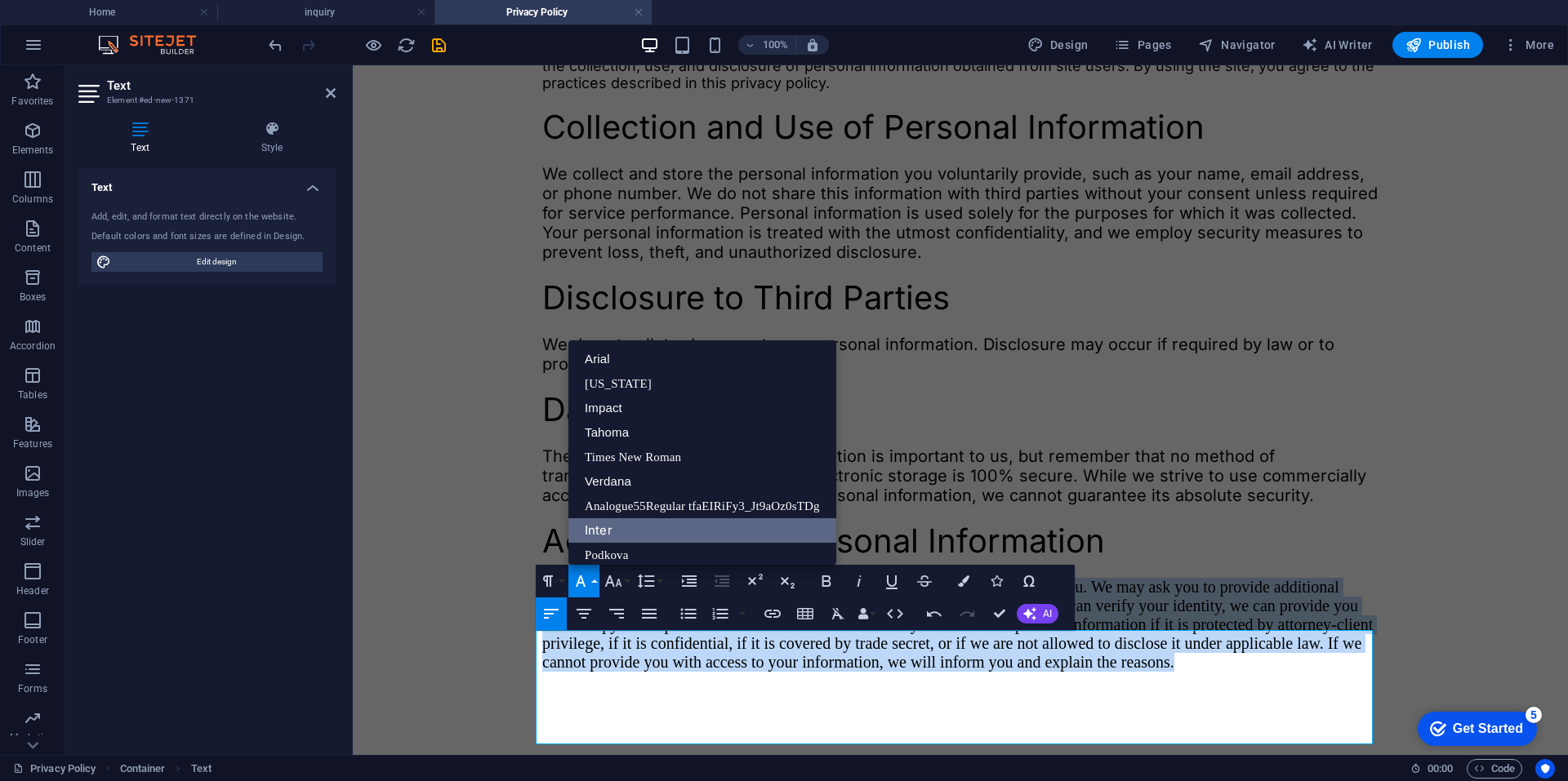
click at [621, 533] on link "Inter" at bounding box center [702, 530] width 268 height 25
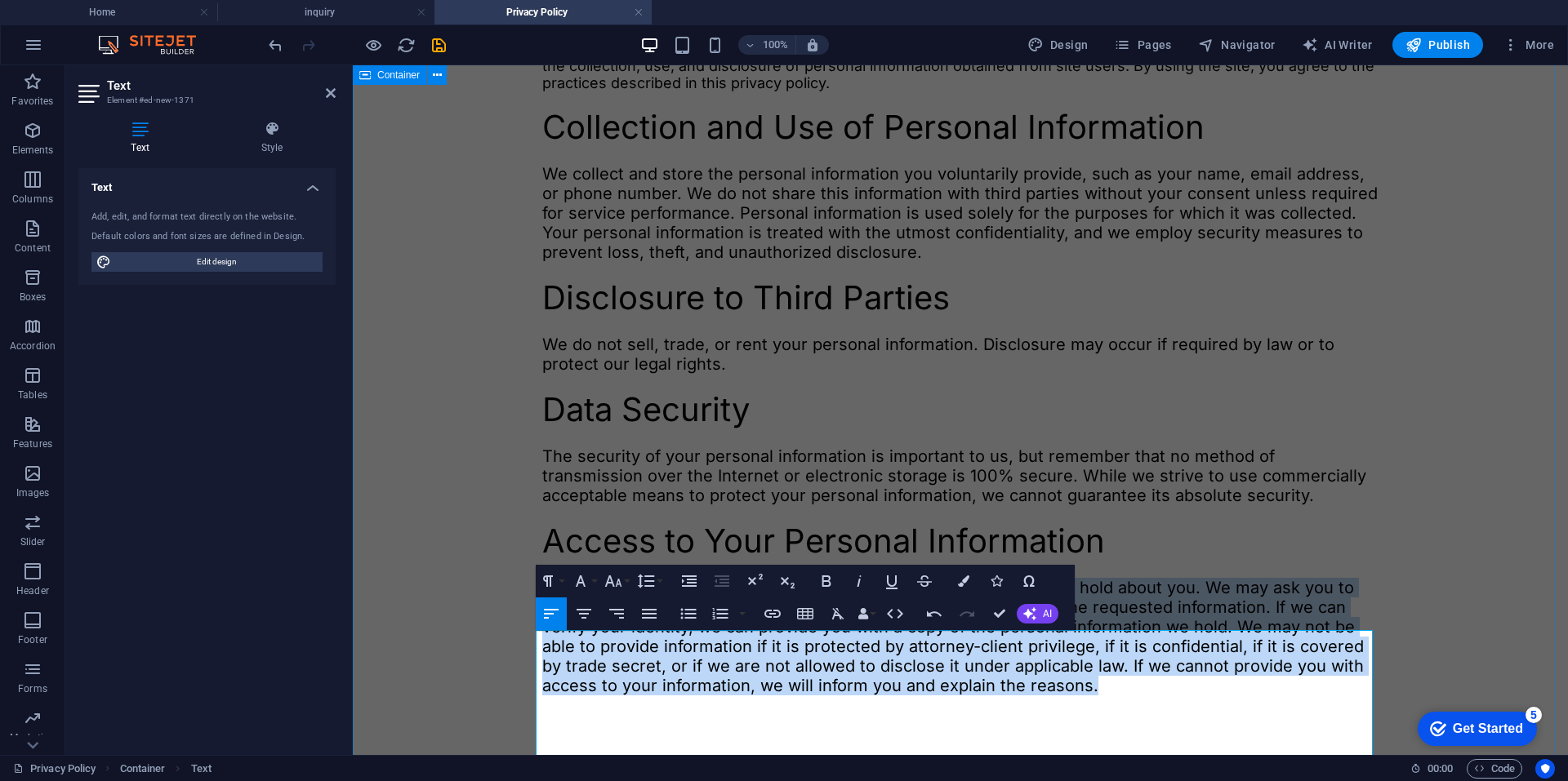
click at [476, 559] on div "Privacy Policy Narrative Privacy Polcy At Narrative Media Agency, we prioritize…" at bounding box center [960, 275] width 1202 height 938
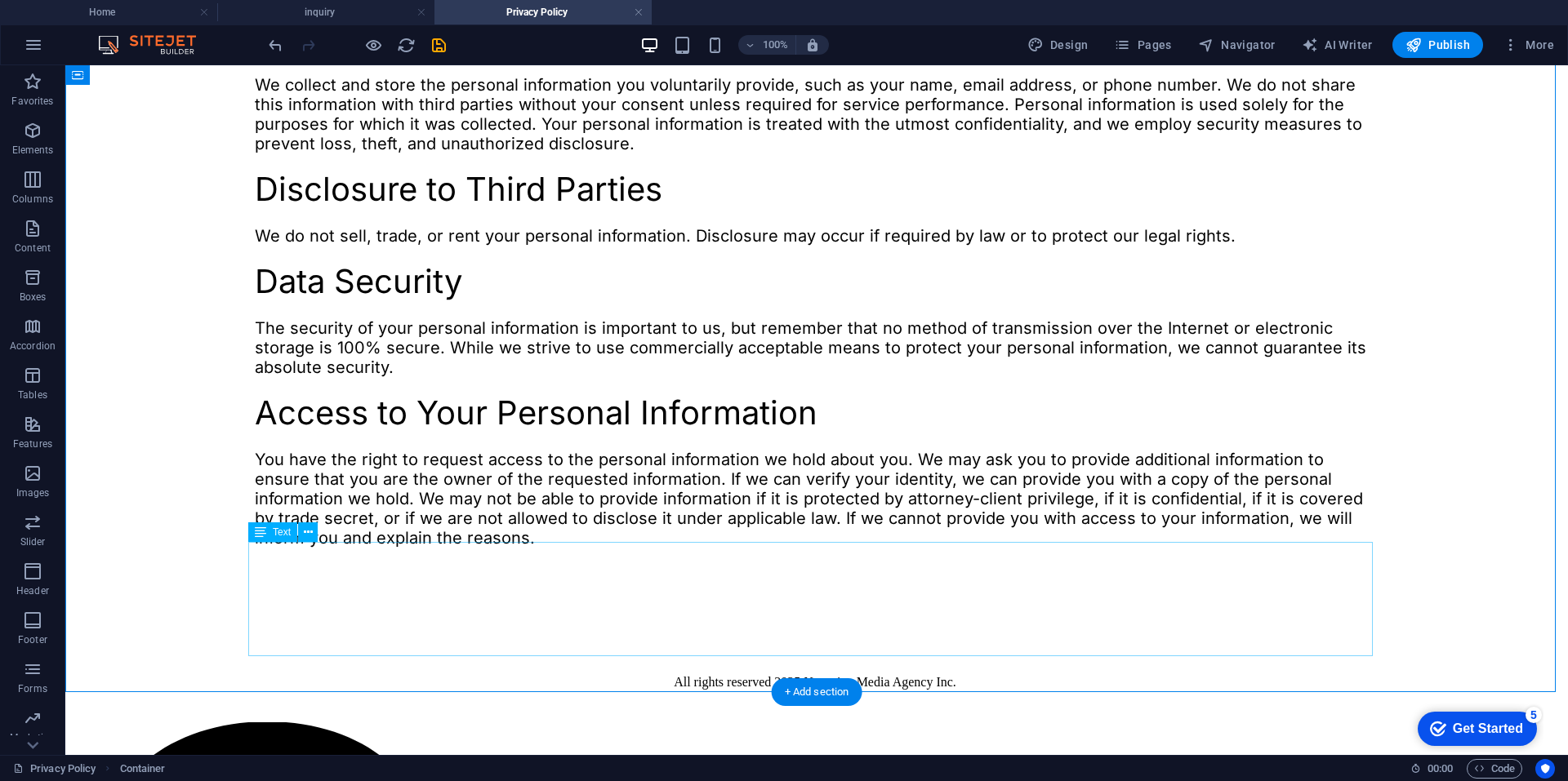
scroll to position [460, 0]
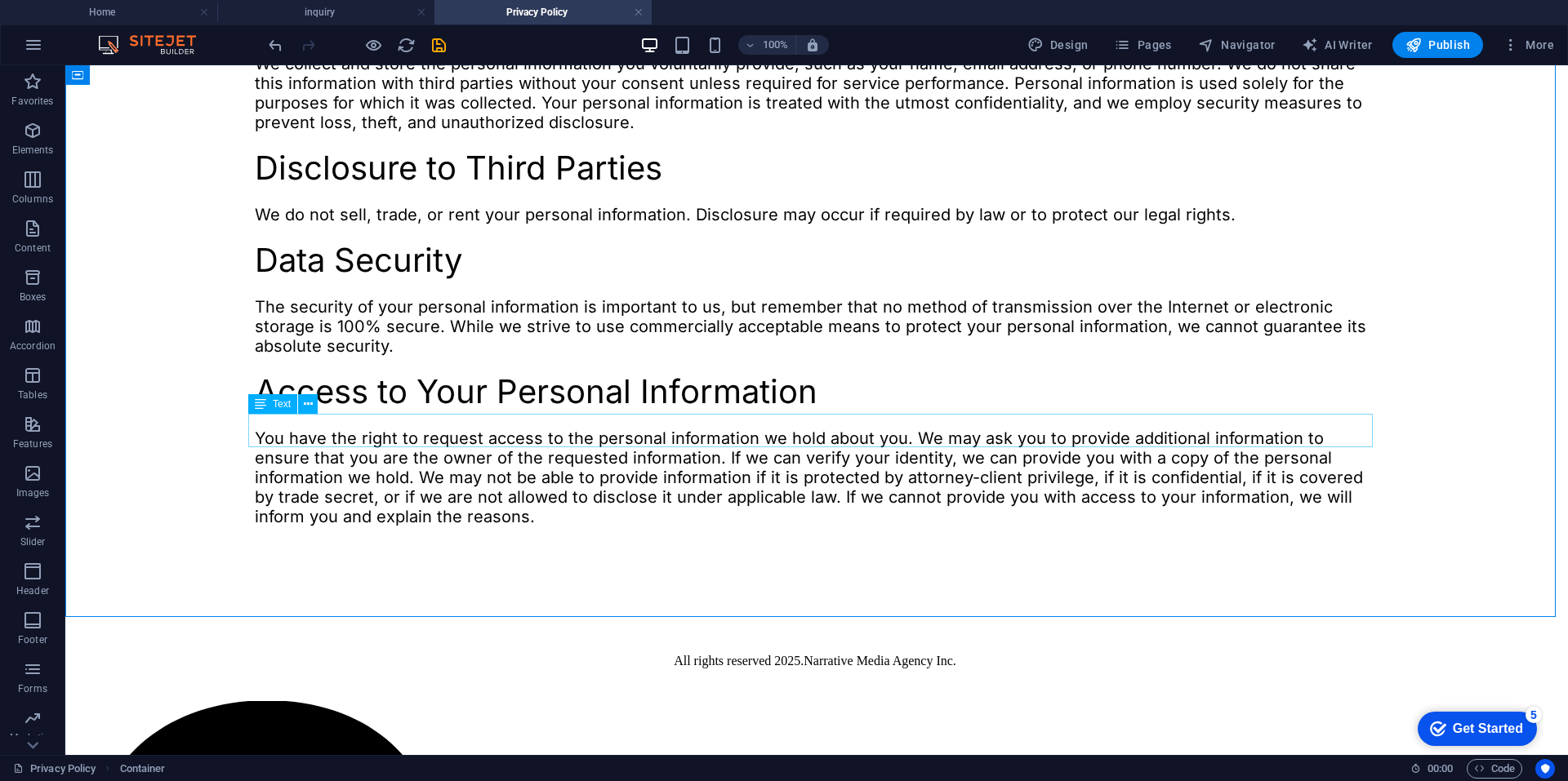
click at [278, 406] on span "Text" at bounding box center [281, 404] width 18 height 10
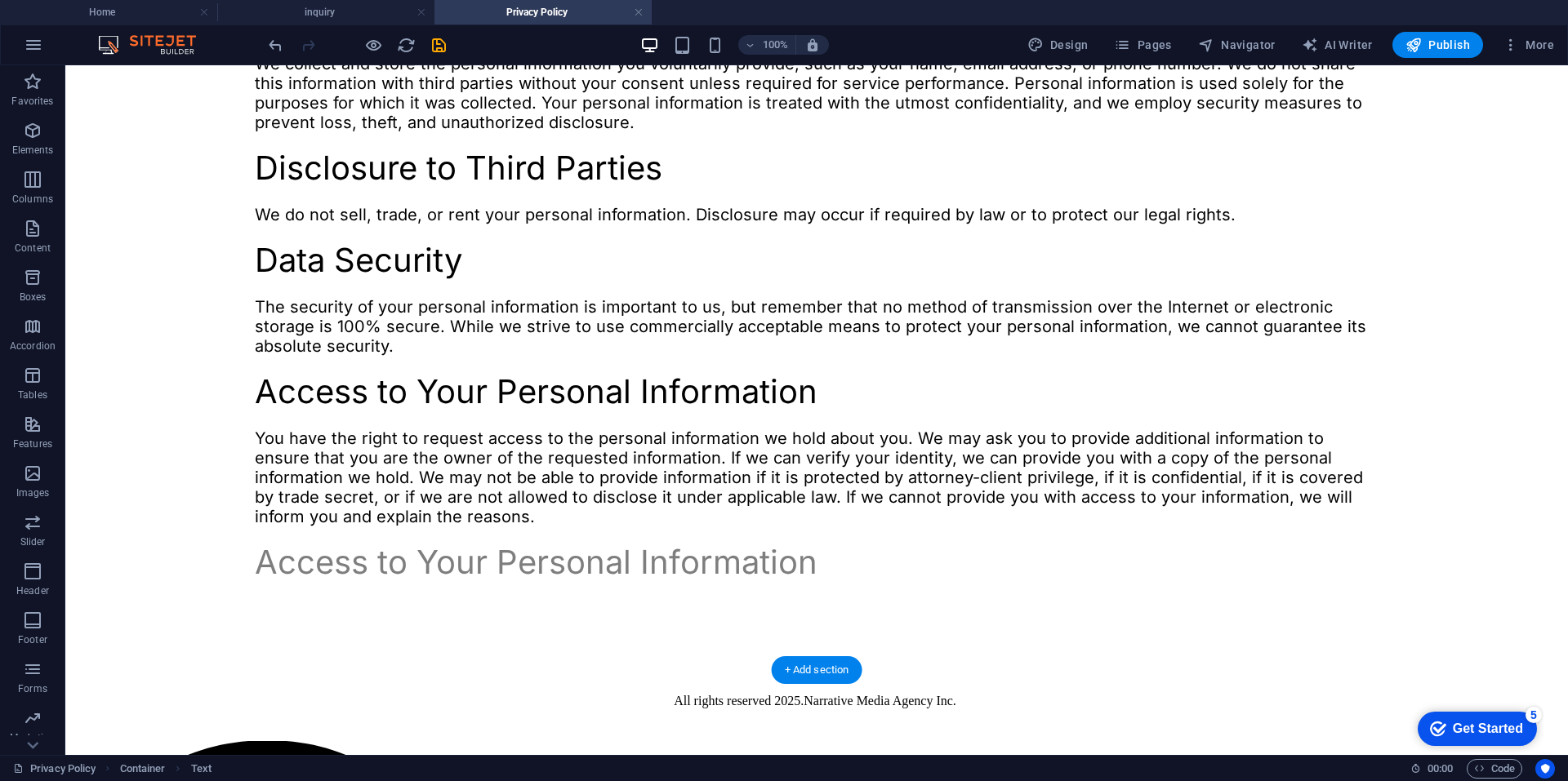
drag, startPoint x: 329, startPoint y: 523, endPoint x: 264, endPoint y: 570, distance: 80.2
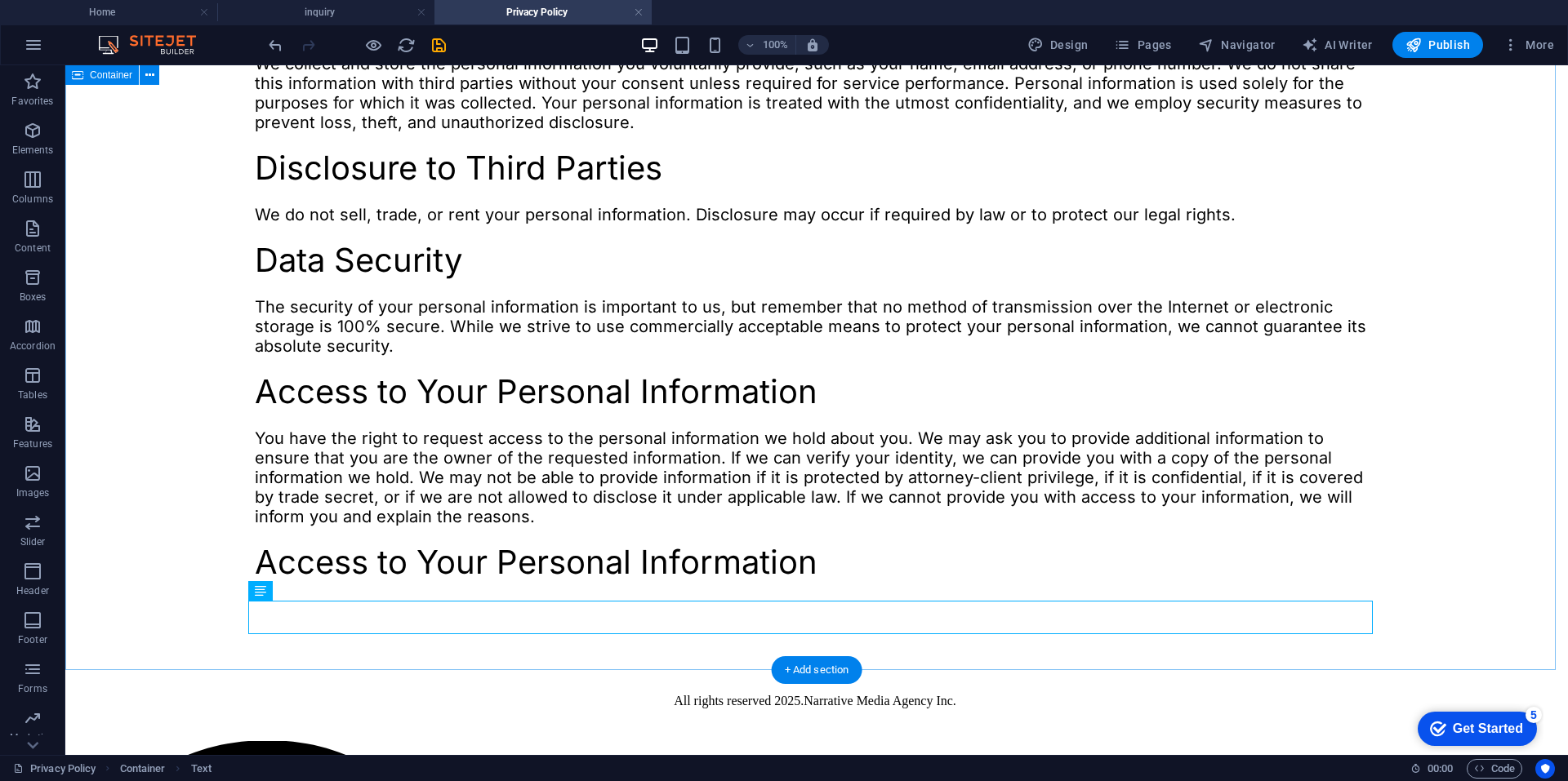
click at [260, 459] on div "Privacy Policy Narrative Privacy Polcy At Narrative Media Agency, we prioritize…" at bounding box center [816, 172] width 1490 height 886
click at [269, 461] on div "Text" at bounding box center [273, 457] width 49 height 20
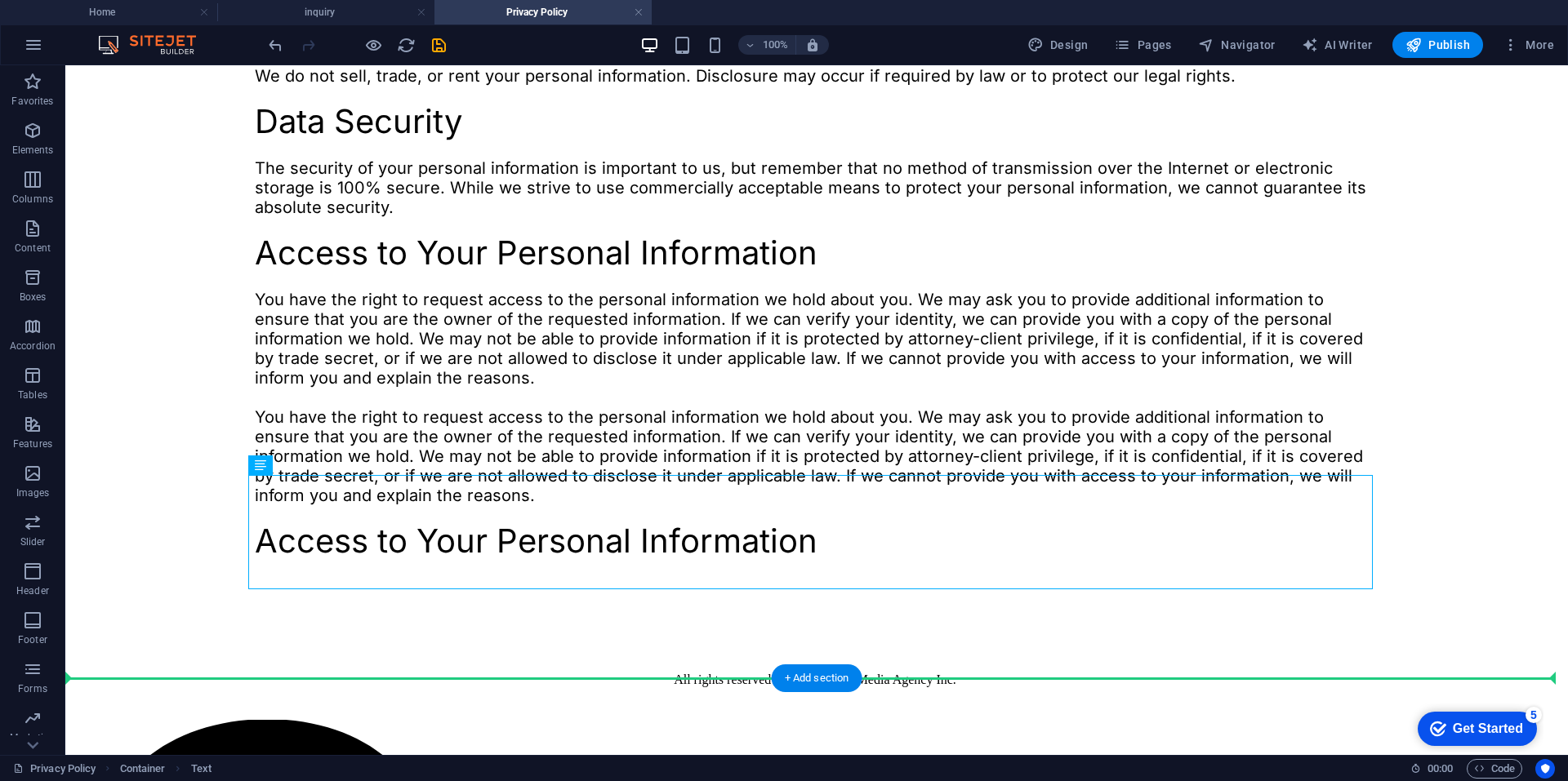
scroll to position [647, 0]
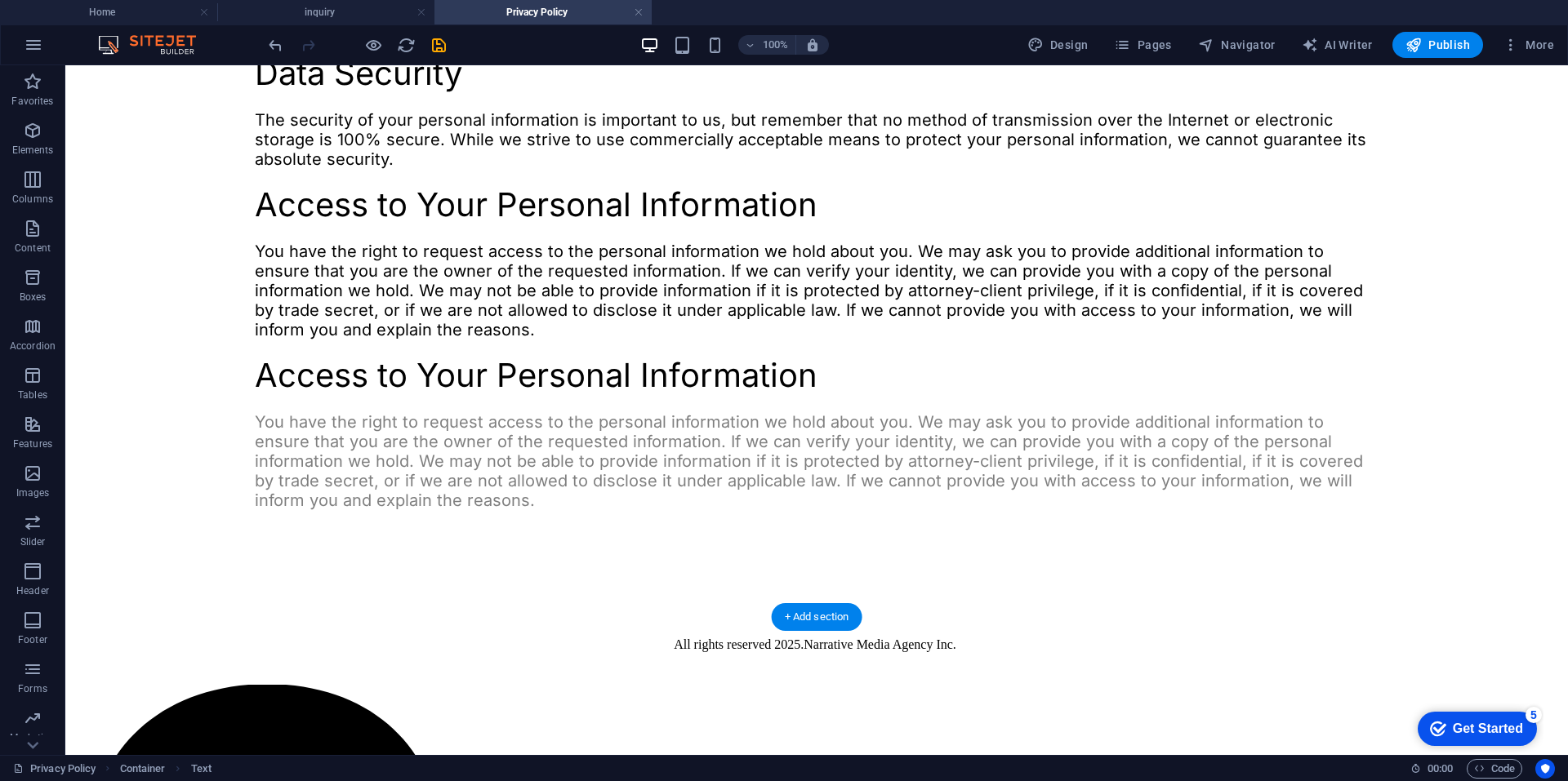
drag, startPoint x: 334, startPoint y: 653, endPoint x: 317, endPoint y: 580, distance: 75.0
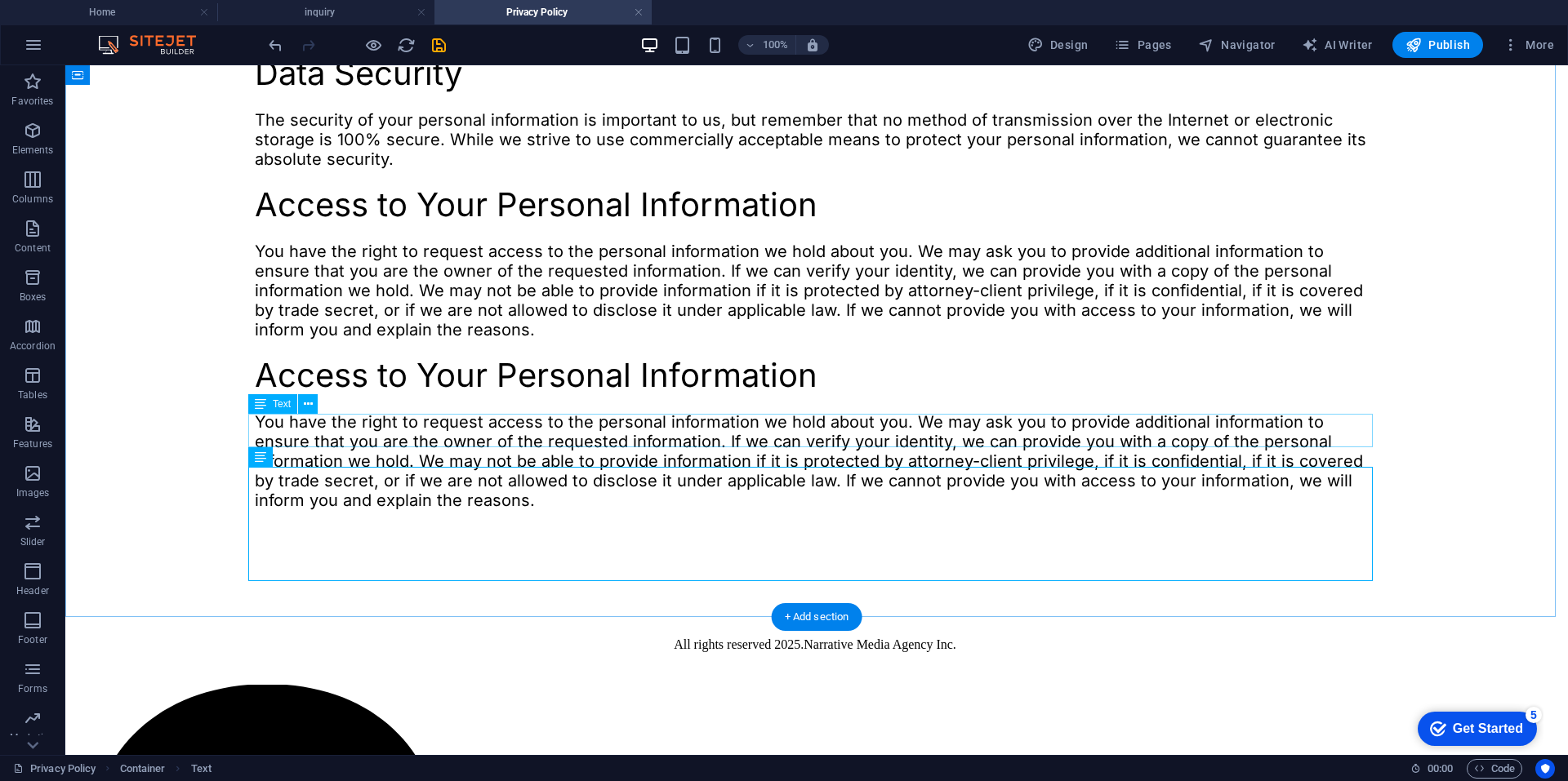
click at [406, 392] on div "Access to Your Personal Information" at bounding box center [816, 375] width 1124 height 33
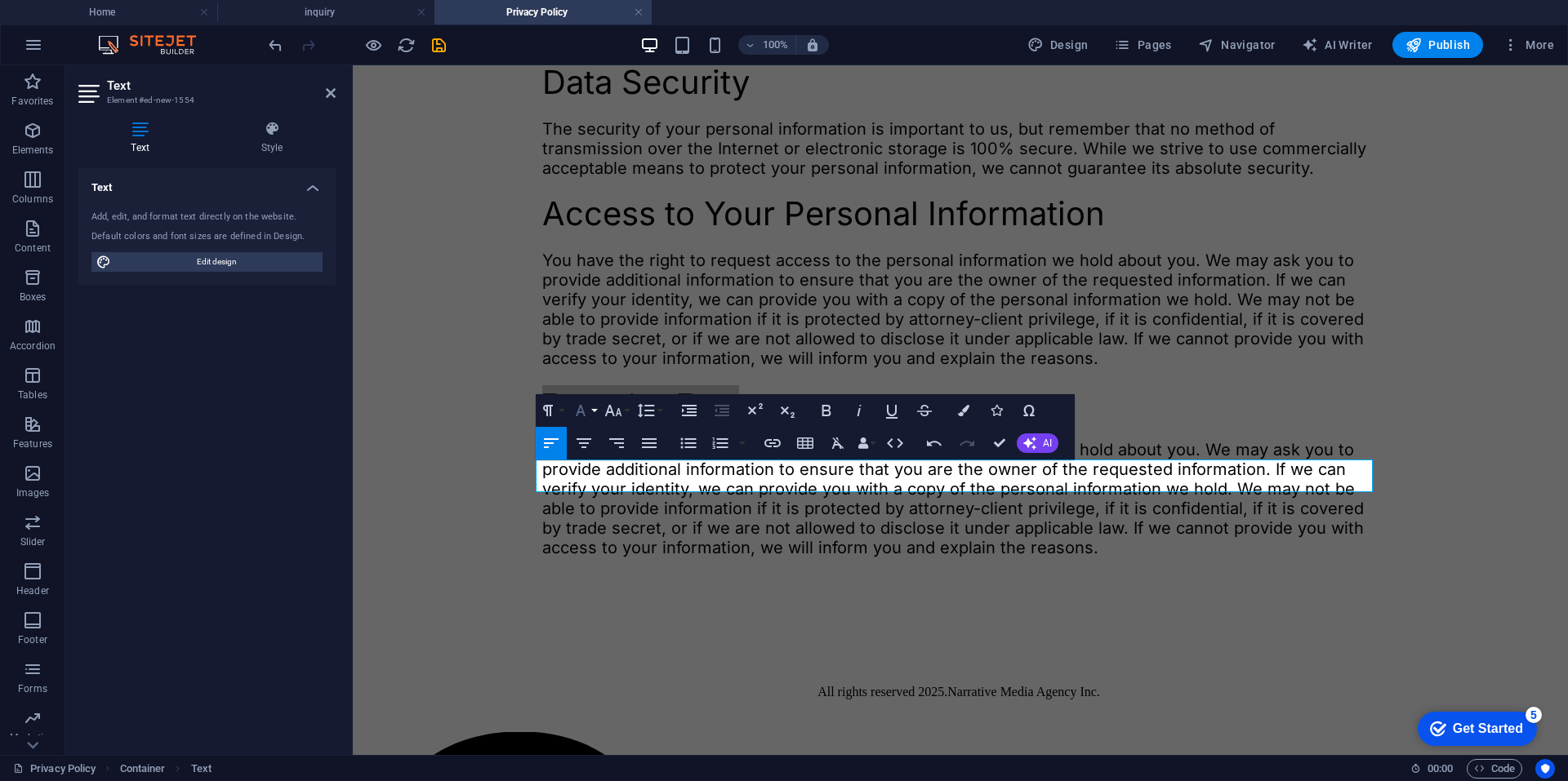
click at [589, 413] on icon "button" at bounding box center [581, 410] width 20 height 20
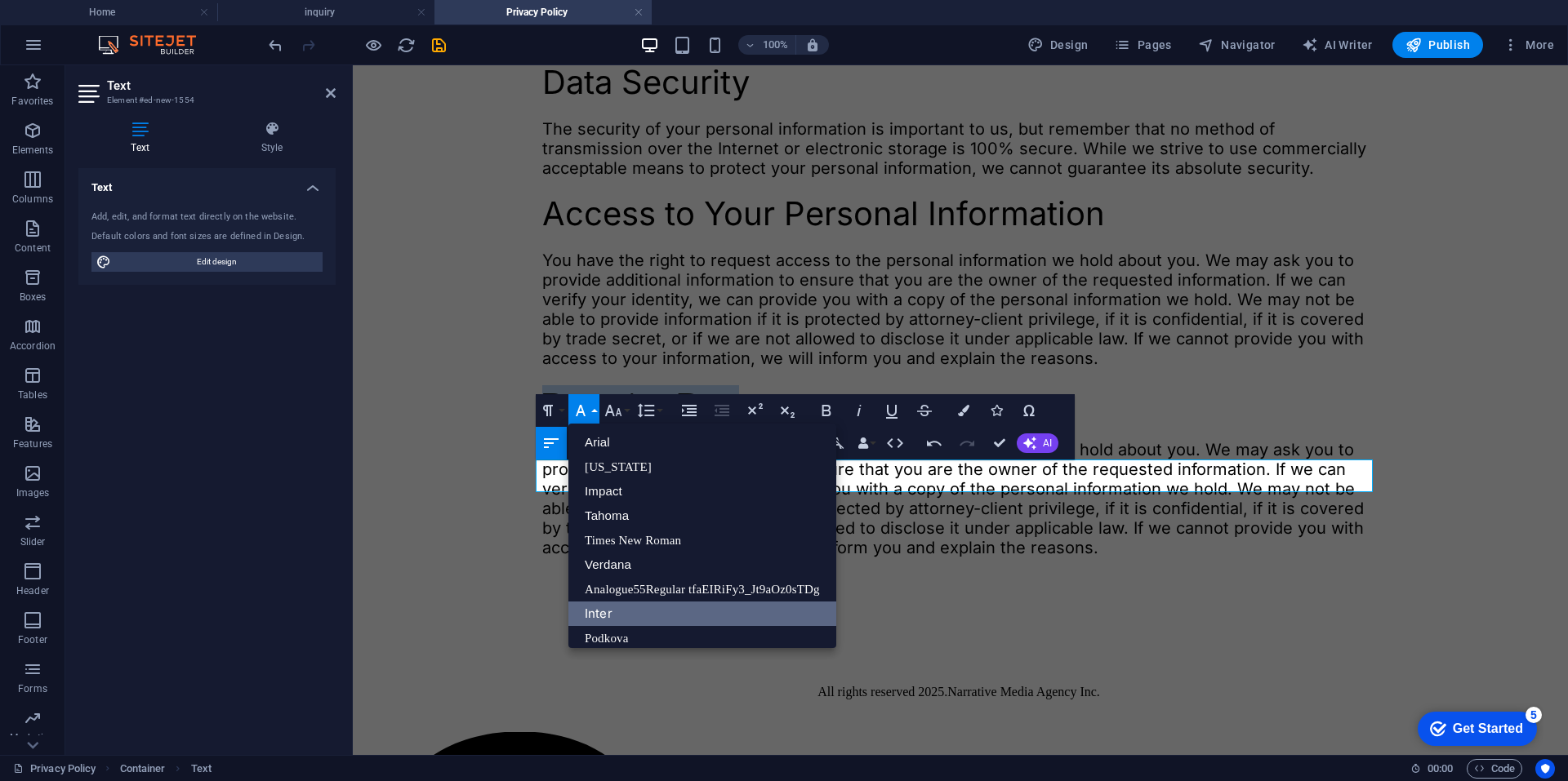
click at [609, 615] on link "Inter" at bounding box center [702, 613] width 268 height 25
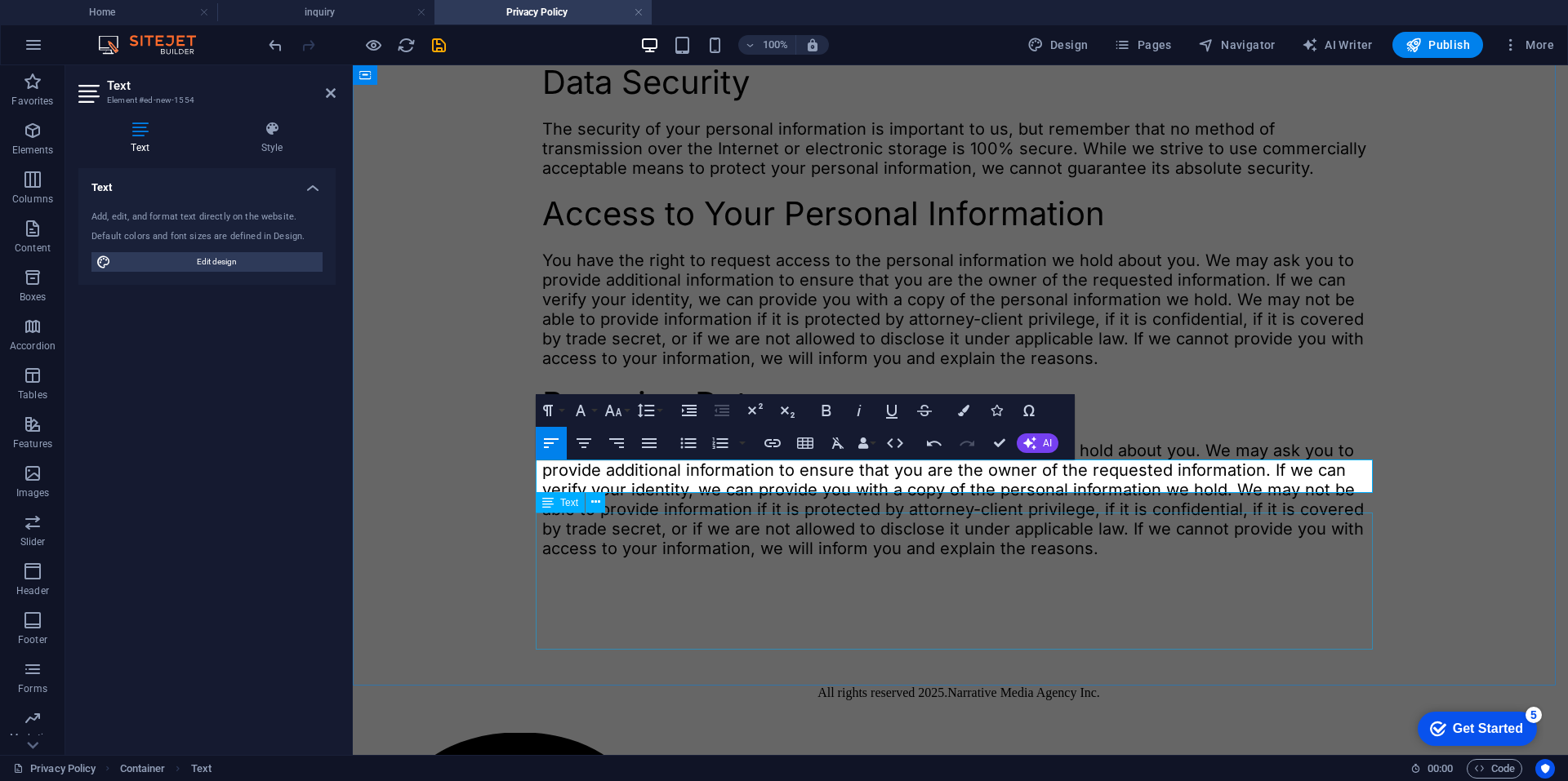
click at [618, 558] on div "You have the right to request access to the personal information we hold about …" at bounding box center [960, 499] width 836 height 117
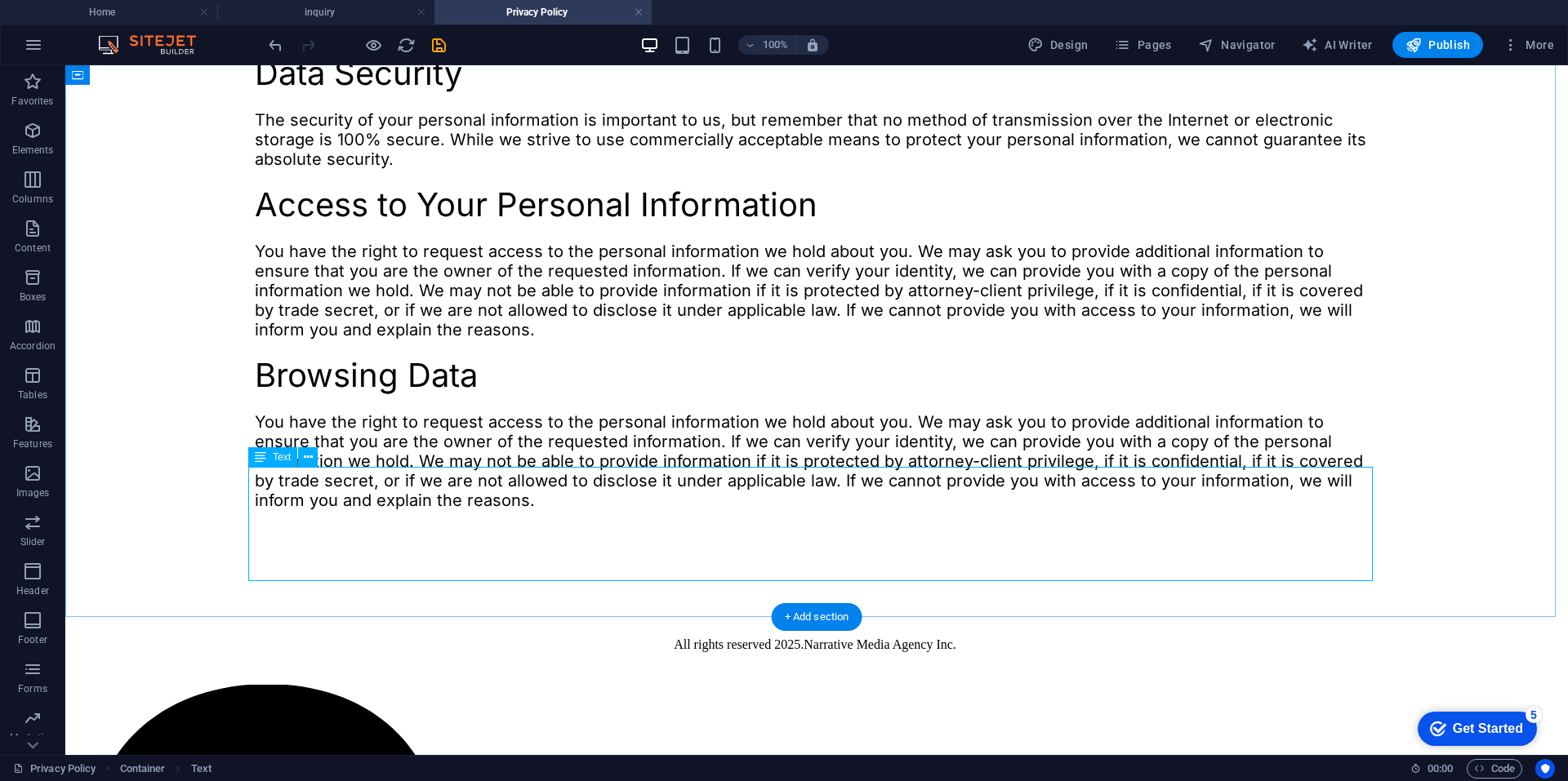
click at [472, 492] on div "You have the right to request access to the personal information we hold about …" at bounding box center [816, 460] width 1124 height 98
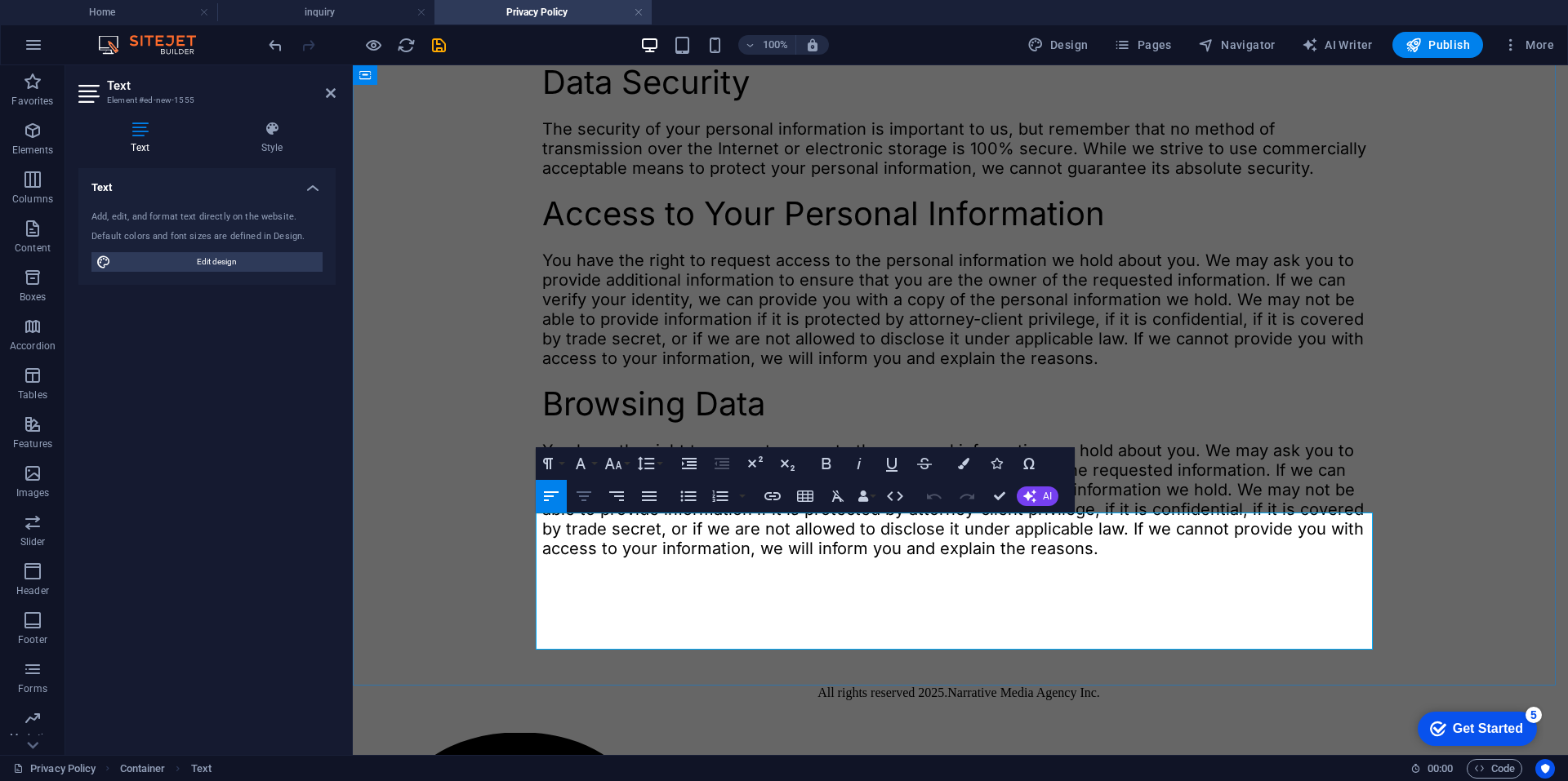
scroll to position [670, 0]
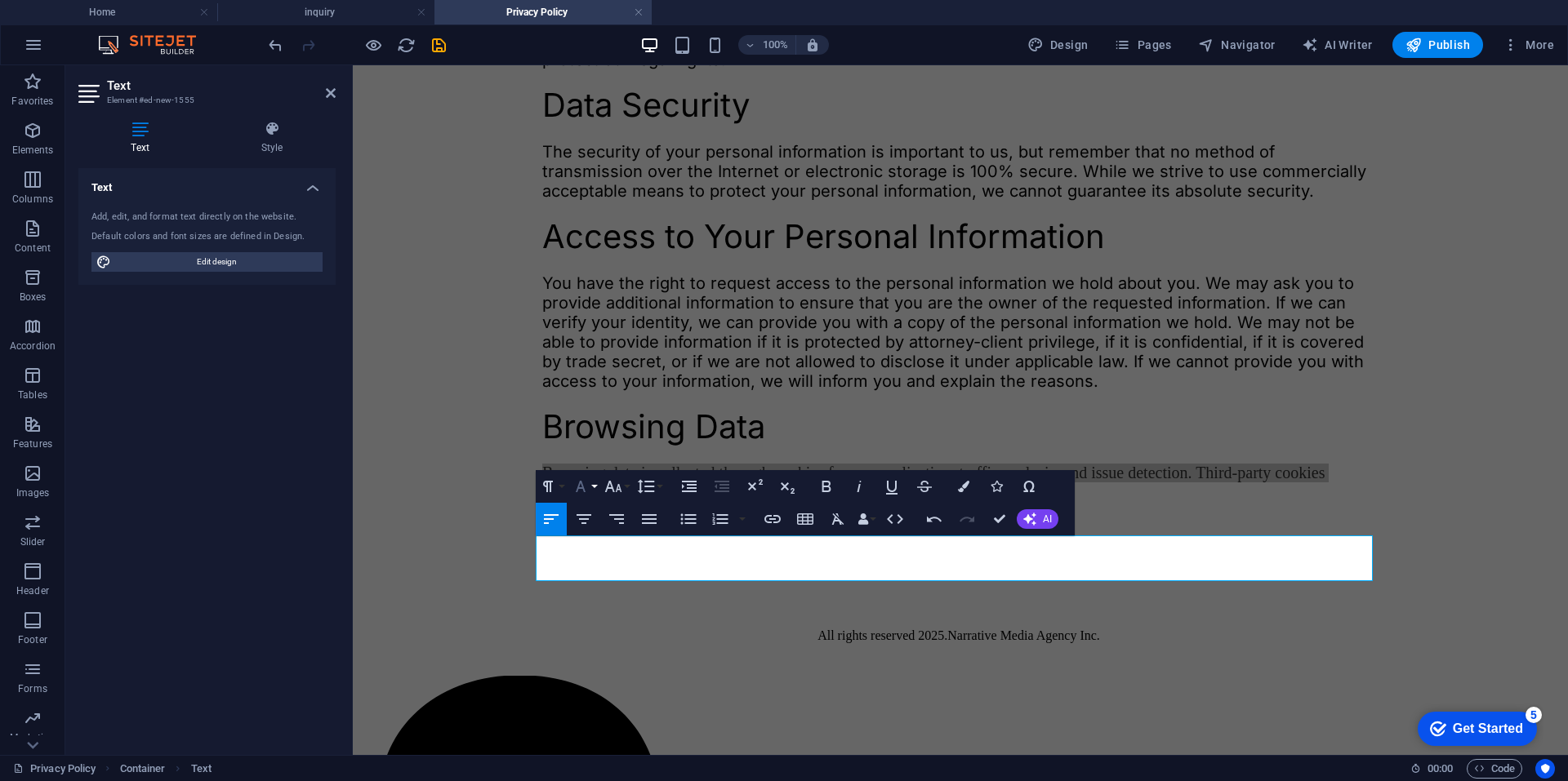
click at [587, 488] on icon "button" at bounding box center [581, 486] width 20 height 20
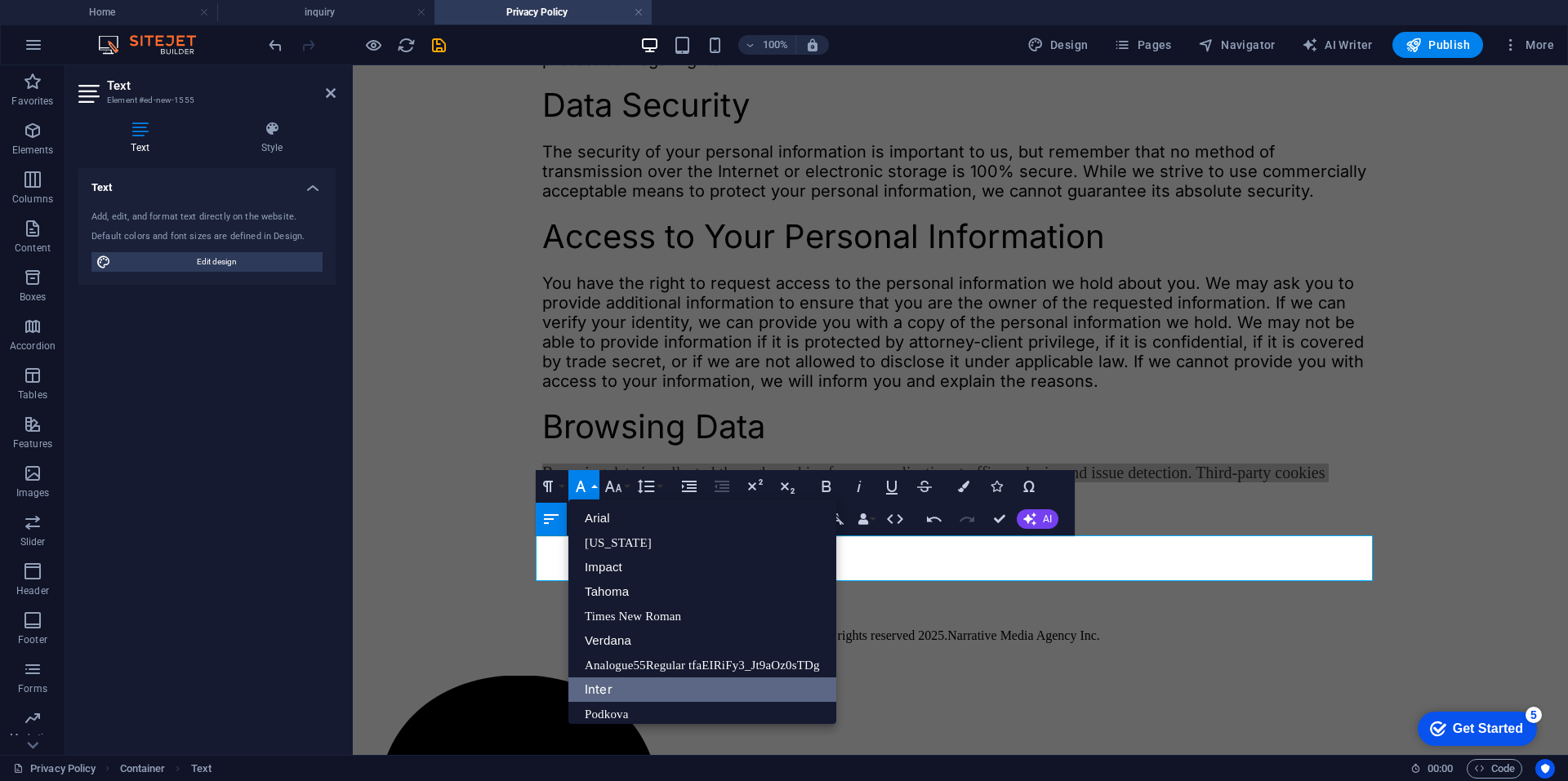
drag, startPoint x: 627, startPoint y: 683, endPoint x: 280, endPoint y: 607, distance: 355.2
click at [627, 683] on link "Inter" at bounding box center [702, 689] width 268 height 25
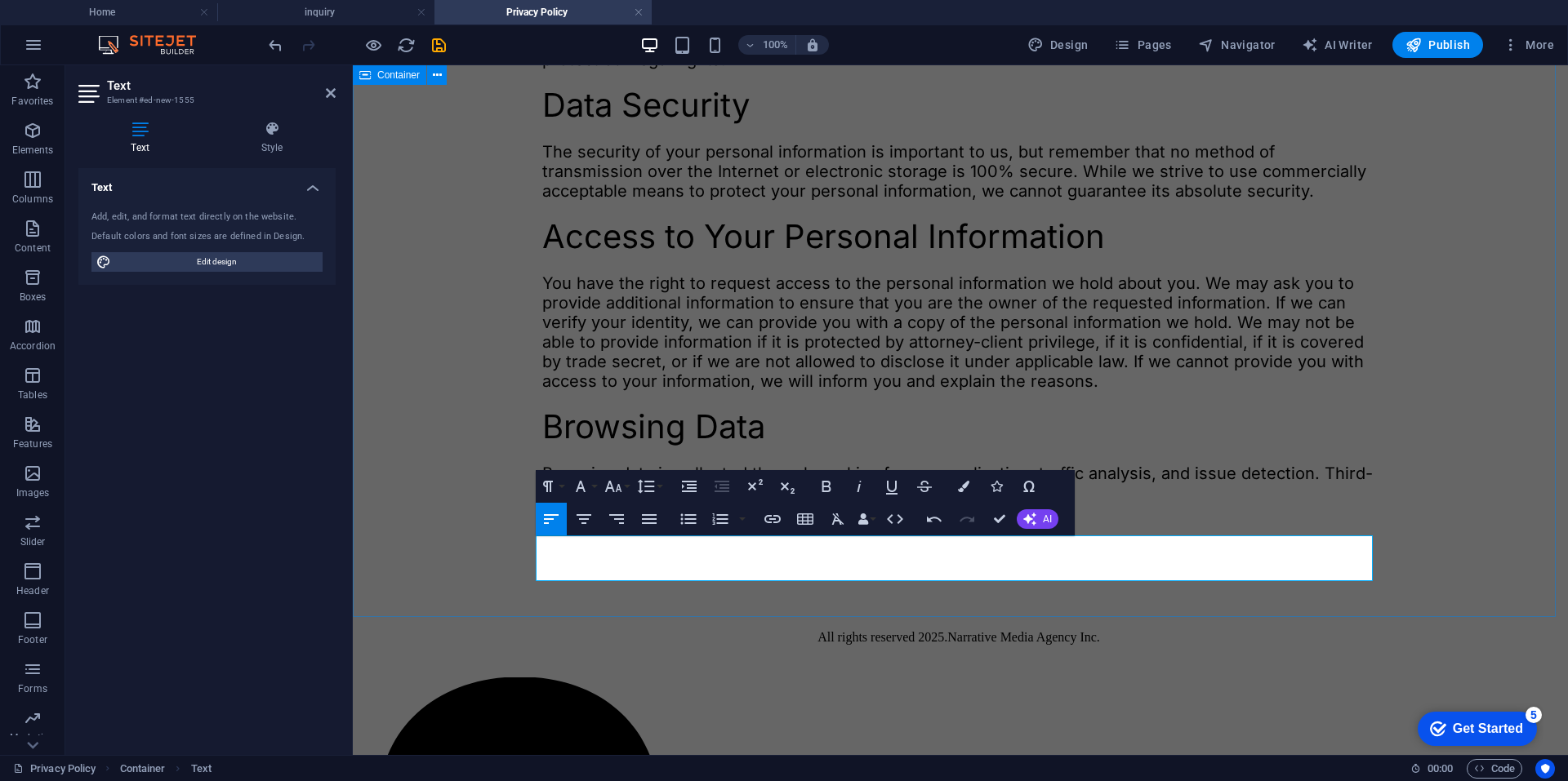
click at [647, 551] on div "Privacy Policy Narrative Privacy Polcy At Narrative Media Agency, we prioritize…" at bounding box center [960, 26] width 1202 height 1051
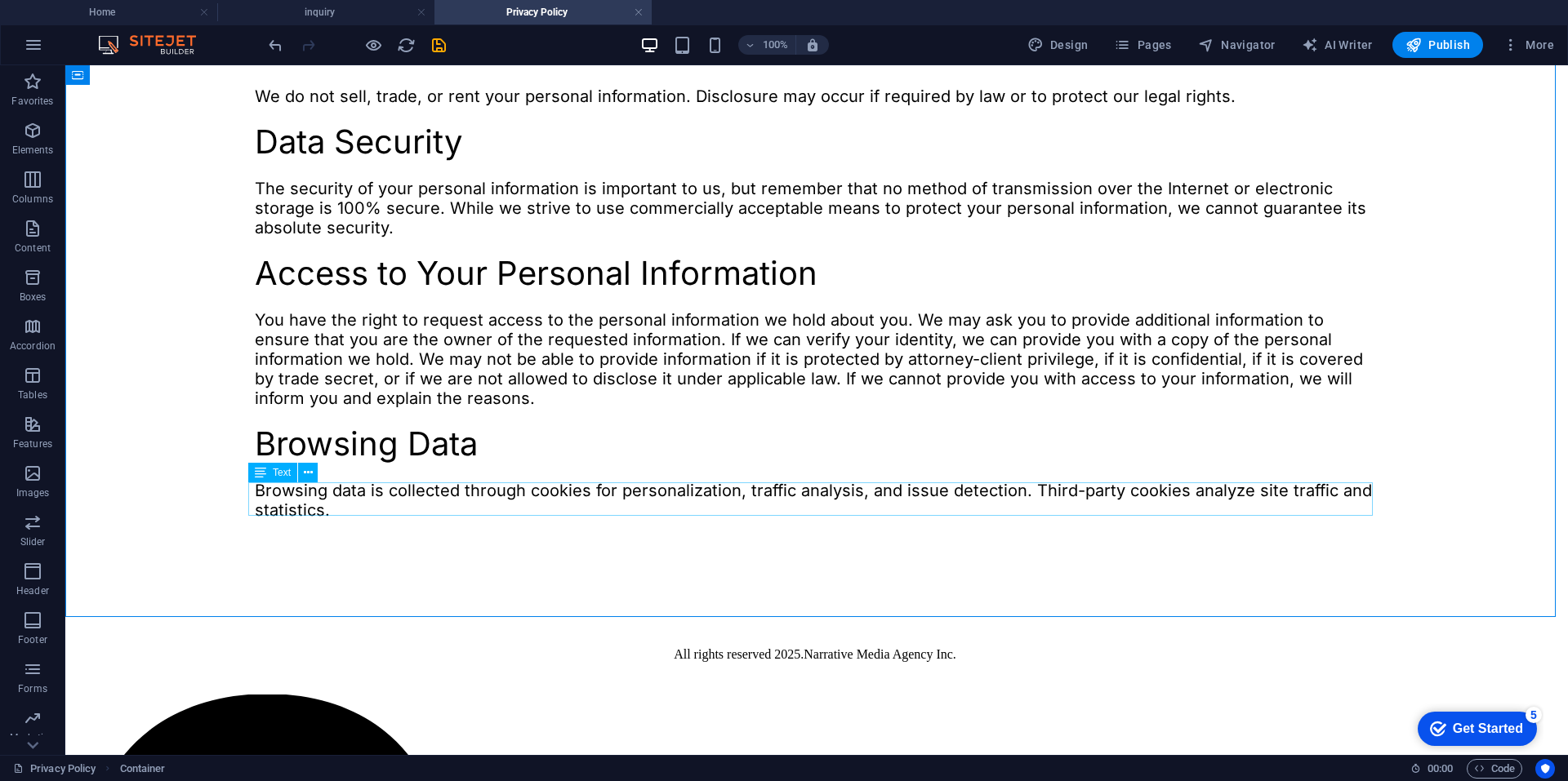
click at [272, 470] on div "Text" at bounding box center [273, 472] width 49 height 20
click at [269, 527] on div "Text" at bounding box center [273, 525] width 49 height 20
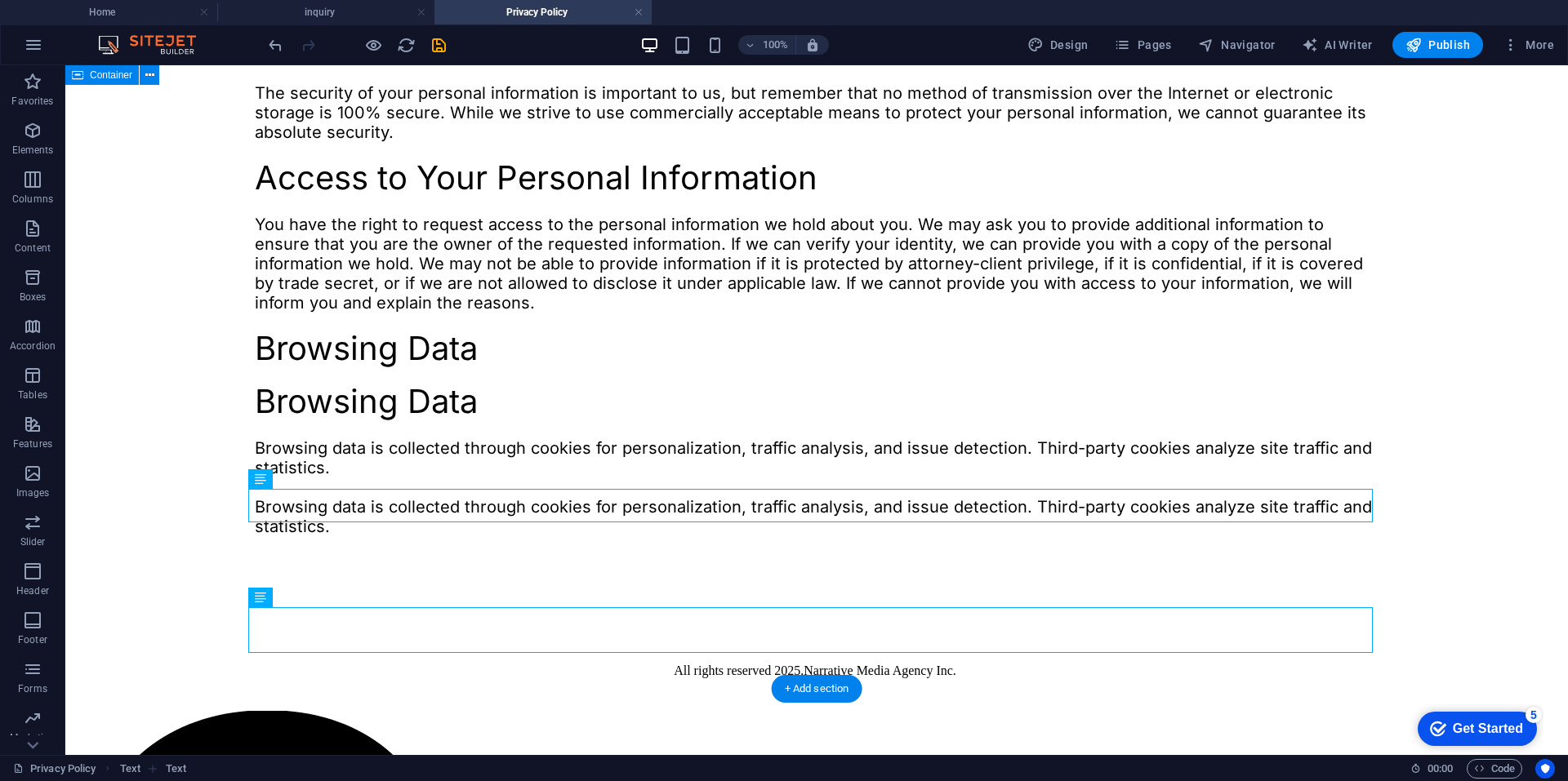
scroll to position [697, 0]
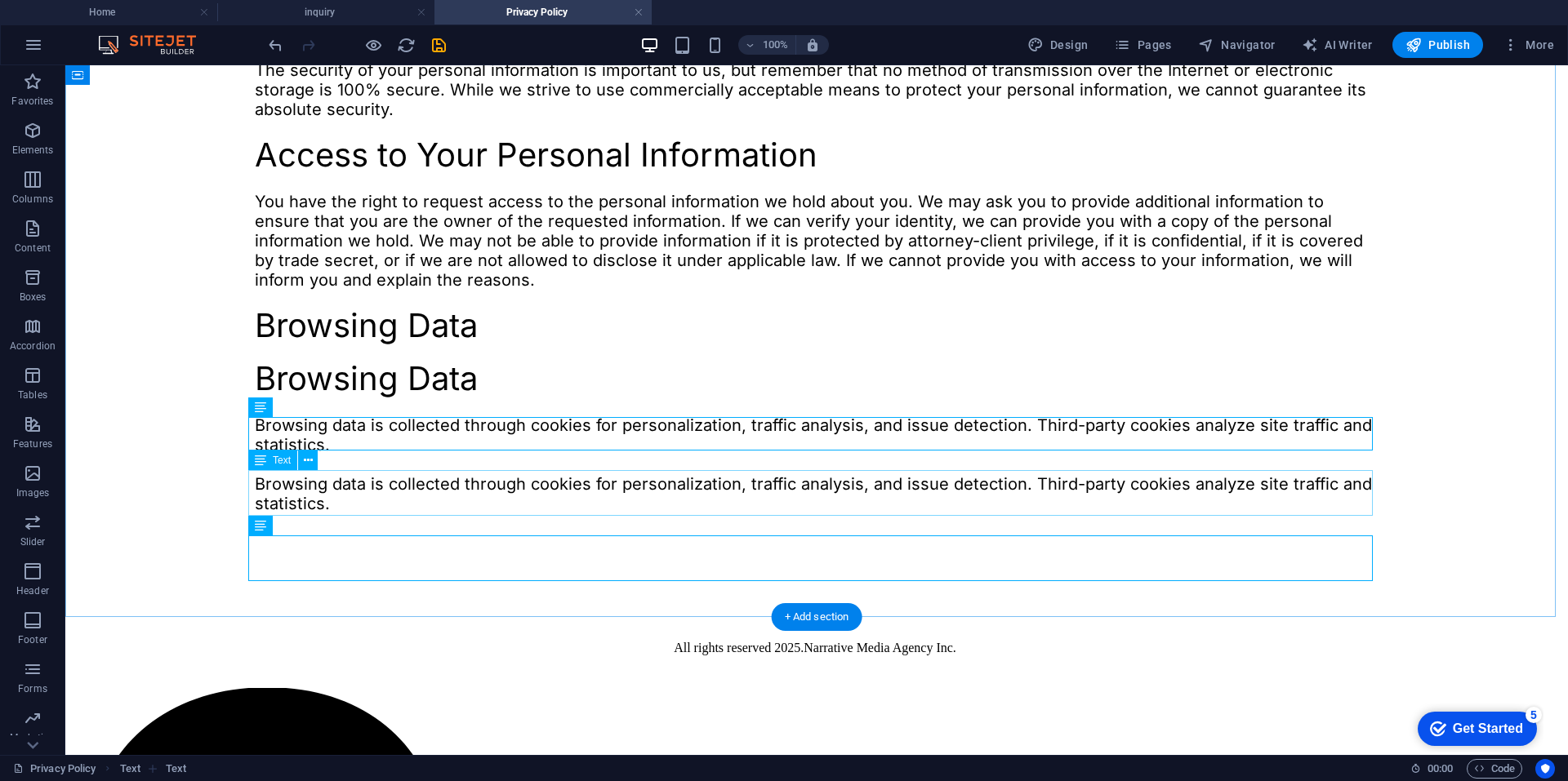
click at [315, 454] on div "Browsing data is collected through cookies for personalization, traffic analysi…" at bounding box center [816, 435] width 1124 height 39
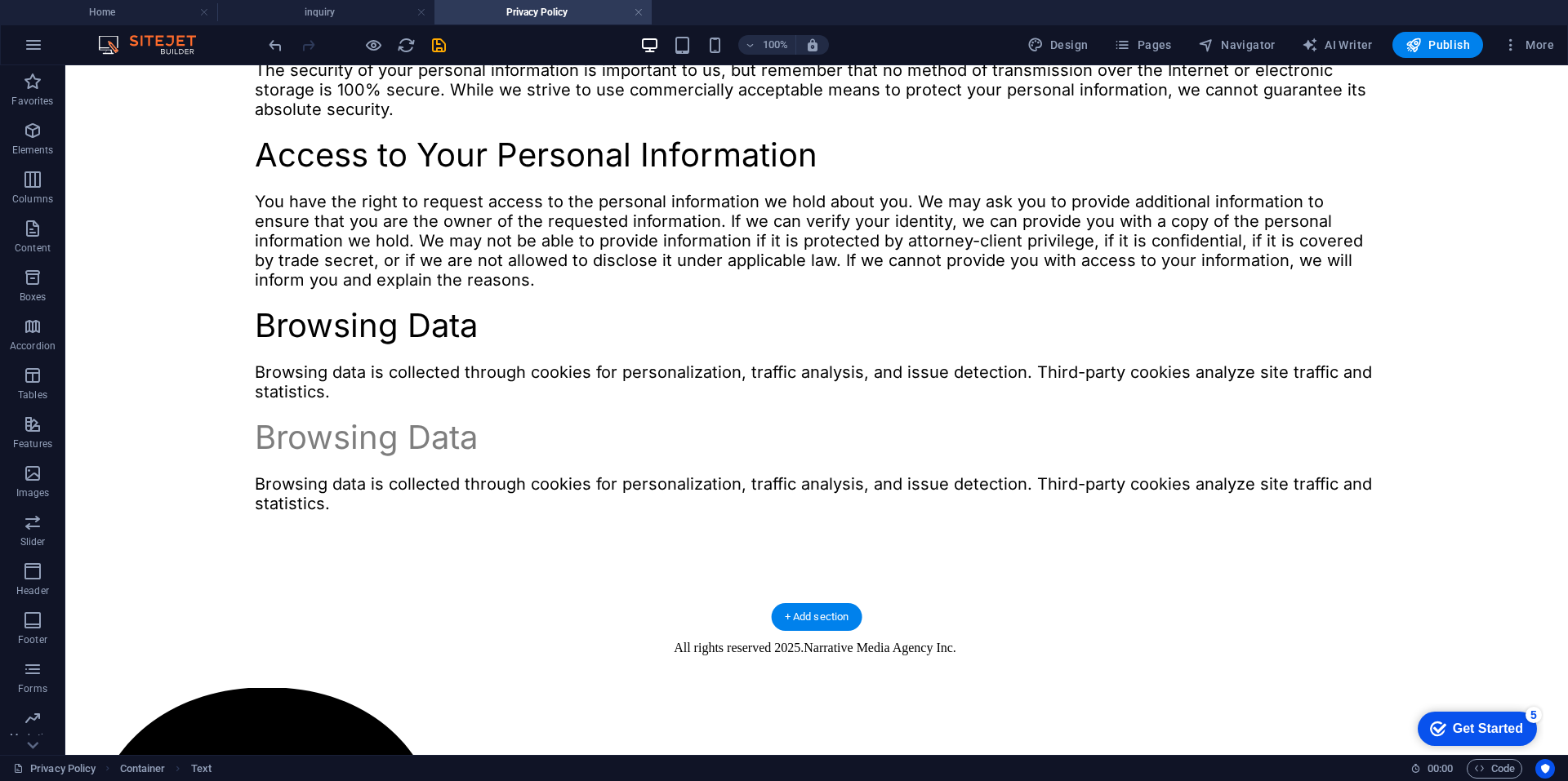
drag, startPoint x: 336, startPoint y: 467, endPoint x: 273, endPoint y: 507, distance: 74.6
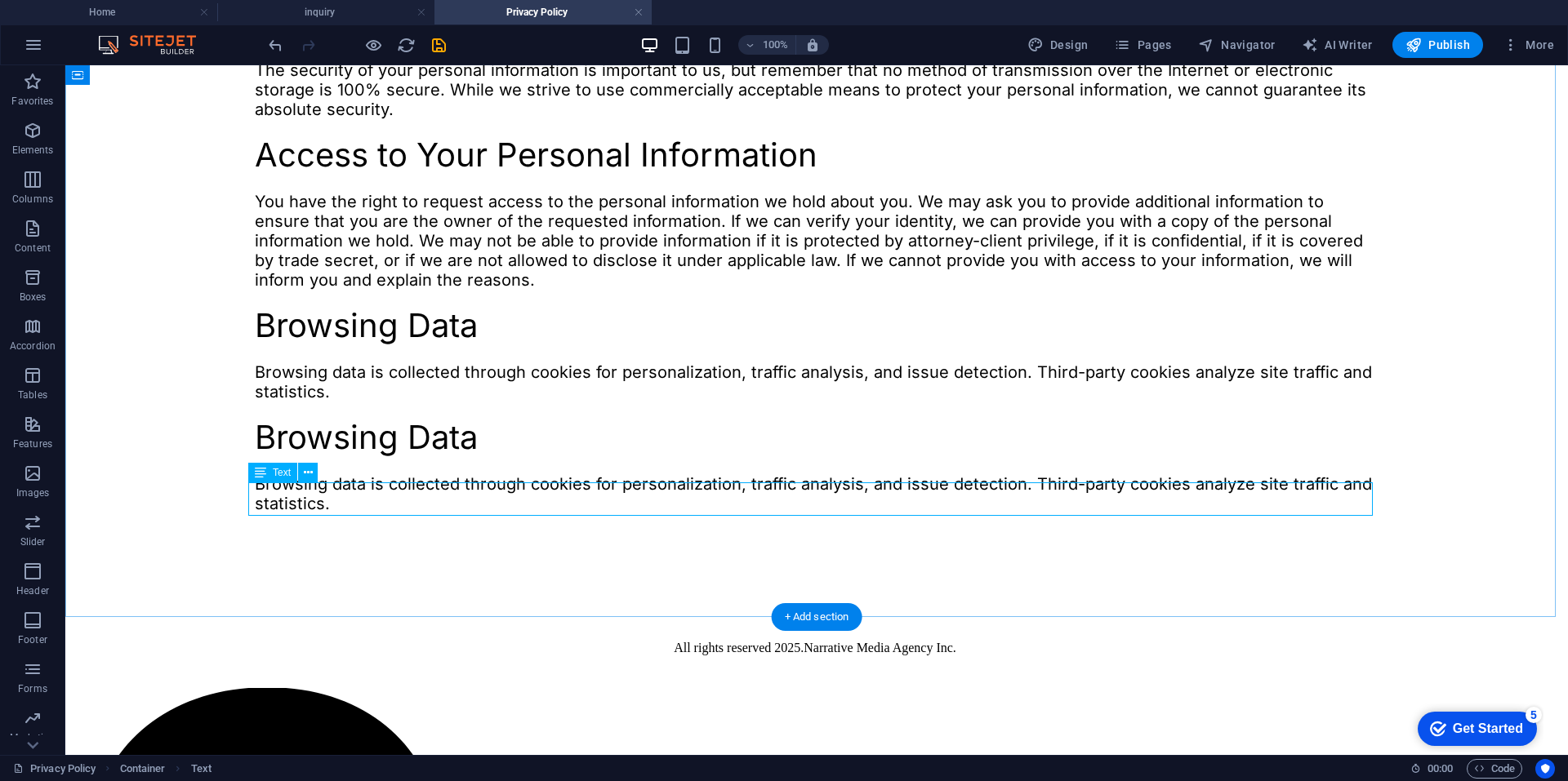
click at [355, 454] on div "Browsing Data" at bounding box center [816, 437] width 1124 height 33
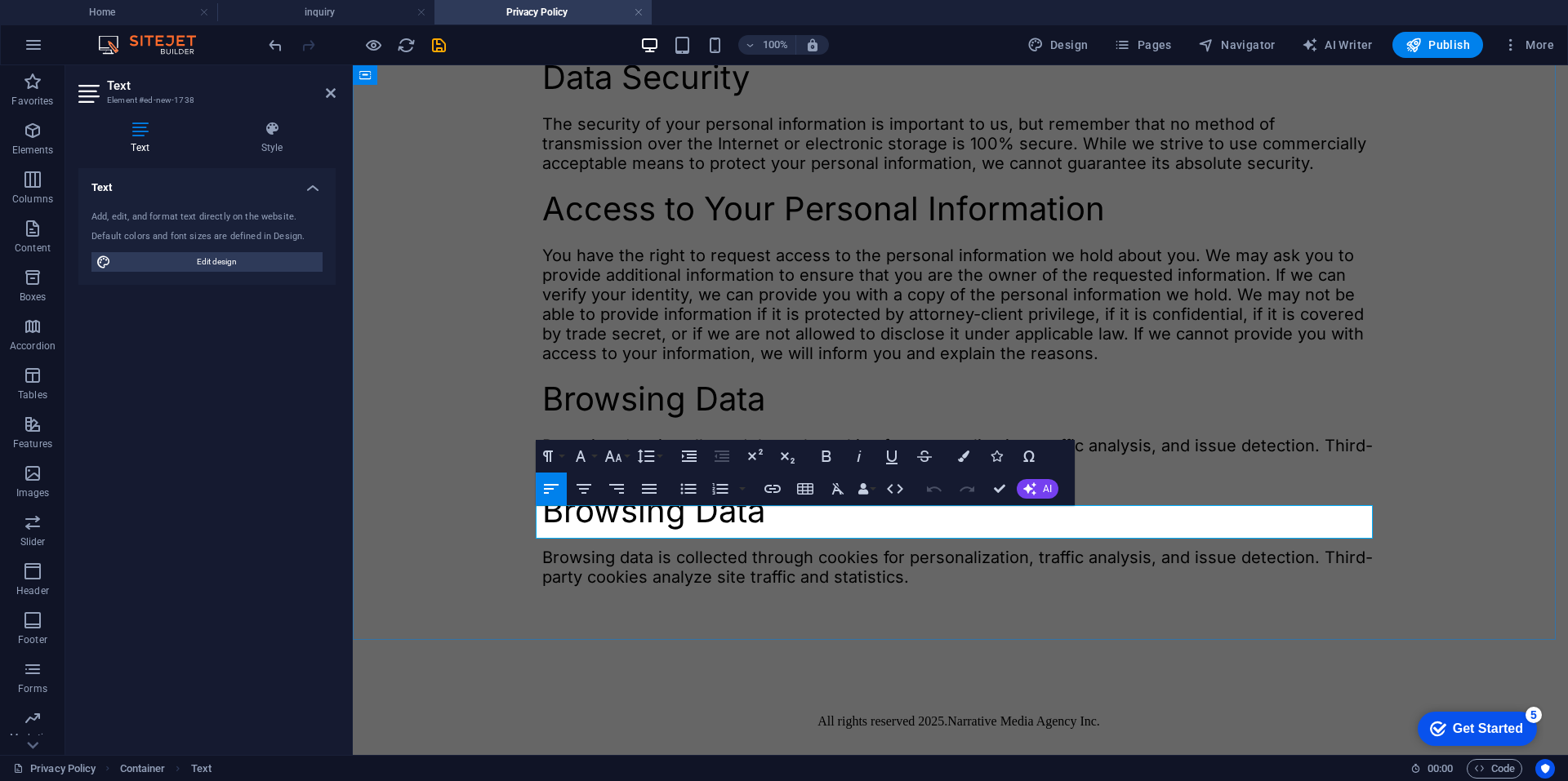
scroll to position [765, 0]
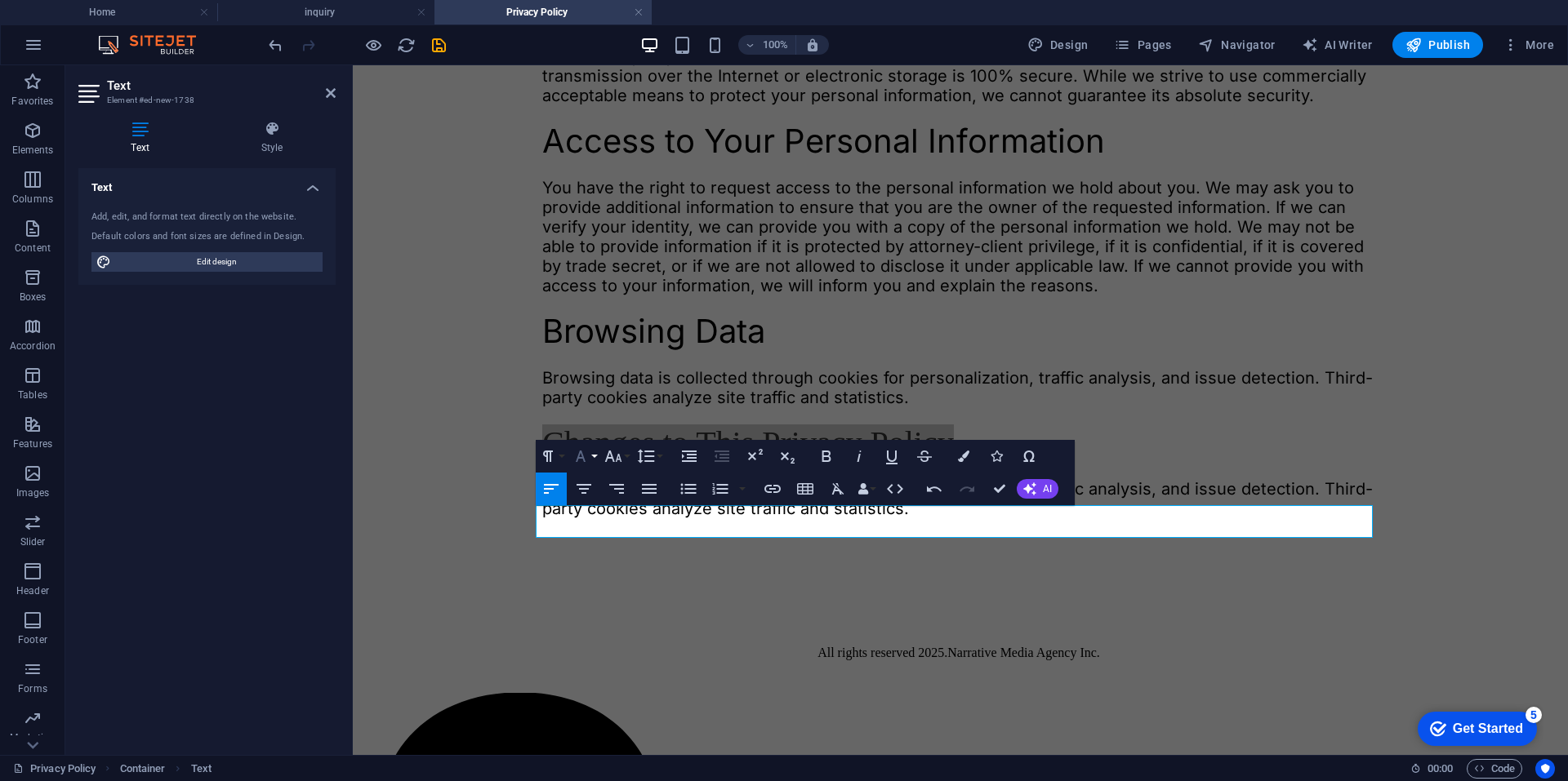
click at [587, 457] on icon "button" at bounding box center [581, 456] width 20 height 20
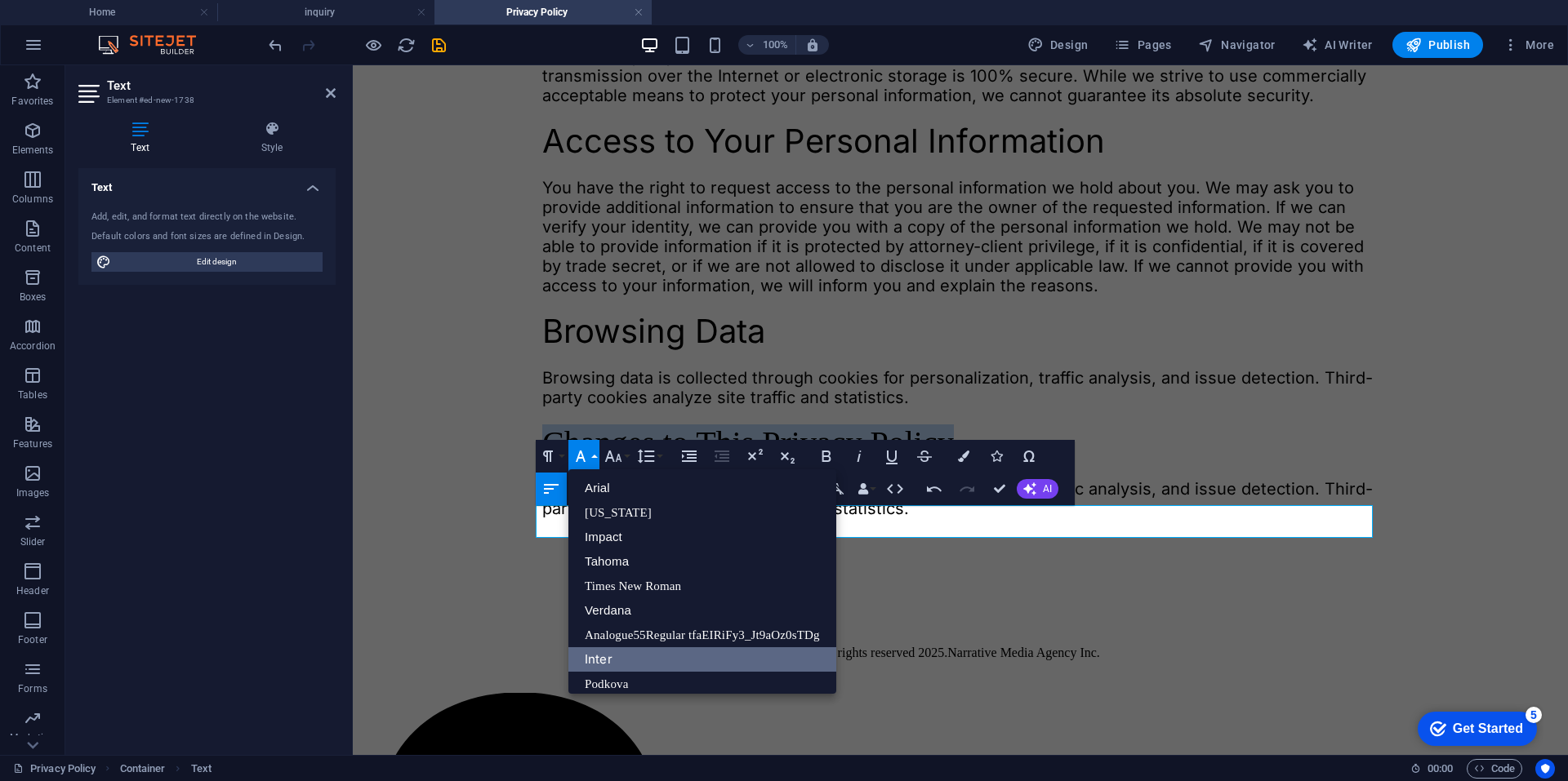
click at [629, 648] on link "Inter" at bounding box center [702, 659] width 268 height 25
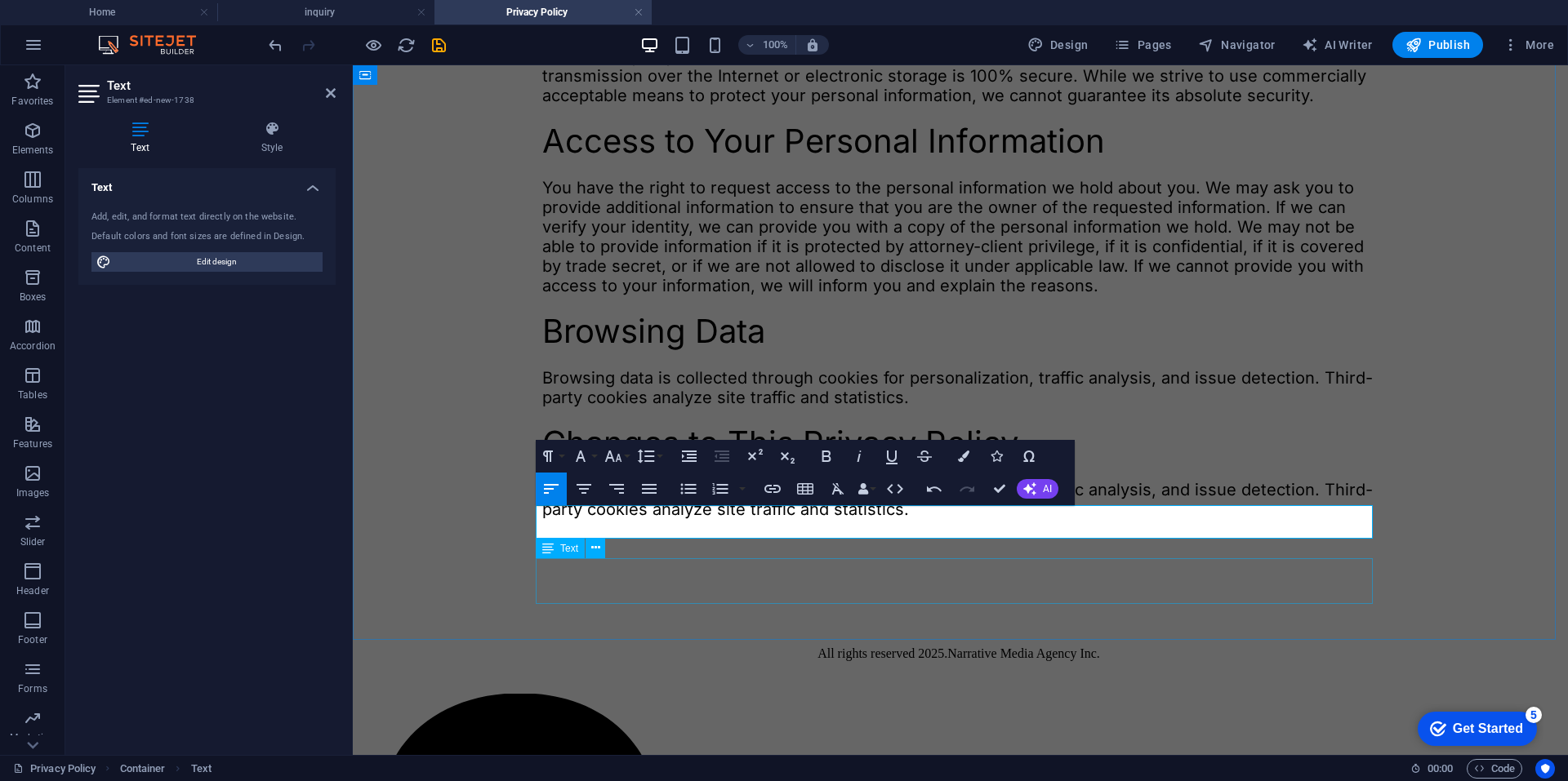
click at [702, 519] on div "Browsing data is collected through cookies for personalization, traffic analysi…" at bounding box center [960, 499] width 836 height 39
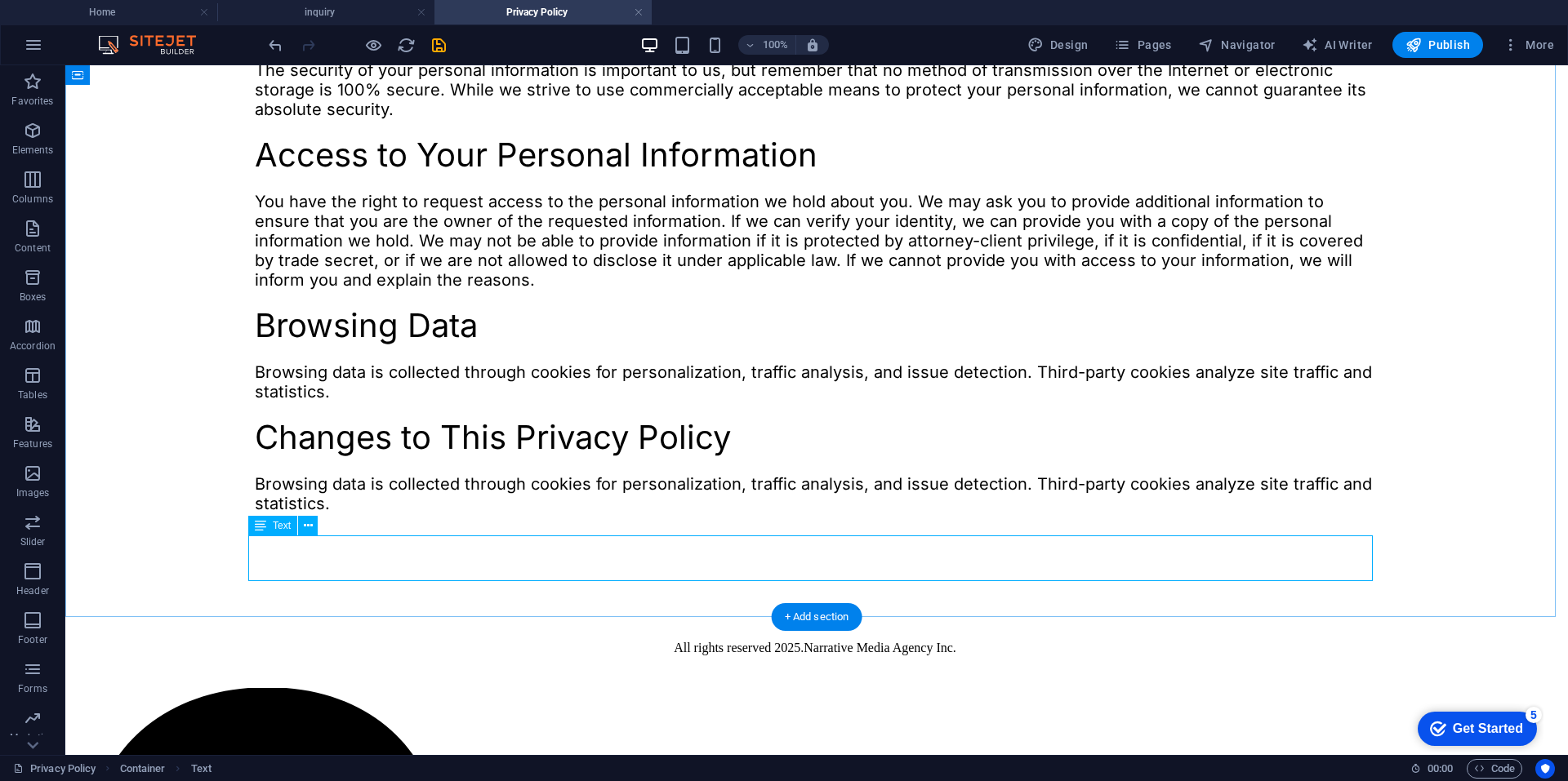
click at [496, 513] on div "Browsing data is collected through cookies for personalization, traffic analysi…" at bounding box center [816, 493] width 1124 height 39
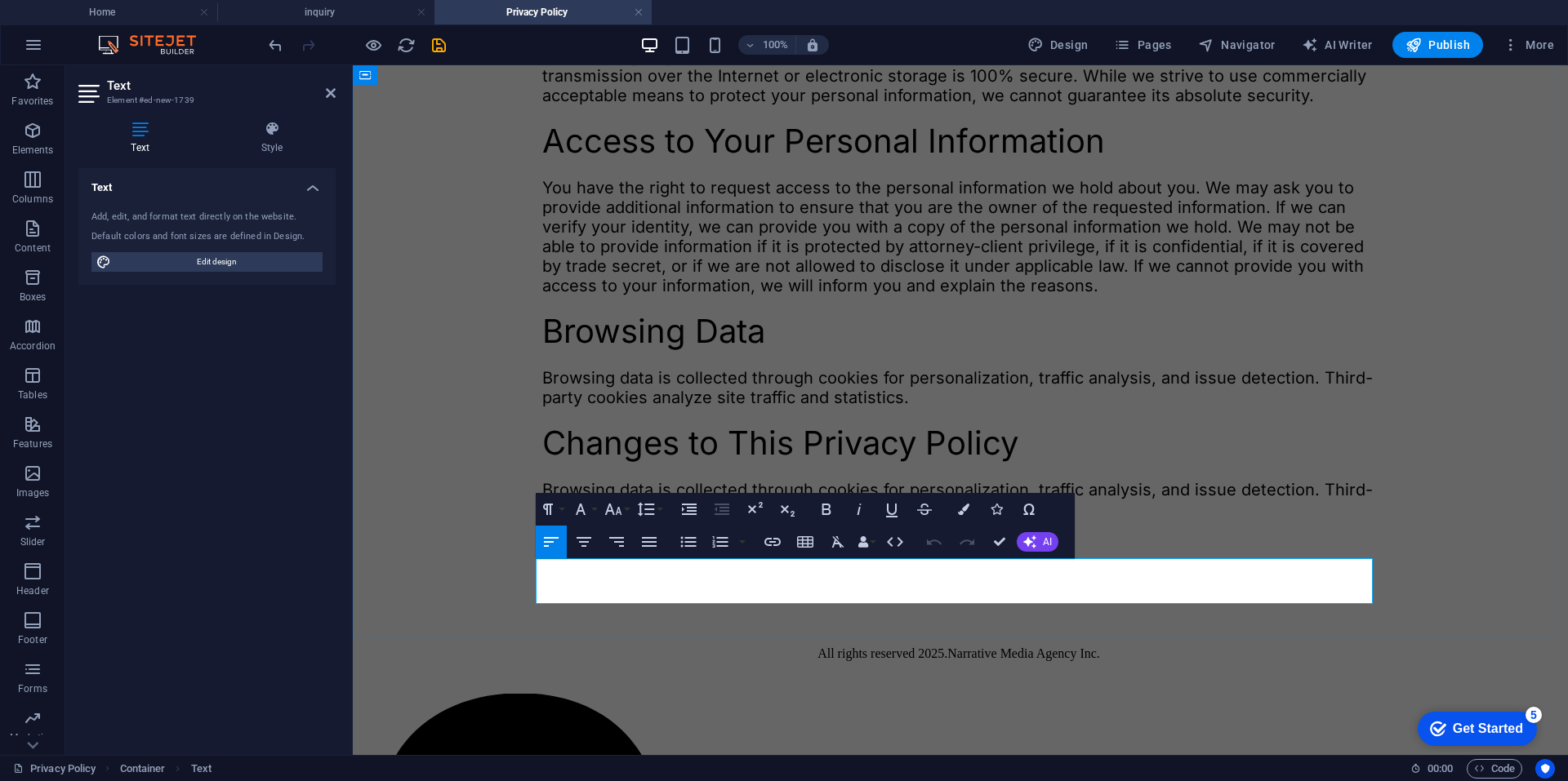
click at [645, 519] on p "Browsing data is collected through cookies for personalization, traffic analysi…" at bounding box center [960, 499] width 836 height 39
click at [594, 522] on button "Font Family" at bounding box center [584, 509] width 31 height 32
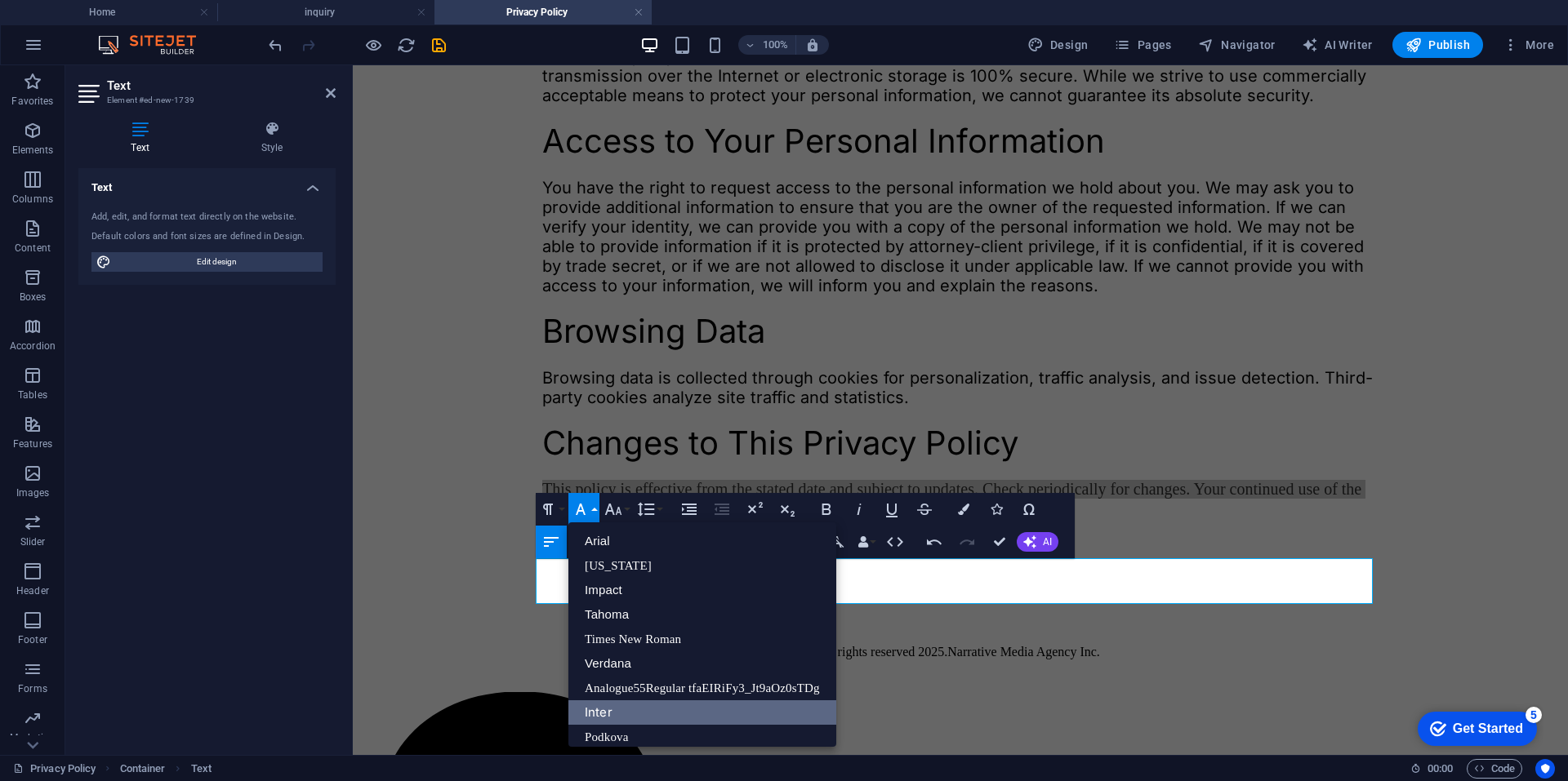
drag, startPoint x: 644, startPoint y: 702, endPoint x: 226, endPoint y: 527, distance: 453.2
click at [644, 702] on link "Inter" at bounding box center [702, 712] width 268 height 25
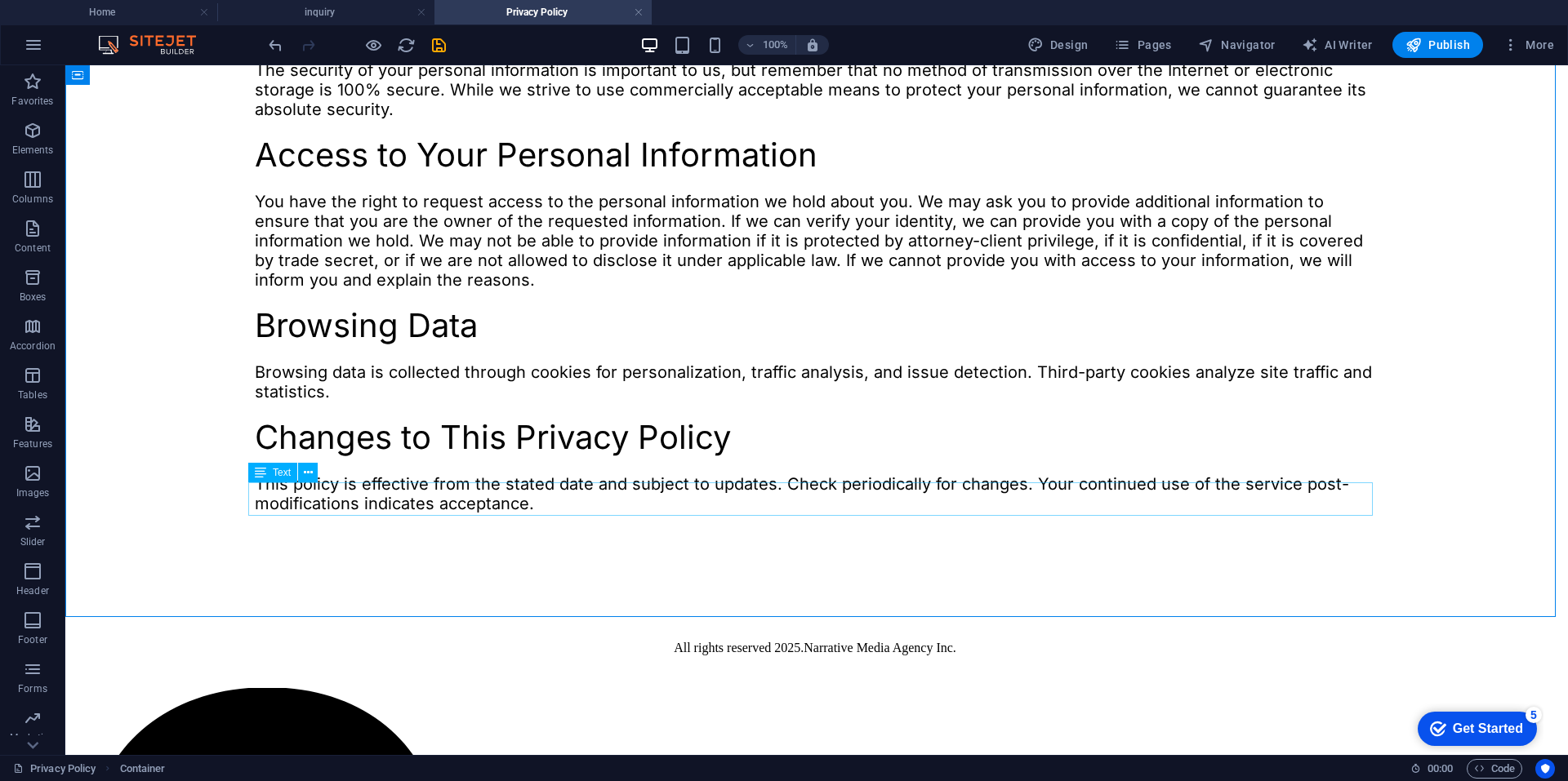
click at [273, 470] on span "Text" at bounding box center [281, 473] width 18 height 10
click at [276, 527] on span "Text" at bounding box center [281, 526] width 18 height 10
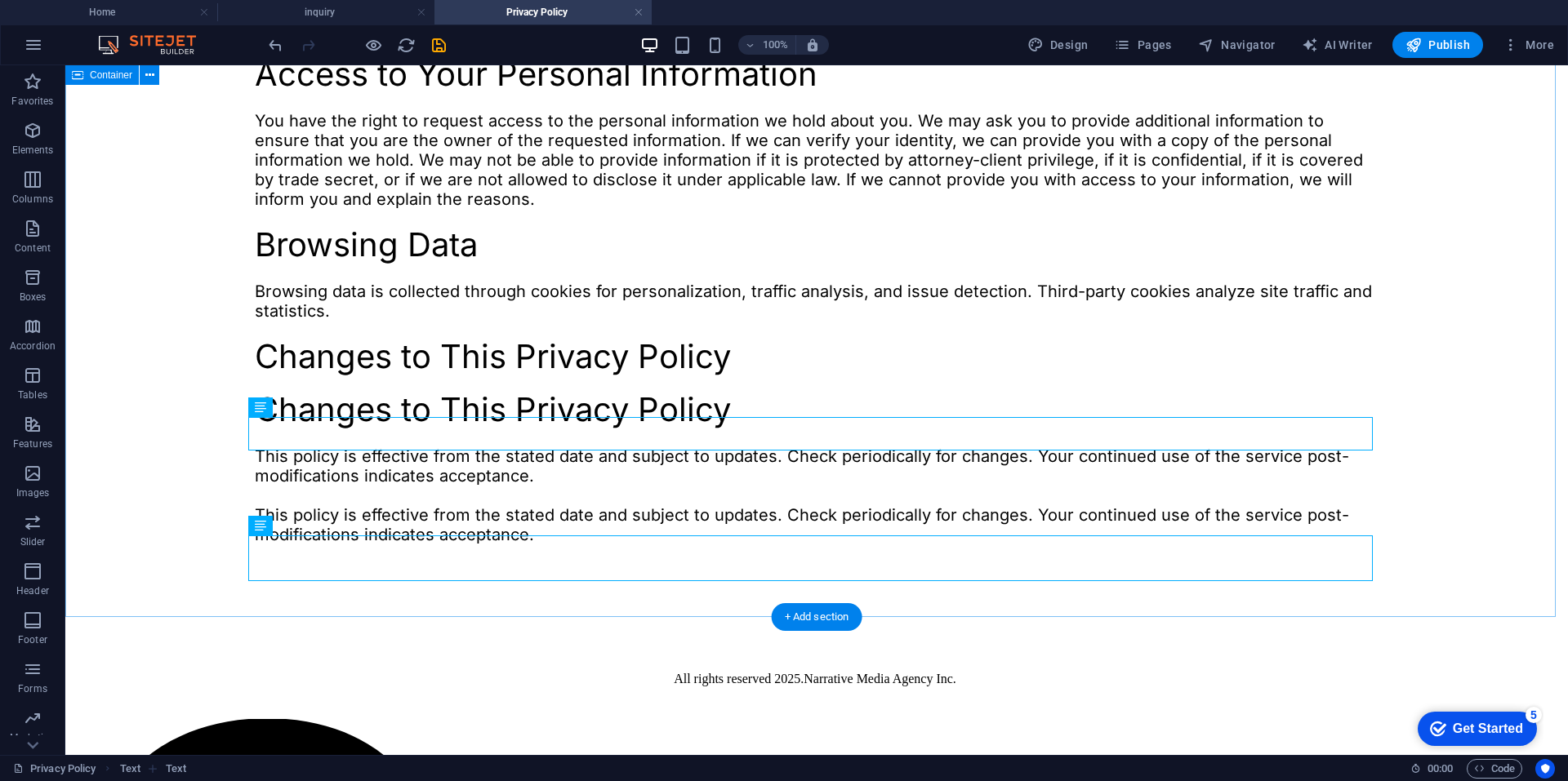
scroll to position [815, 0]
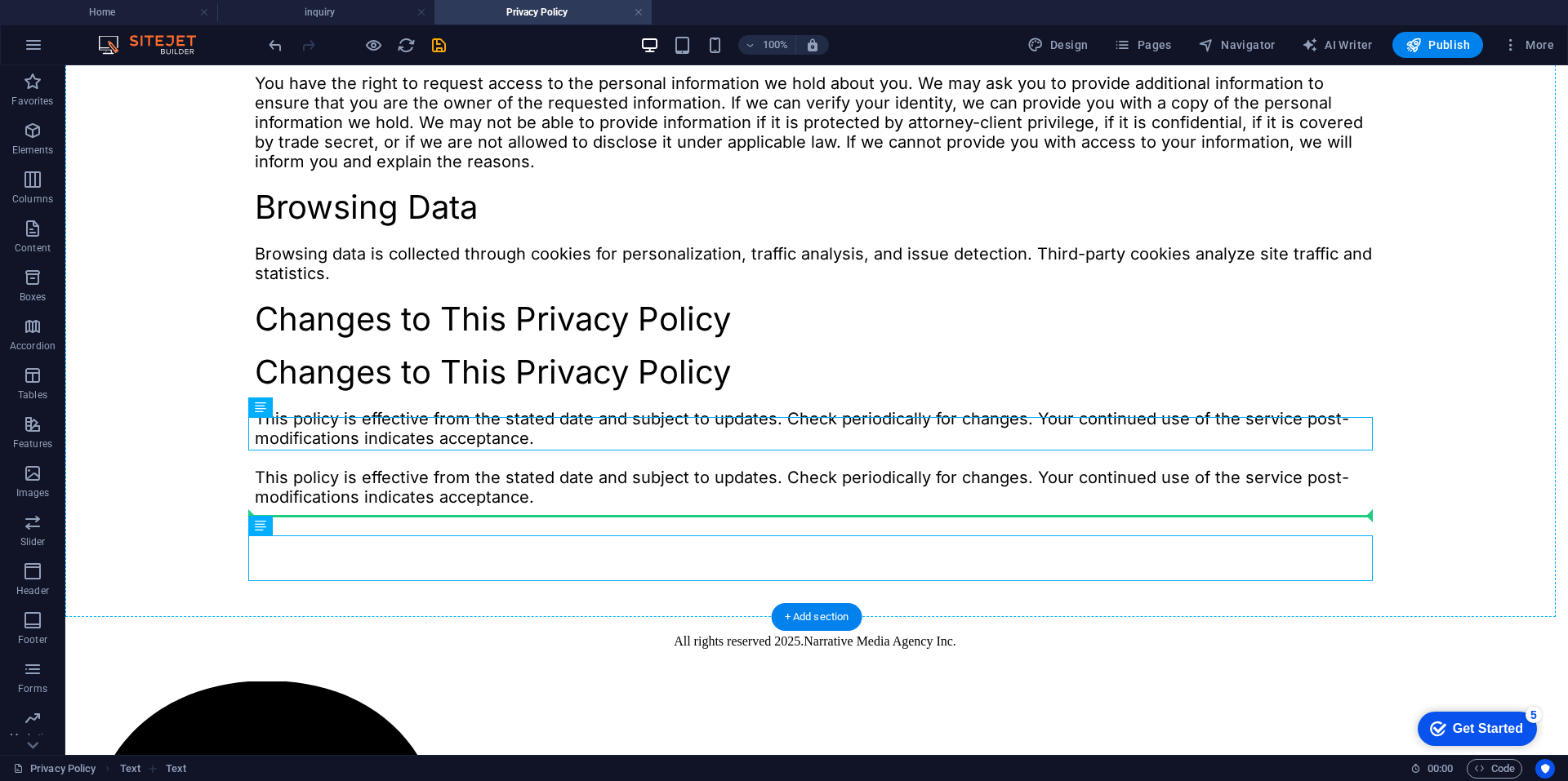
drag, startPoint x: 335, startPoint y: 470, endPoint x: 270, endPoint y: 505, distance: 73.8
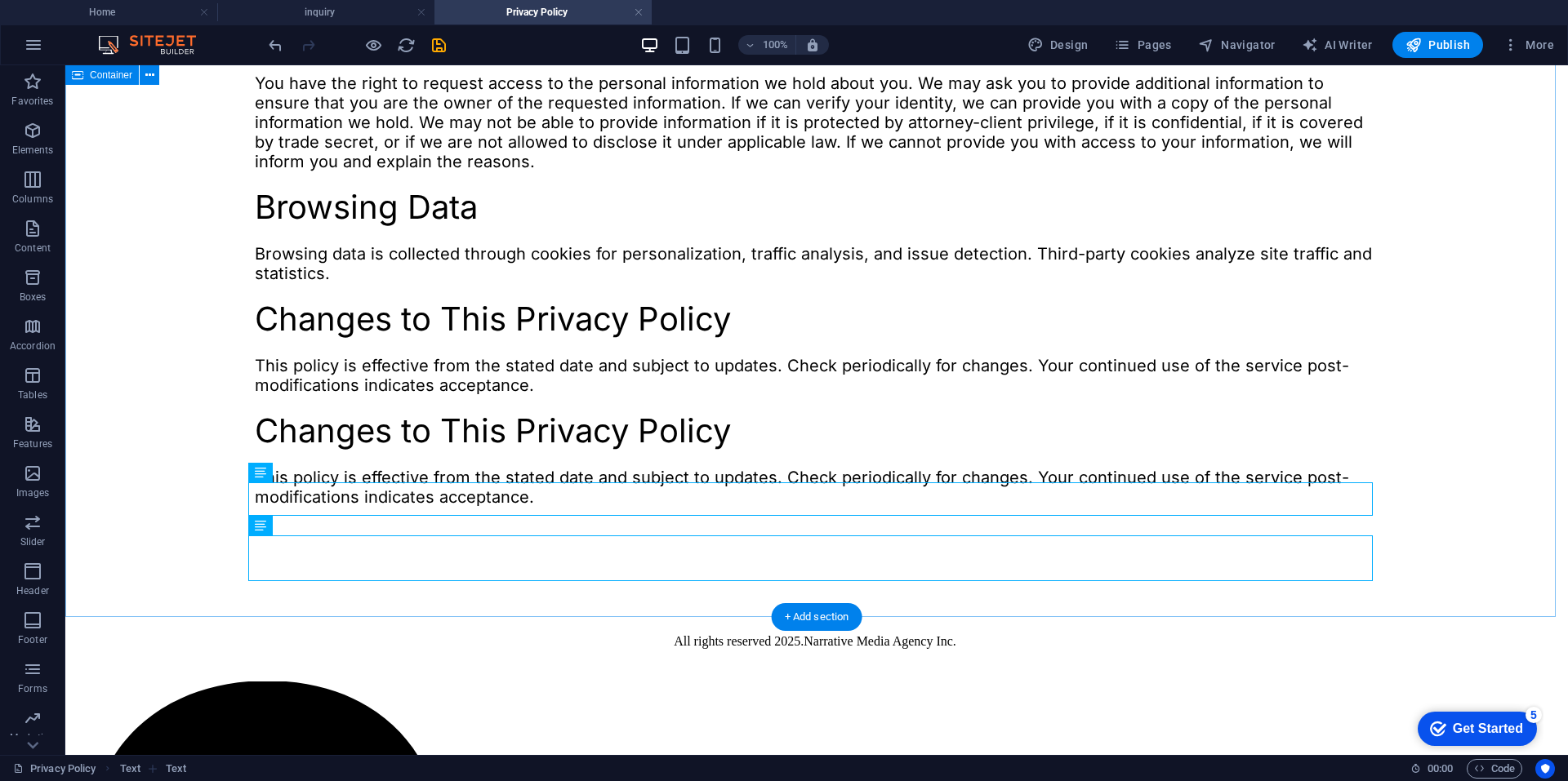
click at [351, 448] on div "Changes to This Privacy Policy" at bounding box center [816, 430] width 1124 height 33
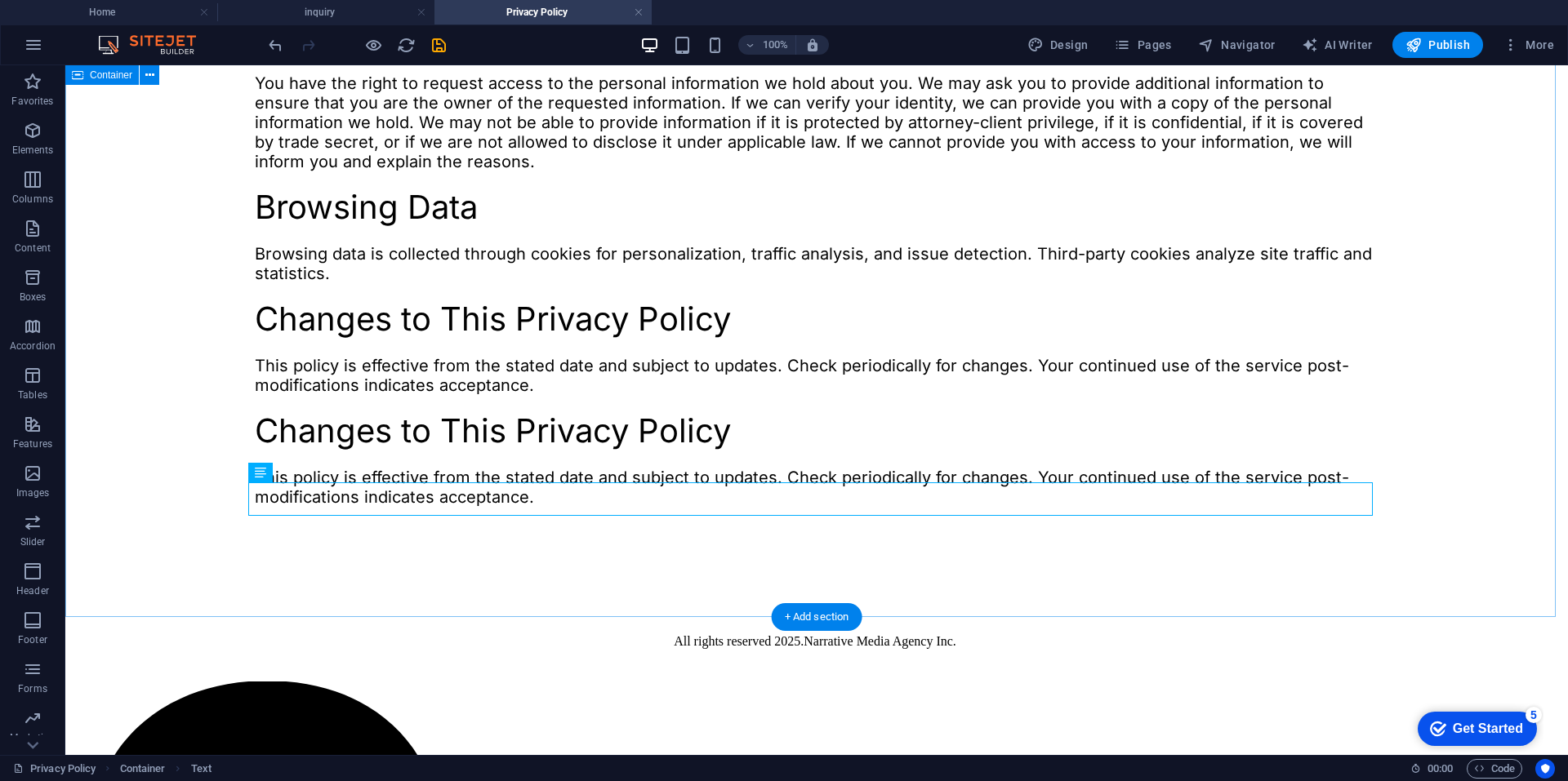
click at [426, 448] on div "Changes to This Privacy Policy" at bounding box center [816, 430] width 1124 height 33
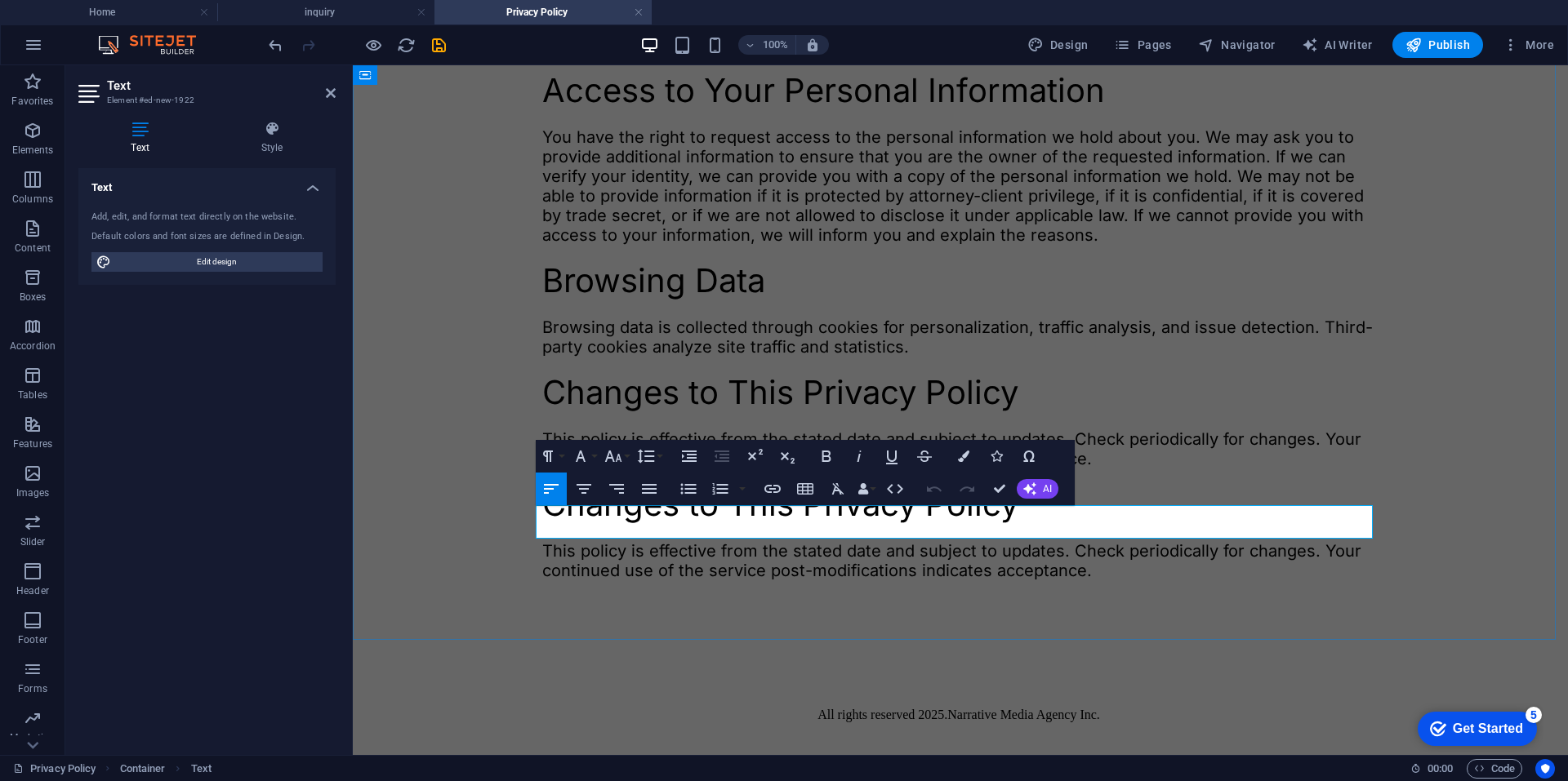
scroll to position [883, 0]
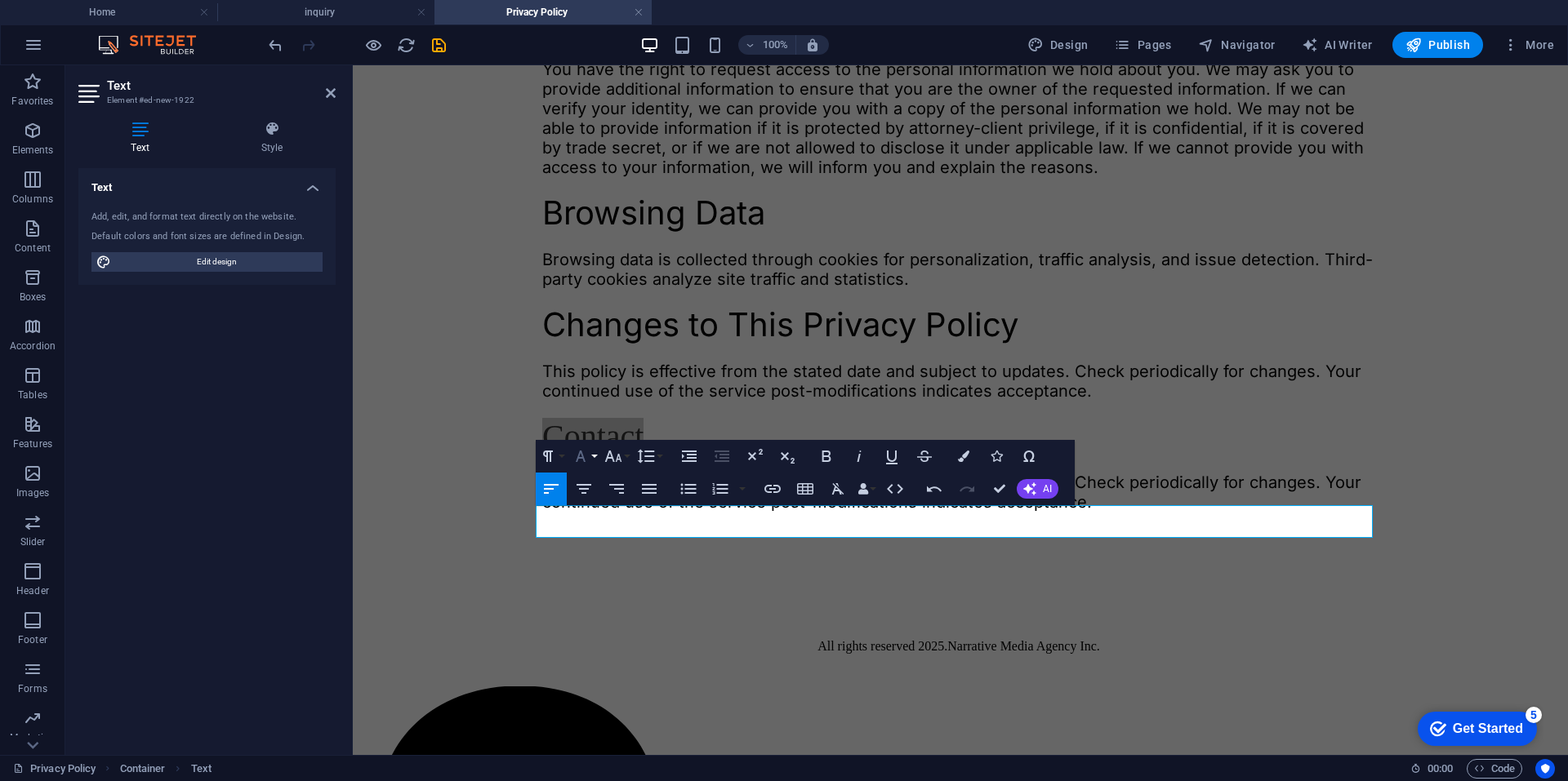
click at [587, 456] on icon "button" at bounding box center [581, 456] width 20 height 20
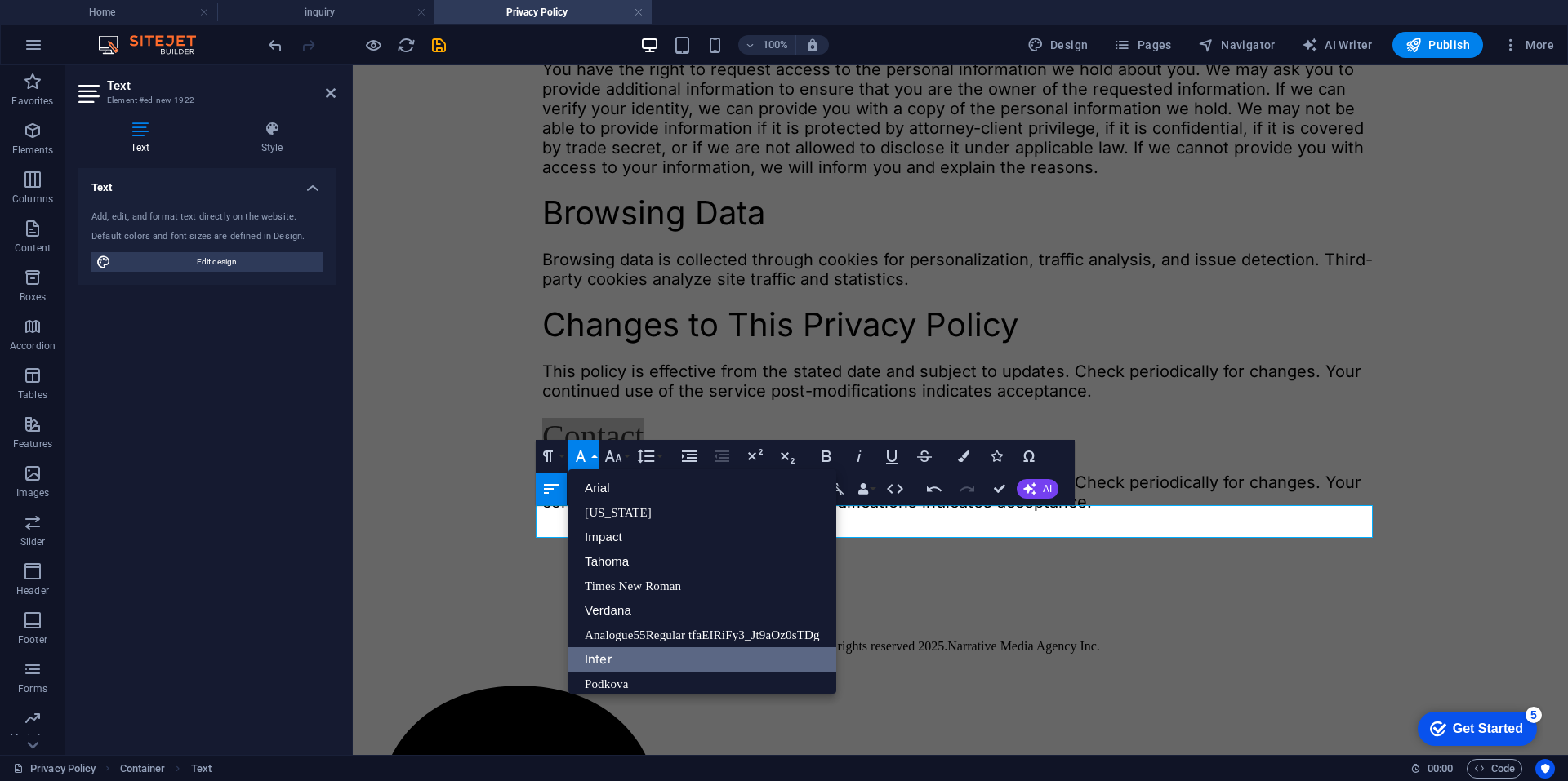
drag, startPoint x: 625, startPoint y: 658, endPoint x: 299, endPoint y: 551, distance: 343.1
click at [625, 658] on link "Inter" at bounding box center [702, 659] width 268 height 25
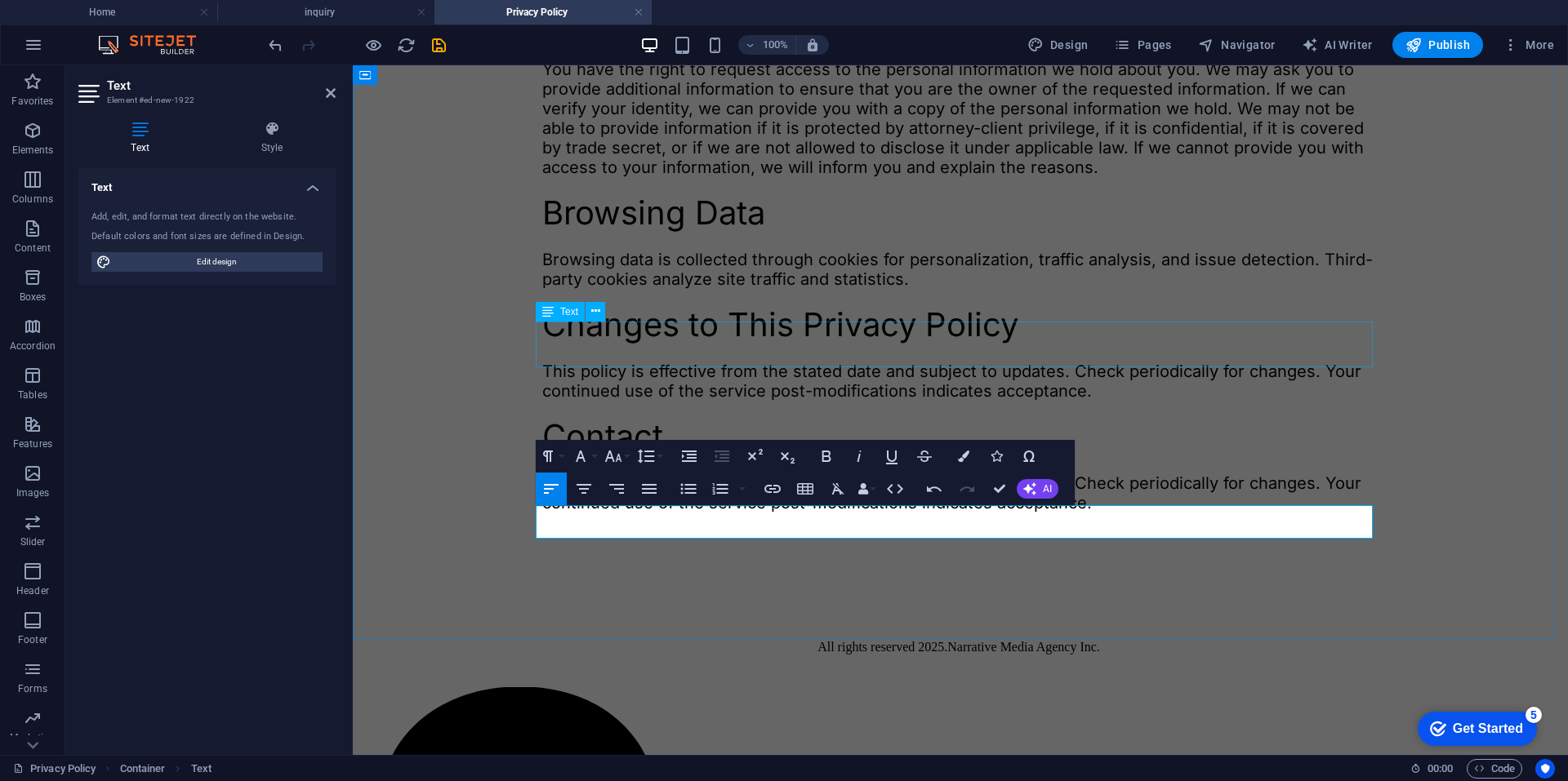
click at [732, 289] on div "Browsing data is collected through cookies for personalization, traffic analysi…" at bounding box center [960, 270] width 836 height 39
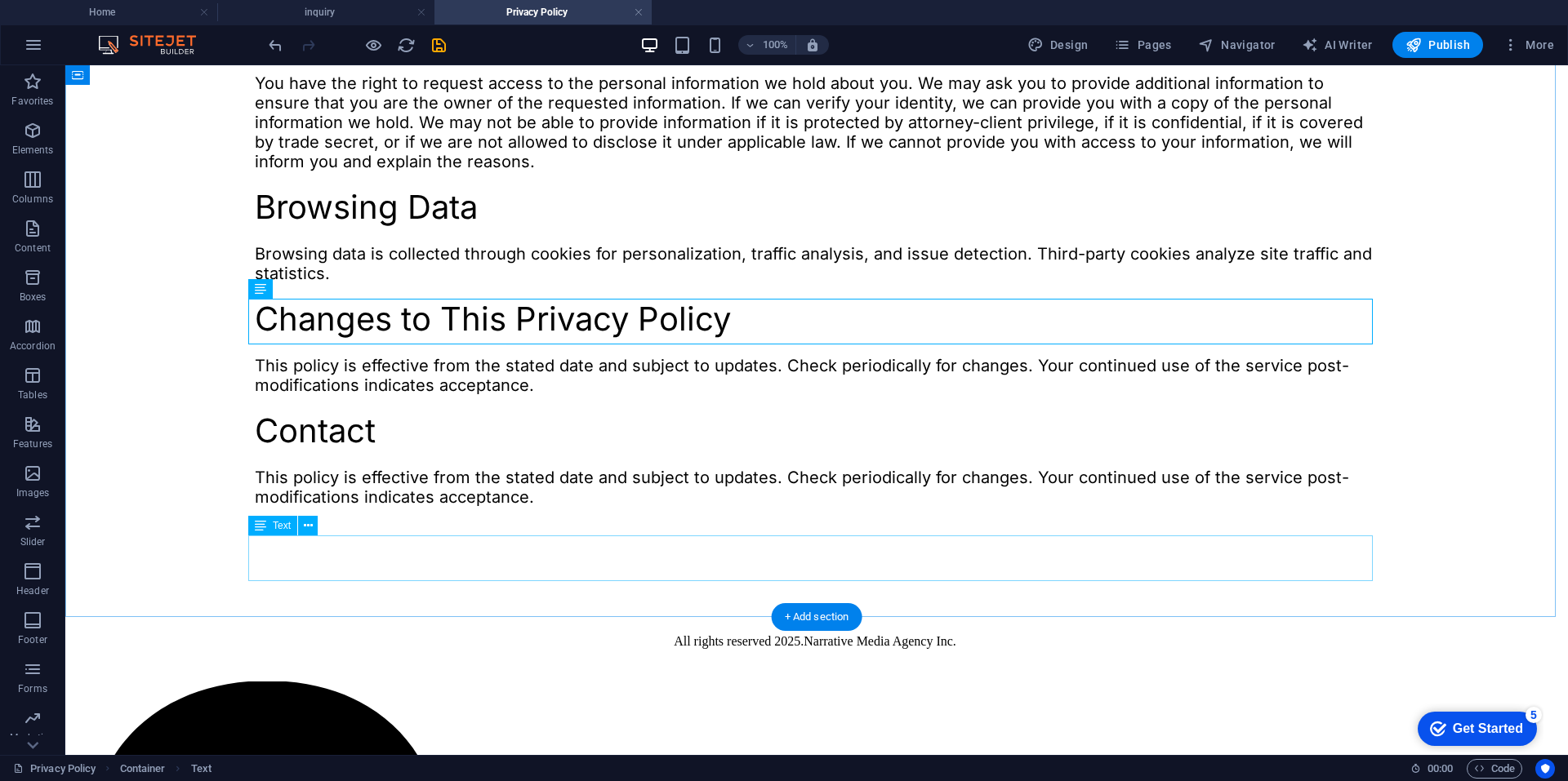
click at [421, 507] on div "This policy is effective from the stated date and subject to updates. Check per…" at bounding box center [816, 487] width 1124 height 39
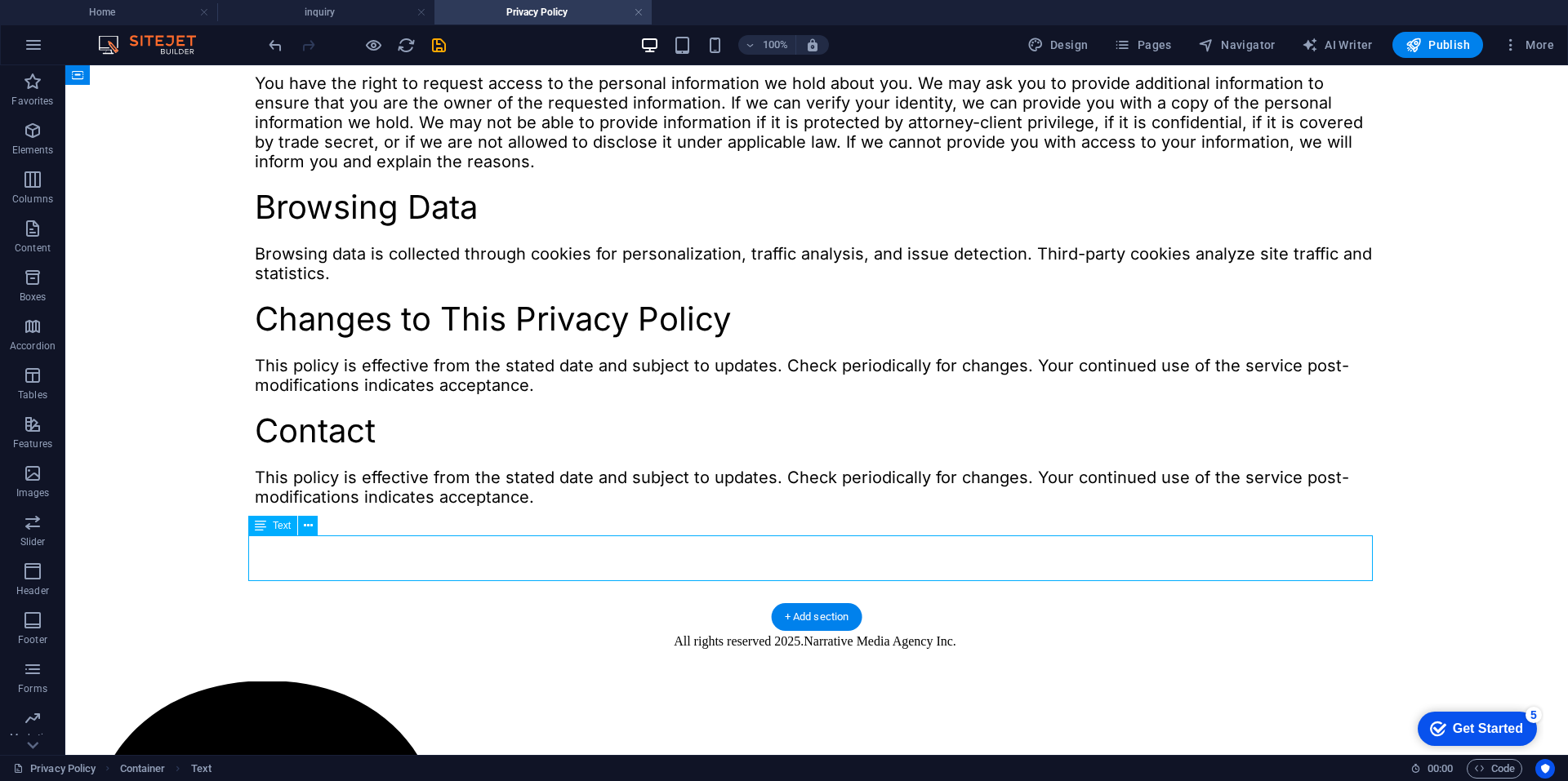
click at [421, 507] on div "This policy is effective from the stated date and subject to updates. Check per…" at bounding box center [816, 487] width 1124 height 39
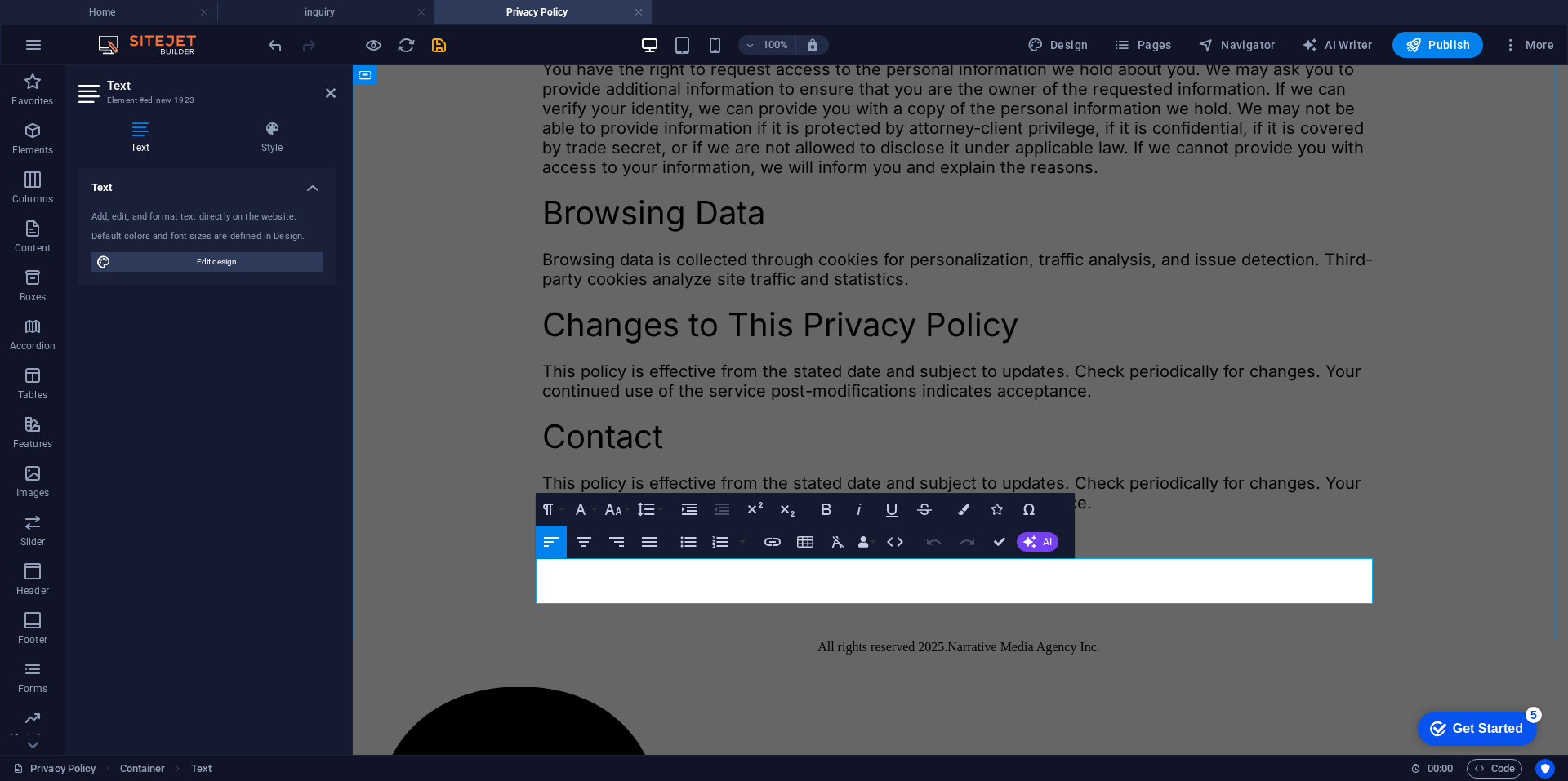
click at [827, 512] on p "This policy is effective from the stated date and subject to updates. Check per…" at bounding box center [960, 493] width 836 height 39
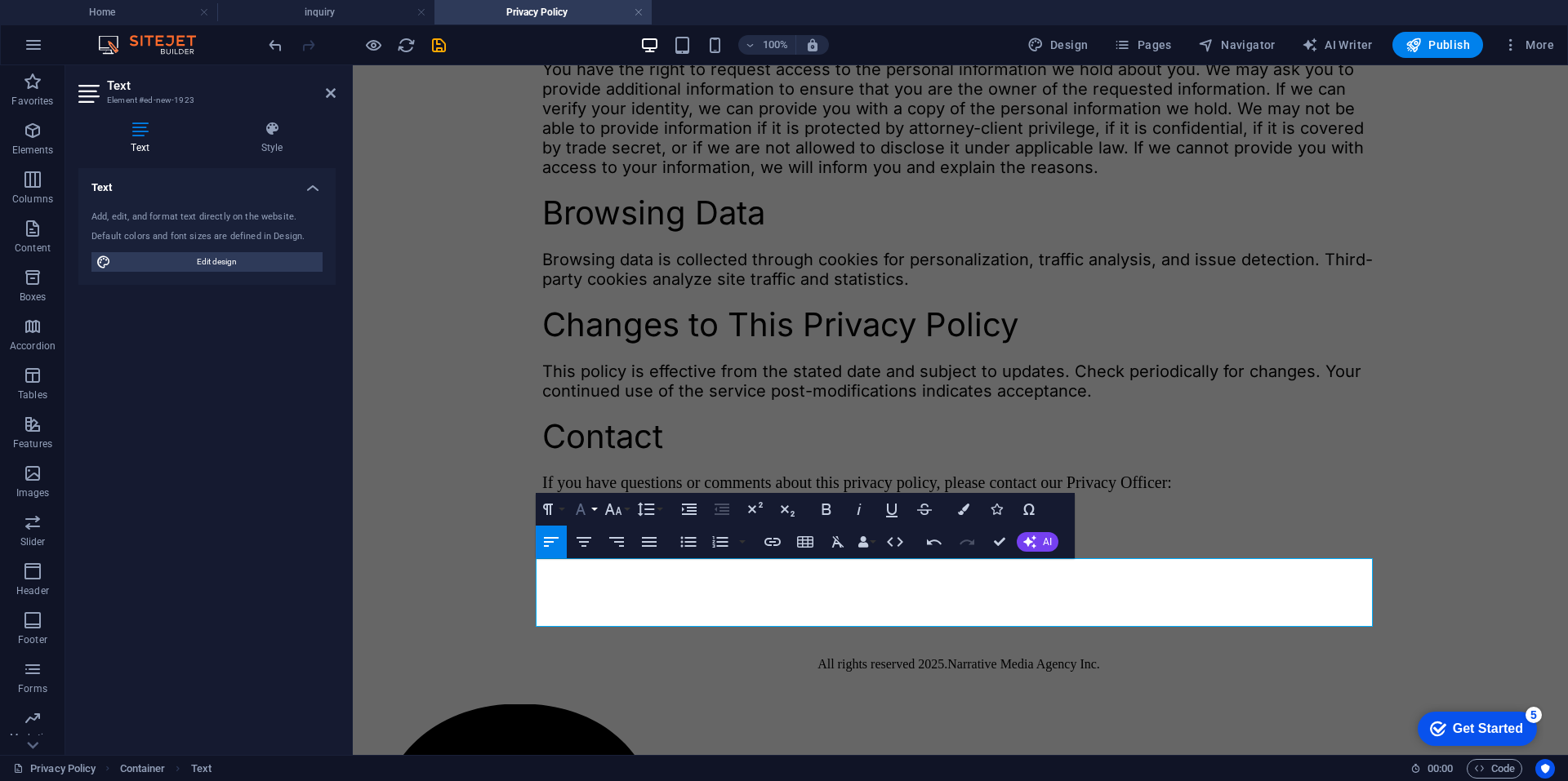
click at [595, 510] on button "Font Family" at bounding box center [584, 509] width 31 height 32
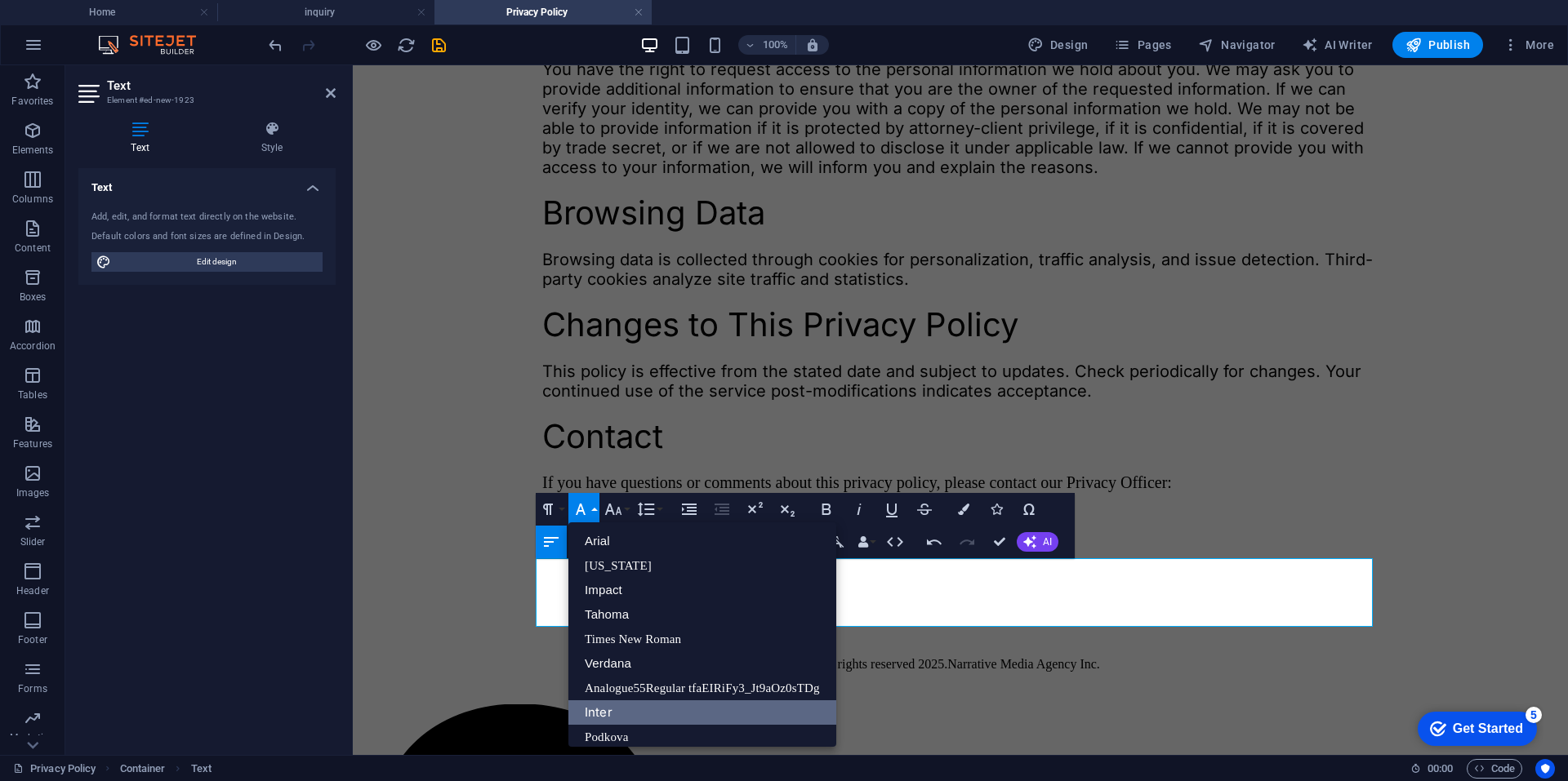
click at [627, 716] on link "Inter" at bounding box center [702, 712] width 268 height 25
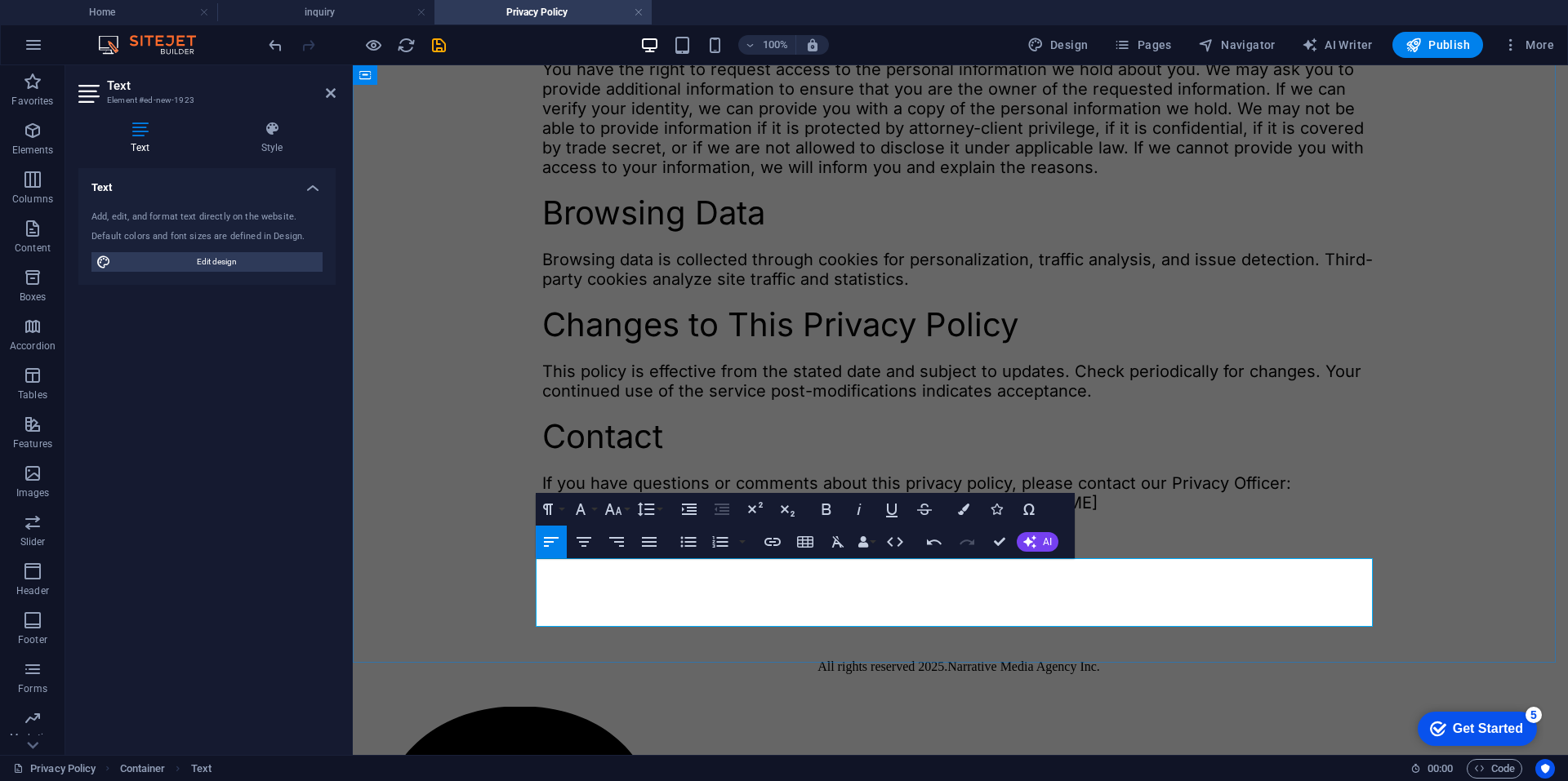
click at [734, 512] on span "Nadya Ayu Widya, Project Manager hellodama@odama.io" at bounding box center [820, 502] width 555 height 20
drag, startPoint x: 672, startPoint y: 596, endPoint x: 501, endPoint y: 586, distance: 171.3
drag, startPoint x: 683, startPoint y: 589, endPoint x: 807, endPoint y: 596, distance: 124.2
click at [807, 512] on span "Muhammad Bagir , Project Manager hellodama@odama.io" at bounding box center [820, 502] width 555 height 20
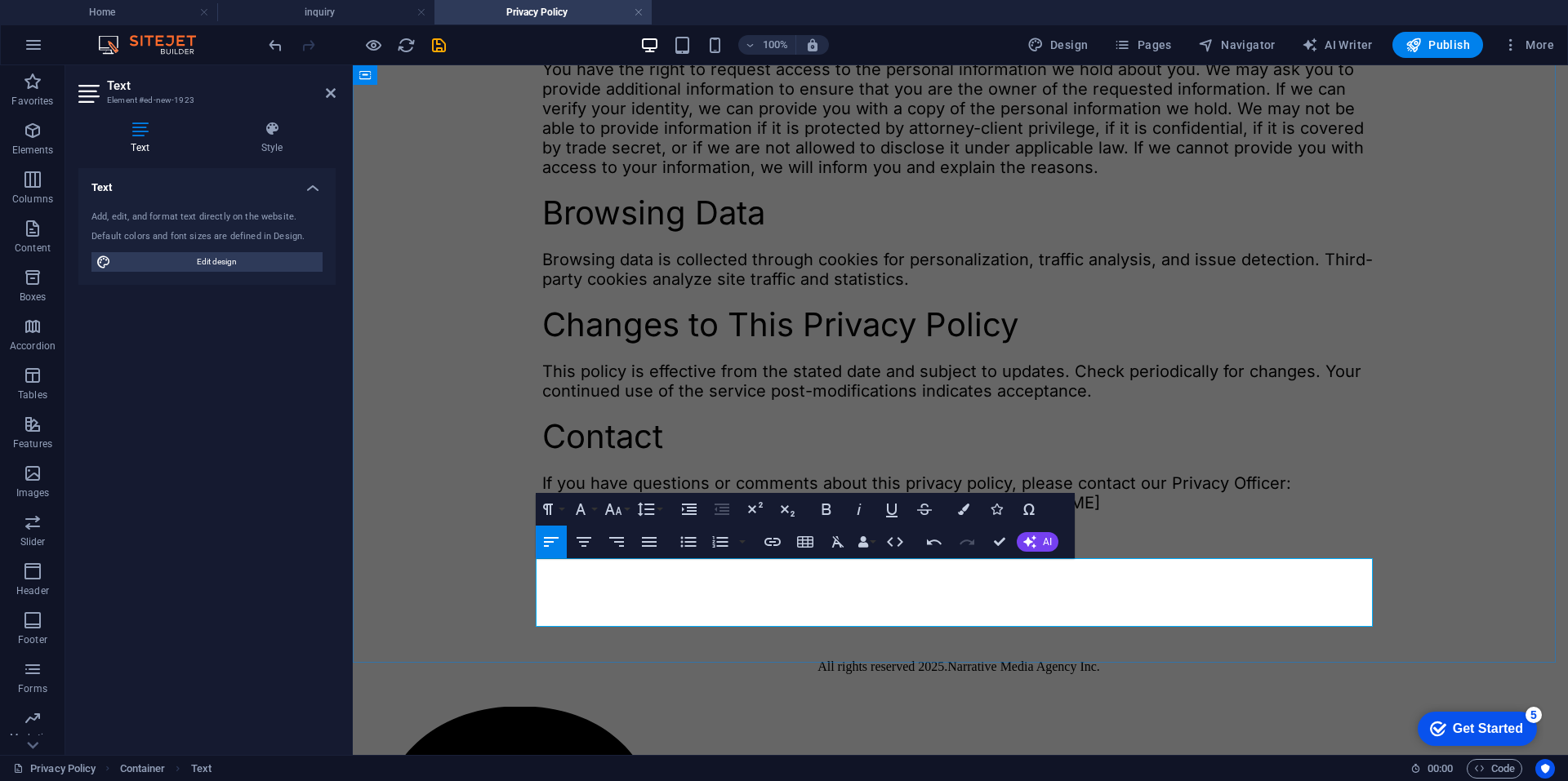
drag, startPoint x: 816, startPoint y: 593, endPoint x: 977, endPoint y: 604, distance: 161.4
click at [977, 532] on p "If you have questions or comments about this privacy policy, please contact our…" at bounding box center [960, 502] width 836 height 59
click at [871, 532] on p "If you have questions or comments about this privacy policy, please contact our…" at bounding box center [960, 502] width 836 height 59
drag, startPoint x: 820, startPoint y: 592, endPoint x: 896, endPoint y: 594, distance: 76.0
click at [896, 512] on span "Muhammad Bagir, Person in Charge hellodama@odama.io" at bounding box center [821, 502] width 558 height 20
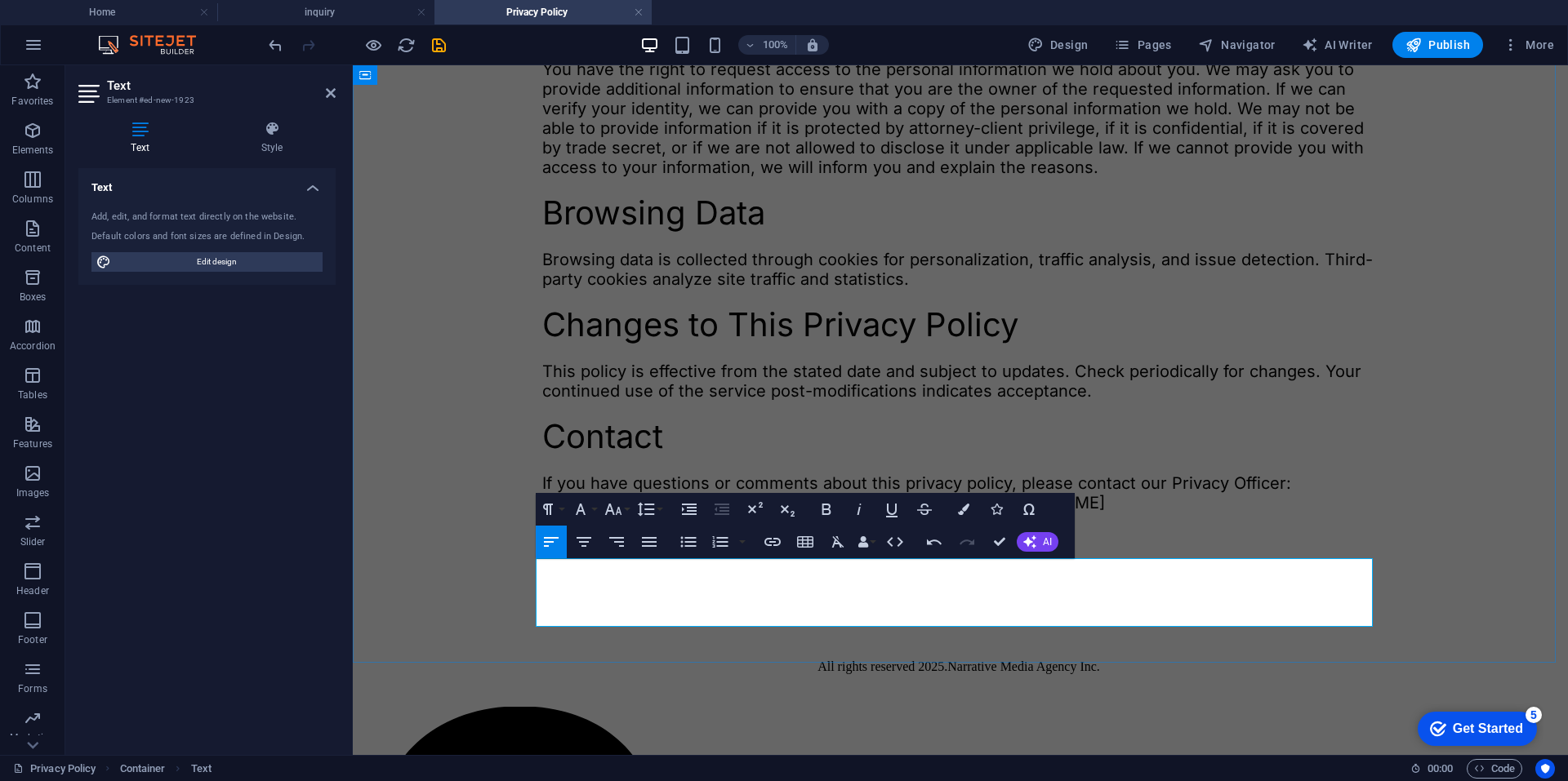
drag, startPoint x: 907, startPoint y: 595, endPoint x: 1001, endPoint y: 604, distance: 94.4
click at [1001, 532] on p "If you have questions or comments about this privacy policy, please contact our…" at bounding box center [960, 502] width 836 height 59
click at [997, 532] on p "If you have questions or comments about this privacy policy, please contact our…" at bounding box center [960, 502] width 836 height 59
click at [985, 532] on p "If you have questions or comments about this privacy policy, please contact our…" at bounding box center [960, 502] width 836 height 59
click at [911, 512] on span "Muhammad Bagir, Person in Charge sadrbagir@odama.io" at bounding box center [823, 502] width 563 height 20
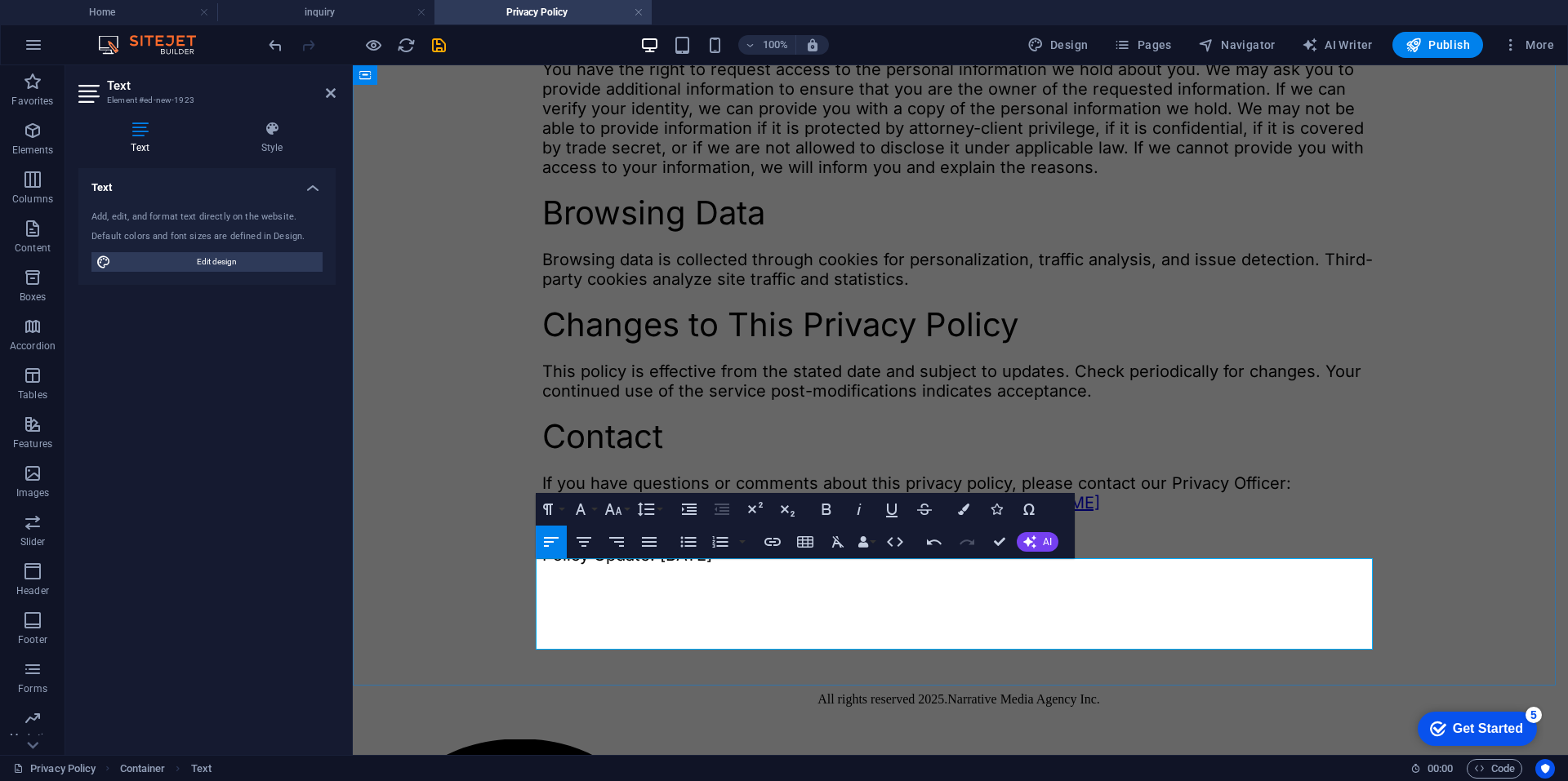
drag, startPoint x: 734, startPoint y: 639, endPoint x: 654, endPoint y: 641, distance: 80.0
click at [654, 565] on span "Policy Update: January 26, 2024" at bounding box center [627, 555] width 170 height 20
drag, startPoint x: 781, startPoint y: 638, endPoint x: 772, endPoint y: 638, distance: 9.0
click at [772, 565] on p "​ Policy Update: August 27 , 2024" at bounding box center [960, 545] width 836 height 39
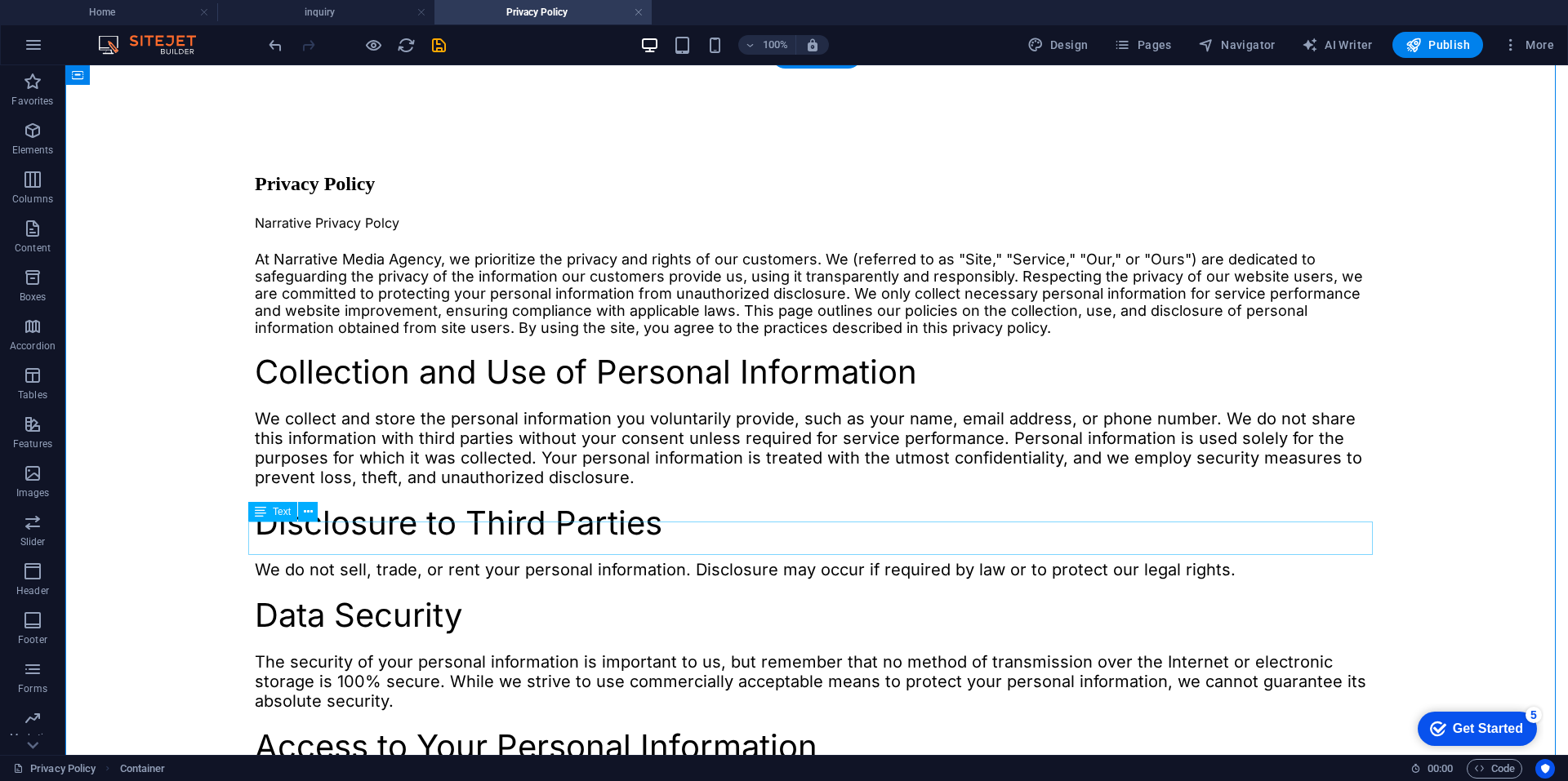
scroll to position [0, 0]
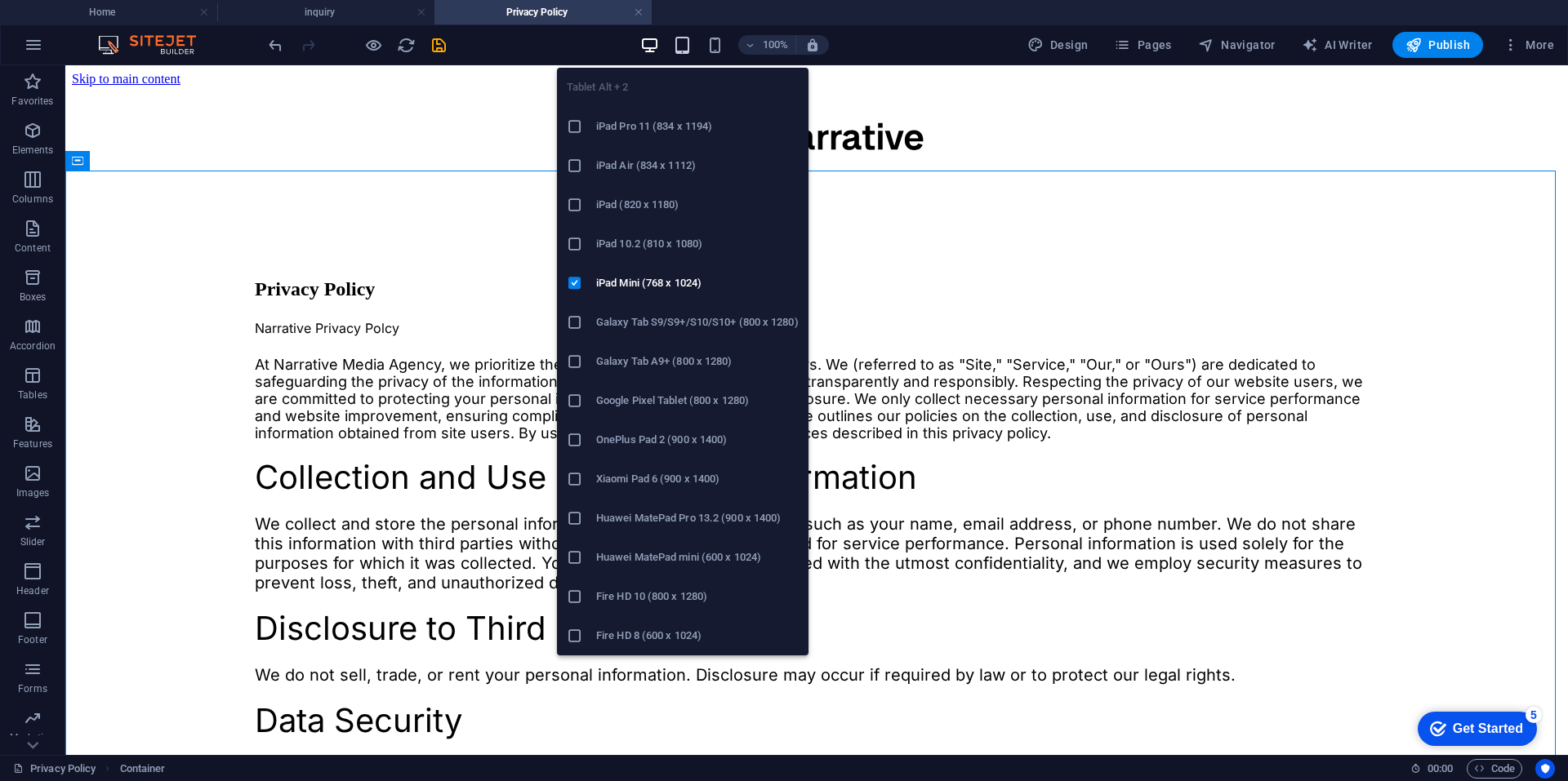
click at [684, 42] on icon "button" at bounding box center [682, 45] width 19 height 19
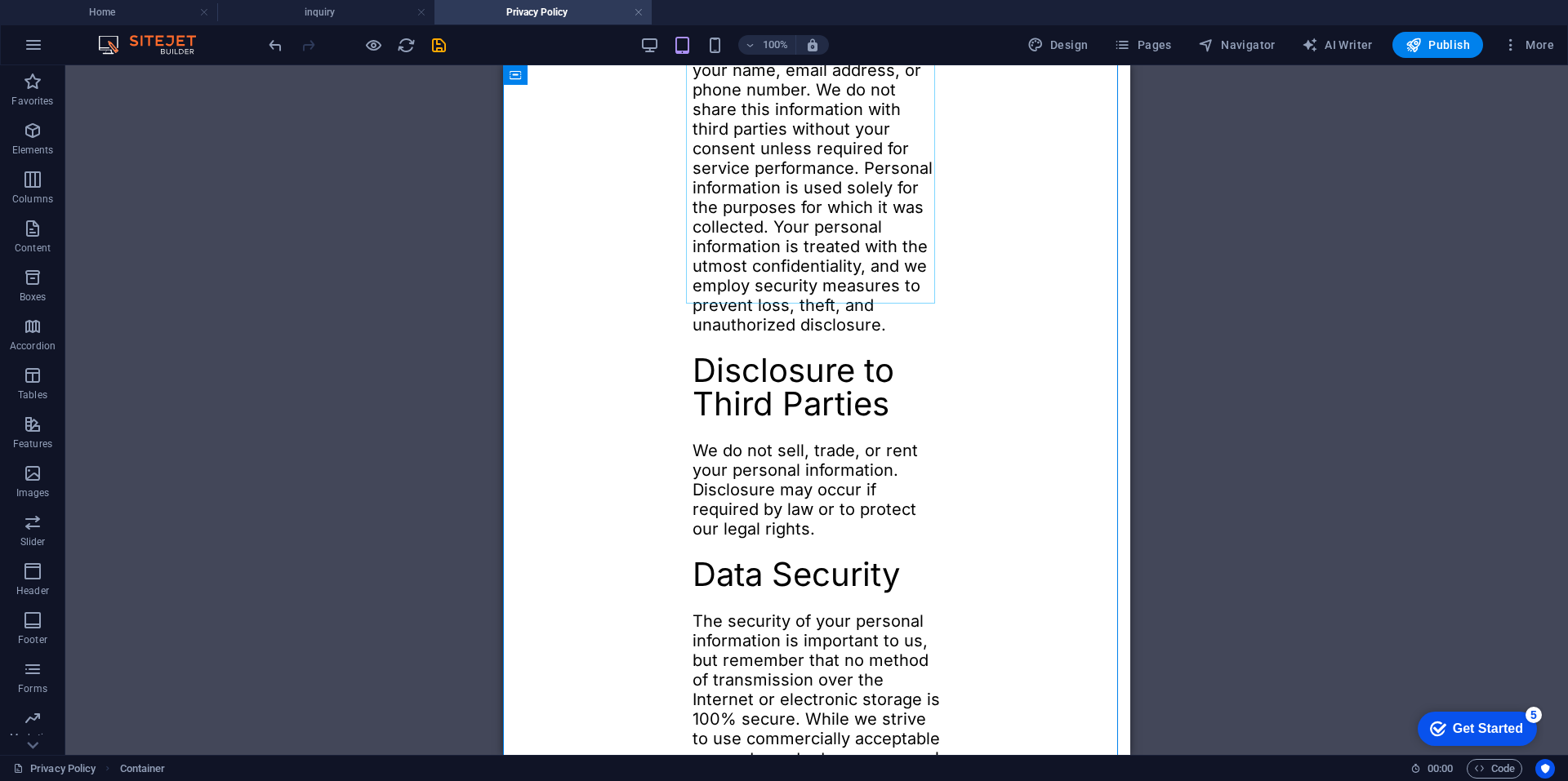
scroll to position [1061, 0]
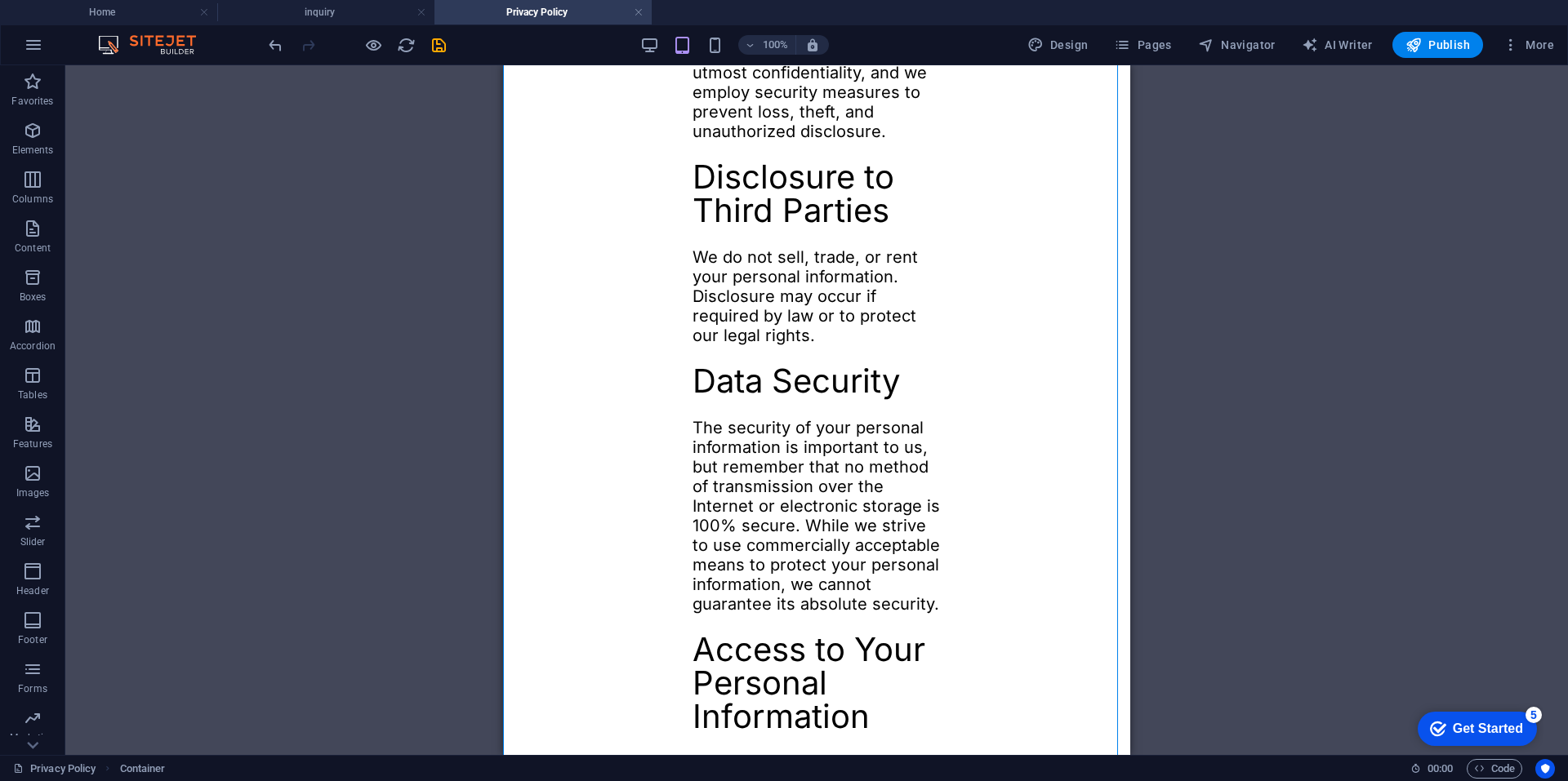
click at [724, 54] on div "100%" at bounding box center [735, 44] width 189 height 26
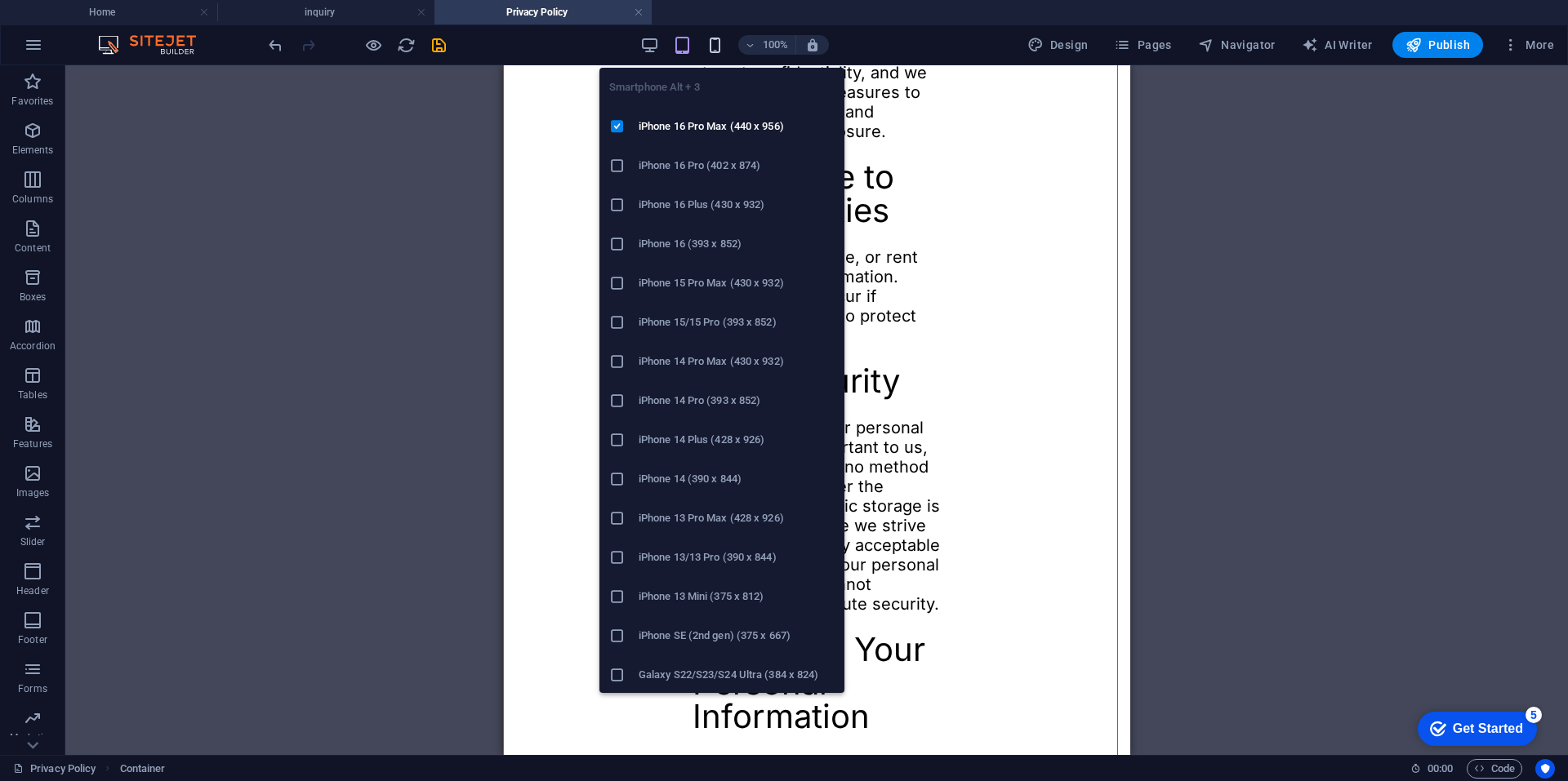
click at [719, 45] on icon "button" at bounding box center [715, 45] width 19 height 19
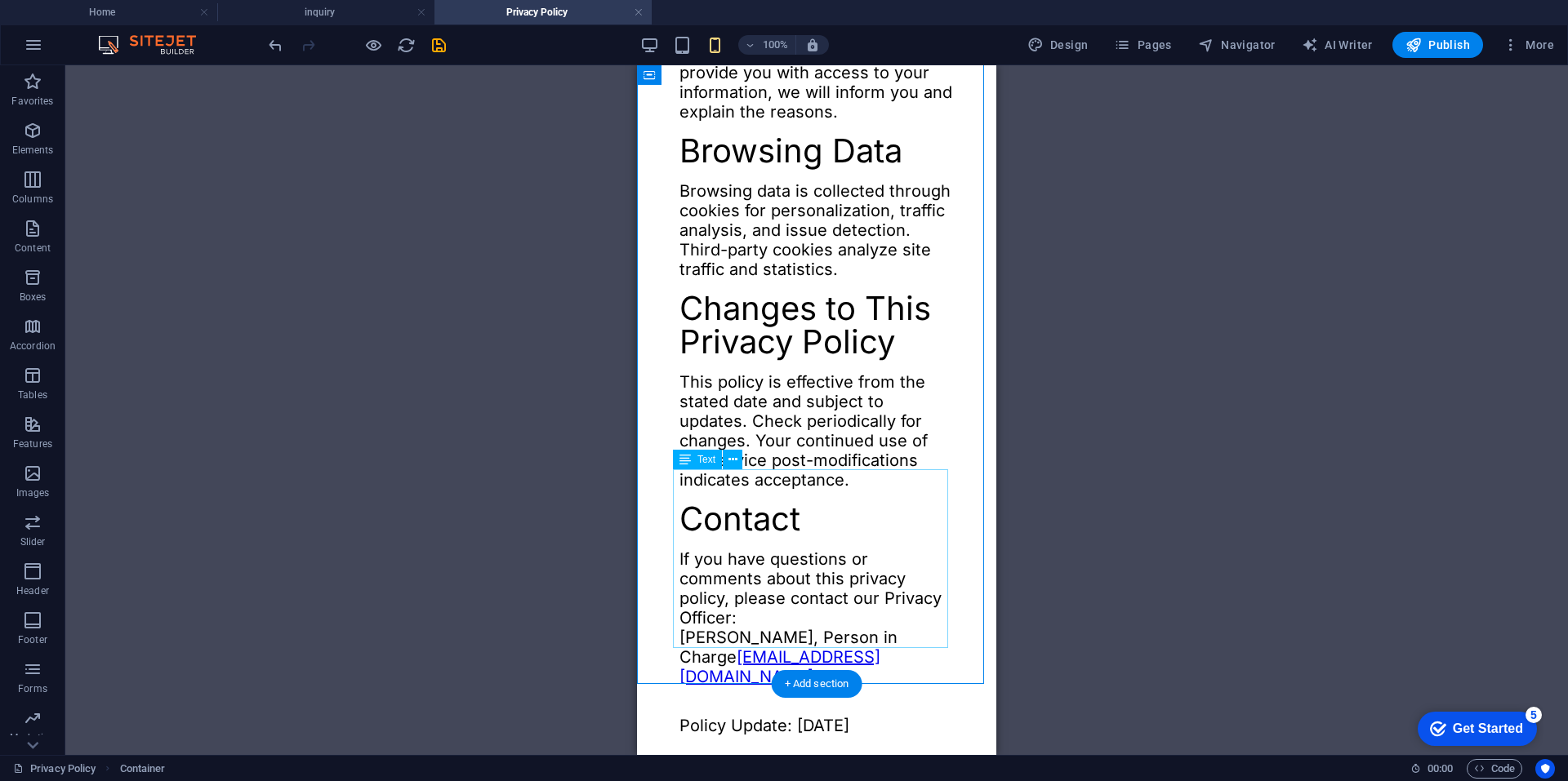
scroll to position [1958, 0]
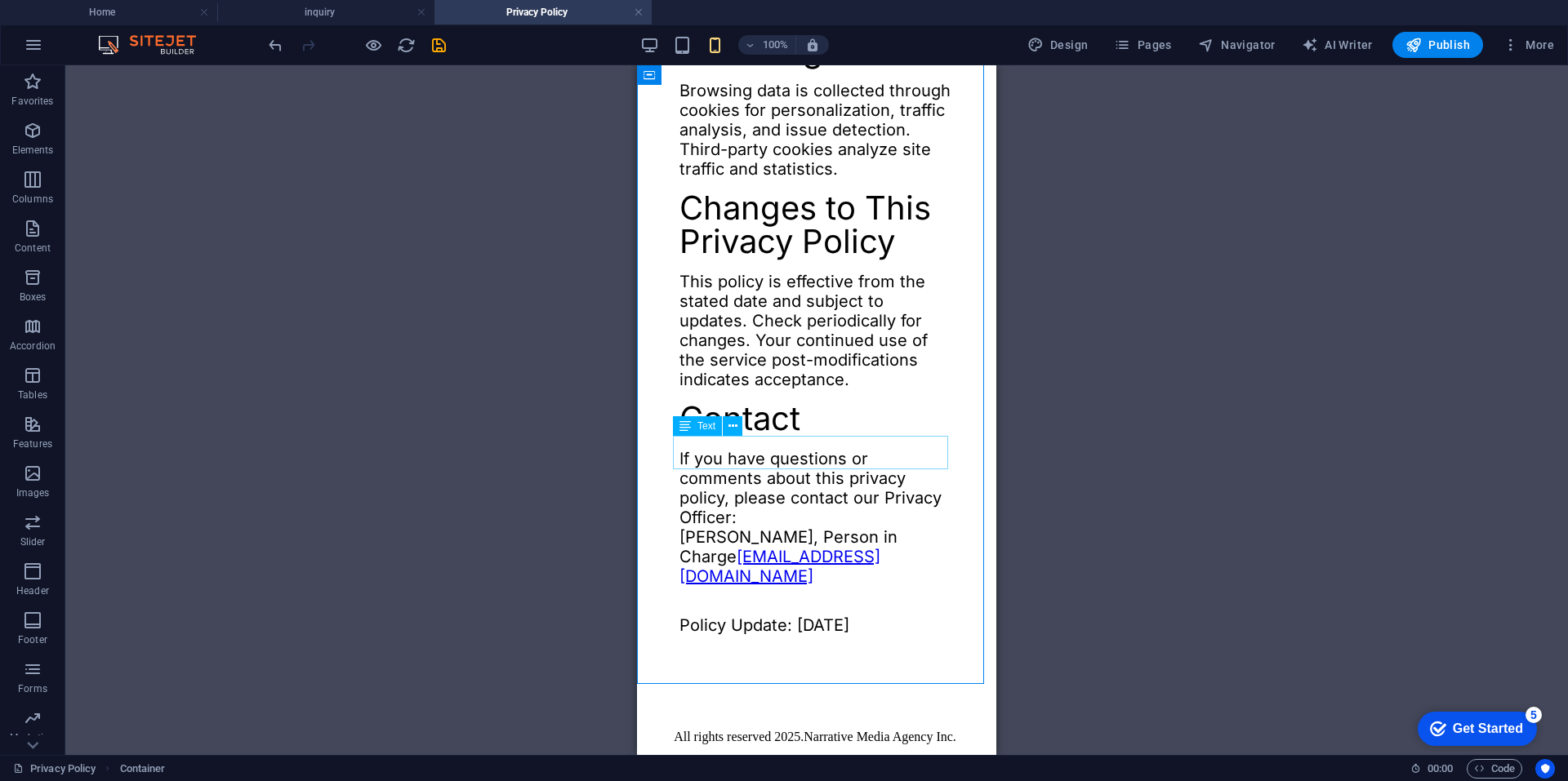
click at [706, 427] on span "Text" at bounding box center [706, 426] width 18 height 10
click at [697, 428] on span "Text" at bounding box center [706, 426] width 18 height 10
select select "px"
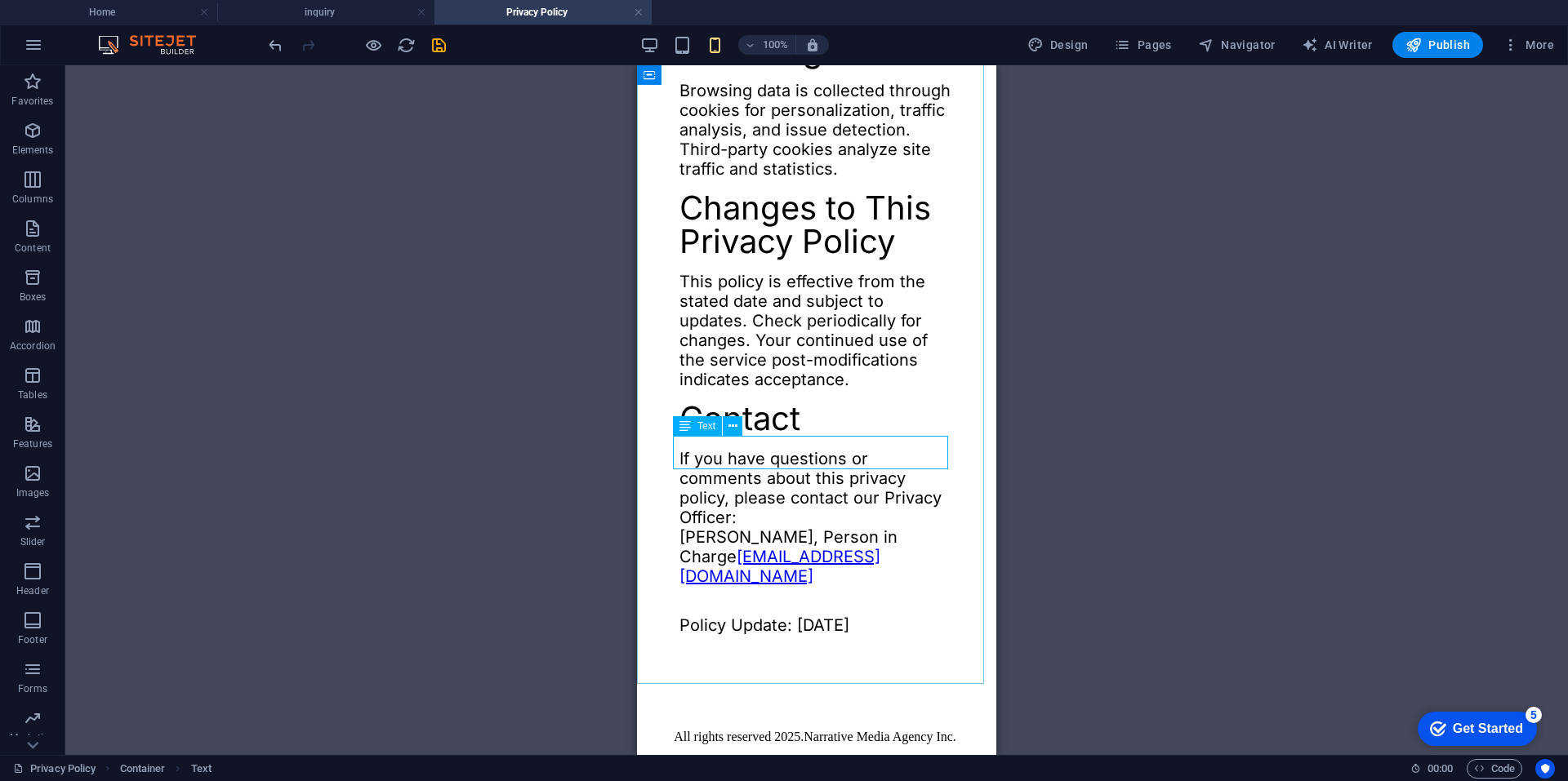
select select "px"
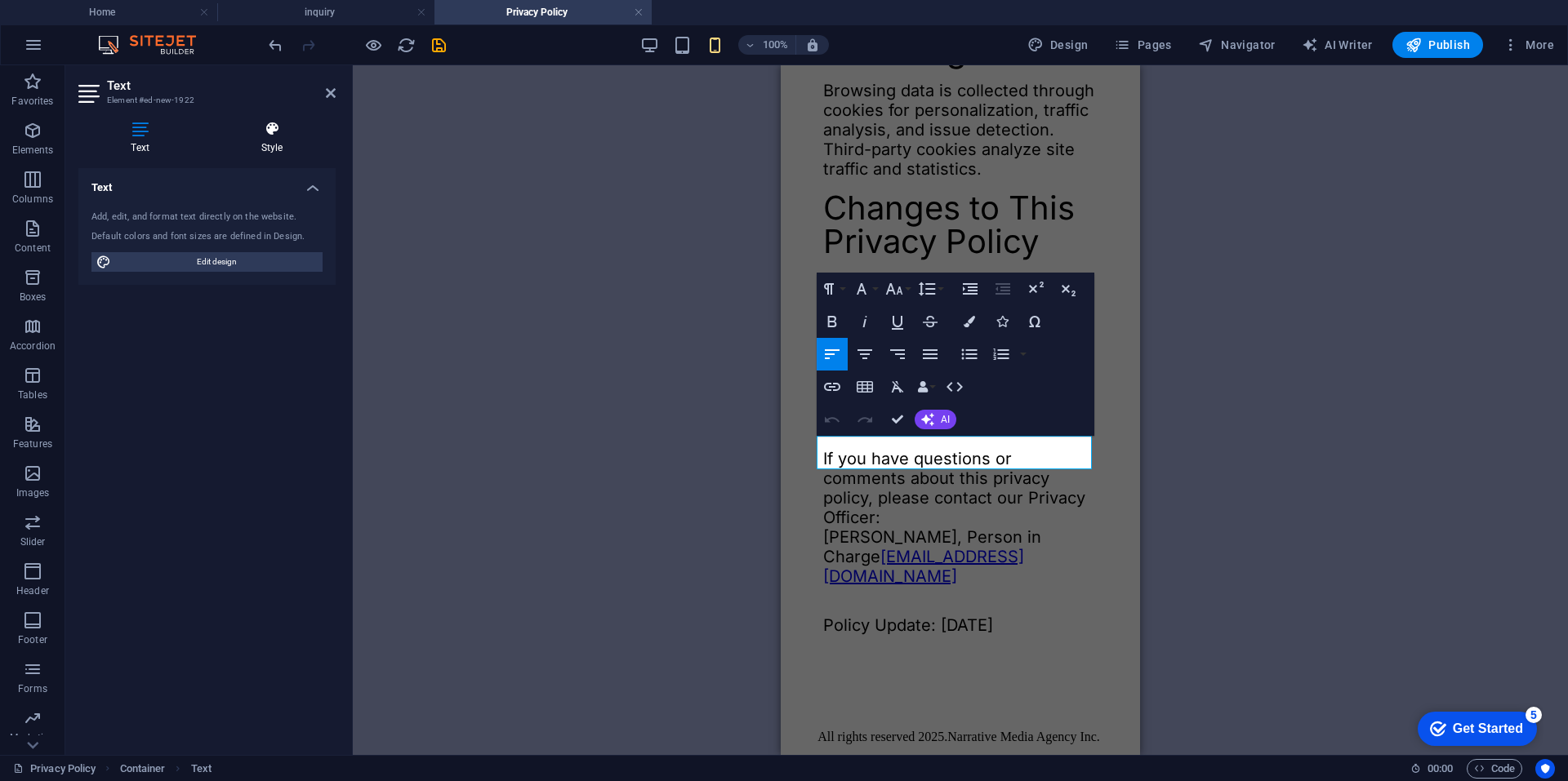
click at [261, 145] on h4 "Style" at bounding box center [272, 138] width 128 height 34
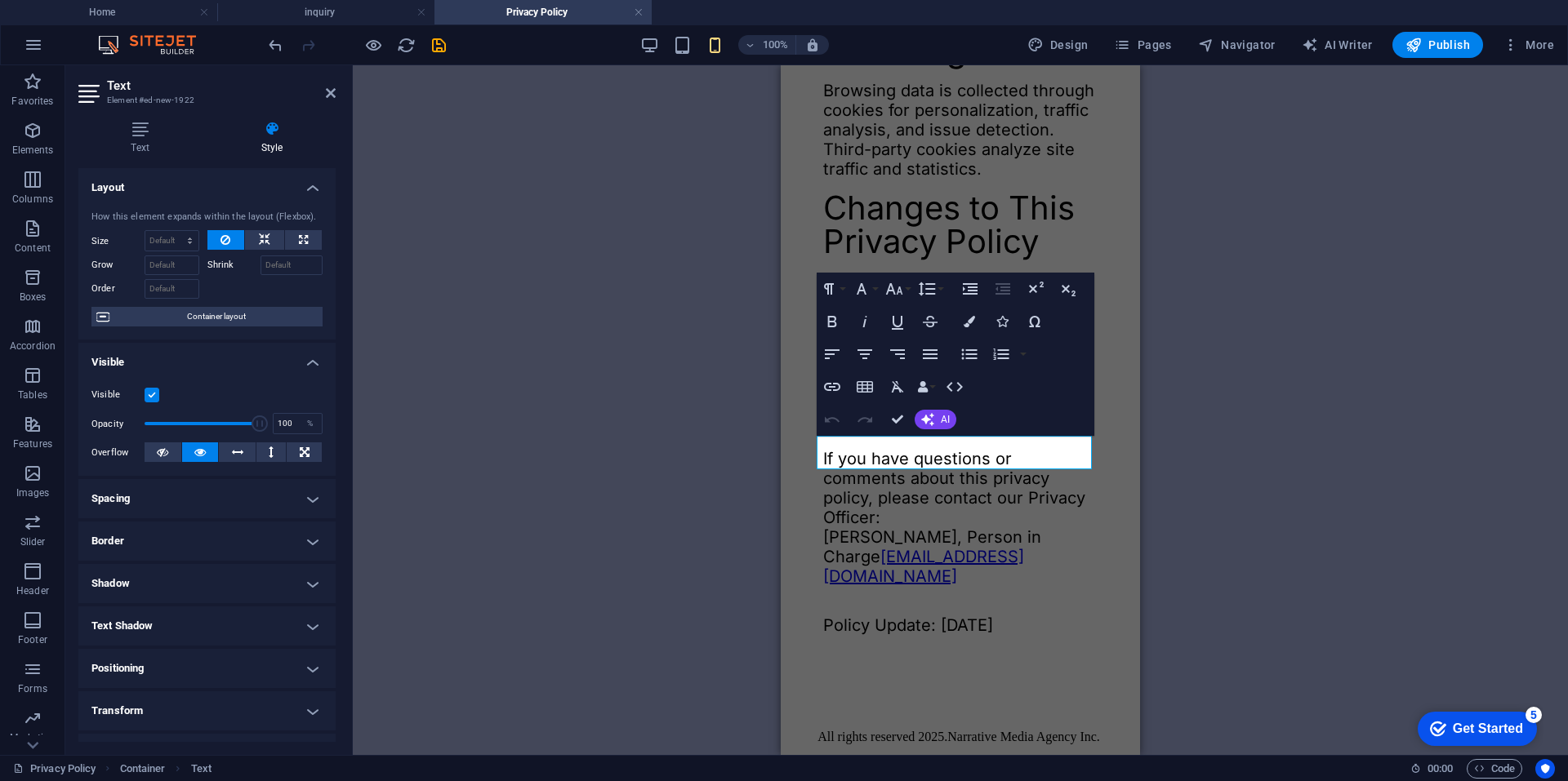
click at [205, 494] on h4 "Spacing" at bounding box center [207, 499] width 257 height 39
click at [206, 567] on input "0" at bounding box center [216, 560] width 49 height 20
drag, startPoint x: 207, startPoint y: 562, endPoint x: 193, endPoint y: 562, distance: 14.0
click at [193, 562] on input "0" at bounding box center [216, 560] width 49 height 20
type input "24"
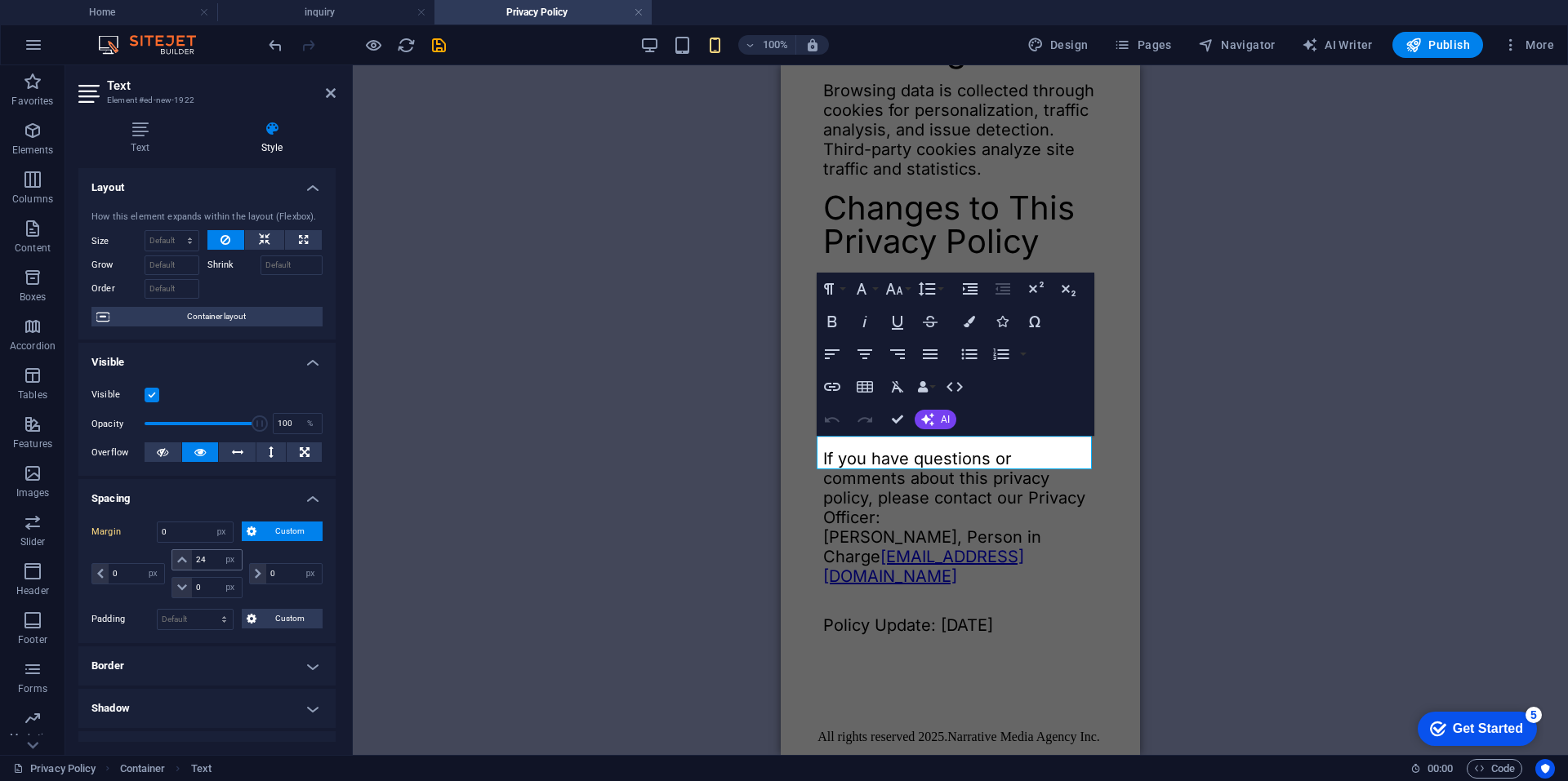
select select "DISABLED_OPTION_VALUE"
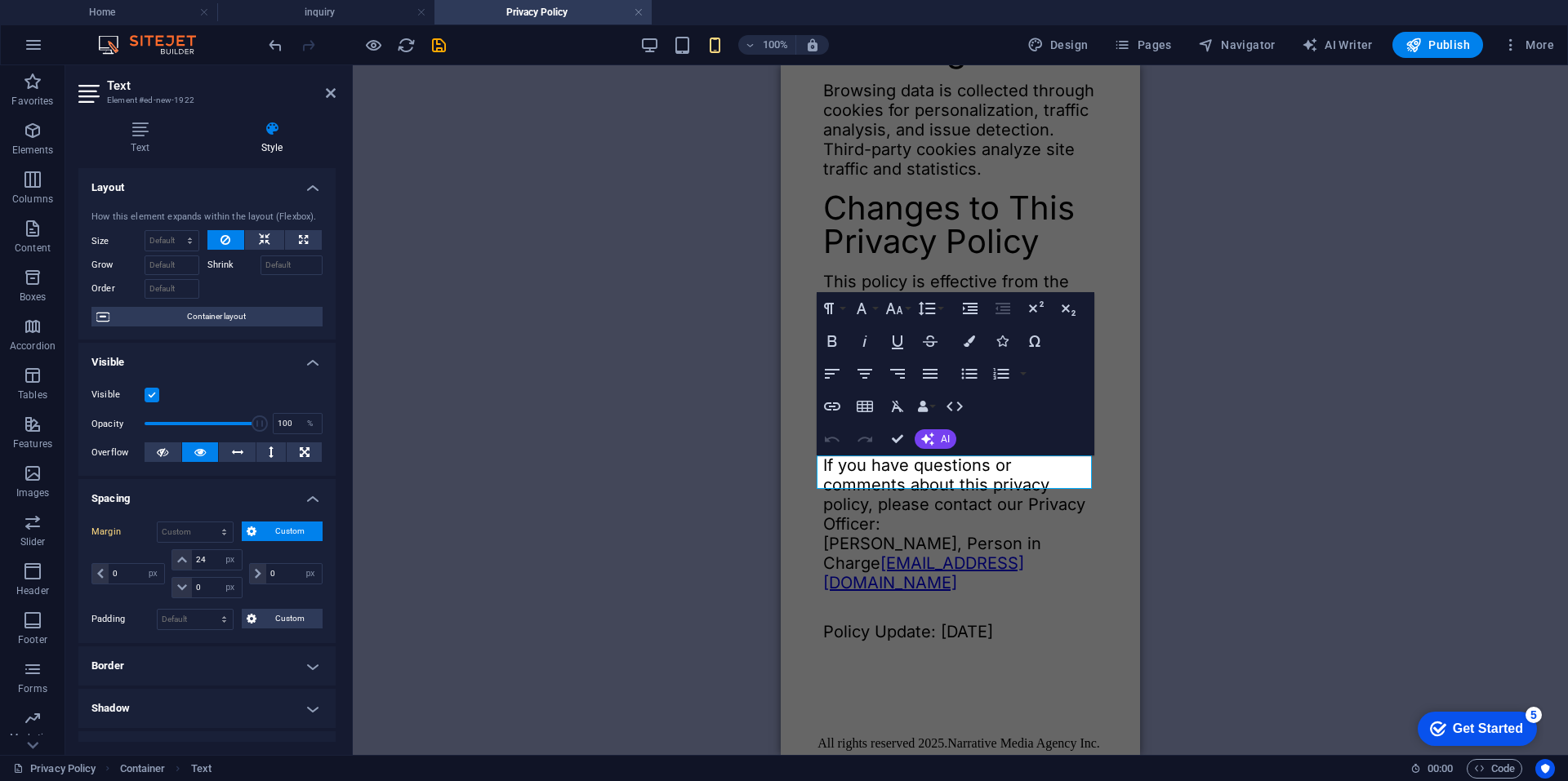
click at [673, 426] on div "H2 Container H3 SVG Image Text Text Text Text H2 Container Text Container H2 Te…" at bounding box center [959, 410] width 1215 height 690
click at [963, 603] on div "If you have questions or comments about this privacy policy, please contact our…" at bounding box center [960, 548] width 274 height 186
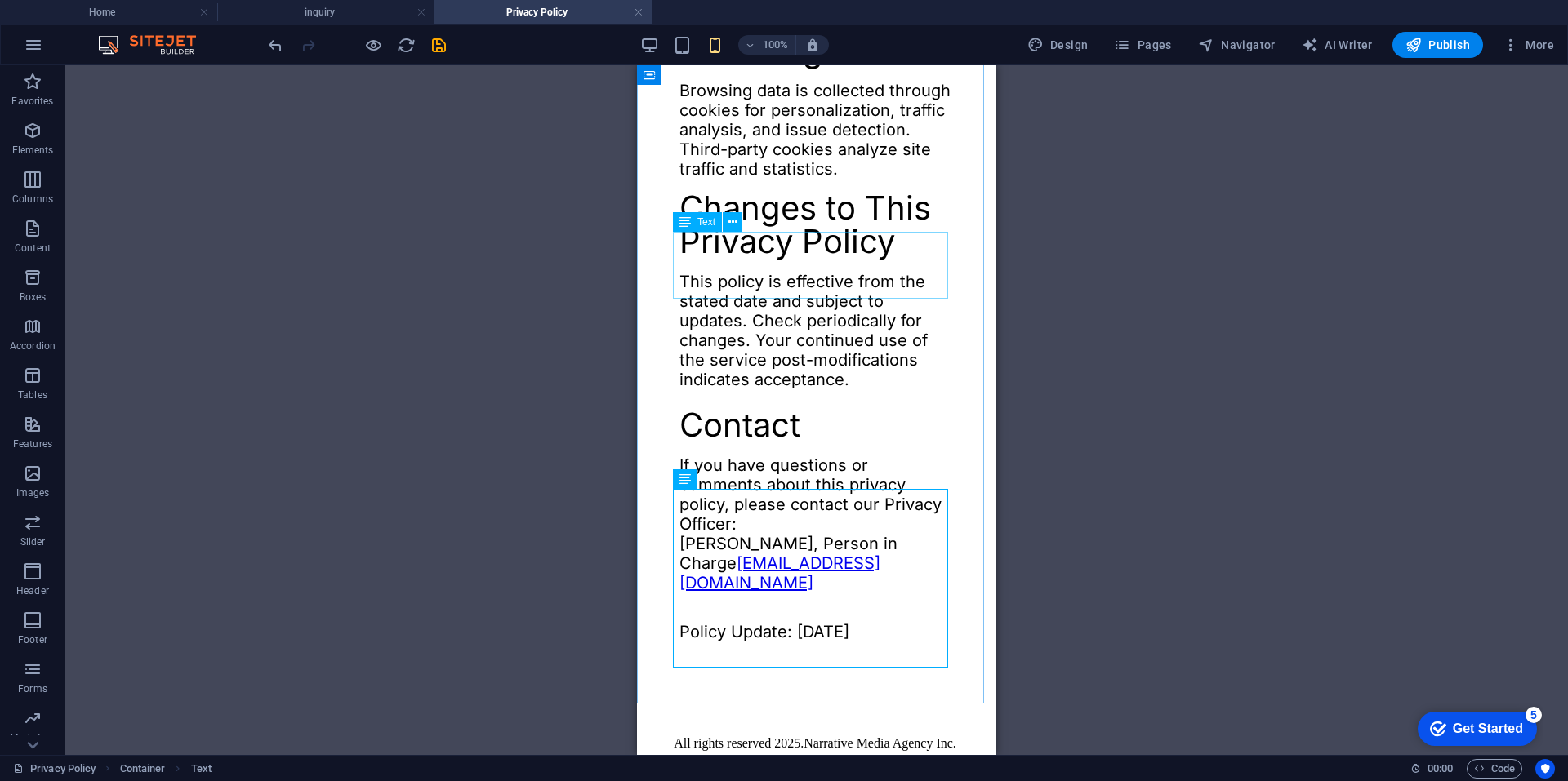
click at [702, 222] on span "Text" at bounding box center [706, 222] width 18 height 10
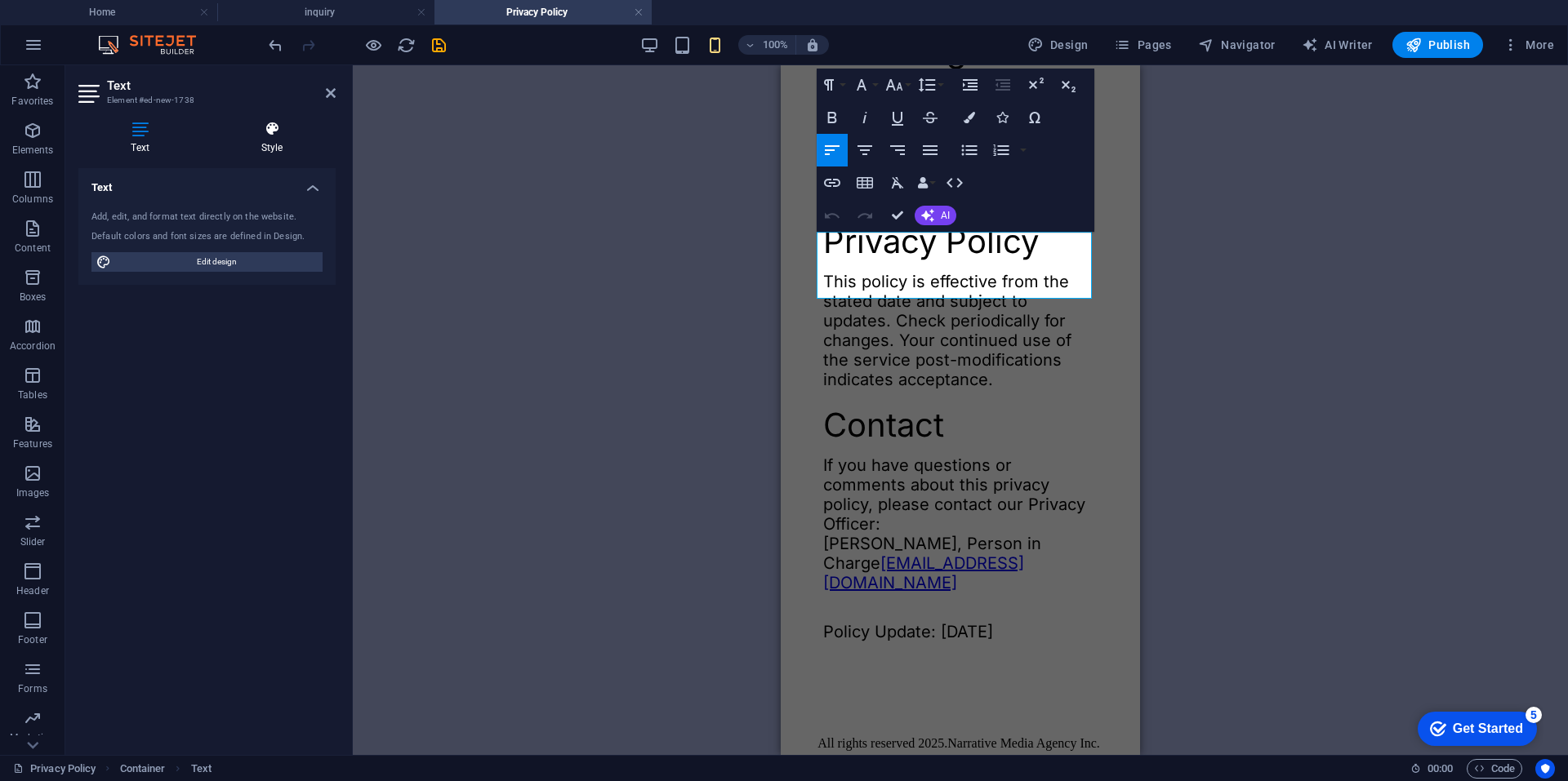
click at [266, 138] on h4 "Style" at bounding box center [272, 138] width 128 height 34
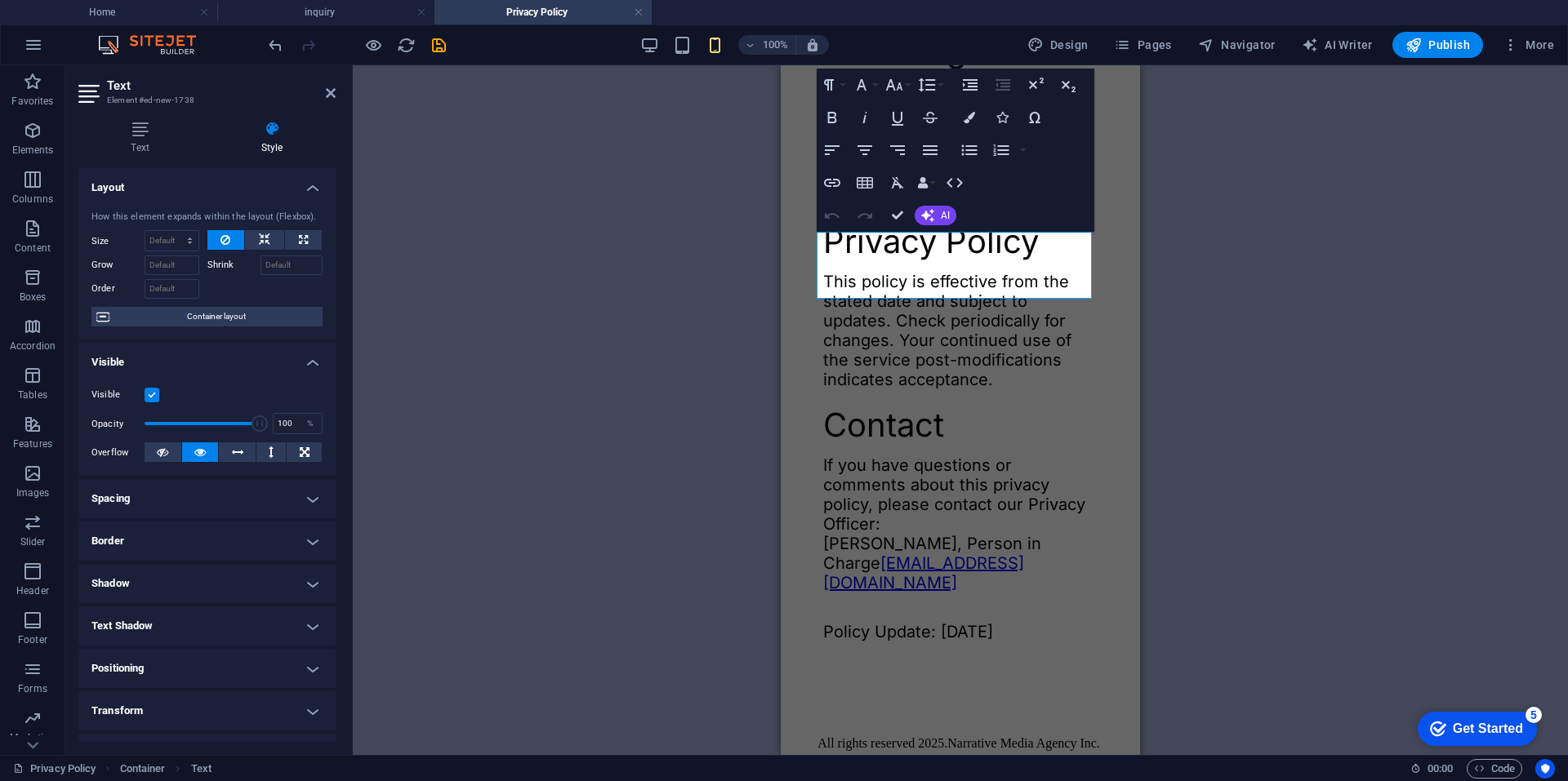
click at [187, 507] on h4 "Spacing" at bounding box center [207, 499] width 257 height 39
drag, startPoint x: 207, startPoint y: 565, endPoint x: 175, endPoint y: 561, distance: 32.2
click at [175, 561] on div "0 auto px % rem vw vh" at bounding box center [206, 560] width 70 height 21
type input "24"
select select "DISABLED_OPTION_VALUE"
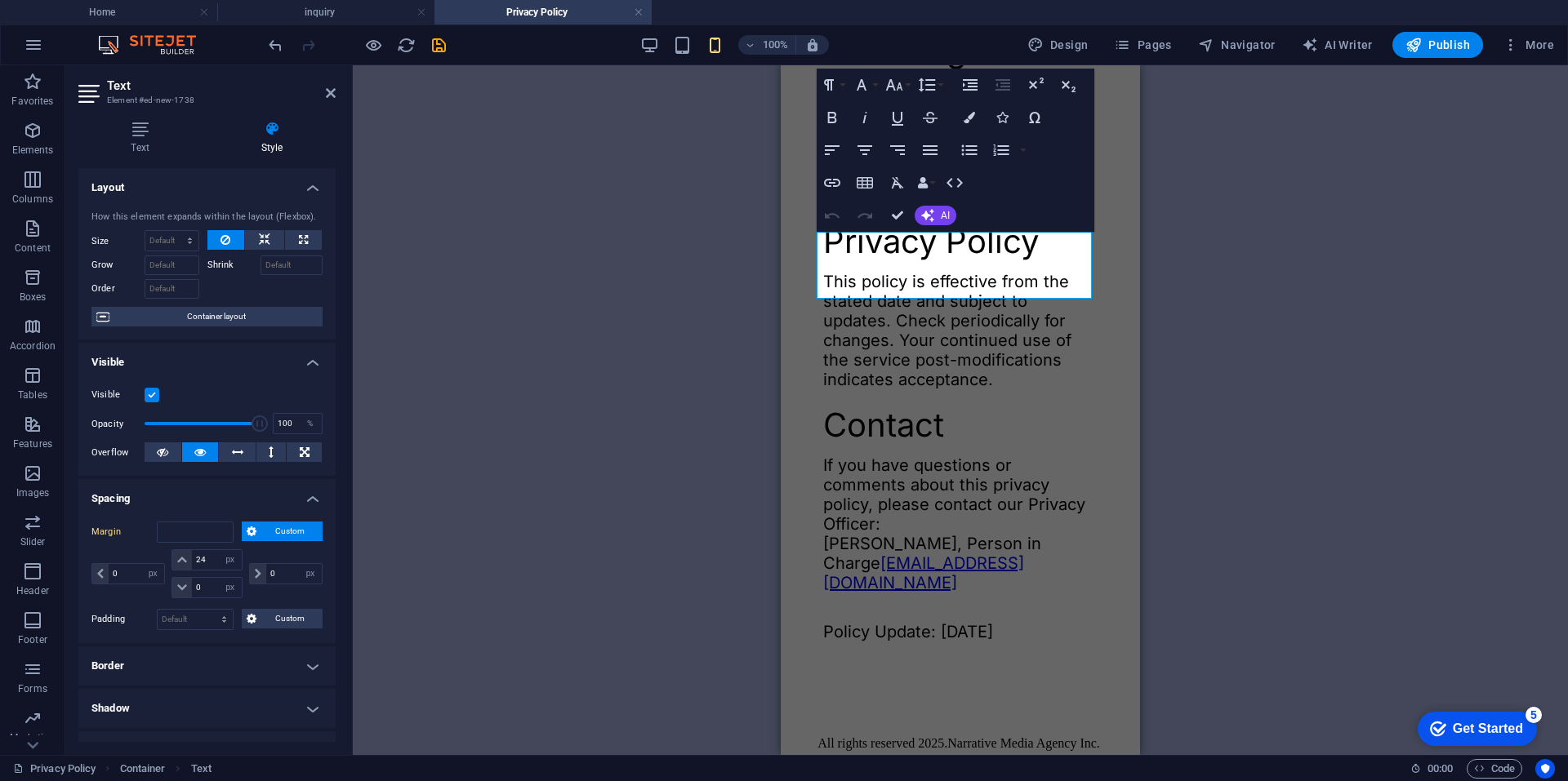
click at [478, 503] on div "H2 Container H3 SVG Image Text Text Text Text H2 Container Text Container H2 Te…" at bounding box center [959, 410] width 1215 height 690
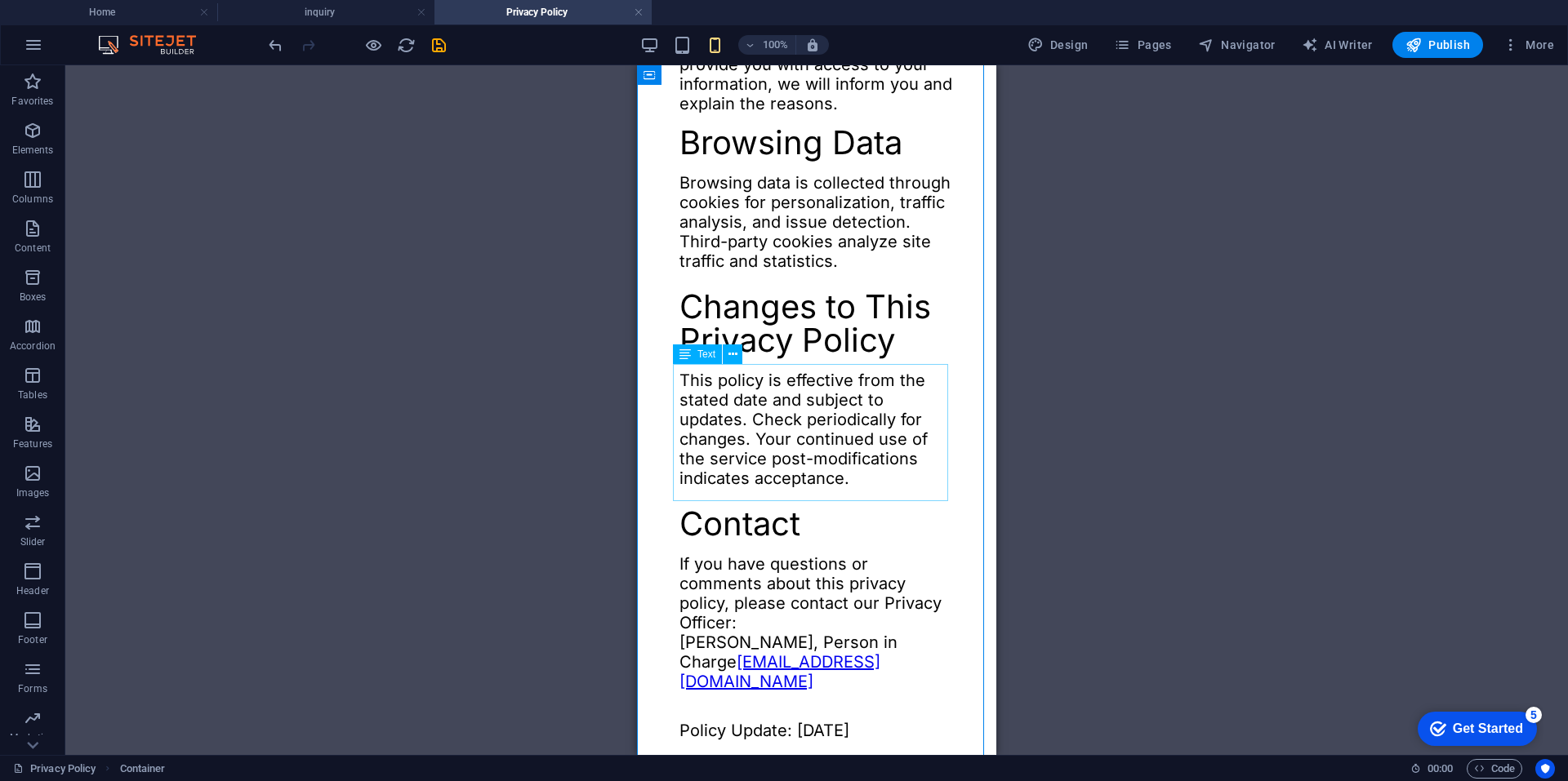
scroll to position [1795, 0]
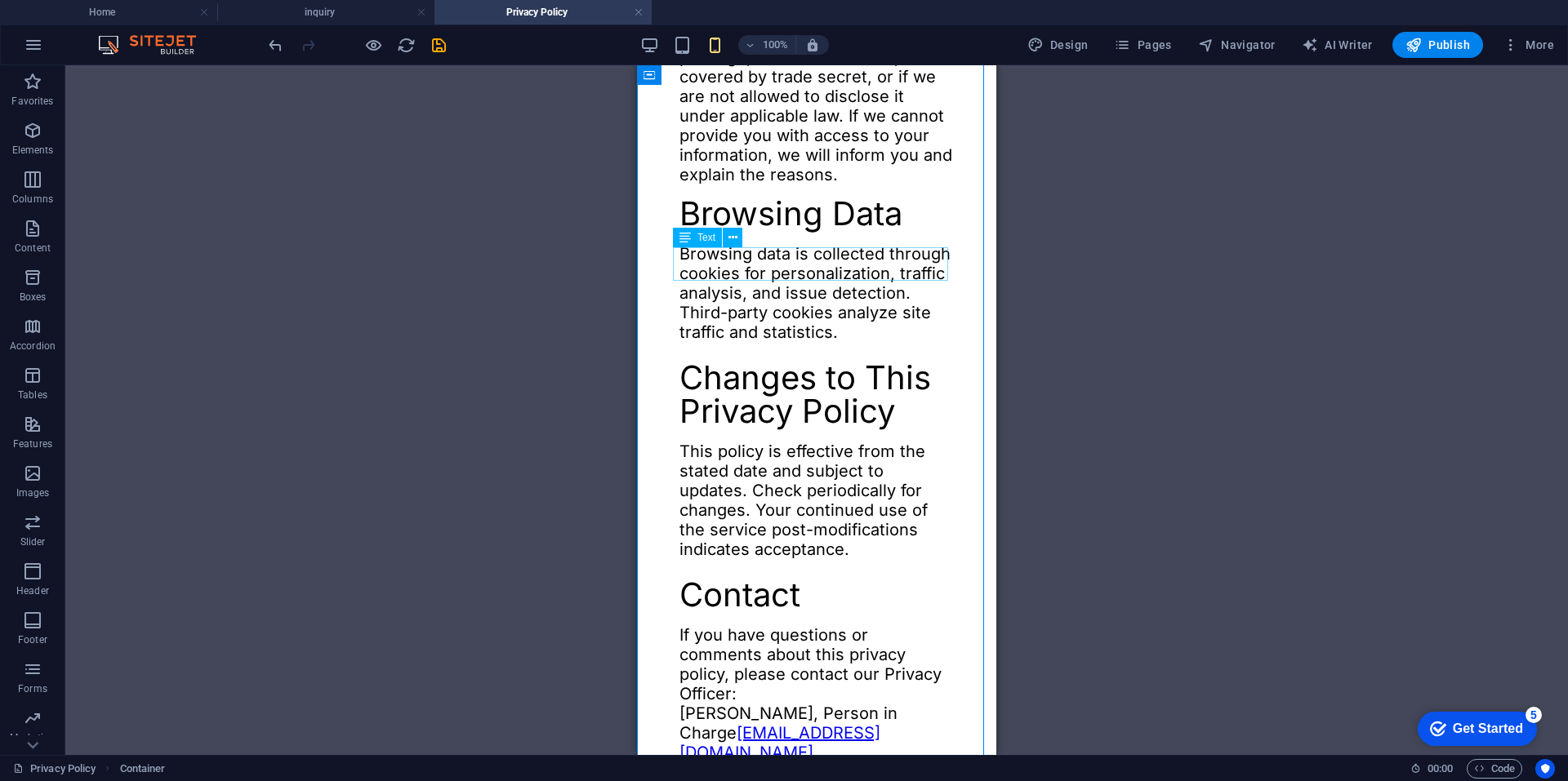
click at [696, 236] on div "Text" at bounding box center [697, 237] width 49 height 20
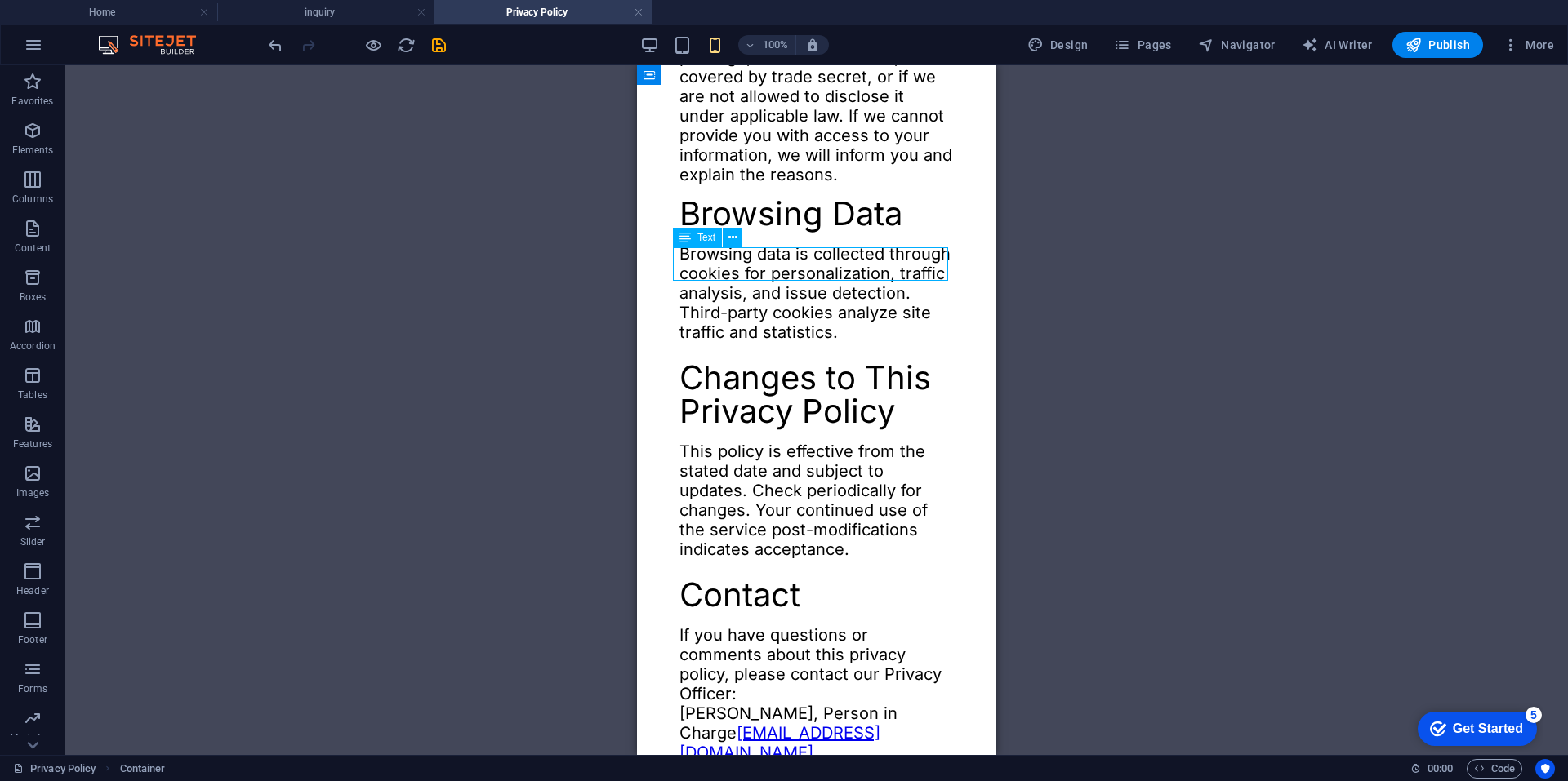
click at [696, 236] on div "Text" at bounding box center [697, 237] width 49 height 20
select select "px"
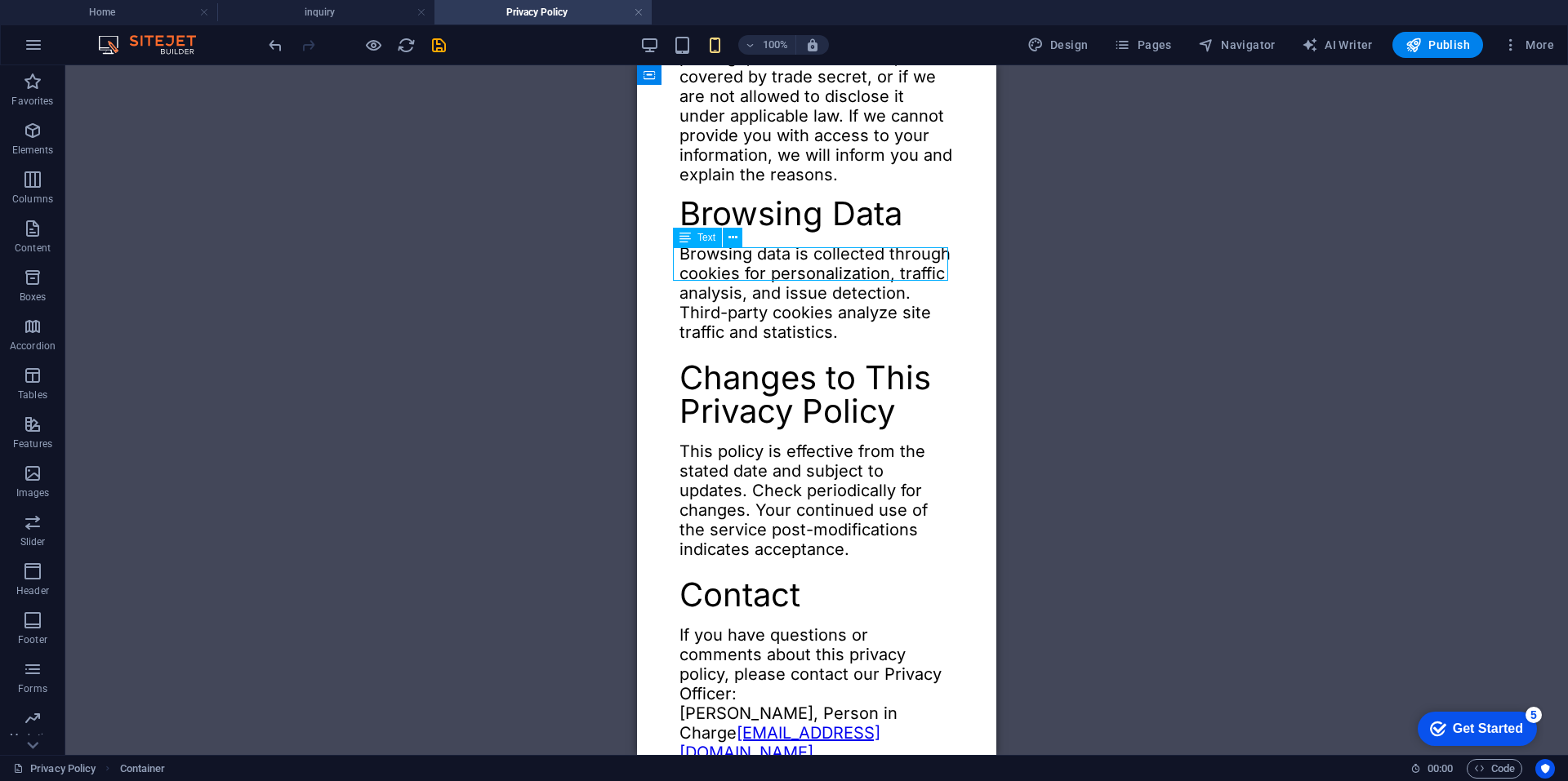
select select "px"
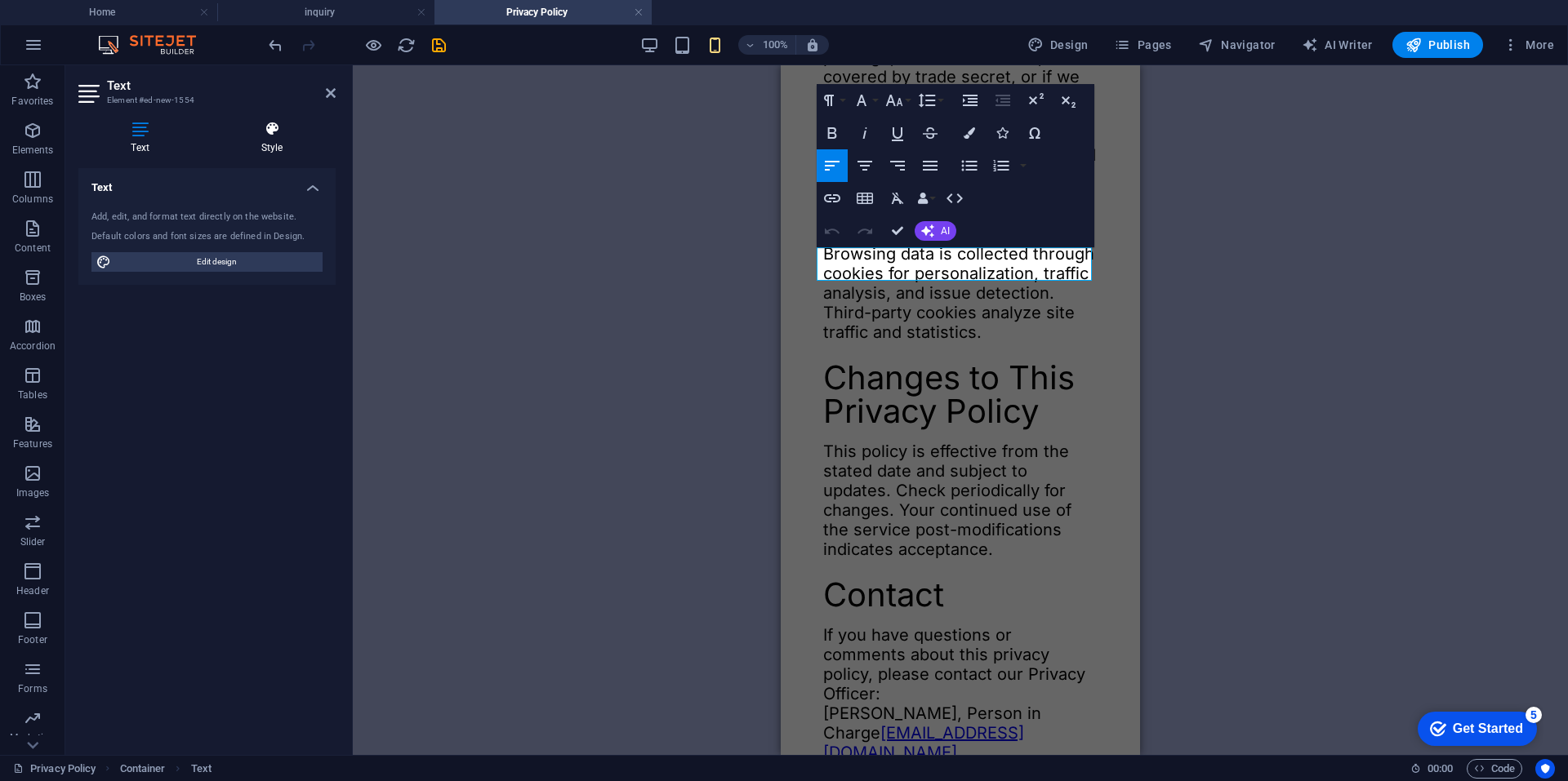
click at [258, 140] on h4 "Style" at bounding box center [272, 138] width 128 height 34
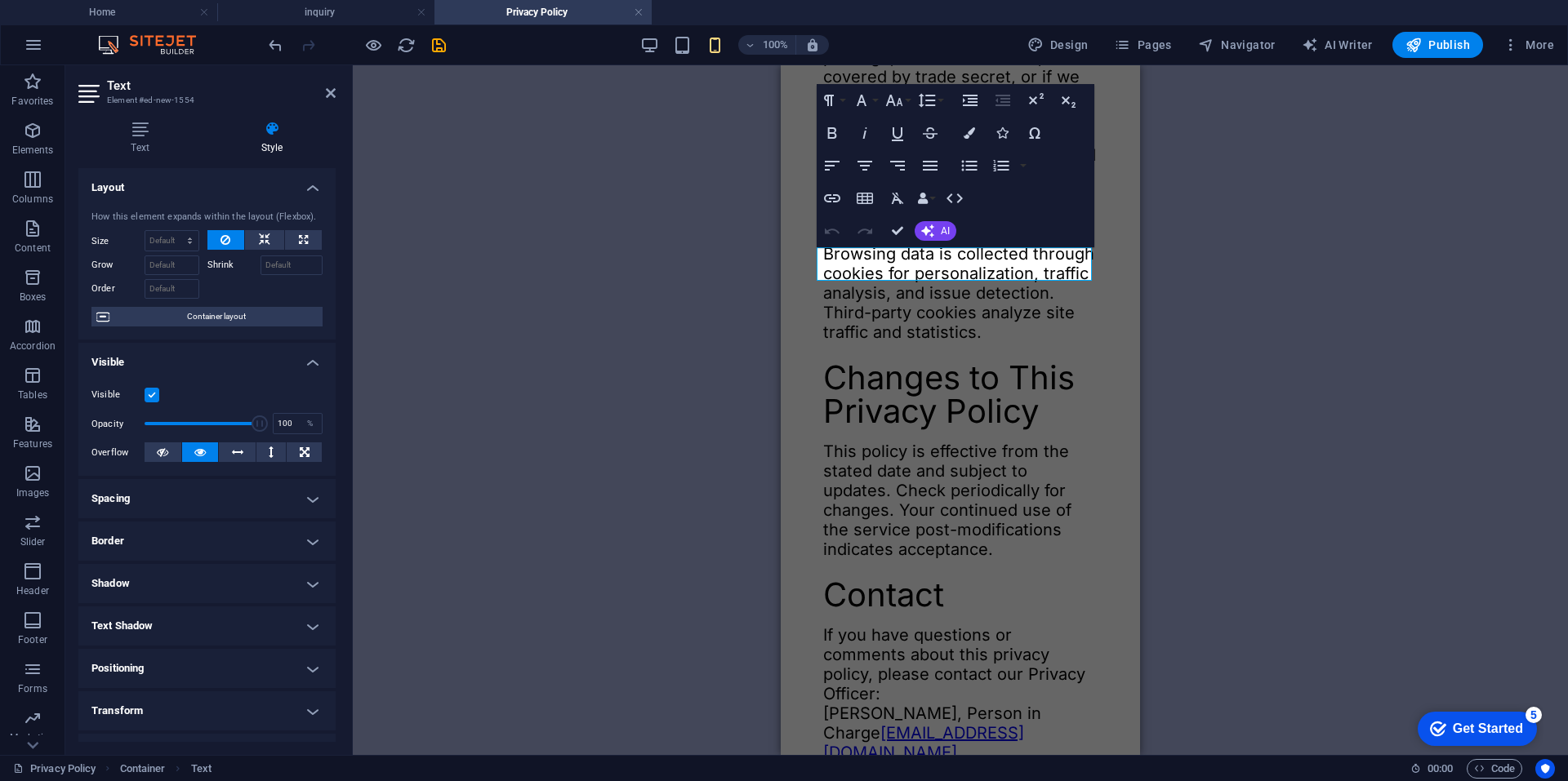
click at [179, 507] on h4 "Spacing" at bounding box center [207, 499] width 257 height 39
click at [176, 556] on div "0 auto px % rem vw vh" at bounding box center [206, 560] width 70 height 21
type input "24"
select select "DISABLED_OPTION_VALUE"
click at [519, 428] on div "H2 Container H3 SVG Image Text Text Text Text H2 Container Text Container H2 Te…" at bounding box center [959, 410] width 1215 height 690
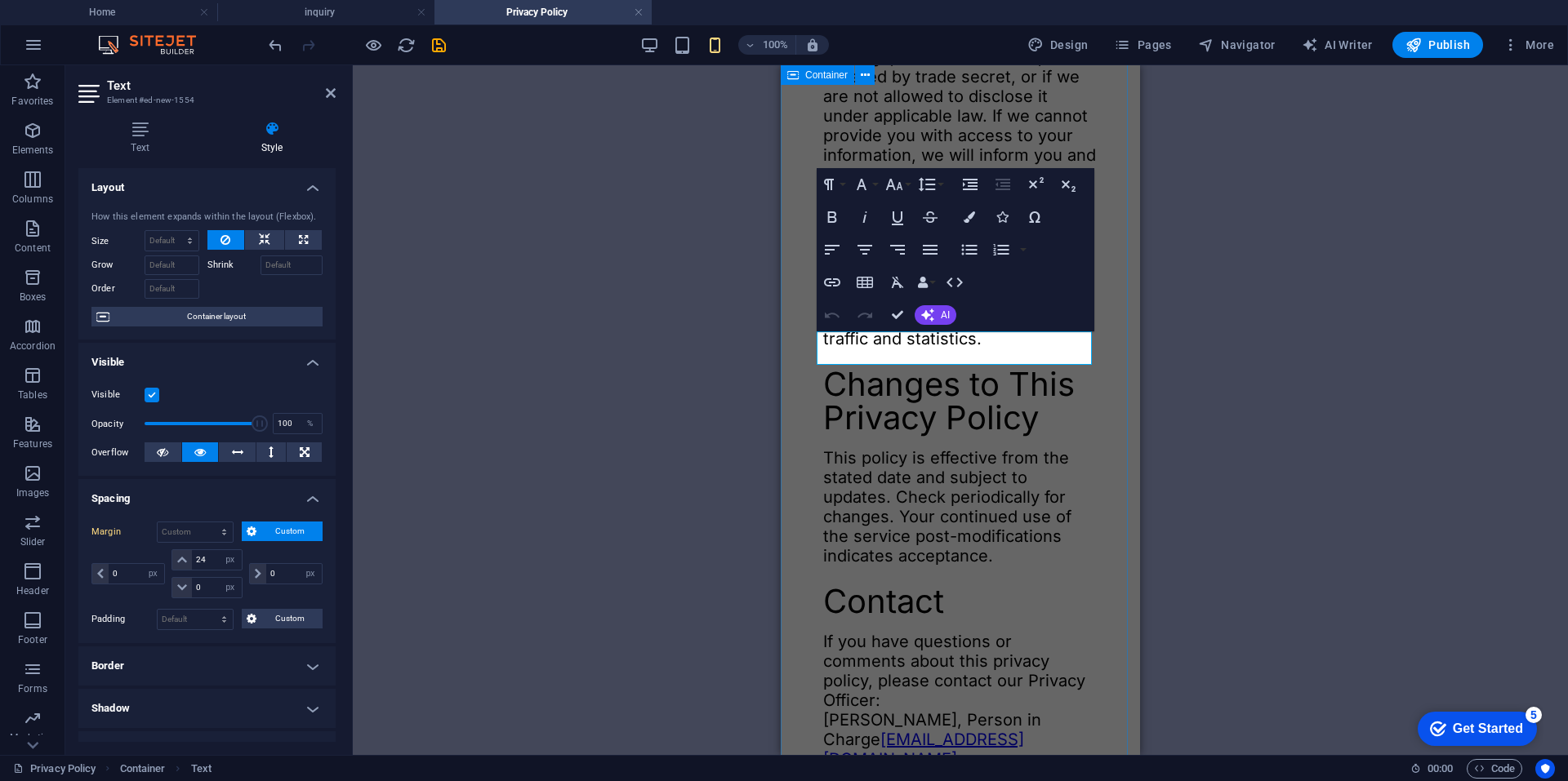
scroll to position [1469, 0]
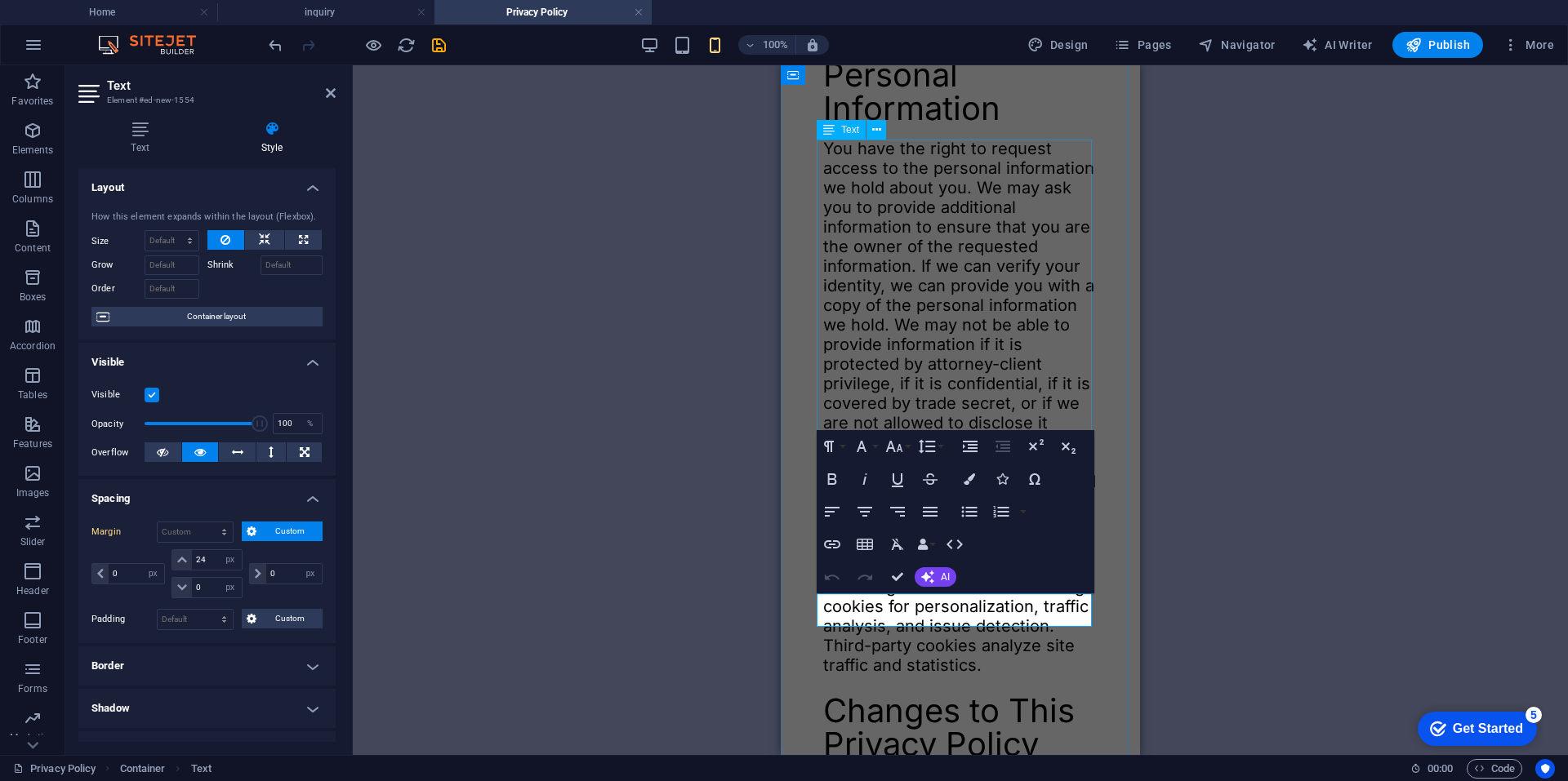
click at [1024, 314] on div "You have the right to request access to the personal information we hold about …" at bounding box center [960, 324] width 274 height 372
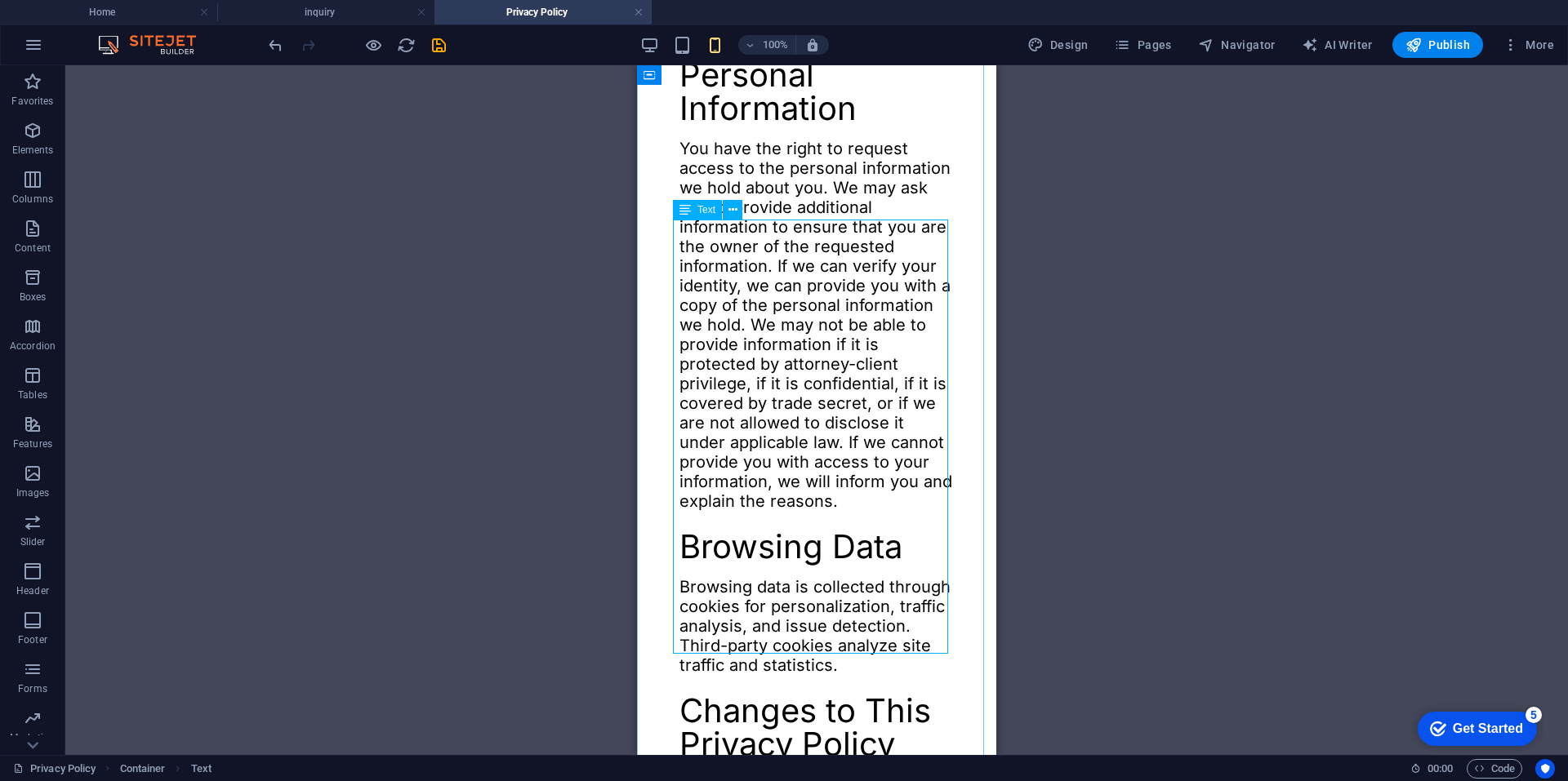
scroll to position [1306, 0]
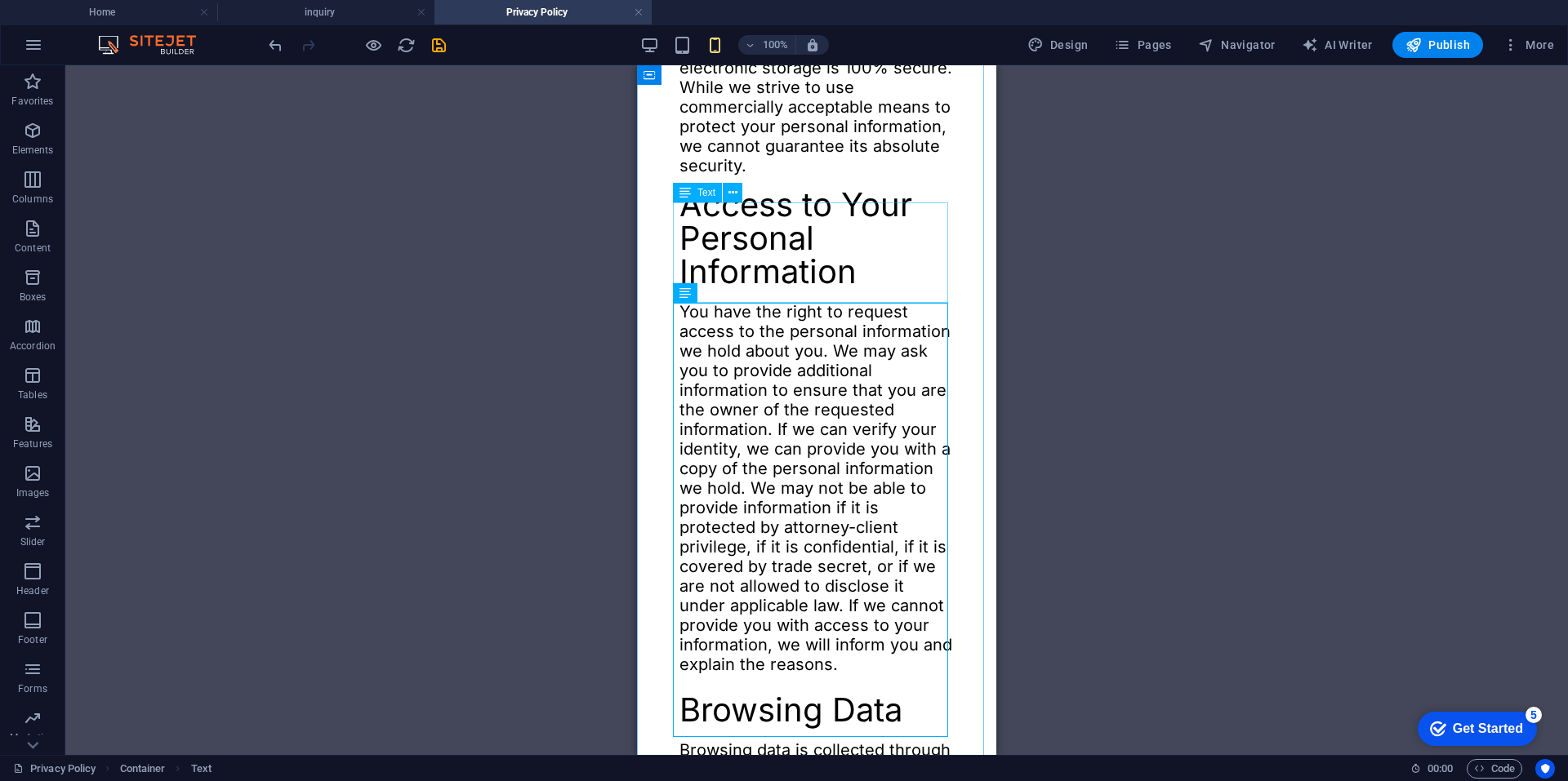
click at [697, 188] on span "Text" at bounding box center [706, 193] width 18 height 10
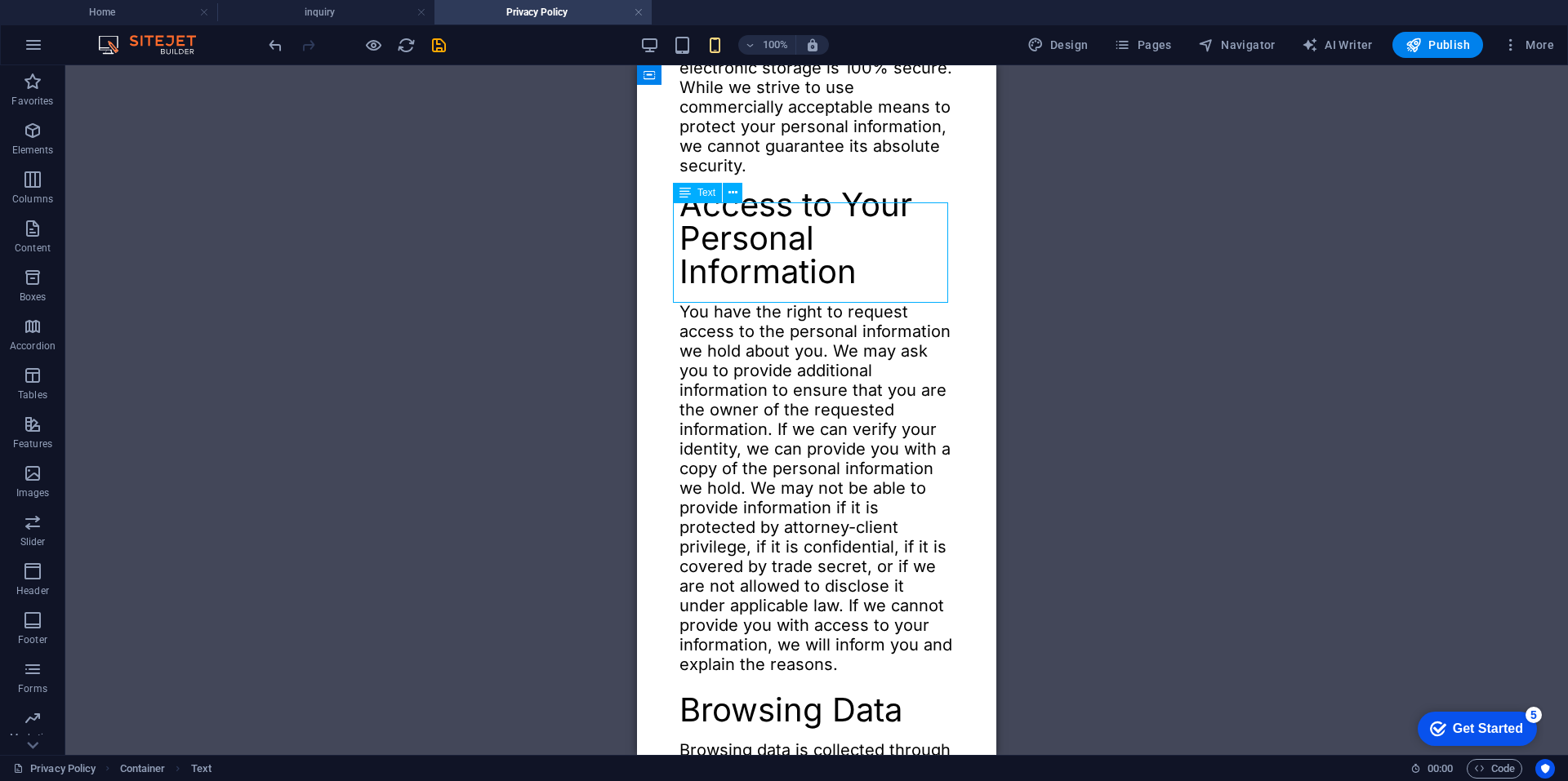
click at [697, 188] on span "Text" at bounding box center [706, 193] width 18 height 10
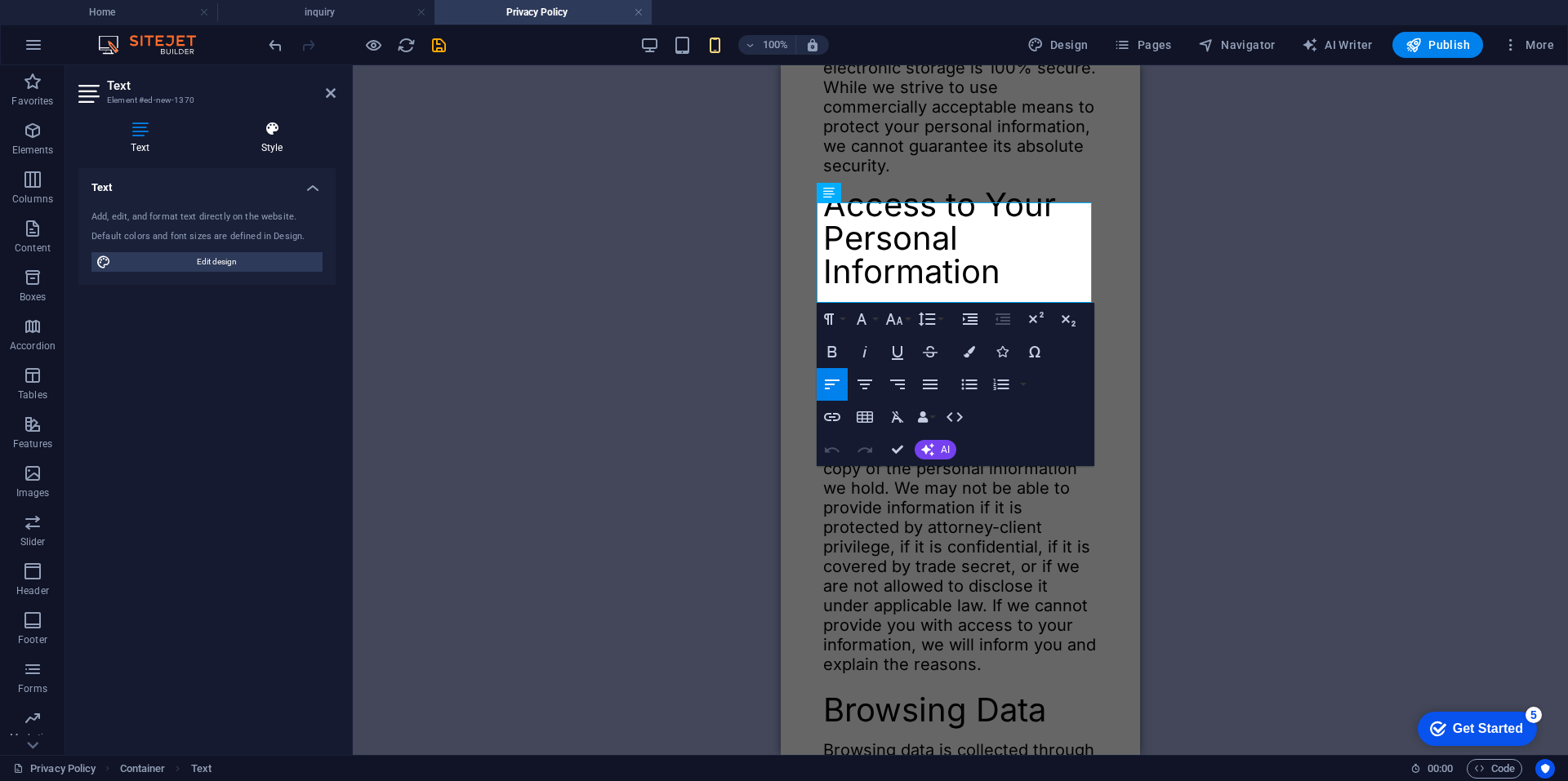
click at [246, 148] on h4 "Style" at bounding box center [272, 138] width 128 height 34
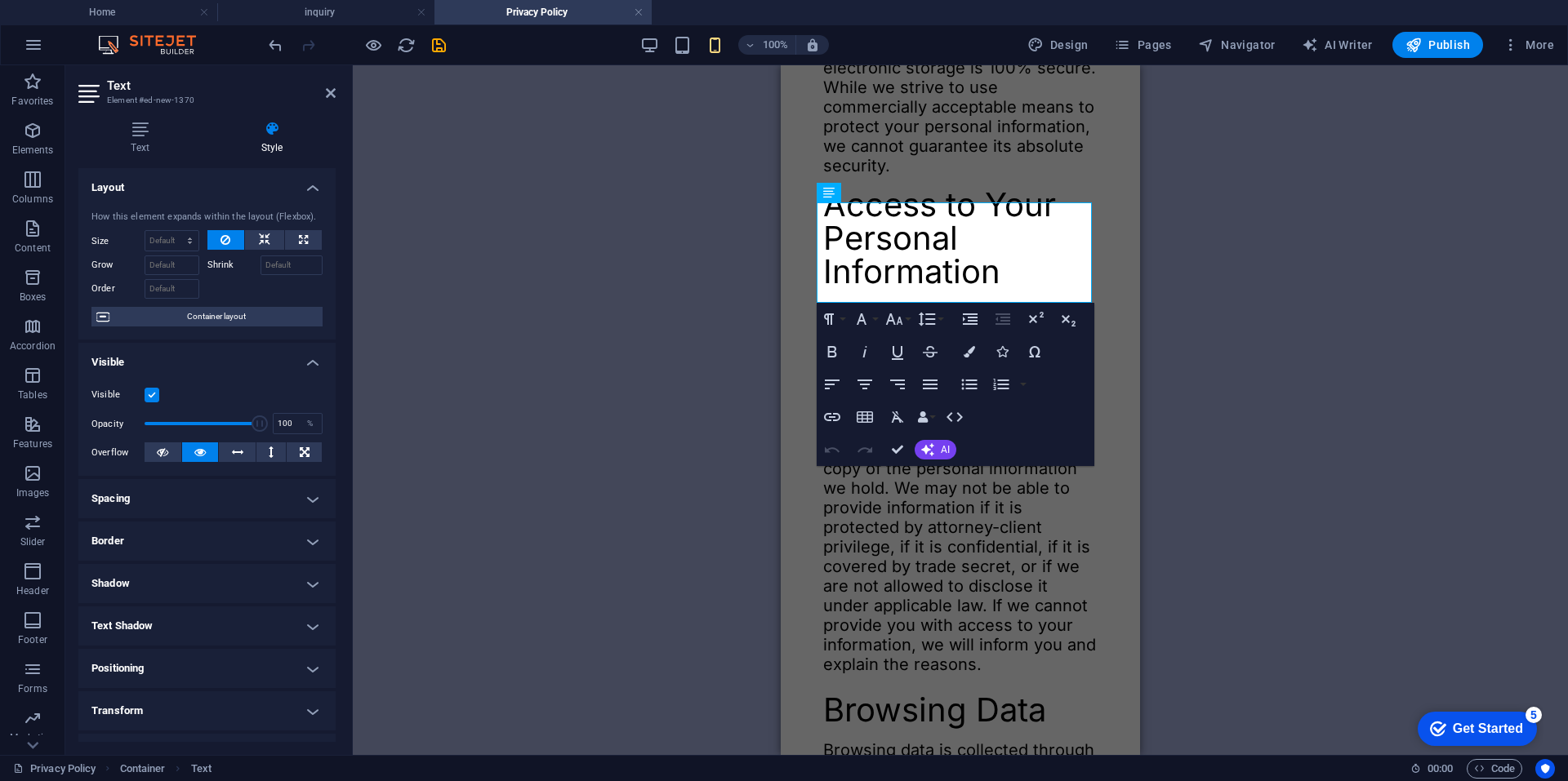
click at [151, 505] on h4 "Spacing" at bounding box center [207, 499] width 257 height 39
drag, startPoint x: 210, startPoint y: 569, endPoint x: 177, endPoint y: 562, distance: 33.7
click at [177, 562] on div "0 auto px % rem vw vh" at bounding box center [206, 560] width 70 height 21
type input "24"
select select "DISABLED_OPTION_VALUE"
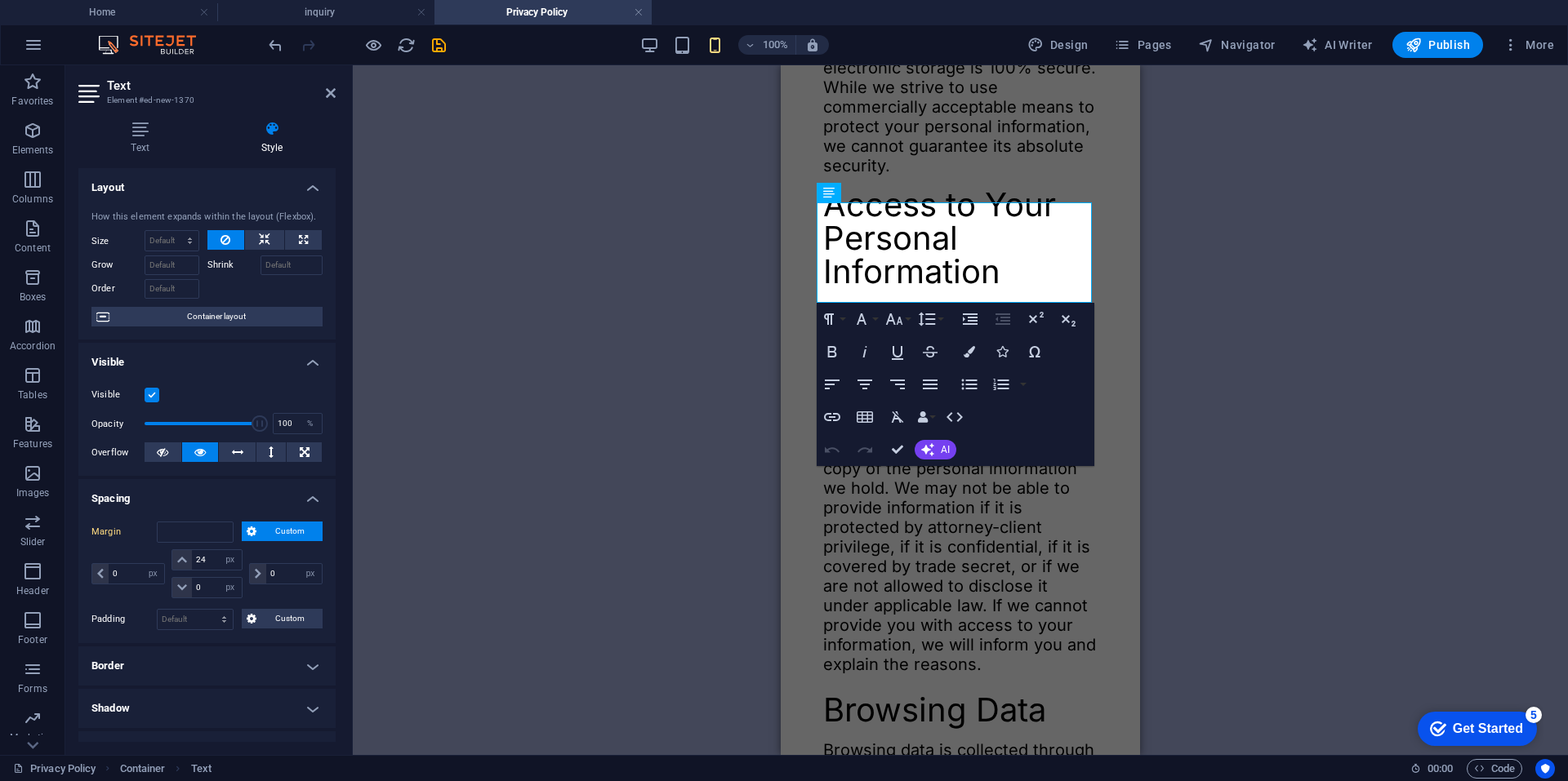
click at [544, 413] on div "Drag here to replace the existing content. Press “Ctrl” if you want to create a…" at bounding box center [959, 410] width 1215 height 690
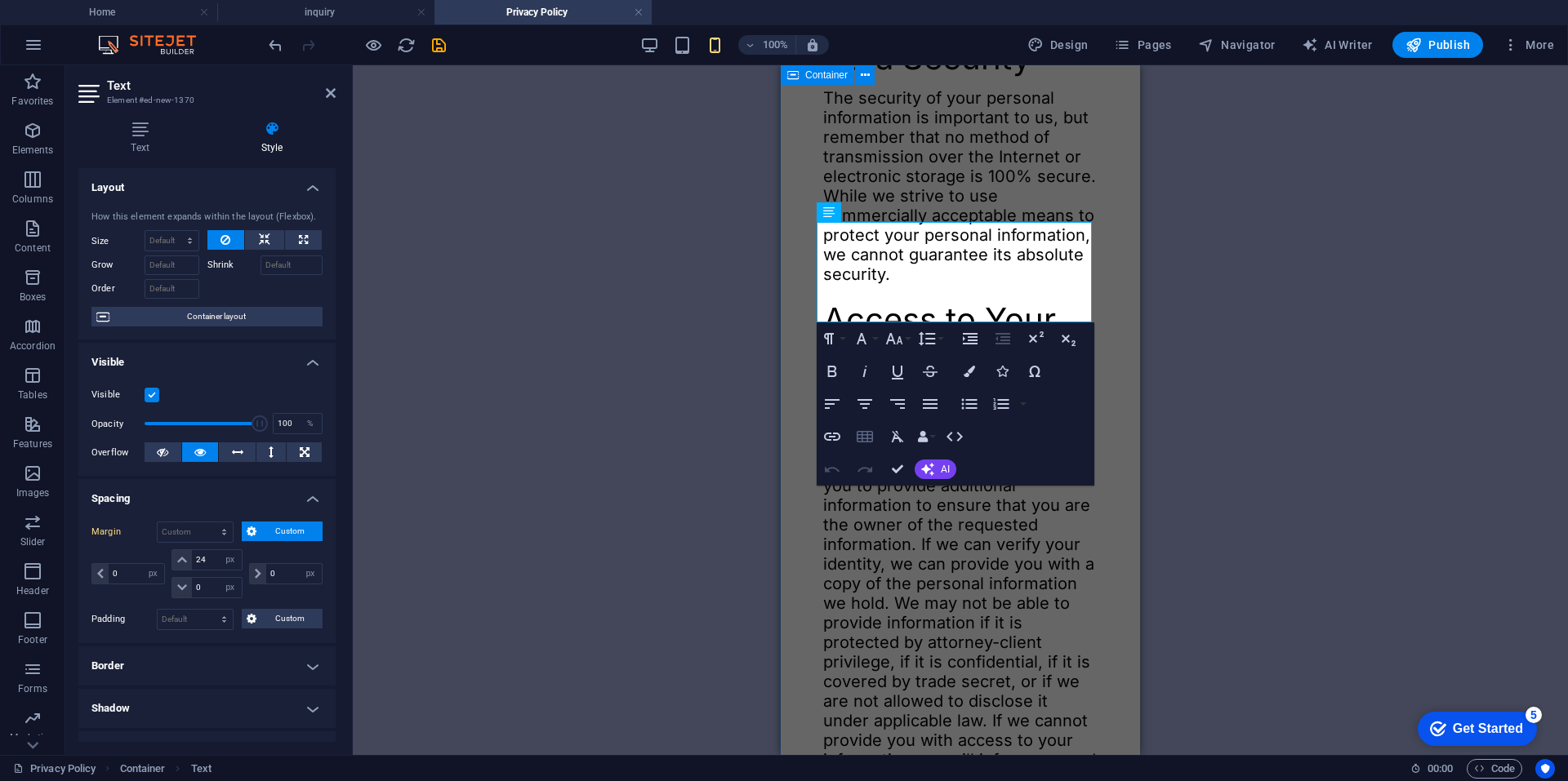
scroll to position [1061, 0]
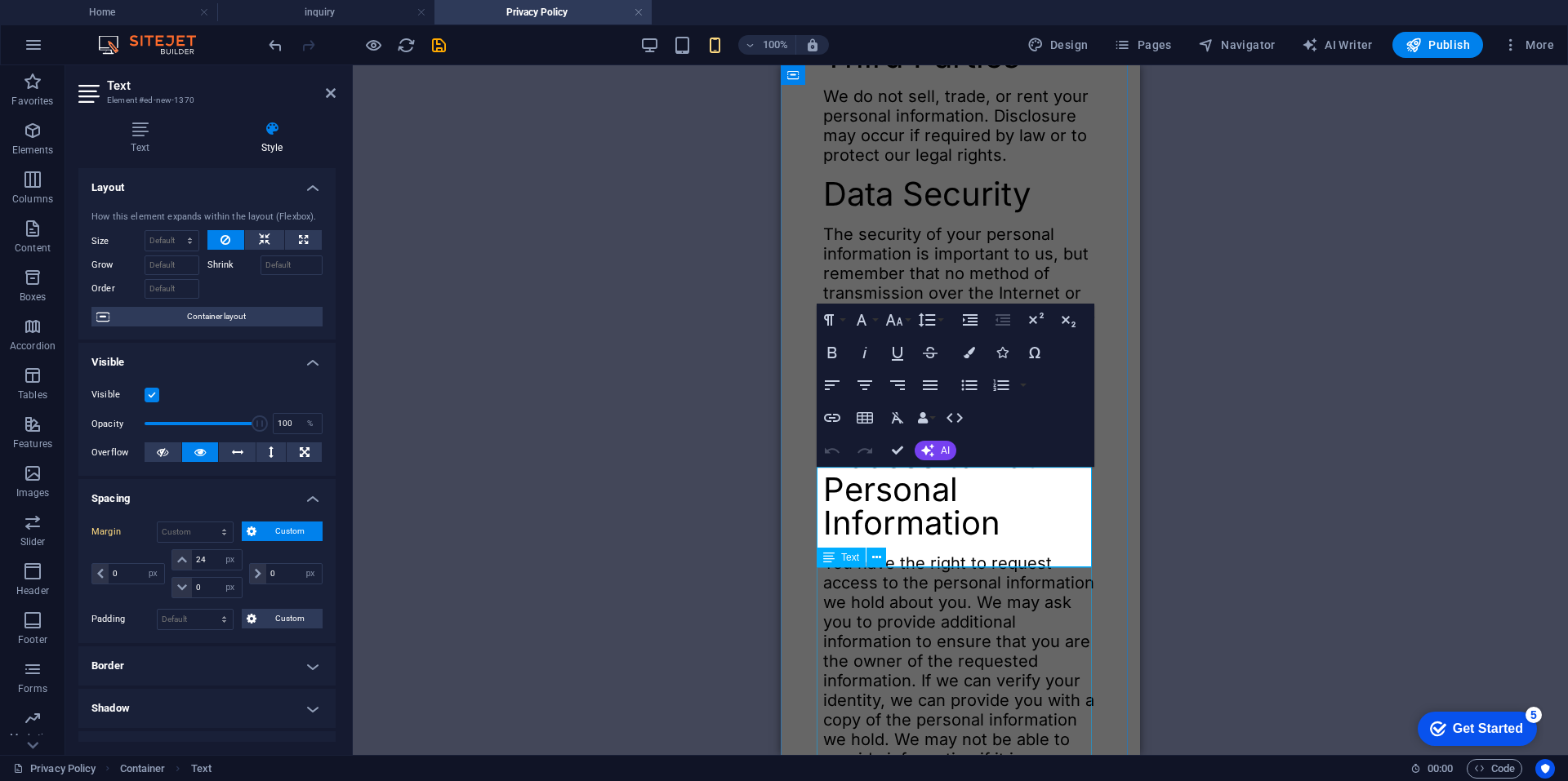
click at [873, 624] on div "You have the right to request access to the personal information we hold about …" at bounding box center [960, 738] width 274 height 372
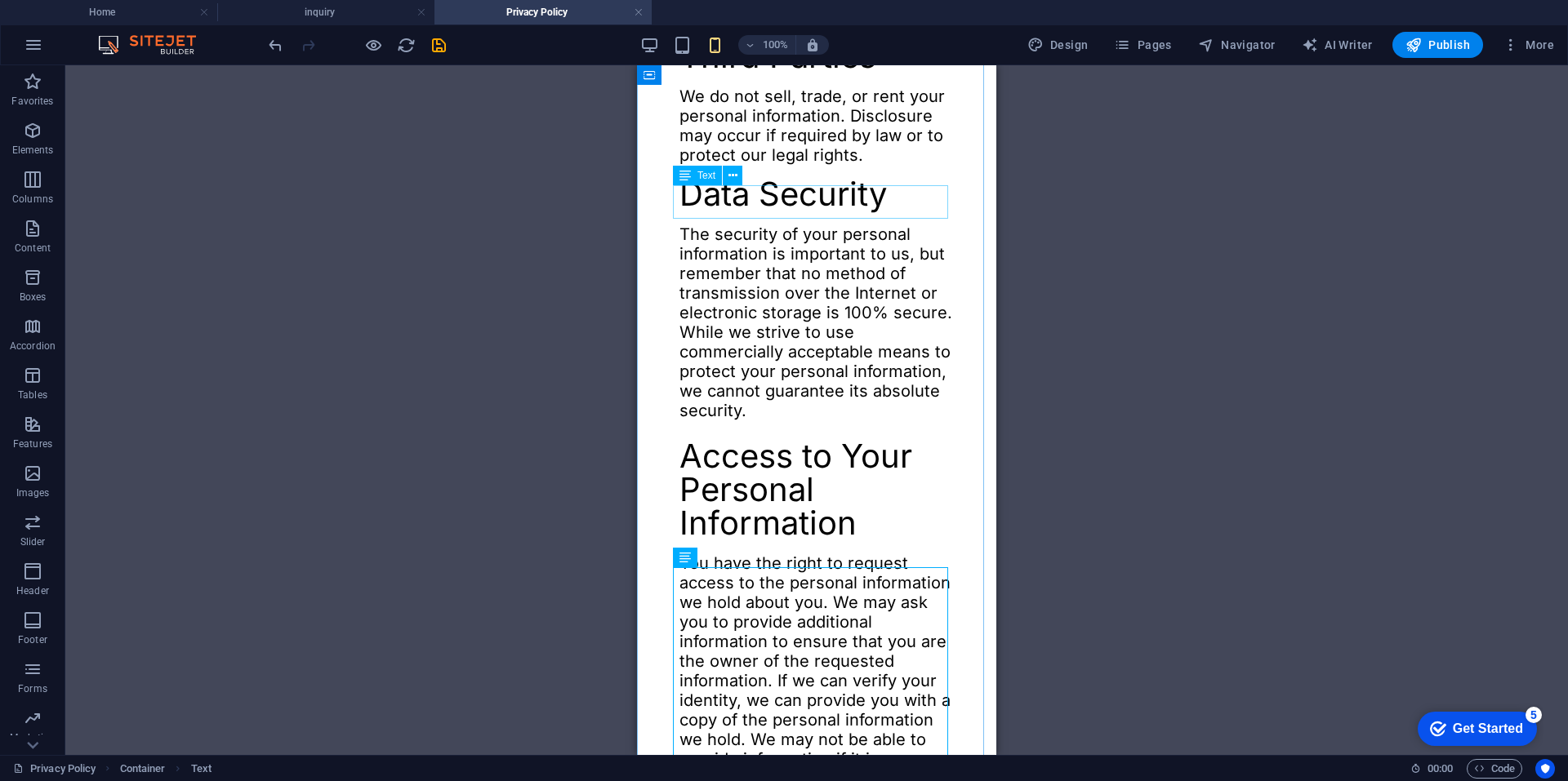
click at [695, 177] on div "Text" at bounding box center [697, 175] width 49 height 20
select select "px"
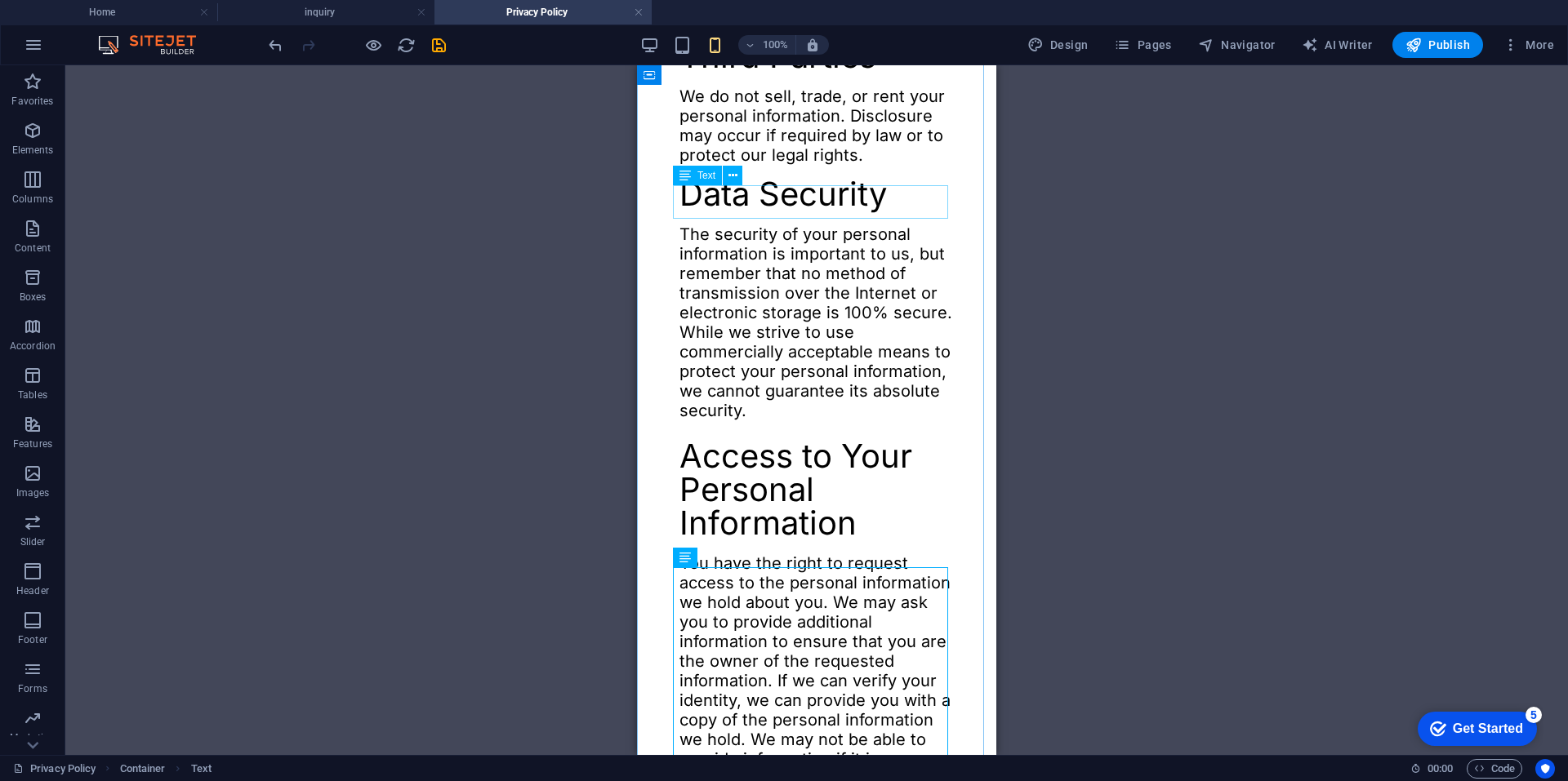
select select "px"
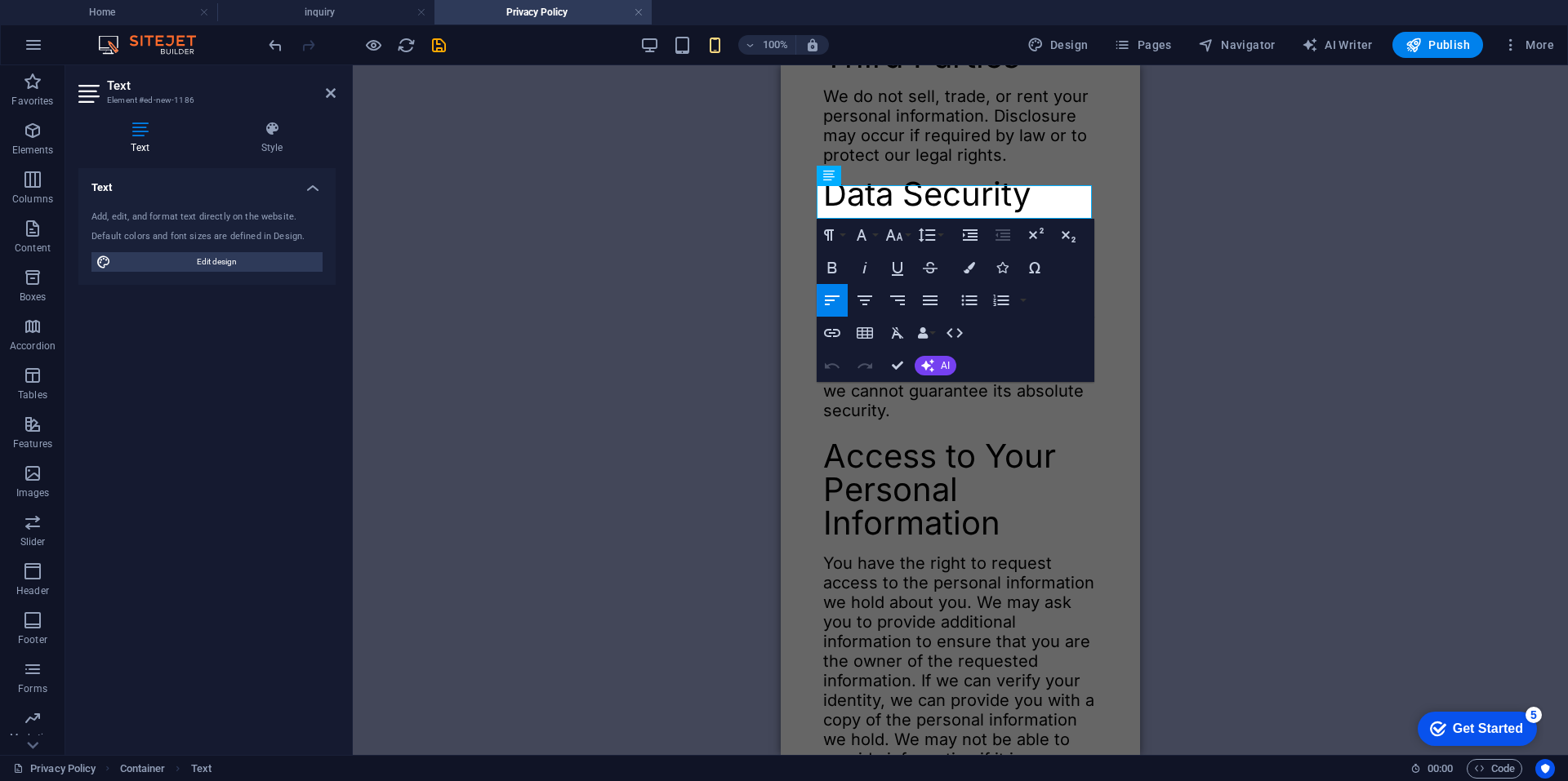
type input "0"
select select "px"
click at [265, 142] on h4 "Style" at bounding box center [272, 138] width 128 height 34
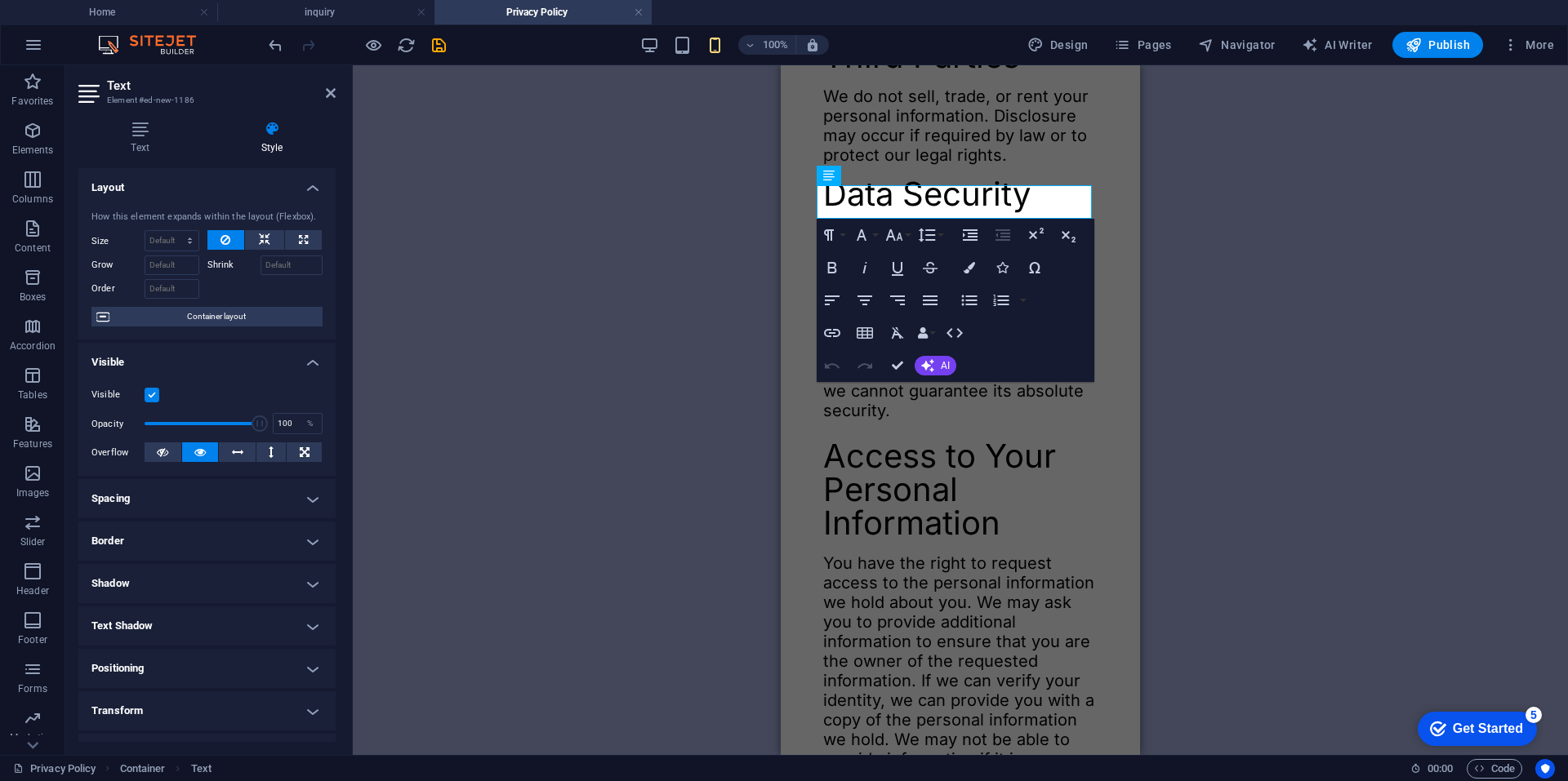
click at [188, 499] on h4 "Spacing" at bounding box center [207, 499] width 257 height 39
drag, startPoint x: 209, startPoint y: 563, endPoint x: 171, endPoint y: 556, distance: 38.6
click at [171, 556] on div "0 auto px % rem vw vh" at bounding box center [206, 560] width 70 height 21
type input "24"
select select "DISABLED_OPTION_VALUE"
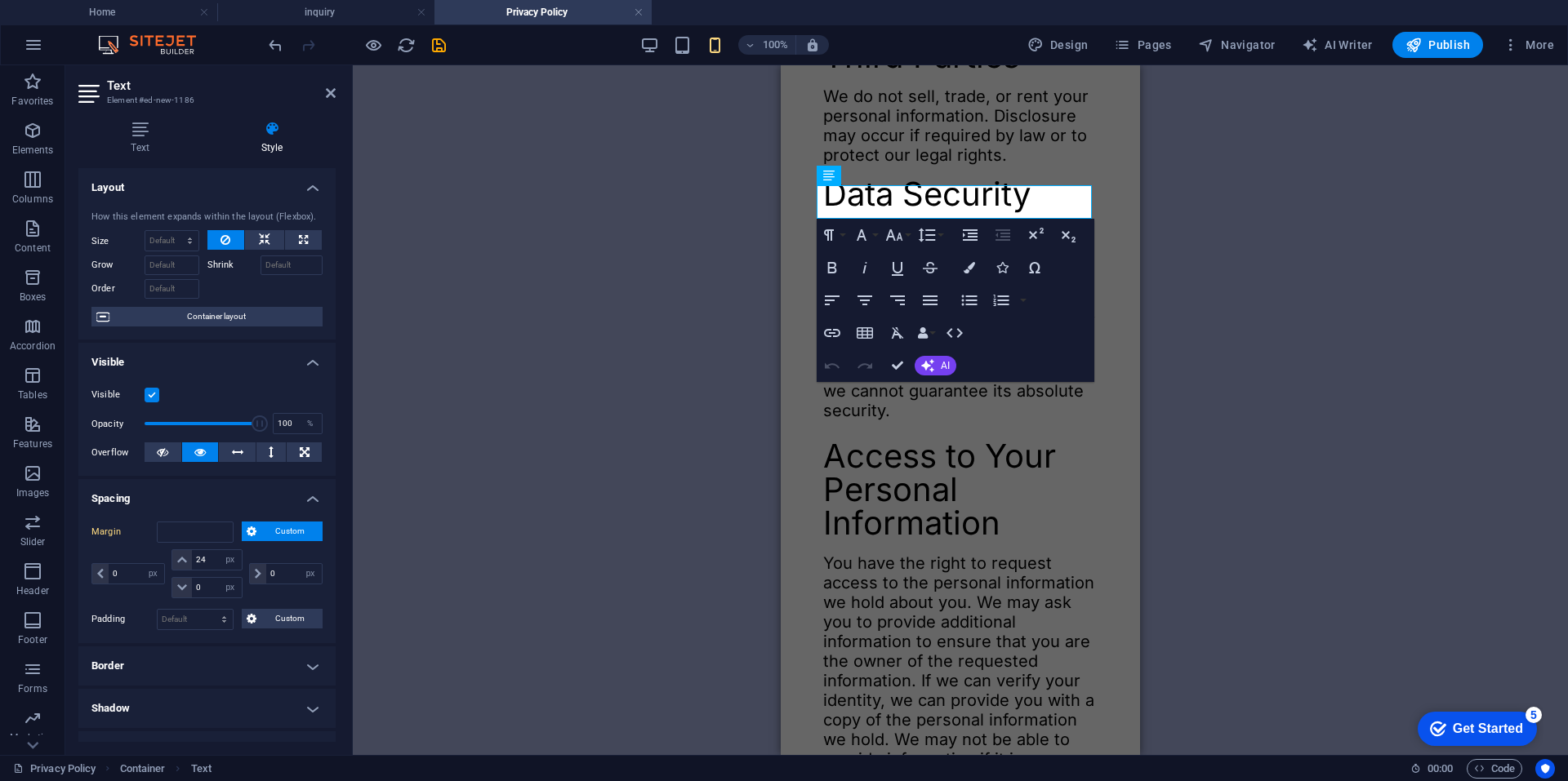
click at [546, 425] on div "H2 Container H3 SVG Image Text Text Text Text H2 Container Text Container H2 Te…" at bounding box center [959, 410] width 1215 height 690
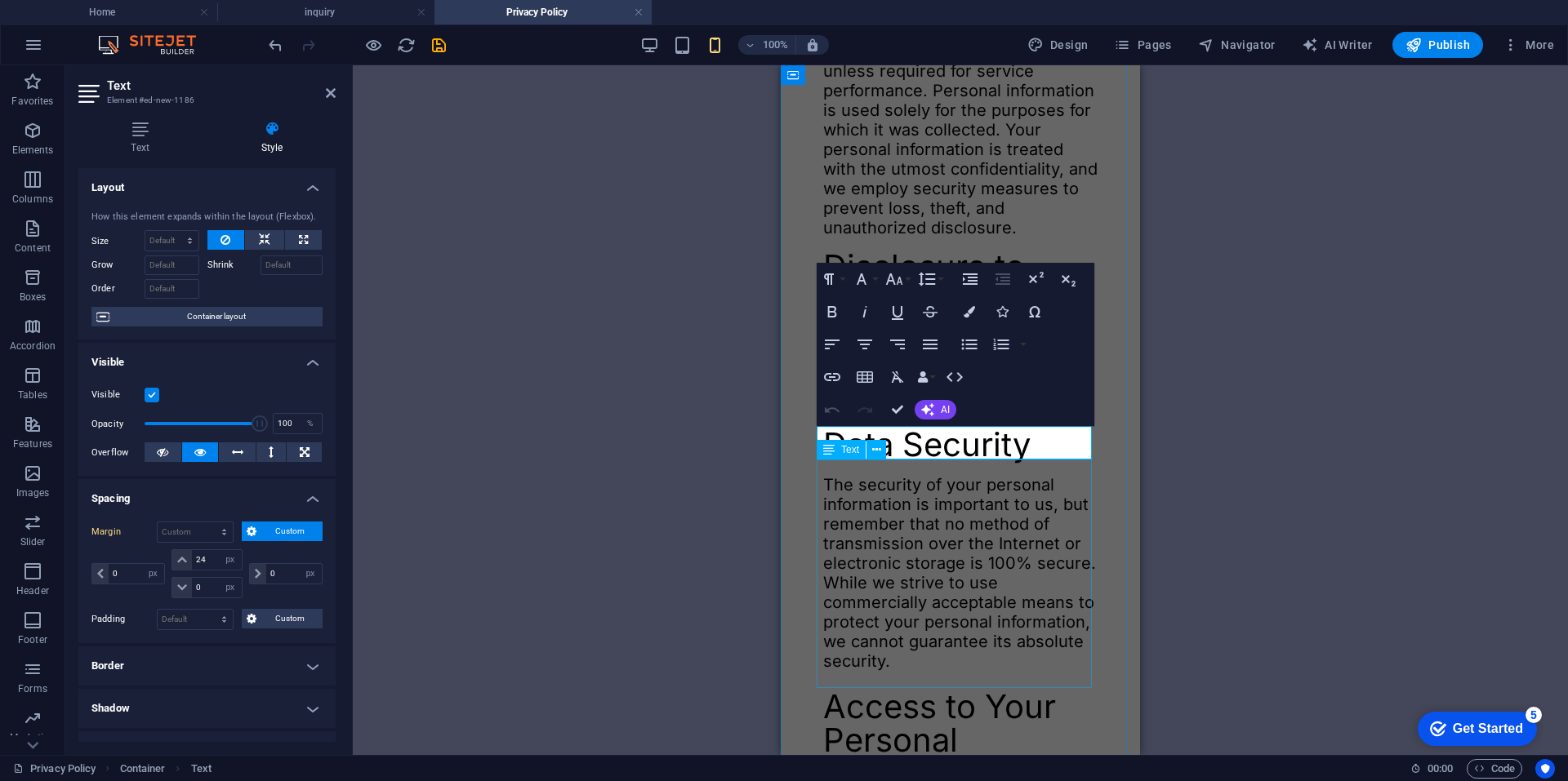
scroll to position [816, 0]
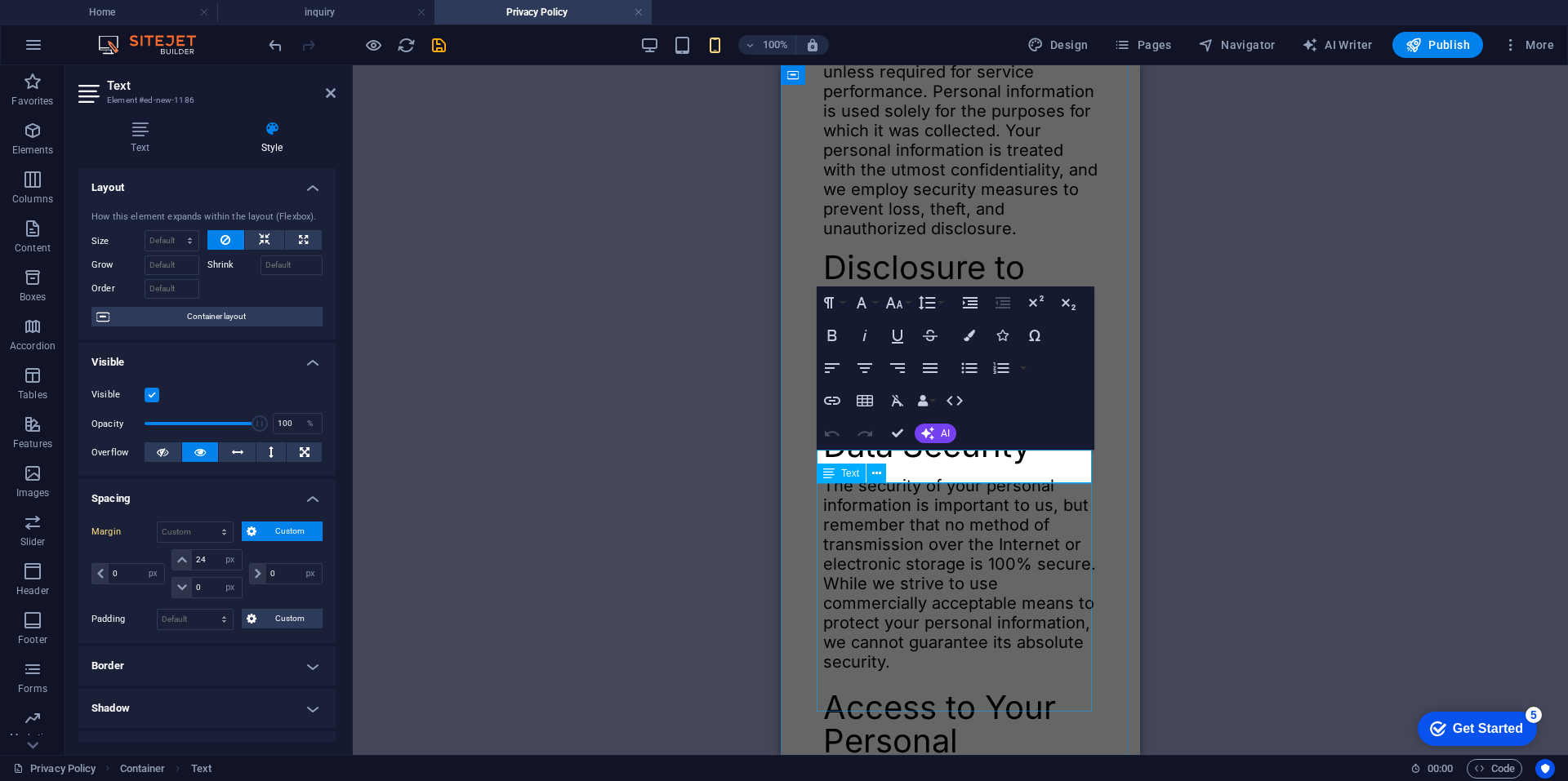
click at [980, 515] on div "The security of your personal information is important to us, but remember that…" at bounding box center [960, 573] width 274 height 196
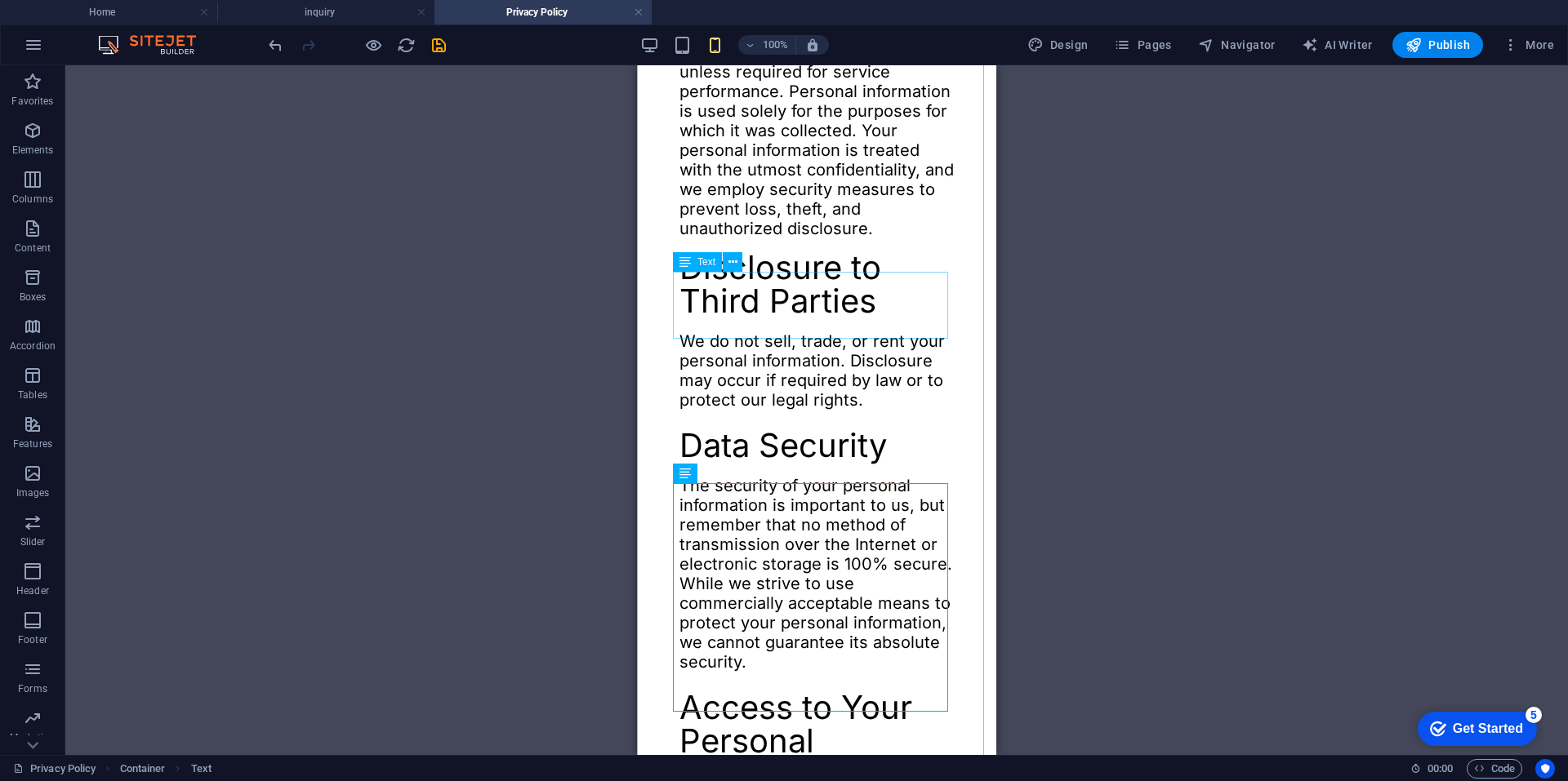
click at [783, 311] on div "Disclosure to Third Parties" at bounding box center [816, 284] width 274 height 67
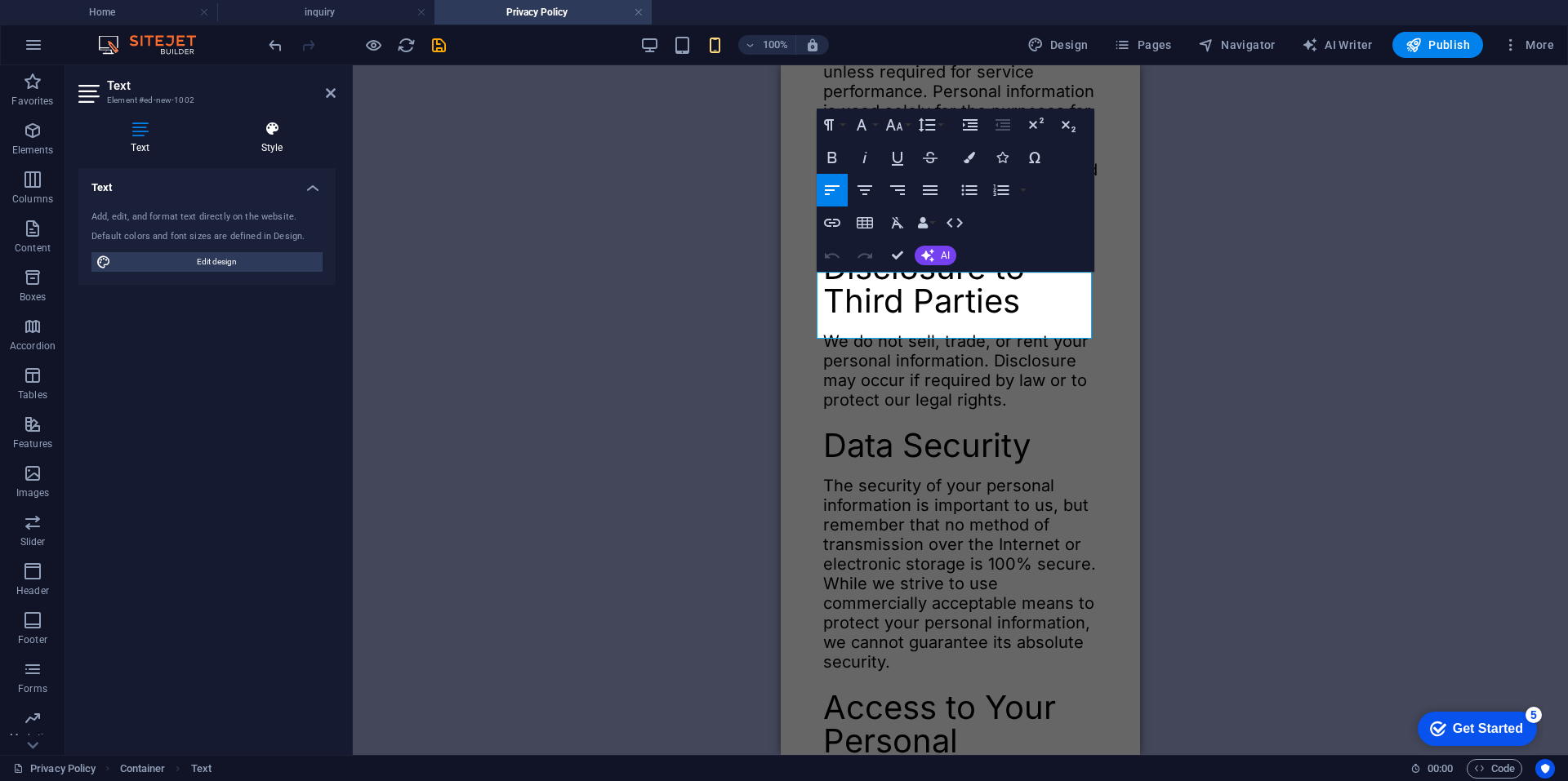
click at [252, 142] on h4 "Style" at bounding box center [272, 138] width 128 height 34
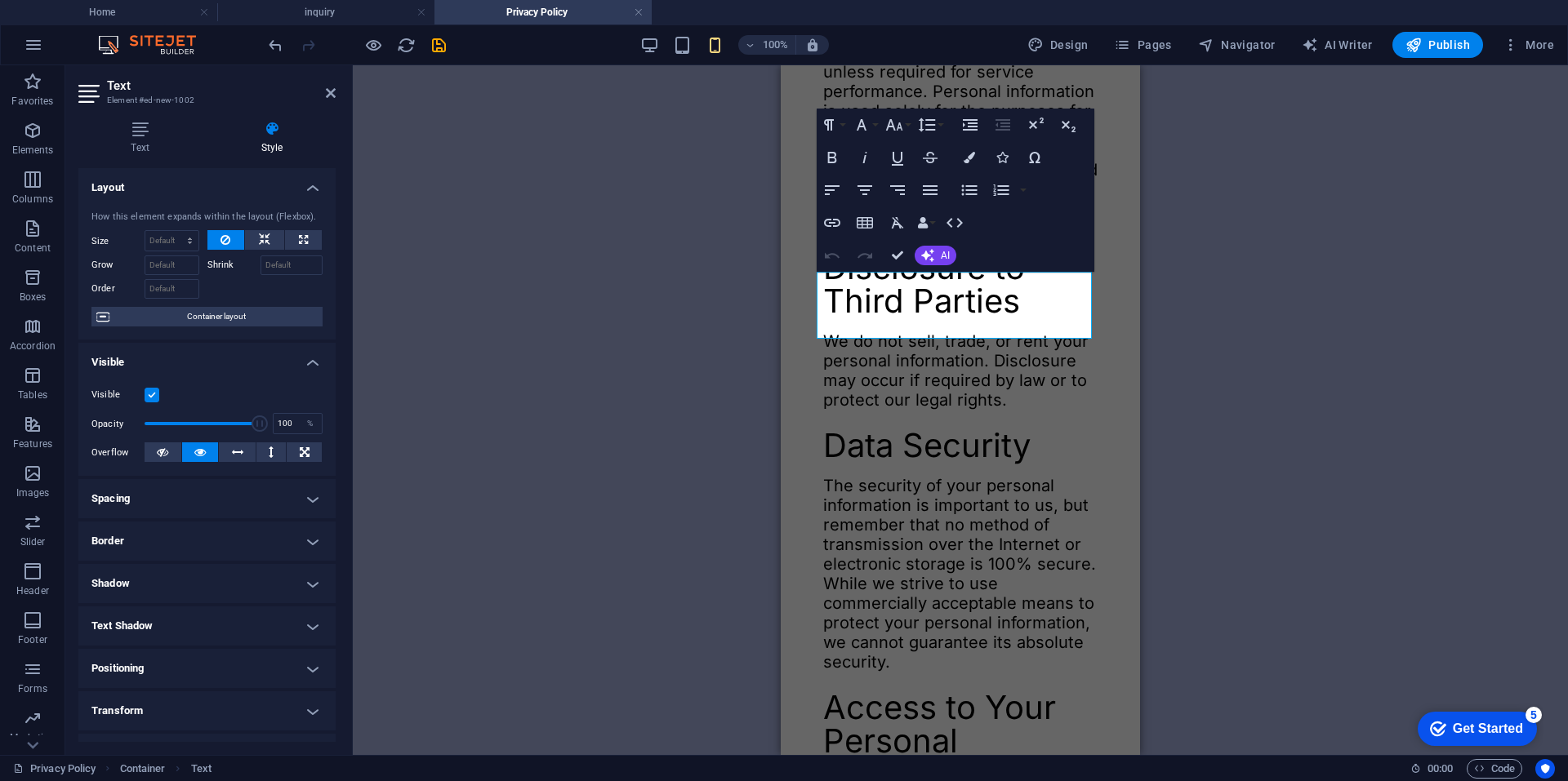
click at [185, 488] on h4 "Spacing" at bounding box center [207, 499] width 257 height 39
click at [146, 528] on div "Margin 0 Default auto px % rem vw vh Custom Custom" at bounding box center [206, 532] width 231 height 21
drag, startPoint x: 205, startPoint y: 554, endPoint x: 165, endPoint y: 550, distance: 40.2
click at [164, 551] on div "Margin 0 Default auto px % rem vw vh Custom Custom 0 auto px % rem vw vh 0 auto…" at bounding box center [207, 576] width 257 height 134
click at [278, 530] on span "Custom" at bounding box center [289, 531] width 56 height 20
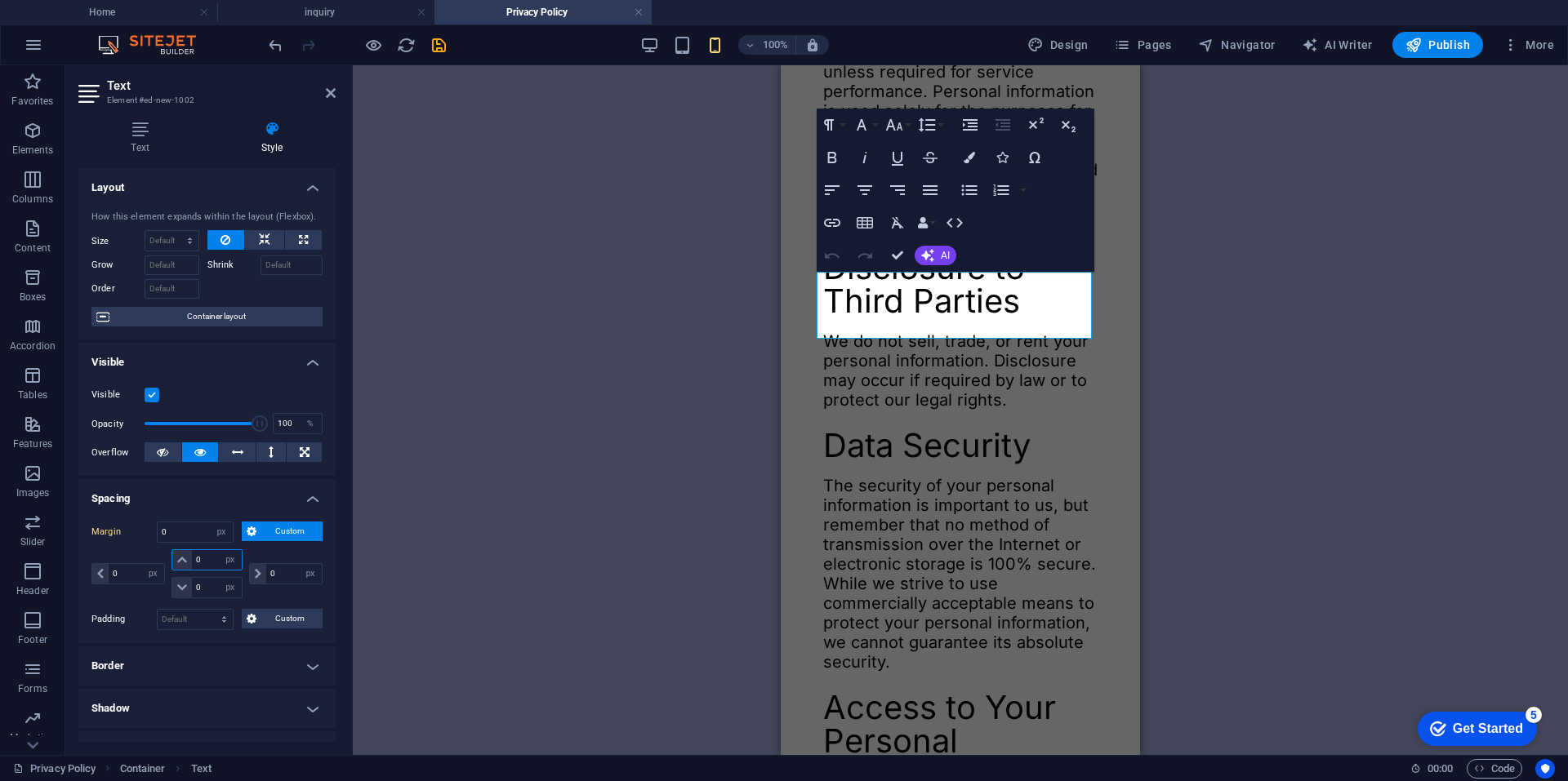
drag, startPoint x: 206, startPoint y: 562, endPoint x: 175, endPoint y: 556, distance: 31.6
click at [173, 556] on div "0 auto px % rem vw vh" at bounding box center [206, 560] width 70 height 21
type input "24"
select select "DISABLED_OPTION_VALUE"
click at [524, 516] on div "H2 Container H3 SVG Image Text Text Text Text H2 Container Text Container H2 Te…" at bounding box center [959, 410] width 1215 height 690
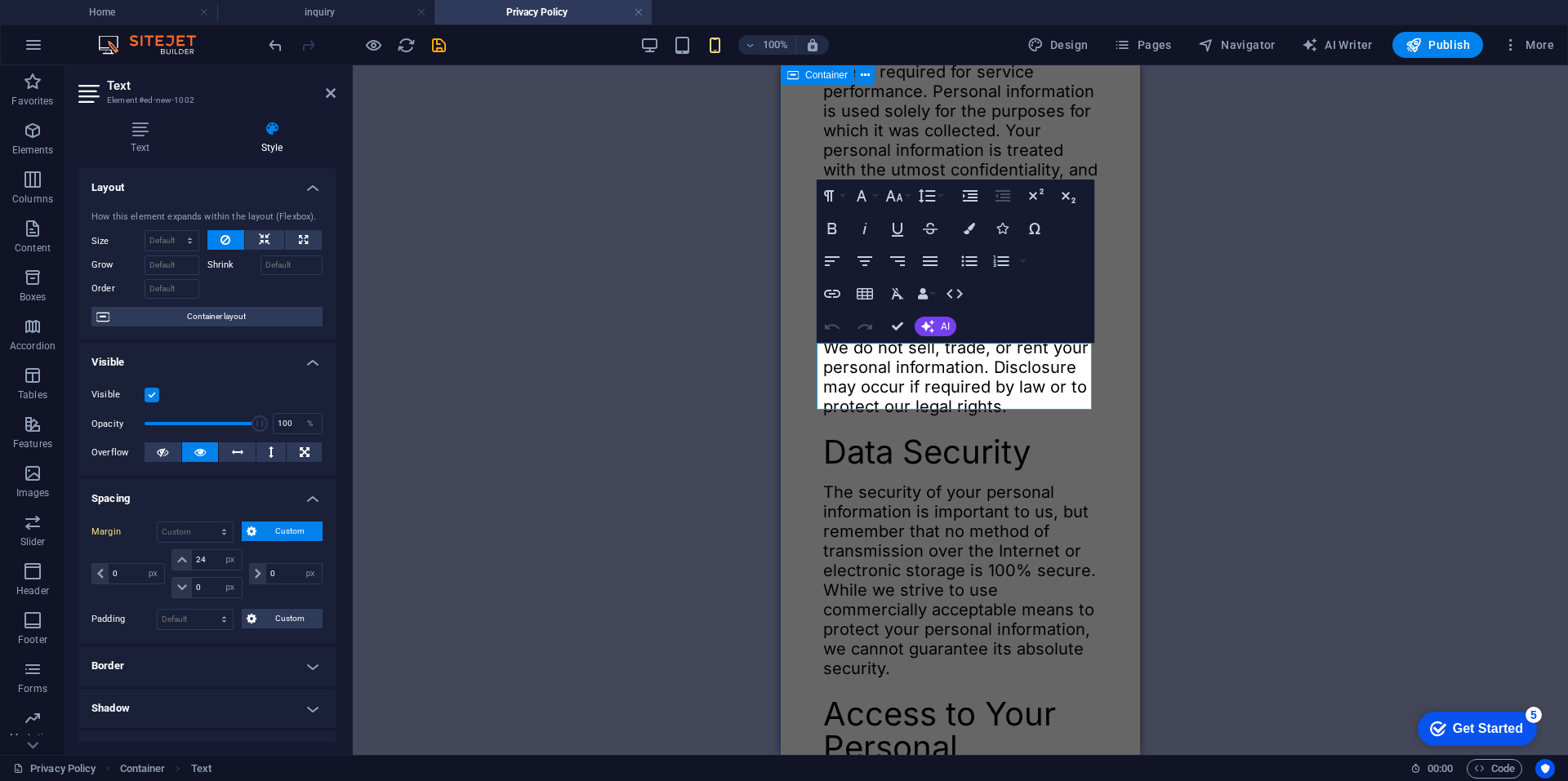
scroll to position [653, 0]
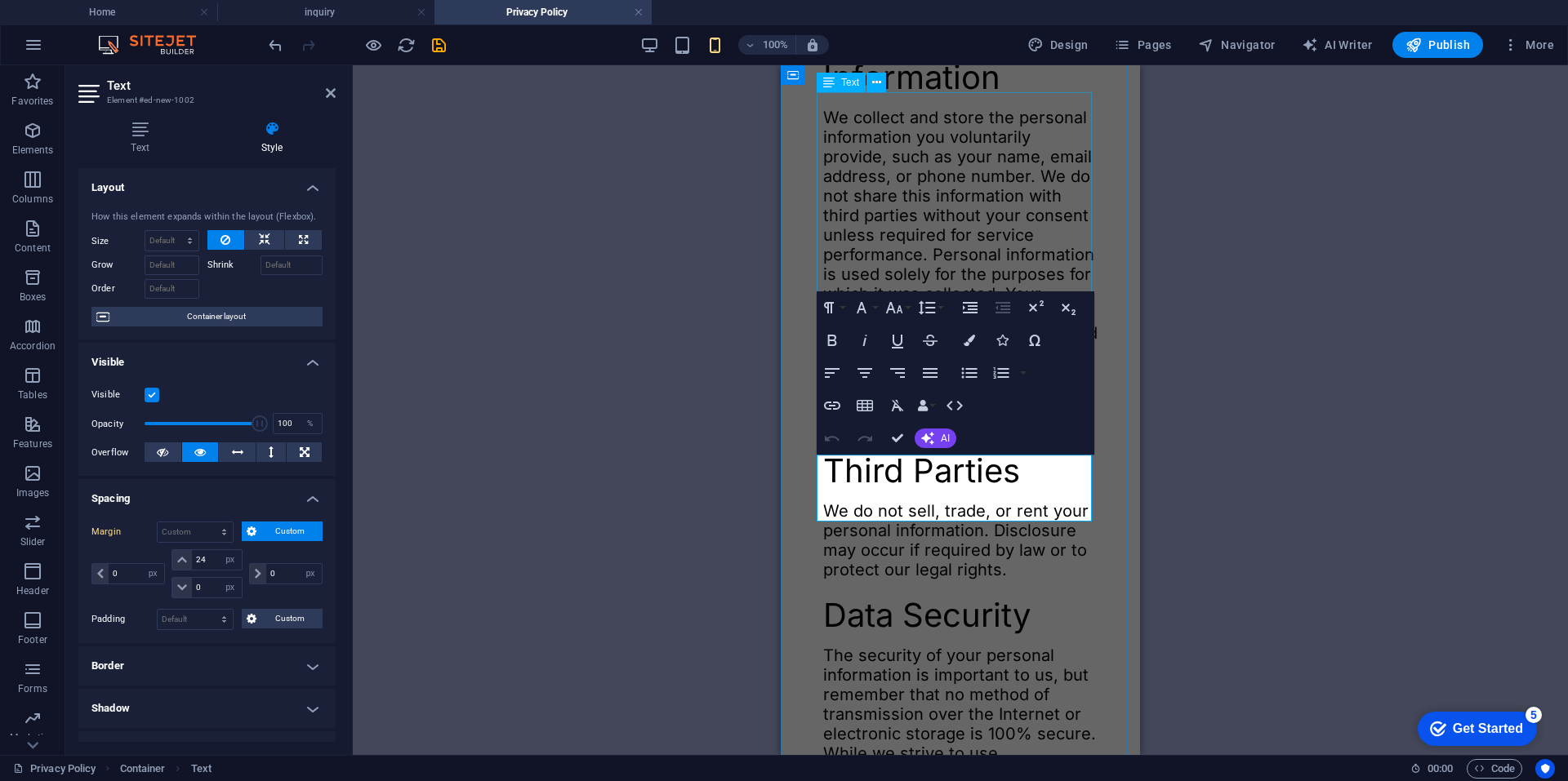
click at [930, 238] on div "We collect and store the personal information you voluntarily provide, such as …" at bounding box center [960, 254] width 274 height 294
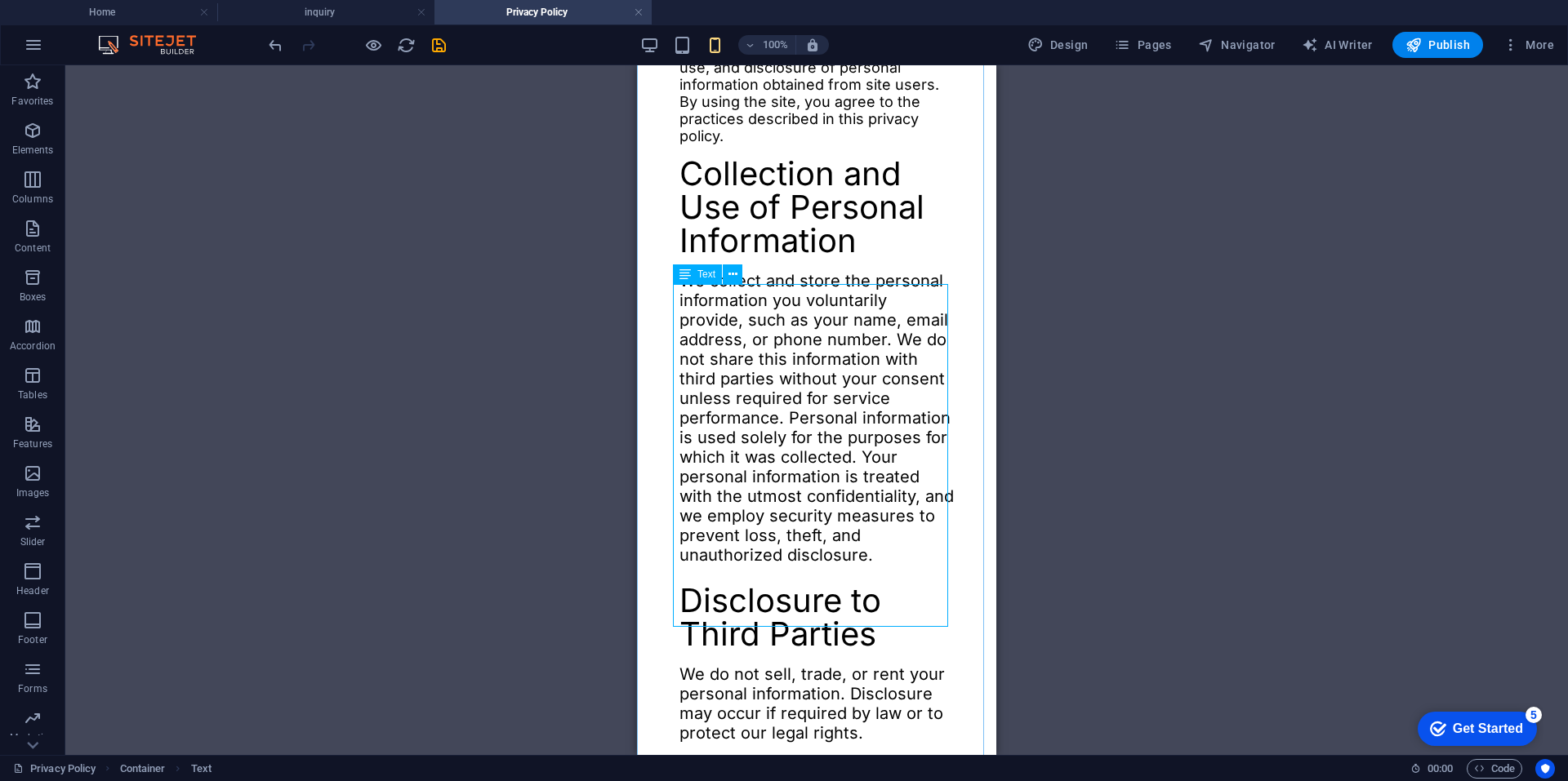
scroll to position [327, 0]
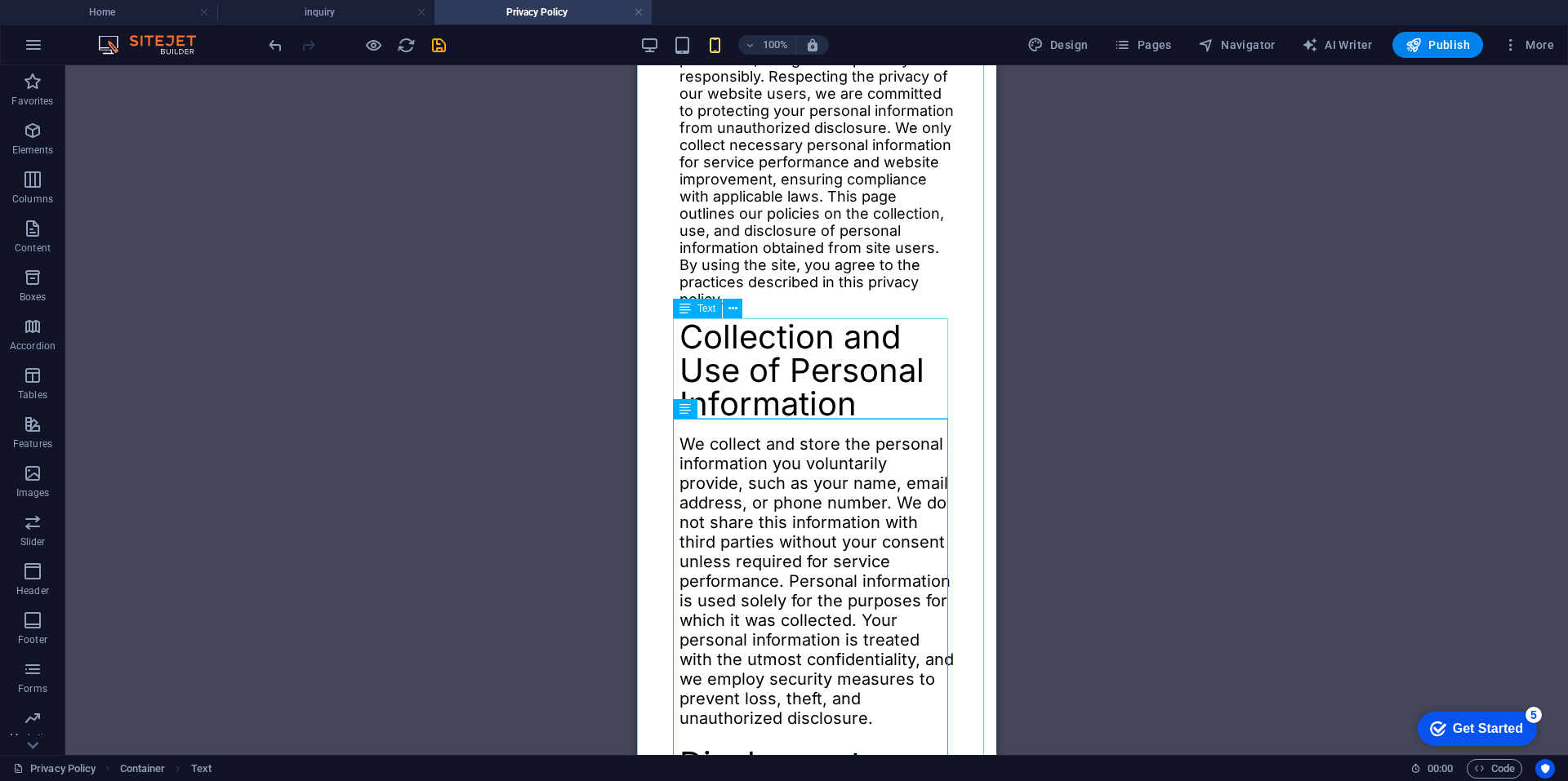
click at [751, 366] on div "Collection and Use of Personal Information" at bounding box center [816, 371] width 274 height 100
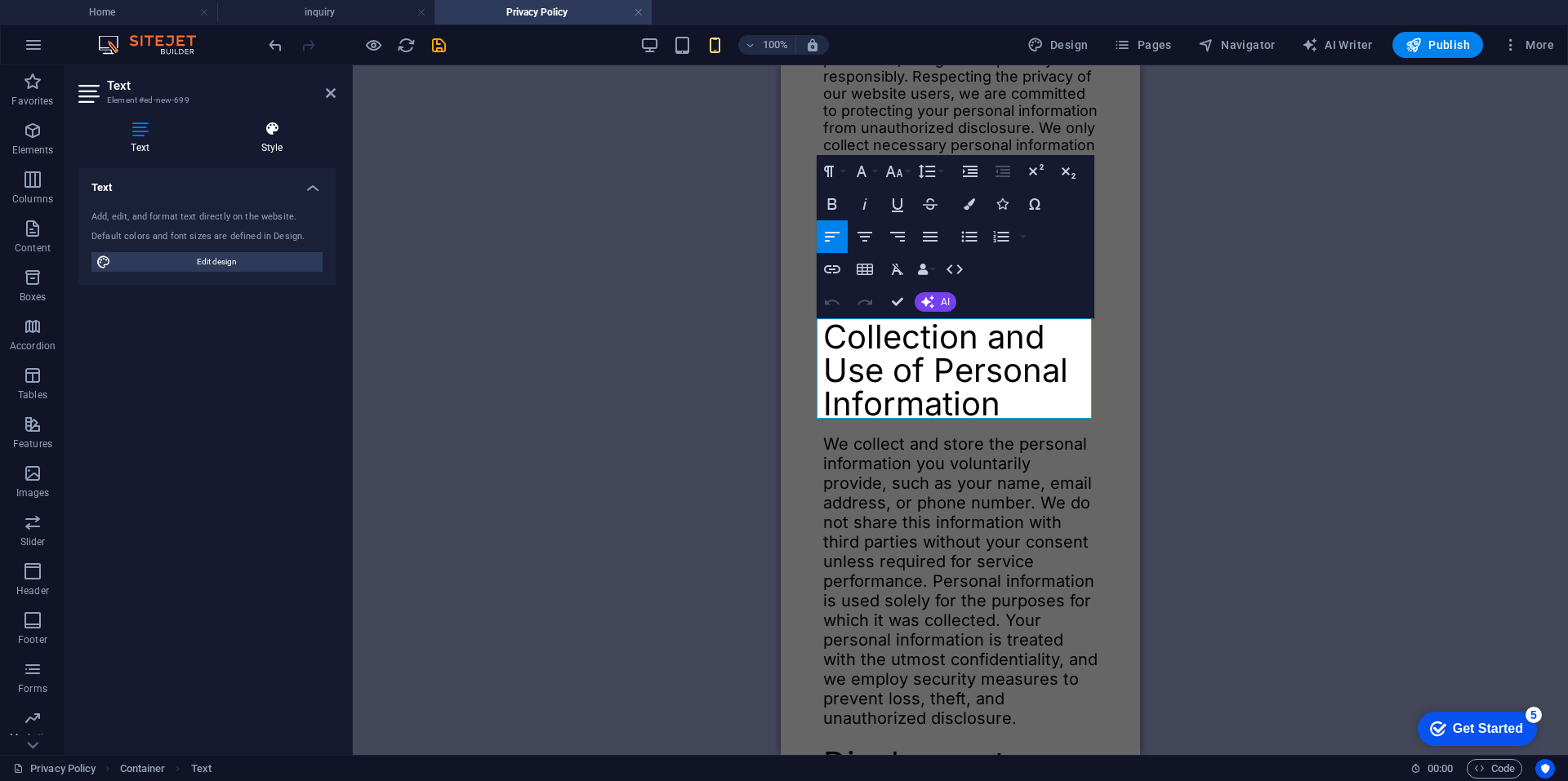
click at [250, 132] on icon at bounding box center [272, 128] width 128 height 16
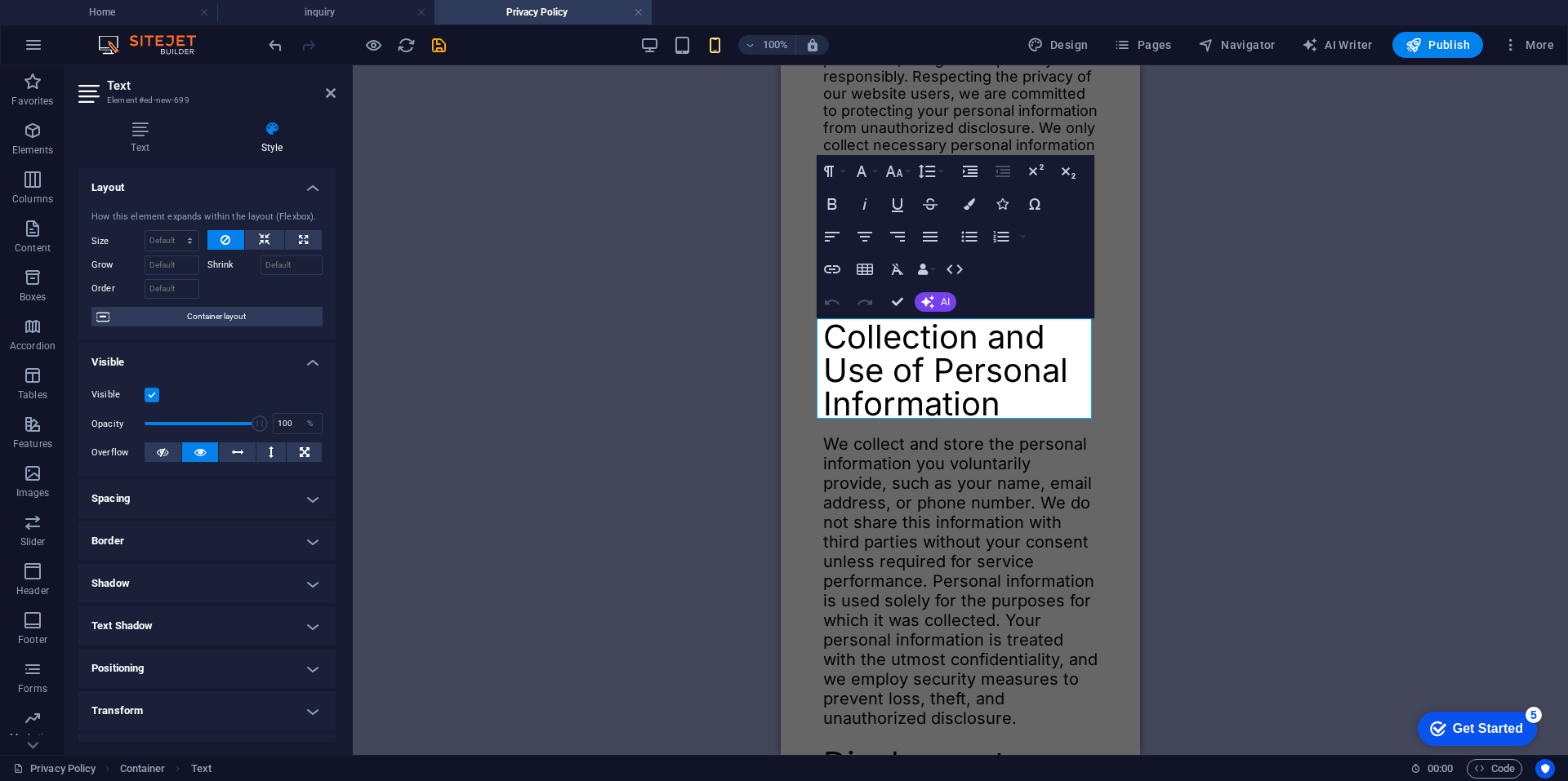
click at [171, 500] on h4 "Spacing" at bounding box center [207, 499] width 257 height 39
drag, startPoint x: 205, startPoint y: 554, endPoint x: 186, endPoint y: 551, distance: 19.2
click at [187, 551] on div "0 auto px % rem vw vh" at bounding box center [206, 560] width 70 height 21
type input "24"
select select "DISABLED_OPTION_VALUE"
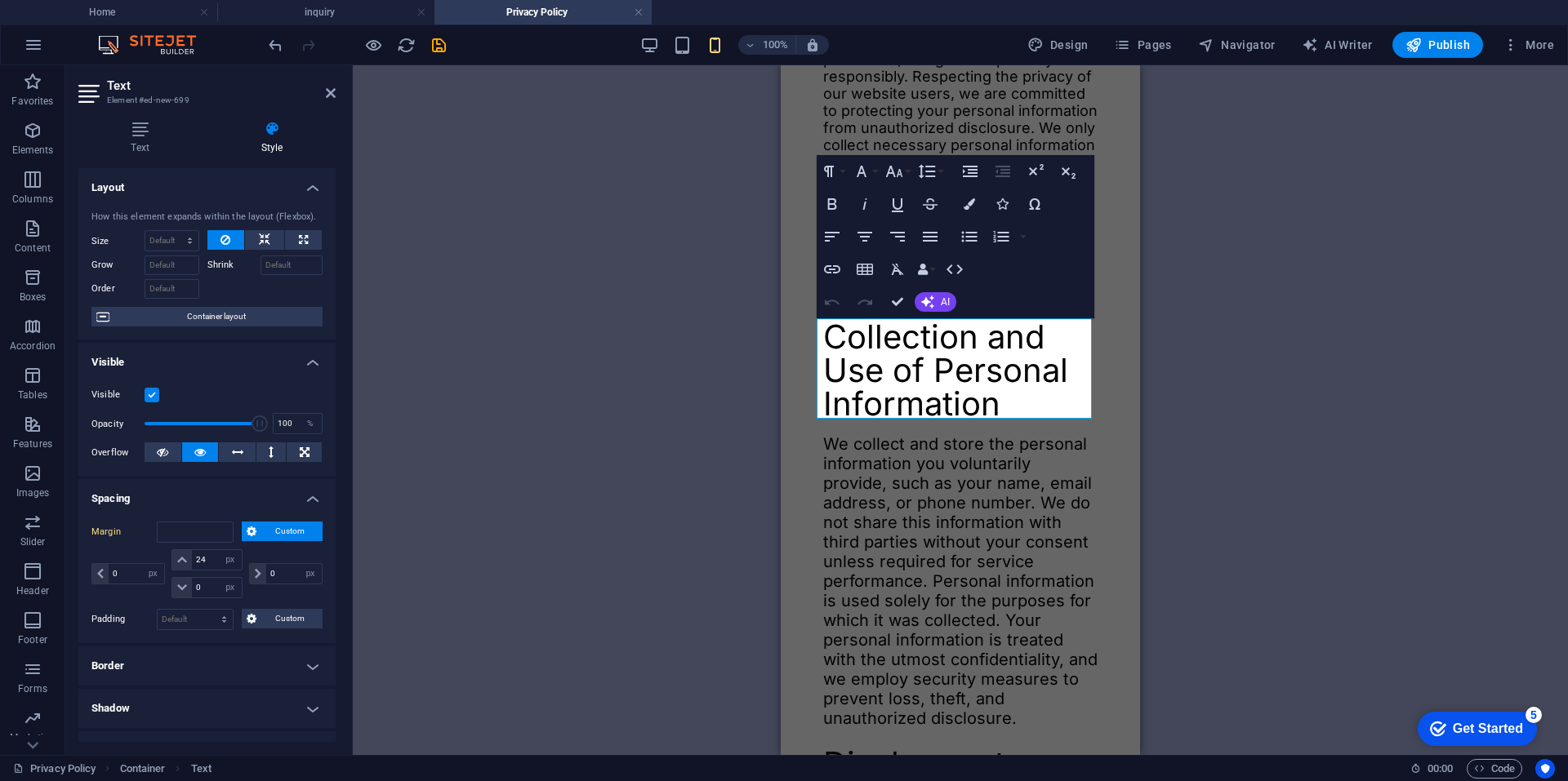
click at [498, 459] on div "Drag here to replace the existing content. Press “Ctrl” if you want to create a…" at bounding box center [959, 410] width 1215 height 690
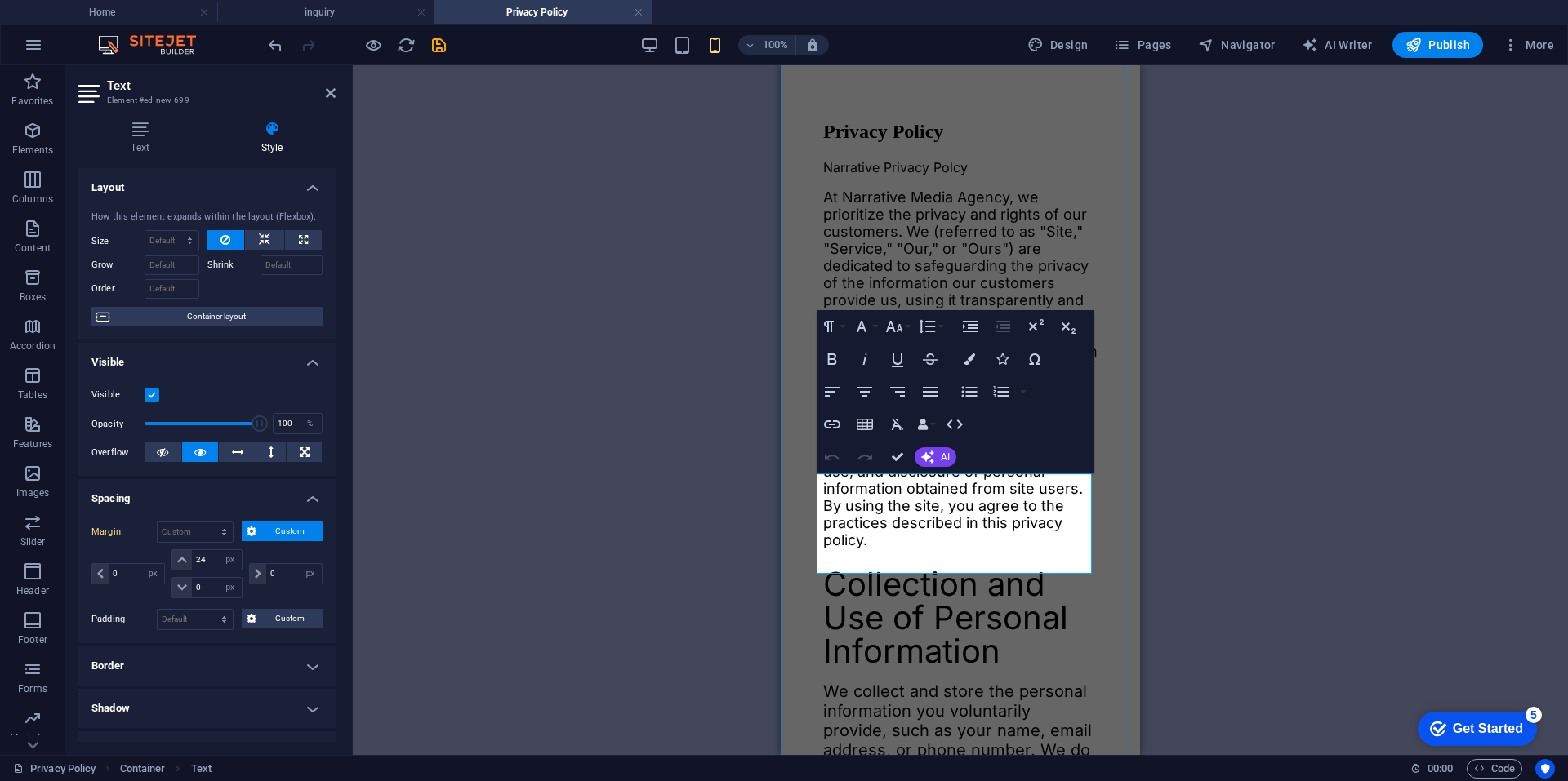
scroll to position [82, 0]
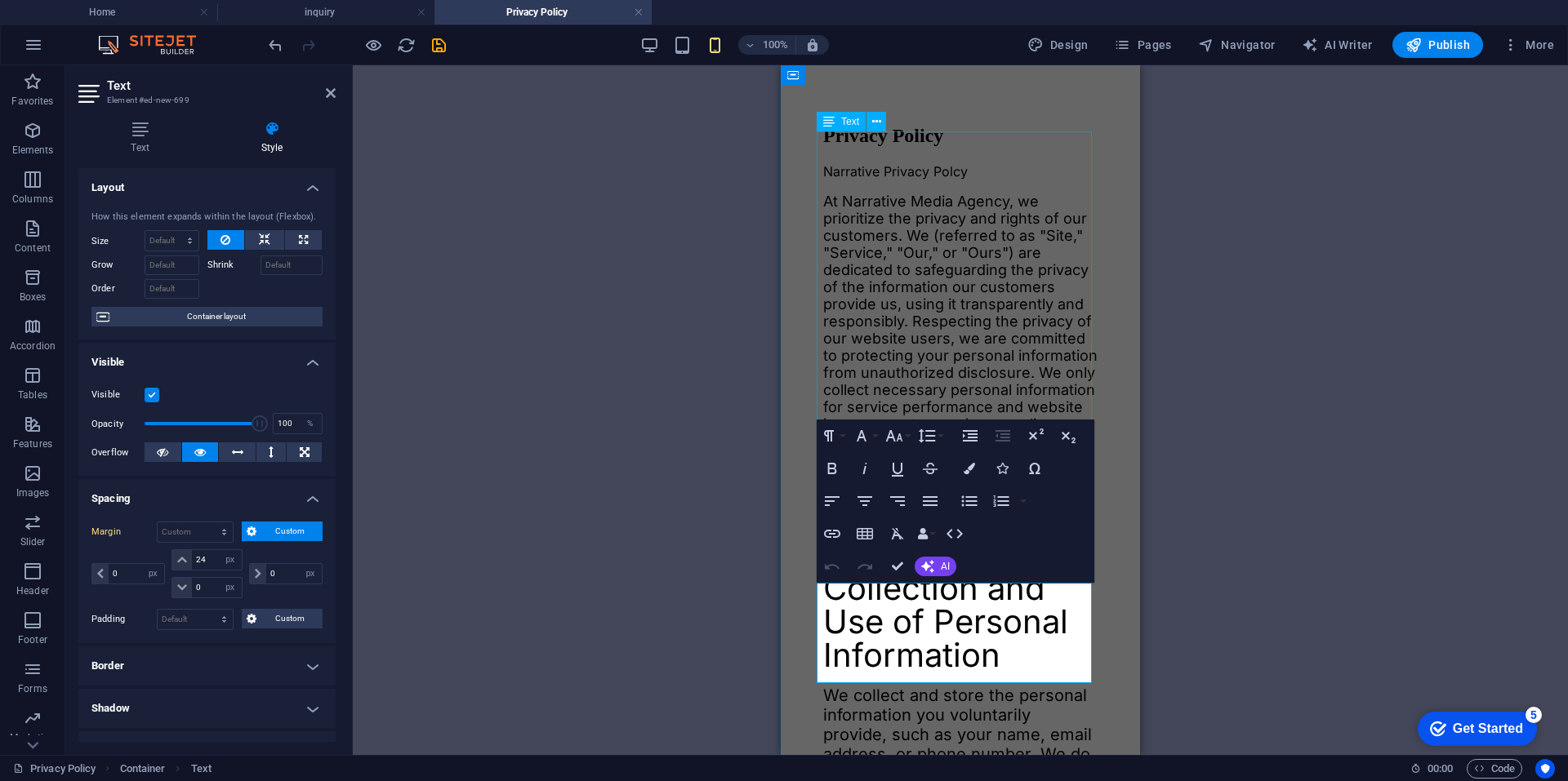
click at [902, 259] on div "At Narrative Media Agency, we prioritize the privacy and rights of our customer…" at bounding box center [960, 372] width 274 height 360
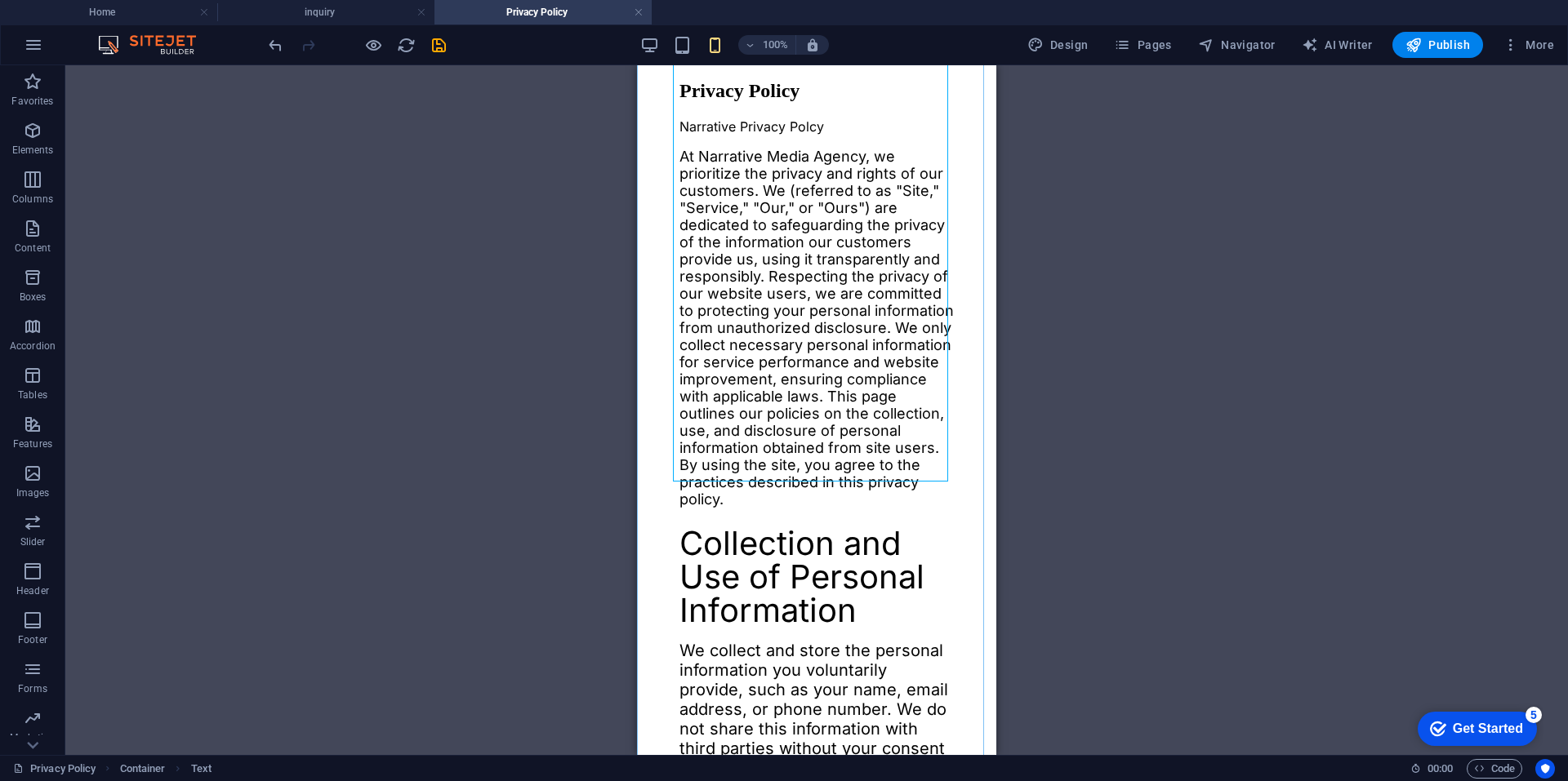
scroll to position [163, 0]
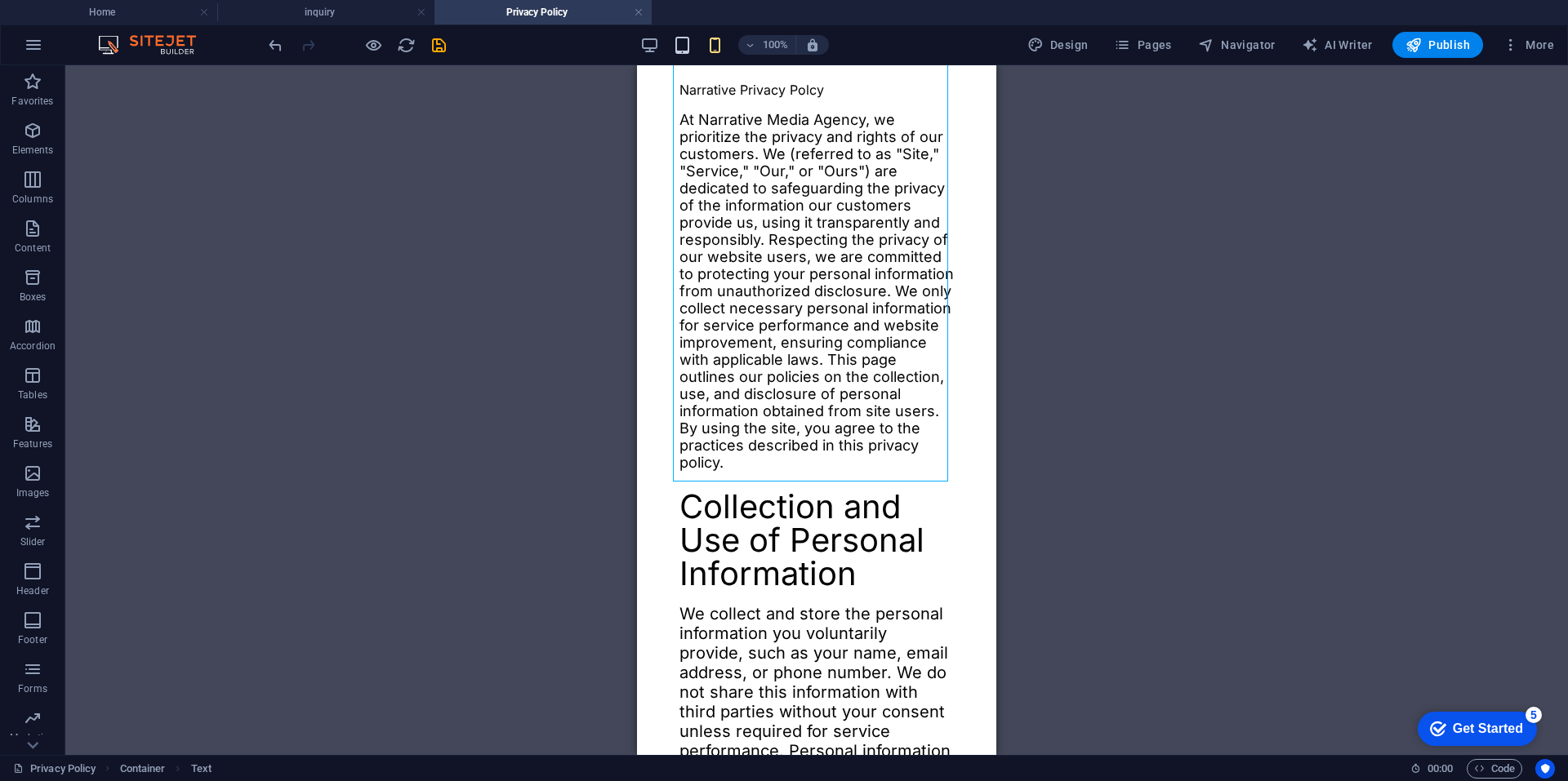
click at [687, 50] on icon "button" at bounding box center [682, 45] width 19 height 19
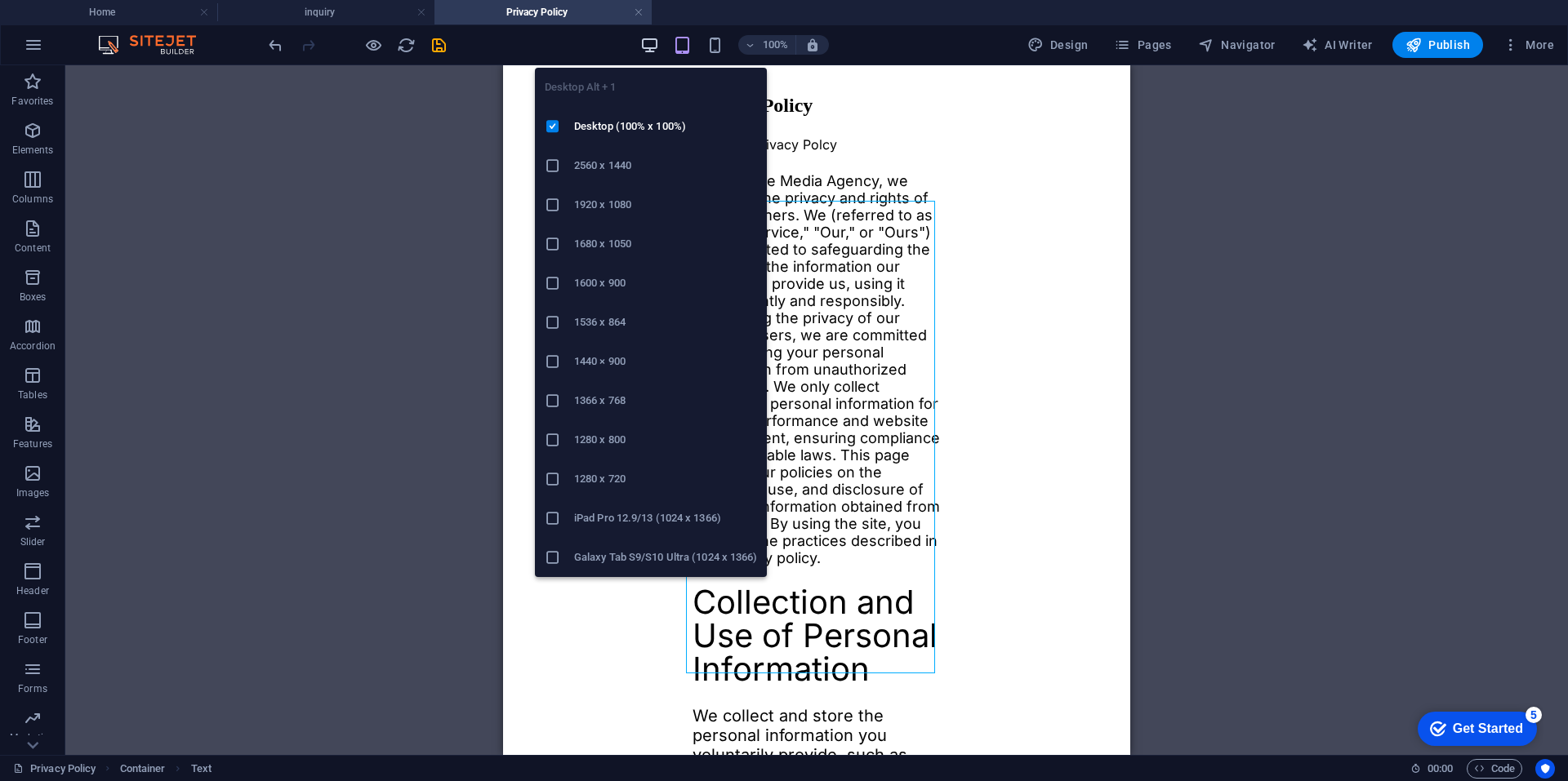
drag, startPoint x: 652, startPoint y: 44, endPoint x: 495, endPoint y: 88, distance: 163.0
click at [652, 44] on icon "button" at bounding box center [650, 45] width 19 height 19
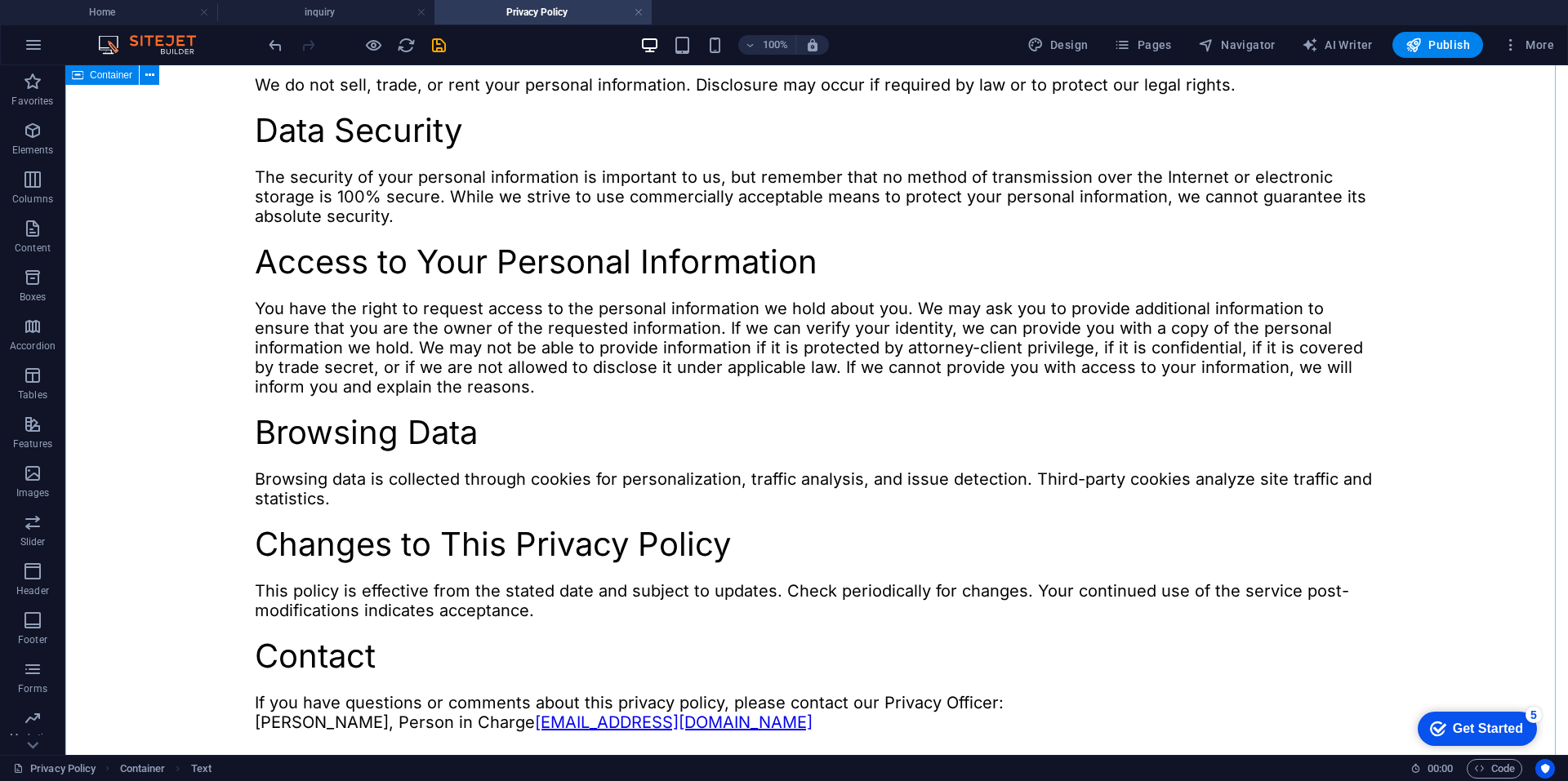
scroll to position [859, 0]
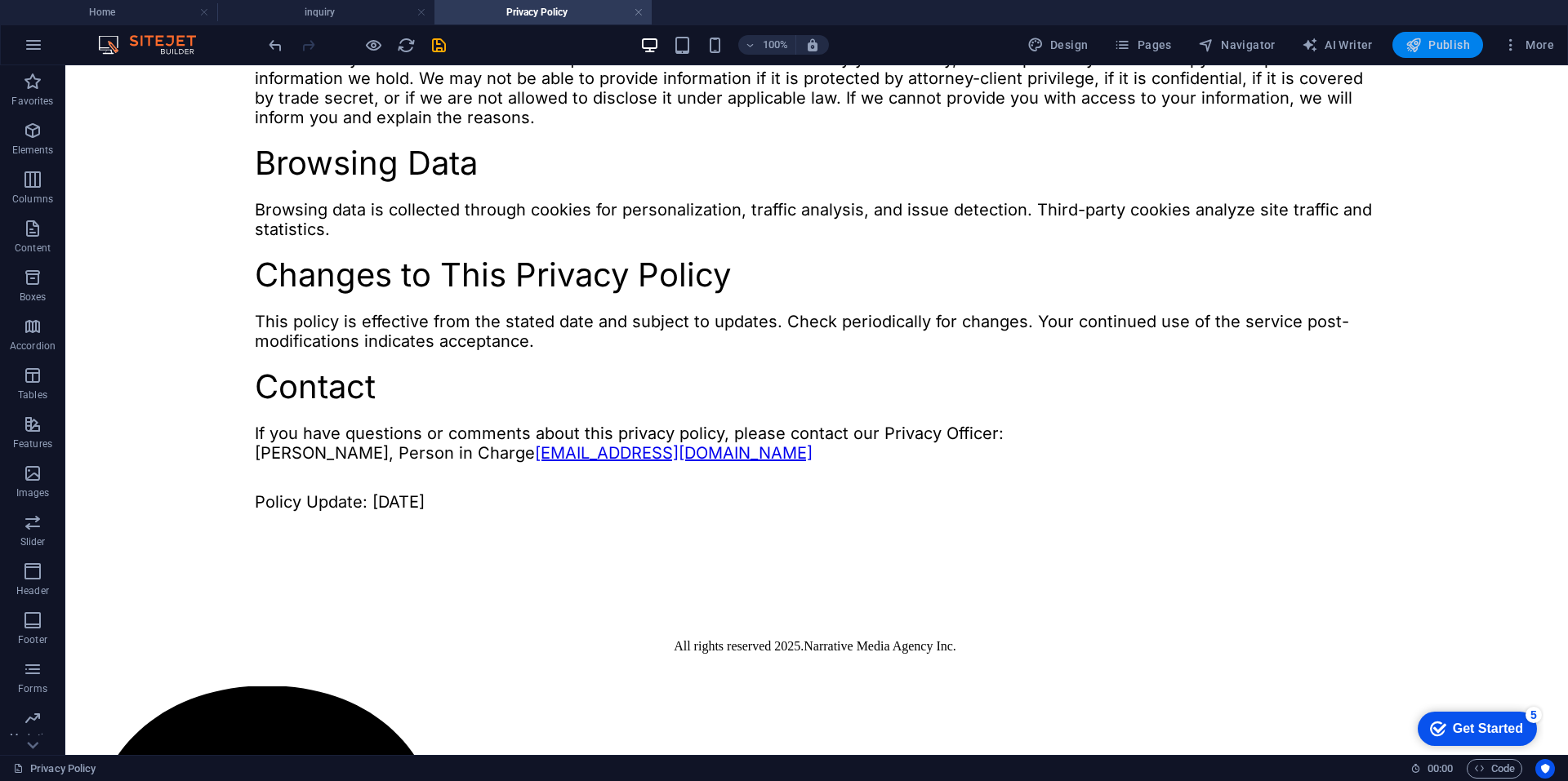
click at [1445, 43] on span "Publish" at bounding box center [1438, 44] width 65 height 16
click at [318, 5] on h4 "inquiry" at bounding box center [325, 12] width 217 height 18
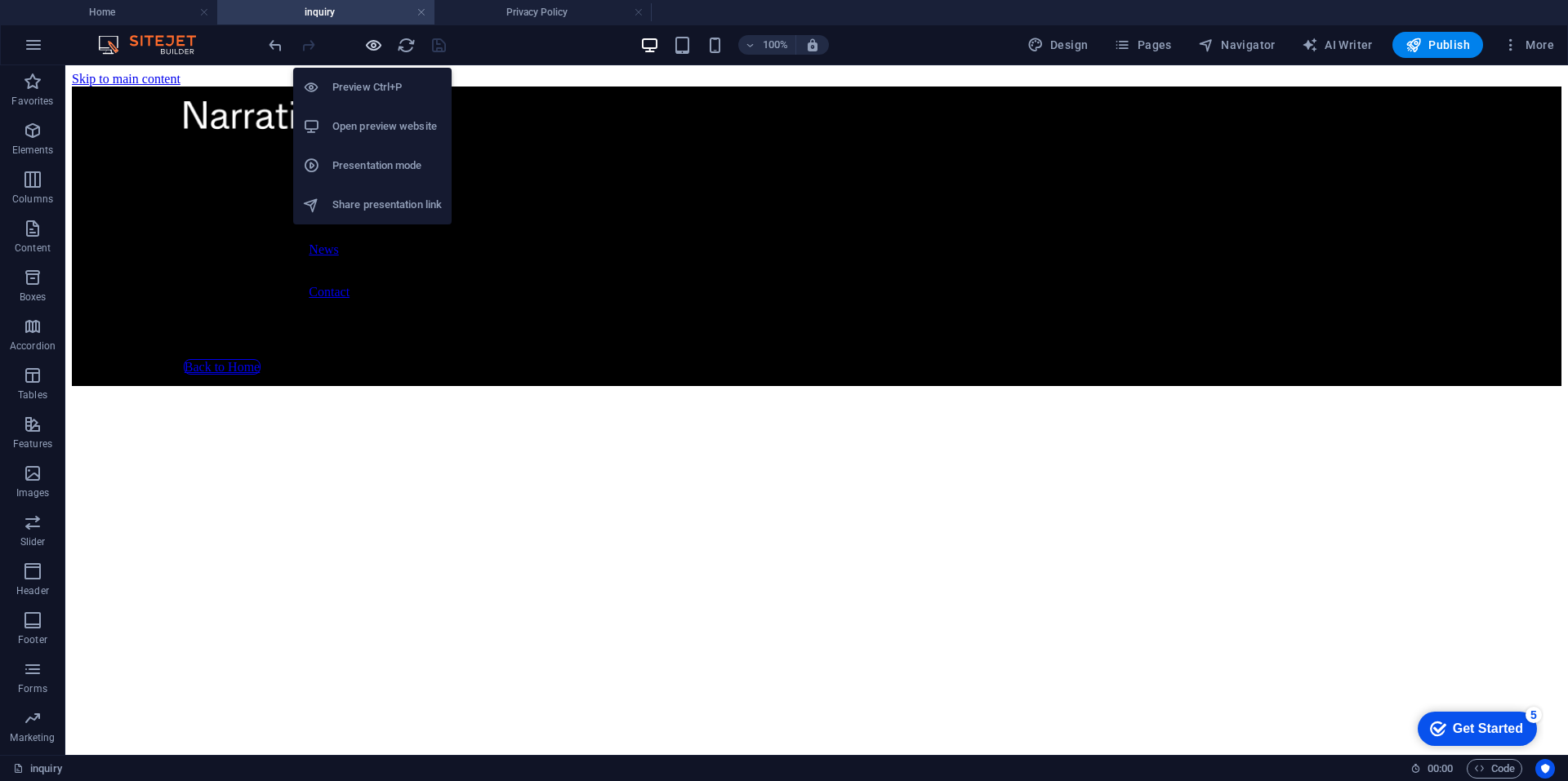
click at [371, 50] on icon "button" at bounding box center [374, 45] width 19 height 19
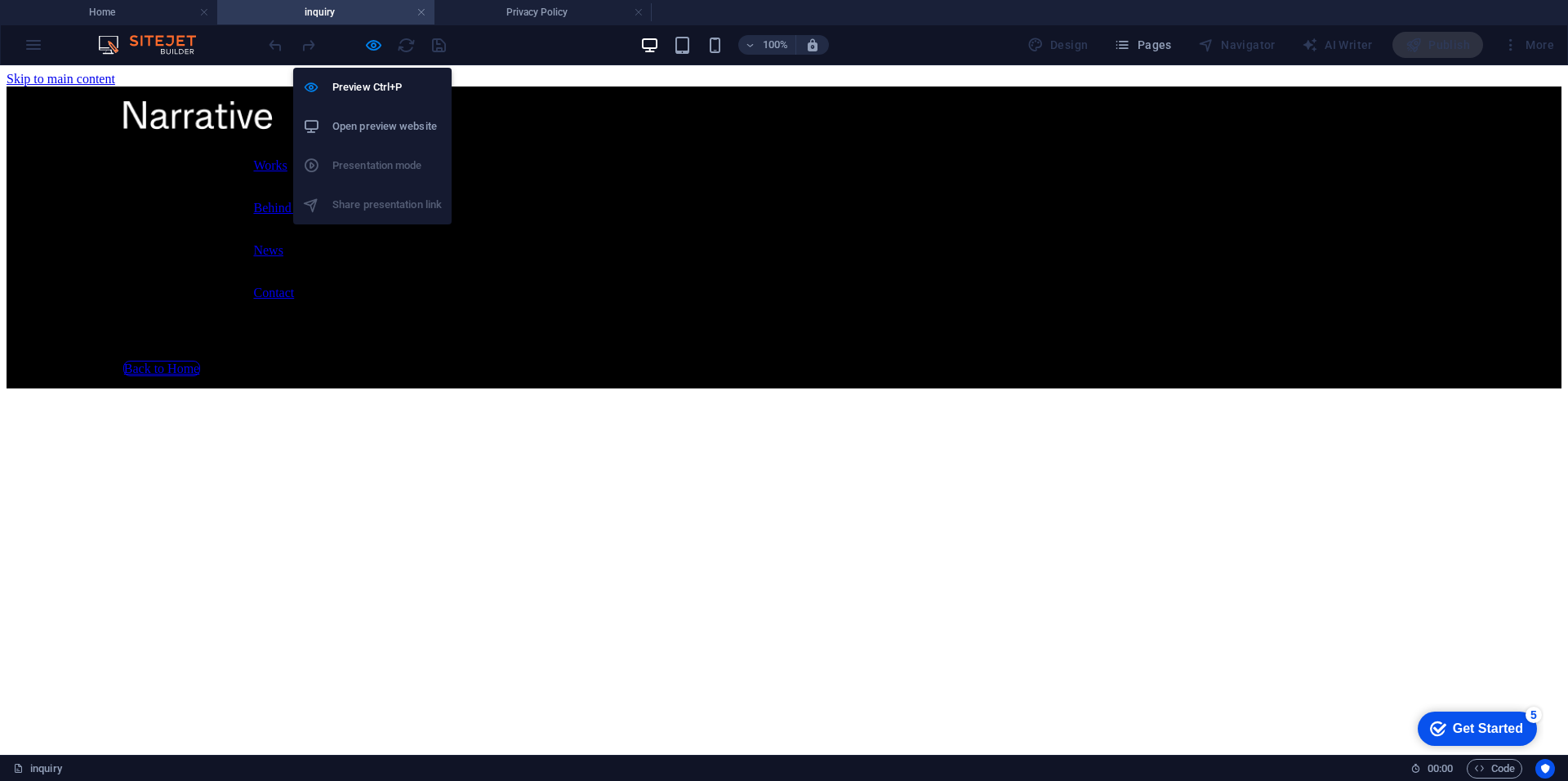
click at [389, 124] on h6 "Open preview website" at bounding box center [386, 126] width 110 height 20
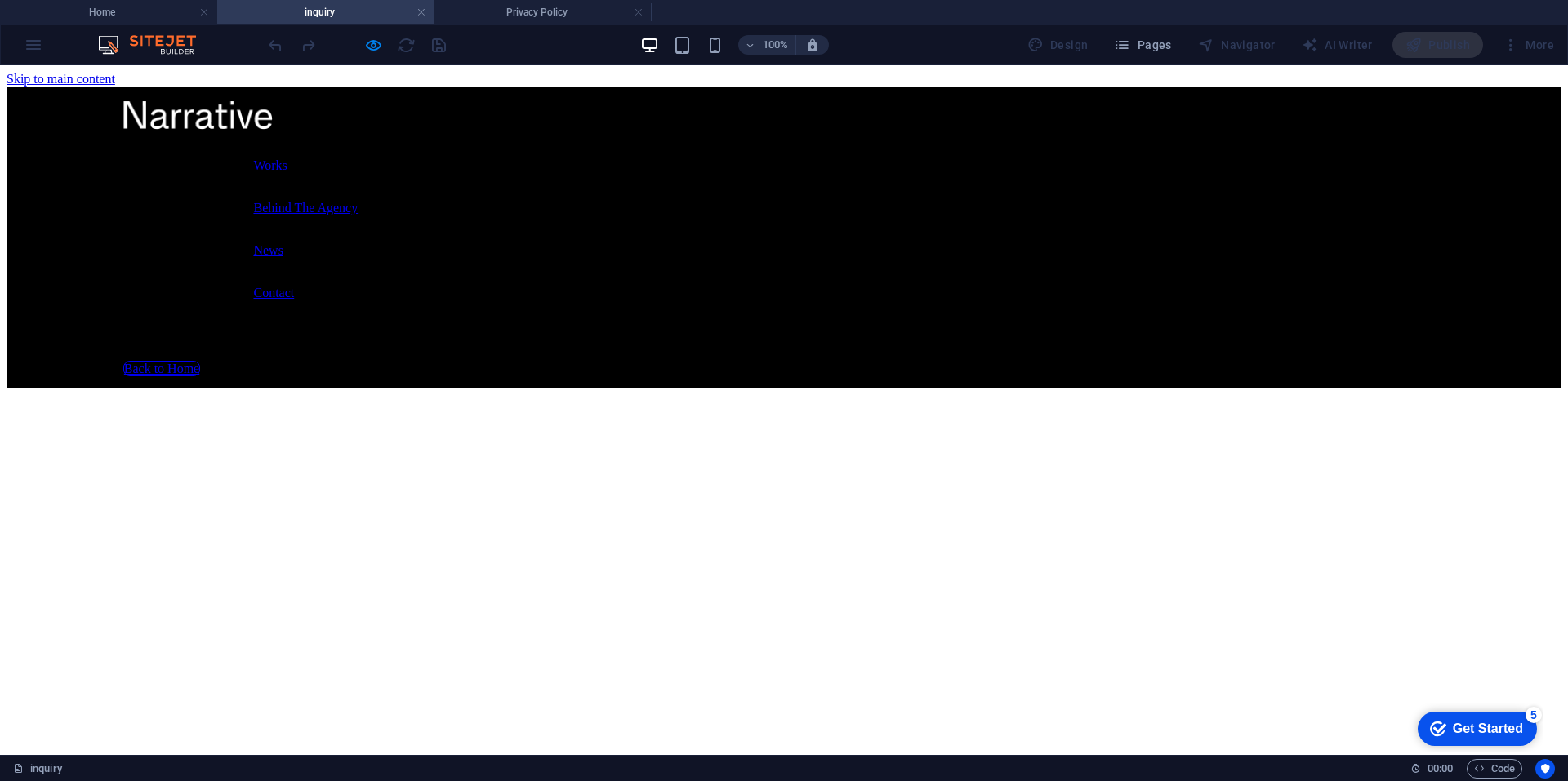
click at [310, 10] on h4 "inquiry" at bounding box center [325, 12] width 217 height 18
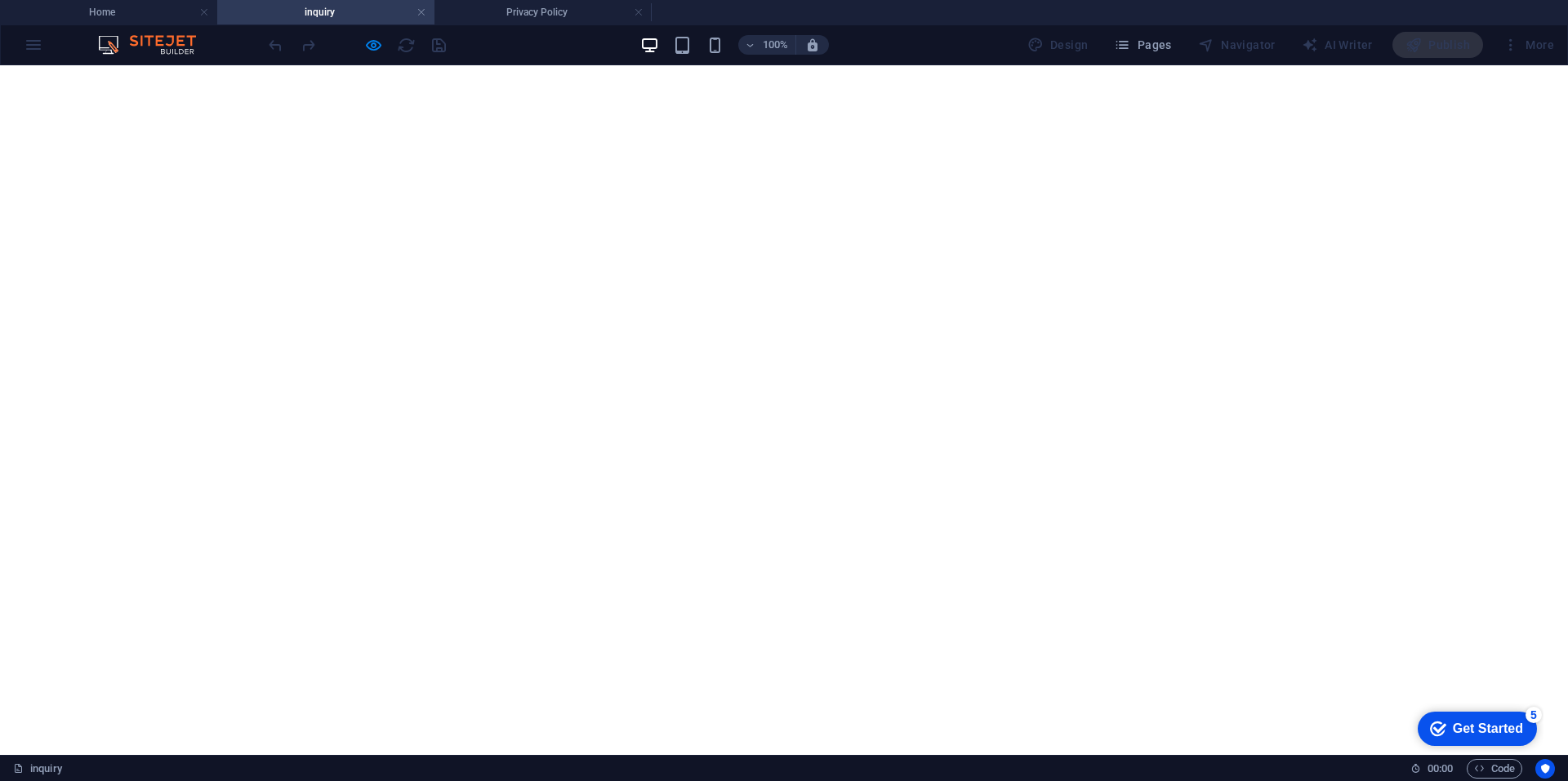
scroll to position [490, 0]
click at [112, 10] on h4 "Home" at bounding box center [108, 12] width 217 height 18
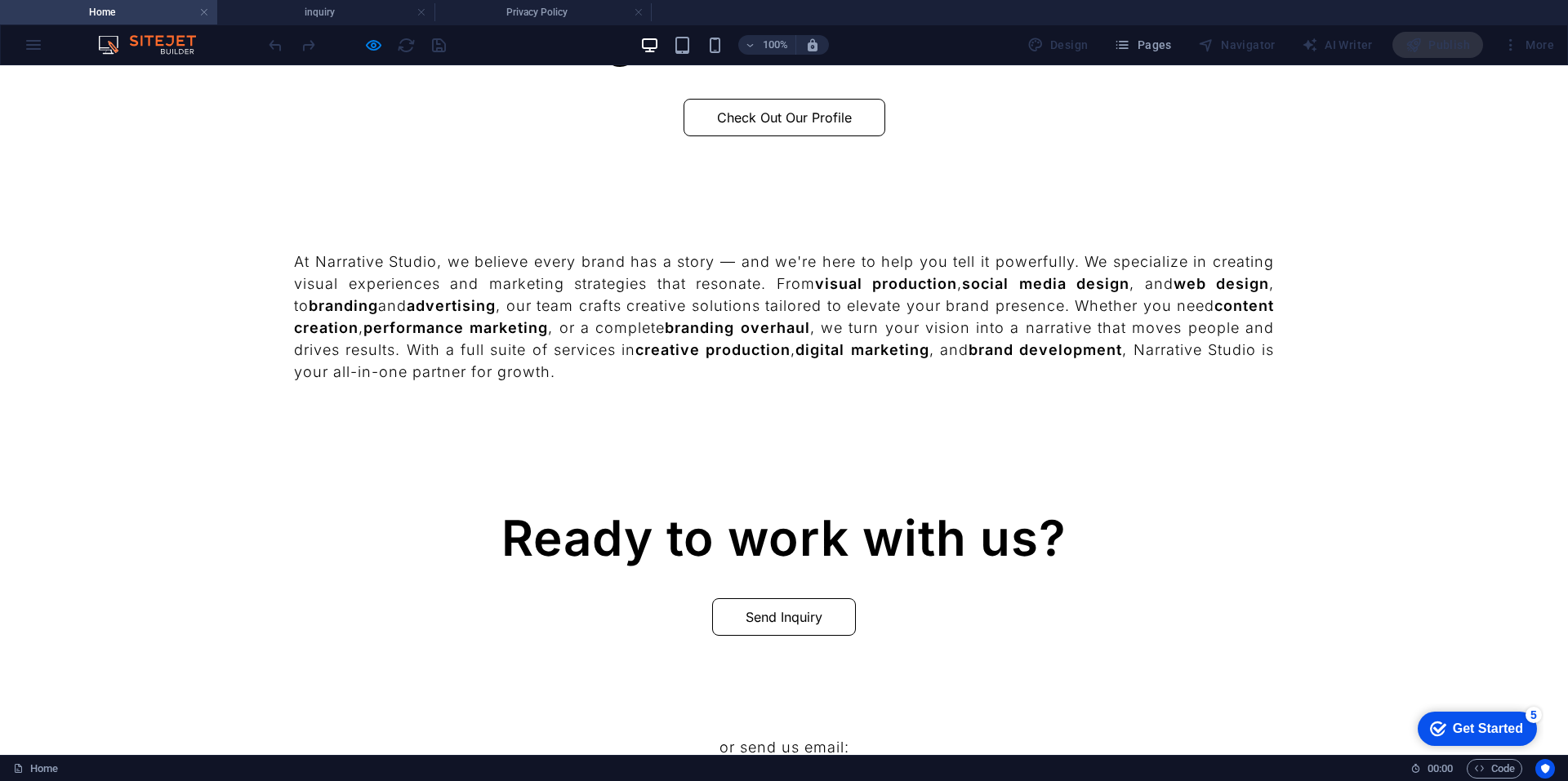
scroll to position [1551, 0]
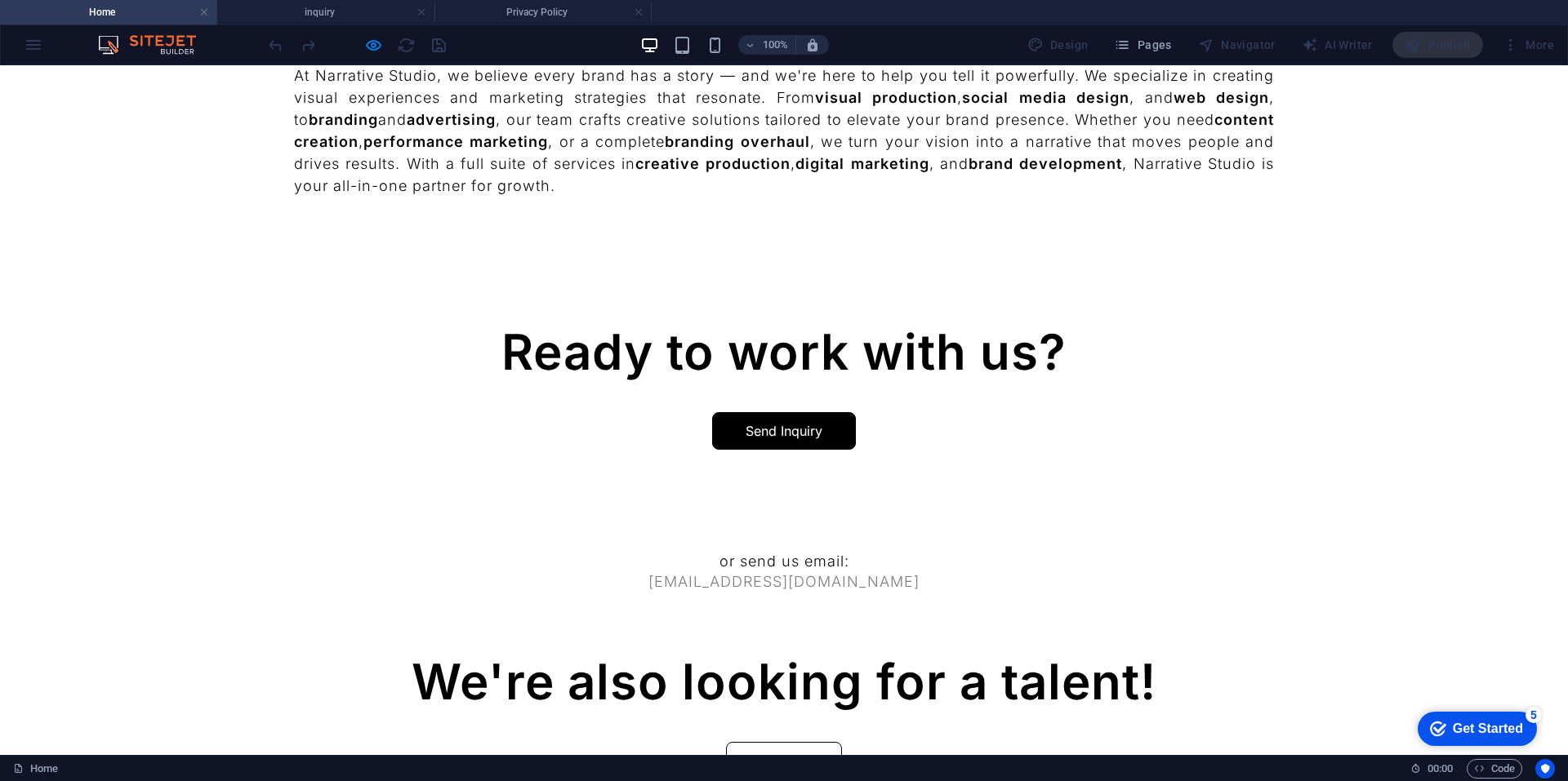
click at [788, 426] on link "Send Inquiry" at bounding box center [784, 430] width 144 height 37
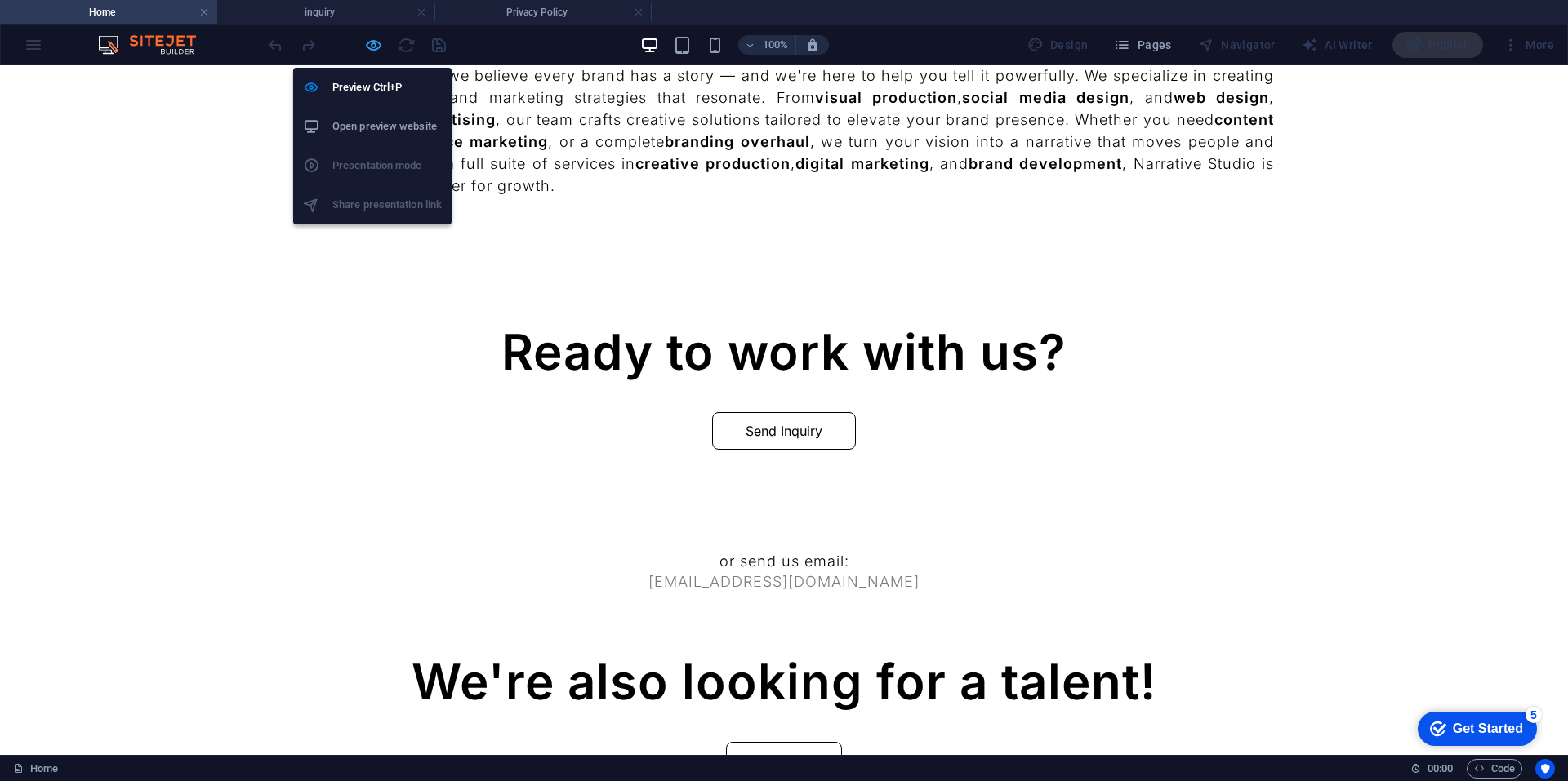
click at [371, 48] on icon "button" at bounding box center [374, 45] width 19 height 19
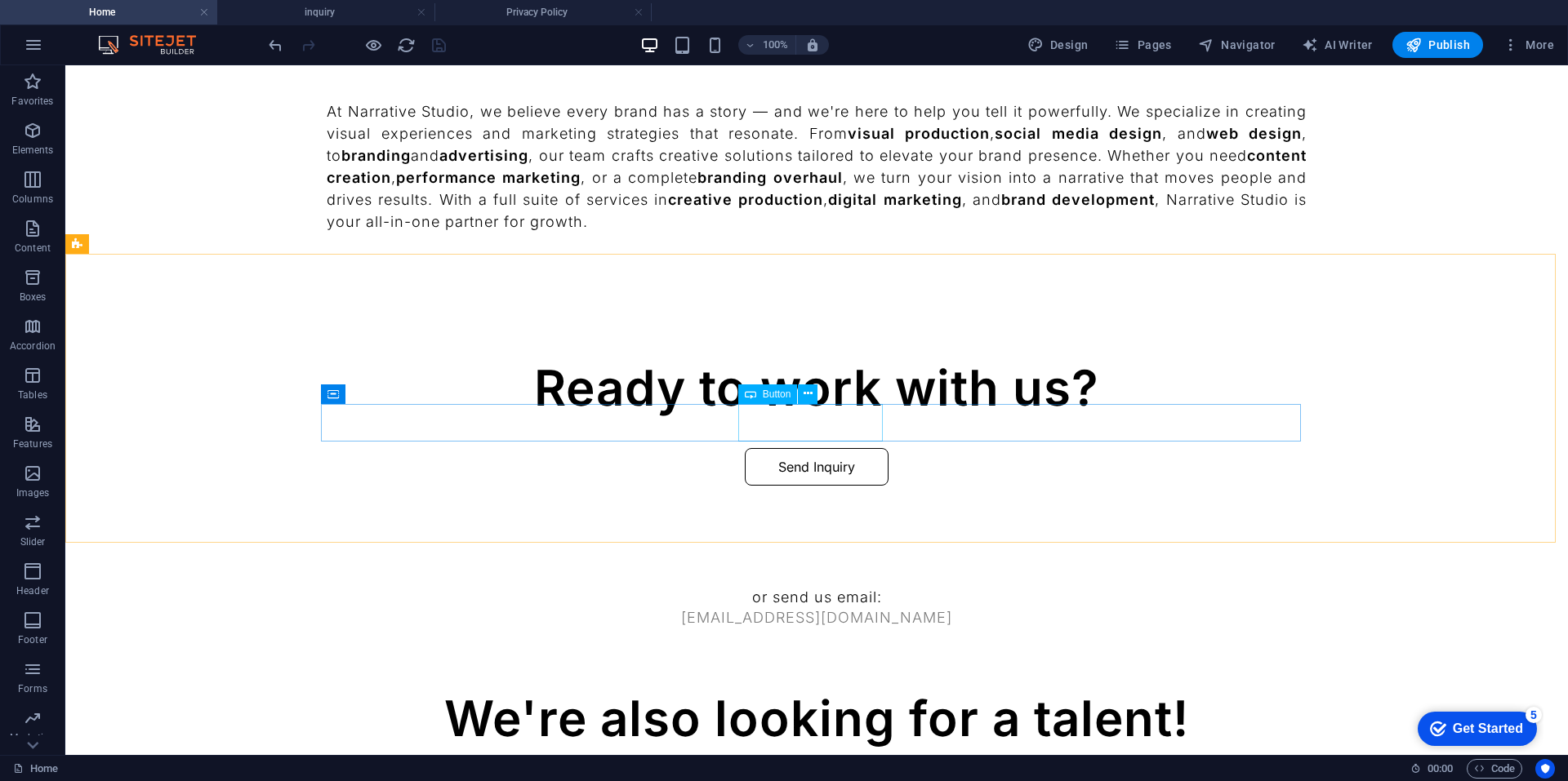
click at [767, 396] on span "Button" at bounding box center [777, 395] width 29 height 10
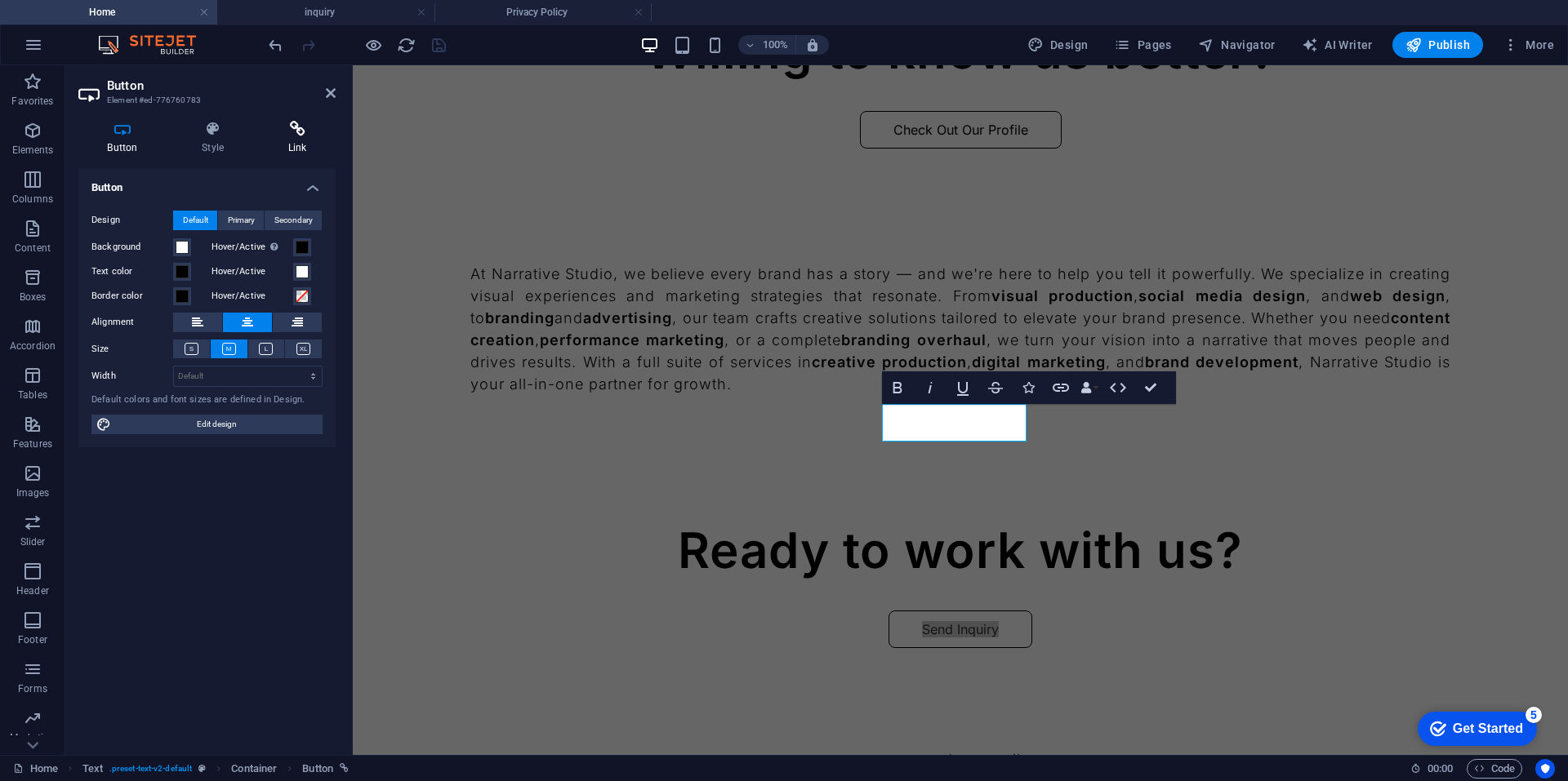
click at [286, 122] on icon at bounding box center [297, 128] width 77 height 16
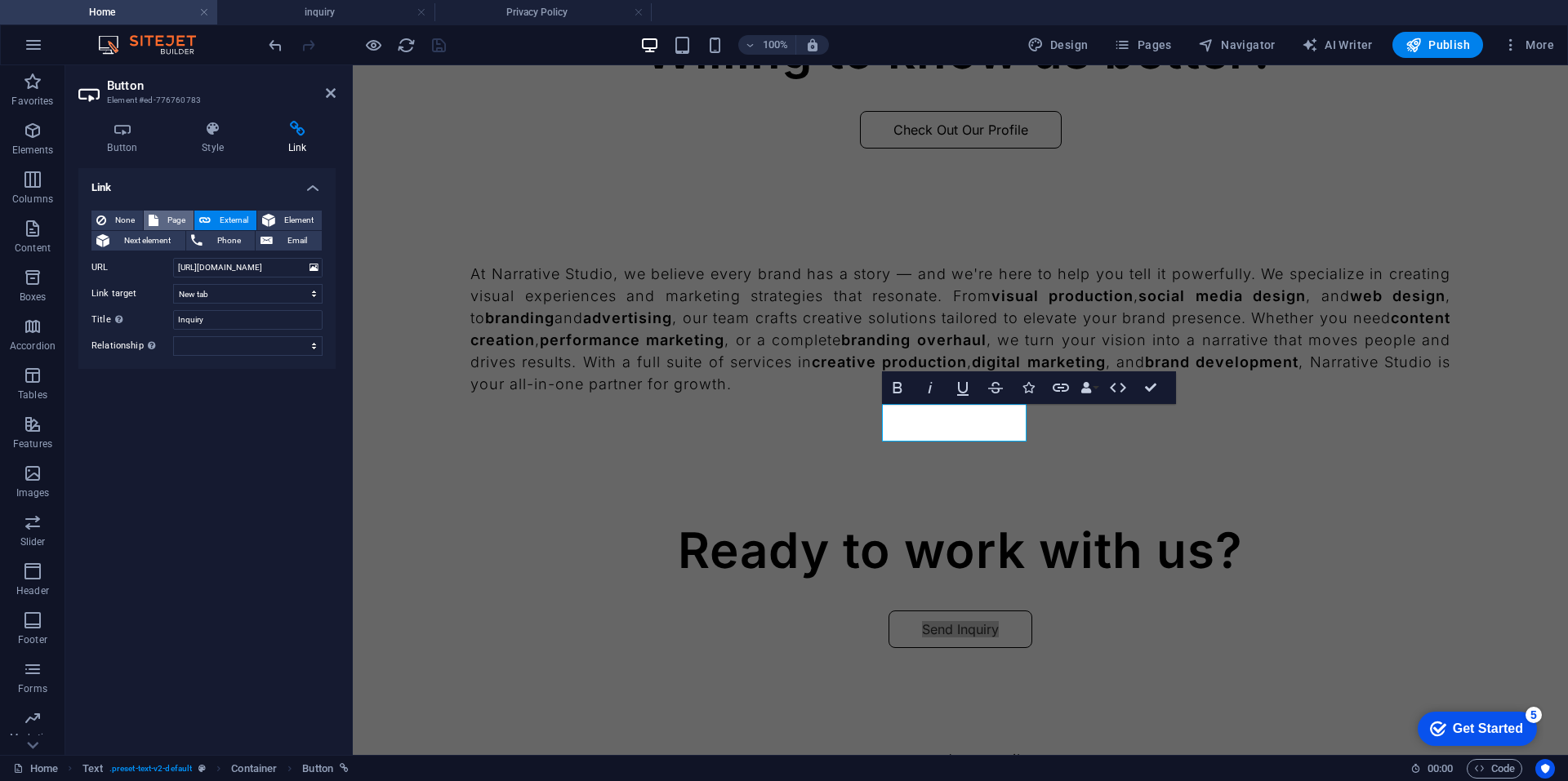
click at [174, 220] on span "Page" at bounding box center [176, 219] width 26 height 20
select select
click at [221, 271] on select "Home Home (Copy) inquiry Creation Deck Feedback Talent Registration Survey Comi…" at bounding box center [248, 267] width 150 height 20
select select "2"
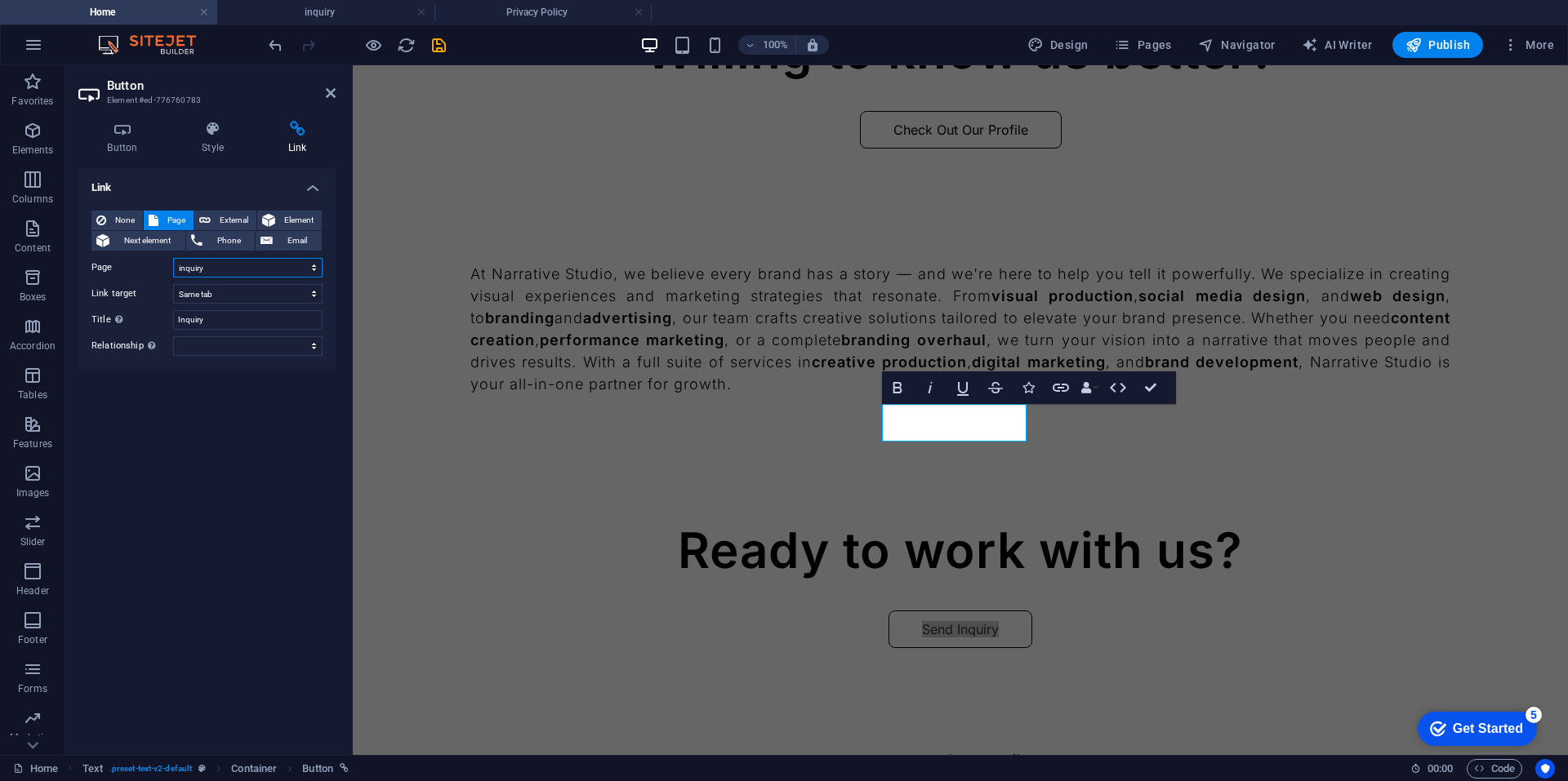
click at [173, 258] on select "Home Home (Copy) inquiry Creation Deck Feedback Talent Registration Survey Comi…" at bounding box center [248, 267] width 150 height 20
click at [612, 611] on div "Send Inquiry" at bounding box center [960, 630] width 908 height 37
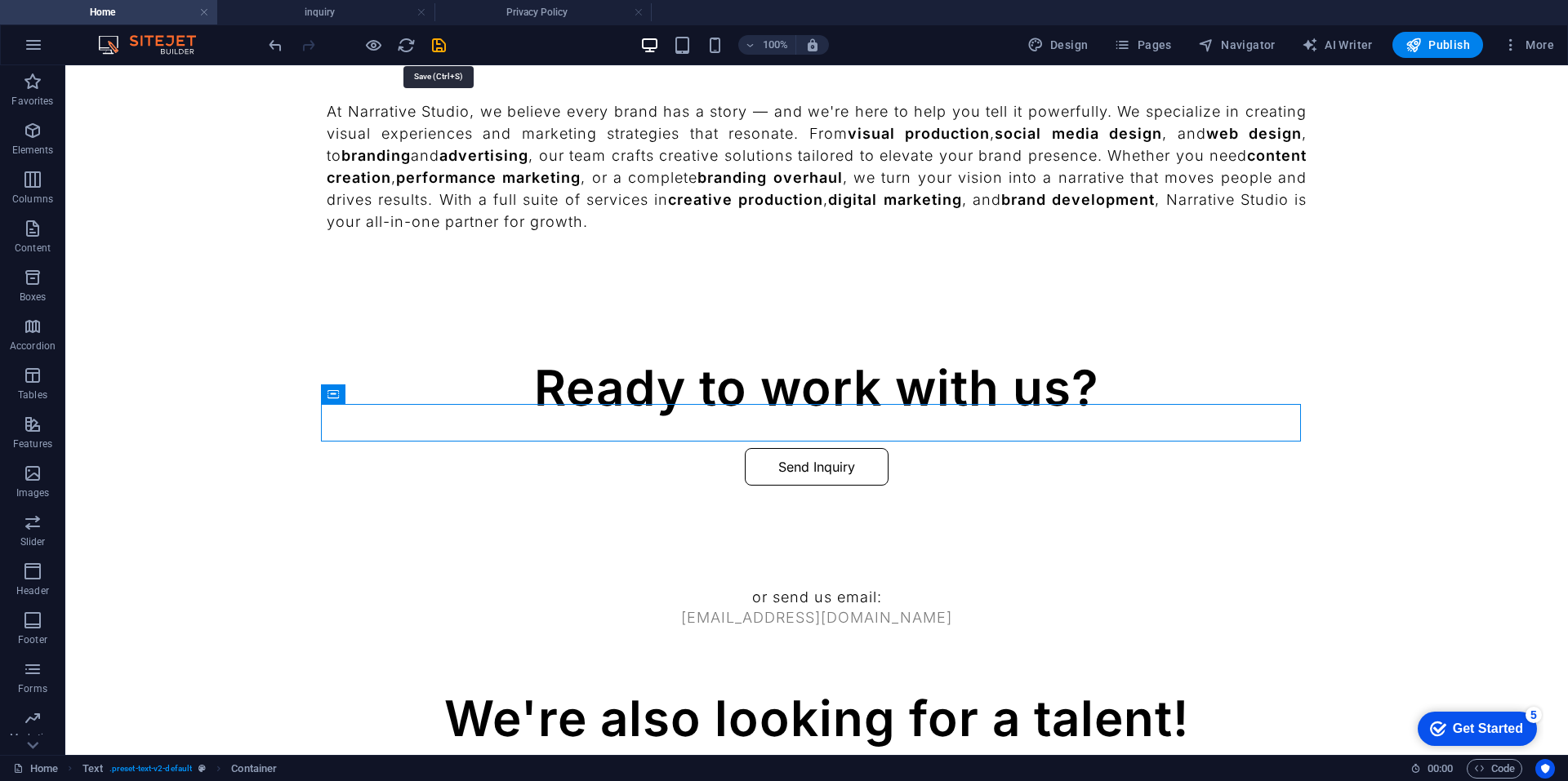
click at [437, 59] on div "100% Design Pages Navigator AI Writer Publish More" at bounding box center [784, 45] width 1566 height 39
click at [440, 51] on icon "save" at bounding box center [439, 45] width 19 height 19
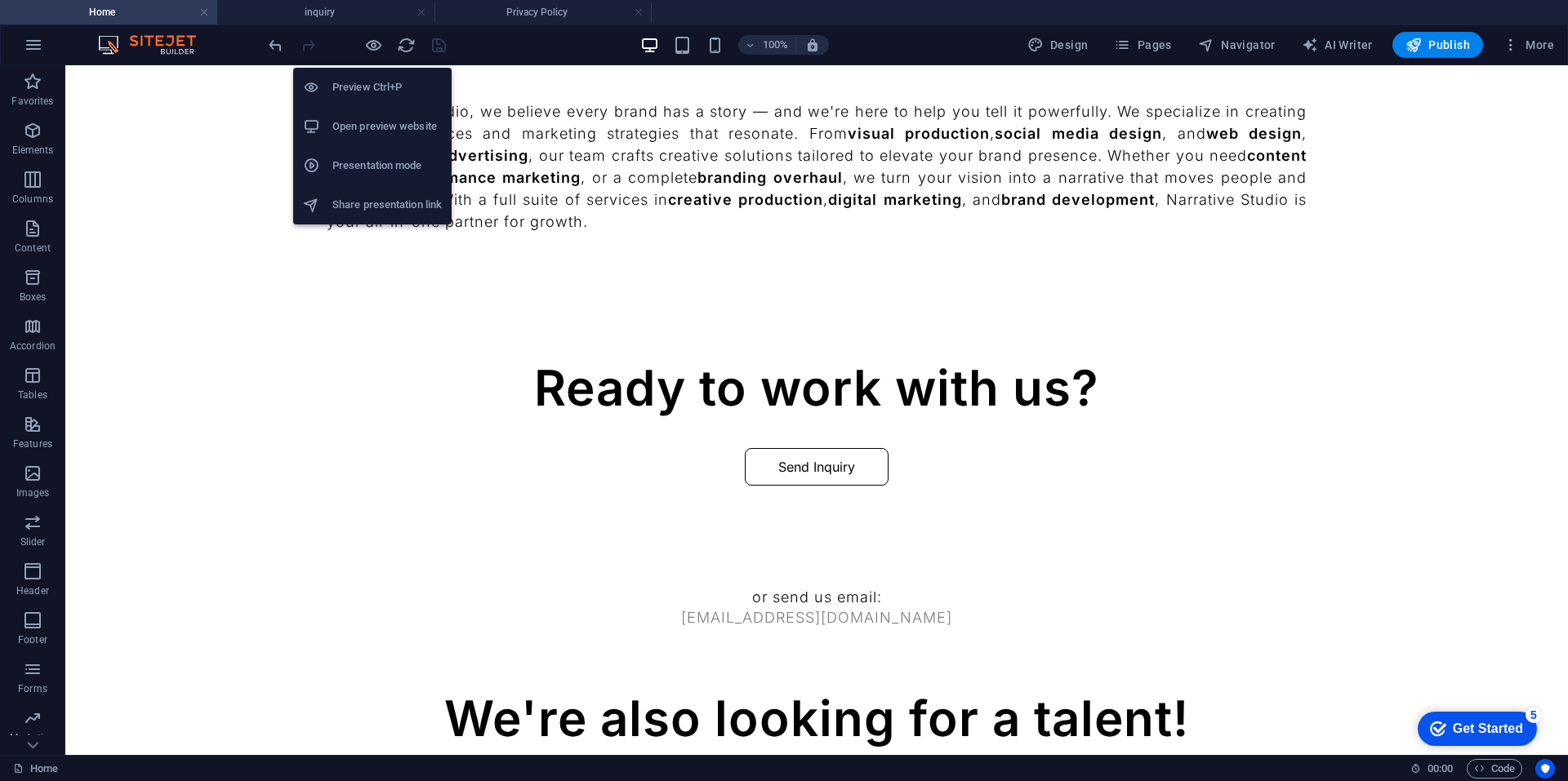
click at [393, 128] on h6 "Open preview website" at bounding box center [386, 126] width 110 height 20
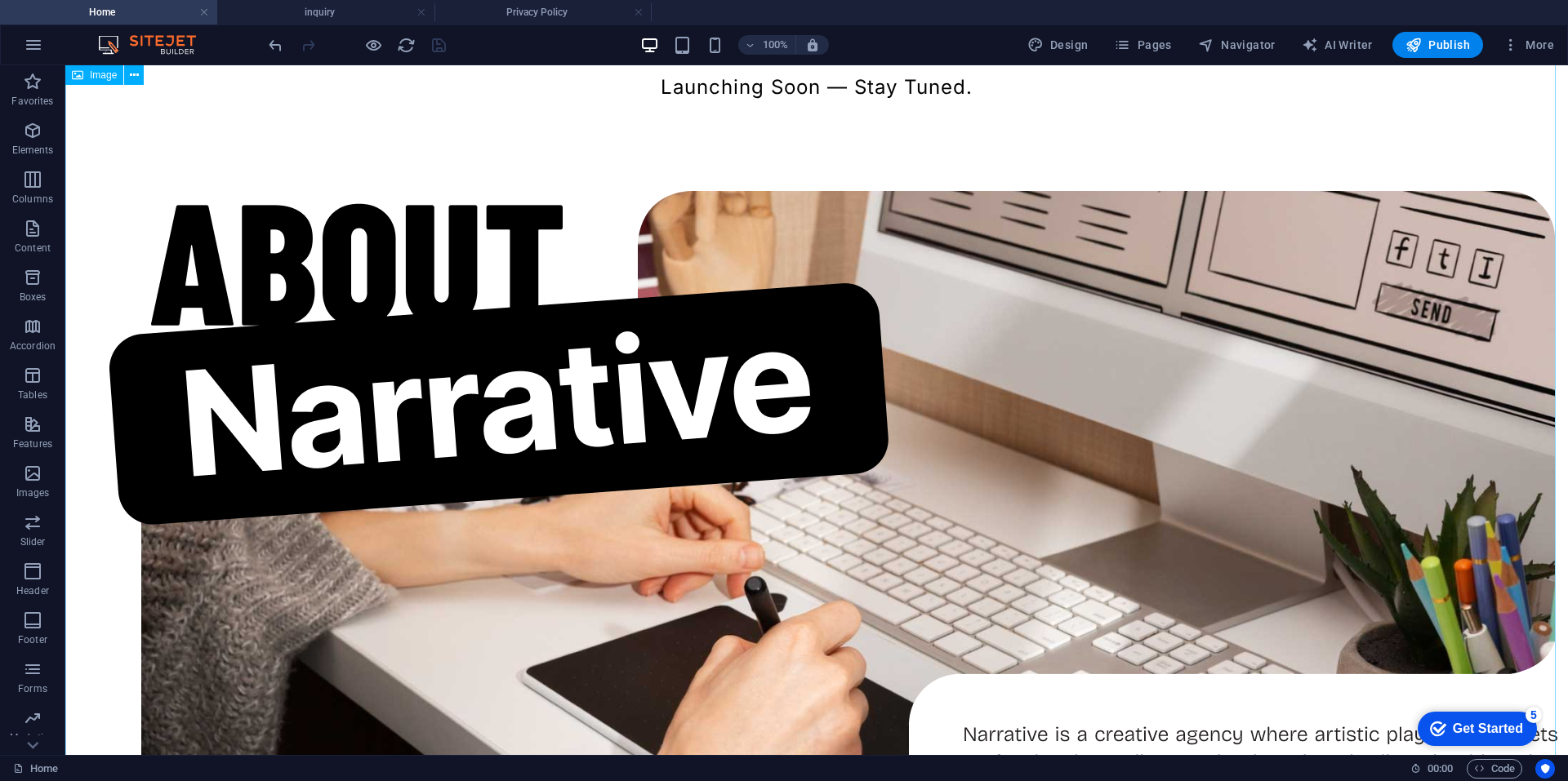
scroll to position [204, 0]
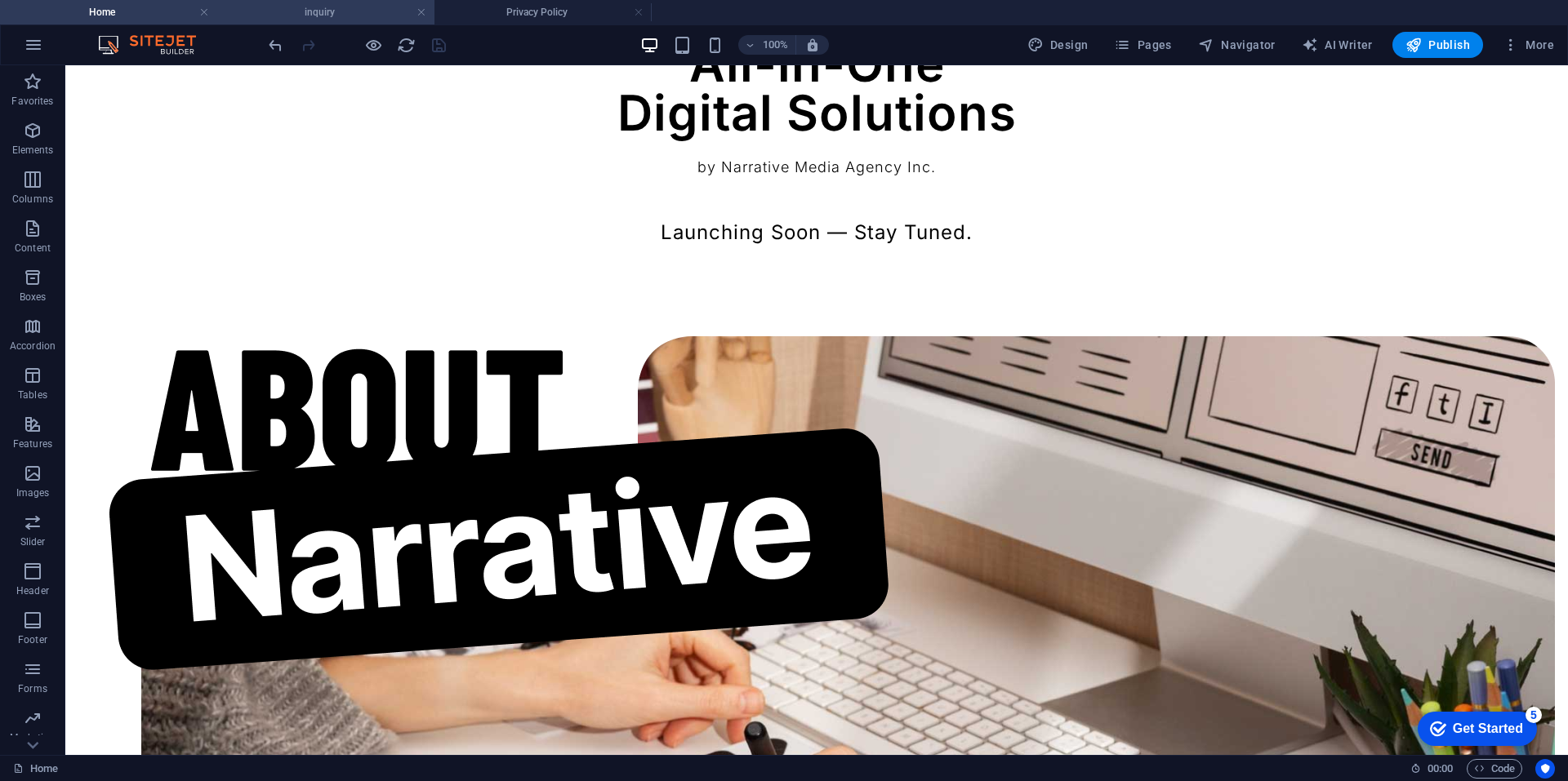
click at [311, 23] on li "inquiry" at bounding box center [325, 12] width 217 height 25
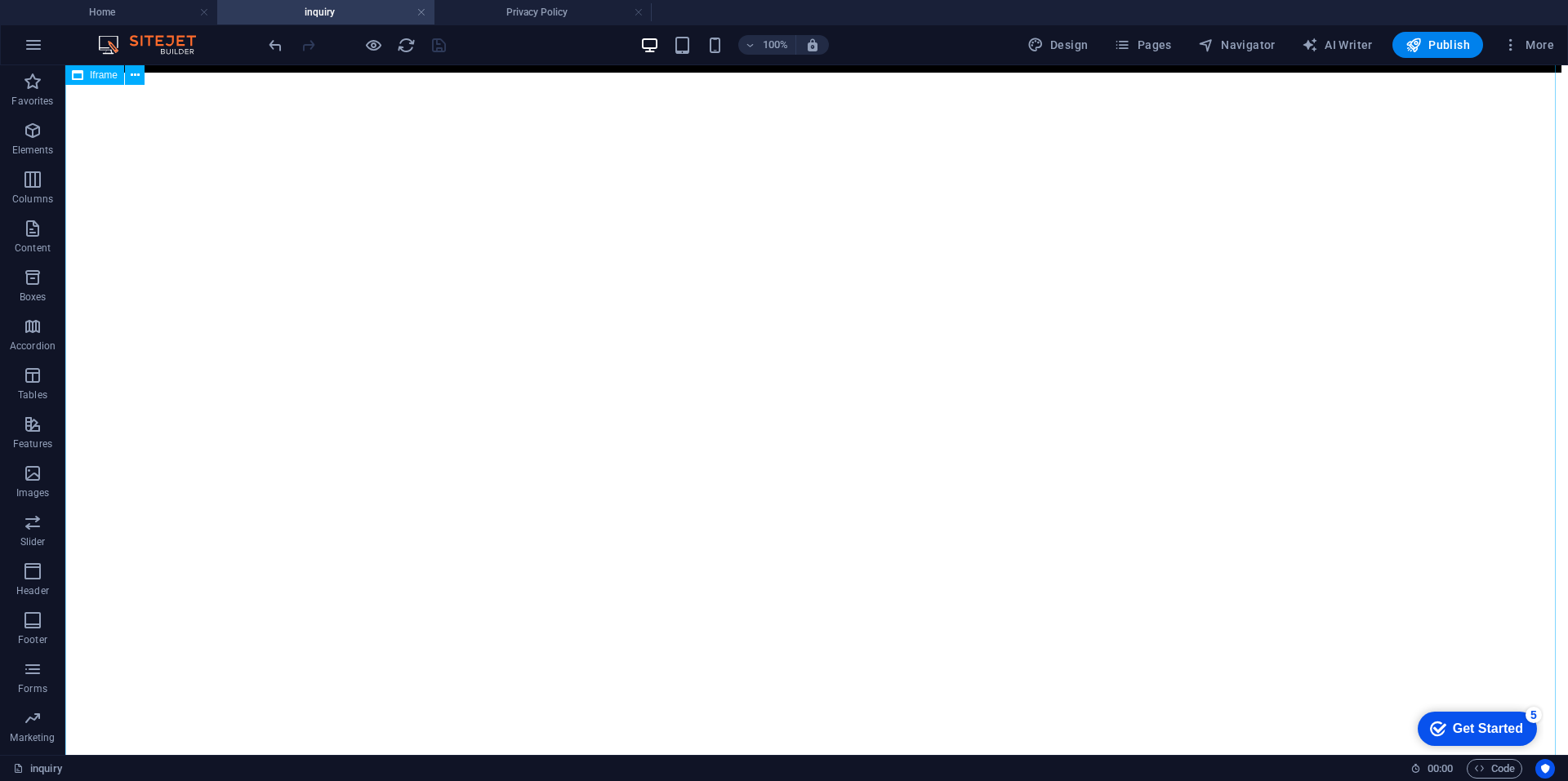
scroll to position [0, 0]
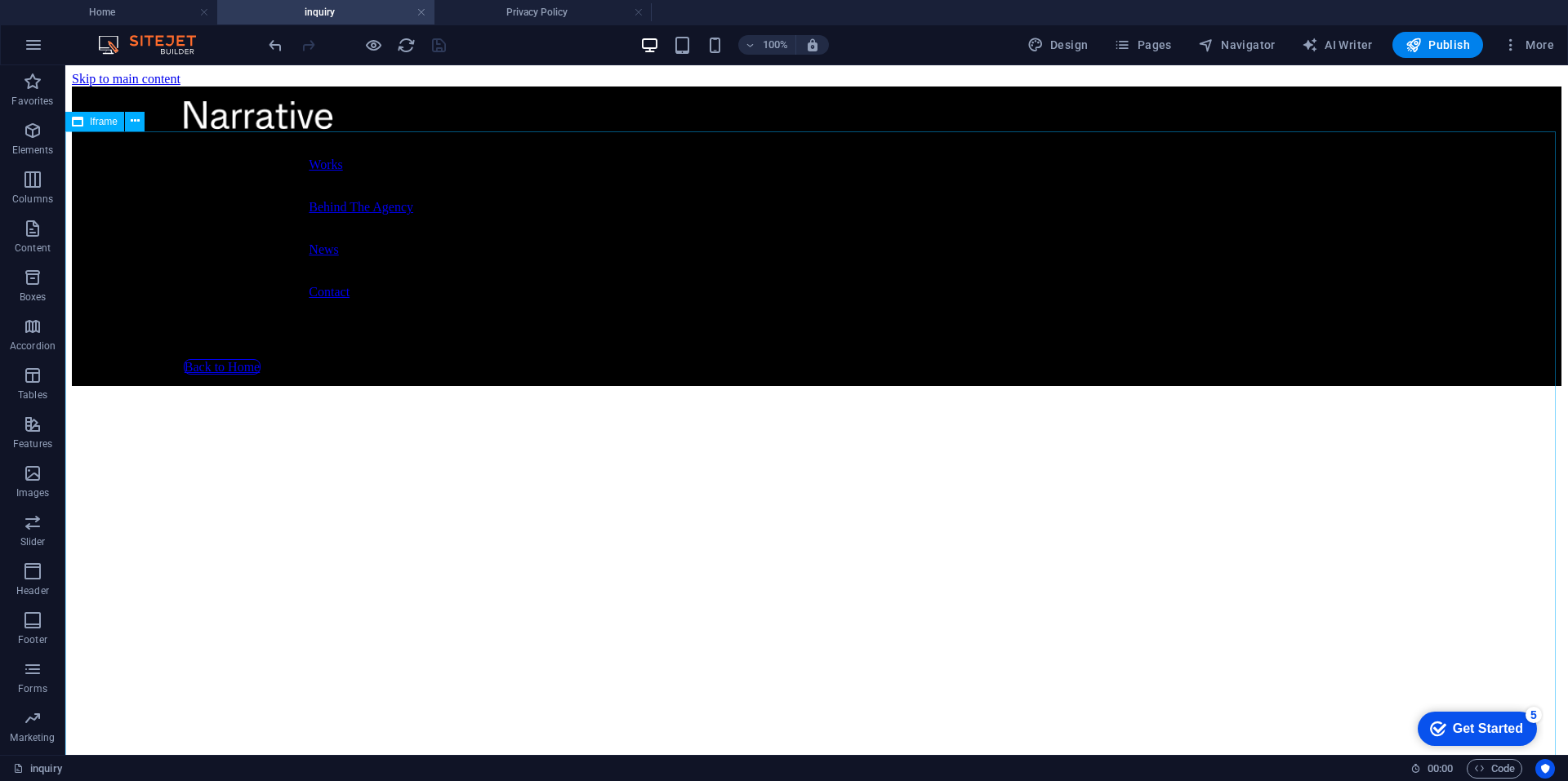
click at [106, 117] on span "Iframe" at bounding box center [104, 122] width 28 height 10
select select "%"
select select "px"
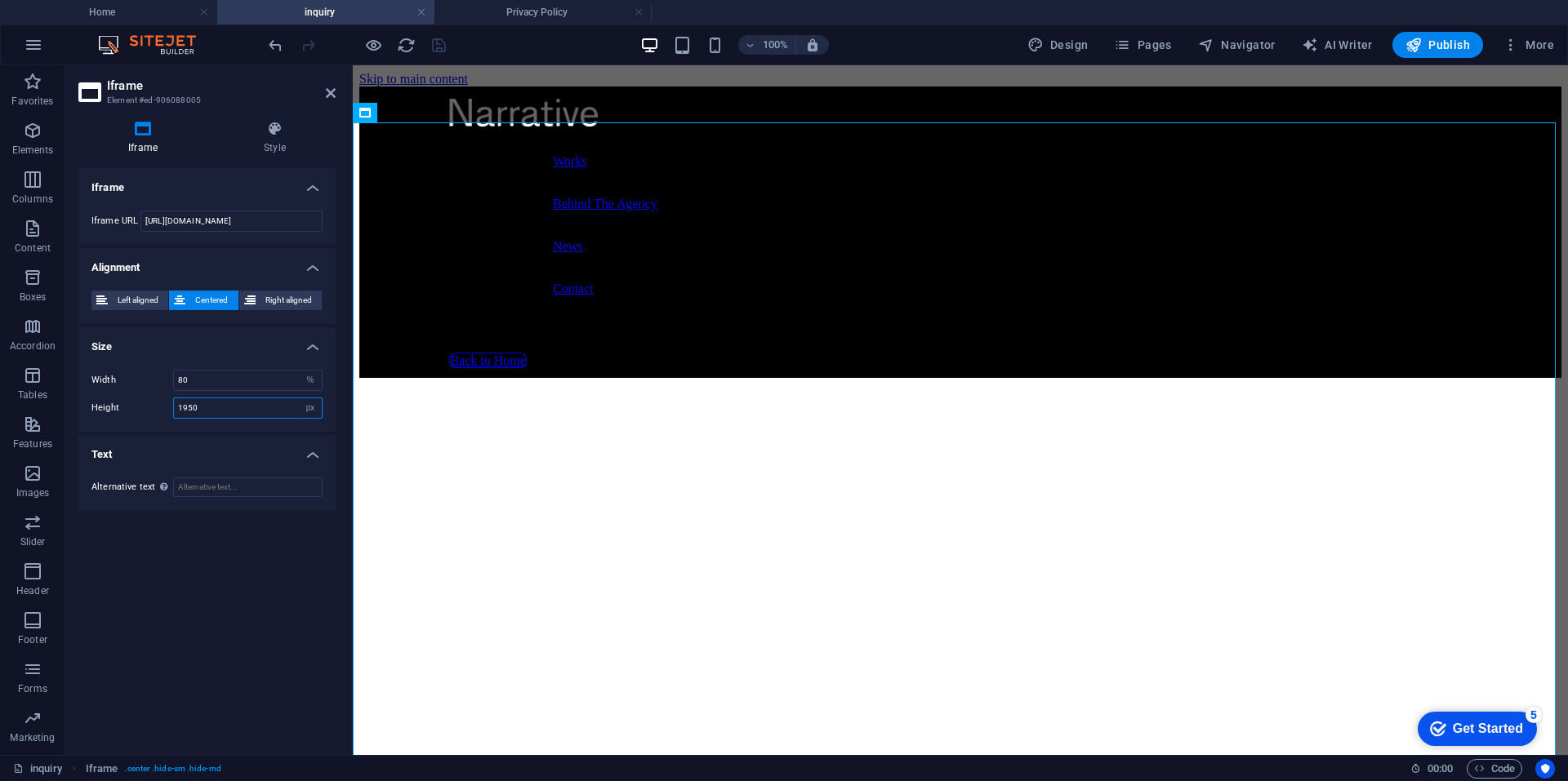
drag, startPoint x: 205, startPoint y: 409, endPoint x: 142, endPoint y: 401, distance: 63.5
click at [142, 401] on div "Height 1950 px %" at bounding box center [206, 408] width 231 height 21
type input "1500"
drag, startPoint x: 202, startPoint y: 581, endPoint x: 60, endPoint y: 513, distance: 157.4
click at [202, 581] on div "Iframe Iframe URL https://tally.so/embed/mOVjak?alignLeft=1&hideTitle=1&transpa…" at bounding box center [207, 455] width 257 height 573
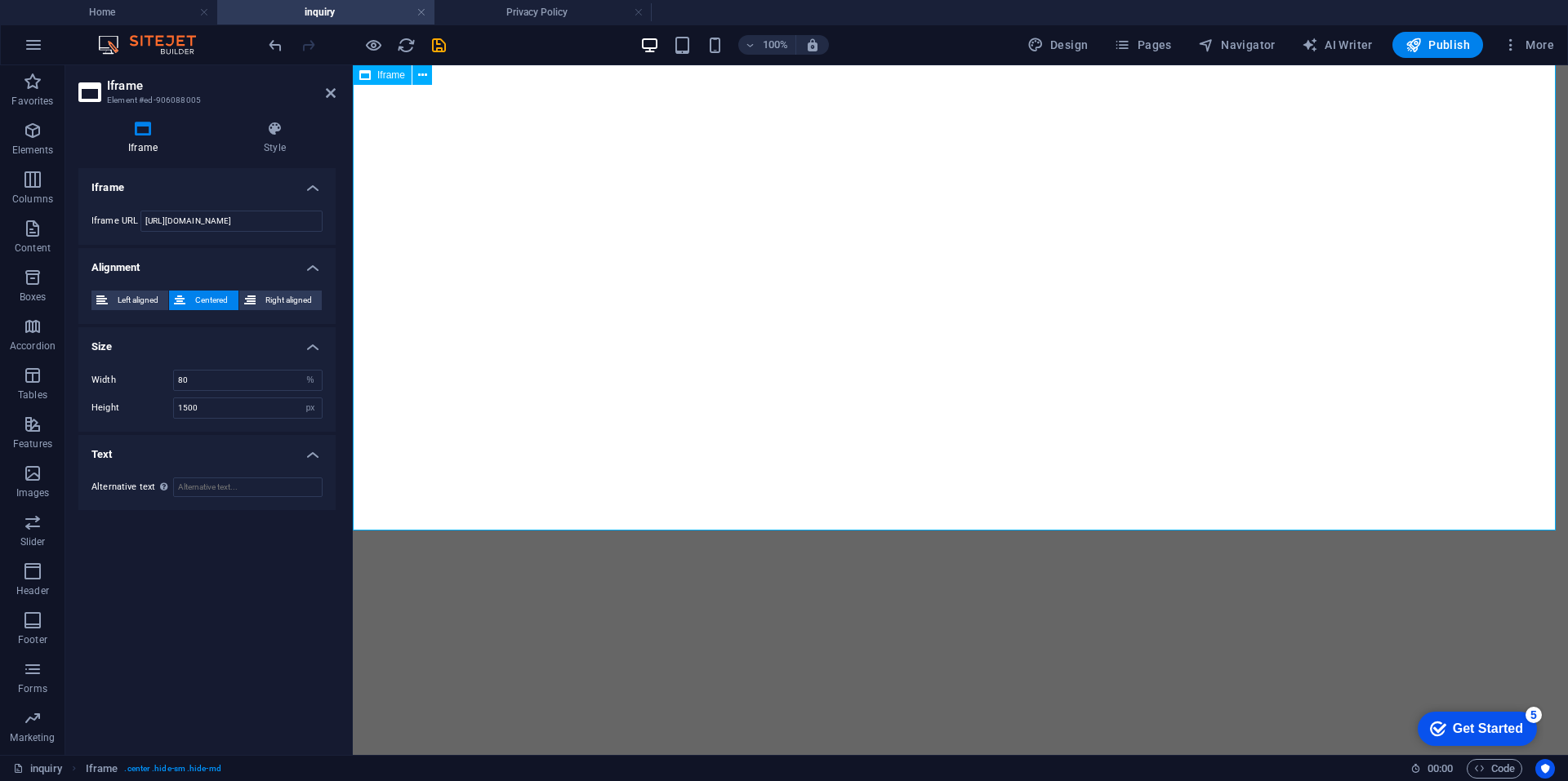
click at [707, 439] on div "</div>" at bounding box center [960, 175] width 1202 height 1228
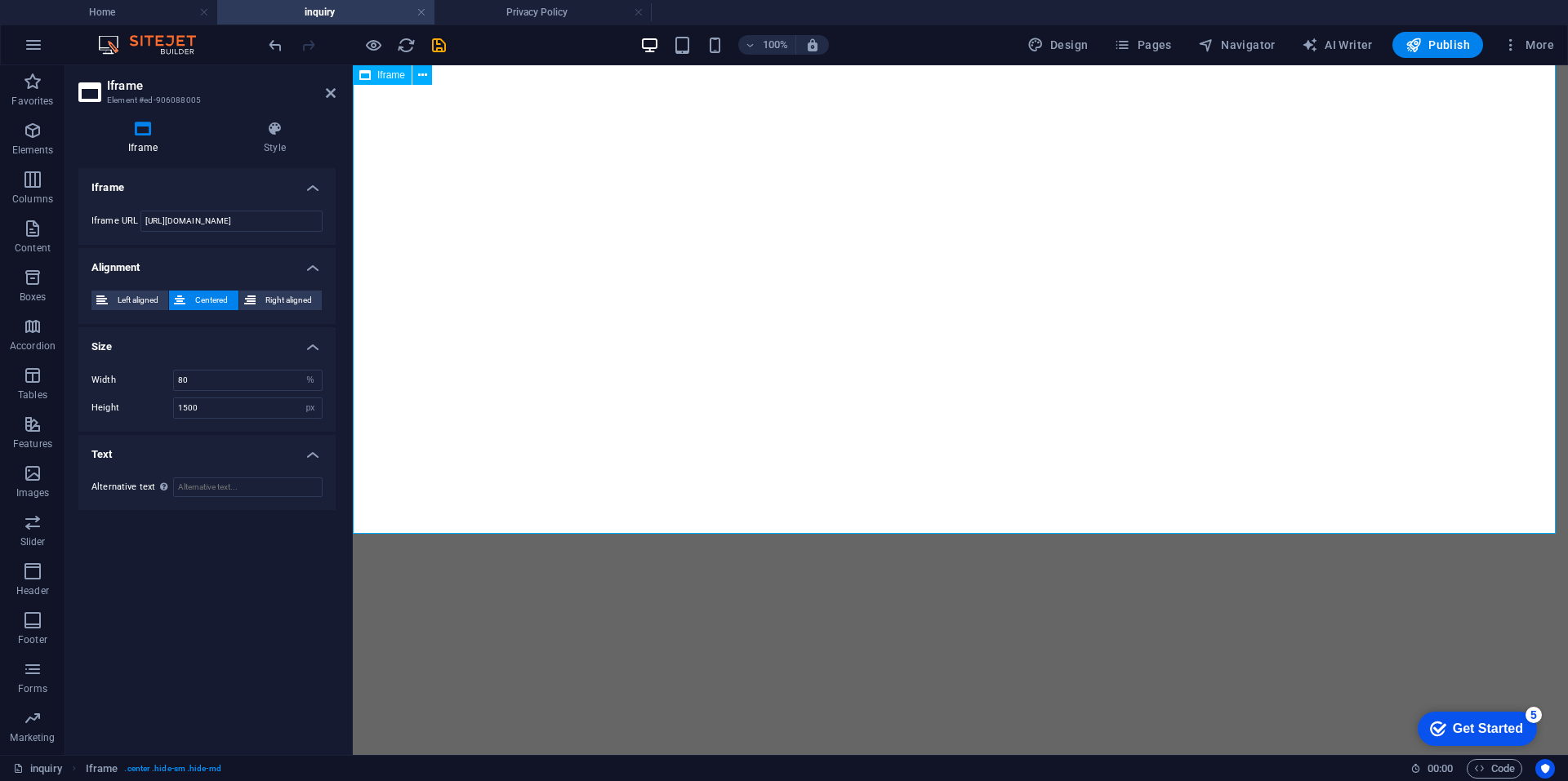
scroll to position [408, 0]
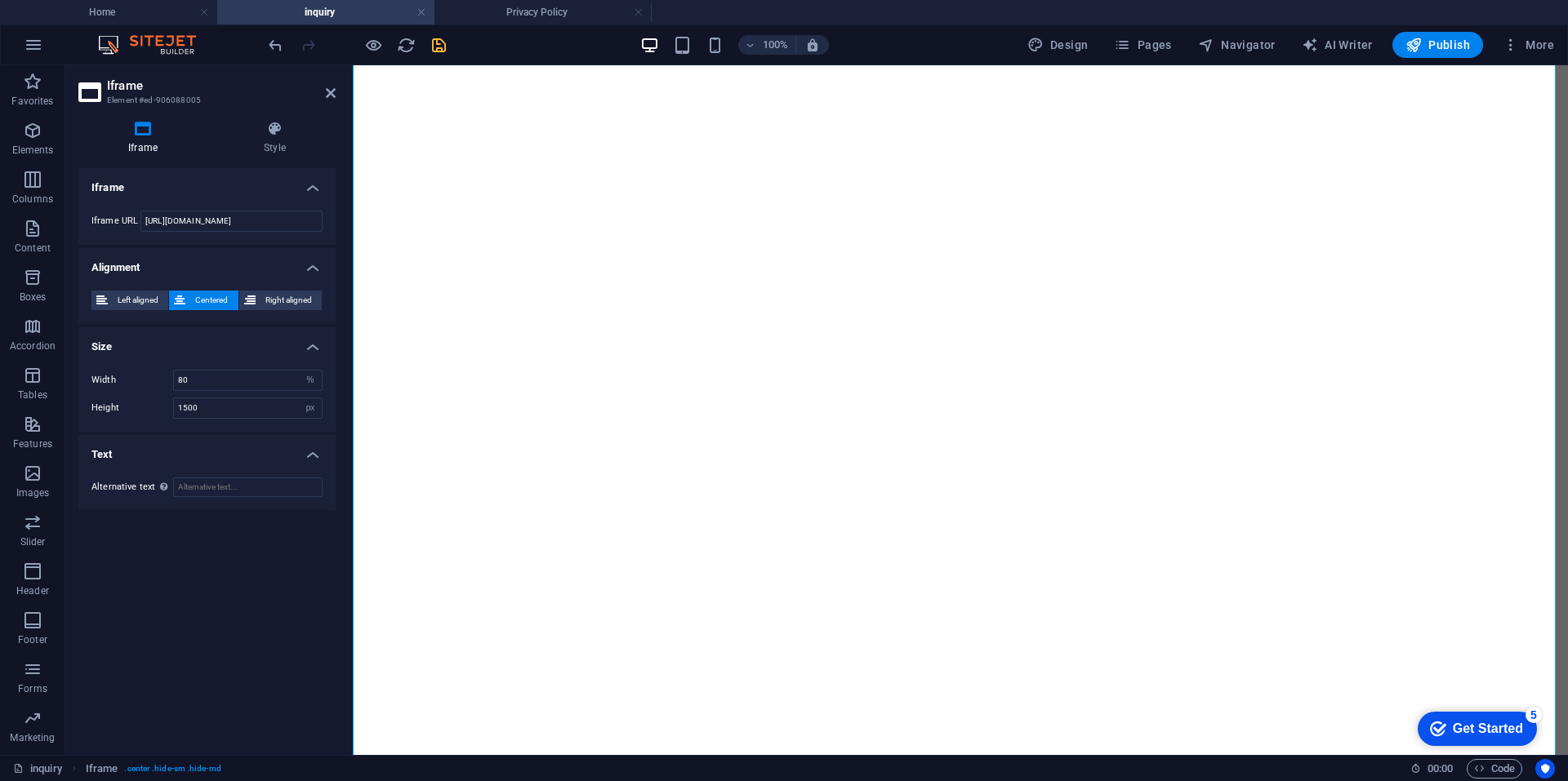
click at [440, 43] on icon "save" at bounding box center [439, 45] width 19 height 19
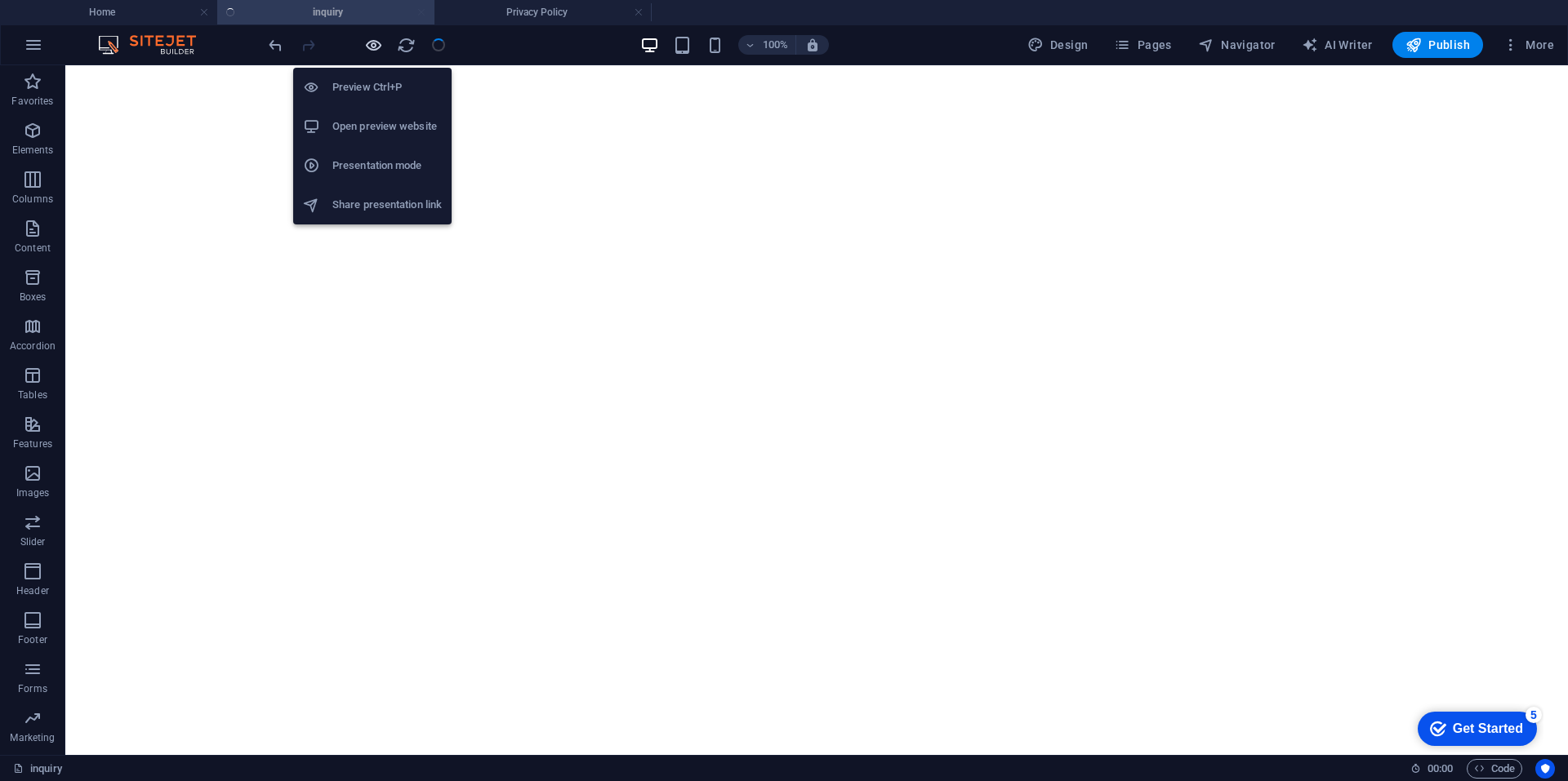
click at [367, 42] on icon "button" at bounding box center [374, 45] width 19 height 19
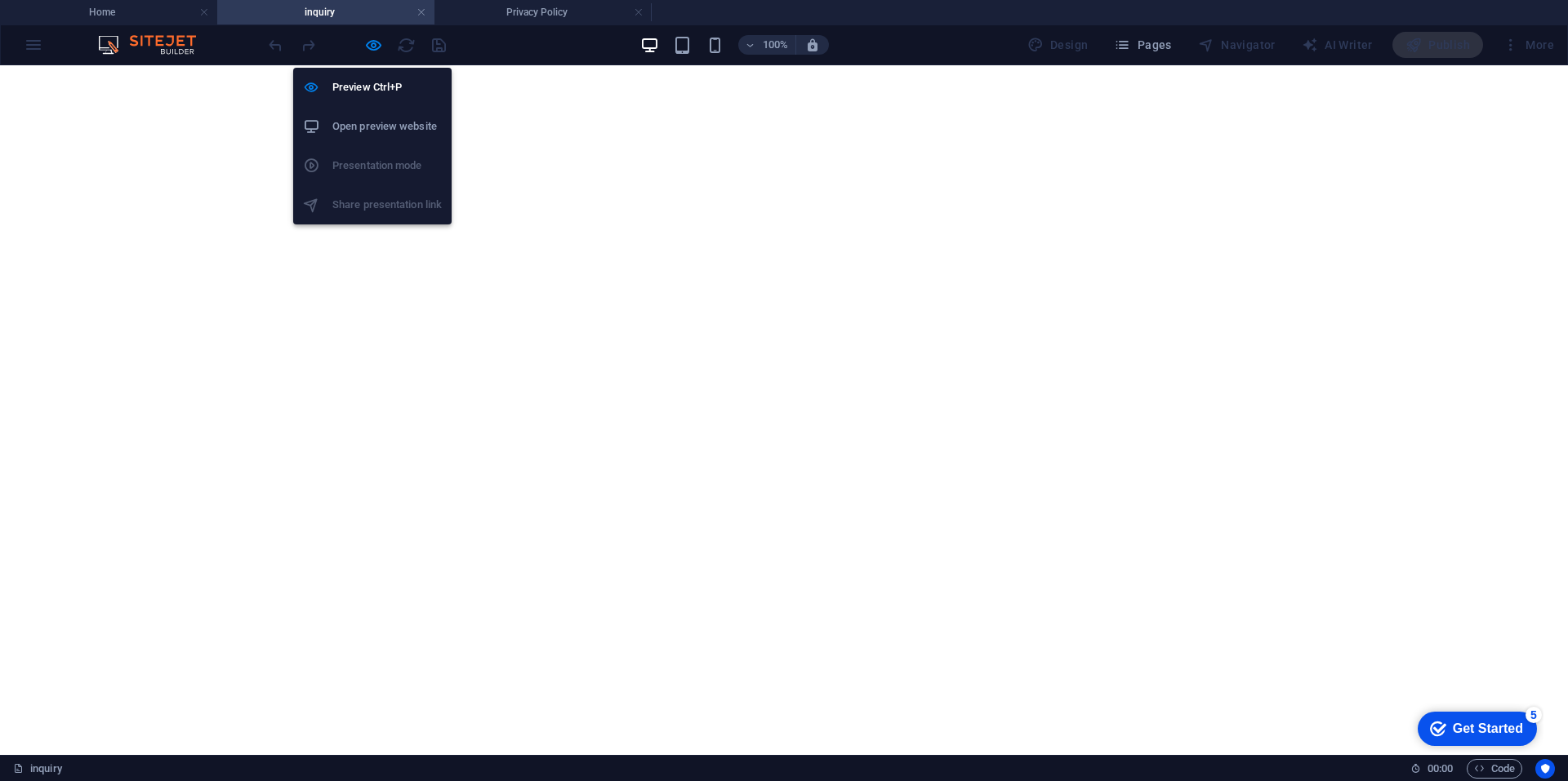
click at [379, 128] on h6 "Open preview website" at bounding box center [386, 126] width 110 height 20
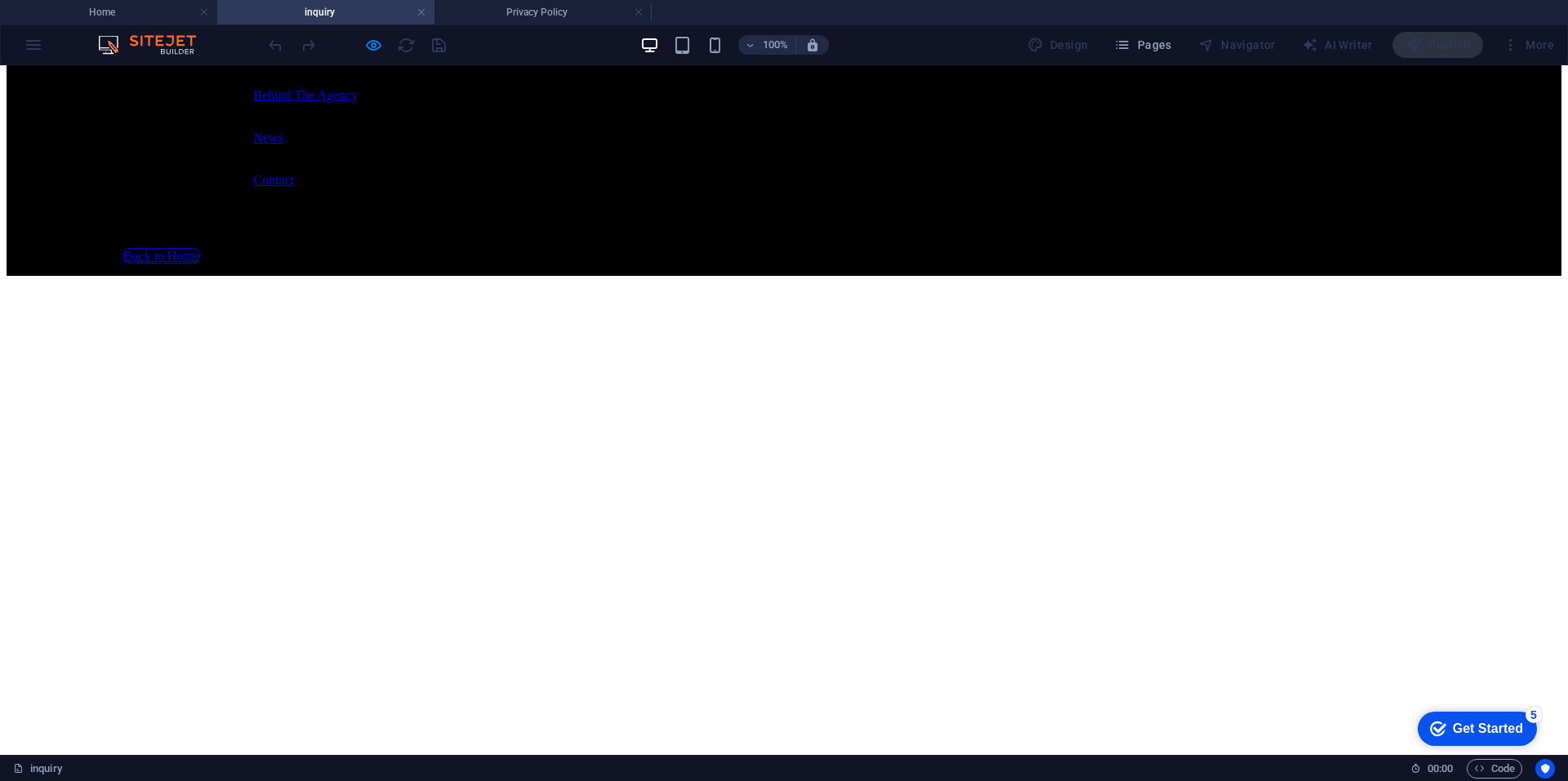
scroll to position [0, 0]
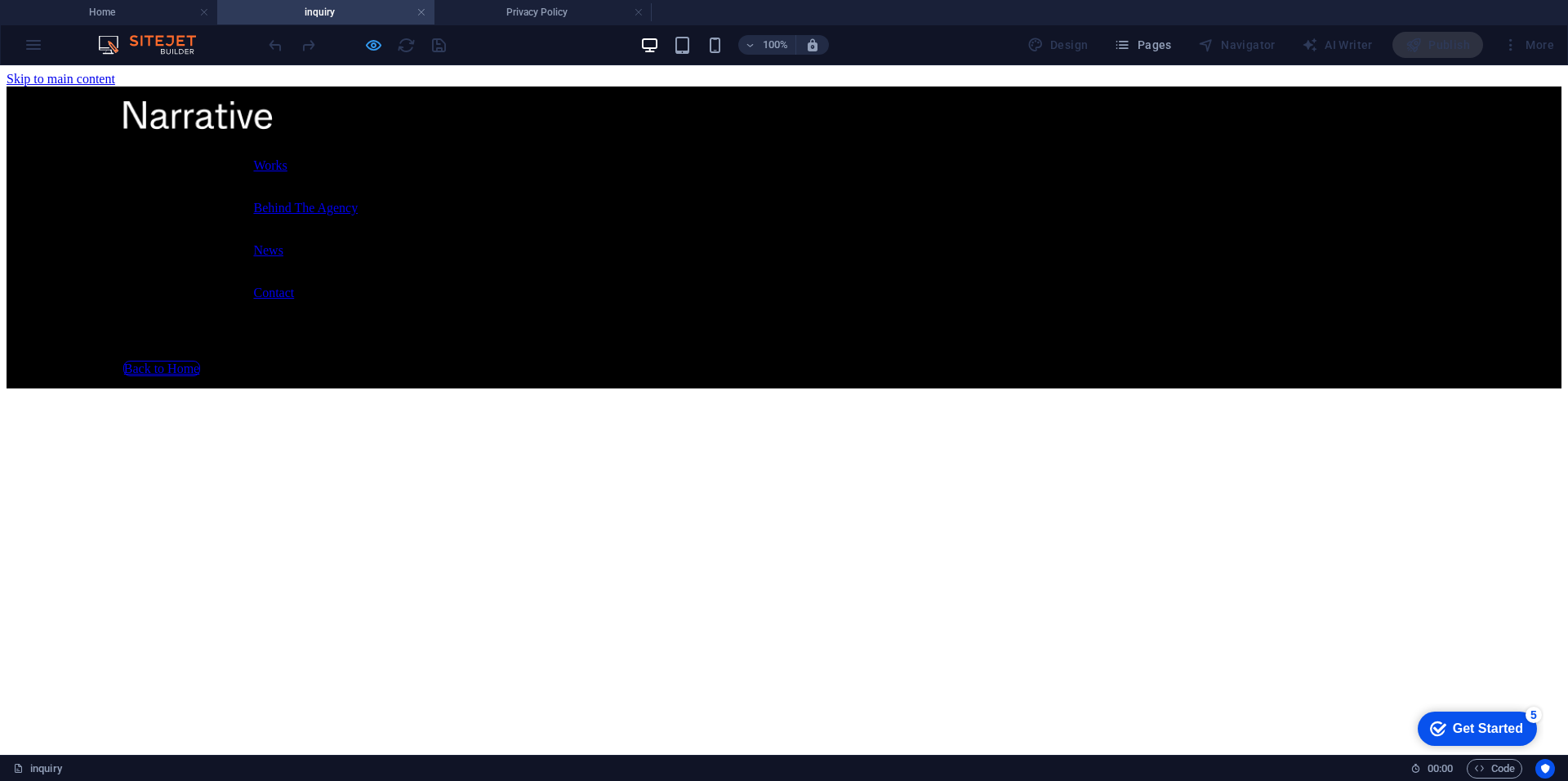
click at [370, 50] on icon "button" at bounding box center [374, 45] width 19 height 19
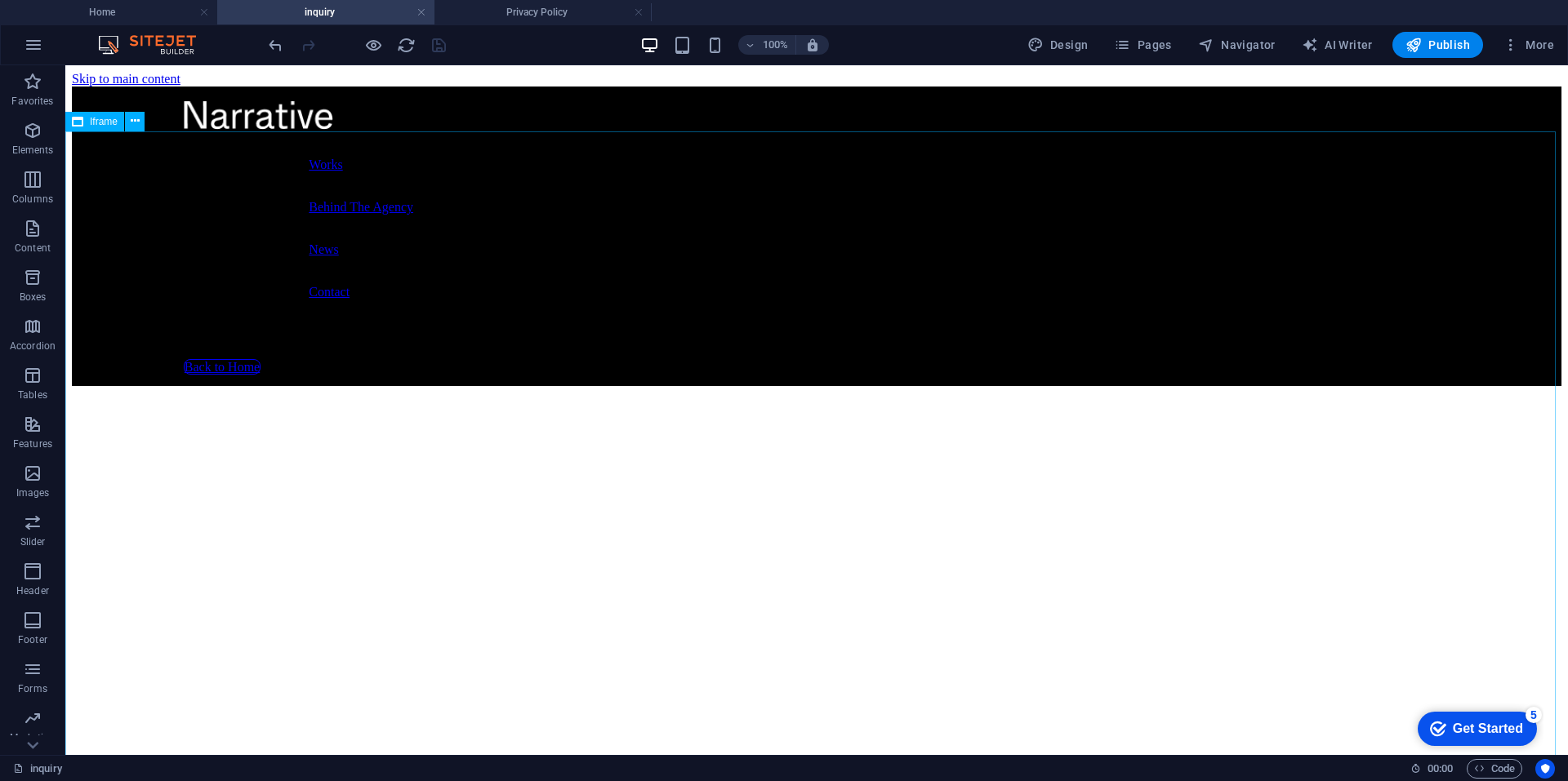
click at [107, 119] on span "Iframe" at bounding box center [104, 122] width 28 height 10
select select "%"
select select "px"
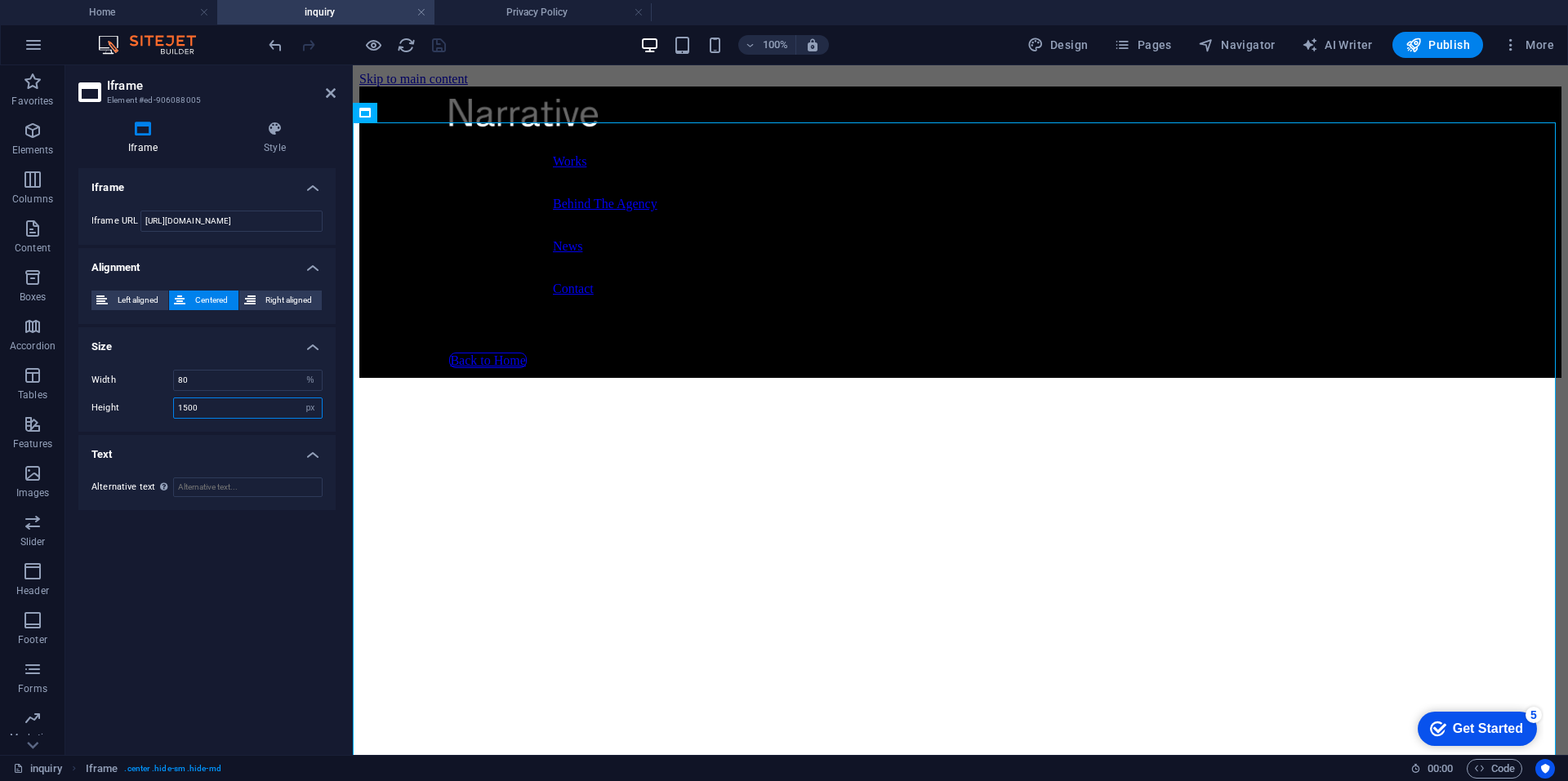
drag, startPoint x: 215, startPoint y: 412, endPoint x: 135, endPoint y: 405, distance: 80.3
click at [135, 405] on div "Height 1500 px %" at bounding box center [206, 408] width 231 height 21
type input "1350"
click at [448, 42] on icon "save" at bounding box center [439, 45] width 19 height 19
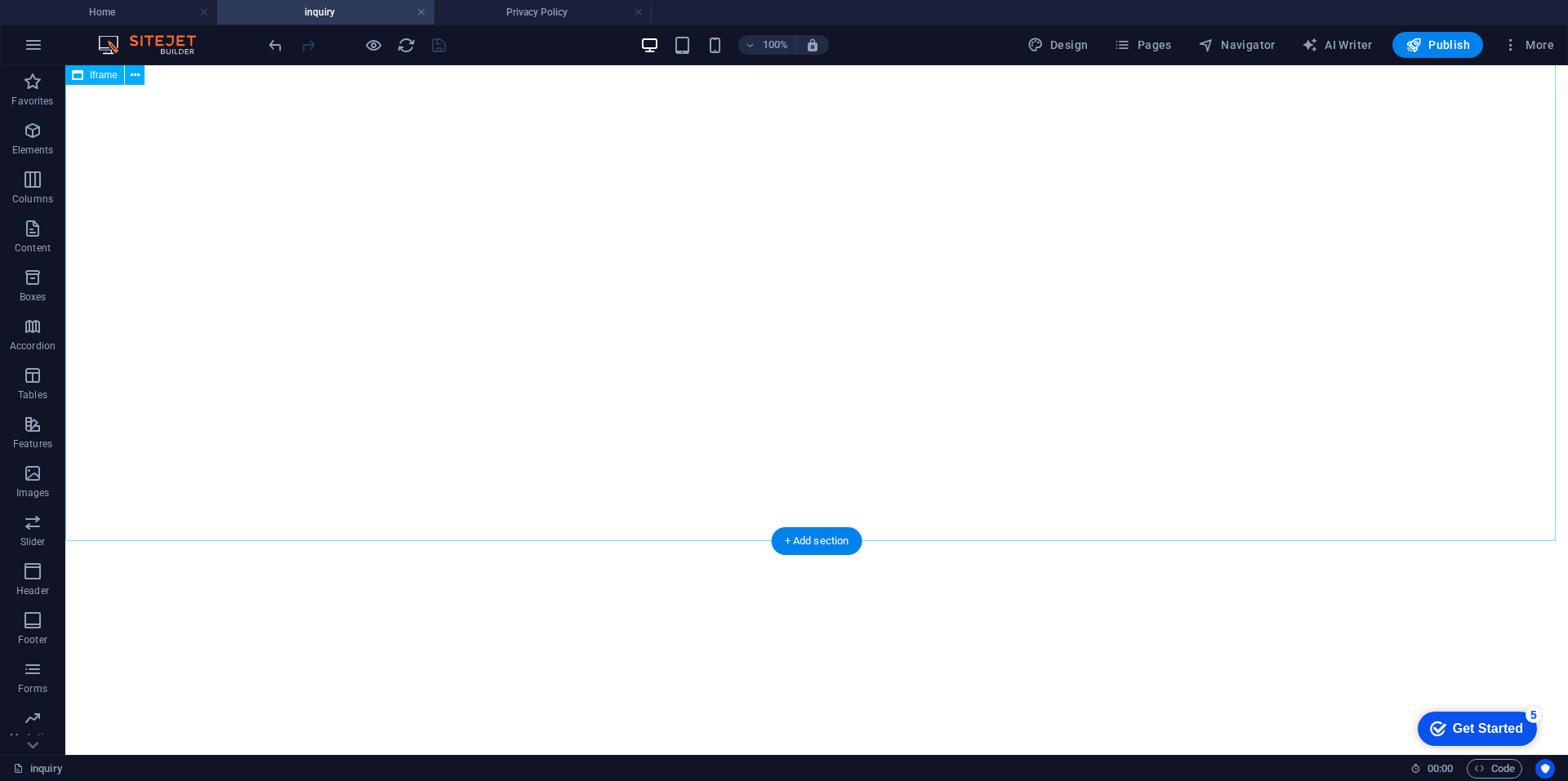
scroll to position [572, 0]
click at [280, 353] on div "</div>" at bounding box center [816, 367] width 1490 height 1105
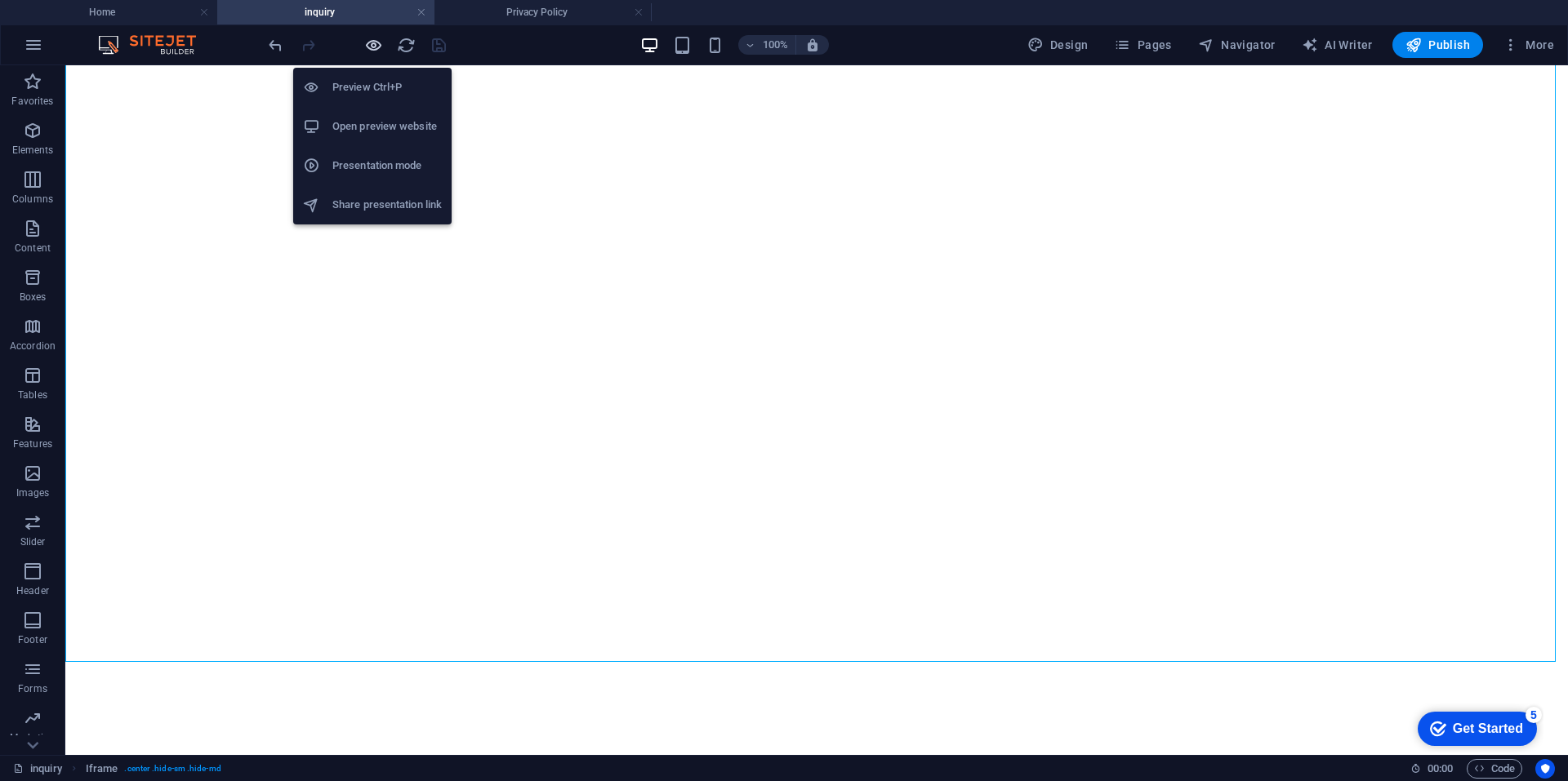
click at [374, 48] on icon "button" at bounding box center [374, 45] width 19 height 19
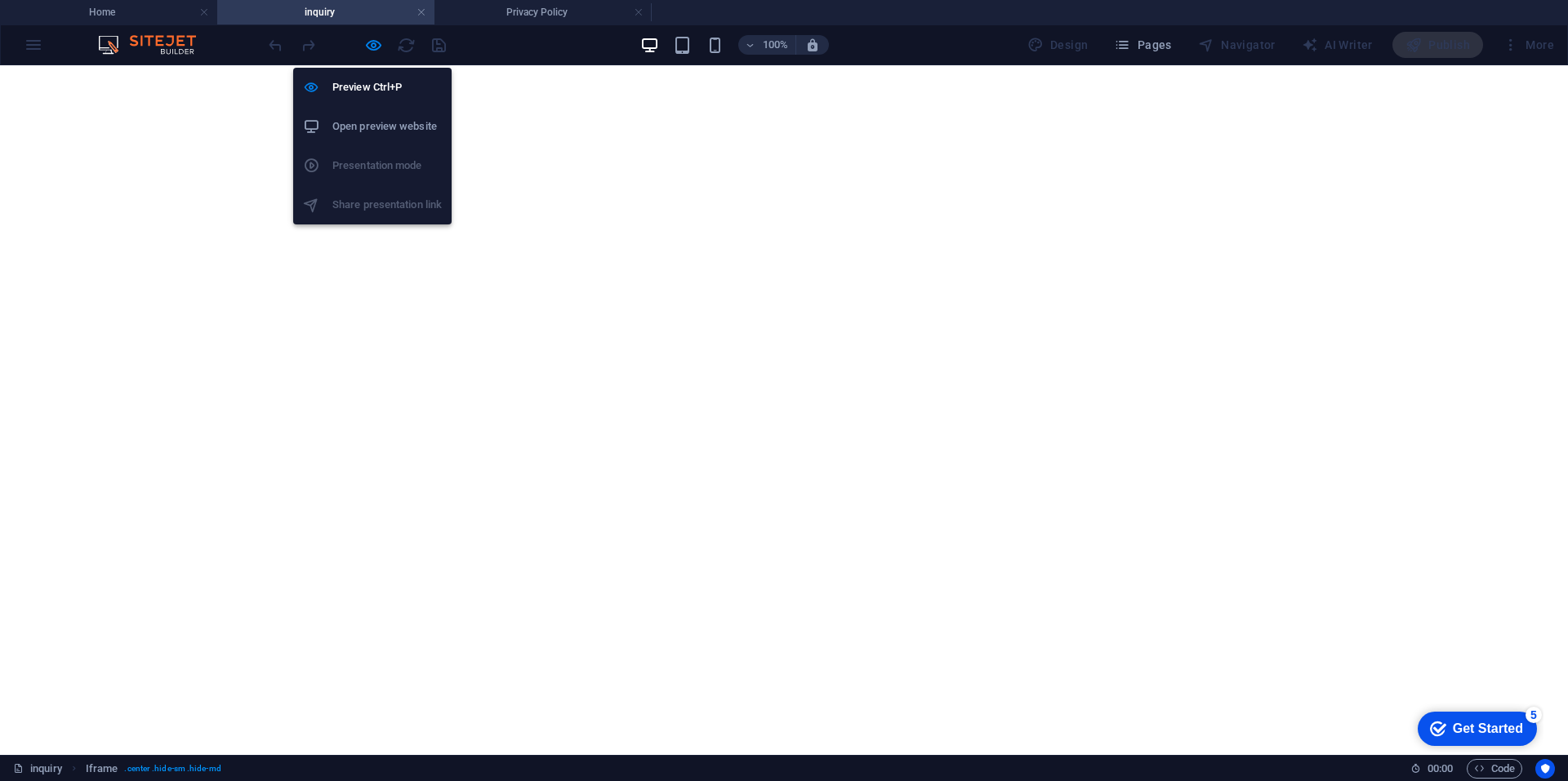
click at [374, 124] on h6 "Open preview website" at bounding box center [386, 126] width 110 height 20
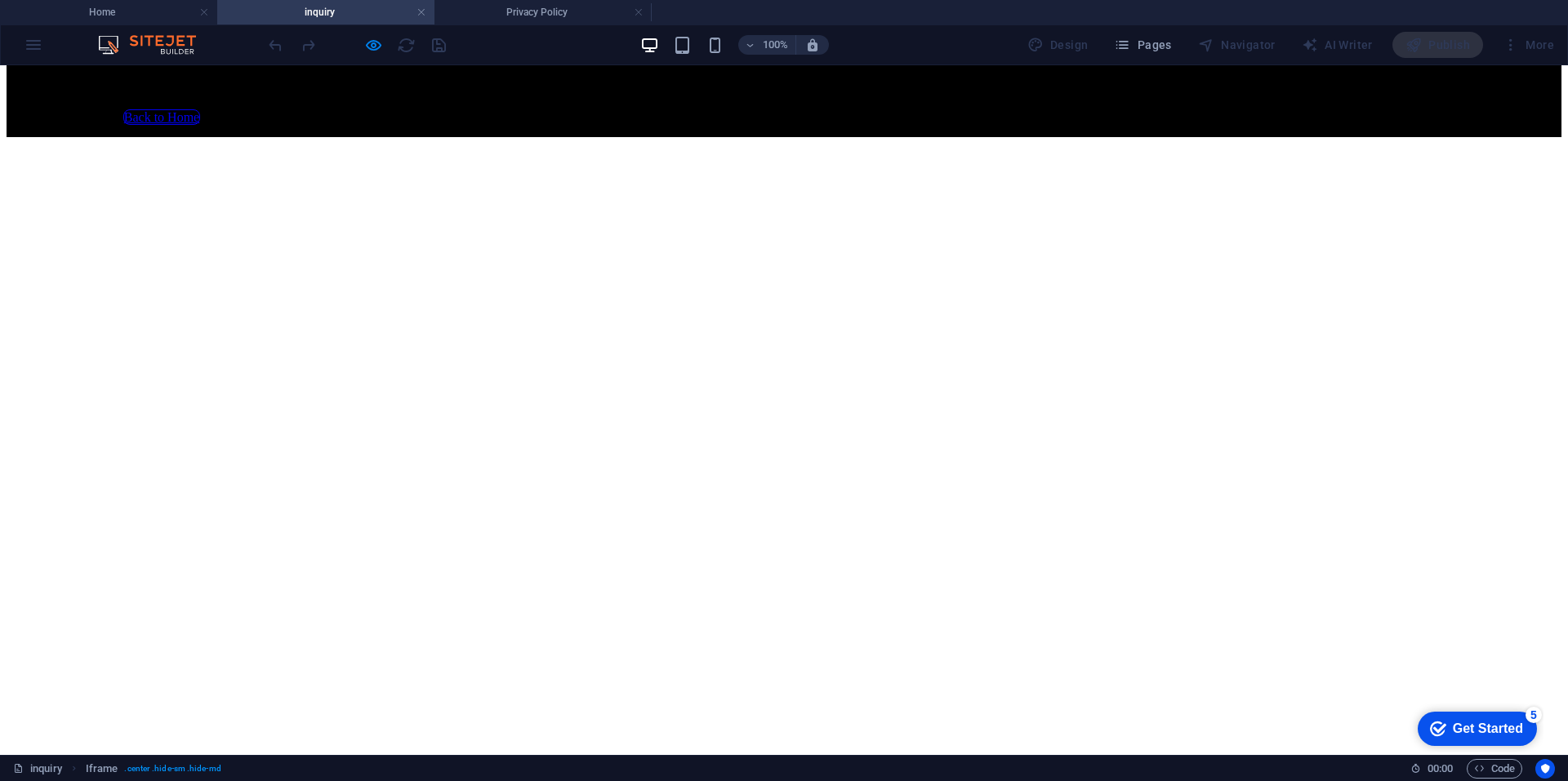
scroll to position [245, 0]
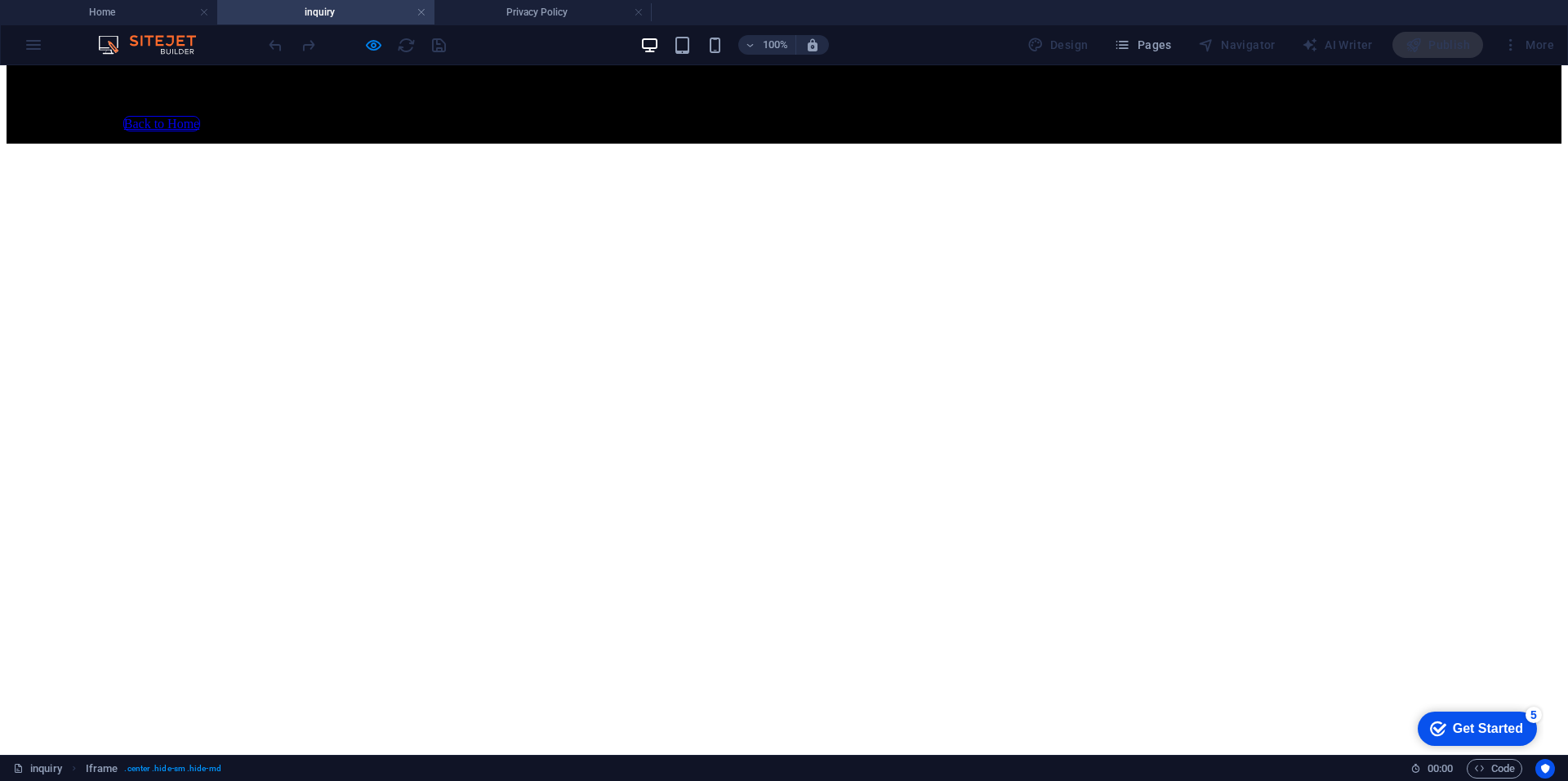
click at [369, 55] on div at bounding box center [357, 44] width 183 height 26
click at [369, 54] on div at bounding box center [357, 44] width 183 height 26
click at [386, 40] on div at bounding box center [357, 44] width 183 height 26
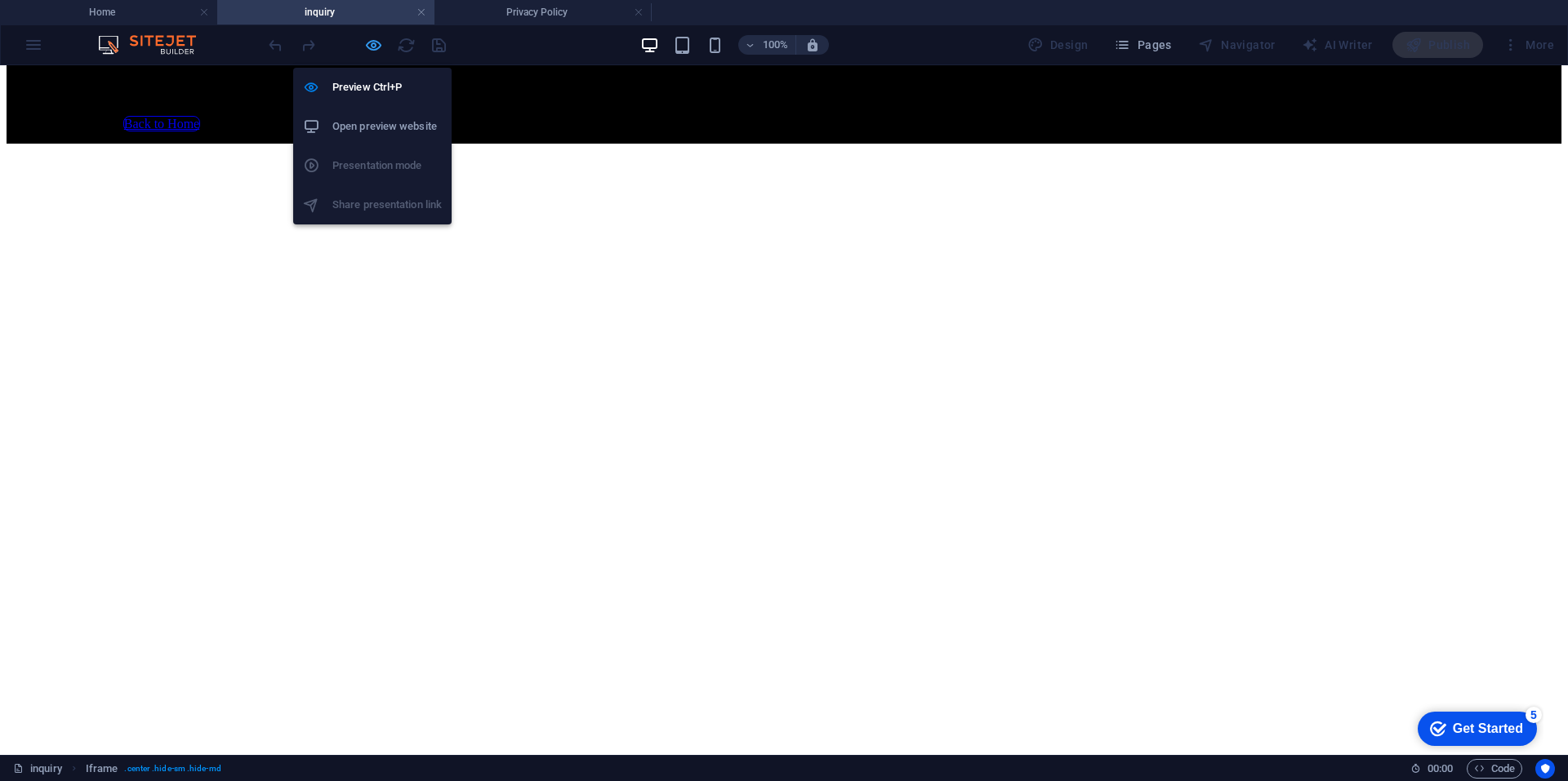
click at [375, 48] on icon "button" at bounding box center [374, 45] width 19 height 19
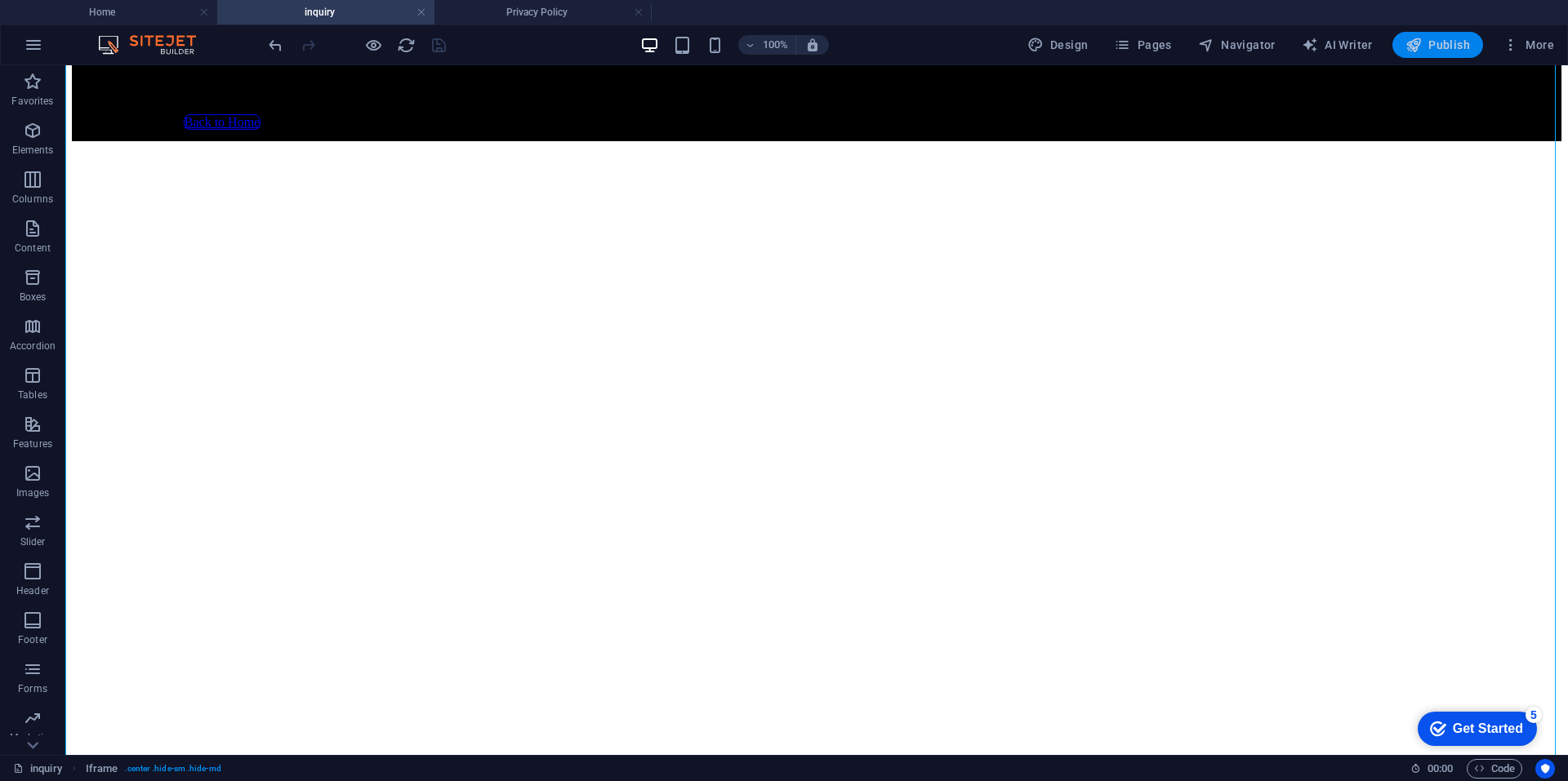
click at [1432, 41] on span "Publish" at bounding box center [1438, 44] width 65 height 16
